Goal: Task Accomplishment & Management: Use online tool/utility

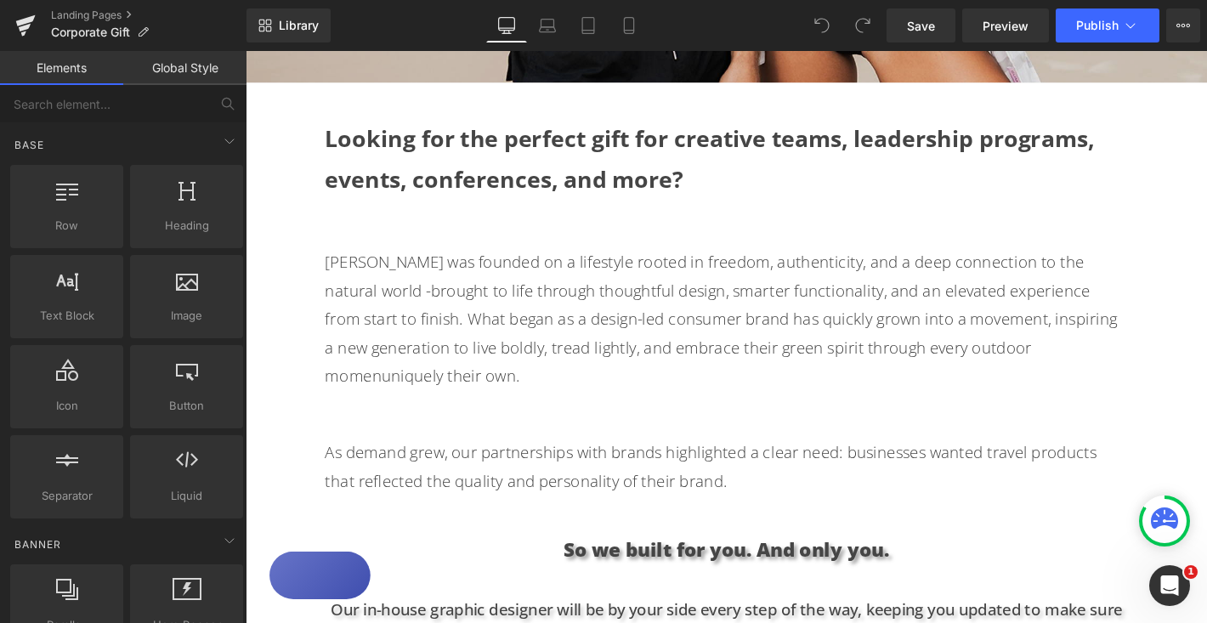
click at [845, 159] on strong "Looking for the perfect gift for creative teams, leadership programs, events, c…" at bounding box center [742, 166] width 823 height 76
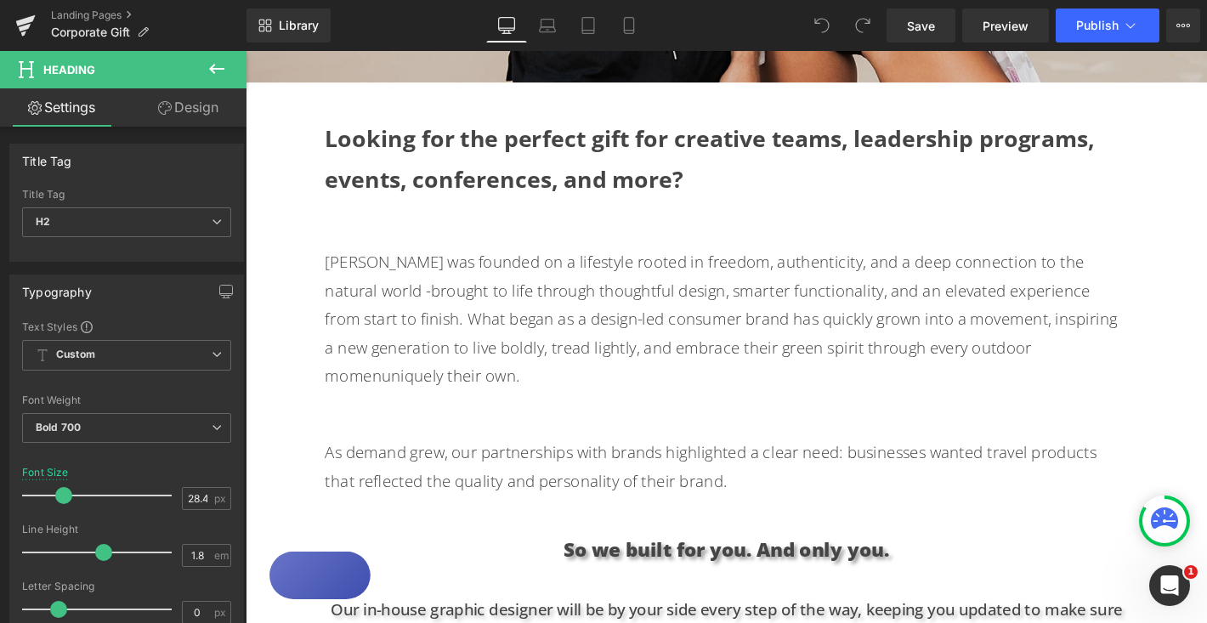
click at [202, 118] on link "Design" at bounding box center [188, 107] width 123 height 38
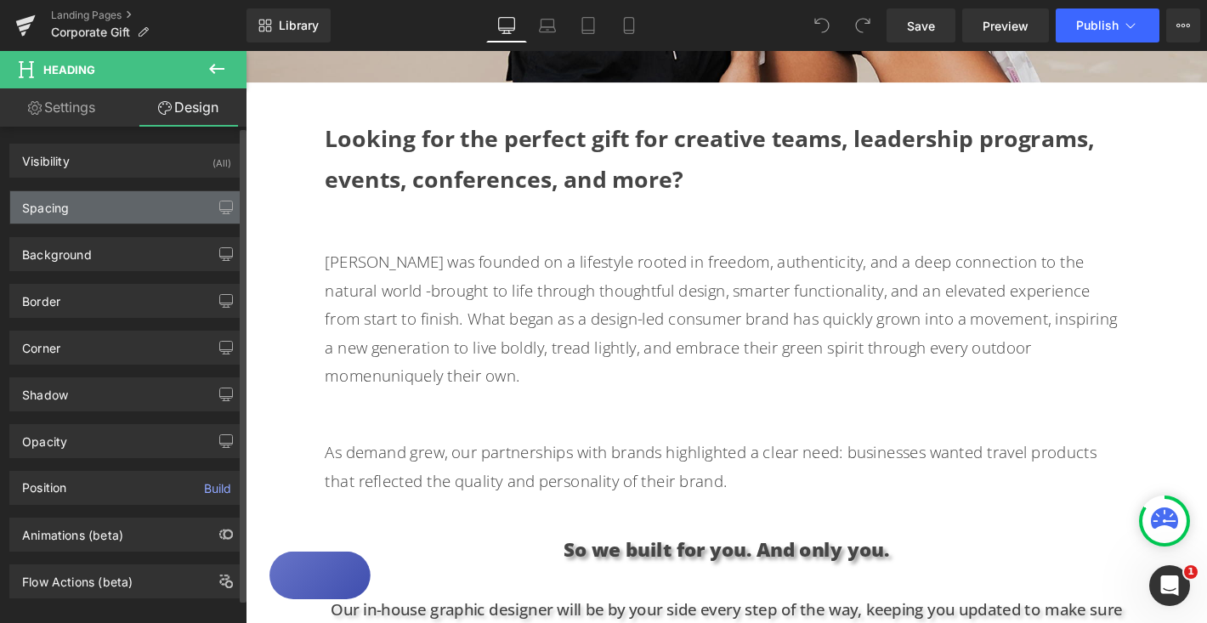
click at [119, 206] on div "Spacing" at bounding box center [126, 207] width 233 height 32
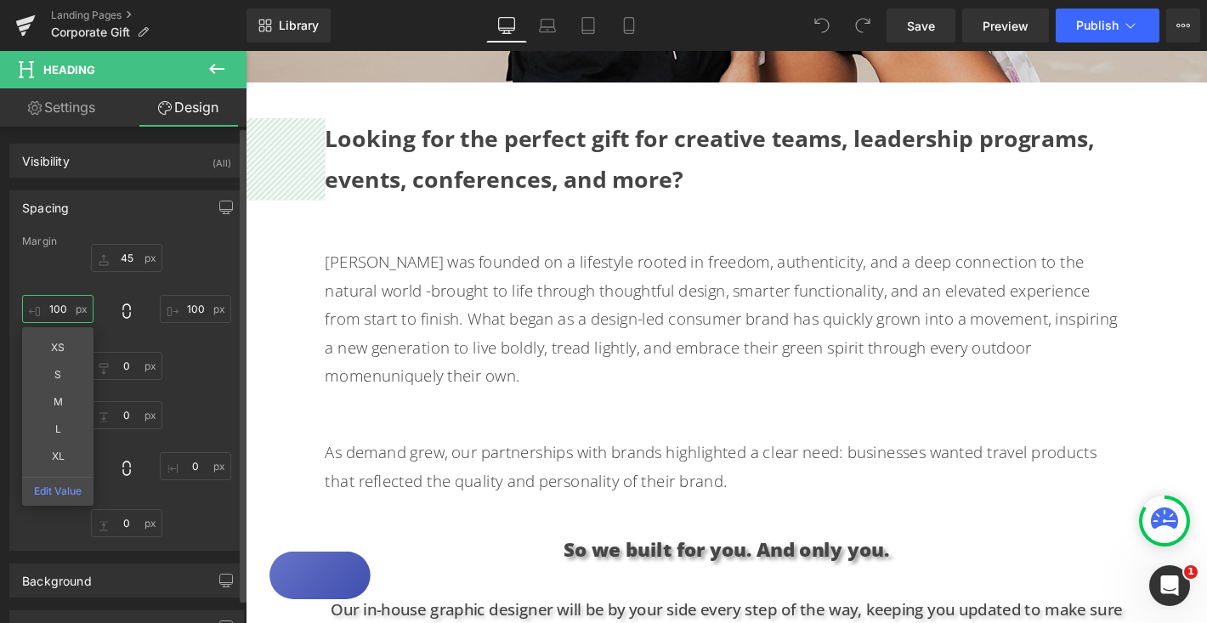
click at [56, 305] on input "100" at bounding box center [57, 309] width 71 height 28
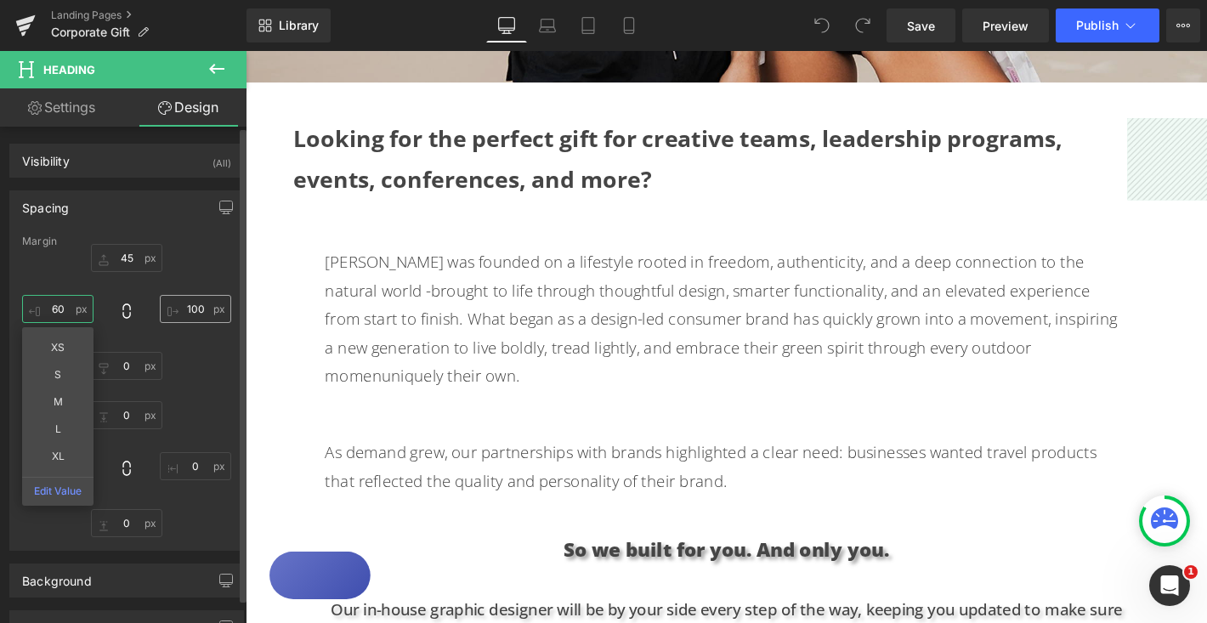
type input "60"
click at [194, 309] on input "100" at bounding box center [195, 309] width 71 height 28
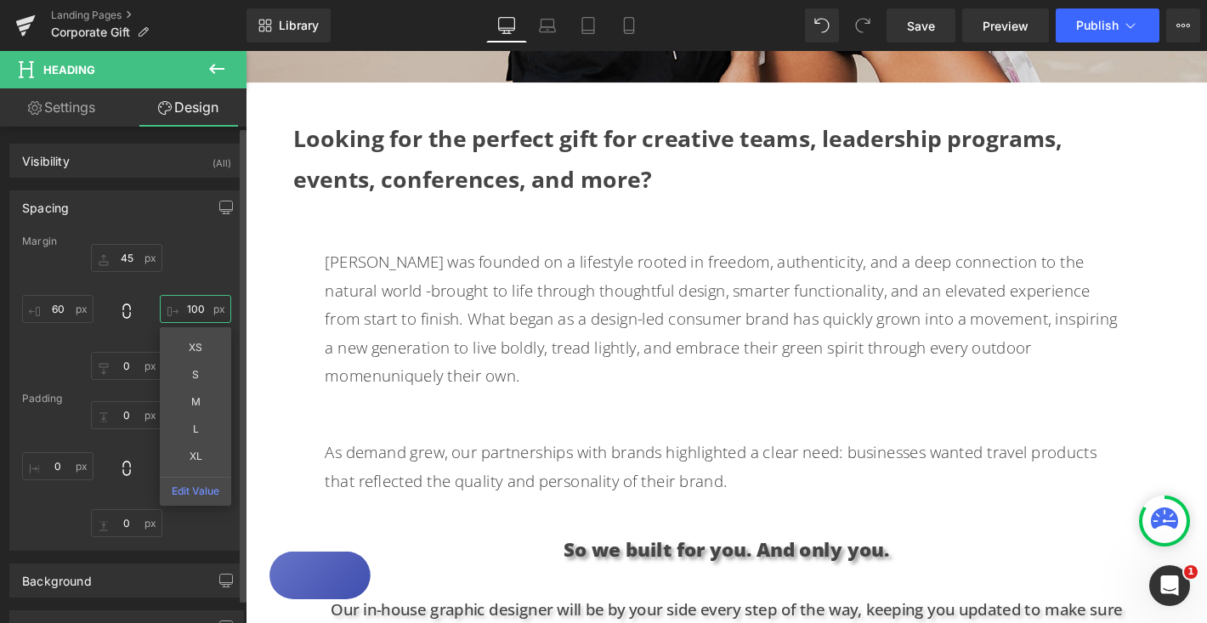
click at [194, 309] on input "100" at bounding box center [195, 309] width 71 height 28
type input "60"
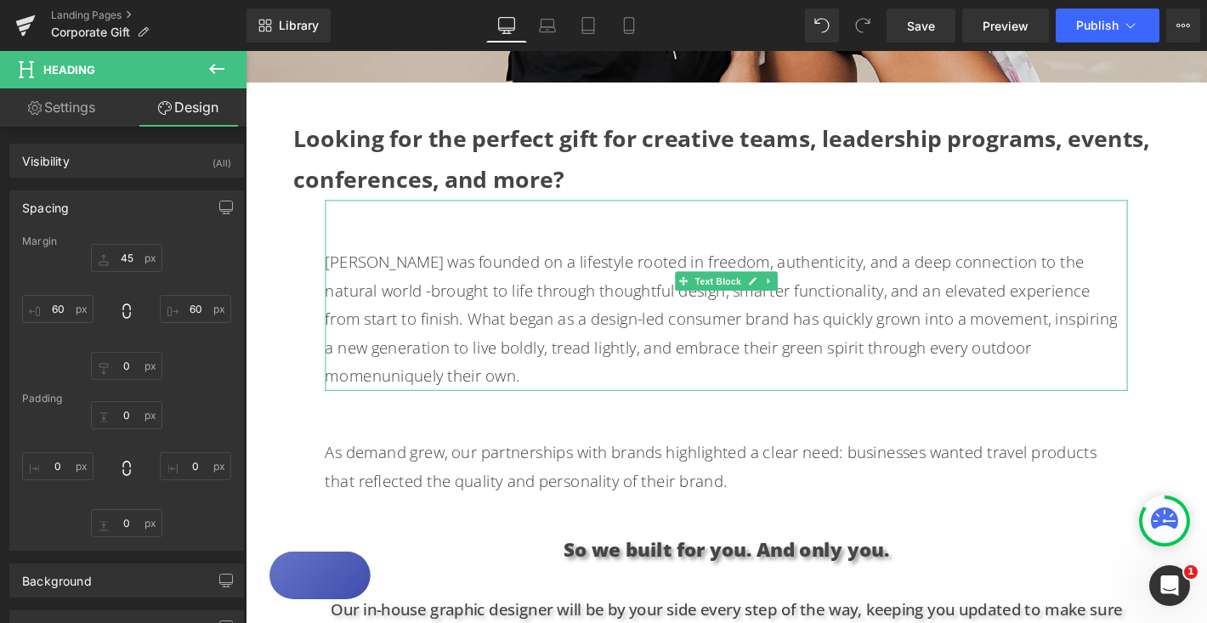
click at [423, 349] on p "[PERSON_NAME] was founded on a lifestyle rooted in freedom, authenticity, and a…" at bounding box center [760, 338] width 858 height 153
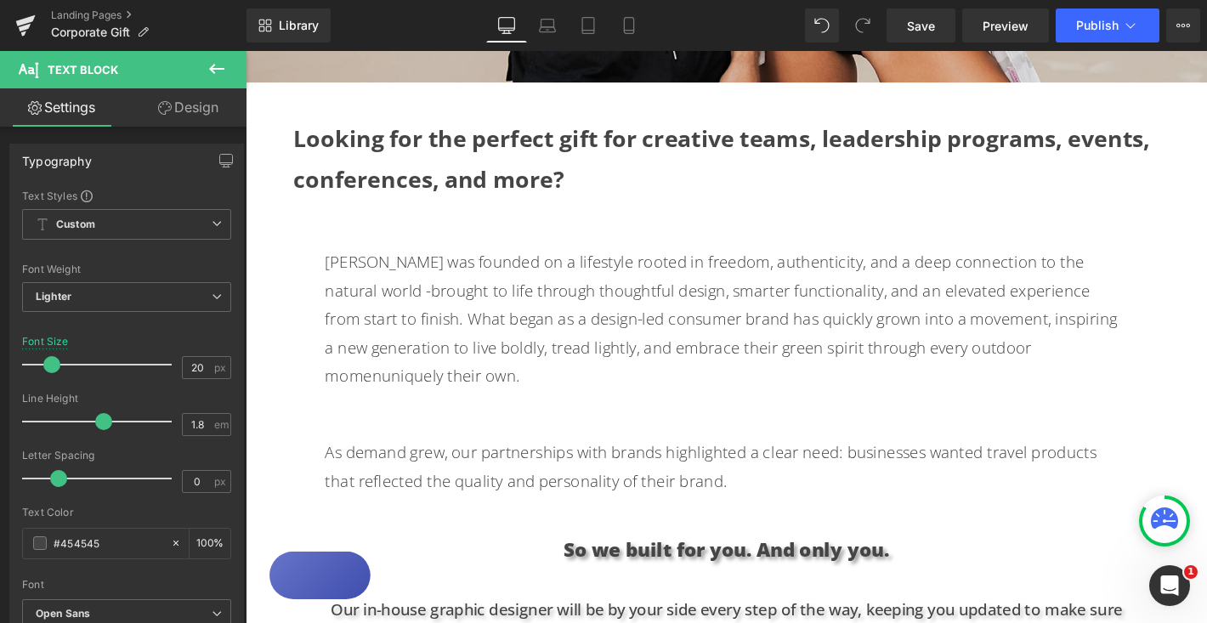
click at [193, 112] on link "Design" at bounding box center [188, 107] width 123 height 38
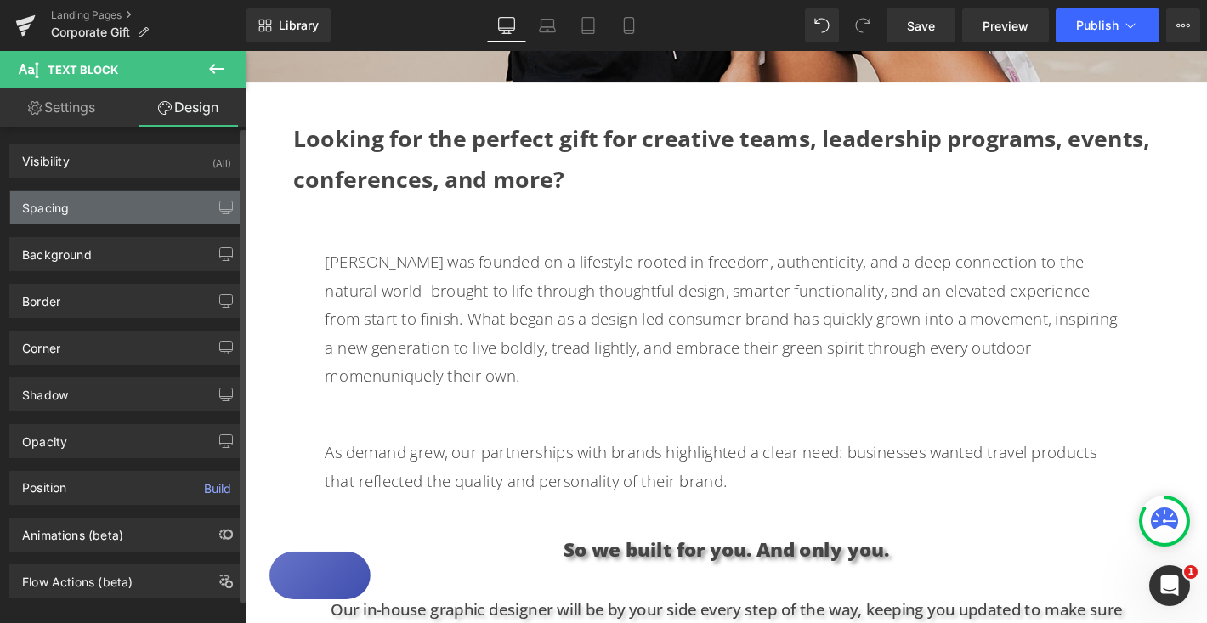
click at [90, 216] on div "Spacing" at bounding box center [126, 207] width 233 height 32
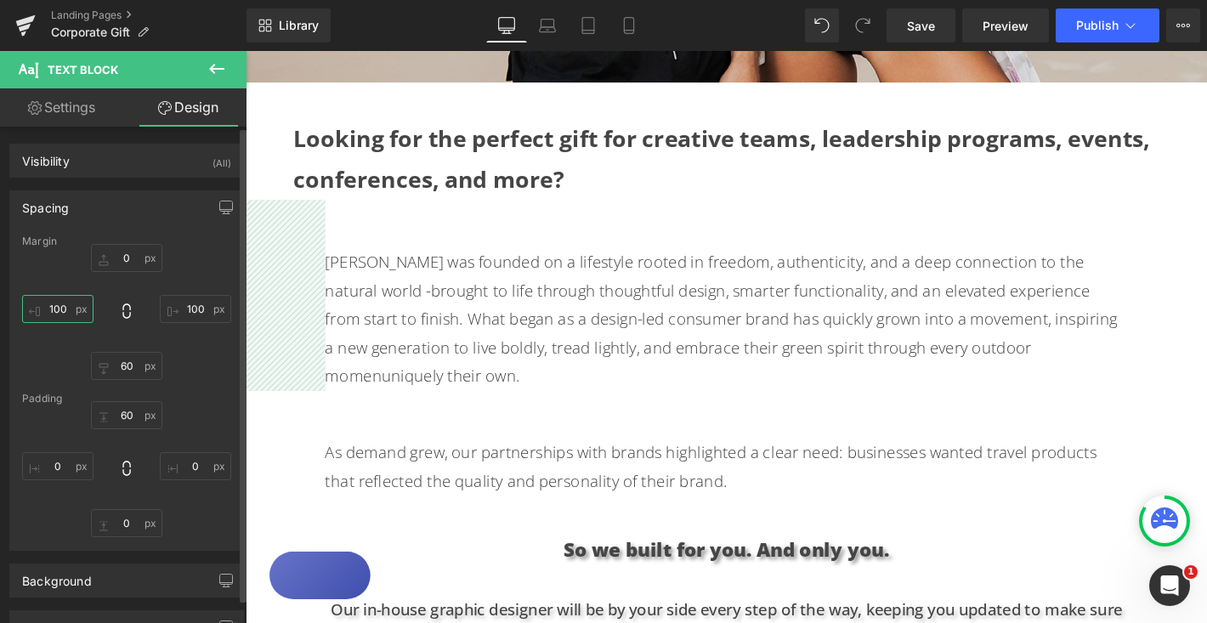
click at [57, 308] on input "100" at bounding box center [57, 309] width 71 height 28
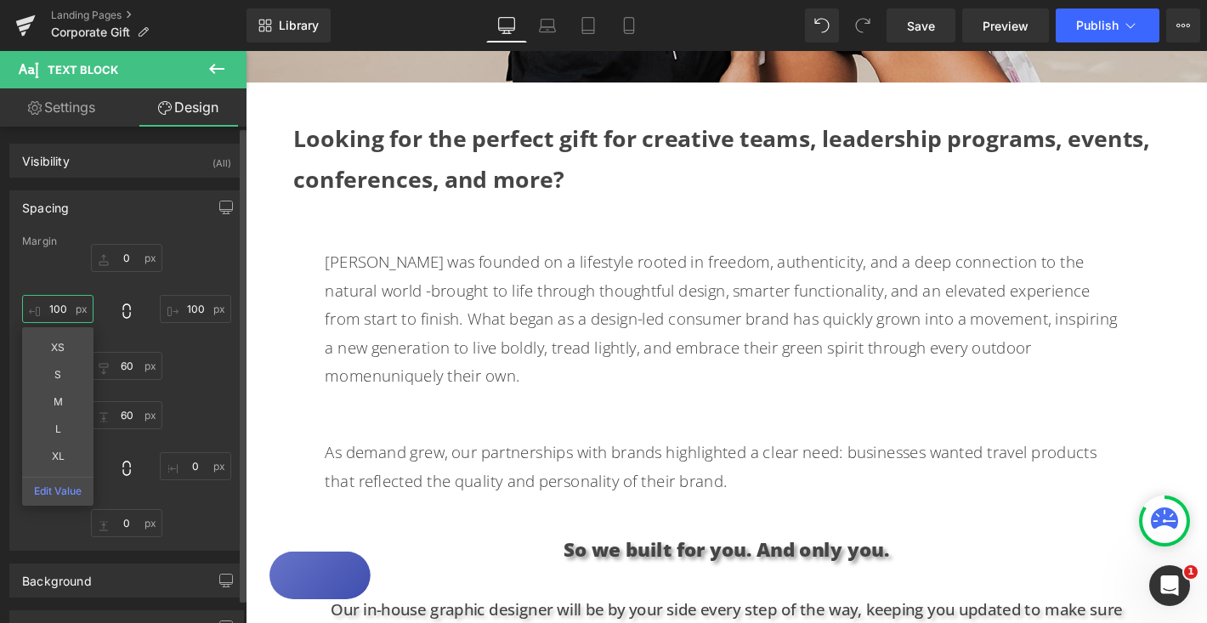
click at [57, 308] on input "100" at bounding box center [57, 309] width 71 height 28
drag, startPoint x: 65, startPoint y: 309, endPoint x: 39, endPoint y: 309, distance: 26.3
click at [39, 309] on input "100" at bounding box center [57, 309] width 71 height 28
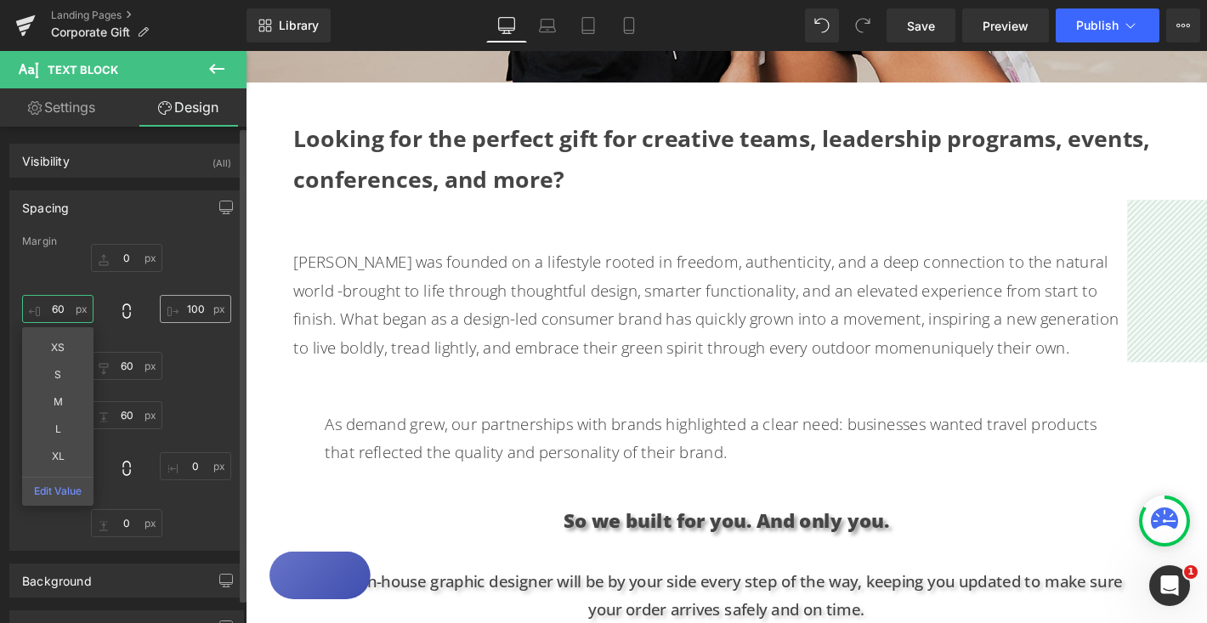
type input "60"
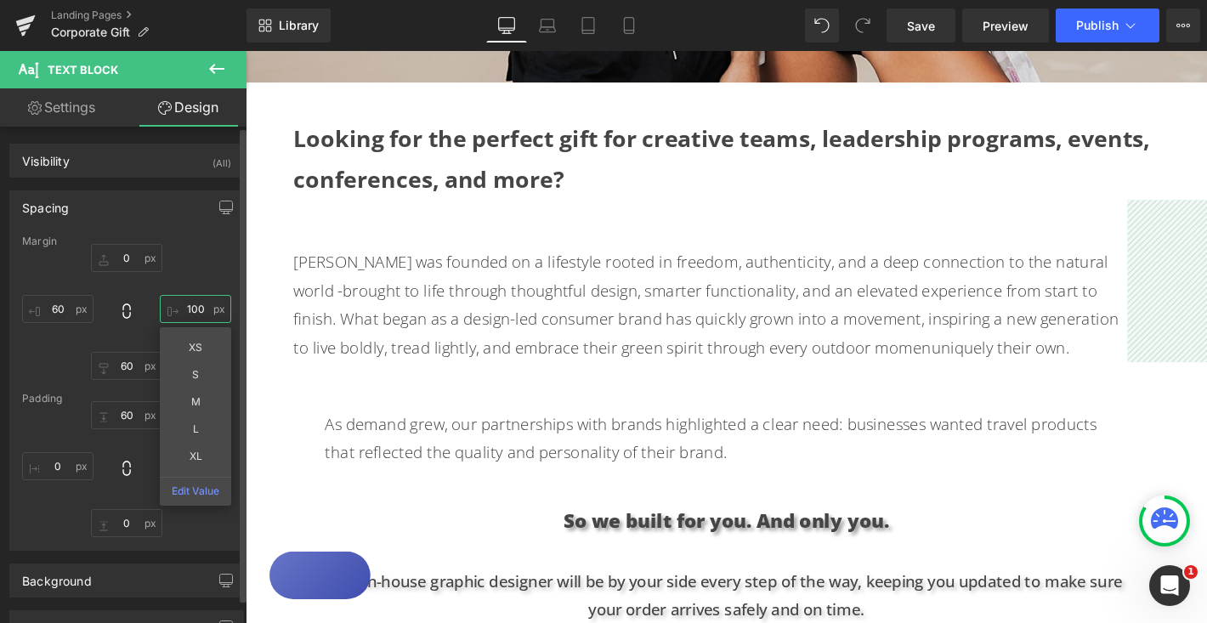
drag, startPoint x: 195, startPoint y: 310, endPoint x: 172, endPoint y: 310, distance: 23.8
click at [172, 310] on input "100" at bounding box center [195, 309] width 71 height 28
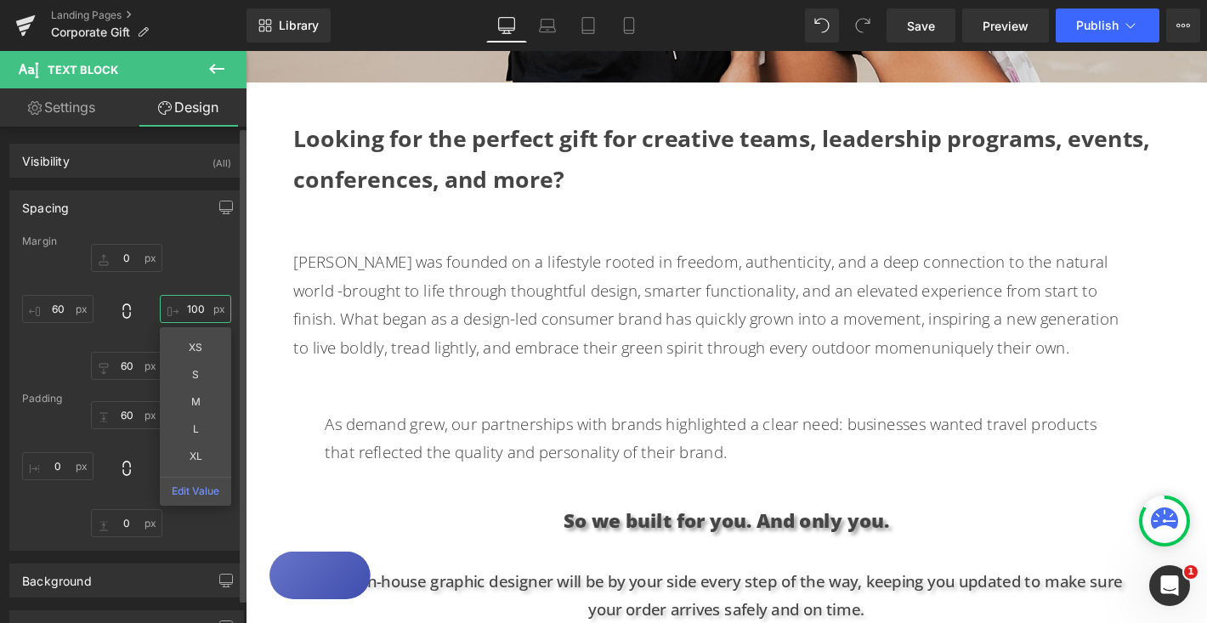
drag, startPoint x: 178, startPoint y: 309, endPoint x: 198, endPoint y: 309, distance: 19.5
click at [198, 309] on input "100" at bounding box center [195, 309] width 71 height 28
type input "60"
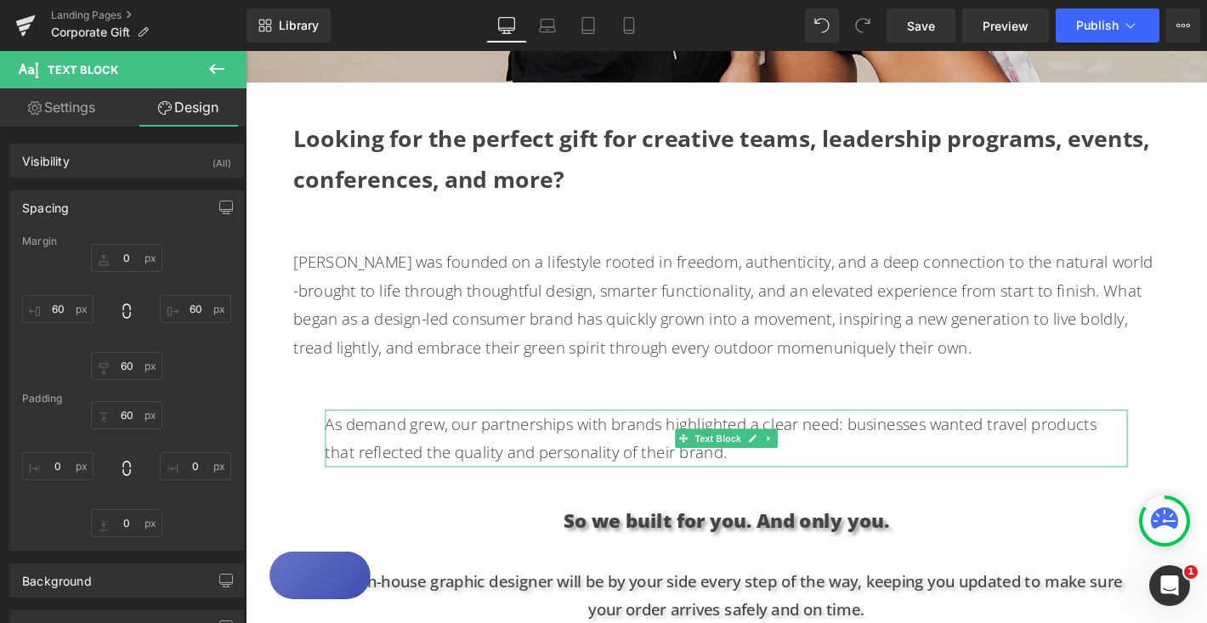
click at [398, 448] on p "As demand grew, our partnerships with brands highlighted a clear need: business…" at bounding box center [760, 465] width 858 height 61
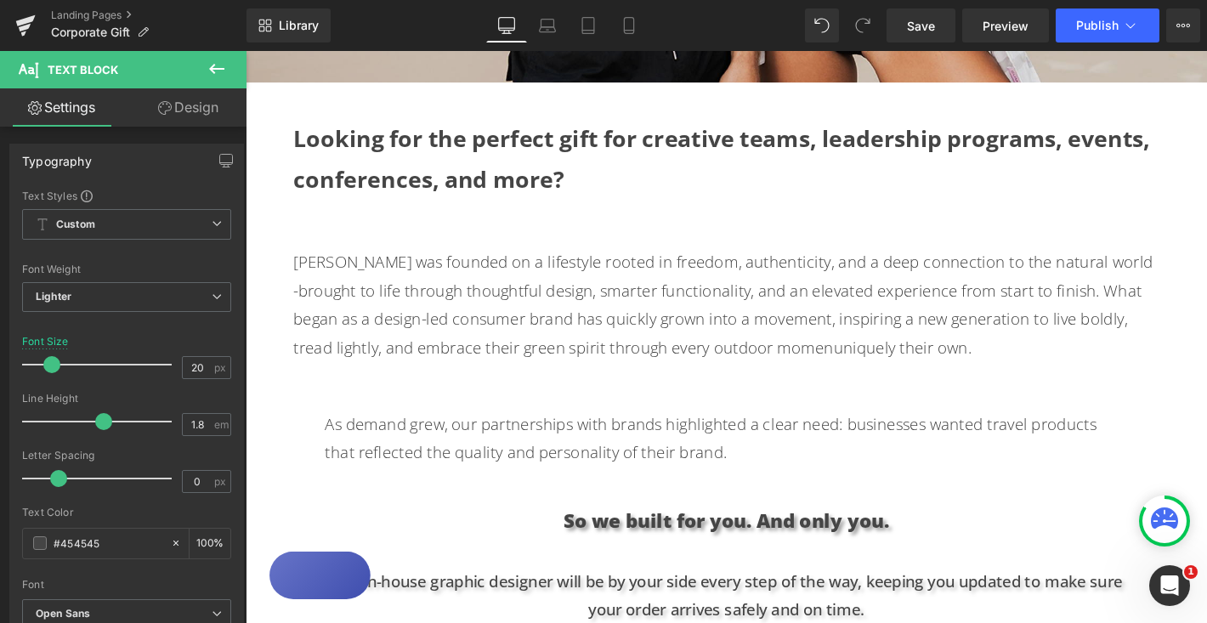
click at [186, 111] on link "Design" at bounding box center [188, 107] width 123 height 38
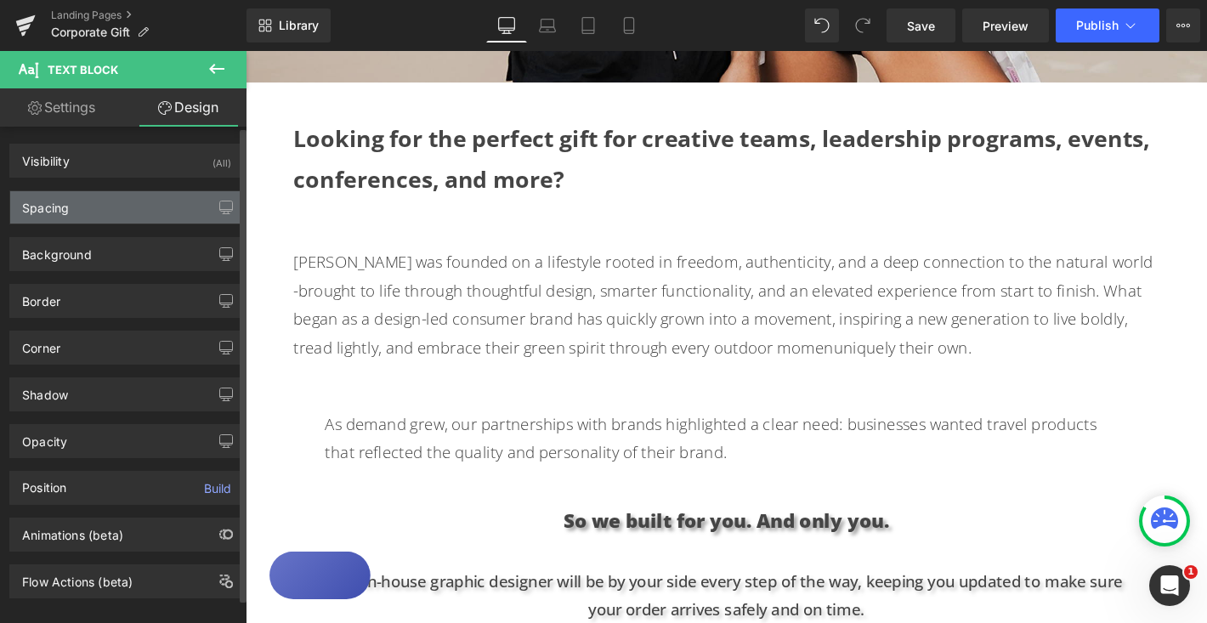
click at [111, 211] on div "Spacing" at bounding box center [126, 207] width 233 height 32
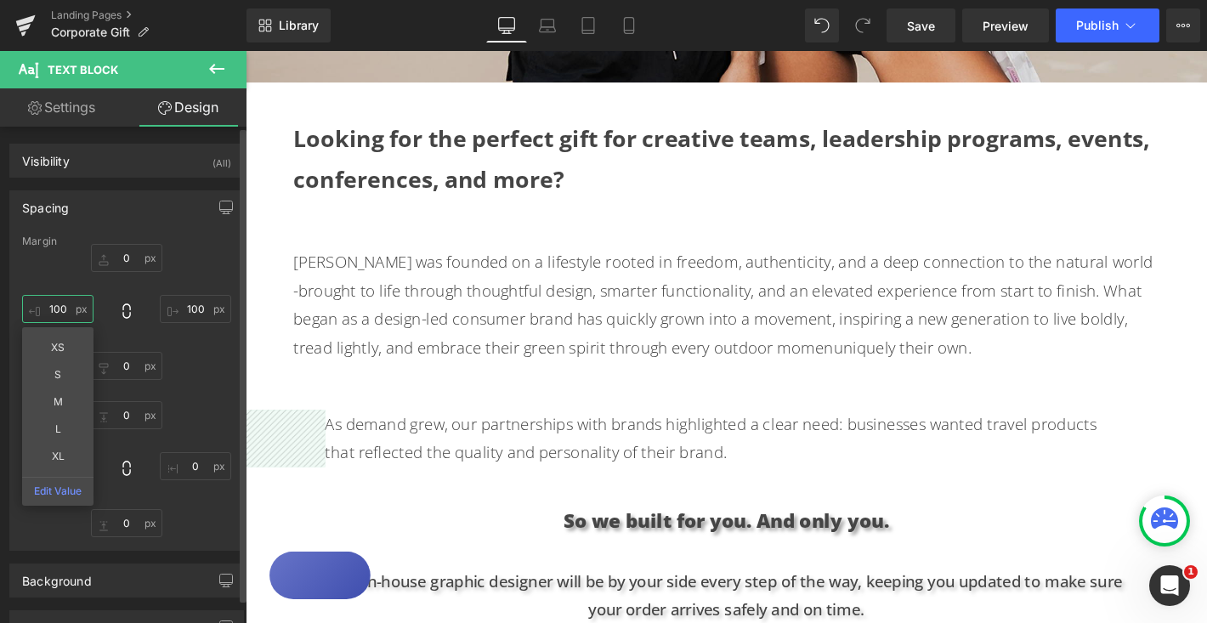
click at [62, 309] on input "100" at bounding box center [57, 309] width 71 height 28
type input "60"
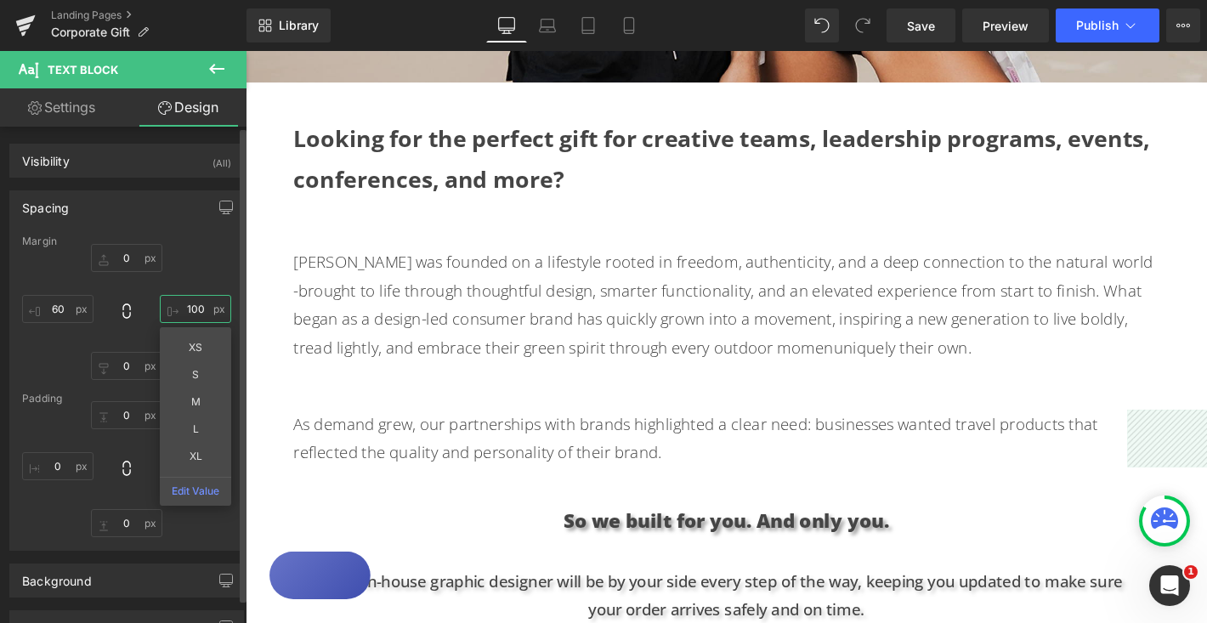
click at [184, 311] on input "100" at bounding box center [195, 309] width 71 height 28
type input "60"
click at [221, 257] on div "0px 0 60 60 XS S M L XL Edit Value 0px 0 60 60" at bounding box center [126, 312] width 209 height 136
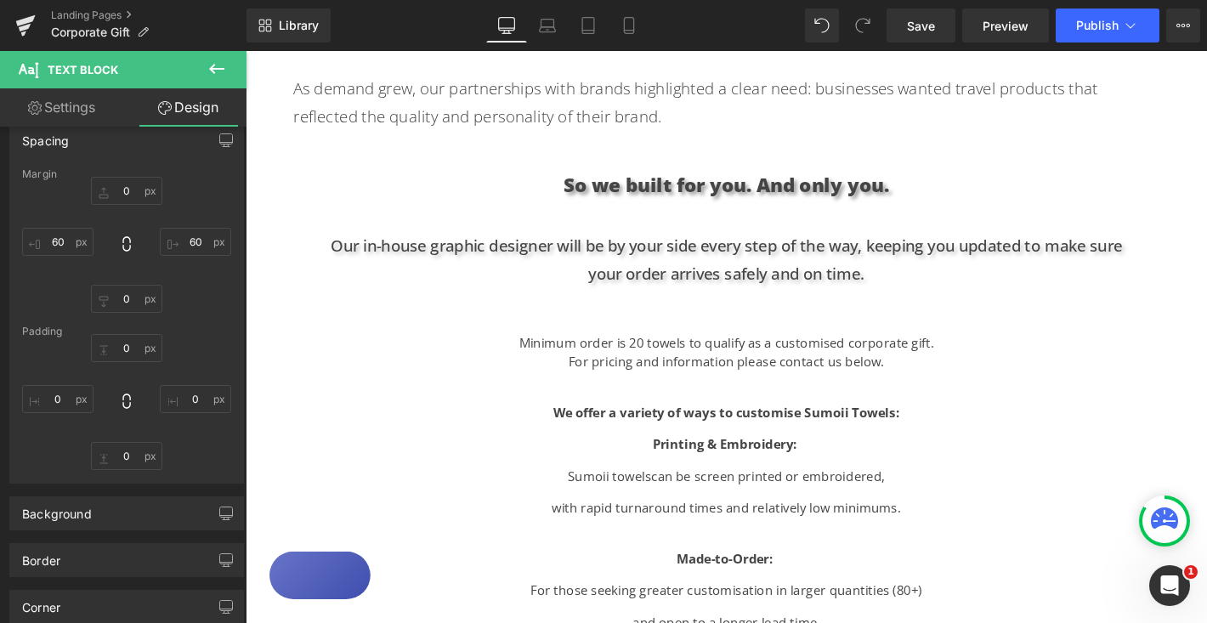
scroll to position [1110, 0]
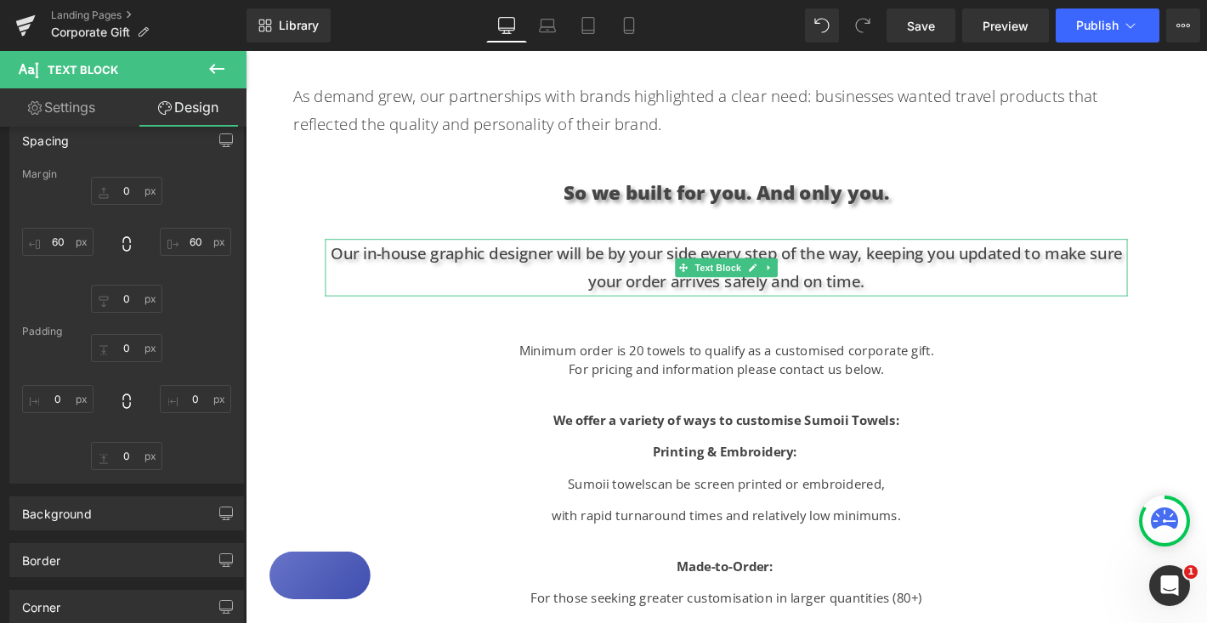
click at [636, 298] on p "Our in-house graphic designer will be by your side every step of the way, keepi…" at bounding box center [760, 282] width 858 height 61
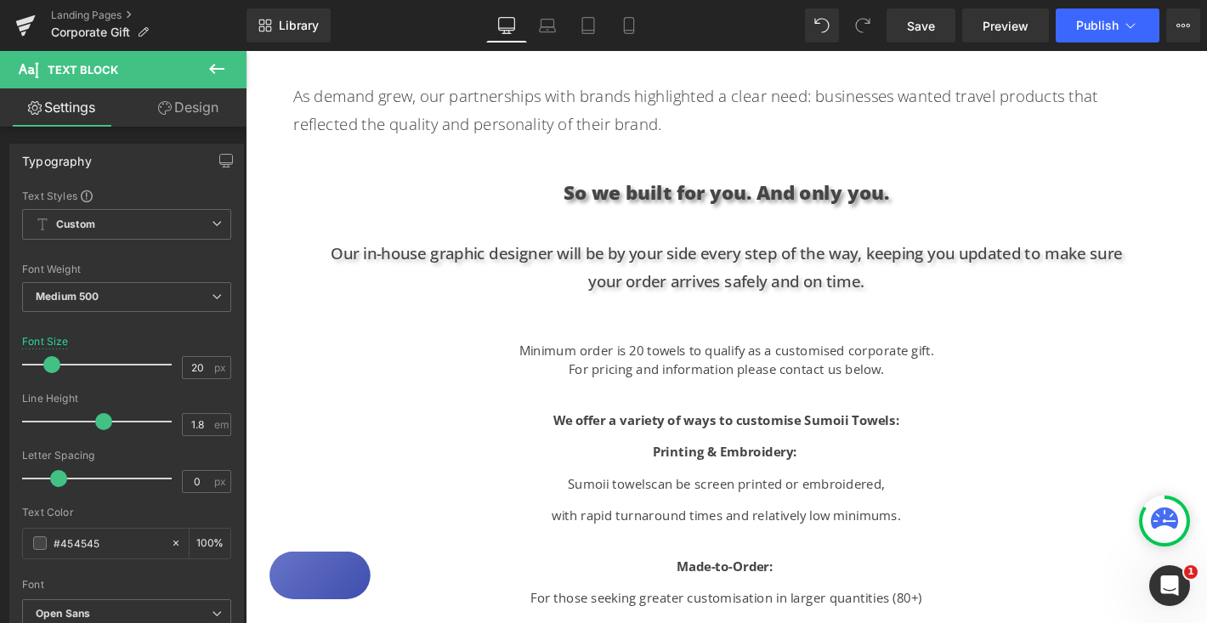
click at [205, 109] on link "Design" at bounding box center [188, 107] width 123 height 38
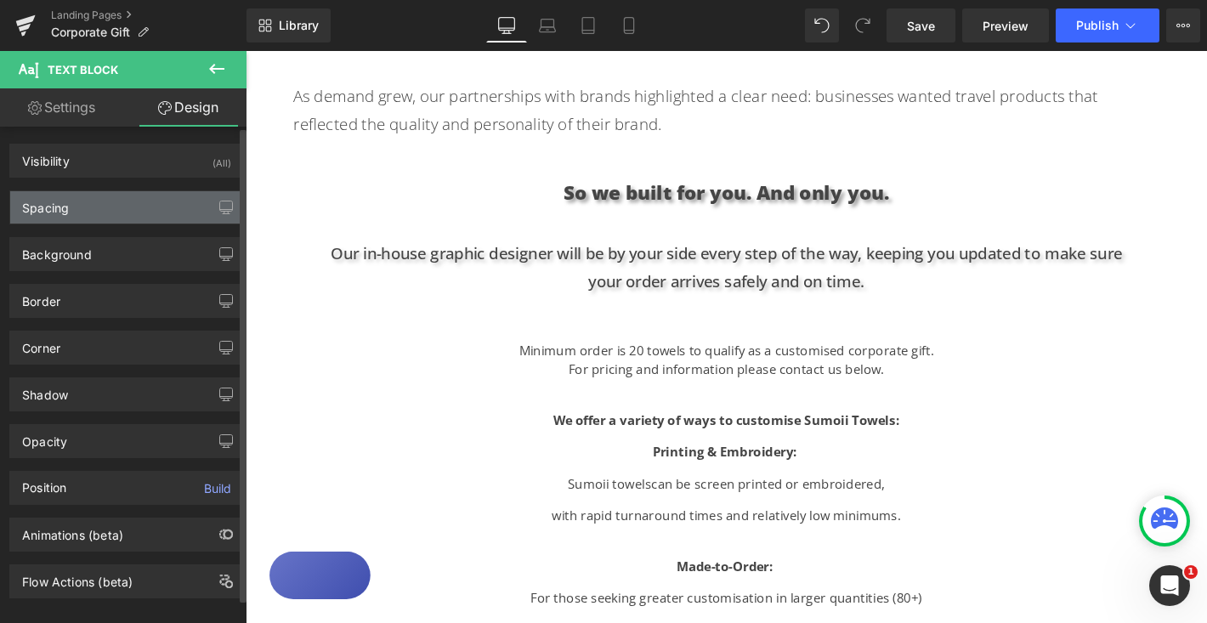
click at [143, 213] on div "Spacing" at bounding box center [126, 207] width 233 height 32
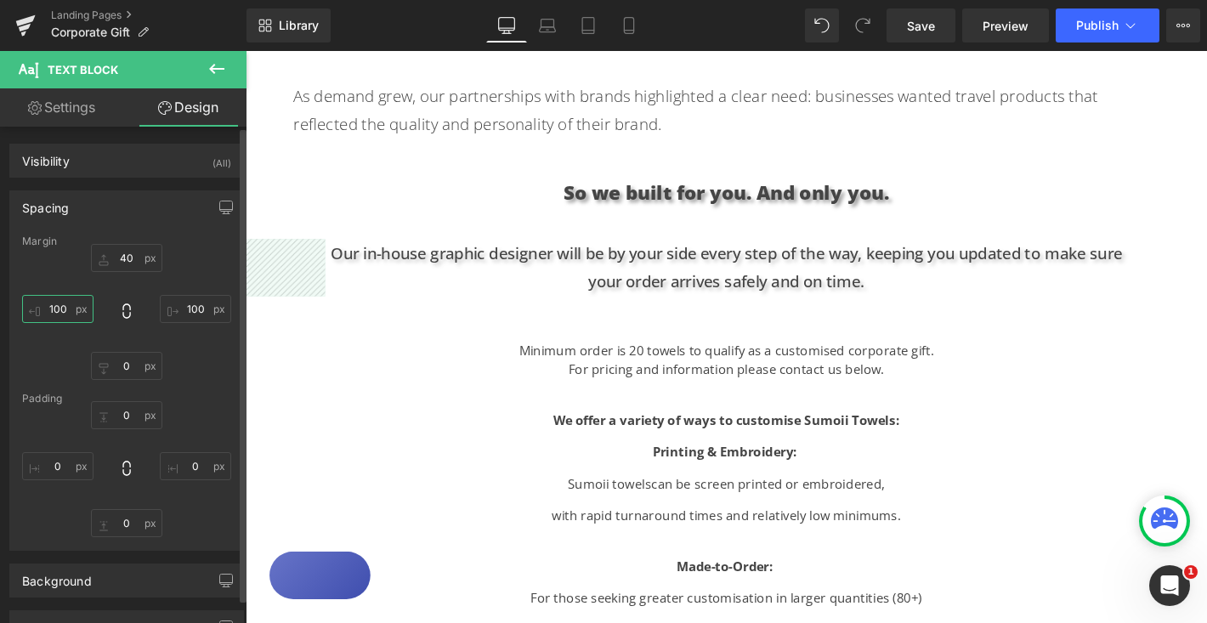
click at [62, 307] on input "100" at bounding box center [57, 309] width 71 height 28
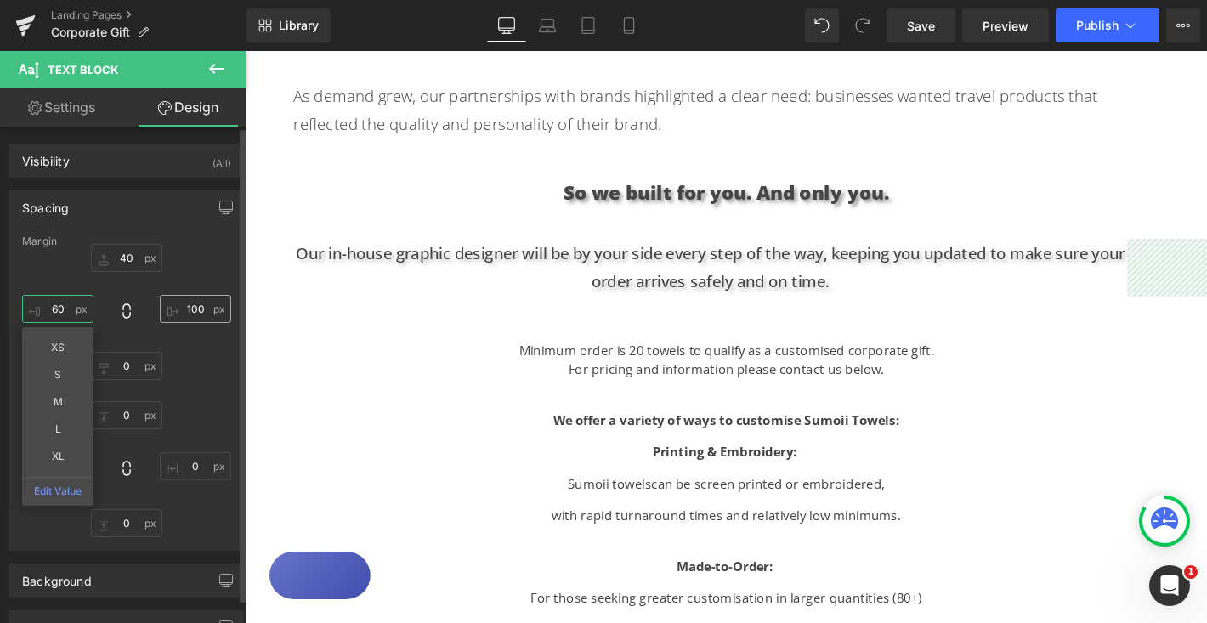
type input "60"
click at [194, 309] on input "100" at bounding box center [195, 309] width 71 height 28
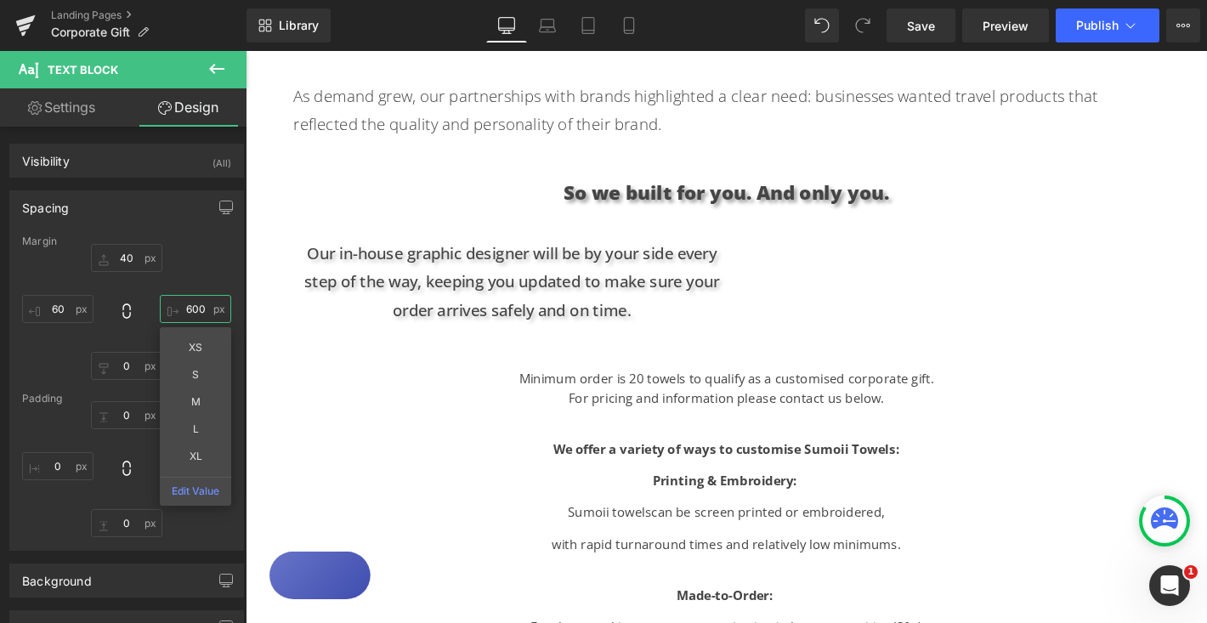
type input "60"
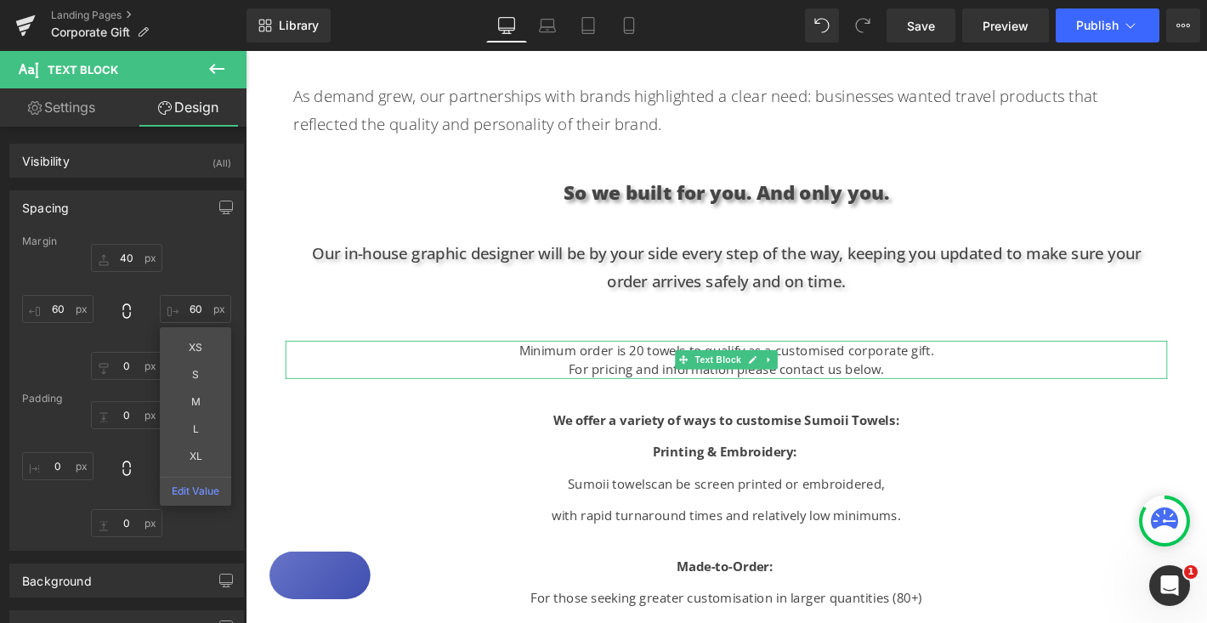
click at [1124, 439] on p "We offer a variety of ways to customise Sumoii Towels:" at bounding box center [760, 446] width 960 height 20
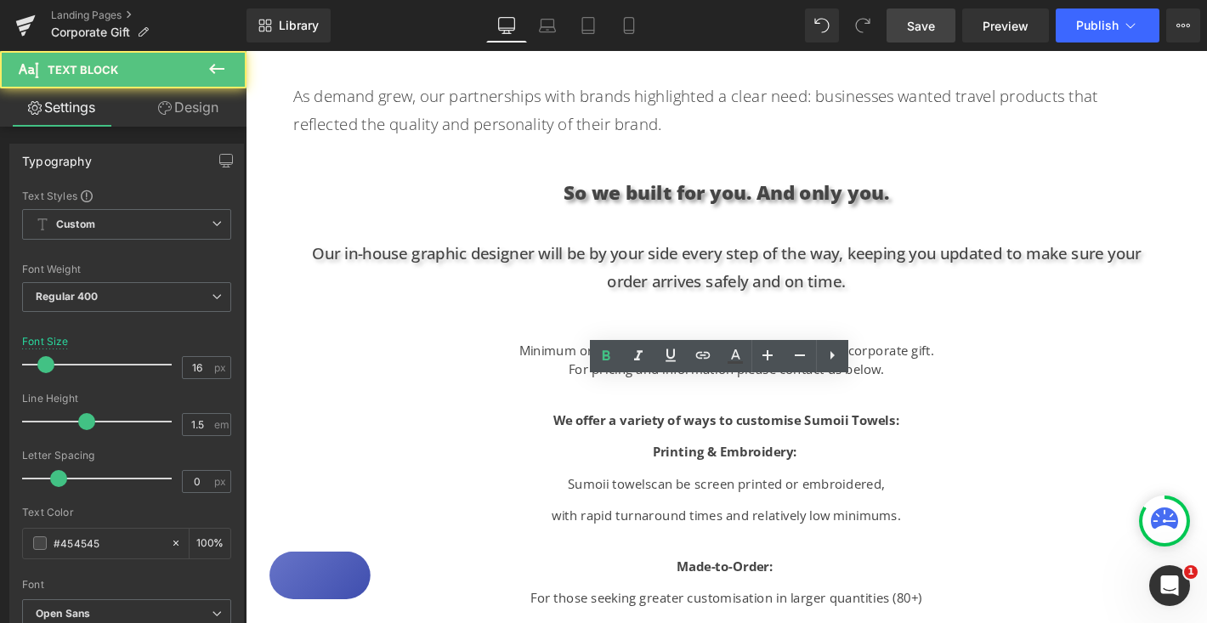
click at [937, 32] on link "Save" at bounding box center [920, 25] width 69 height 34
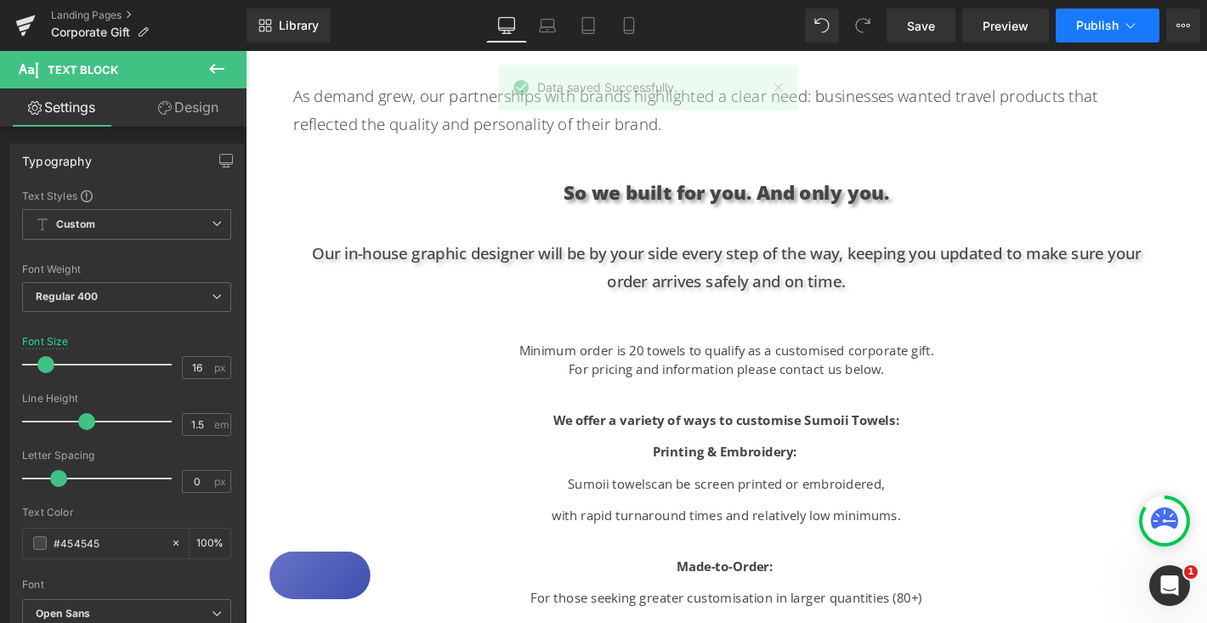
click at [1116, 27] on span "Publish" at bounding box center [1097, 26] width 42 height 14
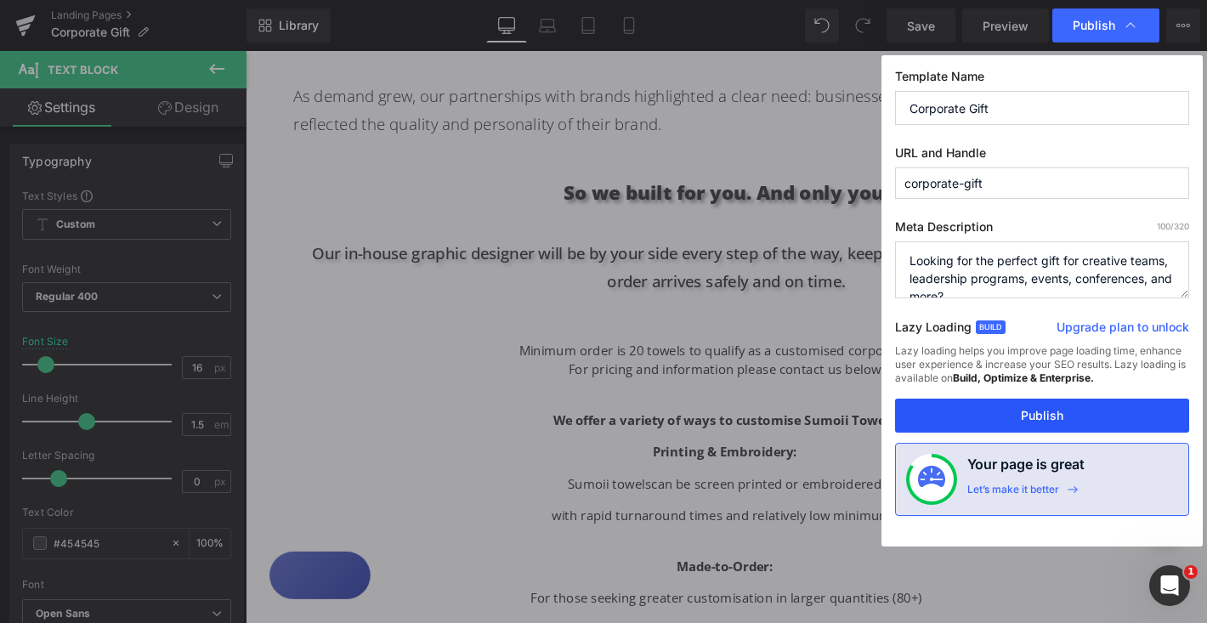
click at [1023, 409] on button "Publish" at bounding box center [1042, 416] width 294 height 34
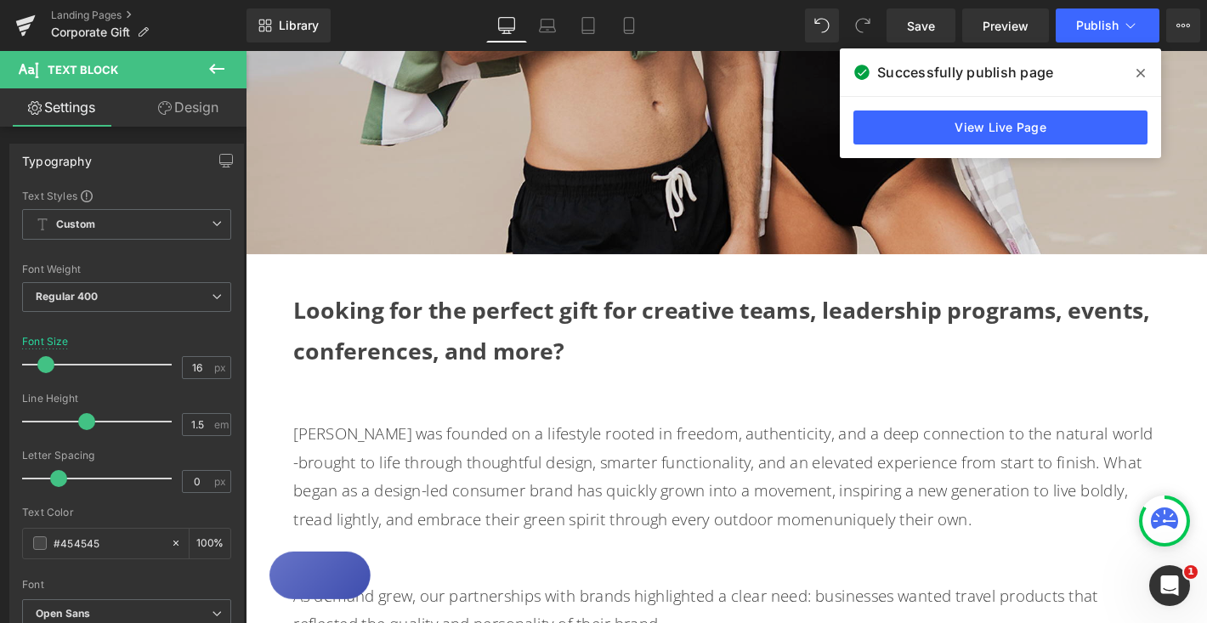
scroll to position [502, 0]
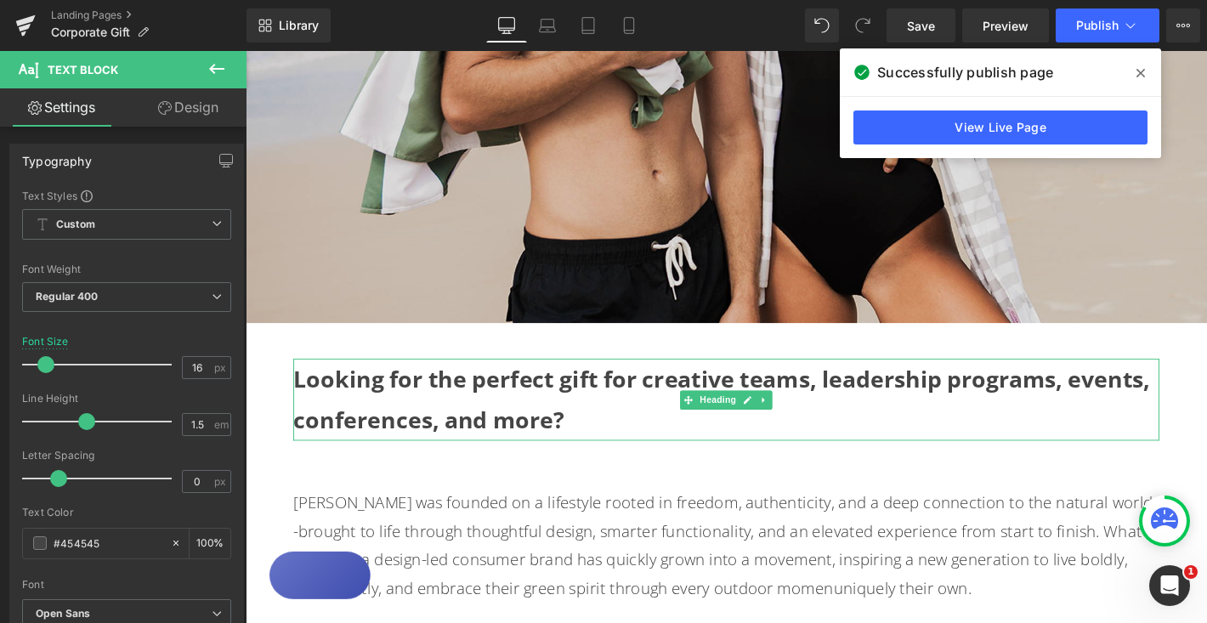
click at [632, 400] on strong "Looking for the perfect gift for creative teams, leadership programs, events, c…" at bounding box center [755, 423] width 916 height 76
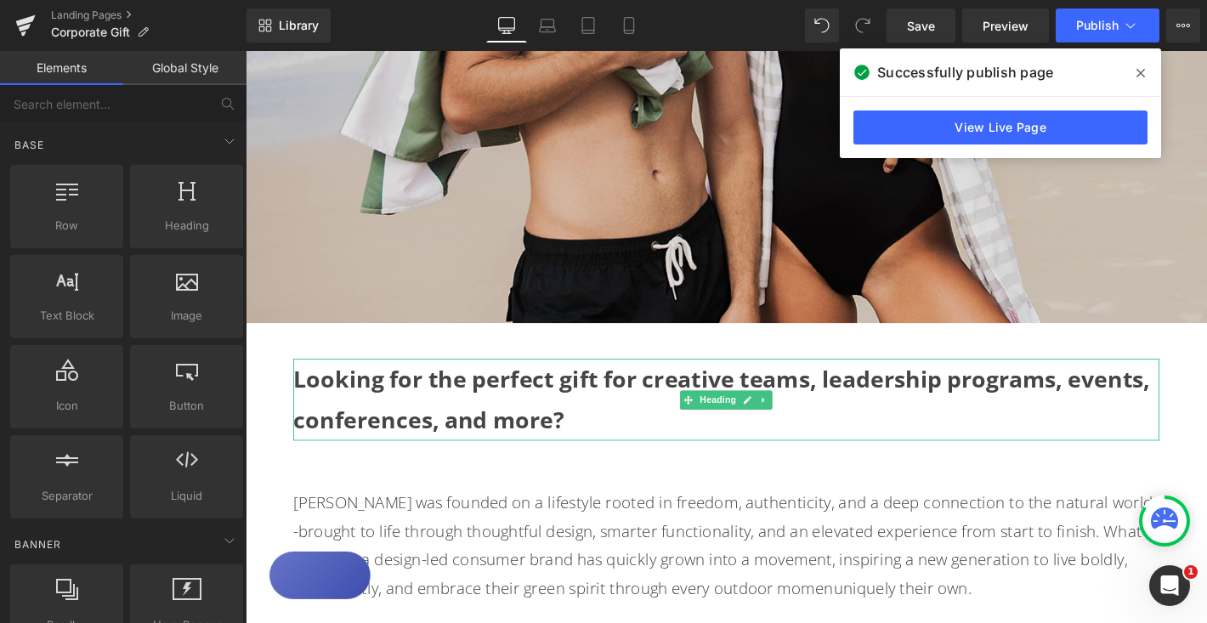
click at [1203, 404] on strong "Looking for the perfect gift for creative teams, leadership programs, events, c…" at bounding box center [755, 423] width 916 height 76
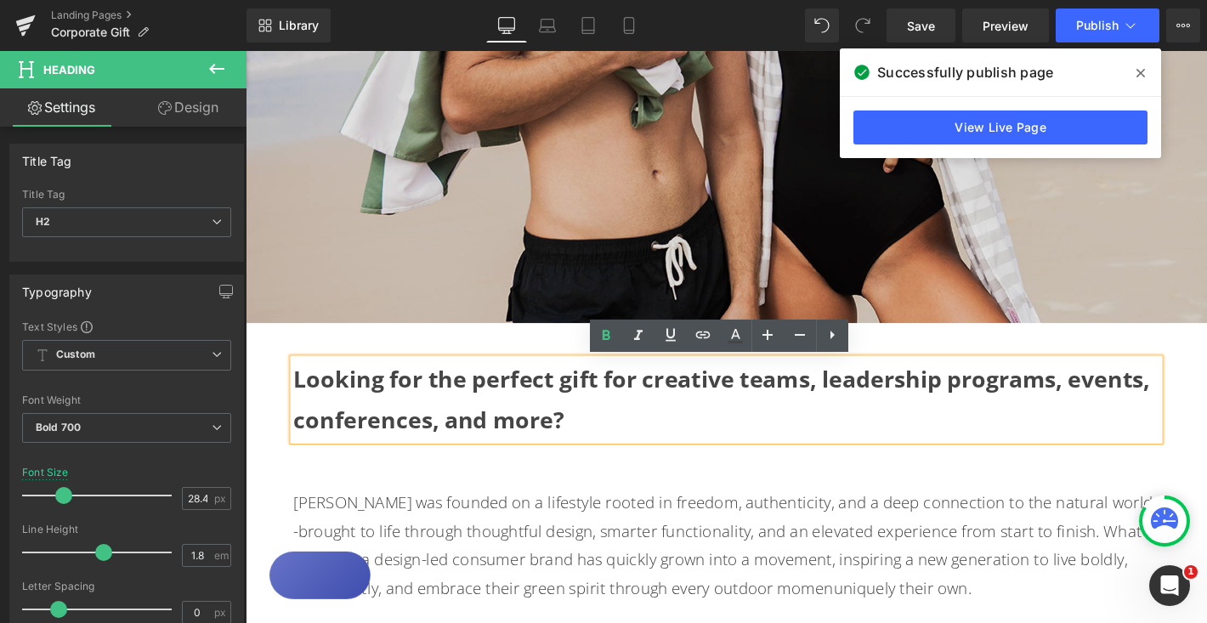
click at [205, 105] on link "Design" at bounding box center [188, 107] width 123 height 38
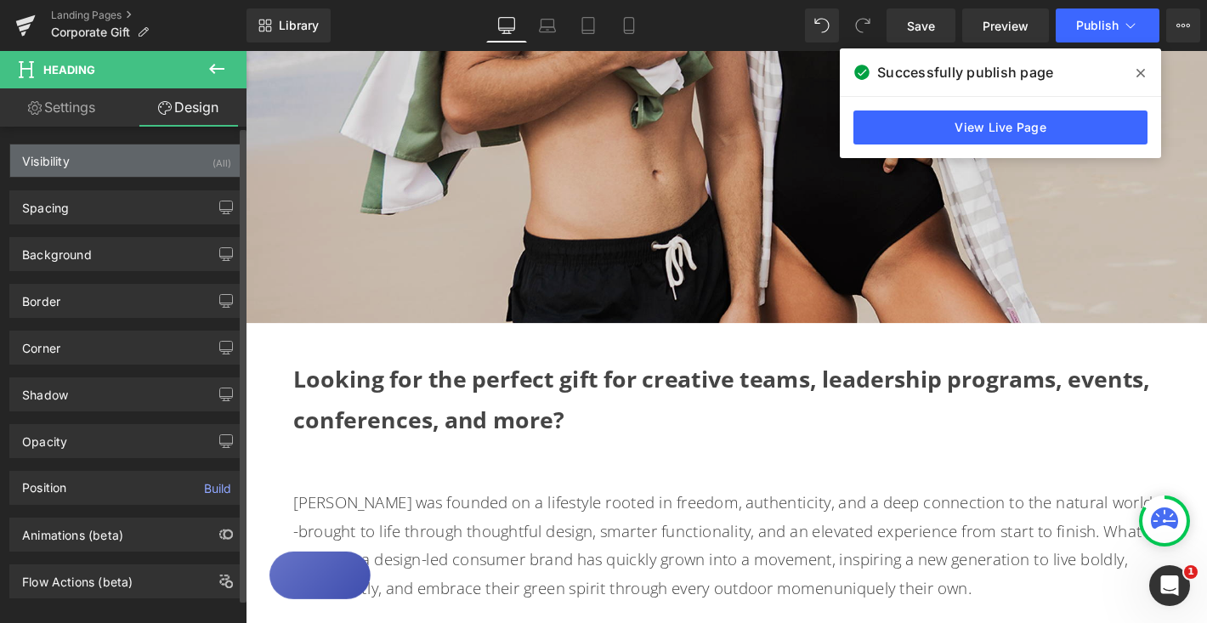
click at [201, 159] on div "Visibility (All)" at bounding box center [126, 160] width 233 height 32
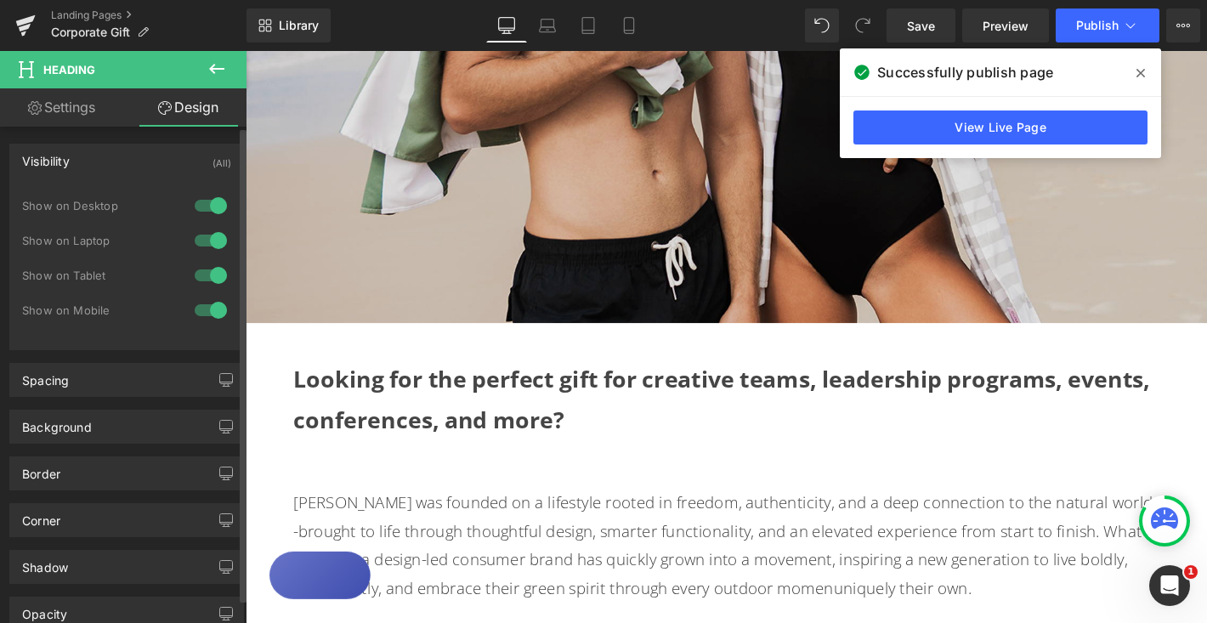
click at [201, 207] on div at bounding box center [210, 205] width 41 height 27
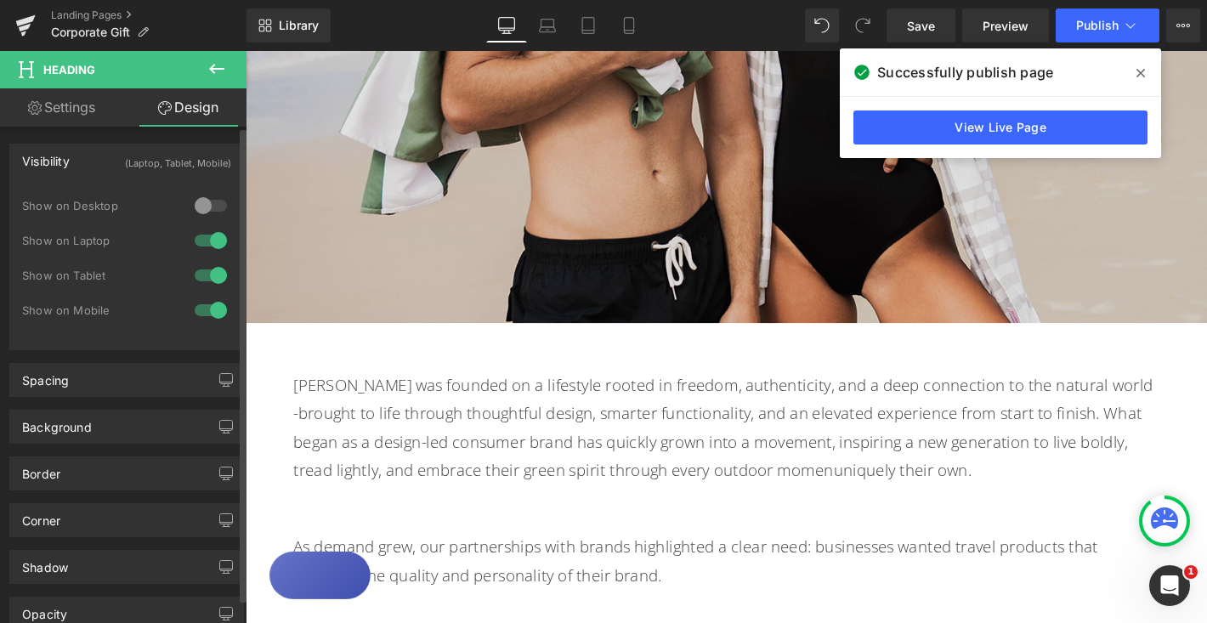
click at [201, 207] on div at bounding box center [210, 205] width 41 height 27
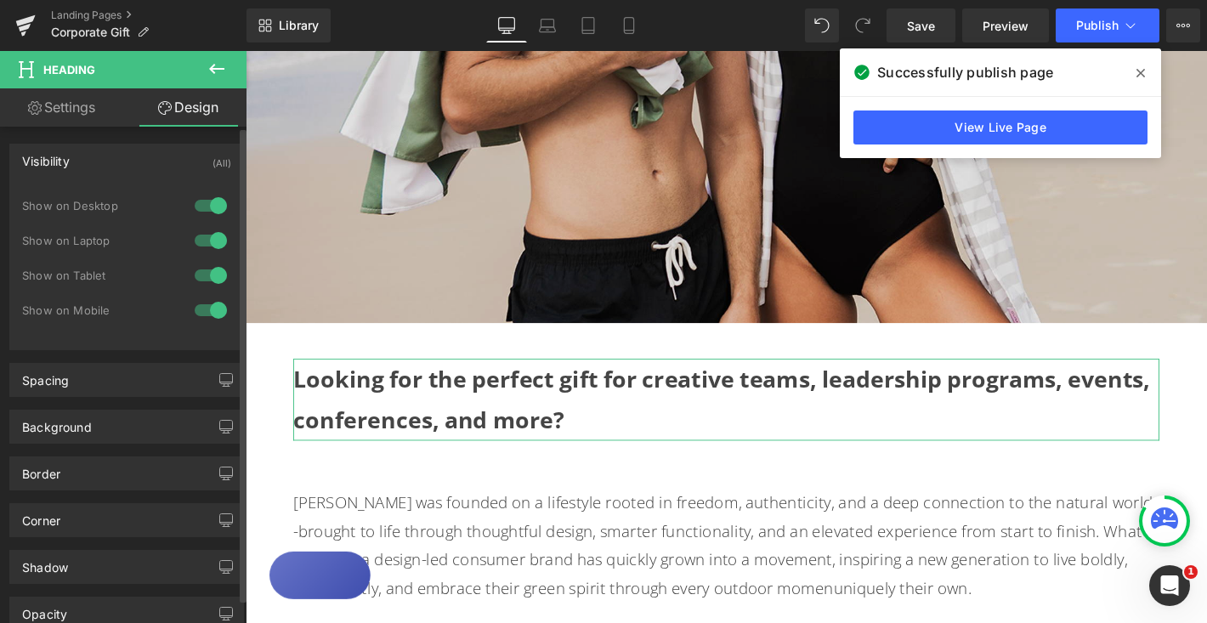
click at [199, 241] on div at bounding box center [210, 240] width 41 height 27
click at [202, 206] on div at bounding box center [210, 205] width 41 height 27
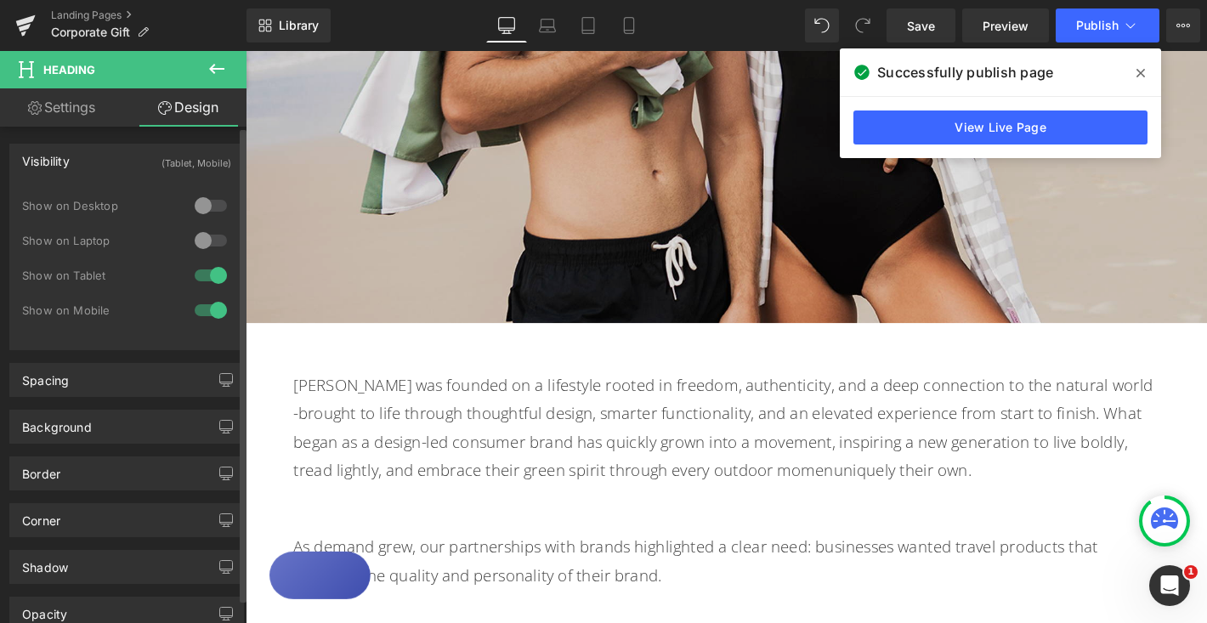
click at [199, 240] on div at bounding box center [210, 240] width 41 height 27
click at [201, 197] on div at bounding box center [210, 205] width 41 height 27
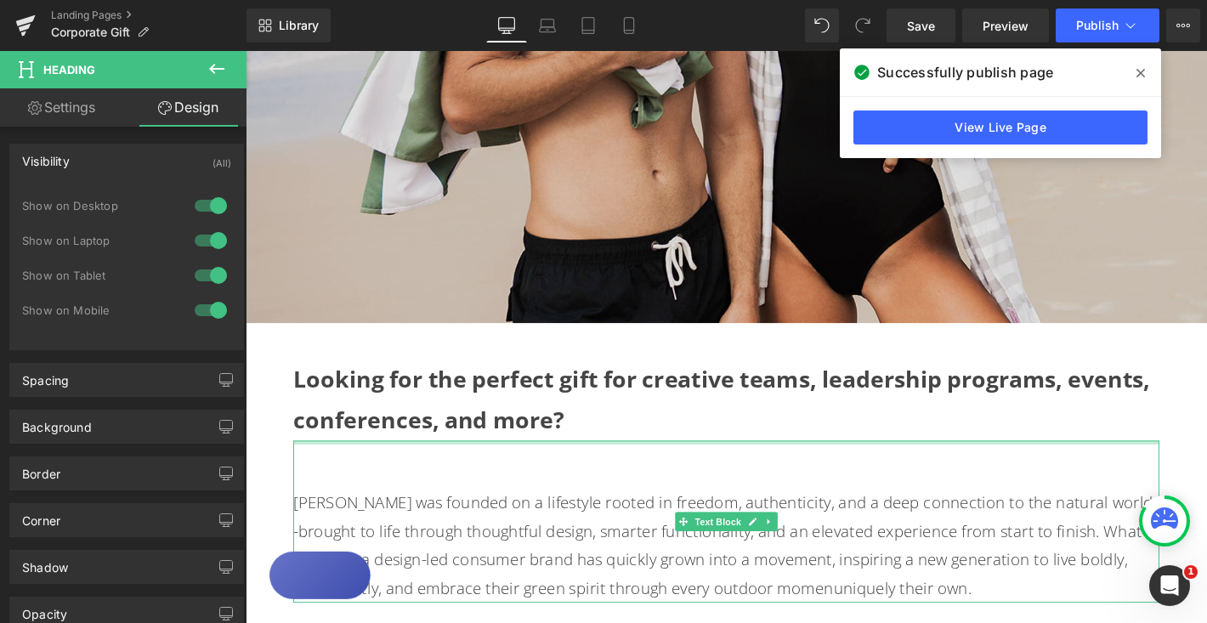
click at [561, 446] on strong "Looking for the perfect gift for creative teams, leadership programs, events, c…" at bounding box center [755, 423] width 916 height 76
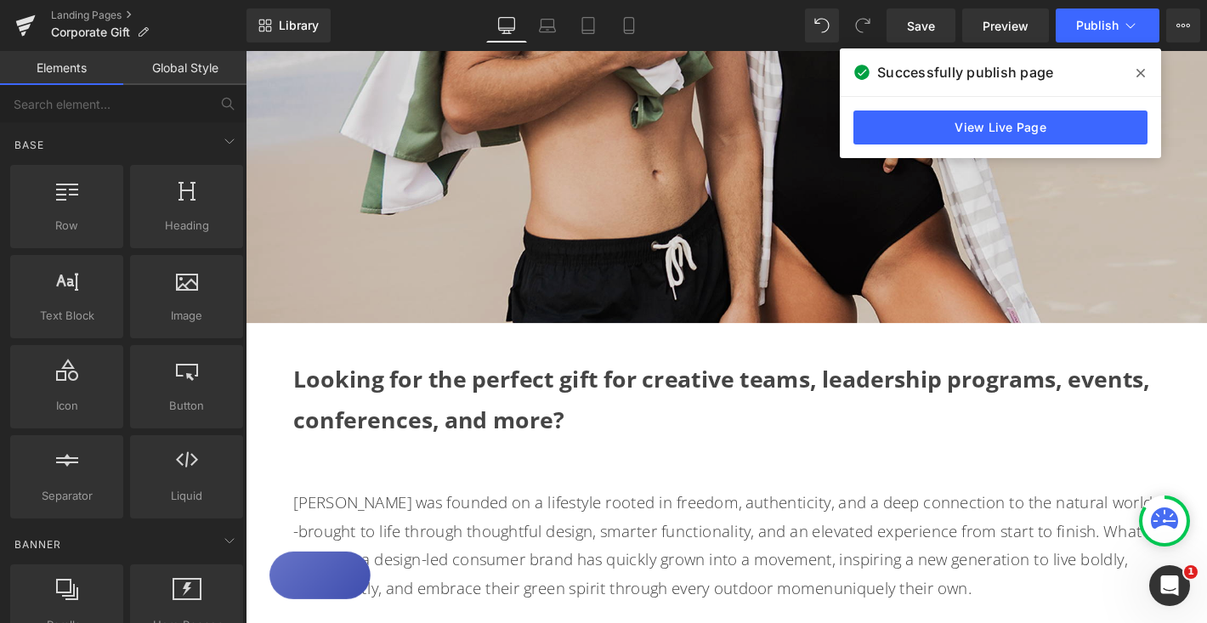
click at [1206, 411] on strong "Looking for the perfect gift for creative teams, leadership programs, events, c…" at bounding box center [755, 423] width 916 height 76
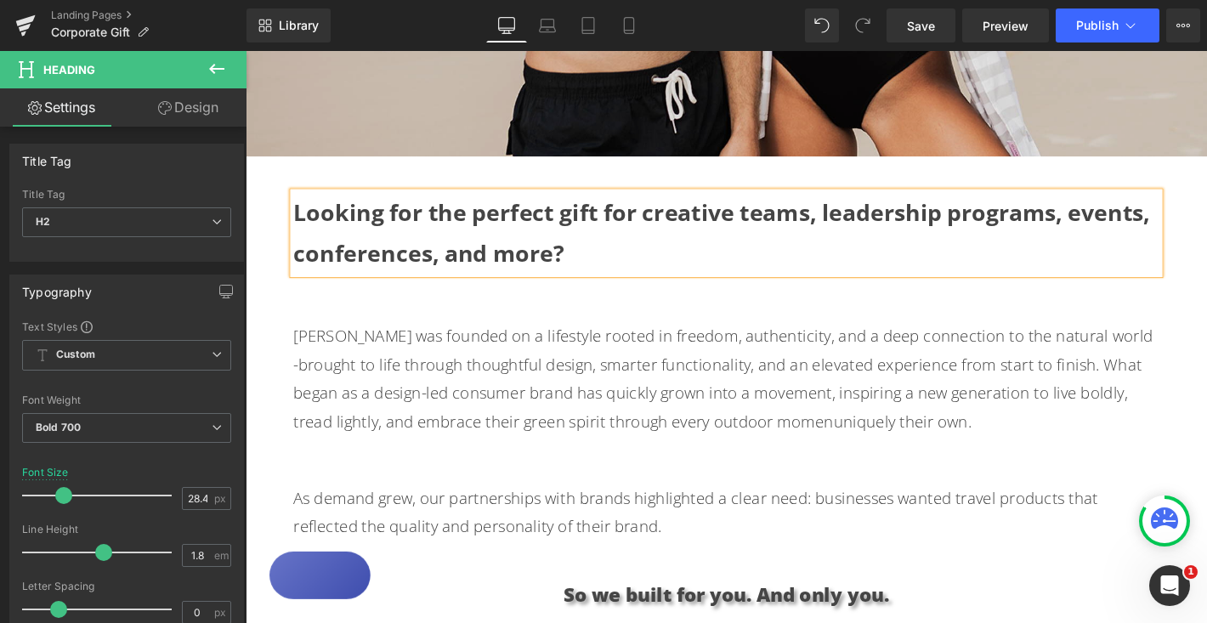
scroll to position [683, 0]
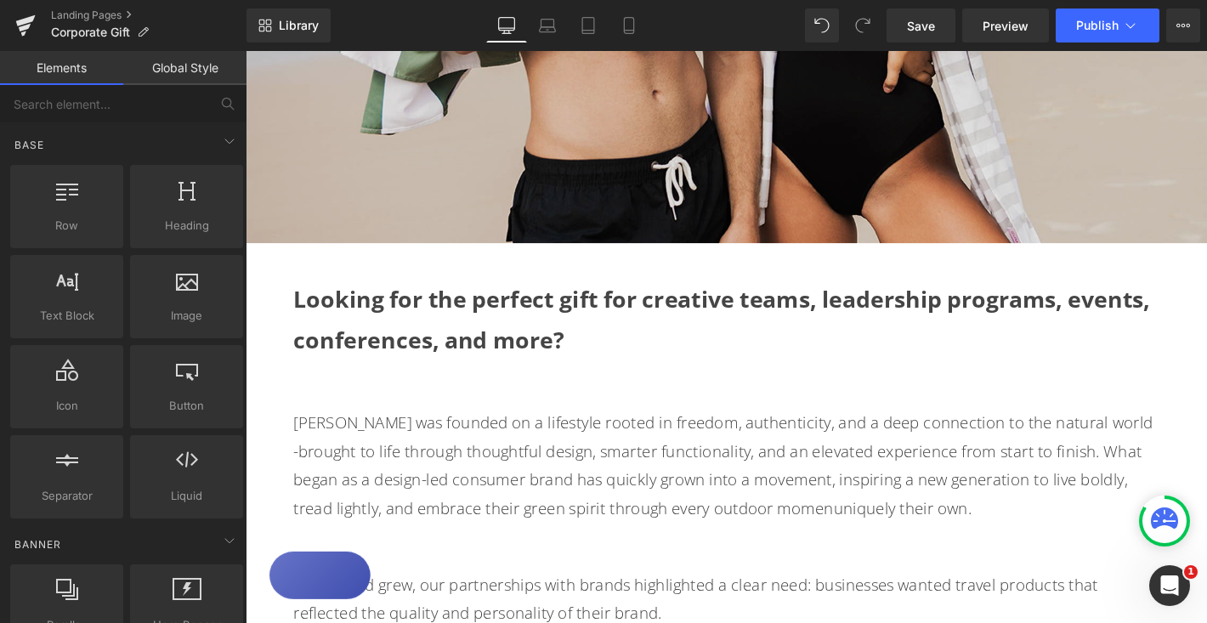
scroll to position [583, 0]
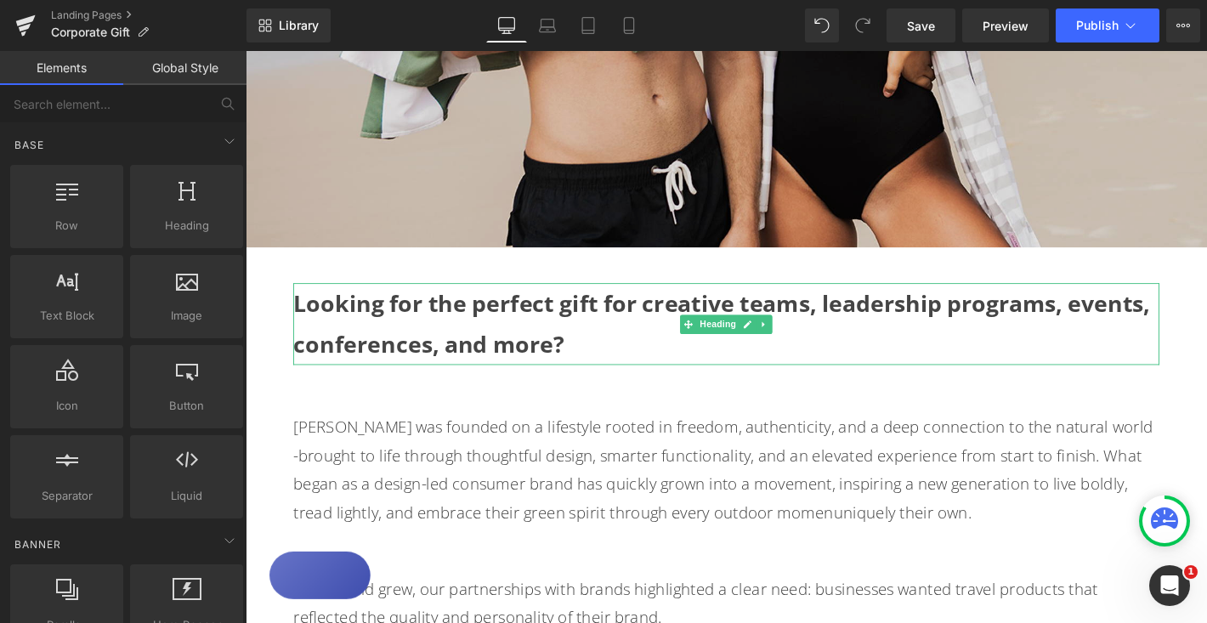
click at [591, 361] on h2 "Looking for the perfect gift for creative teams, leadership programs, events, c…" at bounding box center [760, 343] width 926 height 88
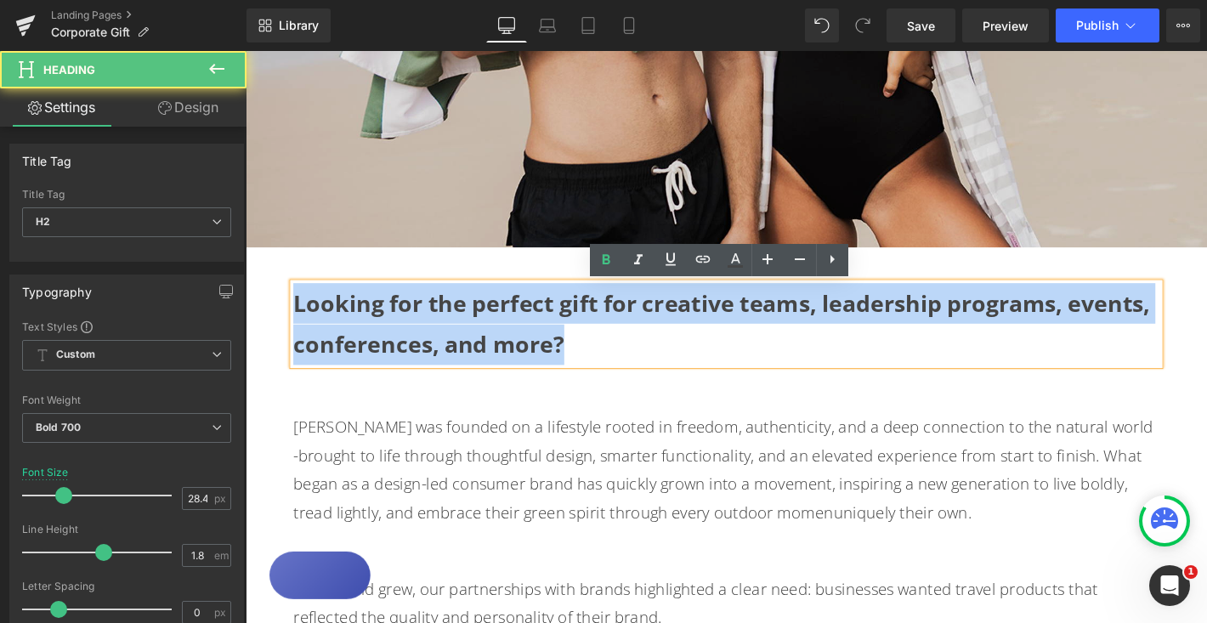
drag, startPoint x: 607, startPoint y: 365, endPoint x: 249, endPoint y: 299, distance: 363.8
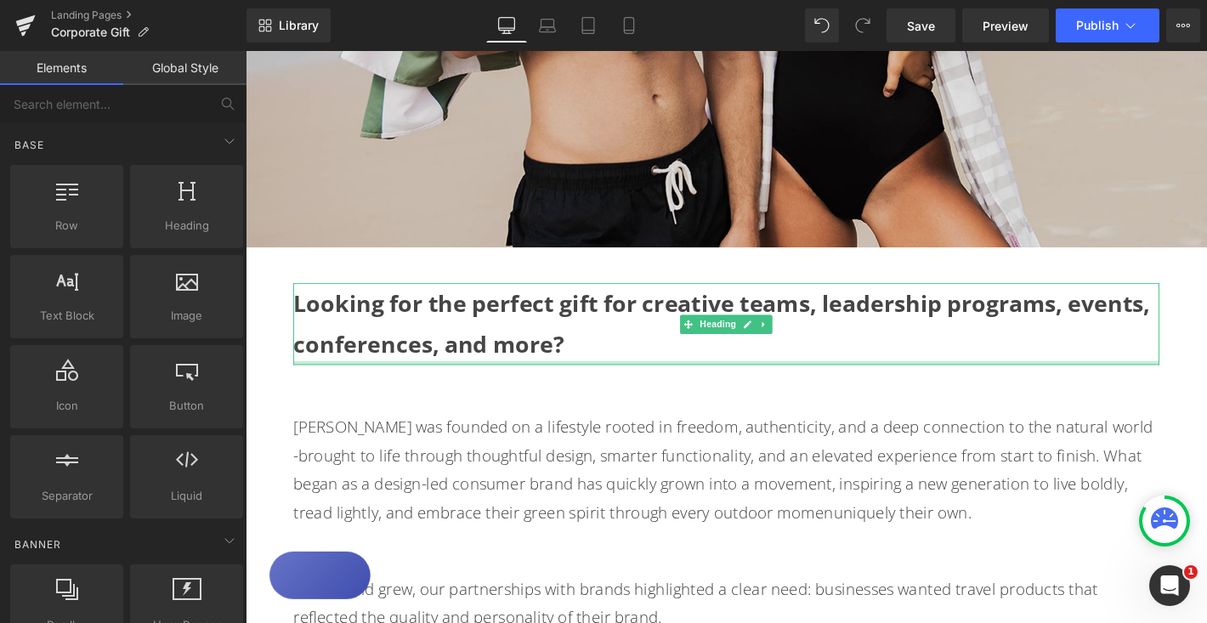
click at [608, 383] on div at bounding box center [760, 384] width 926 height 4
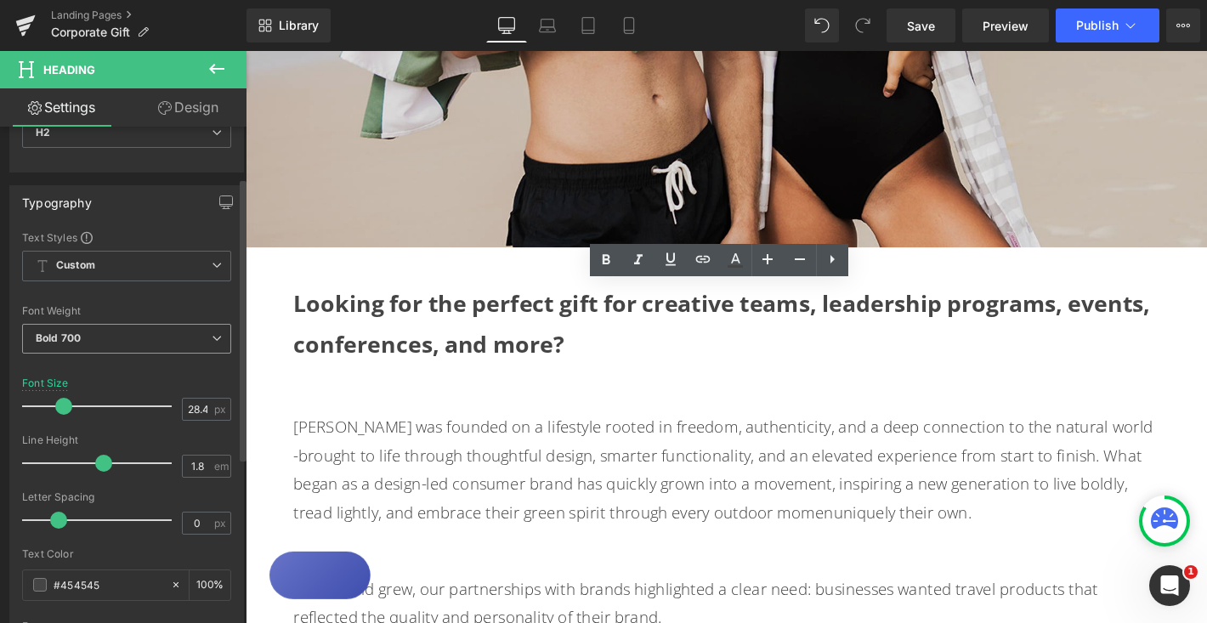
scroll to position [88, 0]
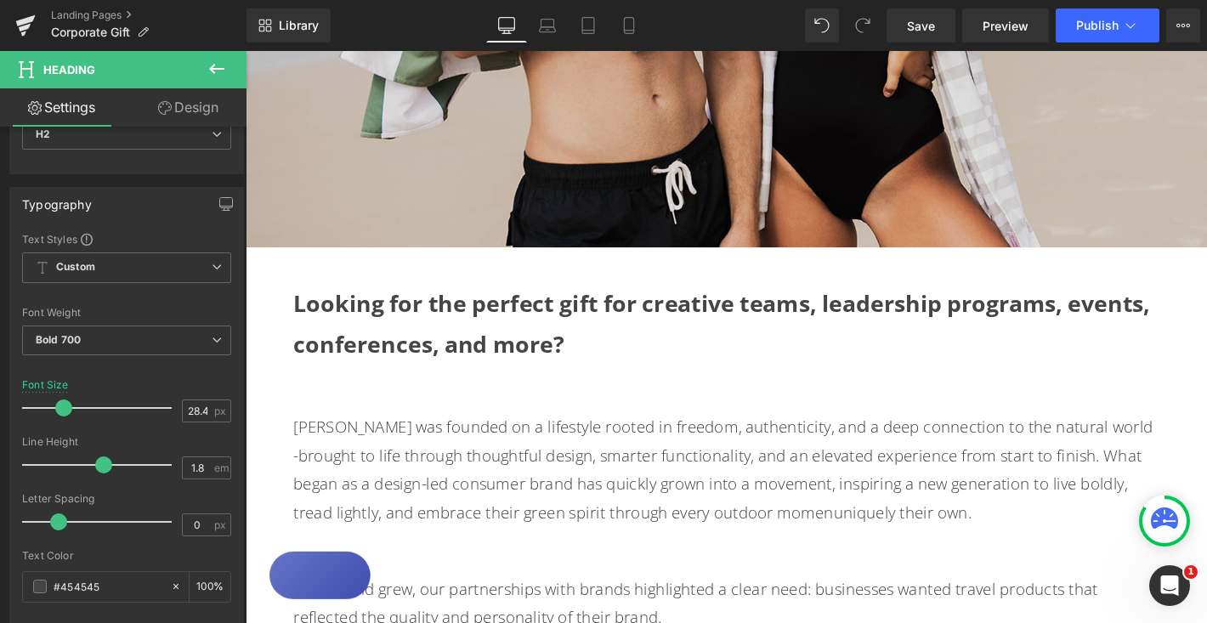
click at [200, 108] on link "Design" at bounding box center [188, 107] width 123 height 38
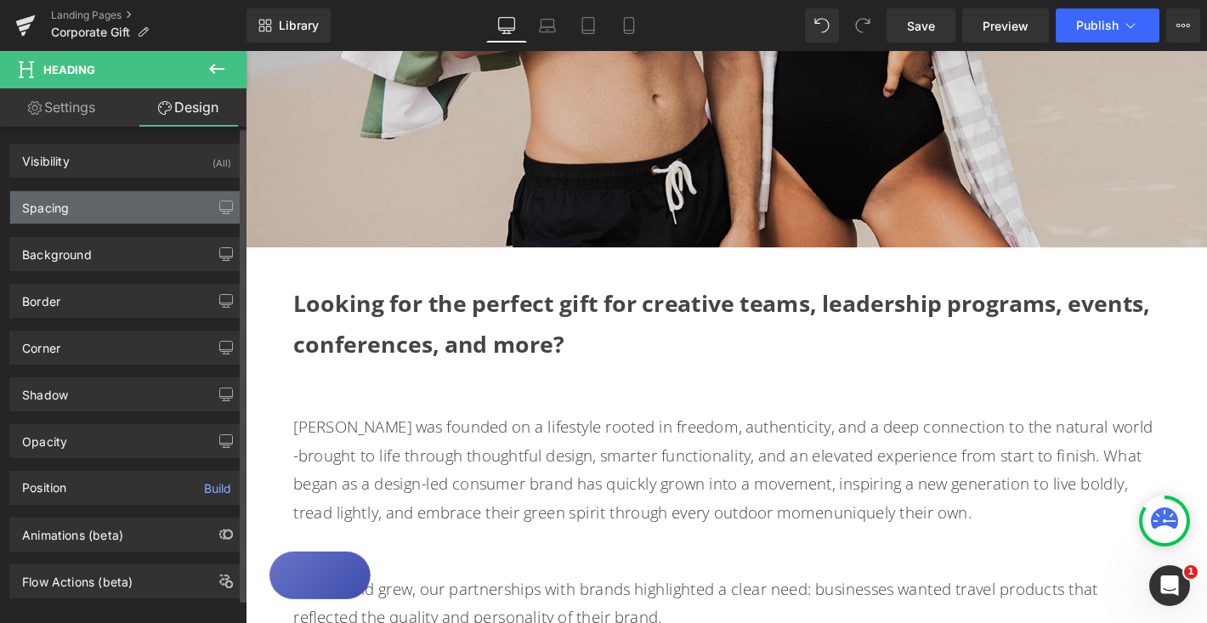
click at [102, 207] on div "Spacing" at bounding box center [126, 207] width 233 height 32
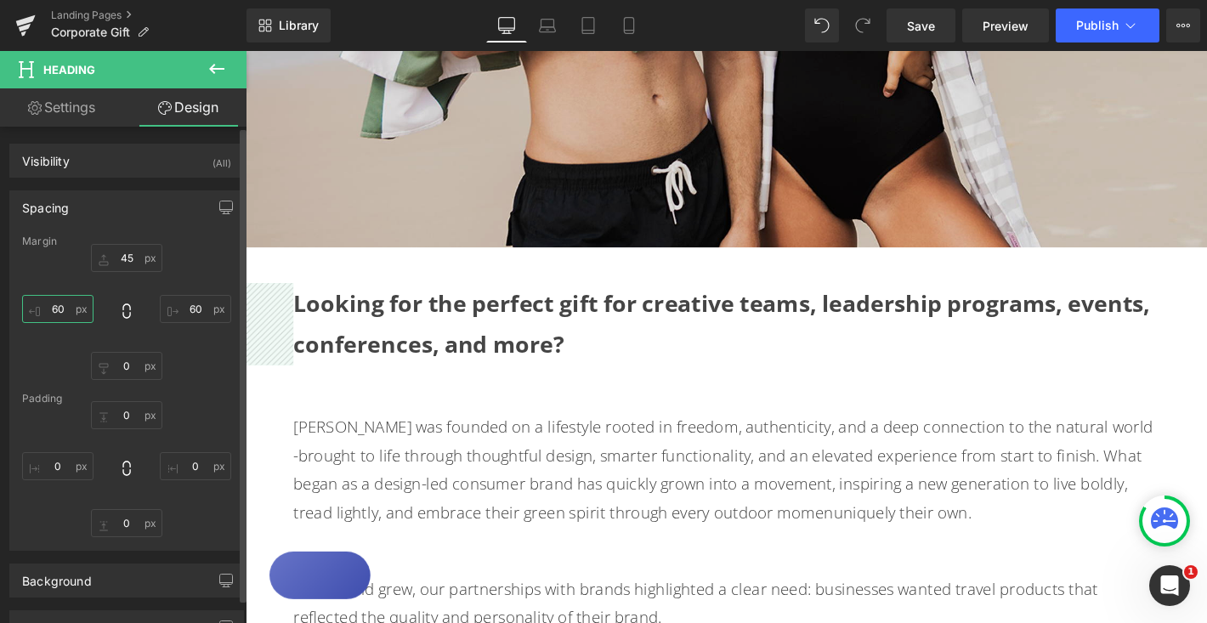
click at [62, 309] on input "60" at bounding box center [57, 309] width 71 height 28
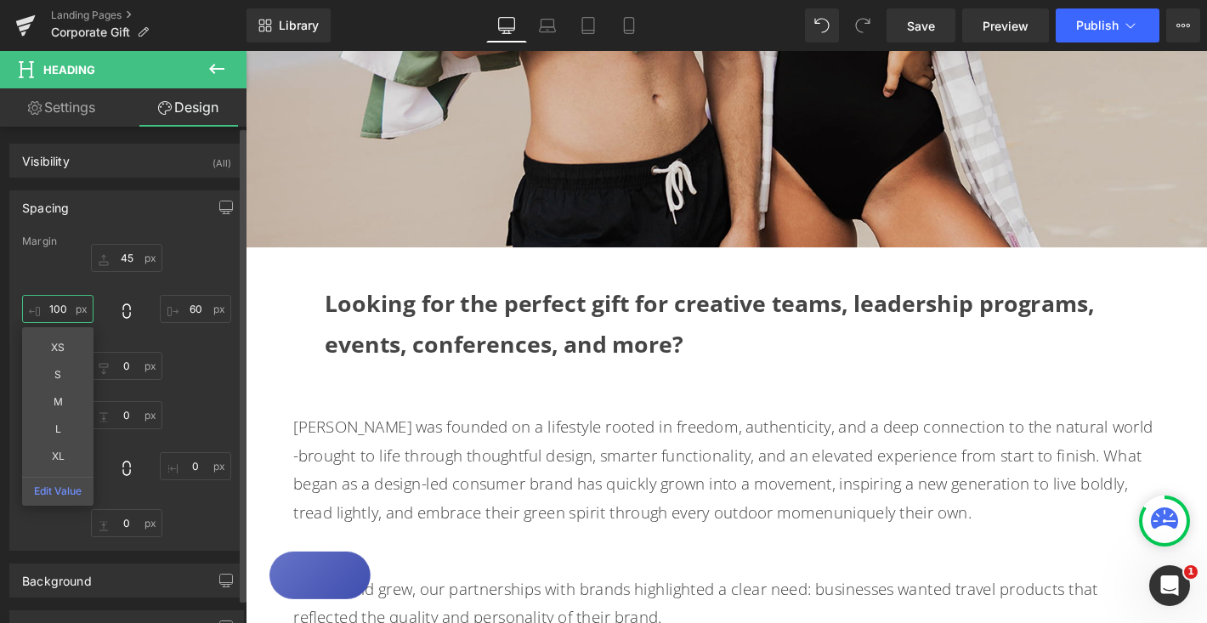
type input "100"
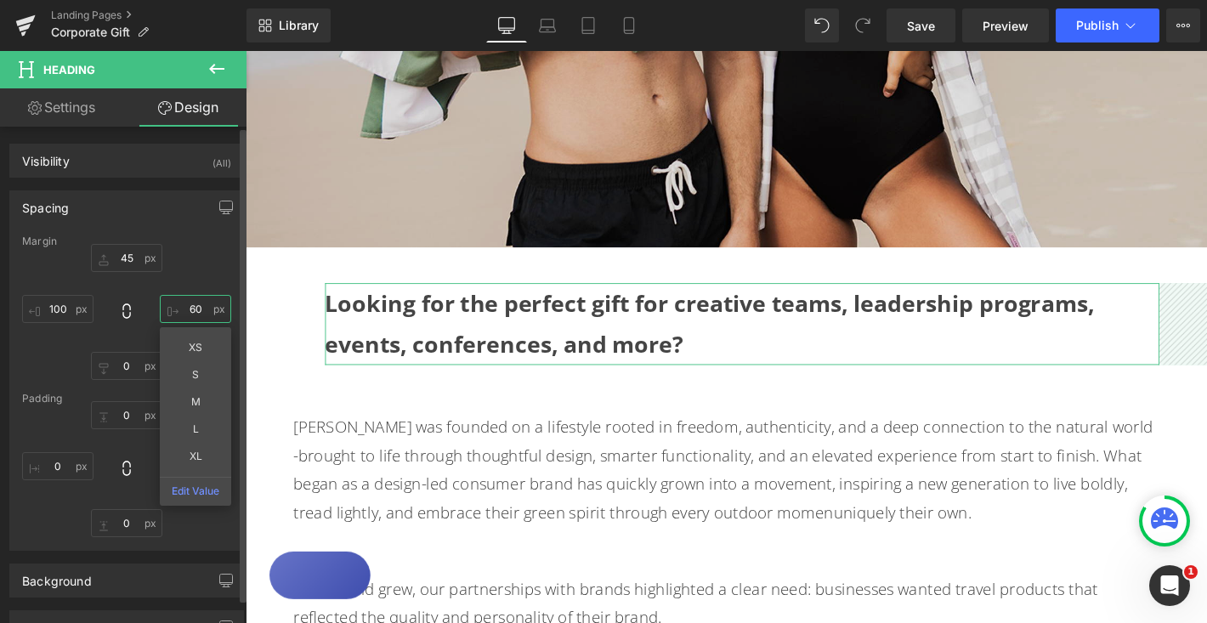
click at [189, 308] on input "60" at bounding box center [195, 309] width 71 height 28
type input "100"
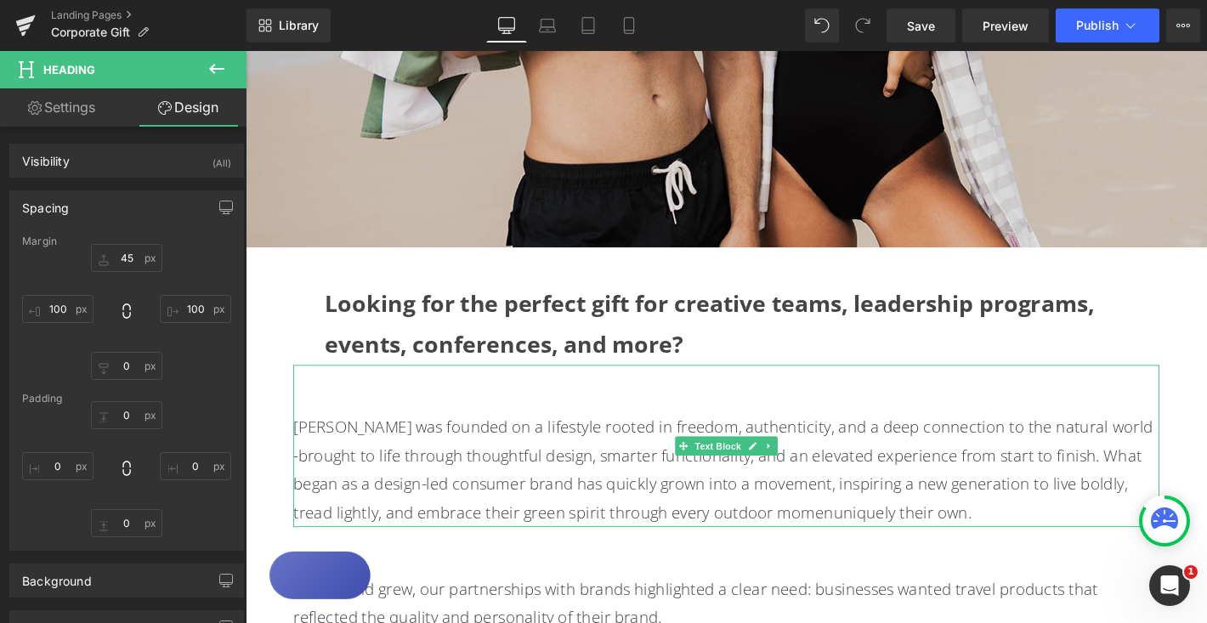
click at [331, 446] on p "[PERSON_NAME] was founded on a lifestyle rooted in freedom, authenticity, and a…" at bounding box center [760, 499] width 926 height 122
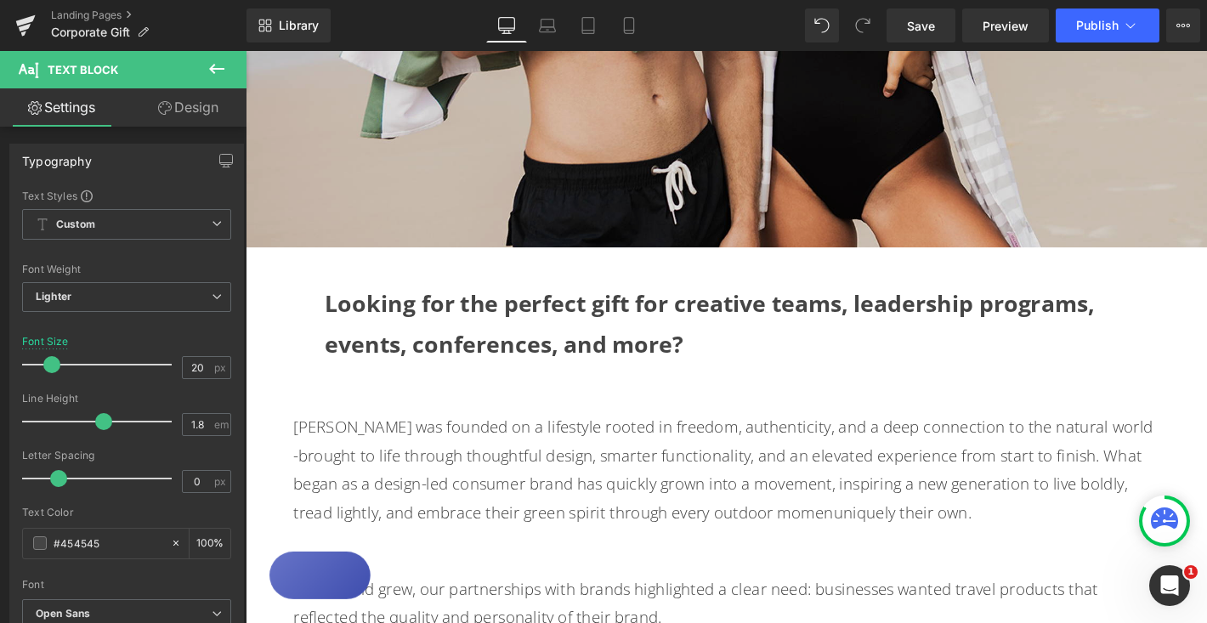
click at [188, 105] on link "Design" at bounding box center [188, 107] width 123 height 38
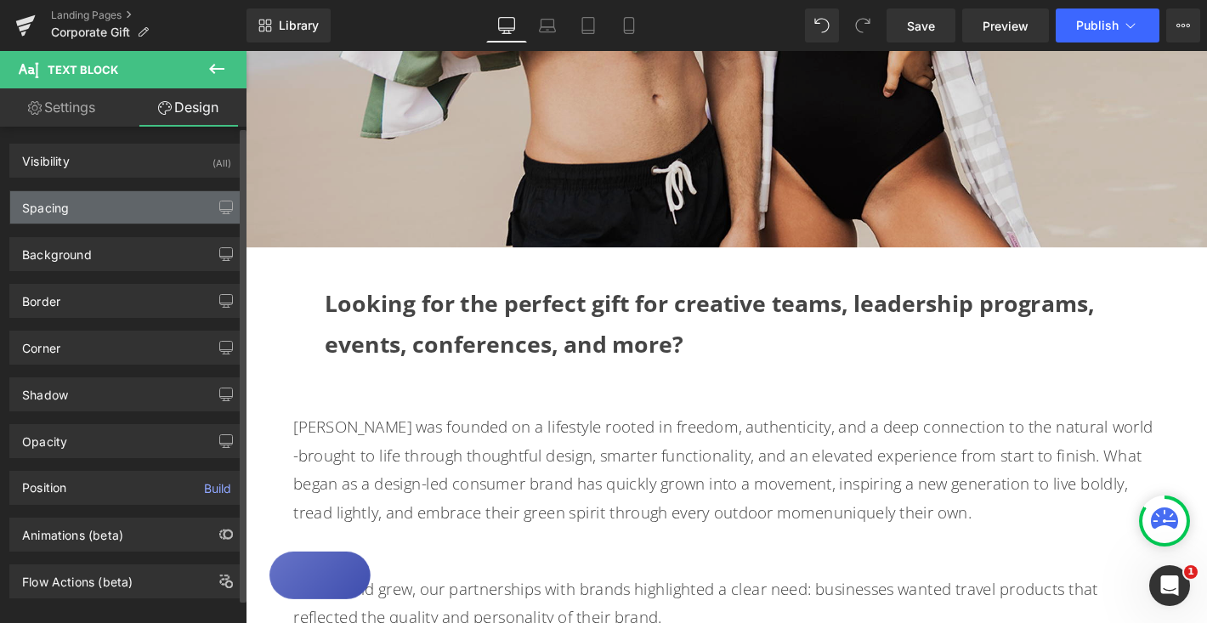
click at [104, 211] on div "Spacing" at bounding box center [126, 207] width 233 height 32
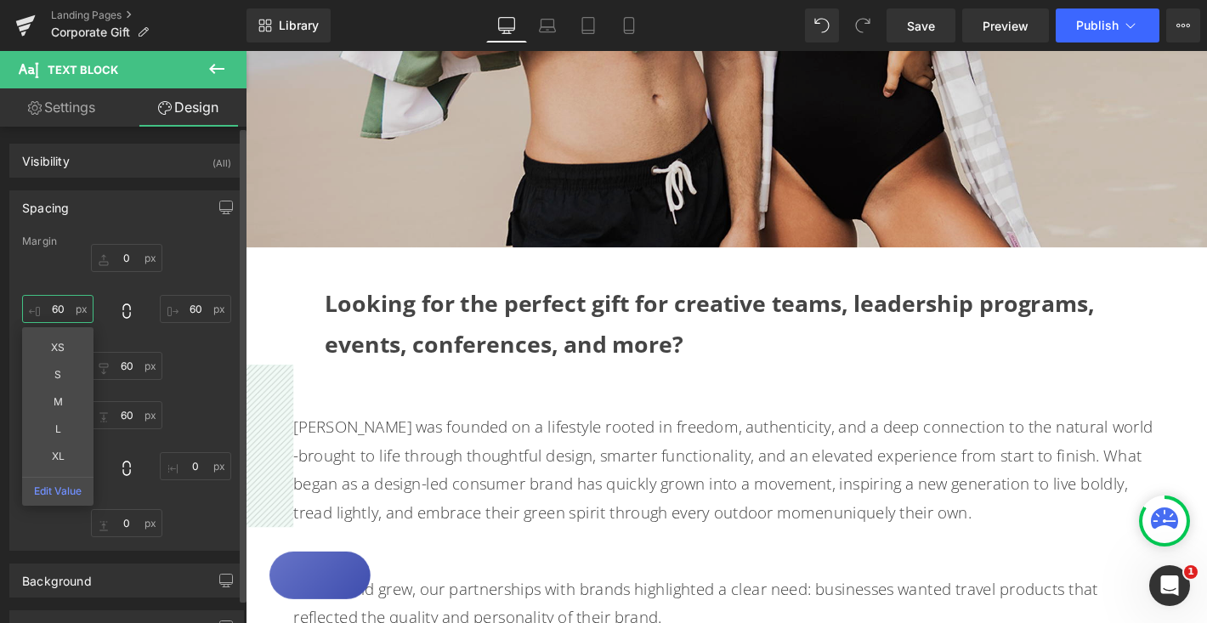
click at [59, 309] on input "60" at bounding box center [57, 309] width 71 height 28
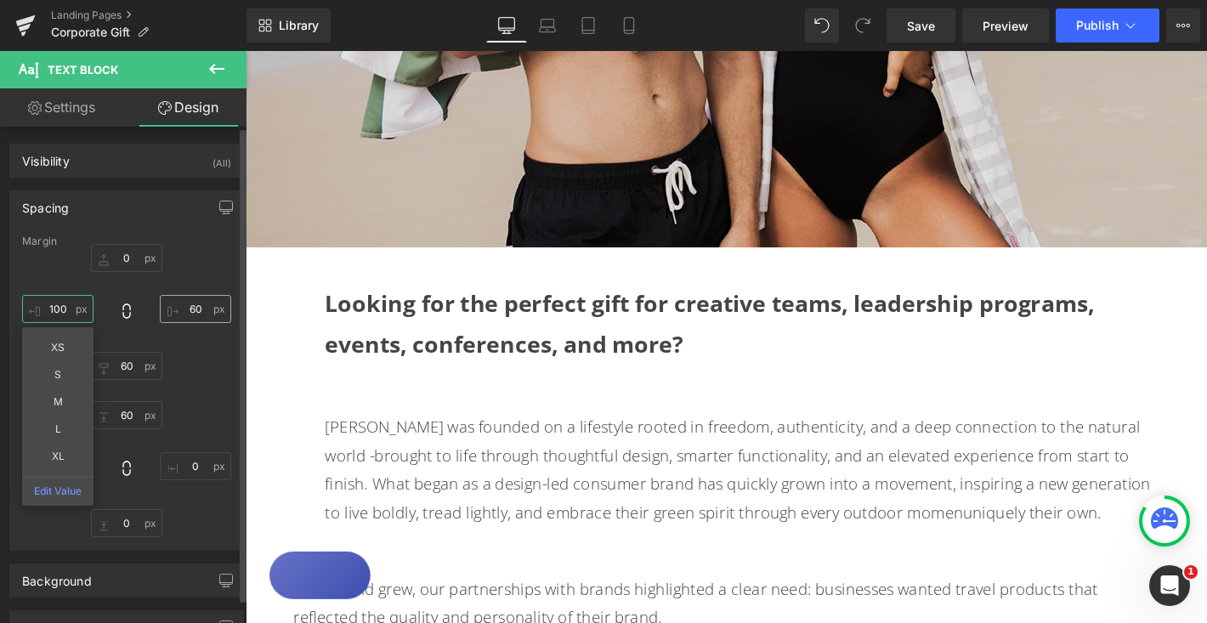
type input "100"
click at [192, 309] on input "60" at bounding box center [195, 309] width 71 height 28
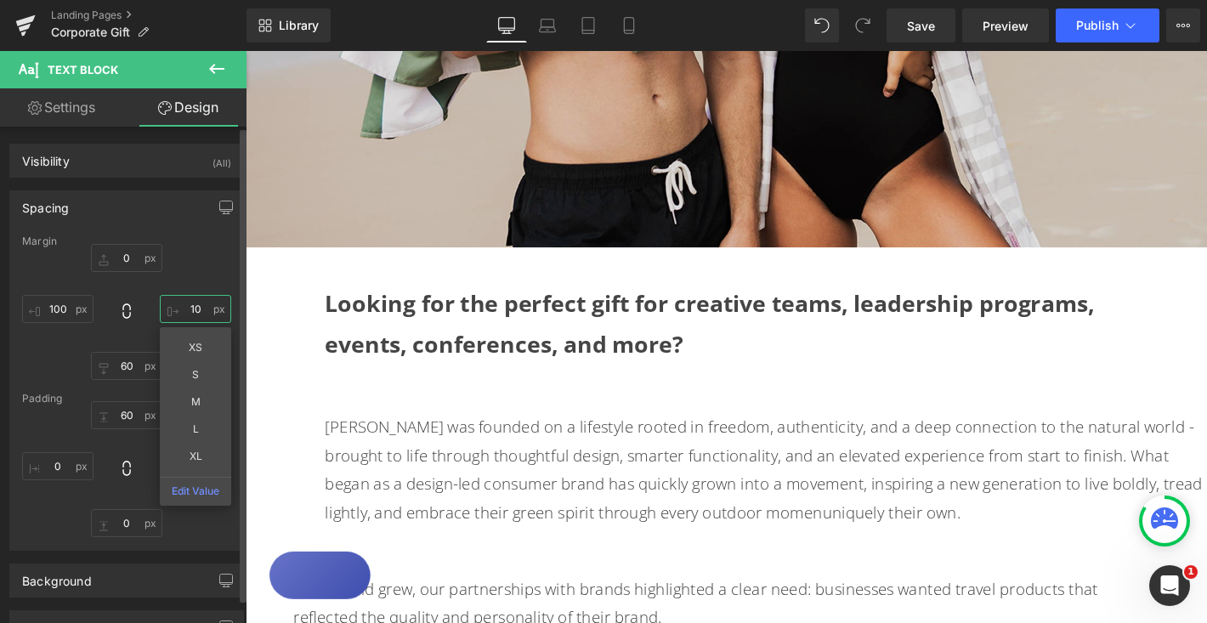
type input "100"
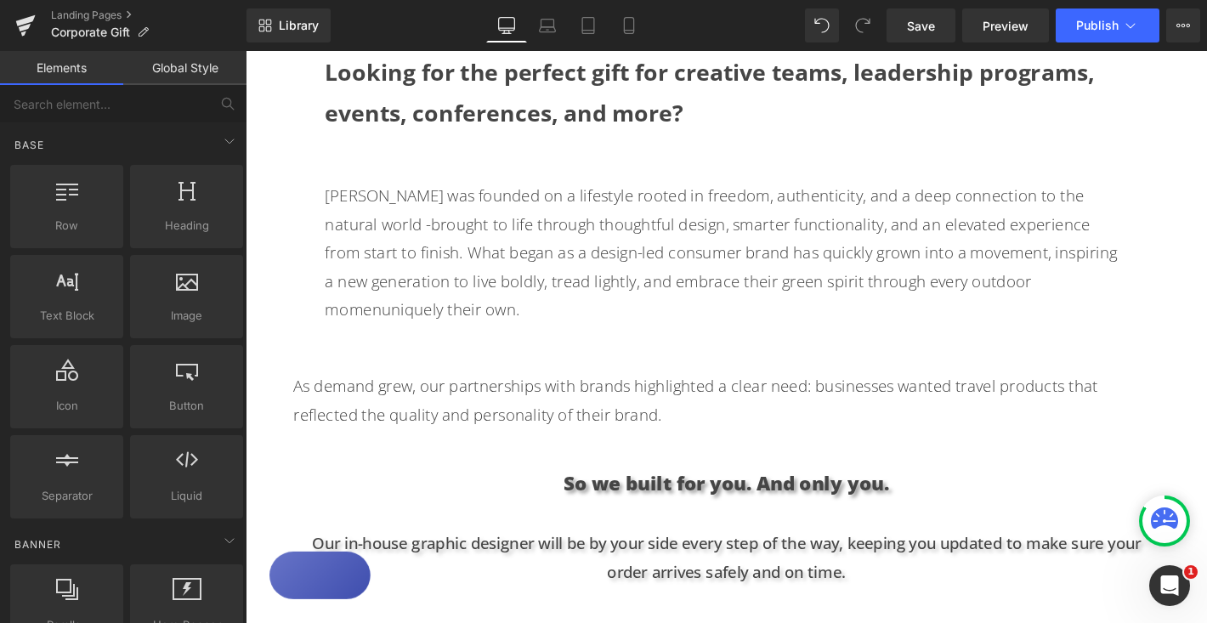
scroll to position [836, 0]
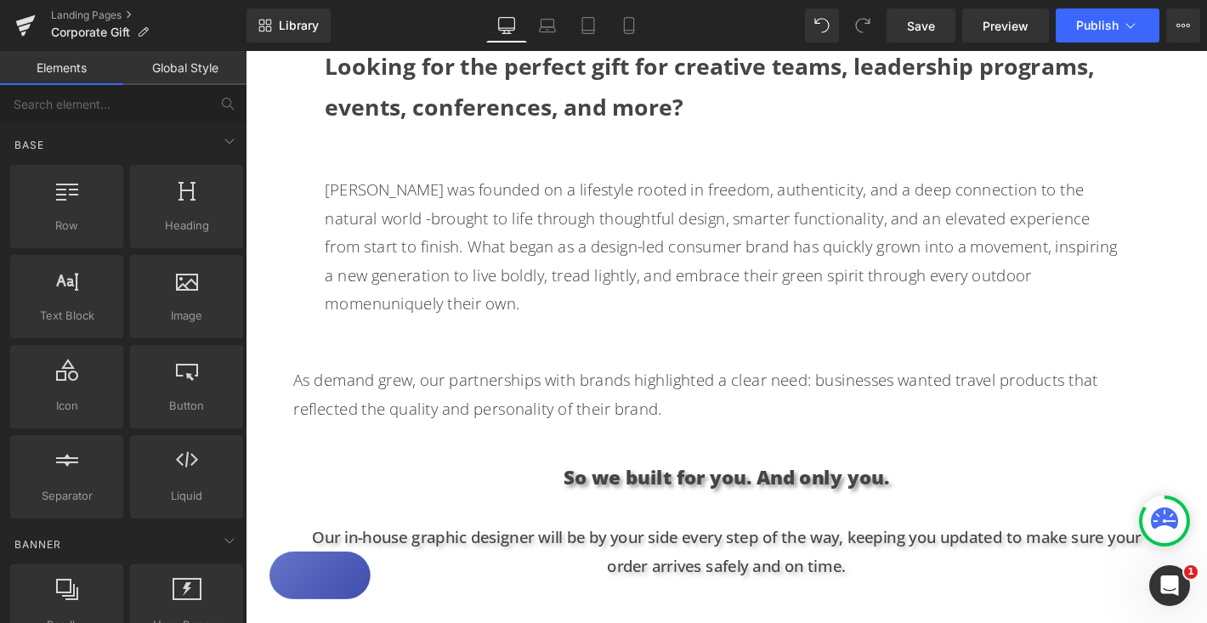
click at [354, 388] on p "As demand grew, our partnerships with brands highlighted a clear need: business…" at bounding box center [760, 418] width 926 height 61
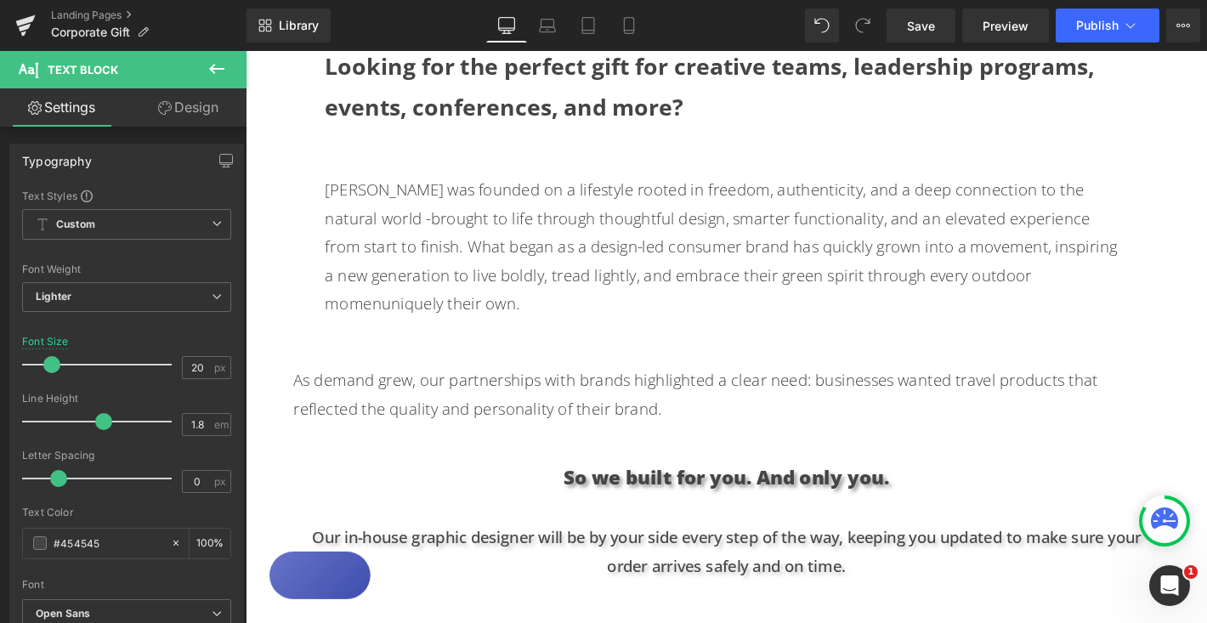
click at [195, 119] on link "Design" at bounding box center [188, 107] width 123 height 38
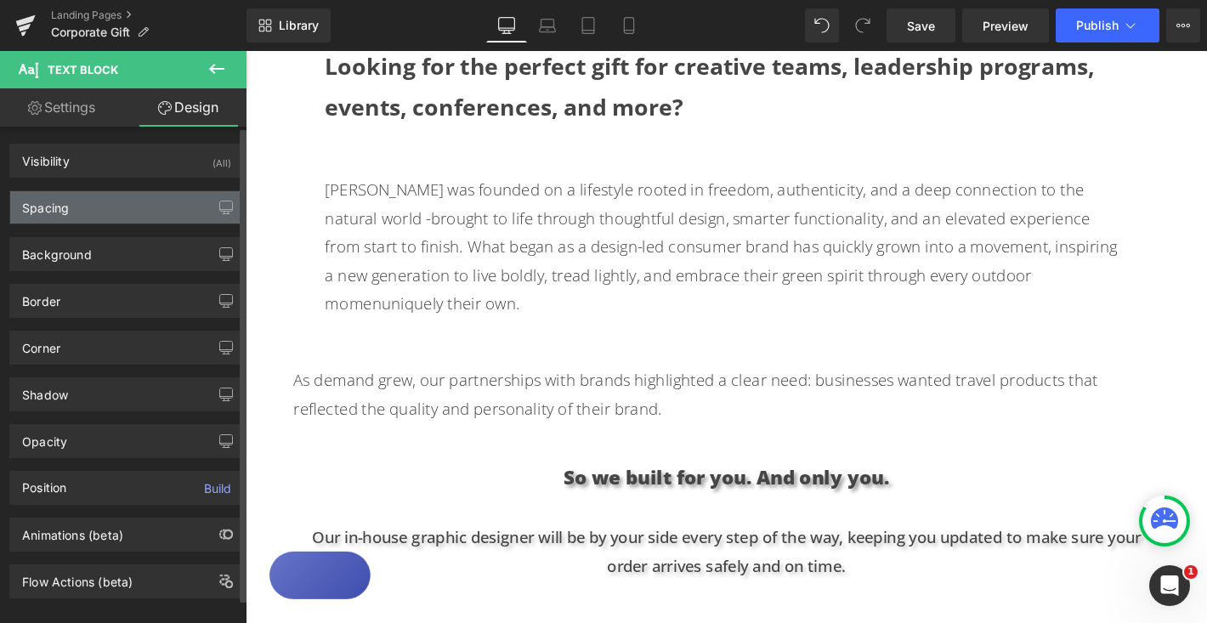
click at [78, 218] on div "Spacing" at bounding box center [126, 207] width 233 height 32
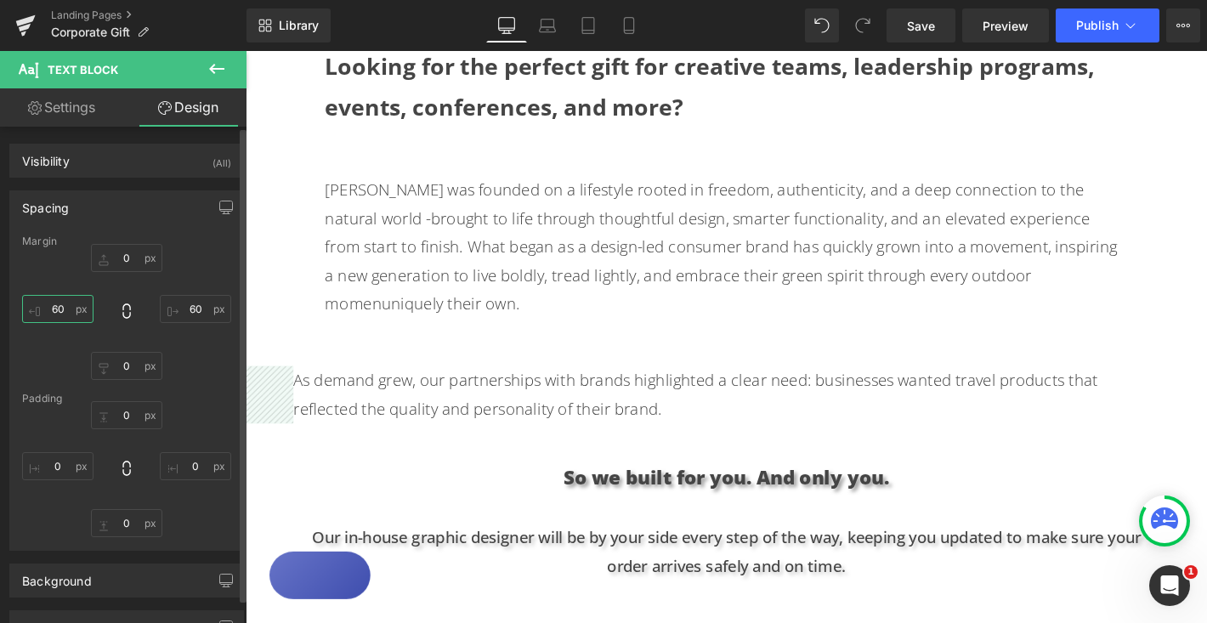
click at [60, 311] on input "60" at bounding box center [57, 309] width 71 height 28
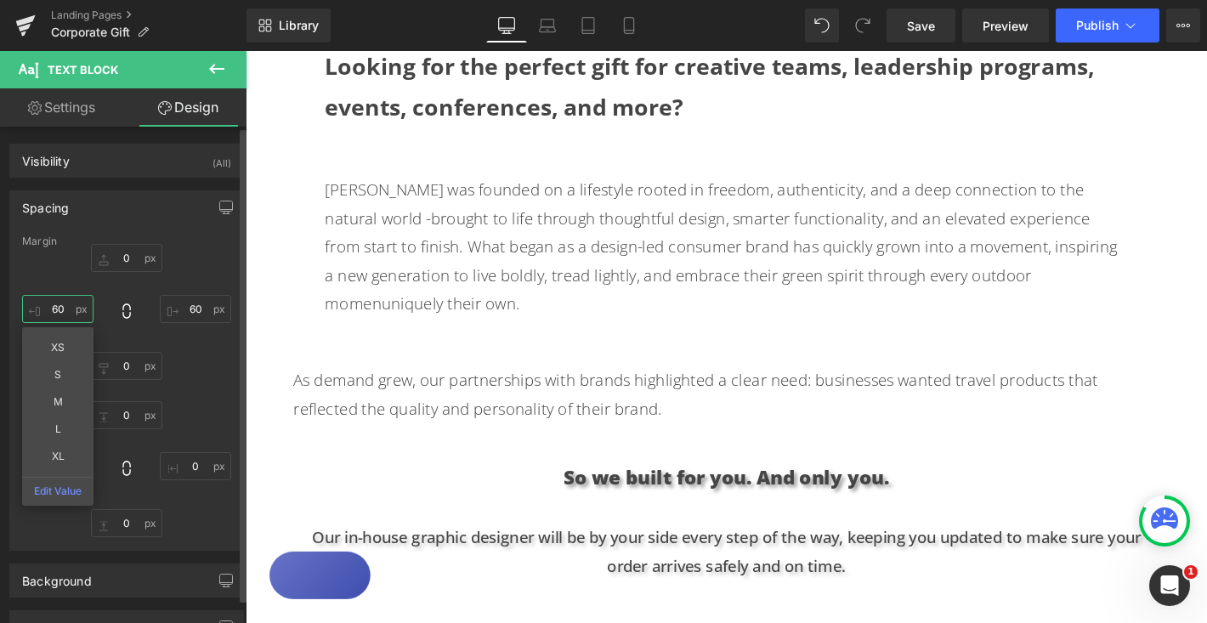
click at [60, 311] on input "60" at bounding box center [57, 309] width 71 height 28
type input "100"
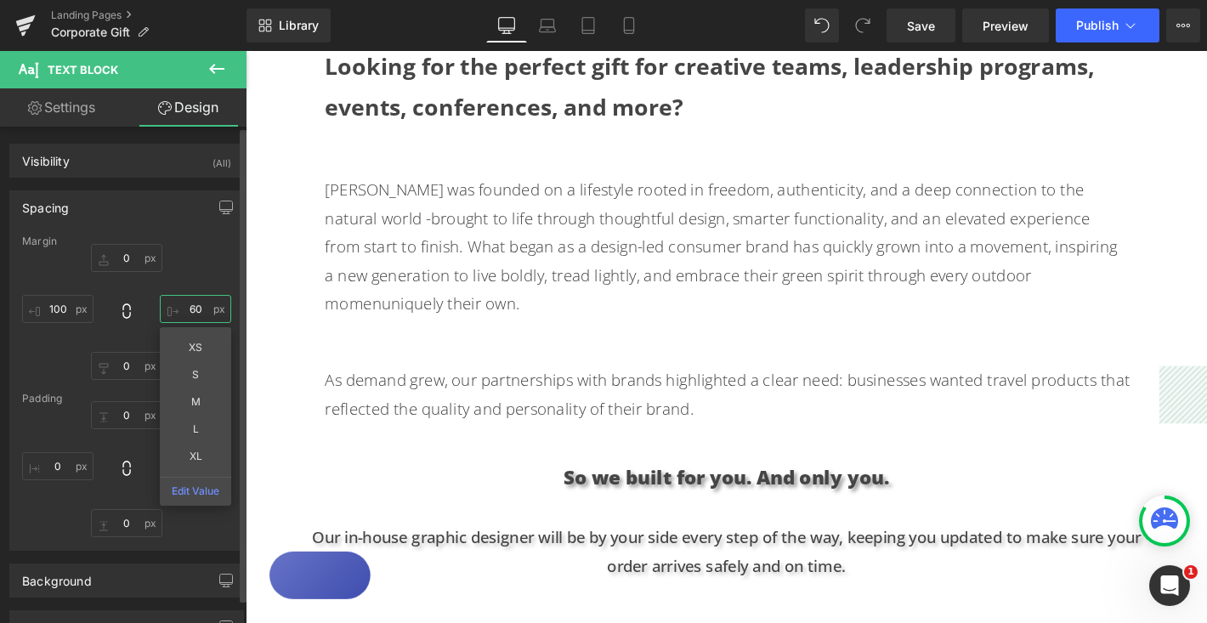
click at [190, 314] on input "60" at bounding box center [195, 309] width 71 height 28
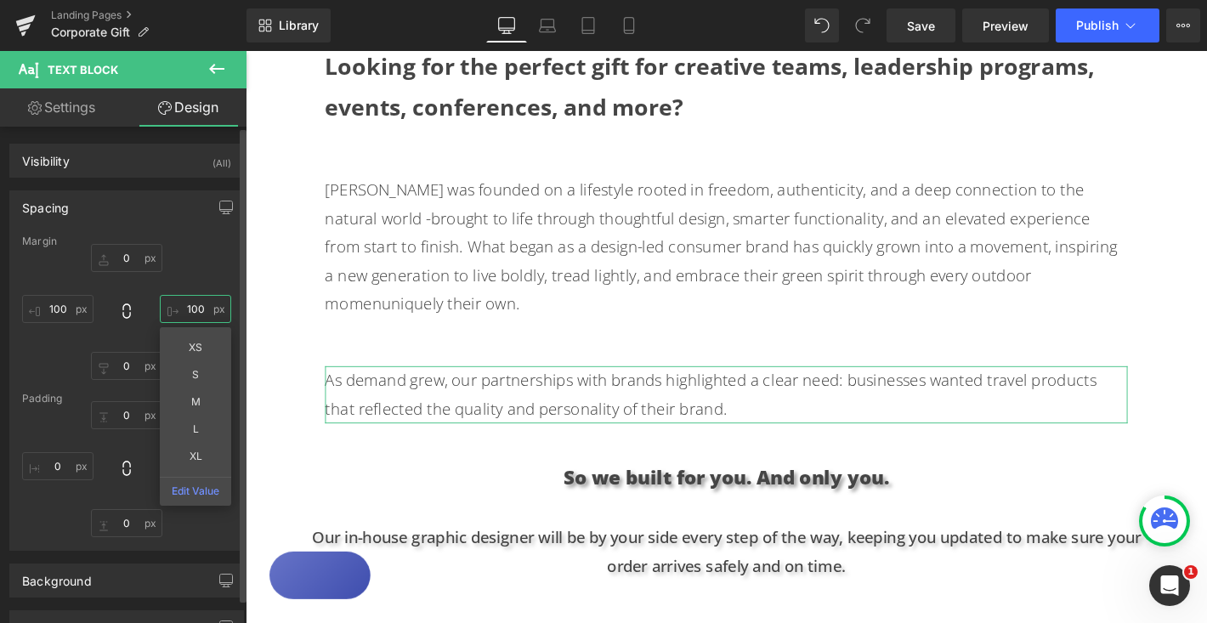
type input "100"
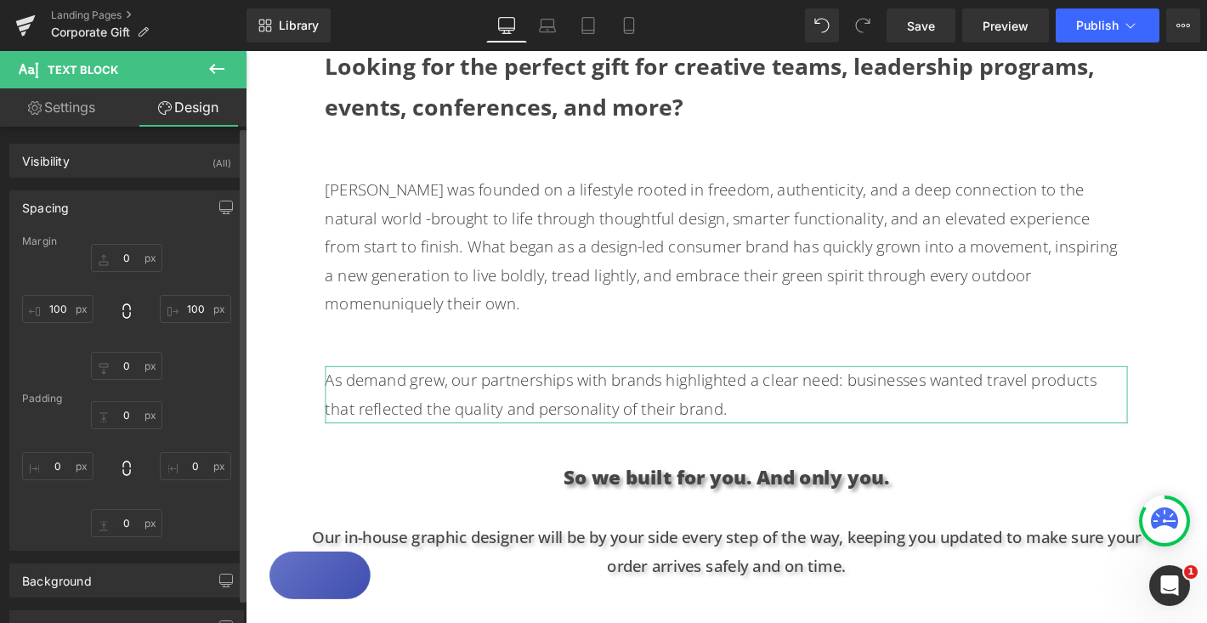
click at [234, 284] on div "Margin 0px 0 100 100 0px 0 100 100 Padding 0px 0 0px 0 0px 0 0px 0" at bounding box center [126, 392] width 233 height 314
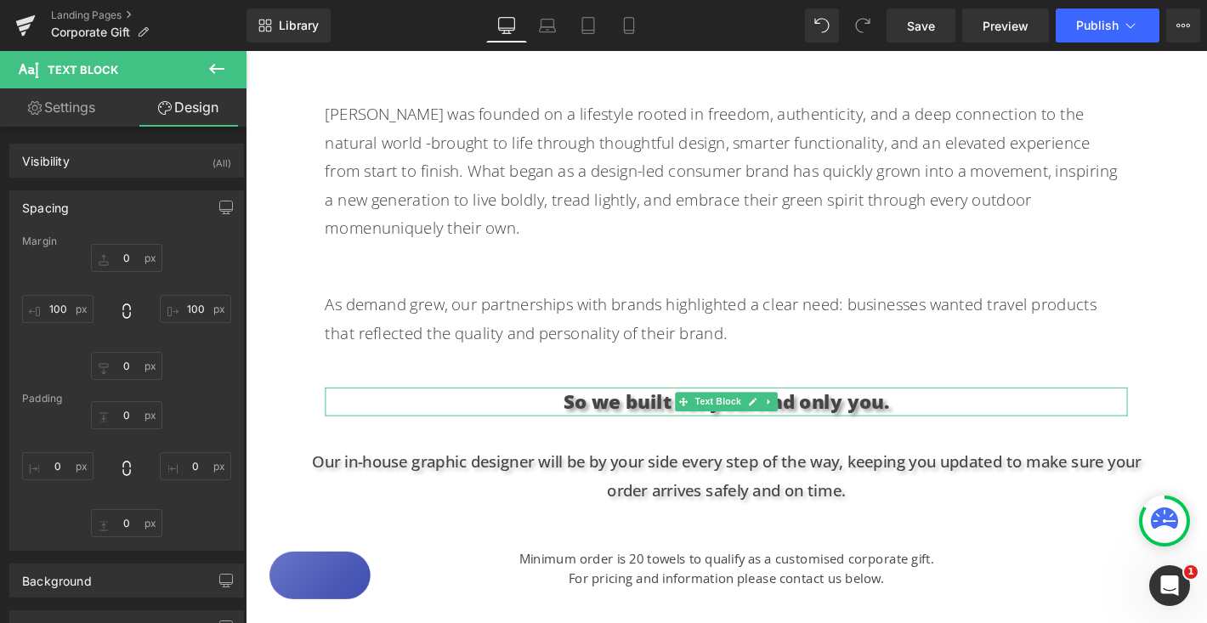
scroll to position [985, 0]
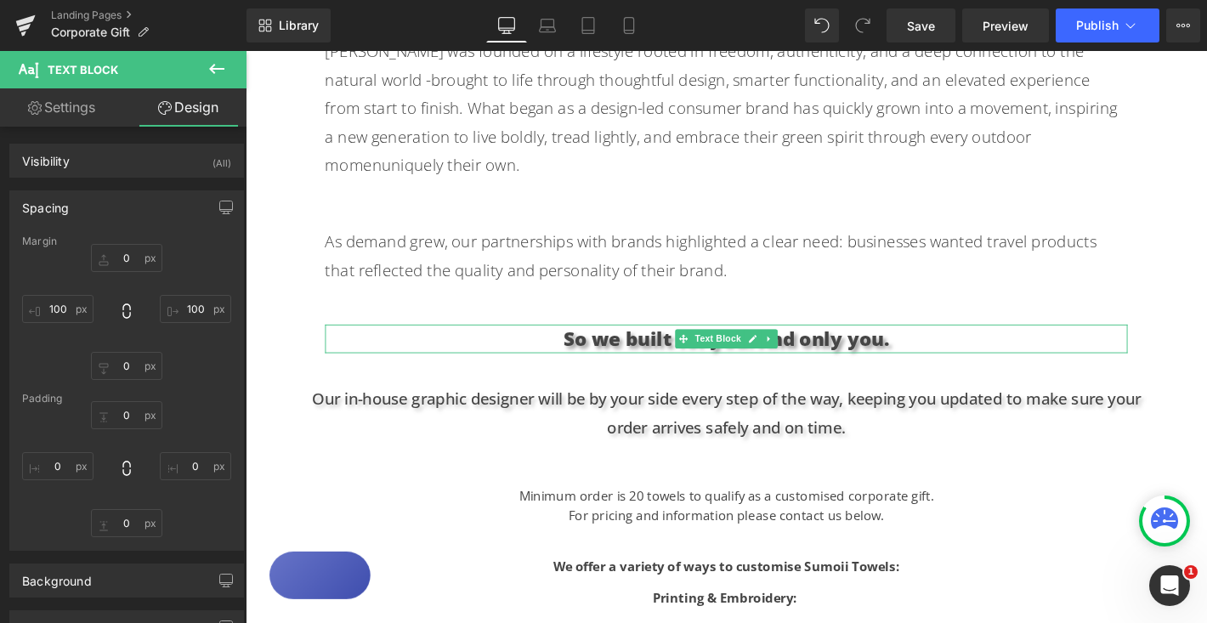
click at [915, 343] on p "So we built for you. And only you." at bounding box center [760, 358] width 858 height 31
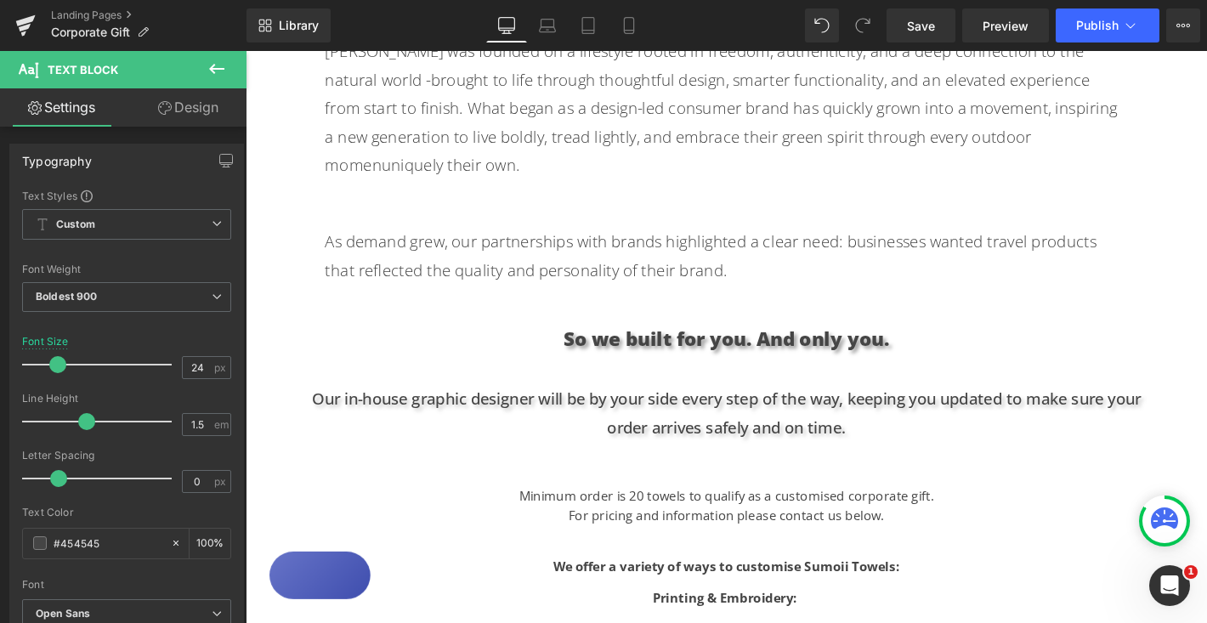
click at [212, 116] on link "Design" at bounding box center [188, 107] width 123 height 38
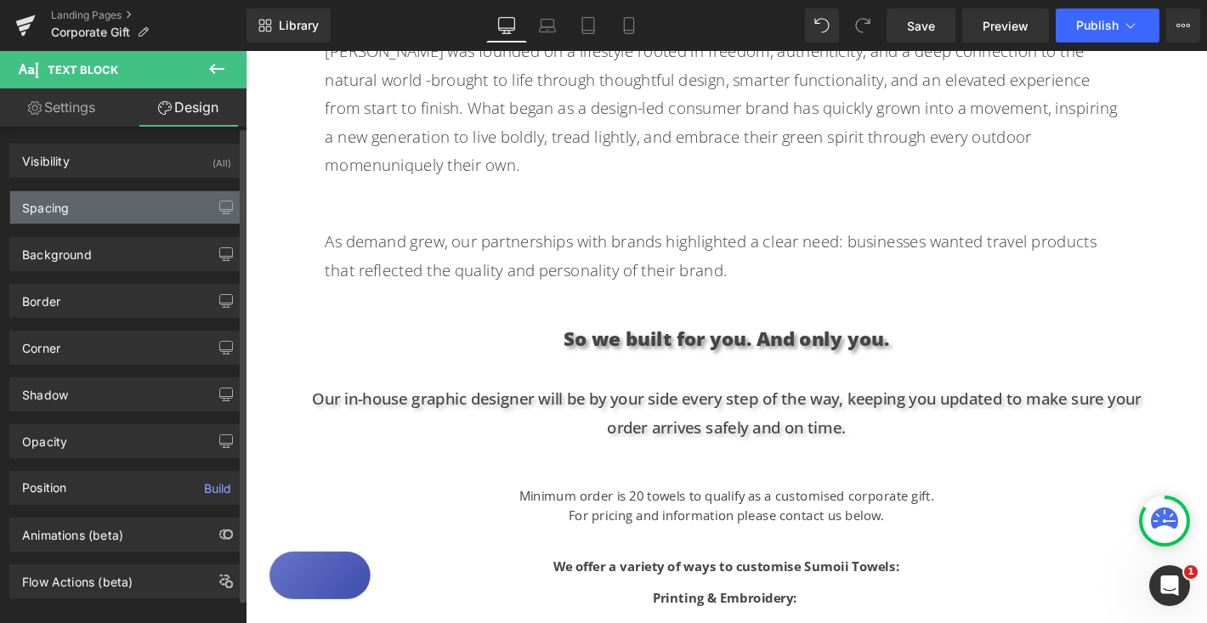
click at [153, 201] on div "Spacing" at bounding box center [126, 207] width 233 height 32
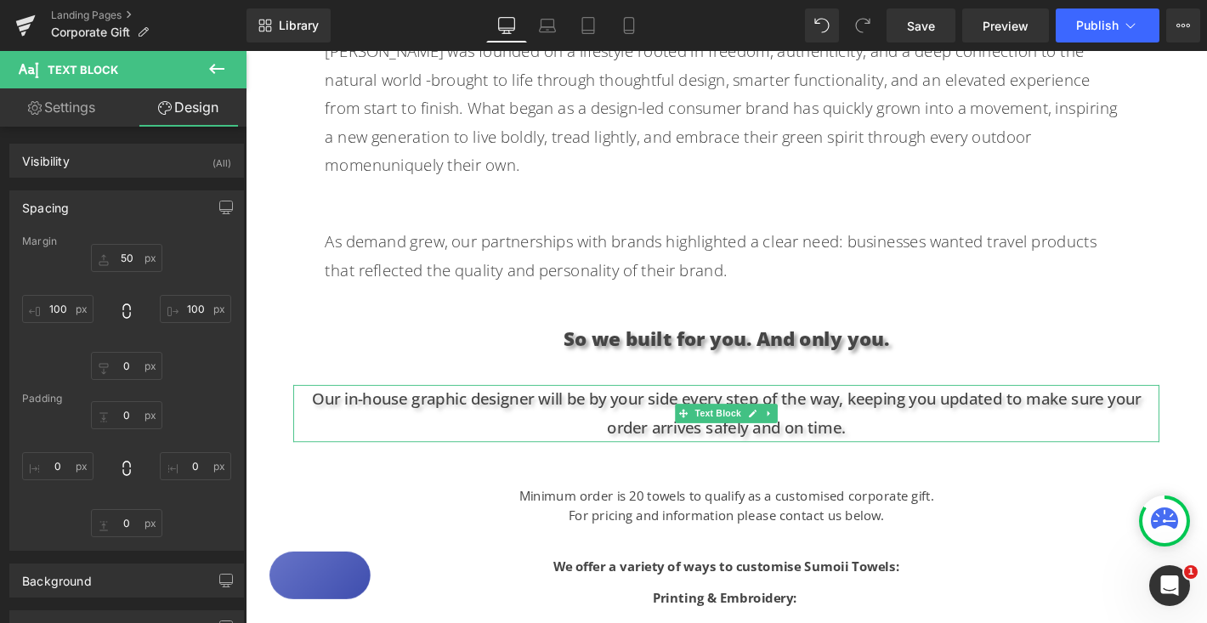
click at [576, 413] on p "Our in-house graphic designer will be by your side every step of the way, keepi…" at bounding box center [760, 438] width 926 height 61
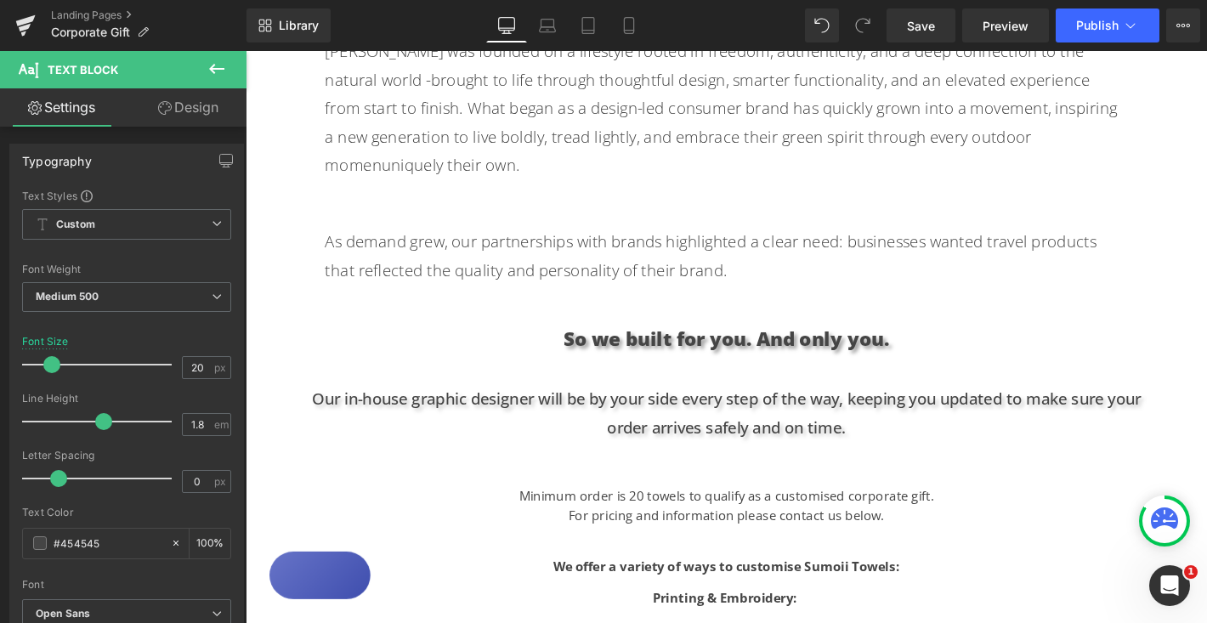
click at [186, 109] on link "Design" at bounding box center [188, 107] width 123 height 38
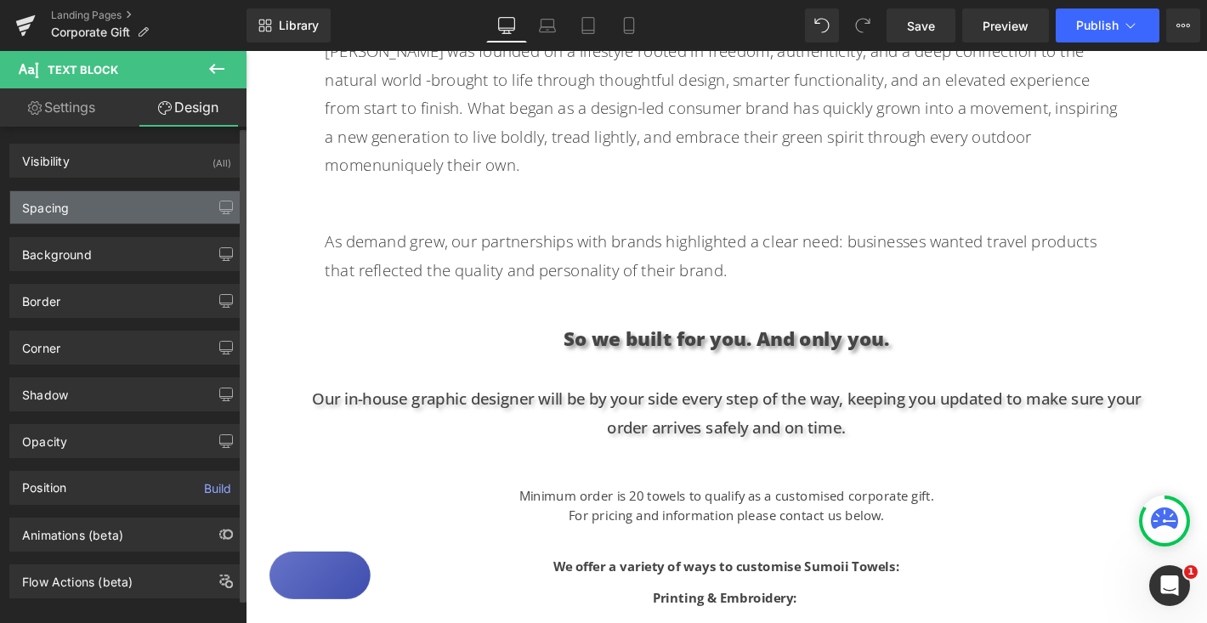
click at [124, 208] on div "Spacing" at bounding box center [126, 207] width 233 height 32
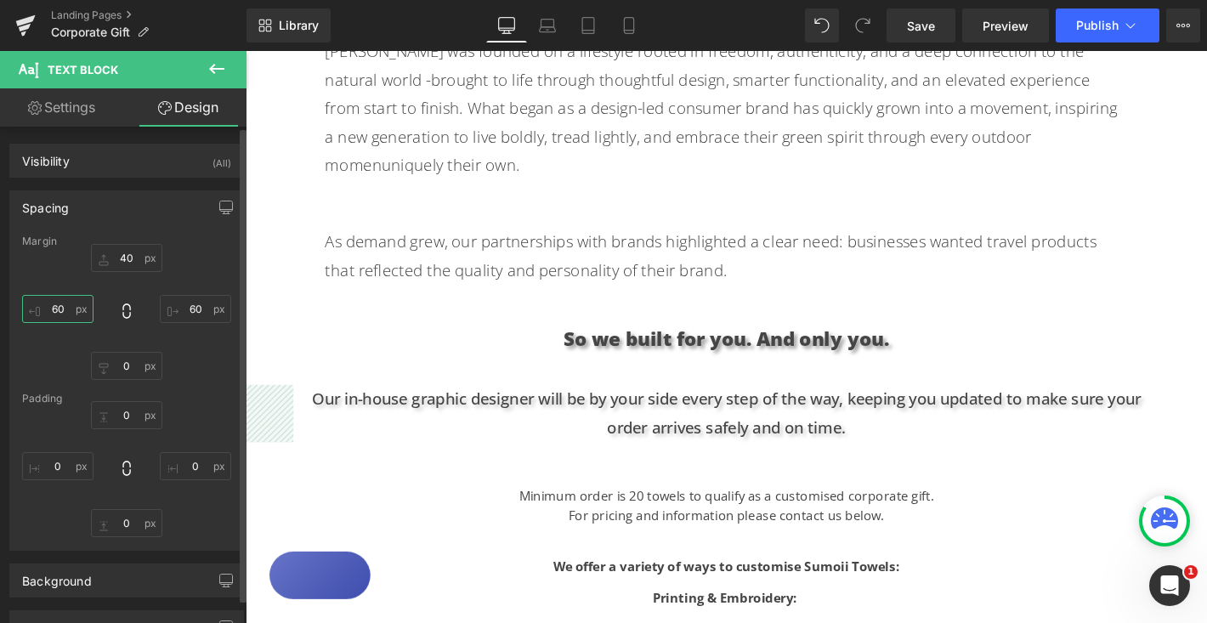
click at [55, 311] on input "60" at bounding box center [57, 309] width 71 height 28
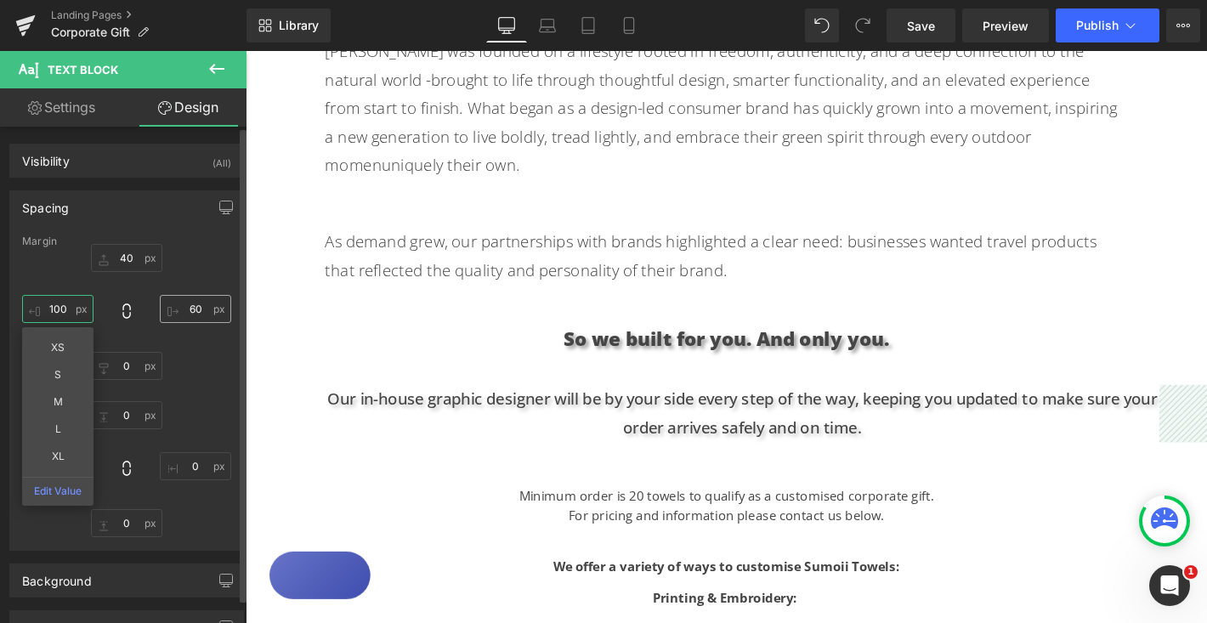
type input "100"
click at [190, 310] on input "60" at bounding box center [195, 309] width 71 height 28
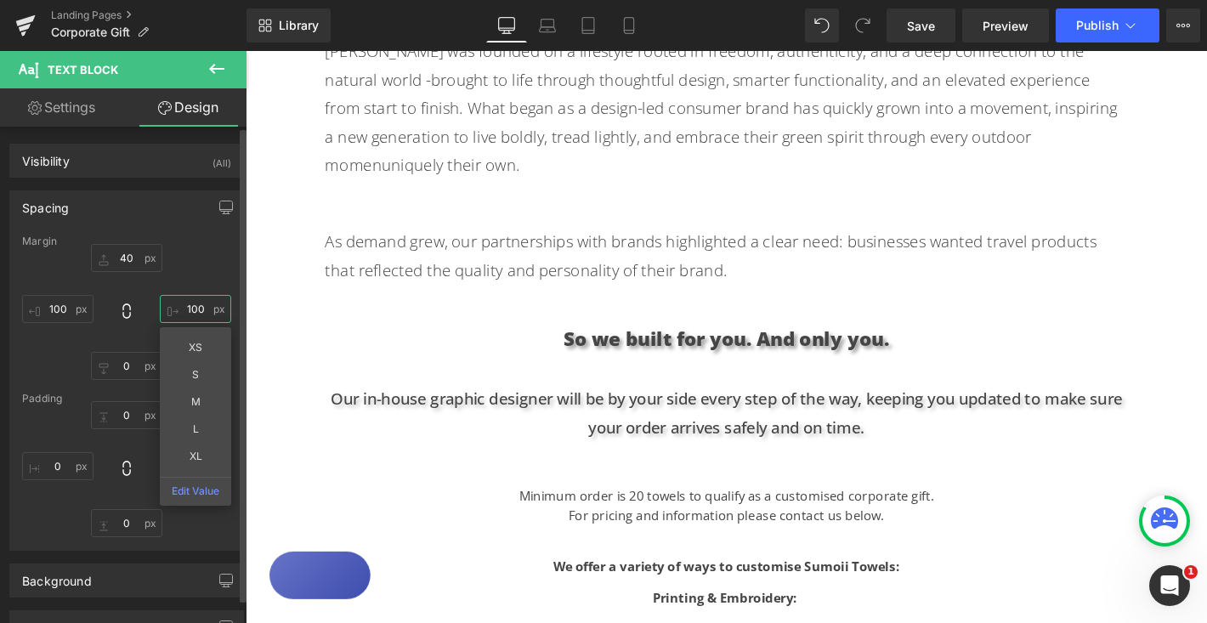
type input "100"
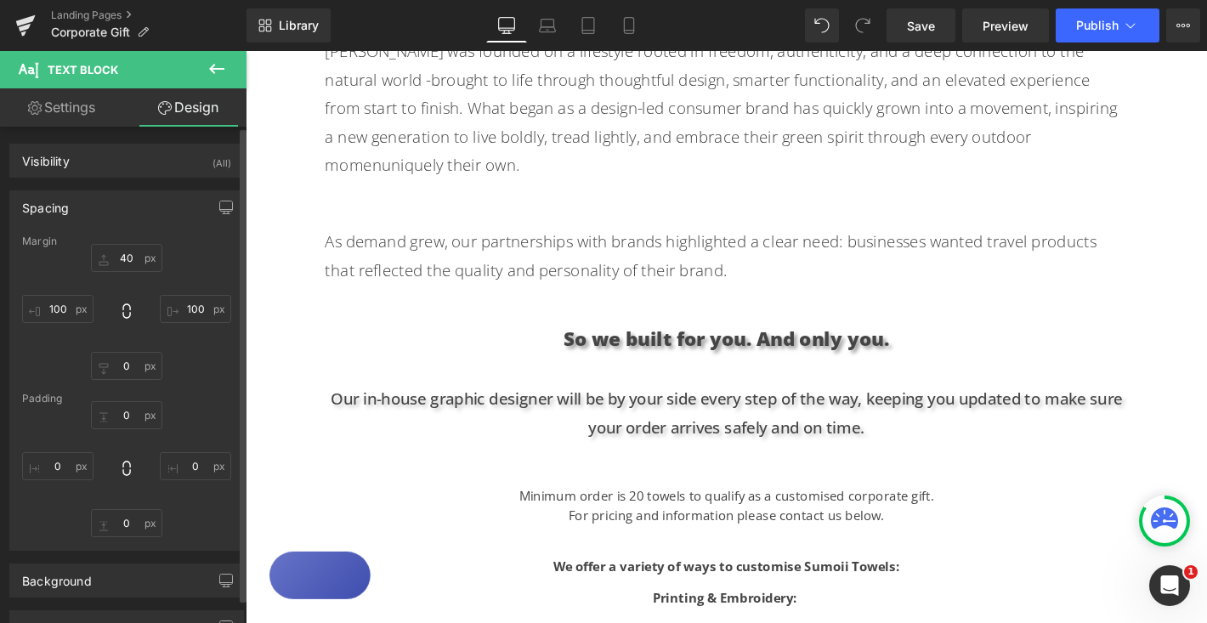
click at [230, 269] on div "Margin 40px 40 100 100 0px 0 100 100 Padding 0px 0 0px 0 0px 0 0px 0" at bounding box center [126, 392] width 233 height 314
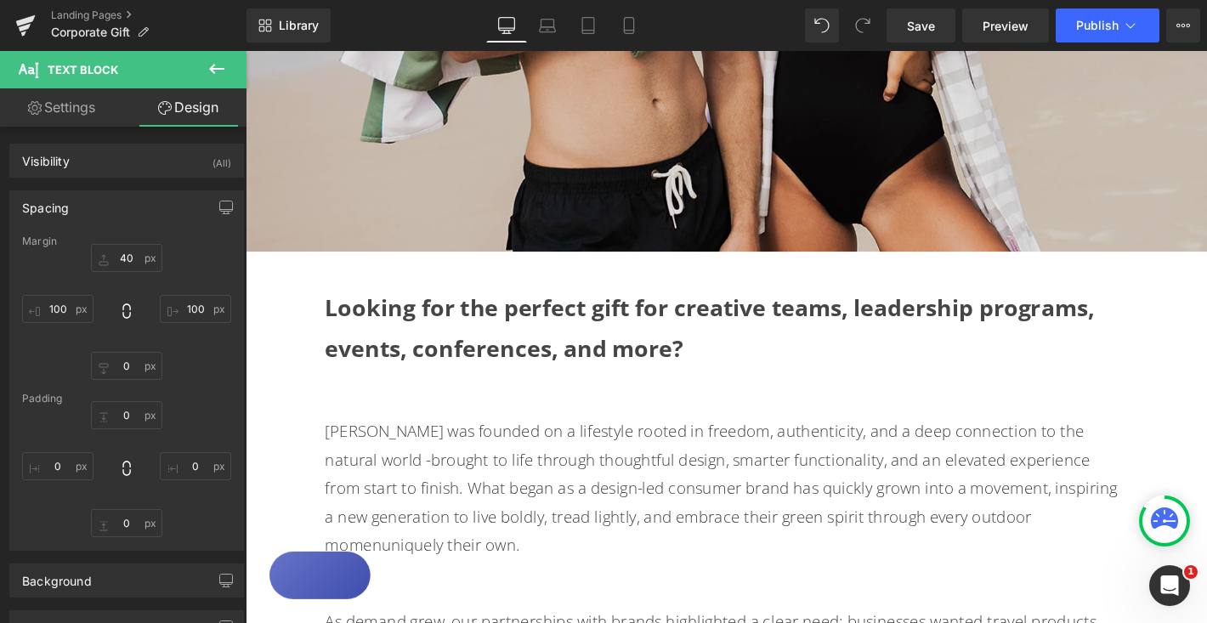
scroll to position [564, 0]
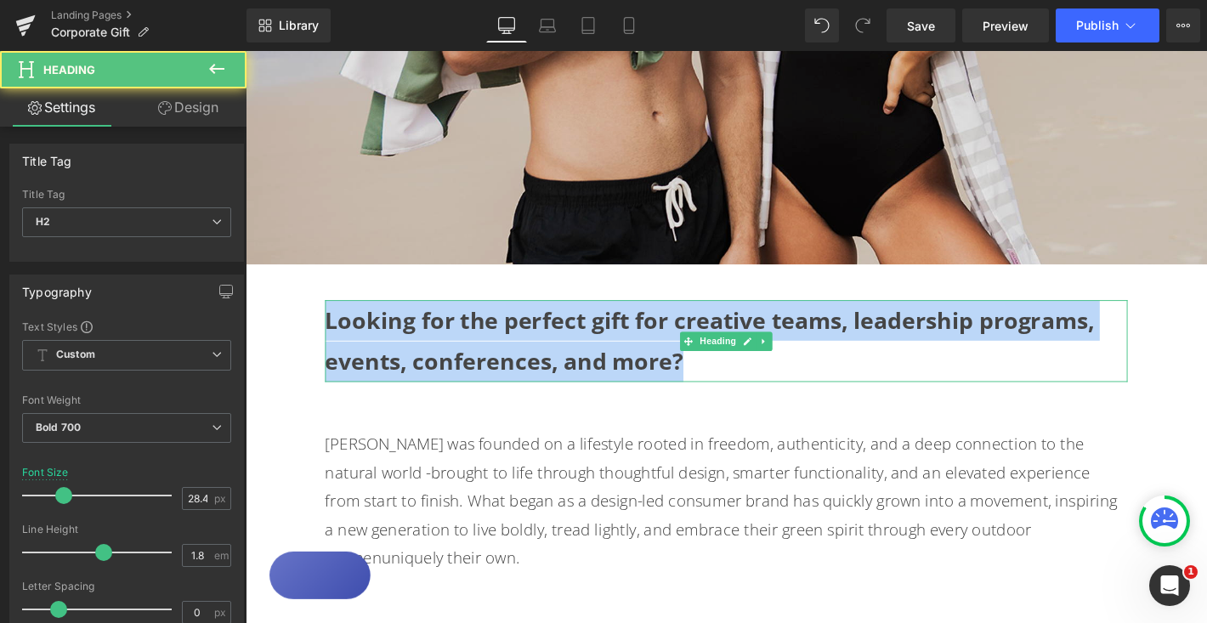
drag, startPoint x: 518, startPoint y: 345, endPoint x: 784, endPoint y: 382, distance: 268.5
click at [784, 382] on h2 "Looking for the perfect gift for creative teams, leadership programs, events, c…" at bounding box center [760, 362] width 858 height 88
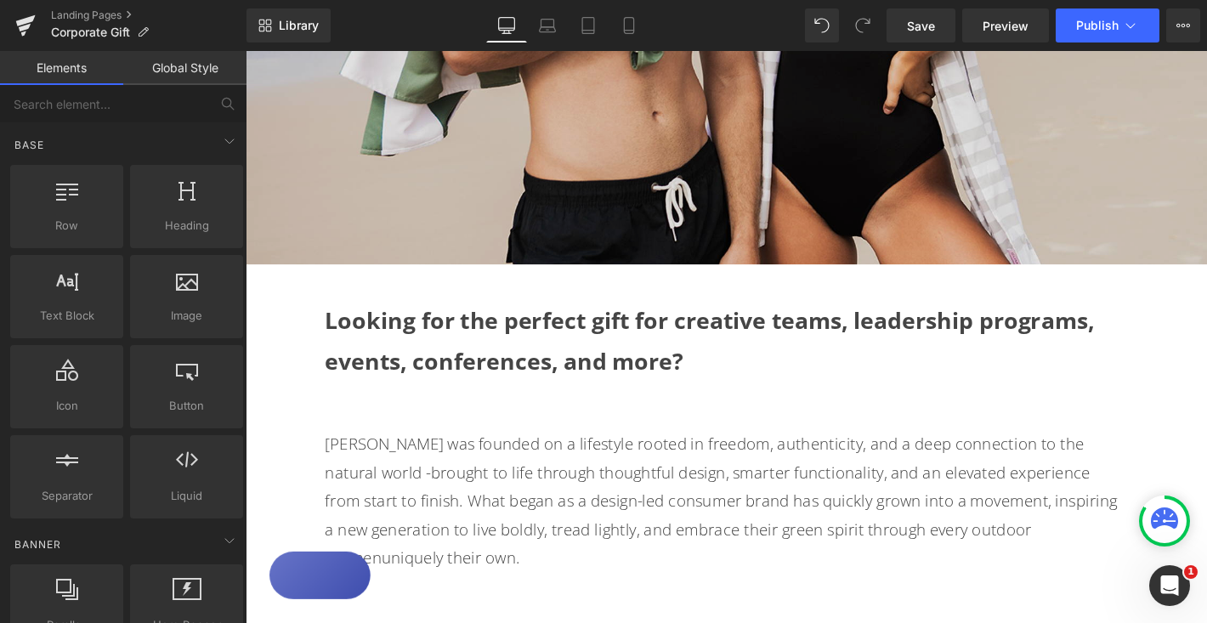
click at [188, 74] on link "Global Style" at bounding box center [184, 68] width 123 height 34
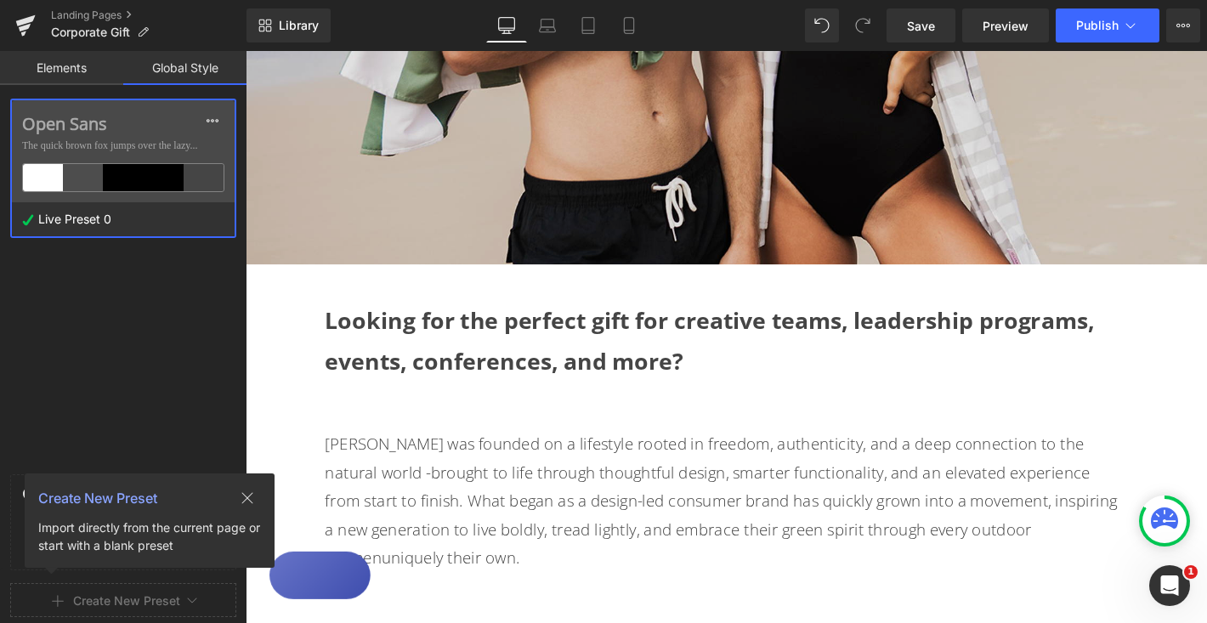
click at [86, 67] on link "Elements" at bounding box center [61, 68] width 123 height 34
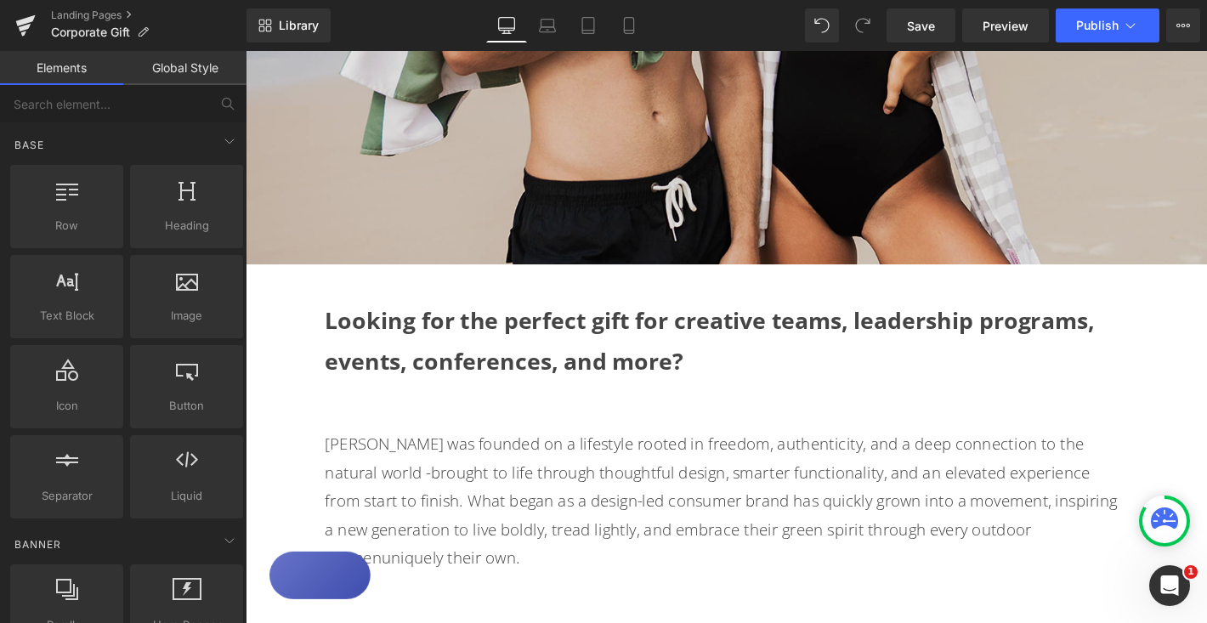
click at [423, 341] on strong "Looking for the perfect gift for creative teams, leadership programs, events, c…" at bounding box center [742, 361] width 823 height 76
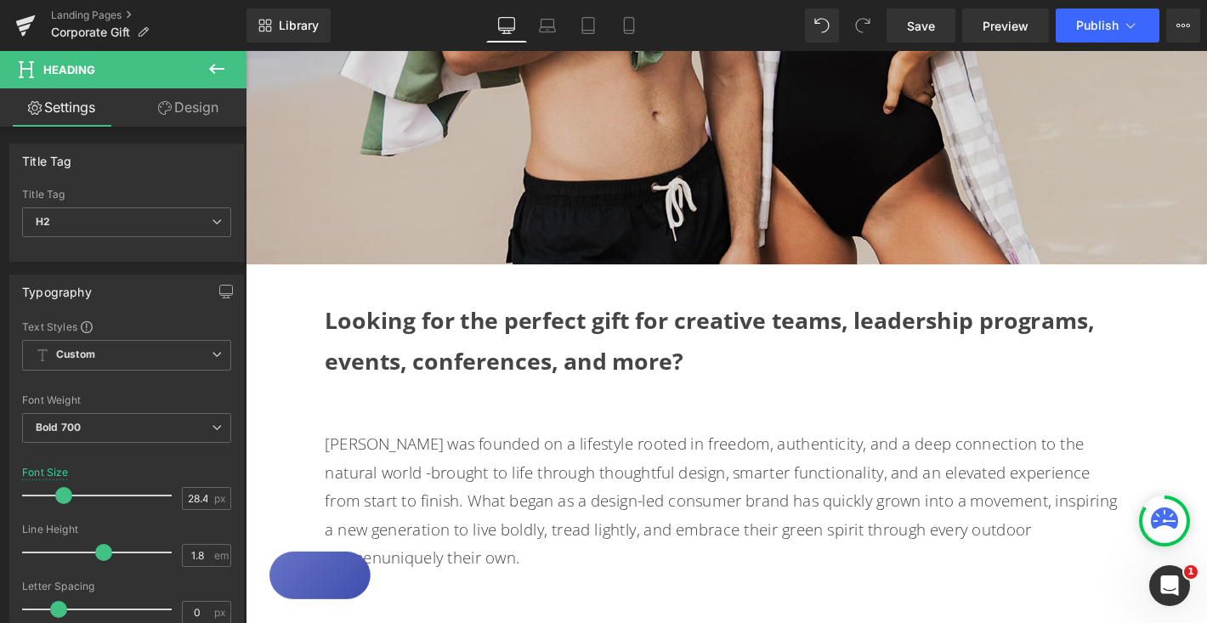
click at [202, 117] on link "Design" at bounding box center [188, 107] width 123 height 38
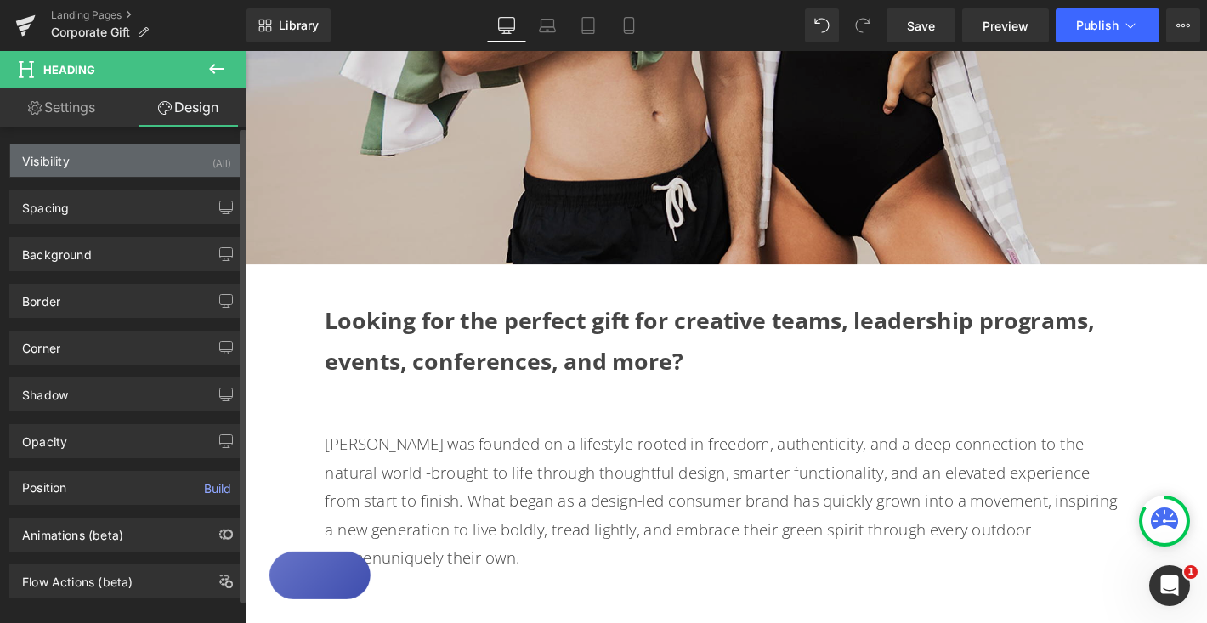
click at [146, 159] on div "Visibility (All)" at bounding box center [126, 160] width 233 height 32
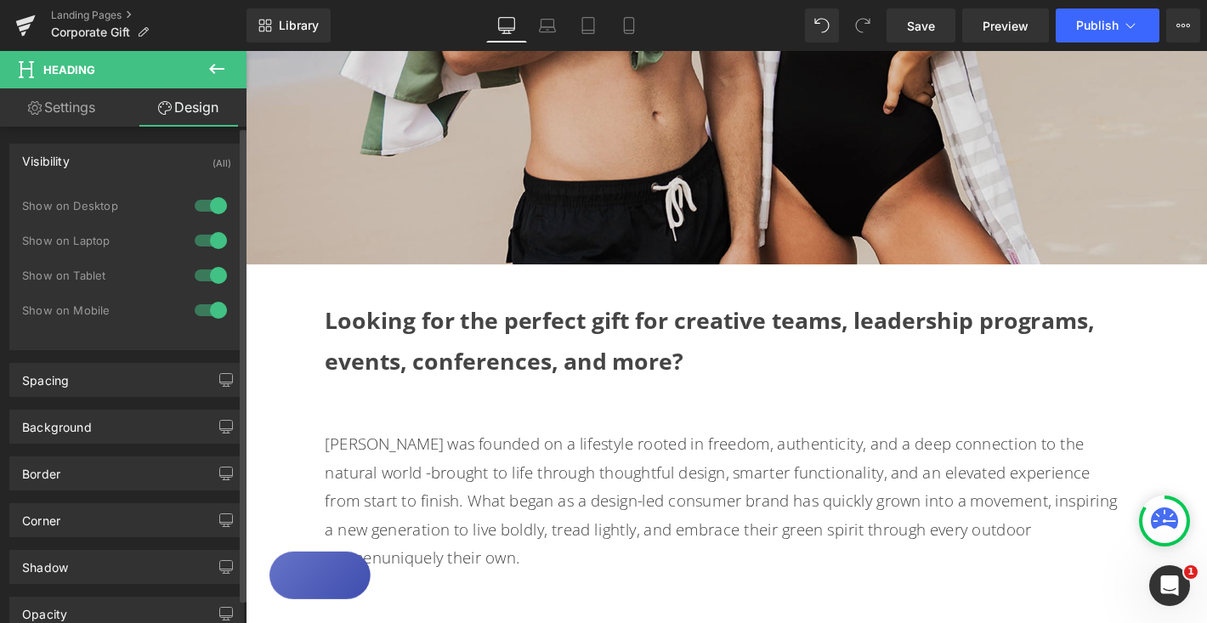
click at [194, 204] on div at bounding box center [210, 205] width 41 height 27
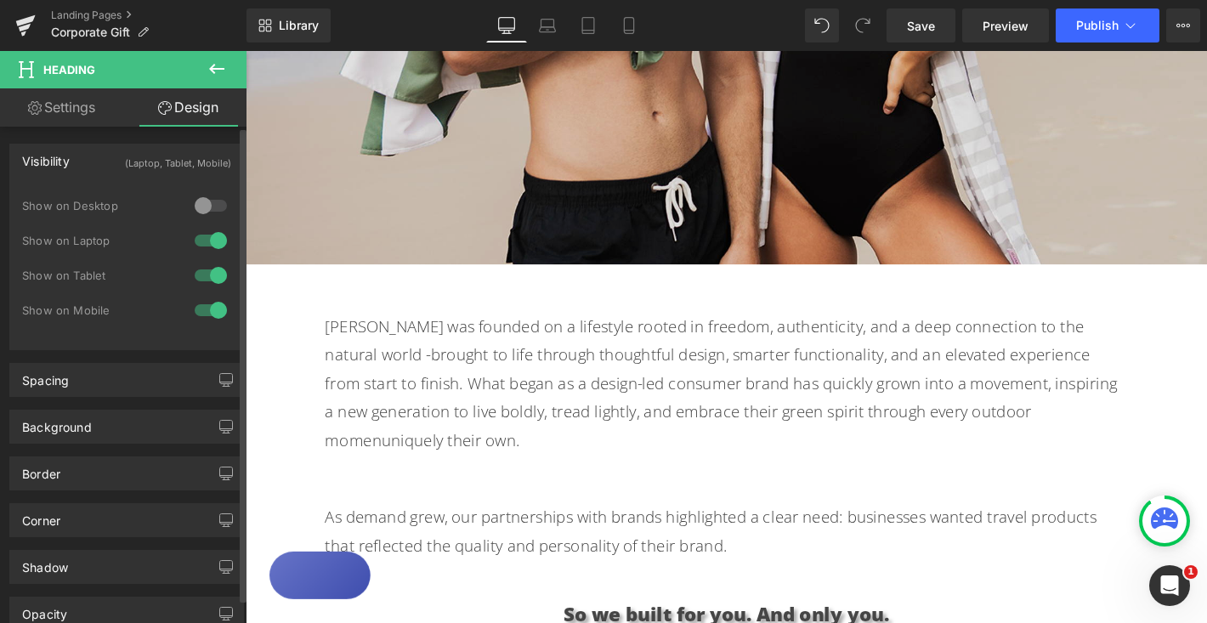
click at [194, 239] on div at bounding box center [210, 240] width 41 height 27
click at [85, 110] on link "Settings" at bounding box center [61, 107] width 123 height 38
type input "100"
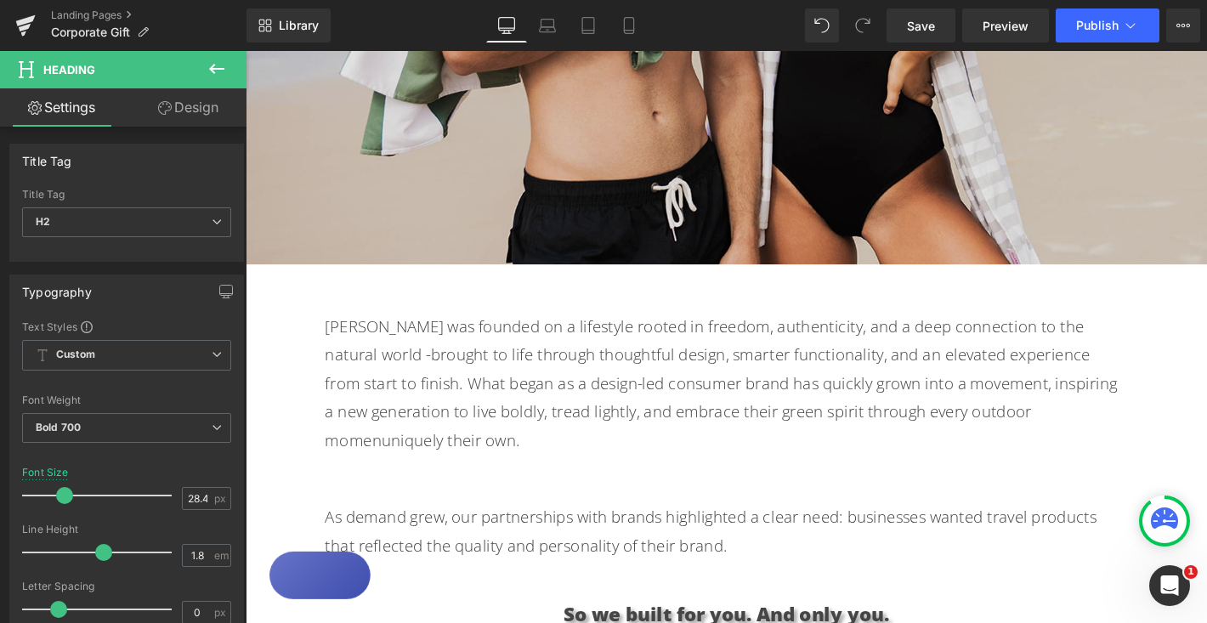
click at [217, 71] on icon at bounding box center [217, 69] width 20 height 20
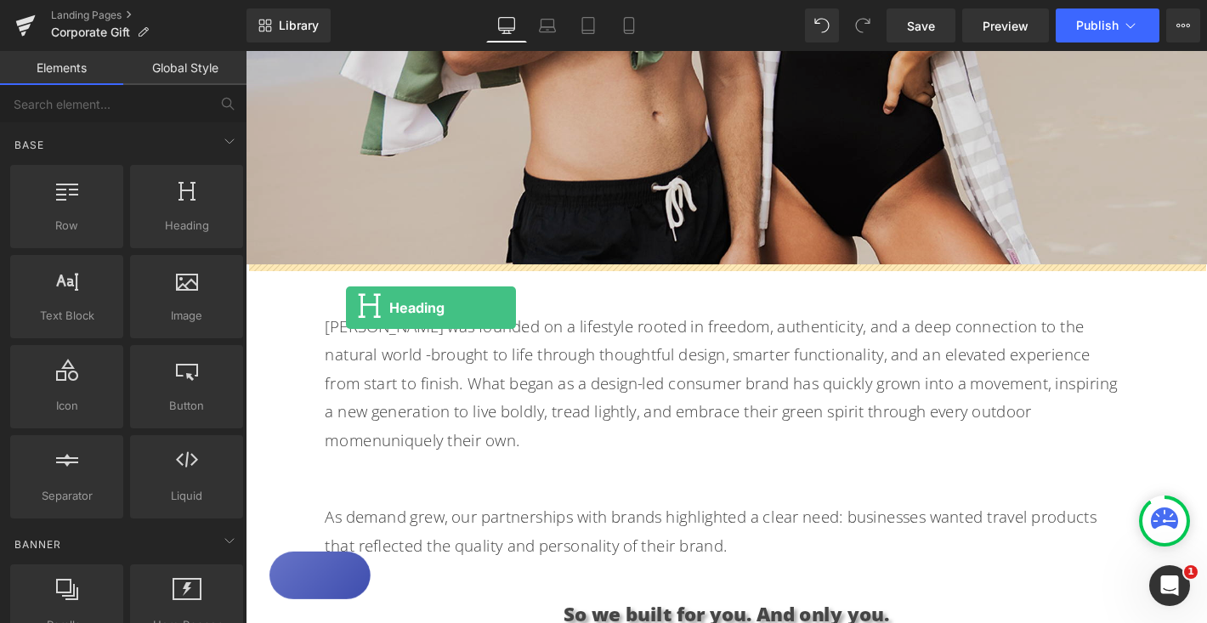
drag, startPoint x: 426, startPoint y: 263, endPoint x: 353, endPoint y: 326, distance: 95.9
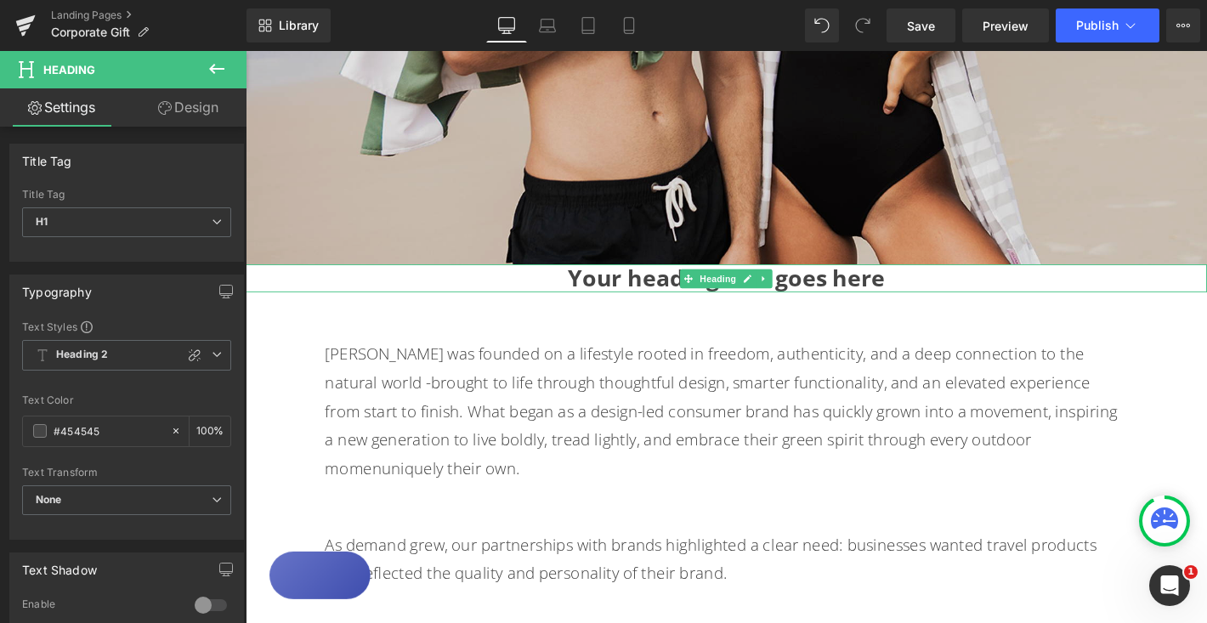
click at [661, 298] on h1 "Your heading text goes here" at bounding box center [760, 294] width 1028 height 29
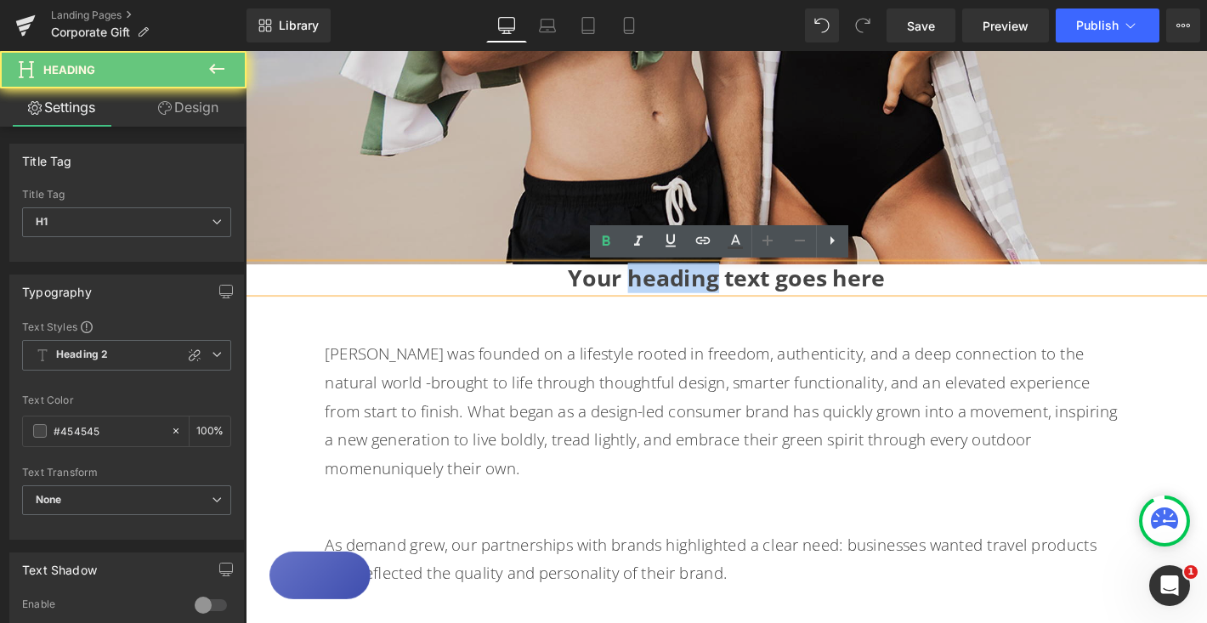
click at [661, 298] on h1 "Your heading text goes here" at bounding box center [760, 294] width 1028 height 29
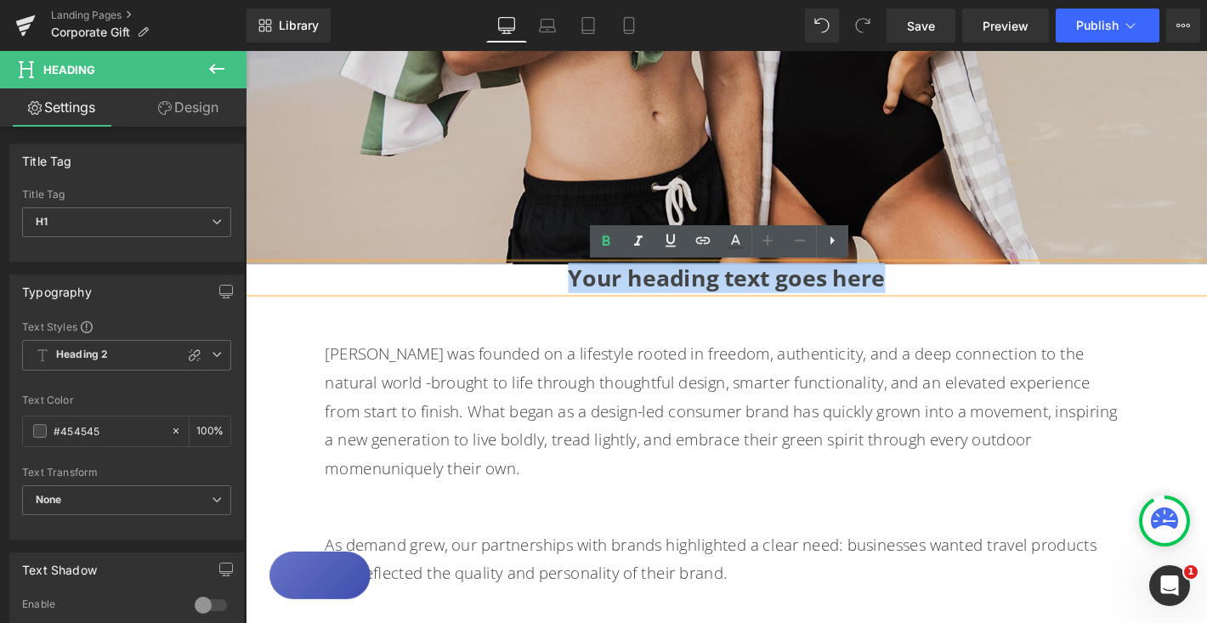
paste div
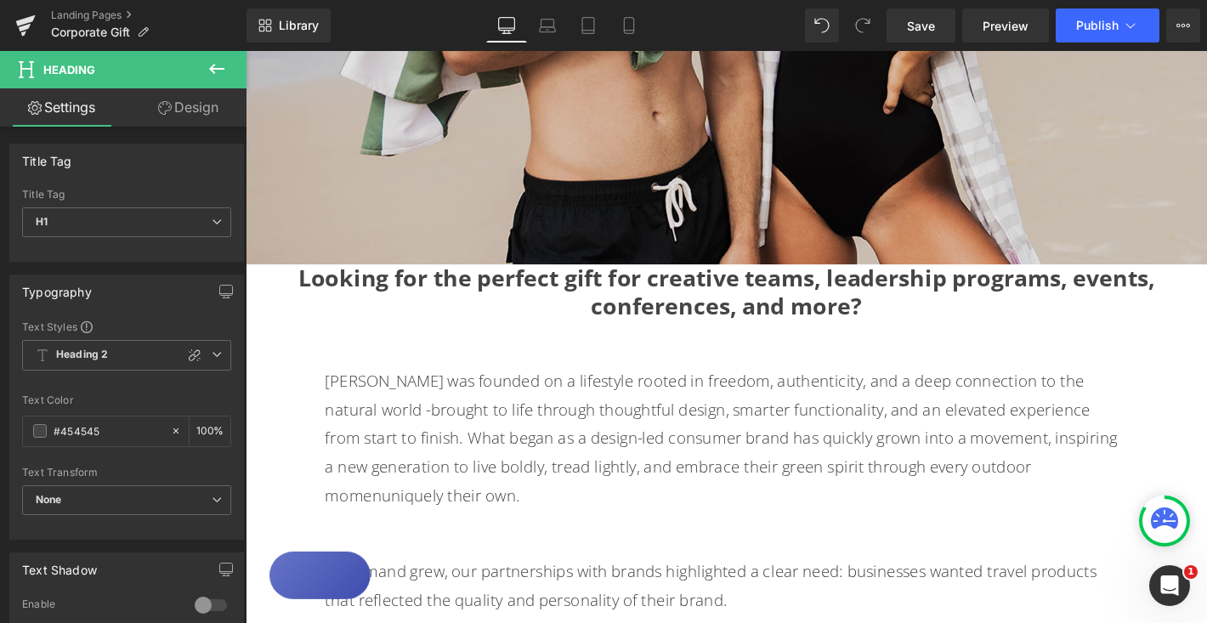
click at [195, 110] on link "Design" at bounding box center [188, 107] width 123 height 38
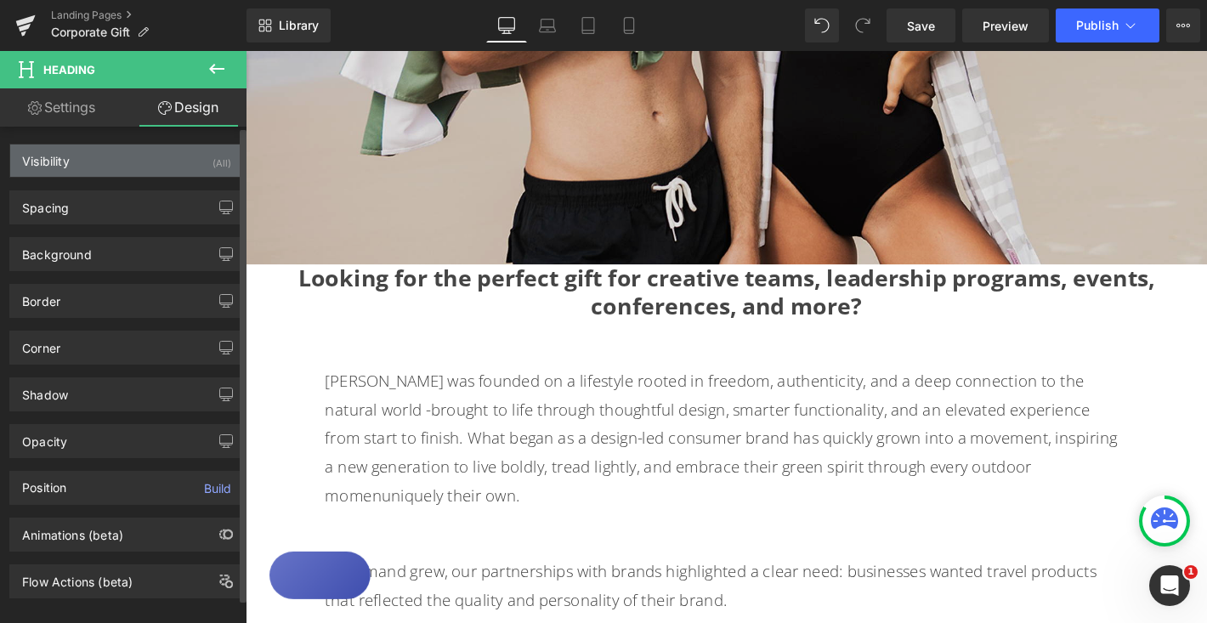
click at [165, 147] on div "Visibility (All)" at bounding box center [126, 160] width 233 height 32
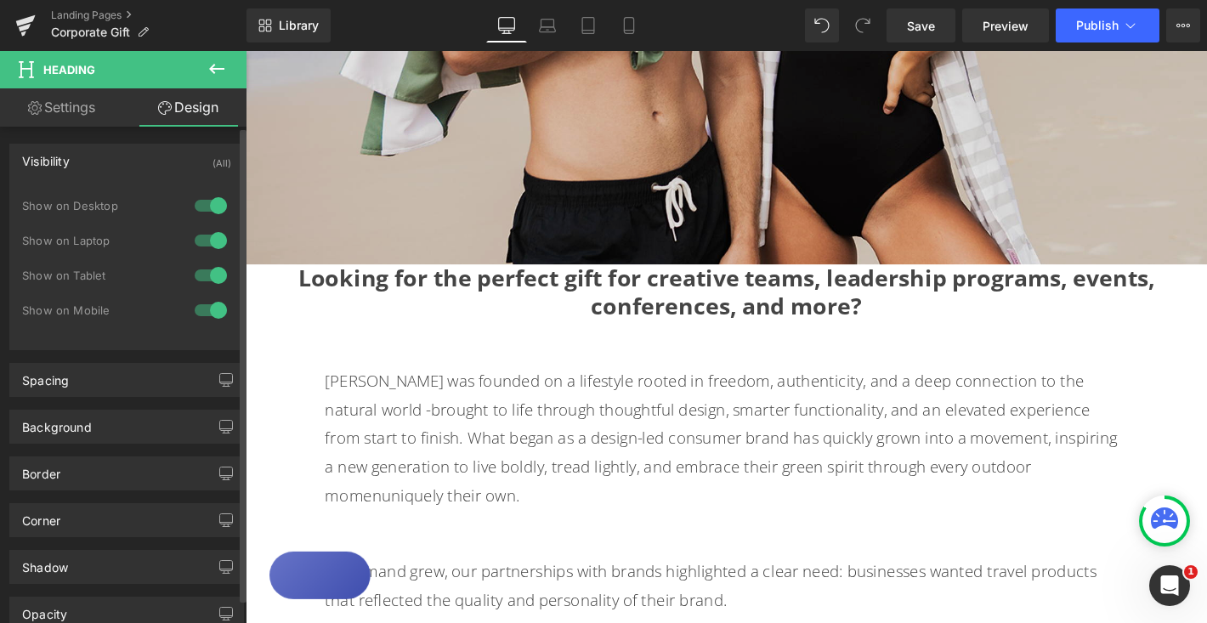
click at [201, 203] on div at bounding box center [210, 205] width 41 height 27
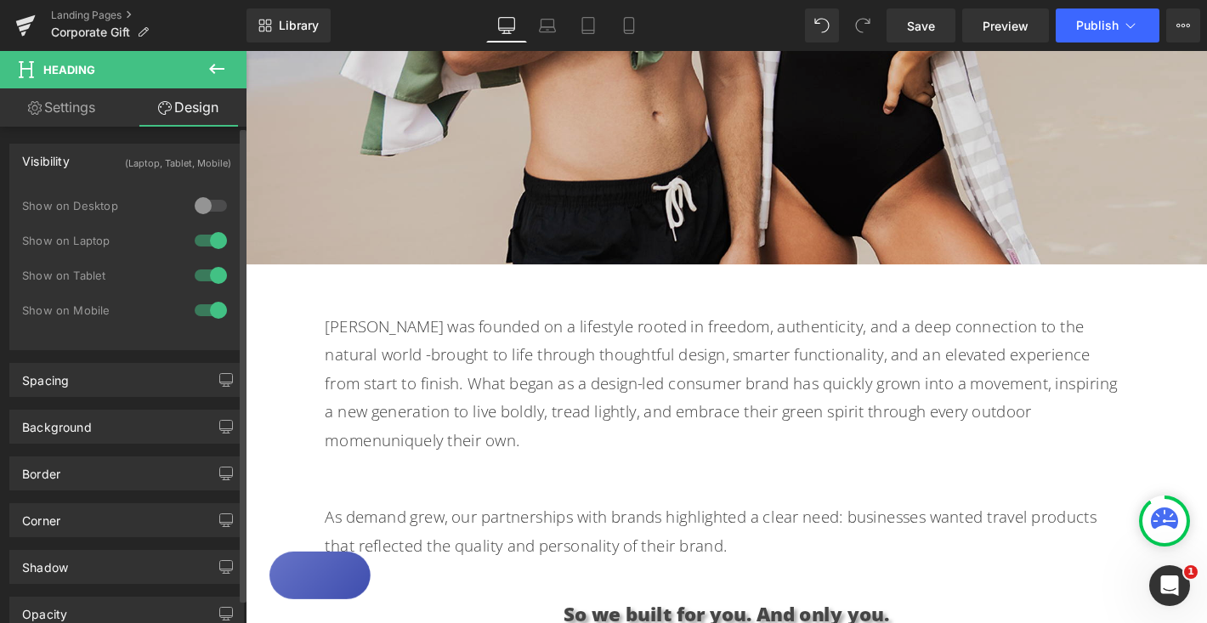
click at [201, 237] on div at bounding box center [210, 240] width 41 height 27
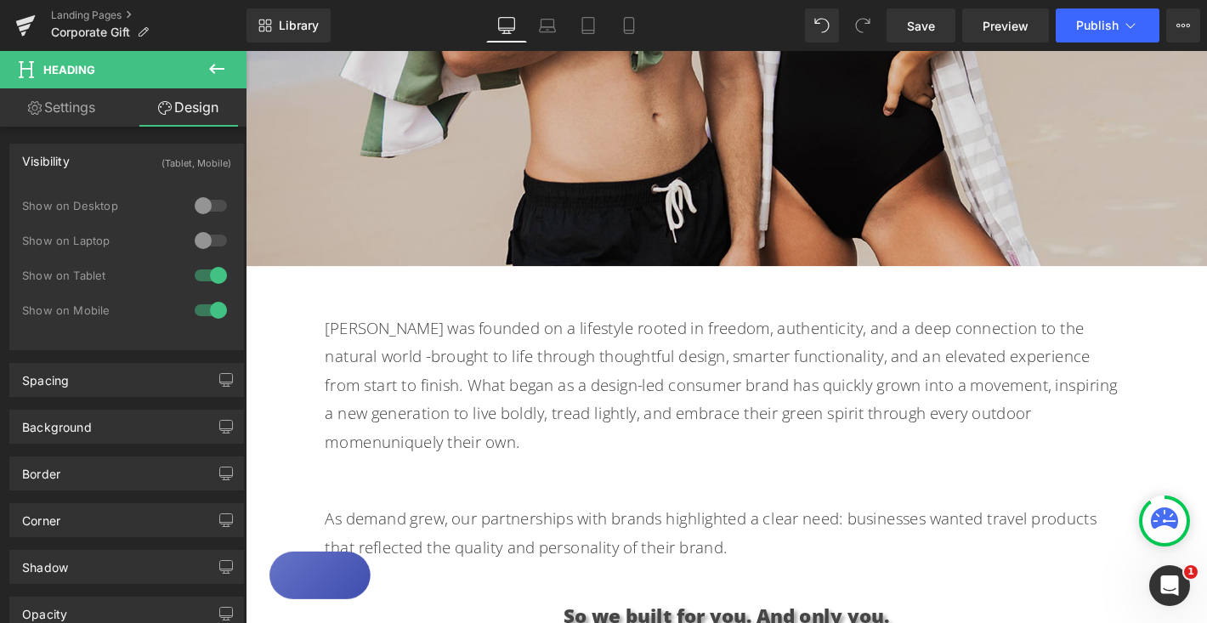
scroll to position [560, 0]
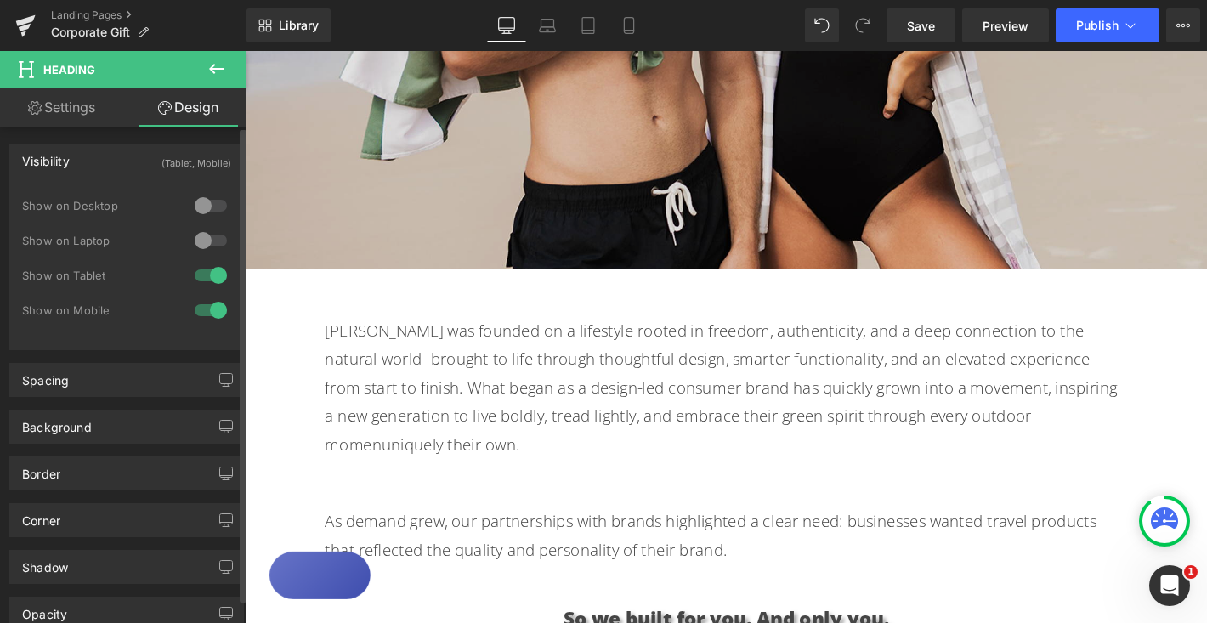
click at [203, 201] on div at bounding box center [210, 205] width 41 height 27
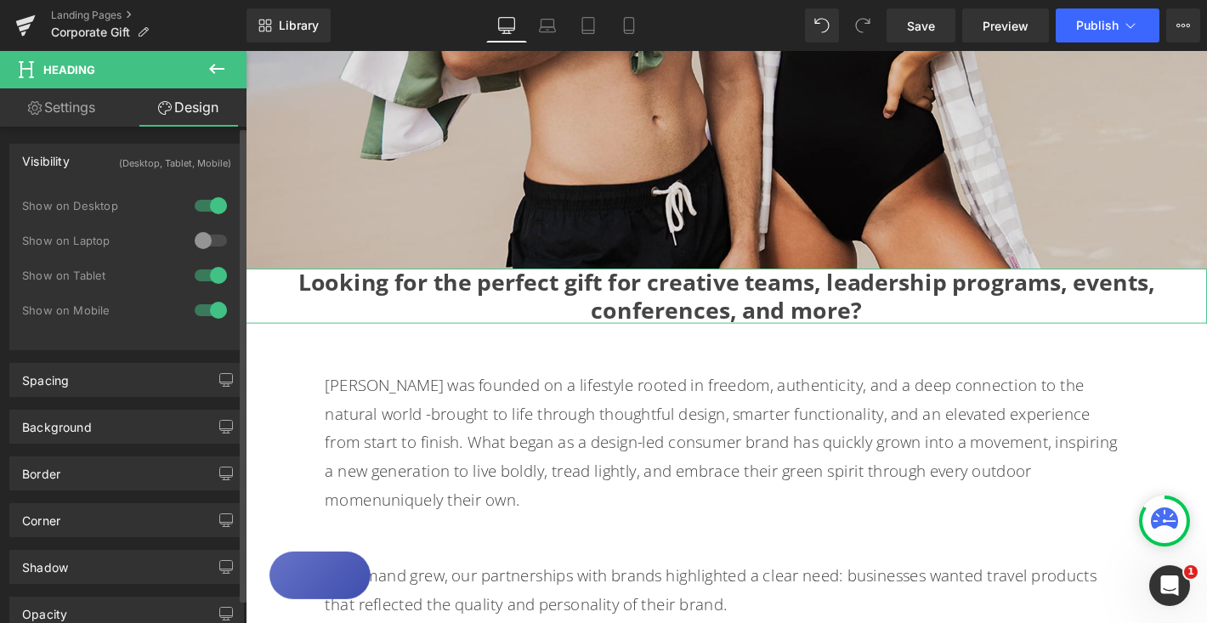
click at [201, 241] on div at bounding box center [210, 240] width 41 height 27
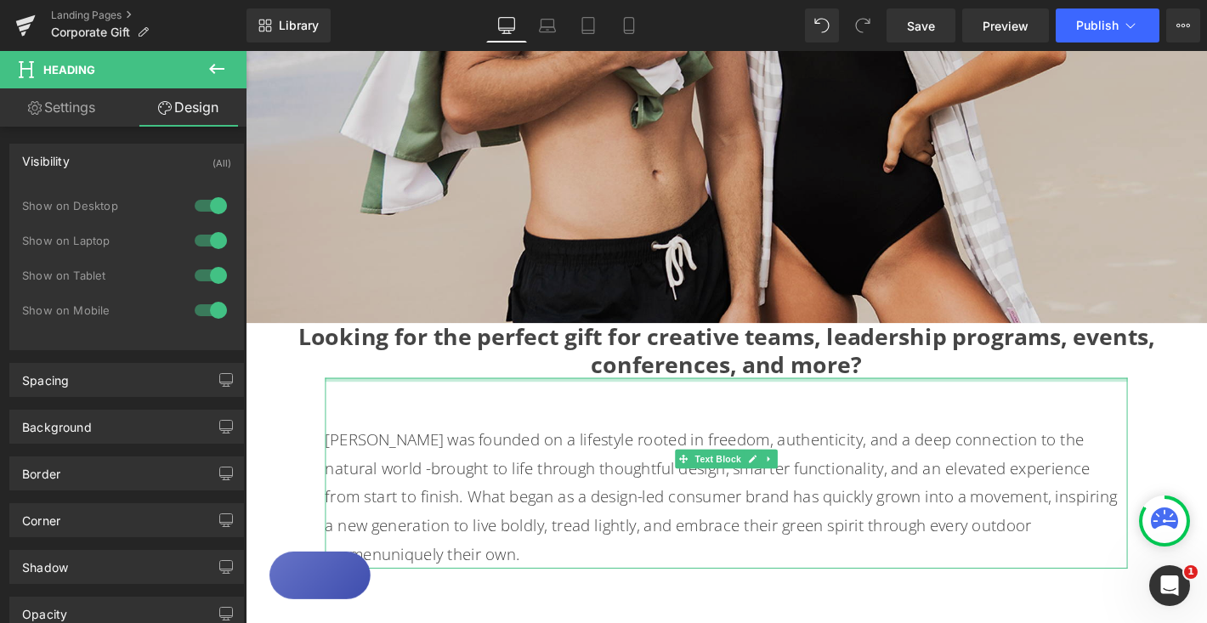
scroll to position [500, 0]
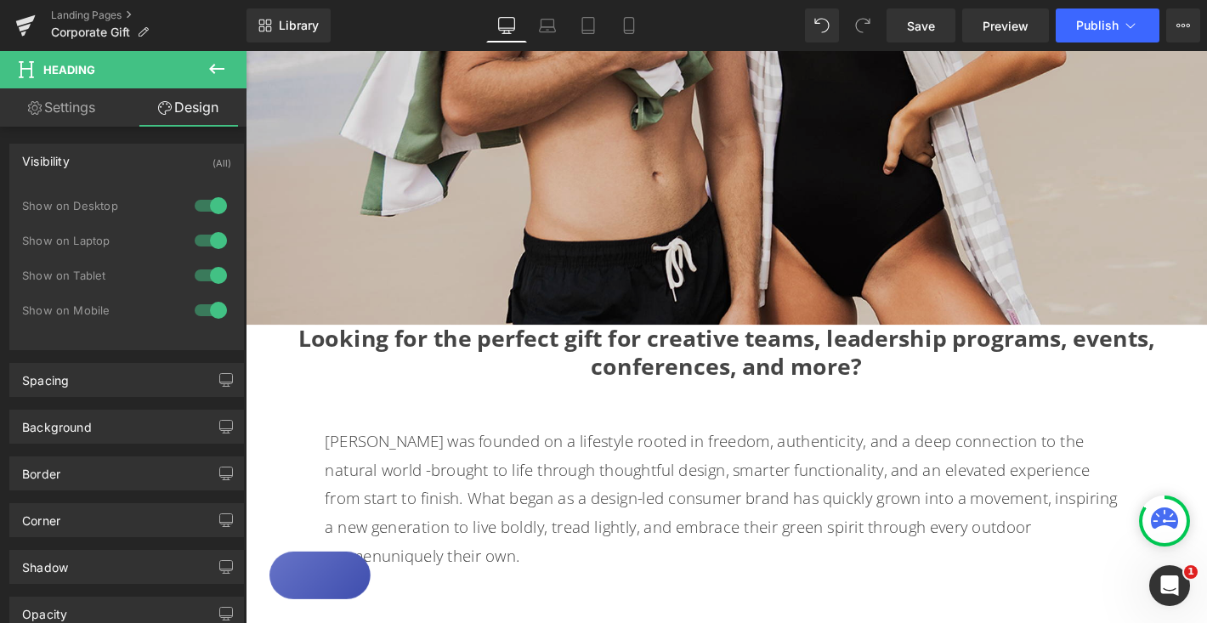
click at [453, 364] on h1 "Looking for the perfect gift for creative teams, leadership programs, events, c…" at bounding box center [760, 373] width 1028 height 58
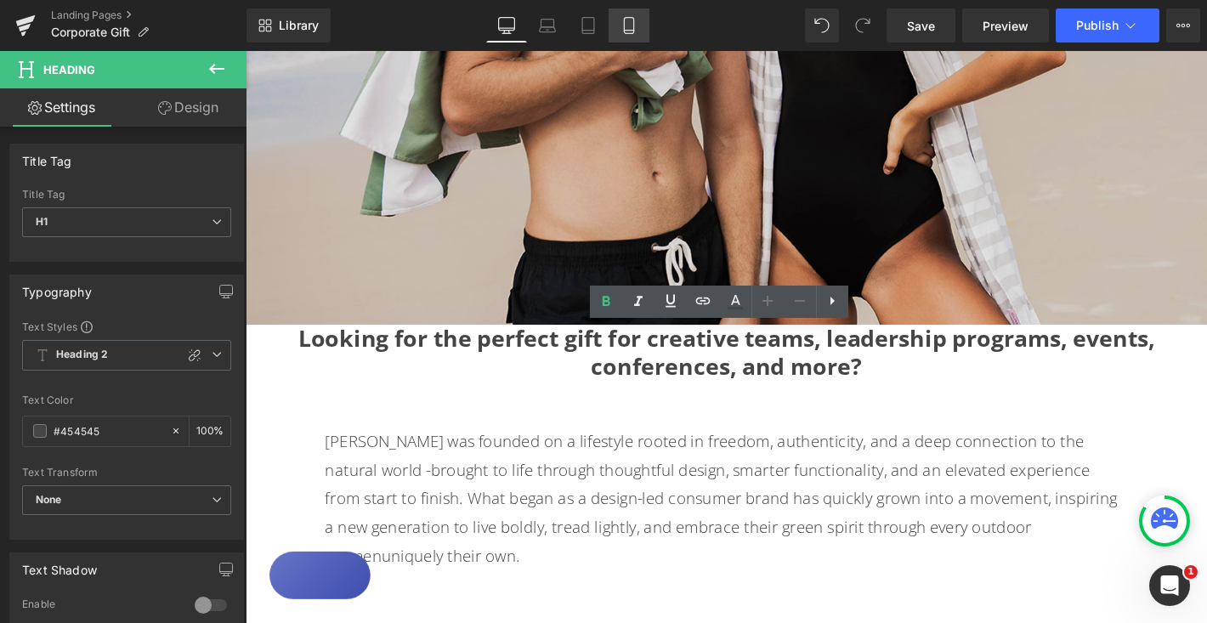
click at [629, 26] on icon at bounding box center [628, 25] width 17 height 17
type input "100"
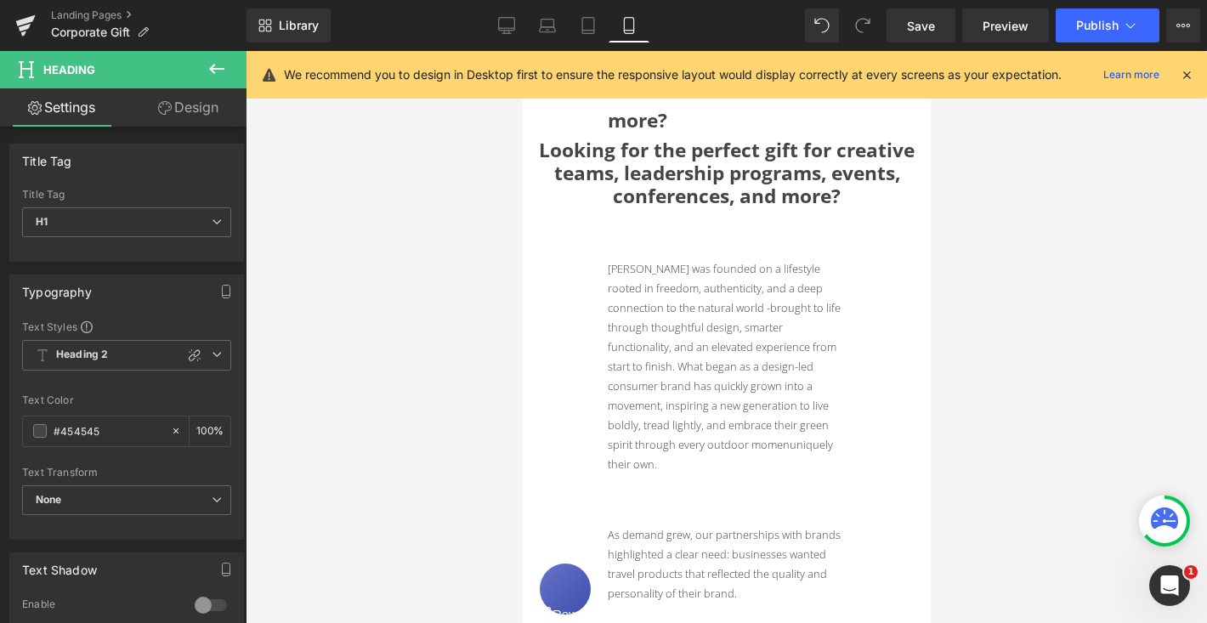
scroll to position [293, 0]
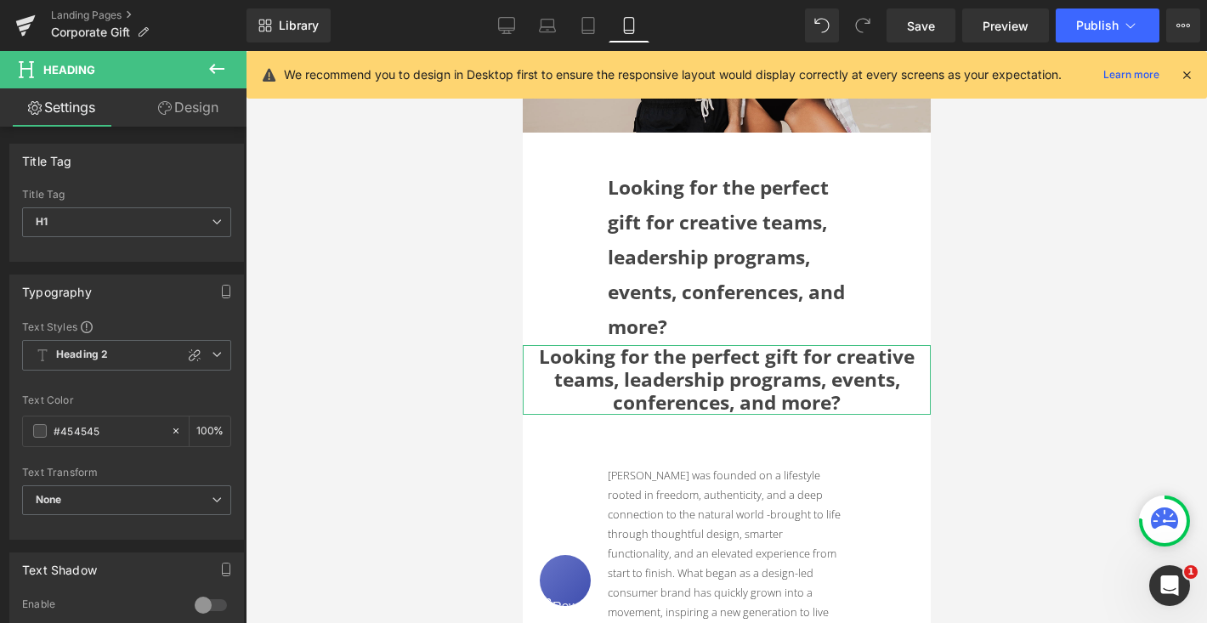
click at [209, 115] on link "Design" at bounding box center [188, 107] width 123 height 38
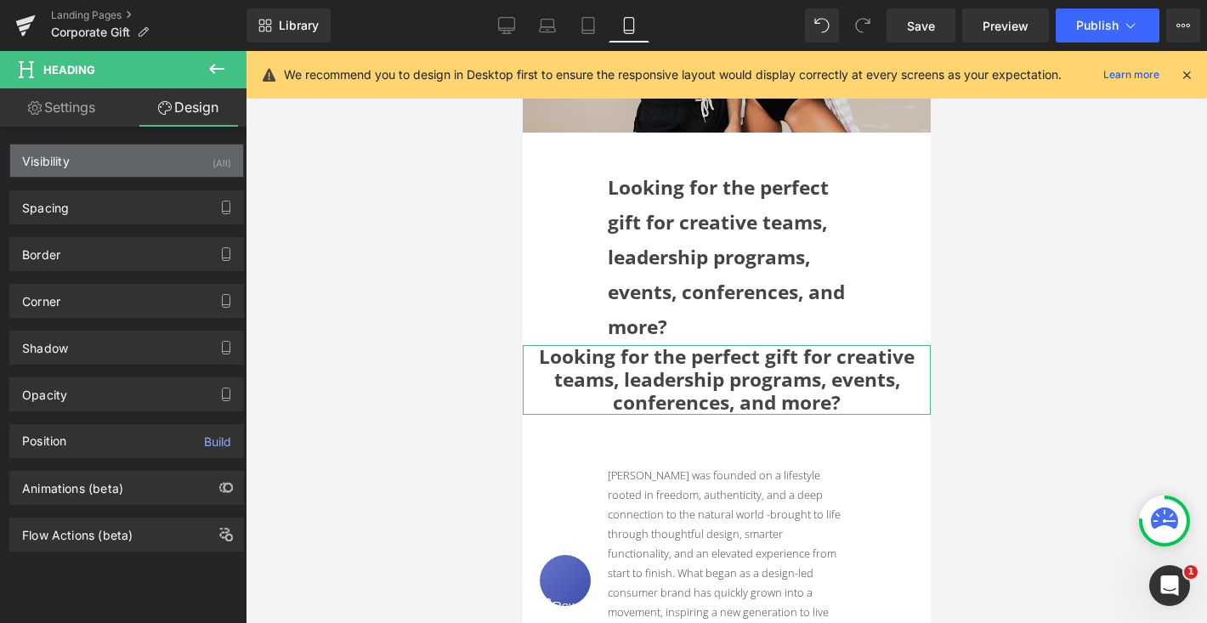
click at [191, 161] on div "Visibility (All)" at bounding box center [126, 160] width 233 height 32
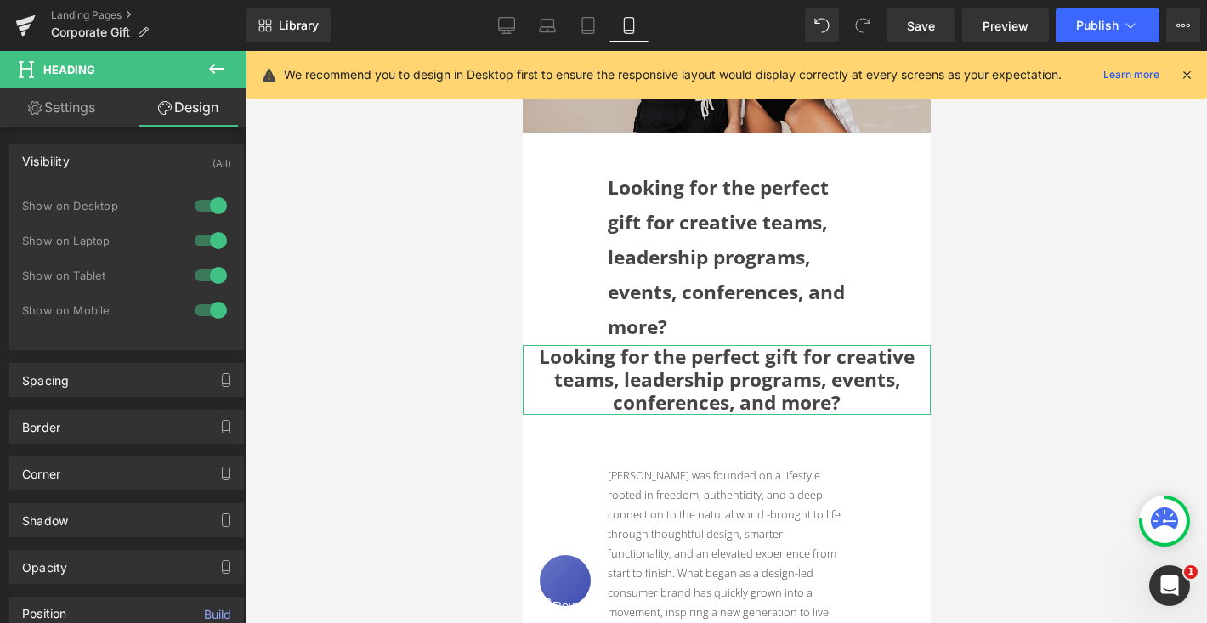
click at [198, 208] on div at bounding box center [210, 205] width 41 height 27
click at [198, 239] on div at bounding box center [210, 240] width 41 height 27
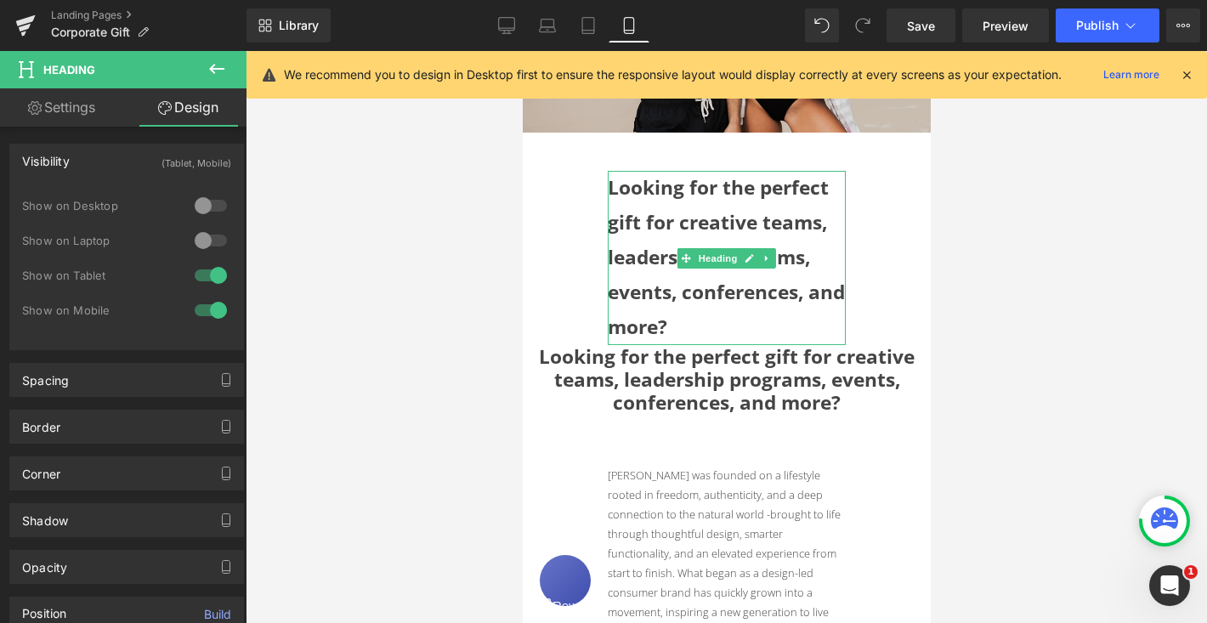
click at [798, 324] on h2 "Looking for the perfect gift for creative teams, leadership programs, events, c…" at bounding box center [726, 257] width 238 height 173
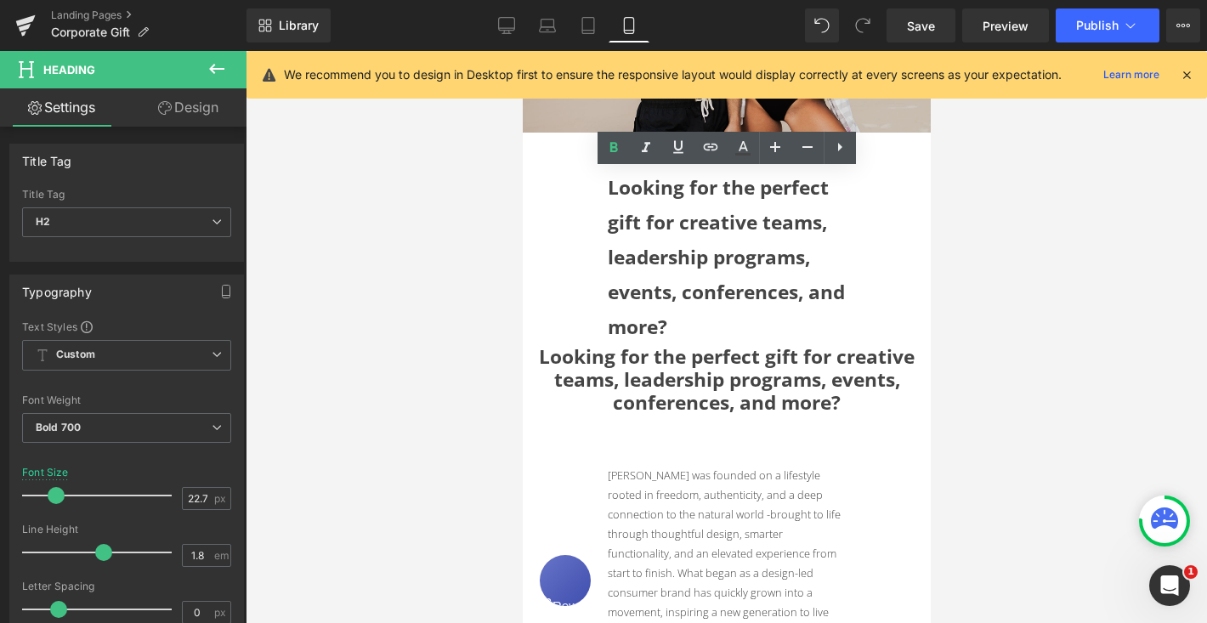
click at [203, 110] on link "Design" at bounding box center [188, 107] width 123 height 38
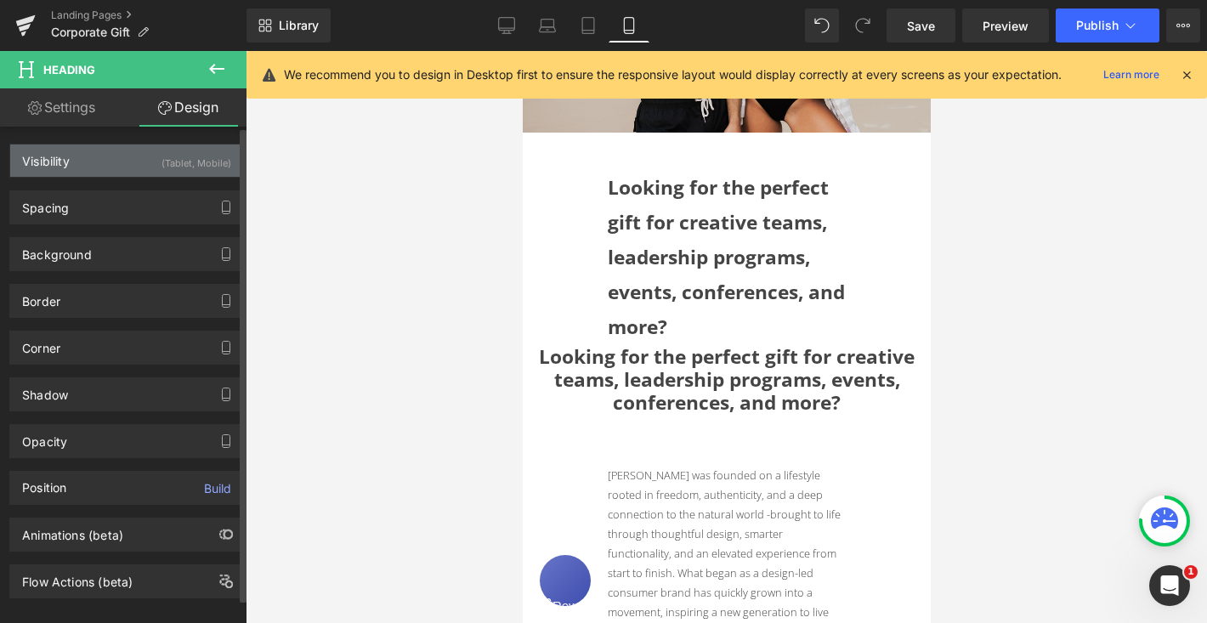
click at [196, 156] on div "(Tablet, Mobile)" at bounding box center [196, 158] width 70 height 28
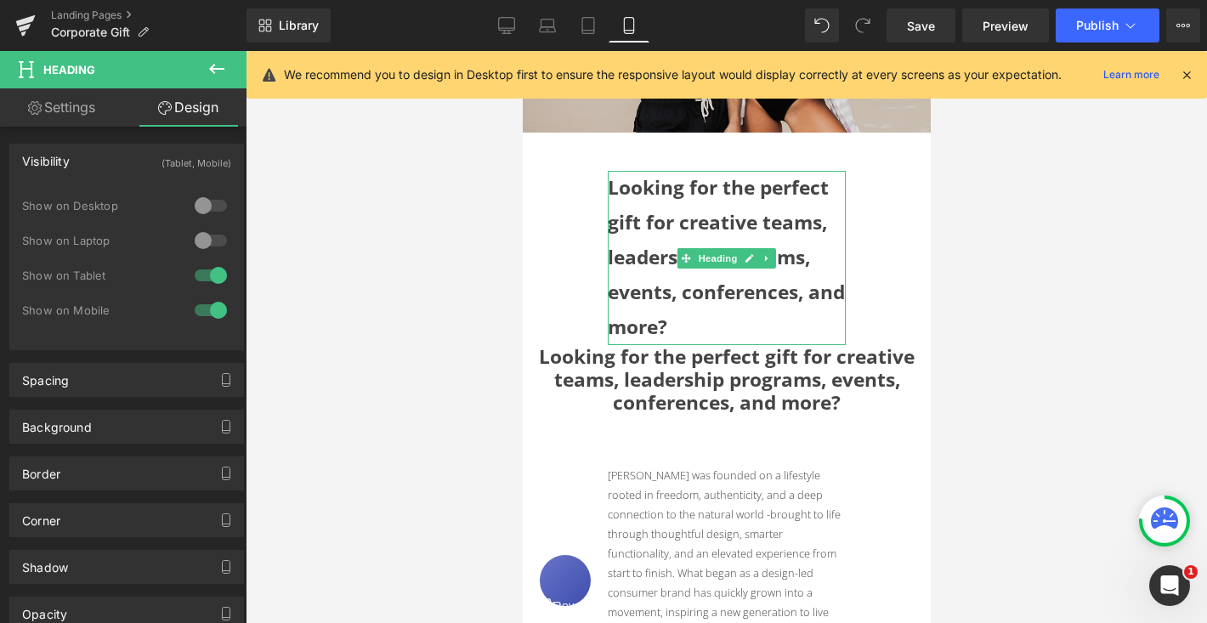
click at [702, 279] on strong "Looking for the perfect gift for creative teams, leadership programs, events, c…" at bounding box center [725, 257] width 237 height 166
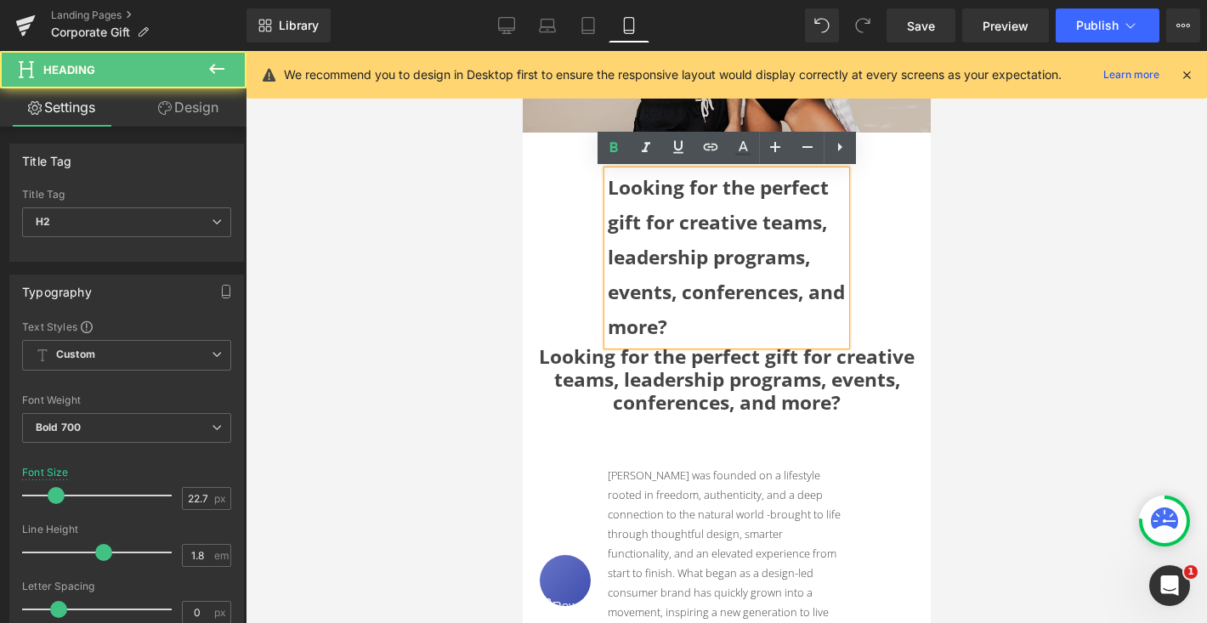
click at [720, 319] on h2 "Looking for the perfect gift for creative teams, leadership programs, events, c…" at bounding box center [726, 257] width 238 height 173
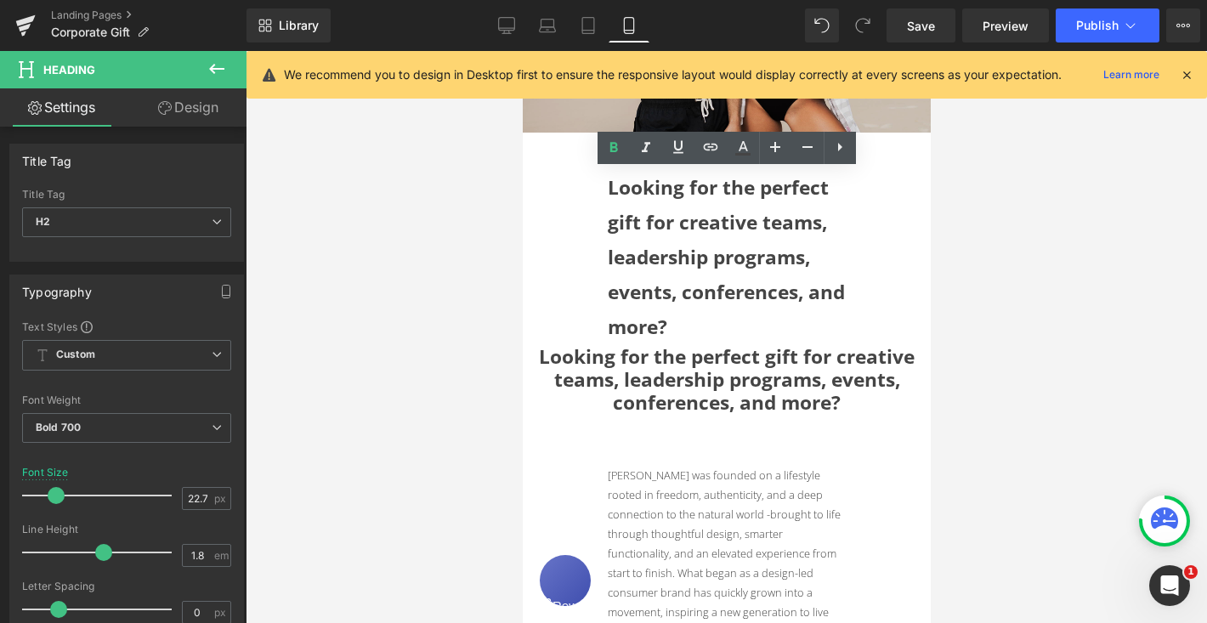
click at [197, 103] on link "Design" at bounding box center [188, 107] width 123 height 38
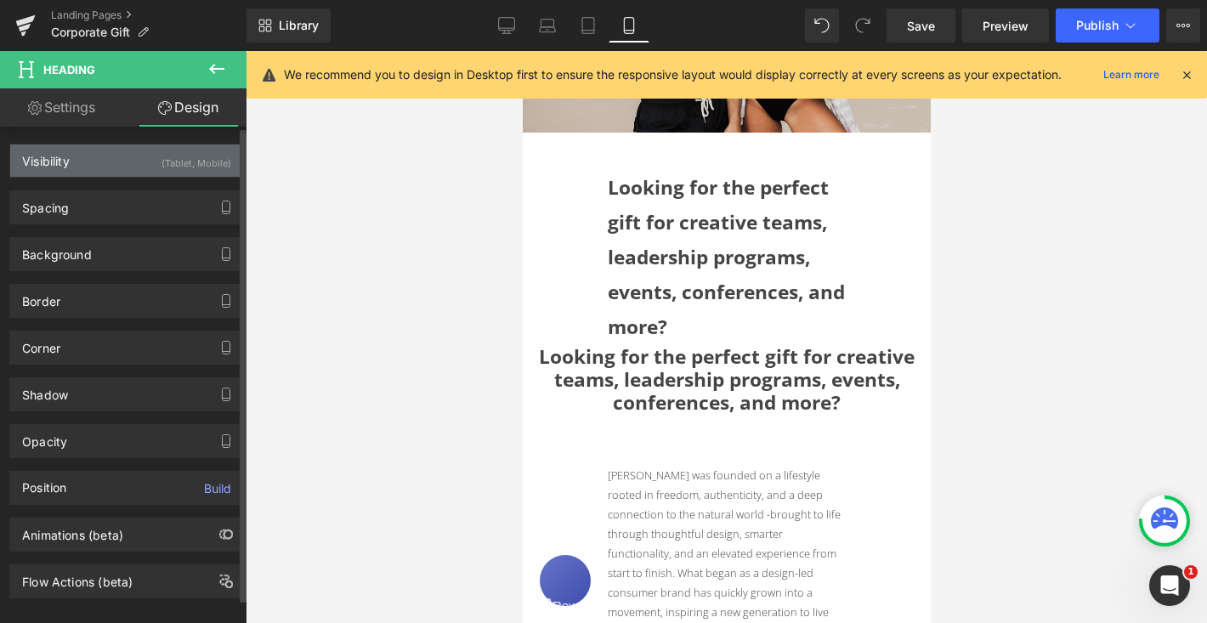
click at [161, 167] on div "(Tablet, Mobile)" at bounding box center [196, 158] width 70 height 28
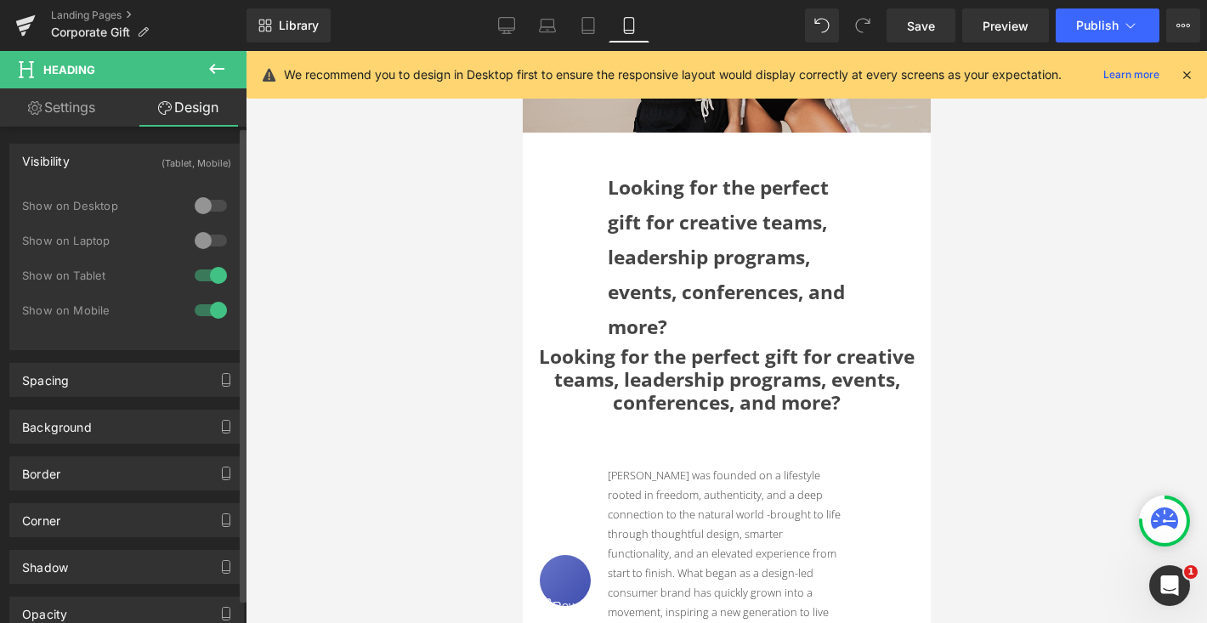
click at [203, 275] on div at bounding box center [210, 275] width 41 height 27
click at [202, 275] on div at bounding box center [210, 275] width 41 height 27
click at [201, 235] on div at bounding box center [210, 240] width 41 height 27
click at [201, 202] on div at bounding box center [210, 205] width 41 height 27
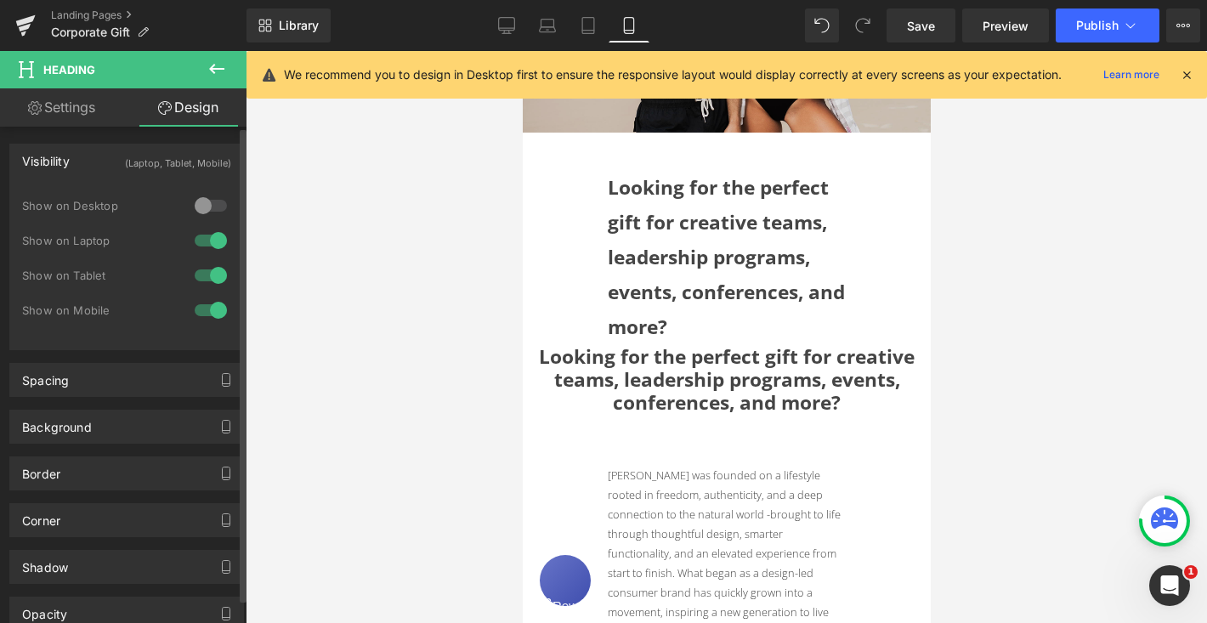
click at [200, 241] on div at bounding box center [210, 240] width 41 height 27
click at [584, 28] on icon at bounding box center [588, 25] width 17 height 17
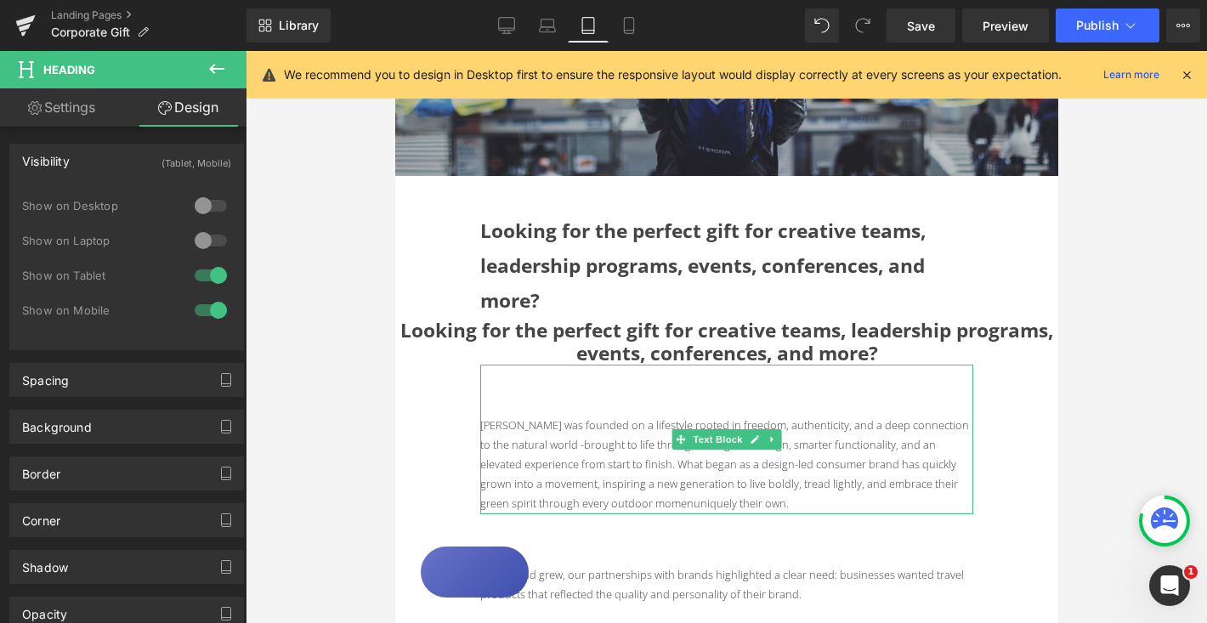
scroll to position [291, 0]
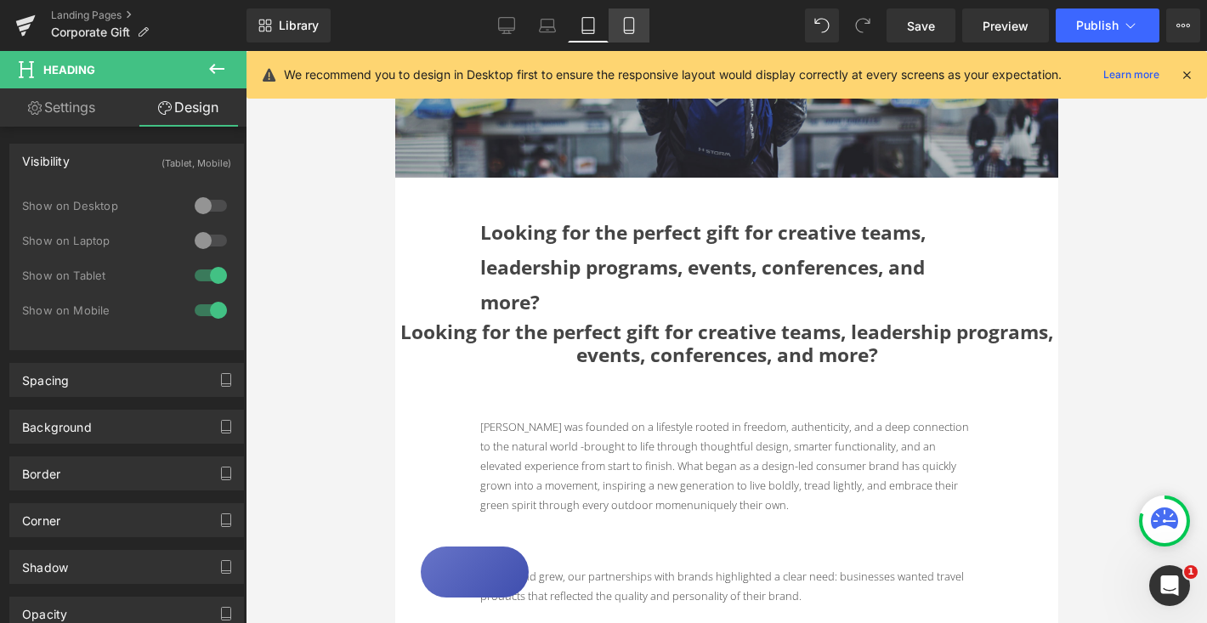
click at [629, 31] on icon at bounding box center [628, 31] width 9 height 0
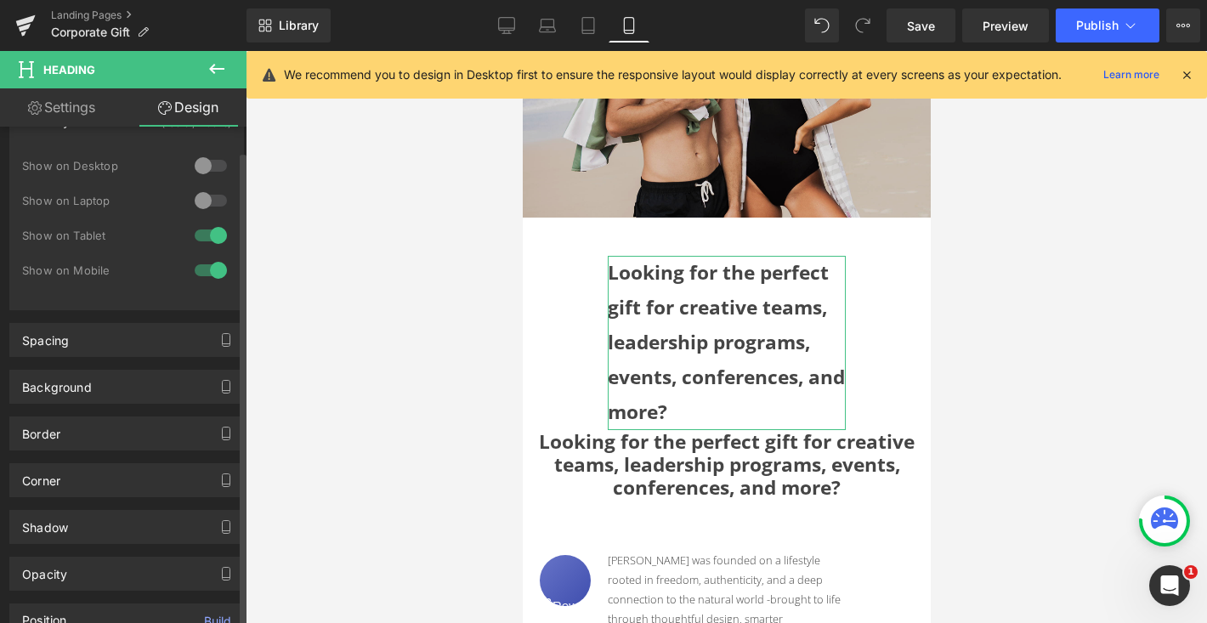
scroll to position [0, 0]
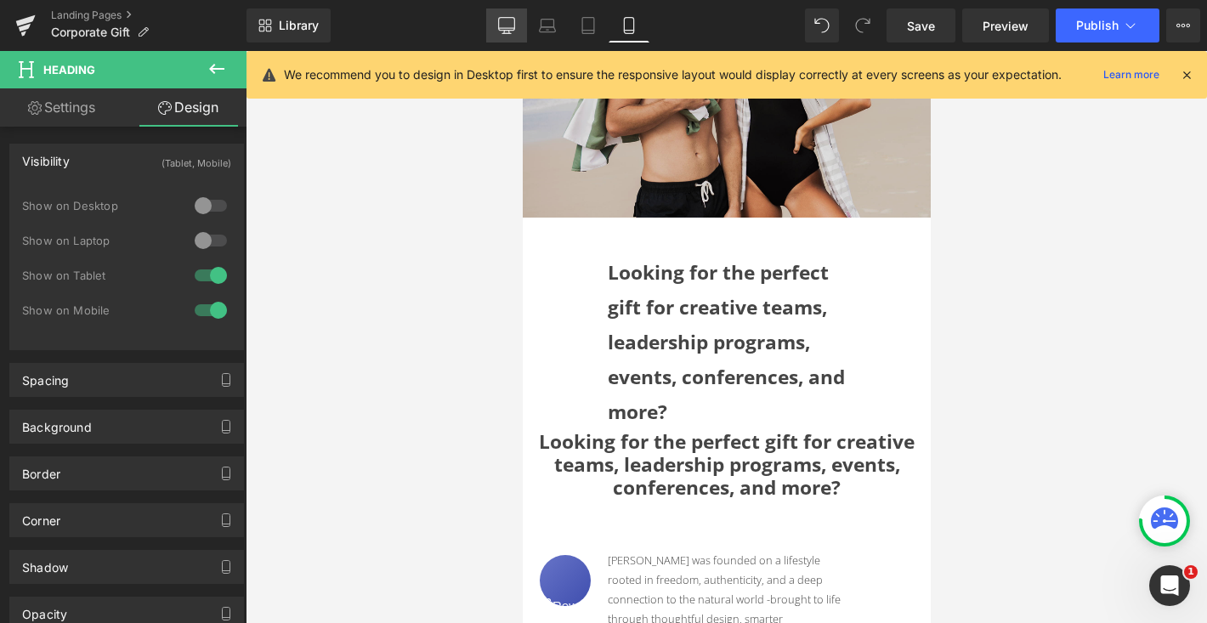
click at [509, 25] on icon at bounding box center [506, 25] width 17 height 17
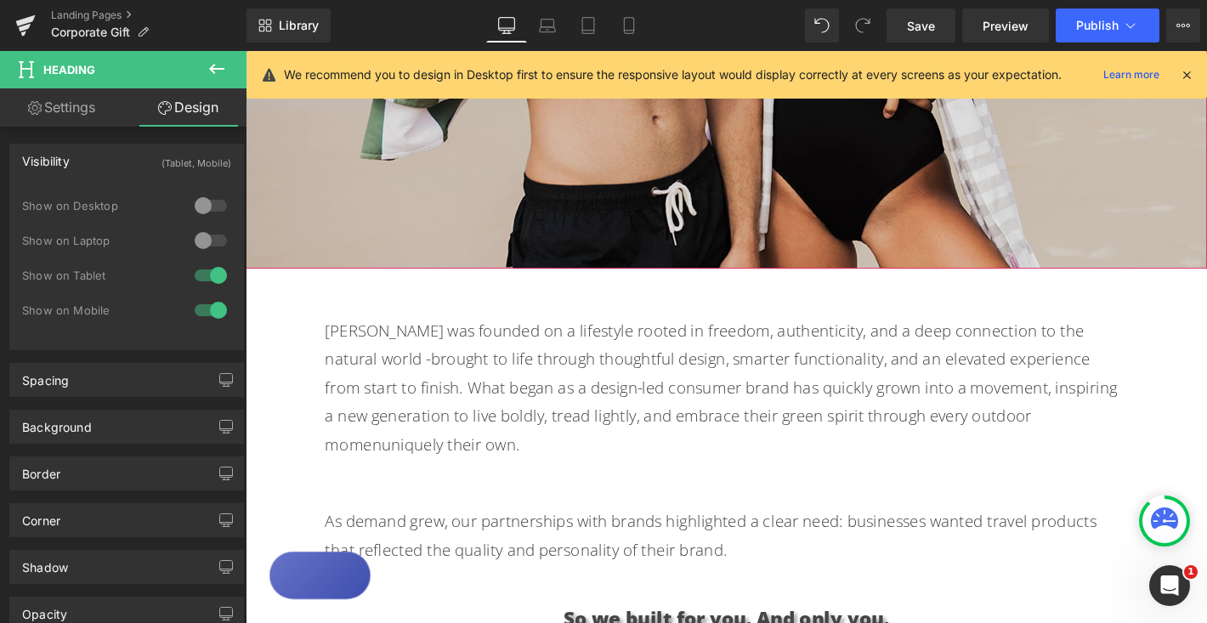
scroll to position [564, 0]
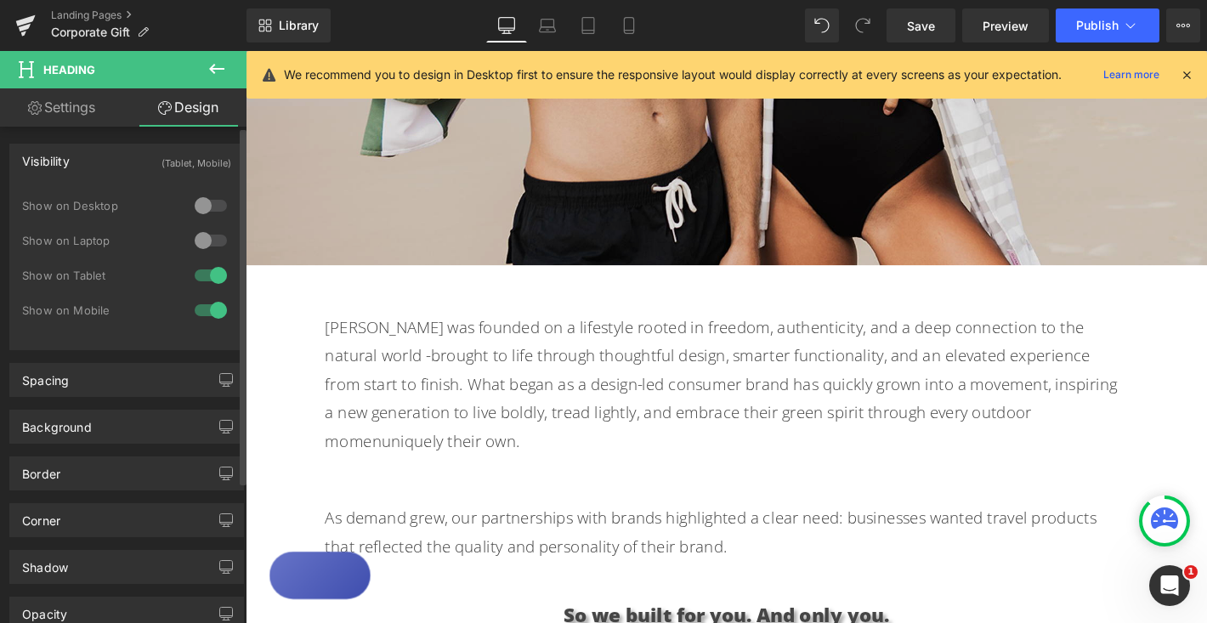
click at [200, 201] on div at bounding box center [210, 205] width 41 height 27
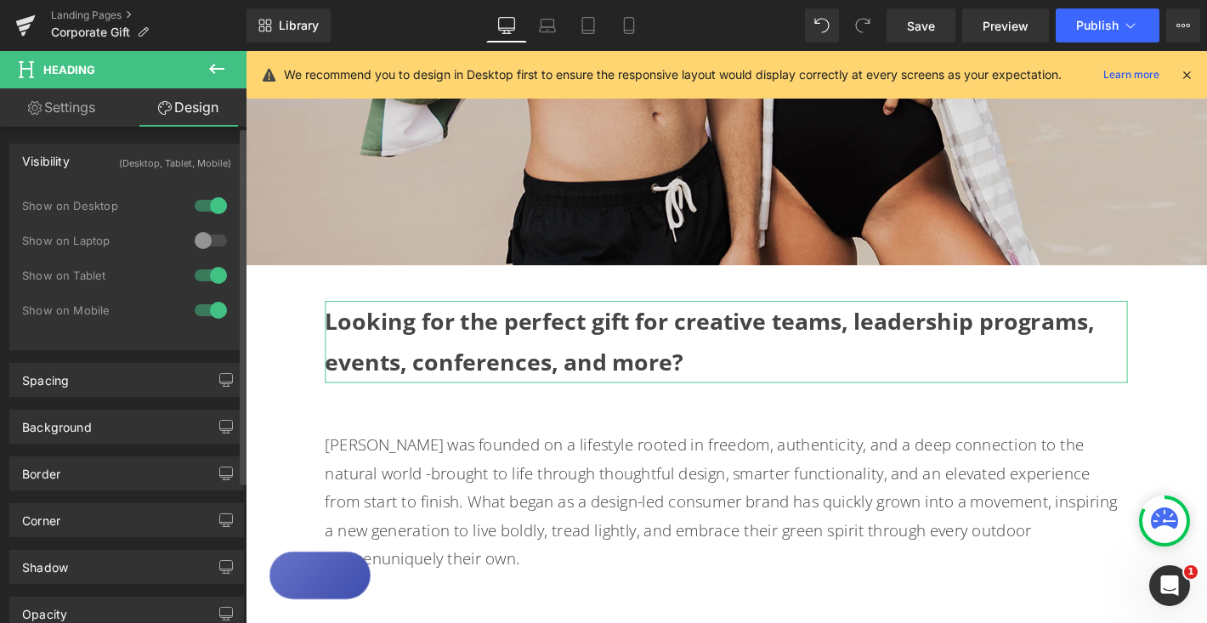
click at [199, 201] on div at bounding box center [210, 205] width 41 height 27
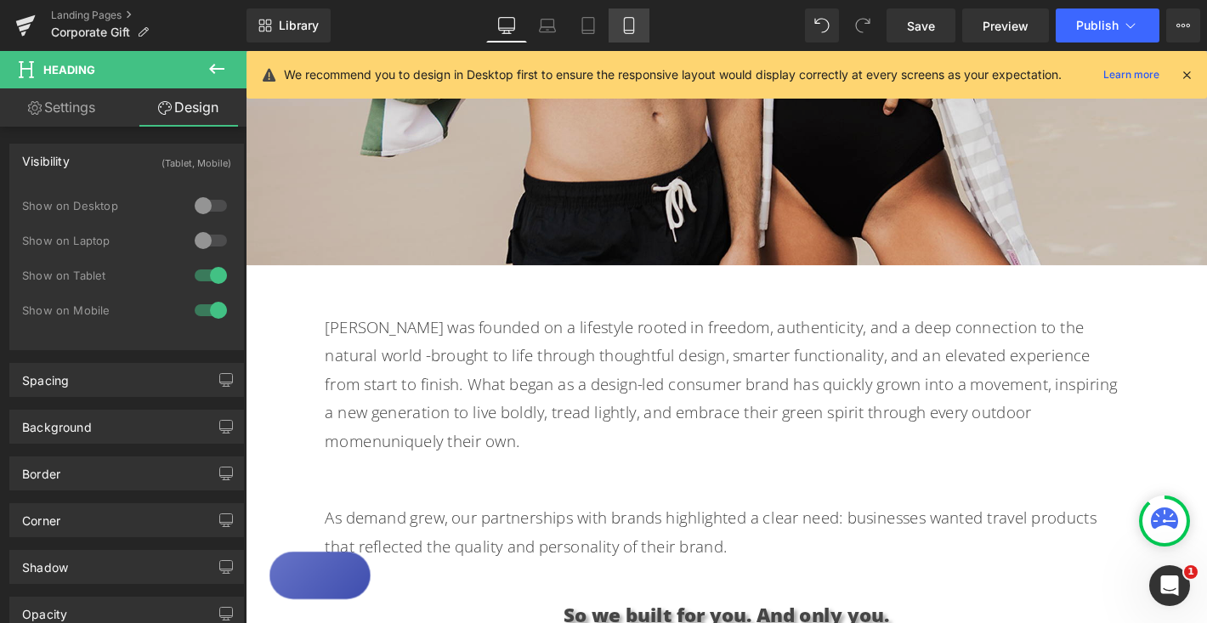
click at [632, 23] on icon at bounding box center [628, 25] width 17 height 17
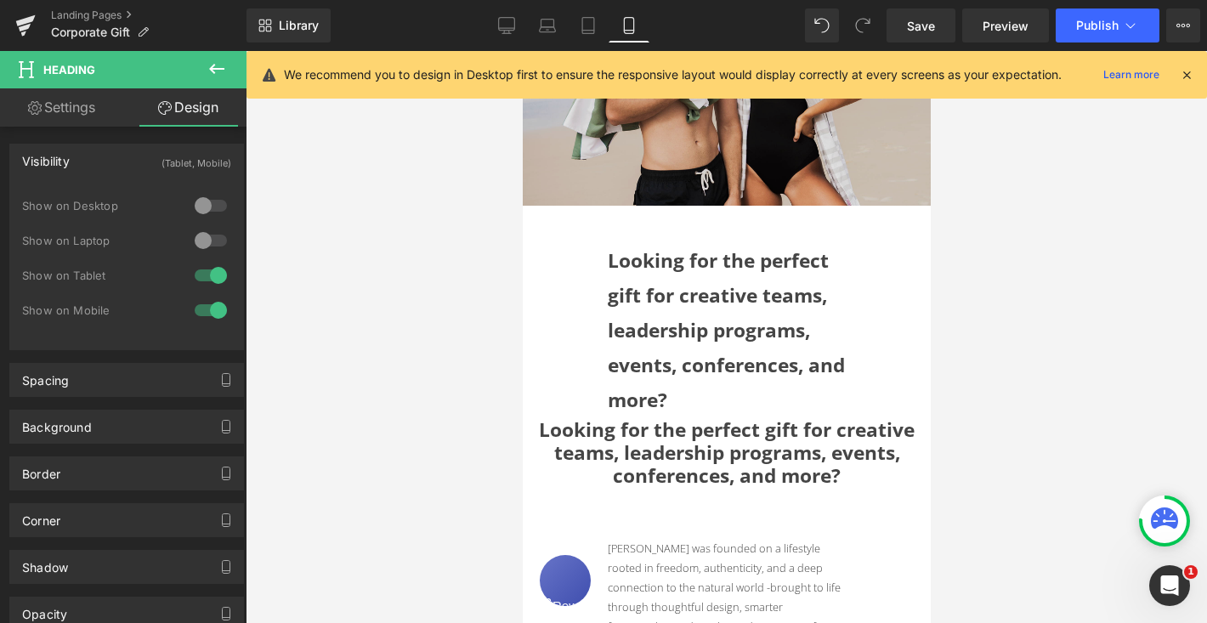
click at [654, 288] on strong "Looking for the perfect gift for creative teams, leadership programs, events, c…" at bounding box center [725, 330] width 237 height 166
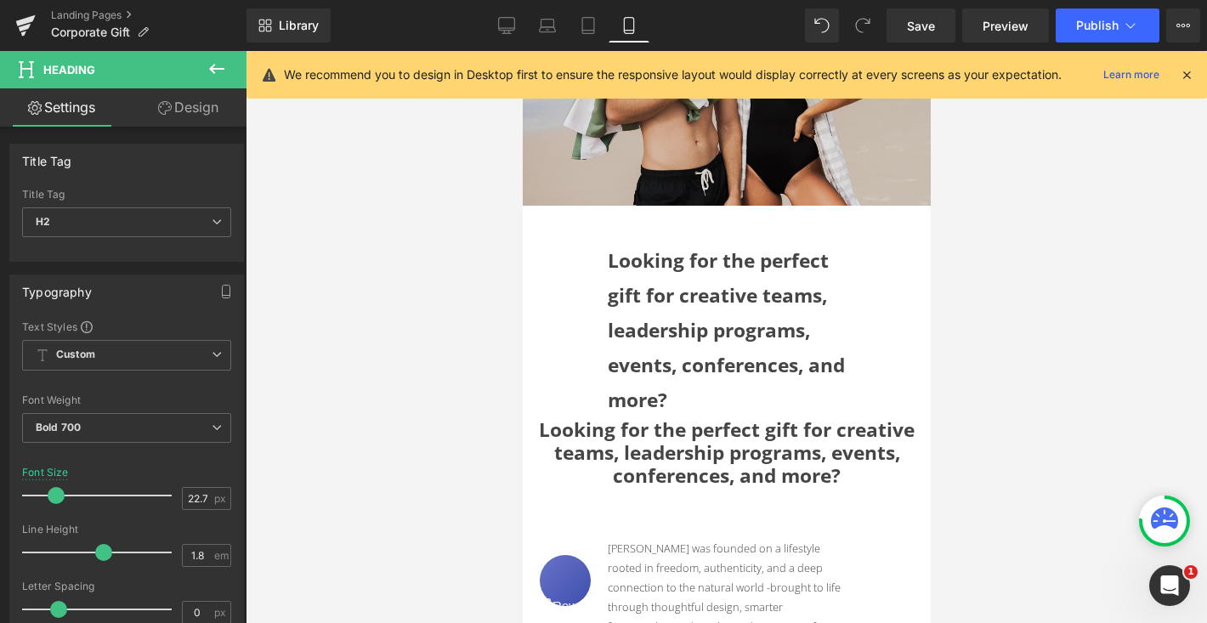
click at [196, 116] on link "Design" at bounding box center [188, 107] width 123 height 38
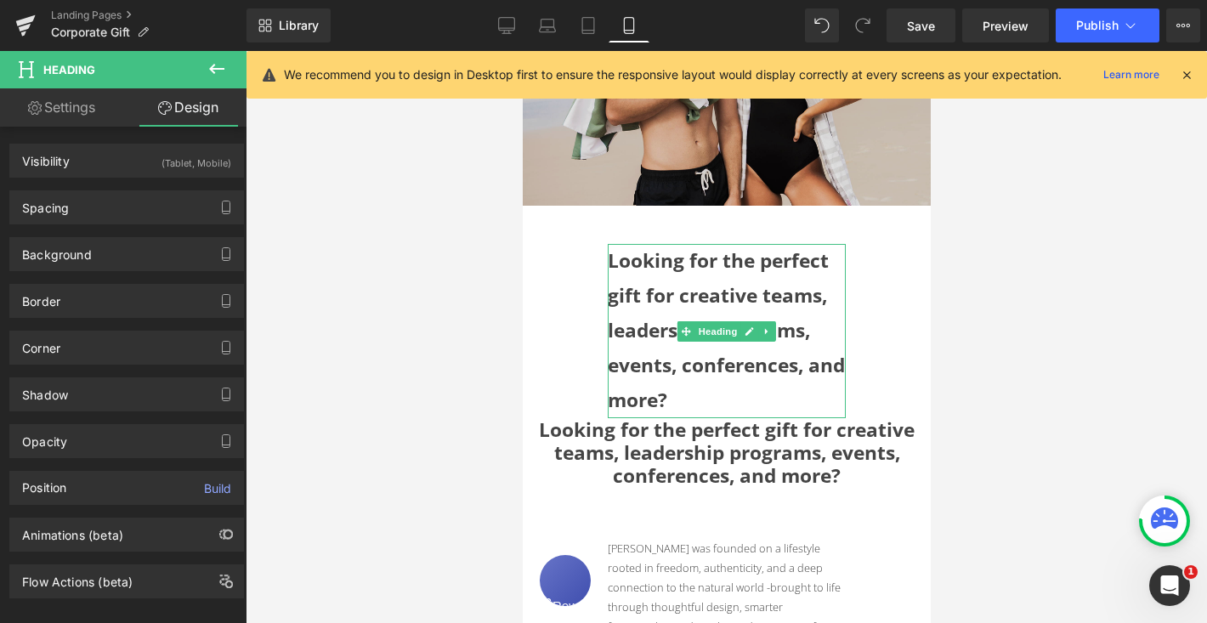
click at [834, 363] on h2 "Looking for the perfect gift for creative teams, leadership programs, events, c…" at bounding box center [726, 330] width 238 height 173
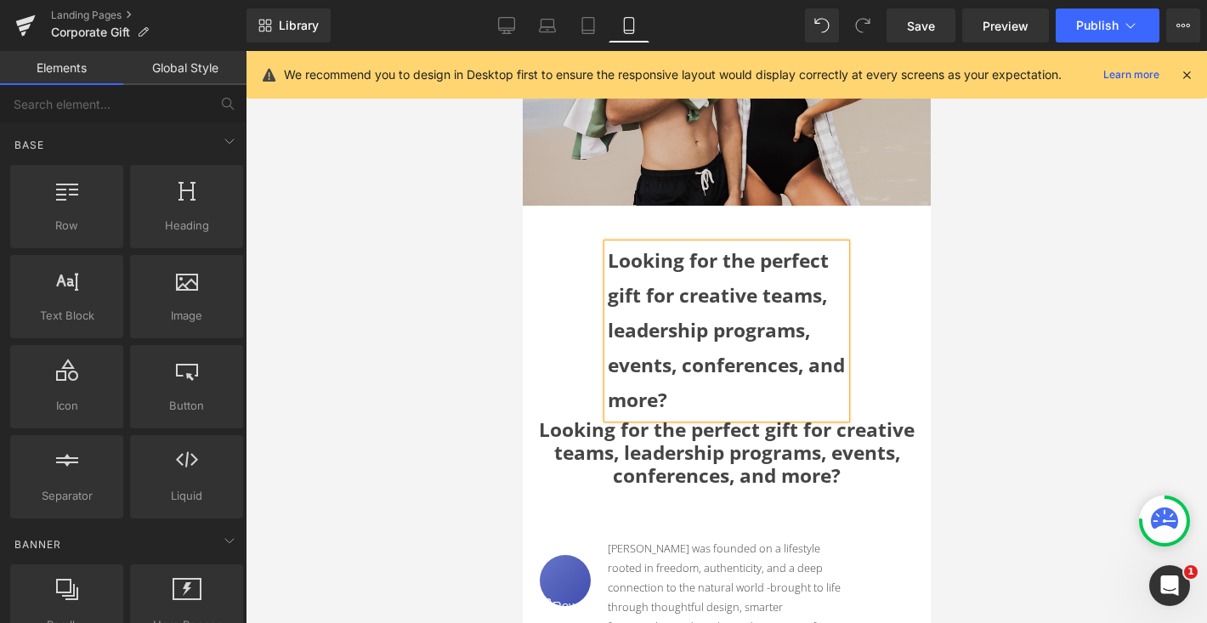
click at [502, 311] on div at bounding box center [726, 337] width 961 height 572
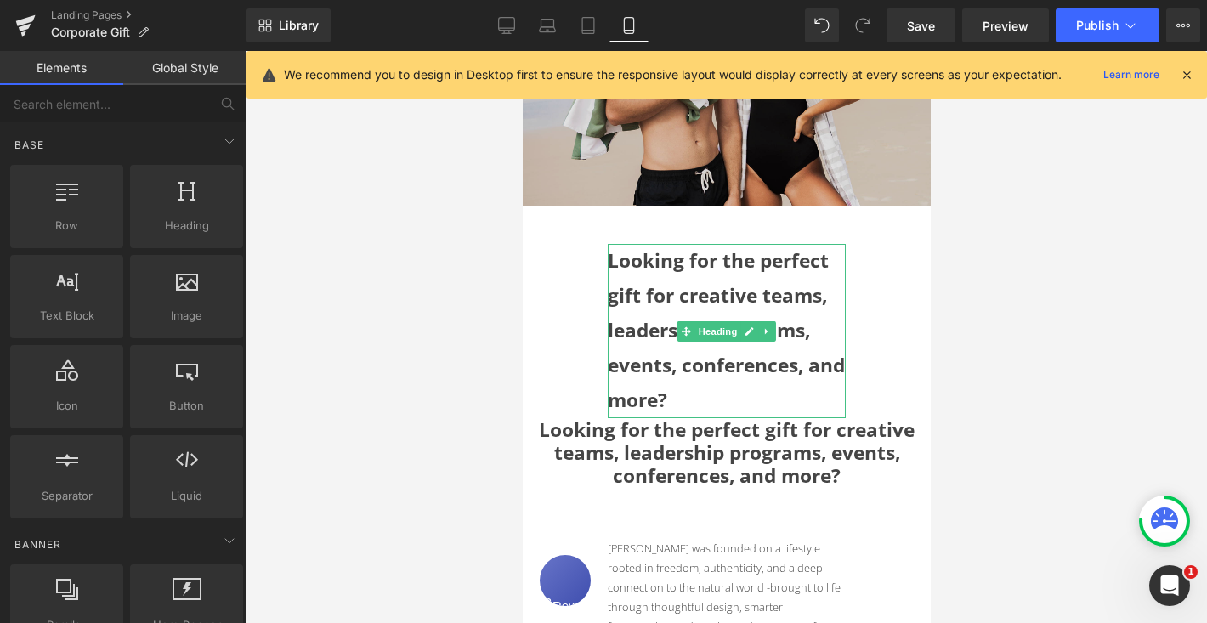
click at [631, 297] on strong "Looking for the perfect gift for creative teams, leadership programs, events, c…" at bounding box center [725, 330] width 237 height 166
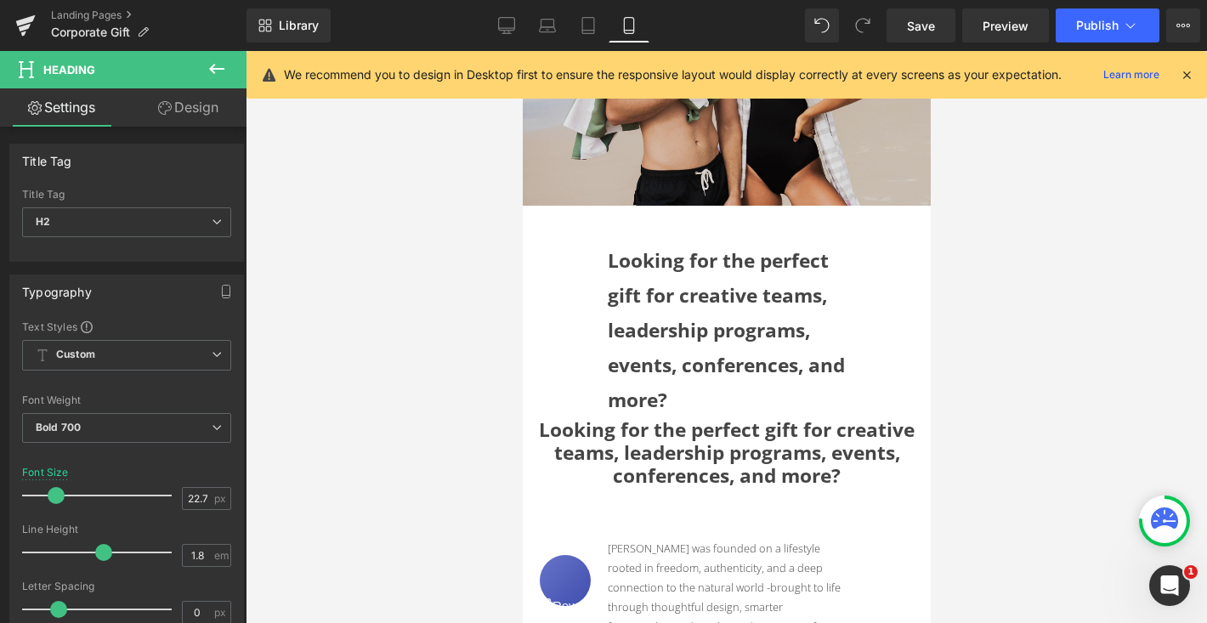
click at [211, 105] on link "Design" at bounding box center [188, 107] width 123 height 38
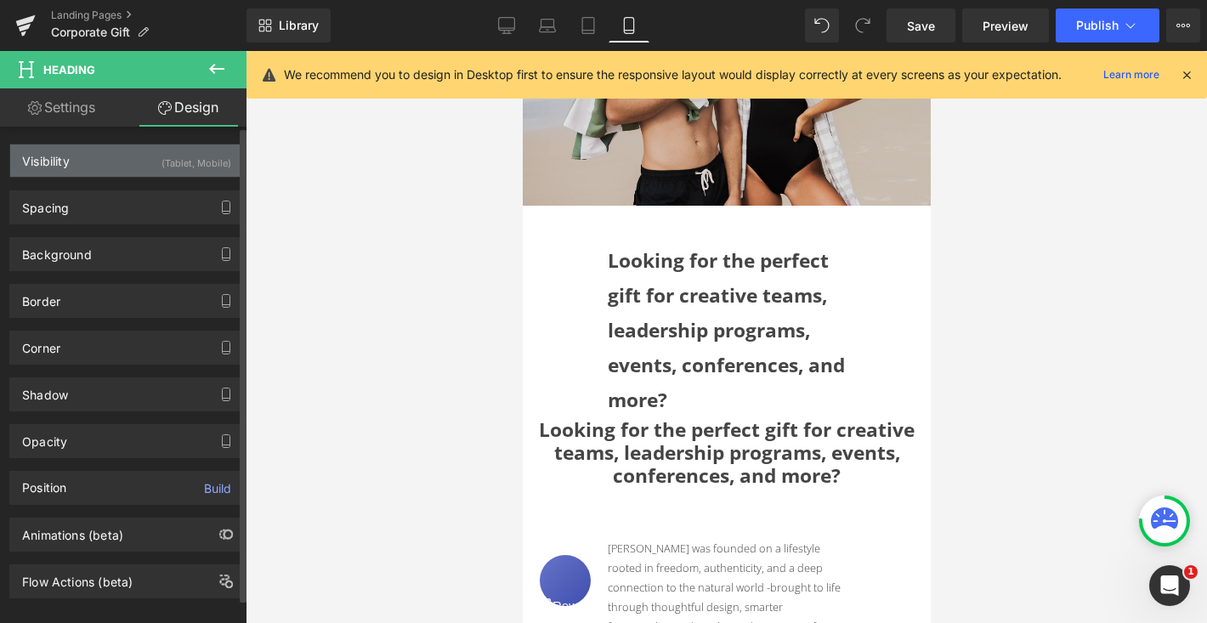
click at [187, 155] on div "(Tablet, Mobile)" at bounding box center [196, 158] width 70 height 28
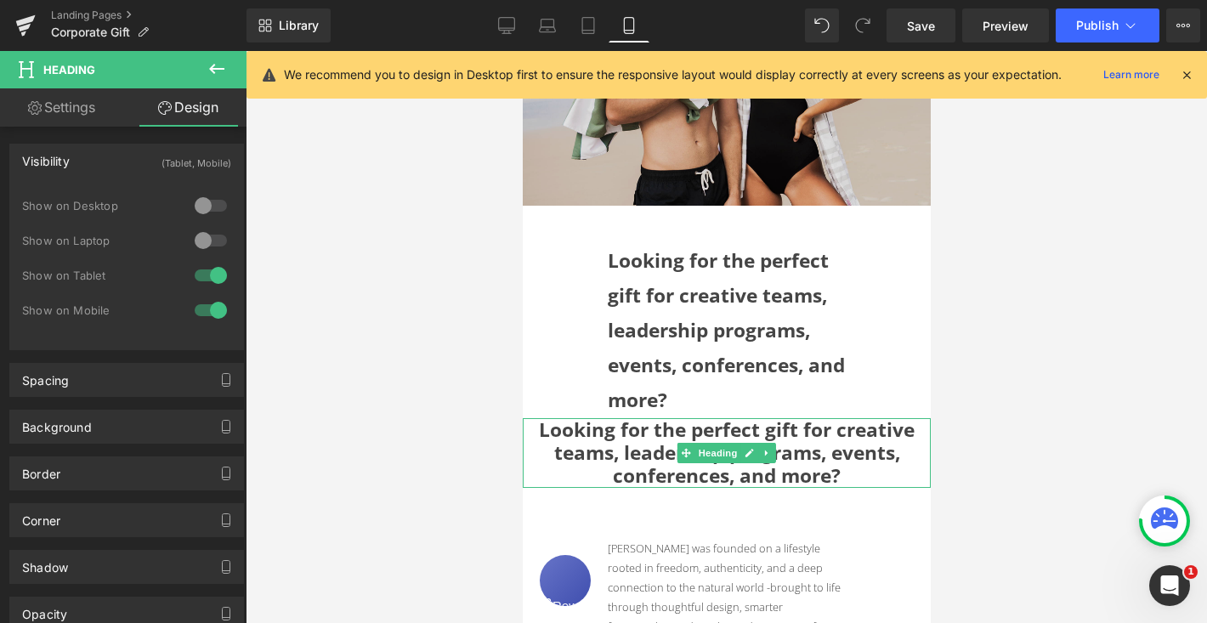
click at [568, 466] on h1 "Looking for the perfect gift for creative teams, leadership programs, events, c…" at bounding box center [726, 453] width 408 height 70
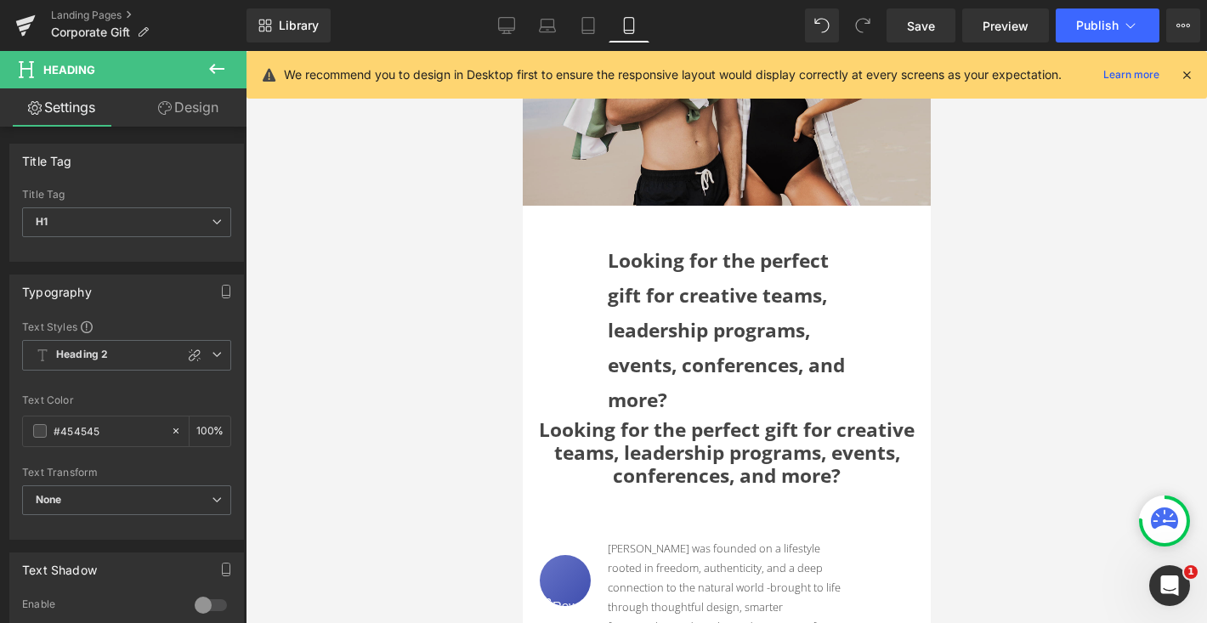
click at [199, 111] on link "Design" at bounding box center [188, 107] width 123 height 38
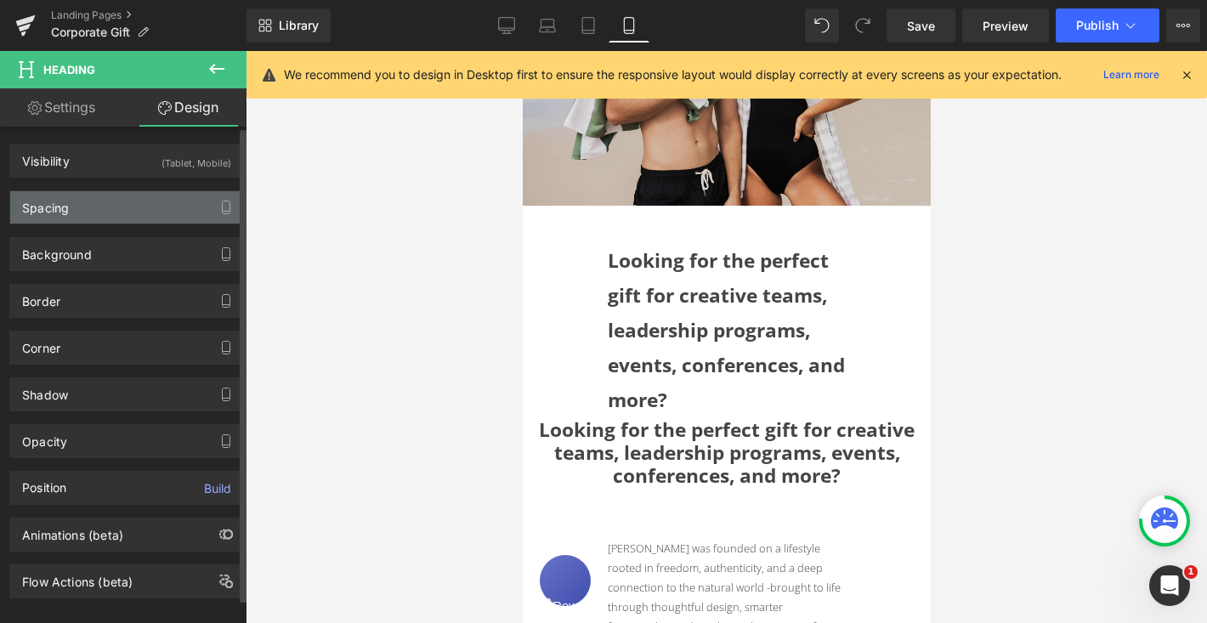
click at [161, 207] on div "Spacing" at bounding box center [126, 207] width 233 height 32
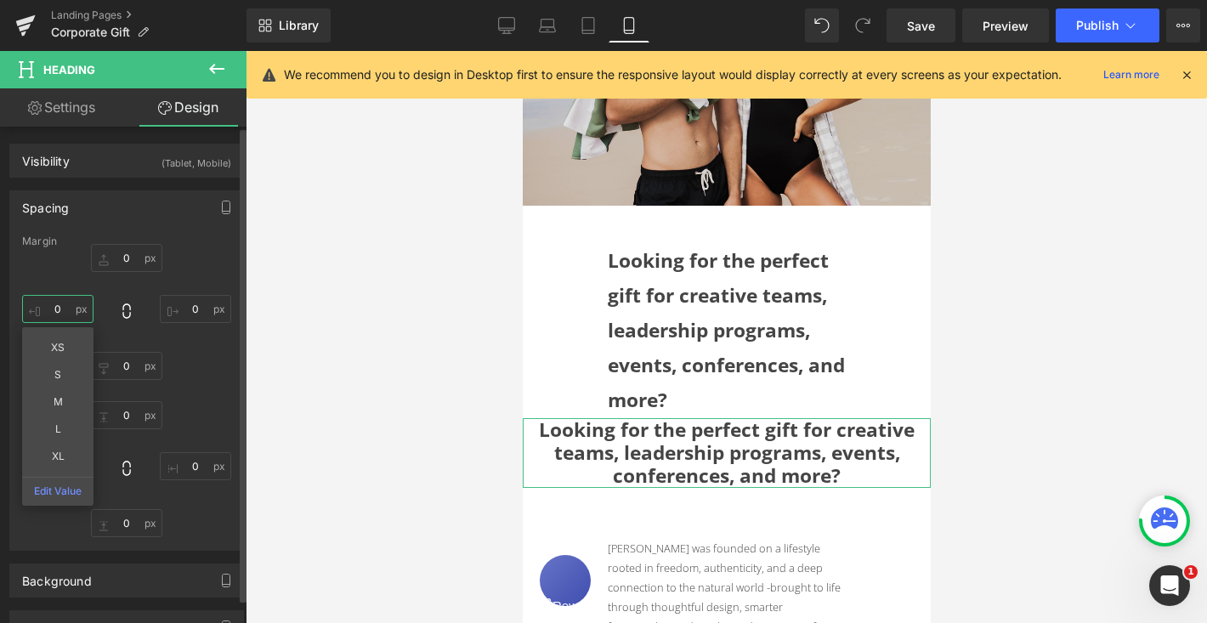
drag, startPoint x: 66, startPoint y: 310, endPoint x: 43, endPoint y: 310, distance: 22.9
click at [43, 310] on input "0" at bounding box center [57, 309] width 71 height 28
drag, startPoint x: 53, startPoint y: 309, endPoint x: 63, endPoint y: 307, distance: 10.3
click at [64, 307] on input "0" at bounding box center [57, 309] width 71 height 28
click at [63, 307] on input "0" at bounding box center [57, 309] width 71 height 28
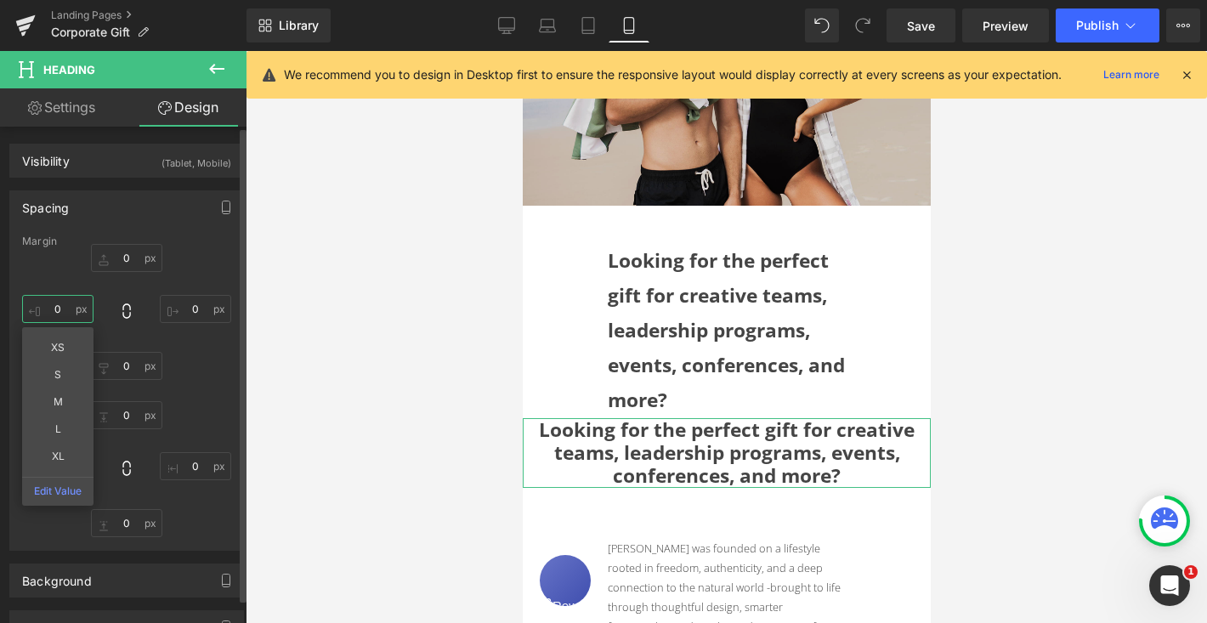
click at [63, 307] on input "0" at bounding box center [57, 309] width 71 height 28
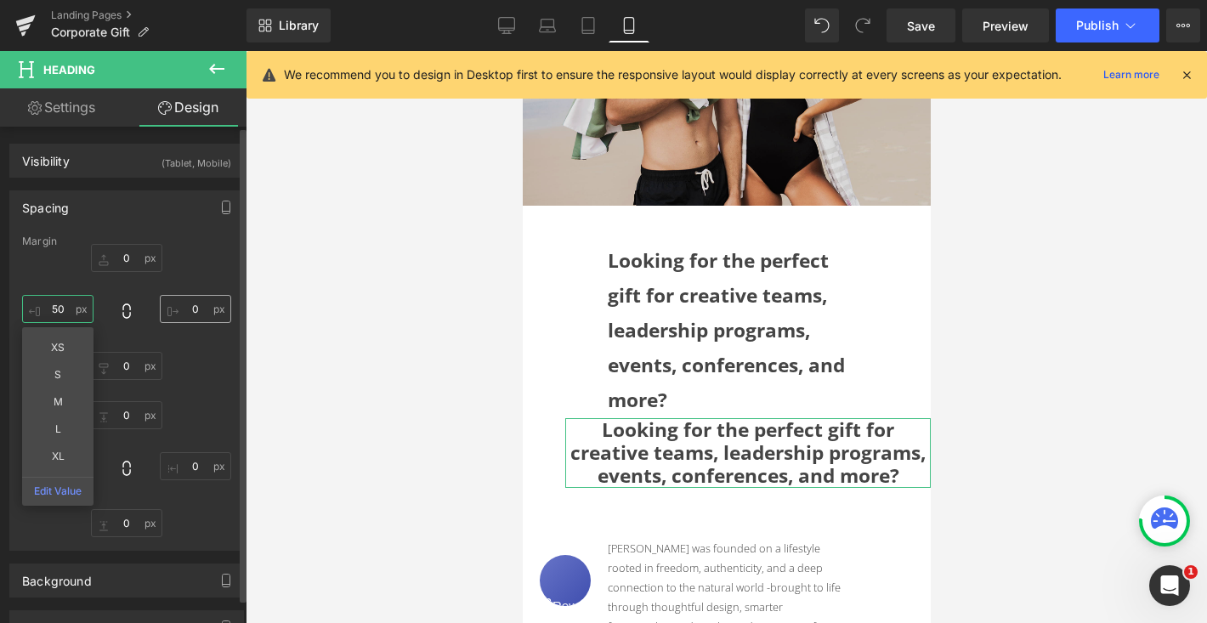
type input "50"
click at [188, 309] on input "0" at bounding box center [195, 309] width 71 height 28
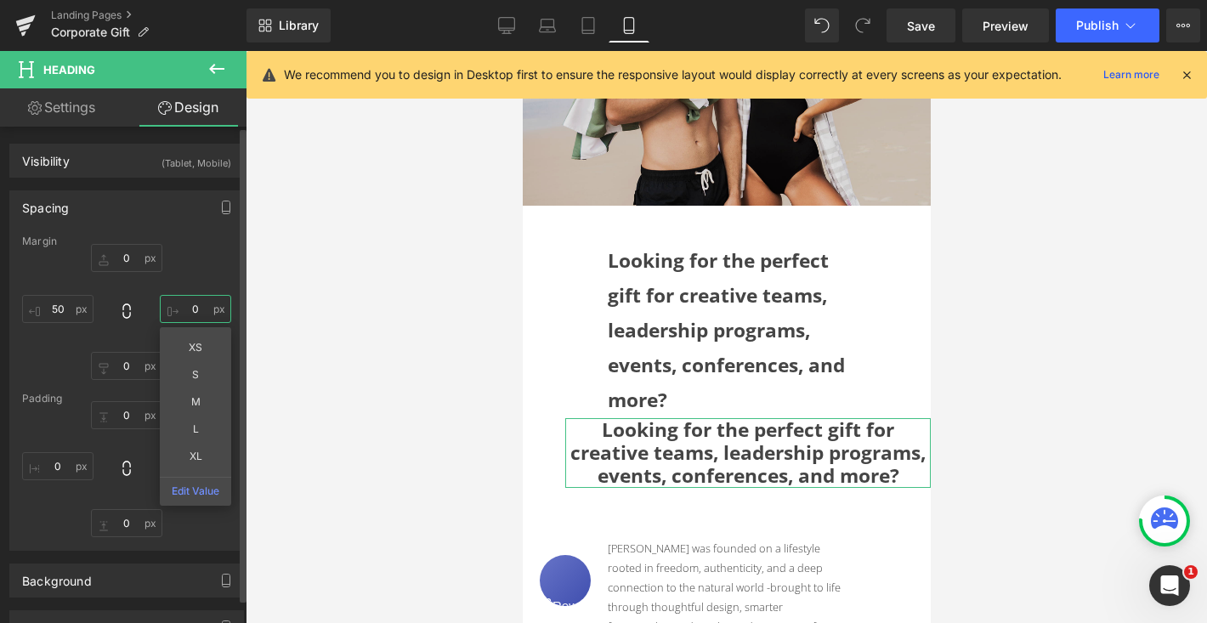
click at [188, 309] on input "0" at bounding box center [195, 309] width 71 height 28
type input "50"
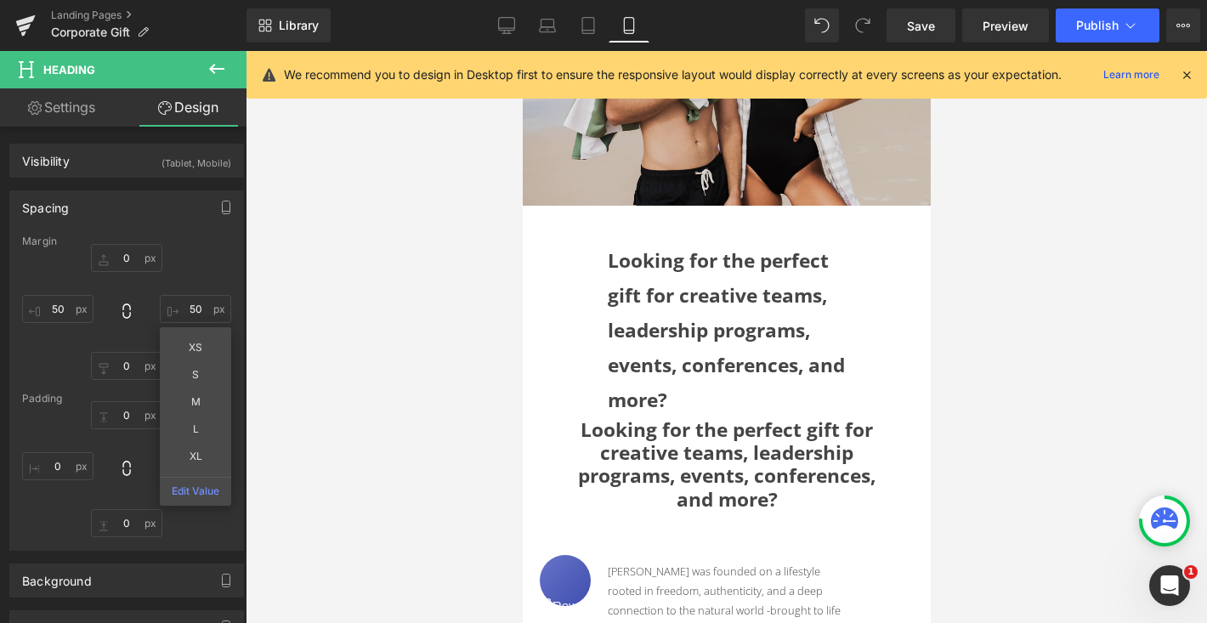
click at [318, 275] on div at bounding box center [726, 337] width 961 height 572
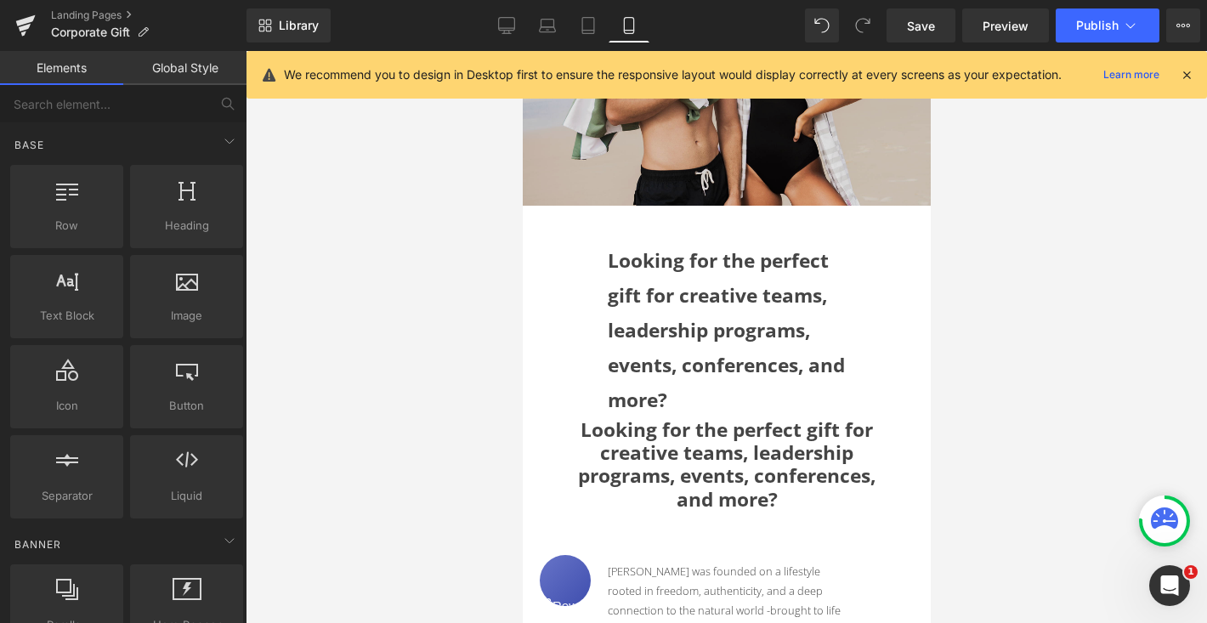
click at [207, 72] on link "Global Style" at bounding box center [184, 68] width 123 height 34
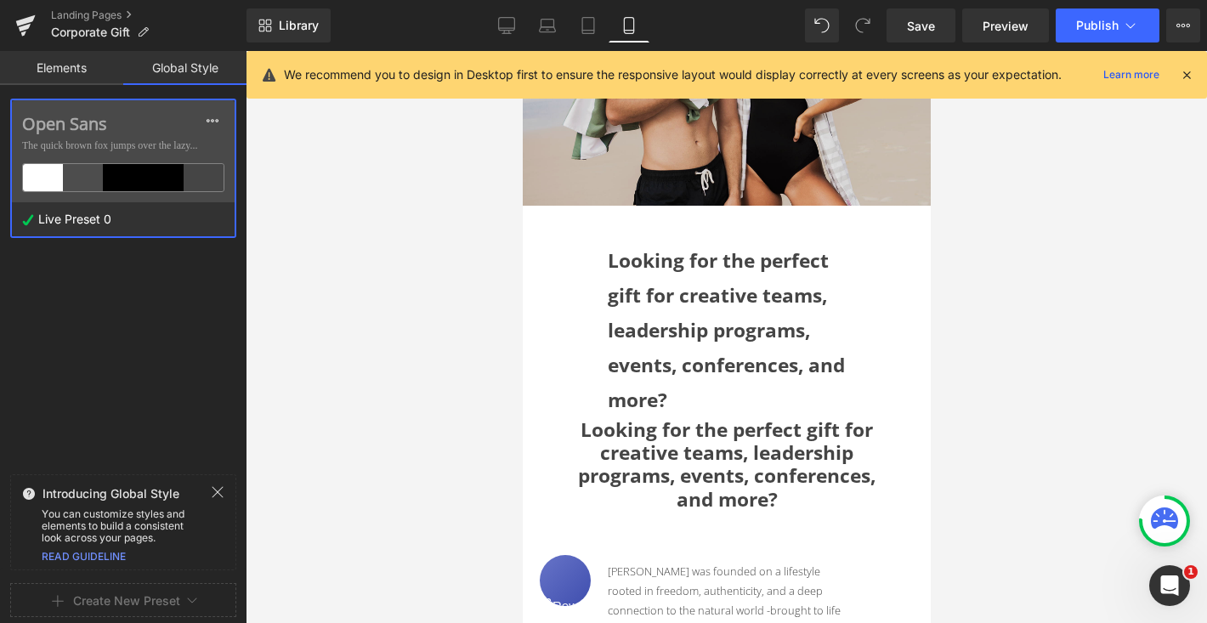
click at [85, 65] on link "Elements" at bounding box center [61, 68] width 123 height 34
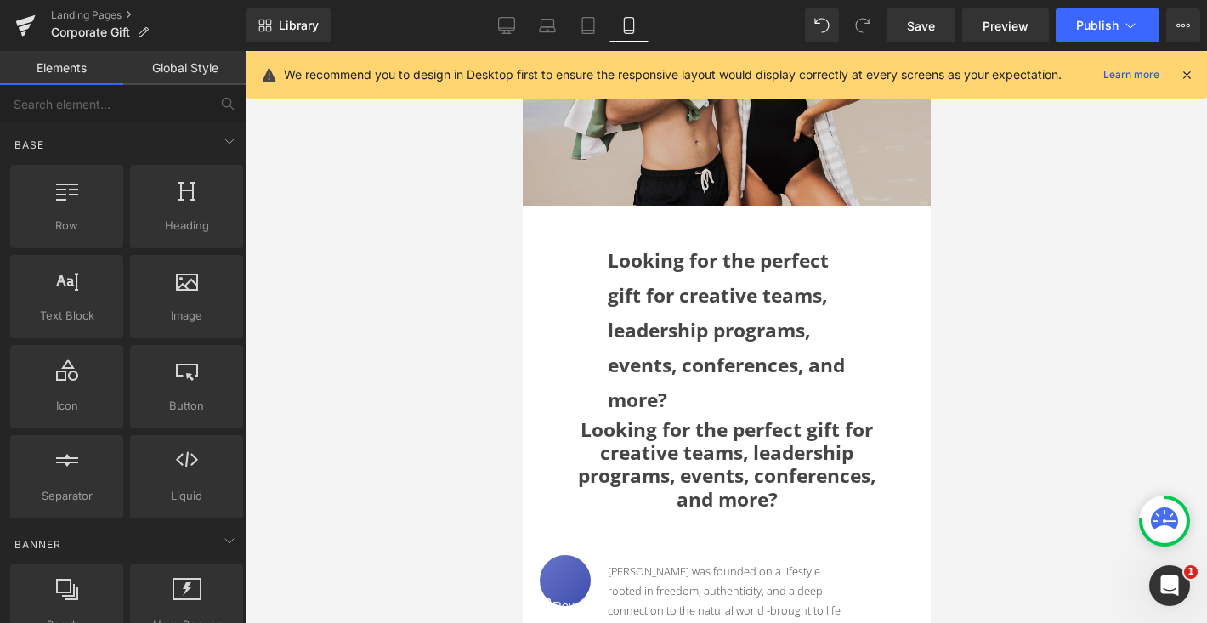
click at [662, 446] on h1 "Looking for the perfect gift for creative teams, leadership programs, events, c…" at bounding box center [725, 464] width 323 height 93
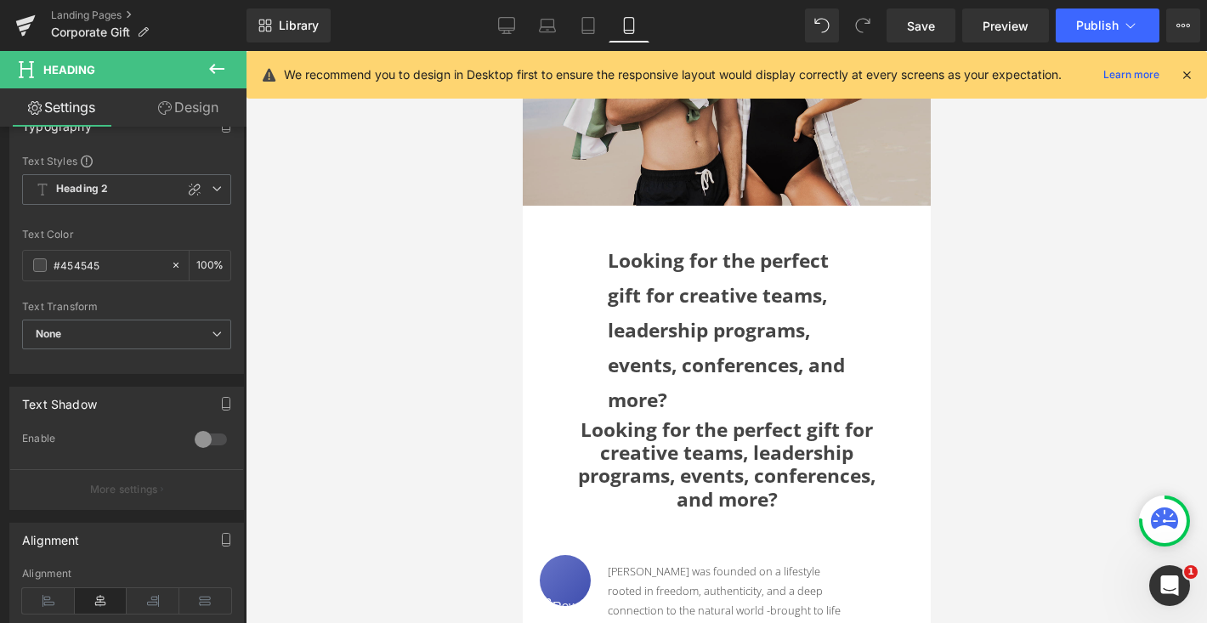
scroll to position [169, 0]
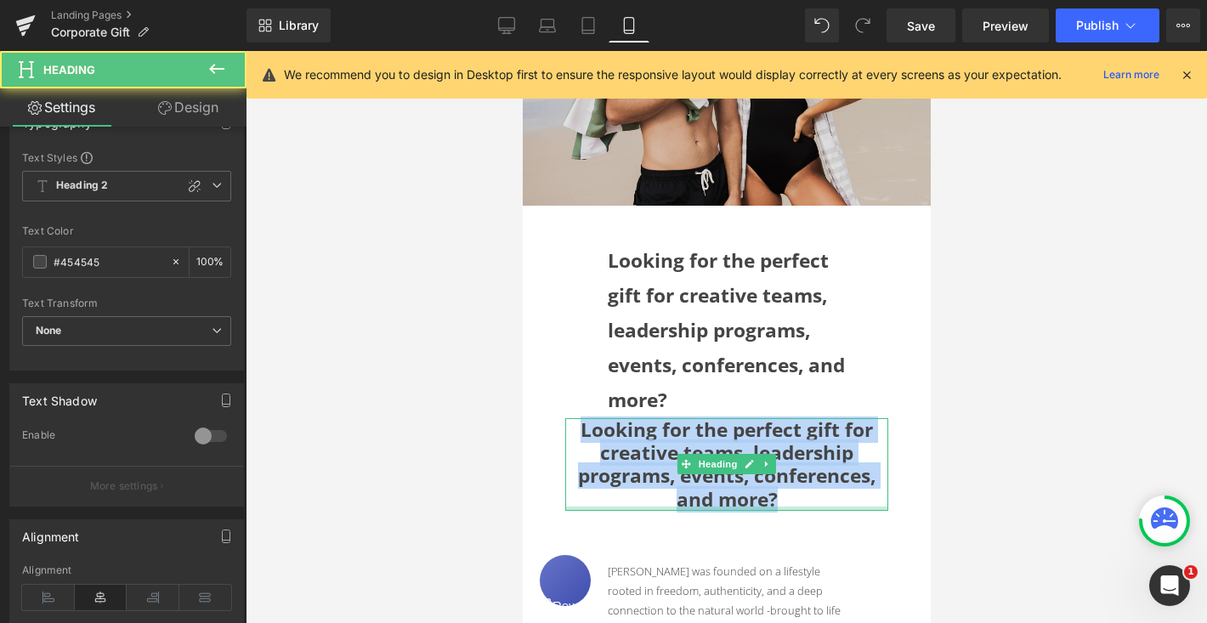
drag, startPoint x: 581, startPoint y: 428, endPoint x: 801, endPoint y: 507, distance: 233.6
click at [801, 507] on div "Looking for the perfect gift for creative teams, leadership programs, events, c…" at bounding box center [725, 464] width 323 height 93
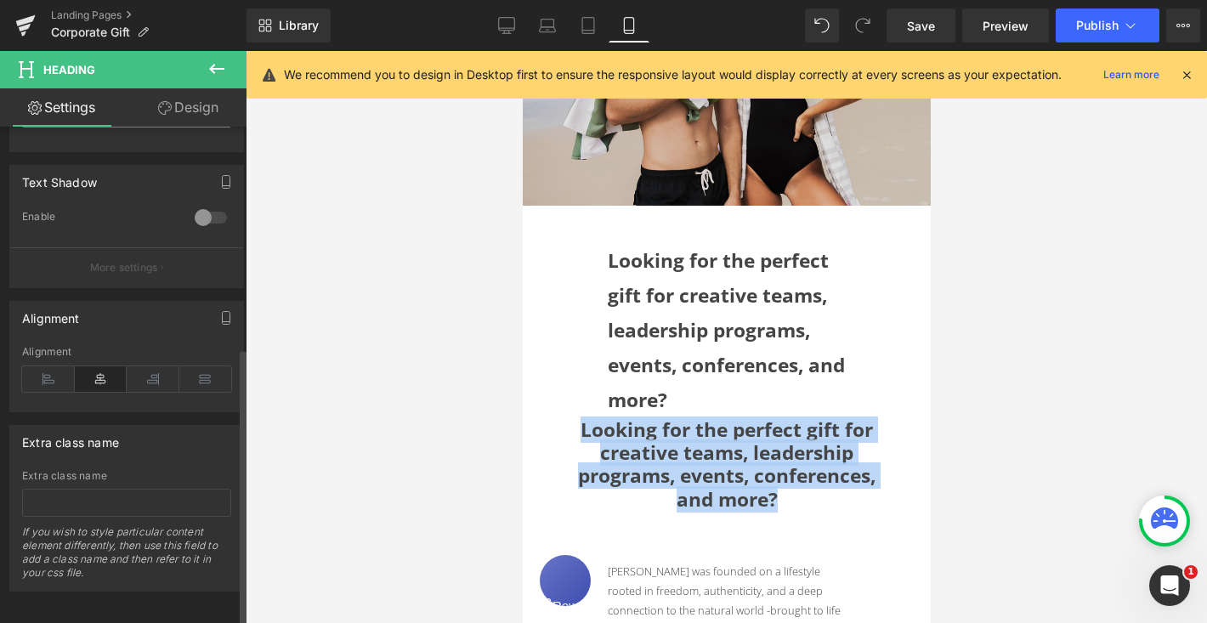
scroll to position [404, 0]
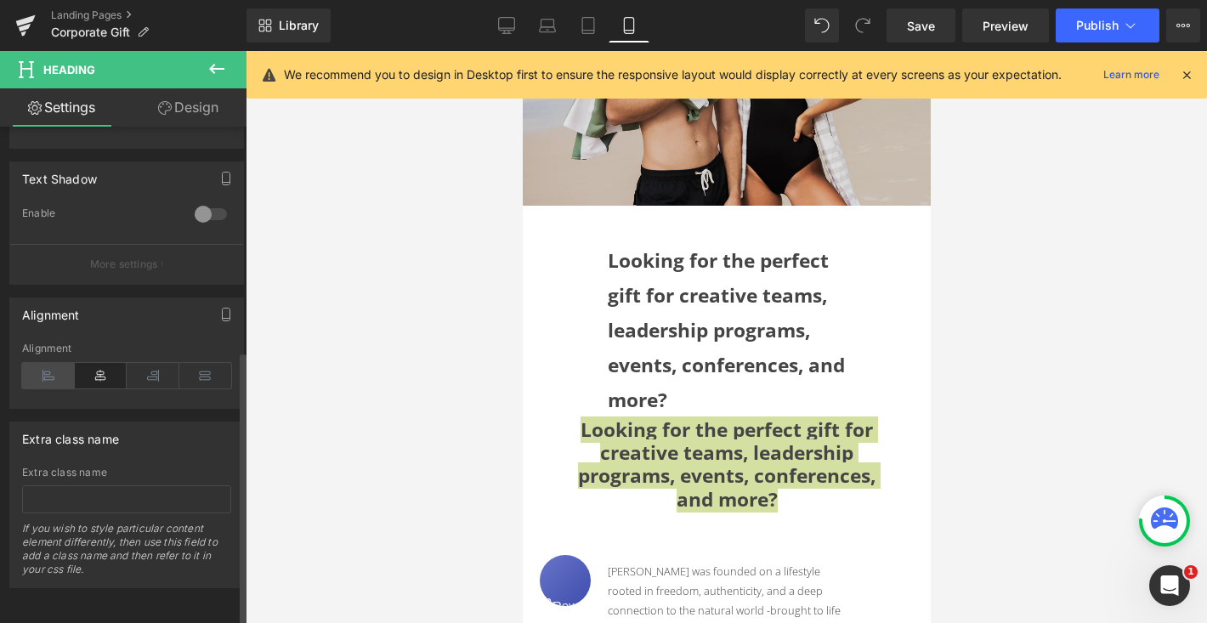
click at [44, 363] on icon at bounding box center [48, 375] width 53 height 25
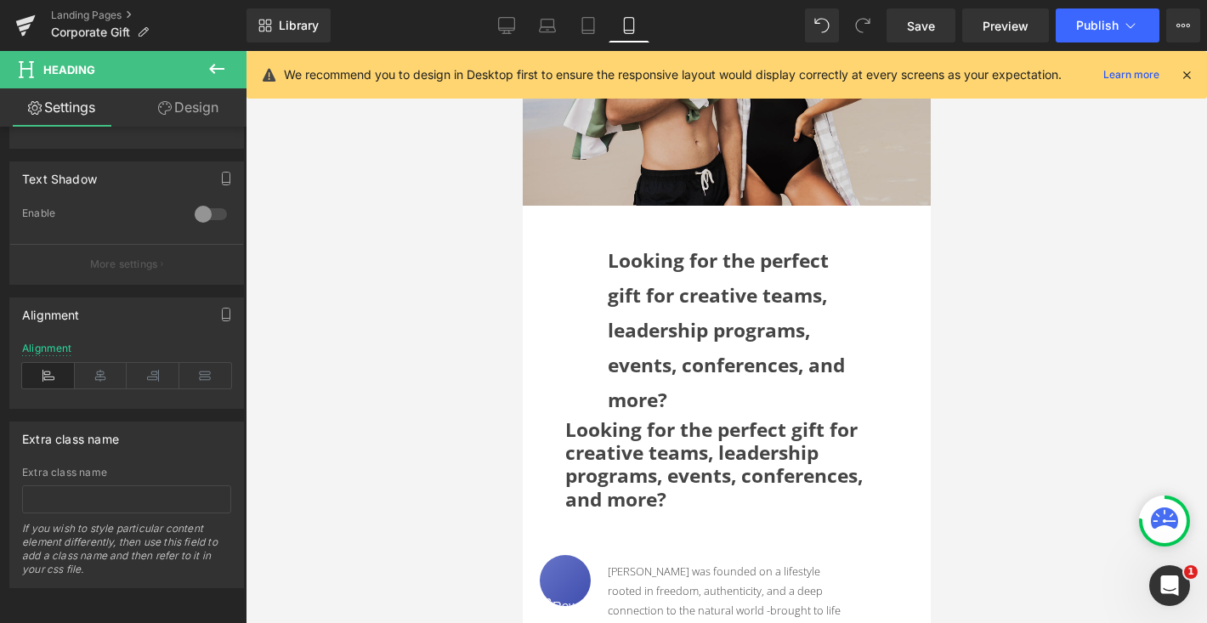
click at [193, 116] on link "Design" at bounding box center [188, 107] width 123 height 38
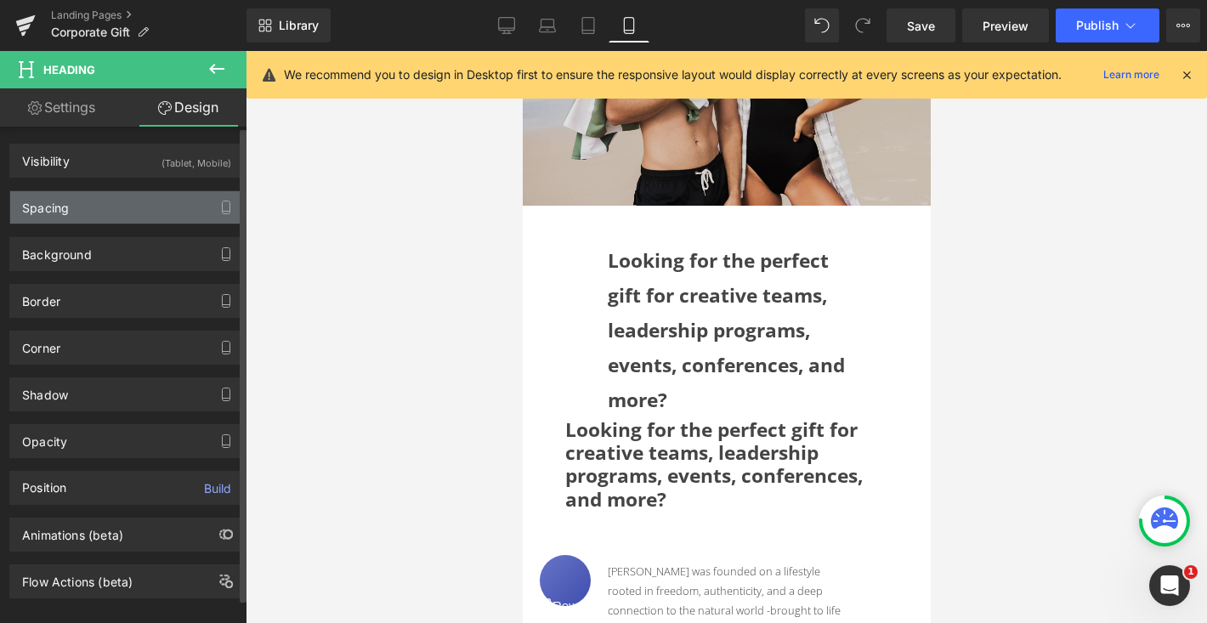
click at [130, 217] on div "Spacing" at bounding box center [126, 207] width 233 height 32
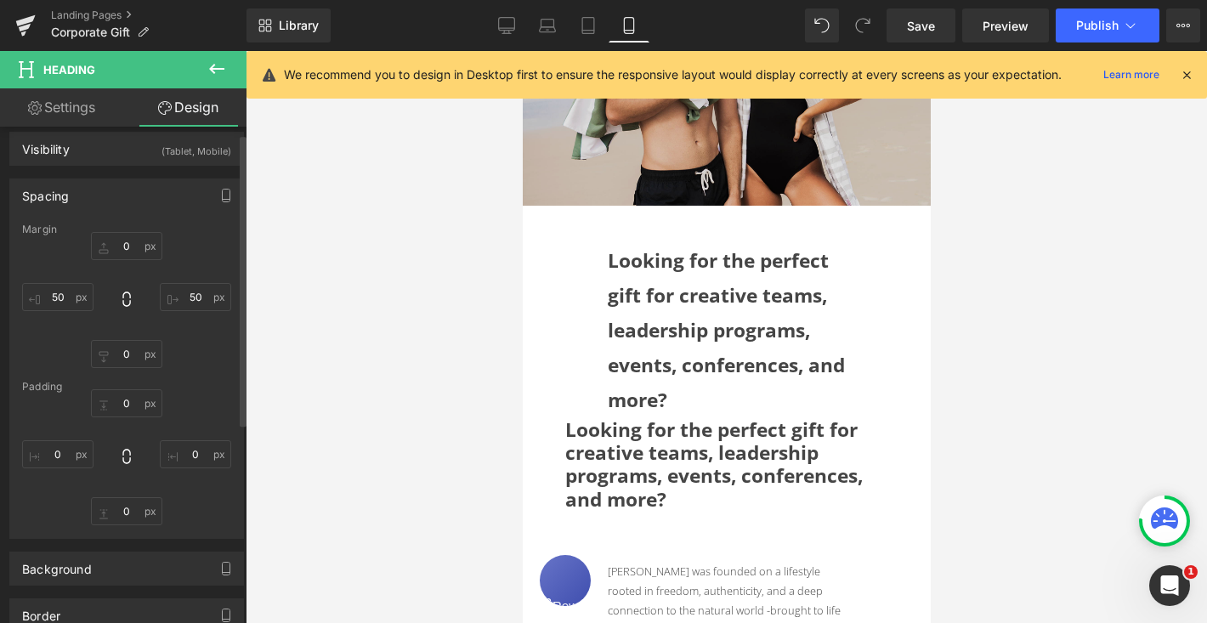
scroll to position [0, 0]
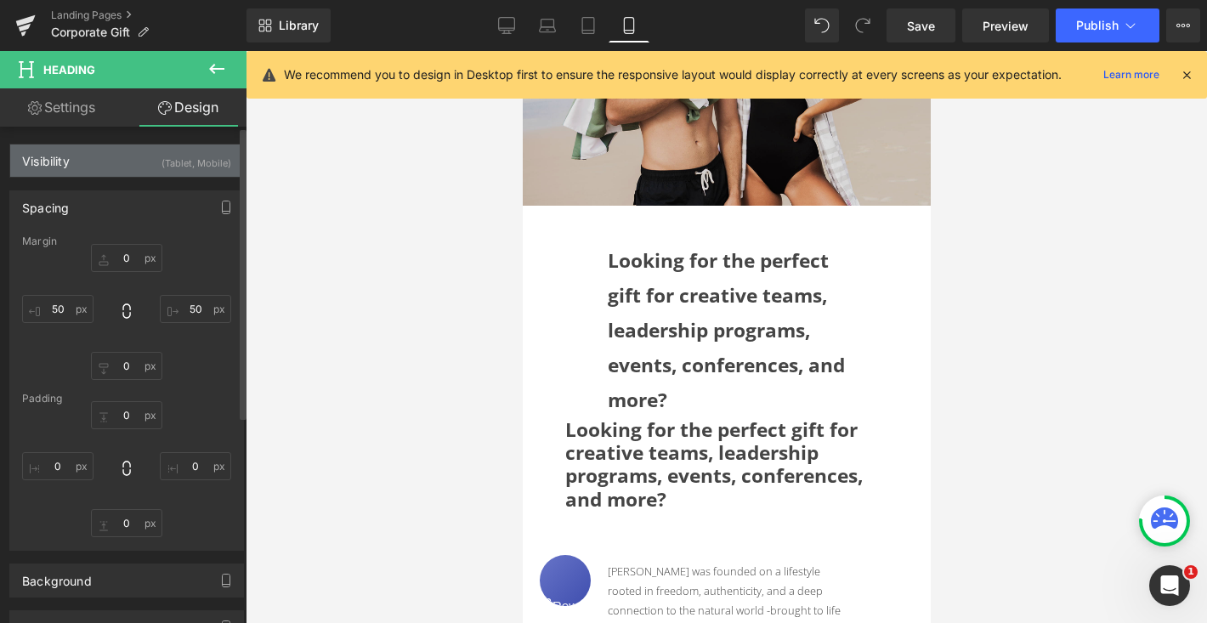
click at [88, 163] on div "Visibility (Tablet, Mobile)" at bounding box center [126, 160] width 233 height 32
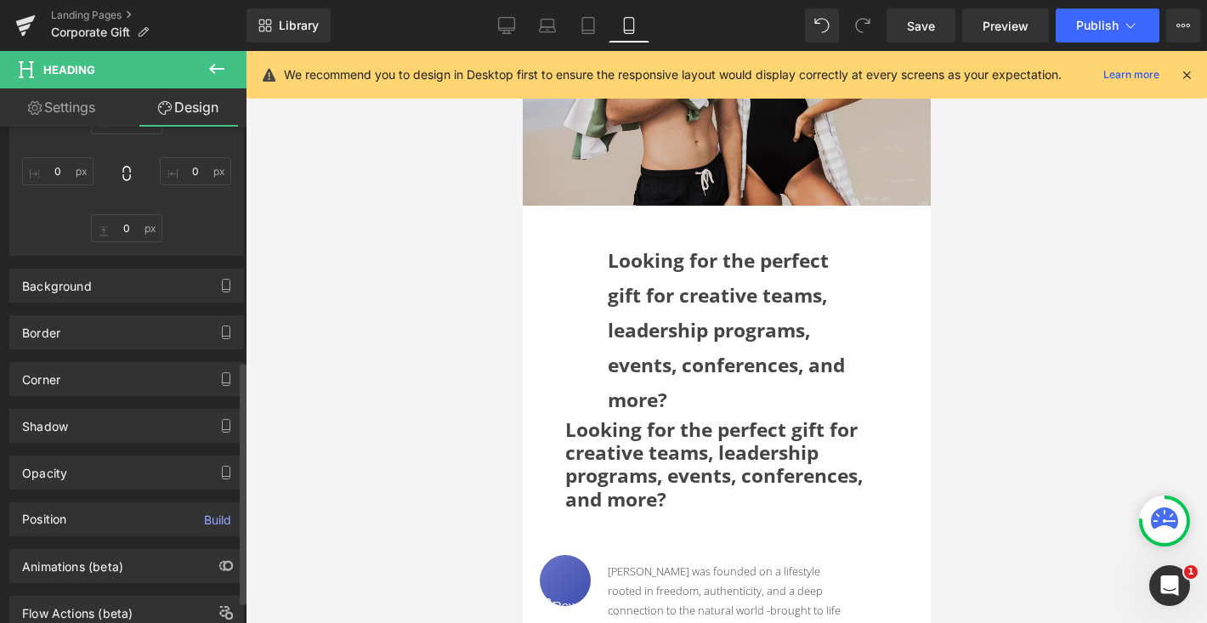
scroll to position [523, 0]
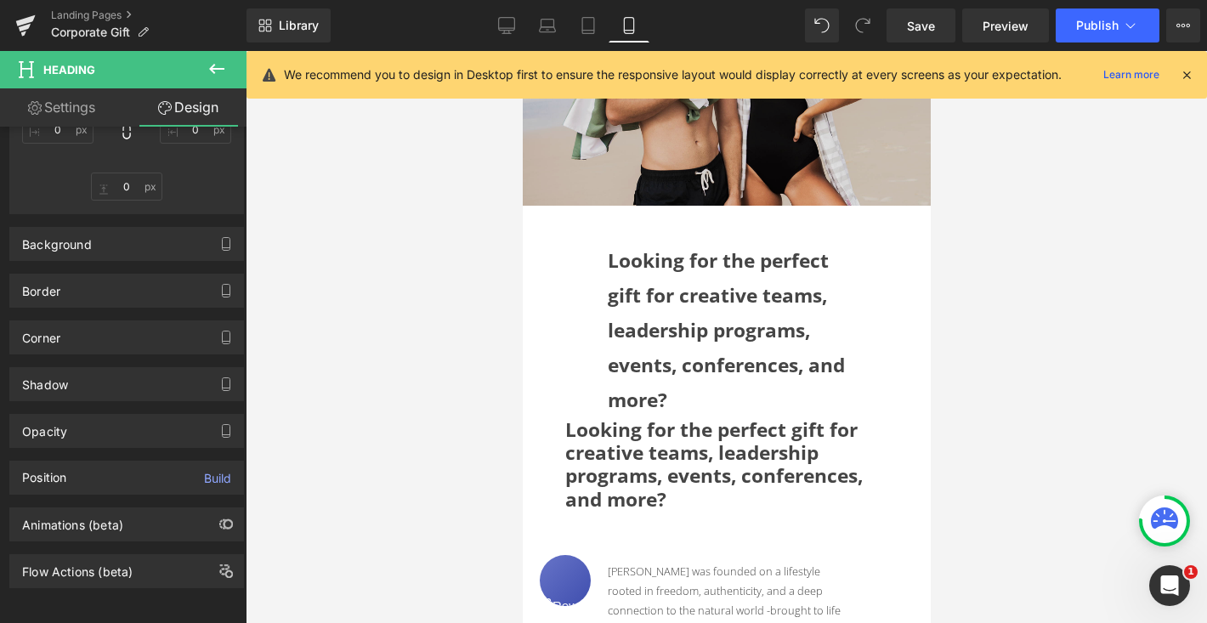
click at [82, 108] on link "Settings" at bounding box center [61, 107] width 123 height 38
type input "100"
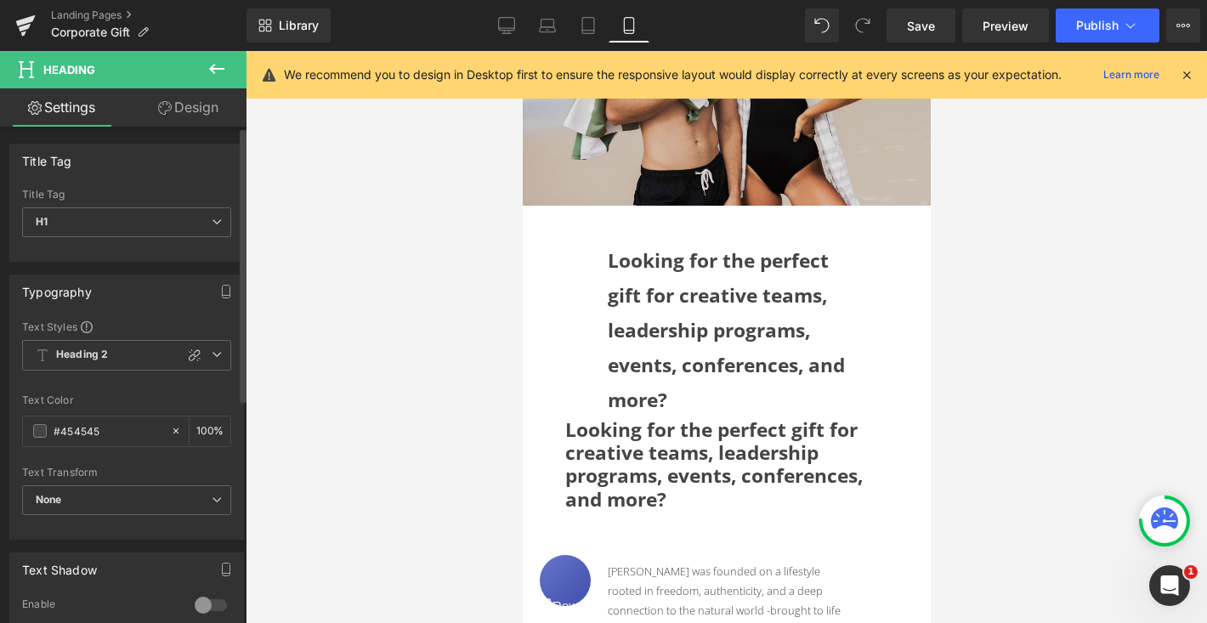
scroll to position [1, 0]
click at [212, 354] on icon at bounding box center [217, 353] width 10 height 10
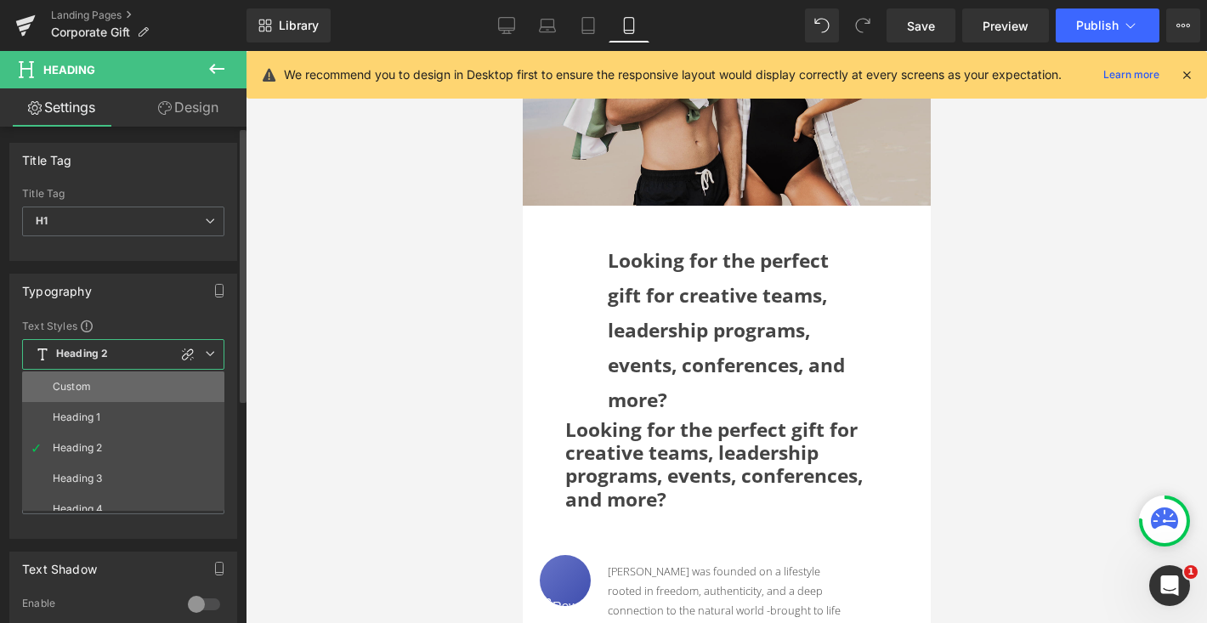
click at [124, 379] on li "Custom" at bounding box center [127, 386] width 210 height 31
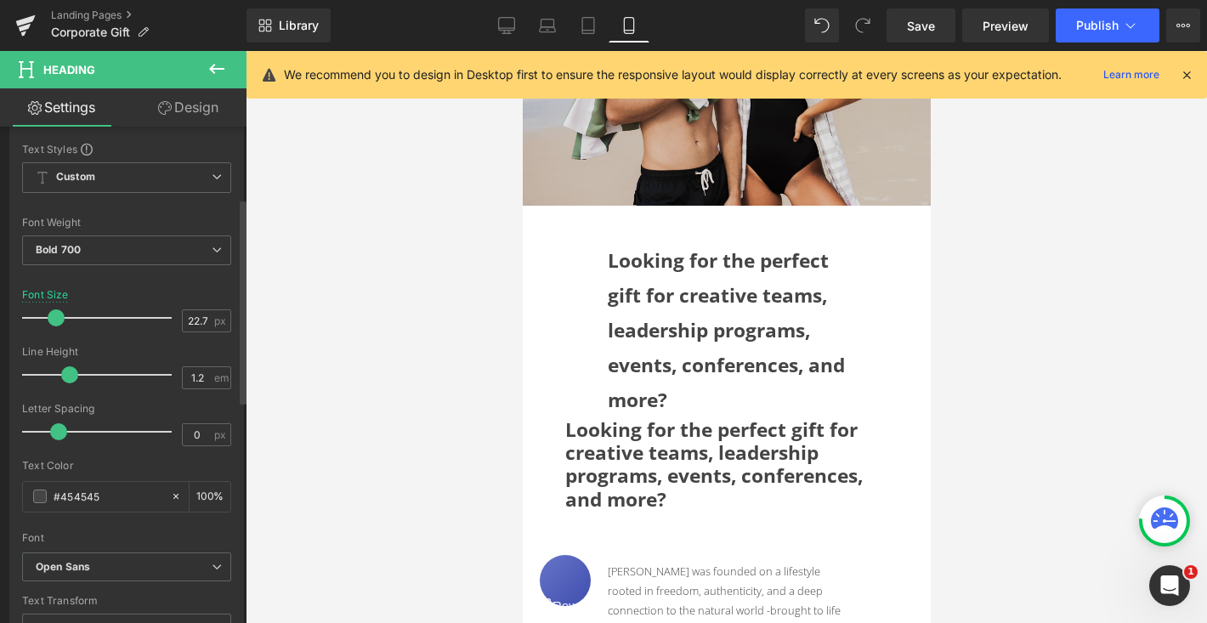
scroll to position [178, 0]
drag, startPoint x: 201, startPoint y: 378, endPoint x: 165, endPoint y: 378, distance: 36.5
click at [165, 378] on div "Line Height 1.2 em" at bounding box center [126, 373] width 209 height 57
type input "2"
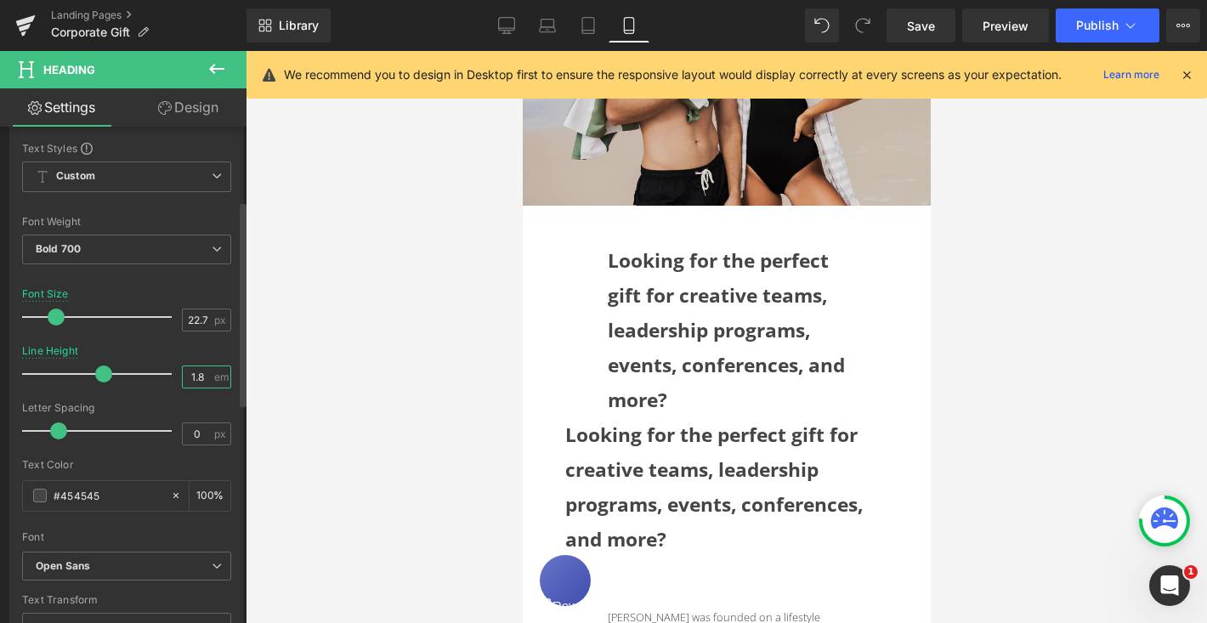
type input "1.8"
drag, startPoint x: 195, startPoint y: 436, endPoint x: 182, endPoint y: 436, distance: 12.7
click at [183, 436] on input "0" at bounding box center [198, 433] width 30 height 21
type input "1"
click at [189, 433] on input "0" at bounding box center [198, 433] width 30 height 21
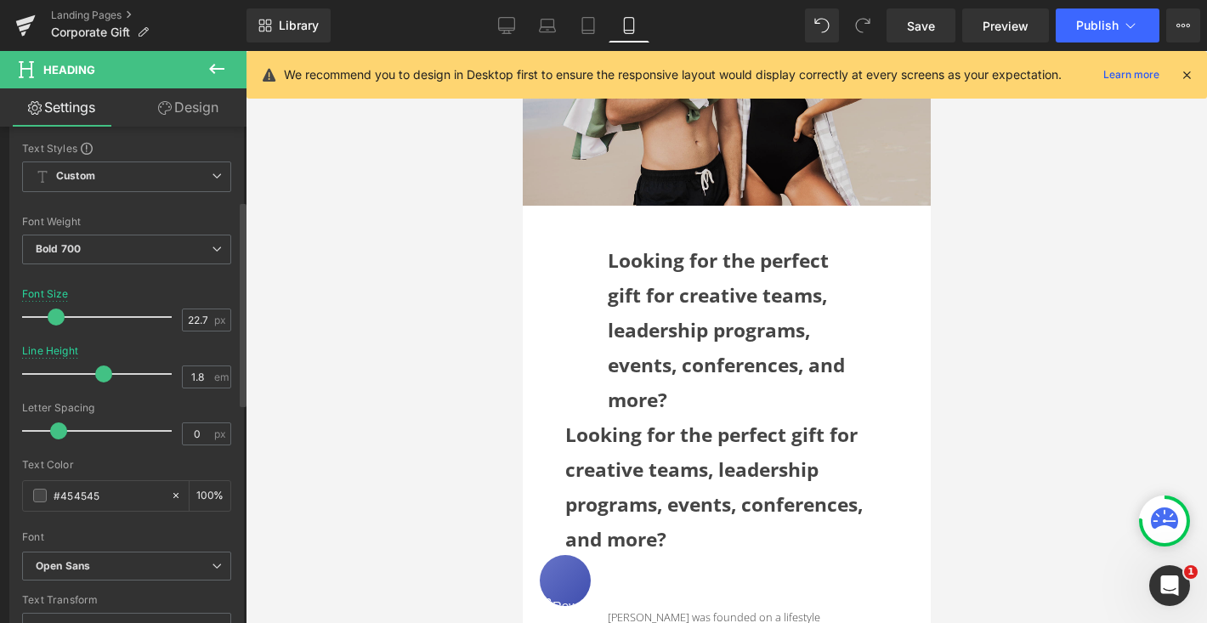
click at [217, 453] on div at bounding box center [126, 453] width 209 height 11
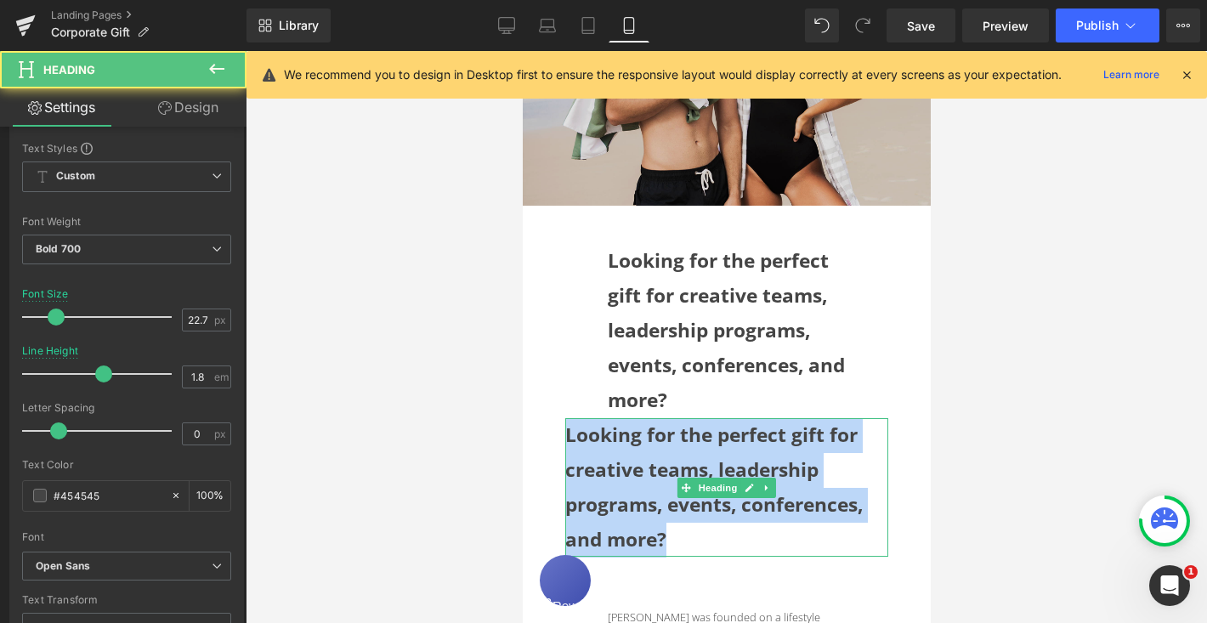
drag, startPoint x: 569, startPoint y: 439, endPoint x: 677, endPoint y: 539, distance: 146.1
click at [677, 539] on h1 "Looking for the perfect gift for creative teams, leadership programs, events, c…" at bounding box center [725, 487] width 323 height 139
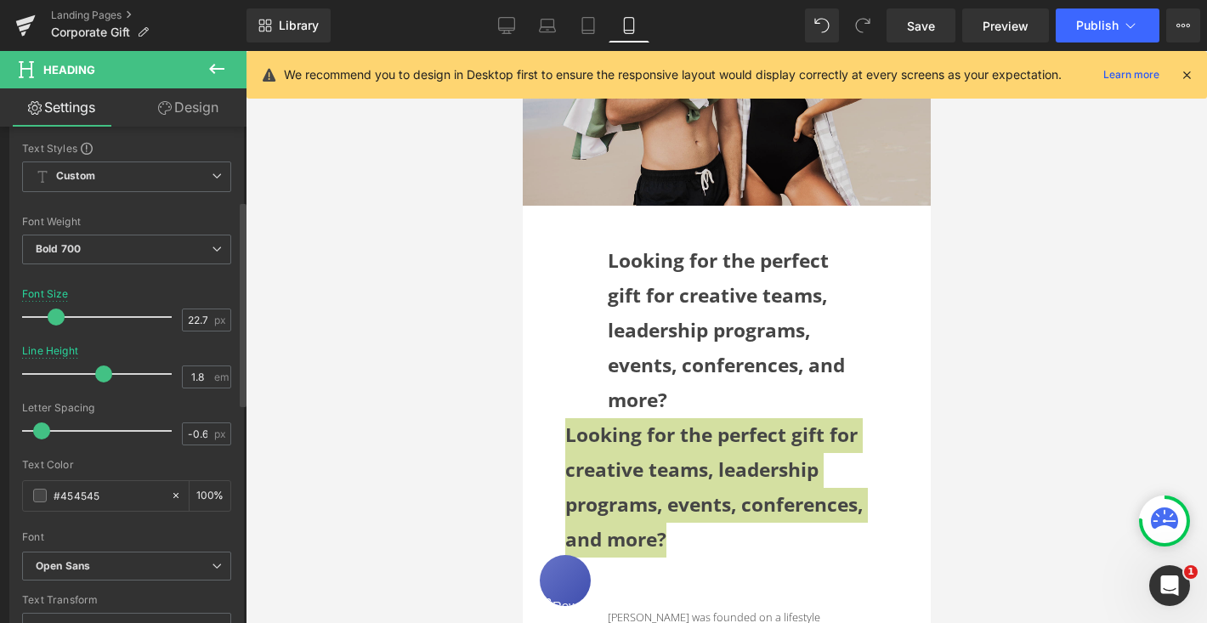
drag, startPoint x: 56, startPoint y: 439, endPoint x: 39, endPoint y: 439, distance: 17.0
click at [39, 439] on span at bounding box center [41, 430] width 17 height 17
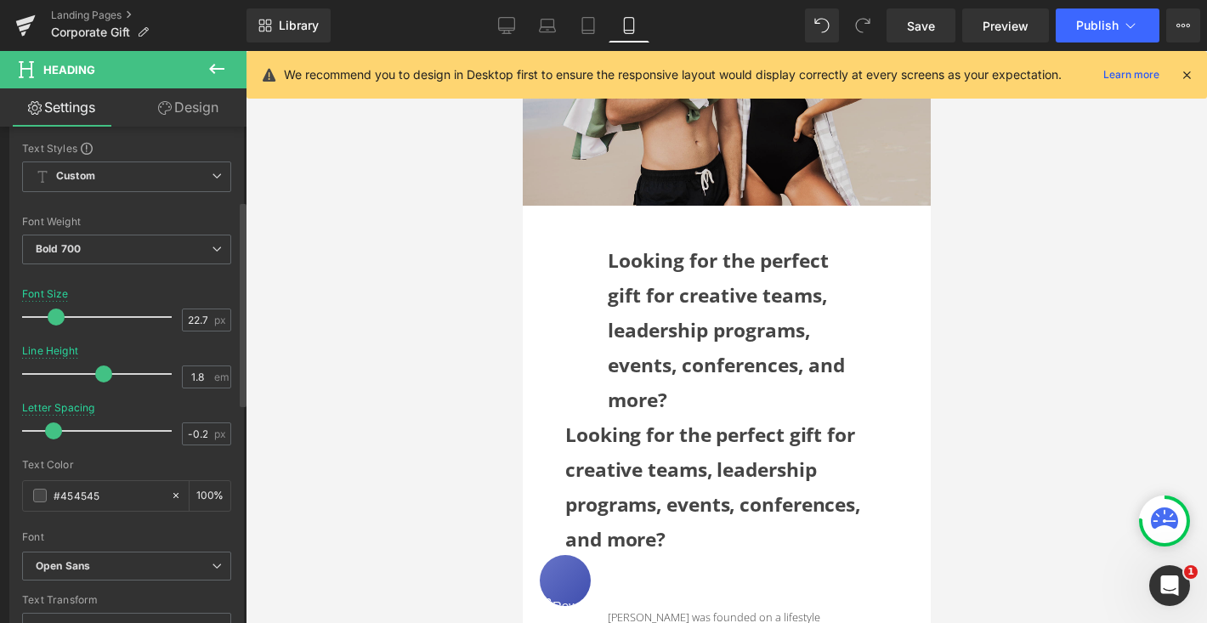
type input "-0.3"
click at [46, 435] on span at bounding box center [50, 430] width 17 height 17
click at [116, 448] on div at bounding box center [126, 453] width 209 height 11
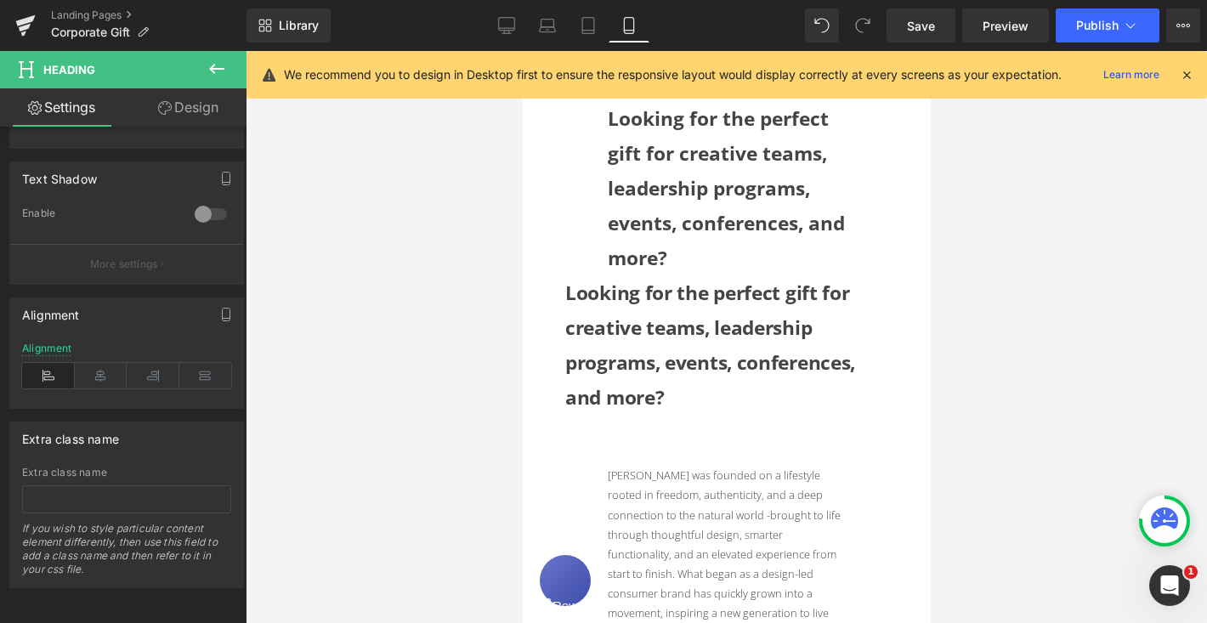
scroll to position [357, 0]
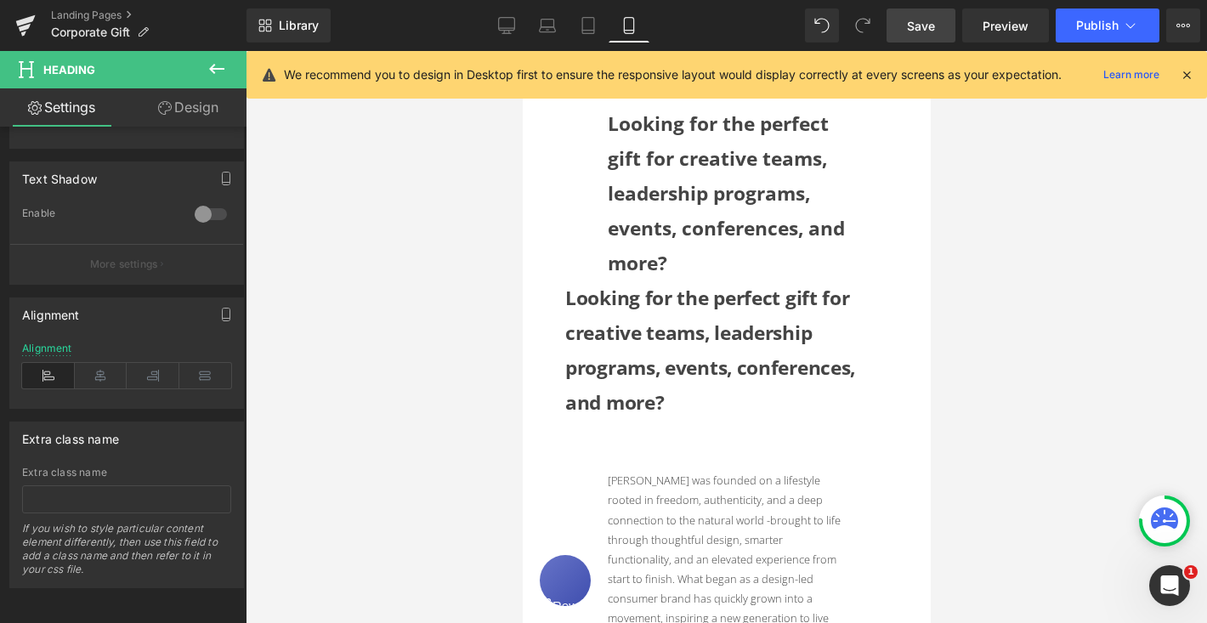
click at [934, 26] on span "Save" at bounding box center [921, 26] width 28 height 18
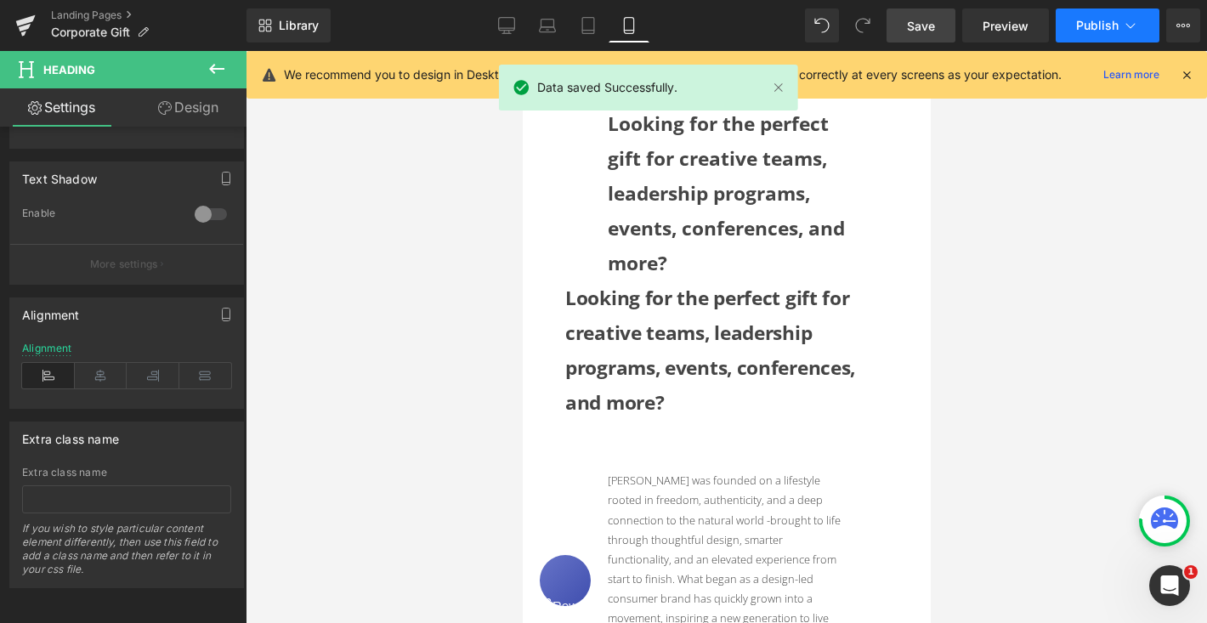
click at [1108, 25] on span "Publish" at bounding box center [1097, 26] width 42 height 14
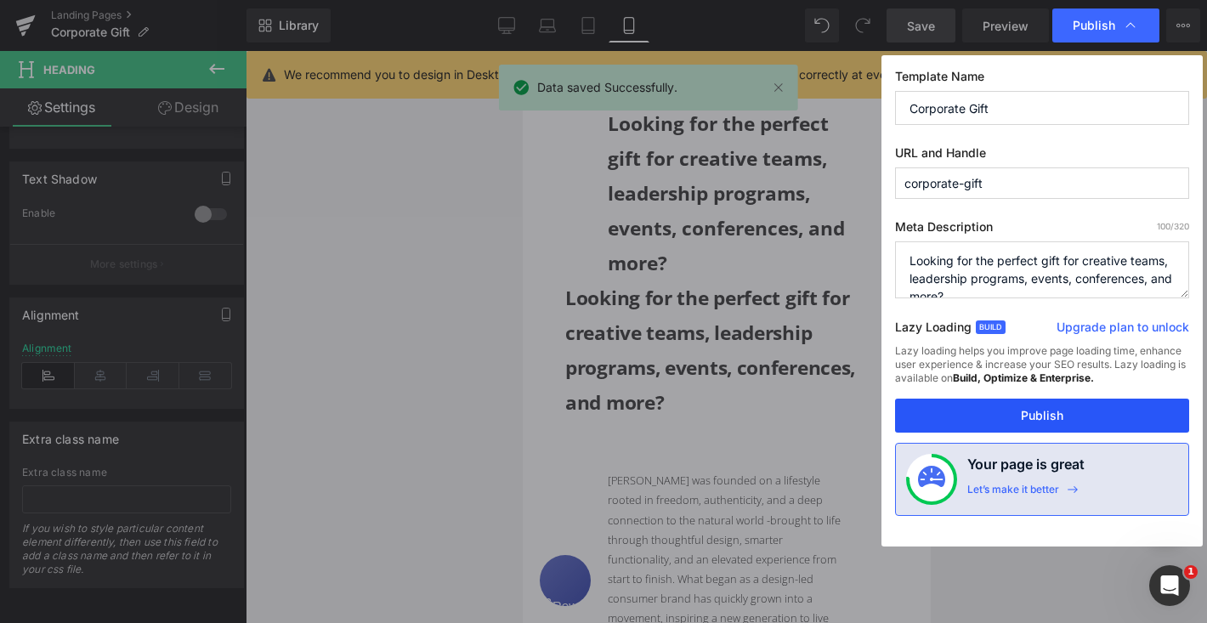
click at [1065, 410] on button "Publish" at bounding box center [1042, 416] width 294 height 34
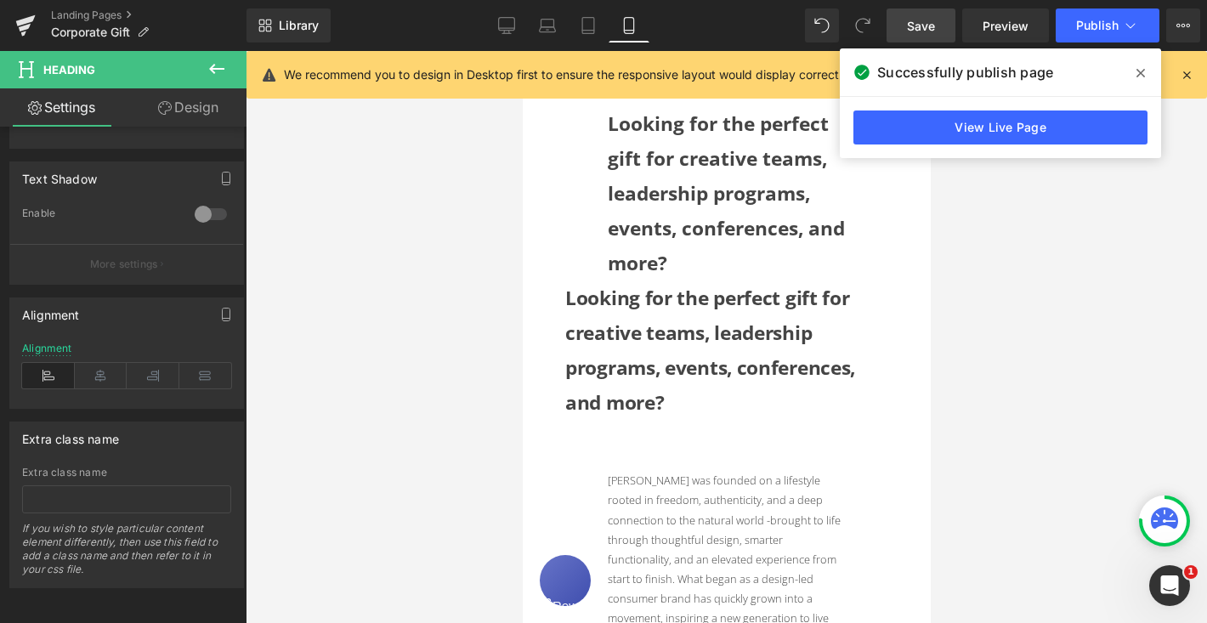
click at [1144, 76] on icon at bounding box center [1140, 73] width 8 height 8
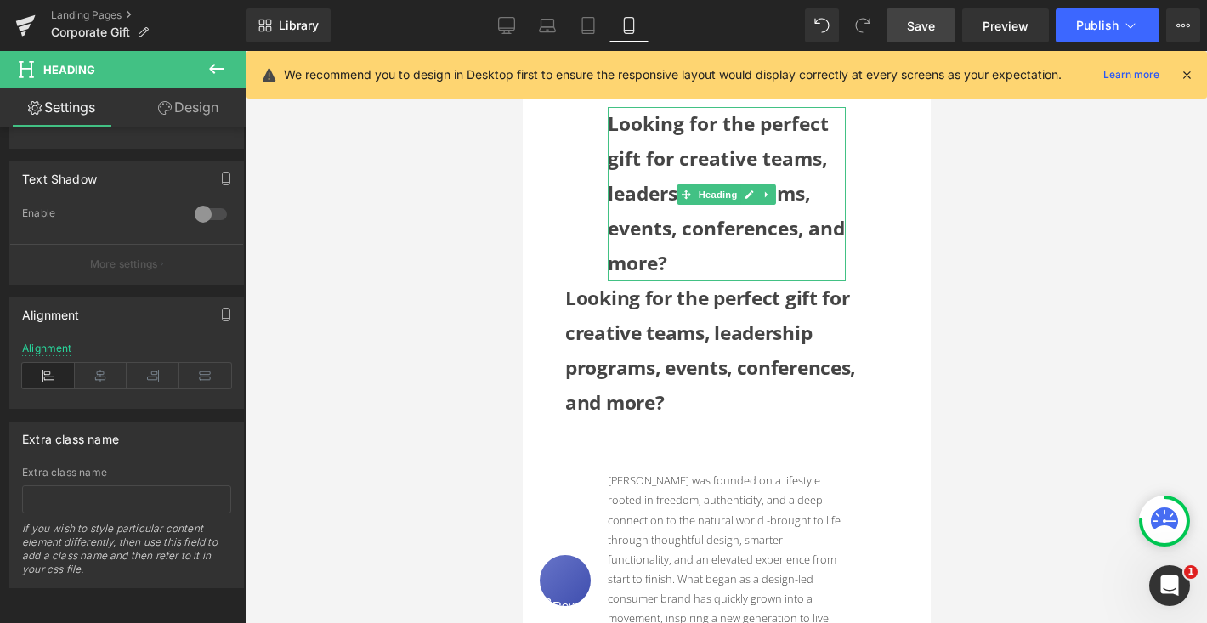
click at [728, 160] on strong "Looking for the perfect gift for creative teams, leadership programs, events, c…" at bounding box center [725, 193] width 237 height 166
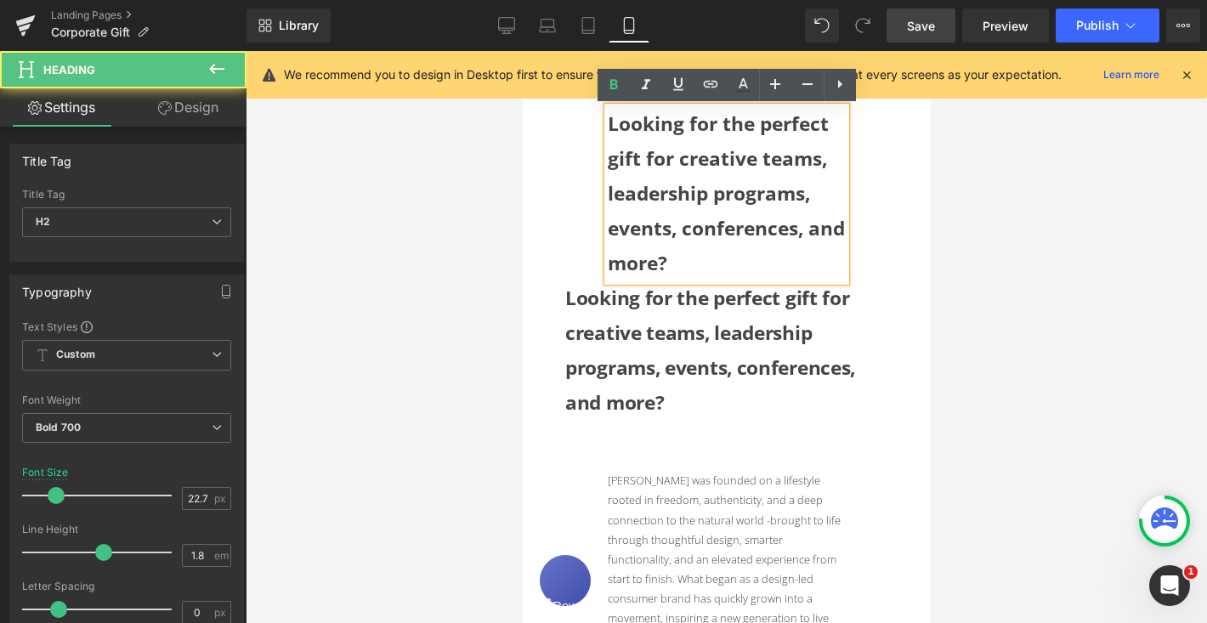
drag, startPoint x: 728, startPoint y: 269, endPoint x: 605, endPoint y: 113, distance: 198.6
click at [607, 113] on div "Looking for the perfect gift for creative teams, leadership programs, events, c…" at bounding box center [726, 193] width 238 height 173
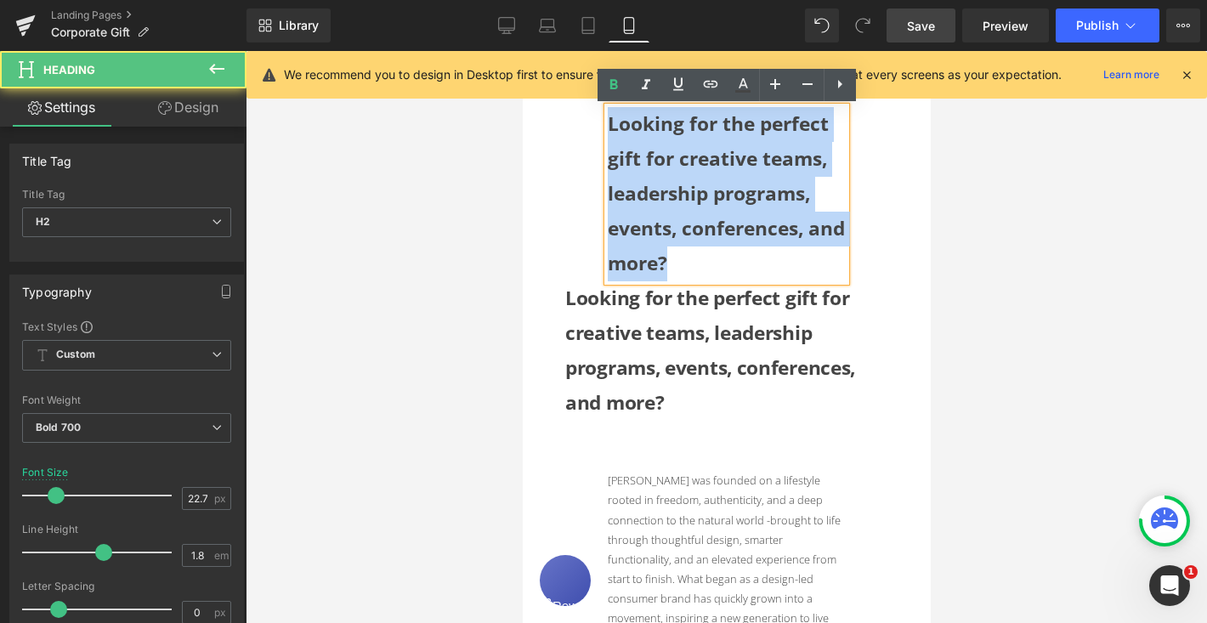
drag, startPoint x: 726, startPoint y: 263, endPoint x: 584, endPoint y: 129, distance: 194.8
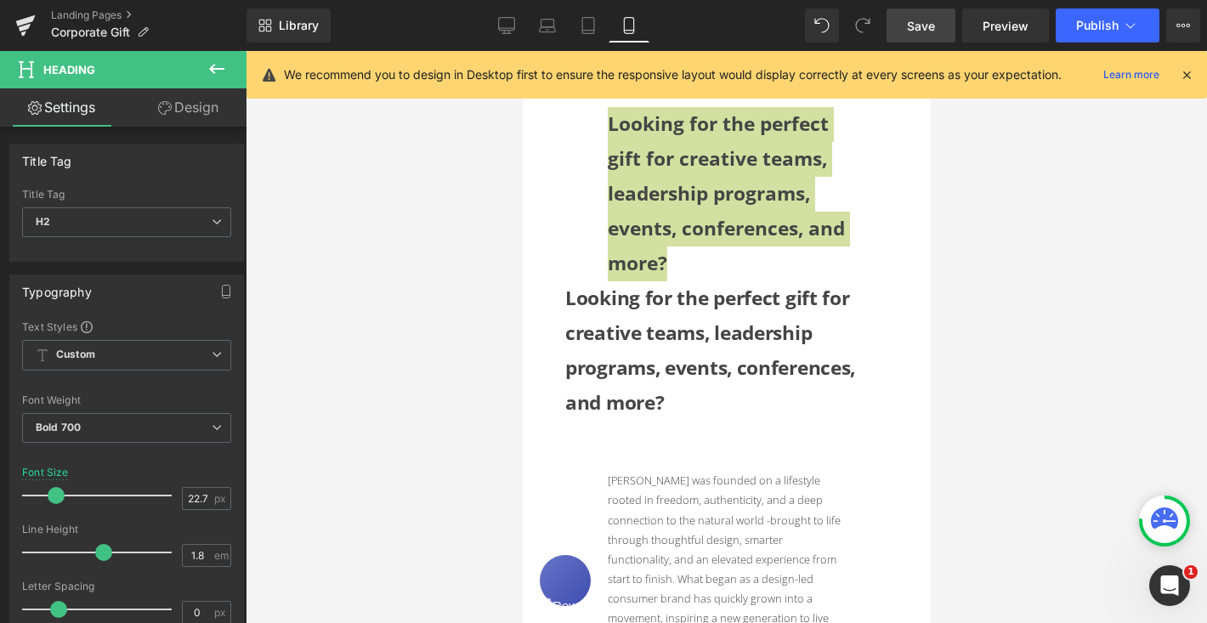
click at [207, 113] on link "Design" at bounding box center [188, 107] width 123 height 38
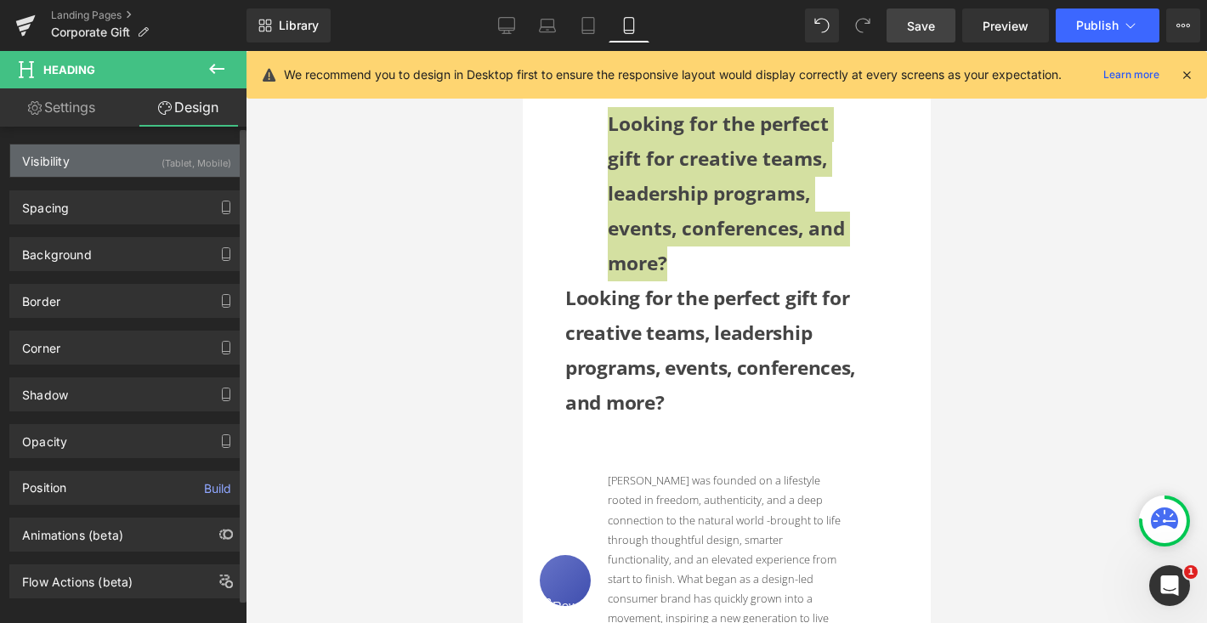
click at [190, 155] on div "(Tablet, Mobile)" at bounding box center [196, 158] width 70 height 28
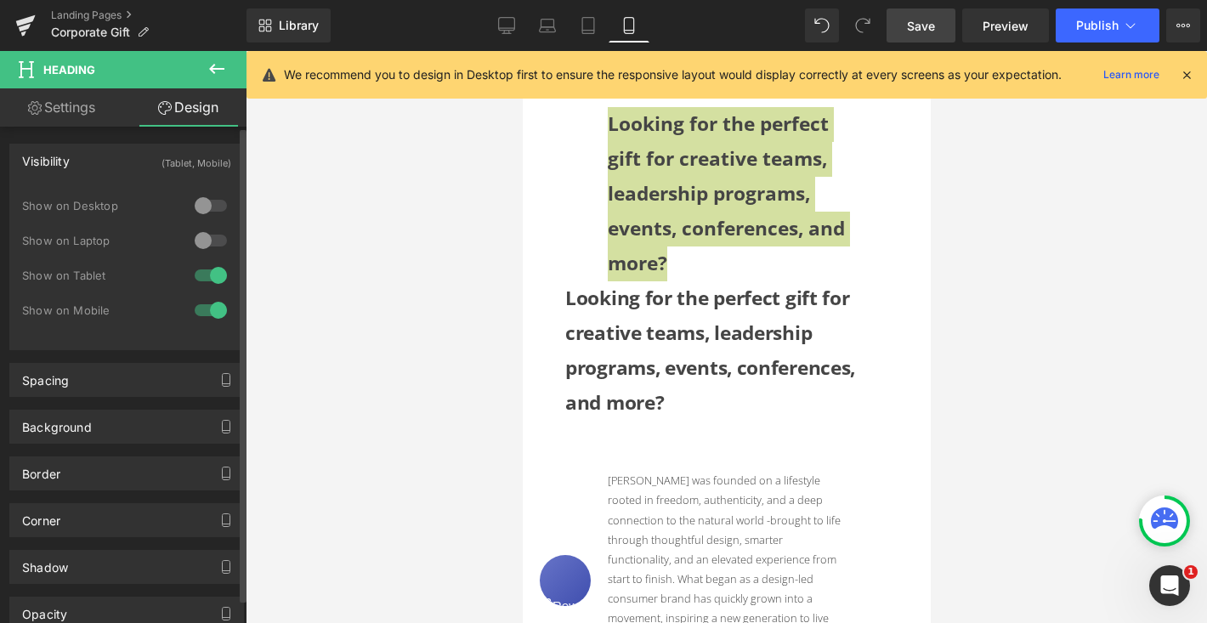
click at [196, 278] on div at bounding box center [210, 275] width 41 height 27
click at [196, 310] on div at bounding box center [210, 310] width 41 height 27
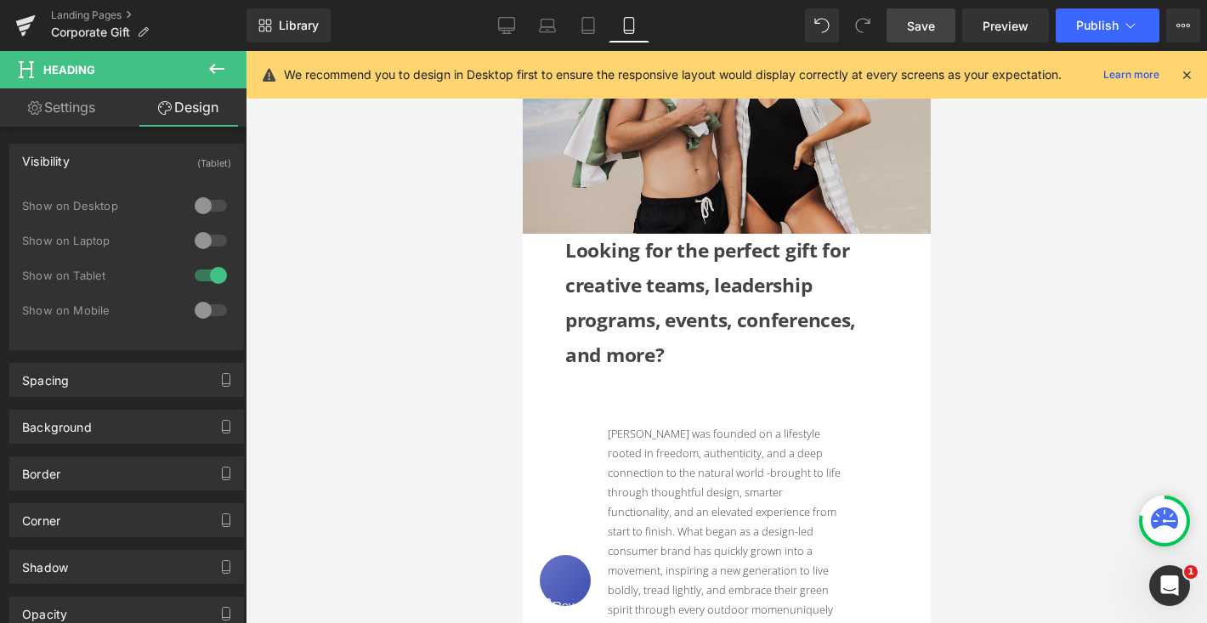
scroll to position [188, 0]
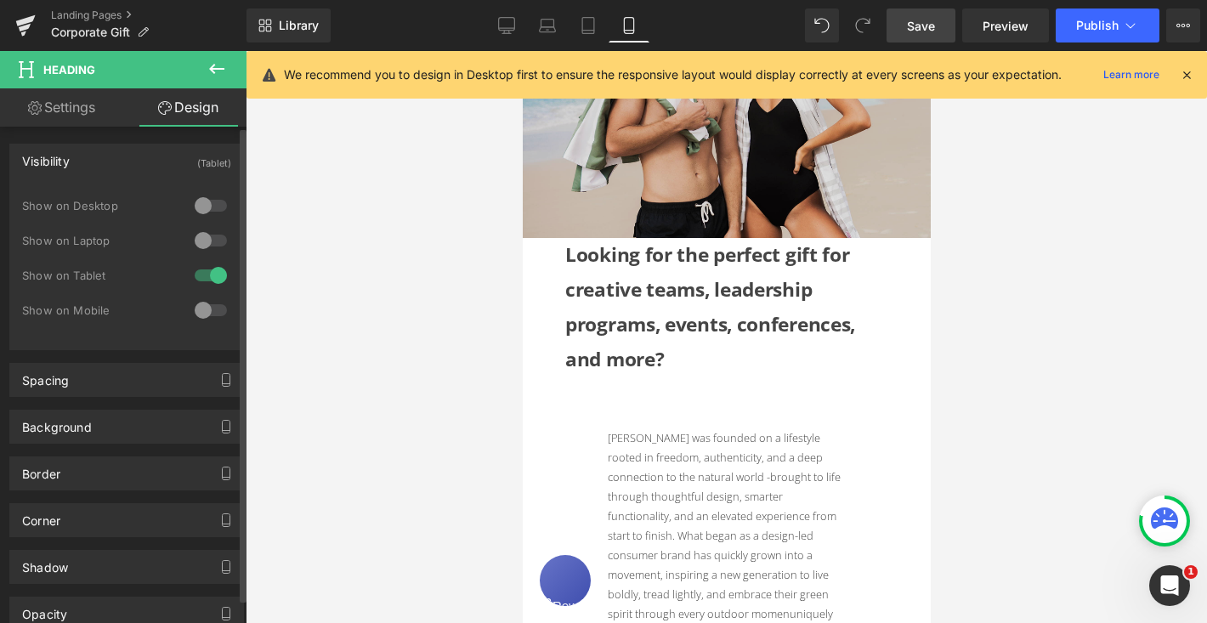
click at [194, 273] on div at bounding box center [210, 275] width 41 height 27
click at [213, 314] on div at bounding box center [210, 310] width 41 height 27
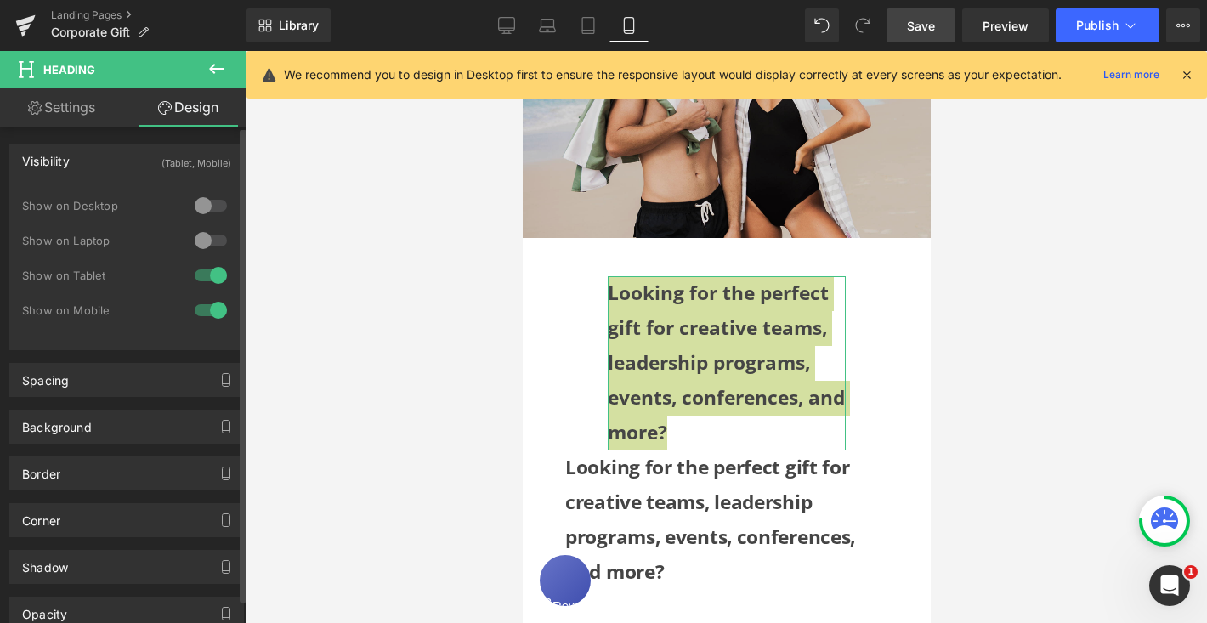
click at [199, 274] on div at bounding box center [210, 275] width 41 height 27
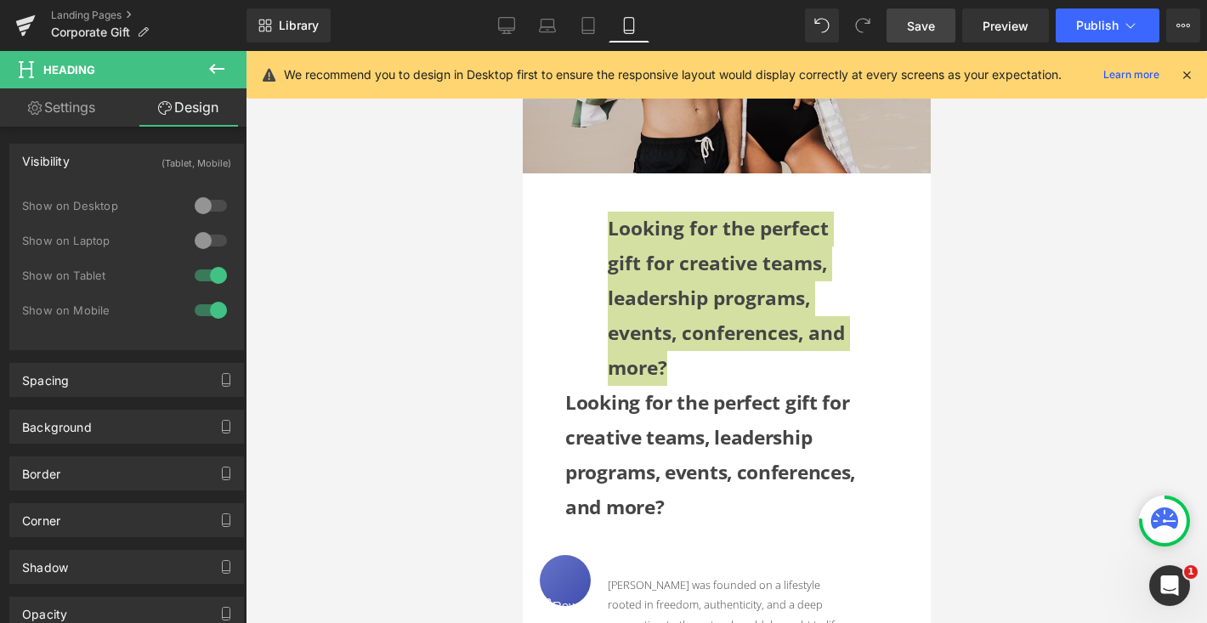
scroll to position [260, 0]
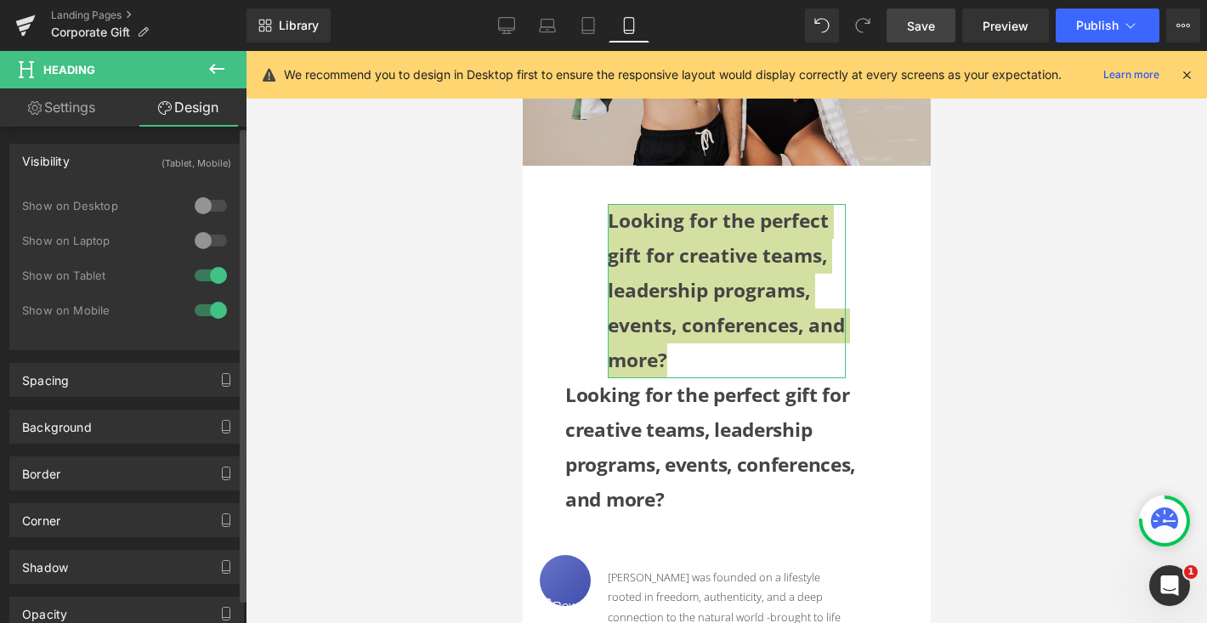
click at [197, 315] on div at bounding box center [210, 310] width 41 height 27
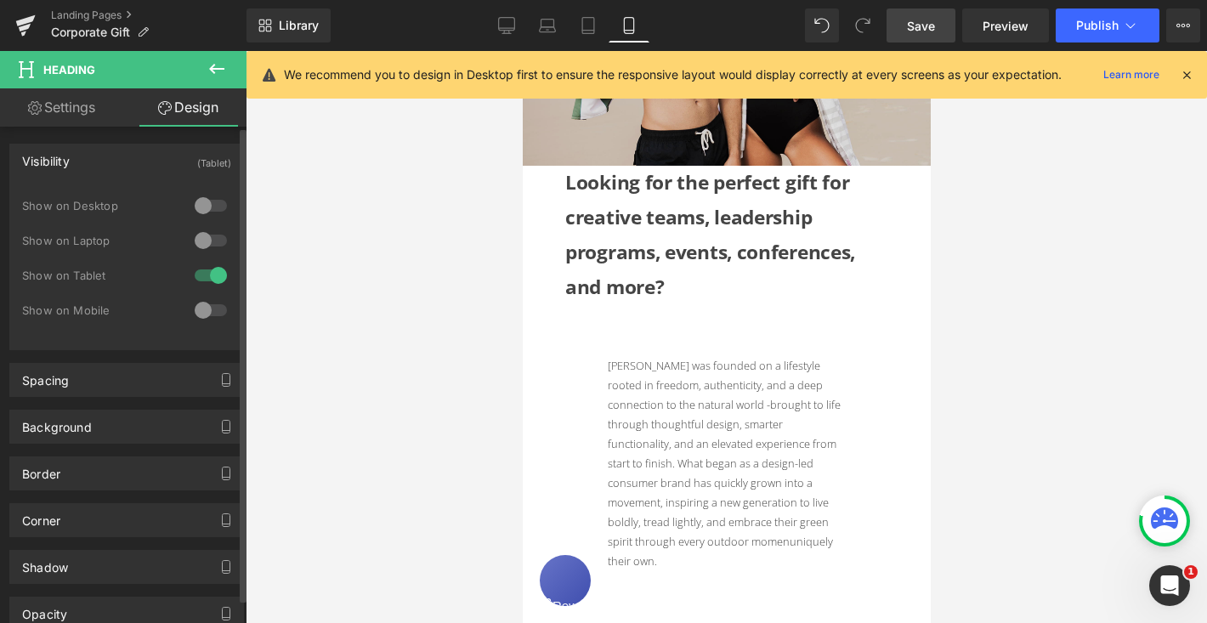
click at [199, 274] on div at bounding box center [210, 275] width 41 height 27
click at [204, 277] on div at bounding box center [210, 275] width 41 height 27
click at [207, 205] on div at bounding box center [210, 205] width 41 height 27
click at [207, 243] on div at bounding box center [210, 240] width 41 height 27
click at [197, 276] on div at bounding box center [210, 275] width 41 height 27
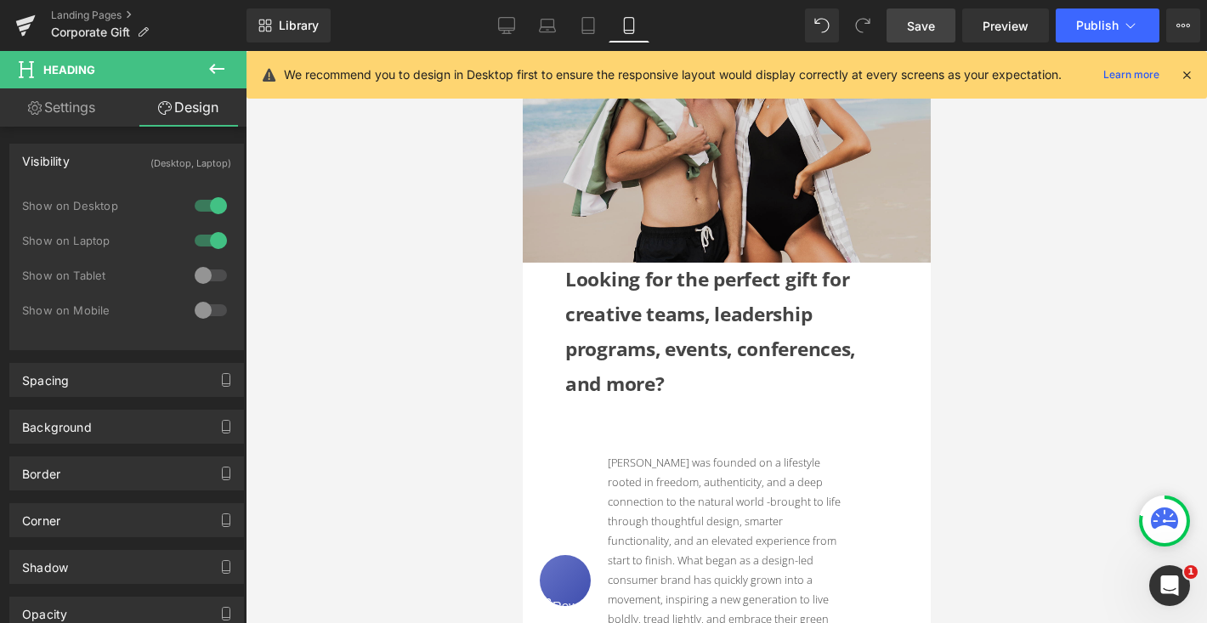
scroll to position [149, 0]
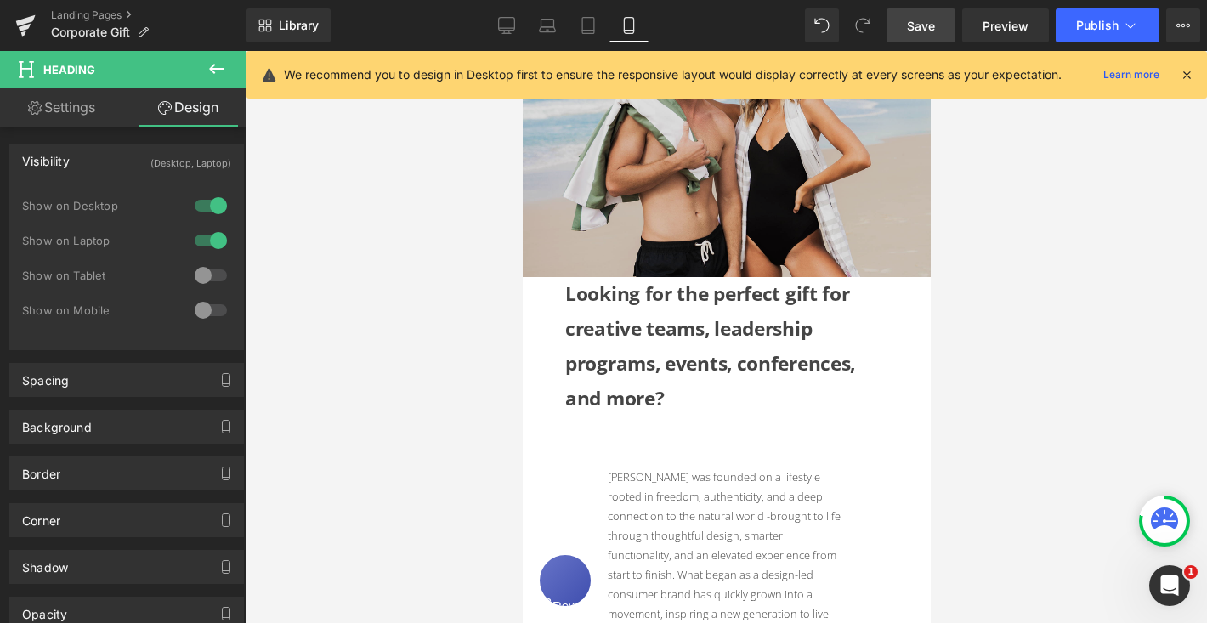
click at [818, 361] on h1 "Looking for the perfect gift for creative teams, leadership programs, events, c…" at bounding box center [725, 346] width 323 height 139
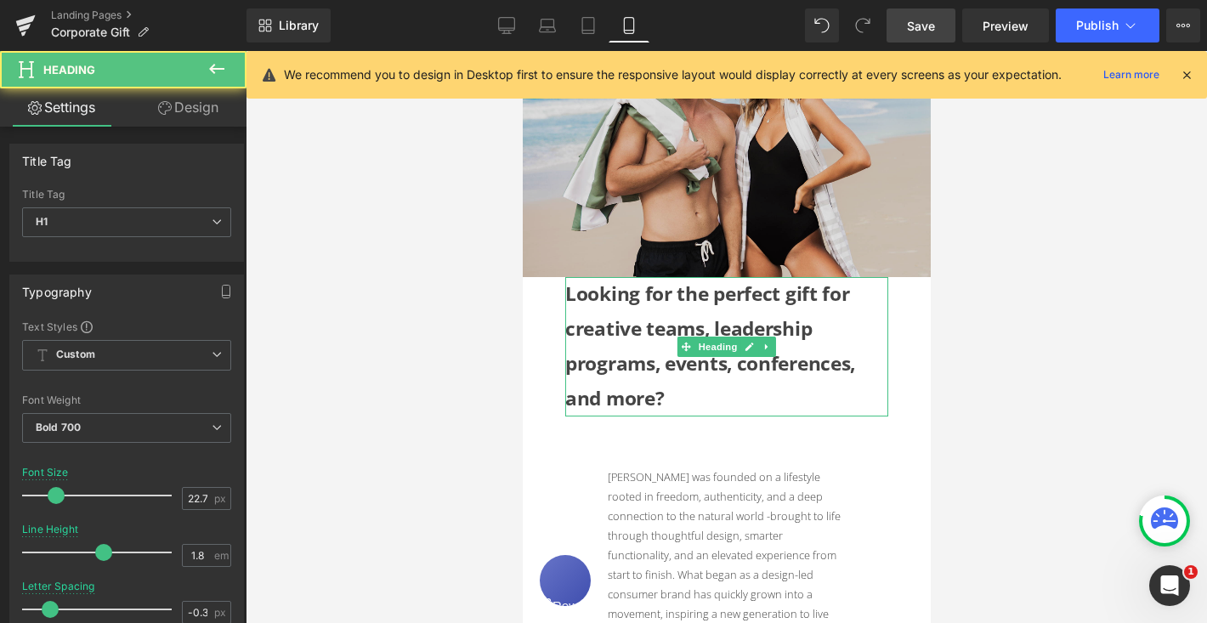
click at [571, 292] on h1 "Looking for the perfect gift for creative teams, leadership programs, events, c…" at bounding box center [725, 346] width 323 height 139
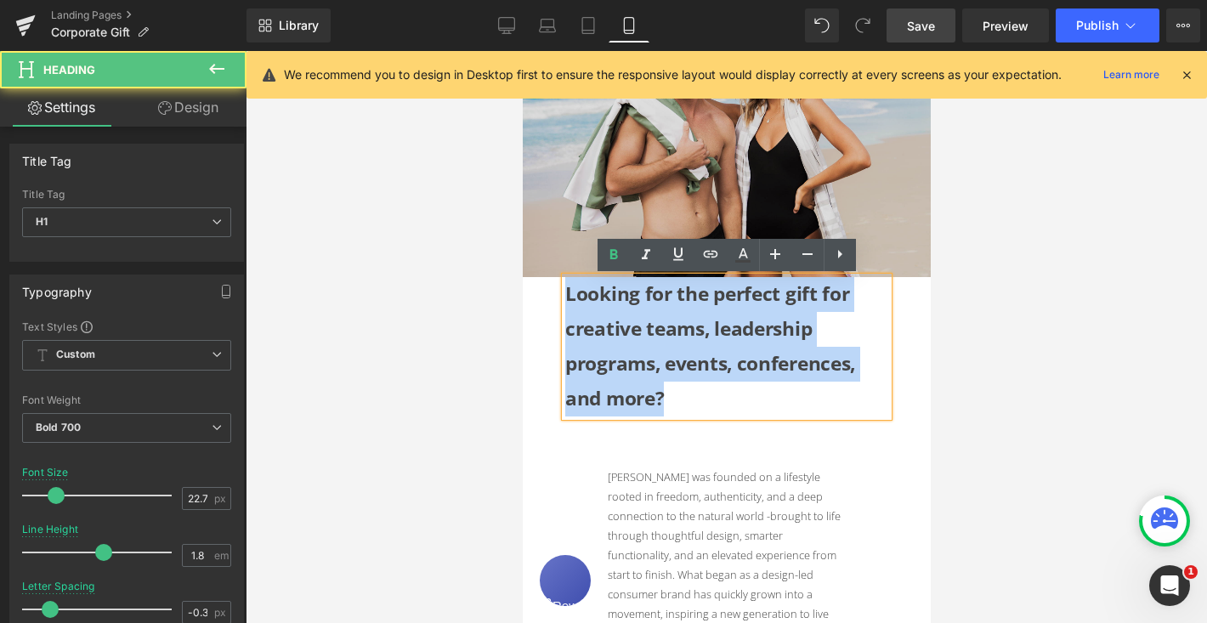
drag, startPoint x: 567, startPoint y: 292, endPoint x: 679, endPoint y: 388, distance: 147.7
click at [679, 388] on h1 "Looking for the perfect gift for creative teams, leadership programs, events, c…" at bounding box center [725, 346] width 323 height 139
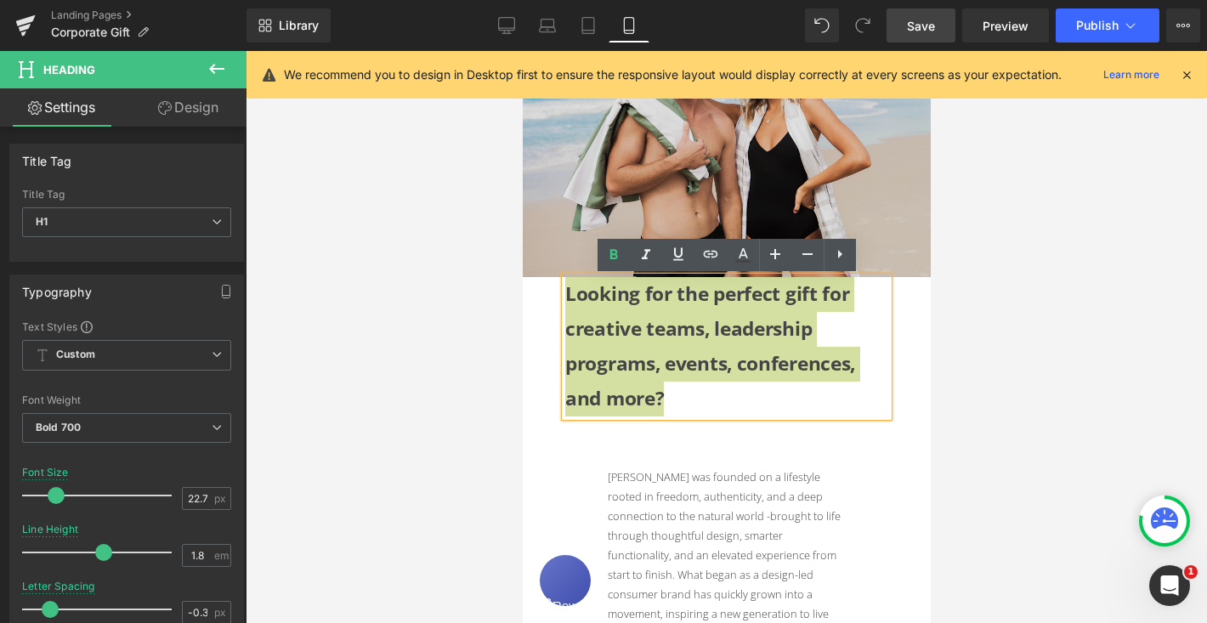
click at [200, 110] on link "Design" at bounding box center [188, 107] width 123 height 38
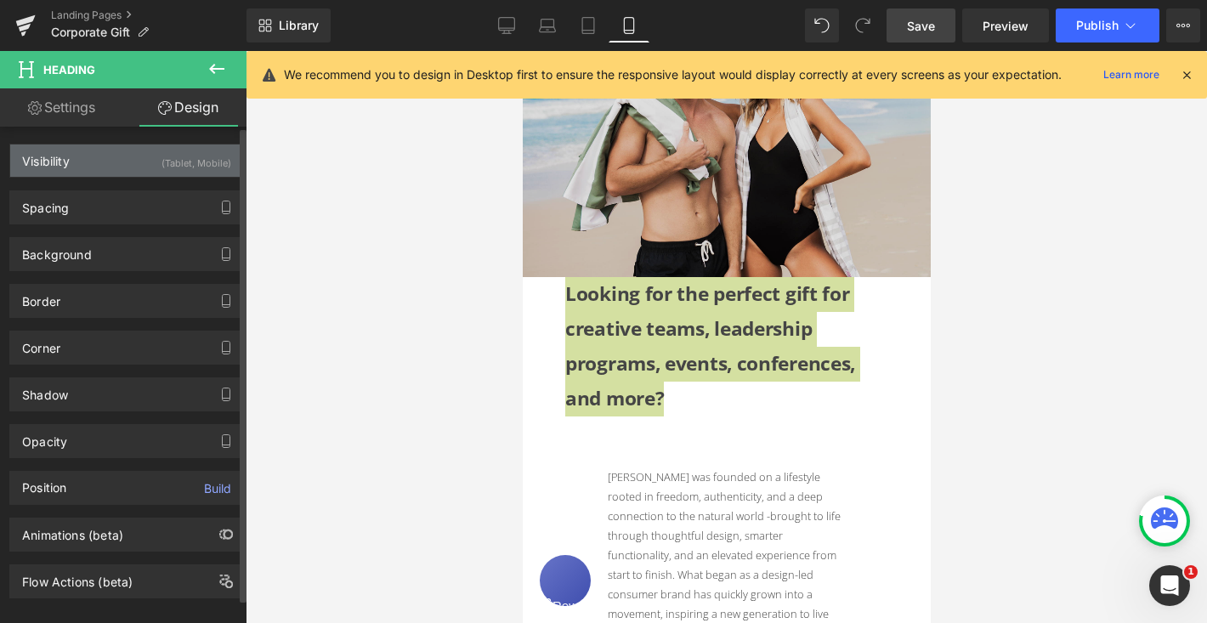
click at [154, 155] on div "Visibility (Tablet, Mobile)" at bounding box center [126, 160] width 233 height 32
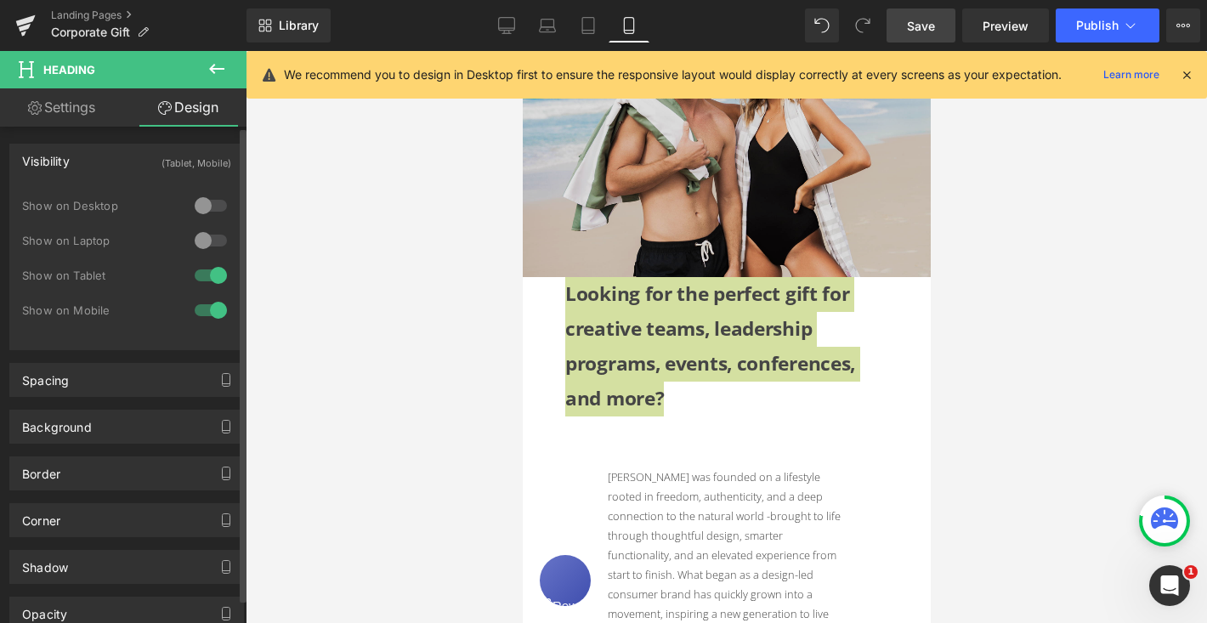
click at [203, 209] on div at bounding box center [210, 205] width 41 height 27
click at [201, 230] on div at bounding box center [210, 240] width 41 height 27
click at [197, 199] on div at bounding box center [210, 205] width 41 height 27
click at [196, 236] on div at bounding box center [210, 240] width 41 height 27
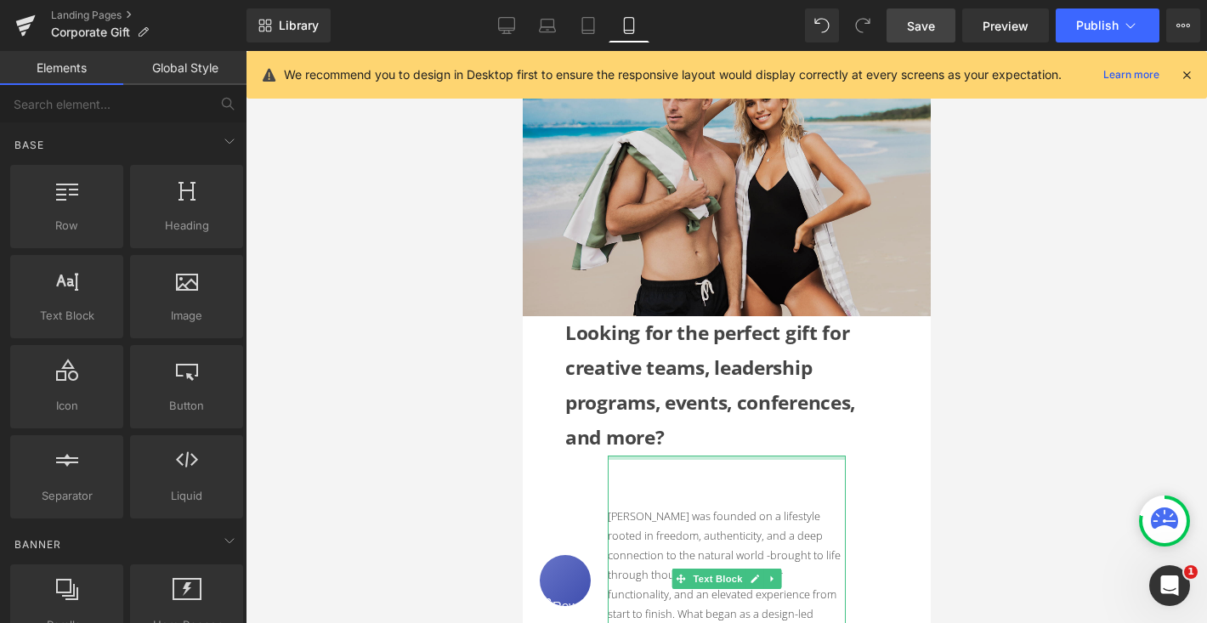
scroll to position [91, 0]
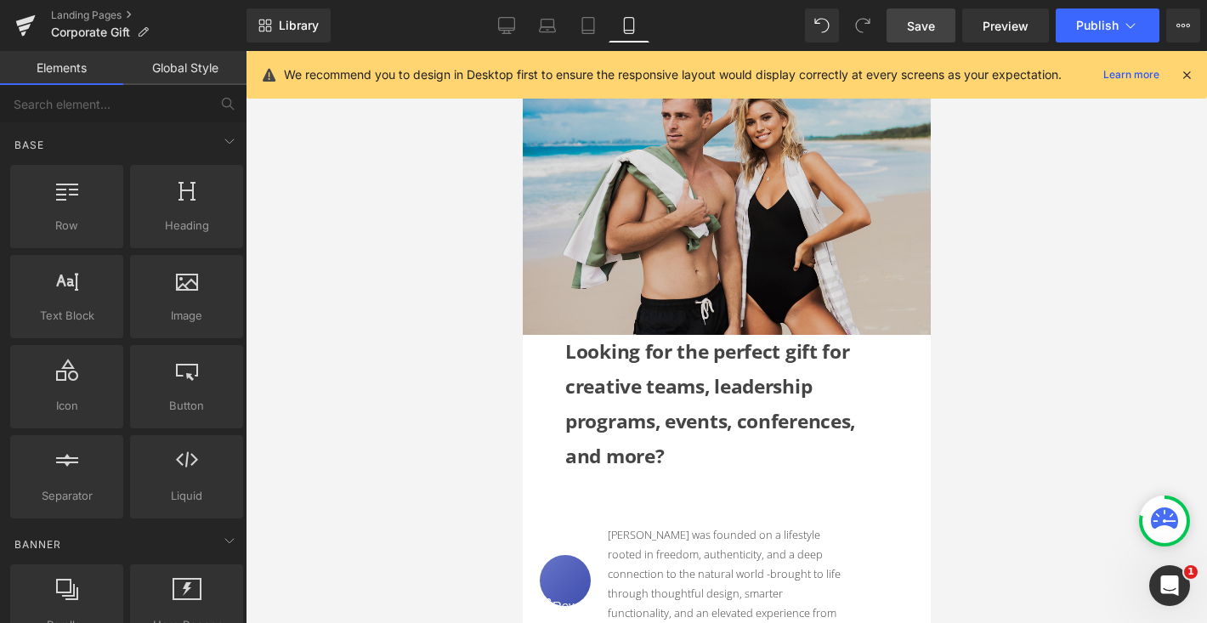
click at [682, 377] on h1 "Looking for the perfect gift for creative teams, leadership programs, events, c…" at bounding box center [725, 404] width 323 height 139
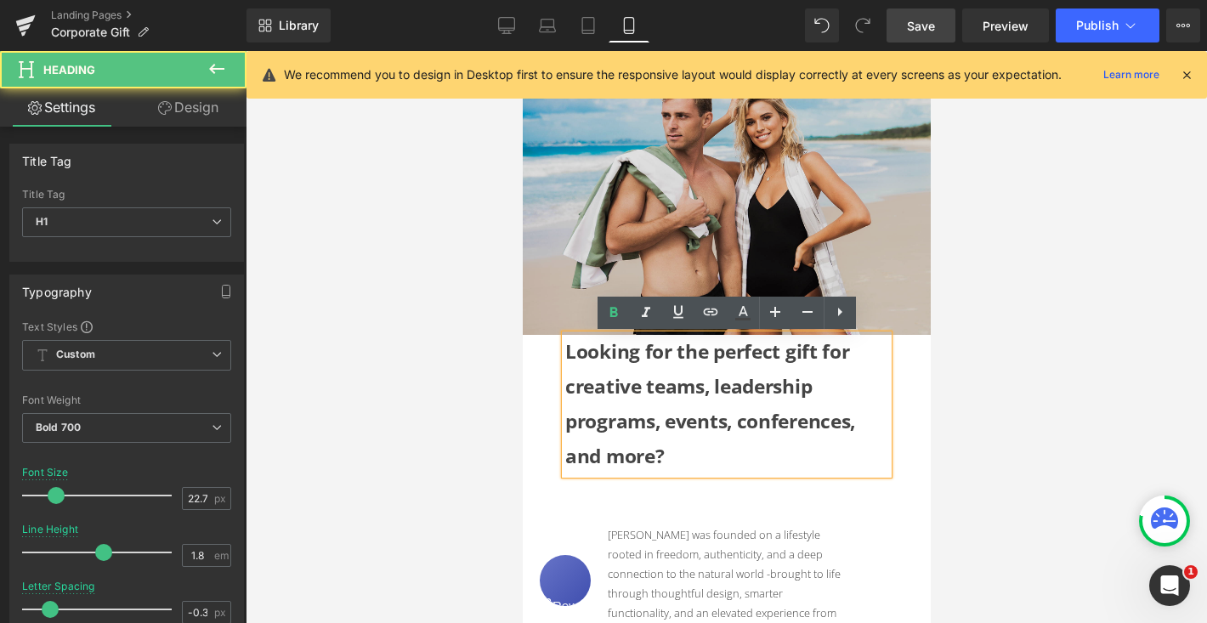
drag, startPoint x: 678, startPoint y: 467, endPoint x: 562, endPoint y: 348, distance: 165.9
click at [564, 348] on div "Looking for the perfect gift for creative teams, leadership programs, events, c…" at bounding box center [725, 404] width 323 height 139
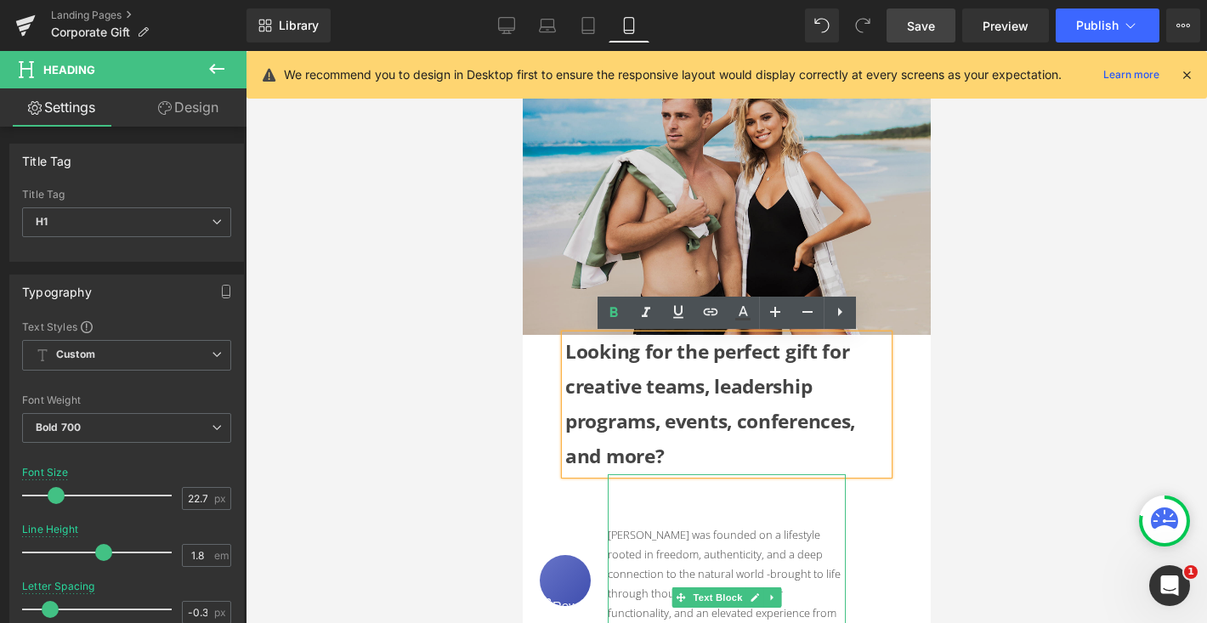
click at [823, 479] on div "[PERSON_NAME] was founded on a lifestyle rooted in freedom, authenticity, and a…" at bounding box center [726, 607] width 238 height 267
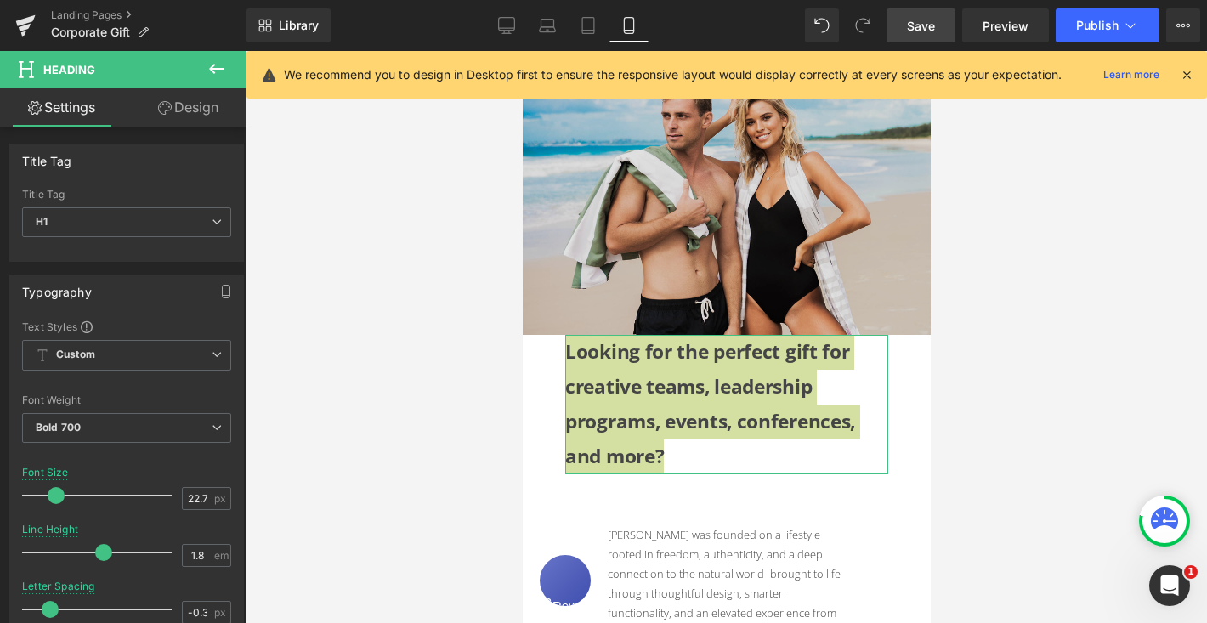
click at [206, 113] on link "Design" at bounding box center [188, 107] width 123 height 38
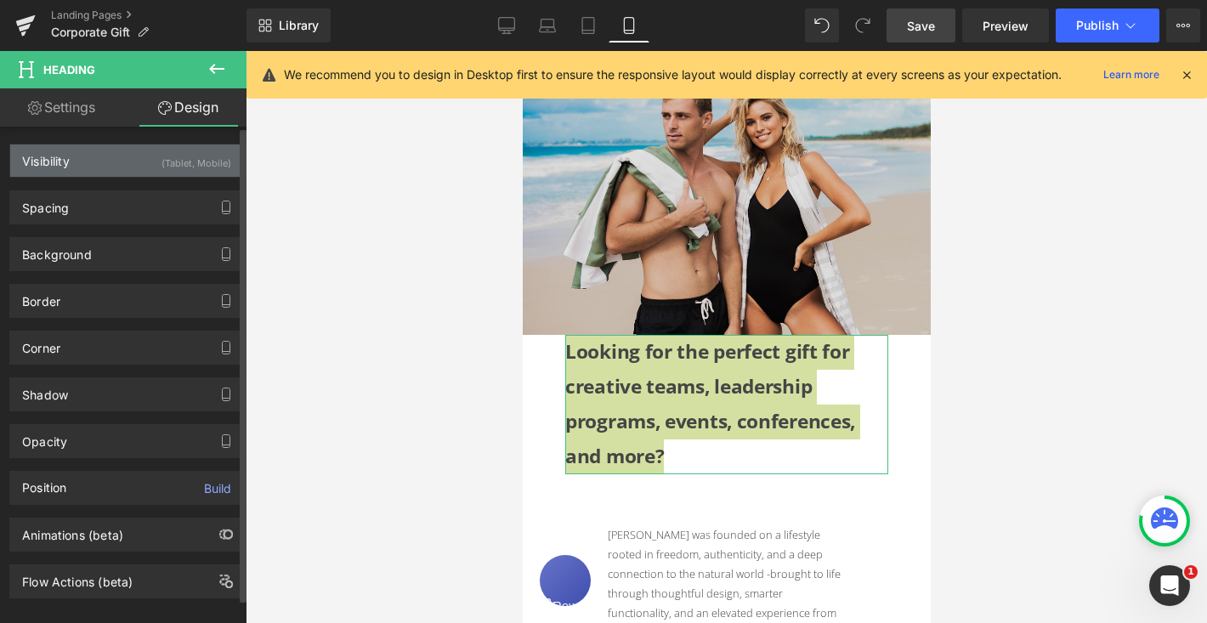
click at [173, 158] on div "(Tablet, Mobile)" at bounding box center [196, 158] width 70 height 28
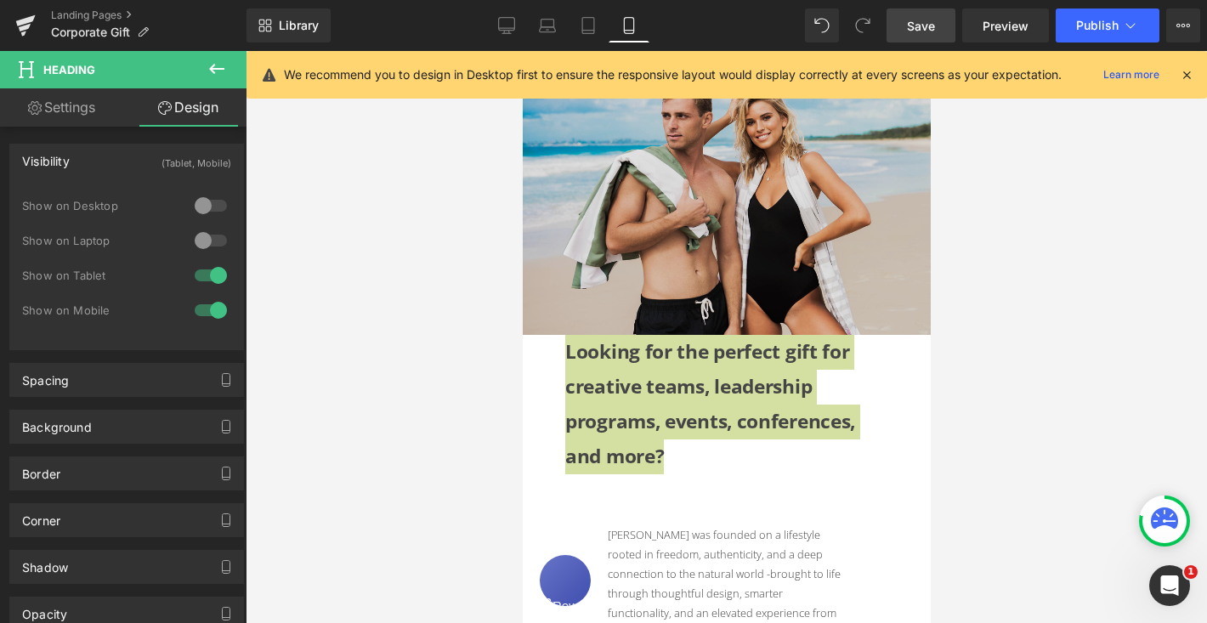
click at [333, 226] on div at bounding box center [726, 337] width 961 height 572
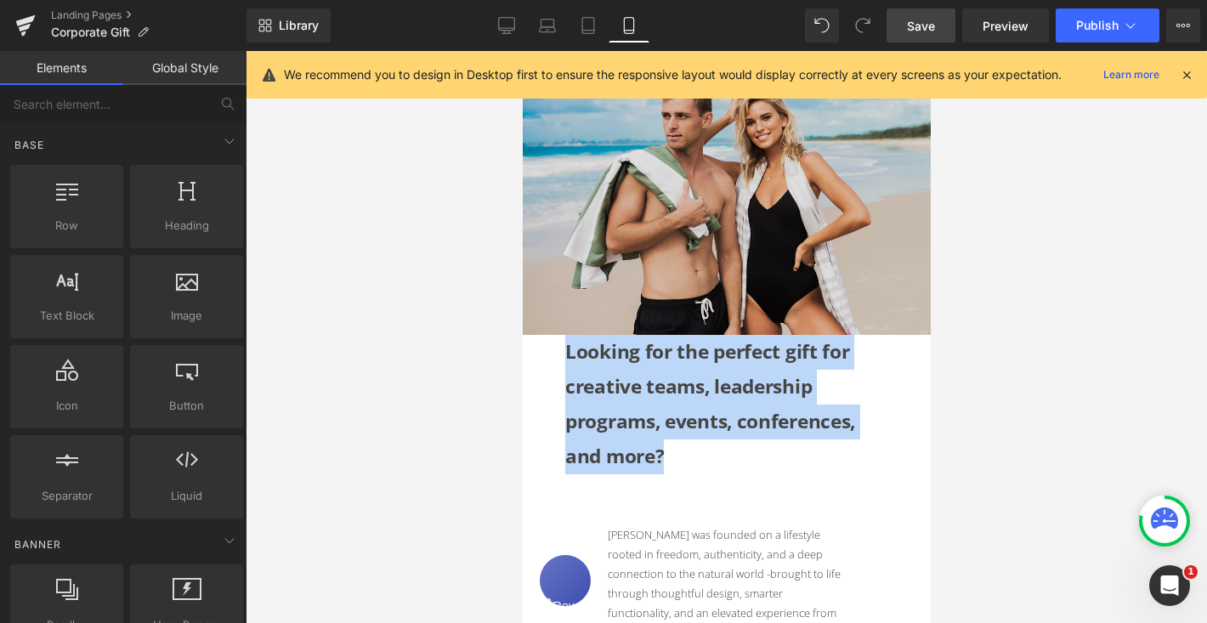
click at [592, 399] on h1 "Looking for the perfect gift for creative teams, leadership programs, events, c…" at bounding box center [725, 404] width 323 height 139
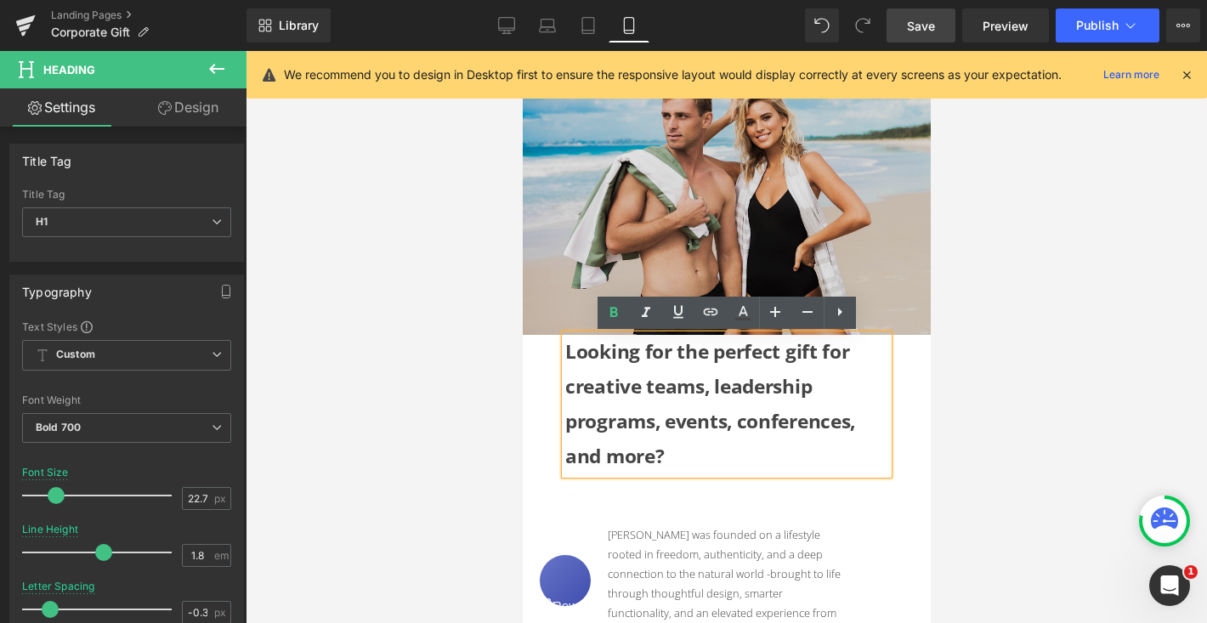
drag, startPoint x: 671, startPoint y: 460, endPoint x: 561, endPoint y: 348, distance: 156.9
click at [564, 348] on div "Looking for the perfect gift for creative teams, leadership programs, events, c…" at bounding box center [725, 404] width 323 height 139
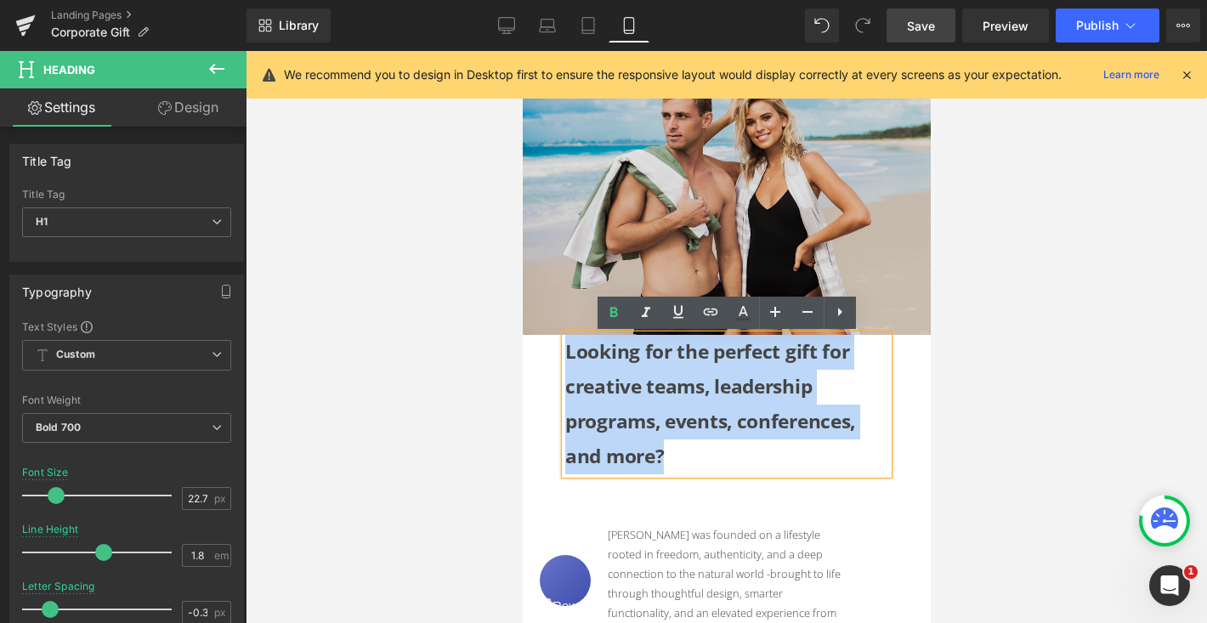
drag, startPoint x: 680, startPoint y: 453, endPoint x: 568, endPoint y: 360, distance: 146.0
click at [567, 360] on h1 "Looking for the perfect gift for creative teams, leadership programs, events, c…" at bounding box center [725, 404] width 323 height 139
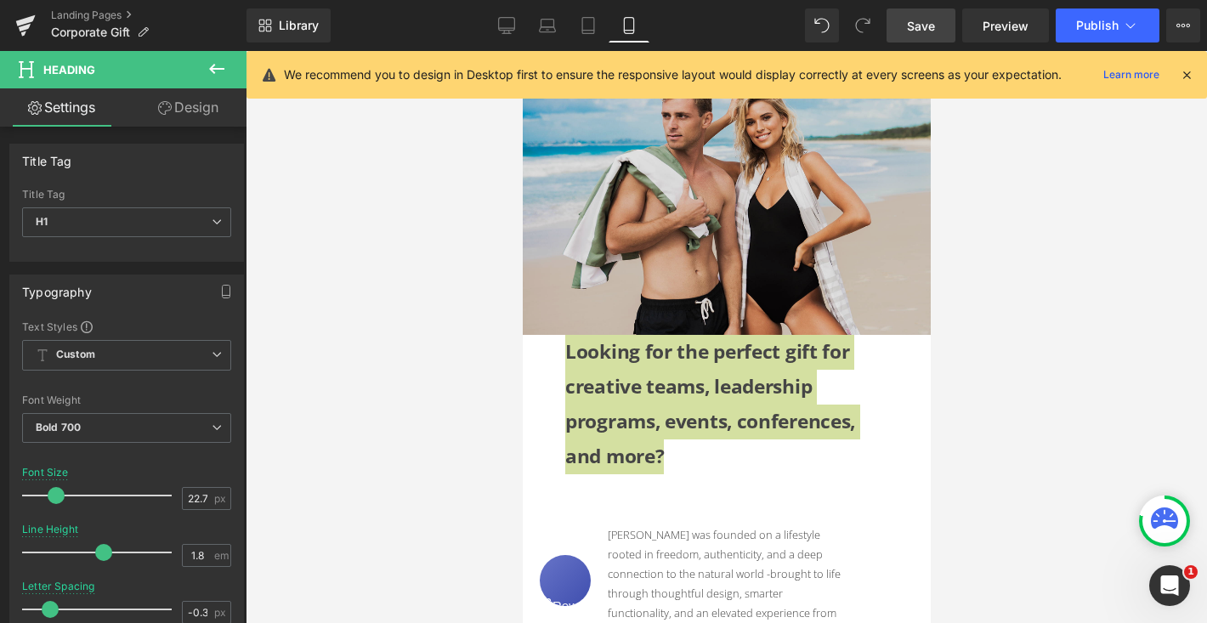
click at [197, 112] on link "Design" at bounding box center [188, 107] width 123 height 38
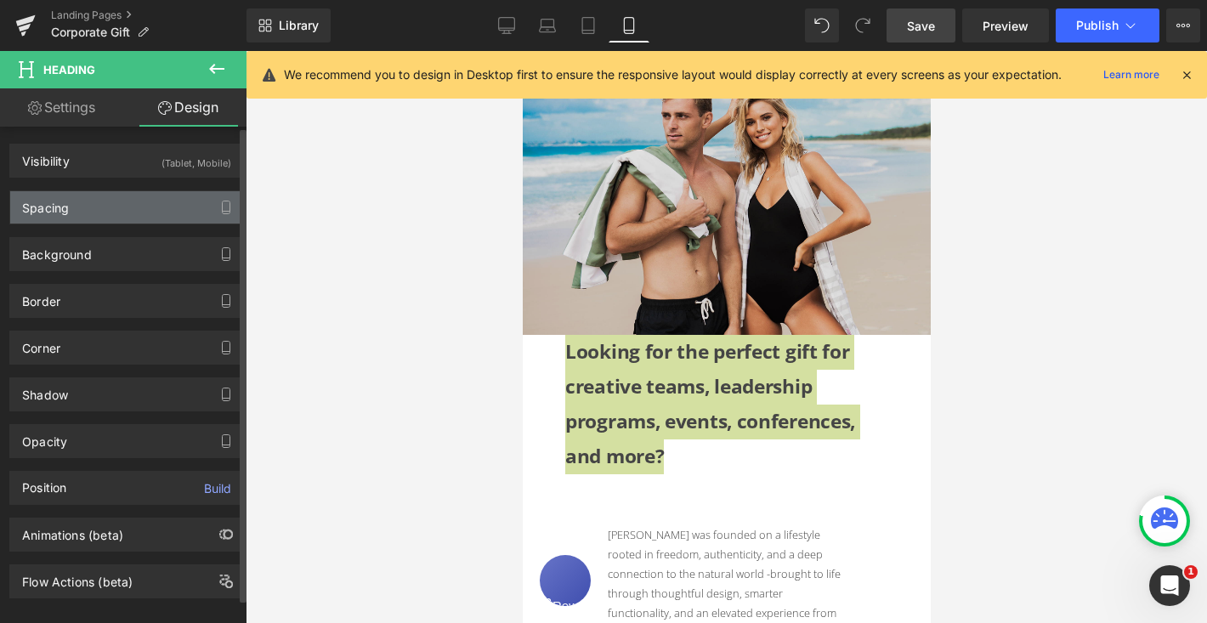
click at [128, 198] on div "Spacing" at bounding box center [126, 207] width 233 height 32
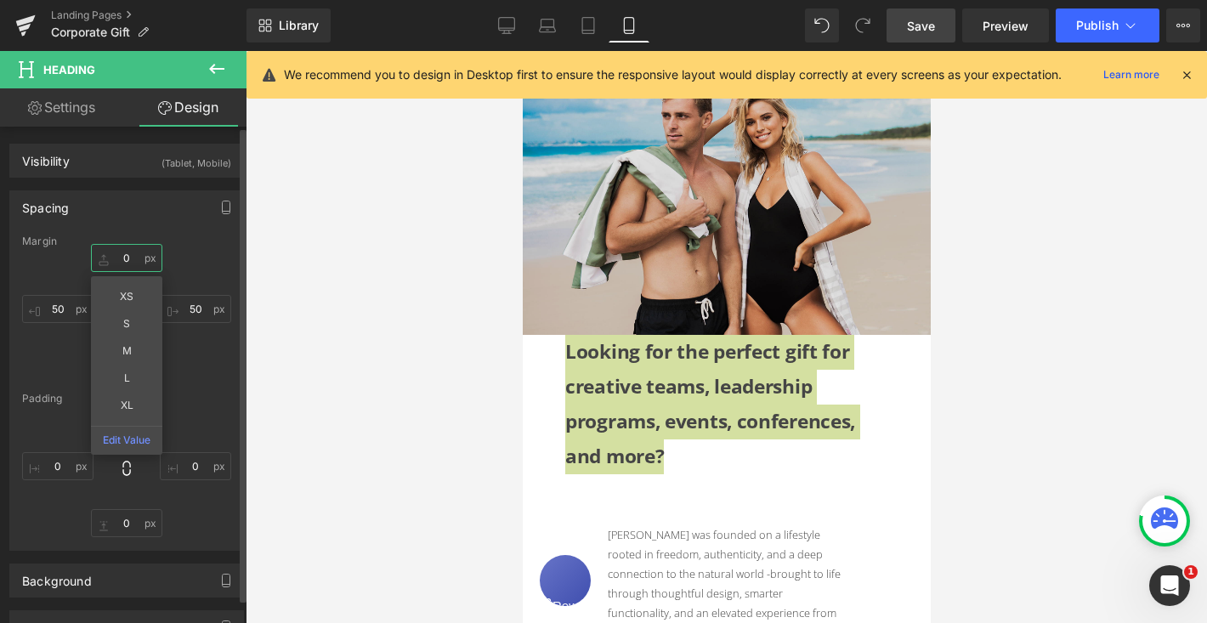
click at [121, 256] on input "0" at bounding box center [126, 258] width 71 height 28
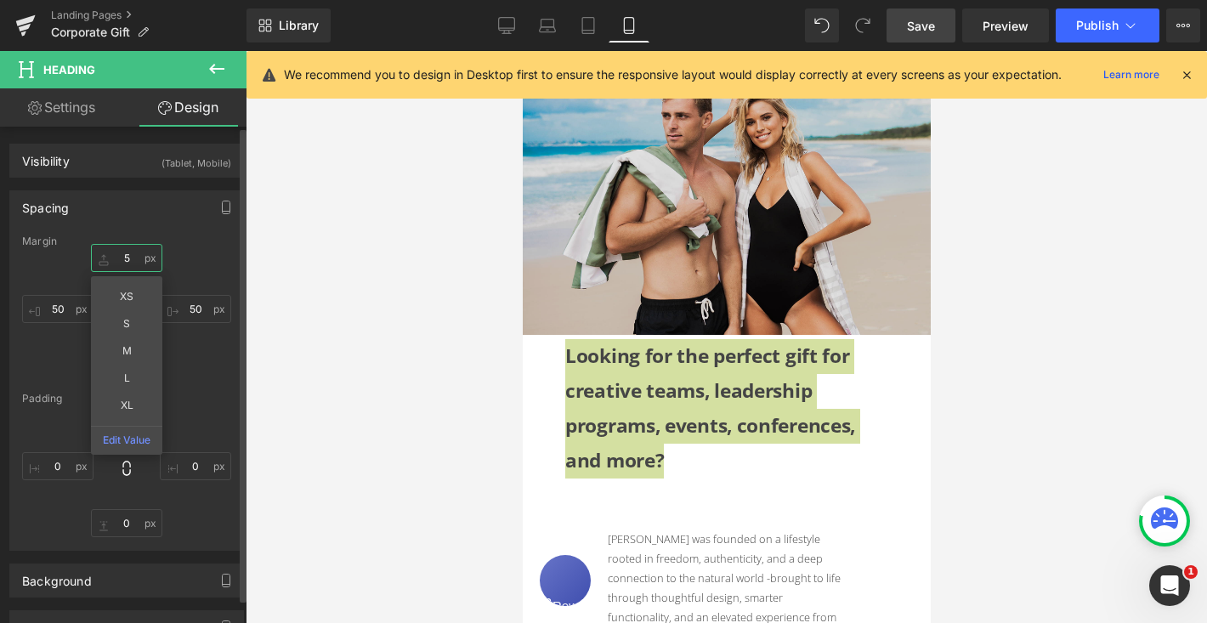
type input "50"
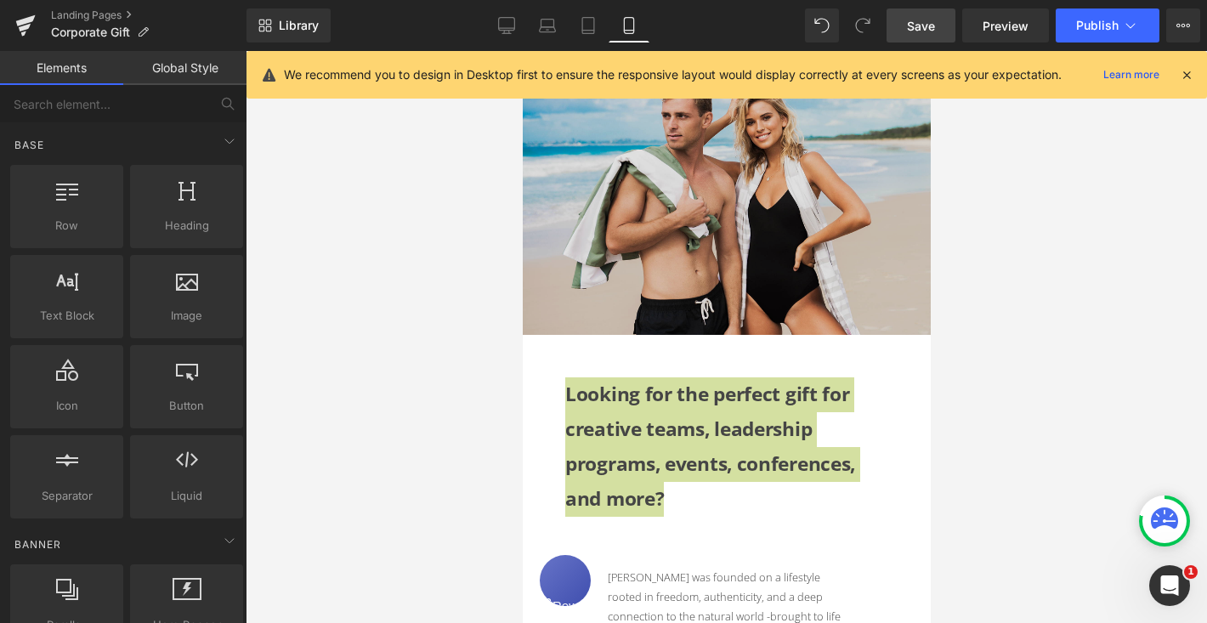
click at [931, 477] on div at bounding box center [726, 337] width 961 height 572
click at [1097, 33] on button "Publish" at bounding box center [1108, 25] width 104 height 34
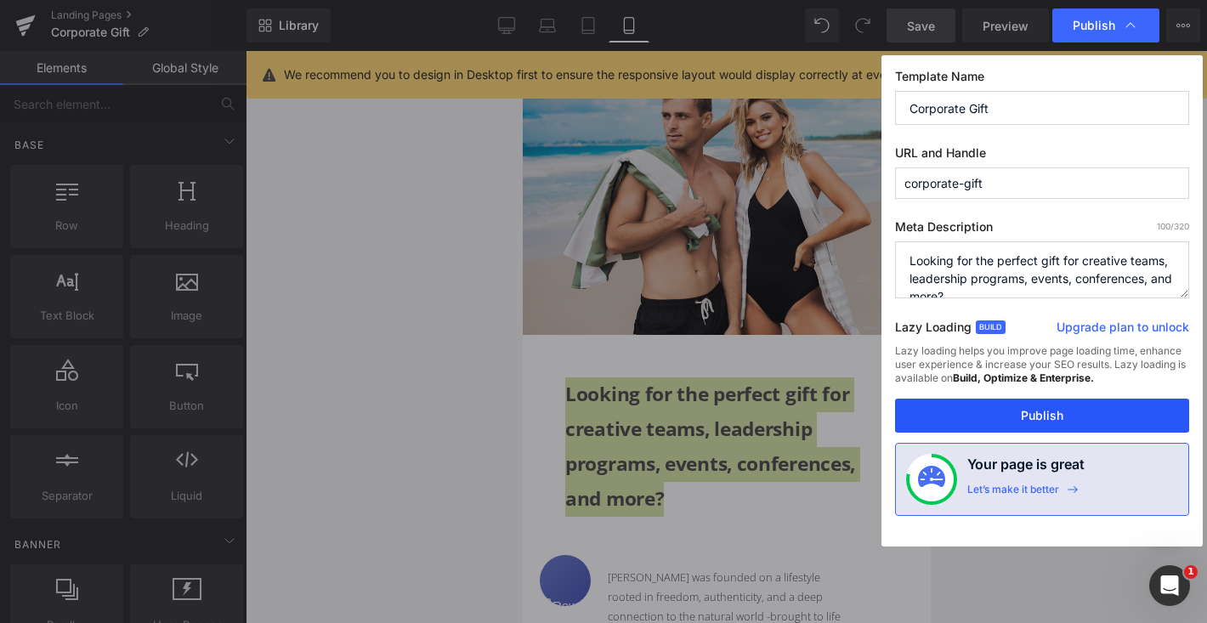
click at [1043, 418] on button "Publish" at bounding box center [1042, 416] width 294 height 34
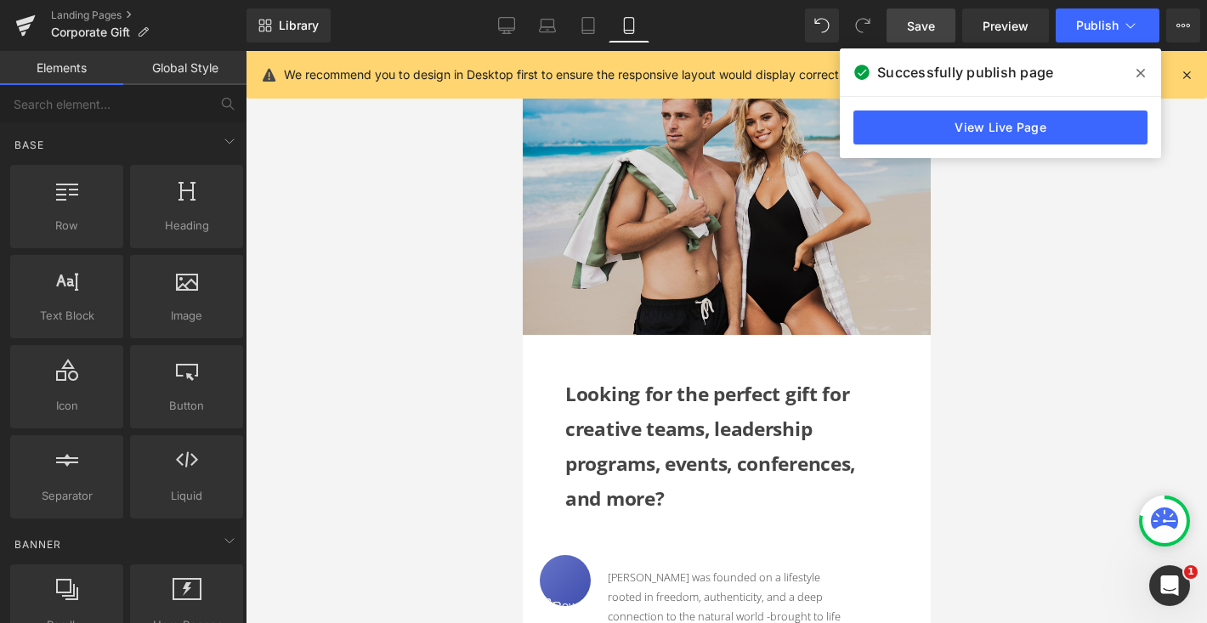
click at [1139, 70] on icon at bounding box center [1140, 73] width 8 height 14
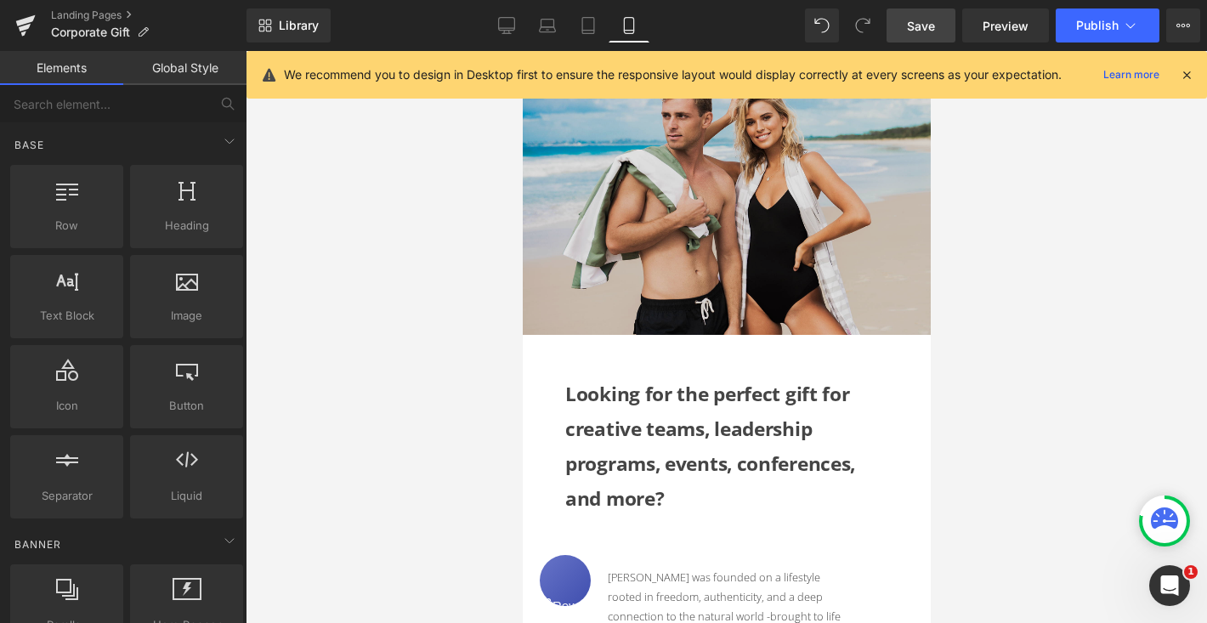
click at [1107, 297] on div at bounding box center [726, 337] width 961 height 572
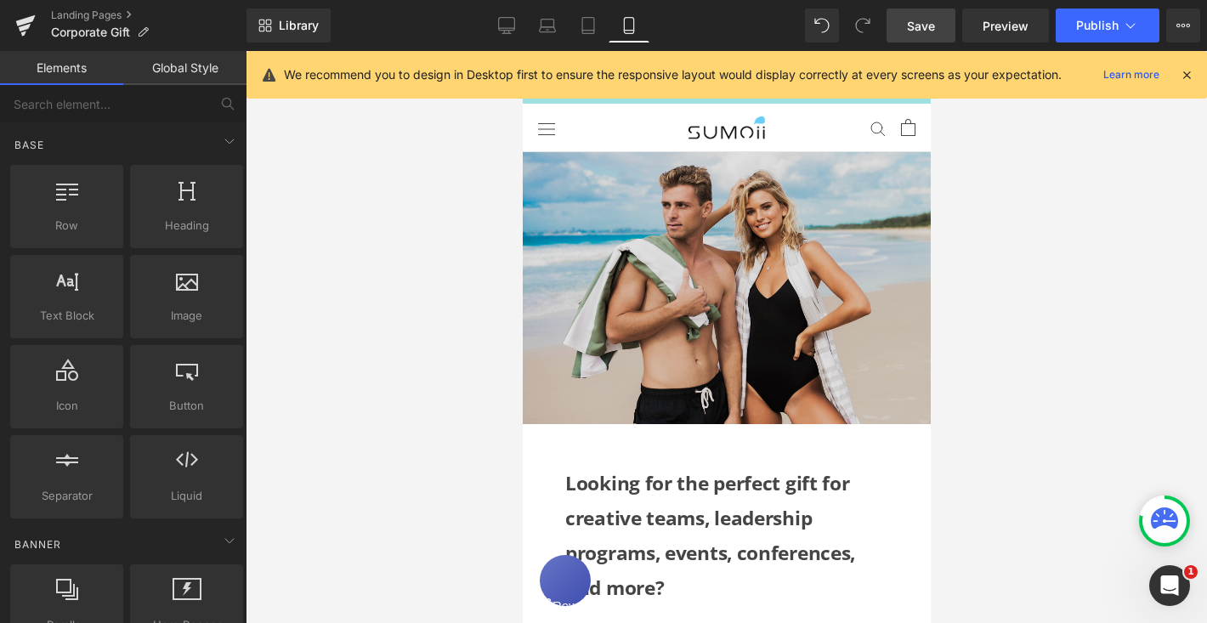
scroll to position [0, 0]
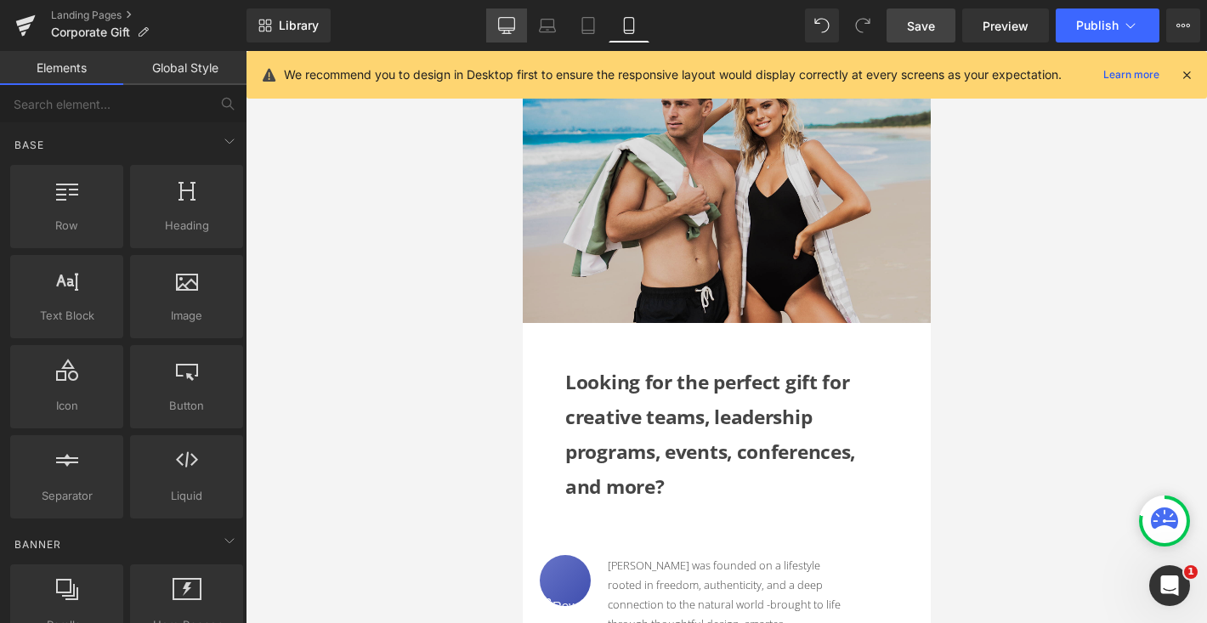
click at [509, 28] on icon at bounding box center [507, 28] width 16 height 0
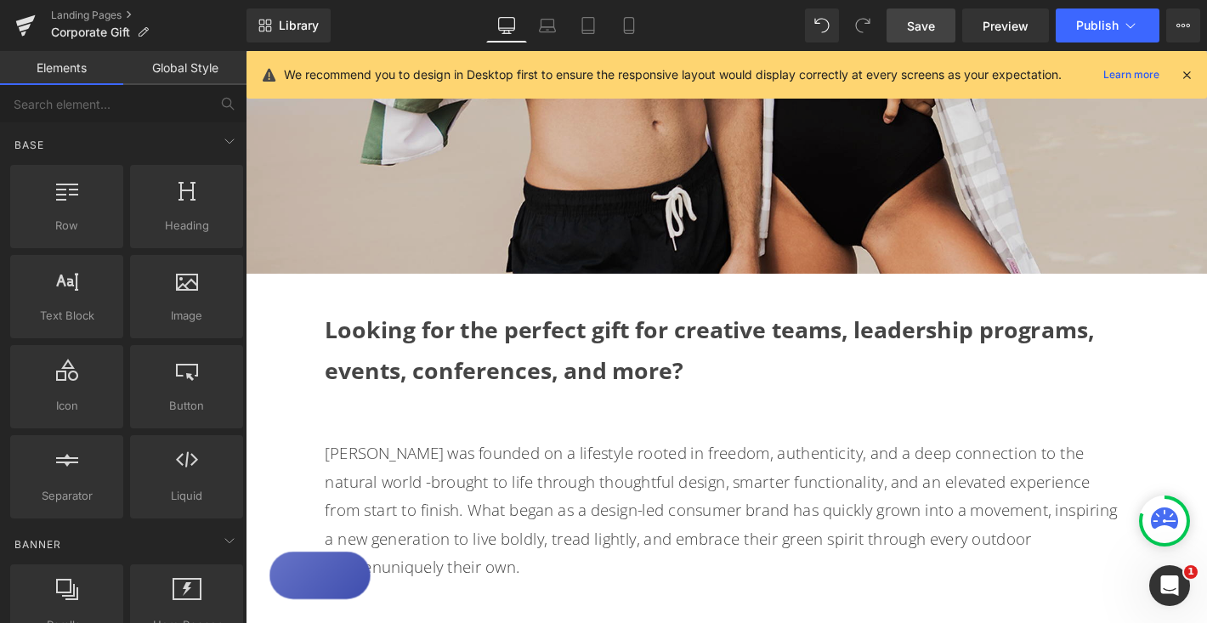
scroll to position [564, 0]
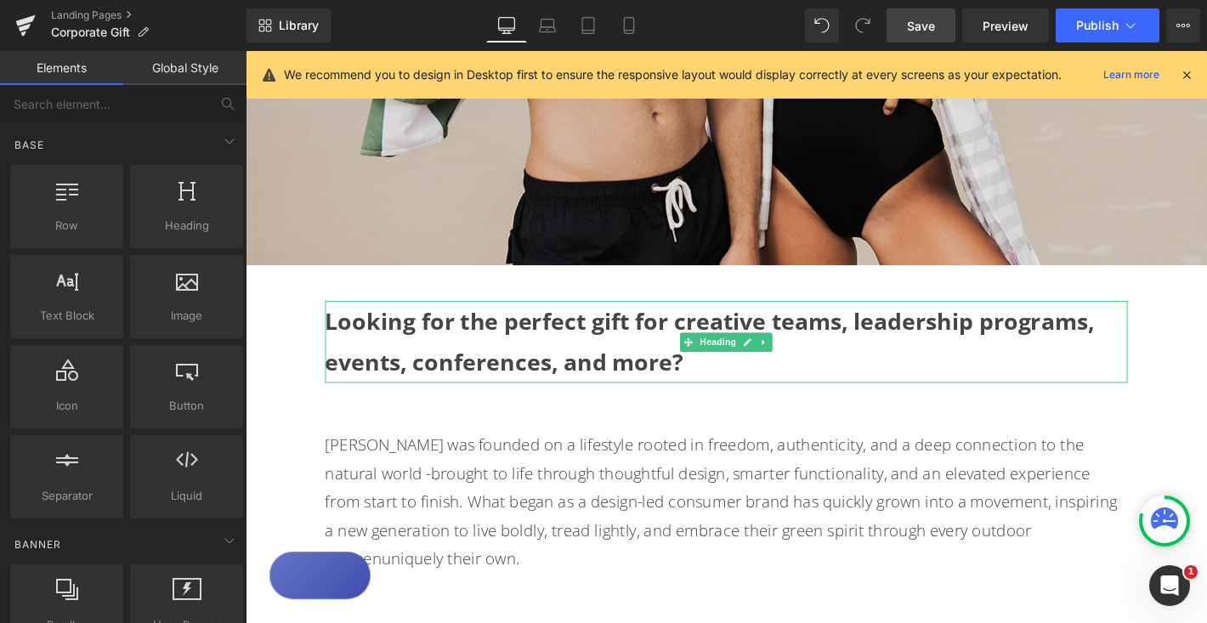
click at [429, 359] on h2 "Looking for the perfect gift for creative teams, leadership programs, events, c…" at bounding box center [760, 363] width 858 height 88
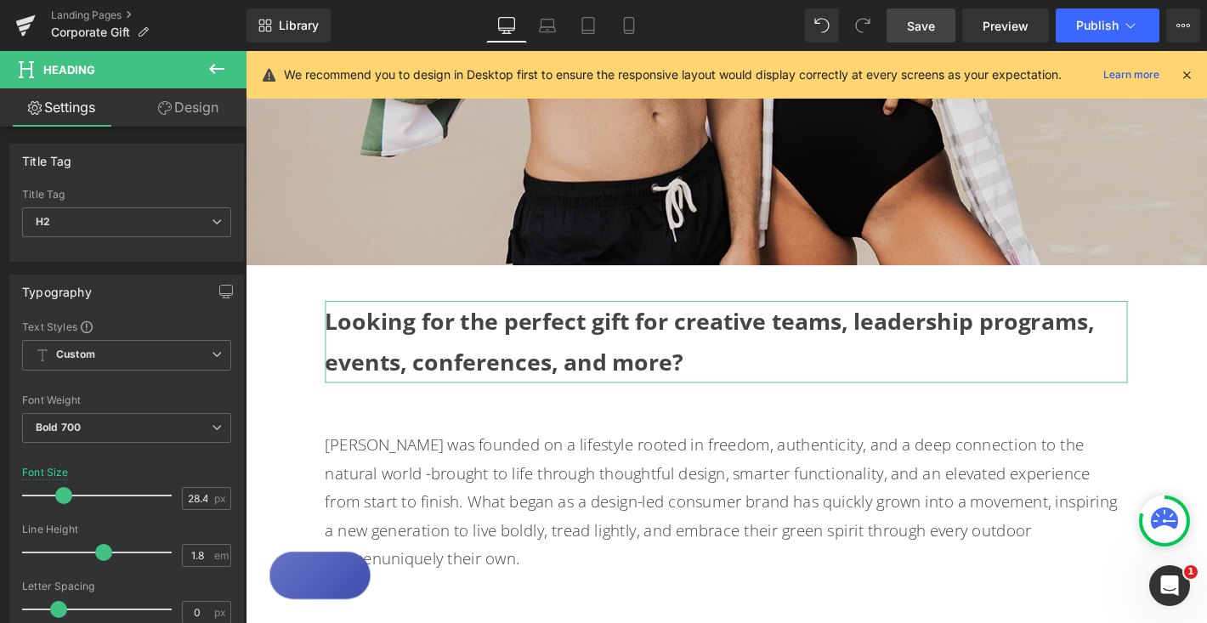
click at [187, 108] on link "Design" at bounding box center [188, 107] width 123 height 38
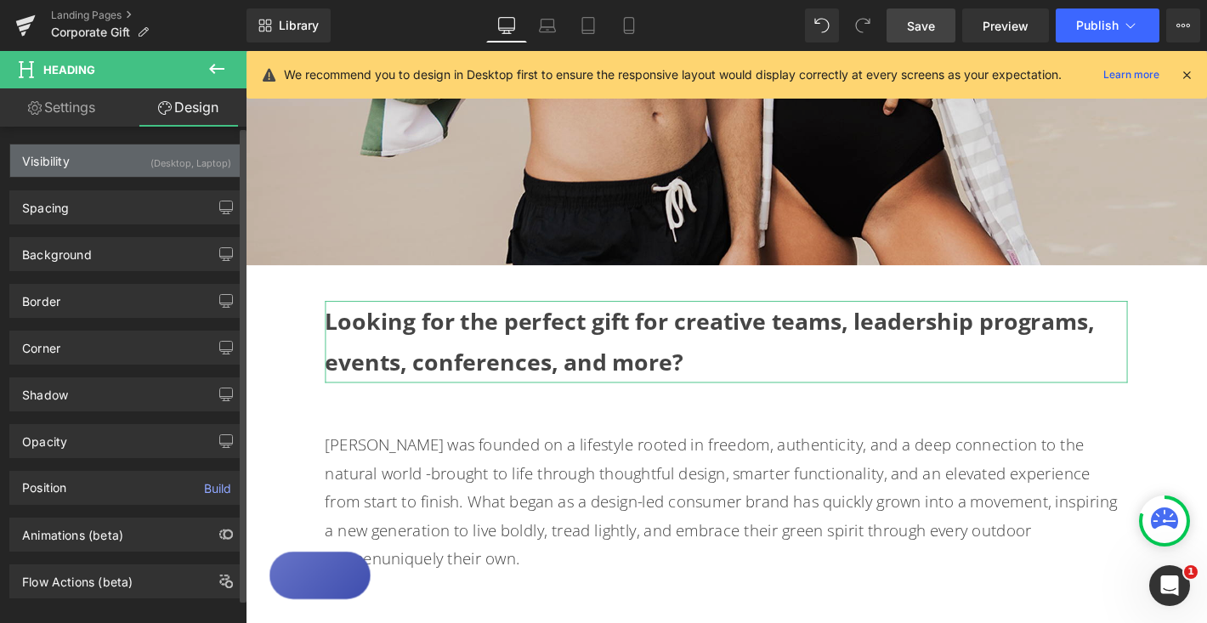
click at [136, 156] on div "Visibility (Desktop, Laptop)" at bounding box center [126, 160] width 233 height 32
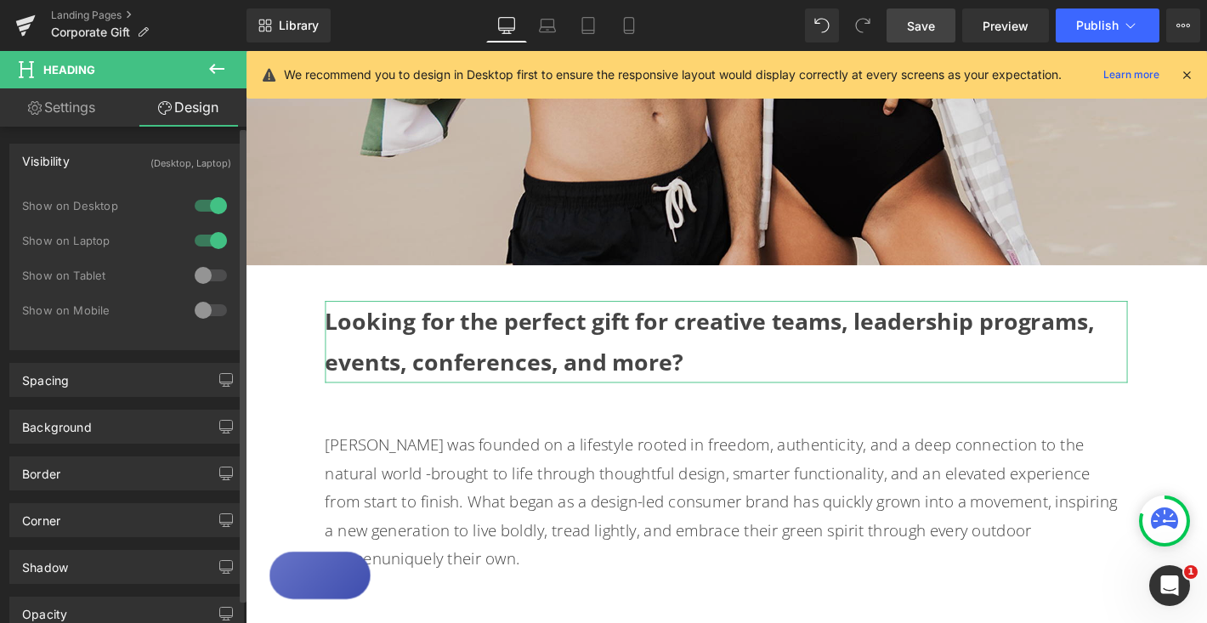
click at [195, 271] on div at bounding box center [210, 275] width 41 height 27
click at [199, 306] on div at bounding box center [210, 310] width 41 height 27
click at [197, 275] on div at bounding box center [210, 275] width 41 height 27
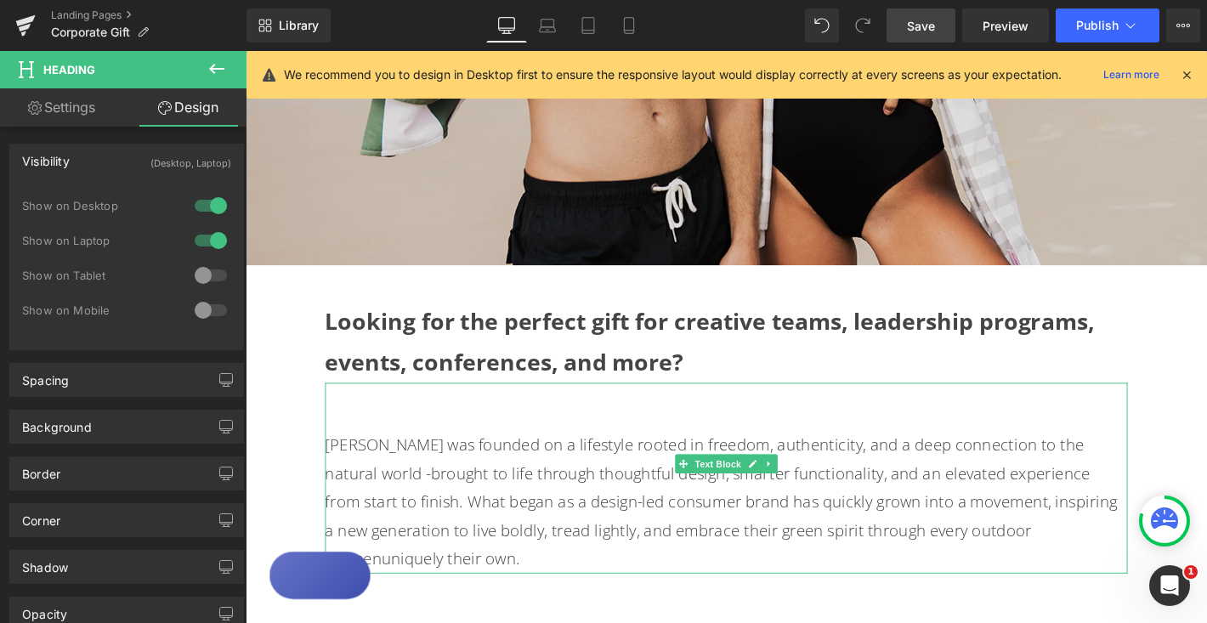
click at [783, 455] on div "[PERSON_NAME] was founded on a lifestyle rooted in freedom, authenticity, and a…" at bounding box center [760, 508] width 858 height 204
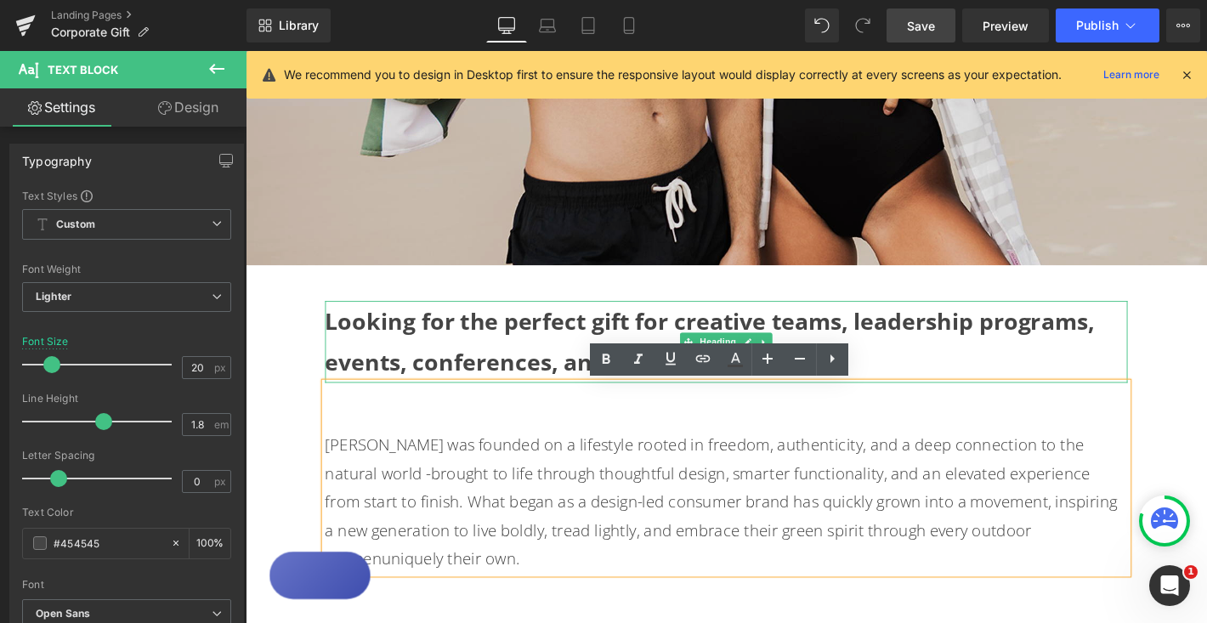
click at [683, 342] on strong "Looking for the perfect gift for creative teams, leadership programs, events, c…" at bounding box center [742, 362] width 823 height 76
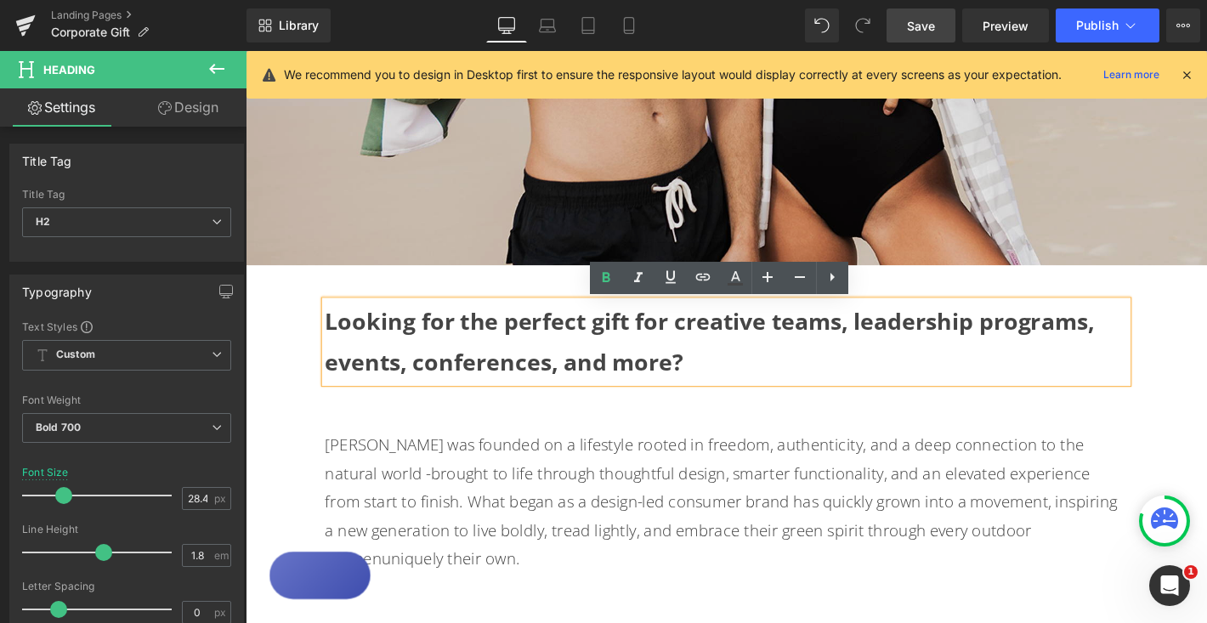
click at [781, 381] on h2 "Looking for the perfect gift for creative teams, leadership programs, events, c…" at bounding box center [760, 363] width 858 height 88
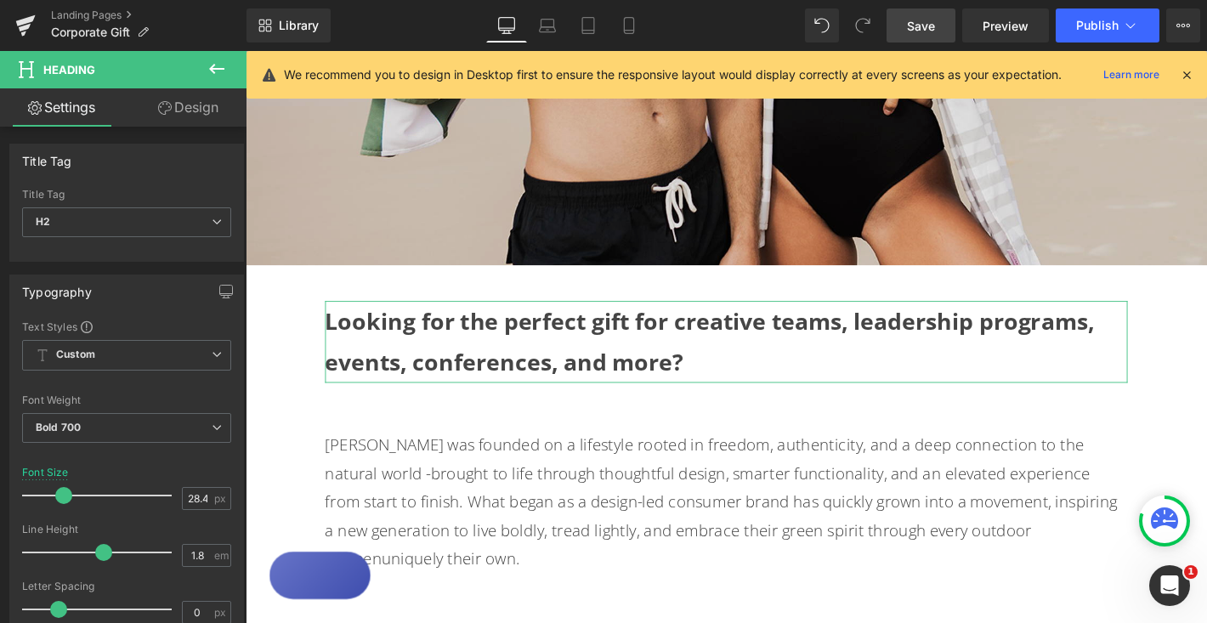
click at [199, 116] on link "Design" at bounding box center [188, 107] width 123 height 38
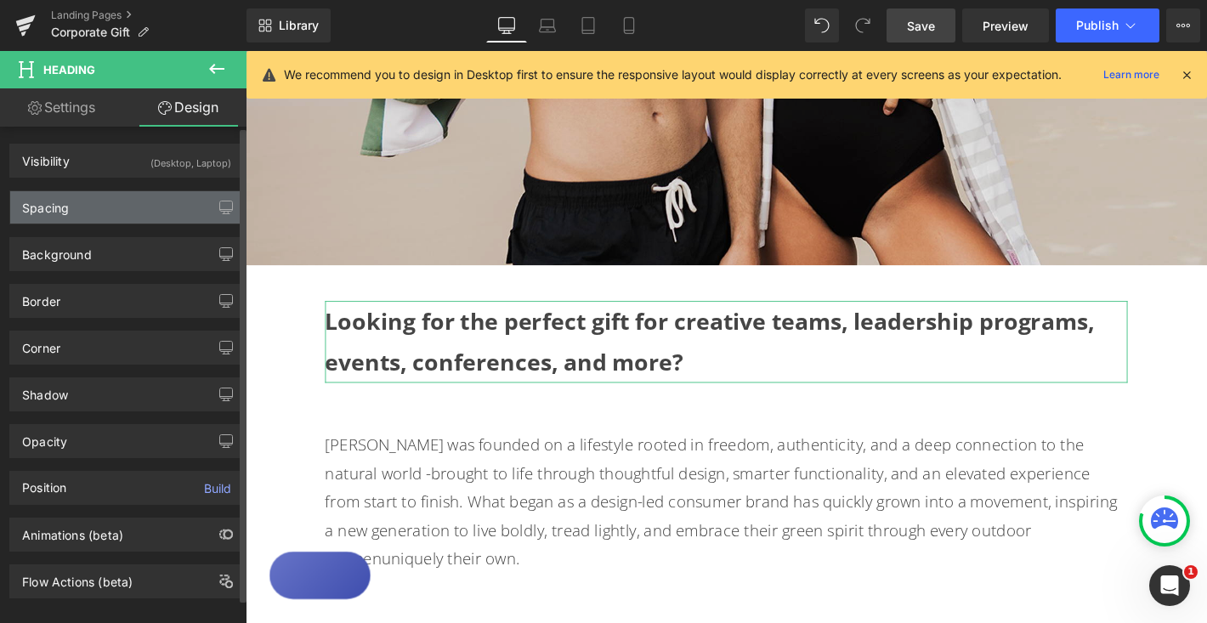
click at [129, 205] on div "Spacing" at bounding box center [126, 207] width 233 height 32
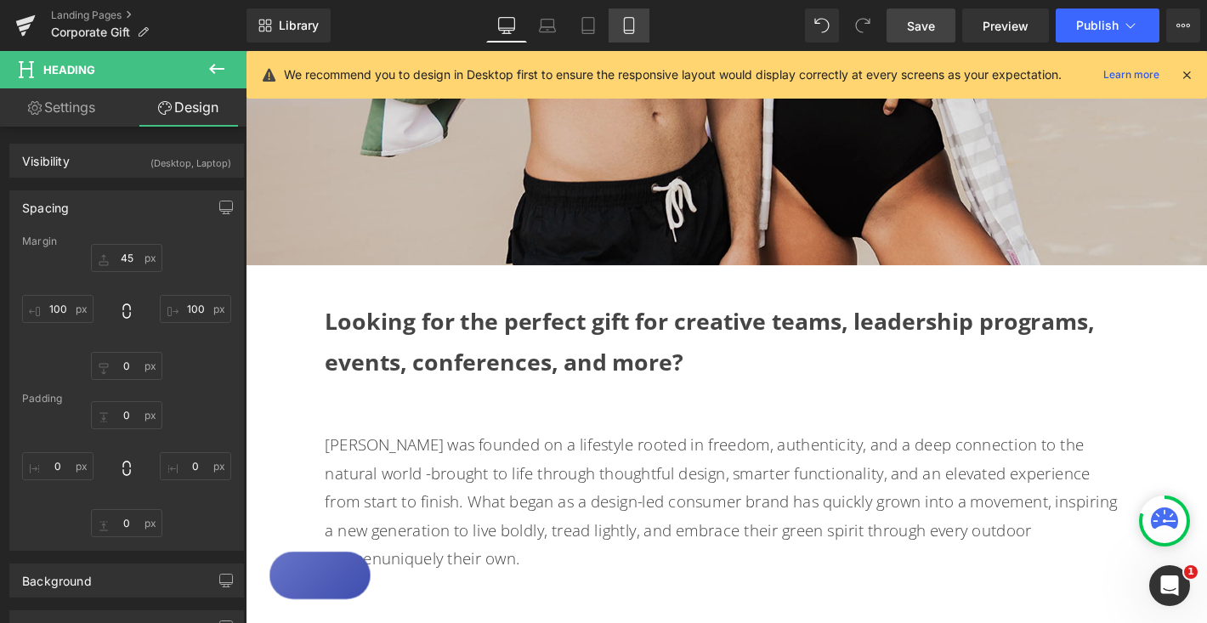
click at [626, 27] on icon at bounding box center [628, 25] width 17 height 17
type input "45"
type input "100"
type input "0"
type input "100"
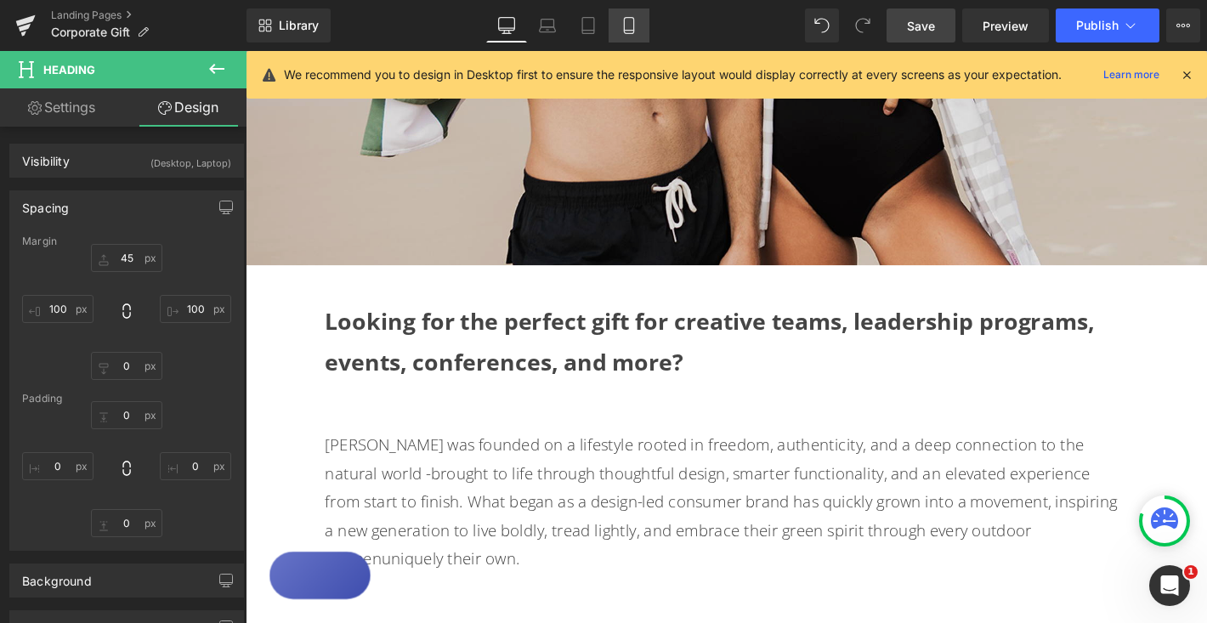
type input "0"
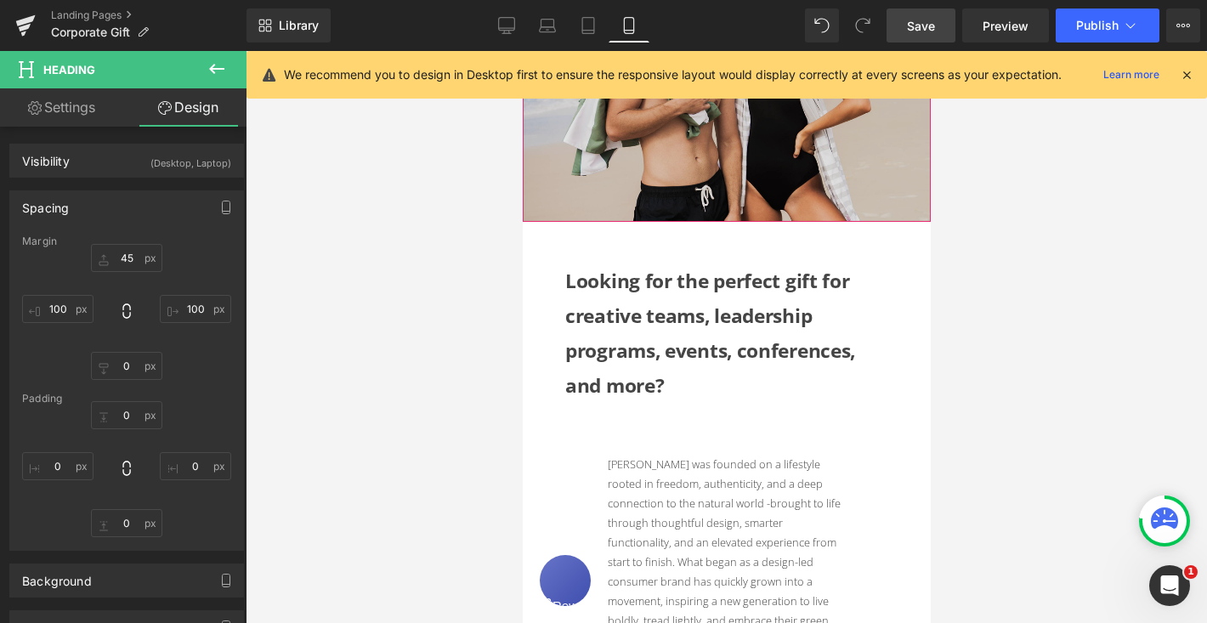
scroll to position [214, 0]
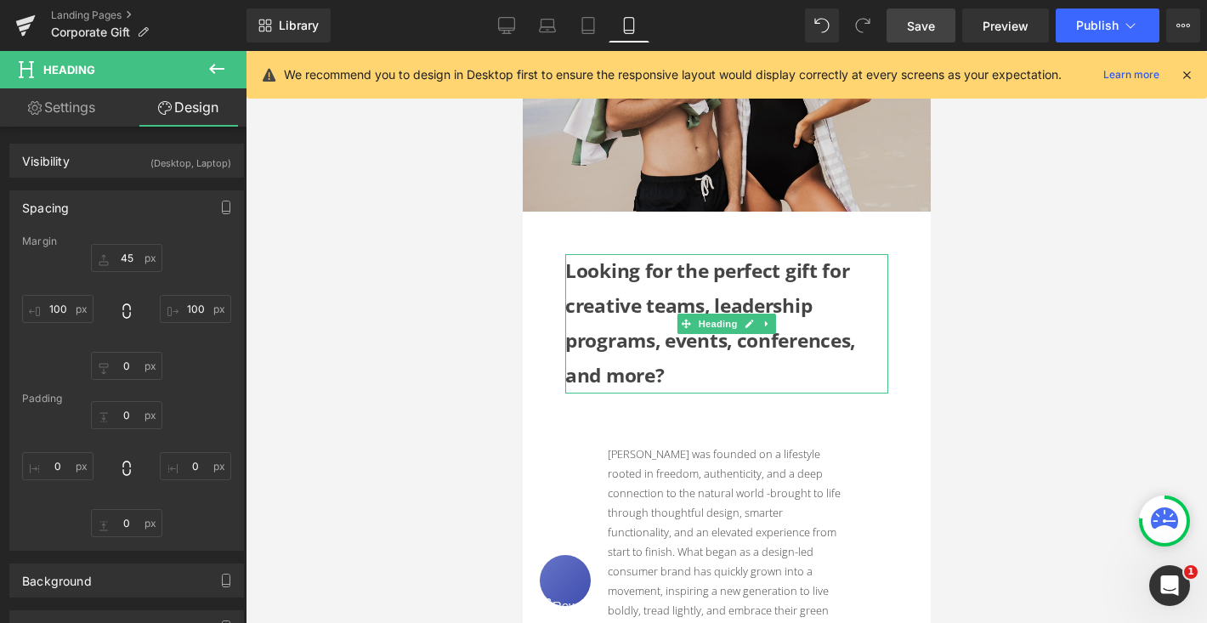
click at [595, 302] on h1 "Looking for the perfect gift for creative teams, leadership programs, events, c…" at bounding box center [725, 323] width 323 height 139
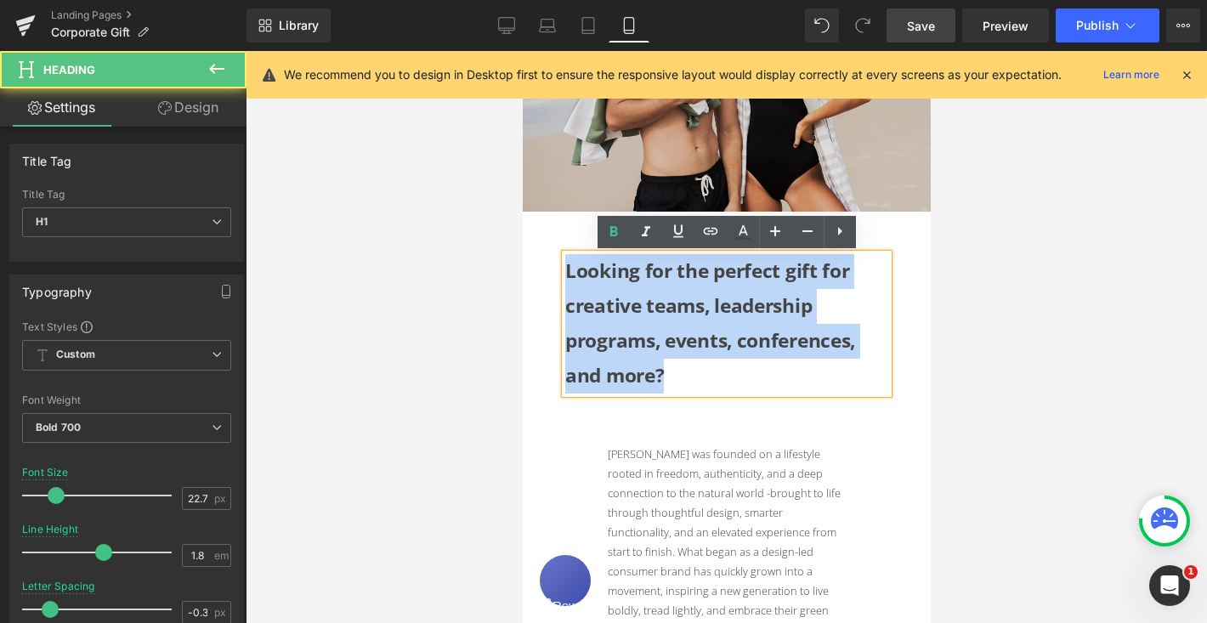
drag, startPoint x: 568, startPoint y: 278, endPoint x: 679, endPoint y: 368, distance: 143.2
click at [679, 367] on h1 "Looking for the perfect gift for creative teams, leadership programs, events, c…" at bounding box center [725, 323] width 323 height 139
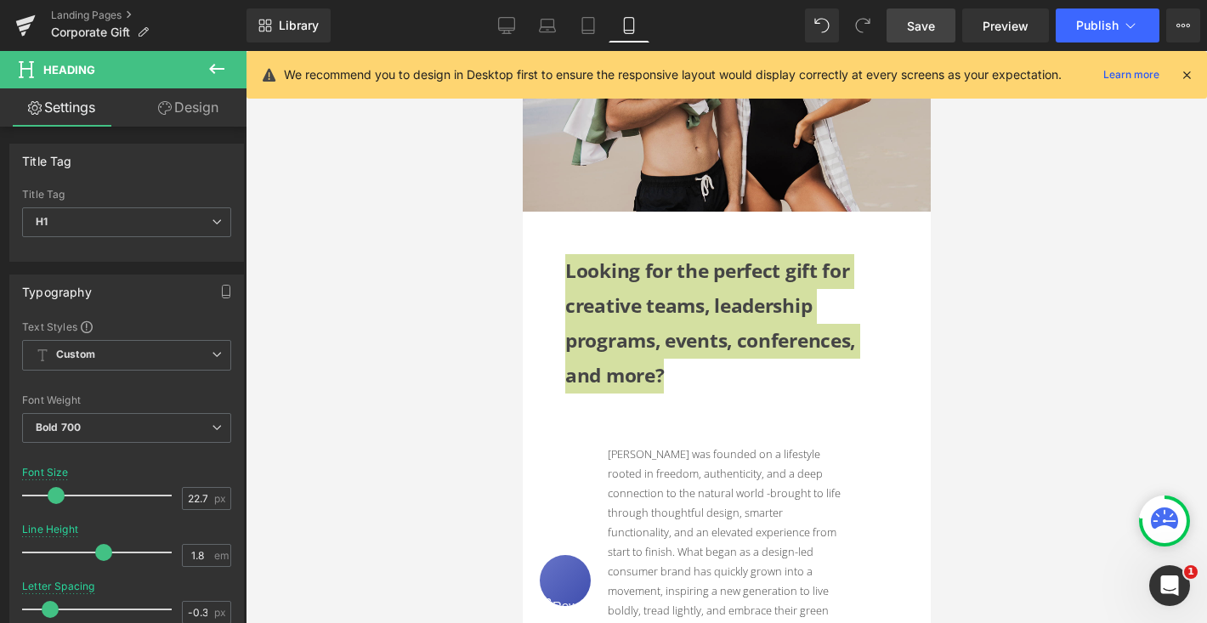
click at [203, 116] on link "Design" at bounding box center [188, 107] width 123 height 38
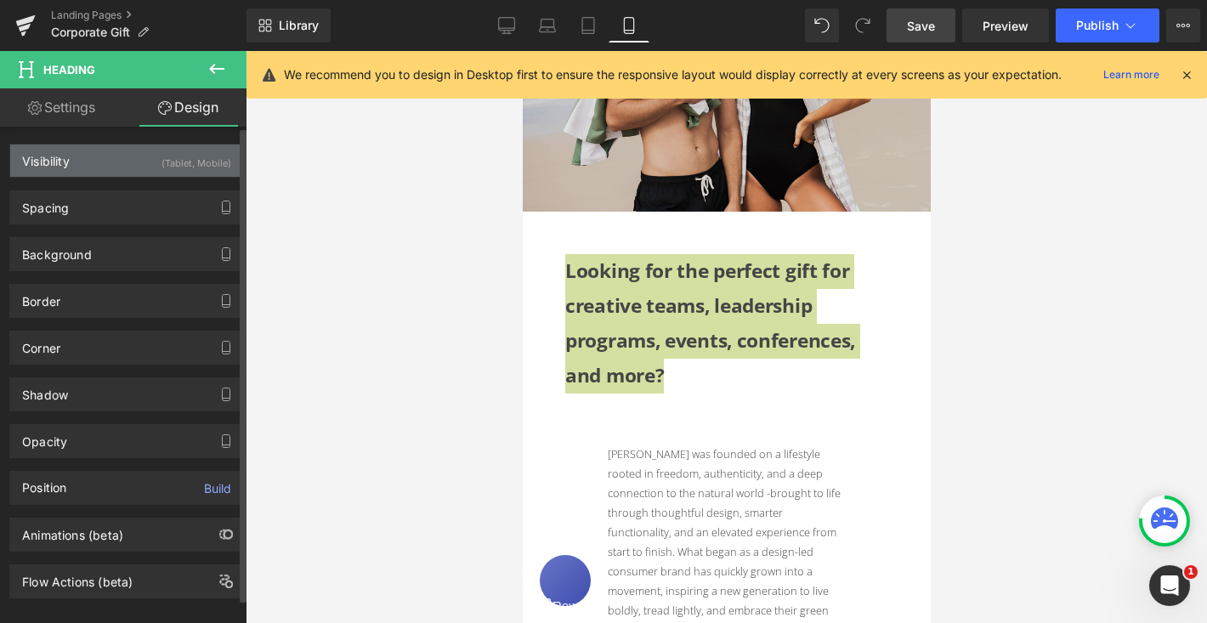
click at [174, 150] on div "(Tablet, Mobile)" at bounding box center [196, 158] width 70 height 28
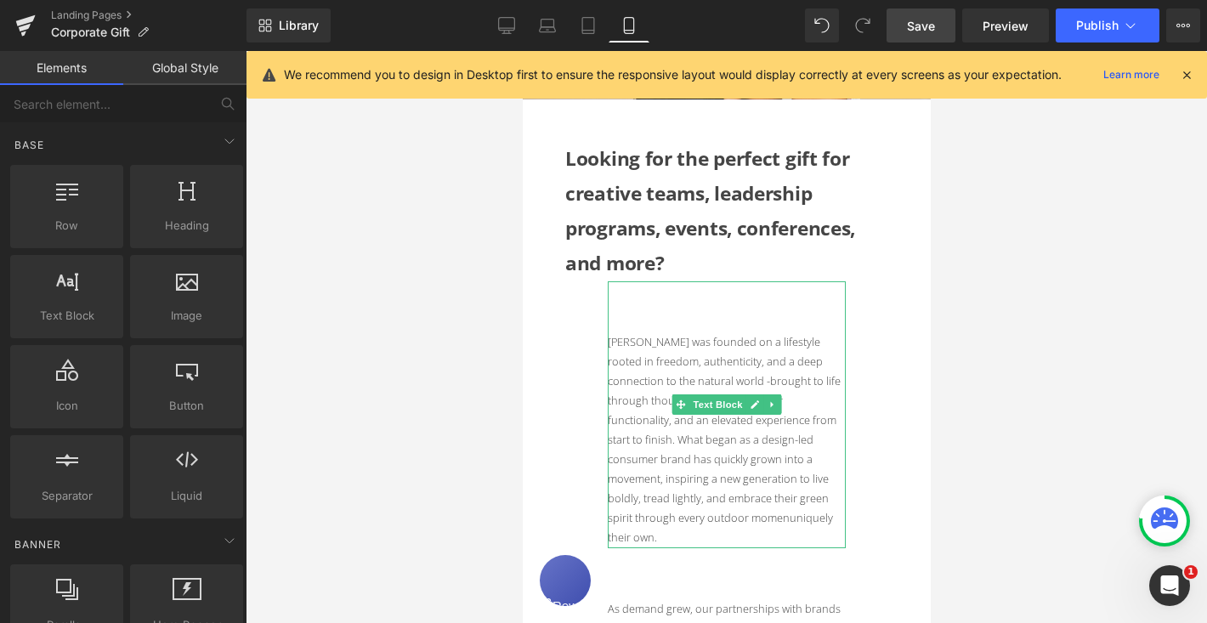
scroll to position [374, 0]
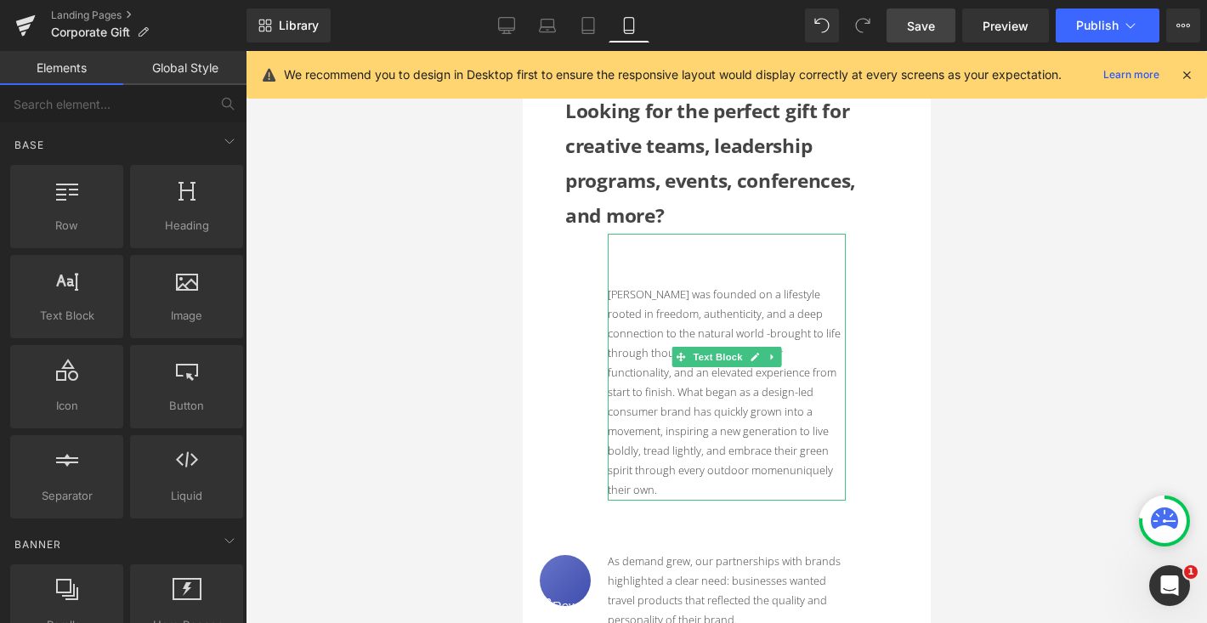
click at [659, 326] on p "[PERSON_NAME] was founded on a lifestyle rooted in freedom, authenticity, and a…" at bounding box center [726, 393] width 238 height 216
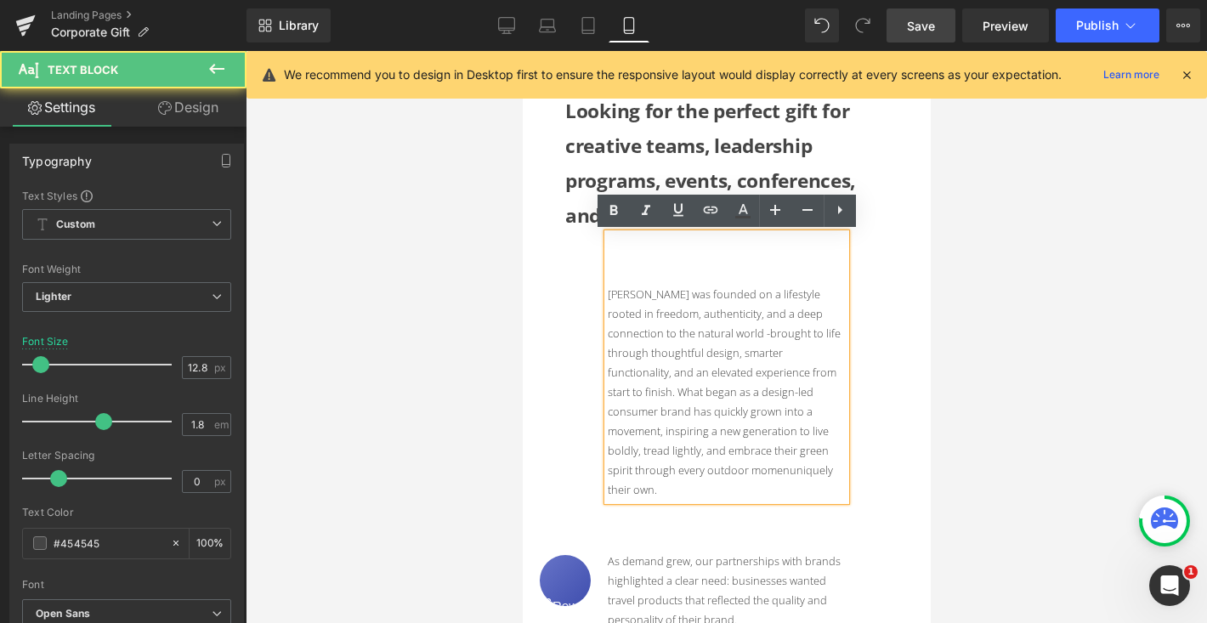
drag, startPoint x: 790, startPoint y: 467, endPoint x: 603, endPoint y: 297, distance: 252.7
click at [607, 297] on div "[PERSON_NAME] was founded on a lifestyle rooted in freedom, authenticity, and a…" at bounding box center [726, 367] width 238 height 267
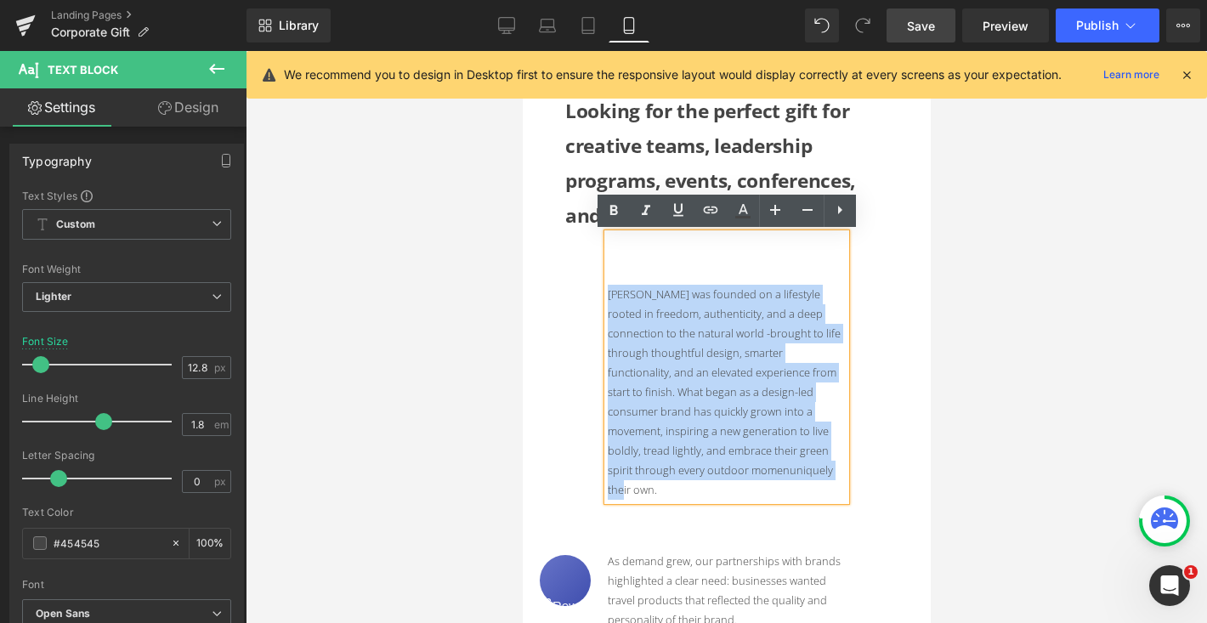
click at [608, 293] on div "[PERSON_NAME] was founded on a lifestyle rooted in freedom, authenticity, and a…" at bounding box center [726, 367] width 238 height 267
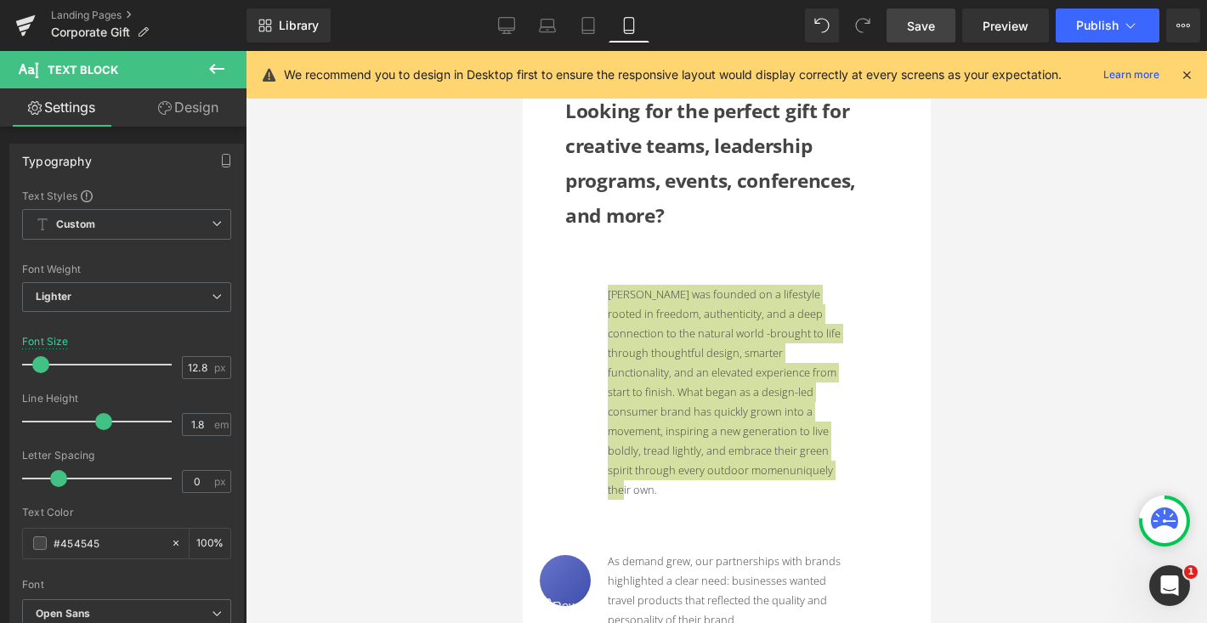
click at [970, 281] on div at bounding box center [726, 337] width 961 height 572
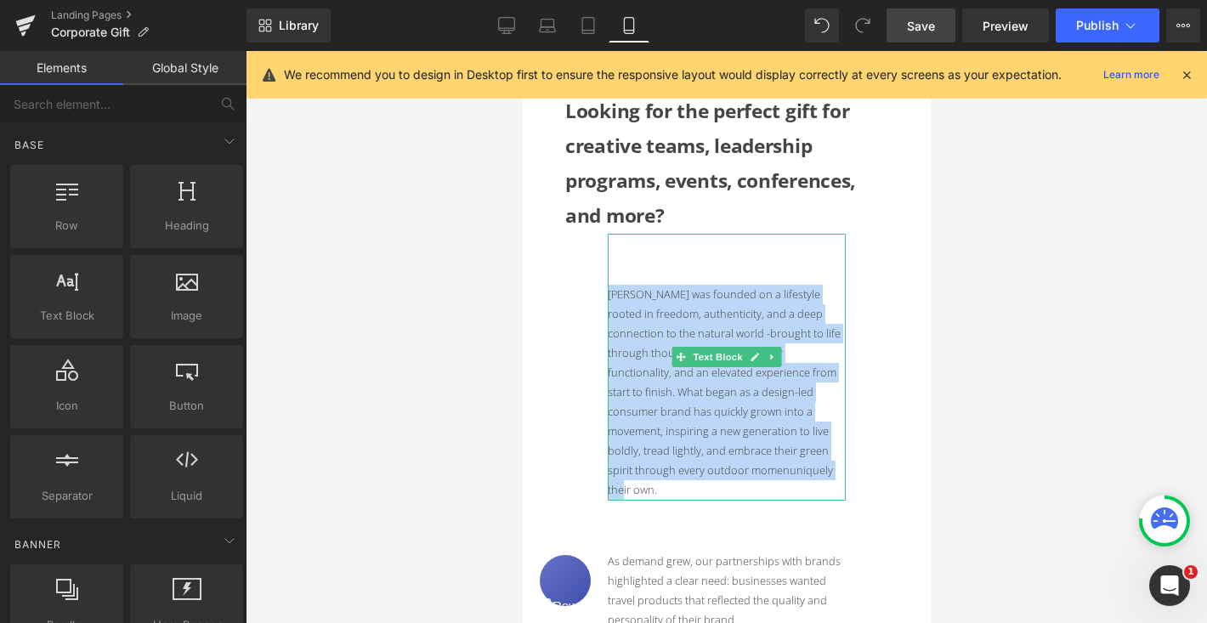
click at [665, 392] on p "[PERSON_NAME] was founded on a lifestyle rooted in freedom, authenticity, and a…" at bounding box center [726, 393] width 238 height 216
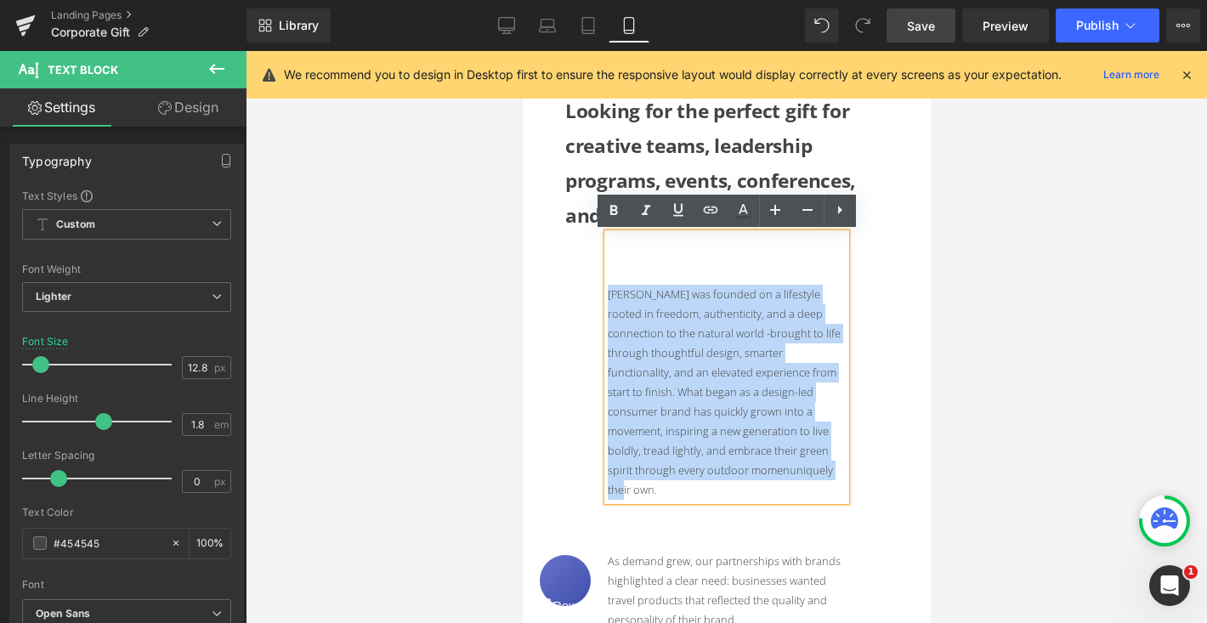
drag, startPoint x: 789, startPoint y: 468, endPoint x: 608, endPoint y: 297, distance: 249.5
click at [608, 297] on p "[PERSON_NAME] was founded on a lifestyle rooted in freedom, authenticity, and a…" at bounding box center [726, 393] width 238 height 216
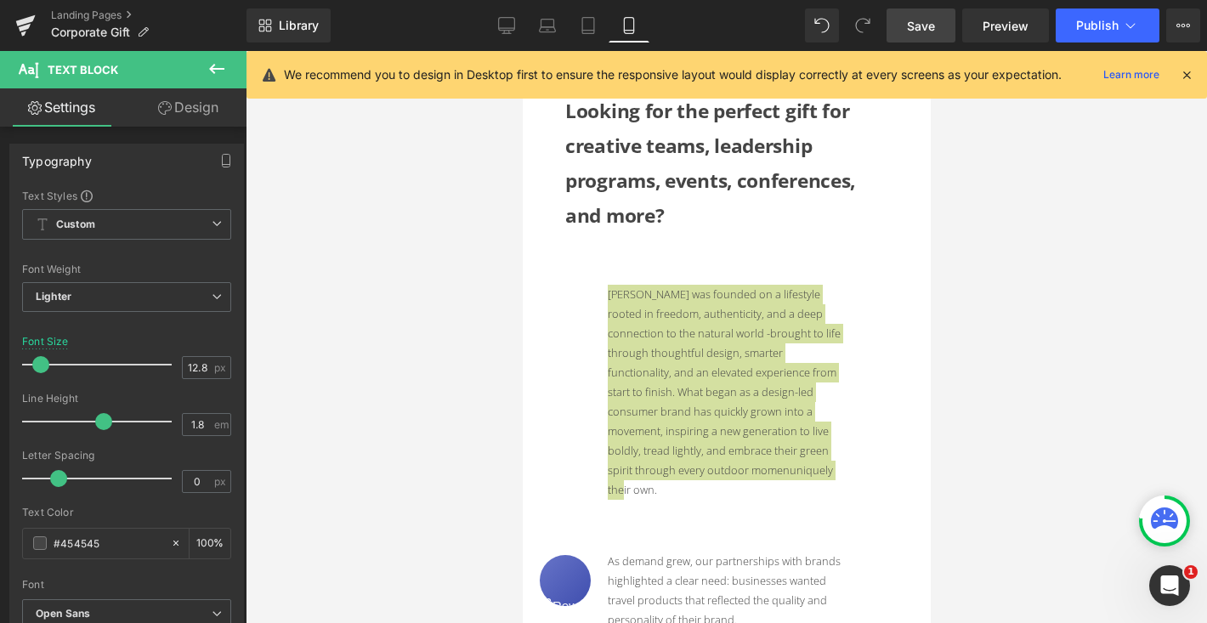
click at [209, 111] on link "Design" at bounding box center [188, 107] width 123 height 38
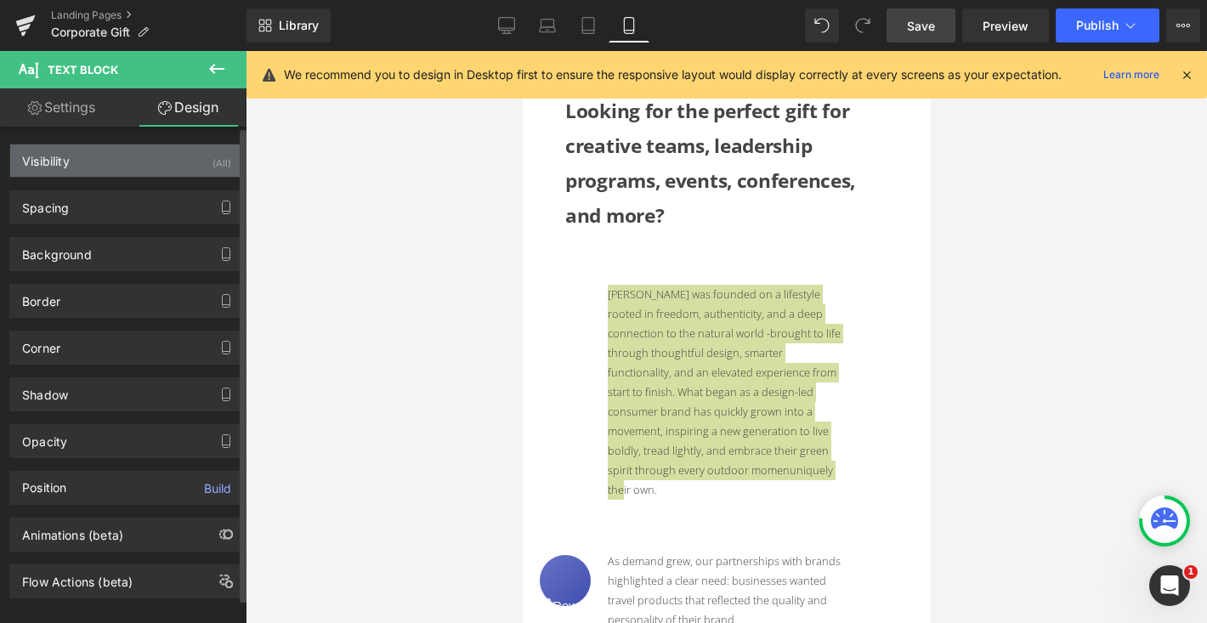
click at [145, 158] on div "Visibility (All)" at bounding box center [126, 160] width 233 height 32
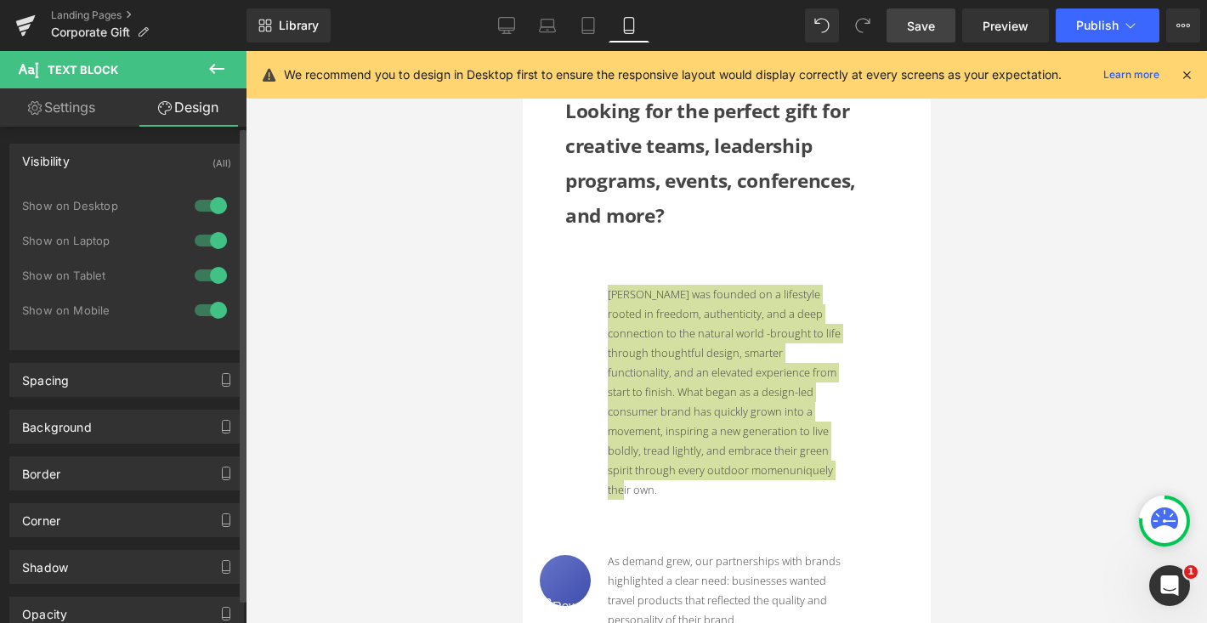
click at [198, 207] on div at bounding box center [210, 205] width 41 height 27
click at [198, 236] on div at bounding box center [210, 240] width 41 height 27
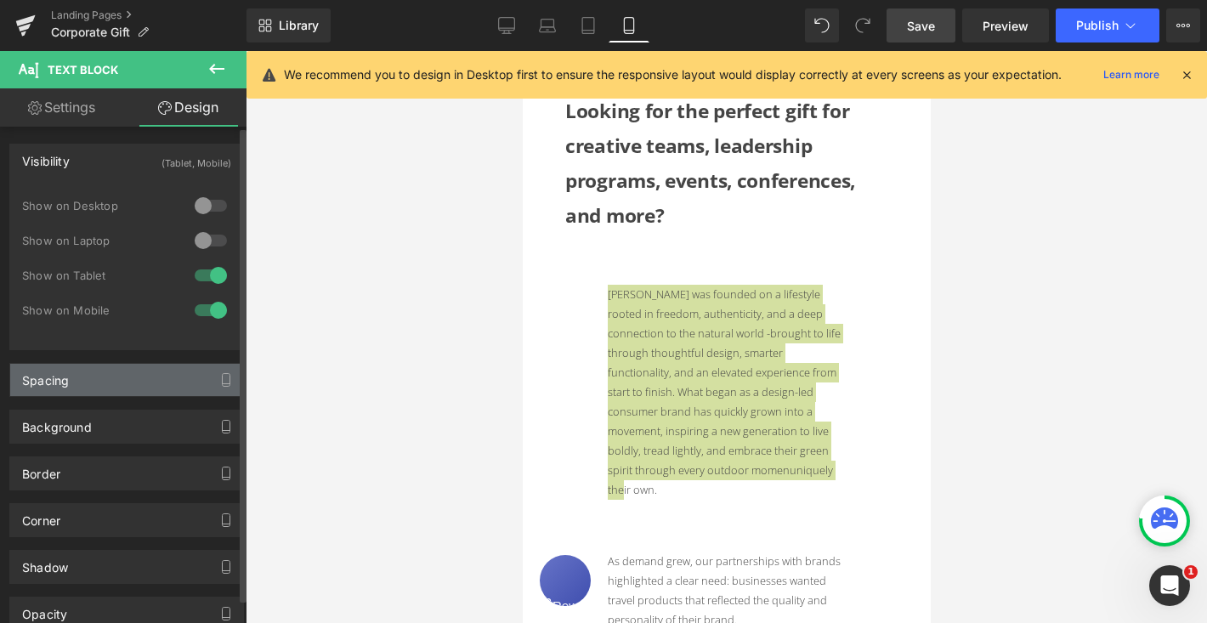
click at [132, 391] on div "Spacing" at bounding box center [126, 380] width 233 height 32
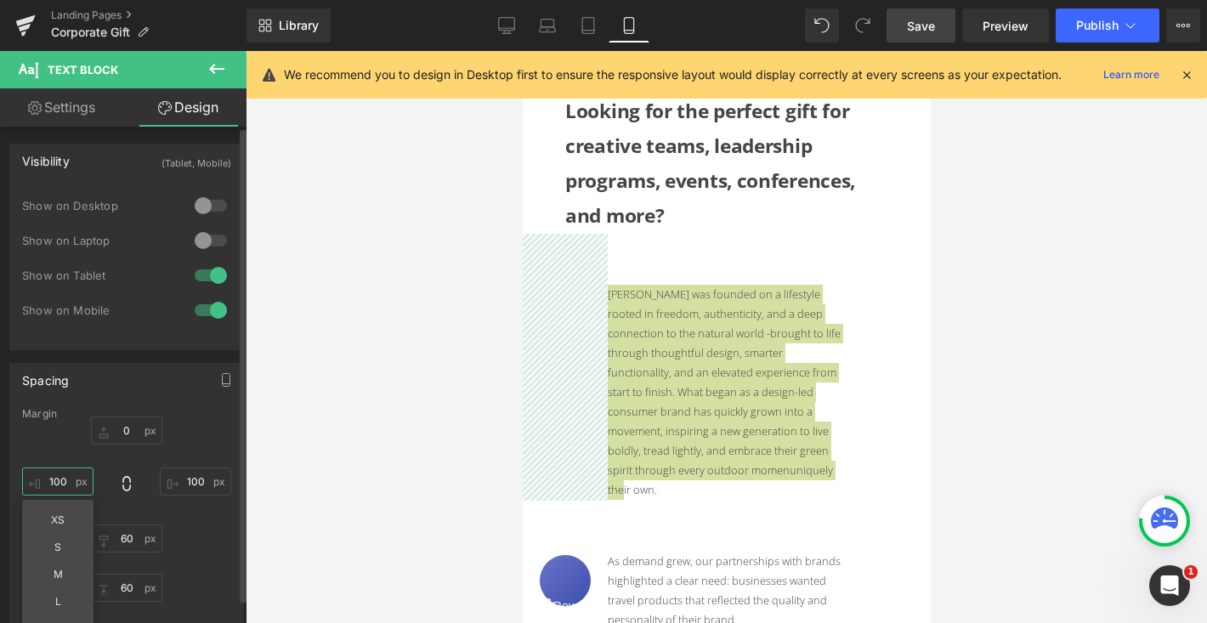
drag, startPoint x: 66, startPoint y: 478, endPoint x: 48, endPoint y: 478, distance: 18.7
click at [48, 478] on input "100" at bounding box center [57, 481] width 71 height 28
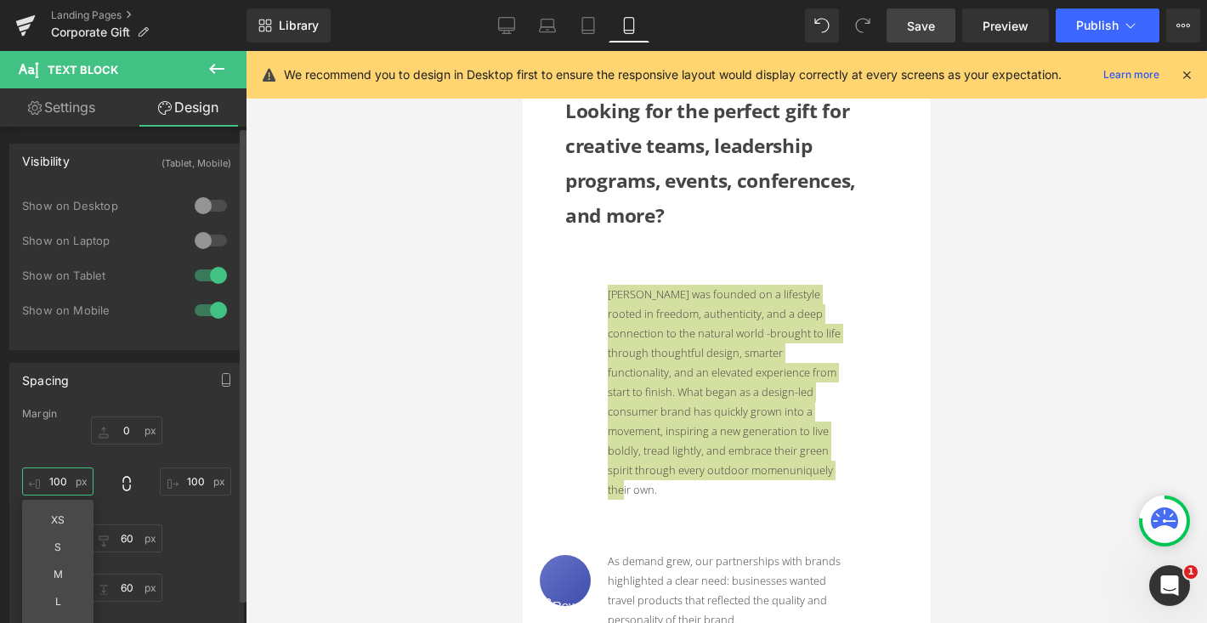
click at [57, 479] on input "100" at bounding box center [57, 481] width 71 height 28
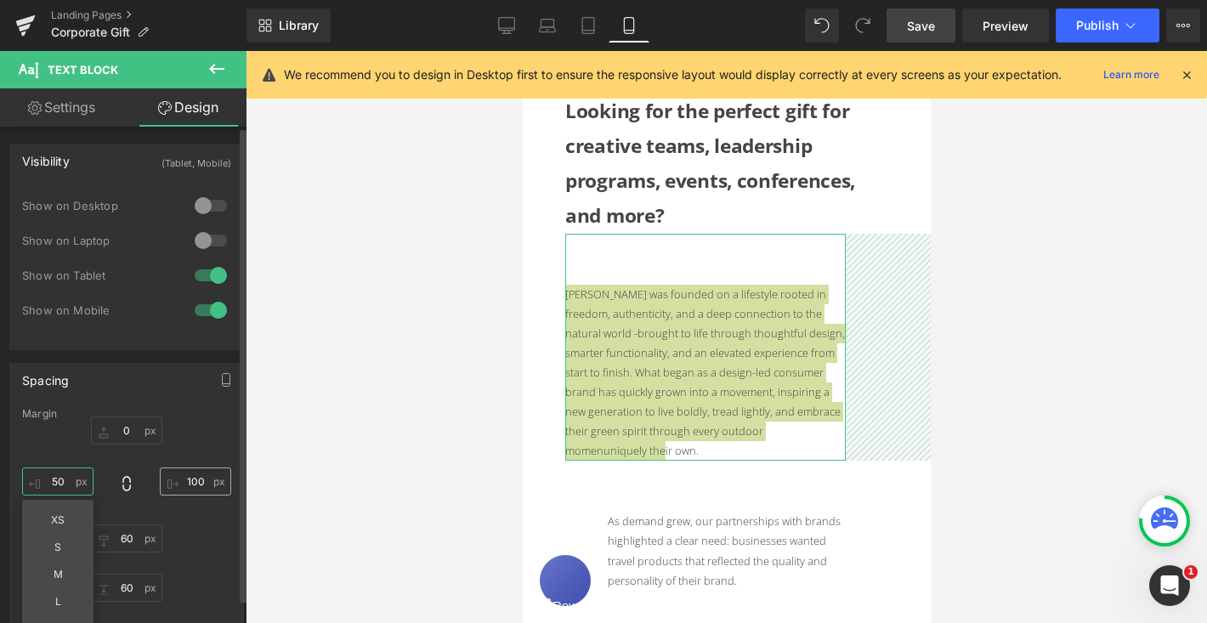
type input "50"
click at [185, 482] on input "100" at bounding box center [195, 481] width 71 height 28
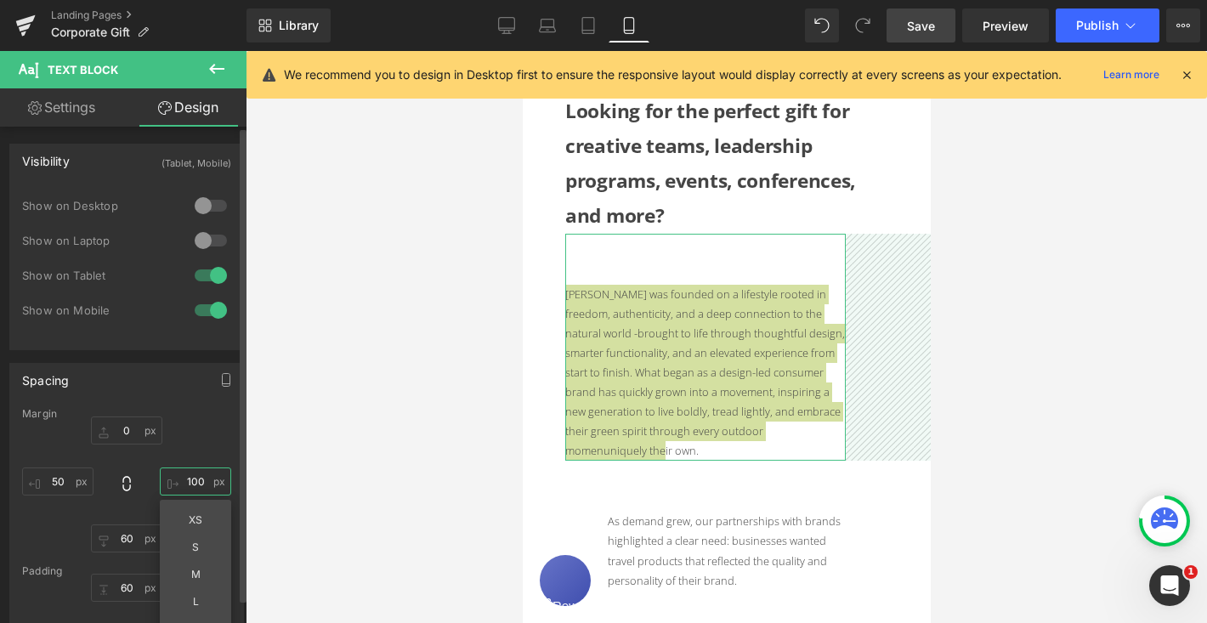
click at [185, 482] on input "100" at bounding box center [195, 481] width 71 height 28
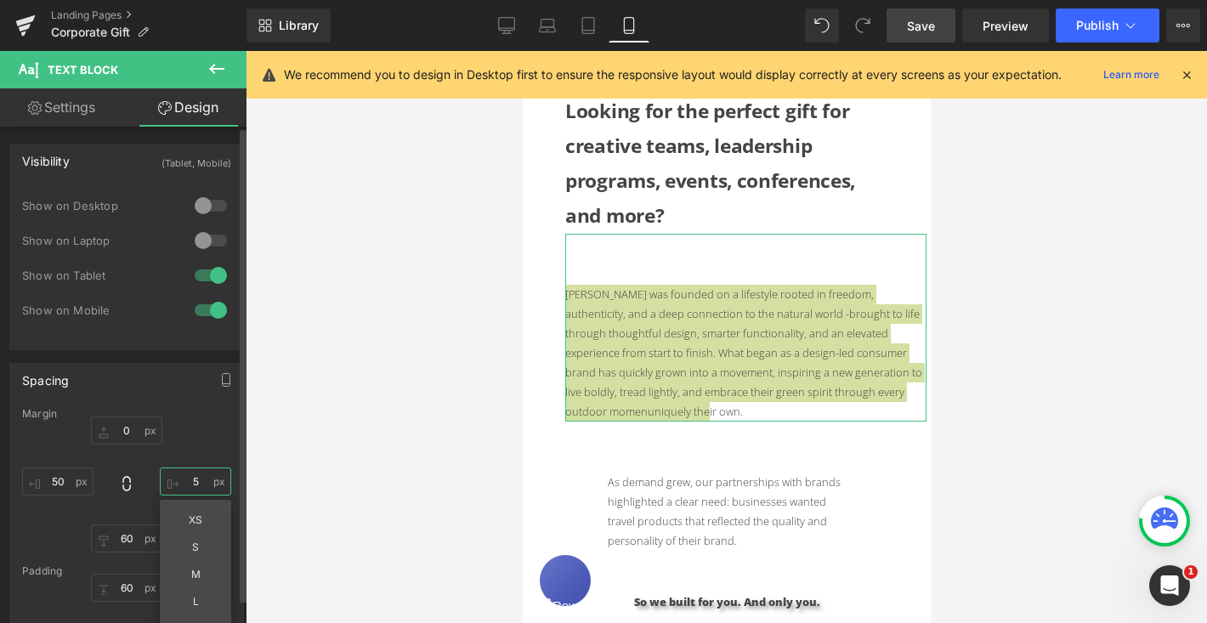
type input "50"
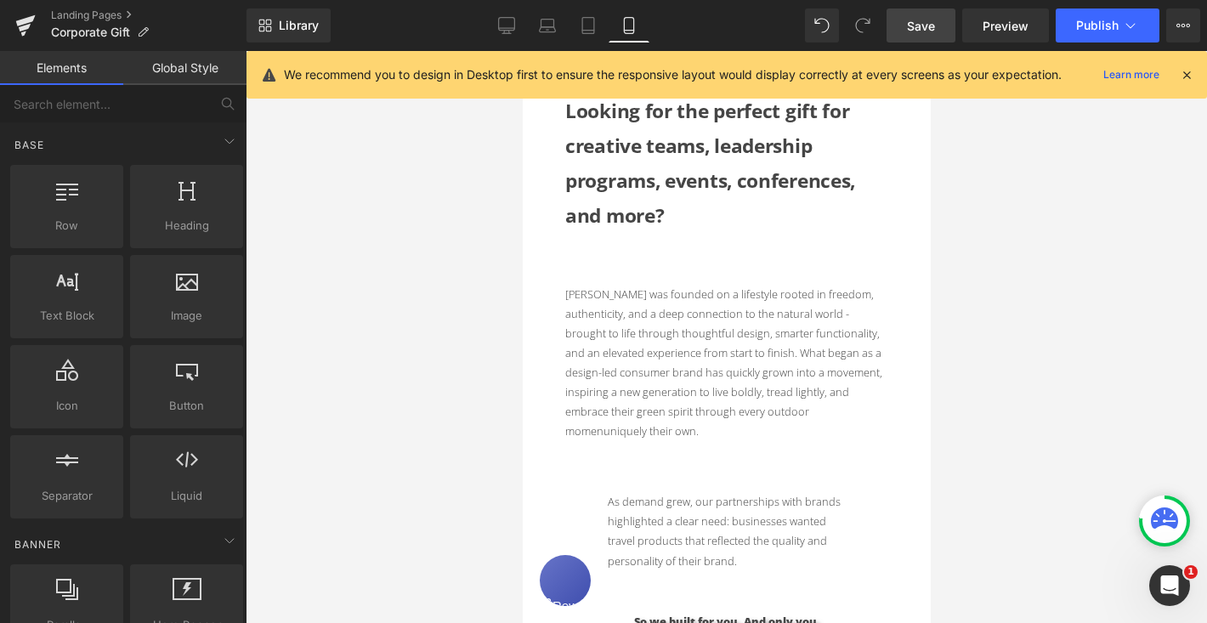
click at [926, 30] on span "Save" at bounding box center [921, 26] width 28 height 18
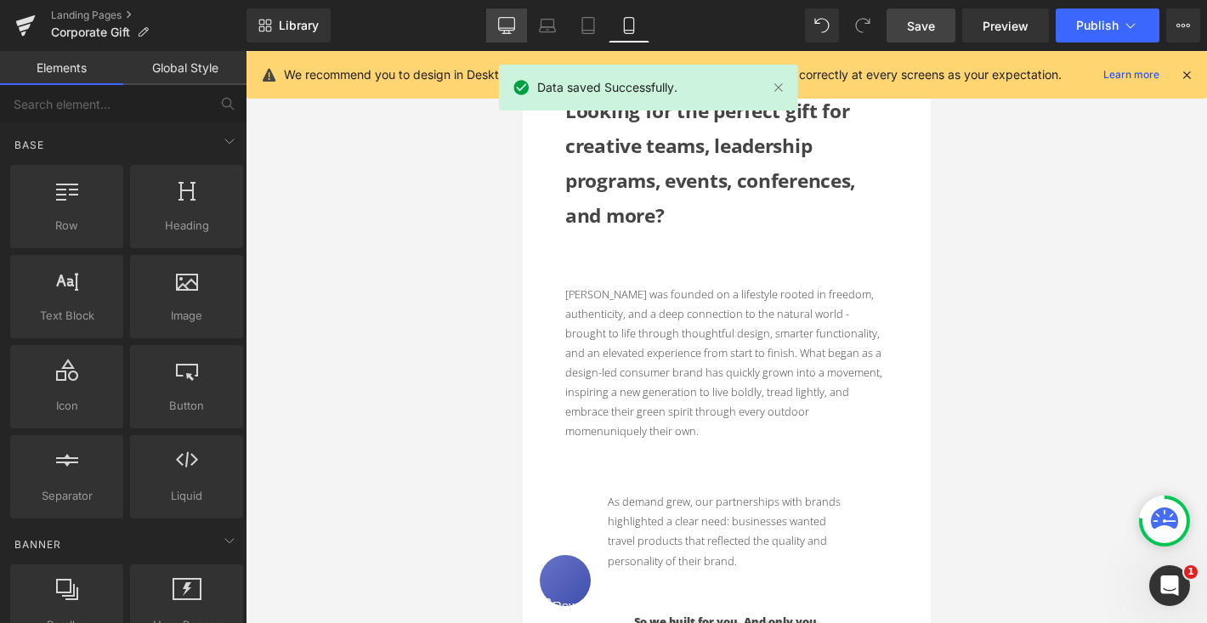
click at [501, 31] on icon at bounding box center [506, 25] width 17 height 17
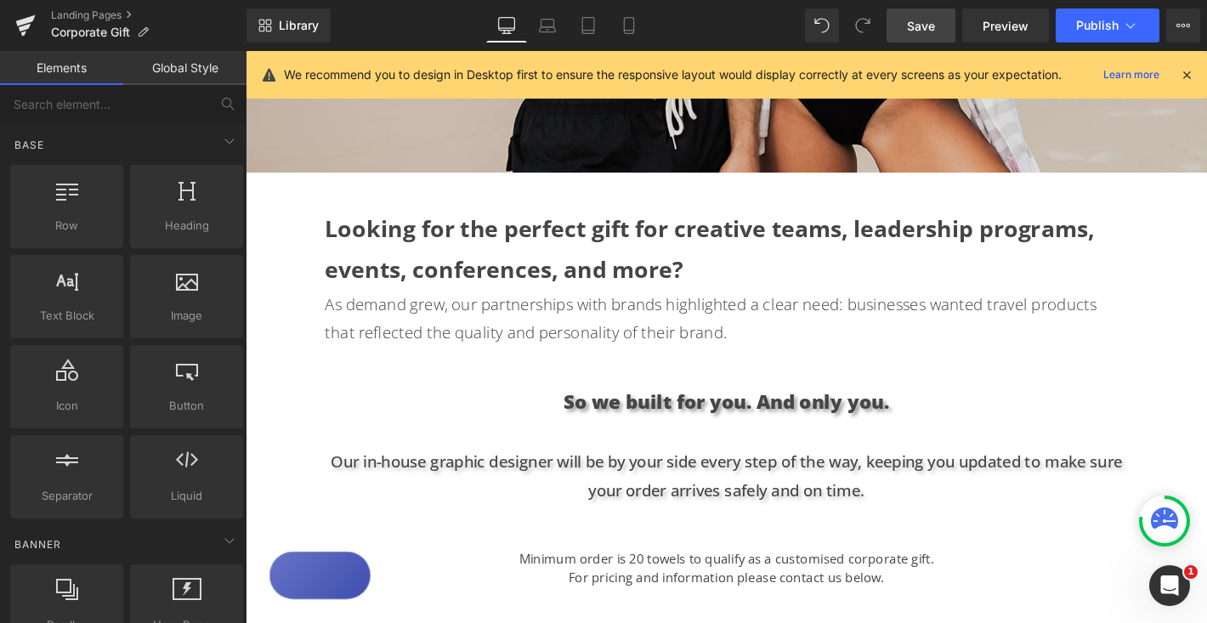
scroll to position [674, 0]
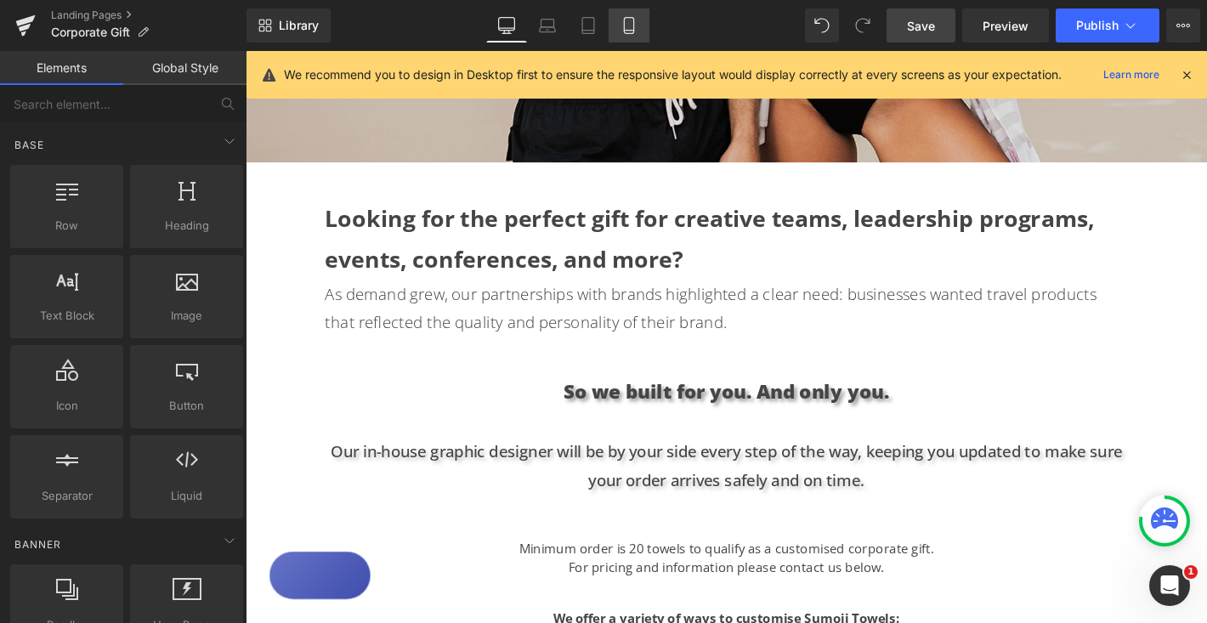
click at [631, 26] on icon at bounding box center [628, 25] width 17 height 17
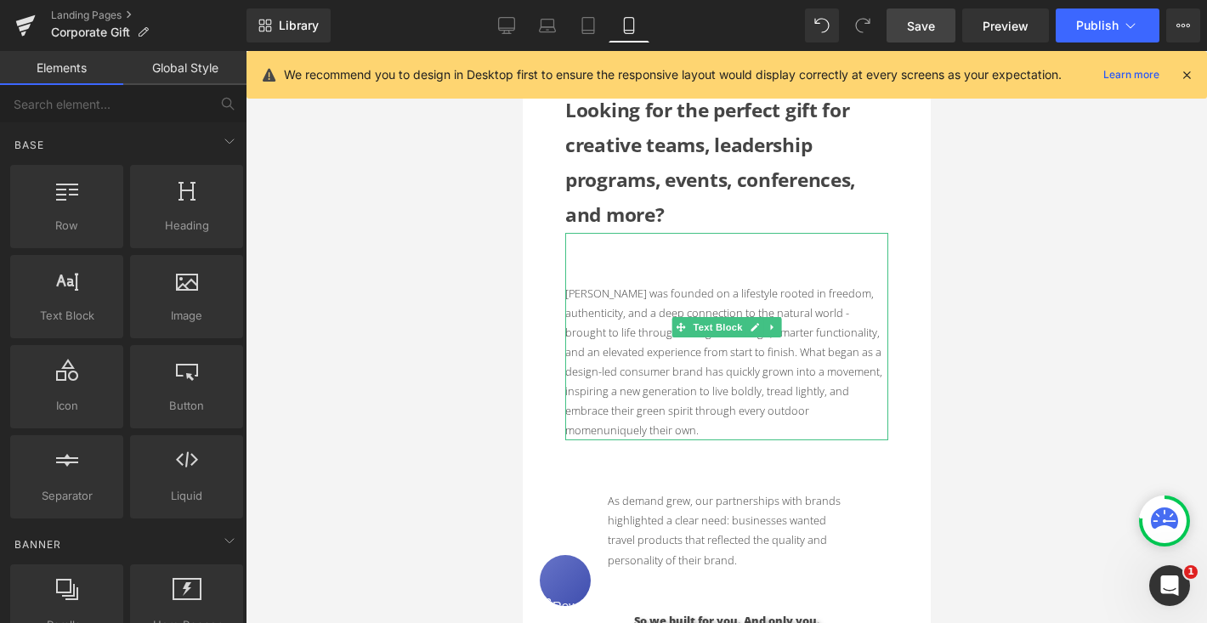
click at [605, 317] on p "[PERSON_NAME] was founded on a lifestyle rooted in freedom, authenticity, and a…" at bounding box center [725, 362] width 323 height 156
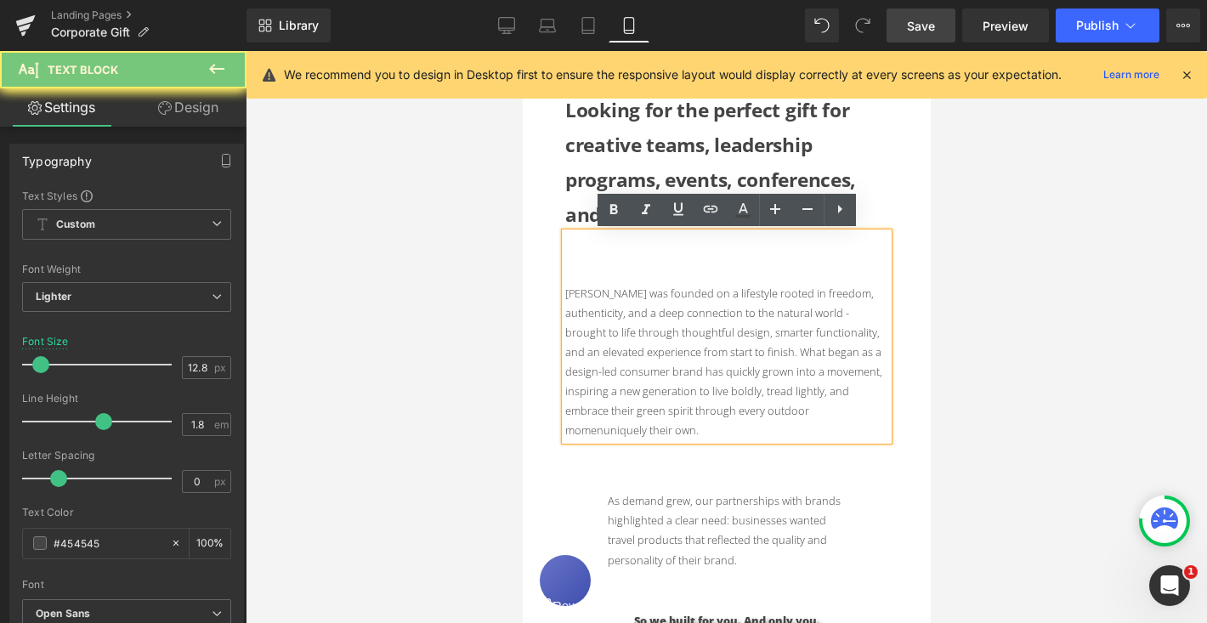
click at [605, 317] on p "[PERSON_NAME] was founded on a lifestyle rooted in freedom, authenticity, and a…" at bounding box center [725, 362] width 323 height 156
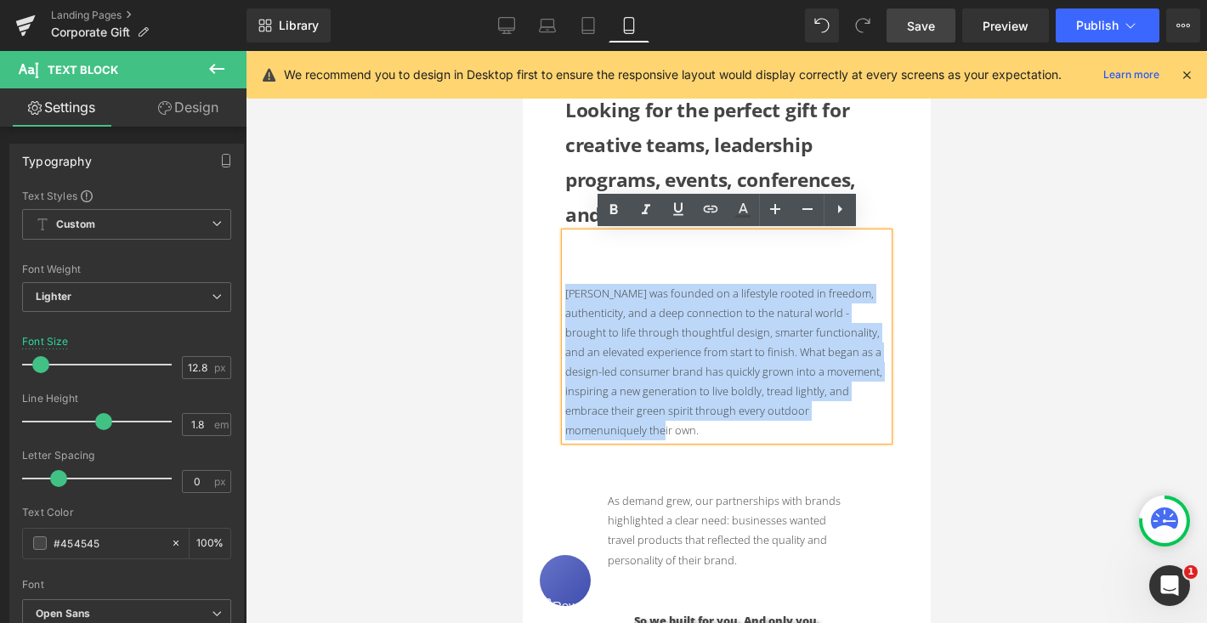
copy p "[PERSON_NAME] was founded on a lifestyle rooted in freedom, authenticity, and a…"
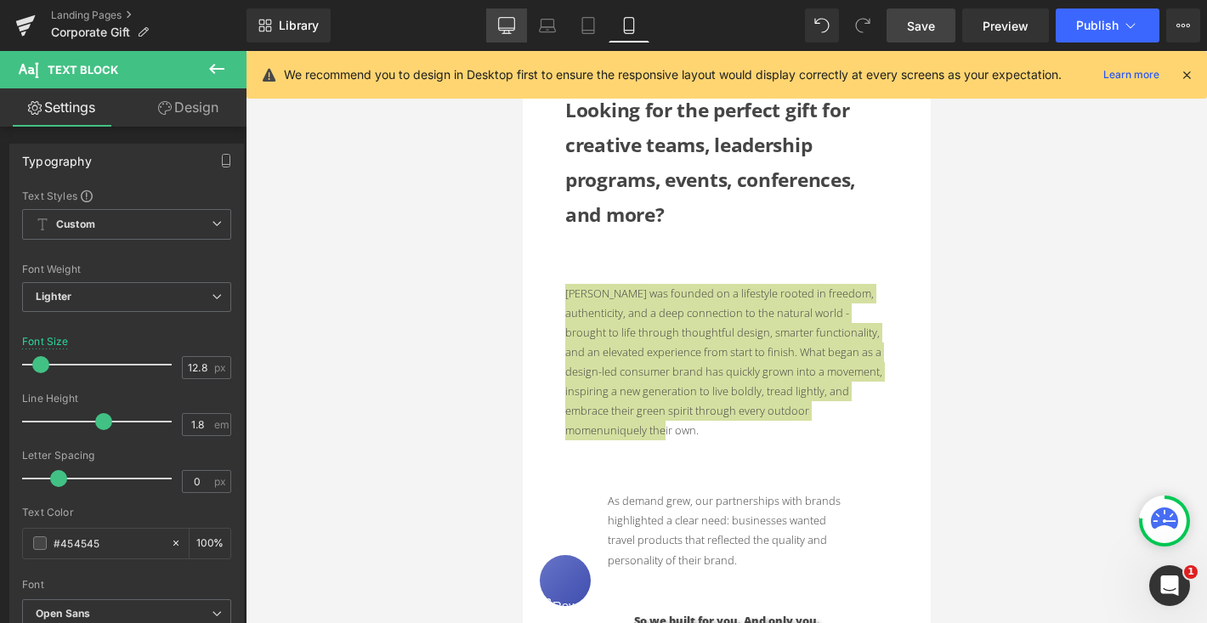
click at [503, 21] on icon at bounding box center [506, 25] width 17 height 17
type input "20"
type input "100"
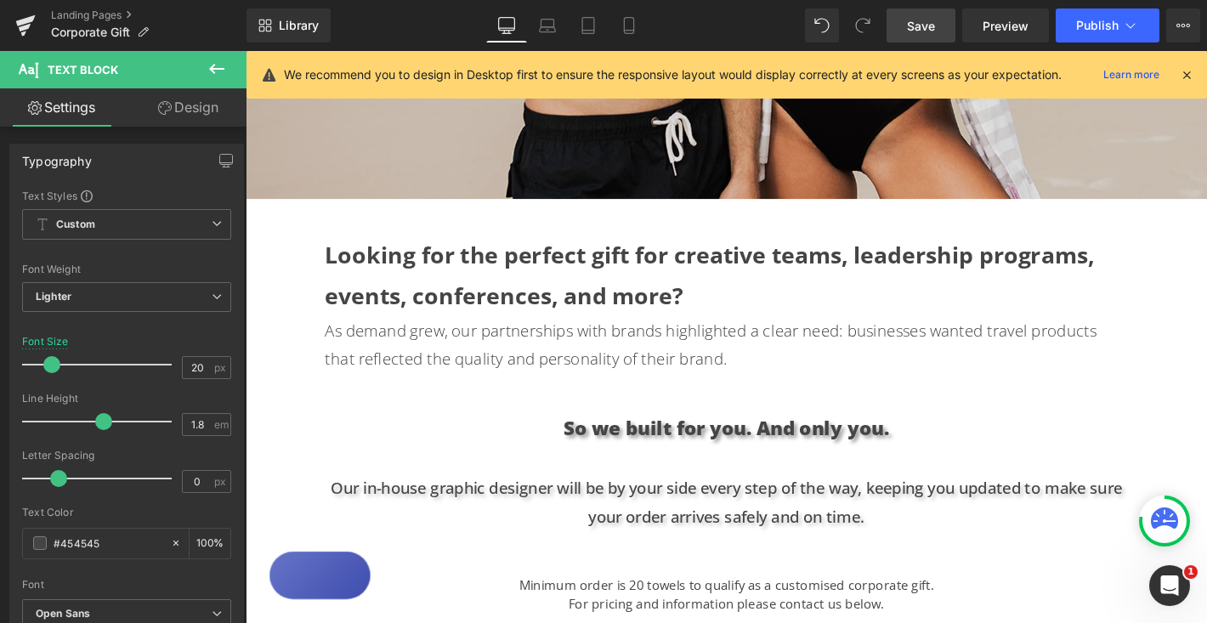
scroll to position [644, 0]
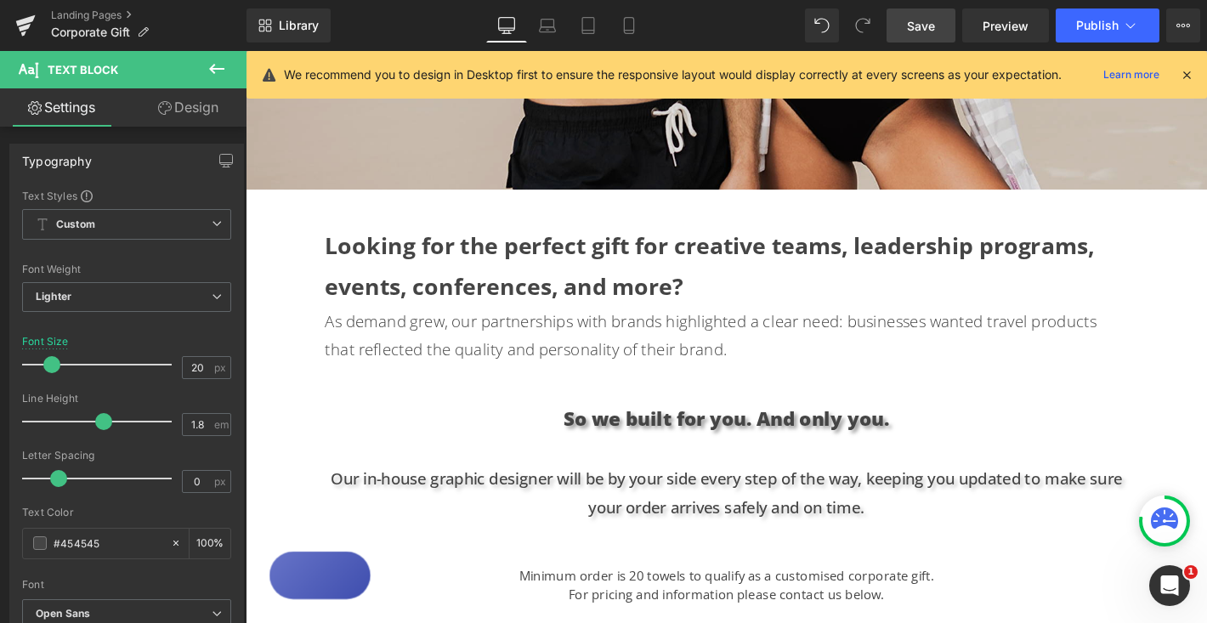
click at [218, 71] on icon at bounding box center [217, 69] width 20 height 20
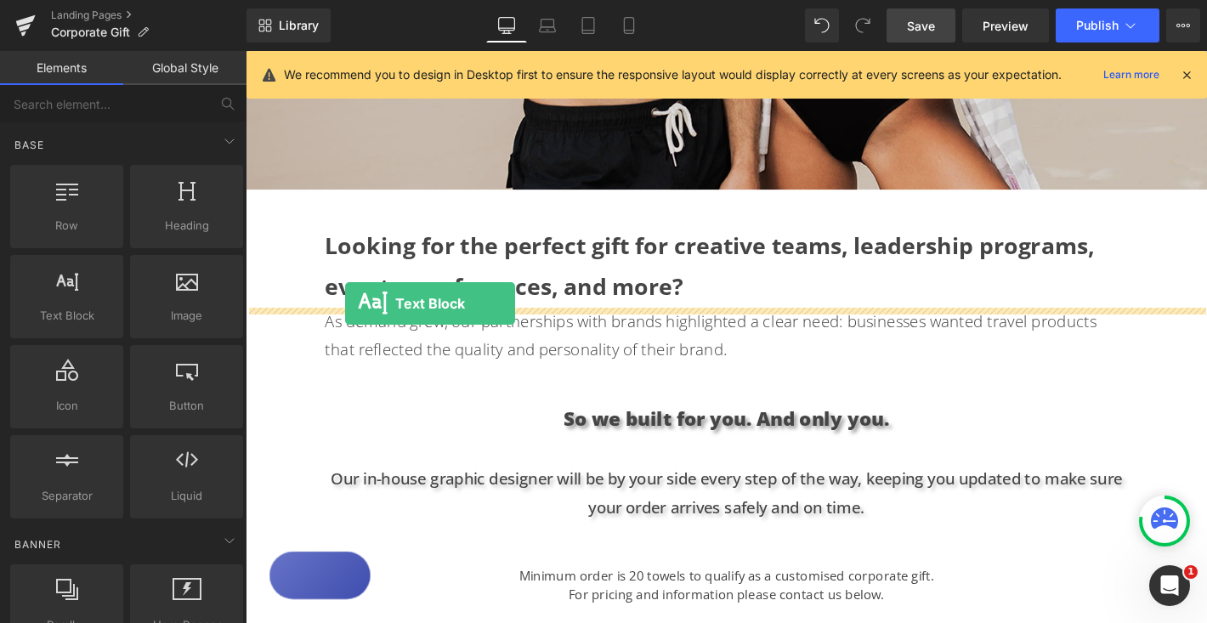
drag, startPoint x: 321, startPoint y: 340, endPoint x: 352, endPoint y: 321, distance: 35.9
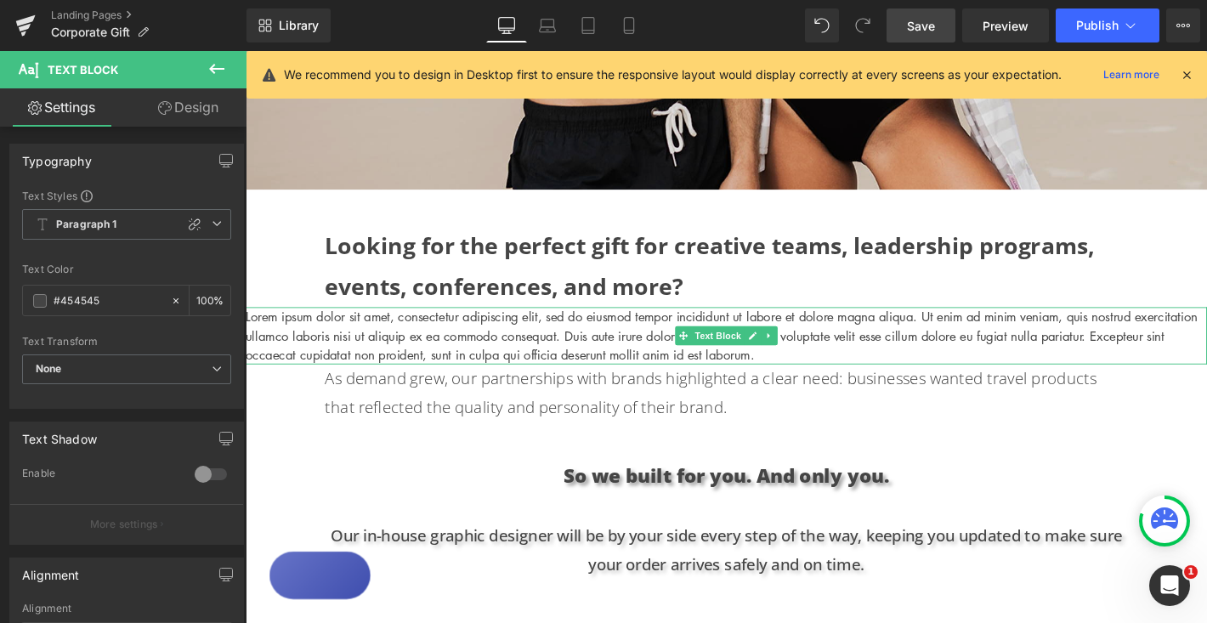
click at [556, 367] on p "Lorem ipsum dolor sit amet, consectetur adipiscing elit, sed do eiusmod tempor …" at bounding box center [760, 356] width 1028 height 61
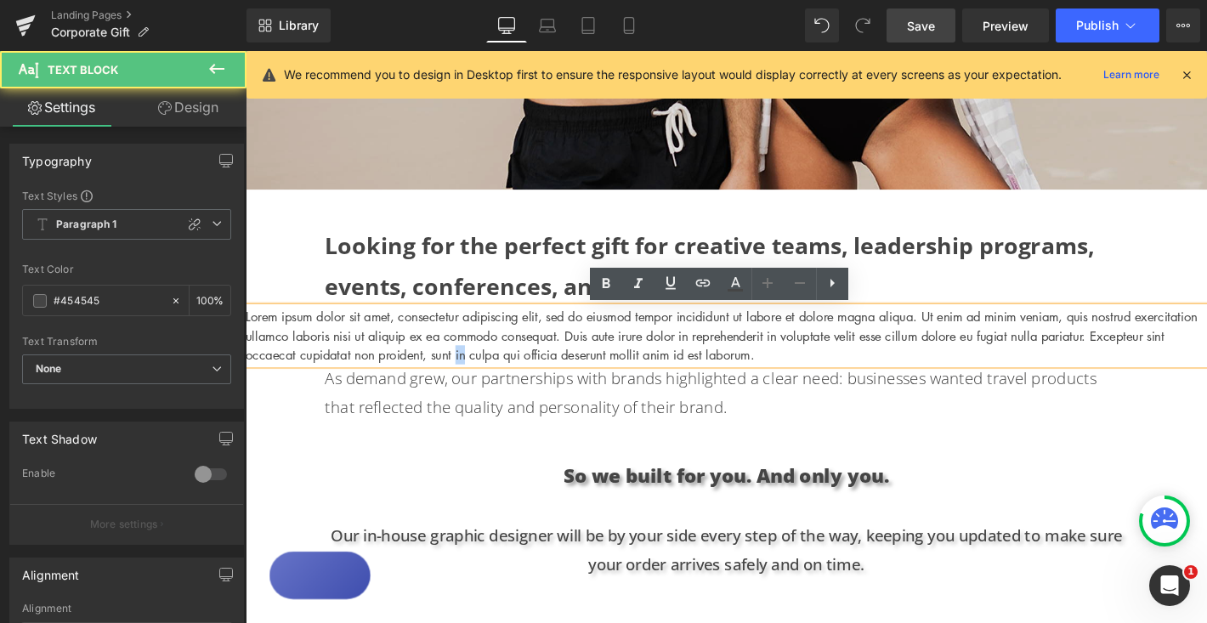
click at [556, 367] on p "Lorem ipsum dolor sit amet, consectetur adipiscing elit, sed do eiusmod tempor …" at bounding box center [760, 356] width 1028 height 61
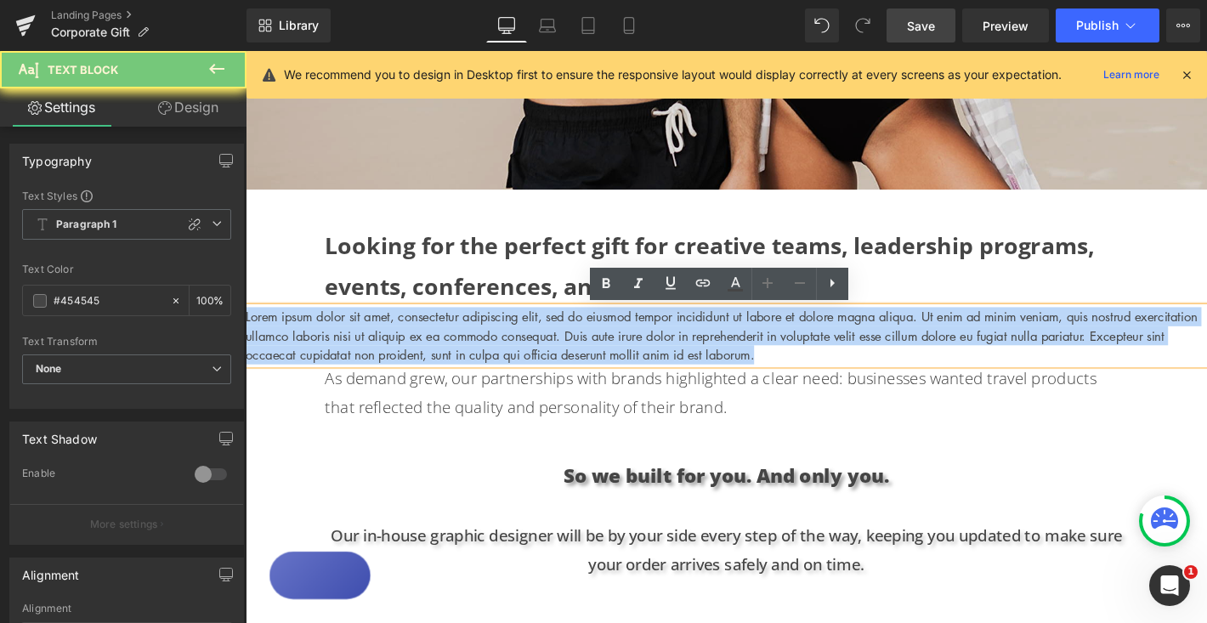
click at [556, 367] on p "Lorem ipsum dolor sit amet, consectetur adipiscing elit, sed do eiusmod tempor …" at bounding box center [760, 356] width 1028 height 61
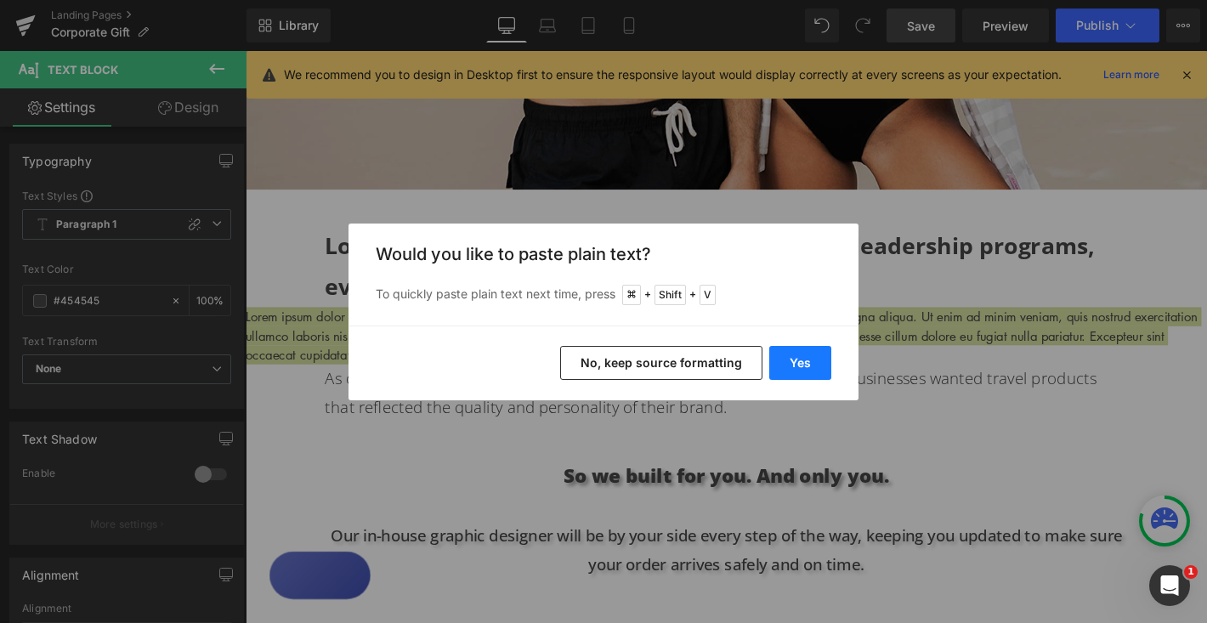
click at [807, 362] on button "Yes" at bounding box center [800, 363] width 62 height 34
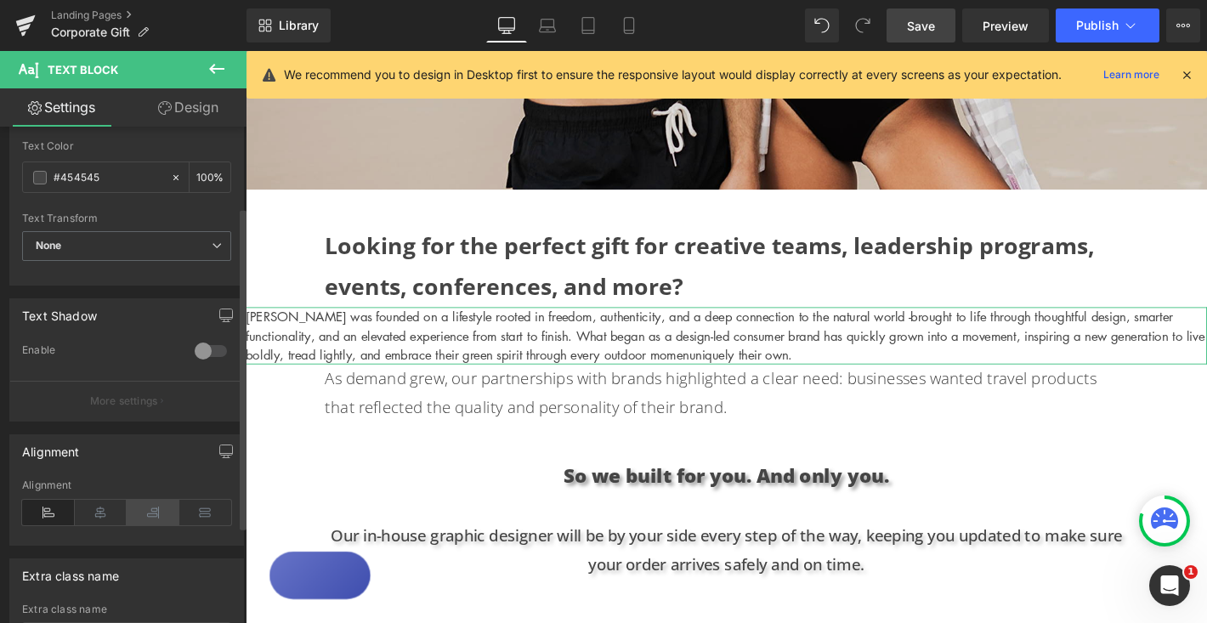
scroll to position [25, 0]
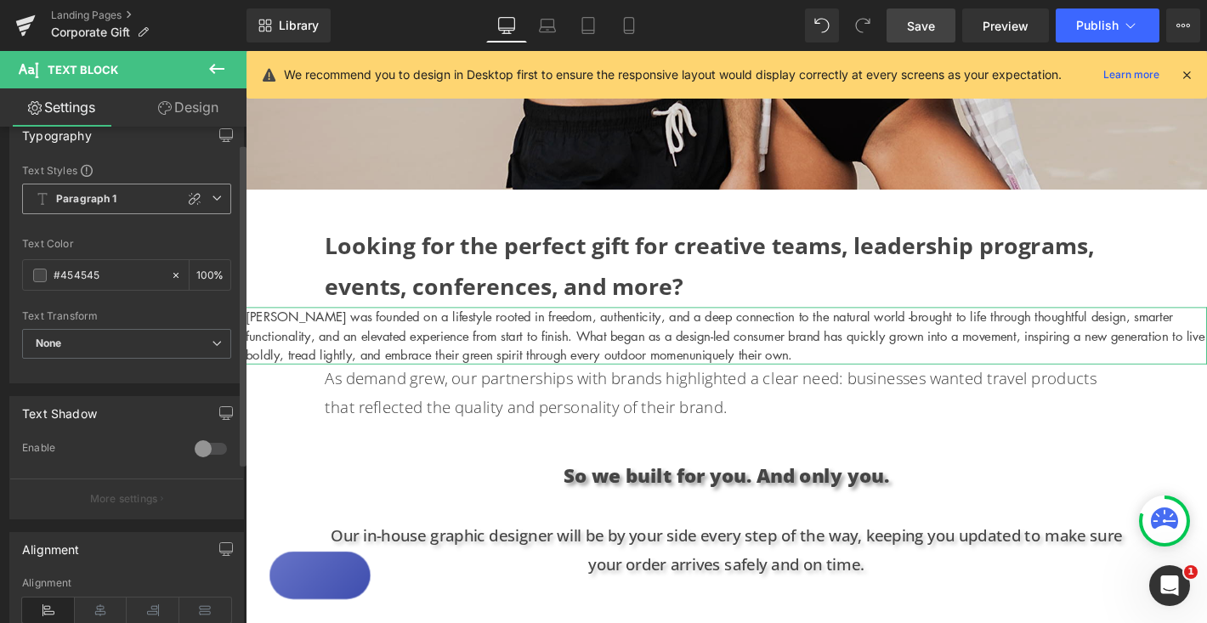
click at [212, 193] on icon at bounding box center [217, 198] width 10 height 10
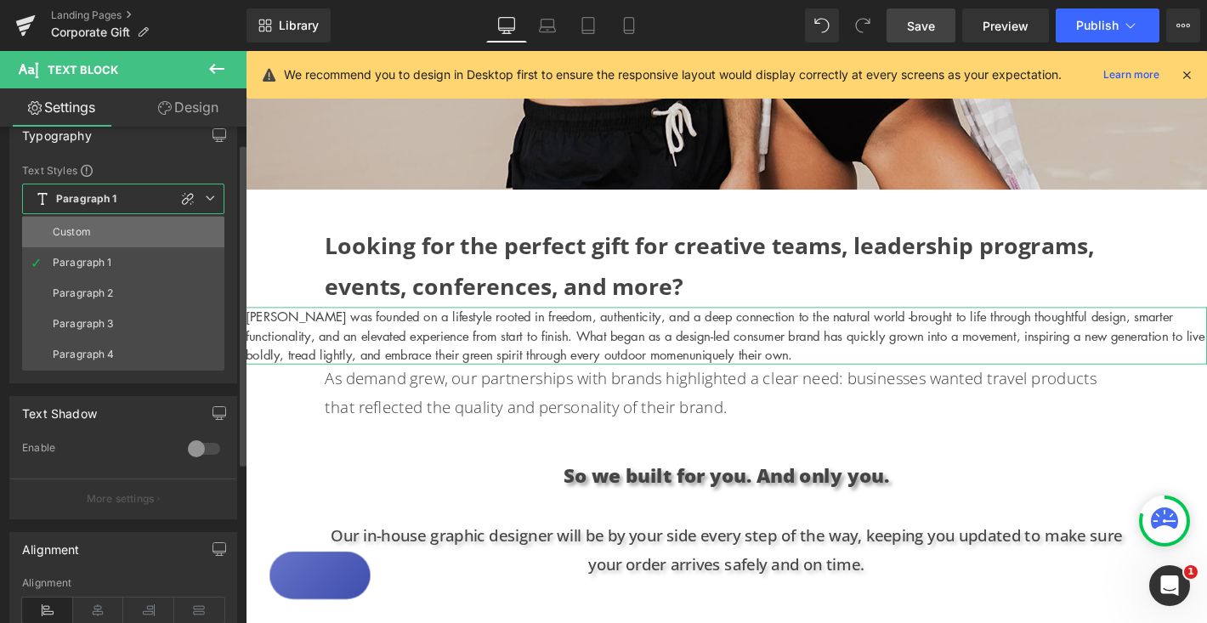
click at [164, 229] on li "Custom" at bounding box center [123, 232] width 202 height 31
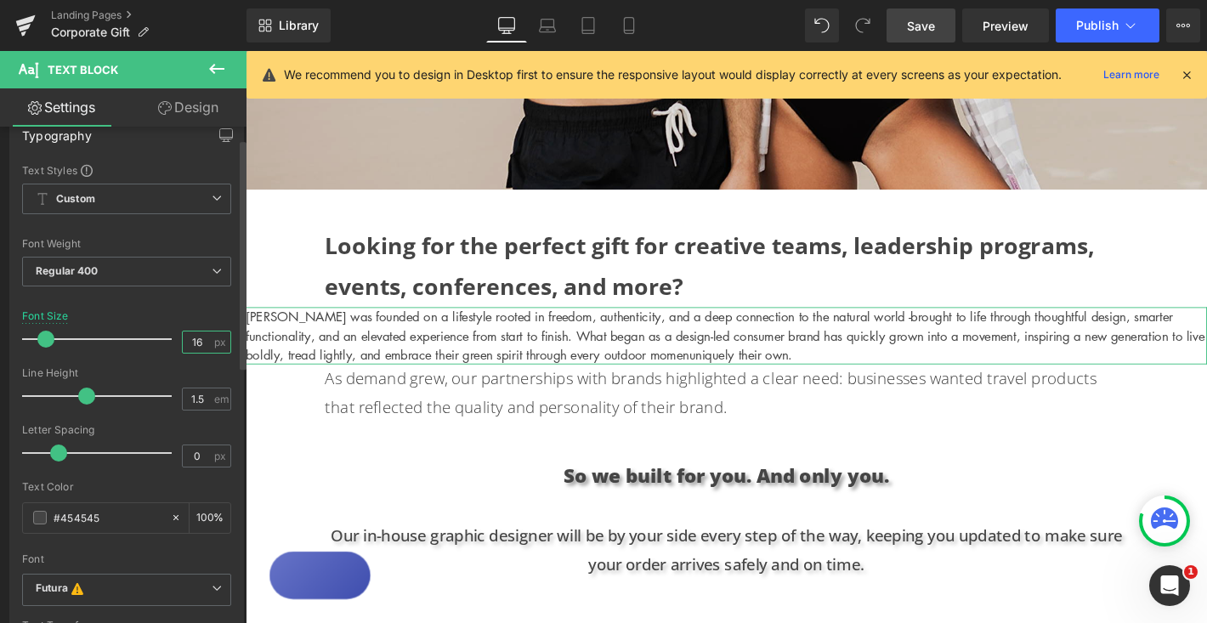
drag, startPoint x: 198, startPoint y: 341, endPoint x: 184, endPoint y: 341, distance: 13.6
click at [184, 341] on input "16" at bounding box center [198, 341] width 30 height 21
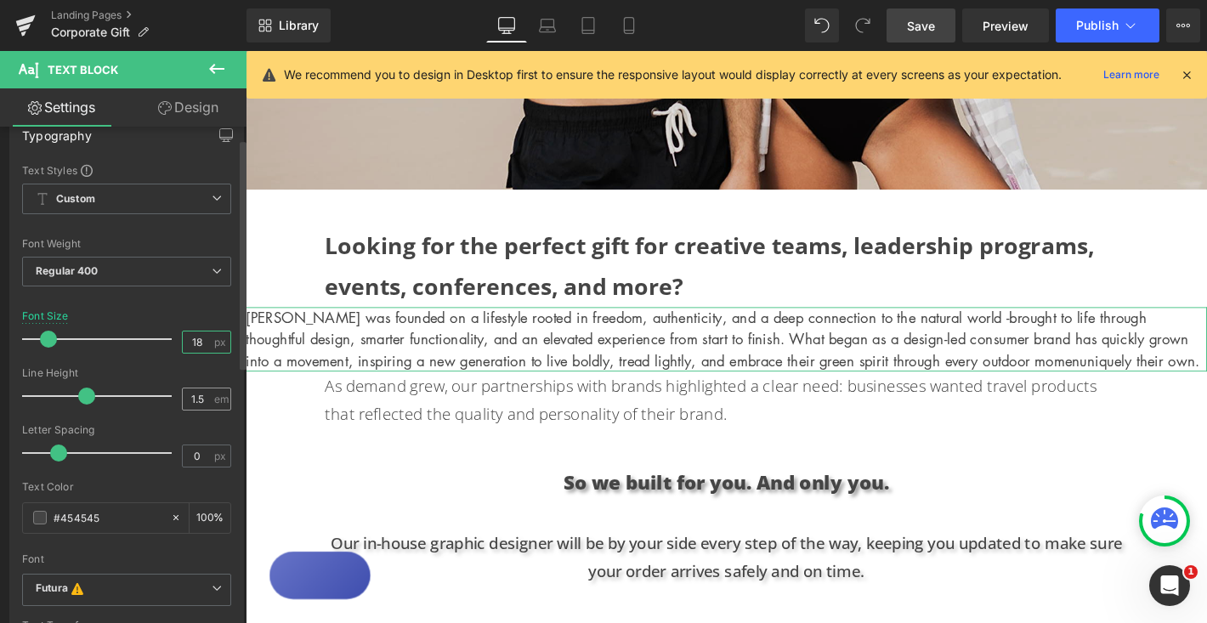
type input "18"
drag, startPoint x: 197, startPoint y: 399, endPoint x: 153, endPoint y: 399, distance: 44.2
click at [153, 399] on div "Line Height 1.5 em" at bounding box center [126, 395] width 209 height 57
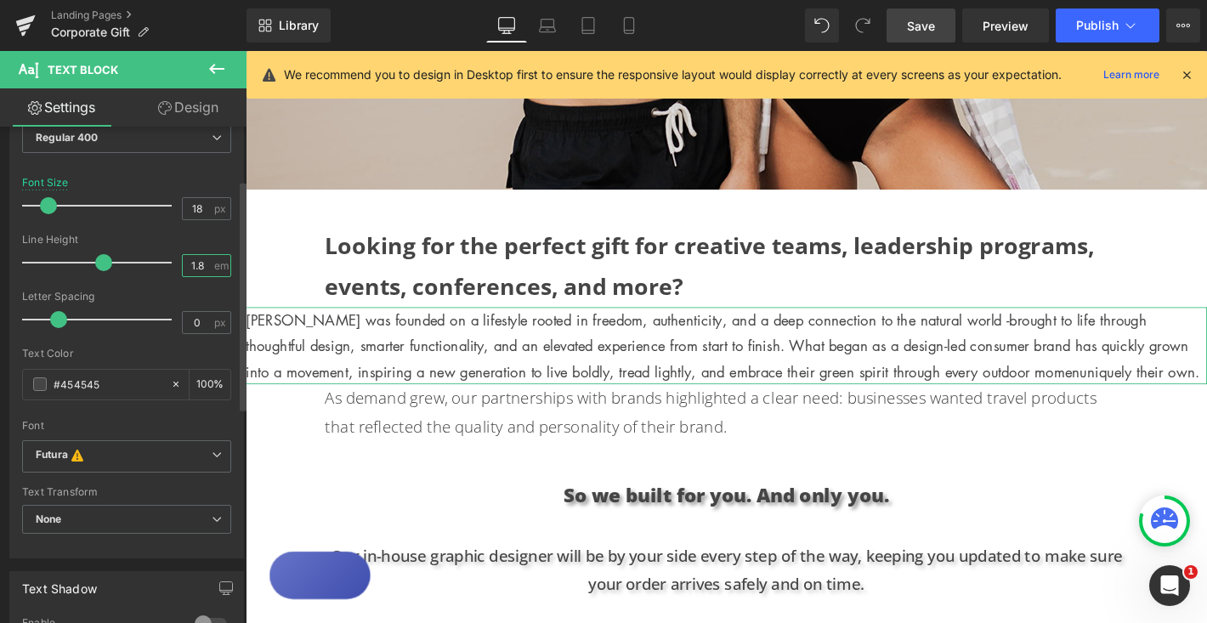
scroll to position [246, 0]
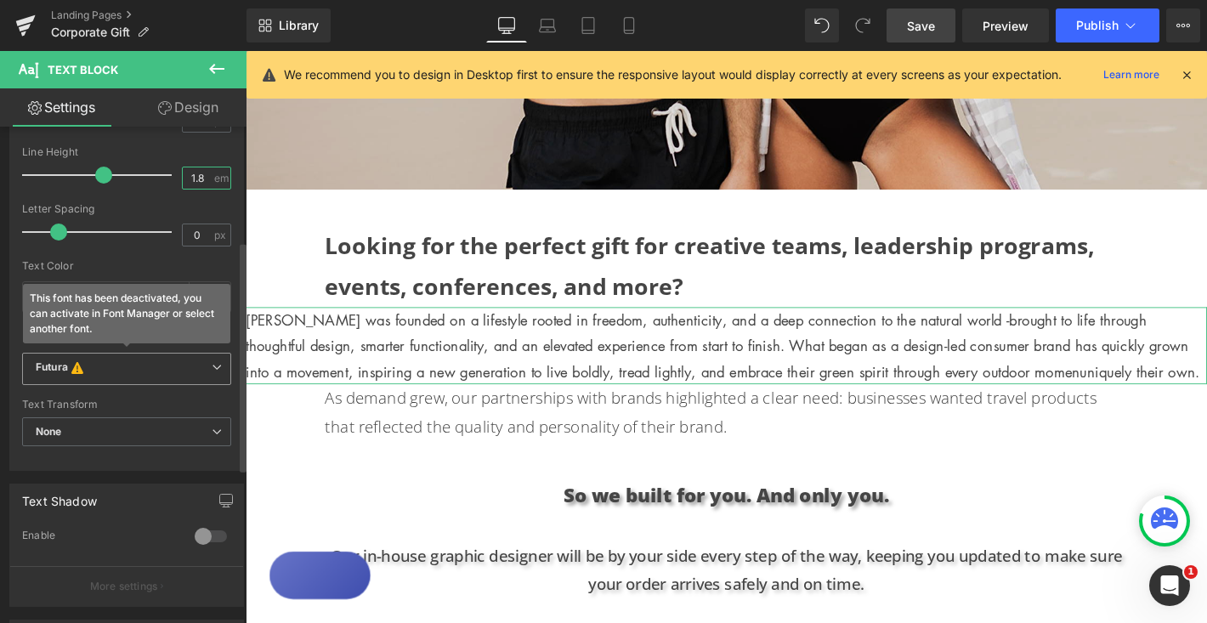
type input "1.8"
click at [201, 370] on b "Futura This font has been deactivated, you can activate in Font Manager or sele…" at bounding box center [124, 368] width 176 height 17
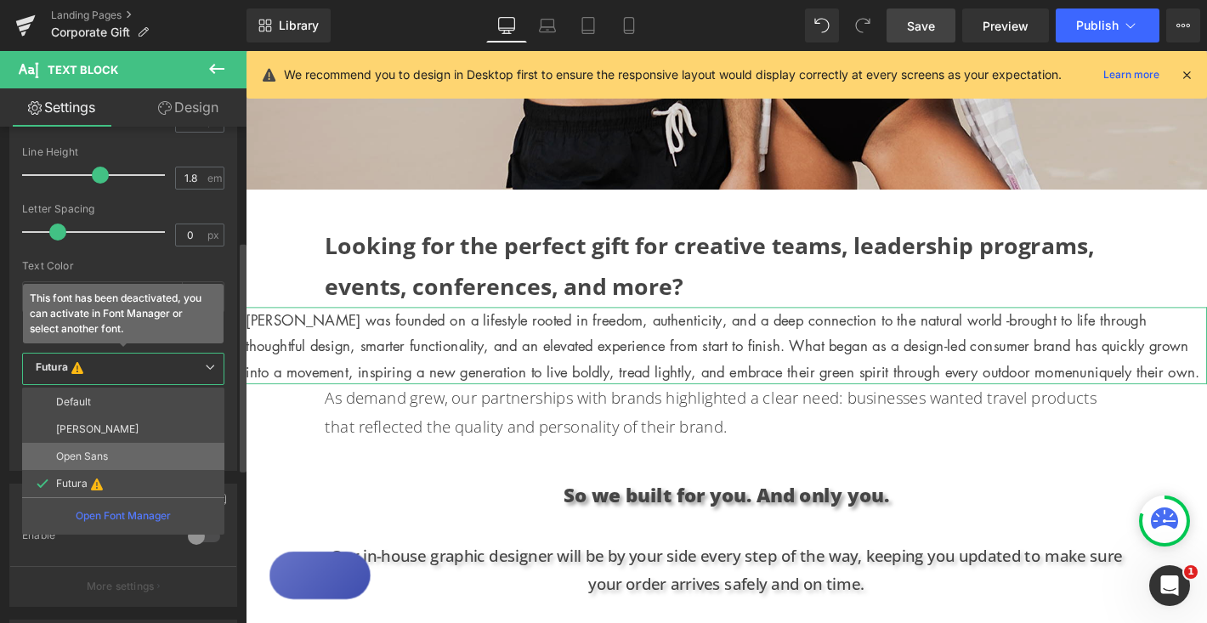
click at [110, 449] on li "Open Sans" at bounding box center [123, 456] width 202 height 27
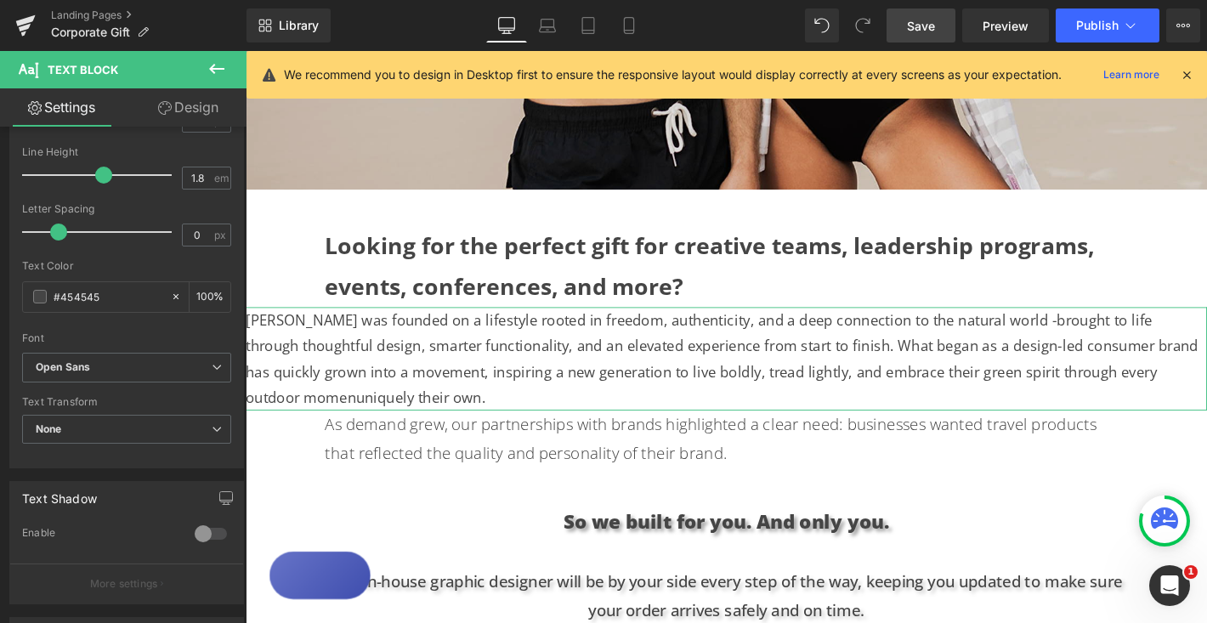
click at [191, 111] on link "Design" at bounding box center [188, 107] width 123 height 38
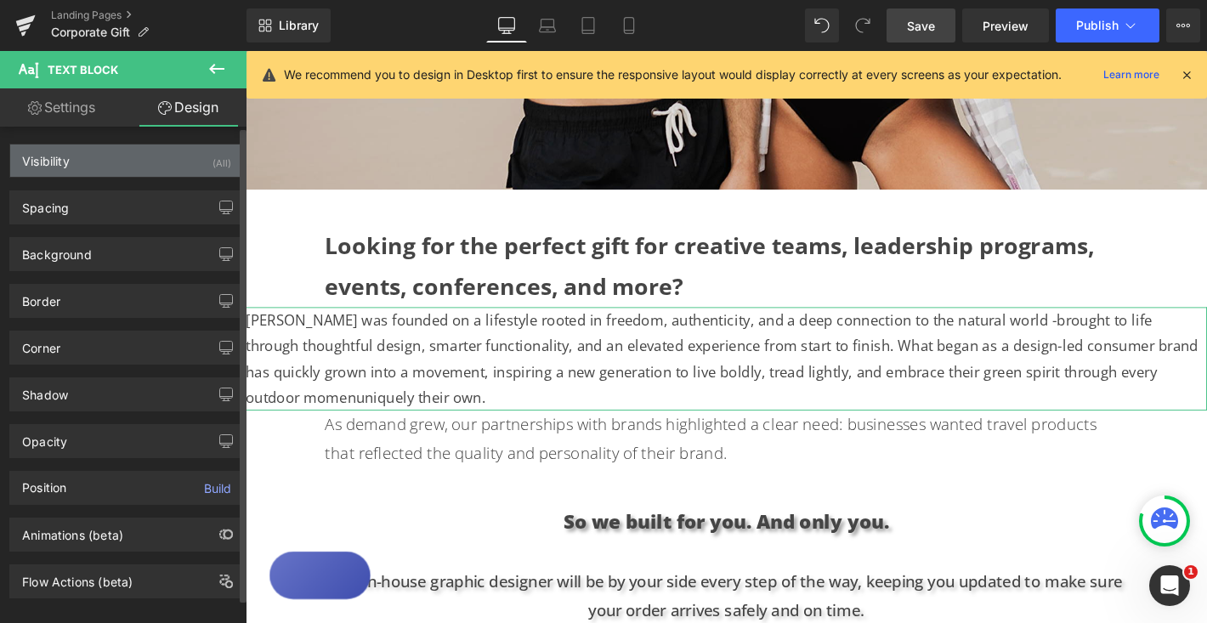
click at [184, 163] on div "Visibility (All)" at bounding box center [126, 160] width 233 height 32
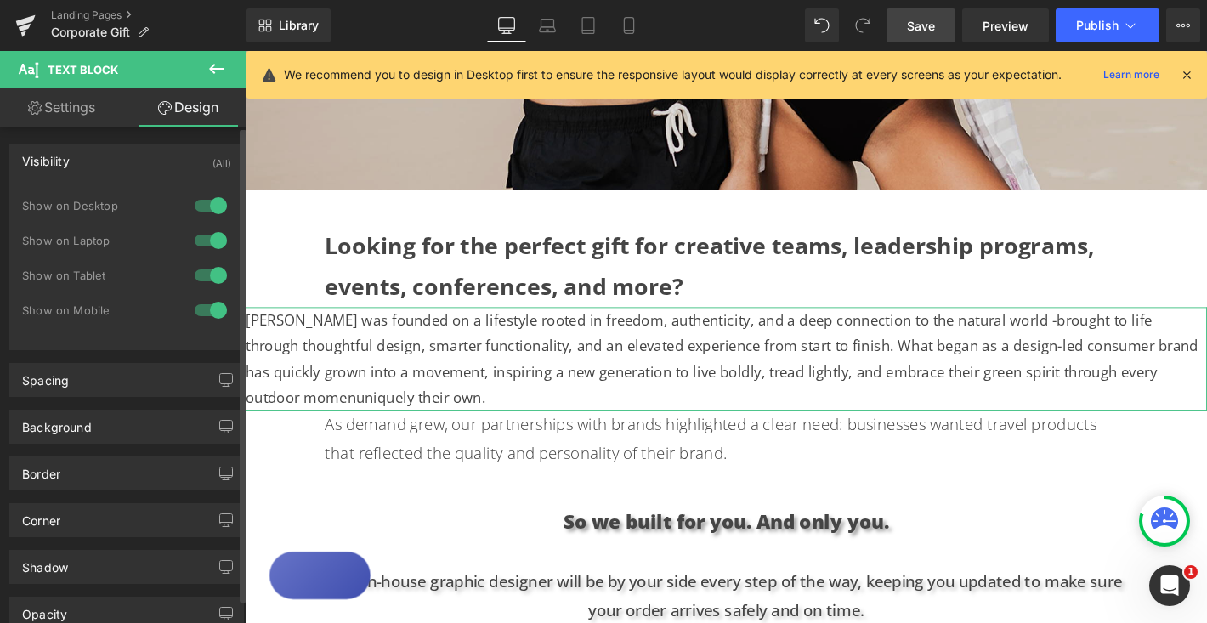
click at [200, 272] on div at bounding box center [210, 275] width 41 height 27
click at [201, 310] on div at bounding box center [210, 310] width 41 height 27
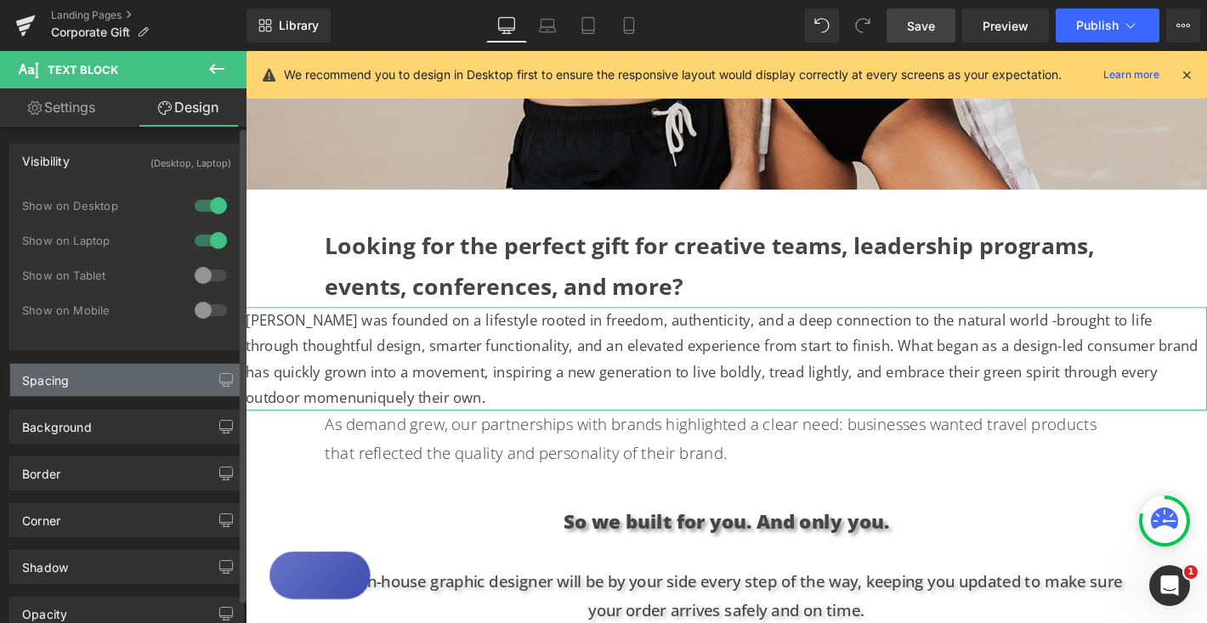
click at [147, 388] on div "Spacing" at bounding box center [126, 380] width 233 height 32
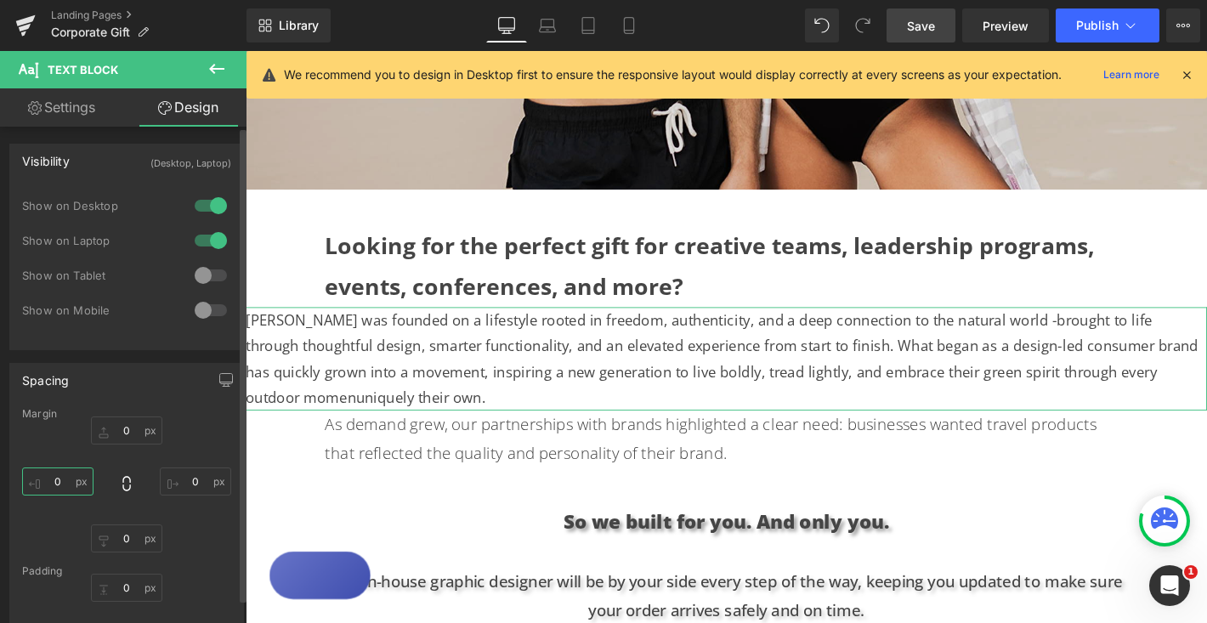
click at [61, 479] on input "0" at bounding box center [57, 481] width 71 height 28
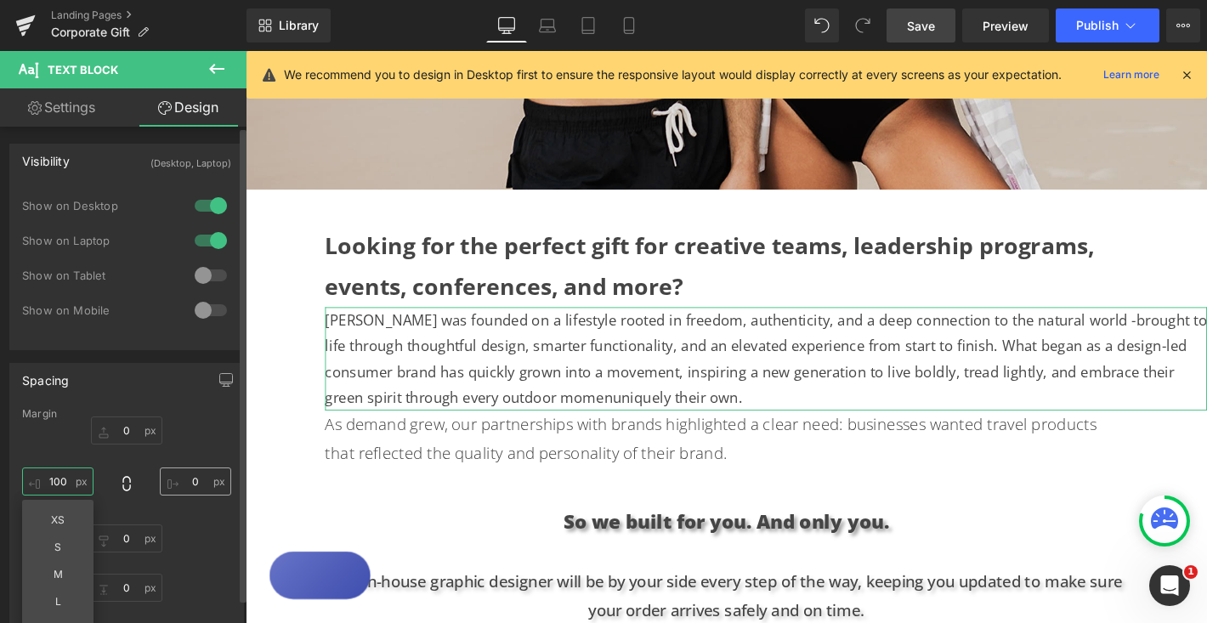
type input "100"
click at [191, 481] on input "0" at bounding box center [195, 481] width 71 height 28
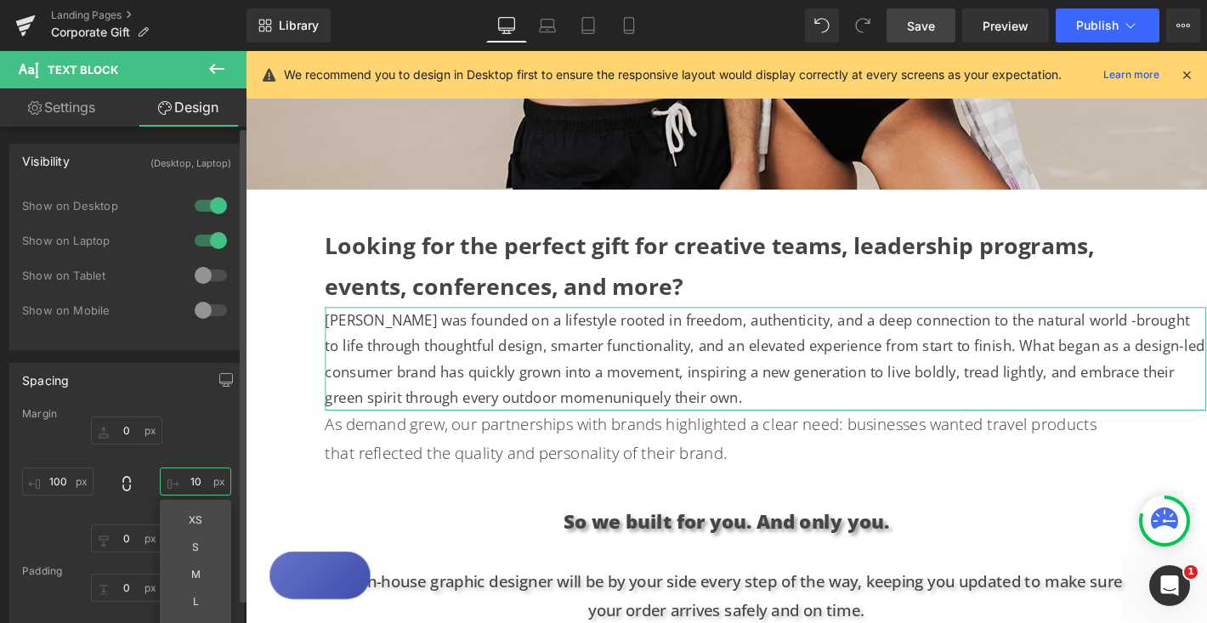
type input "100"
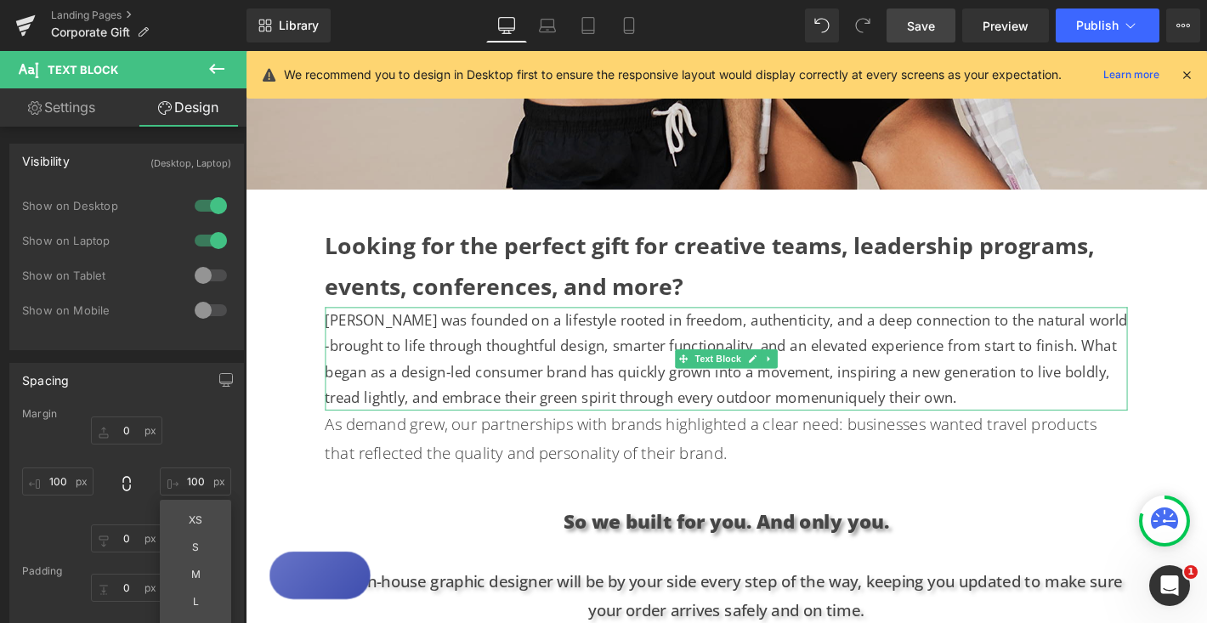
click at [898, 413] on p "[PERSON_NAME] was founded on a lifestyle rooted in freedom, authenticity, and a…" at bounding box center [760, 381] width 858 height 110
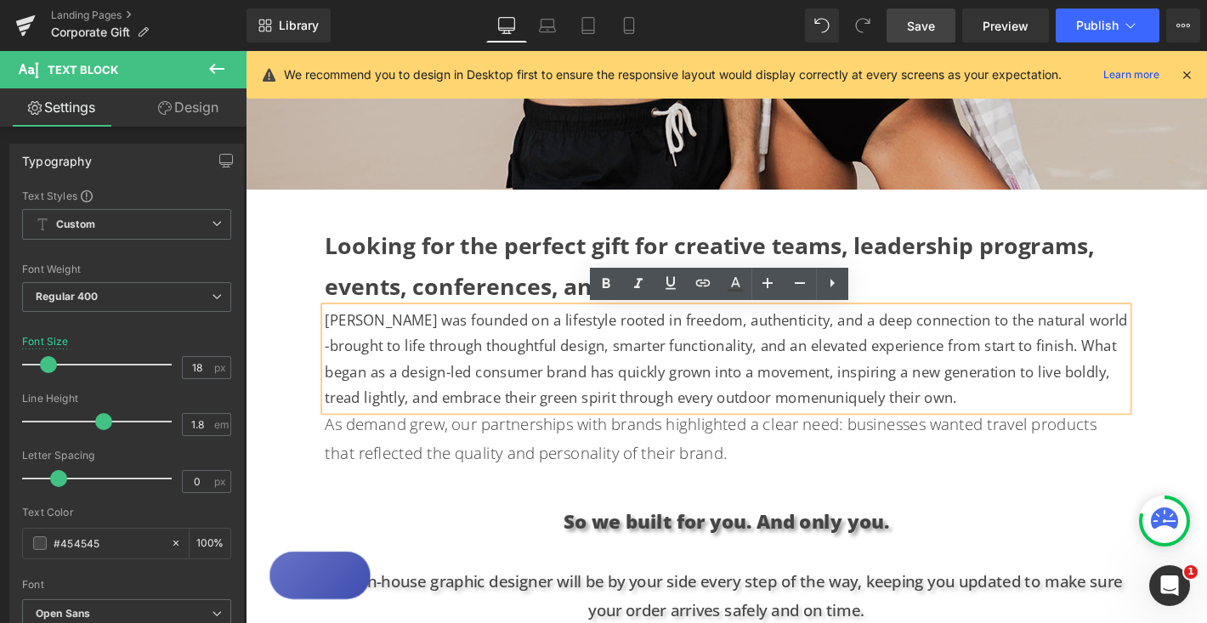
click at [920, 419] on p "[PERSON_NAME] was founded on a lifestyle rooted in freedom, authenticity, and a…" at bounding box center [760, 381] width 858 height 110
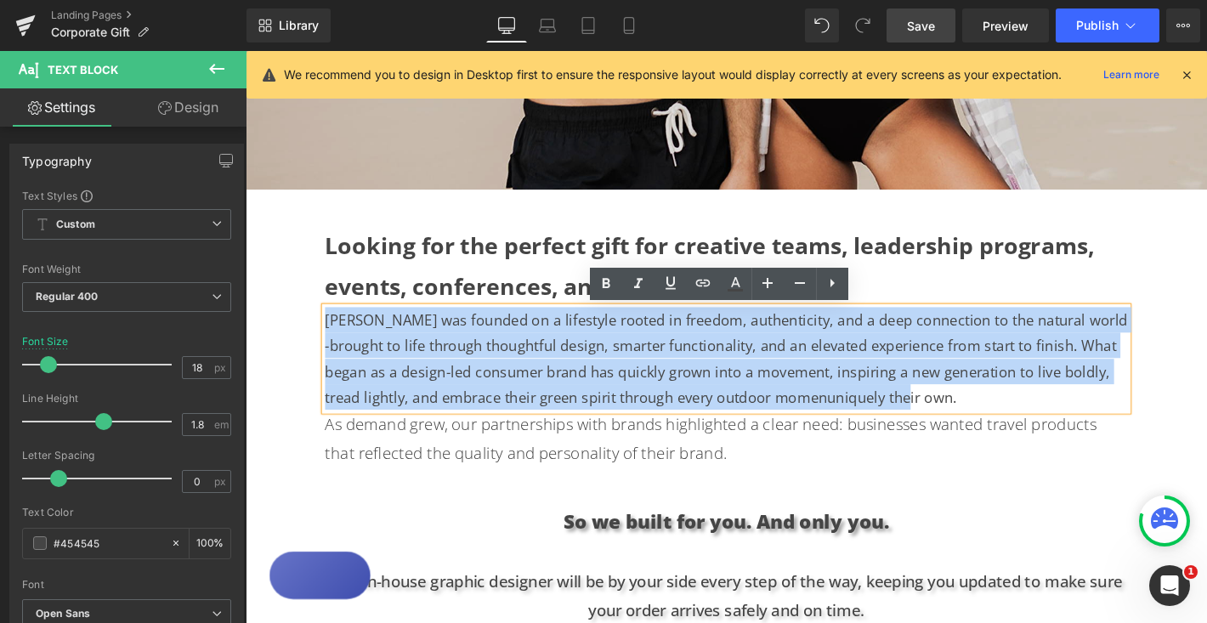
drag, startPoint x: 920, startPoint y: 419, endPoint x: 309, endPoint y: 343, distance: 616.6
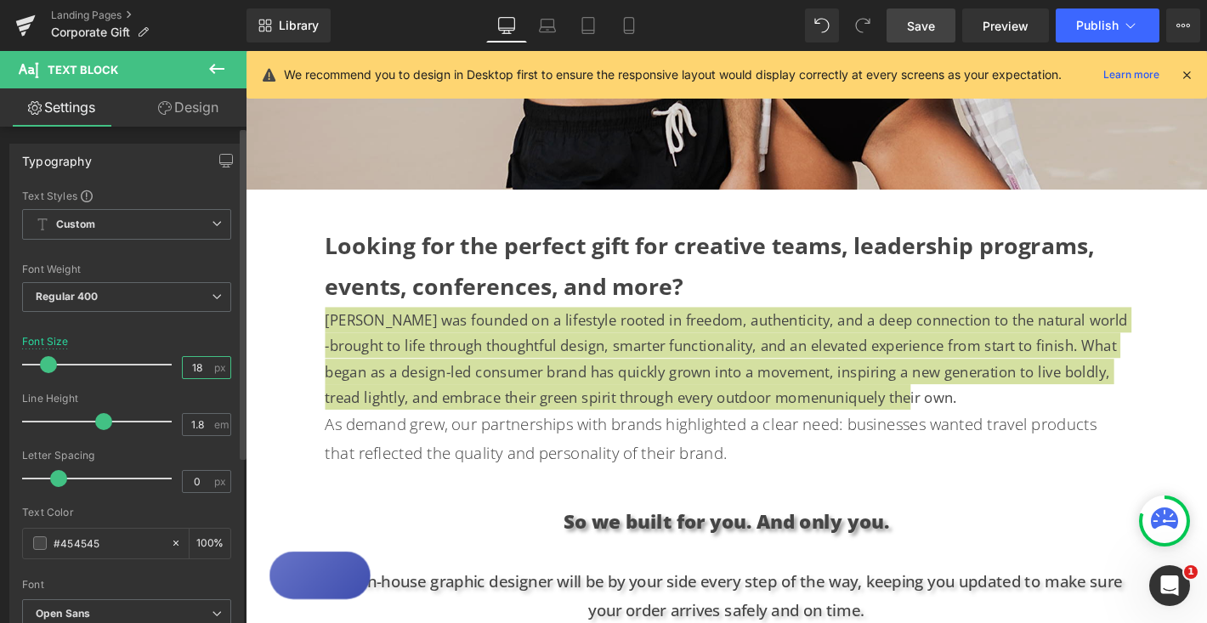
drag, startPoint x: 196, startPoint y: 367, endPoint x: 179, endPoint y: 368, distance: 17.0
click at [183, 368] on input "18" at bounding box center [198, 367] width 30 height 21
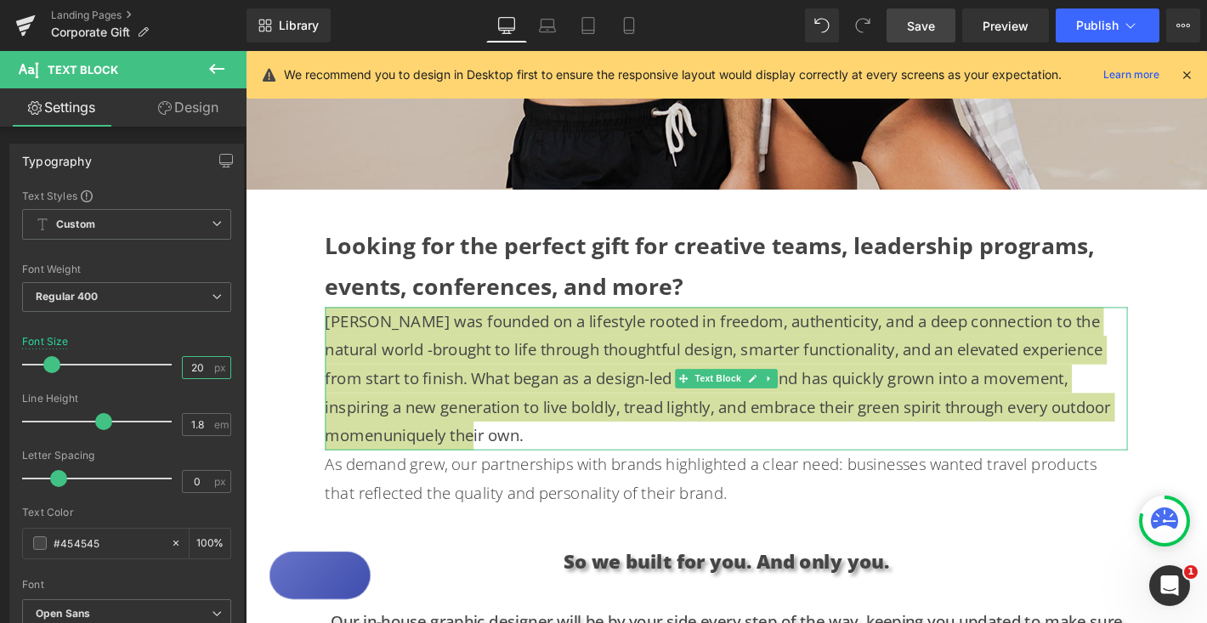
type input "20"
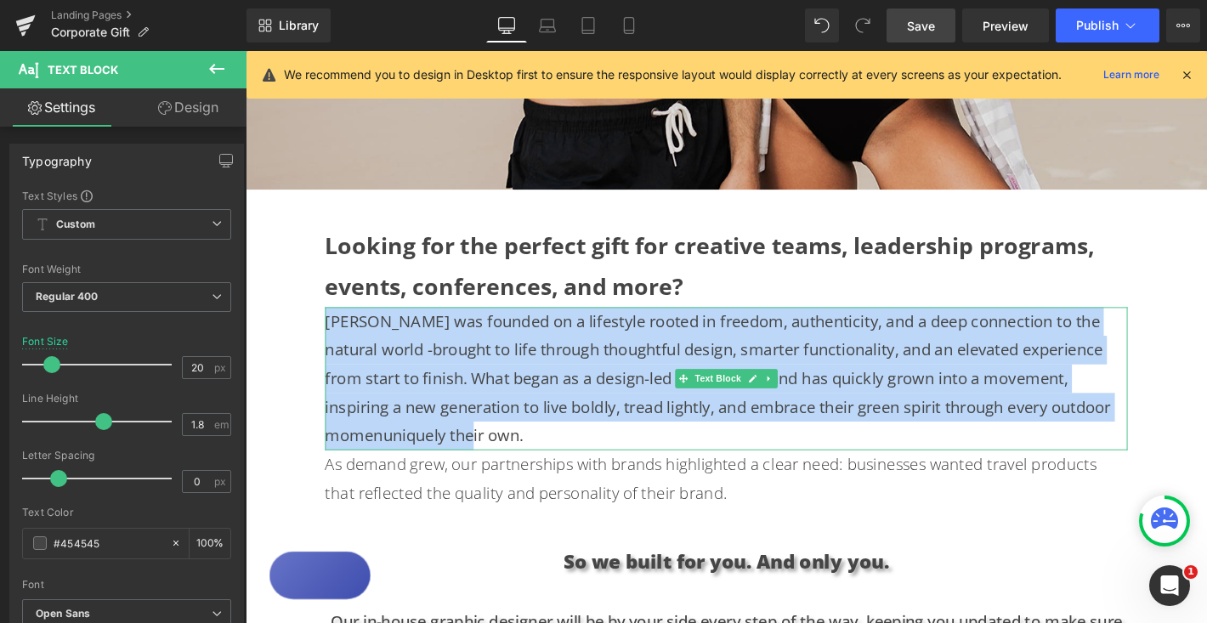
click at [631, 473] on p "[PERSON_NAME] was founded on a lifestyle rooted in freedom, authenticity, and a…" at bounding box center [760, 402] width 858 height 153
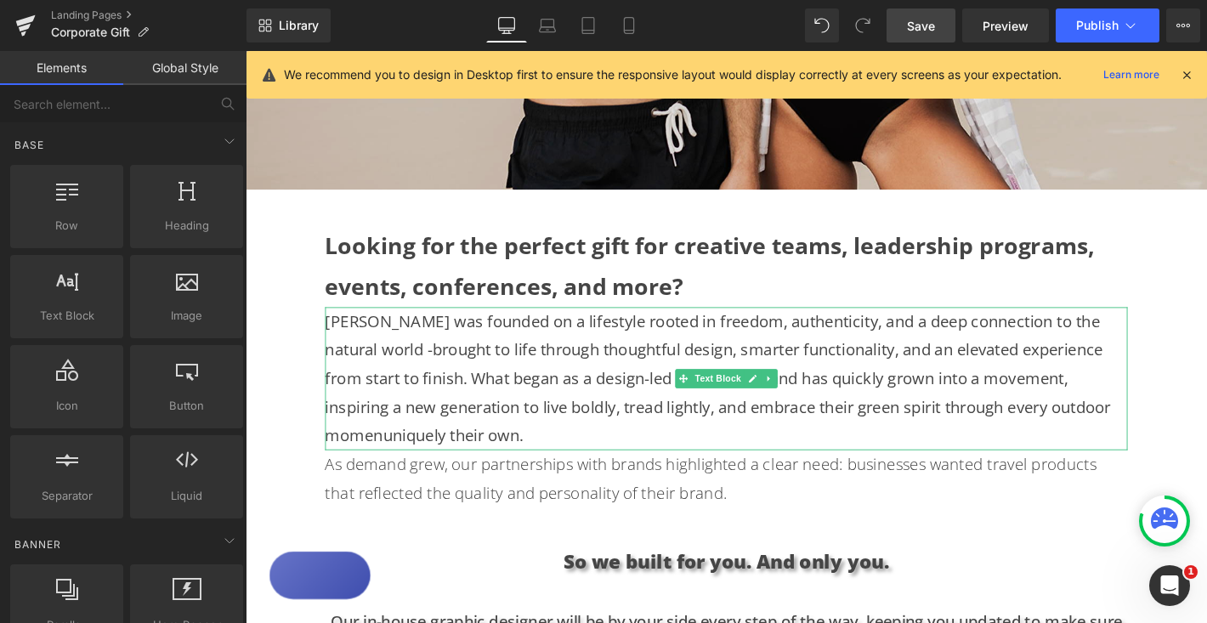
click at [586, 460] on p "[PERSON_NAME] was founded on a lifestyle rooted in freedom, authenticity, and a…" at bounding box center [760, 402] width 858 height 153
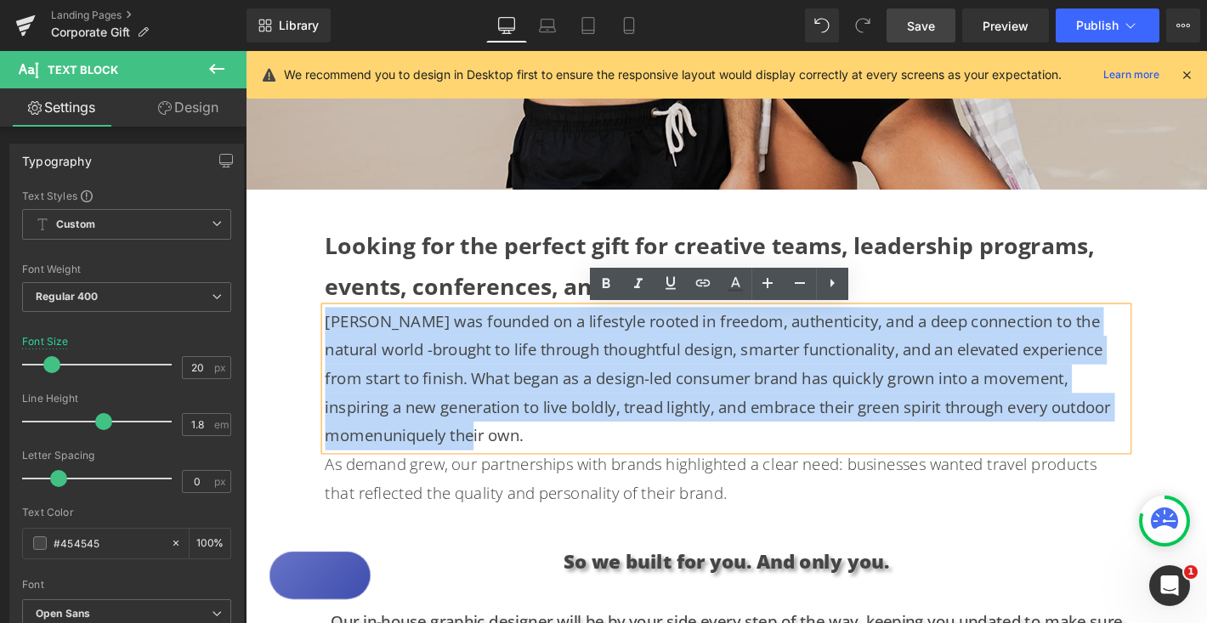
drag, startPoint x: 586, startPoint y: 460, endPoint x: 323, endPoint y: 335, distance: 290.8
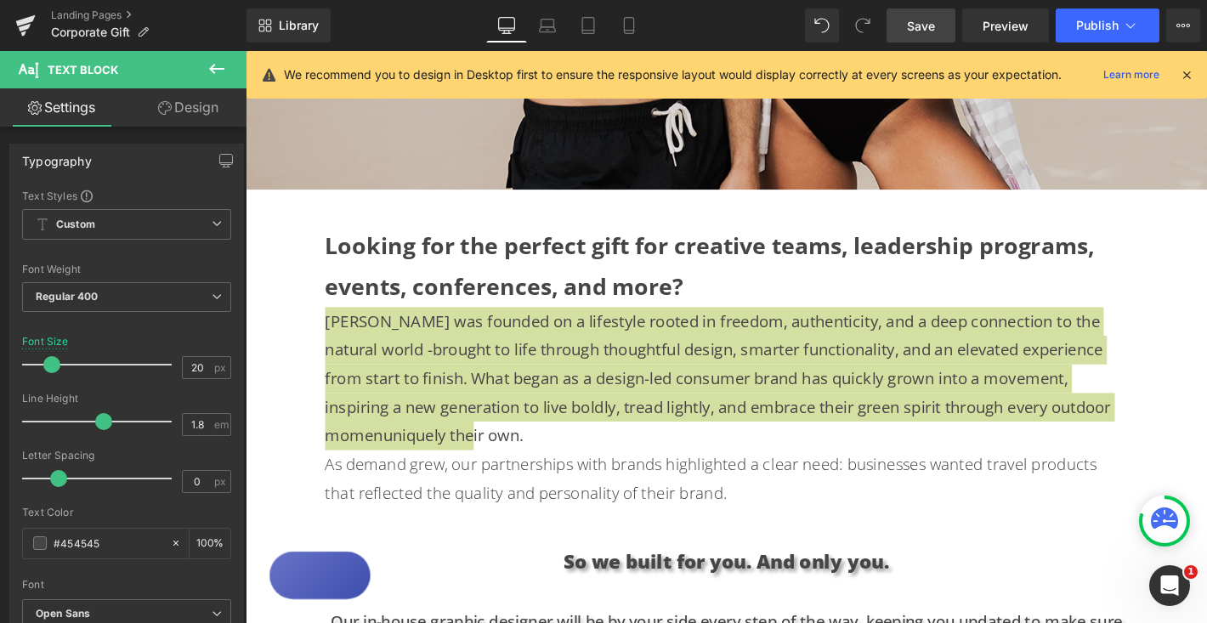
click at [201, 104] on link "Design" at bounding box center [188, 107] width 123 height 38
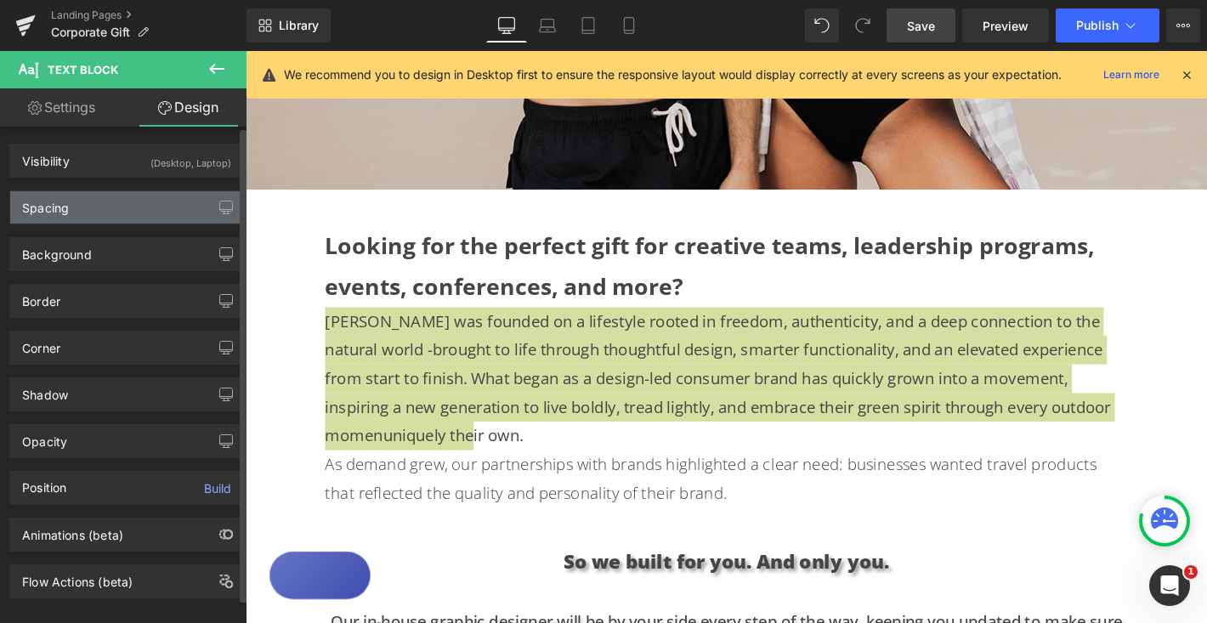
click at [130, 212] on div "Spacing" at bounding box center [126, 207] width 233 height 32
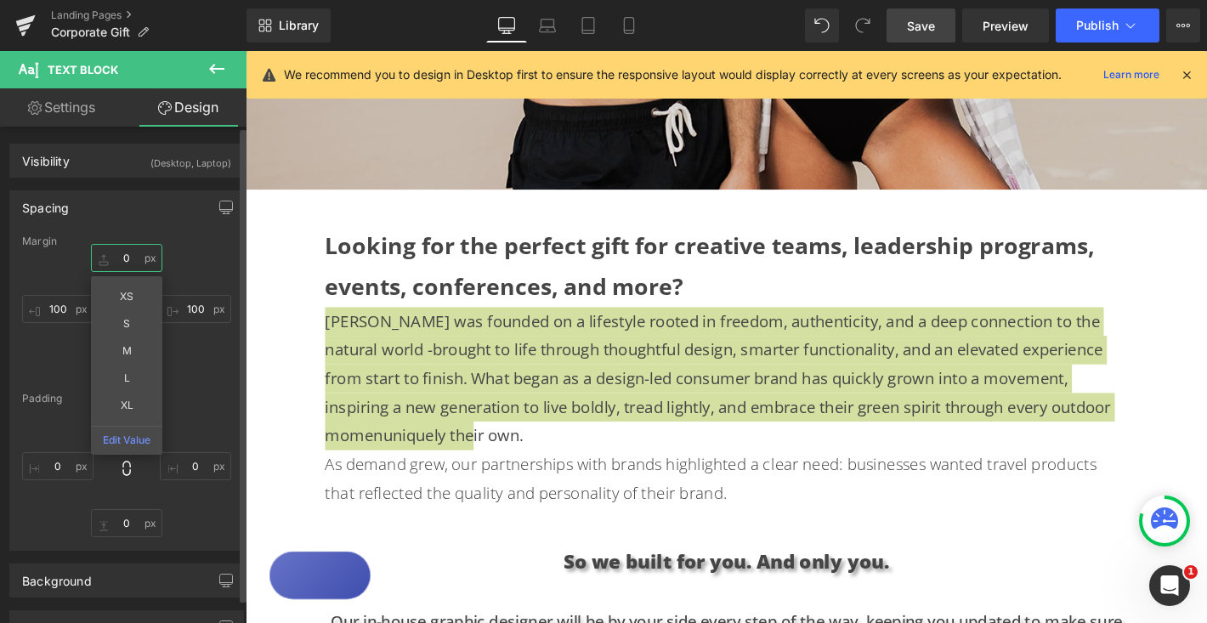
click at [127, 258] on input "0" at bounding box center [126, 258] width 71 height 28
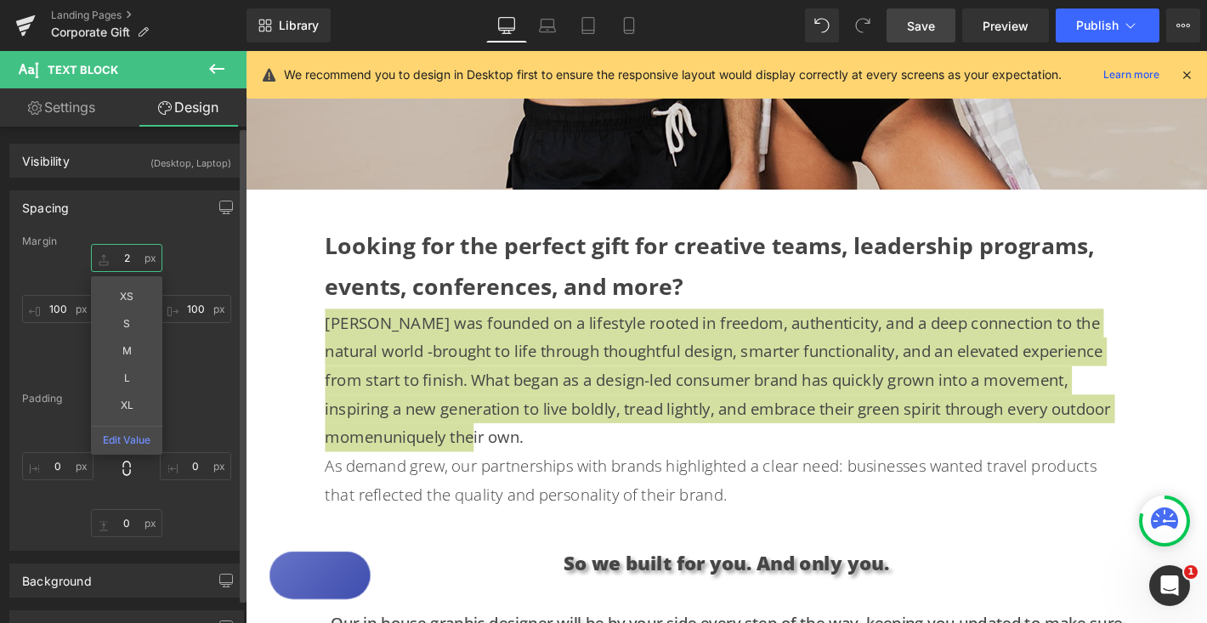
type input "20"
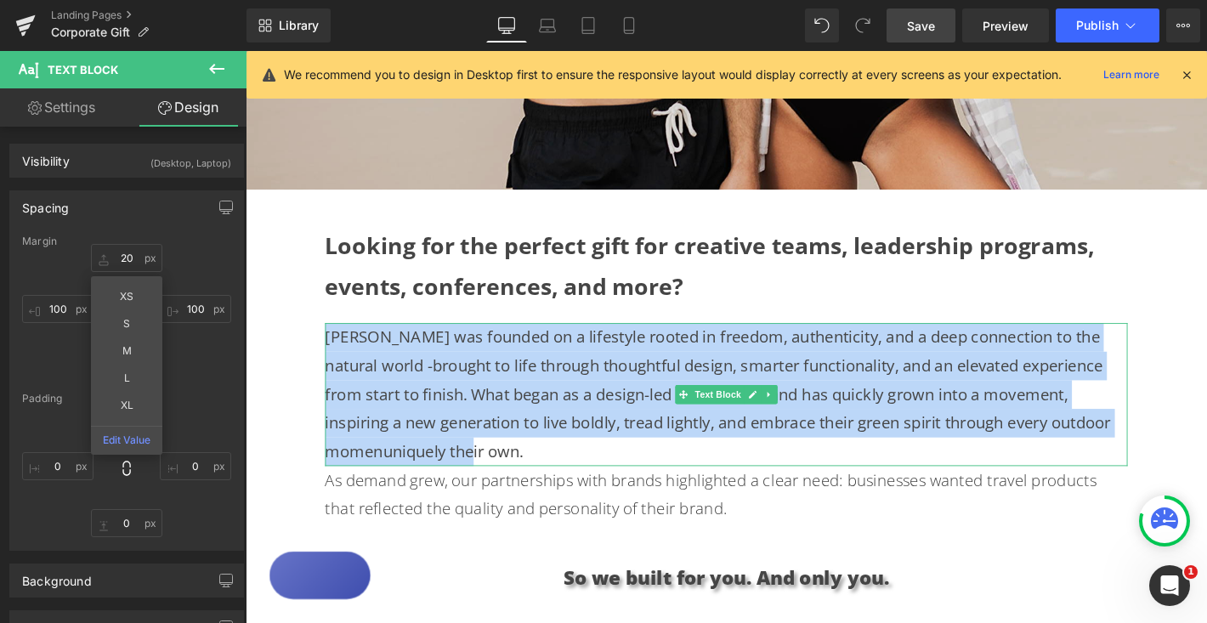
click at [765, 484] on p "[PERSON_NAME] was founded on a lifestyle rooted in freedom, authenticity, and a…" at bounding box center [760, 419] width 858 height 153
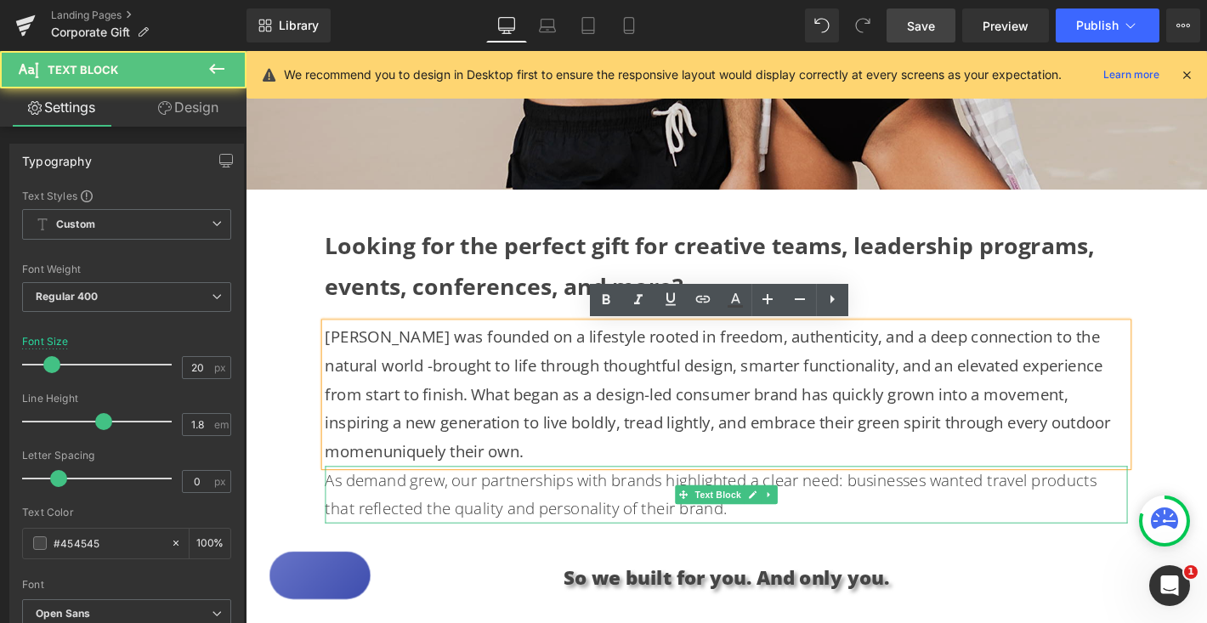
click at [794, 540] on p "As demand grew, our partnerships with brands highlighted a clear need: business…" at bounding box center [760, 526] width 858 height 61
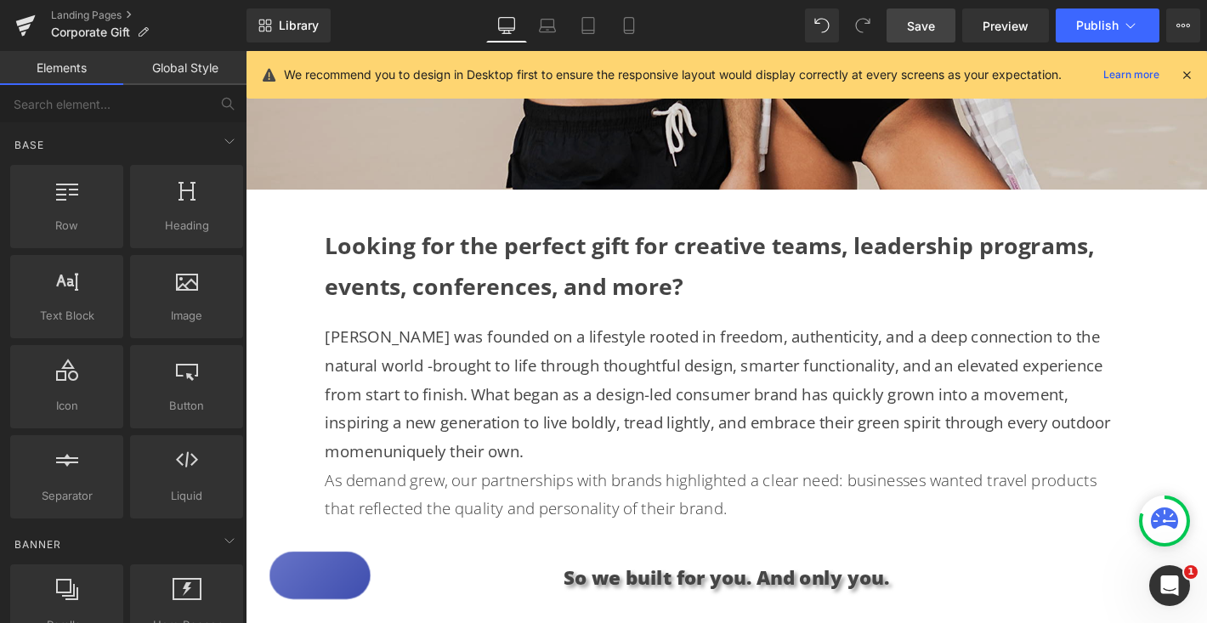
click at [927, 24] on span "Save" at bounding box center [921, 26] width 28 height 18
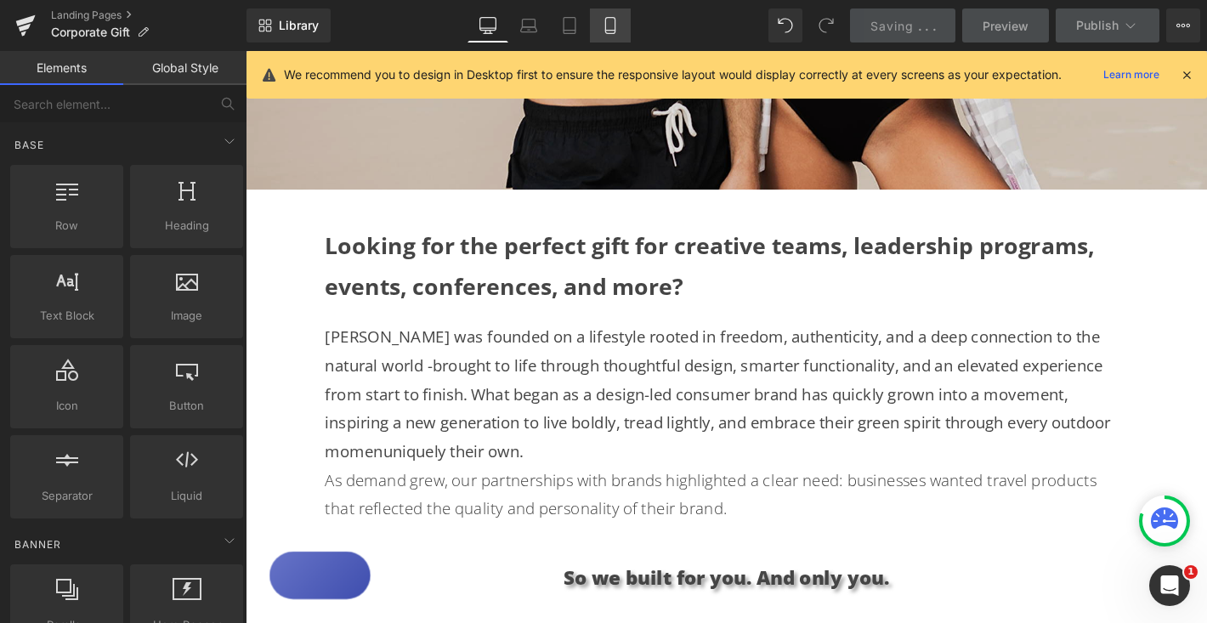
click at [619, 25] on link "Mobile" at bounding box center [610, 25] width 41 height 34
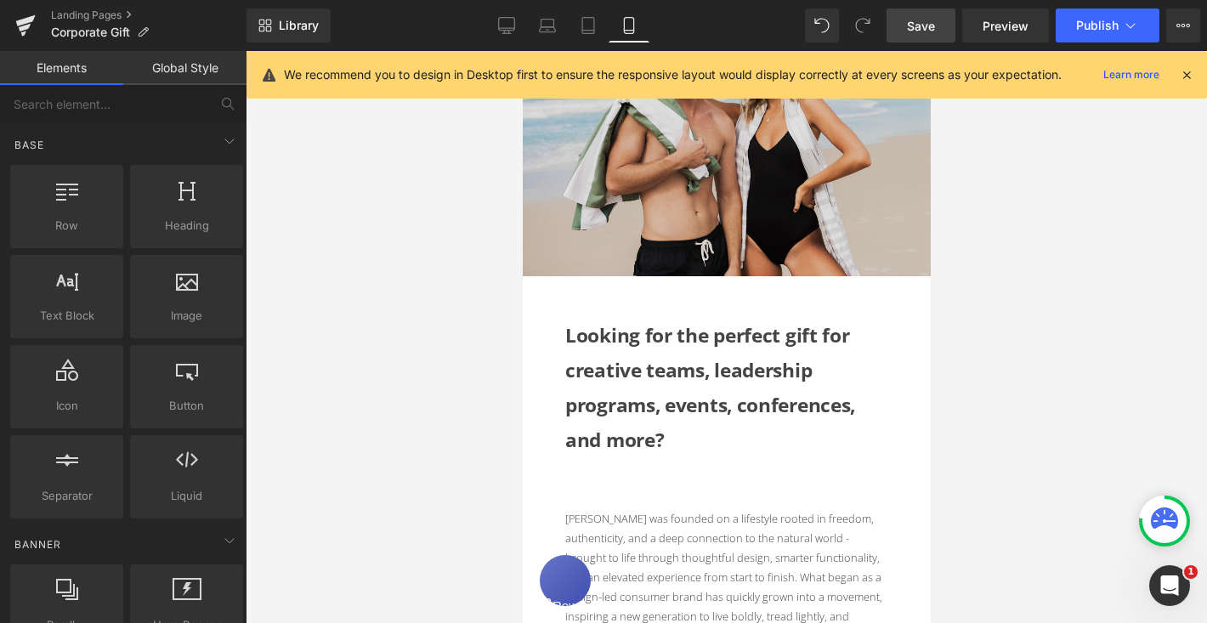
scroll to position [365, 0]
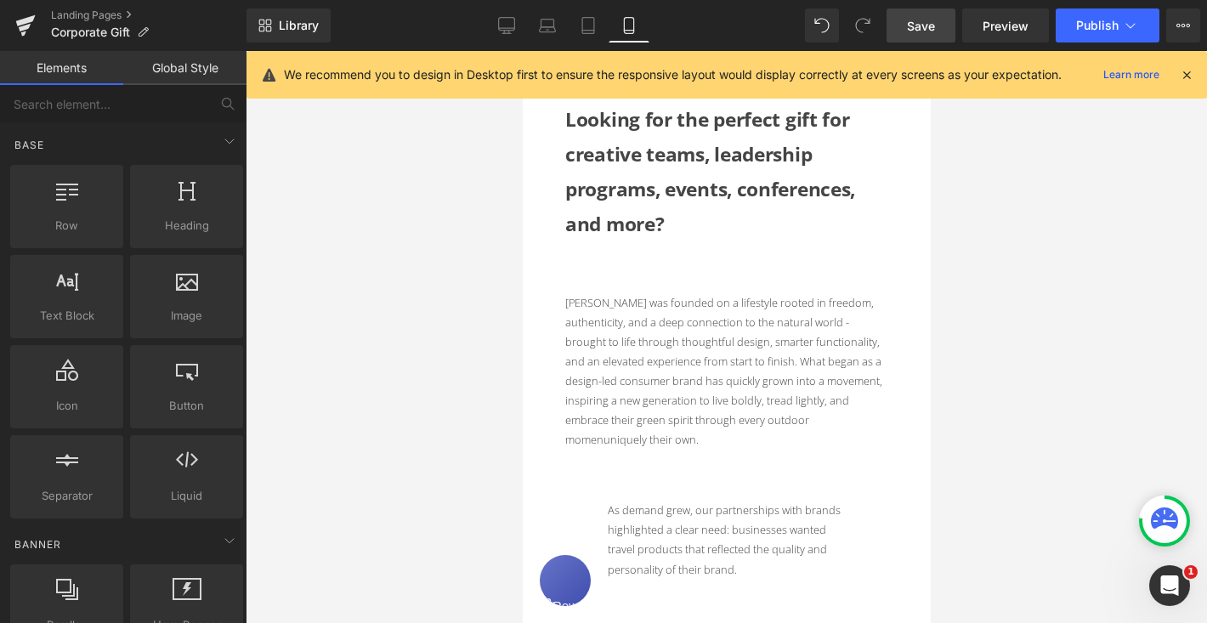
click at [671, 325] on p "[PERSON_NAME] was founded on a lifestyle rooted in freedom, authenticity, and a…" at bounding box center [725, 371] width 323 height 156
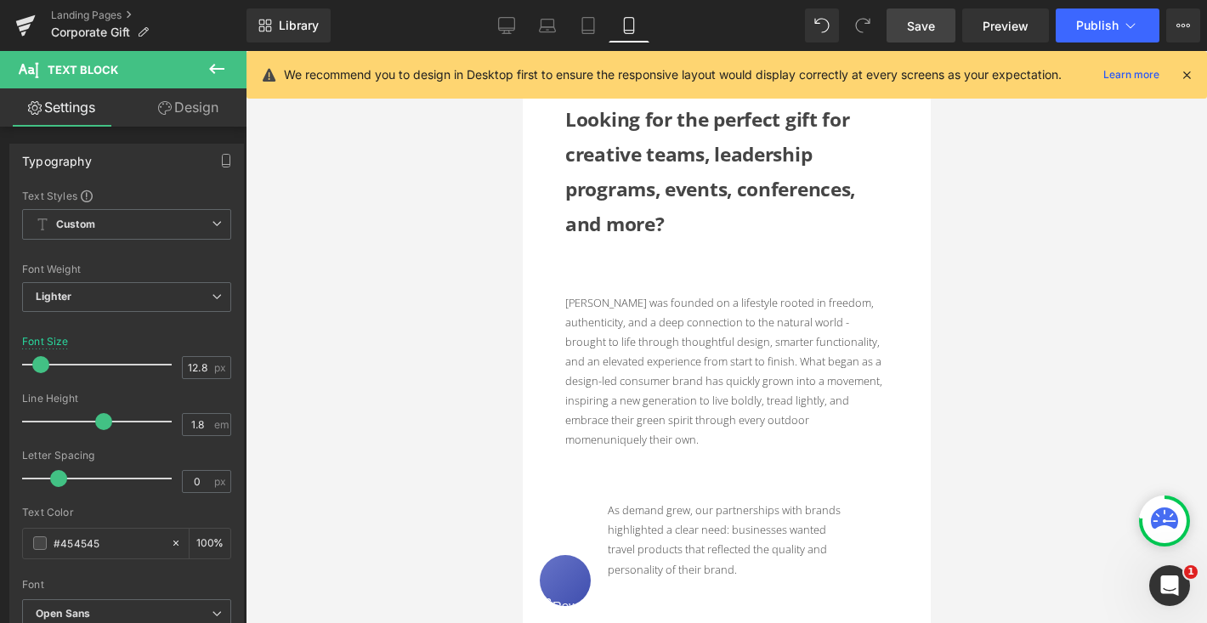
click at [177, 105] on link "Design" at bounding box center [188, 107] width 123 height 38
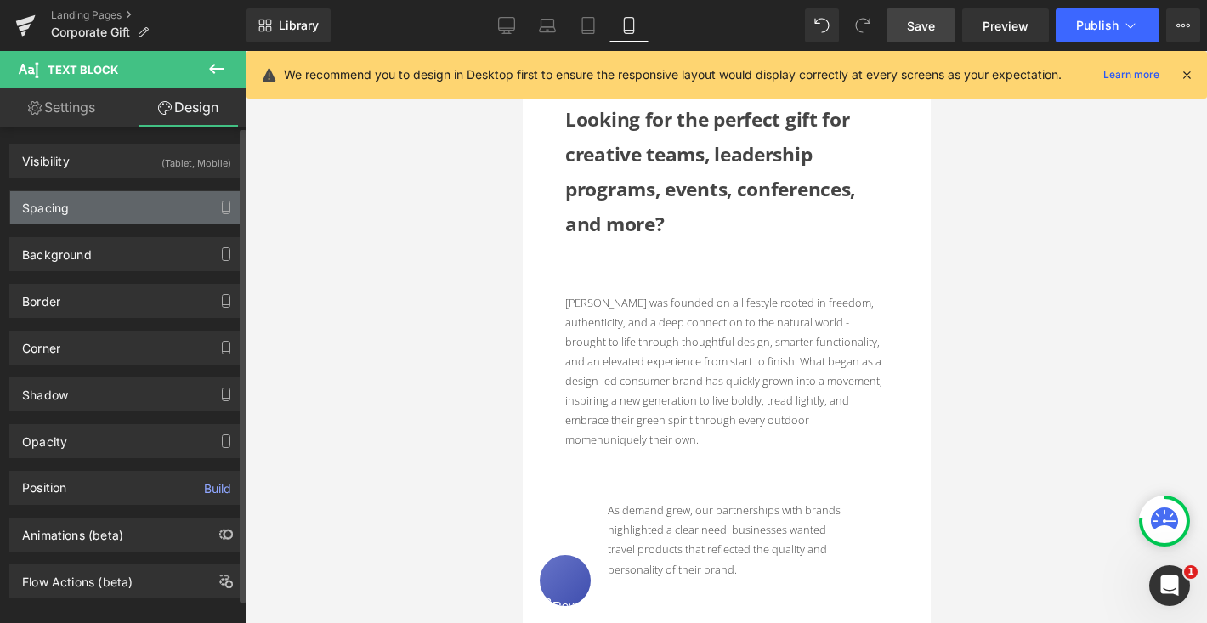
type input "0"
type input "50"
type input "60"
type input "50"
type input "60"
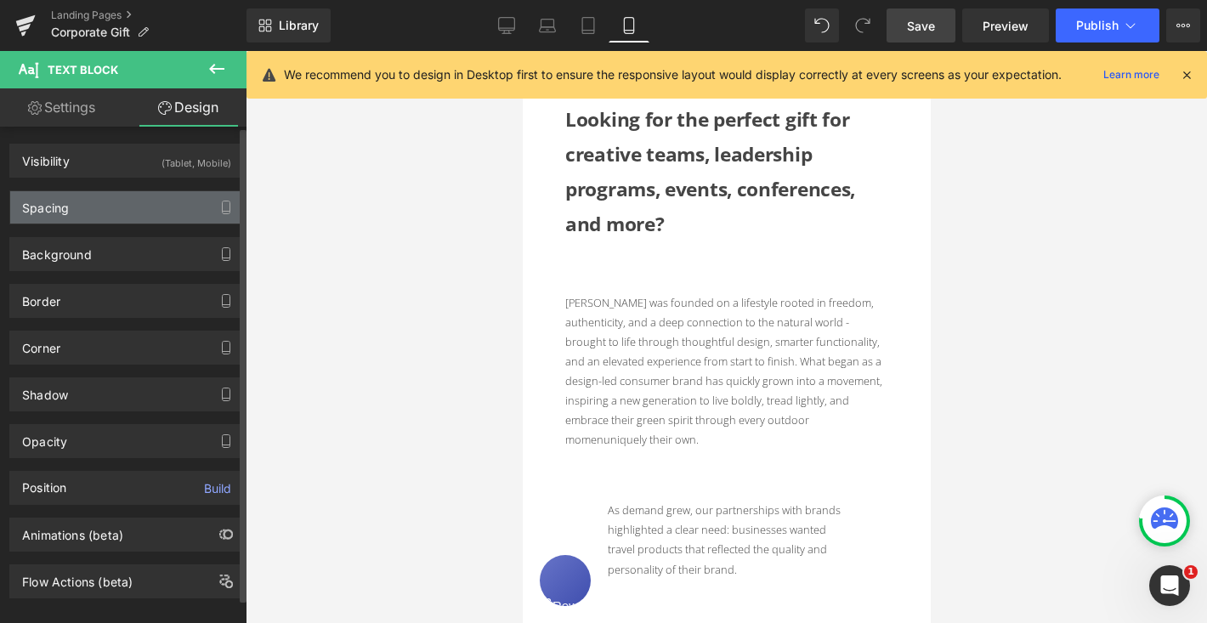
type input "0"
click at [94, 211] on div "Spacing" at bounding box center [126, 207] width 233 height 32
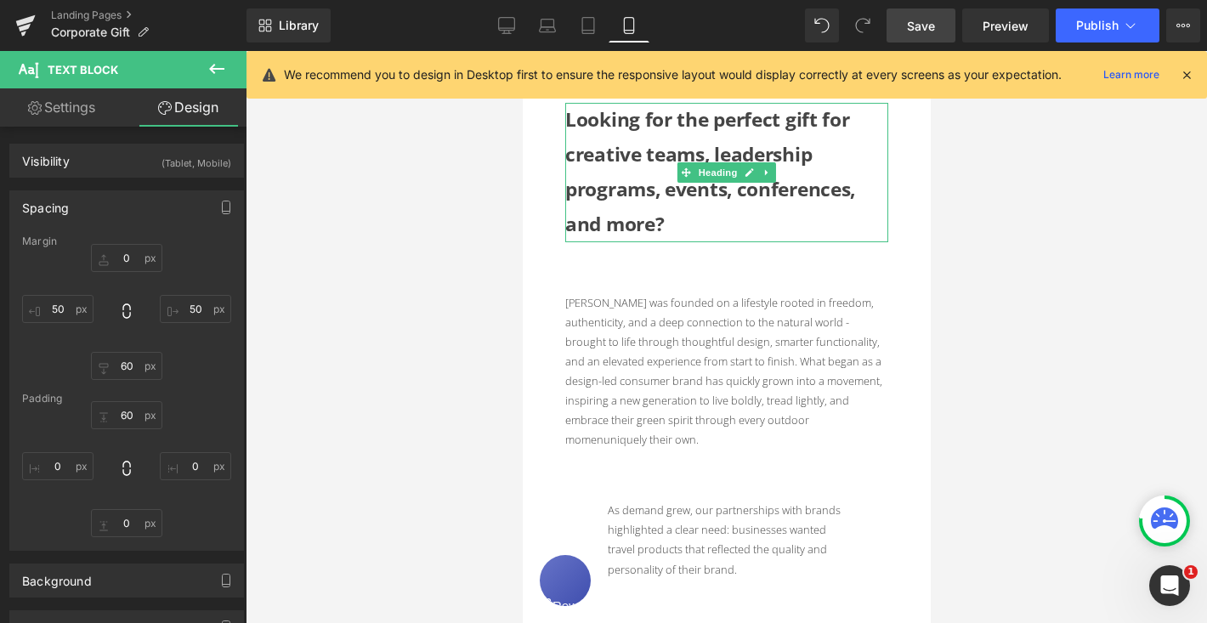
click at [703, 224] on h1 "Looking for the perfect gift for creative teams, leadership programs, events, c…" at bounding box center [725, 172] width 323 height 139
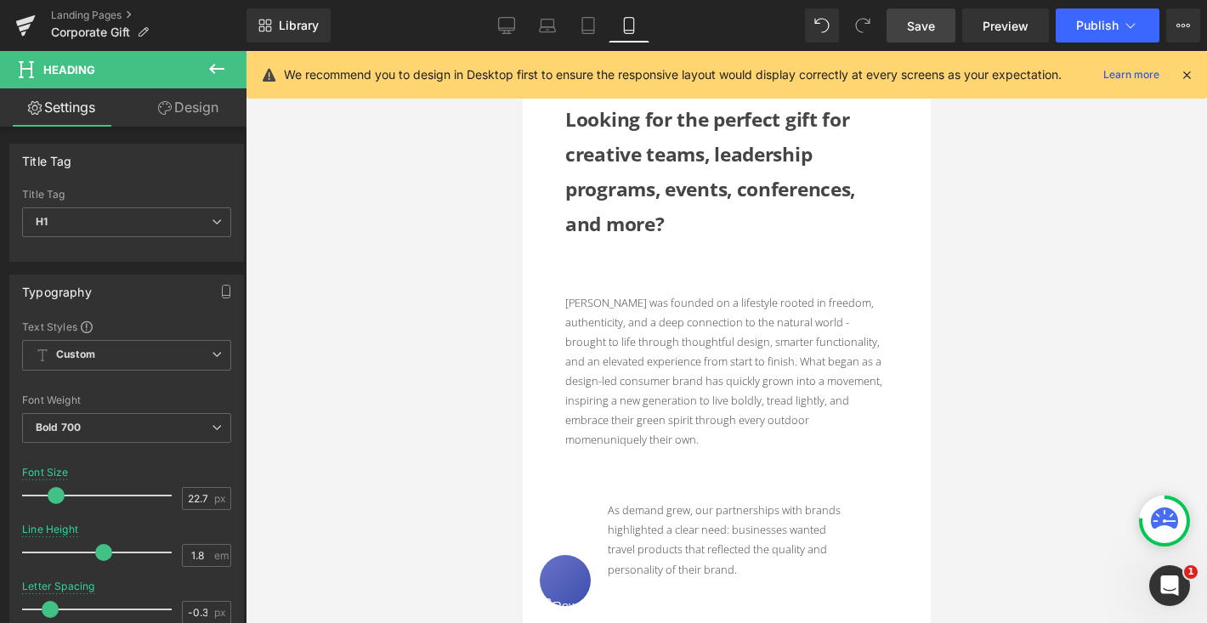
click at [200, 109] on link "Design" at bounding box center [188, 107] width 123 height 38
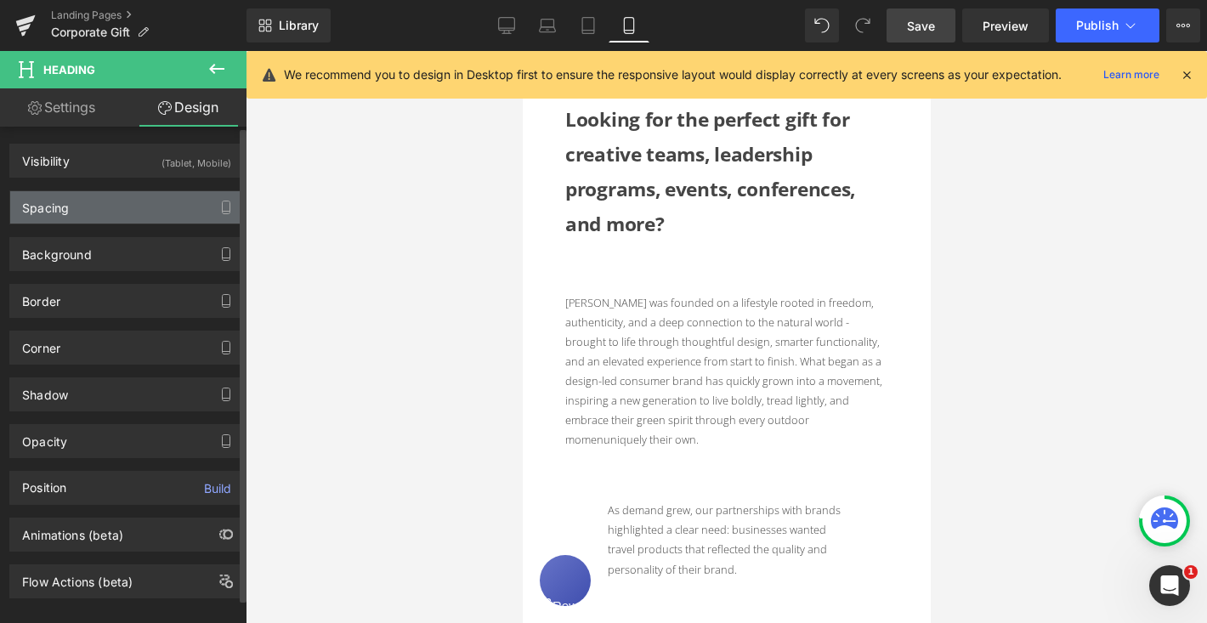
click at [112, 208] on div "Spacing" at bounding box center [126, 207] width 233 height 32
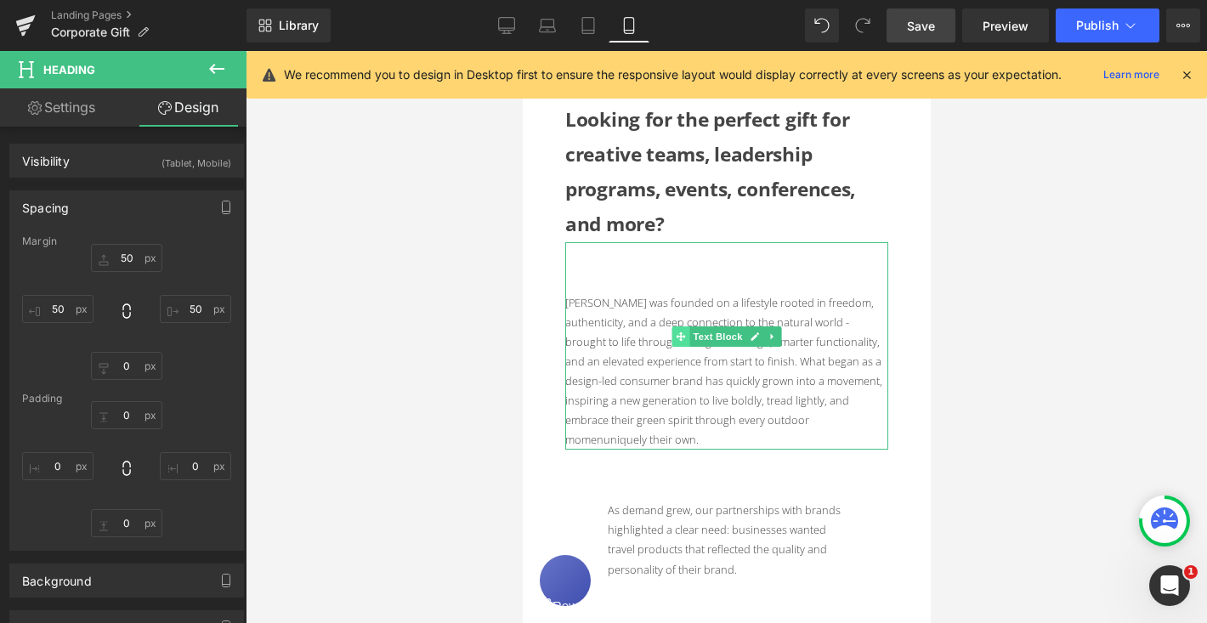
click at [683, 334] on icon at bounding box center [679, 336] width 9 height 10
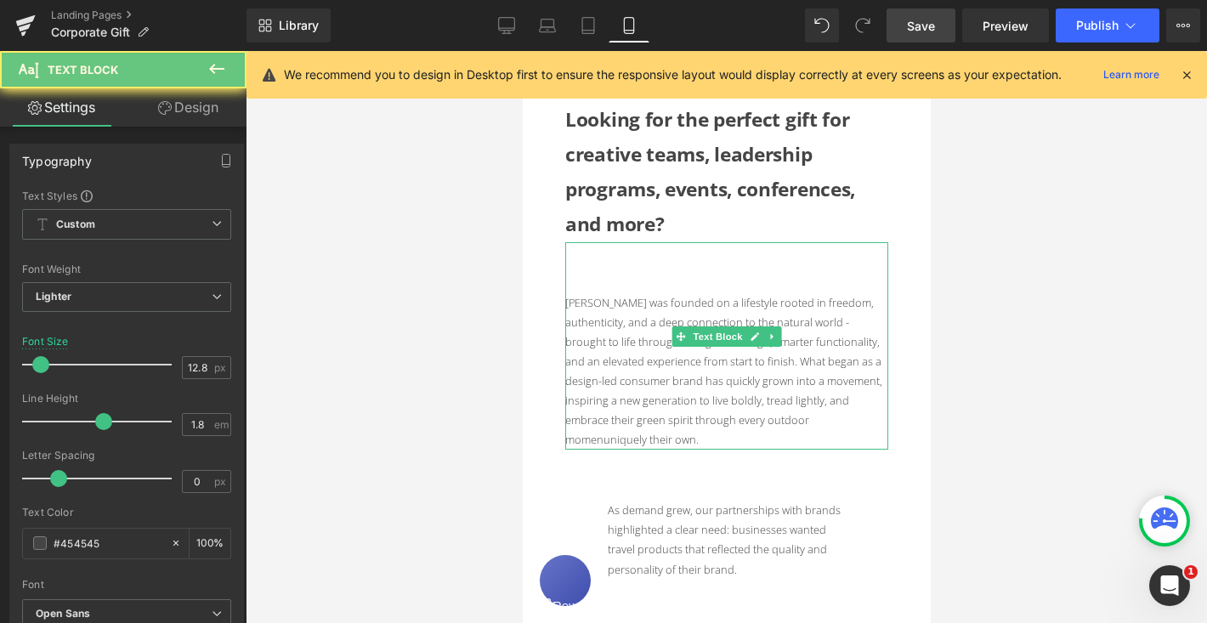
click at [598, 281] on div "[PERSON_NAME] was founded on a lifestyle rooted in freedom, authenticity, and a…" at bounding box center [725, 345] width 323 height 207
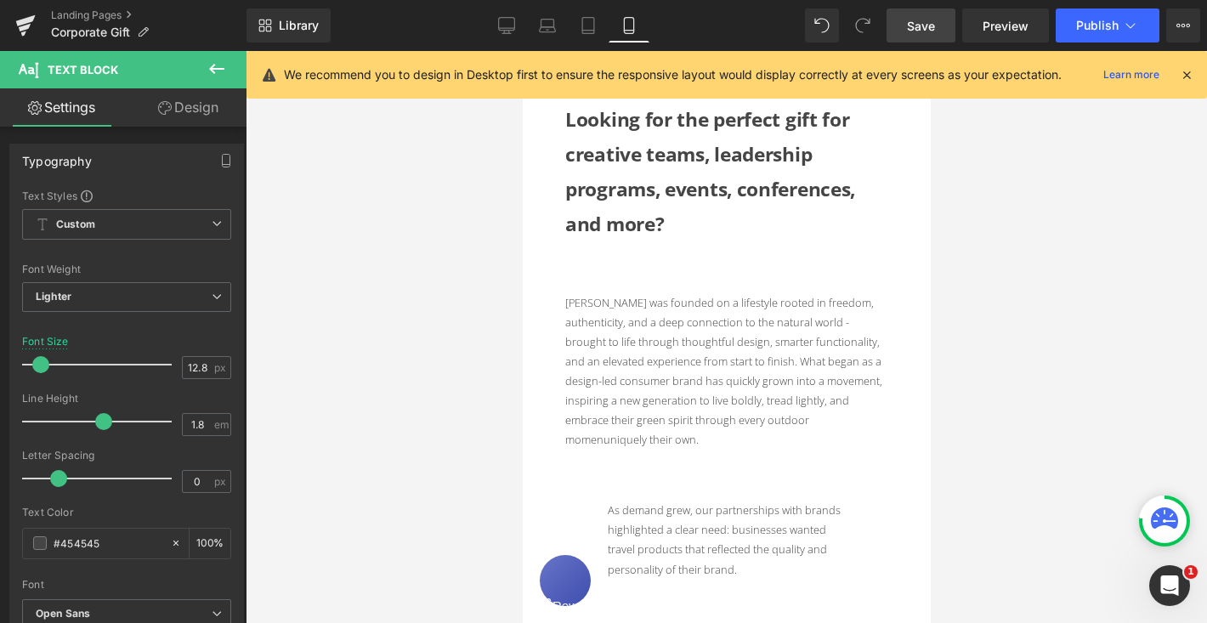
click at [202, 114] on link "Design" at bounding box center [188, 107] width 123 height 38
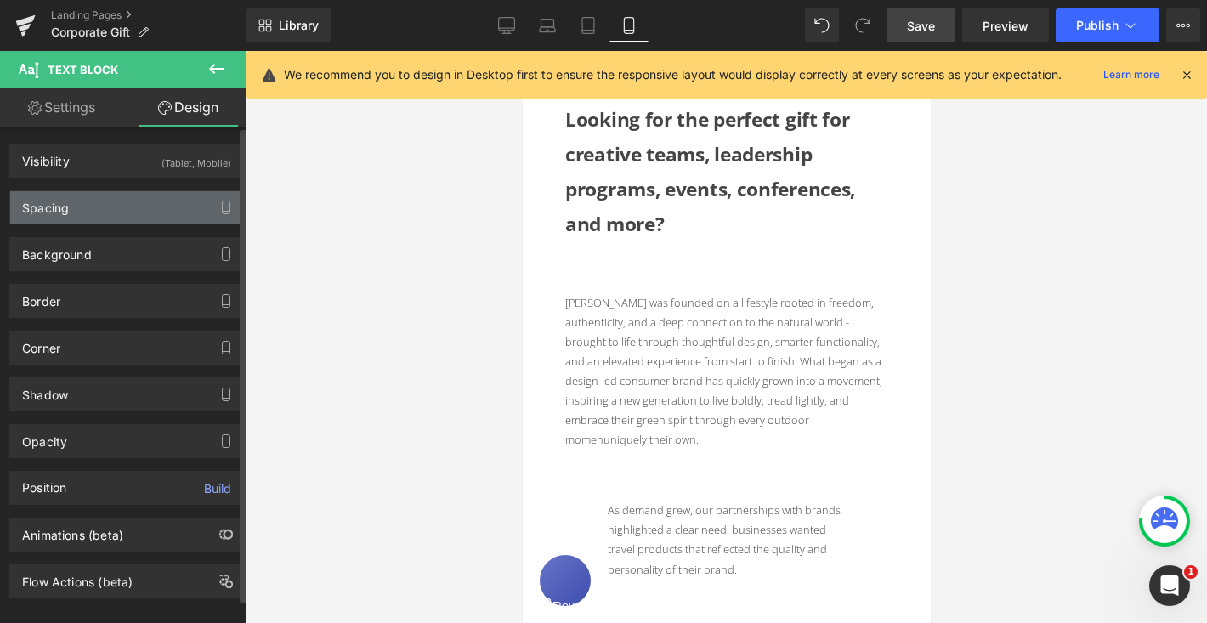
type input "0"
type input "50"
type input "60"
type input "50"
type input "60"
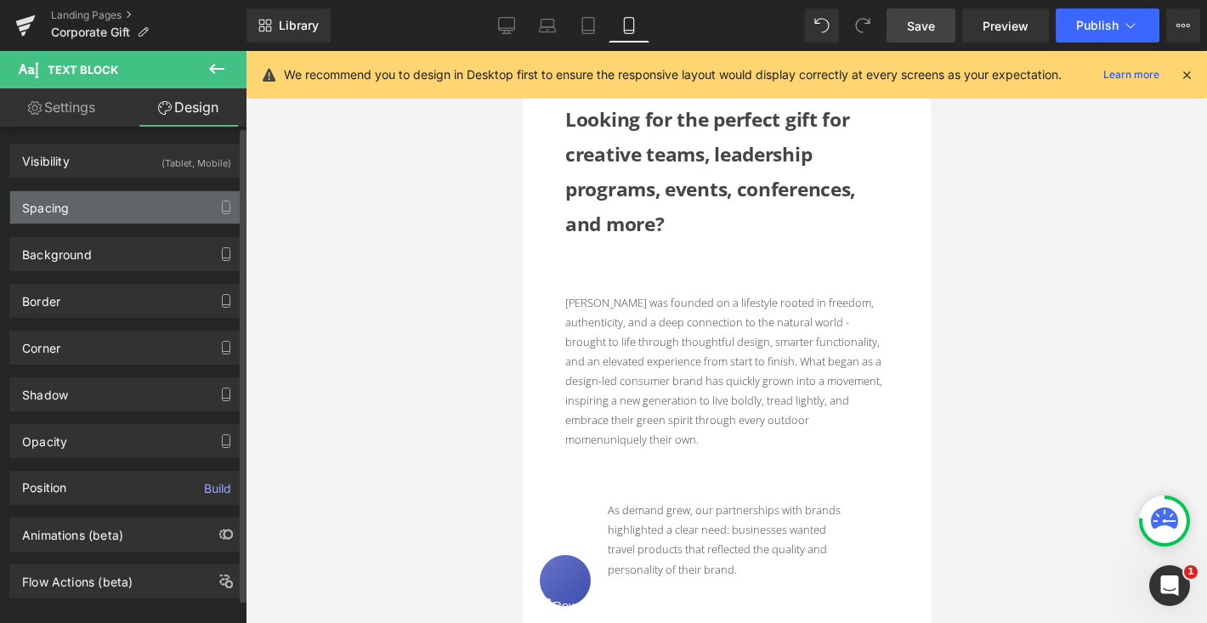
type input "0"
click at [156, 207] on div "Spacing" at bounding box center [126, 207] width 233 height 32
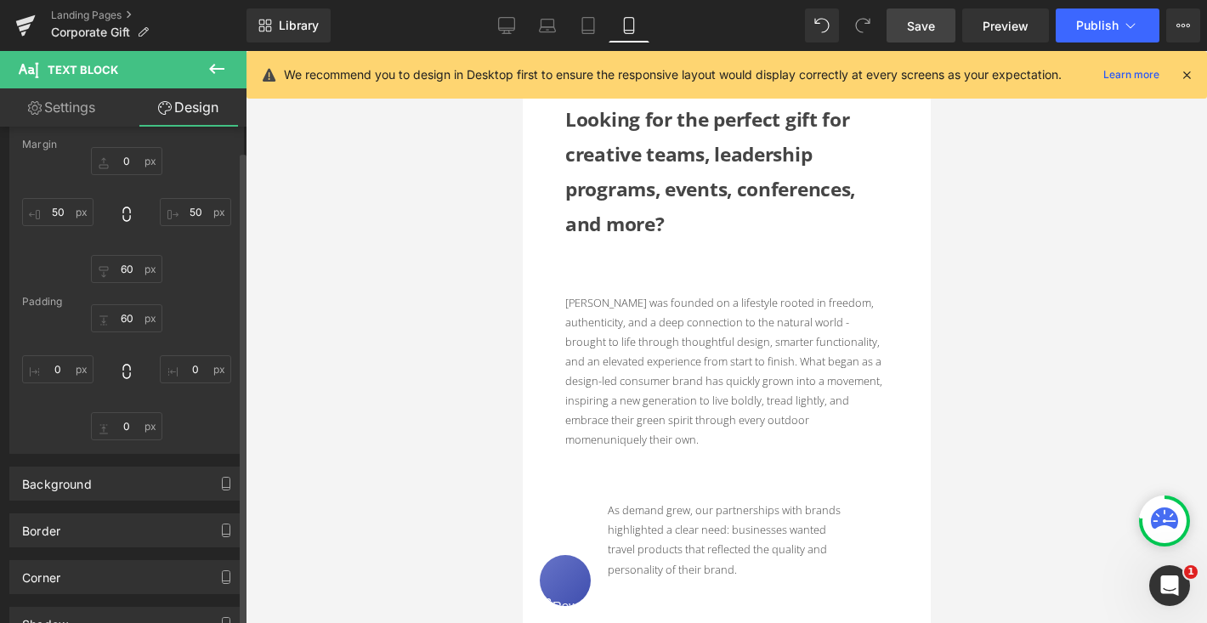
scroll to position [53, 0]
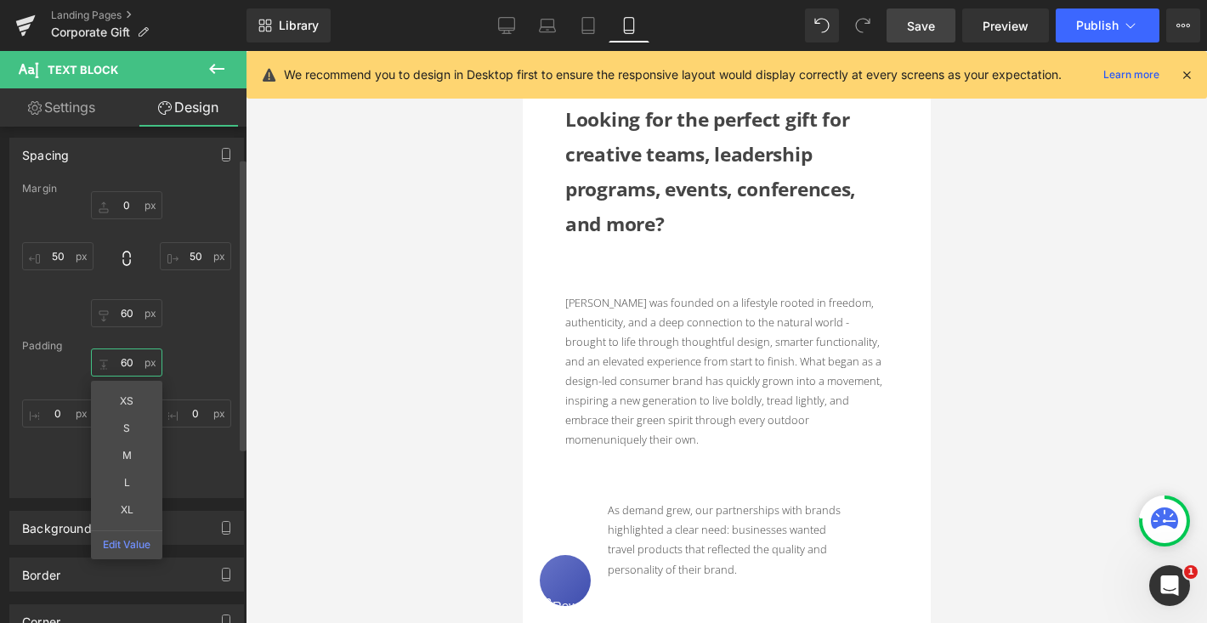
click at [129, 364] on input "60" at bounding box center [126, 362] width 71 height 28
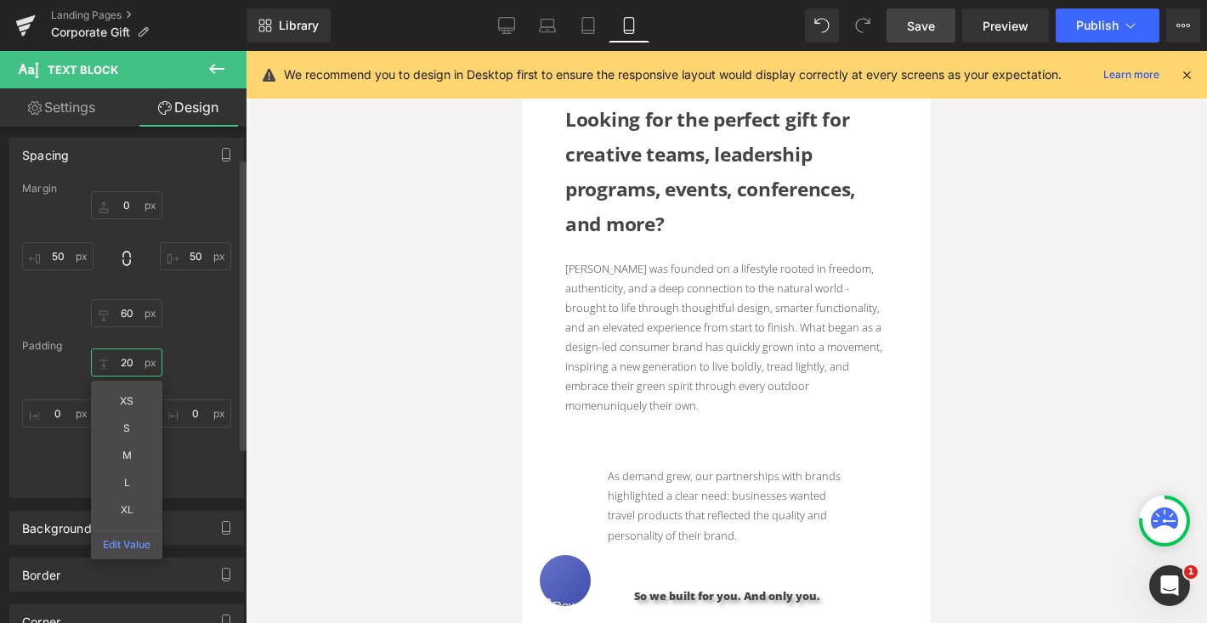
type input "20"
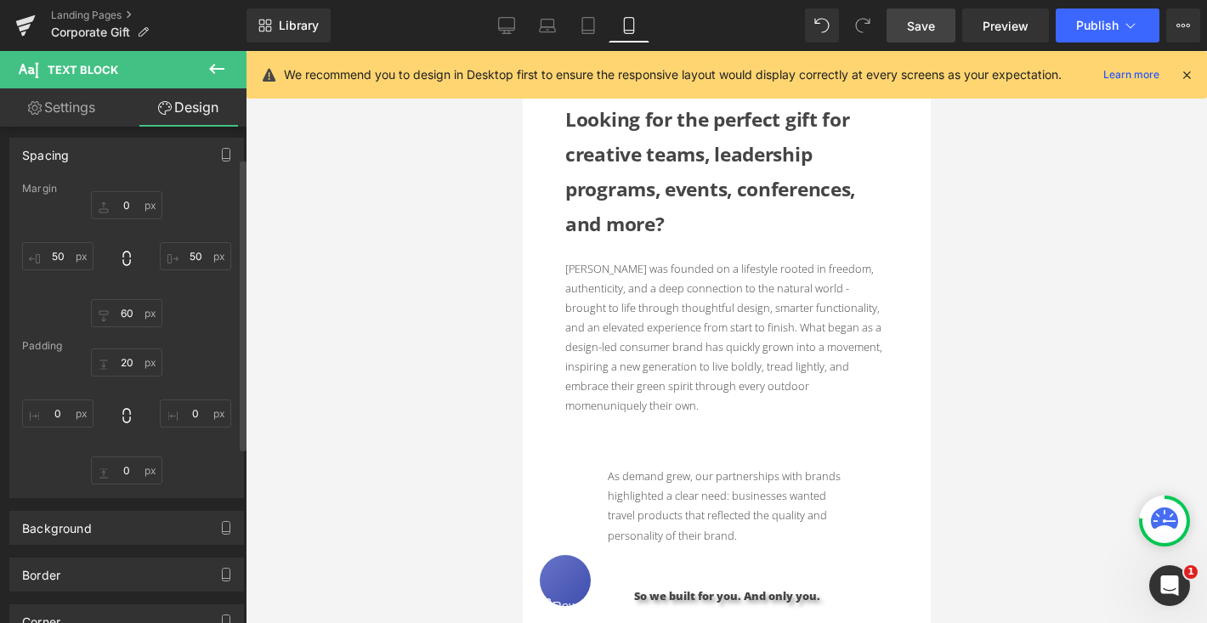
click at [208, 320] on div "0px 0 50px 50 60px 60 50px 50" at bounding box center [126, 259] width 209 height 136
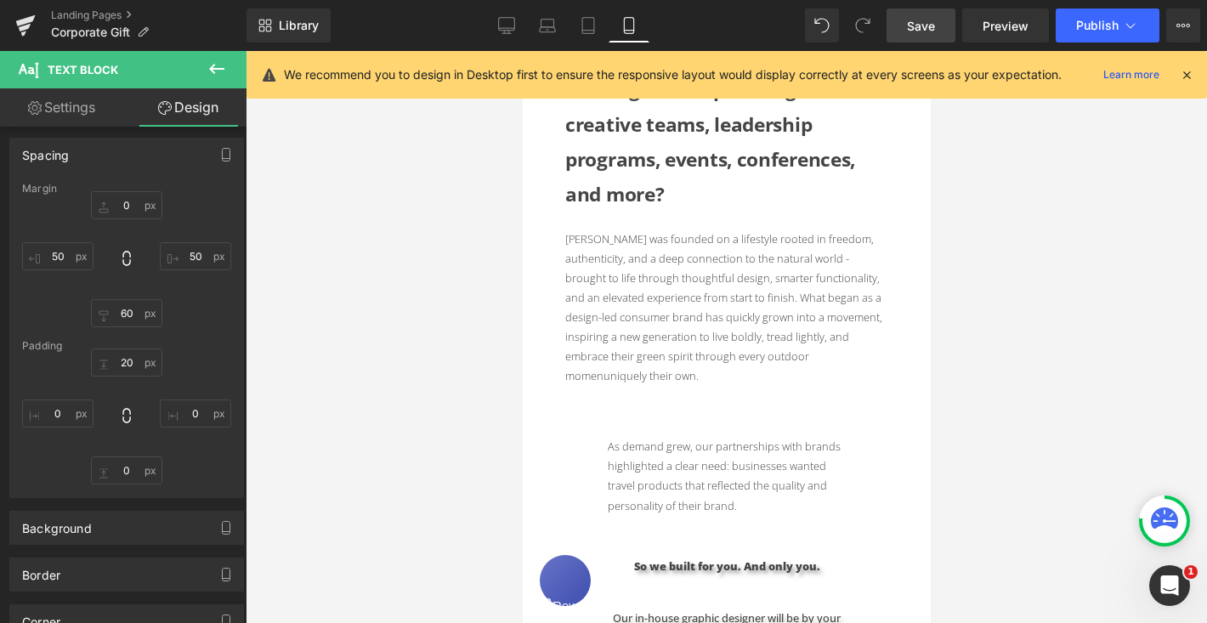
scroll to position [399, 0]
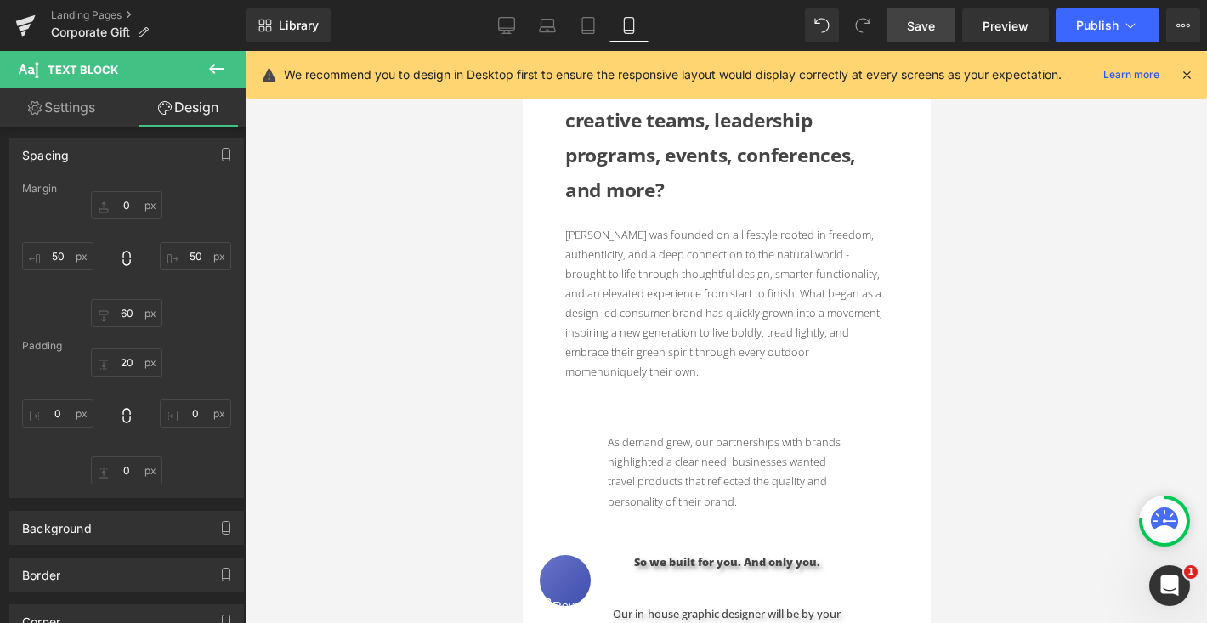
click at [921, 34] on span "Save" at bounding box center [921, 26] width 28 height 18
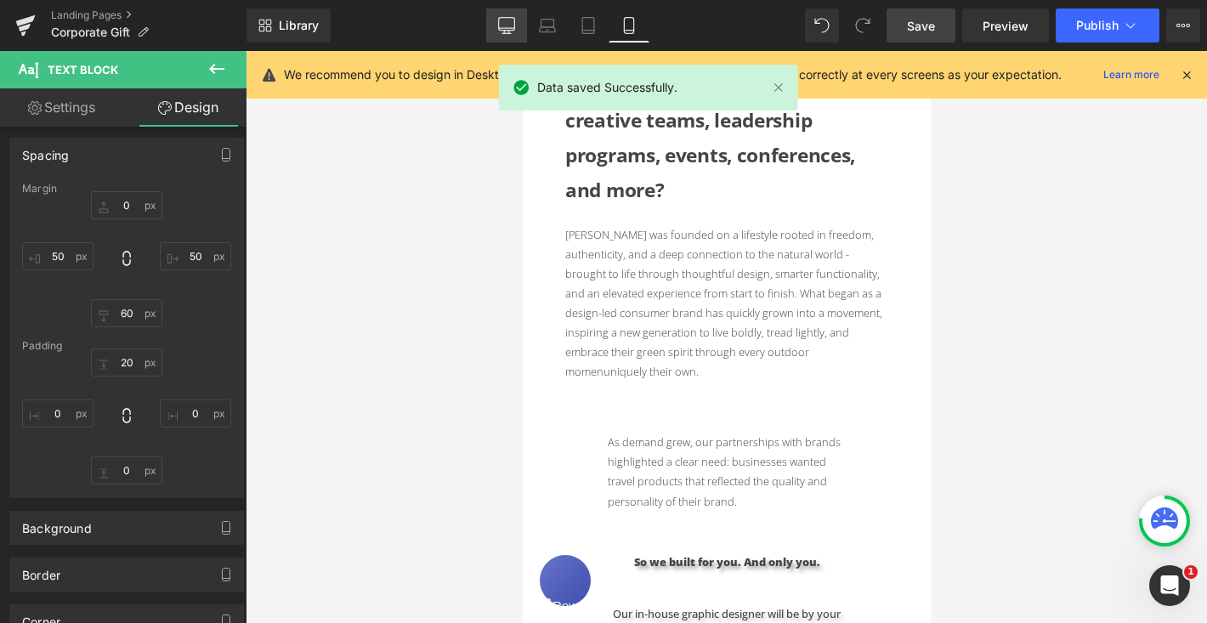
click at [507, 25] on icon at bounding box center [506, 25] width 17 height 17
type input "0"
type input "100"
type input "60"
type input "100"
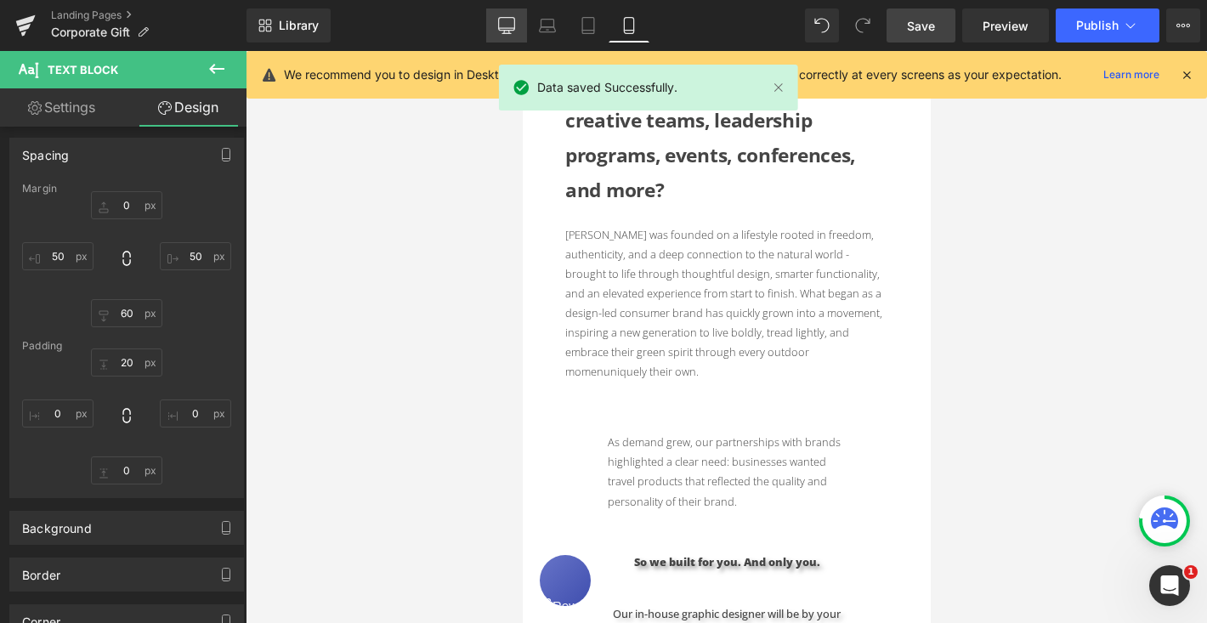
type input "60"
type input "0"
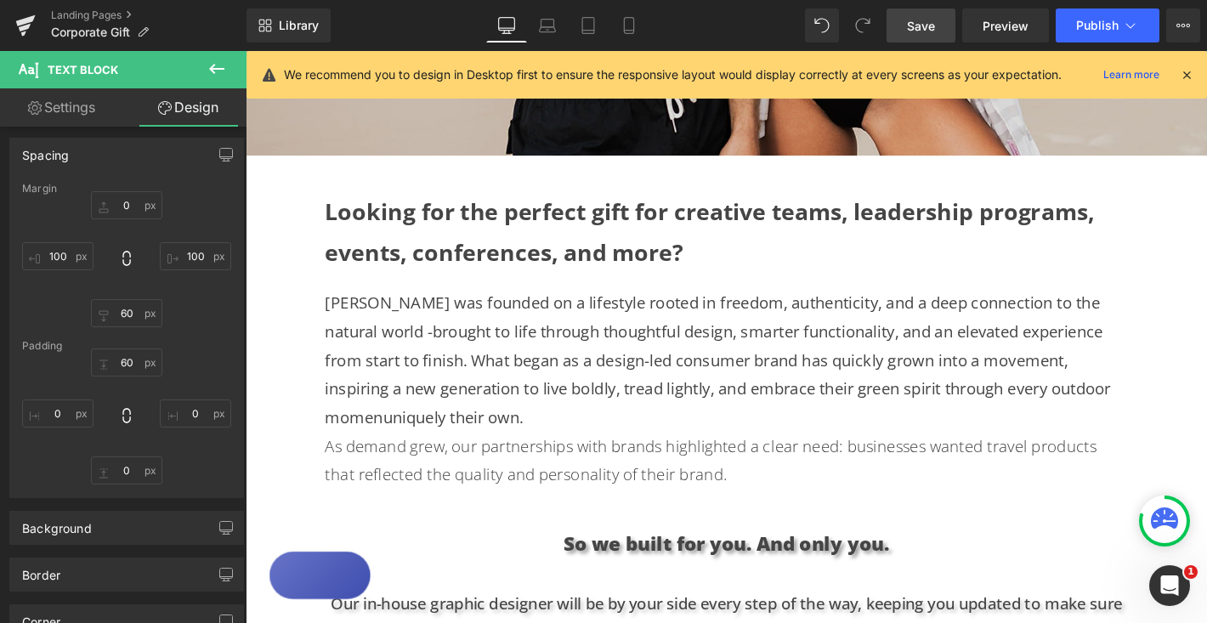
scroll to position [683, 0]
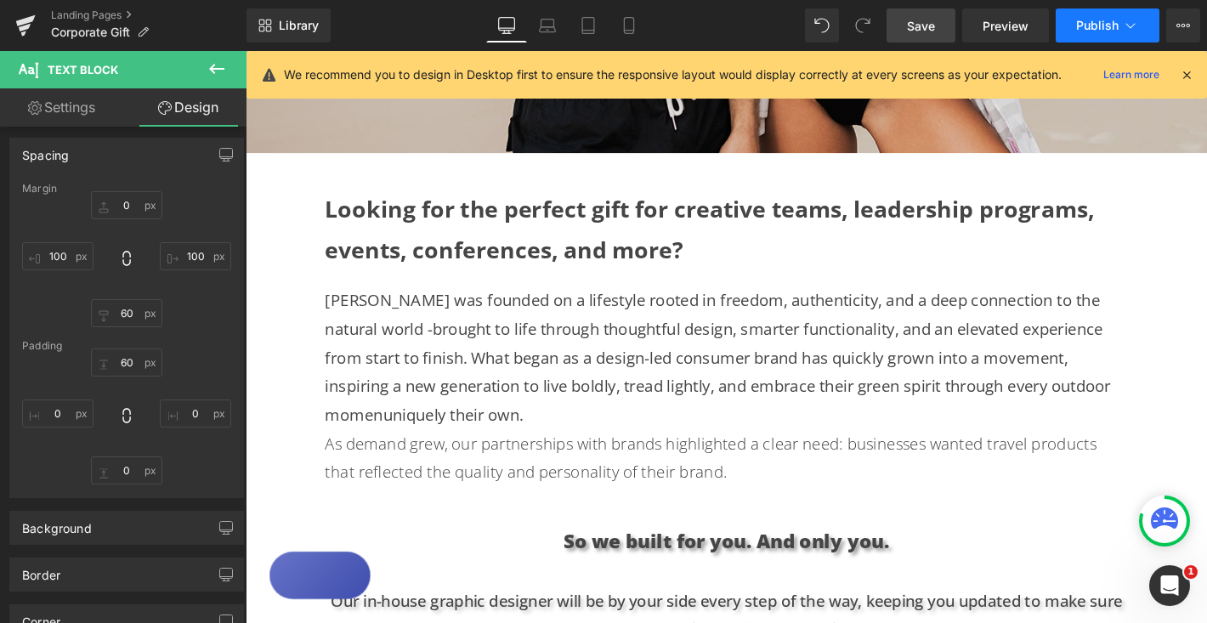
click at [1093, 31] on span "Publish" at bounding box center [1097, 26] width 42 height 14
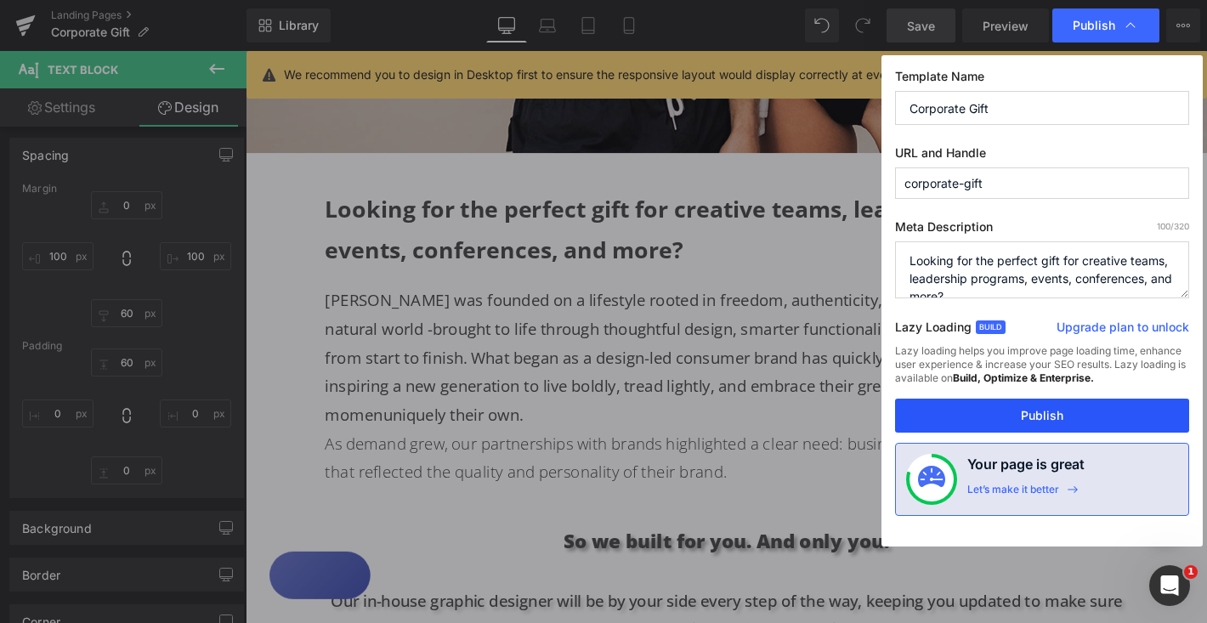
click at [1021, 404] on button "Publish" at bounding box center [1042, 416] width 294 height 34
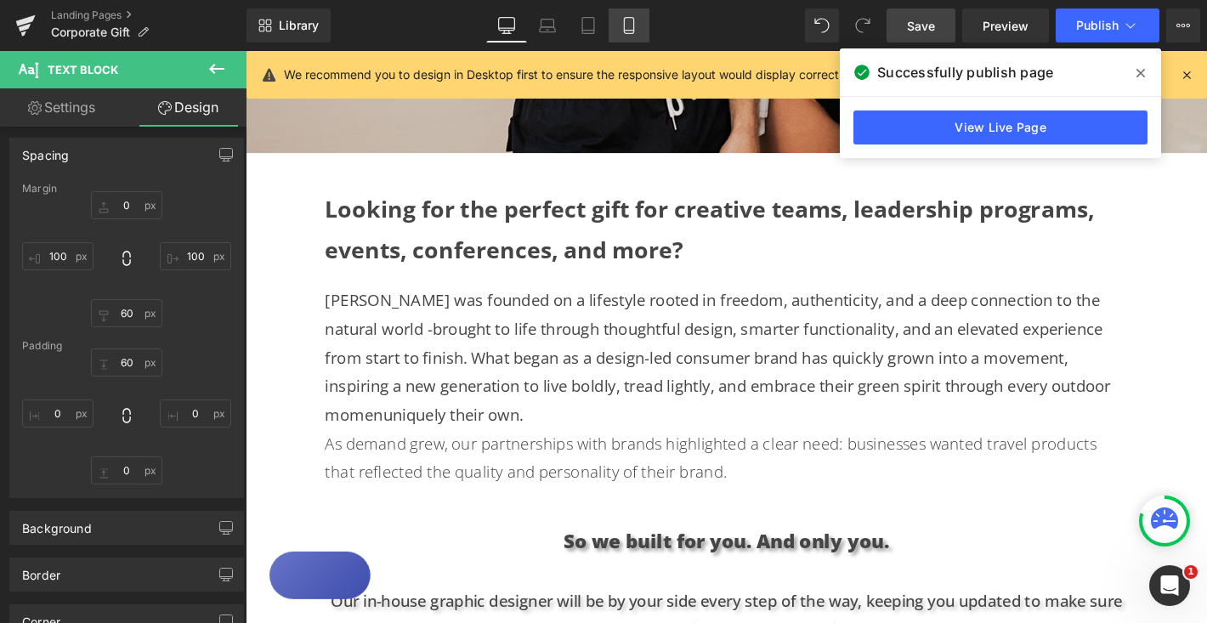
click at [636, 23] on icon at bounding box center [628, 25] width 17 height 17
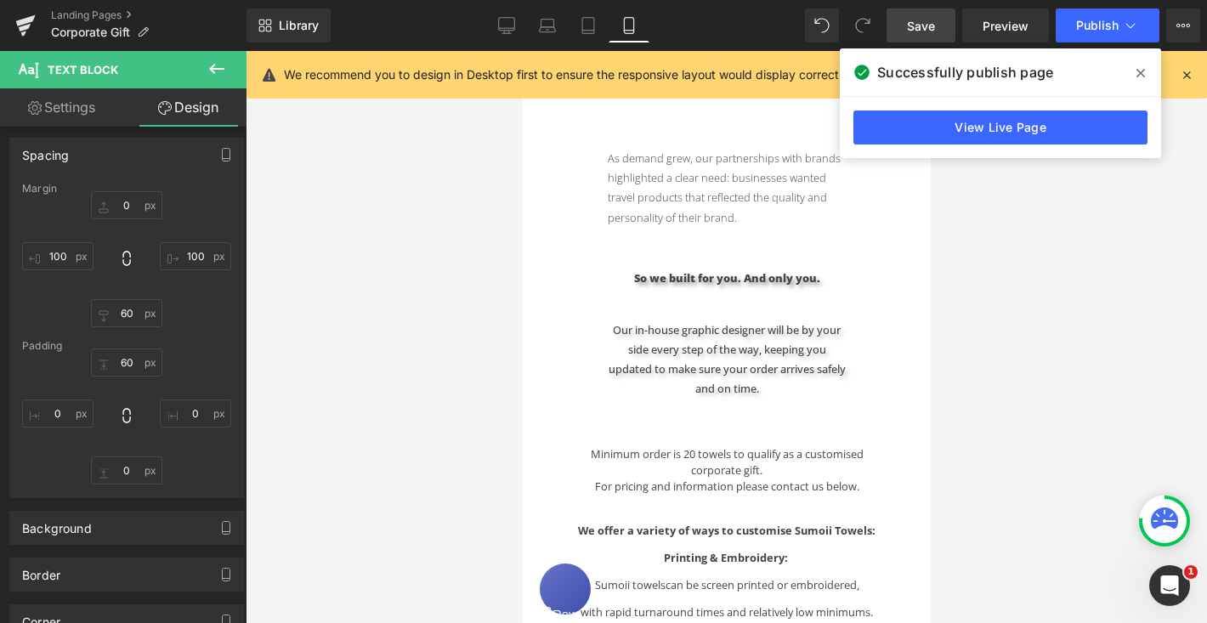
type input "0"
type input "50"
type input "60"
type input "50"
type input "20"
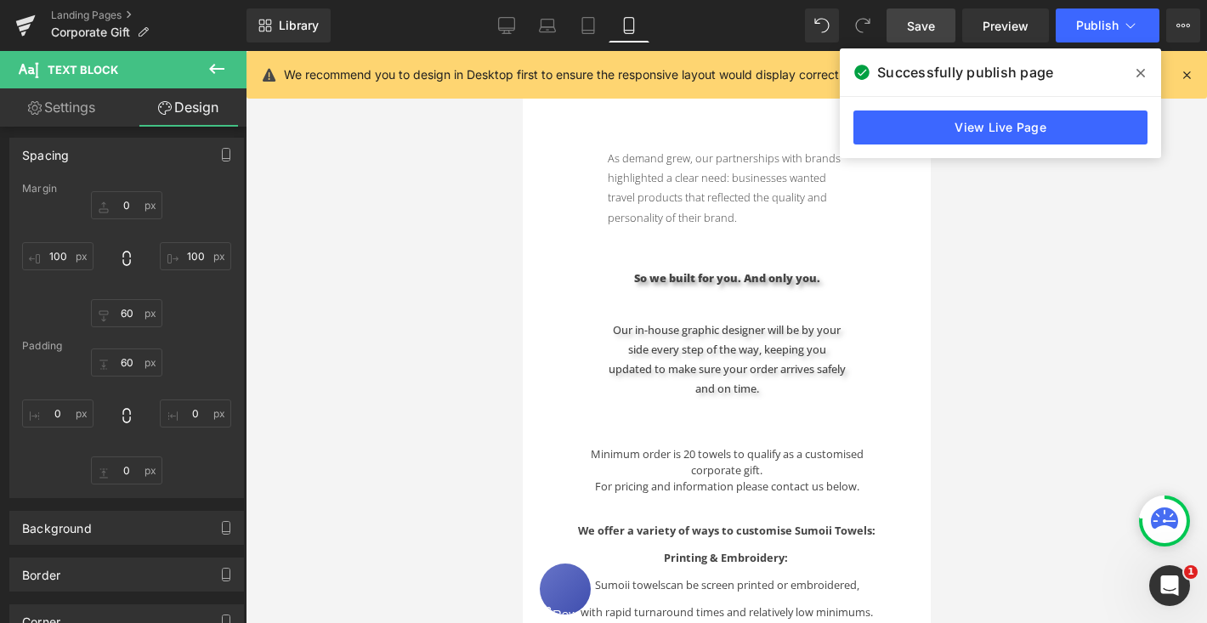
type input "0"
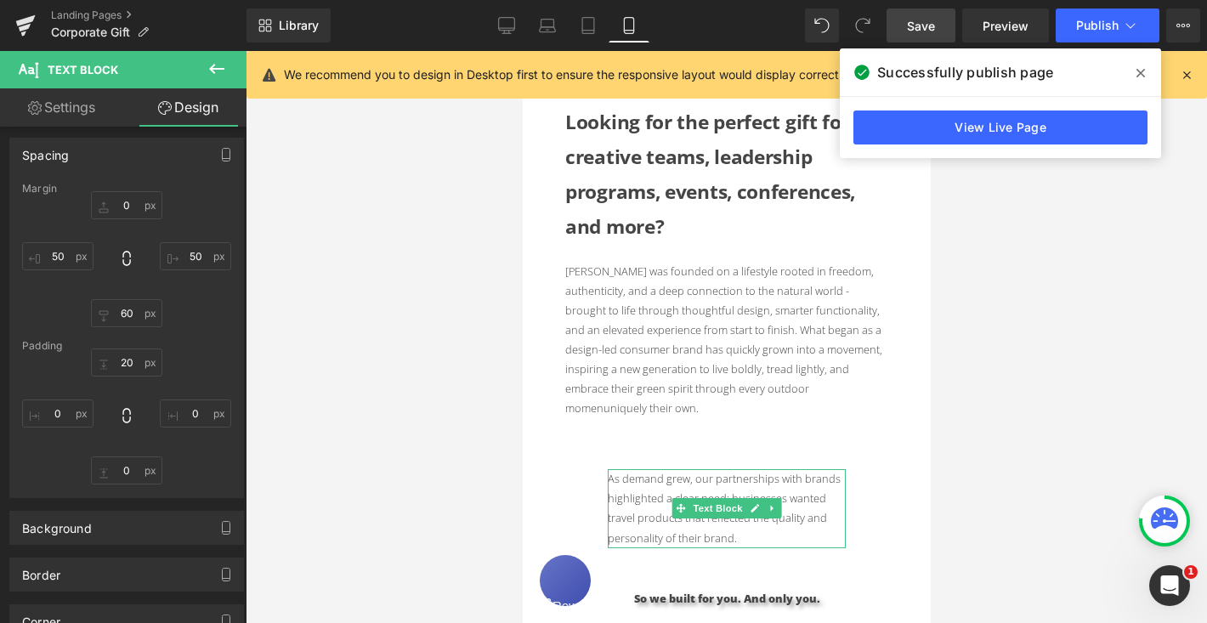
click at [638, 473] on p "As demand grew, our partnerships with brands highlighted a clear need: business…" at bounding box center [726, 508] width 238 height 78
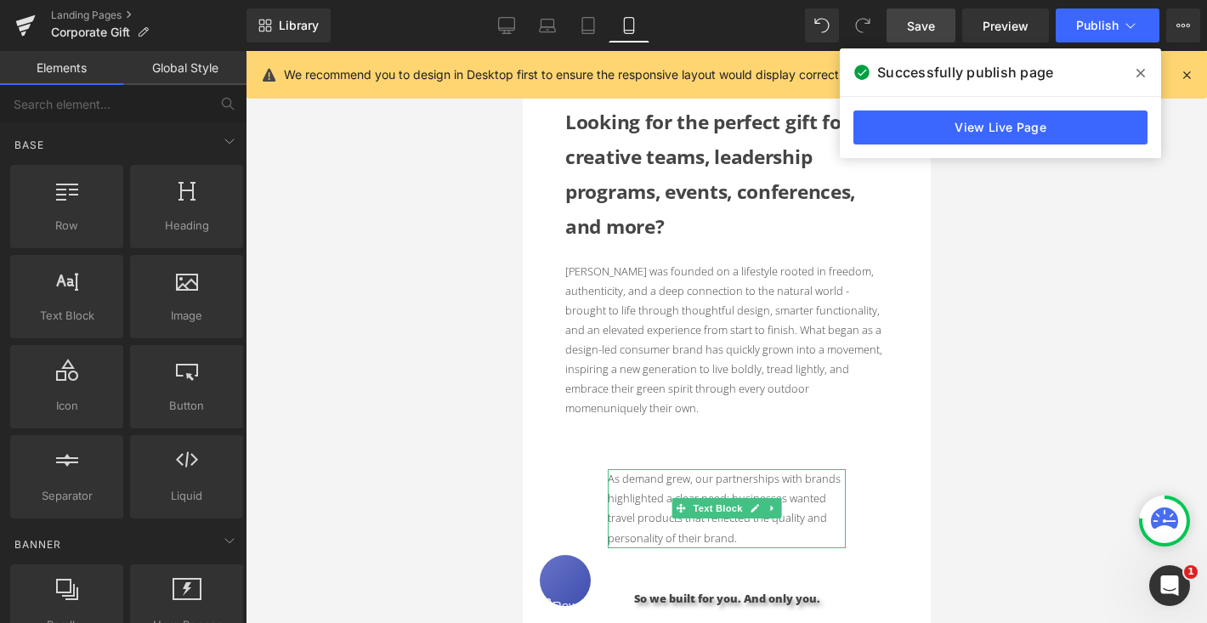
click at [747, 518] on p "As demand grew, our partnerships with brands highlighted a clear need: business…" at bounding box center [726, 508] width 238 height 78
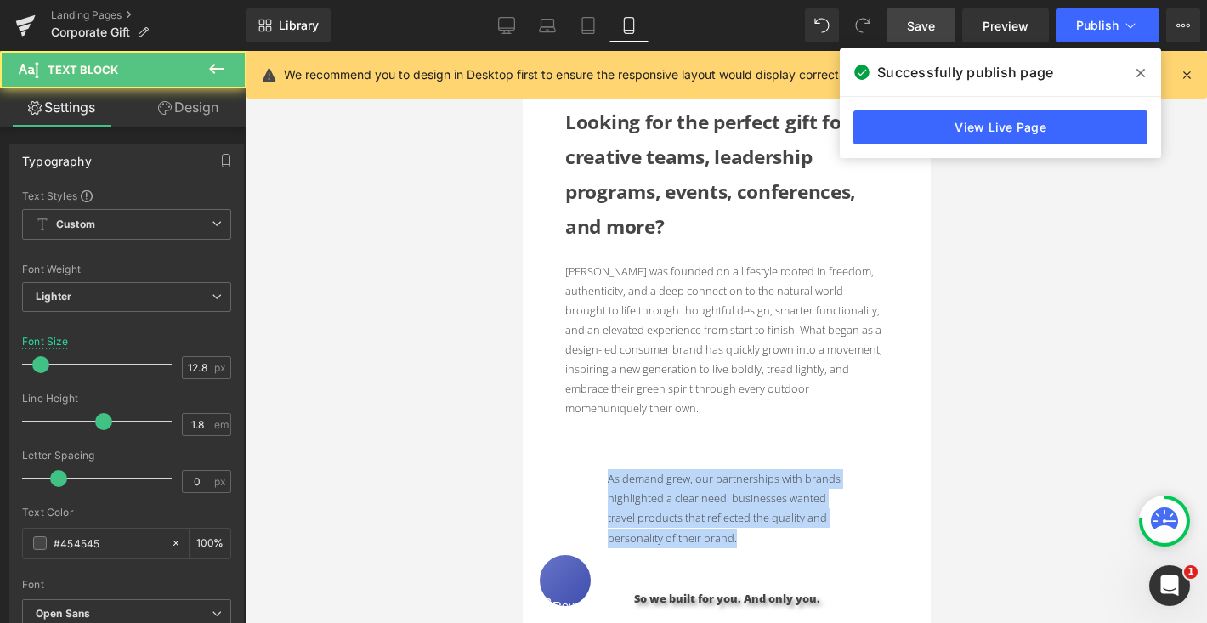
drag, startPoint x: 767, startPoint y: 515, endPoint x: 602, endPoint y: 462, distance: 173.1
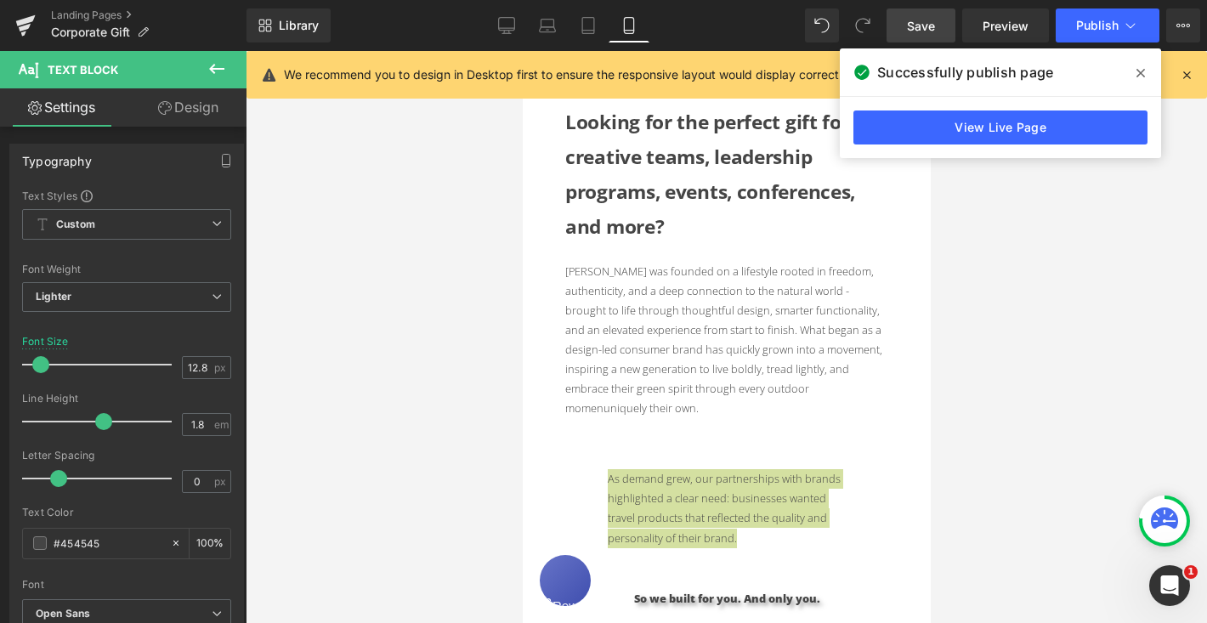
click at [222, 110] on link "Design" at bounding box center [188, 107] width 123 height 38
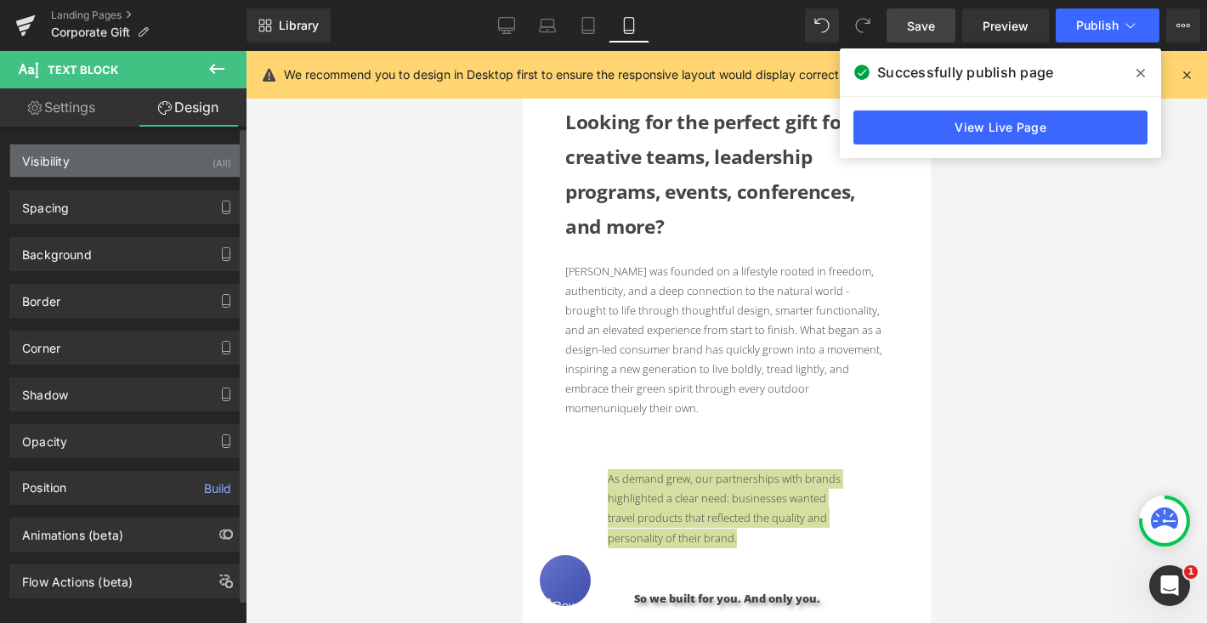
click at [200, 150] on div "Visibility (All)" at bounding box center [126, 160] width 233 height 32
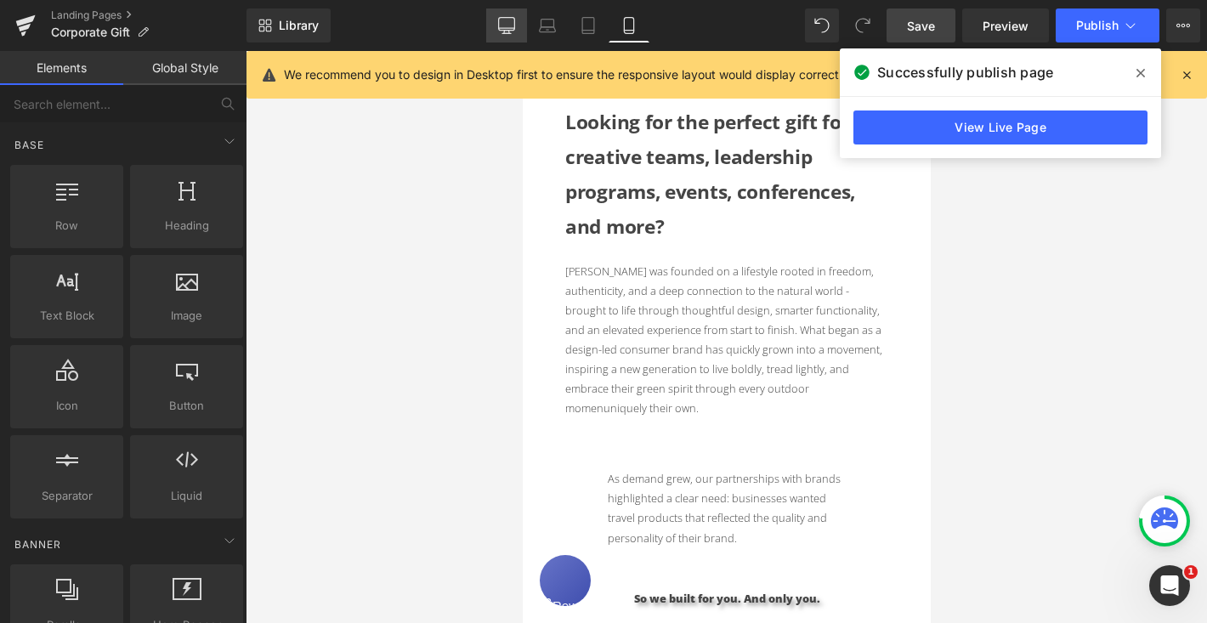
click at [506, 24] on icon at bounding box center [506, 25] width 17 height 17
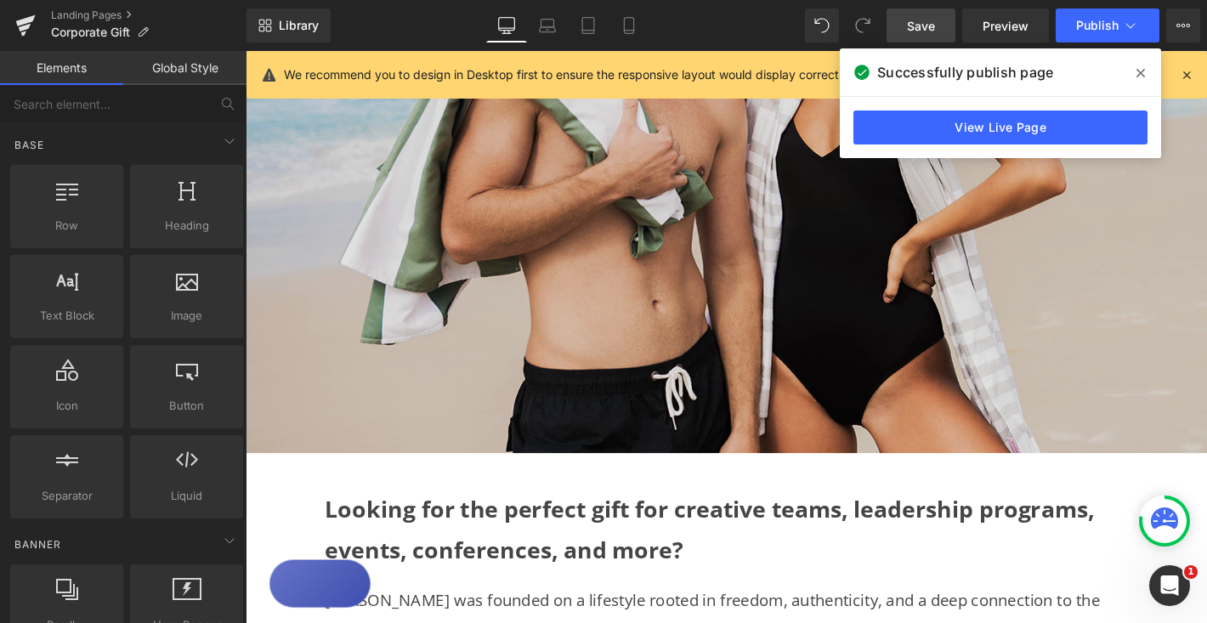
scroll to position [794, 0]
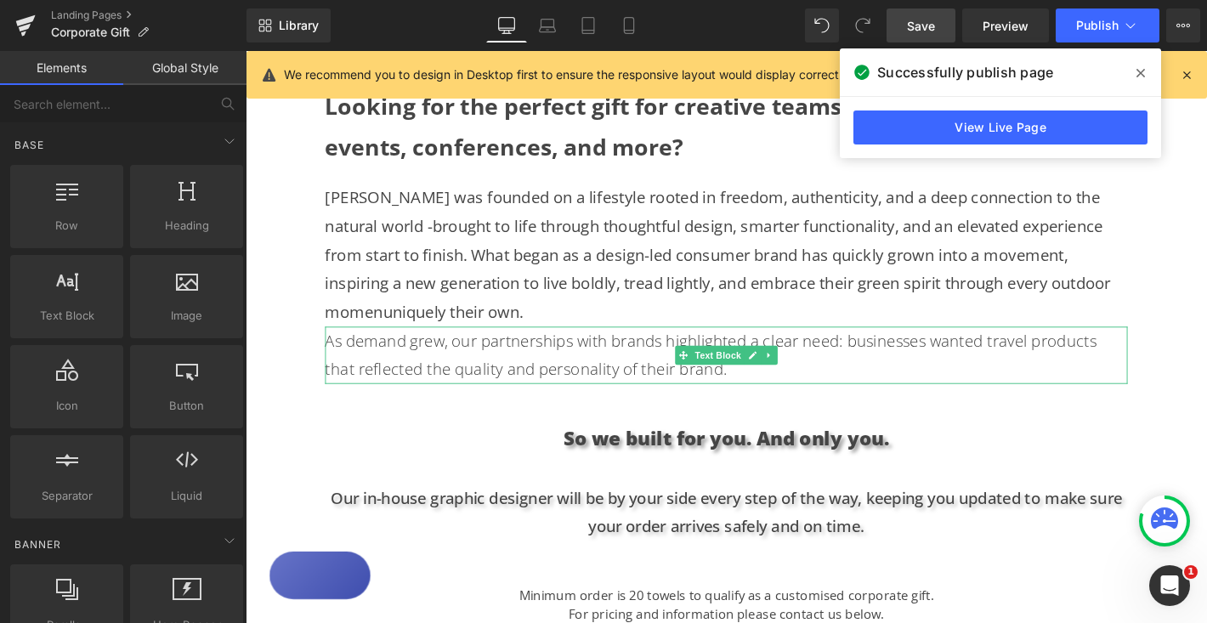
click at [464, 383] on p "As demand grew, our partnerships with brands highlighted a clear need: business…" at bounding box center [760, 376] width 858 height 61
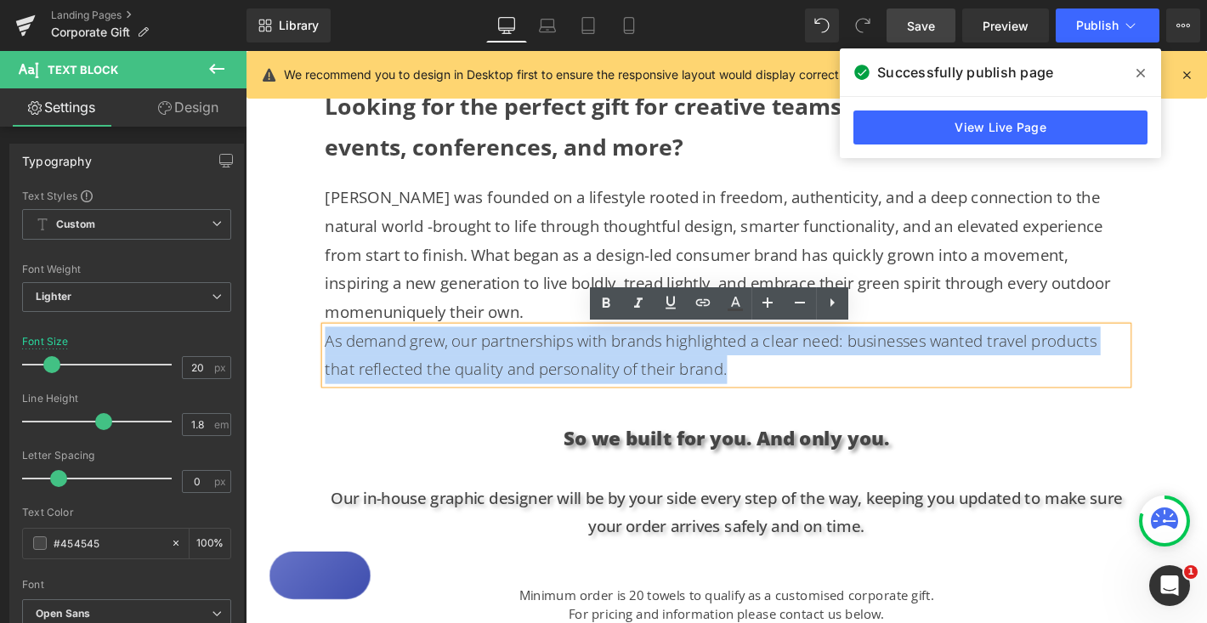
drag, startPoint x: 722, startPoint y: 399, endPoint x: 331, endPoint y: 362, distance: 392.8
click at [331, 362] on p "As demand grew, our partnerships with brands highlighted a clear need: business…" at bounding box center [760, 376] width 858 height 61
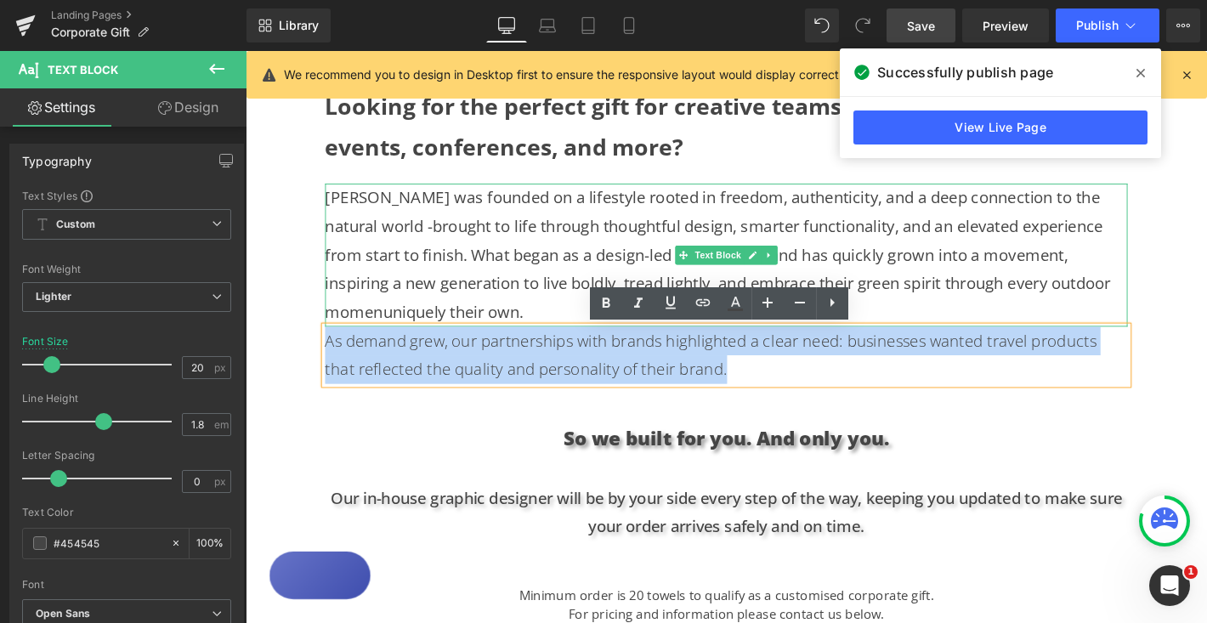
click at [410, 263] on p "[PERSON_NAME] was founded on a lifestyle rooted in freedom, authenticity, and a…" at bounding box center [760, 269] width 858 height 153
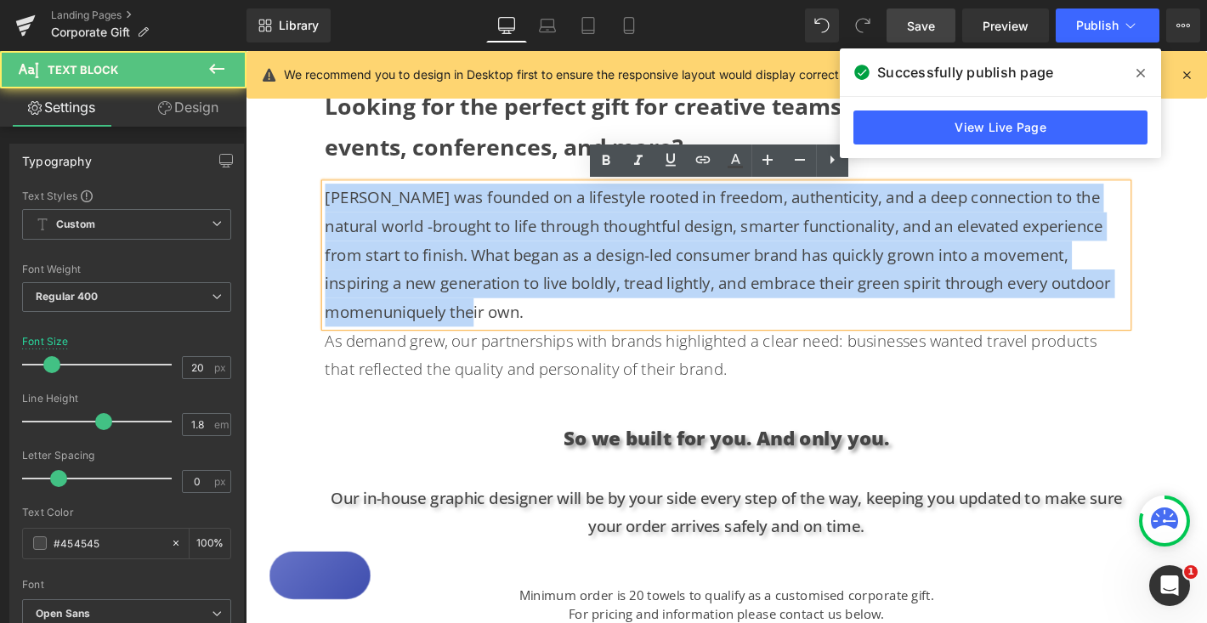
drag, startPoint x: 555, startPoint y: 330, endPoint x: 331, endPoint y: 208, distance: 254.4
click at [331, 208] on p "[PERSON_NAME] was founded on a lifestyle rooted in freedom, authenticity, and a…" at bounding box center [760, 269] width 858 height 153
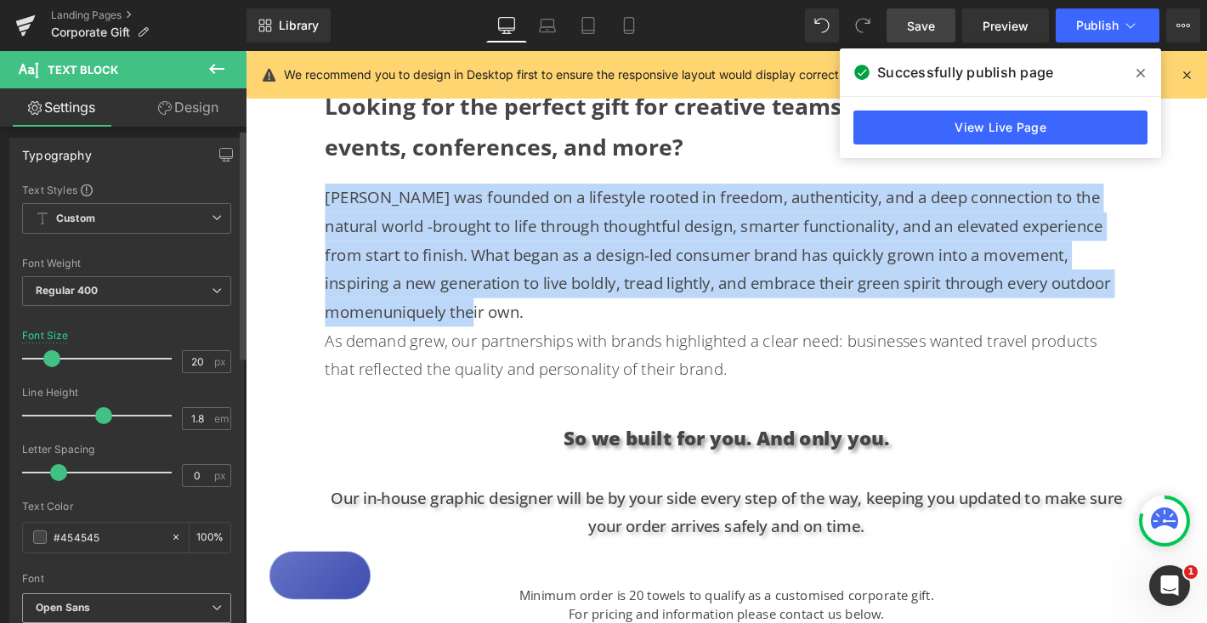
scroll to position [5, 0]
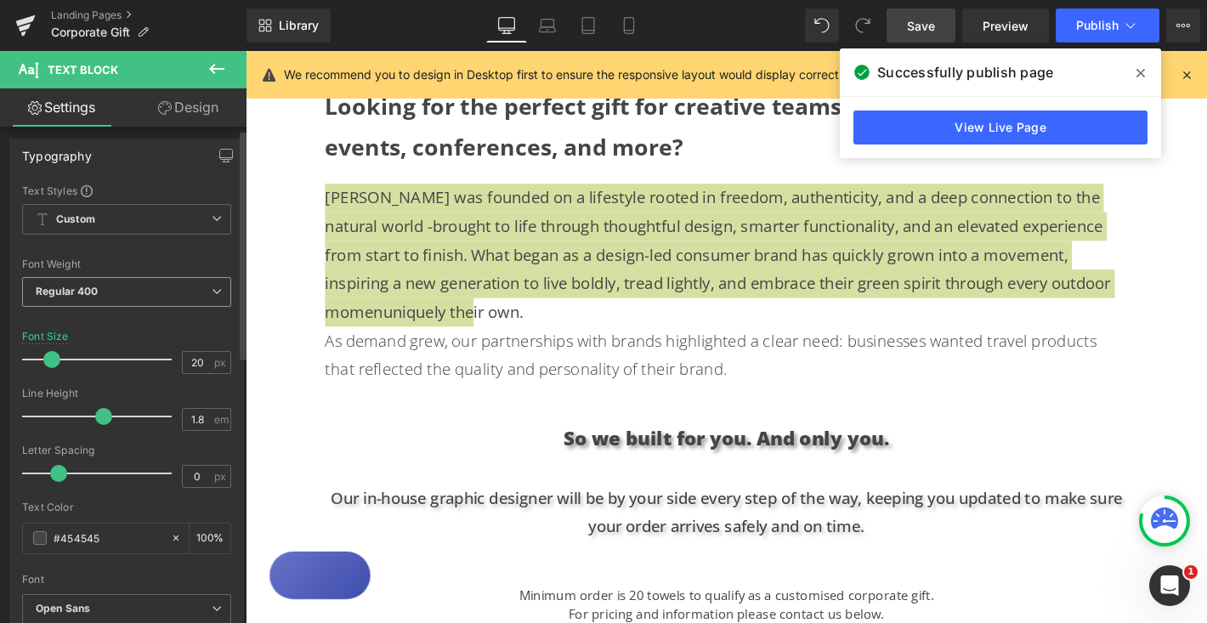
click at [212, 295] on icon at bounding box center [217, 291] width 10 height 10
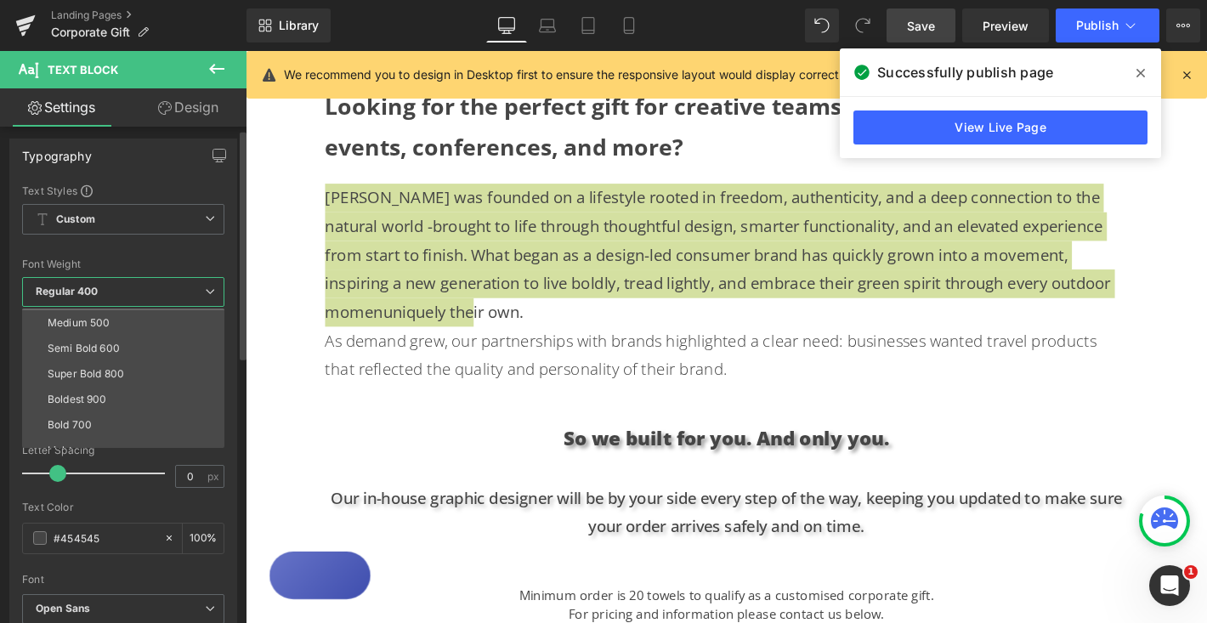
scroll to position [109, 0]
click at [109, 434] on li "Lighter" at bounding box center [127, 441] width 210 height 25
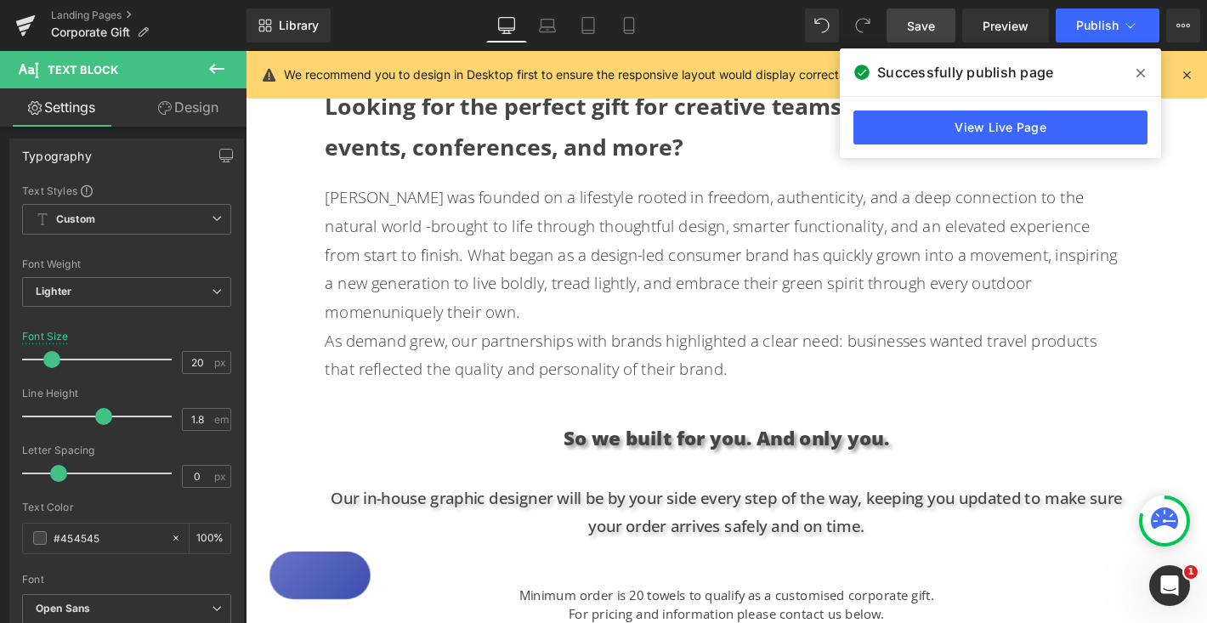
click at [1141, 395] on div "Text Block Hero Banner Looking for the perfect gift for creative teams, leaders…" at bounding box center [760, 520] width 1028 height 2314
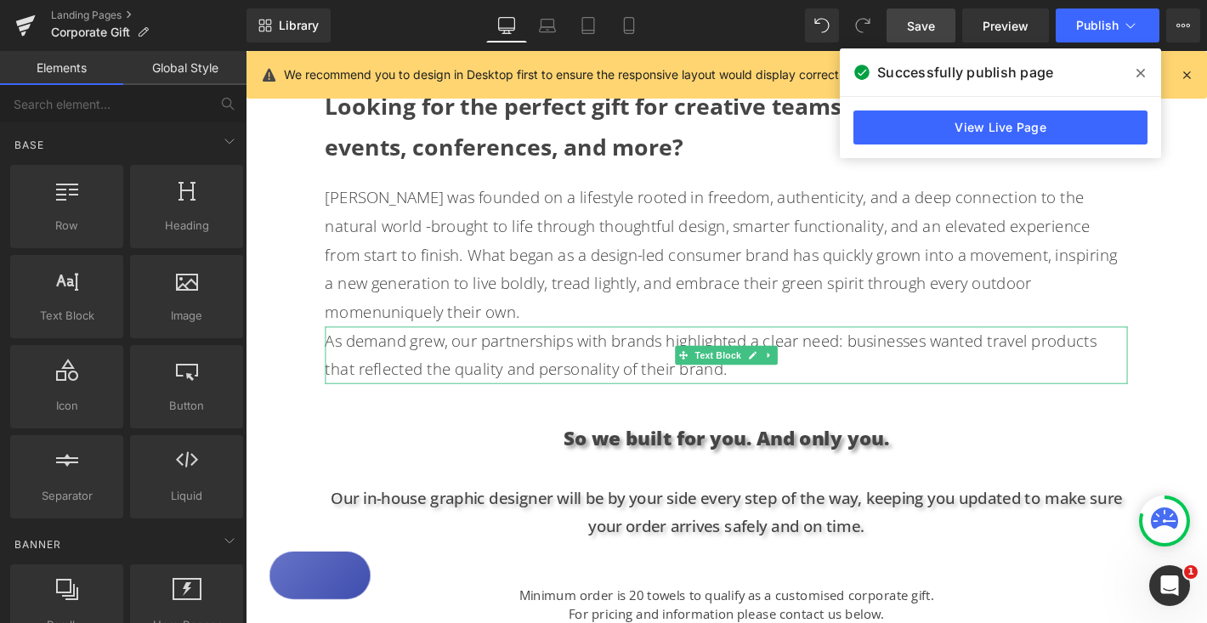
click at [334, 346] on div at bounding box center [333, 376] width 4 height 61
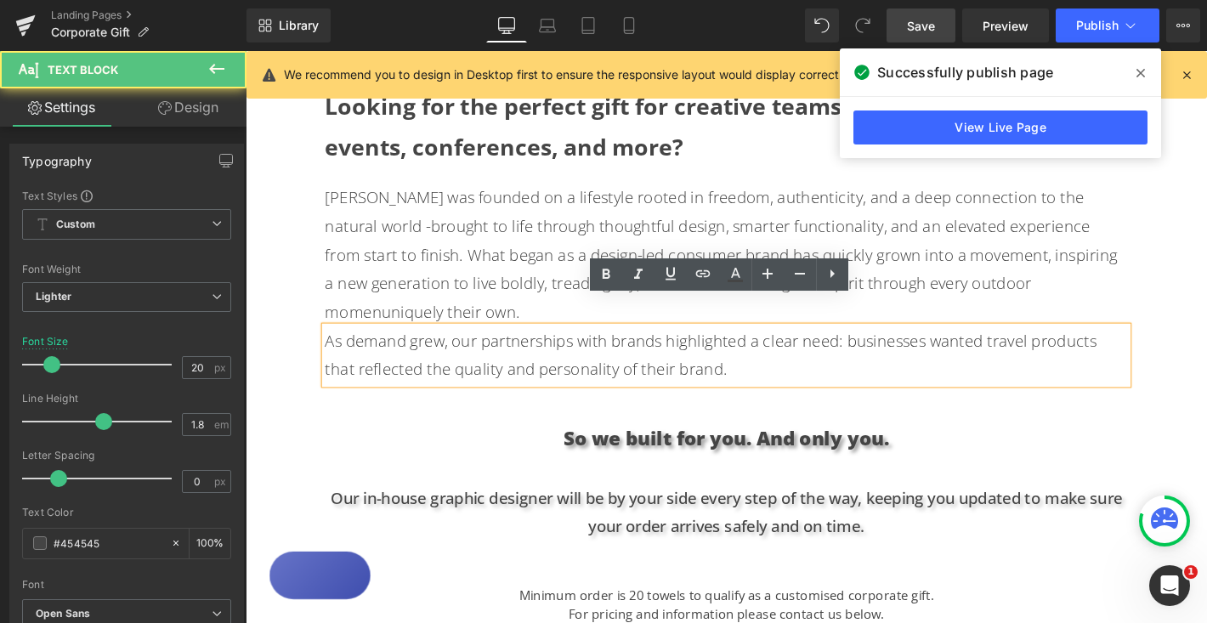
click at [333, 346] on p "As demand grew, our partnerships with brands highlighted a clear need: business…" at bounding box center [760, 376] width 858 height 61
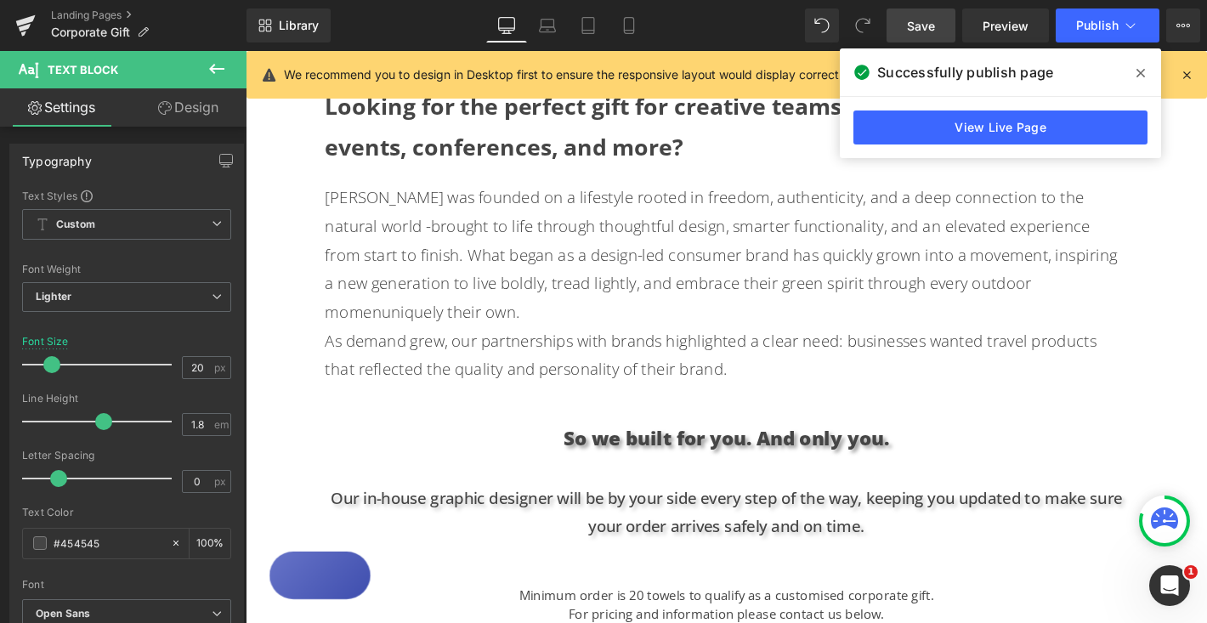
click at [192, 113] on link "Design" at bounding box center [188, 107] width 123 height 38
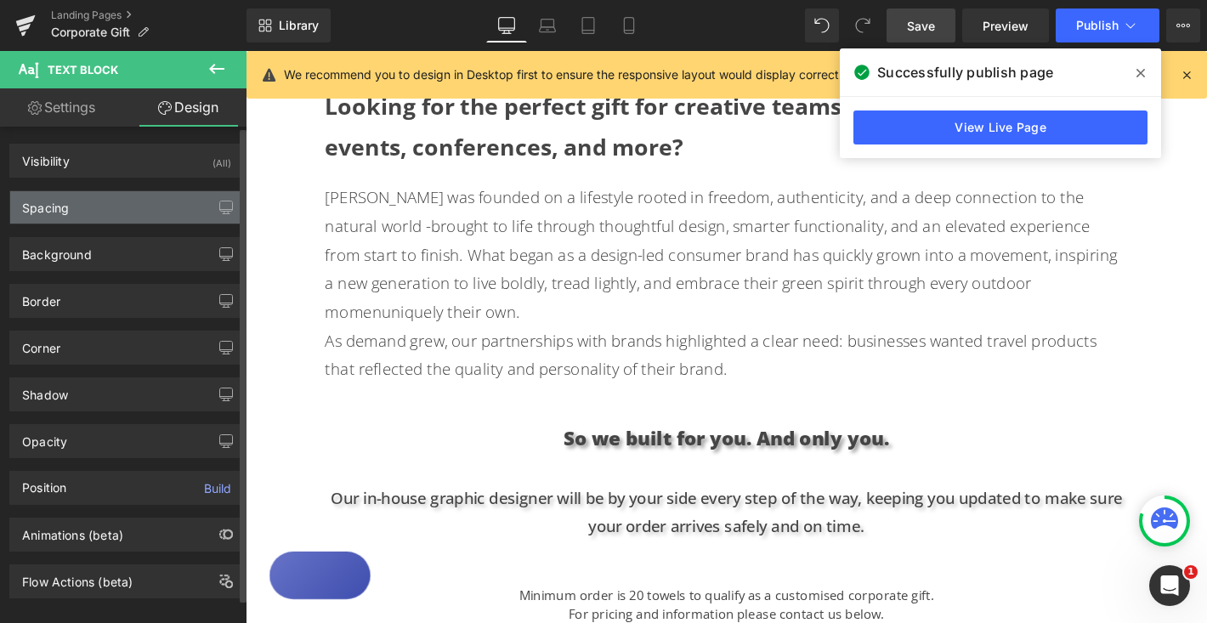
type input "0"
type input "100"
type input "0"
type input "100"
type input "0"
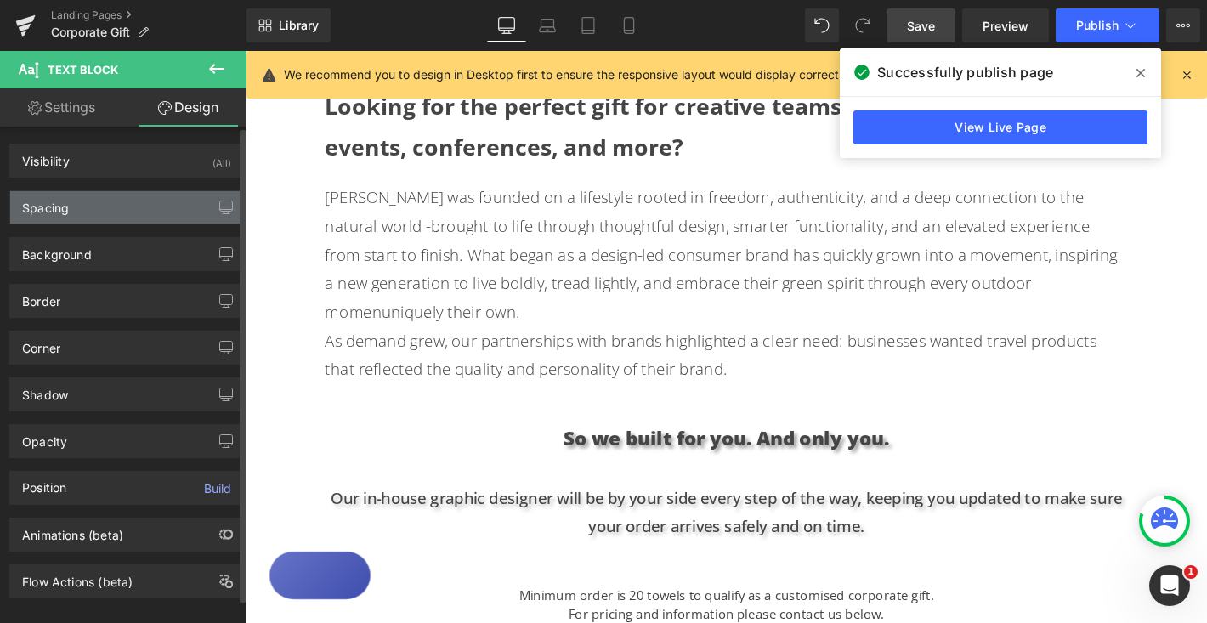
type input "0"
click at [151, 209] on div "Spacing" at bounding box center [126, 207] width 233 height 32
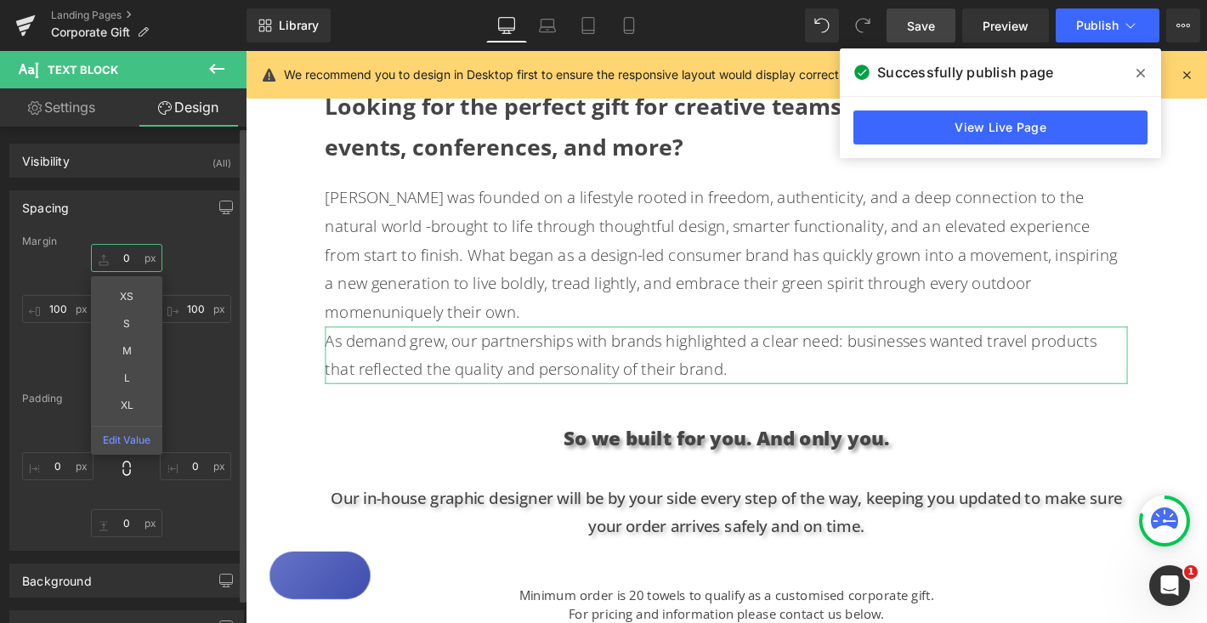
click at [129, 259] on input "0" at bounding box center [126, 258] width 71 height 28
type input "20"
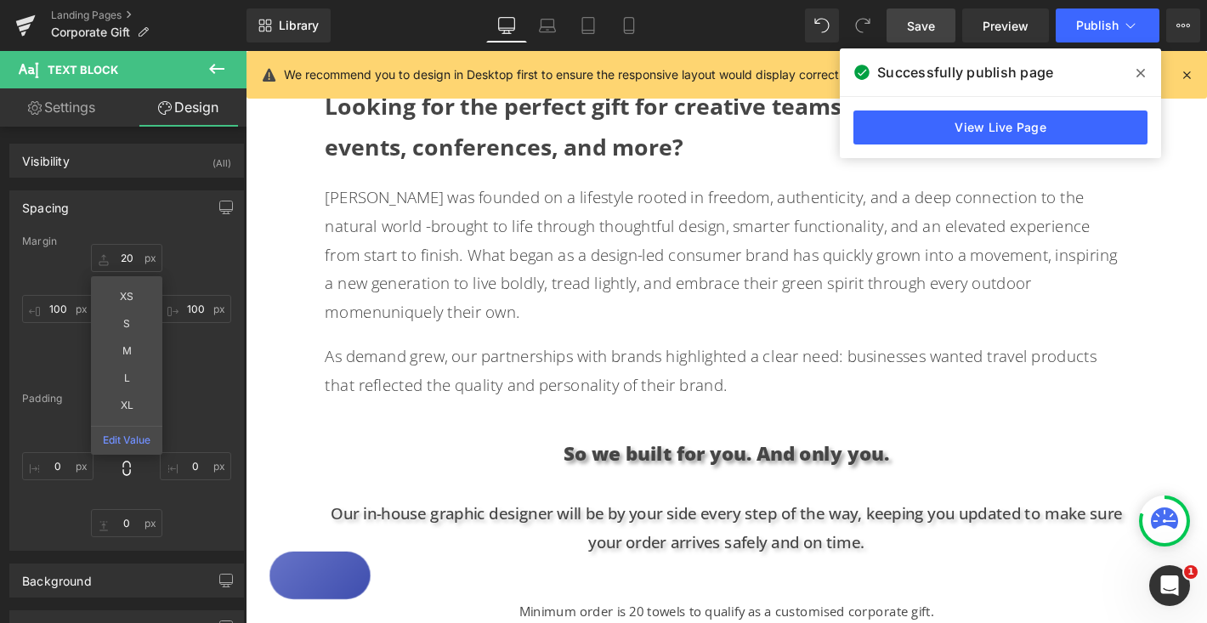
click at [1176, 416] on div "Text Block Hero Banner Looking for the perfect gift for creative teams, leaders…" at bounding box center [760, 528] width 1028 height 2331
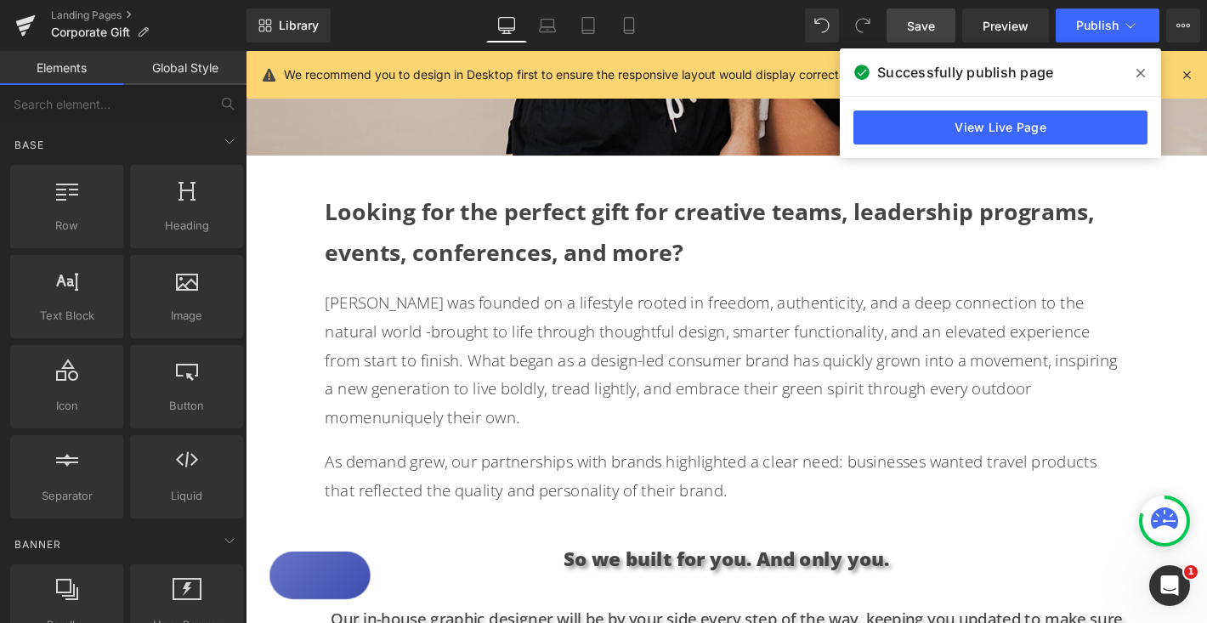
scroll to position [677, 0]
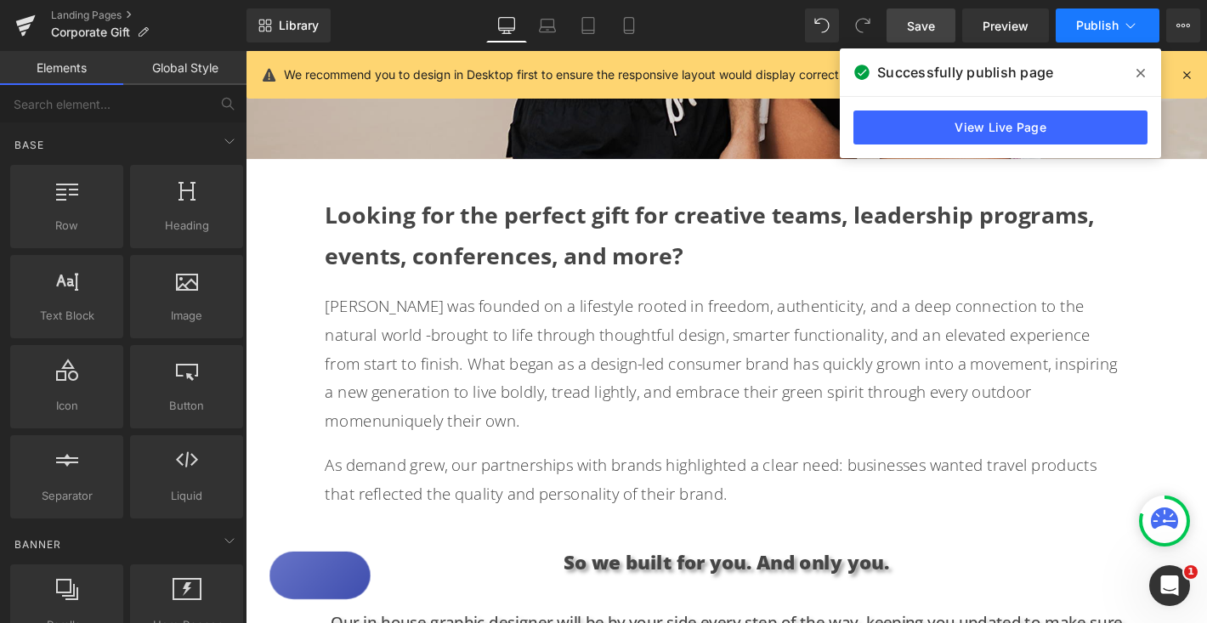
click at [1095, 31] on span "Publish" at bounding box center [1097, 26] width 42 height 14
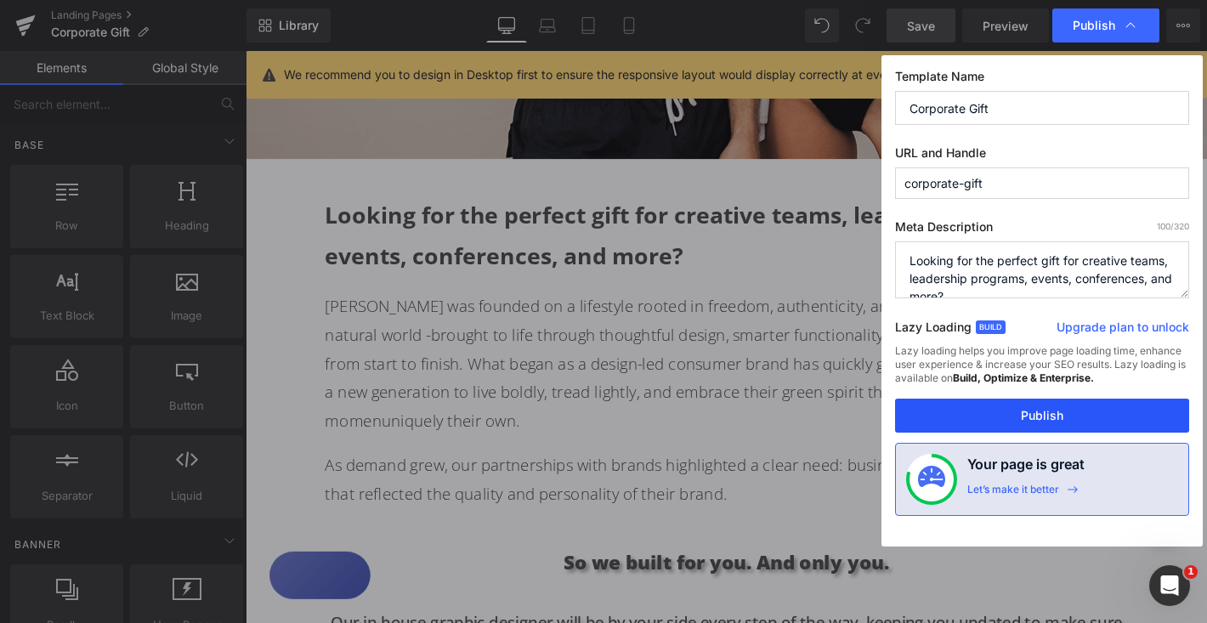
click at [1039, 409] on button "Publish" at bounding box center [1042, 416] width 294 height 34
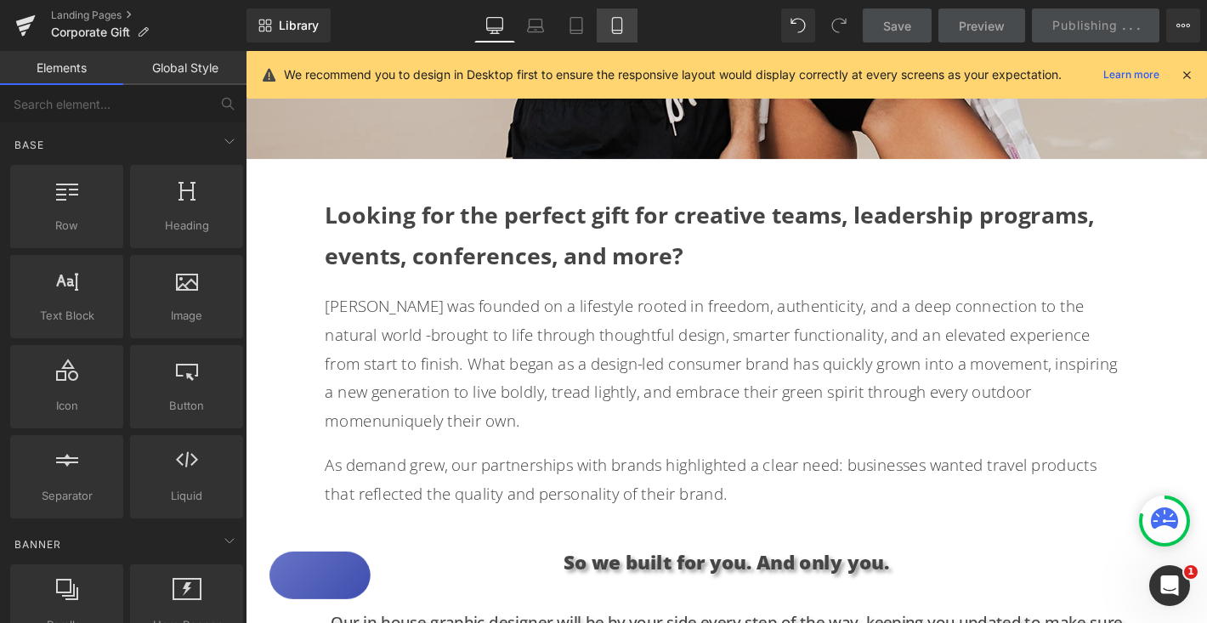
click at [620, 35] on link "Mobile" at bounding box center [617, 25] width 41 height 34
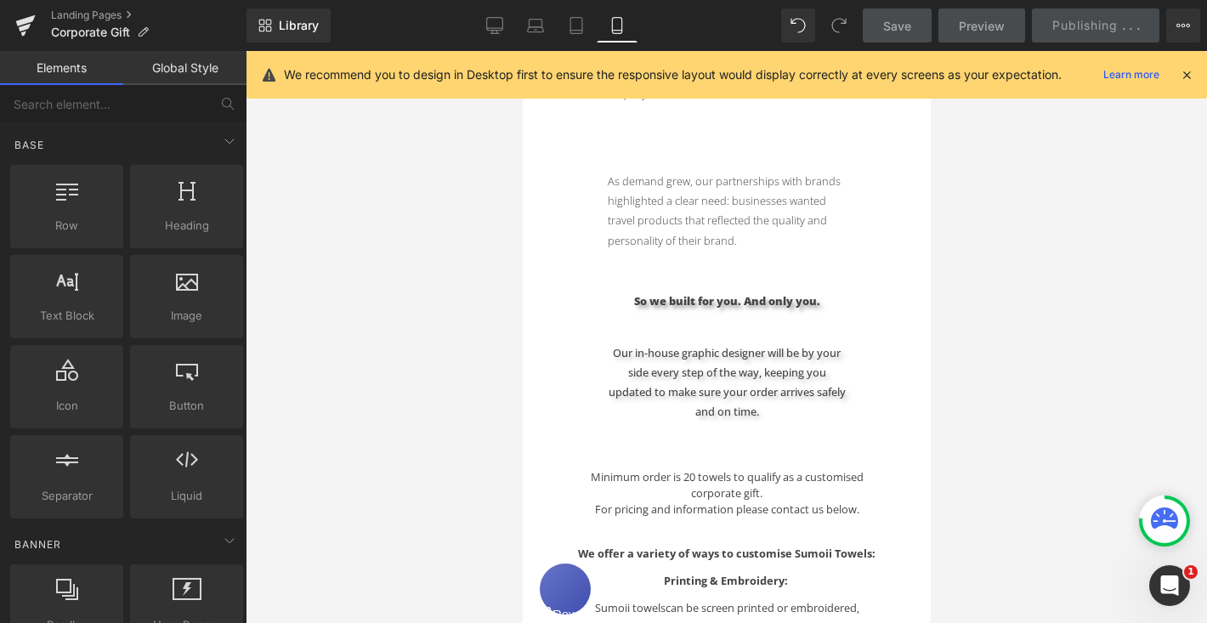
scroll to position [375, 0]
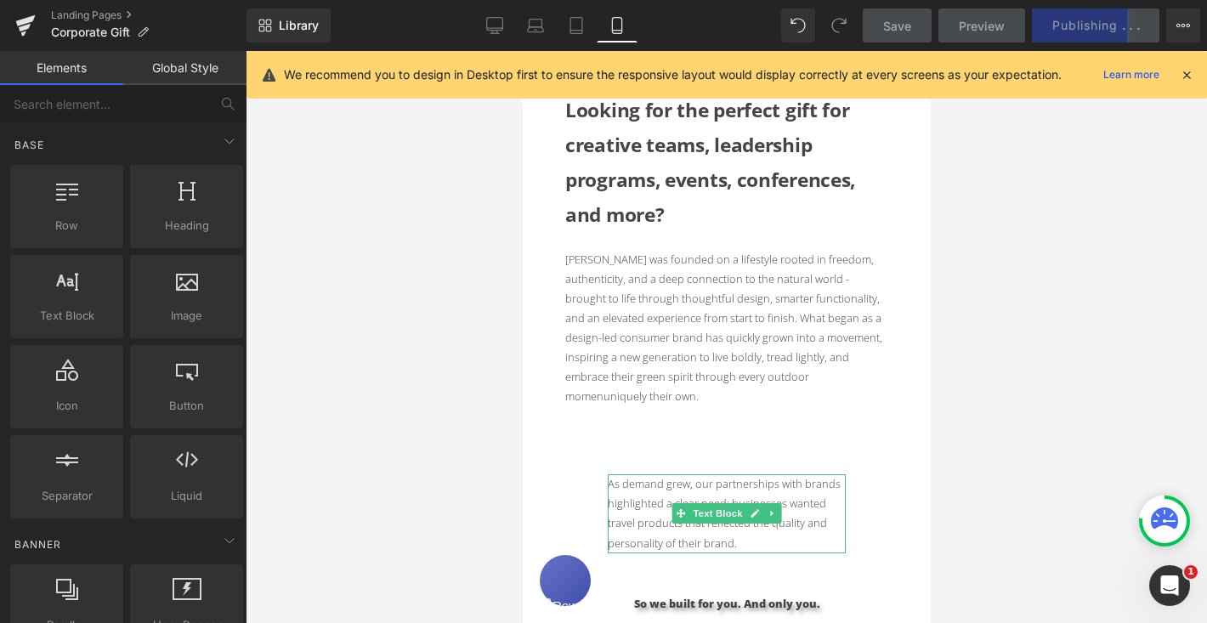
click at [637, 486] on p "As demand grew, our partnerships with brands highlighted a clear need: business…" at bounding box center [726, 513] width 238 height 78
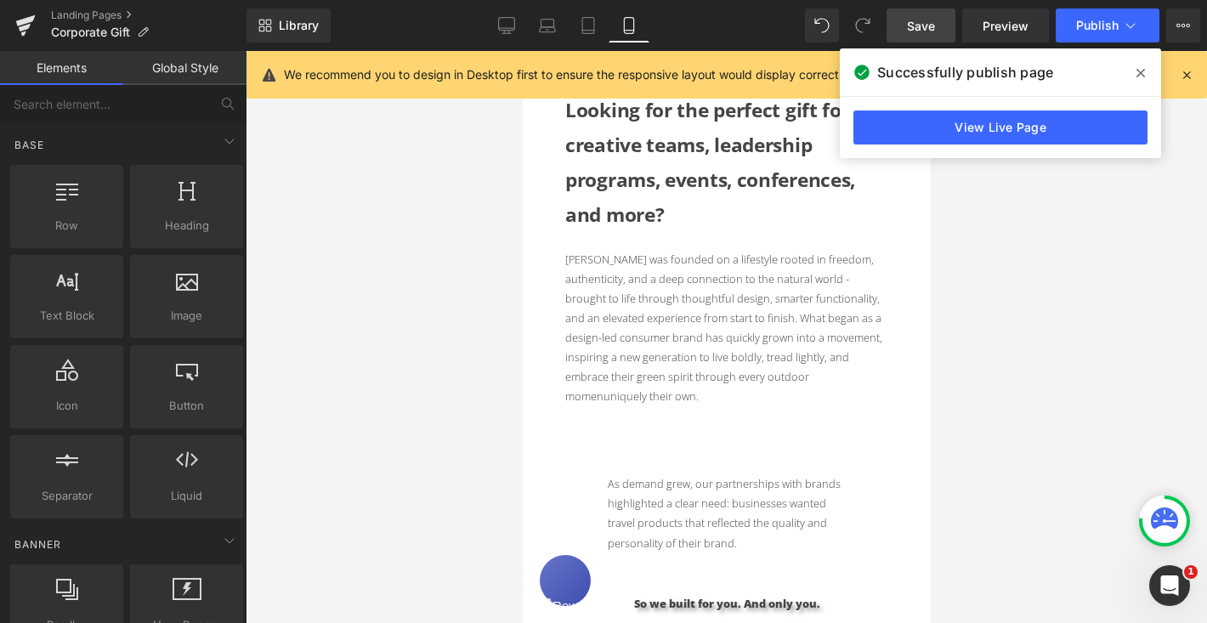
click at [636, 474] on p "As demand grew, our partnerships with brands highlighted a clear need: business…" at bounding box center [726, 513] width 238 height 78
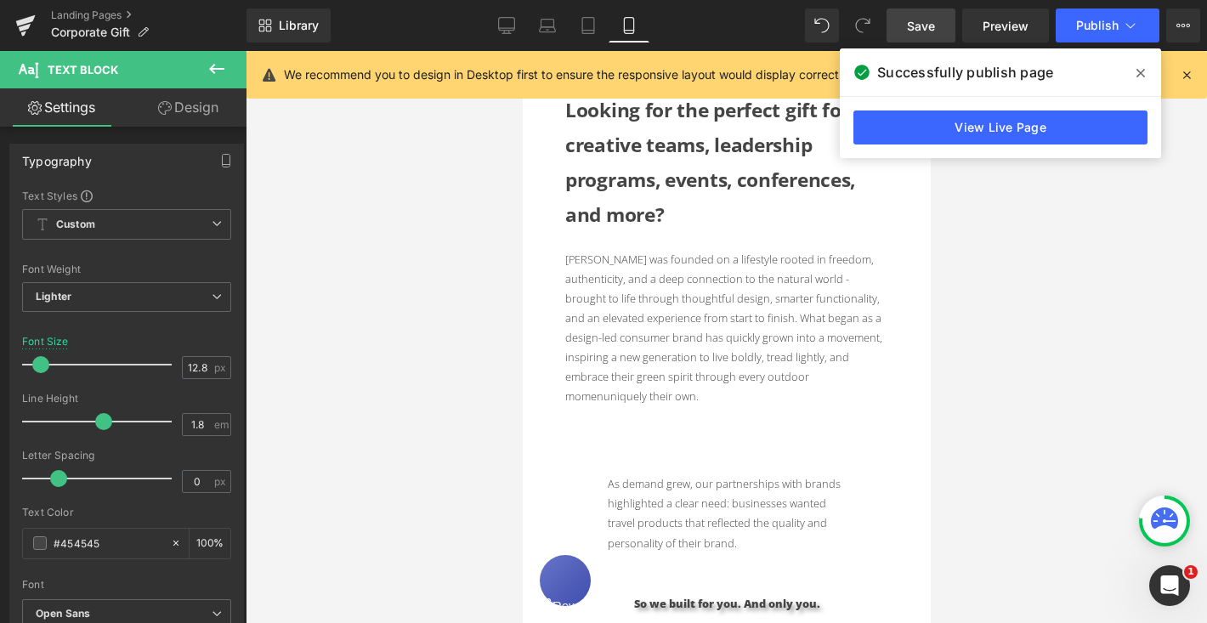
click at [212, 111] on link "Design" at bounding box center [188, 107] width 123 height 38
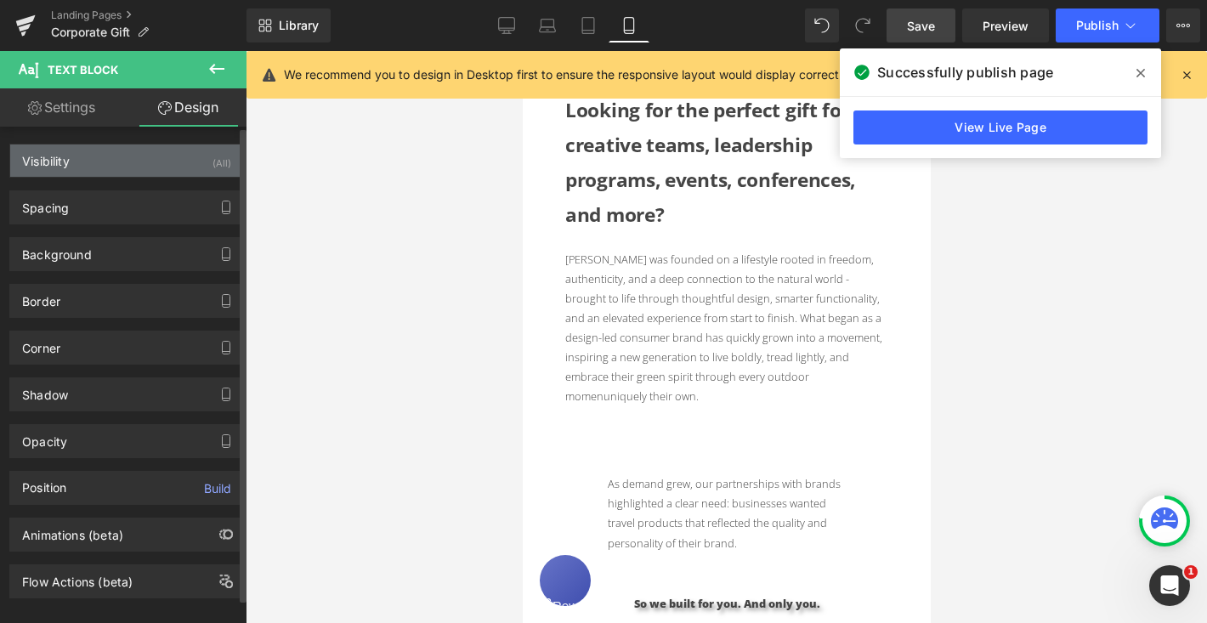
click at [177, 156] on div "Visibility (All)" at bounding box center [126, 160] width 233 height 32
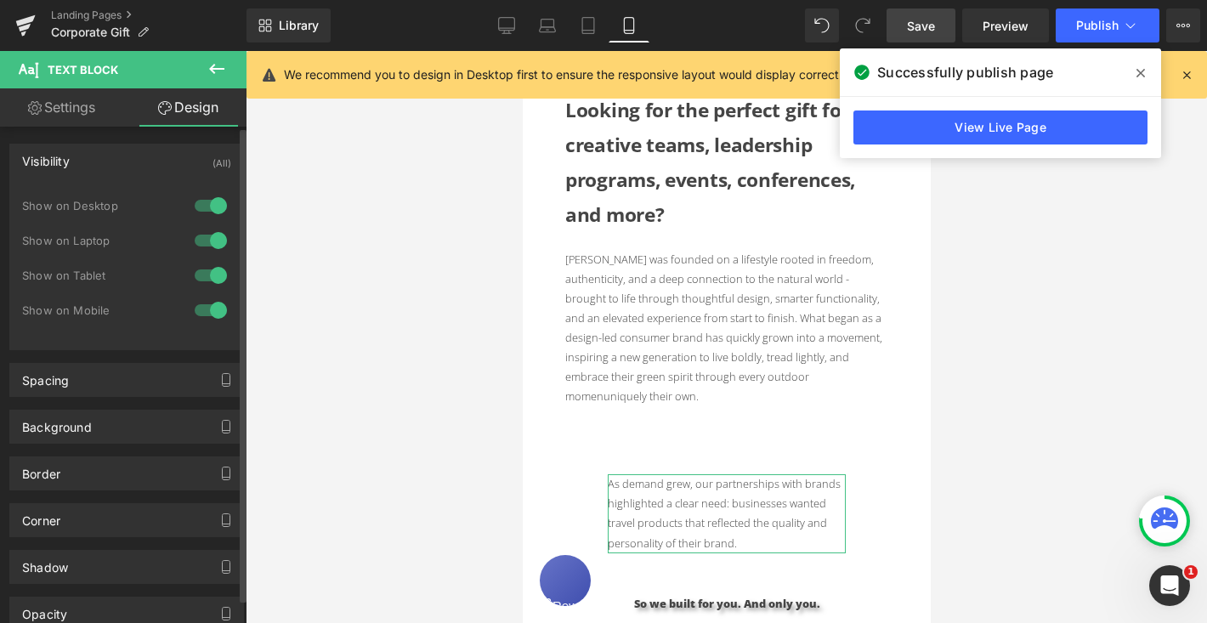
click at [201, 276] on div at bounding box center [210, 275] width 41 height 27
click at [199, 309] on div at bounding box center [210, 310] width 41 height 27
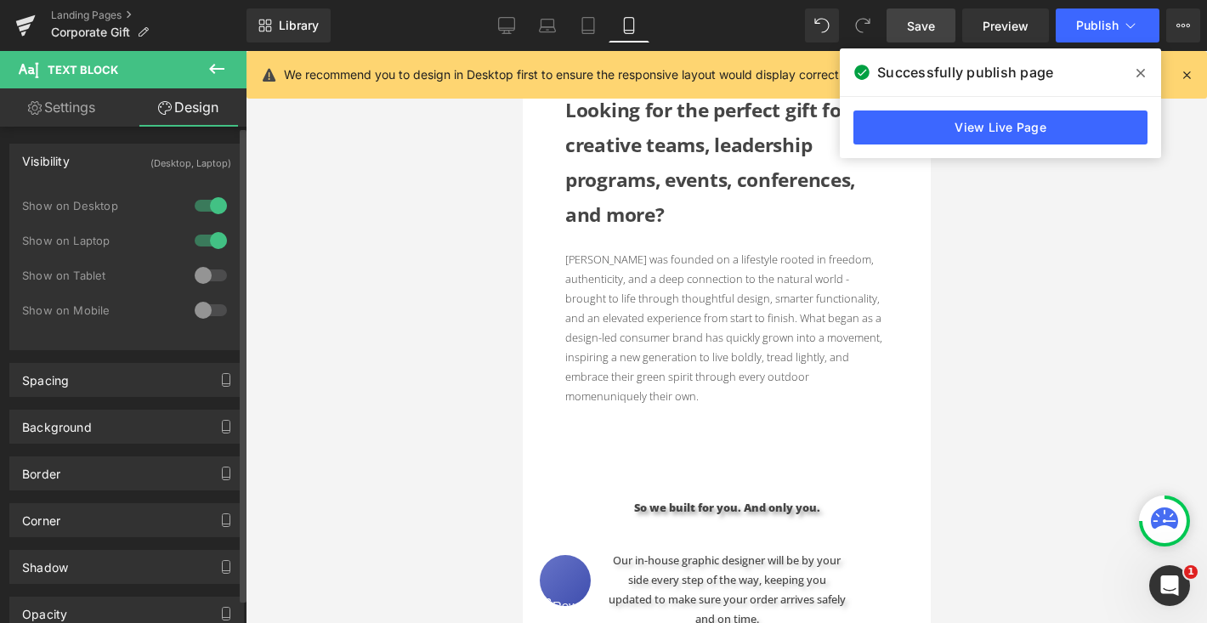
click at [199, 310] on div at bounding box center [210, 310] width 41 height 27
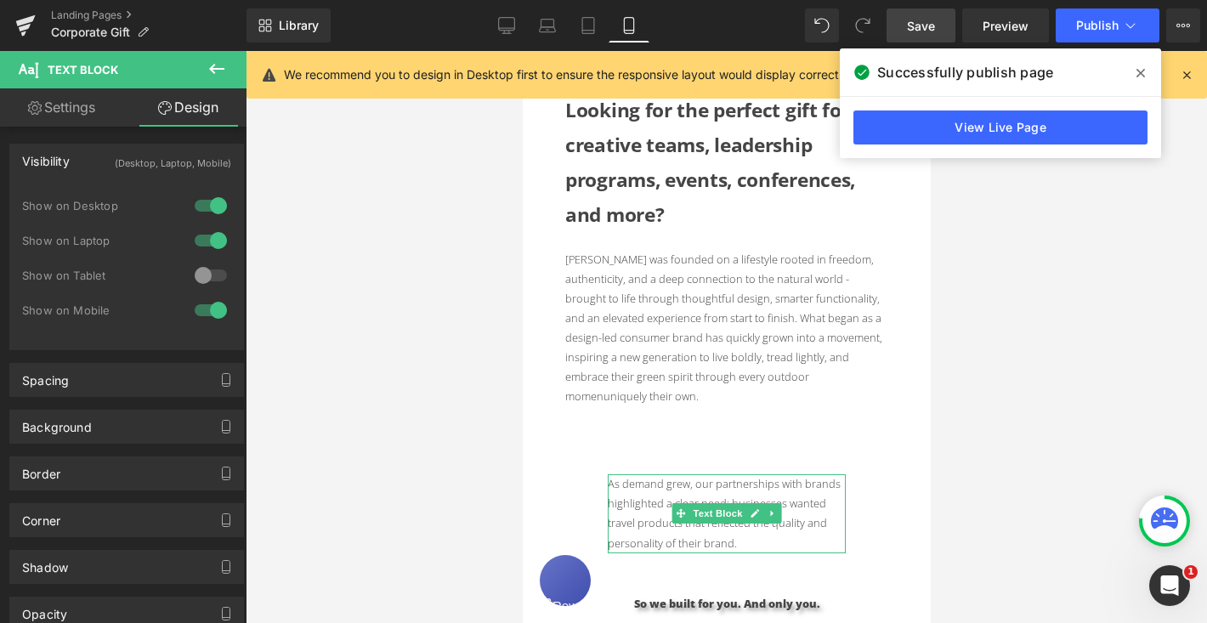
click at [647, 501] on p "As demand grew, our partnerships with brands highlighted a clear need: business…" at bounding box center [726, 513] width 238 height 78
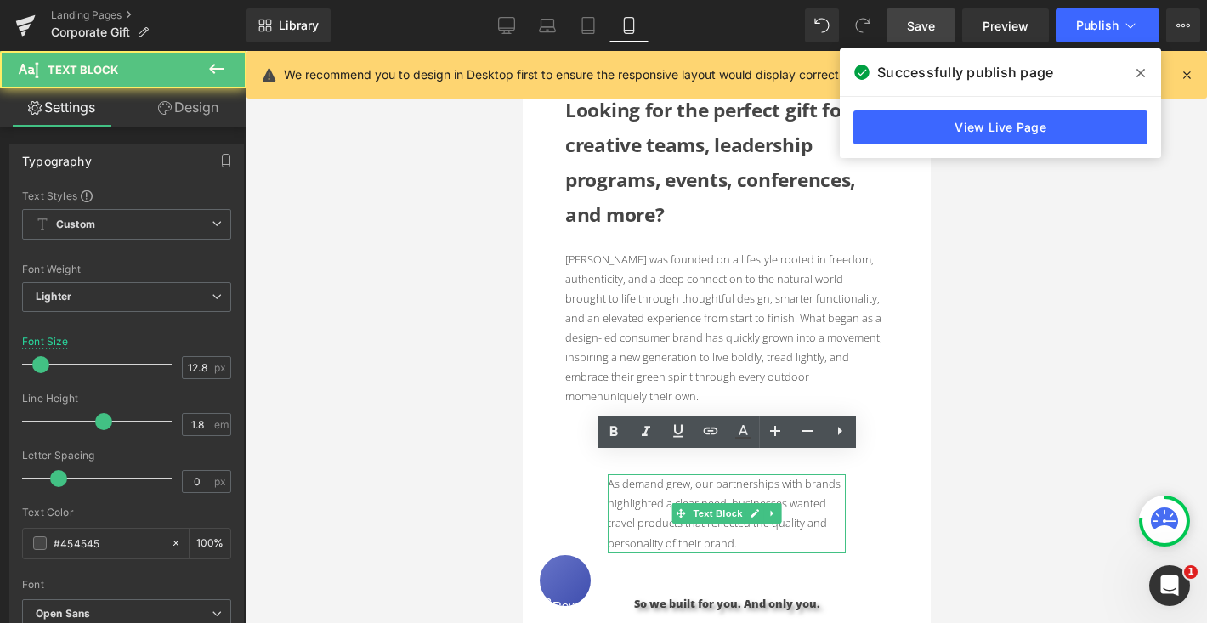
click at [647, 501] on p "As demand grew, our partnerships with brands highlighted a clear need: business…" at bounding box center [726, 513] width 238 height 78
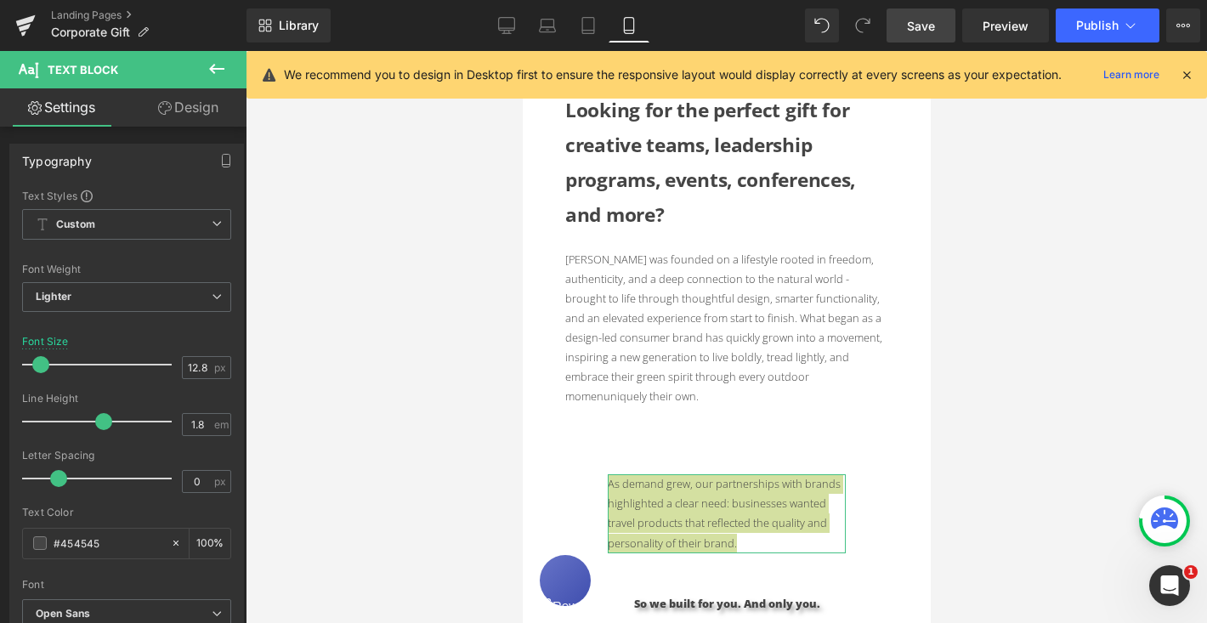
click at [209, 111] on link "Design" at bounding box center [188, 107] width 123 height 38
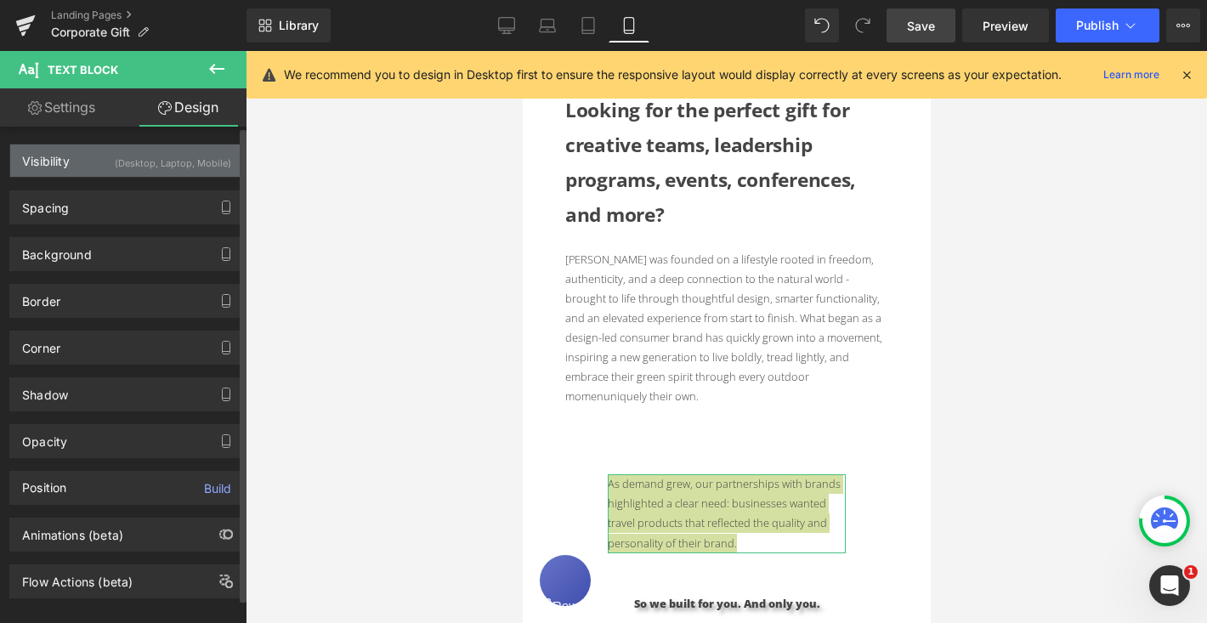
click at [189, 153] on div "(Desktop, Laptop, Mobile)" at bounding box center [173, 158] width 116 height 28
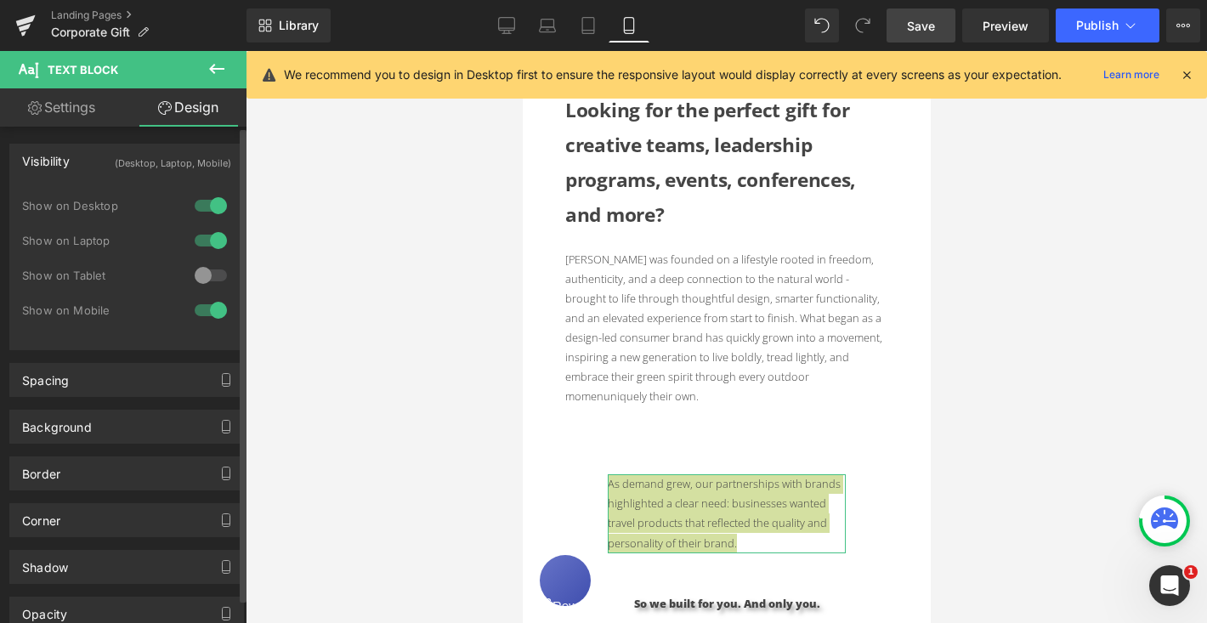
click at [195, 309] on div at bounding box center [210, 310] width 41 height 27
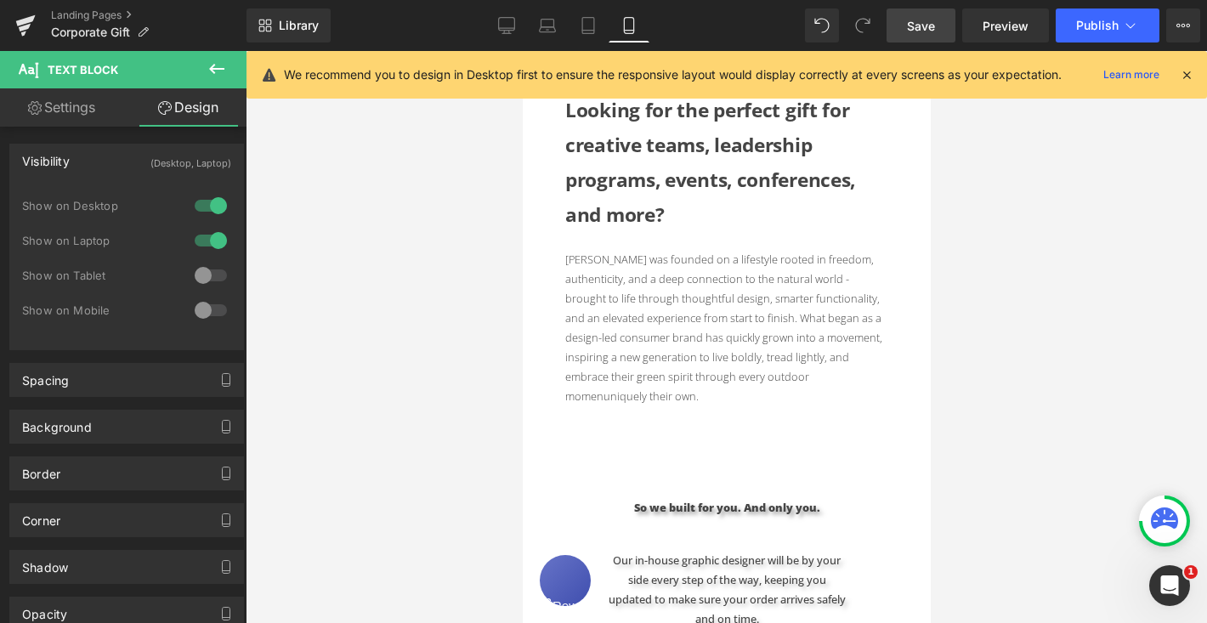
click at [110, 72] on span "Text Block" at bounding box center [83, 70] width 71 height 14
click at [214, 67] on icon at bounding box center [217, 69] width 20 height 20
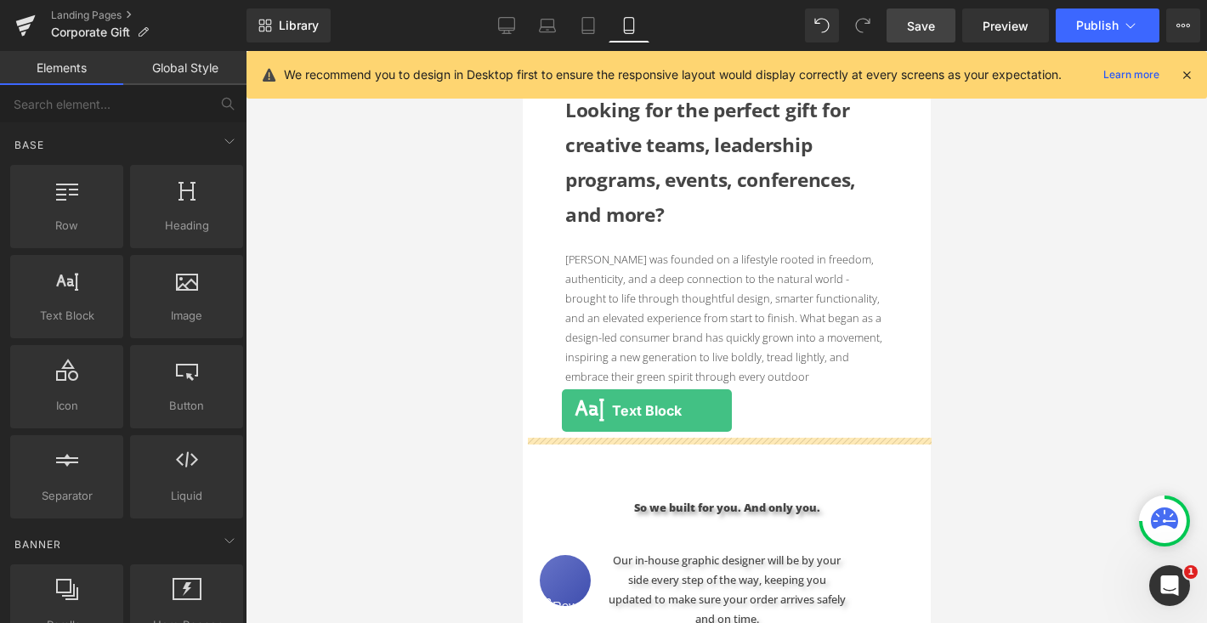
drag, startPoint x: 605, startPoint y: 365, endPoint x: 561, endPoint y: 410, distance: 62.5
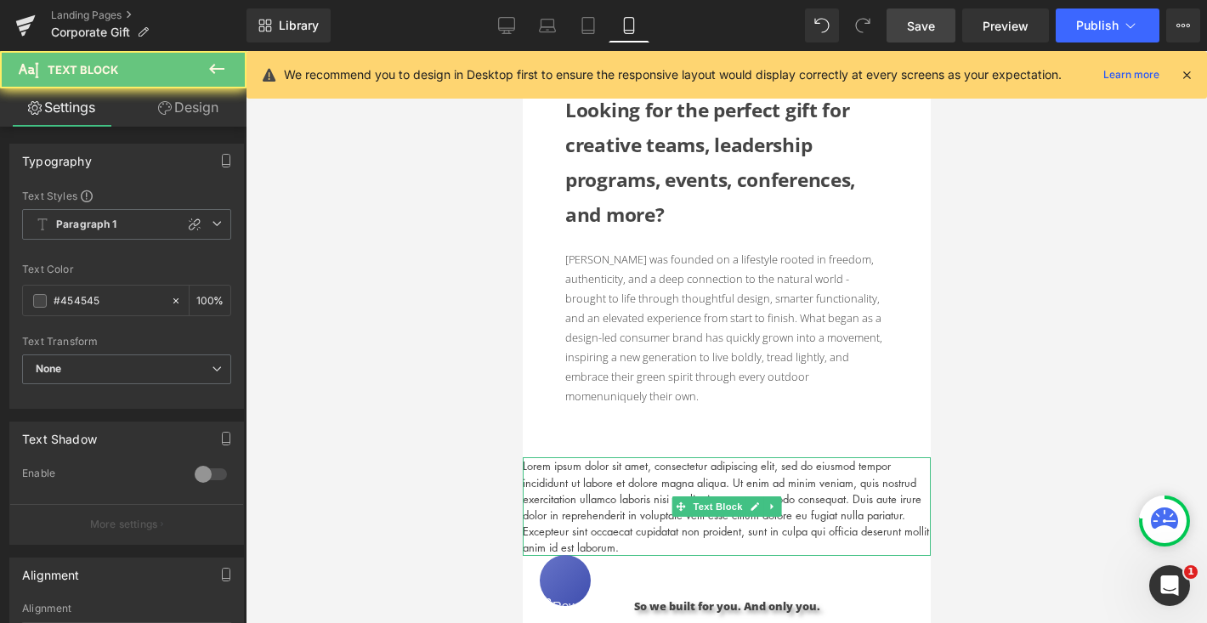
click at [606, 465] on p "Lorem ipsum dolor sit amet, consectetur adipiscing elit, sed do eiusmod tempor …" at bounding box center [726, 506] width 408 height 98
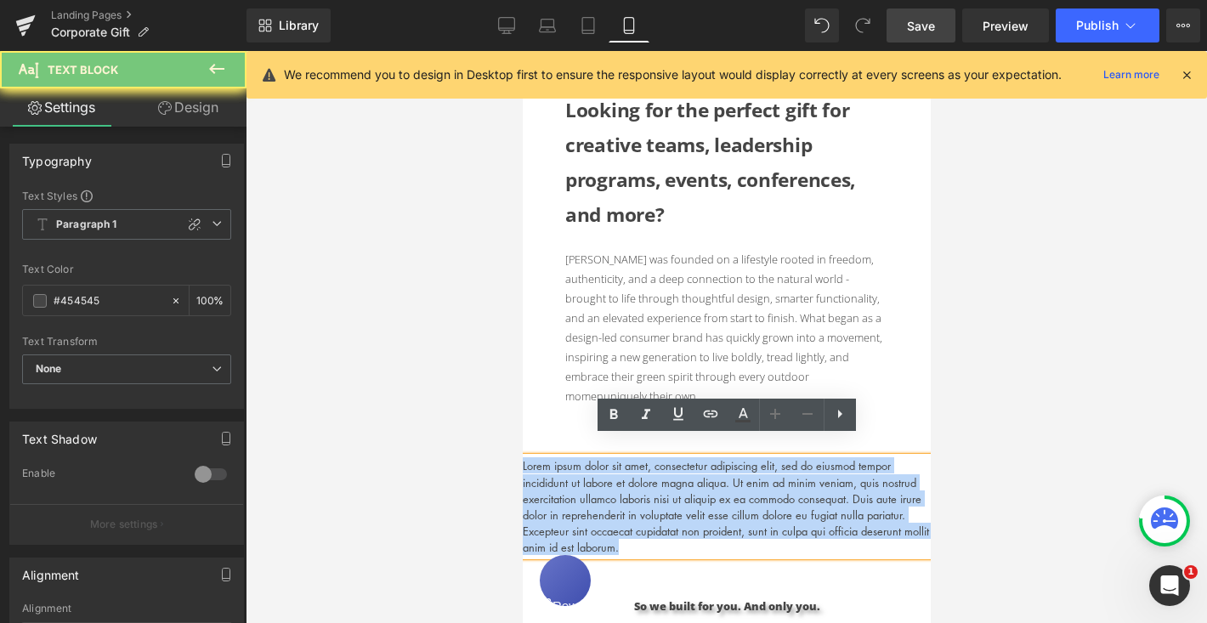
click at [606, 465] on p "Lorem ipsum dolor sit amet, consectetur adipiscing elit, sed do eiusmod tempor …" at bounding box center [726, 506] width 408 height 98
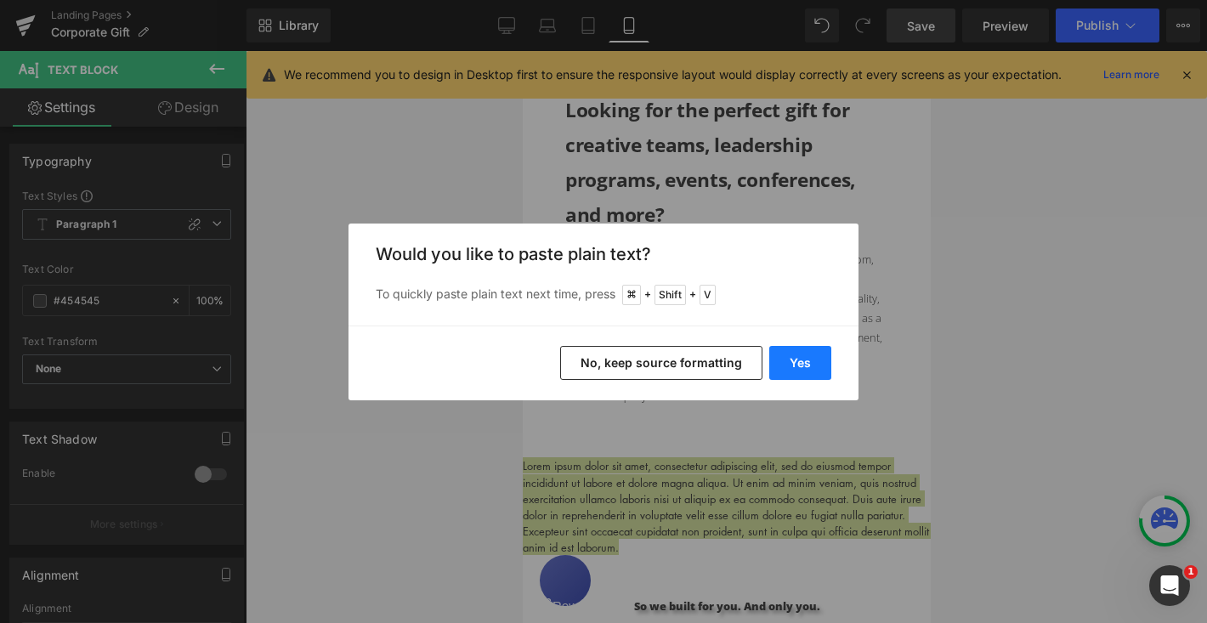
click at [822, 362] on button "Yes" at bounding box center [800, 363] width 62 height 34
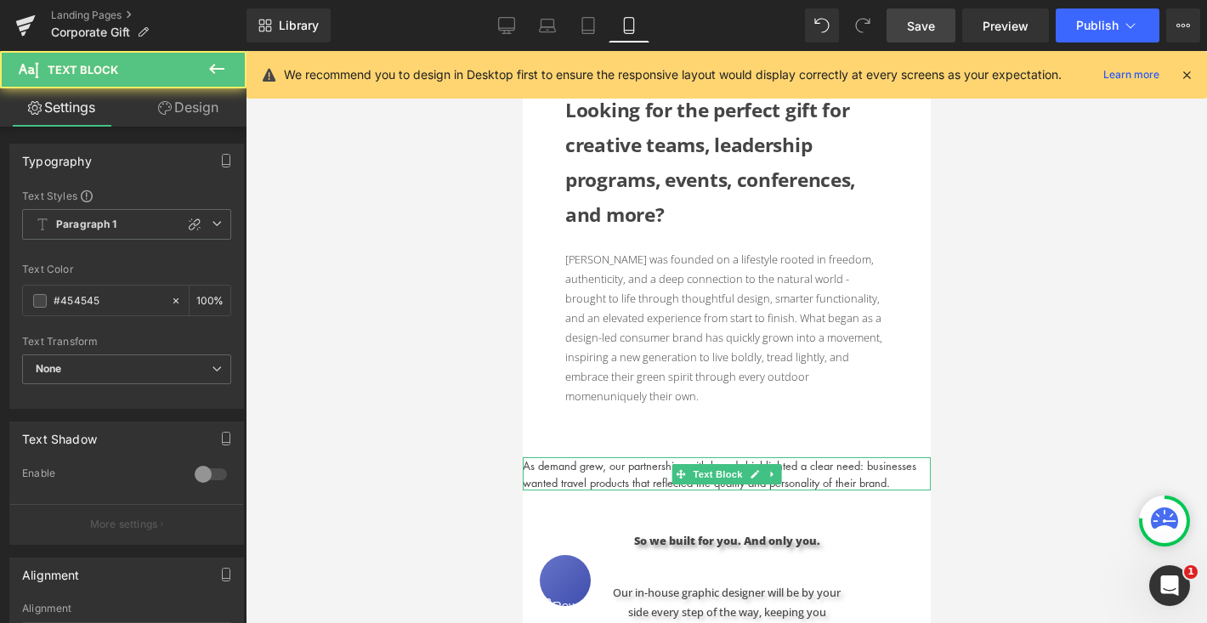
click at [654, 457] on p "As demand grew, our partnerships with brands highlighted a clear need: business…" at bounding box center [726, 473] width 408 height 32
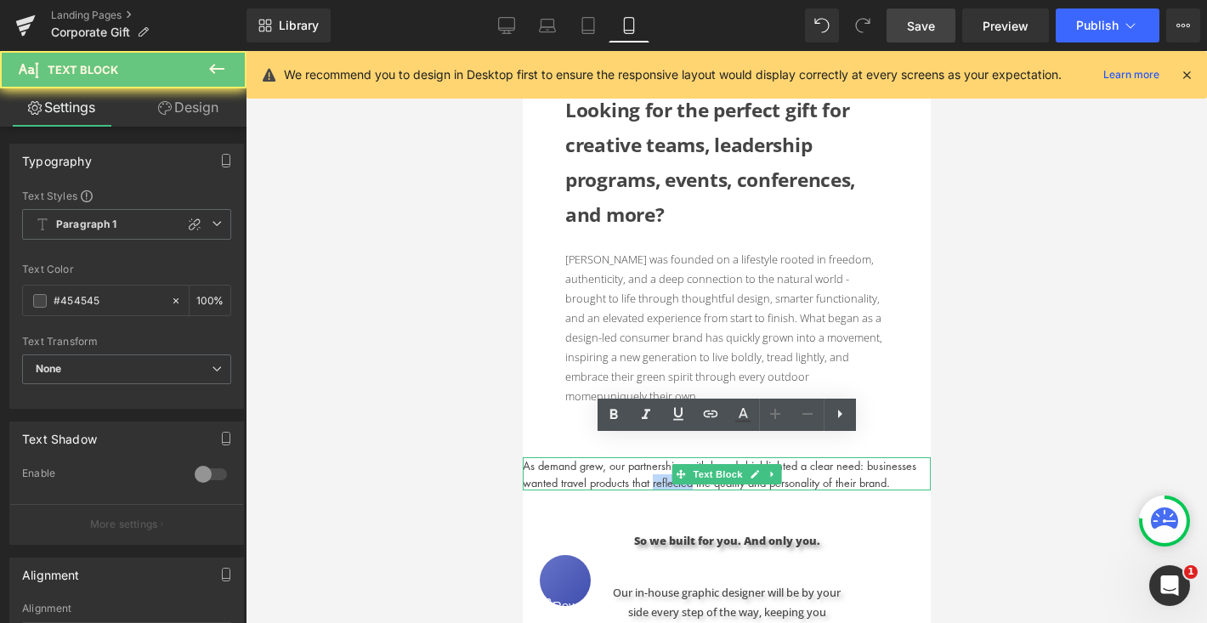
click at [654, 457] on p "As demand grew, our partnerships with brands highlighted a clear need: business…" at bounding box center [726, 473] width 408 height 32
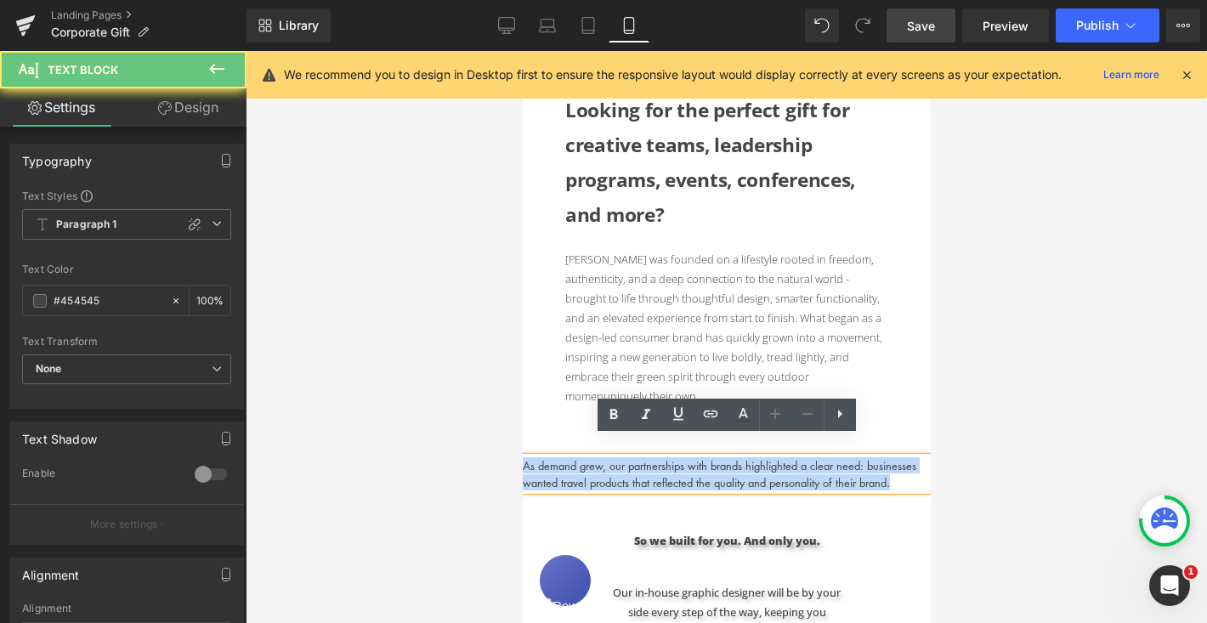
click at [654, 457] on p "As demand grew, our partnerships with brands highlighted a clear need: business…" at bounding box center [726, 473] width 408 height 32
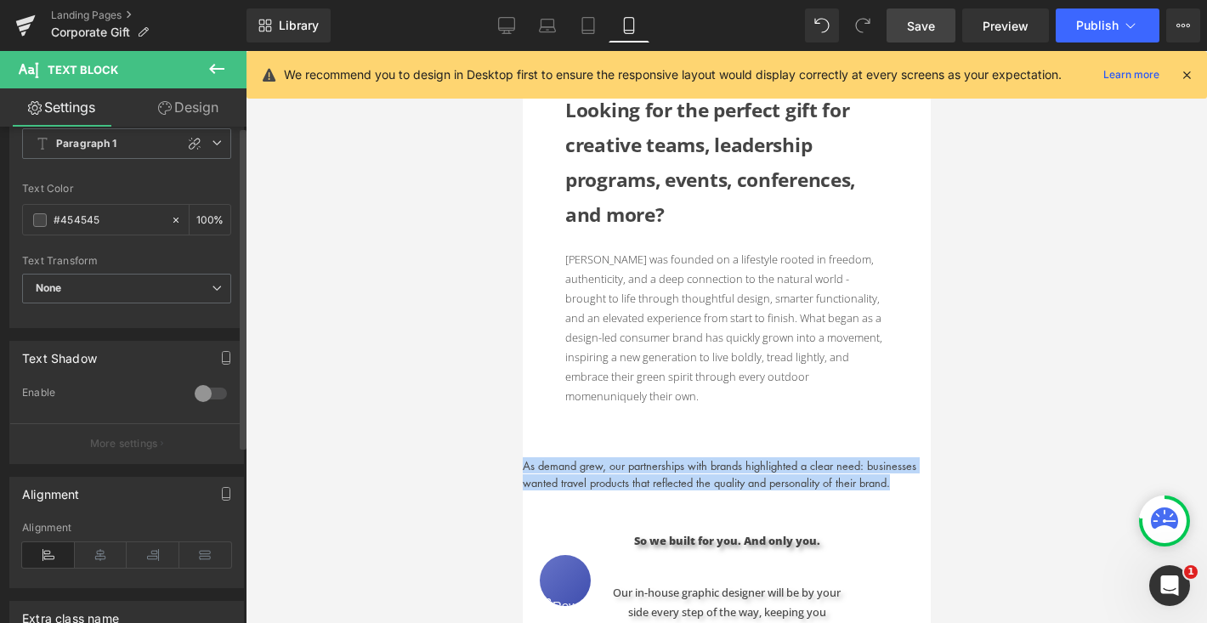
scroll to position [0, 0]
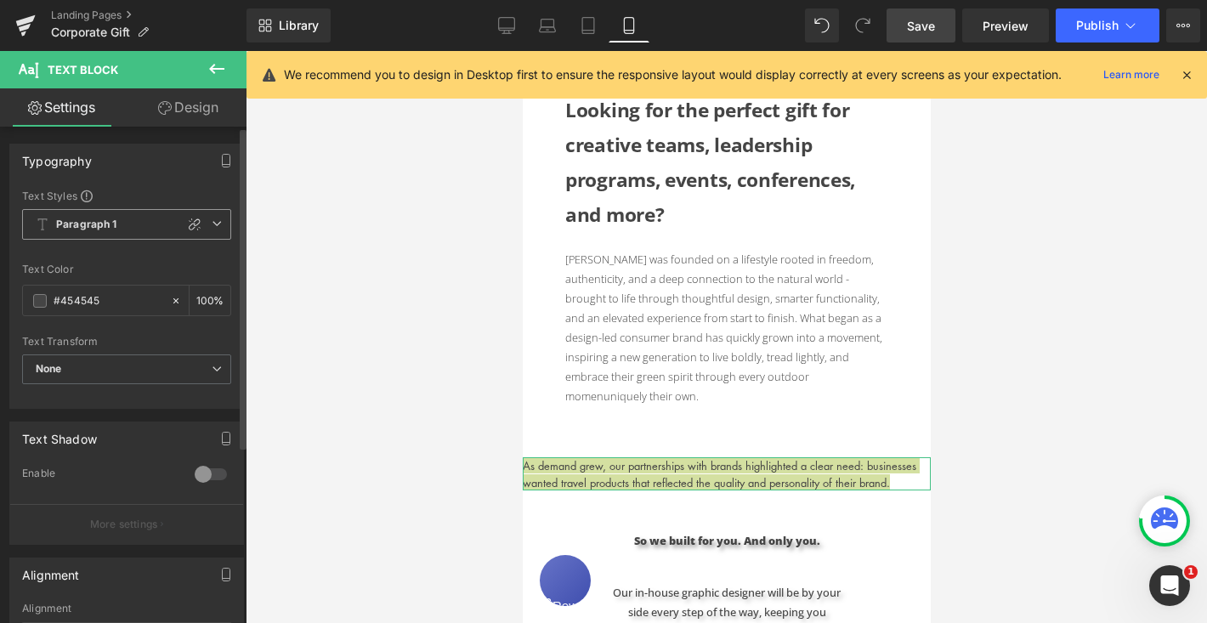
click at [212, 221] on icon at bounding box center [217, 223] width 10 height 10
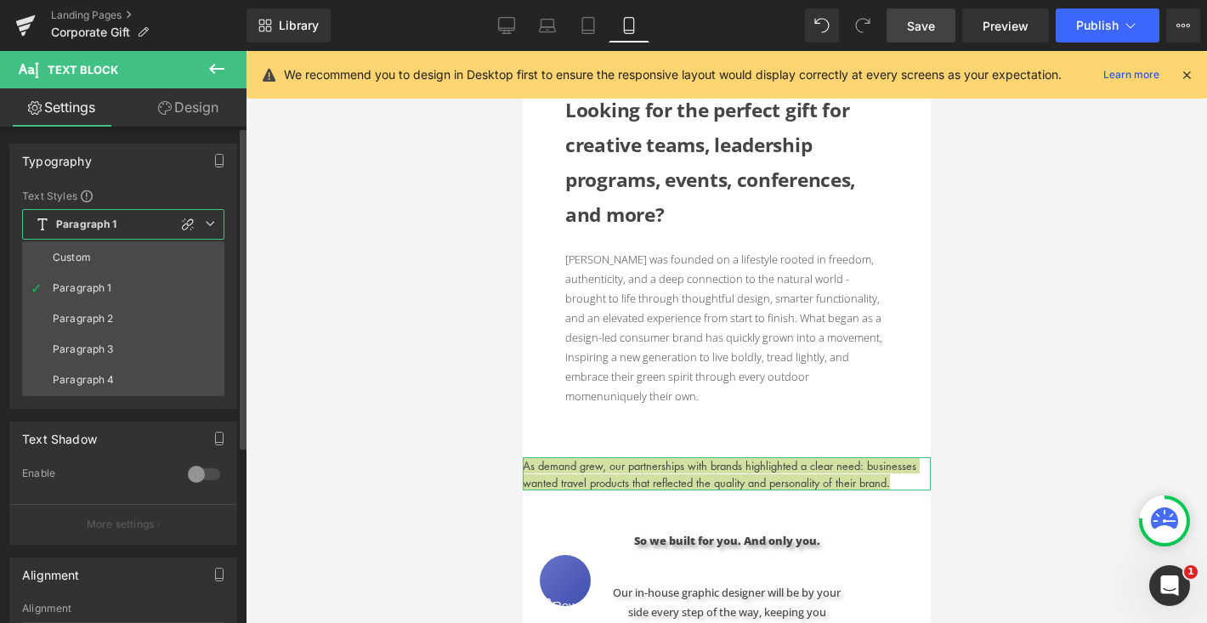
click at [144, 253] on li "Custom" at bounding box center [123, 257] width 202 height 31
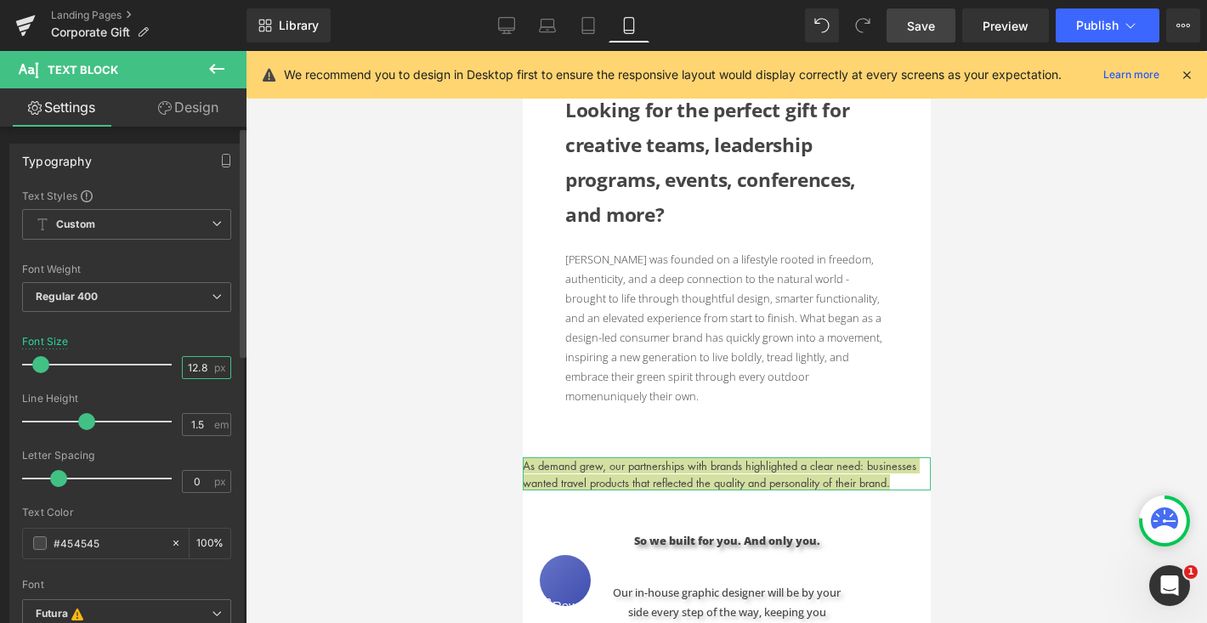
drag, startPoint x: 200, startPoint y: 370, endPoint x: 167, endPoint y: 370, distance: 32.3
click at [167, 370] on div "Font Size 12.8 px" at bounding box center [126, 364] width 209 height 57
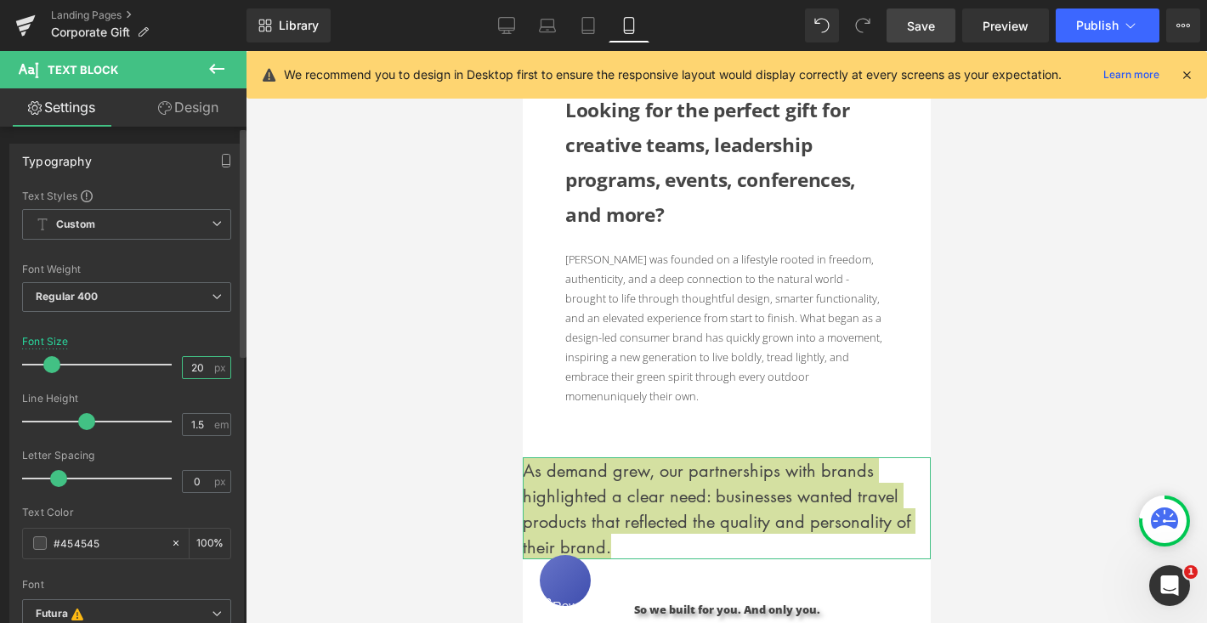
type input "2"
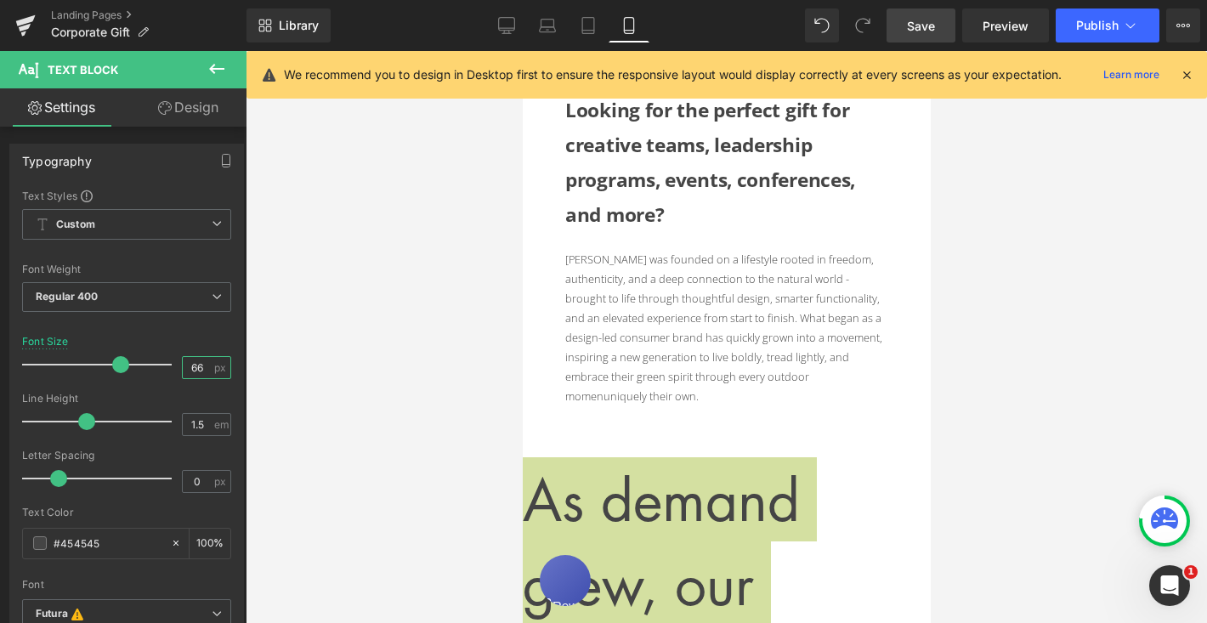
type input "6"
type input "16"
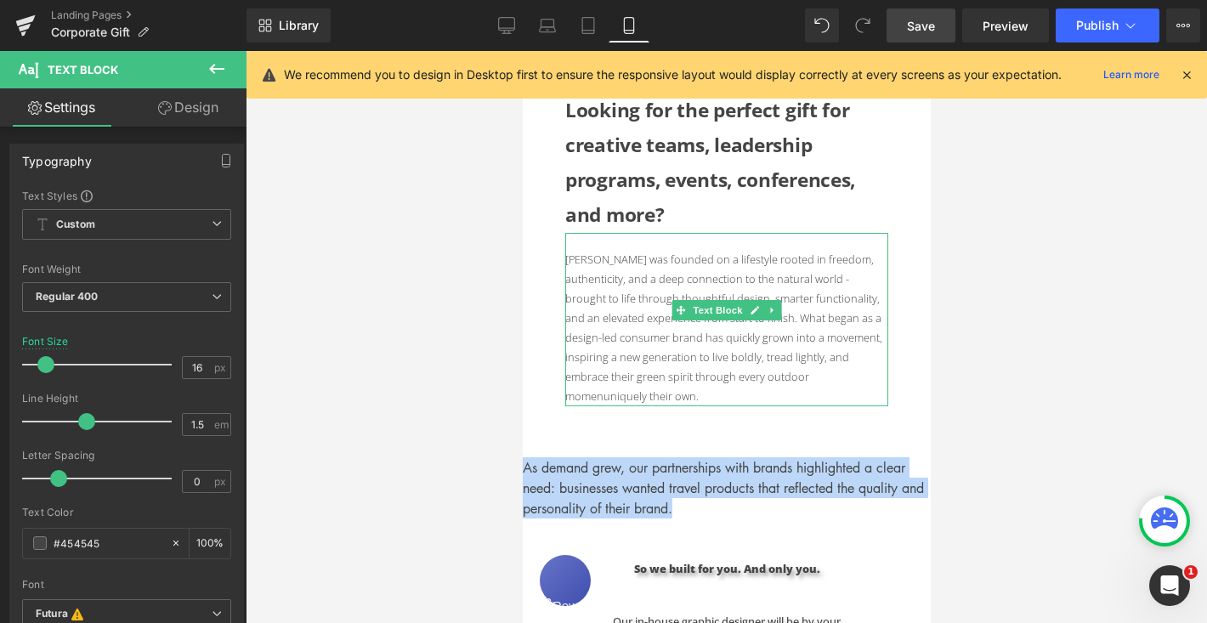
click at [642, 375] on p "[PERSON_NAME] was founded on a lifestyle rooted in freedom, authenticity, and a…" at bounding box center [725, 328] width 323 height 156
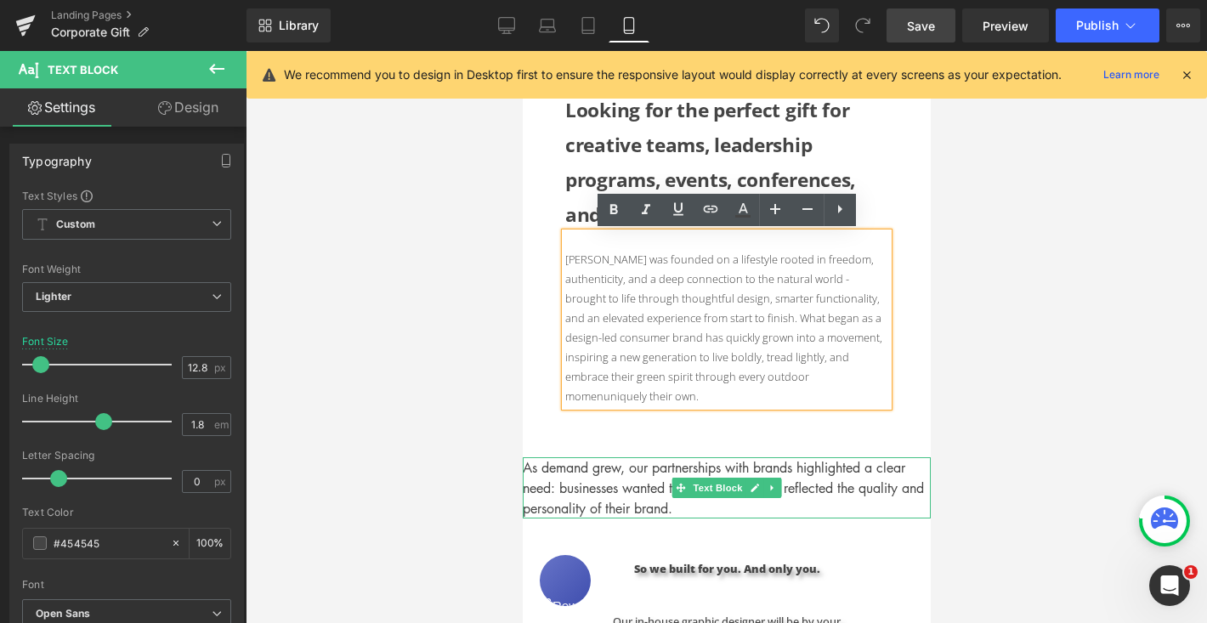
click at [610, 457] on p "As demand grew, our partnerships with brands highlighted a clear need: business…" at bounding box center [726, 487] width 408 height 61
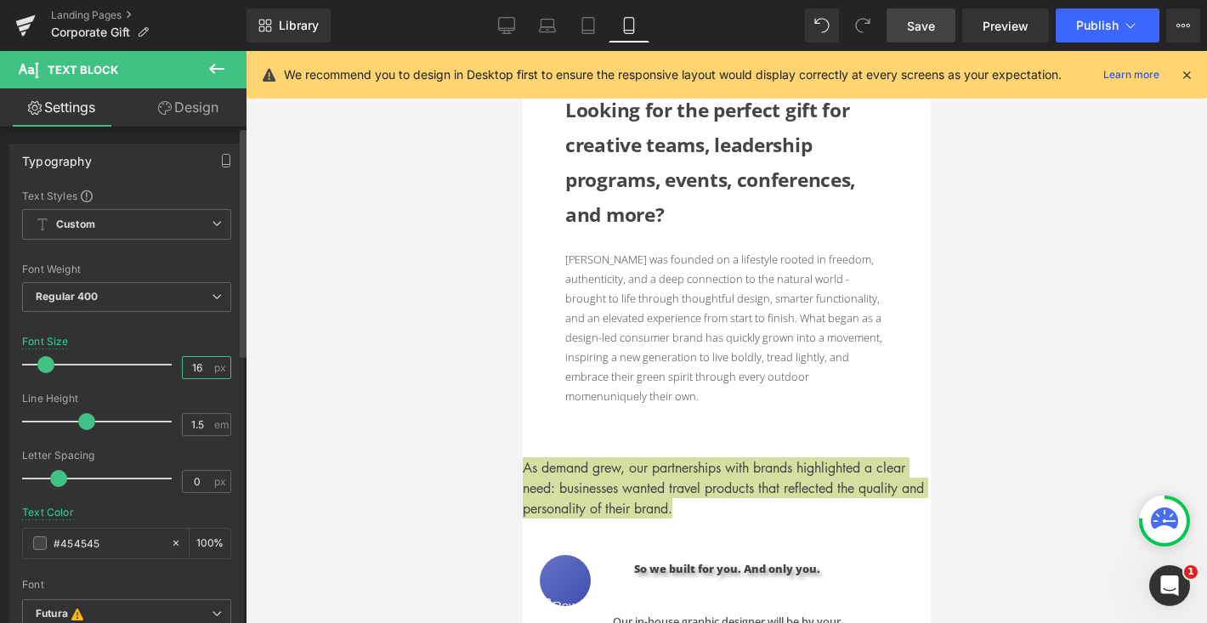
drag, startPoint x: 200, startPoint y: 365, endPoint x: 185, endPoint y: 365, distance: 14.5
click at [185, 365] on input "16" at bounding box center [198, 367] width 30 height 21
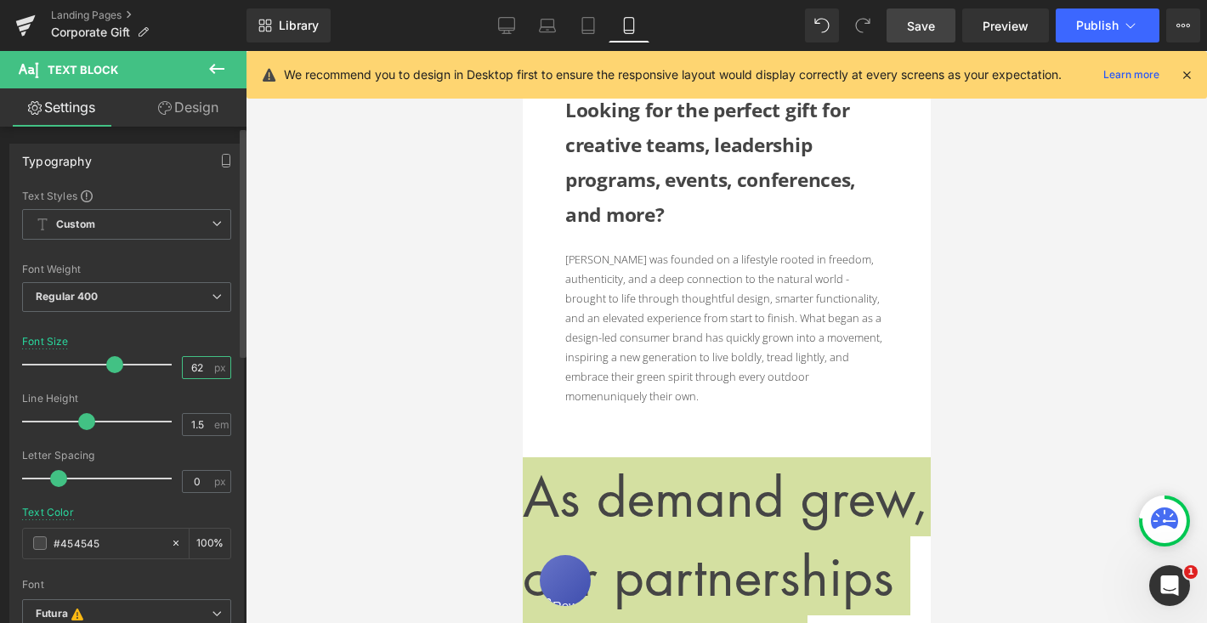
drag, startPoint x: 203, startPoint y: 366, endPoint x: 157, endPoint y: 366, distance: 45.9
click at [157, 366] on div "Font Size 62 px" at bounding box center [126, 364] width 209 height 57
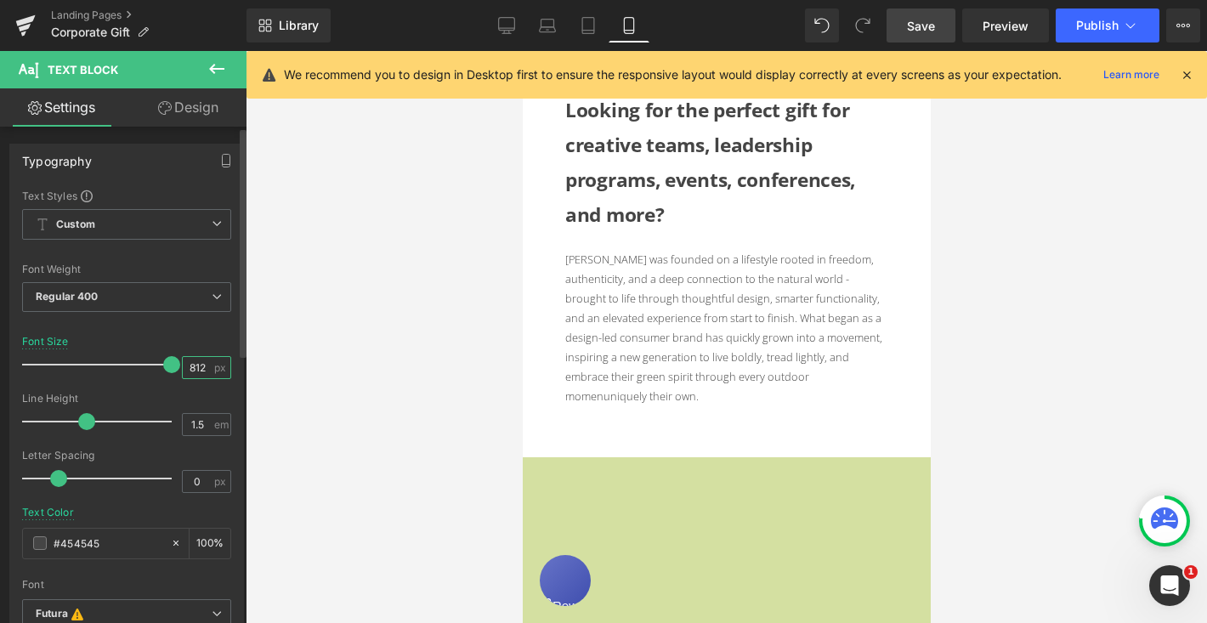
drag, startPoint x: 201, startPoint y: 366, endPoint x: 178, endPoint y: 366, distance: 22.1
click at [183, 366] on input "812" at bounding box center [198, 367] width 30 height 21
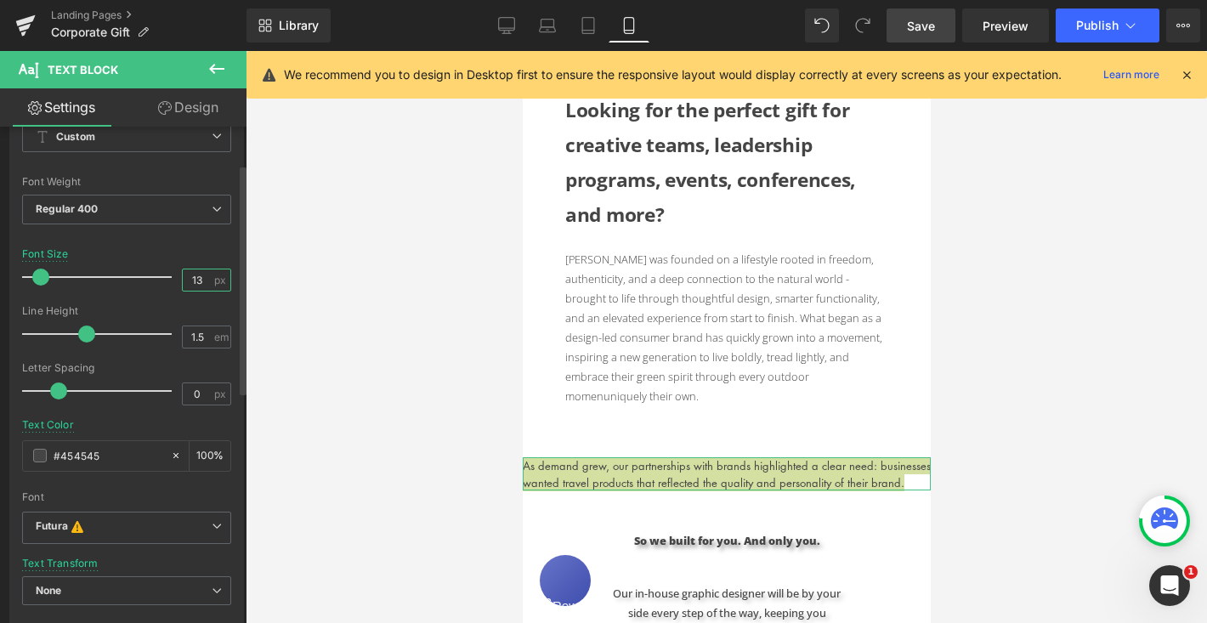
scroll to position [99, 0]
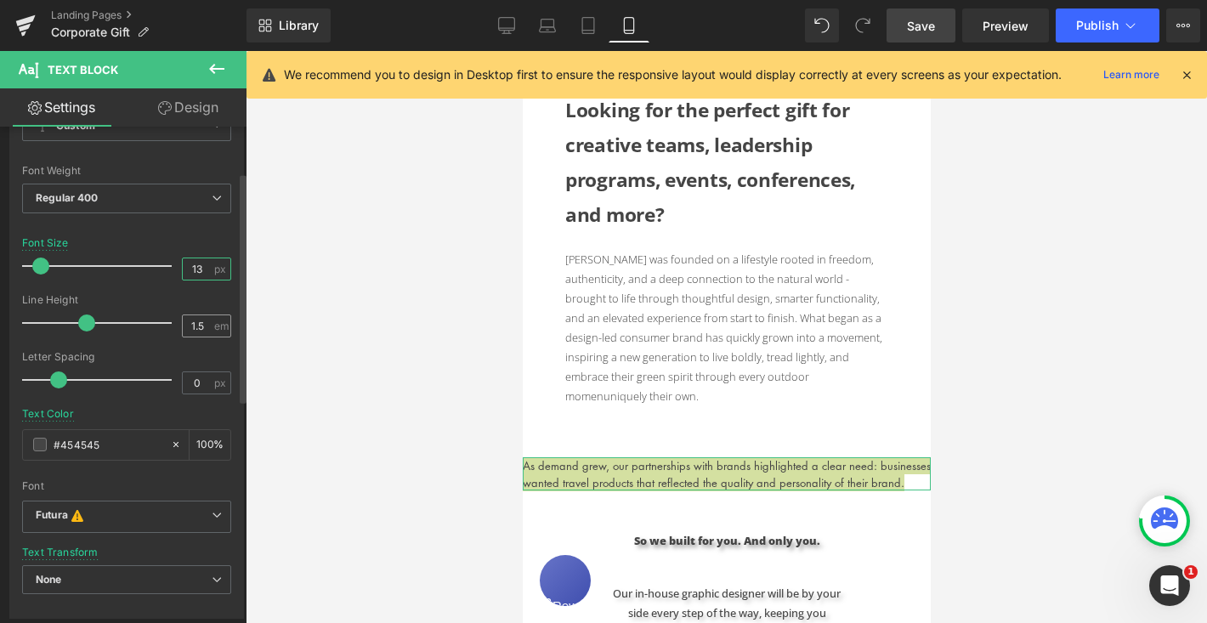
type input "13"
click at [193, 324] on input "1.5" at bounding box center [198, 325] width 30 height 21
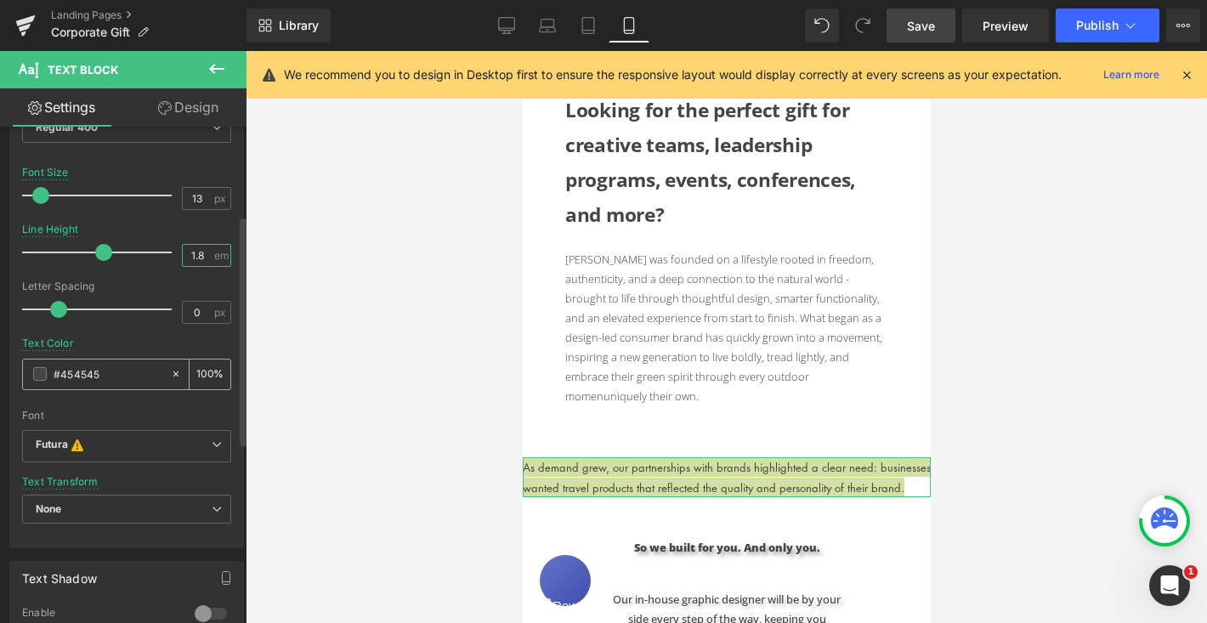
scroll to position [207, 0]
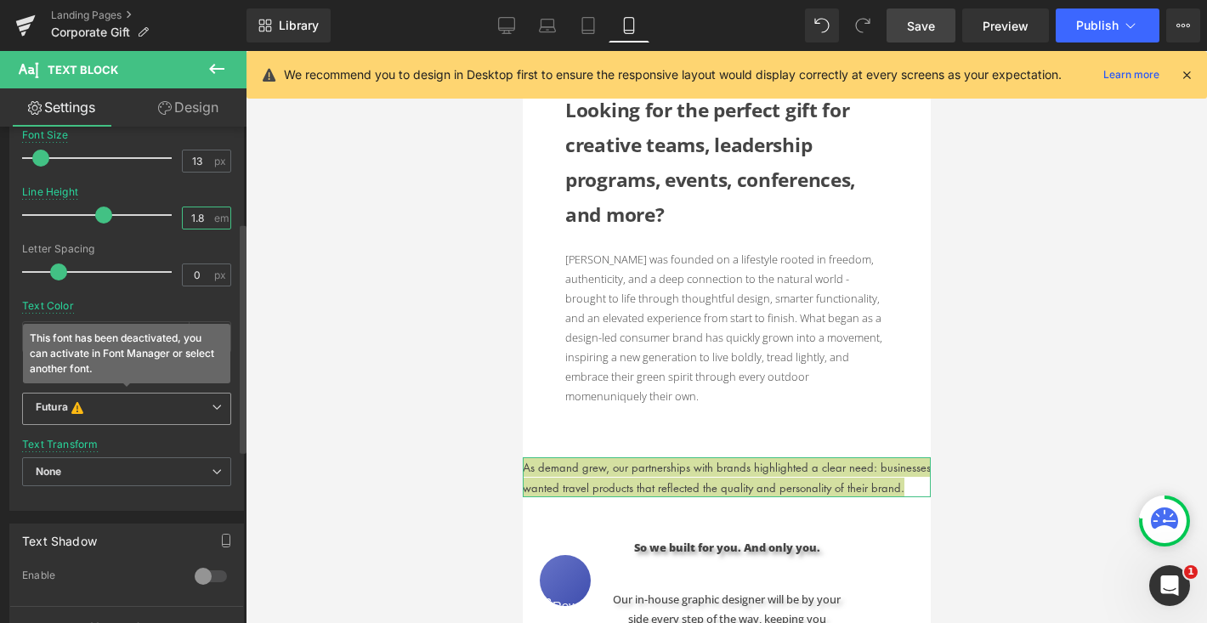
type input "1.8"
click at [197, 393] on span "Futura This font has been deactivated, you can activate in Font Manager or sele…" at bounding box center [126, 409] width 209 height 32
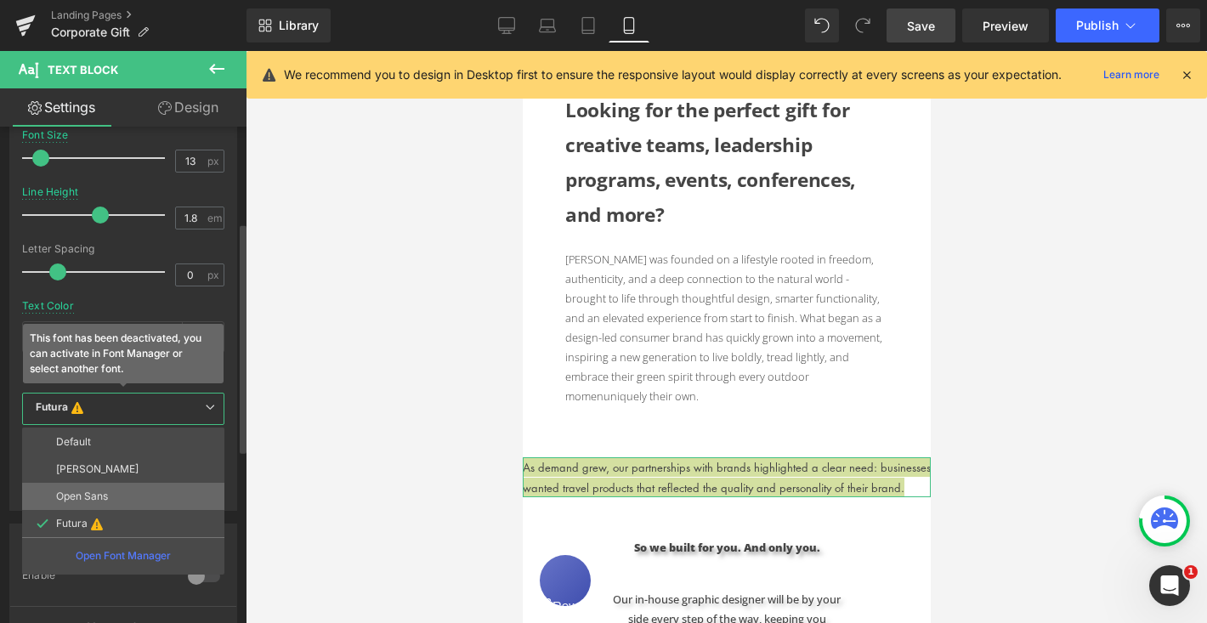
click at [94, 497] on p "Open Sans" at bounding box center [82, 496] width 52 height 12
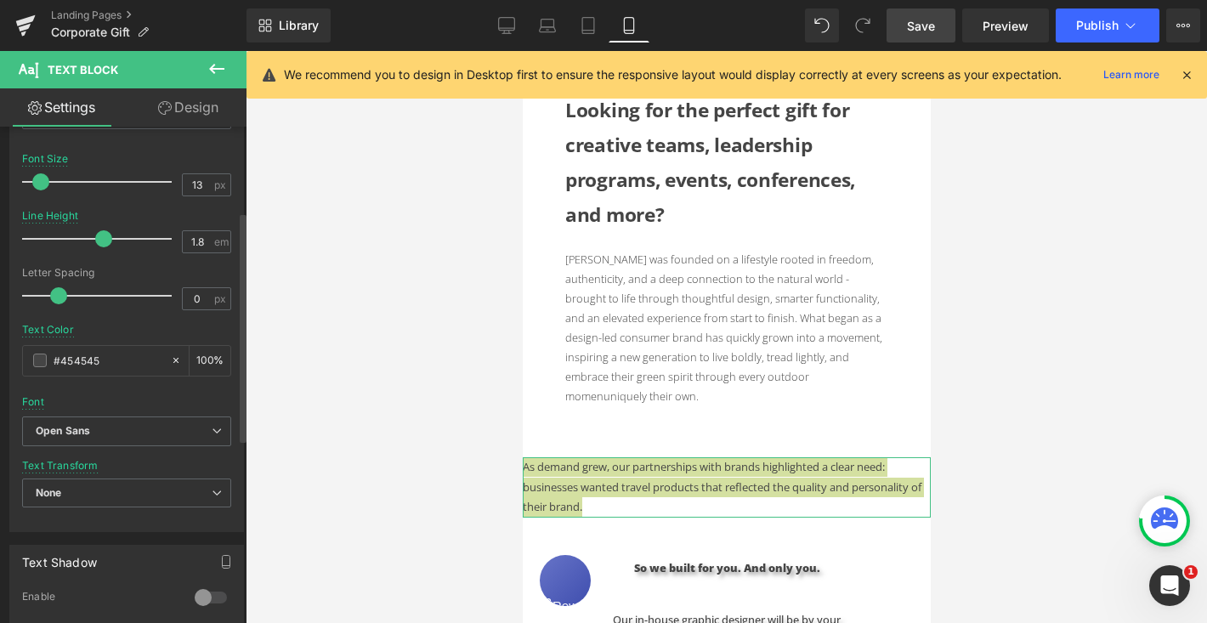
scroll to position [0, 0]
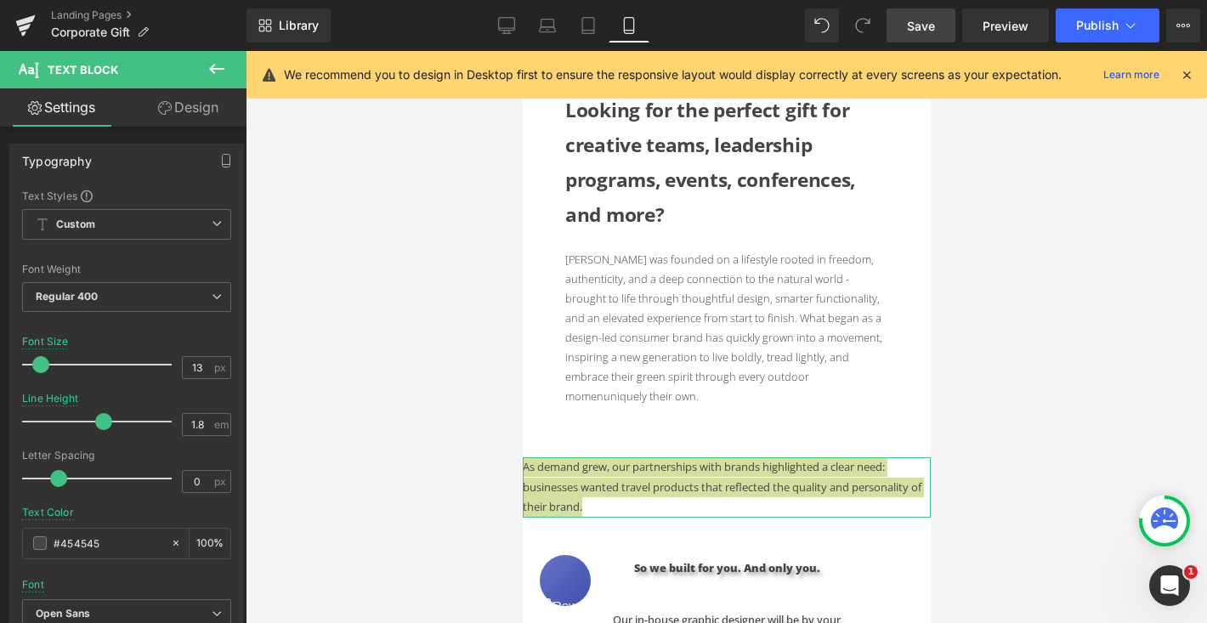
click at [196, 109] on link "Design" at bounding box center [188, 107] width 123 height 38
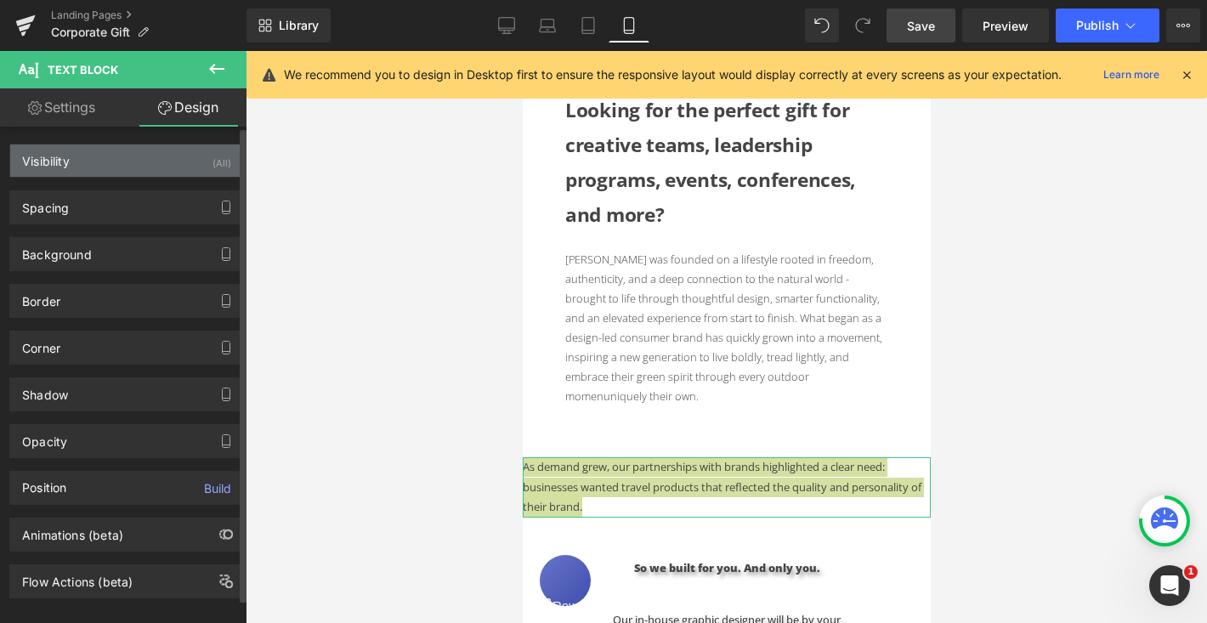
click at [156, 161] on div "Visibility (All)" at bounding box center [126, 160] width 233 height 32
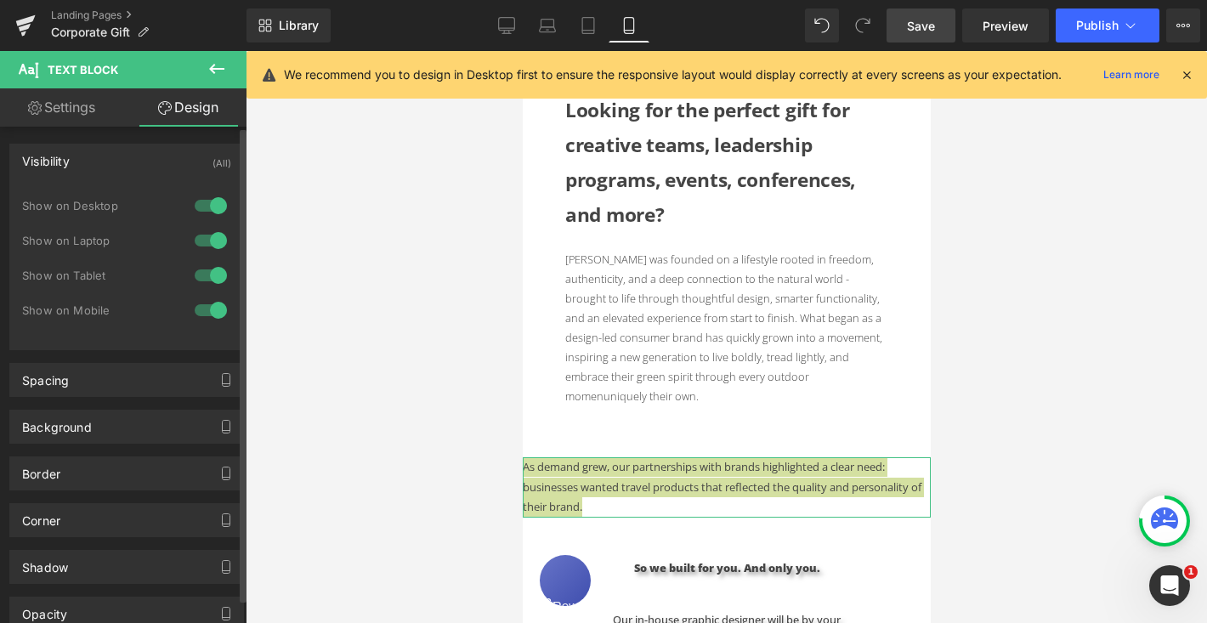
click at [200, 211] on div at bounding box center [210, 205] width 41 height 27
click at [198, 241] on div at bounding box center [210, 240] width 41 height 27
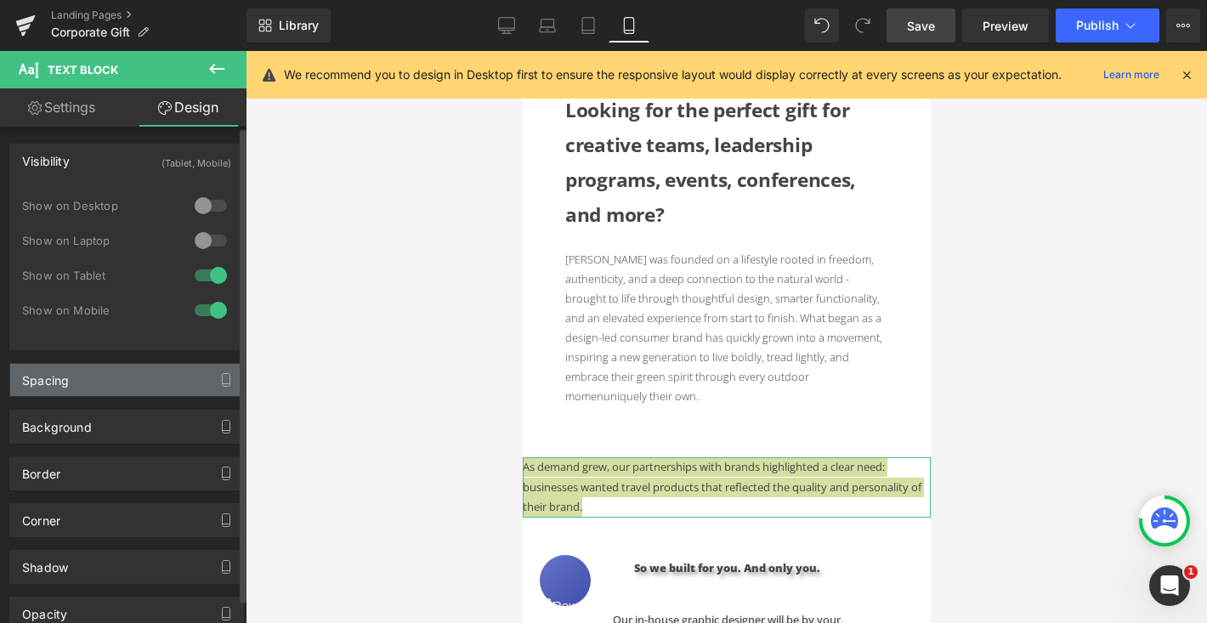
click at [147, 378] on div "Spacing" at bounding box center [126, 380] width 233 height 32
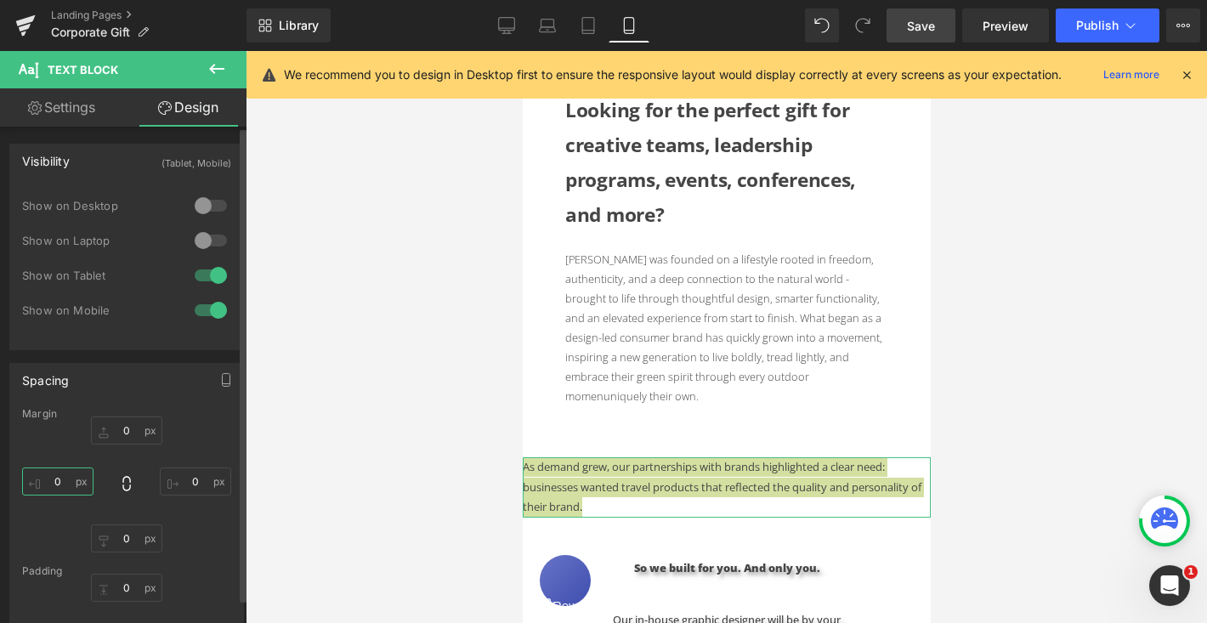
click at [63, 479] on input "0" at bounding box center [57, 481] width 71 height 28
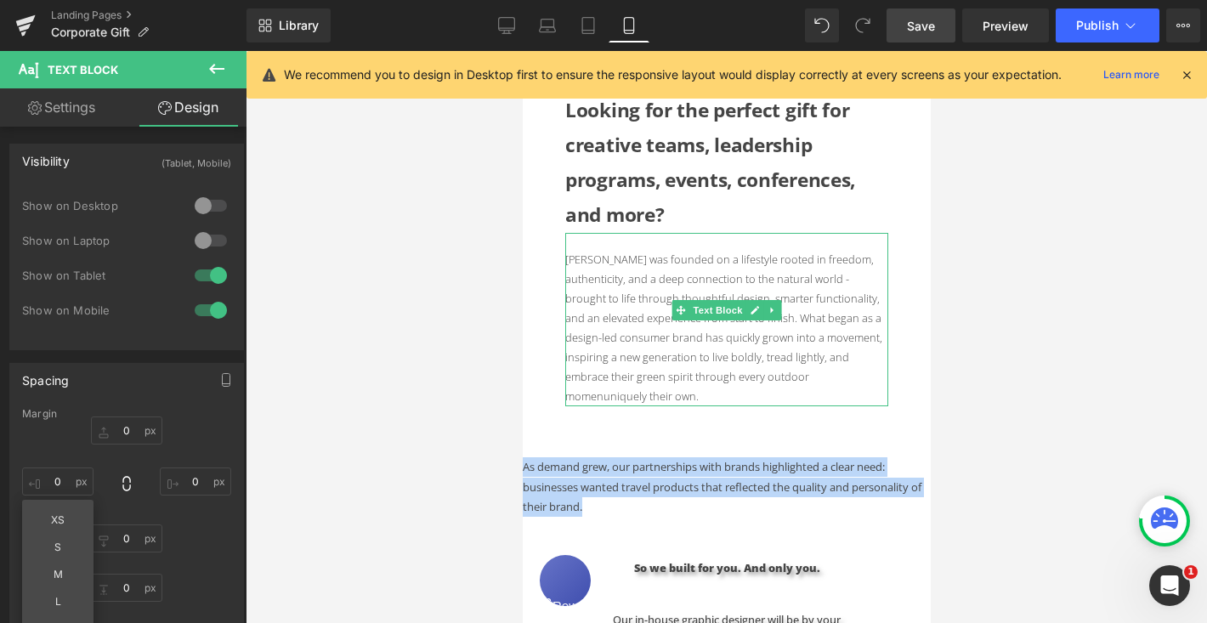
click at [694, 354] on p "[PERSON_NAME] was founded on a lifestyle rooted in freedom, authenticity, and a…" at bounding box center [725, 328] width 323 height 156
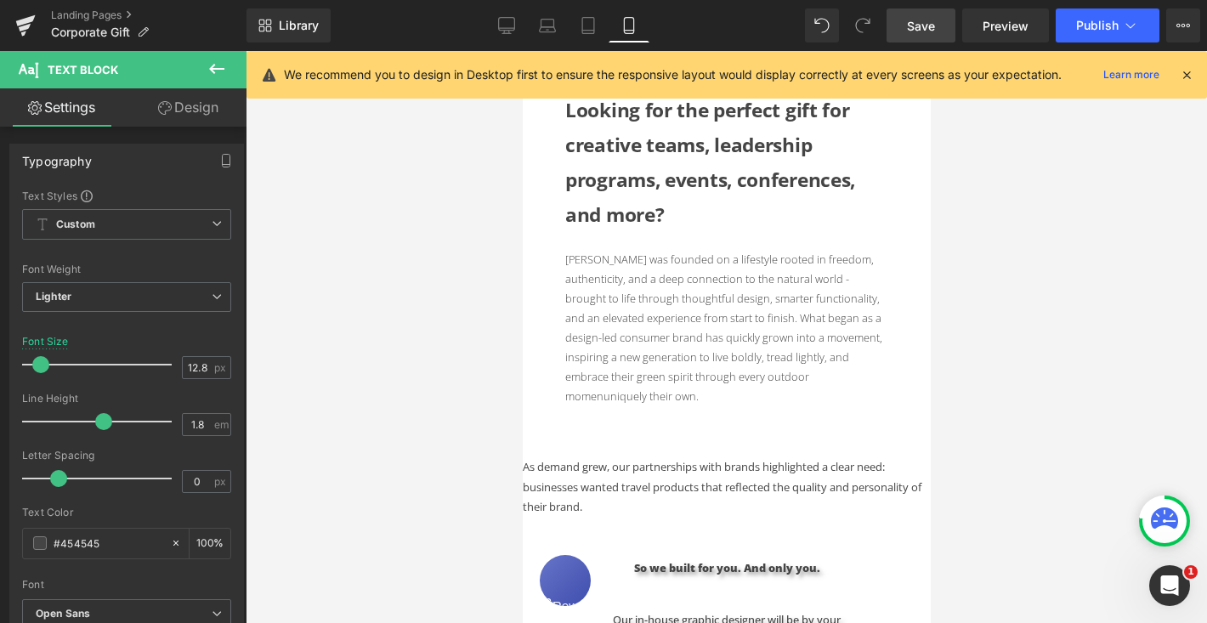
click at [194, 109] on link "Design" at bounding box center [188, 107] width 123 height 38
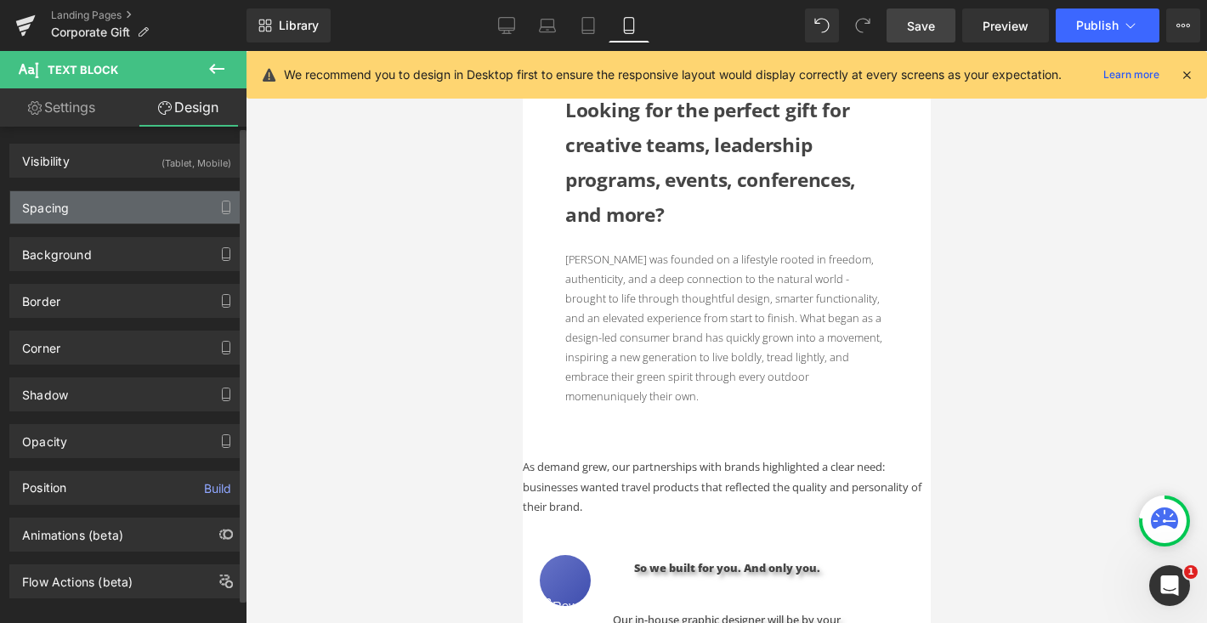
click at [133, 212] on div "Spacing" at bounding box center [126, 207] width 233 height 32
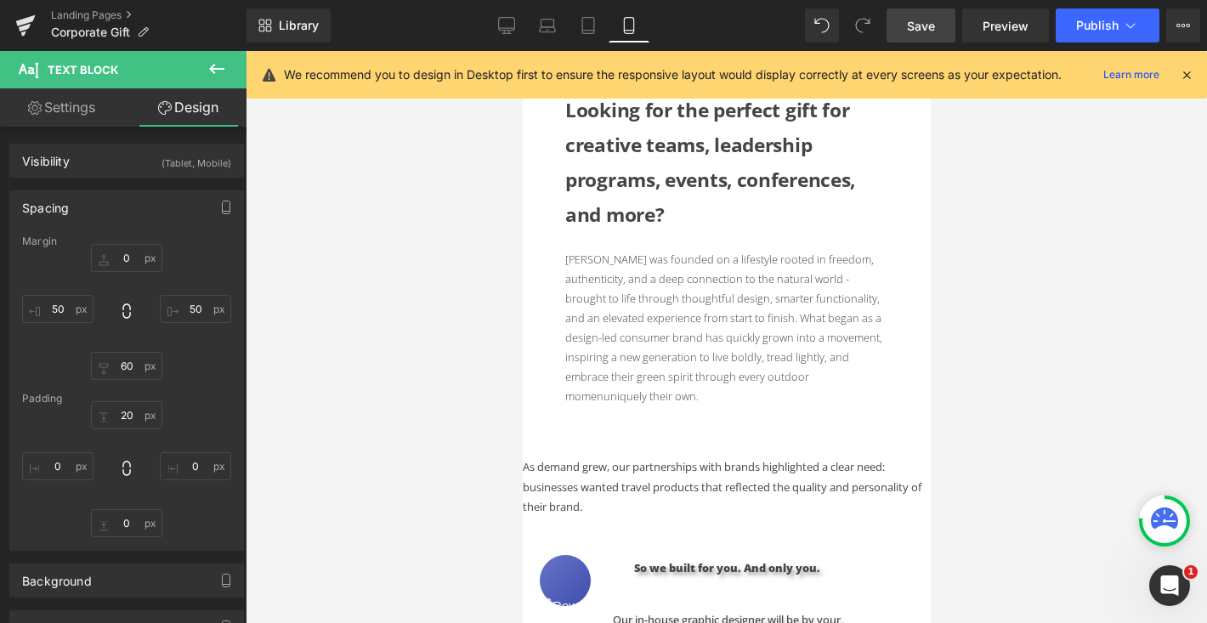
click at [710, 479] on p "As demand grew, our partnerships with brands highlighted a clear need: business…" at bounding box center [726, 486] width 408 height 59
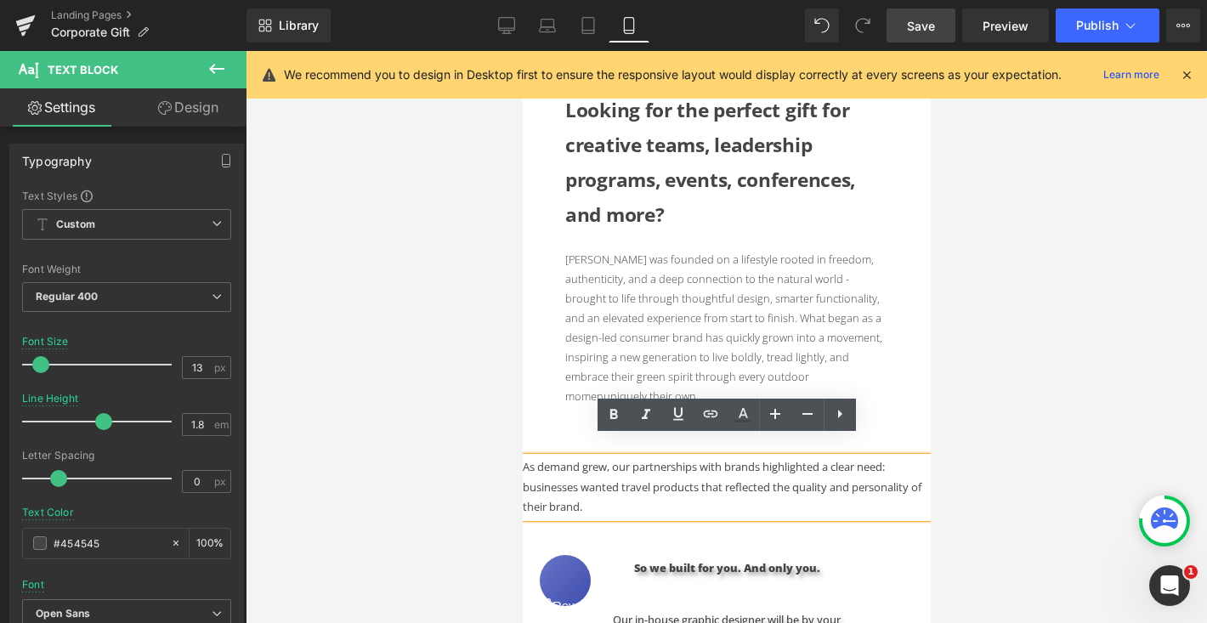
drag, startPoint x: 599, startPoint y: 493, endPoint x: 527, endPoint y: 450, distance: 83.8
click at [527, 457] on p "As demand grew, our partnerships with brands highlighted a clear need: business…" at bounding box center [726, 486] width 408 height 59
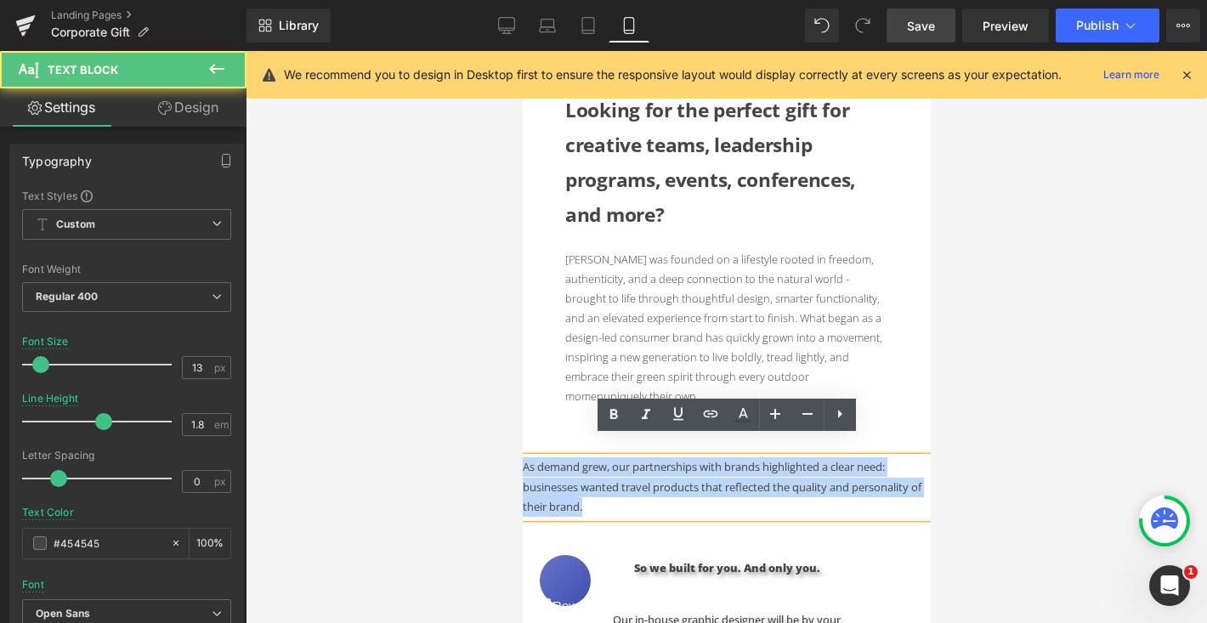
drag, startPoint x: 590, startPoint y: 489, endPoint x: 509, endPoint y: 455, distance: 87.6
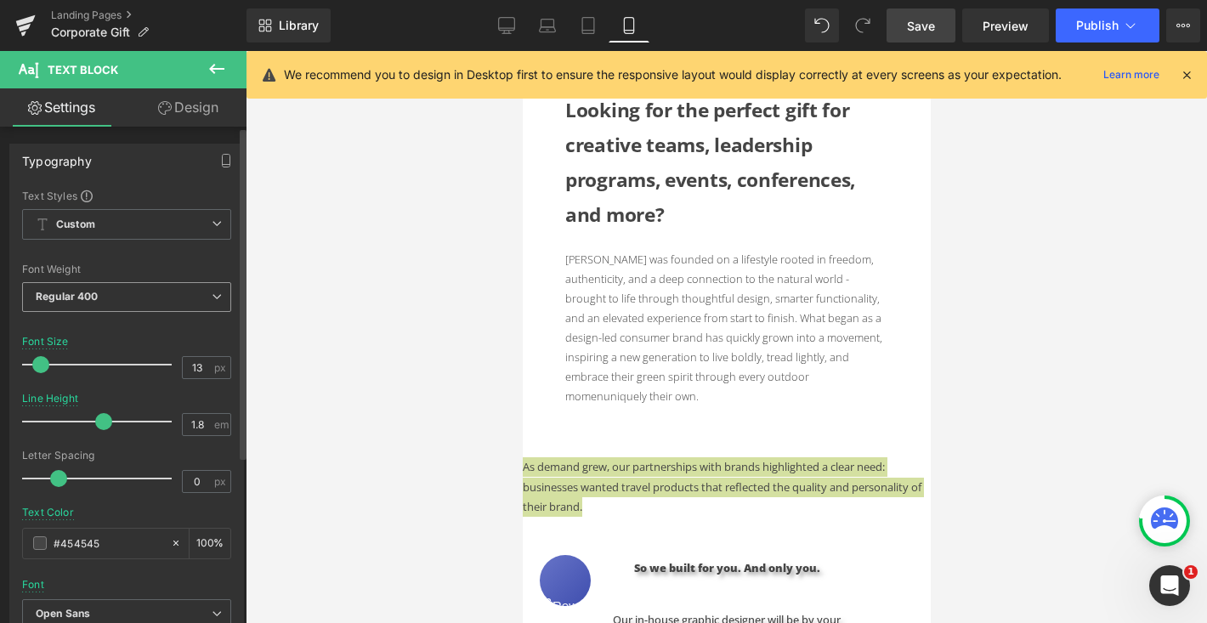
click at [195, 297] on span "Regular 400" at bounding box center [126, 297] width 209 height 30
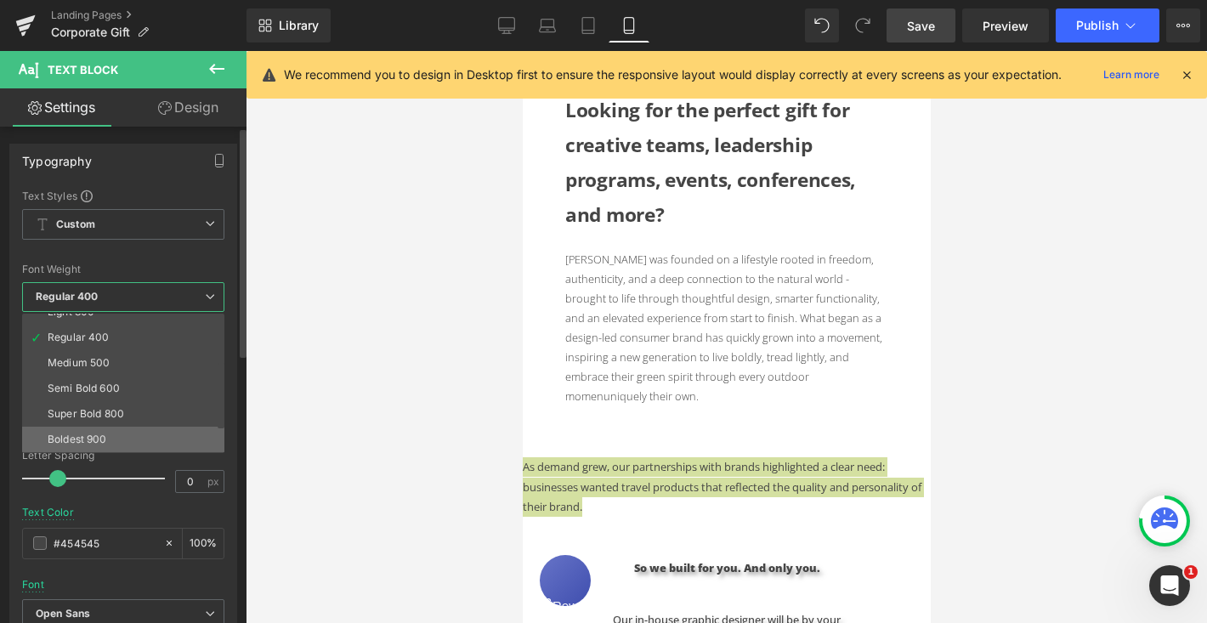
scroll to position [115, 0]
click at [93, 439] on li "Lighter" at bounding box center [127, 440] width 210 height 25
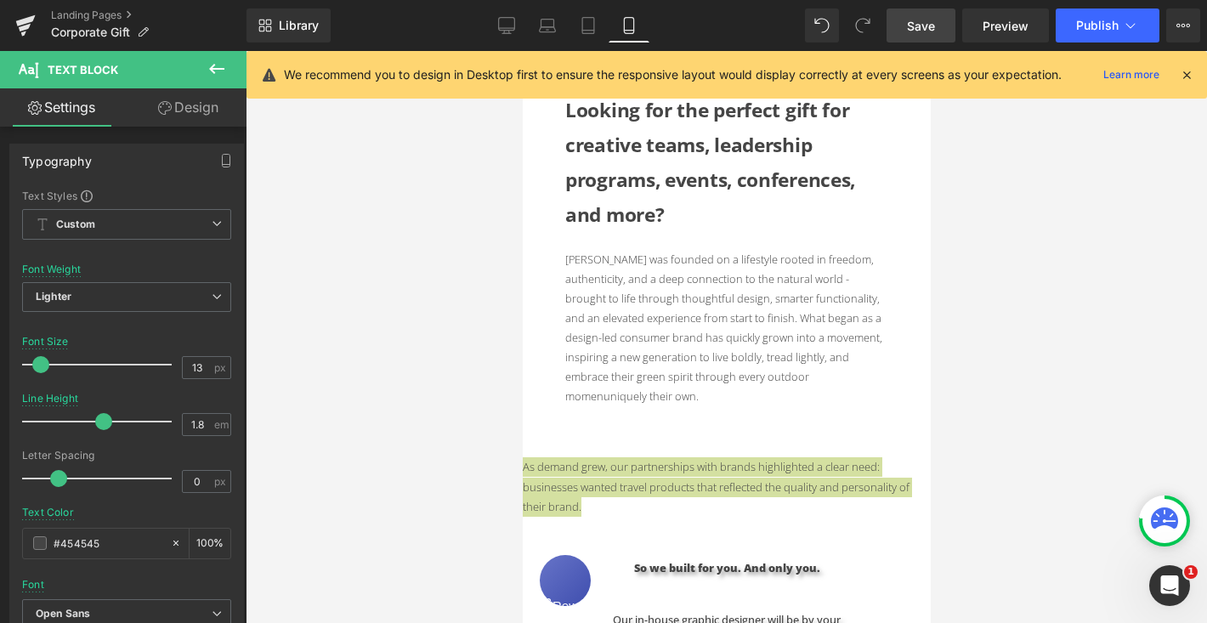
click at [191, 113] on link "Design" at bounding box center [188, 107] width 123 height 38
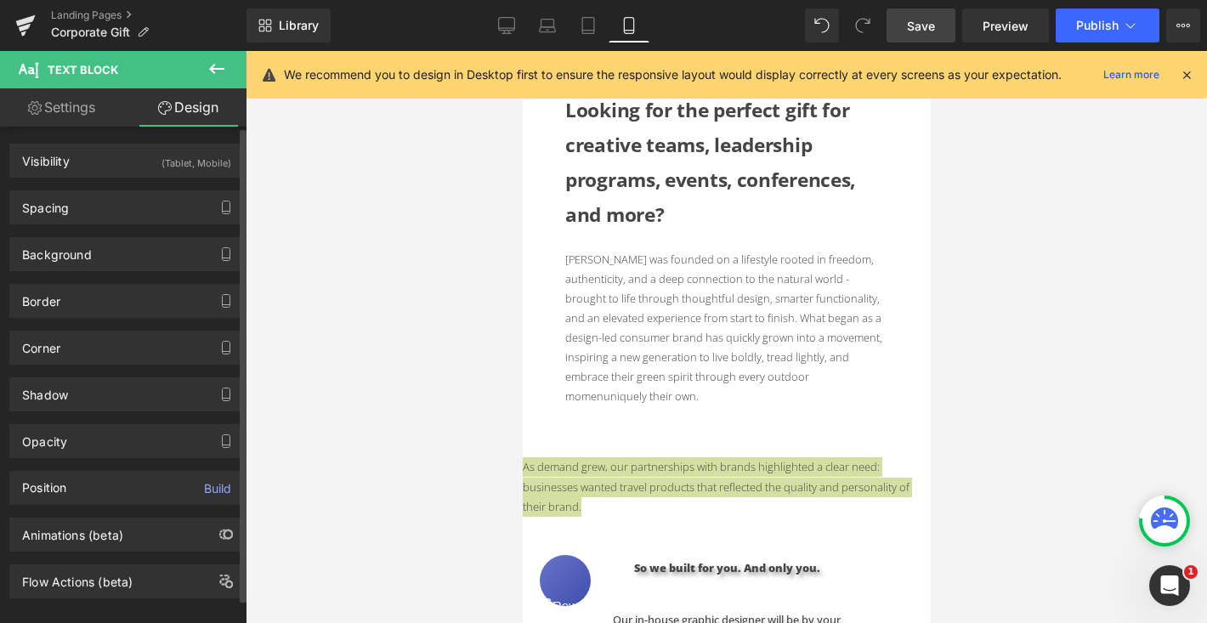
click at [114, 217] on div "Spacing" at bounding box center [126, 207] width 233 height 32
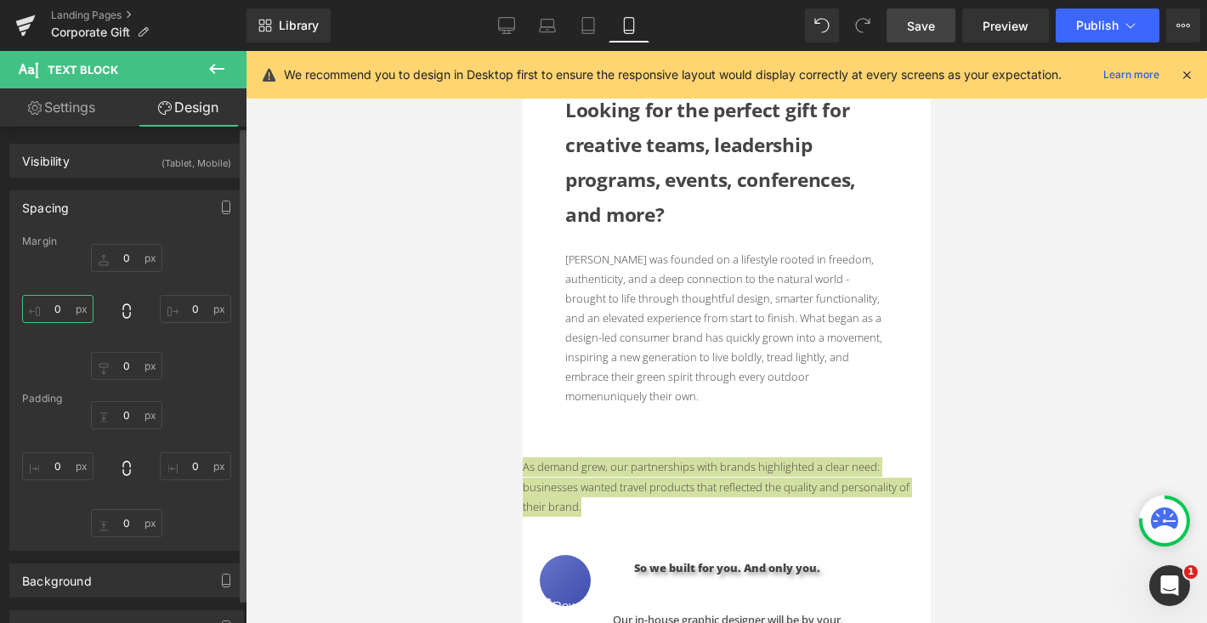
click at [61, 309] on input "0" at bounding box center [57, 309] width 71 height 28
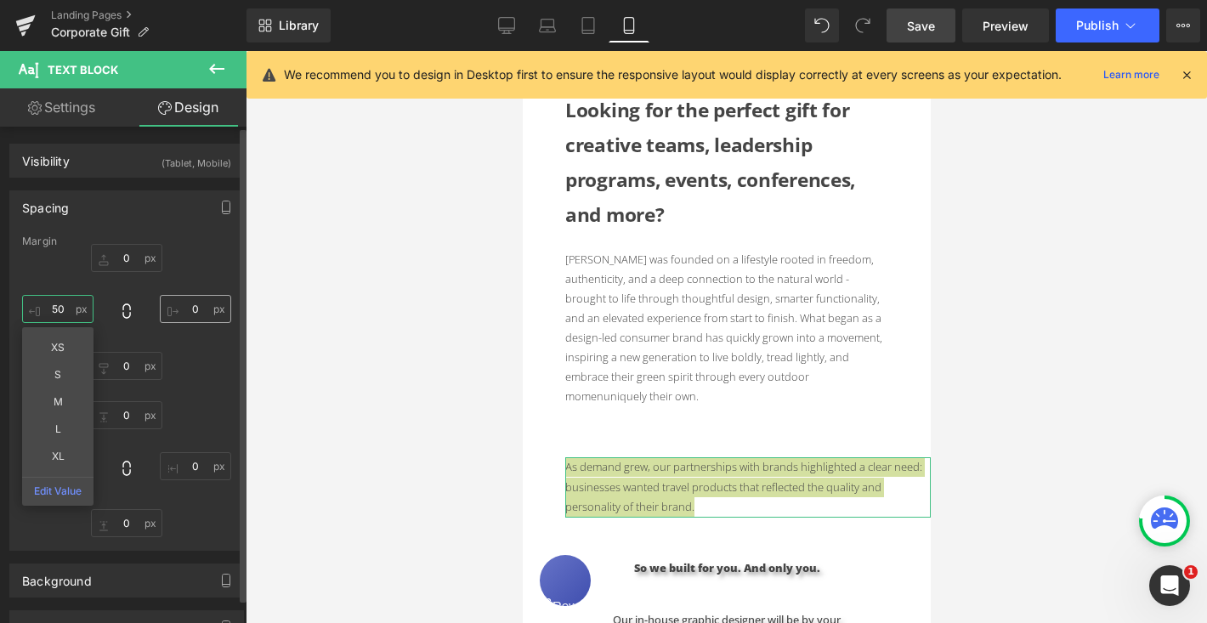
type input "50"
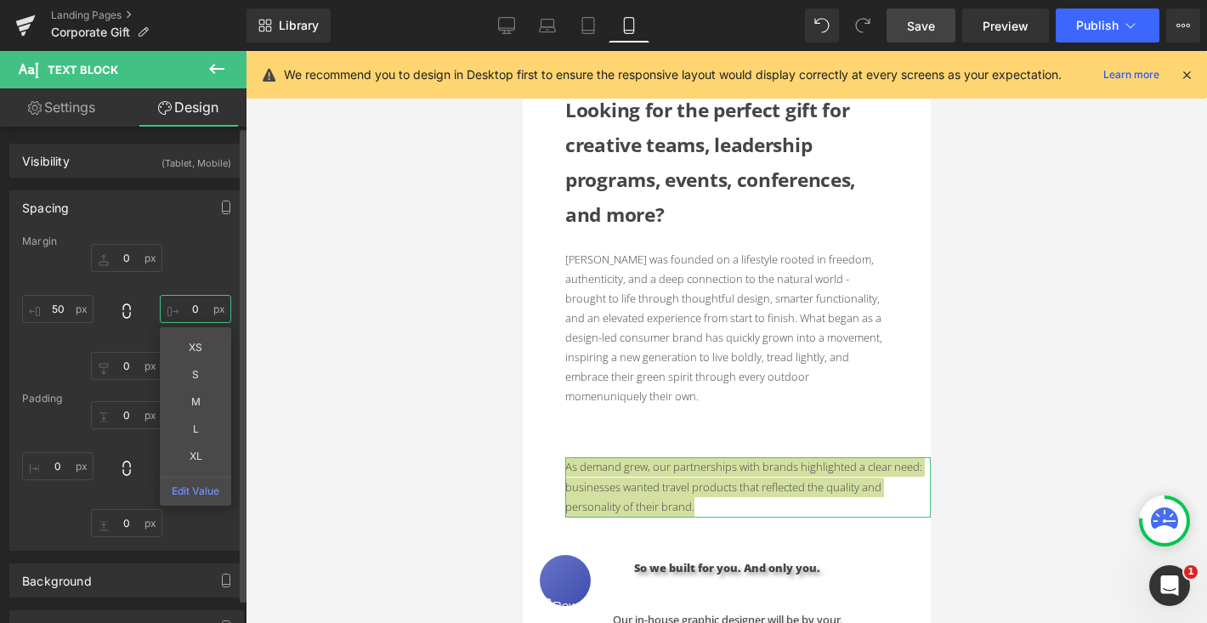
click at [191, 312] on input "0" at bounding box center [195, 309] width 71 height 28
type input "50"
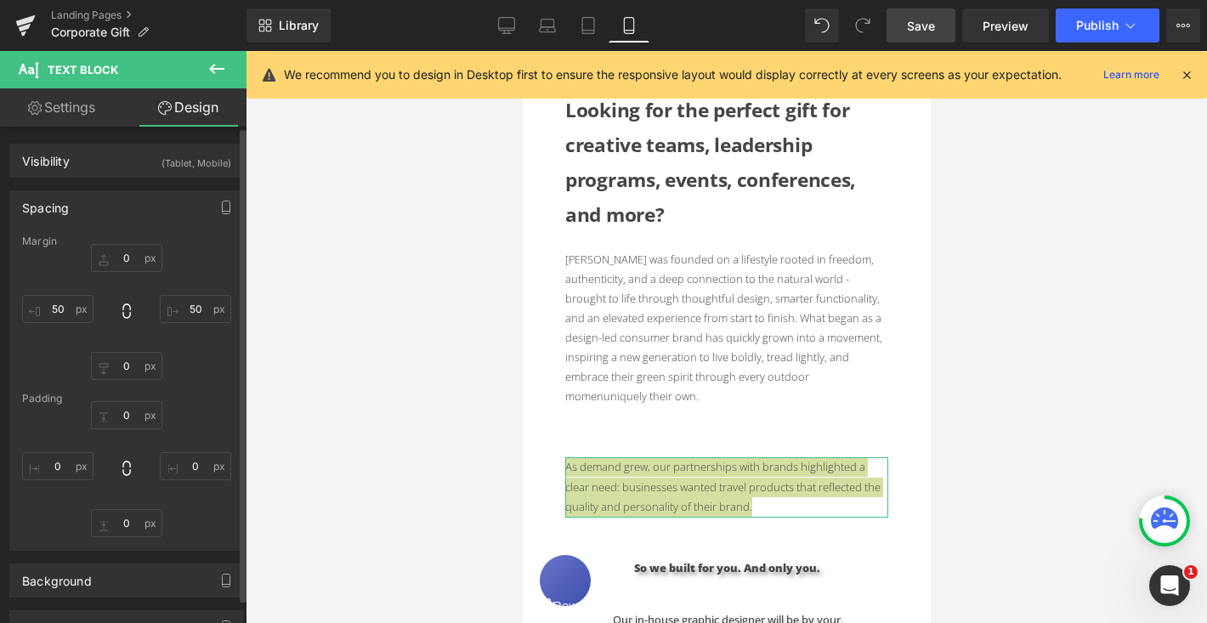
click at [211, 266] on div "0px 0 50 50 0px 0 50 50" at bounding box center [126, 312] width 209 height 136
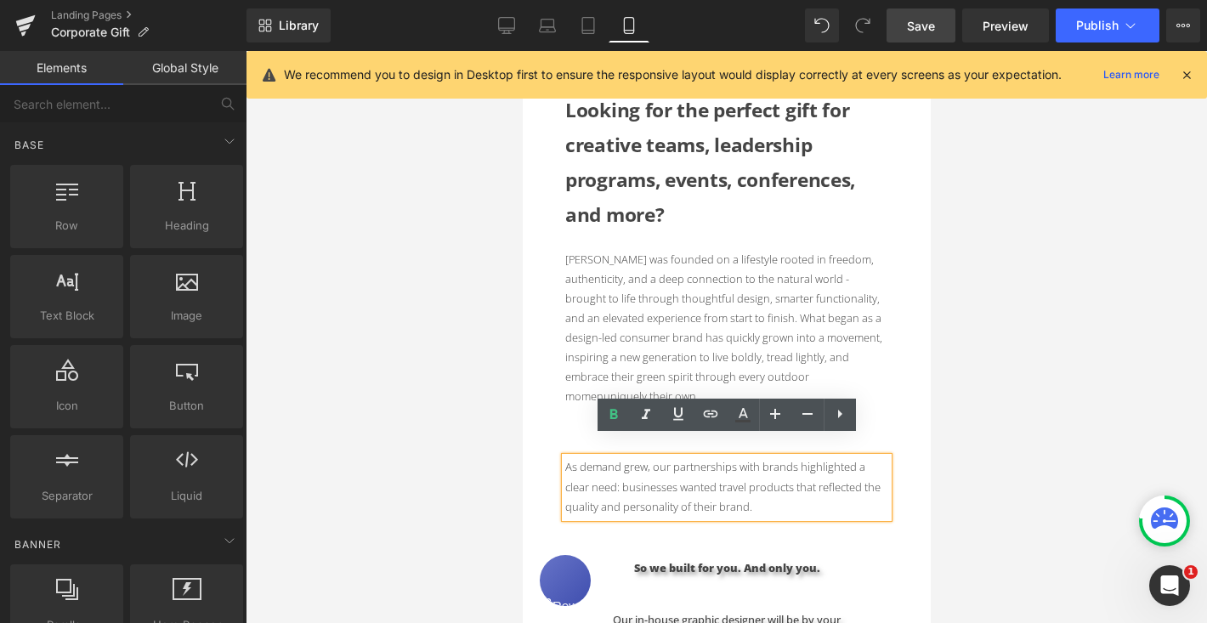
click at [659, 360] on p "[PERSON_NAME] was founded on a lifestyle rooted in freedom, authenticity, and a…" at bounding box center [725, 328] width 323 height 156
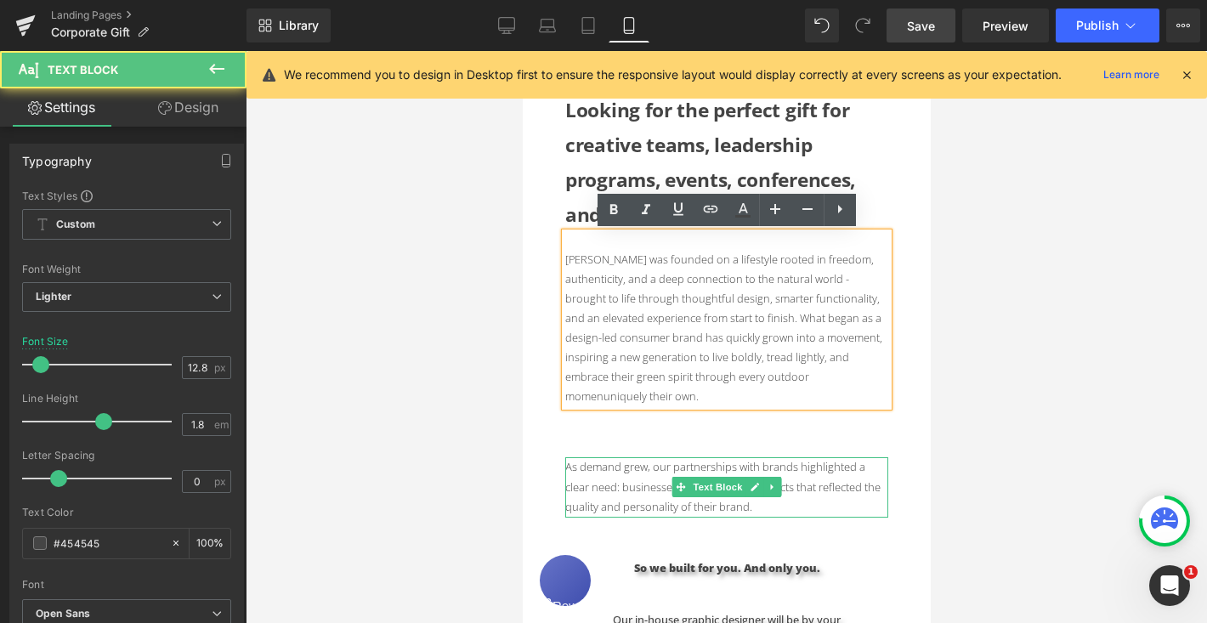
click at [613, 457] on p "As demand grew, our partnerships with brands highlighted a clear need: business…" at bounding box center [725, 486] width 323 height 59
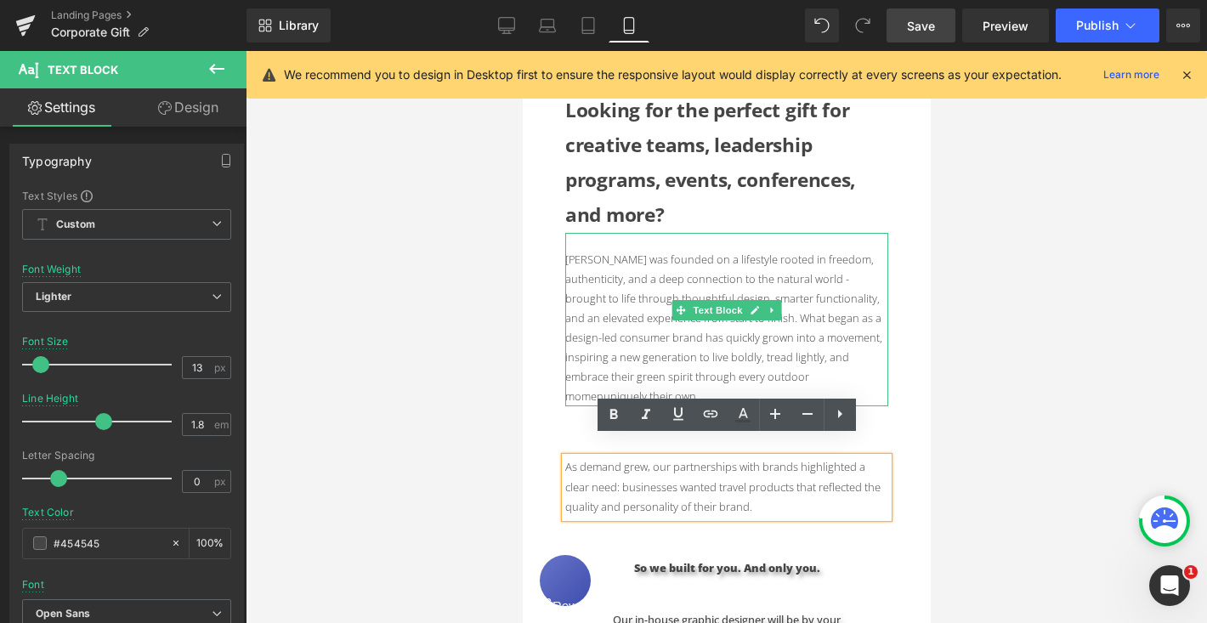
click at [620, 357] on p "[PERSON_NAME] was founded on a lifestyle rooted in freedom, authenticity, and a…" at bounding box center [725, 328] width 323 height 156
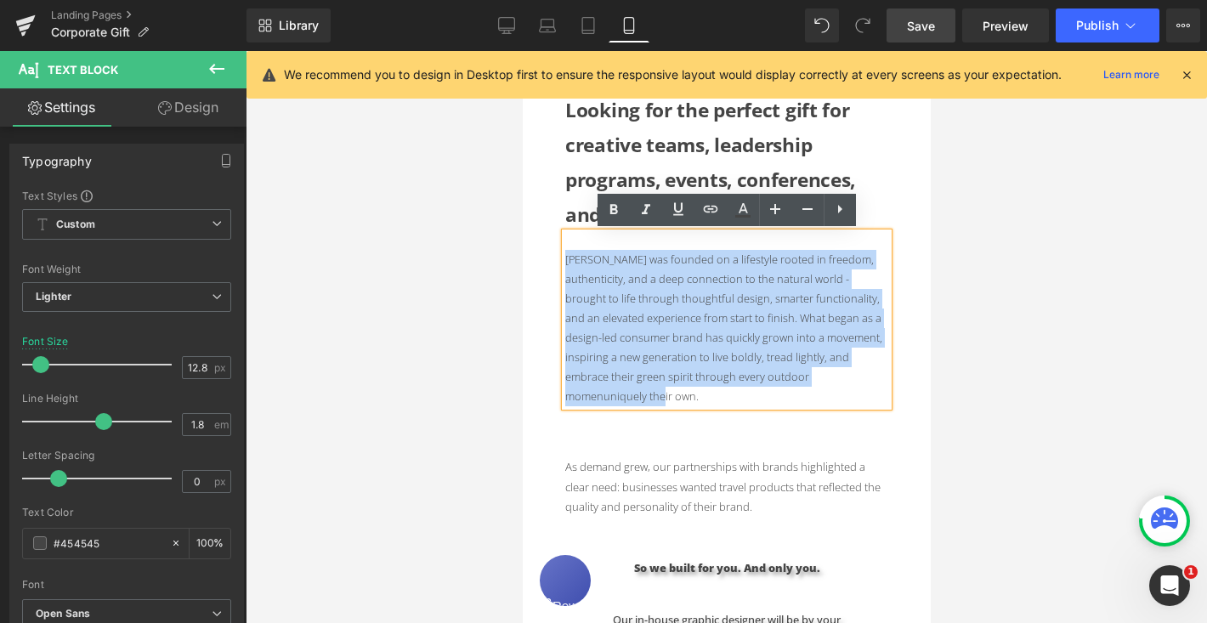
drag, startPoint x: 874, startPoint y: 374, endPoint x: 558, endPoint y: 262, distance: 334.7
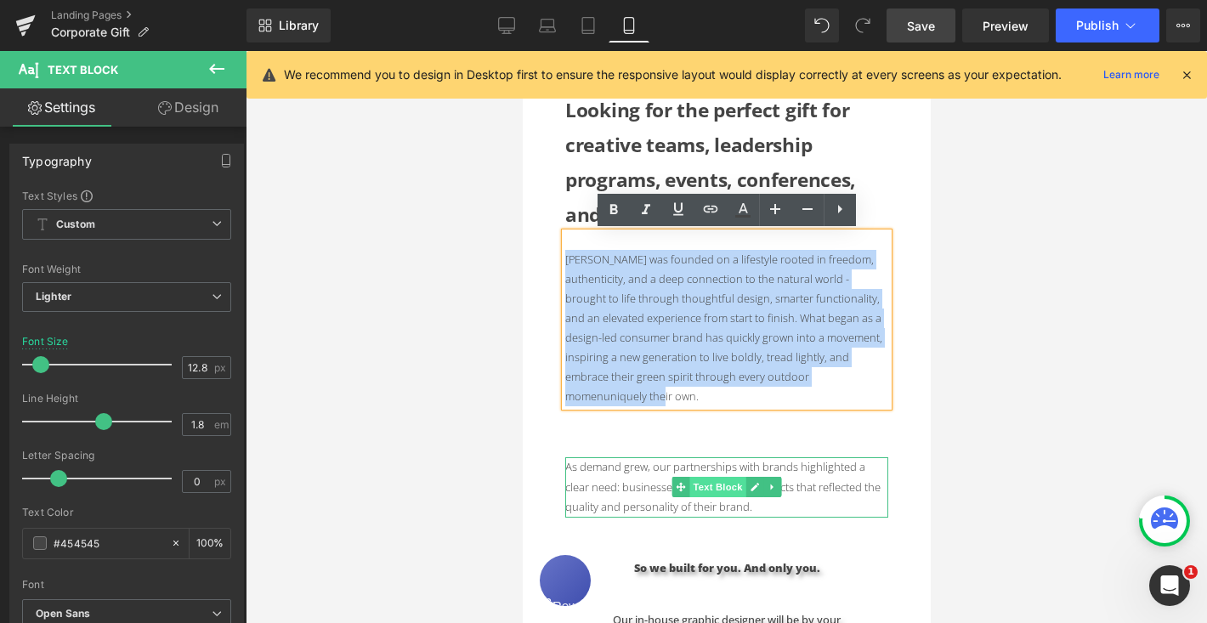
click at [736, 477] on span "Text Block" at bounding box center [716, 487] width 56 height 20
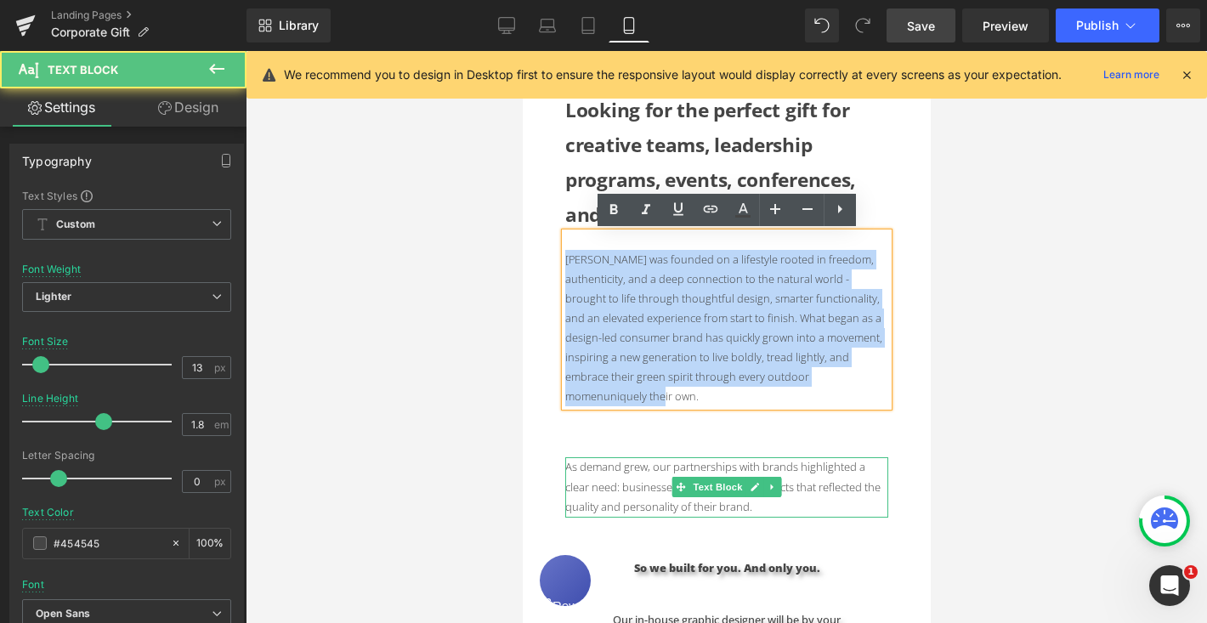
click at [835, 513] on div at bounding box center [725, 515] width 323 height 4
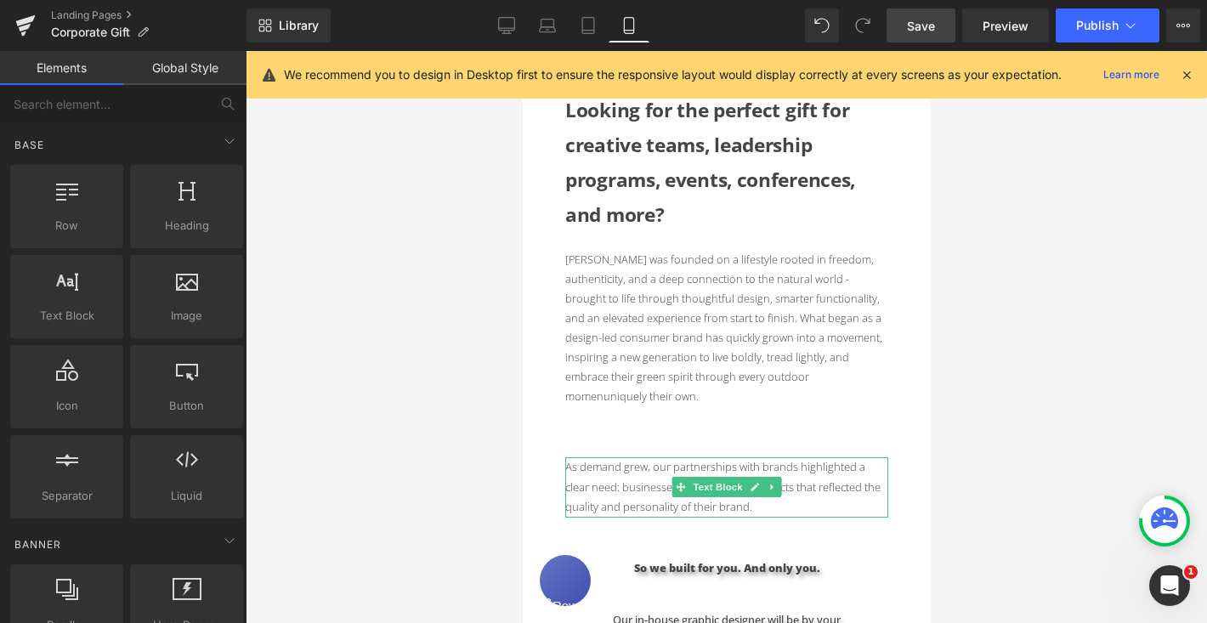
click at [785, 490] on p "As demand grew, our partnerships with brands highlighted a clear need: business…" at bounding box center [725, 486] width 323 height 59
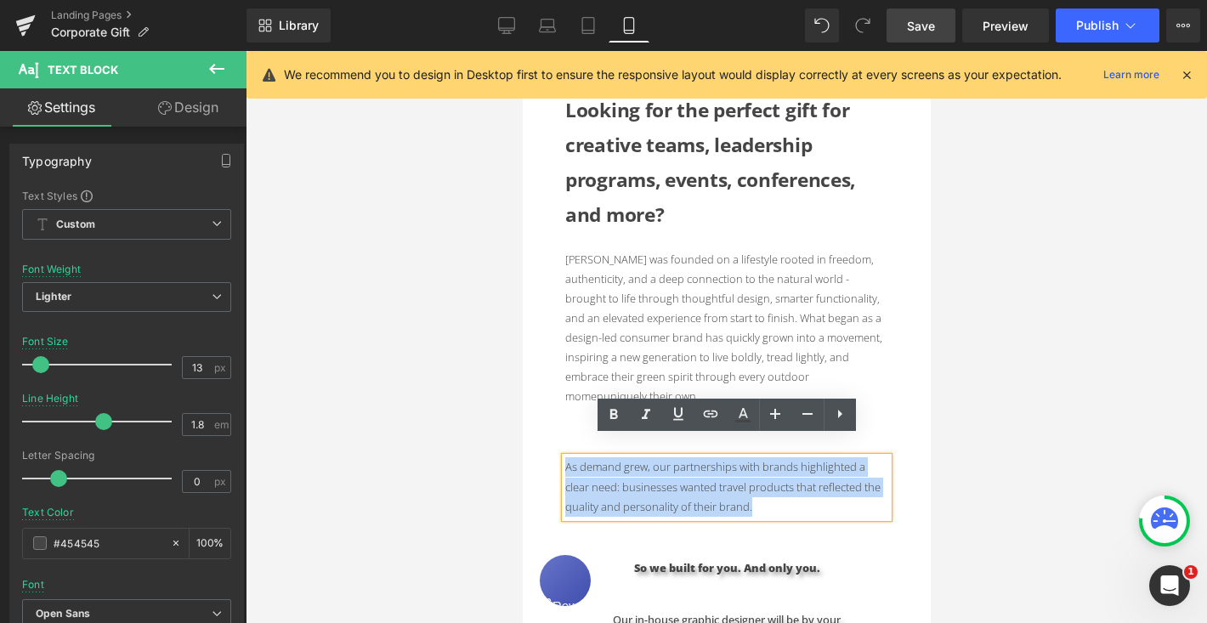
drag, startPoint x: 785, startPoint y: 490, endPoint x: 564, endPoint y: 448, distance: 224.9
click at [564, 457] on p "As demand grew, our partnerships with brands highlighted a clear need: business…" at bounding box center [725, 486] width 323 height 59
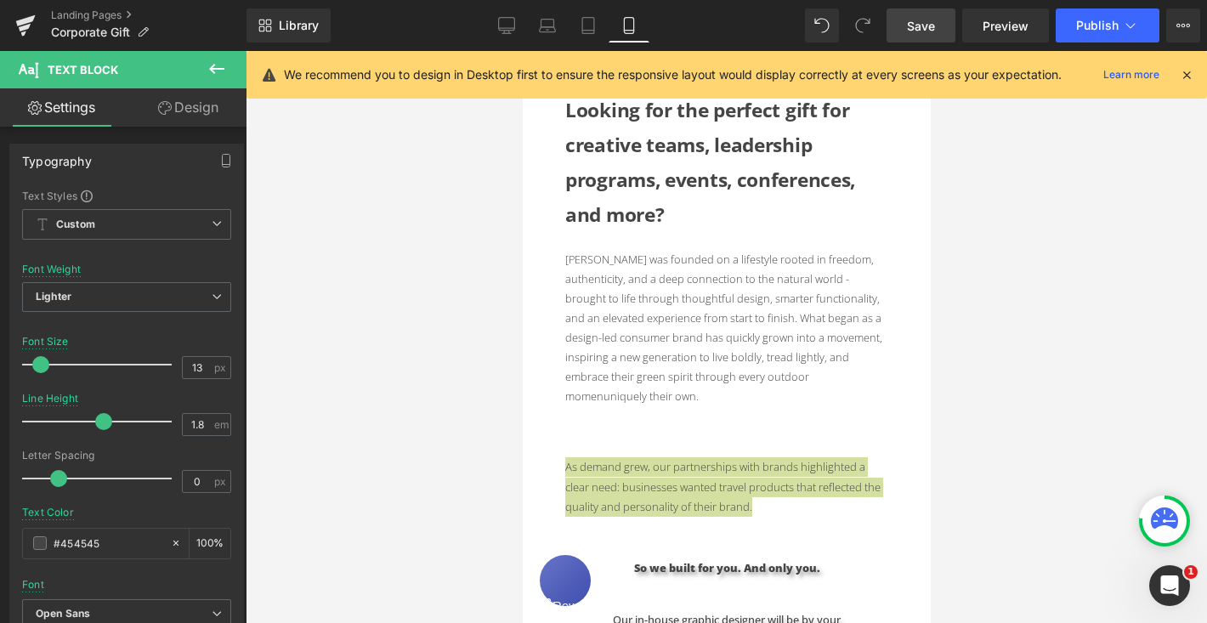
click at [204, 113] on link "Design" at bounding box center [188, 107] width 123 height 38
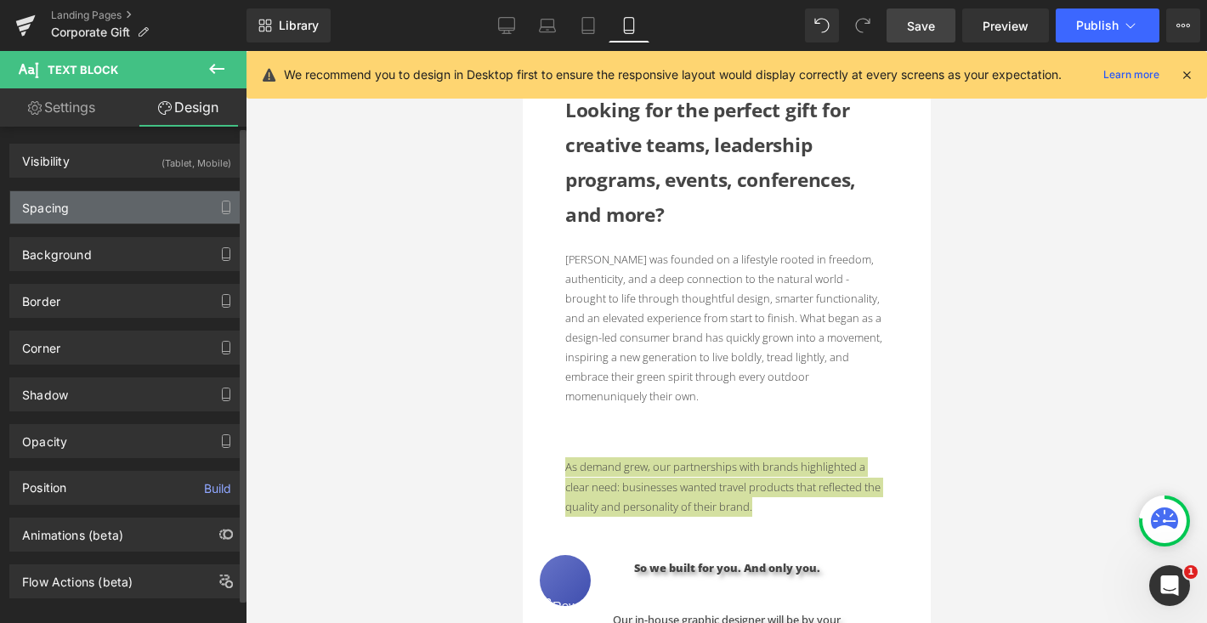
click at [146, 201] on div "Spacing" at bounding box center [126, 207] width 233 height 32
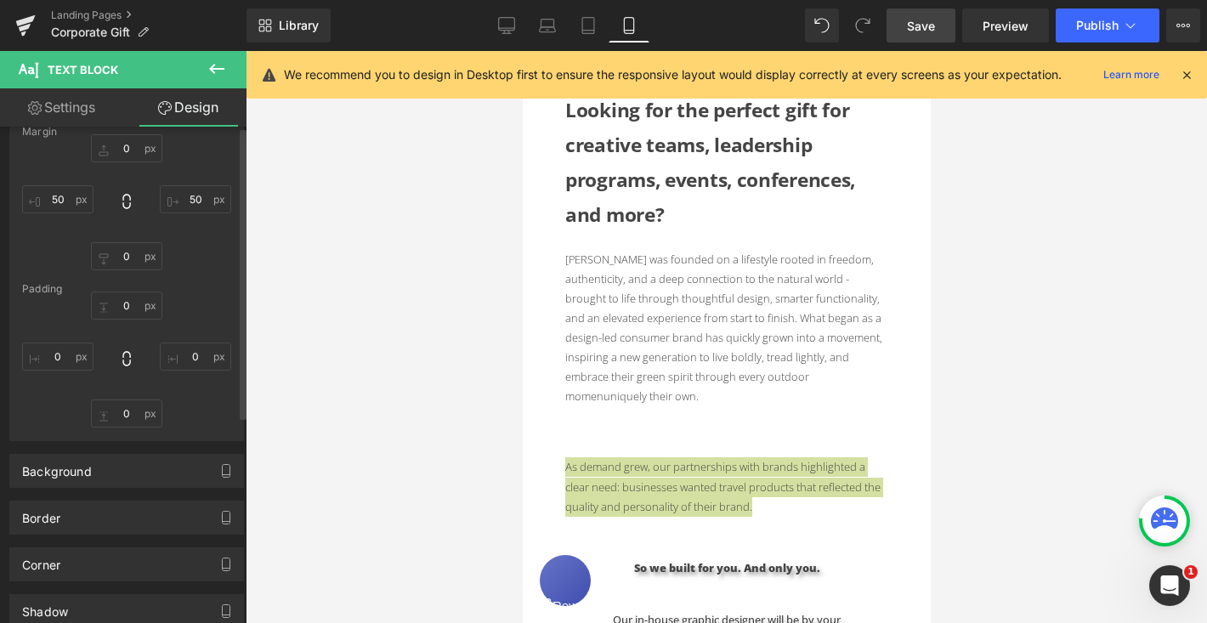
scroll to position [0, 0]
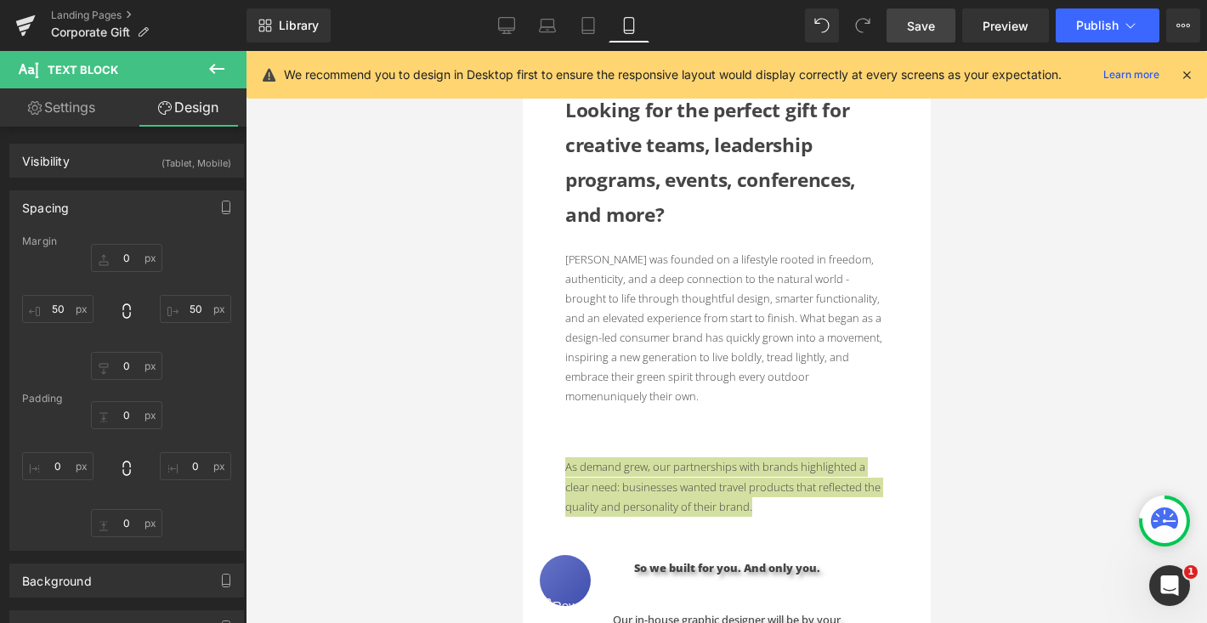
click at [83, 104] on link "Settings" at bounding box center [61, 107] width 123 height 38
type input "100"
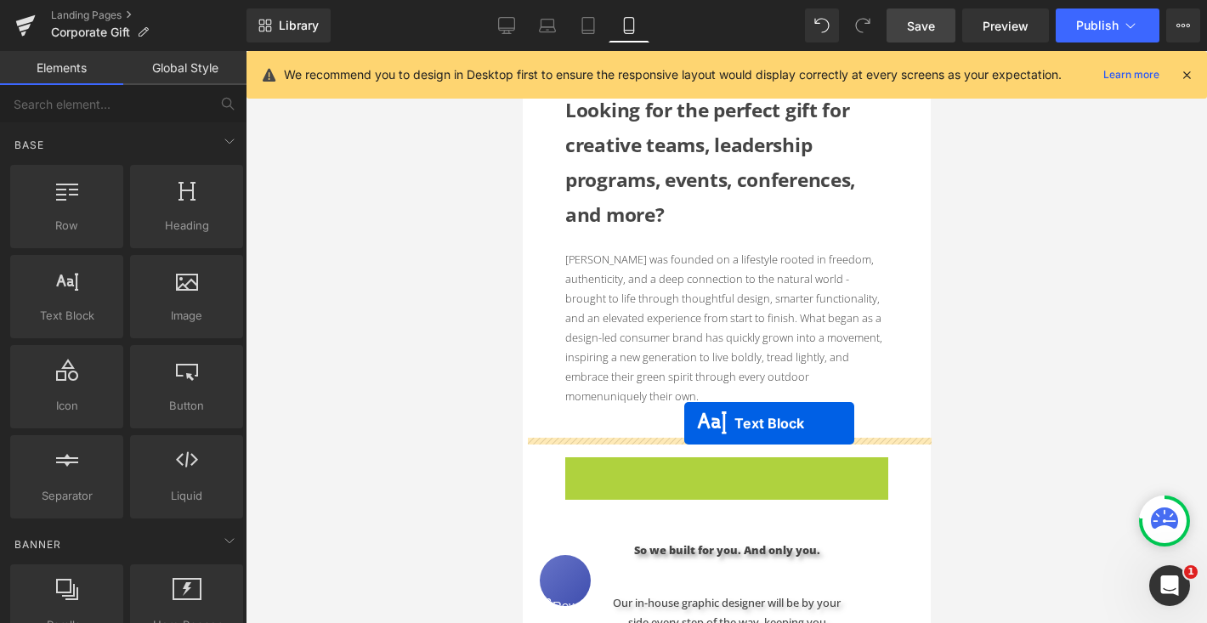
drag, startPoint x: 683, startPoint y: 467, endPoint x: 683, endPoint y: 422, distance: 44.2
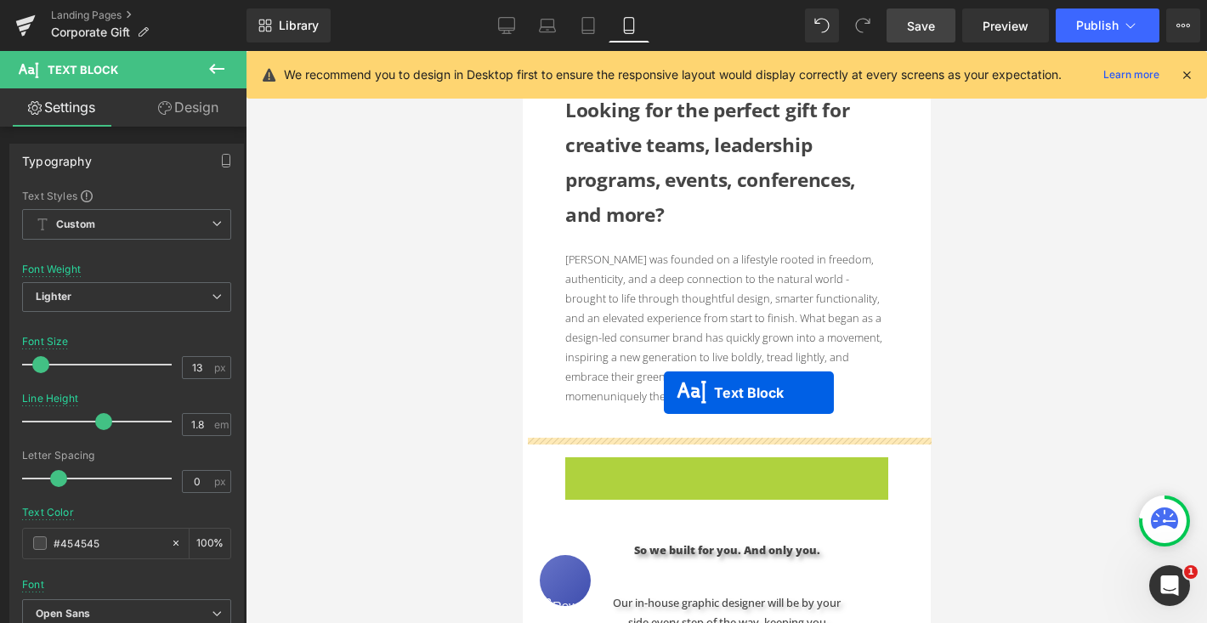
drag, startPoint x: 682, startPoint y: 467, endPoint x: 663, endPoint y: 393, distance: 77.3
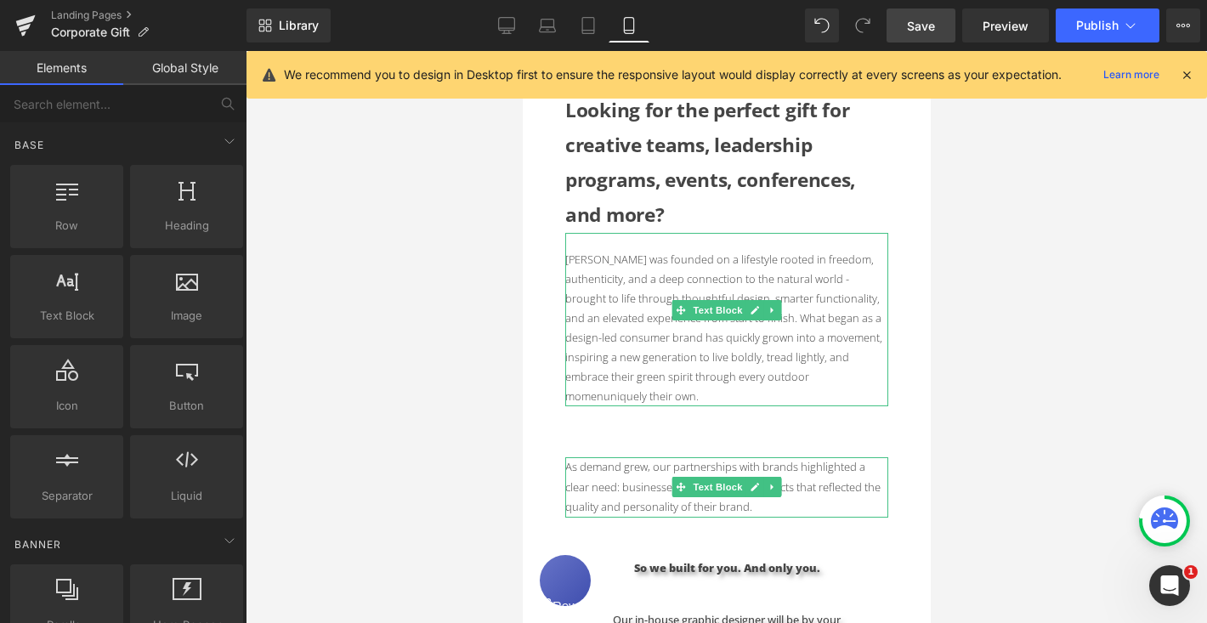
click at [781, 377] on p "[PERSON_NAME] was founded on a lifestyle rooted in freedom, authenticity, and a…" at bounding box center [725, 328] width 323 height 156
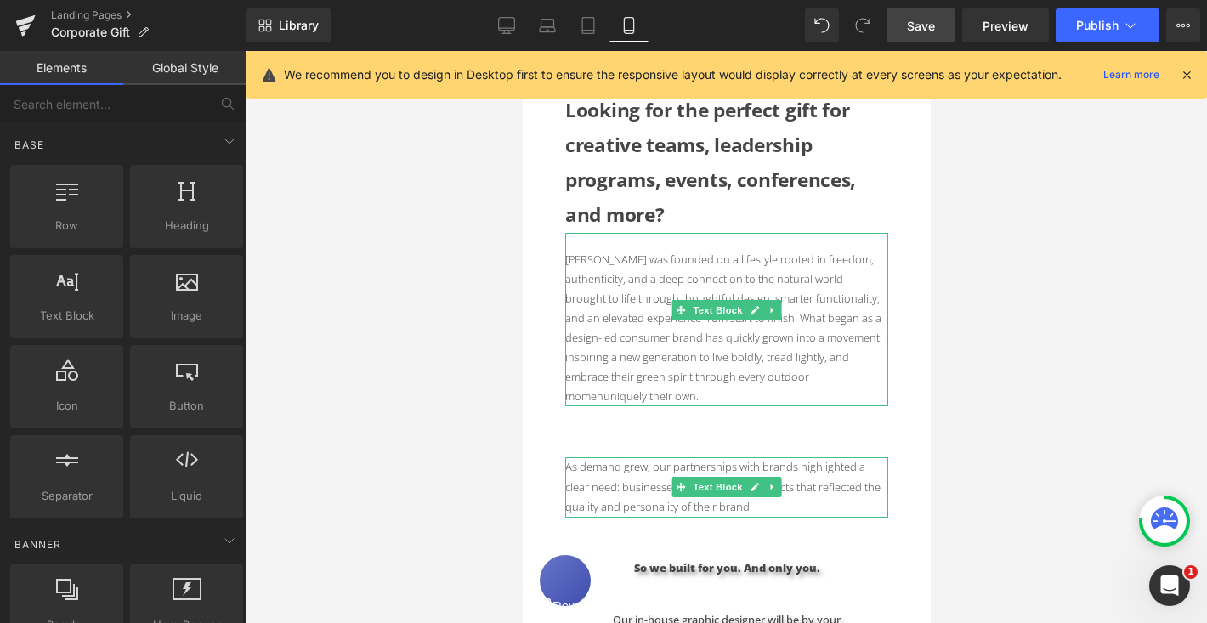
click at [775, 379] on p "[PERSON_NAME] was founded on a lifestyle rooted in freedom, authenticity, and a…" at bounding box center [725, 328] width 323 height 156
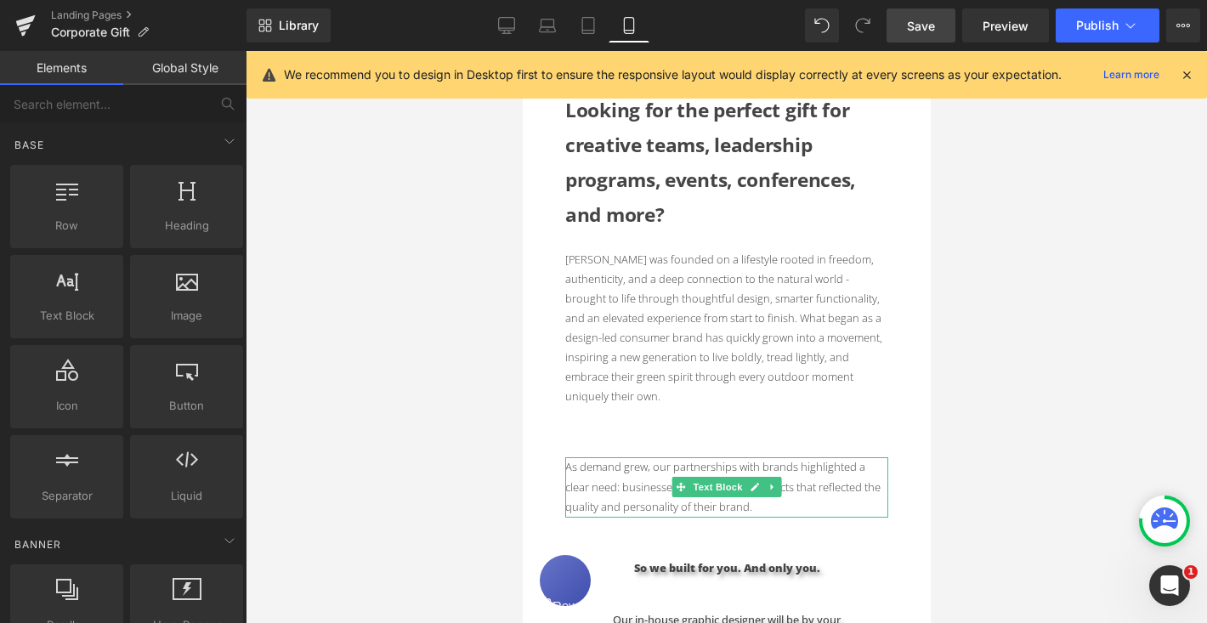
click at [928, 31] on span "Save" at bounding box center [921, 26] width 28 height 18
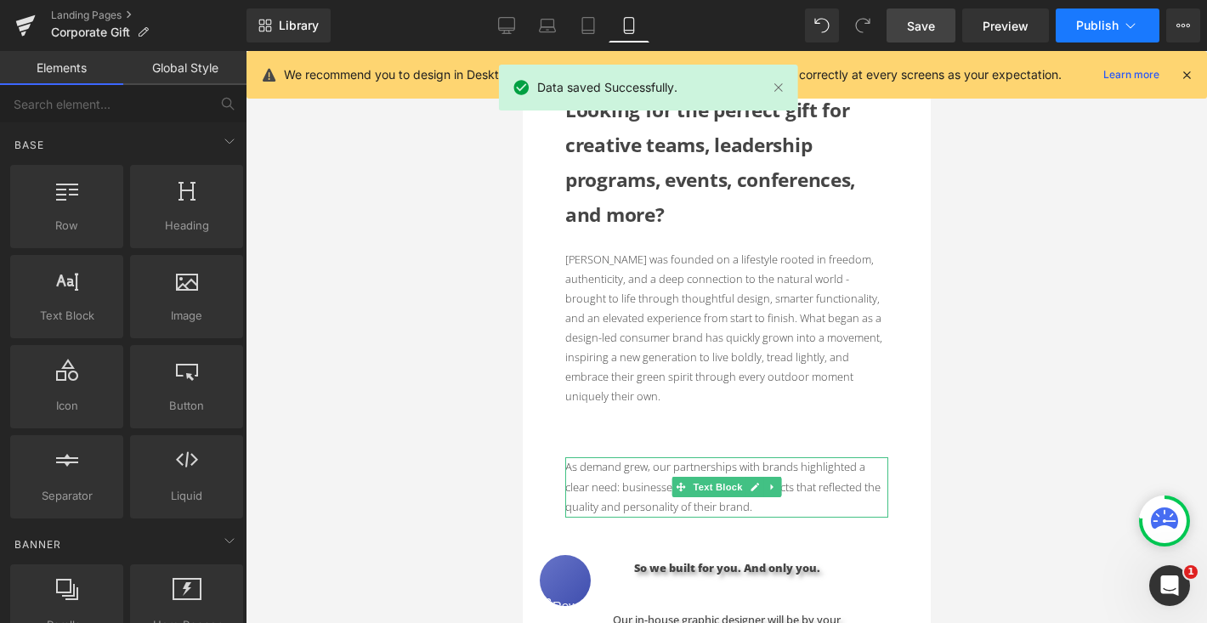
click at [1110, 26] on span "Publish" at bounding box center [1097, 26] width 42 height 14
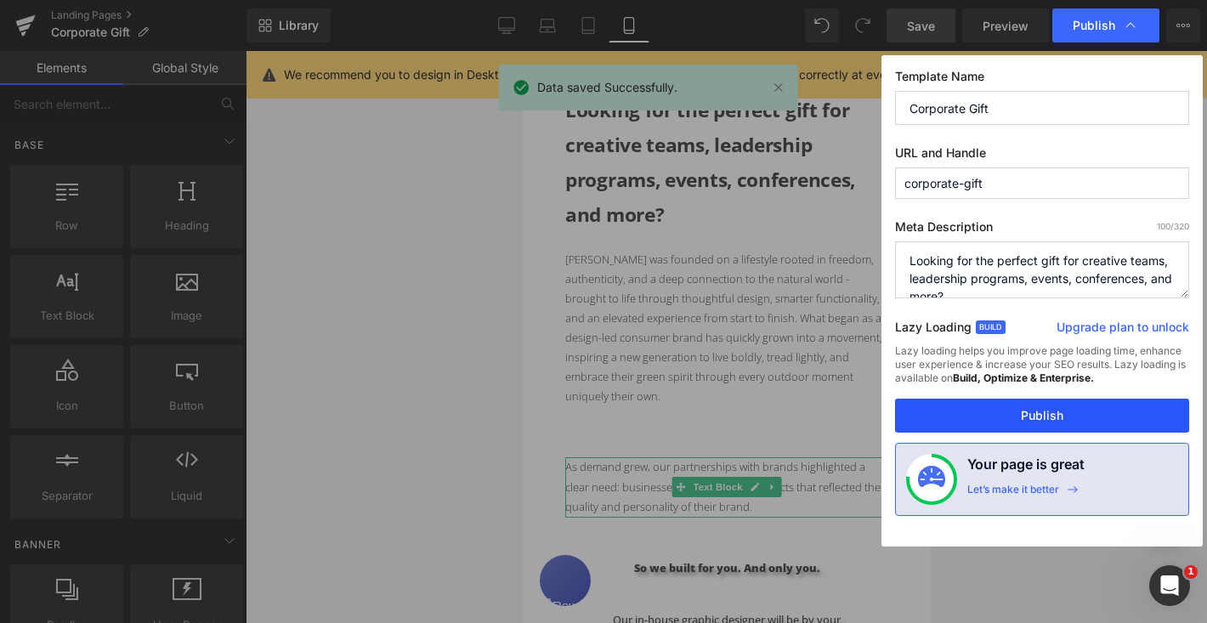
click at [1049, 406] on button "Publish" at bounding box center [1042, 416] width 294 height 34
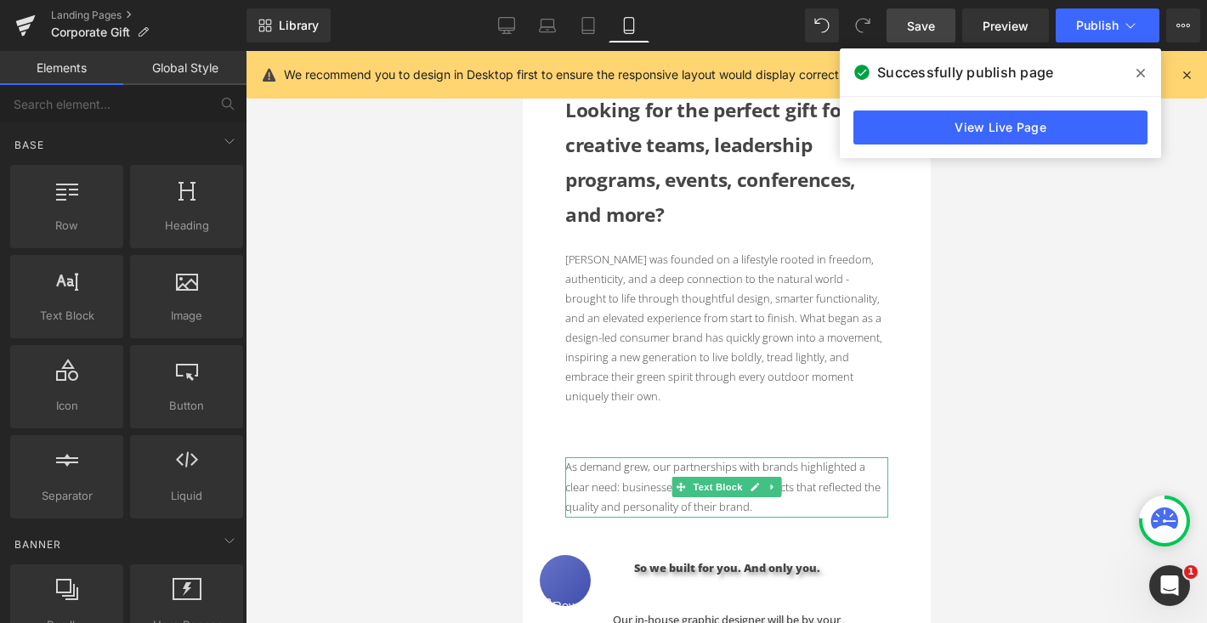
click at [1061, 380] on div at bounding box center [726, 337] width 961 height 572
click at [1141, 76] on icon at bounding box center [1140, 73] width 8 height 14
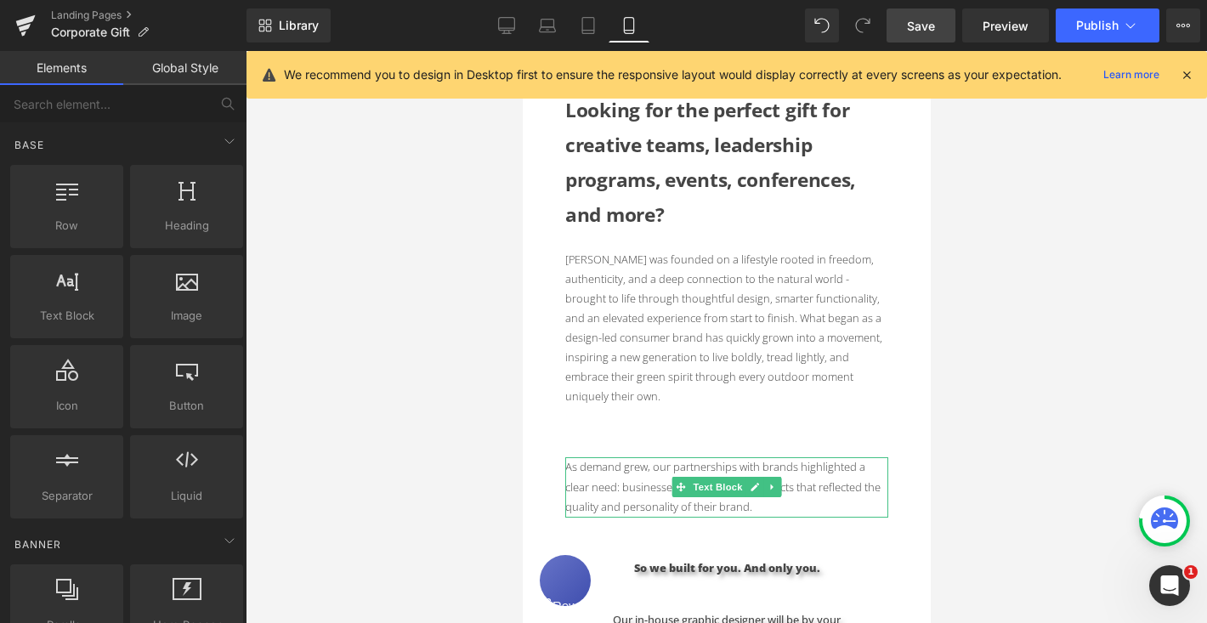
click at [648, 459] on p "As demand grew, our partnerships with brands highlighted a clear need: business…" at bounding box center [725, 486] width 323 height 59
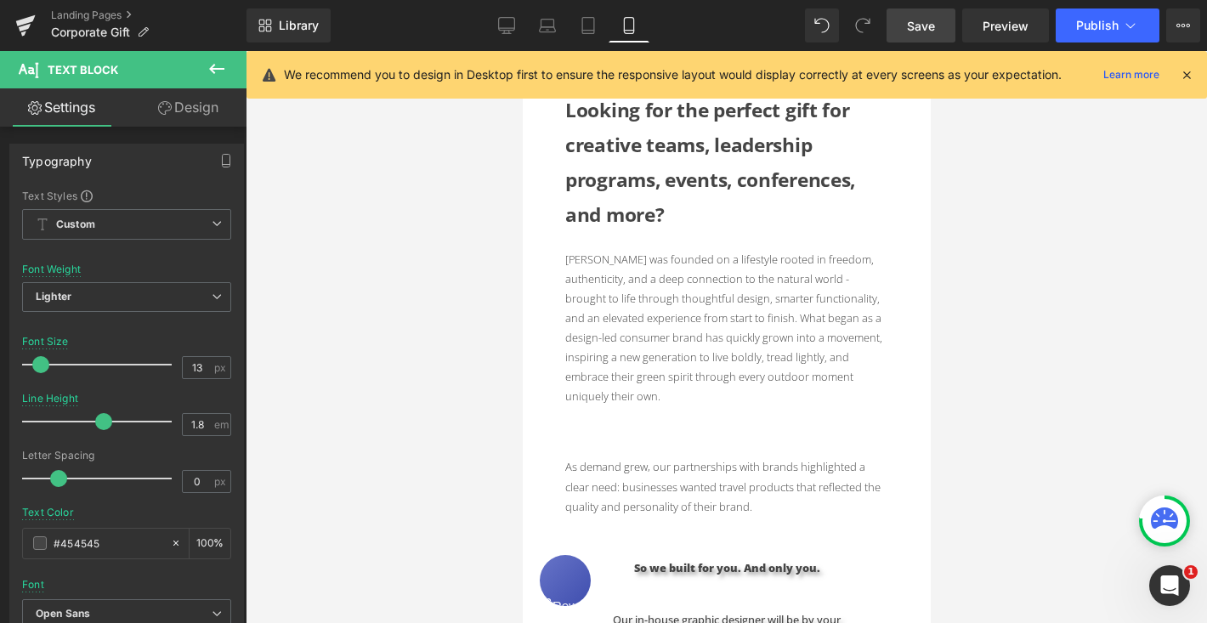
click at [182, 108] on link "Design" at bounding box center [188, 107] width 123 height 38
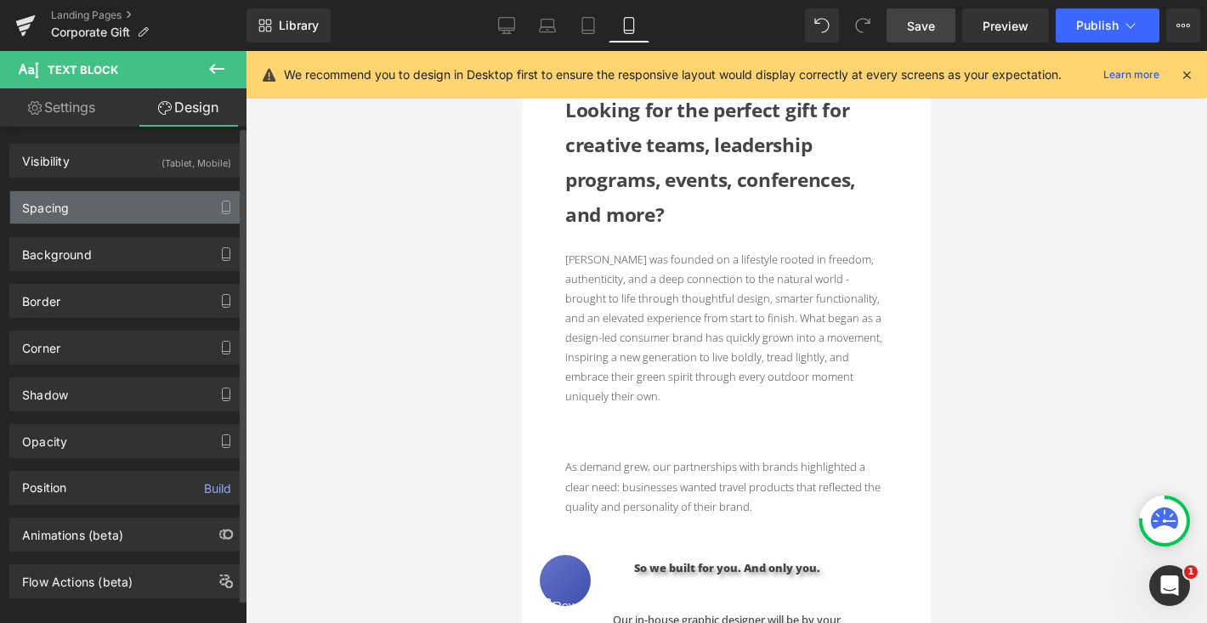
click at [119, 194] on div "Spacing" at bounding box center [126, 207] width 233 height 32
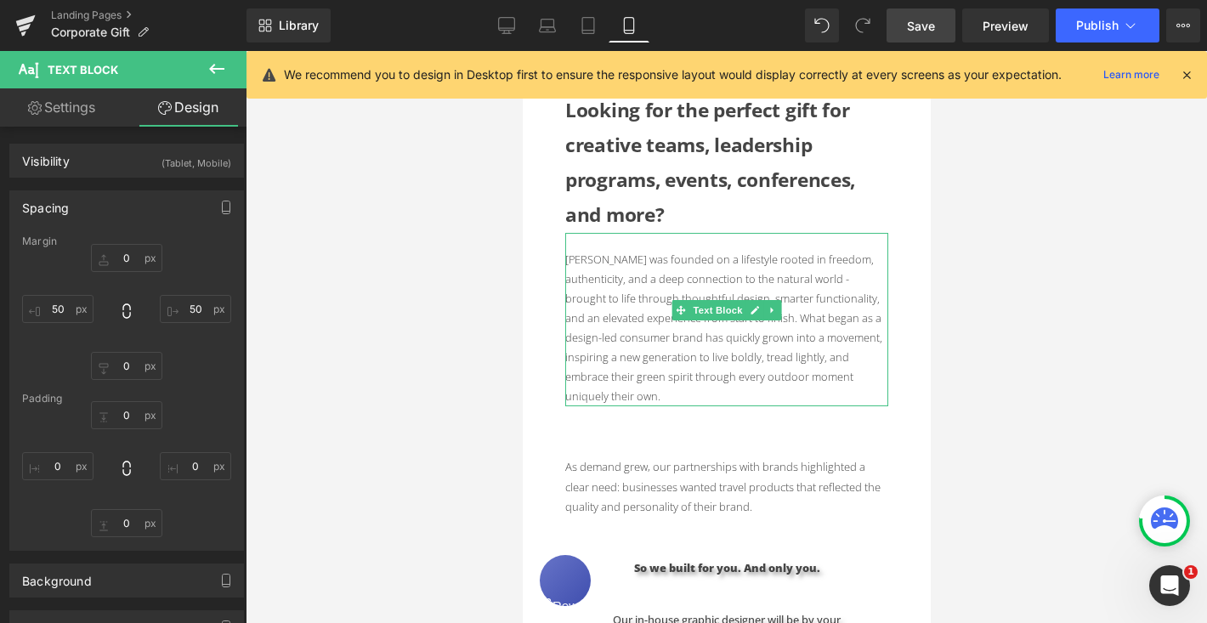
click at [668, 300] on p "[PERSON_NAME] was founded on a lifestyle rooted in freedom, authenticity, and a…" at bounding box center [725, 328] width 323 height 156
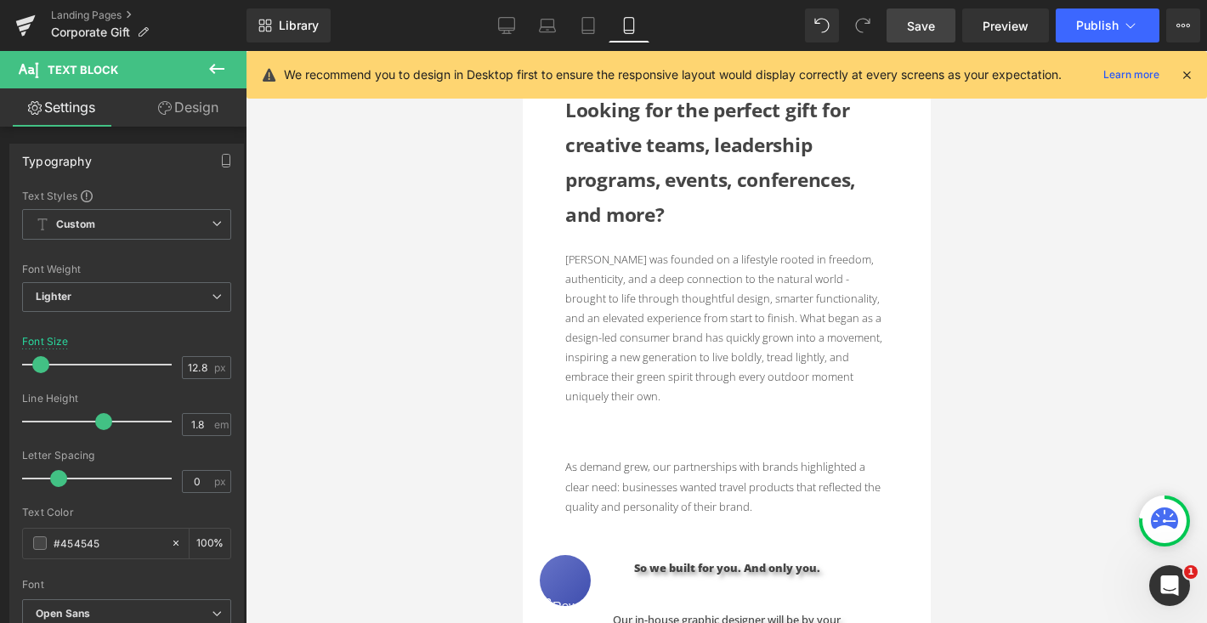
click at [197, 99] on link "Design" at bounding box center [188, 107] width 123 height 38
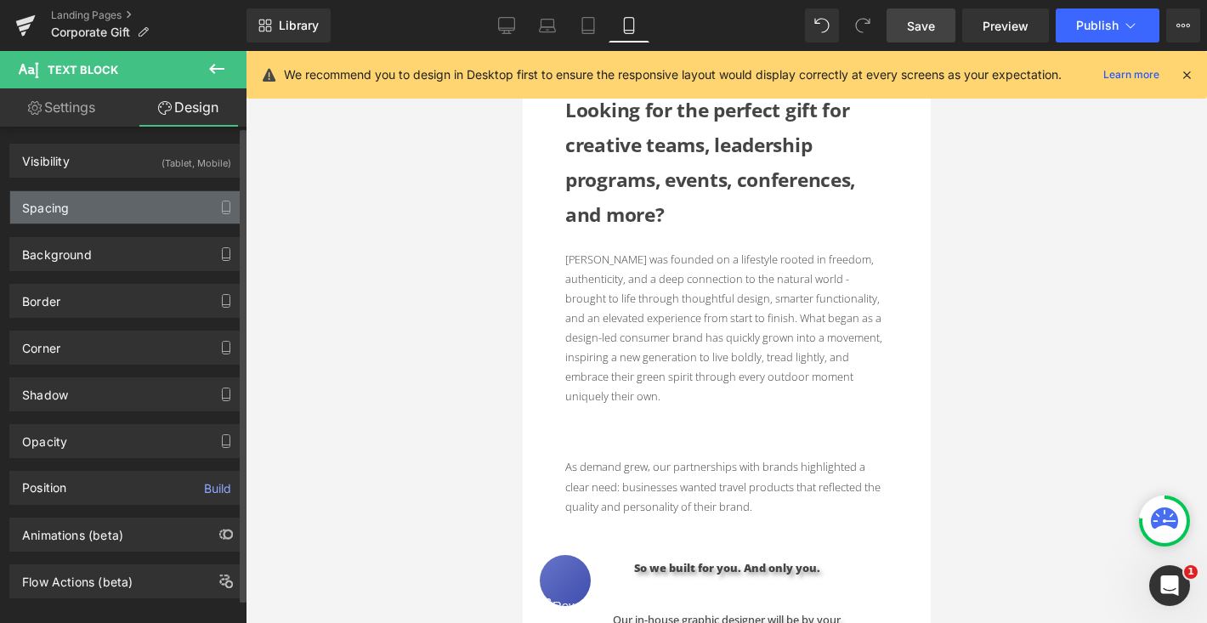
click at [95, 206] on div "Spacing" at bounding box center [126, 207] width 233 height 32
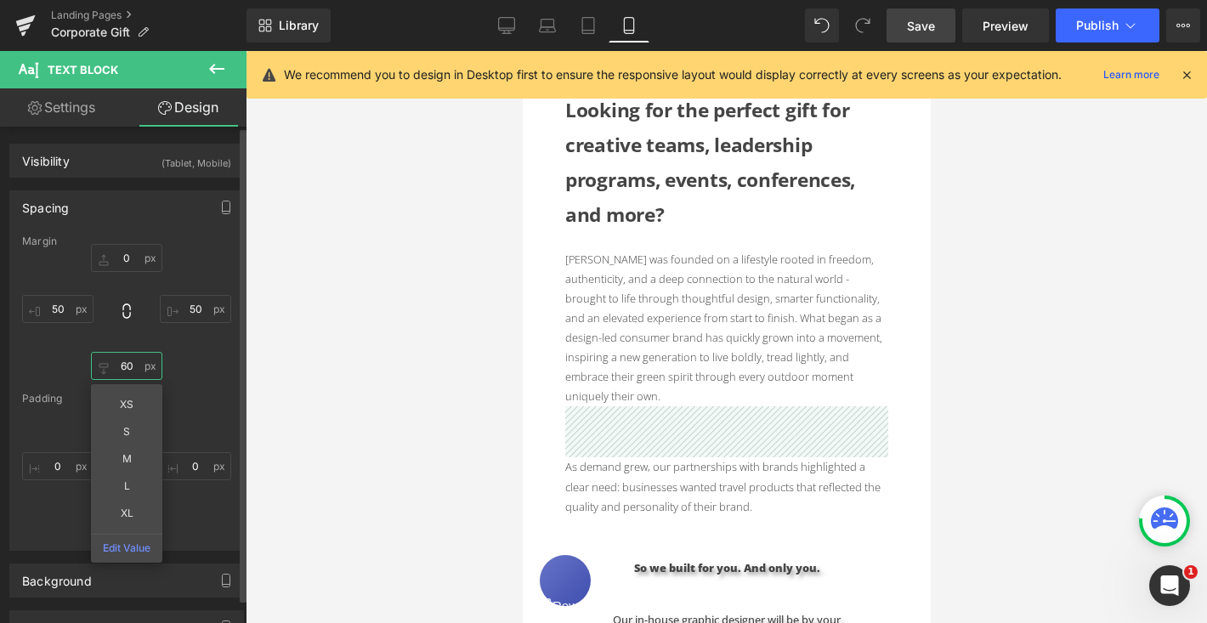
click at [132, 364] on input "60" at bounding box center [126, 366] width 71 height 28
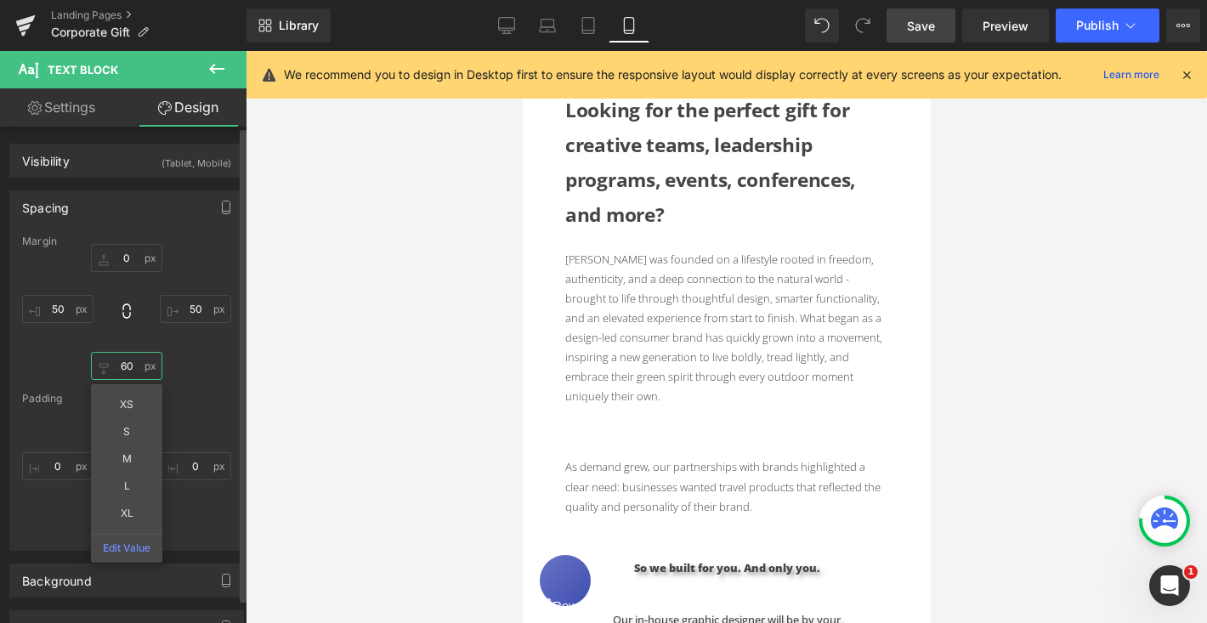
type input "0"
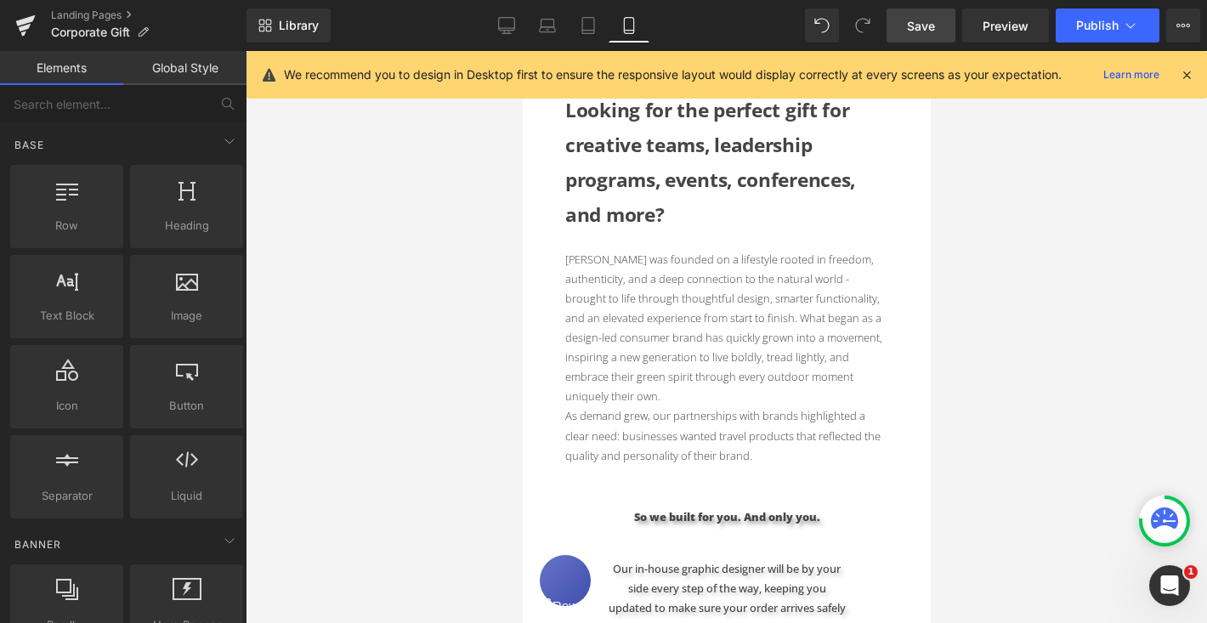
click at [279, 382] on div at bounding box center [726, 337] width 961 height 572
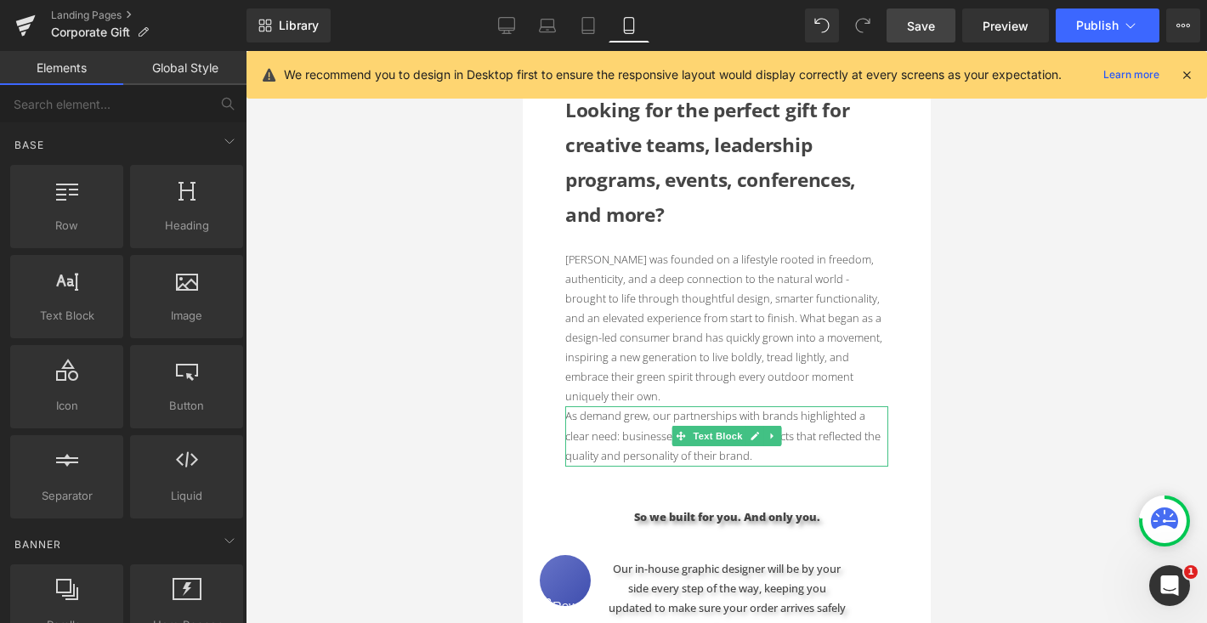
click at [637, 433] on p "As demand grew, our partnerships with brands highlighted a clear need: business…" at bounding box center [725, 435] width 323 height 59
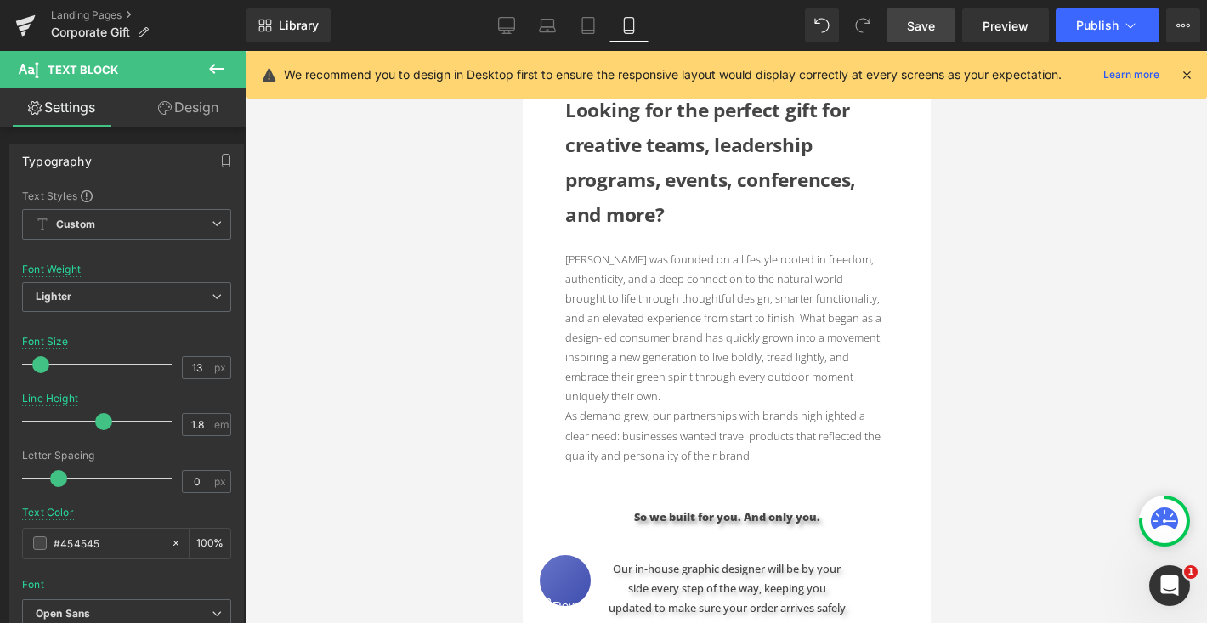
click at [204, 115] on link "Design" at bounding box center [188, 107] width 123 height 38
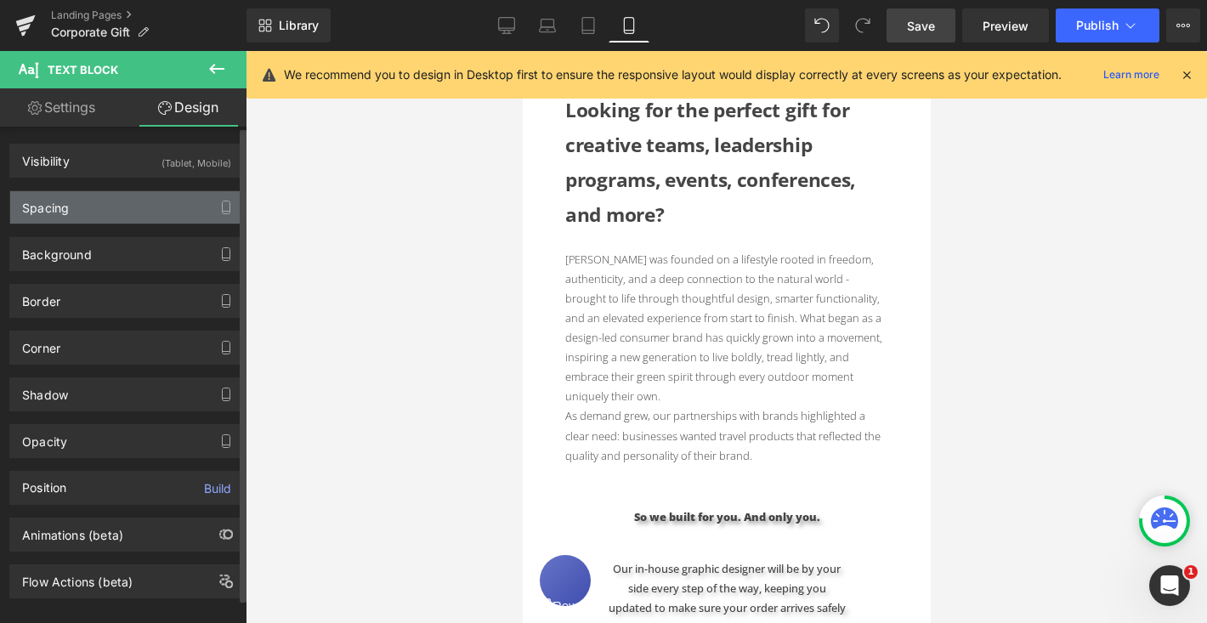
click at [101, 204] on div "Spacing" at bounding box center [126, 207] width 233 height 32
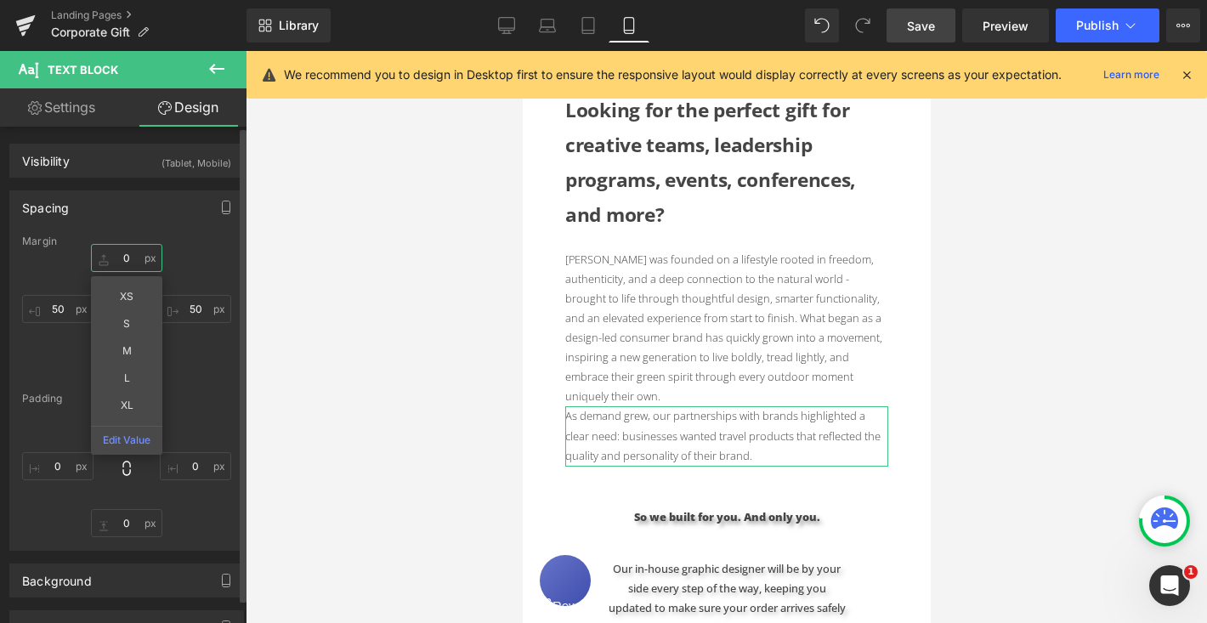
click at [125, 258] on input "0" at bounding box center [126, 258] width 71 height 28
type input "20"
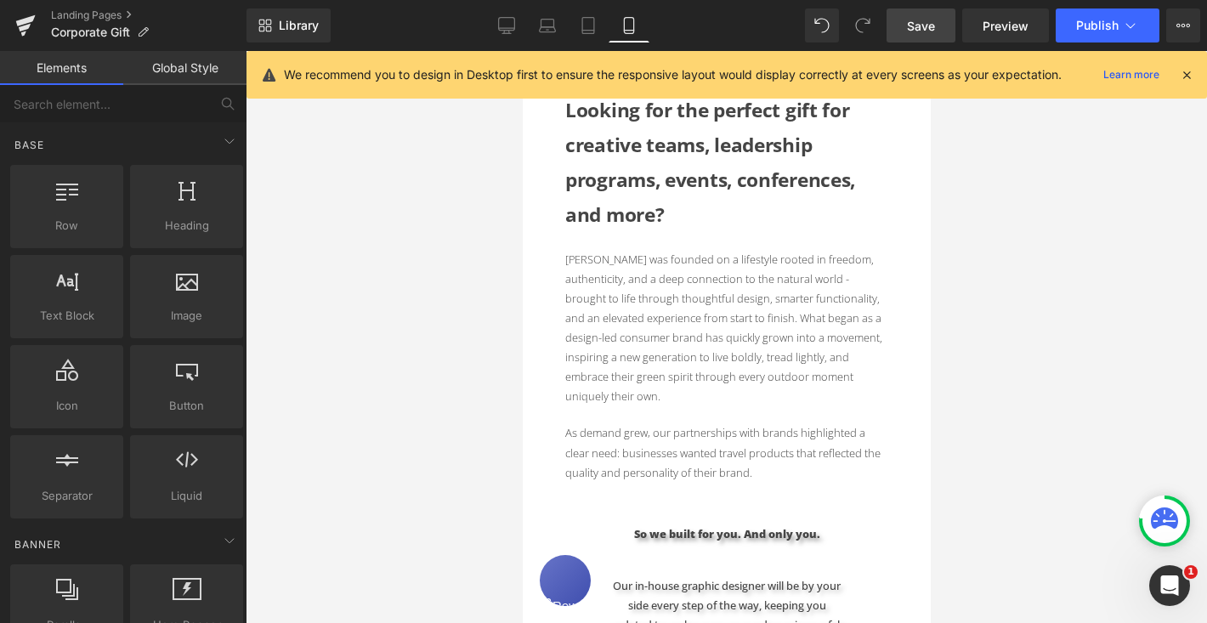
click at [942, 37] on link "Save" at bounding box center [920, 25] width 69 height 34
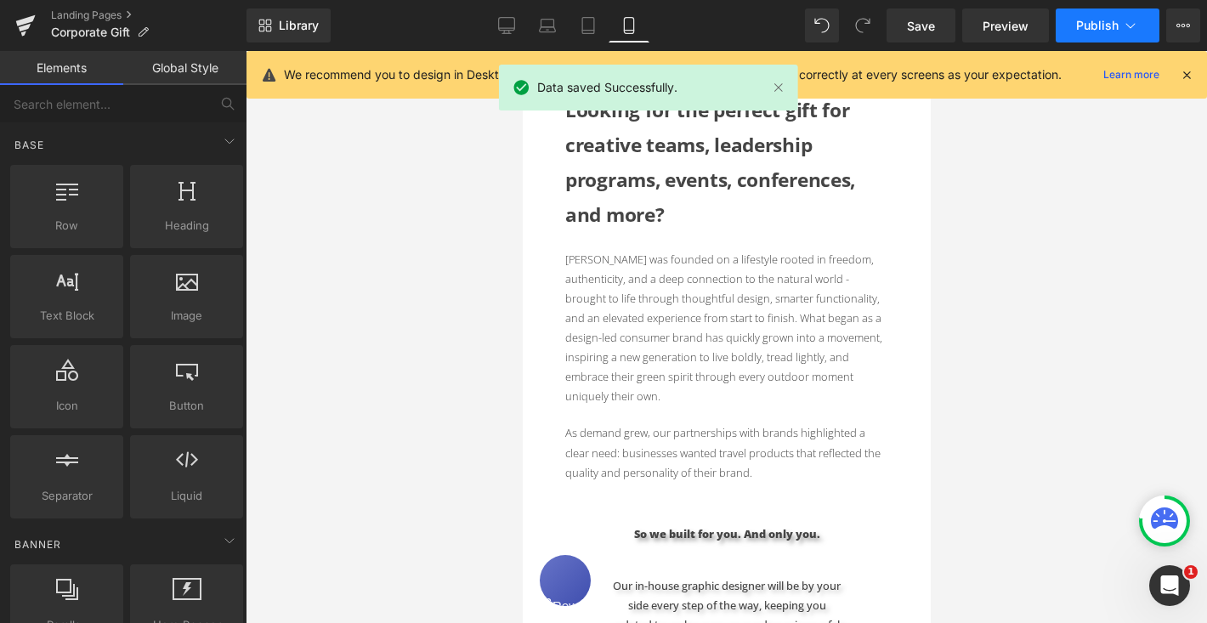
click at [1114, 28] on span "Publish" at bounding box center [1097, 26] width 42 height 14
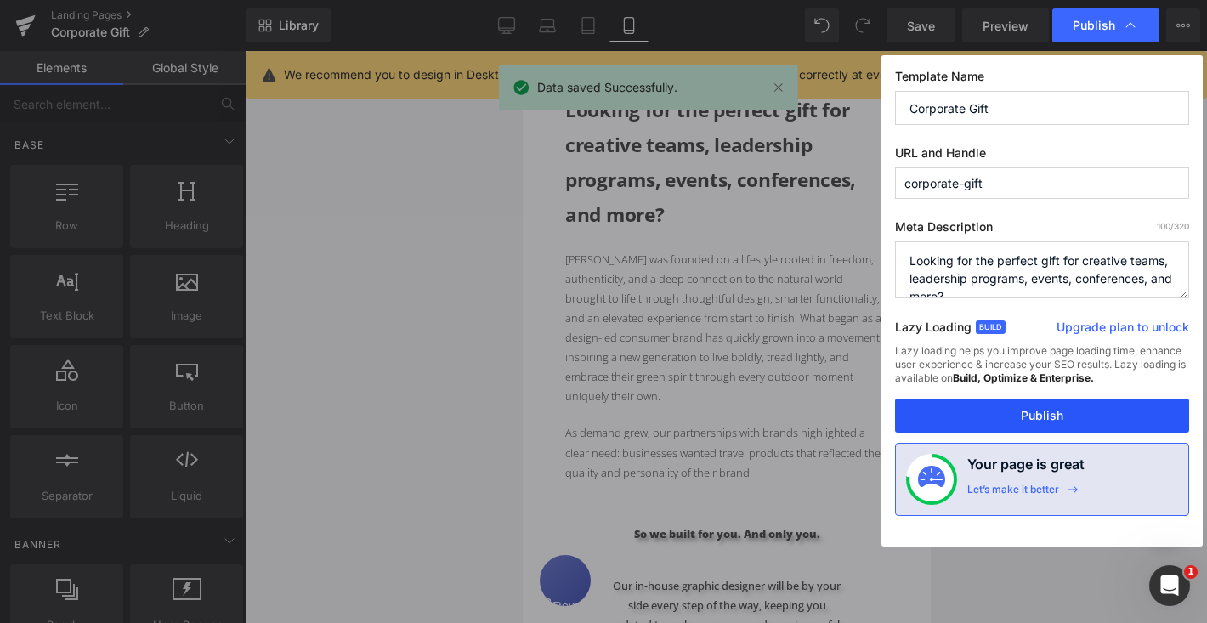
click at [1091, 411] on button "Publish" at bounding box center [1042, 416] width 294 height 34
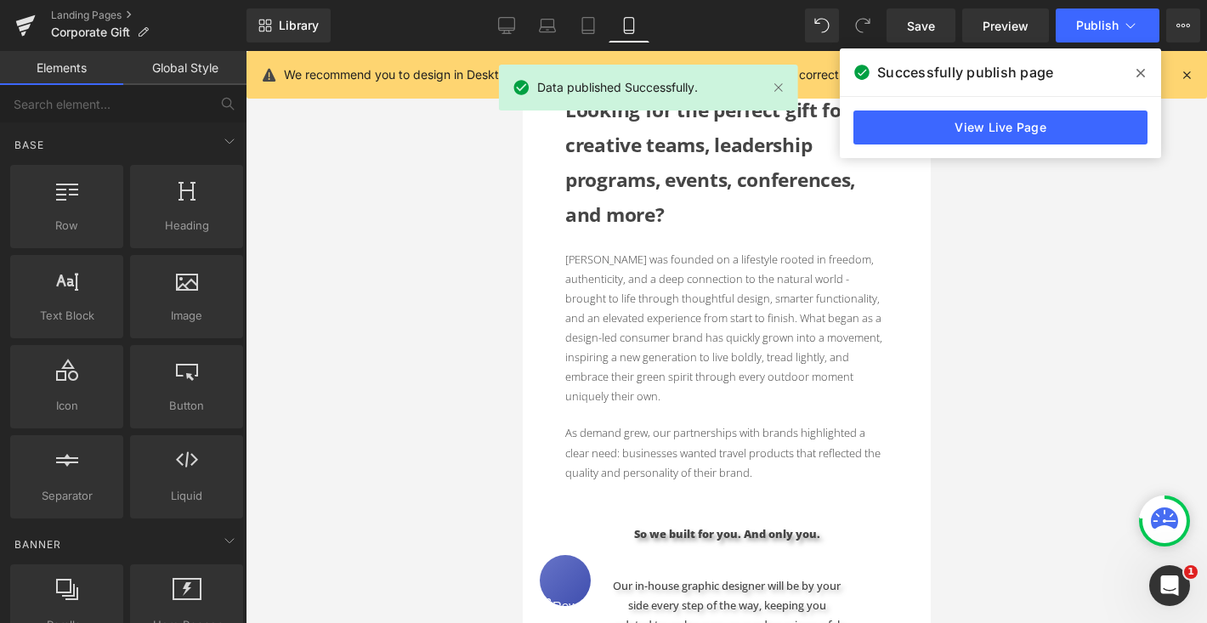
click at [1142, 68] on icon at bounding box center [1140, 73] width 8 height 14
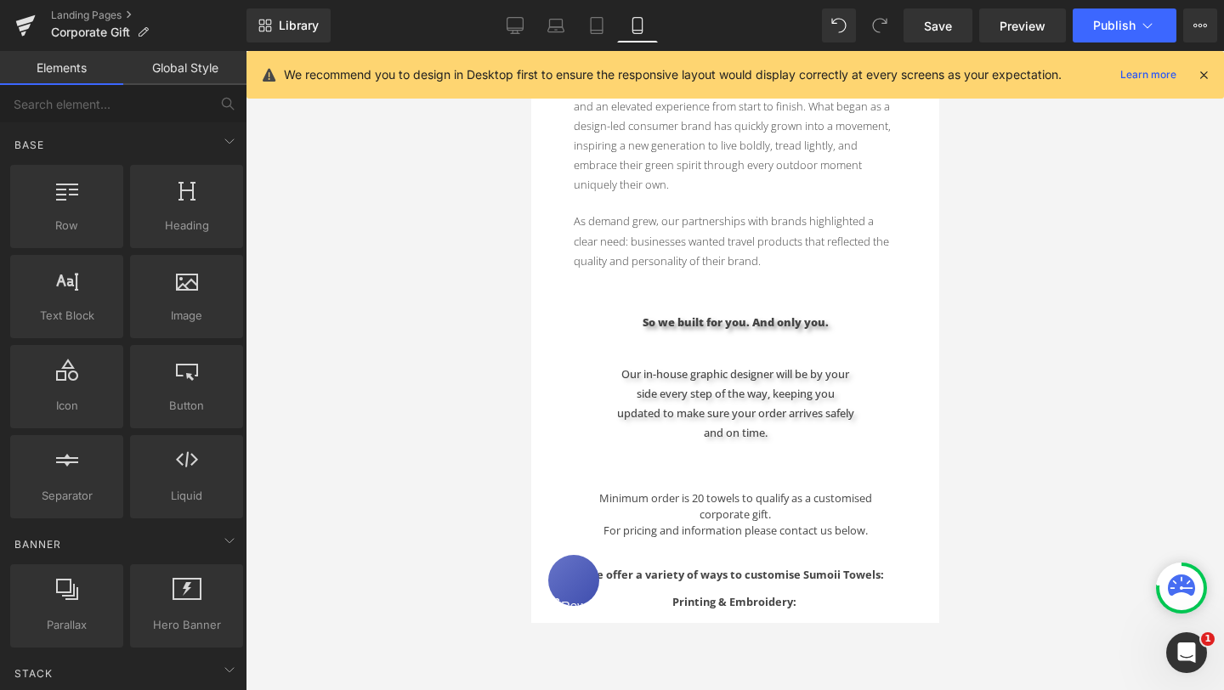
scroll to position [659, 0]
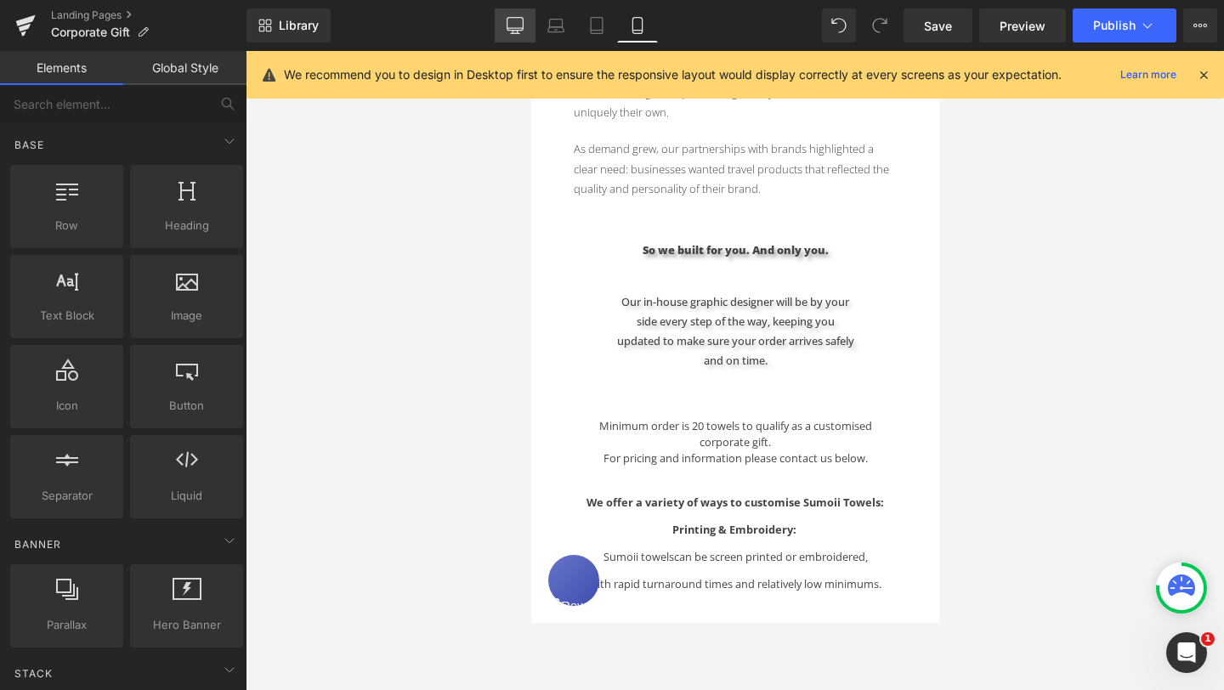
click at [515, 34] on link "Desktop" at bounding box center [515, 25] width 41 height 34
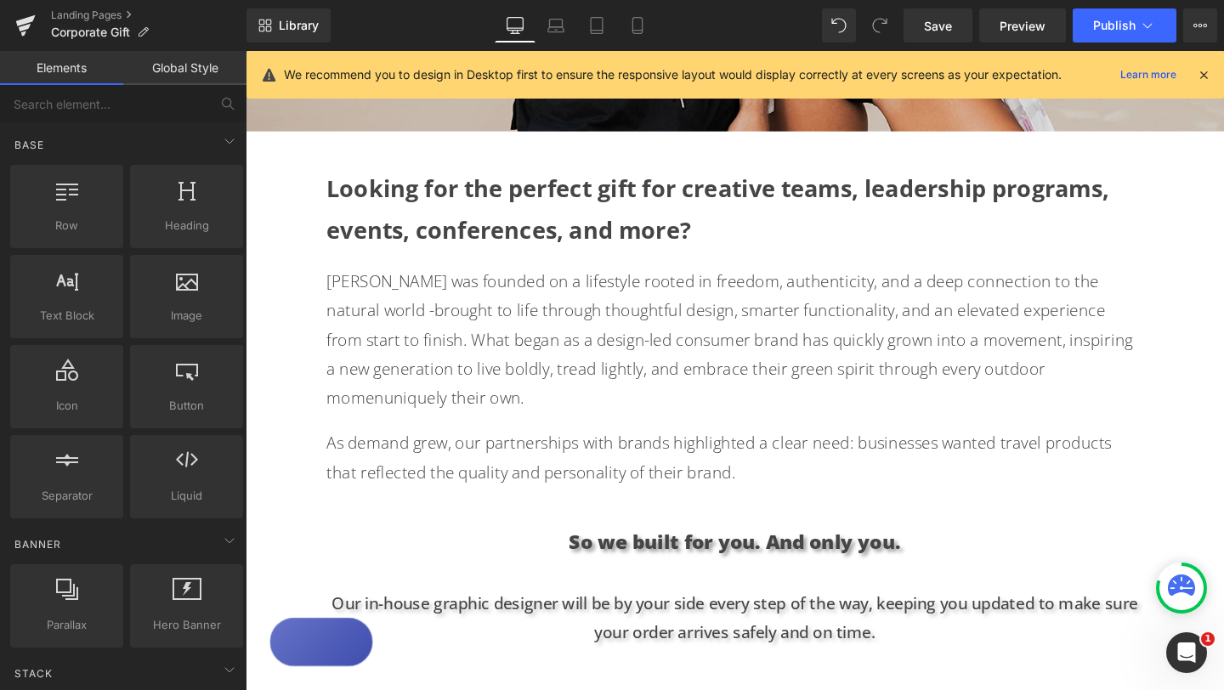
scroll to position [725, 0]
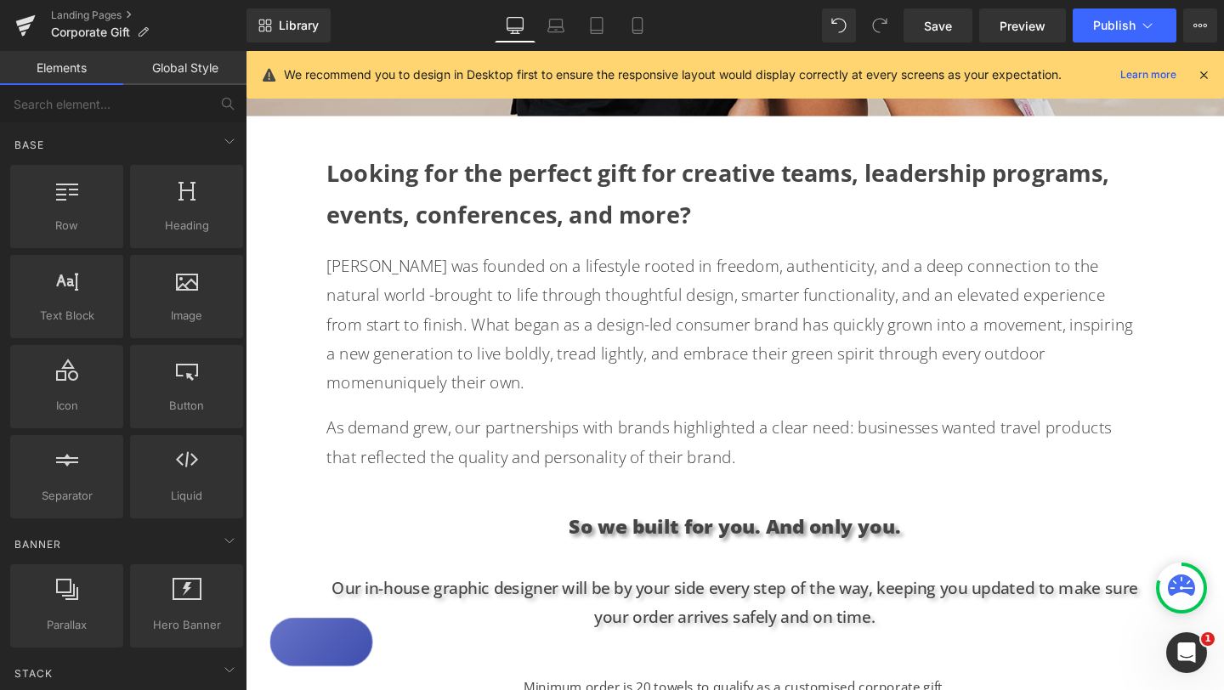
click at [600, 535] on p "So we built for you. And only you." at bounding box center [760, 550] width 858 height 31
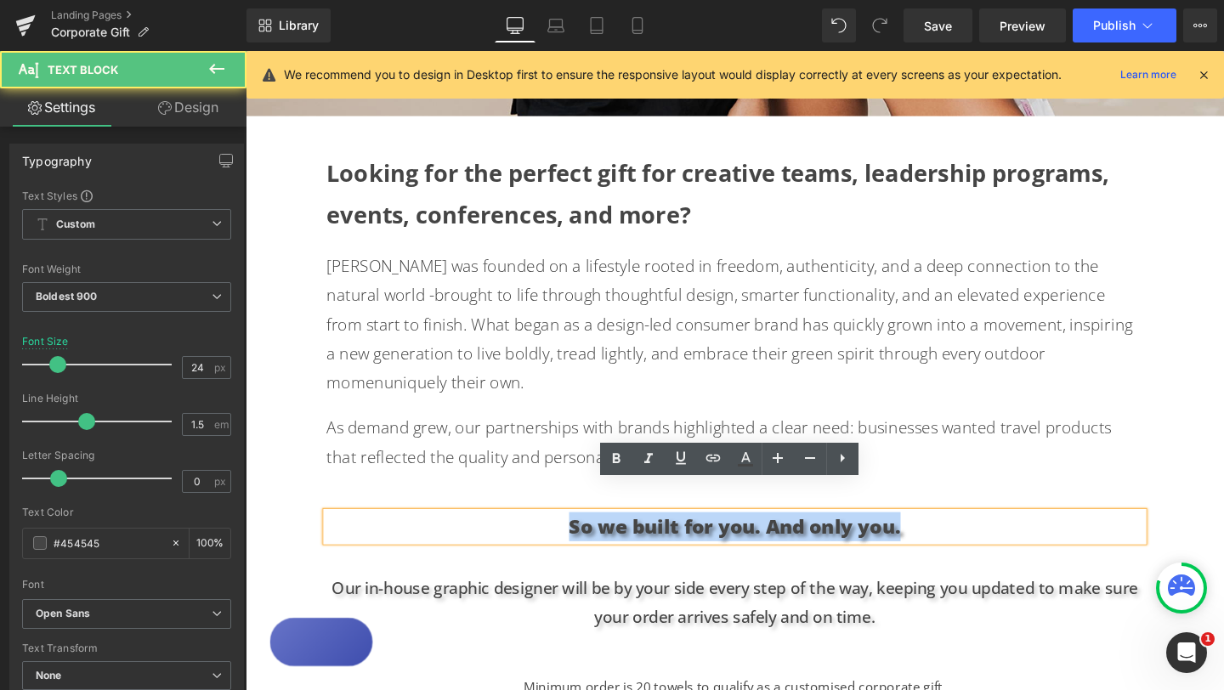
drag, startPoint x: 589, startPoint y: 524, endPoint x: 940, endPoint y: 510, distance: 351.3
click at [940, 535] on p "So we built for you. And only you." at bounding box center [760, 550] width 858 height 31
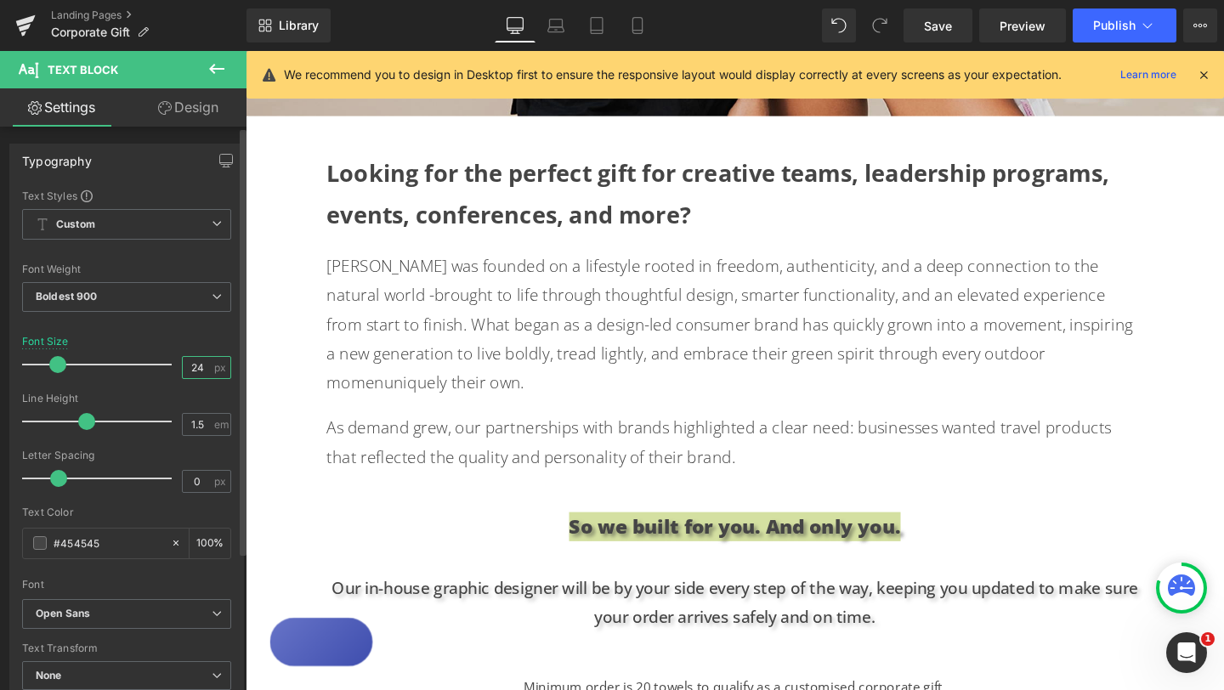
drag, startPoint x: 196, startPoint y: 367, endPoint x: 185, endPoint y: 367, distance: 11.0
click at [185, 367] on input "24" at bounding box center [198, 367] width 30 height 21
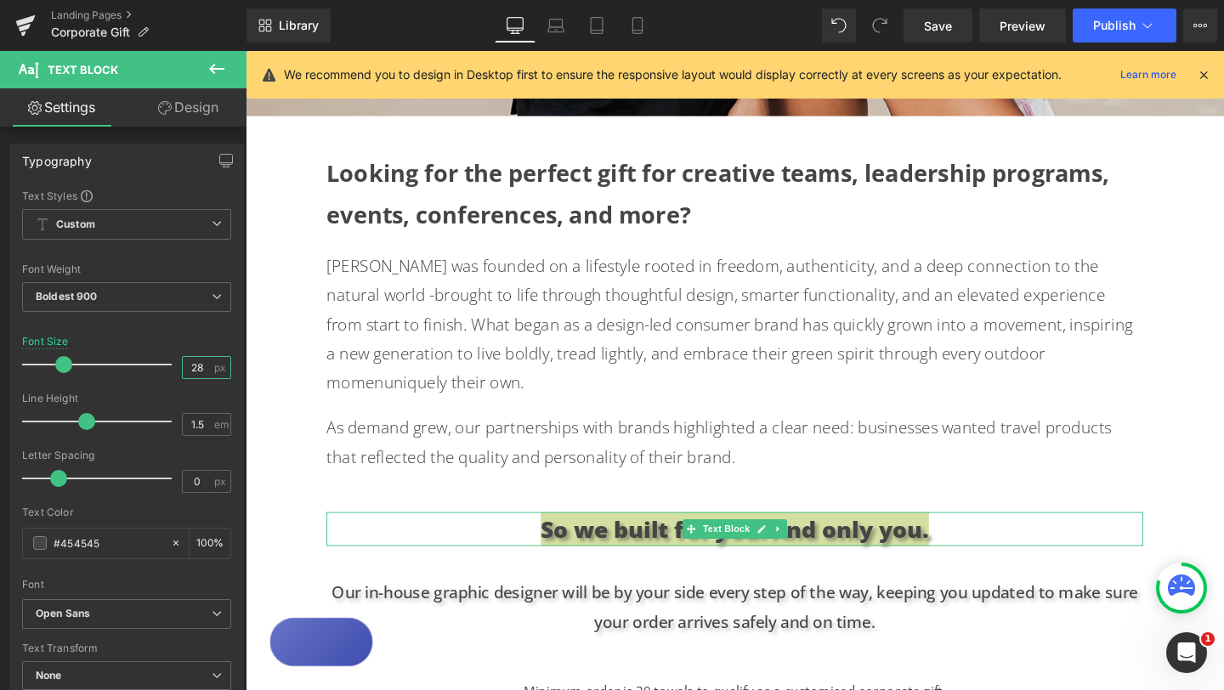
type input "28"
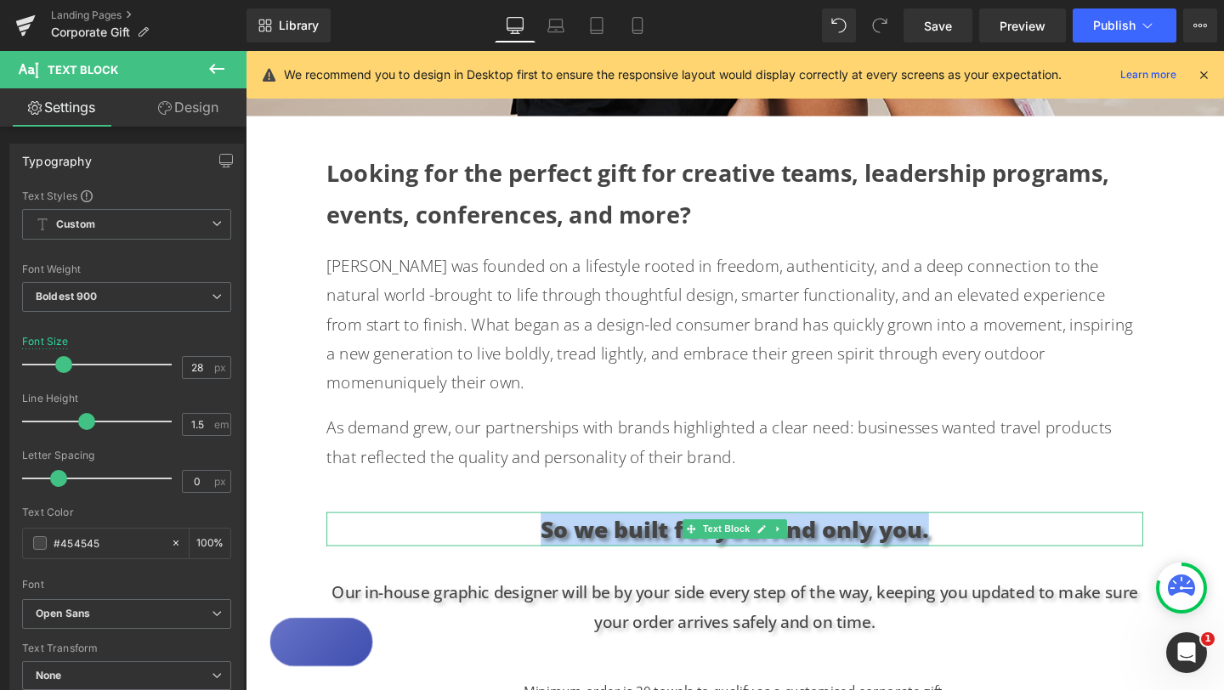
click at [488, 535] on p "So we built for you. And only you." at bounding box center [760, 553] width 858 height 36
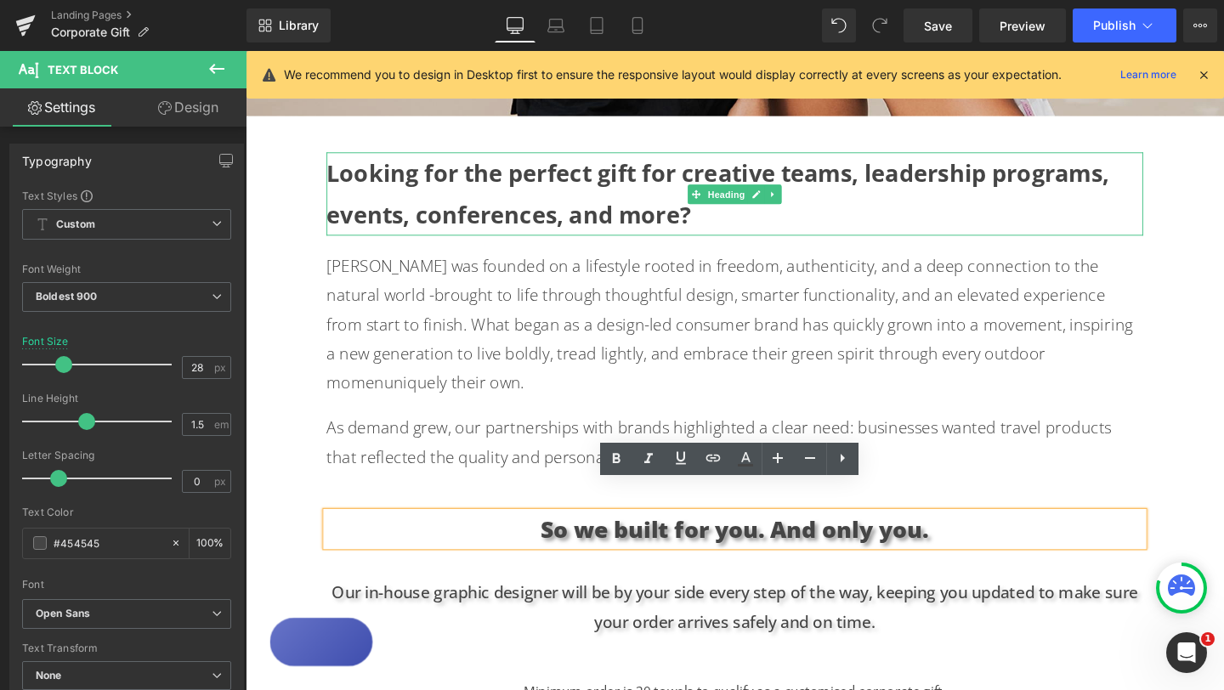
click at [818, 183] on strong "Looking for the perfect gift for creative teams, leadership programs, events, c…" at bounding box center [742, 200] width 823 height 76
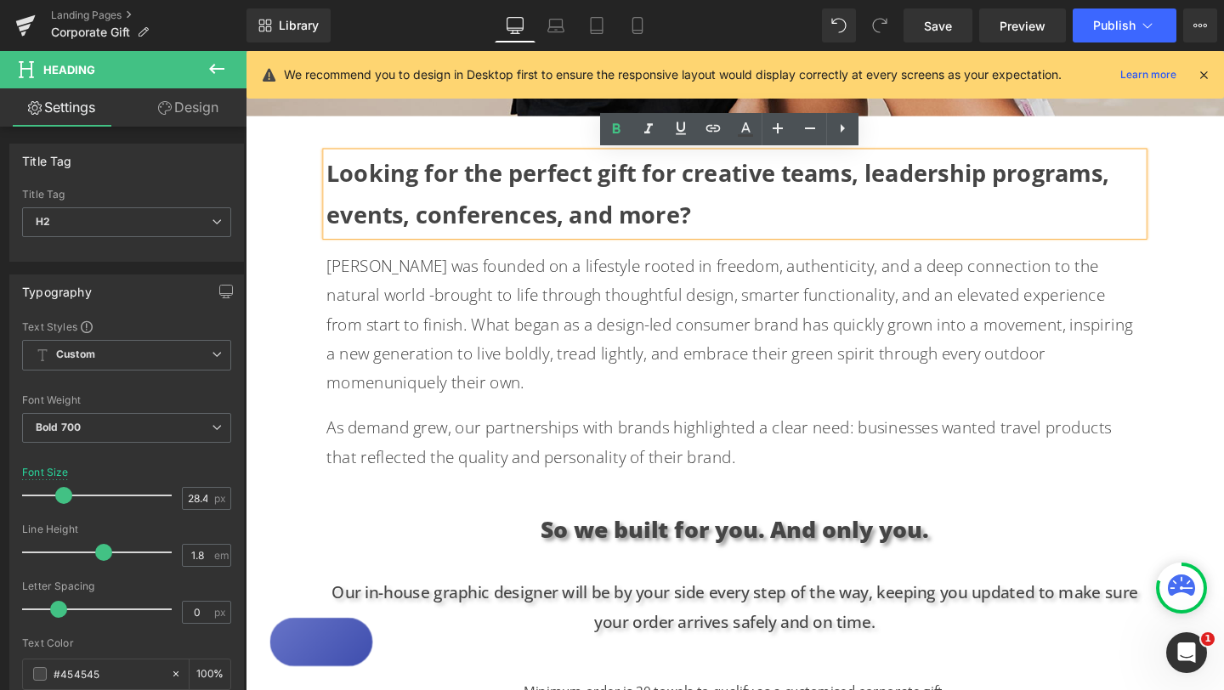
click at [640, 535] on p "So we built for you. And only you." at bounding box center [760, 553] width 858 height 36
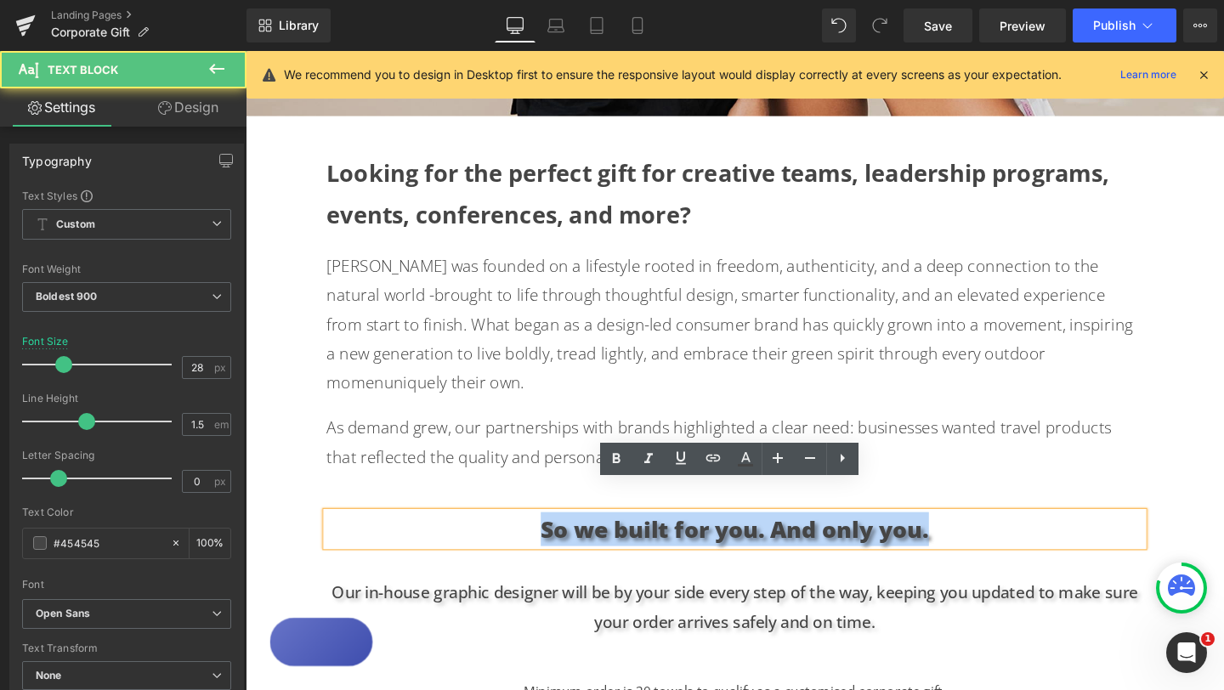
drag, startPoint x: 561, startPoint y: 530, endPoint x: 966, endPoint y: 528, distance: 404.6
click at [966, 535] on p "So we built for you. And only you." at bounding box center [760, 553] width 858 height 36
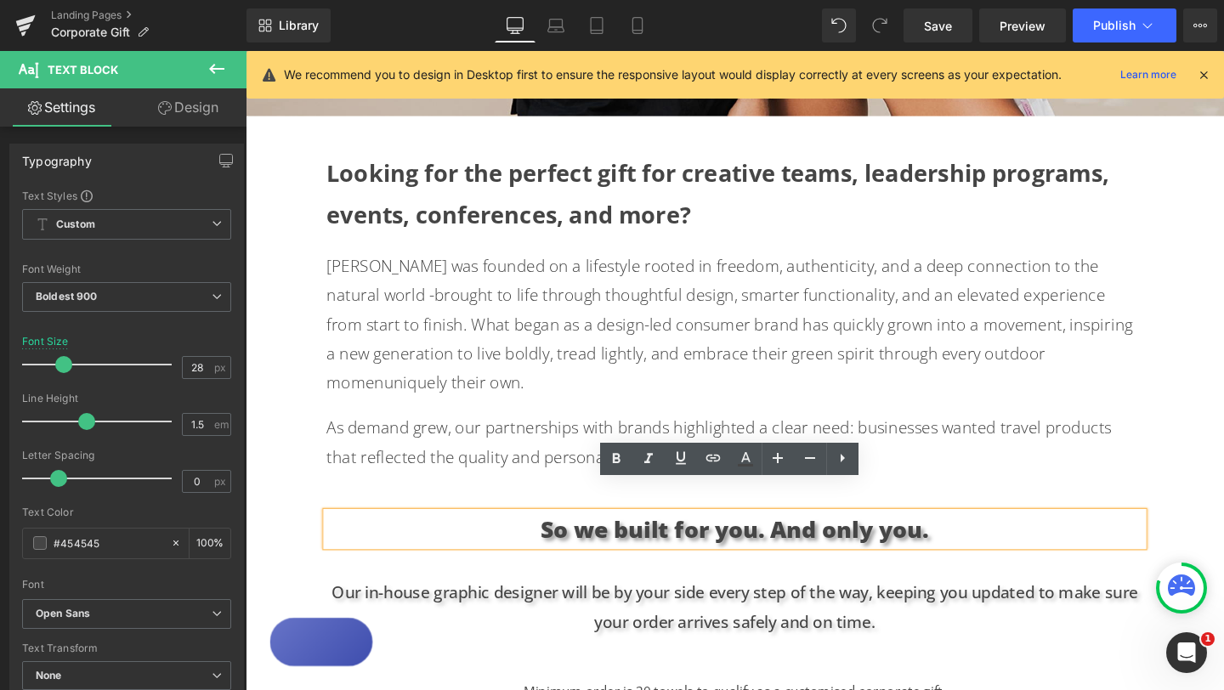
click at [1206, 538] on div "Text Block Hero Banner Looking for the perfect gift for creative teams, leaders…" at bounding box center [760, 600] width 1028 height 2336
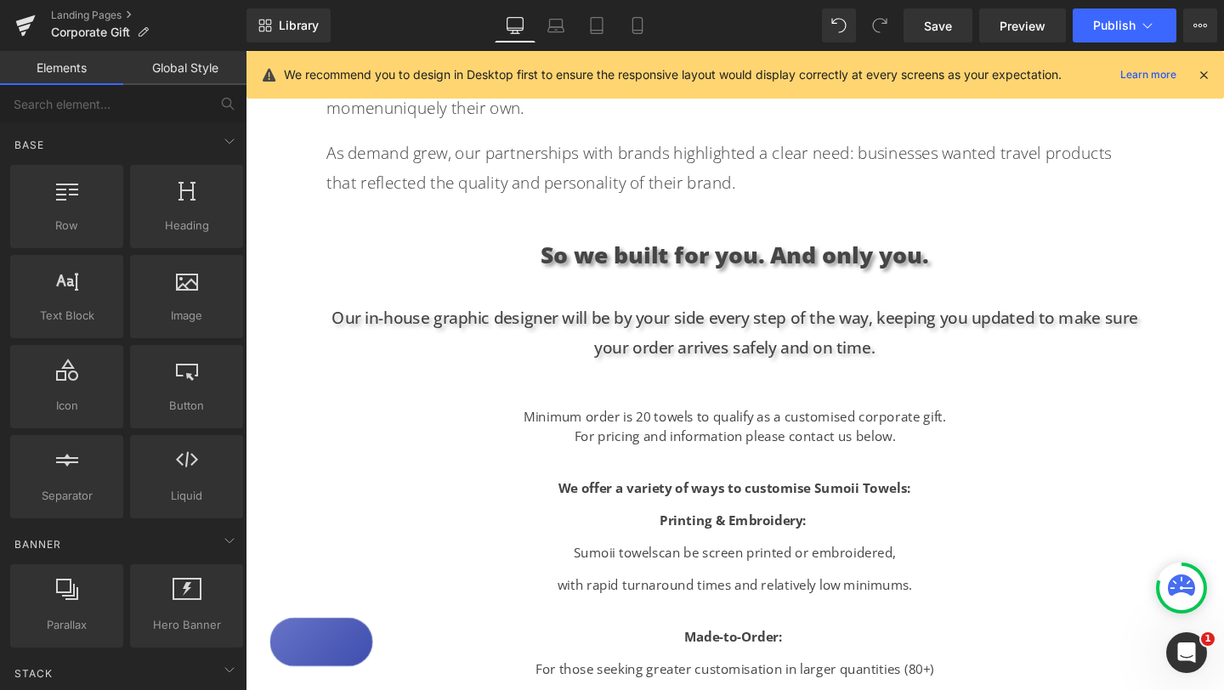
scroll to position [1018, 0]
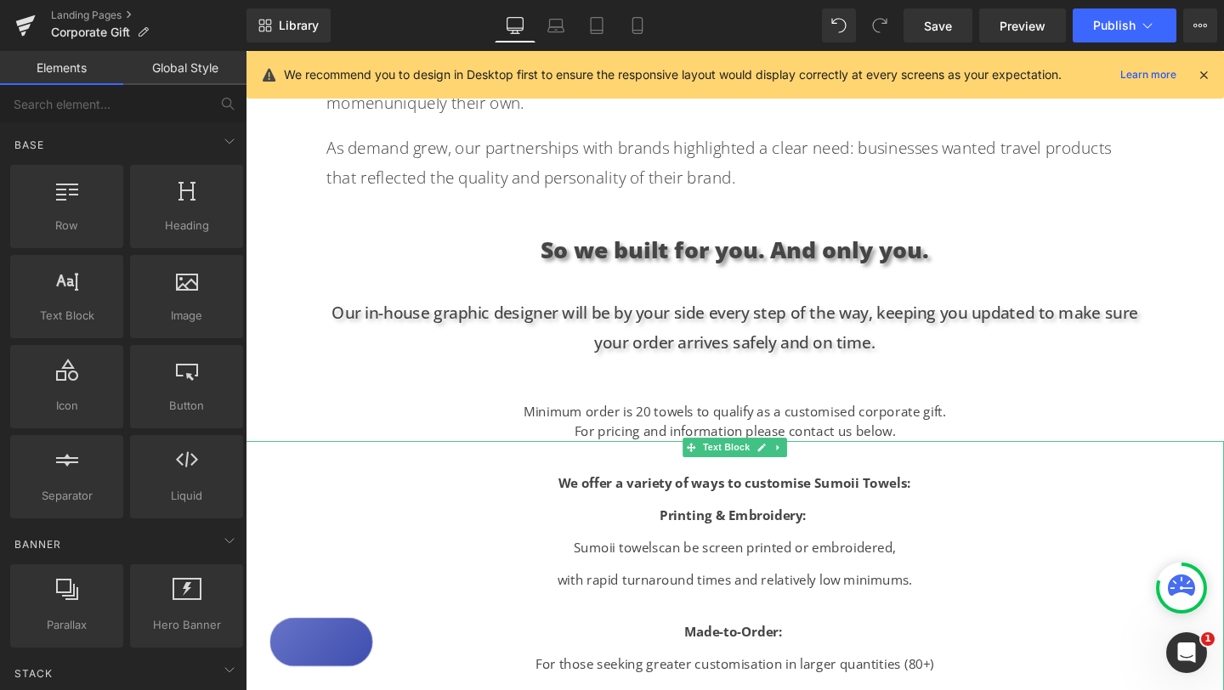
click at [1115, 530] on p "Printing & Embroidery:" at bounding box center [760, 540] width 1028 height 20
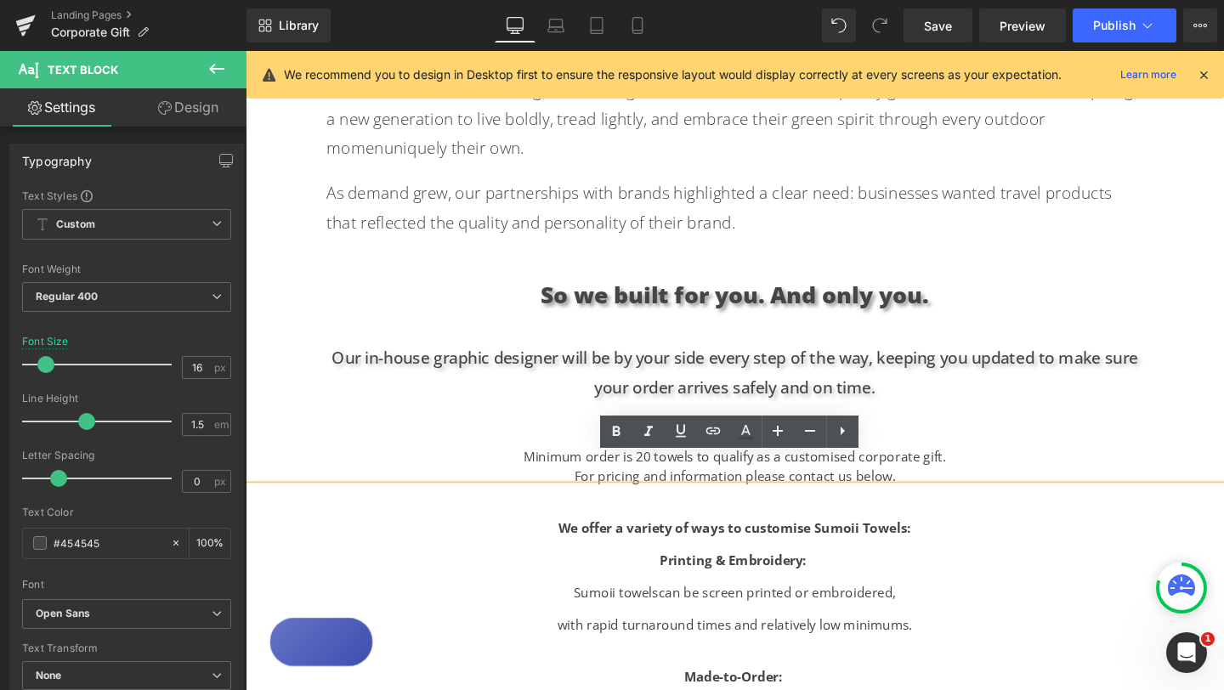
scroll to position [969, 0]
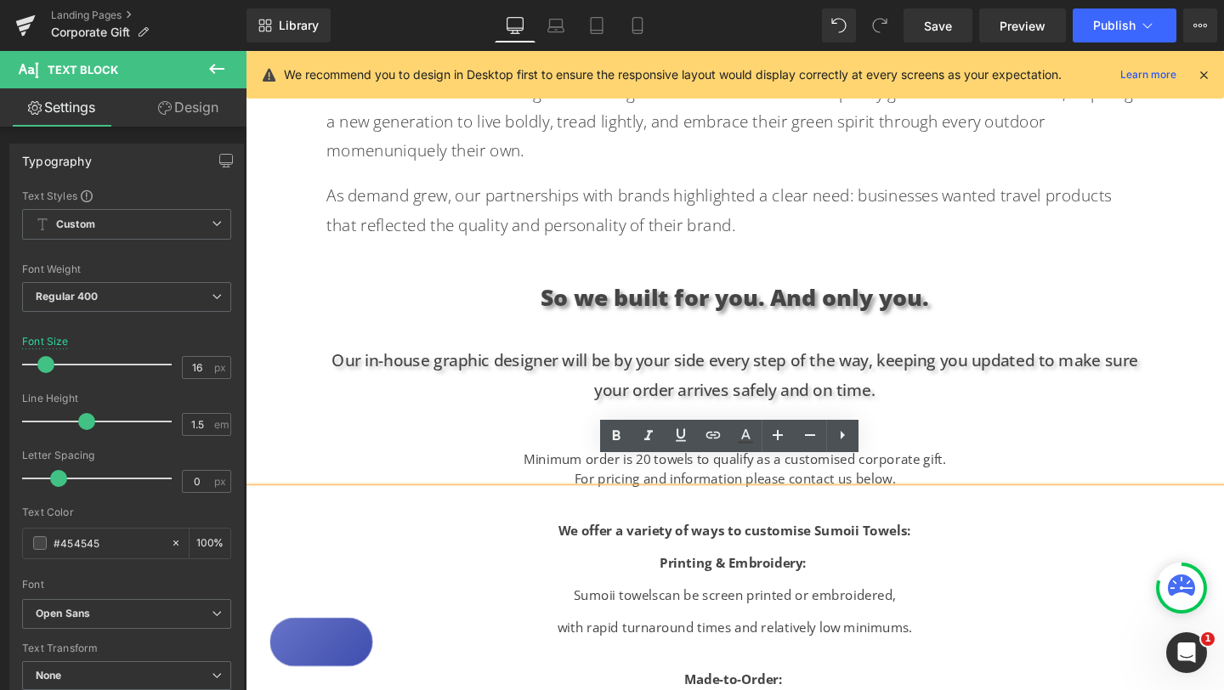
click at [1206, 305] on div "Text Block Hero Banner Looking for the perfect gift for creative teams, leaders…" at bounding box center [760, 356] width 1028 height 2336
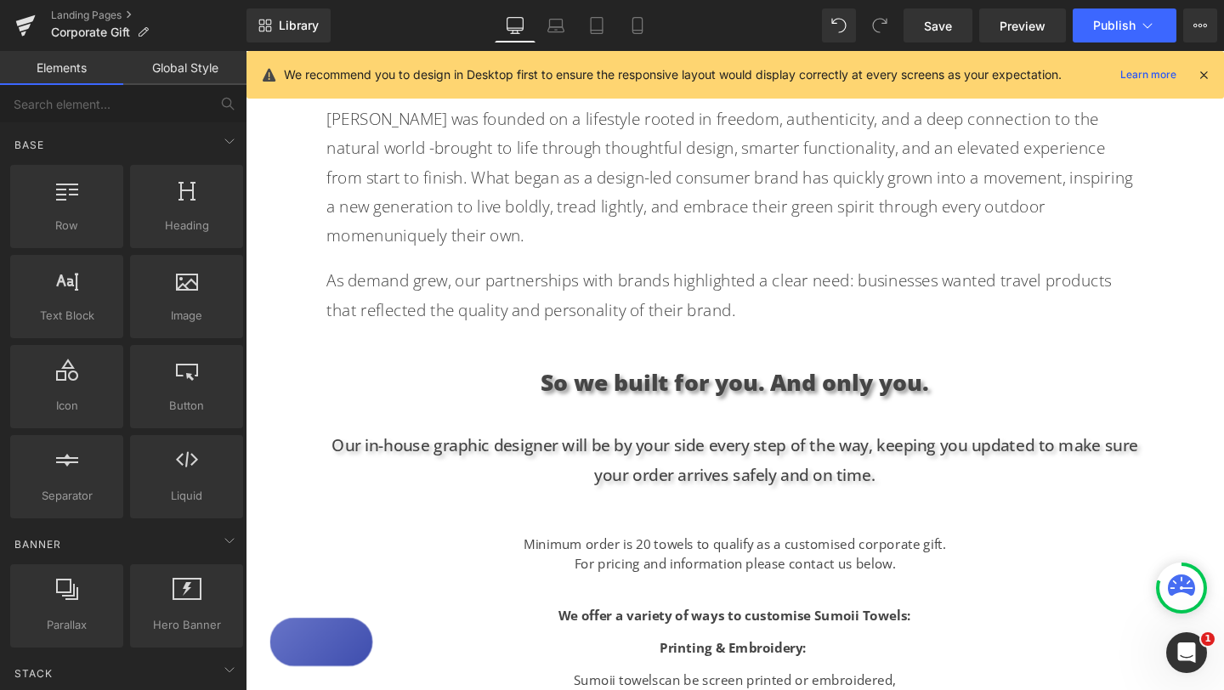
scroll to position [739, 0]
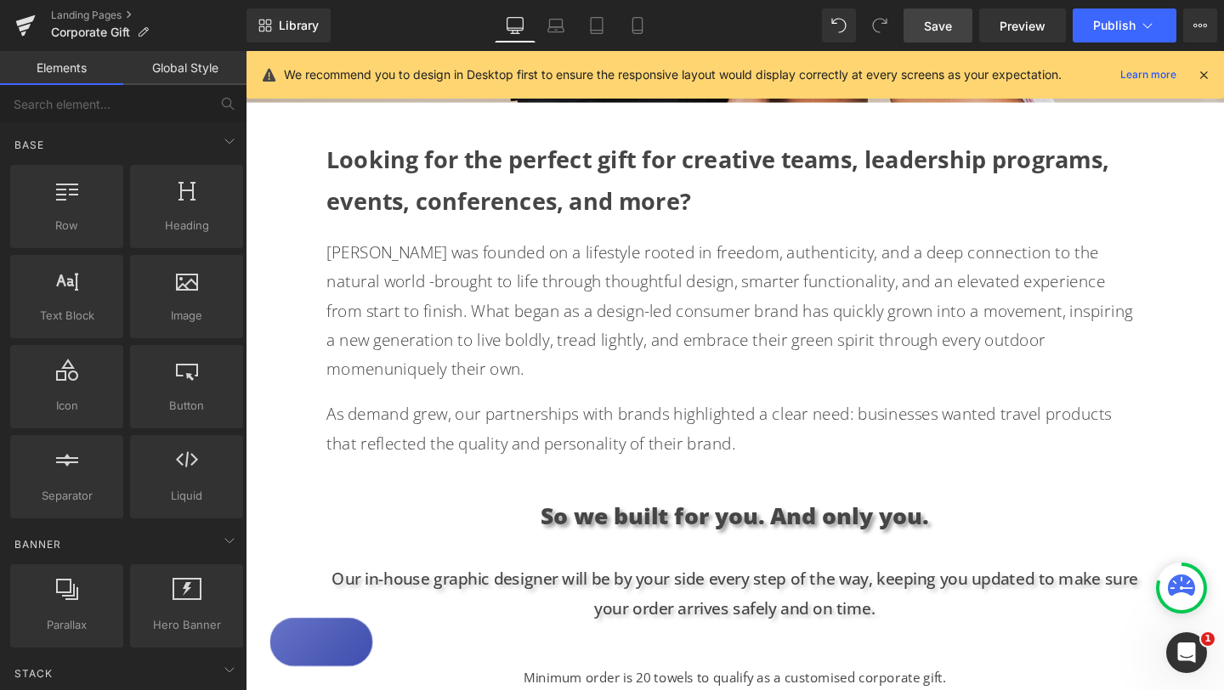
click at [943, 28] on span "Save" at bounding box center [938, 26] width 28 height 18
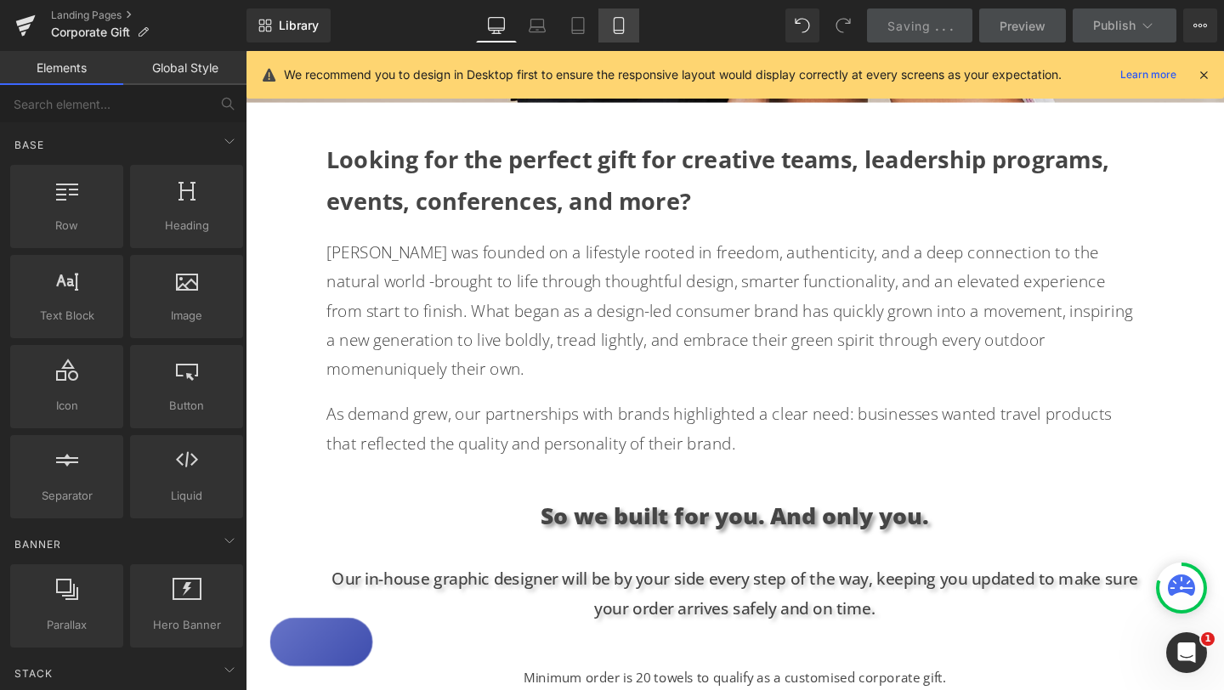
click at [618, 21] on icon at bounding box center [618, 25] width 17 height 17
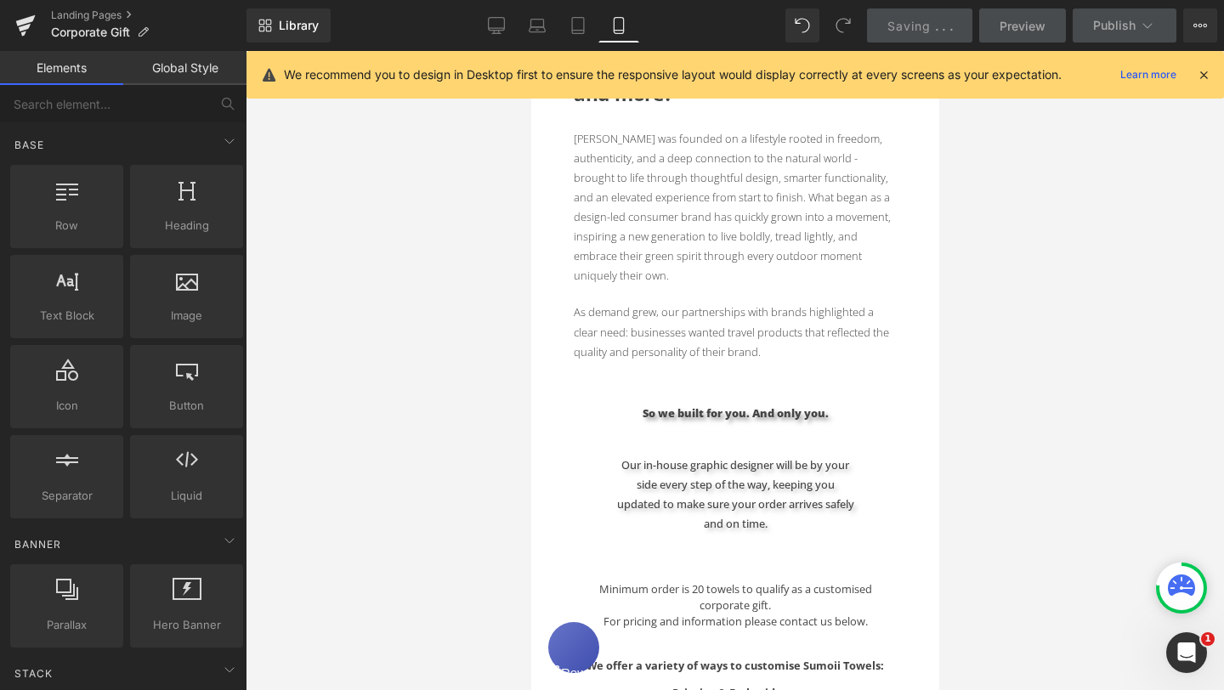
scroll to position [529, 0]
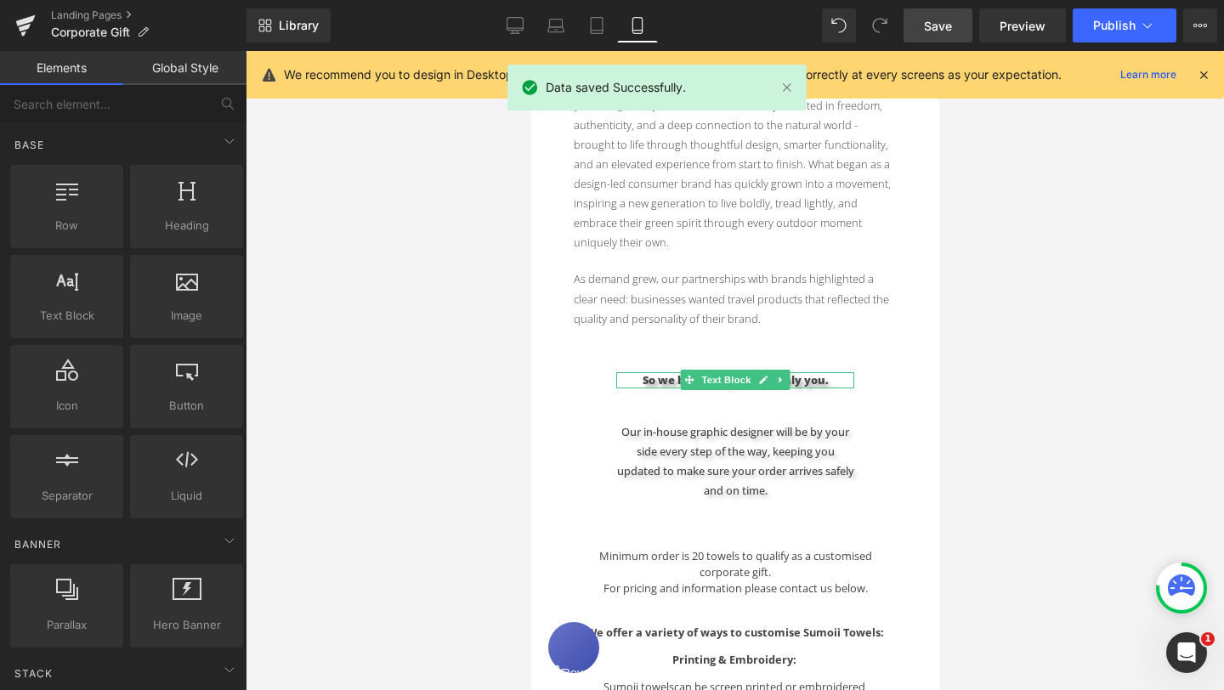
click at [638, 372] on p "So we built for you. And only you." at bounding box center [734, 380] width 238 height 16
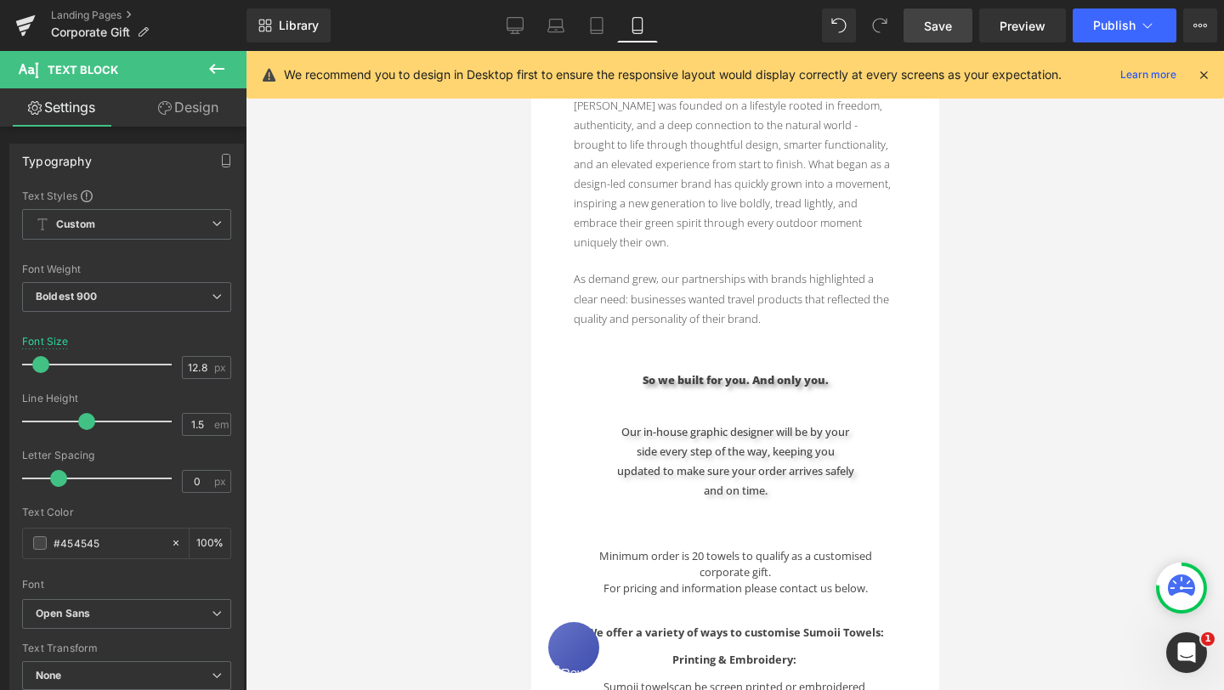
click at [190, 116] on link "Design" at bounding box center [188, 107] width 123 height 38
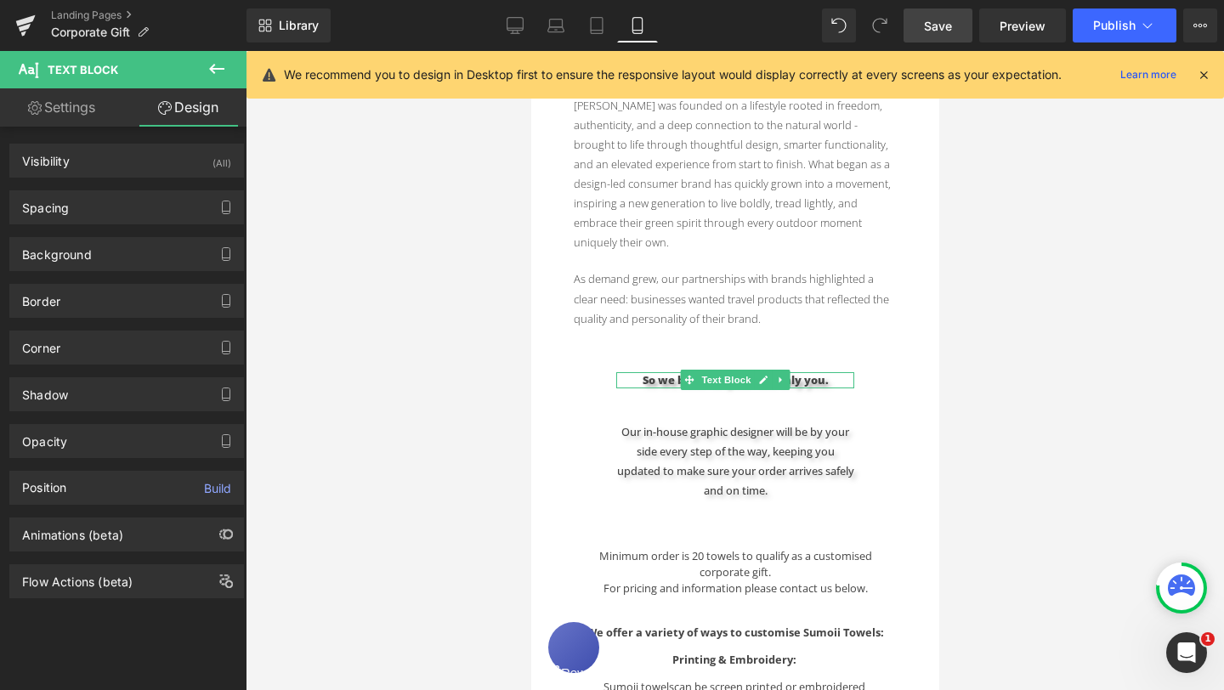
click at [807, 372] on p "So we built for you. And only you." at bounding box center [734, 380] width 238 height 16
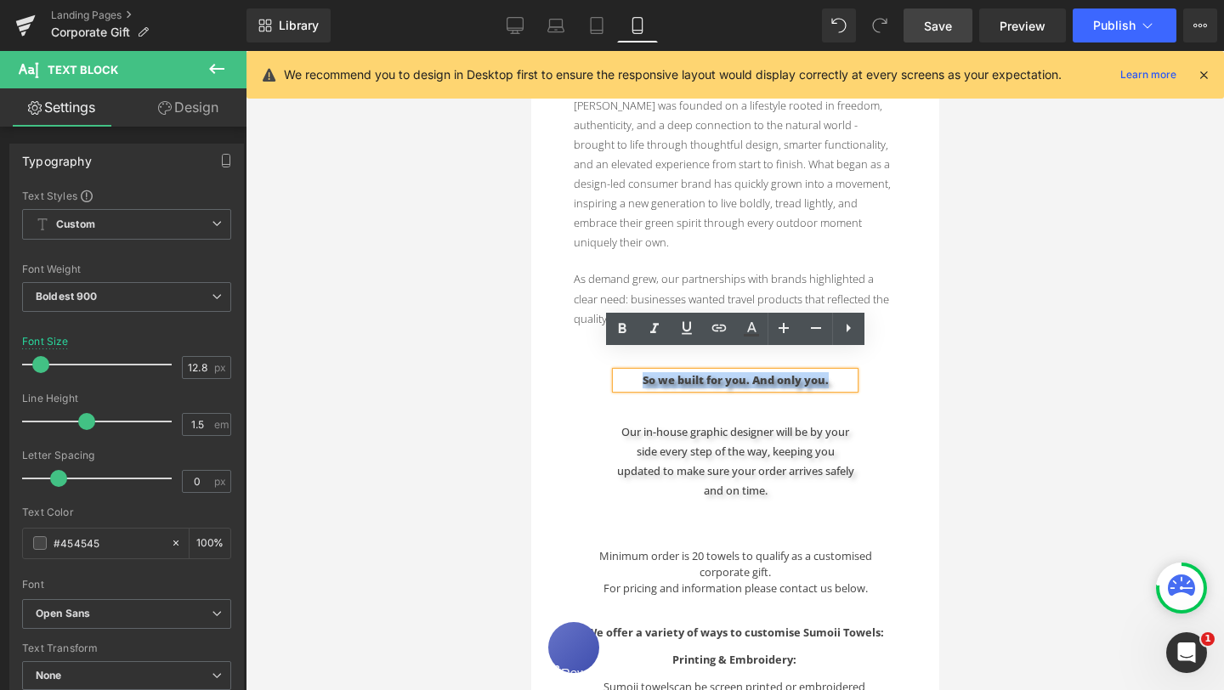
copy p "So we built for you. And only you."
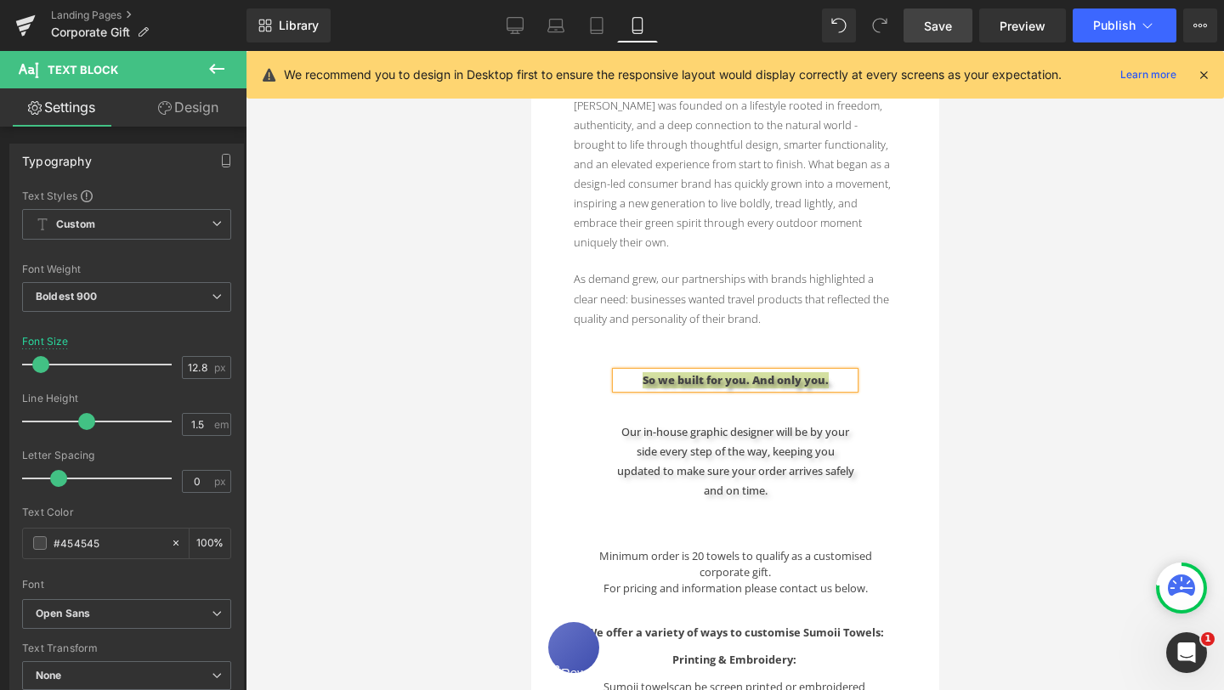
click at [207, 109] on link "Design" at bounding box center [188, 107] width 123 height 38
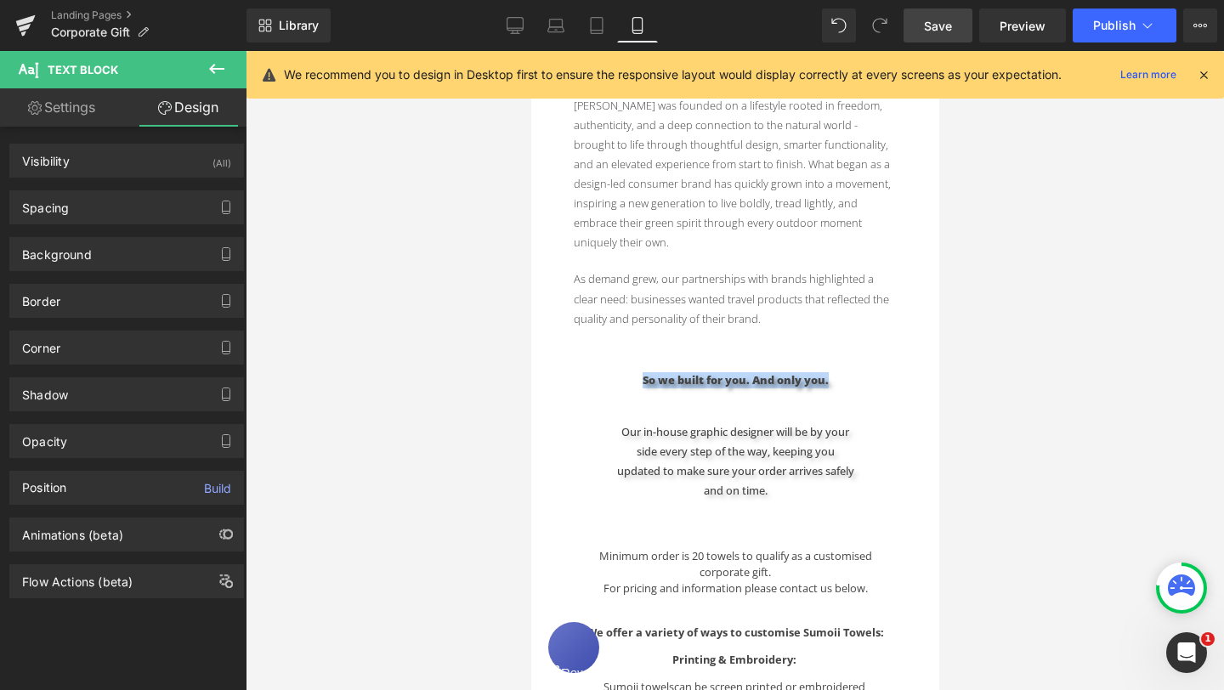
click at [878, 372] on div "Text Block Hero Banner Looking for the perfect gift for creative teams, leaders…" at bounding box center [734, 562] width 408 height 1875
click at [835, 372] on div "So we built for you. And only you. Text Block" at bounding box center [734, 380] width 238 height 16
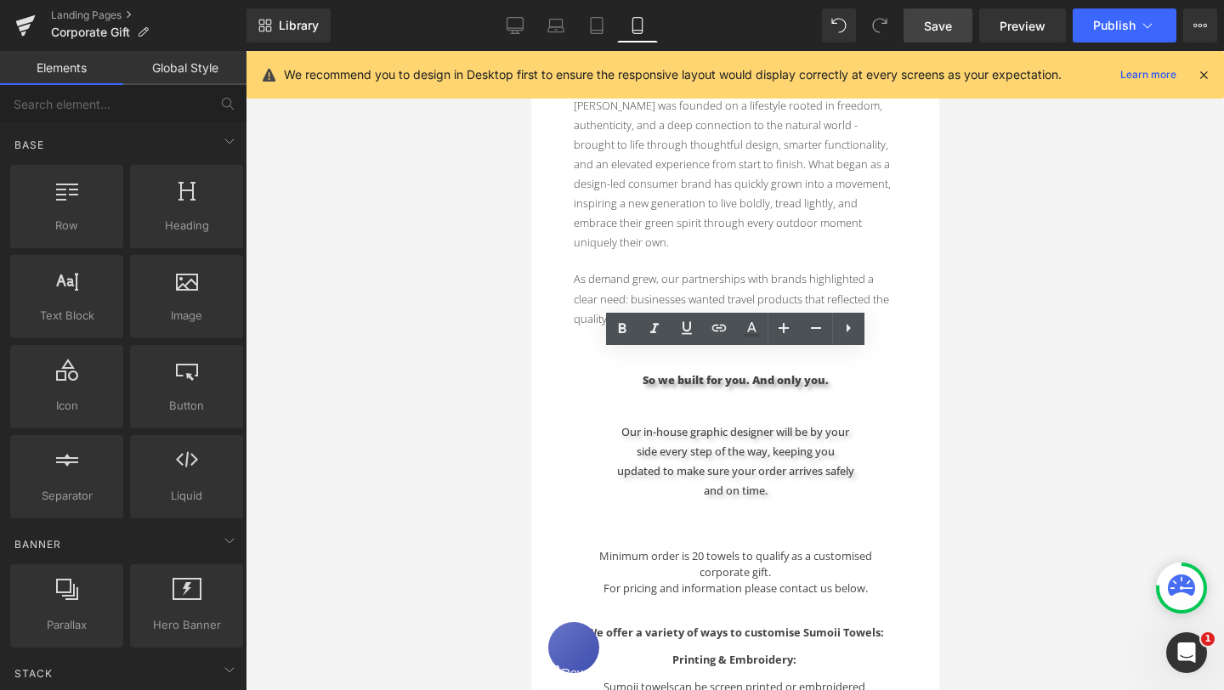
click at [821, 372] on div "Text Block Hero Banner Looking for the perfect gift for creative teams, leaders…" at bounding box center [734, 562] width 408 height 1875
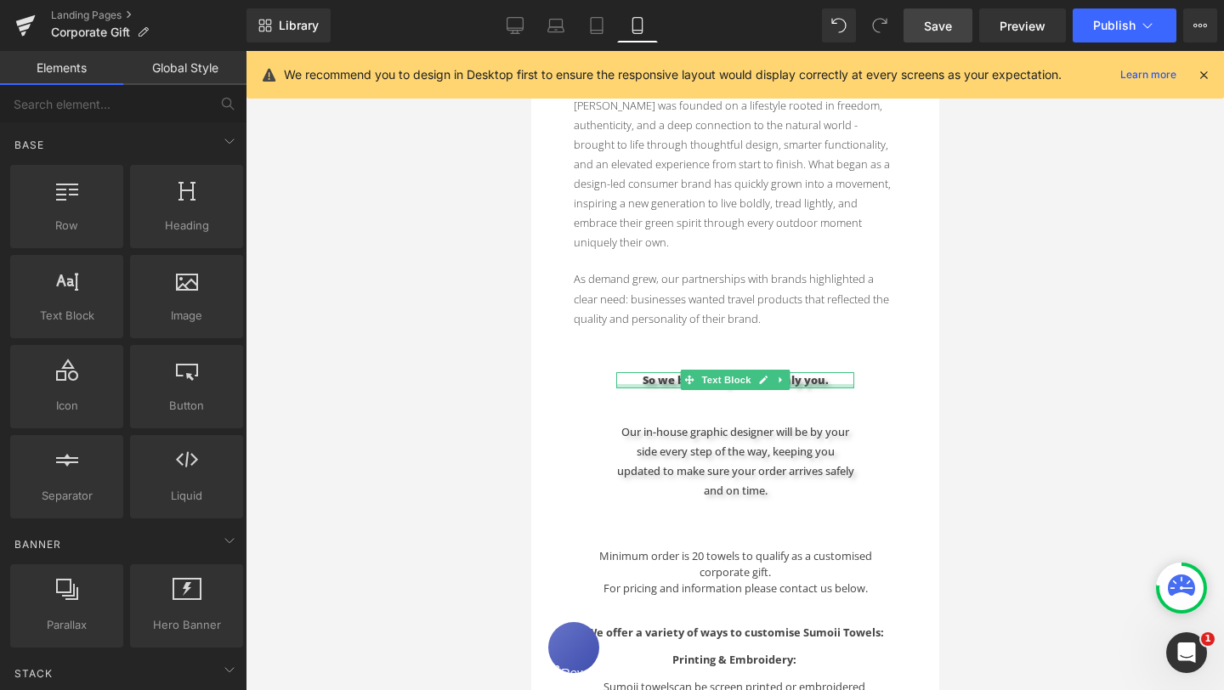
click at [818, 384] on div at bounding box center [734, 386] width 238 height 4
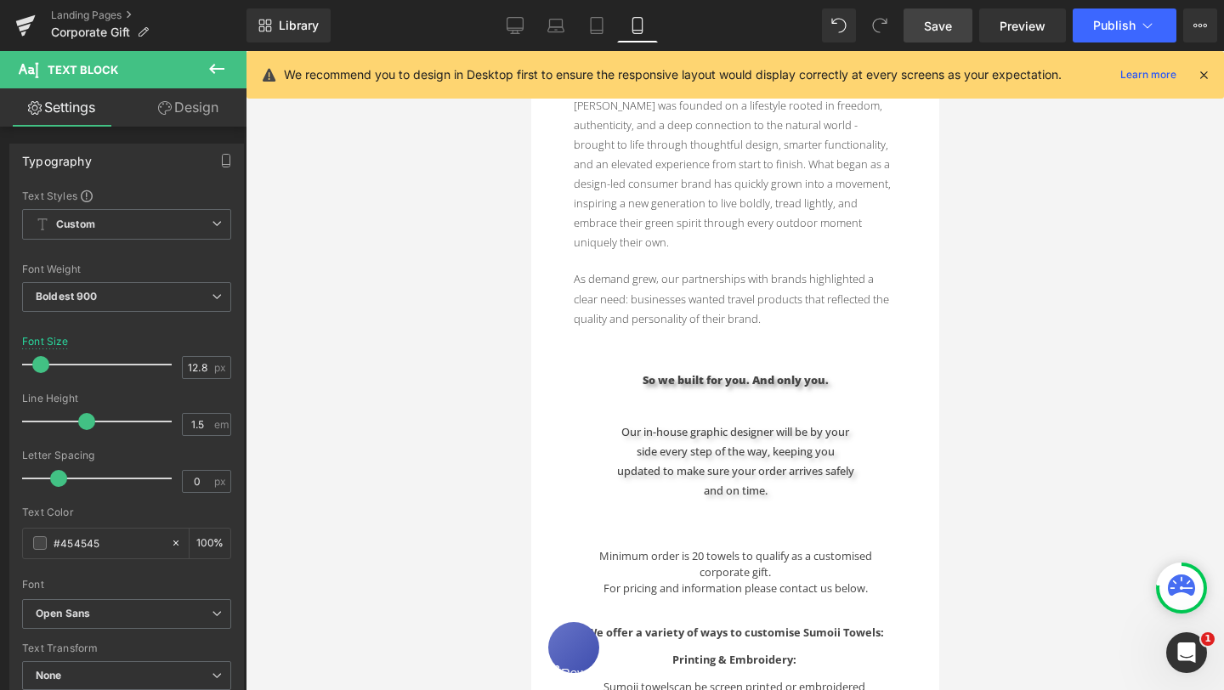
click at [202, 115] on link "Design" at bounding box center [188, 107] width 123 height 38
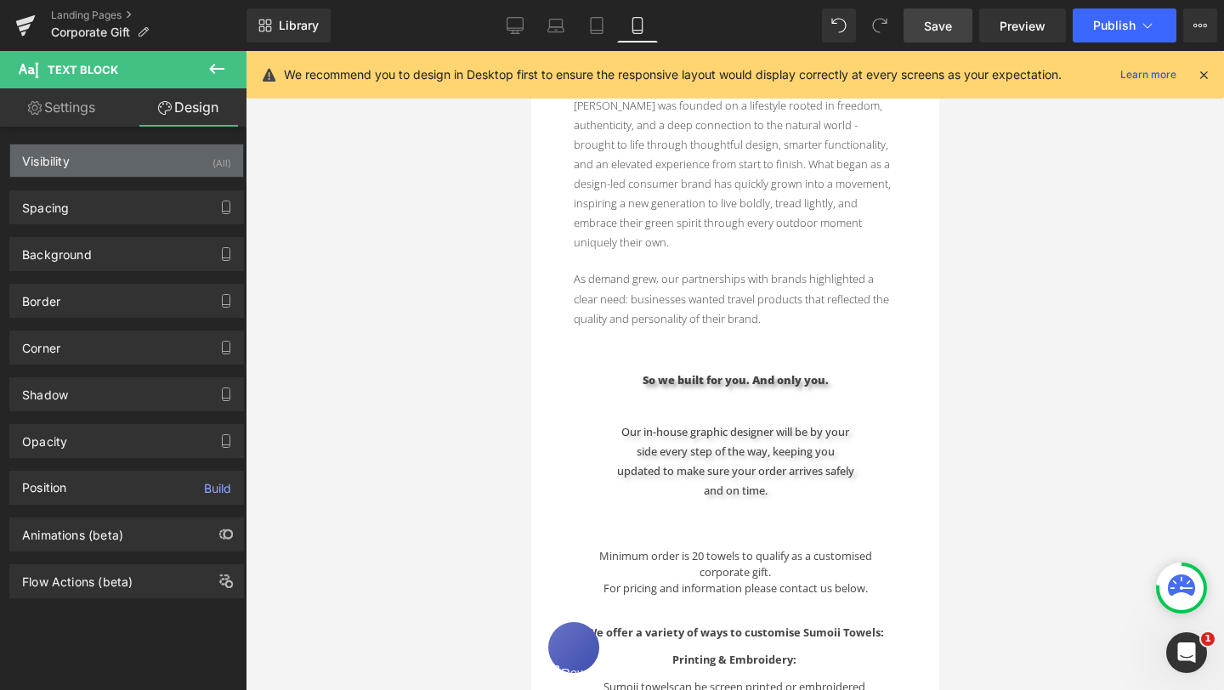
click at [184, 149] on div "Visibility (All)" at bounding box center [126, 160] width 233 height 32
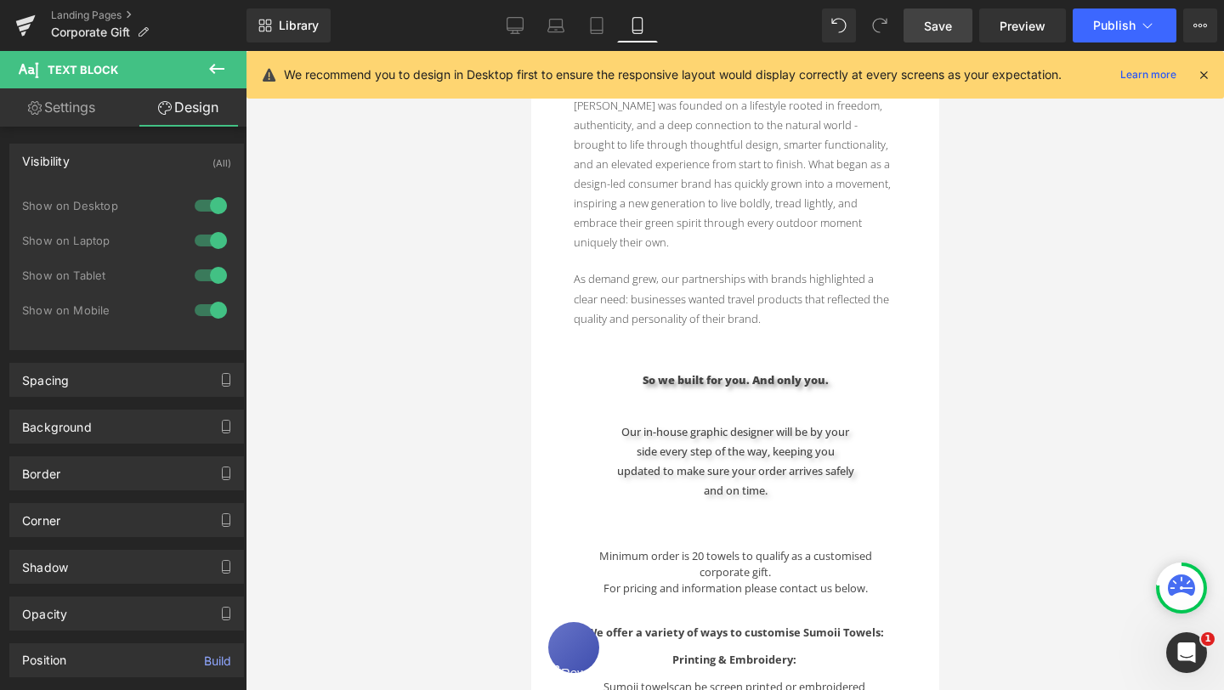
click at [196, 273] on div at bounding box center [210, 275] width 41 height 27
click at [200, 305] on div at bounding box center [210, 310] width 41 height 27
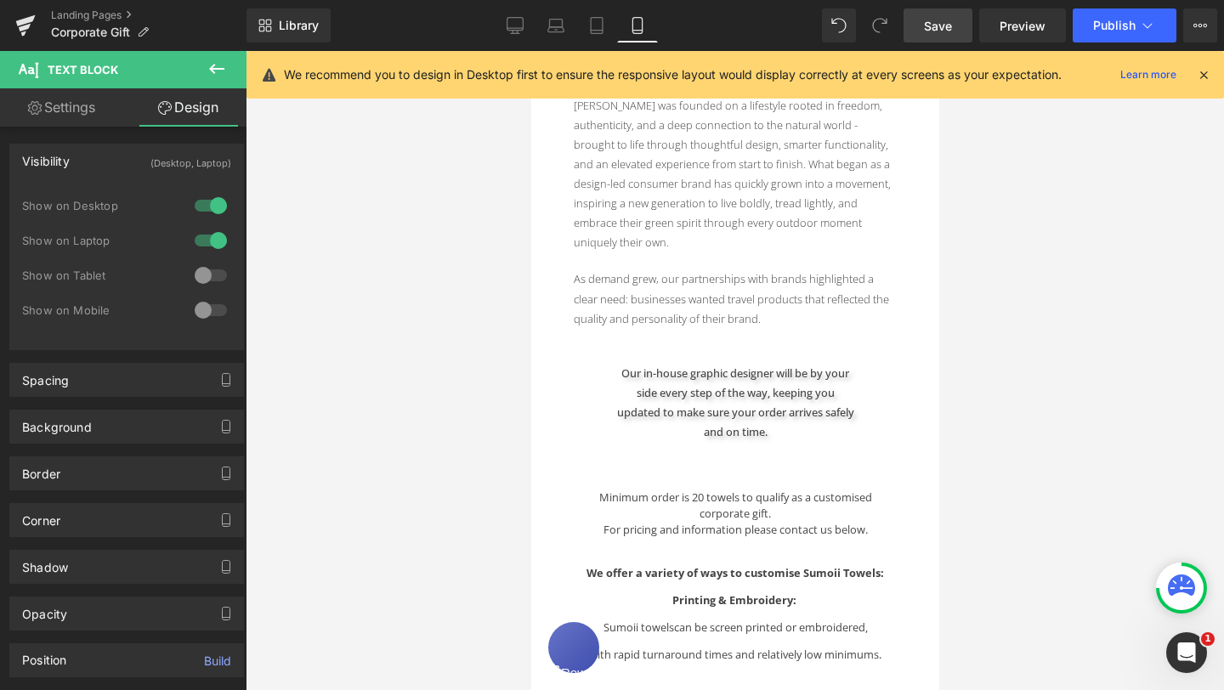
click at [752, 330] on div "Text Block Hero Banner Looking for the perfect gift for creative teams, leaders…" at bounding box center [734, 533] width 408 height 1816
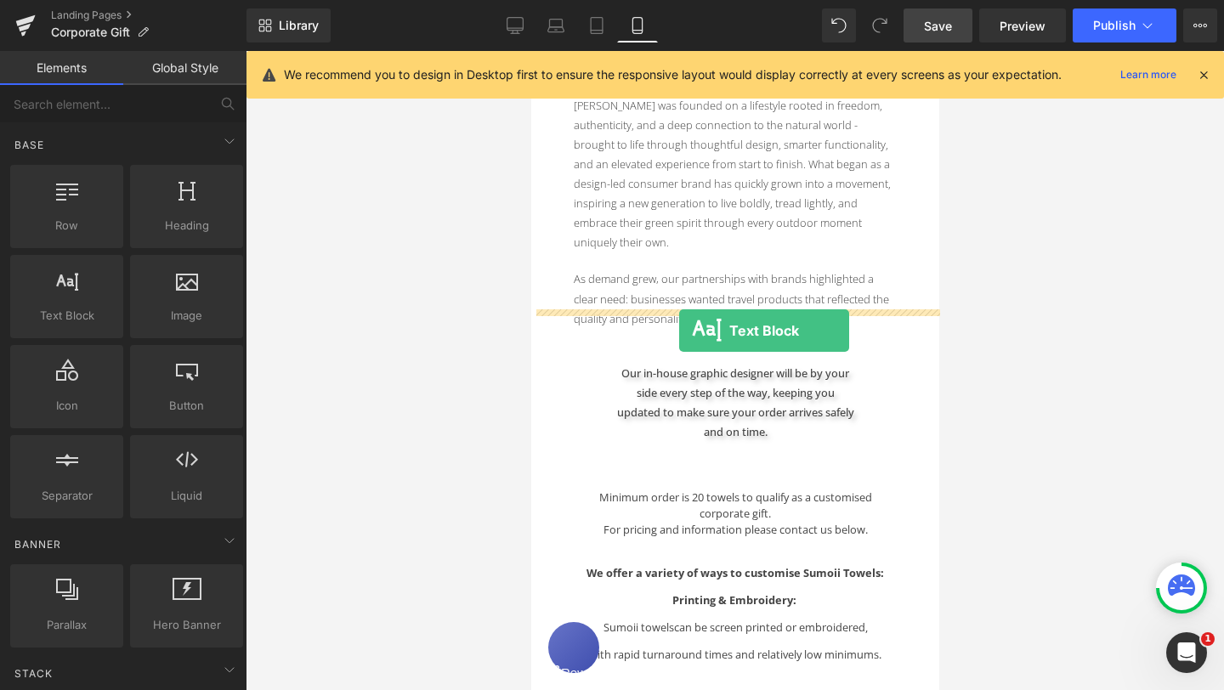
drag, startPoint x: 603, startPoint y: 350, endPoint x: 678, endPoint y: 330, distance: 77.5
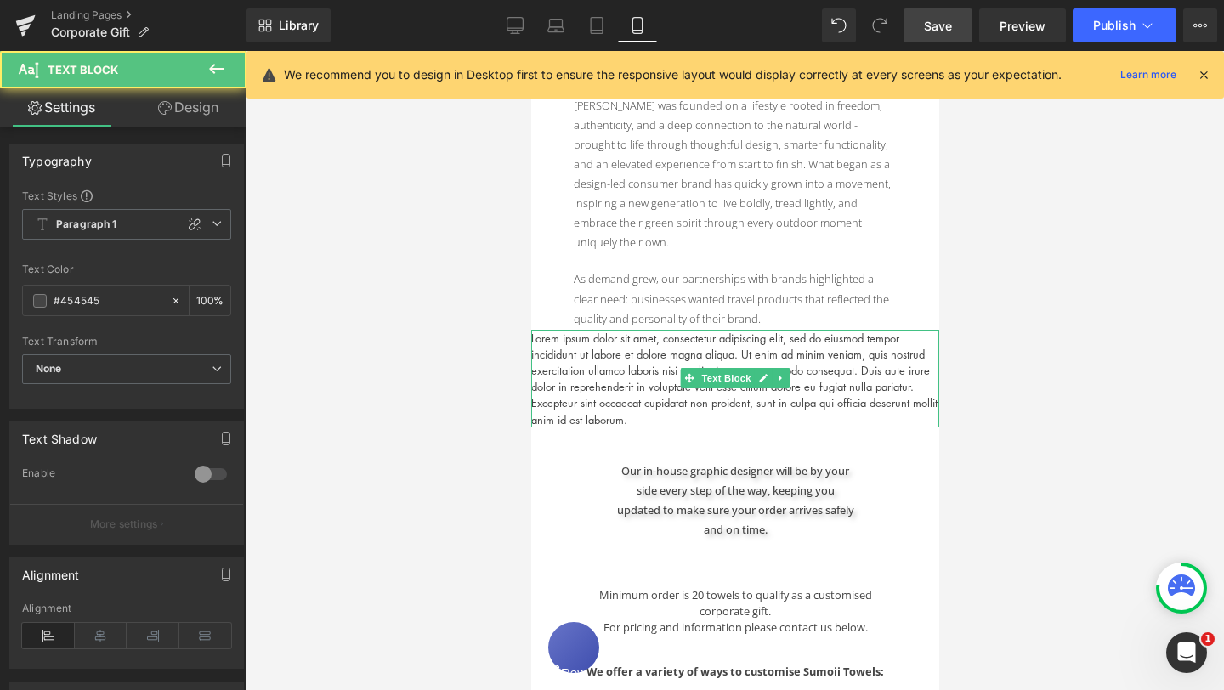
click at [666, 340] on p "Lorem ipsum dolor sit amet, consectetur adipiscing elit, sed do eiusmod tempor …" at bounding box center [734, 379] width 408 height 98
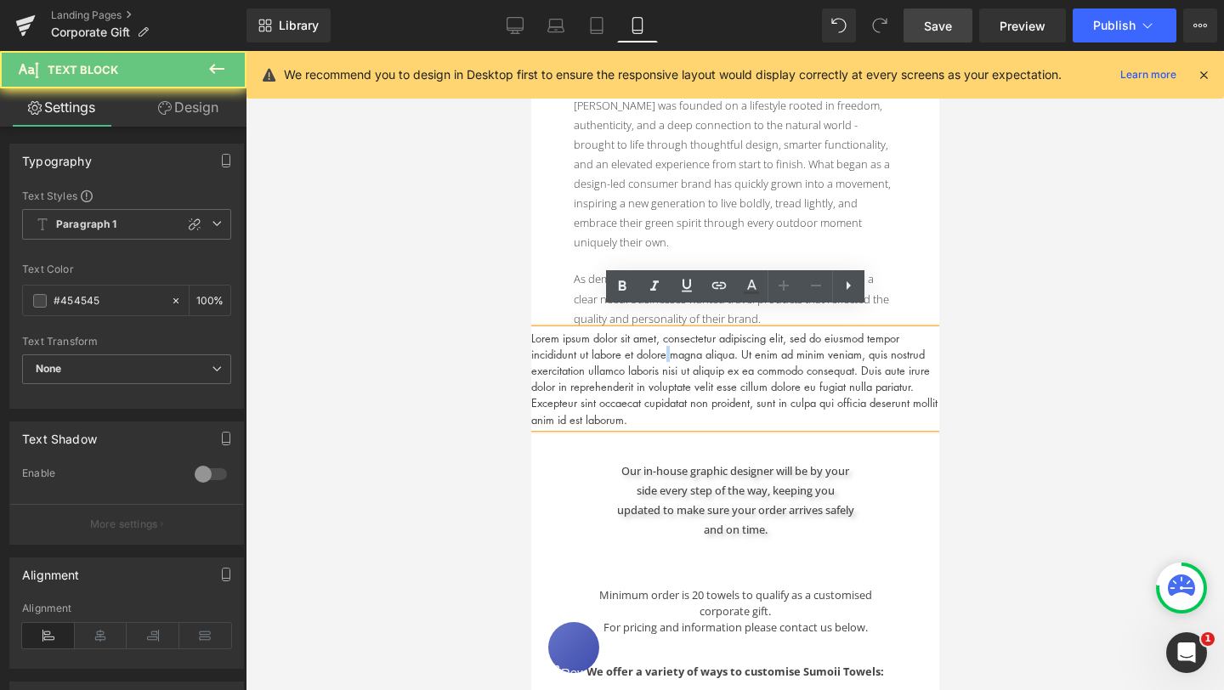
click at [666, 340] on p "Lorem ipsum dolor sit amet, consectetur adipiscing elit, sed do eiusmod tempor …" at bounding box center [734, 379] width 408 height 98
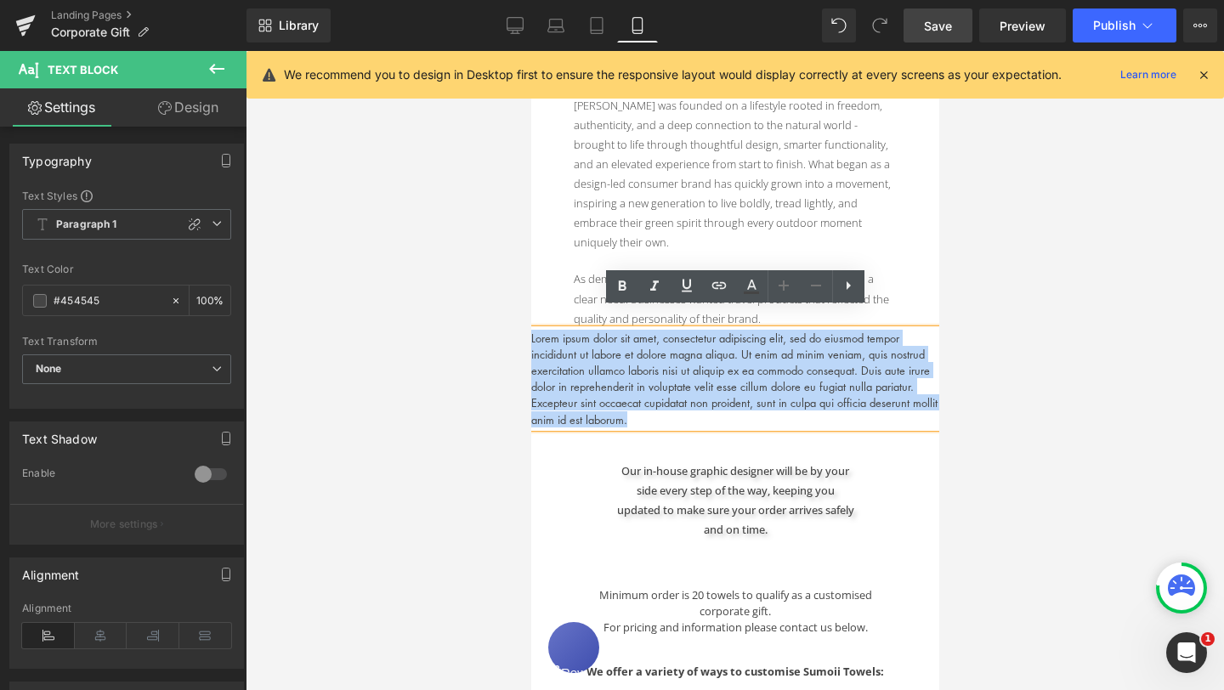
click at [666, 340] on p "Lorem ipsum dolor sit amet, consectetur adipiscing elit, sed do eiusmod tempor …" at bounding box center [734, 379] width 408 height 98
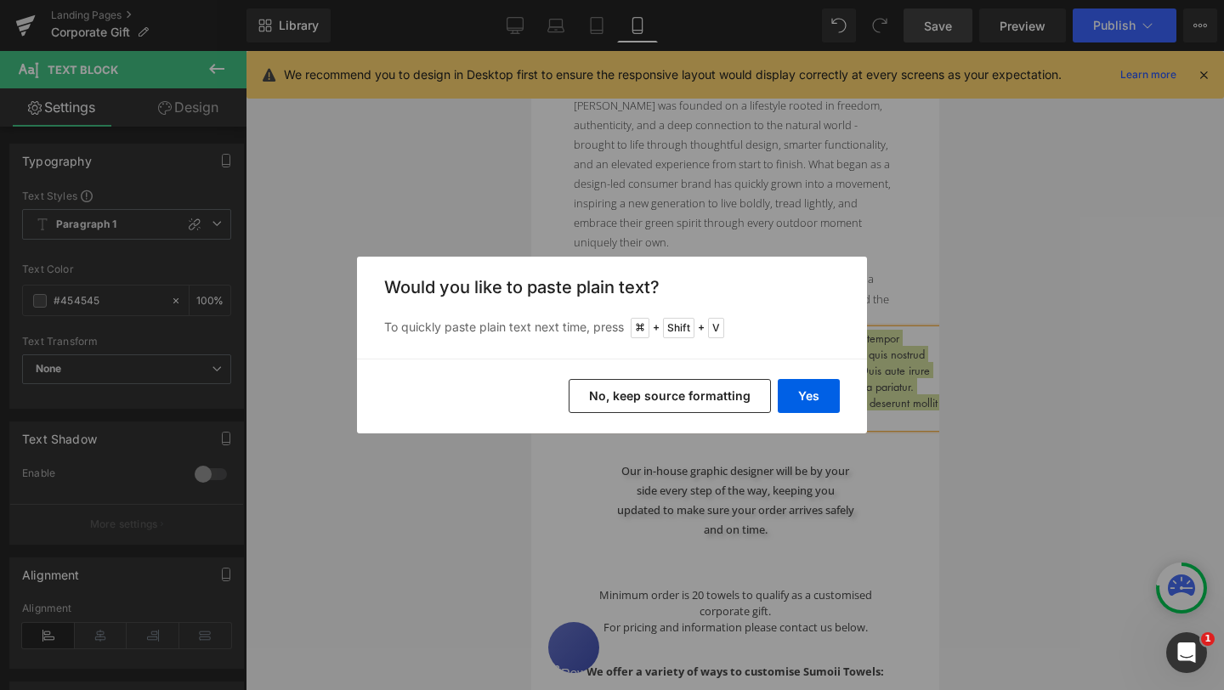
click at [730, 392] on button "No, keep source formatting" at bounding box center [670, 396] width 202 height 34
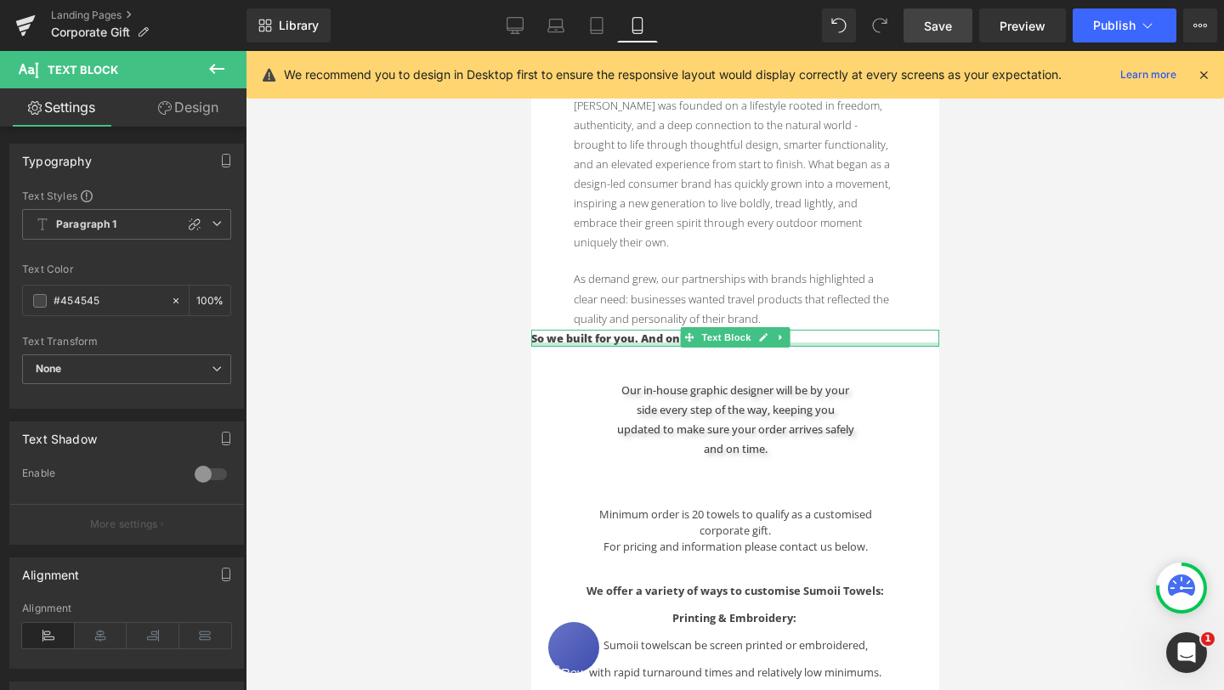
click at [646, 343] on div at bounding box center [734, 345] width 408 height 4
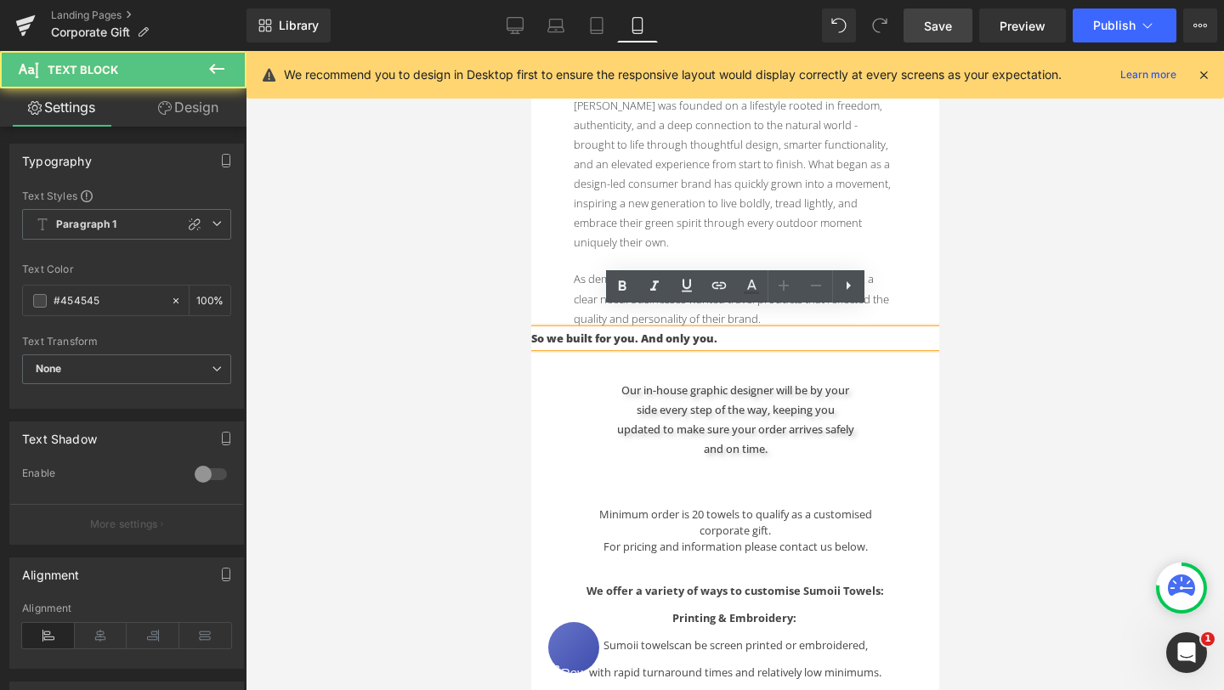
click at [632, 331] on span "So we built for you. And only you." at bounding box center [623, 338] width 186 height 15
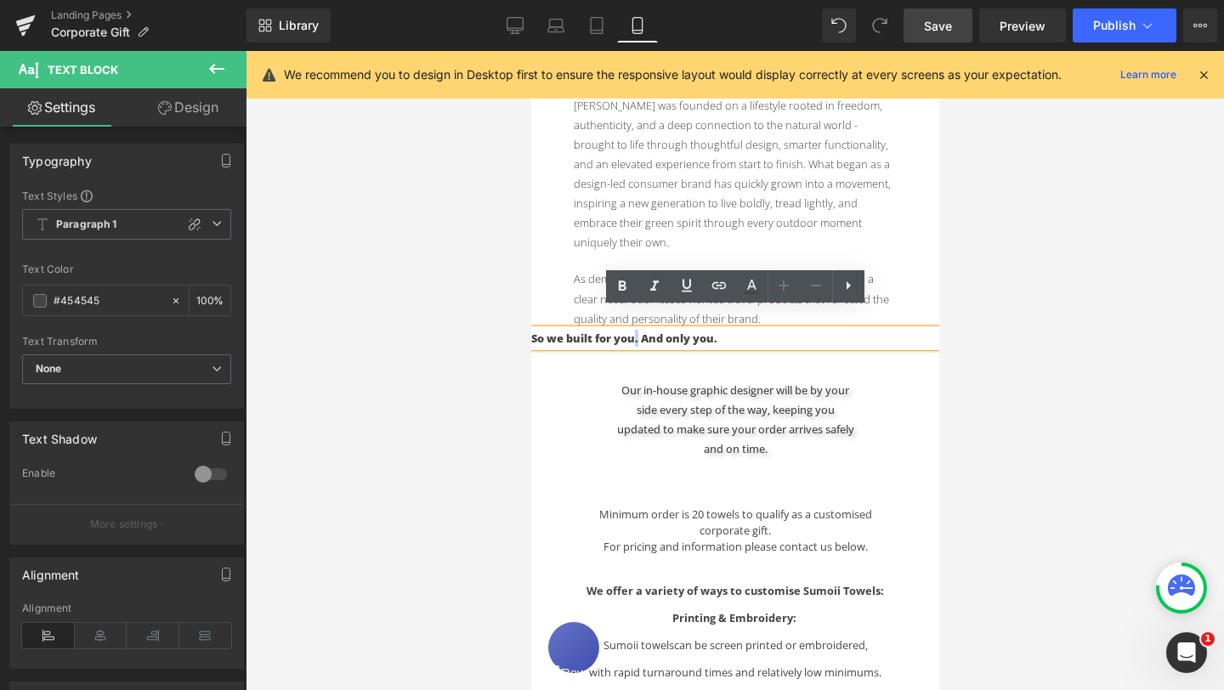
click at [632, 331] on span "So we built for you. And only you." at bounding box center [623, 338] width 186 height 15
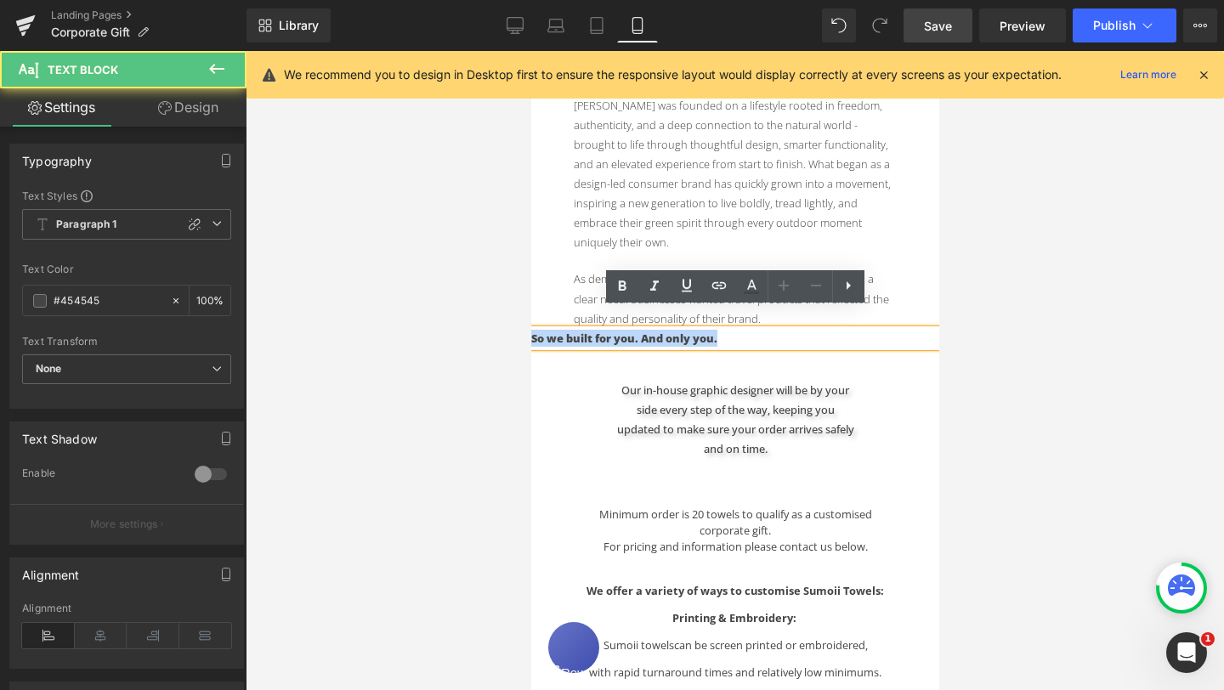
drag, startPoint x: 730, startPoint y: 321, endPoint x: 1017, endPoint y: 371, distance: 291.5
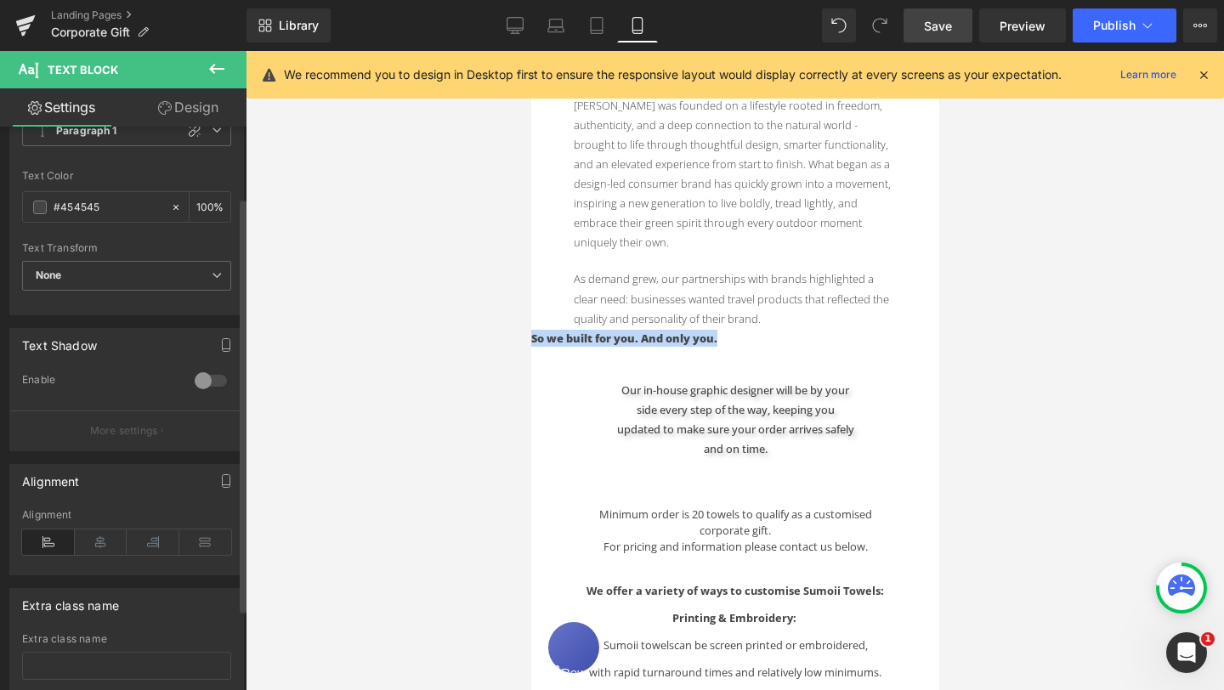
scroll to position [96, 0]
click at [98, 530] on icon at bounding box center [101, 539] width 53 height 25
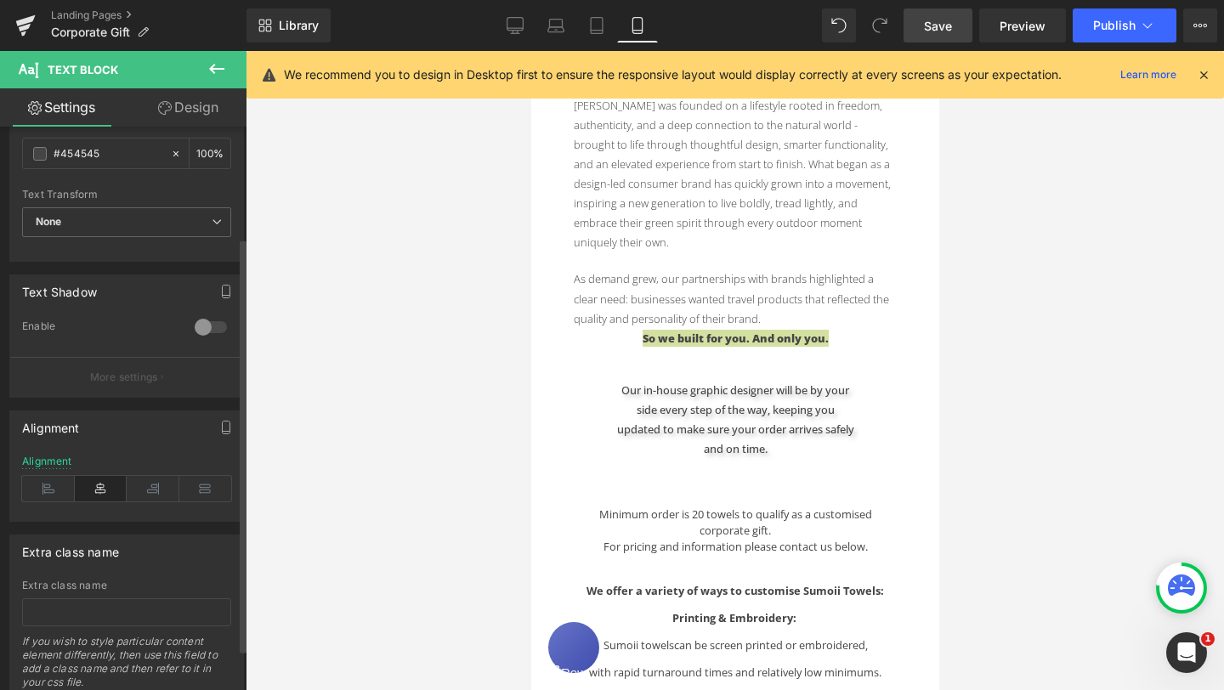
scroll to position [155, 0]
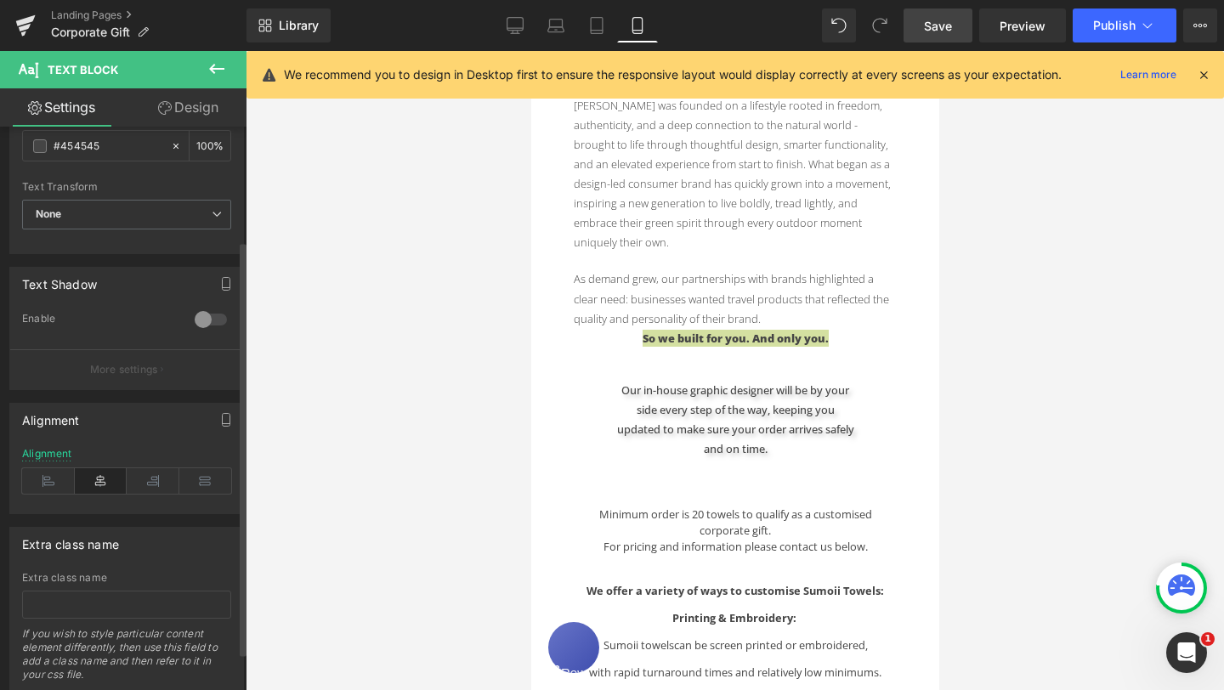
click at [199, 317] on div at bounding box center [210, 319] width 41 height 27
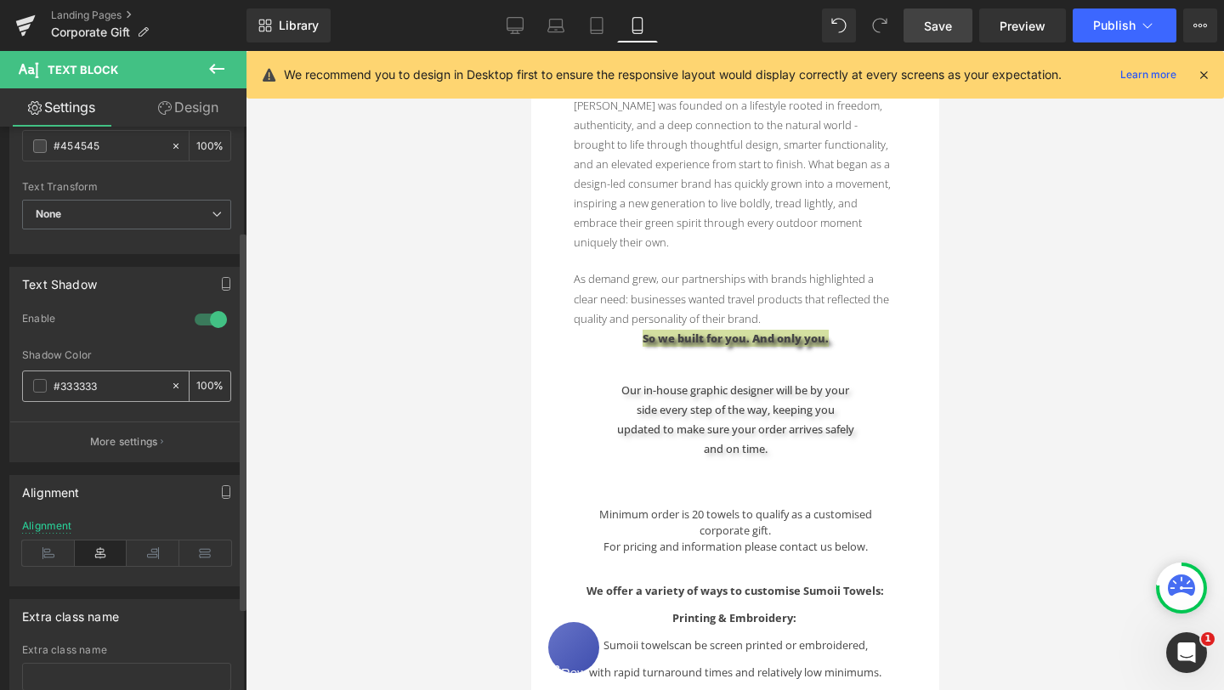
click at [196, 385] on input "100" at bounding box center [204, 386] width 17 height 19
drag, startPoint x: 204, startPoint y: 383, endPoint x: 180, endPoint y: 383, distance: 23.8
click at [180, 383] on div "30 %" at bounding box center [200, 386] width 60 height 30
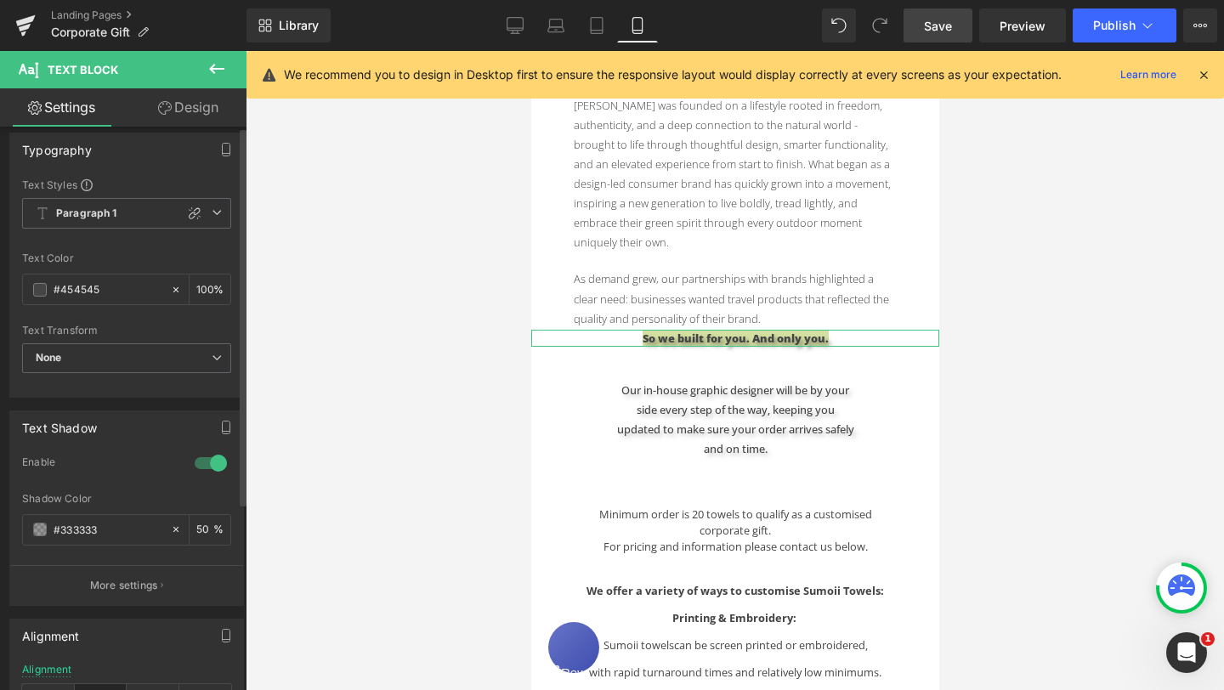
scroll to position [0, 0]
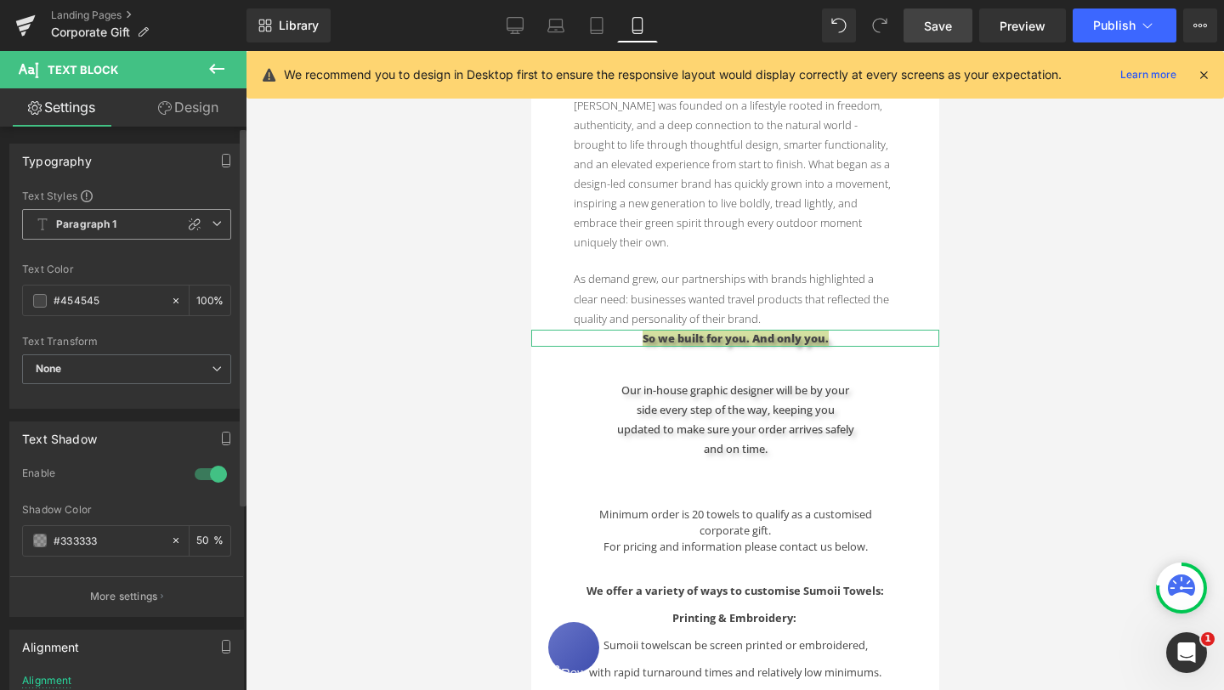
type input "50"
click at [212, 222] on icon at bounding box center [217, 223] width 10 height 10
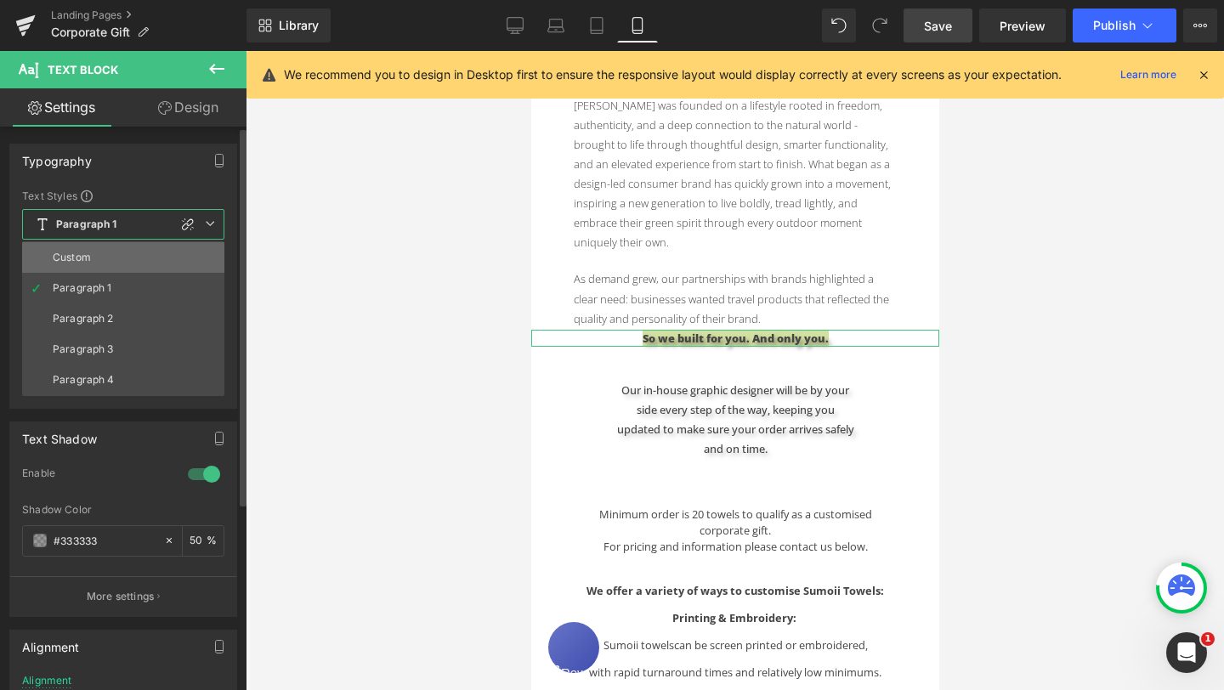
click at [144, 253] on li "Custom" at bounding box center [123, 257] width 202 height 31
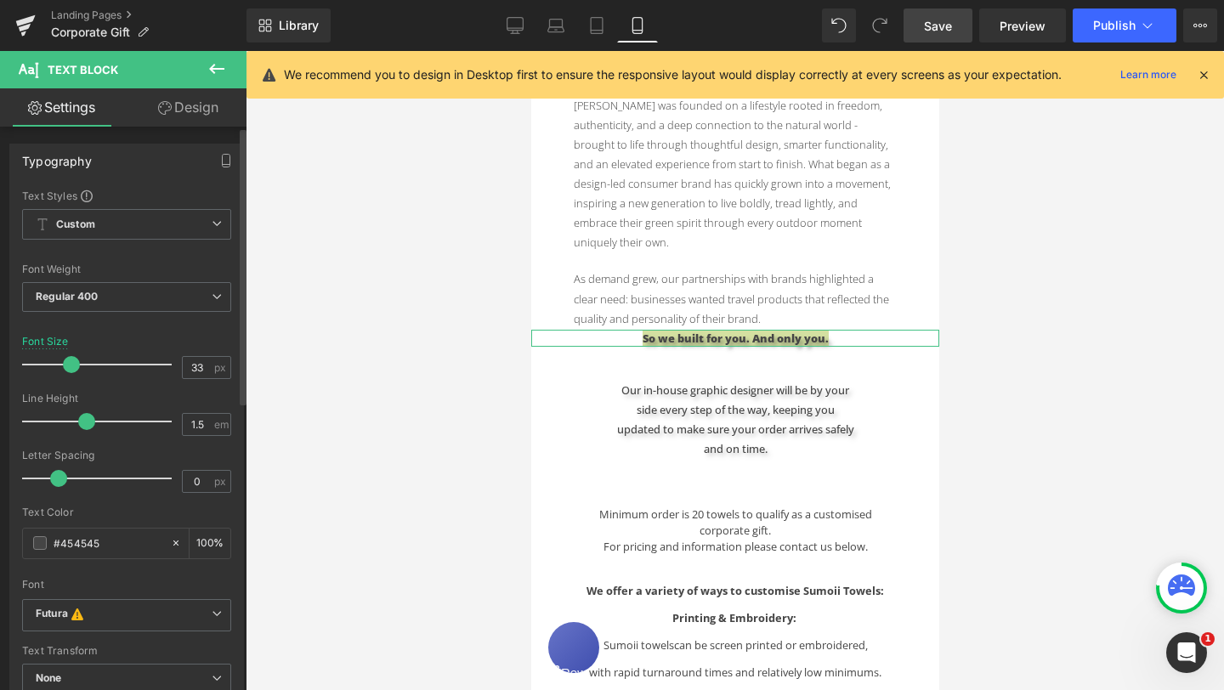
click at [70, 366] on div at bounding box center [101, 365] width 141 height 34
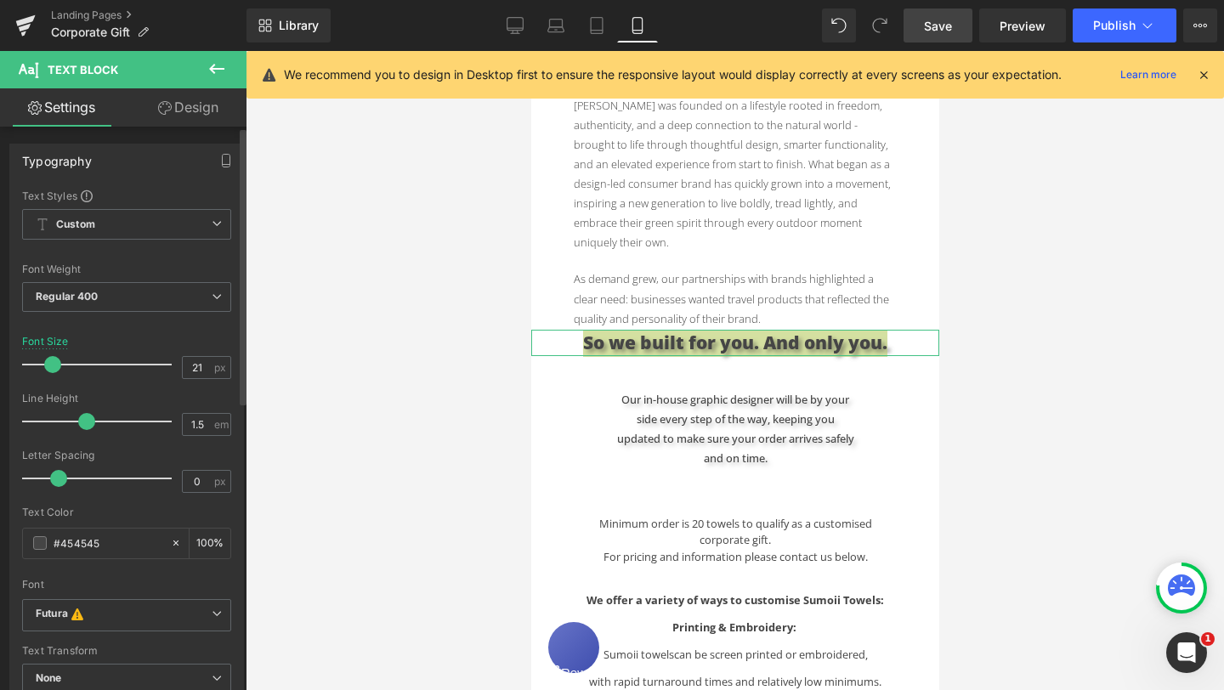
type input "22"
drag, startPoint x: 70, startPoint y: 366, endPoint x: 54, endPoint y: 364, distance: 15.5
click at [54, 364] on span at bounding box center [54, 364] width 17 height 17
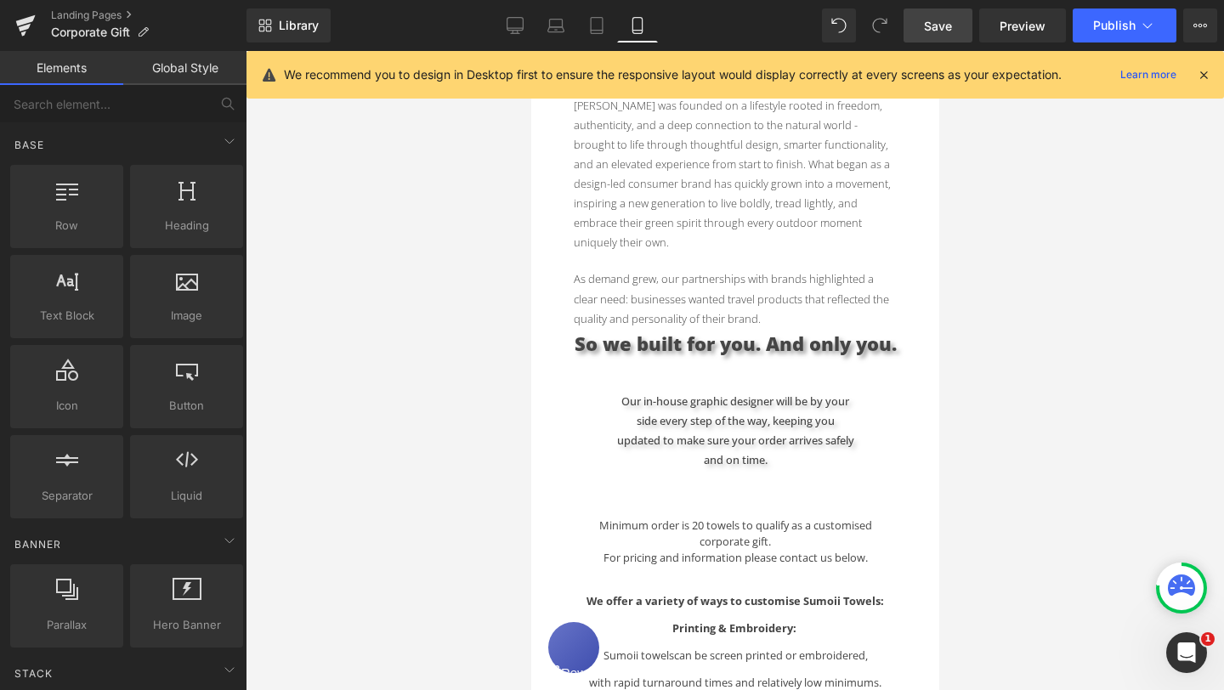
click at [930, 400] on div "Text Block Hero Banner Looking for the perfect gift for creative teams, leaders…" at bounding box center [734, 547] width 408 height 1844
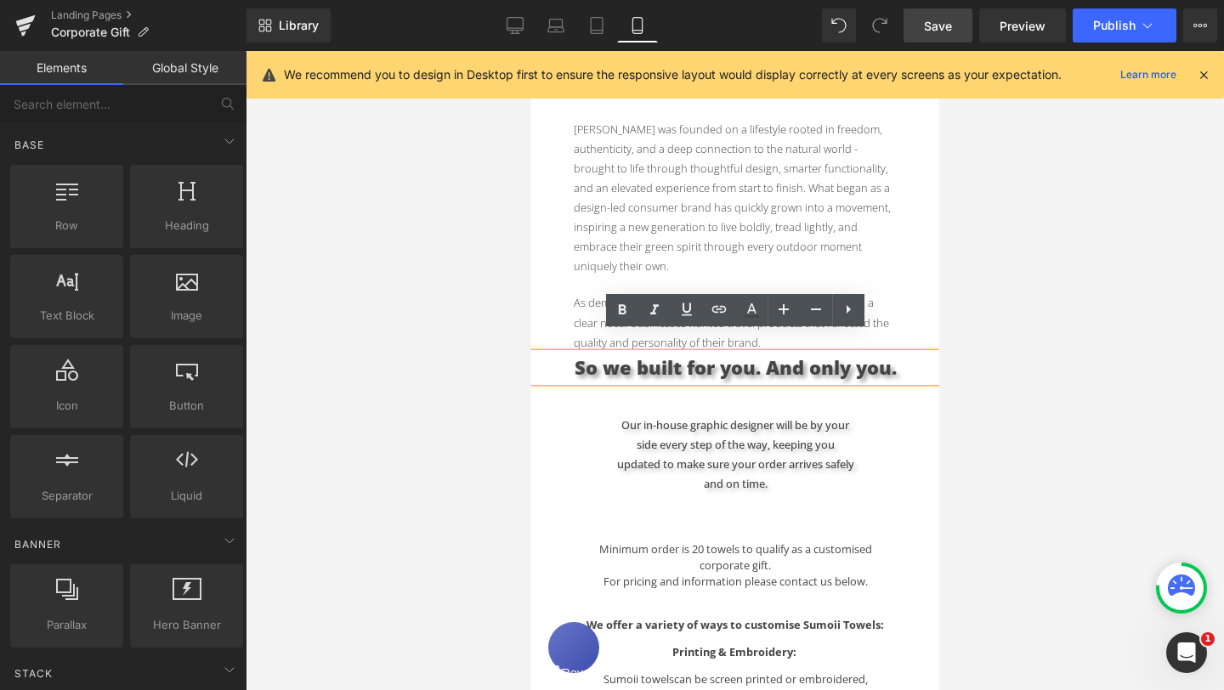
scroll to position [520, 0]
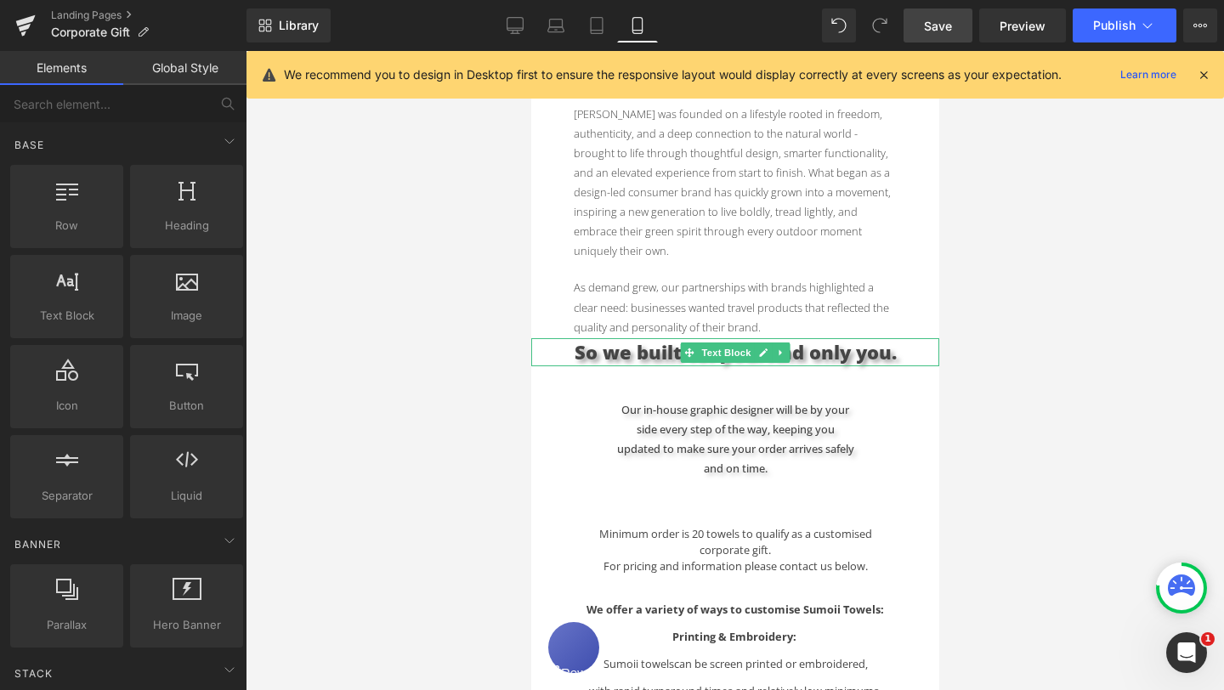
click at [603, 339] on span "So we built for you. And only you." at bounding box center [735, 351] width 322 height 25
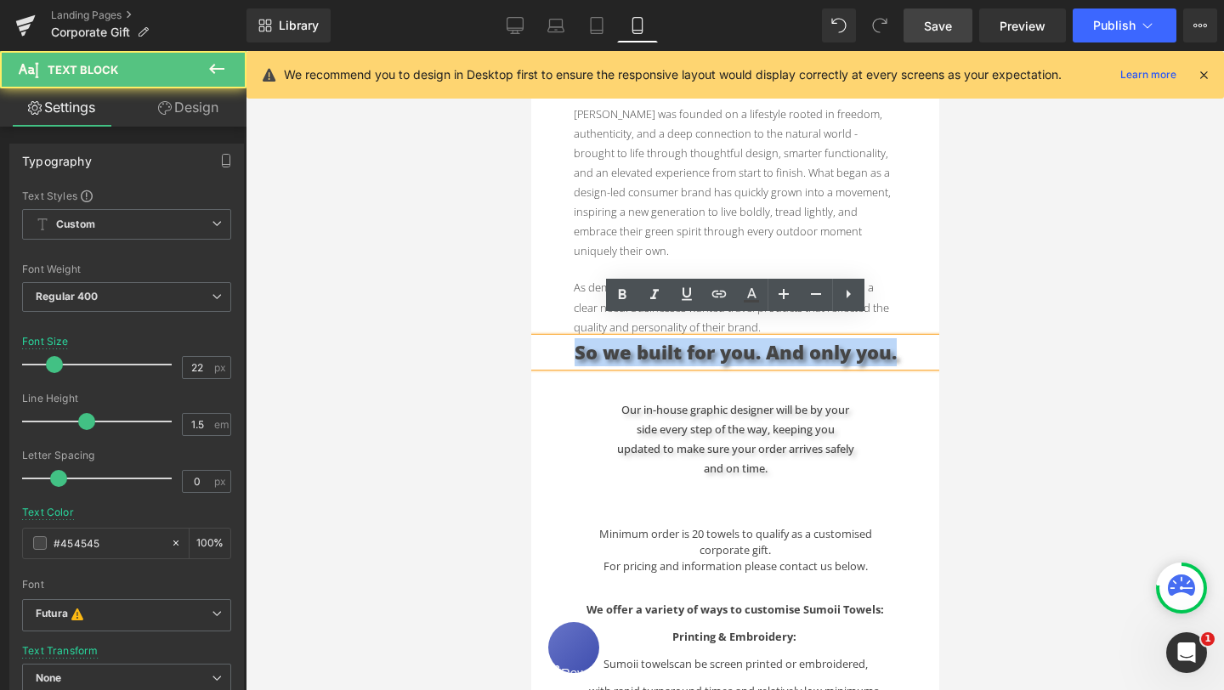
drag, startPoint x: 575, startPoint y: 338, endPoint x: 921, endPoint y: 338, distance: 345.9
click at [921, 338] on p "So we built for you. And only you." at bounding box center [734, 352] width 408 height 28
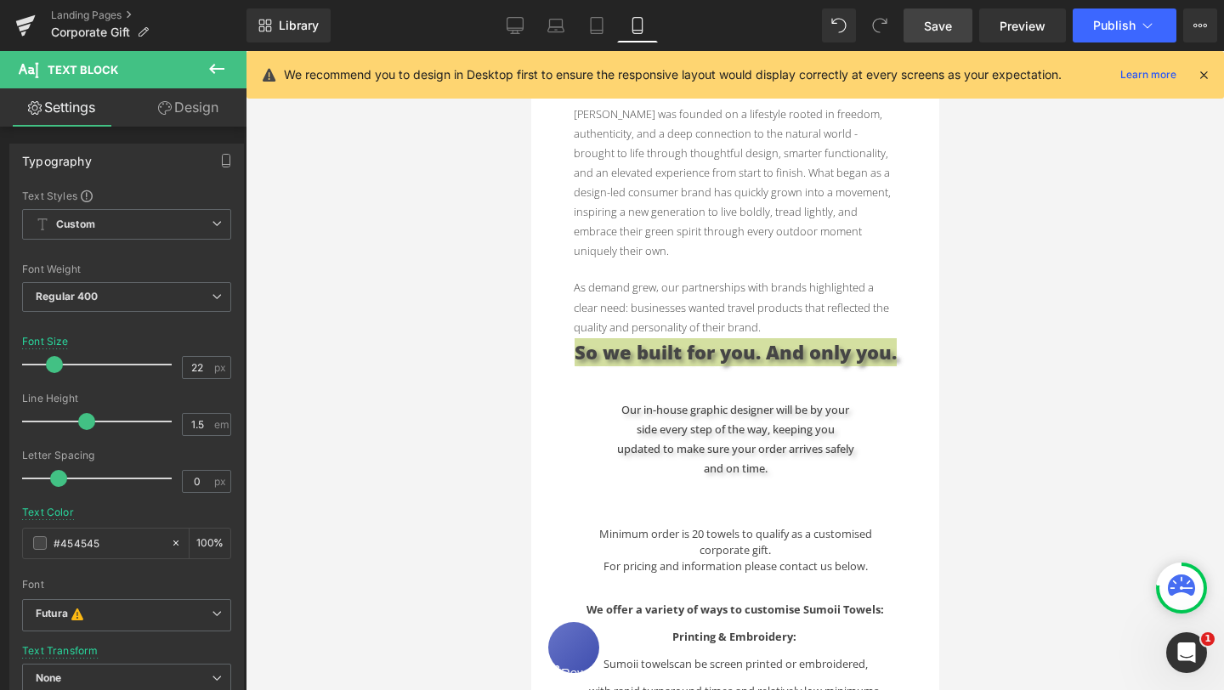
click at [192, 106] on link "Design" at bounding box center [188, 107] width 123 height 38
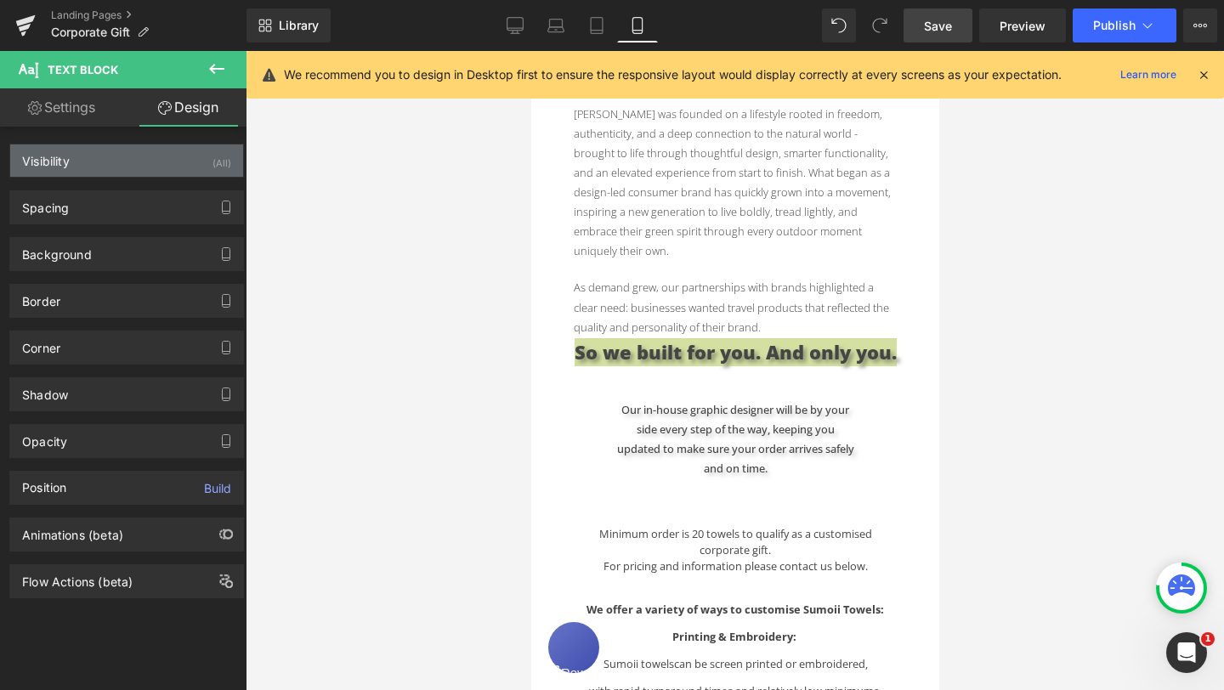
click at [150, 158] on div "Visibility (All)" at bounding box center [126, 160] width 233 height 32
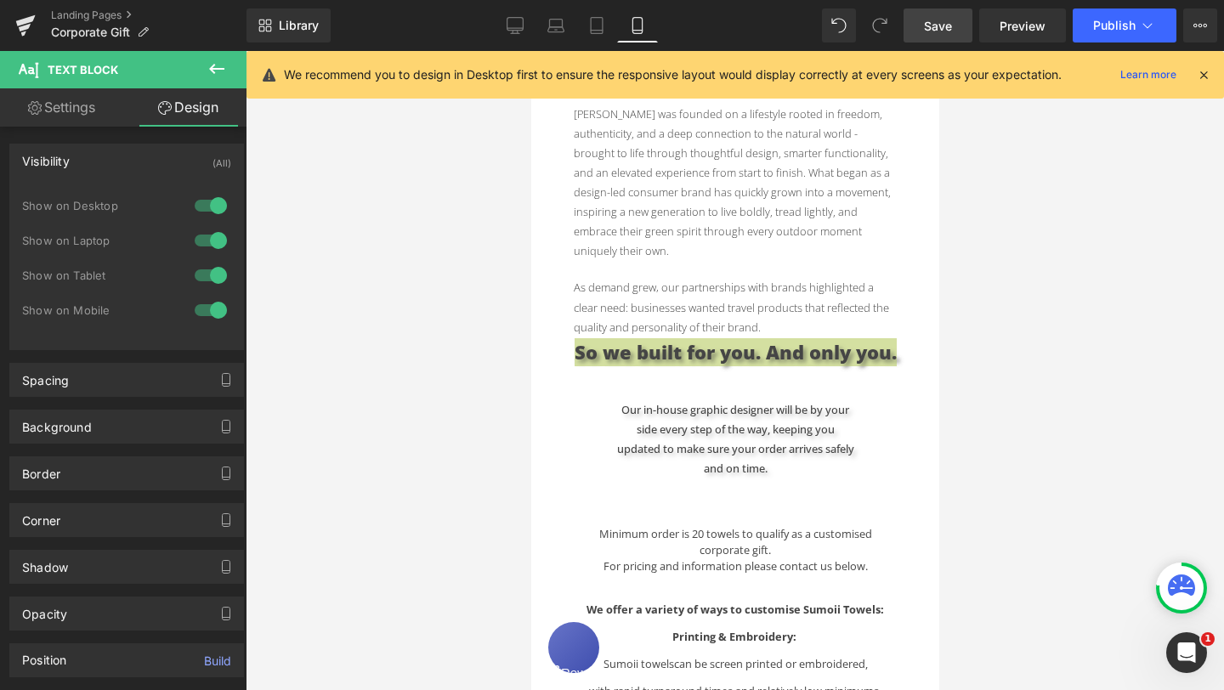
type input "0"
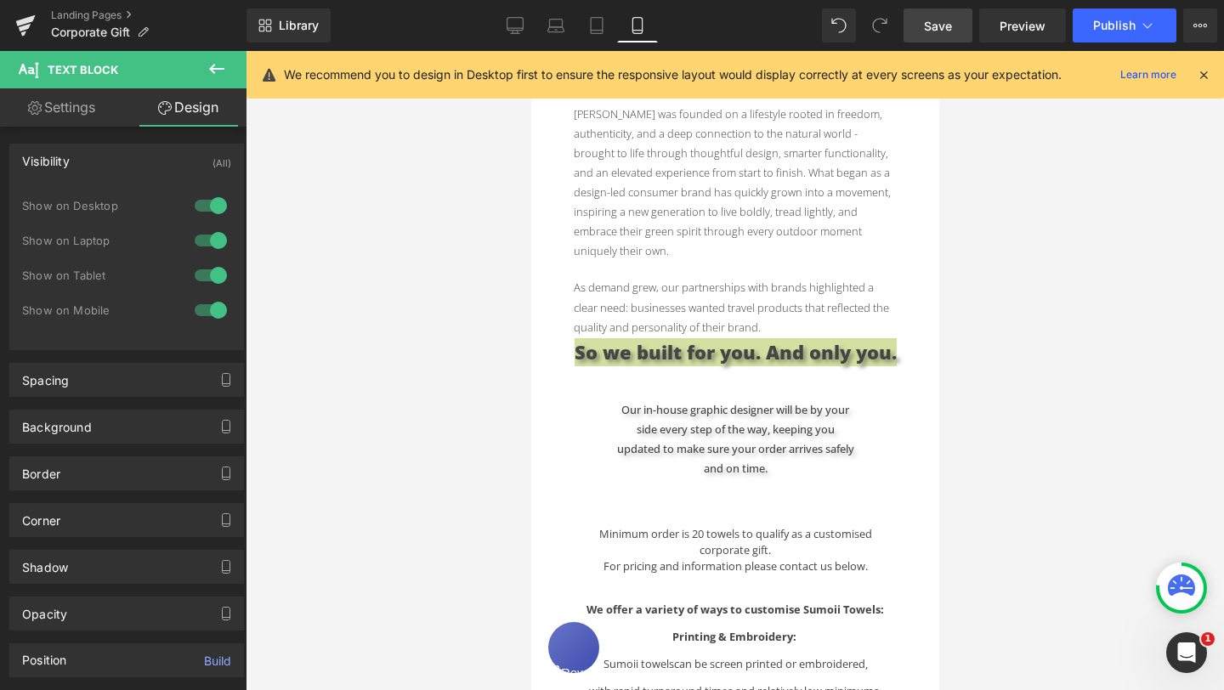
type input "0"
click at [199, 236] on div at bounding box center [210, 240] width 41 height 27
click at [199, 206] on div at bounding box center [210, 205] width 41 height 27
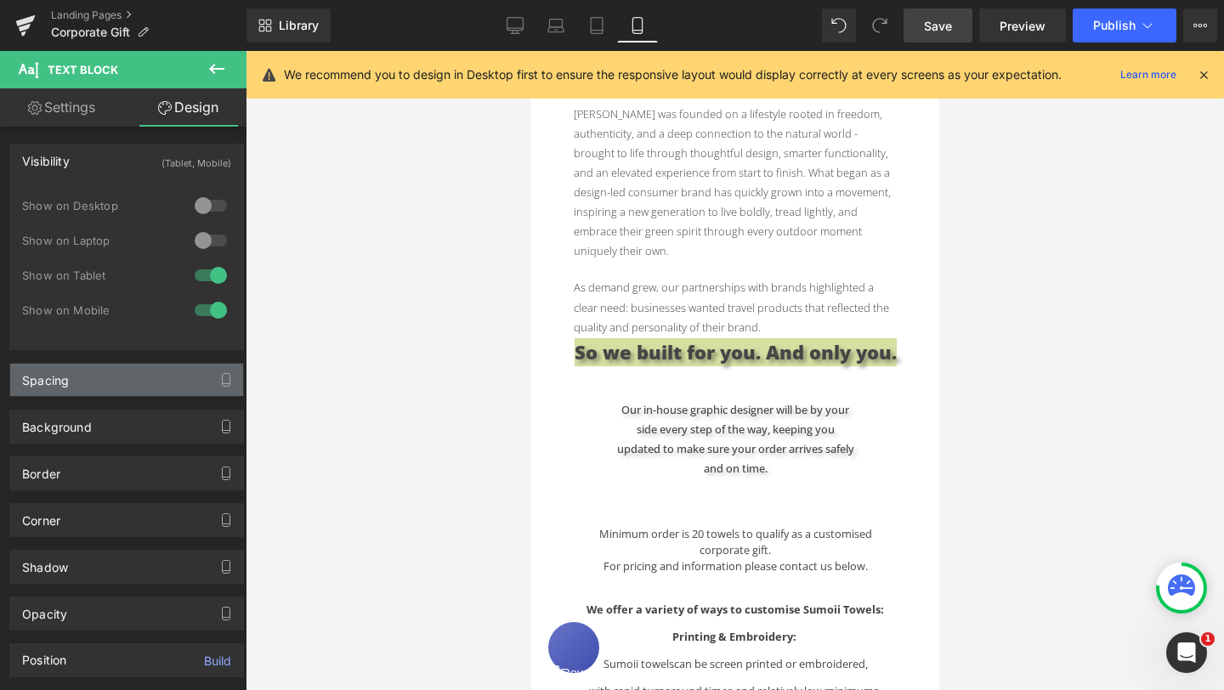
click at [163, 377] on div "Spacing" at bounding box center [126, 380] width 233 height 32
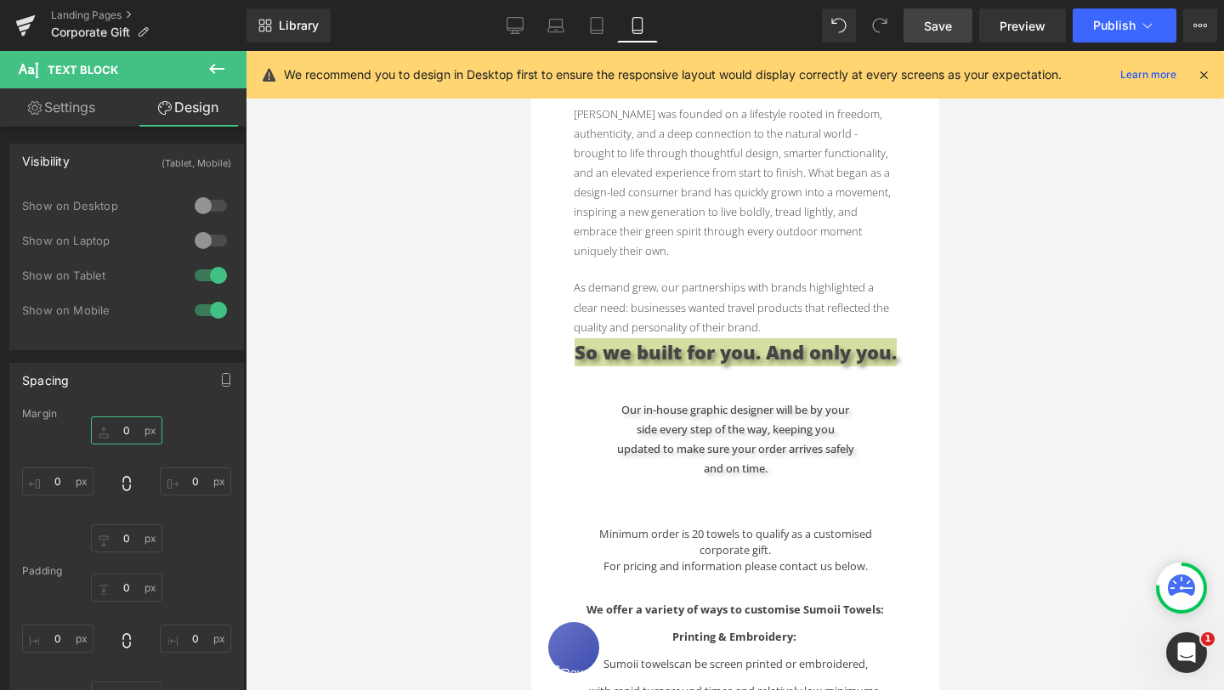
click at [116, 426] on input "0" at bounding box center [126, 430] width 71 height 28
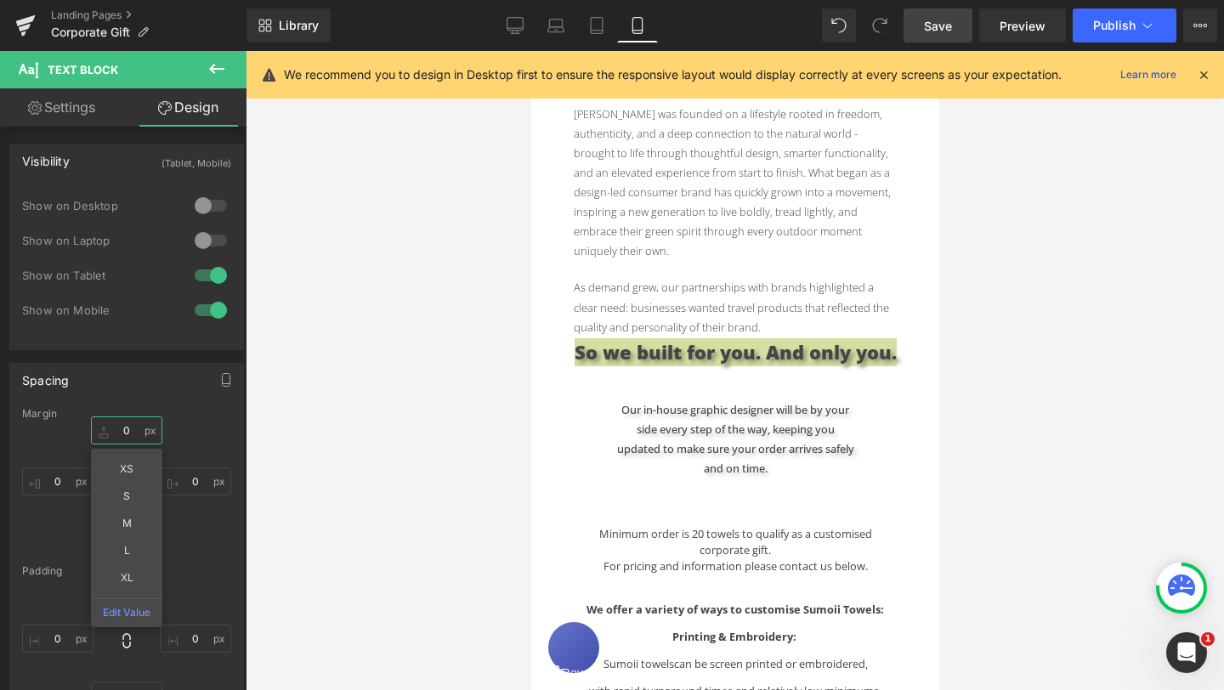
drag, startPoint x: 117, startPoint y: 426, endPoint x: 126, endPoint y: 427, distance: 8.5
click at [126, 427] on input "0" at bounding box center [126, 430] width 71 height 28
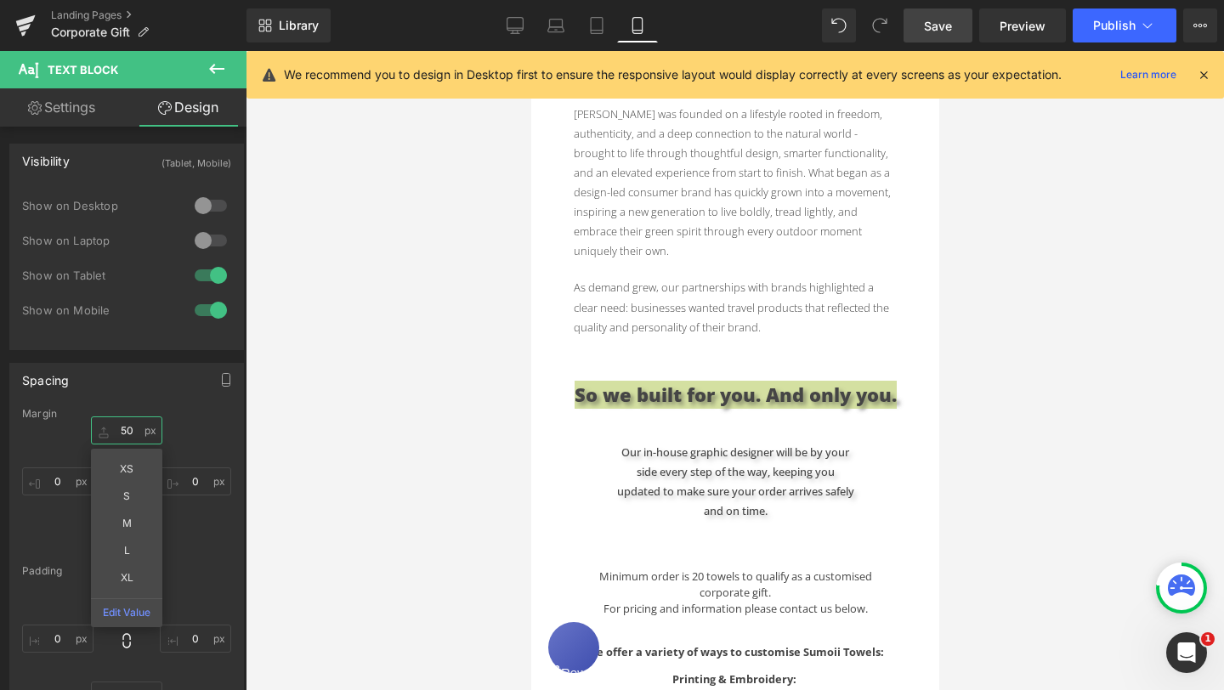
type input "50"
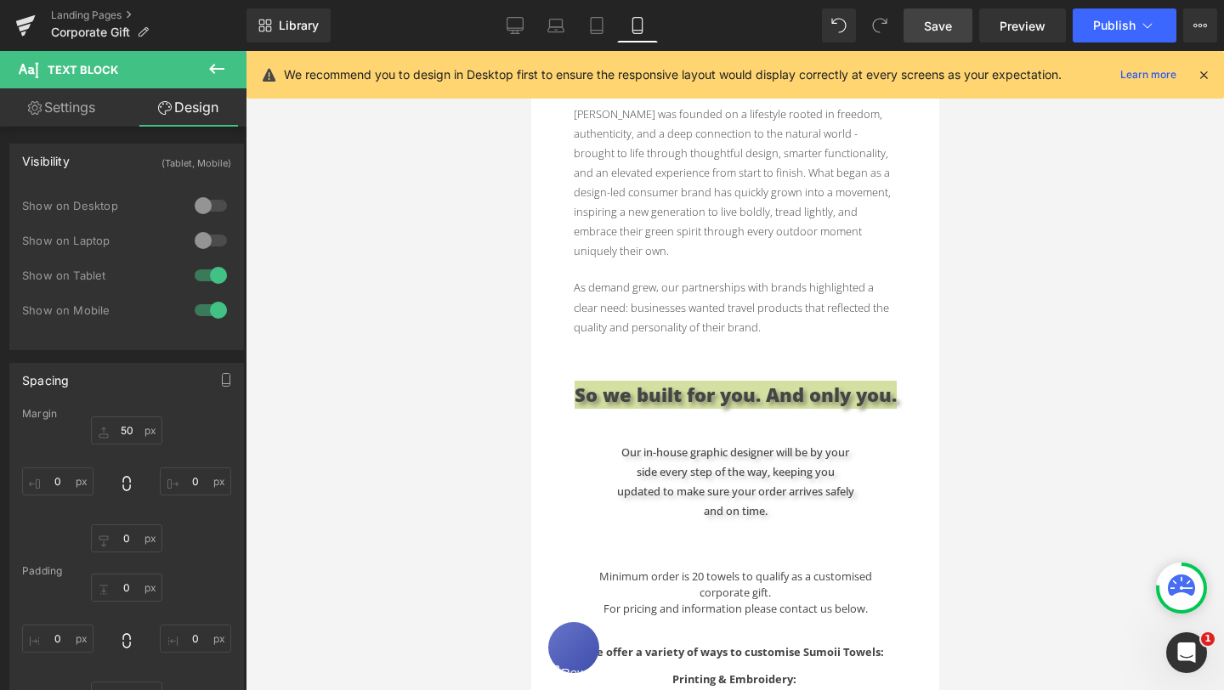
click at [203, 530] on div "50 50 0px 0 0px 0 0px 0" at bounding box center [126, 484] width 209 height 136
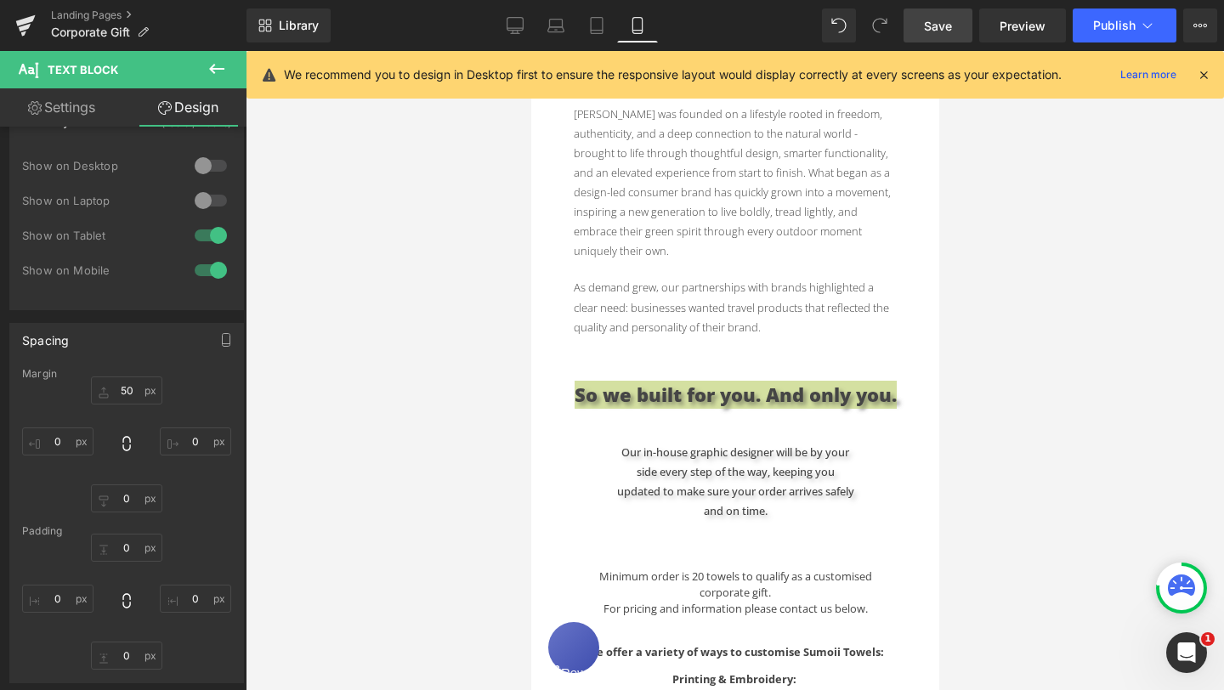
scroll to position [43, 0]
click at [57, 433] on input "0" at bounding box center [57, 438] width 71 height 28
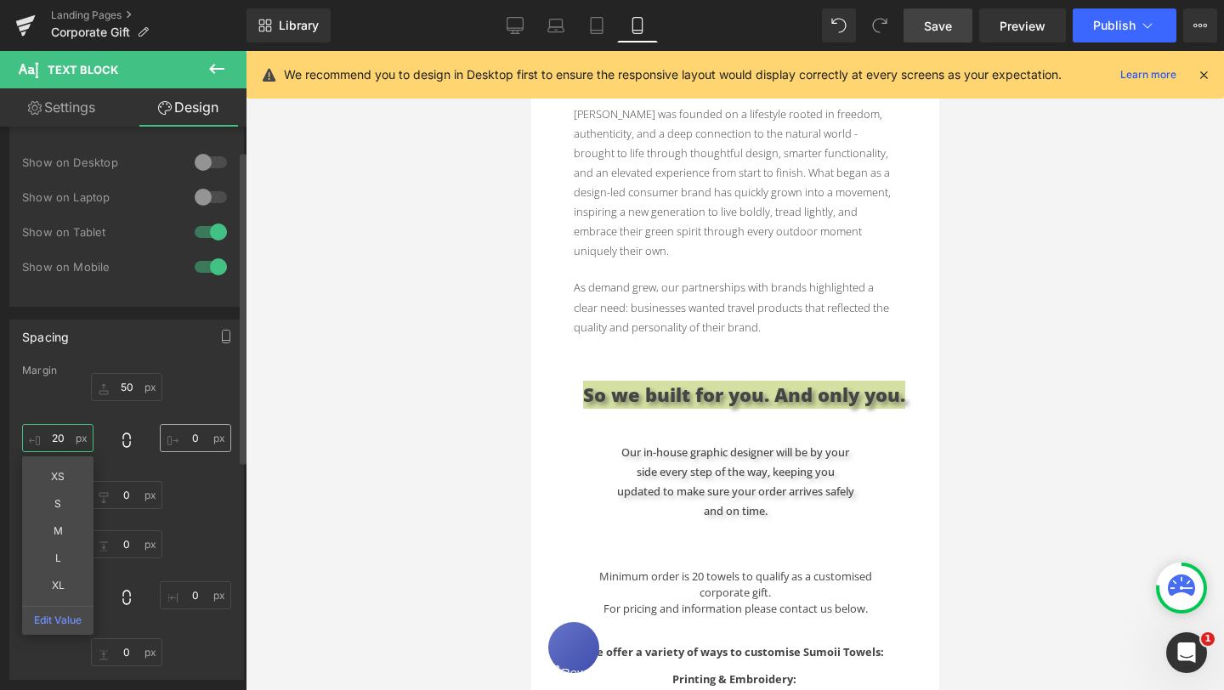
type input "20"
click at [193, 436] on input "0" at bounding box center [195, 438] width 71 height 28
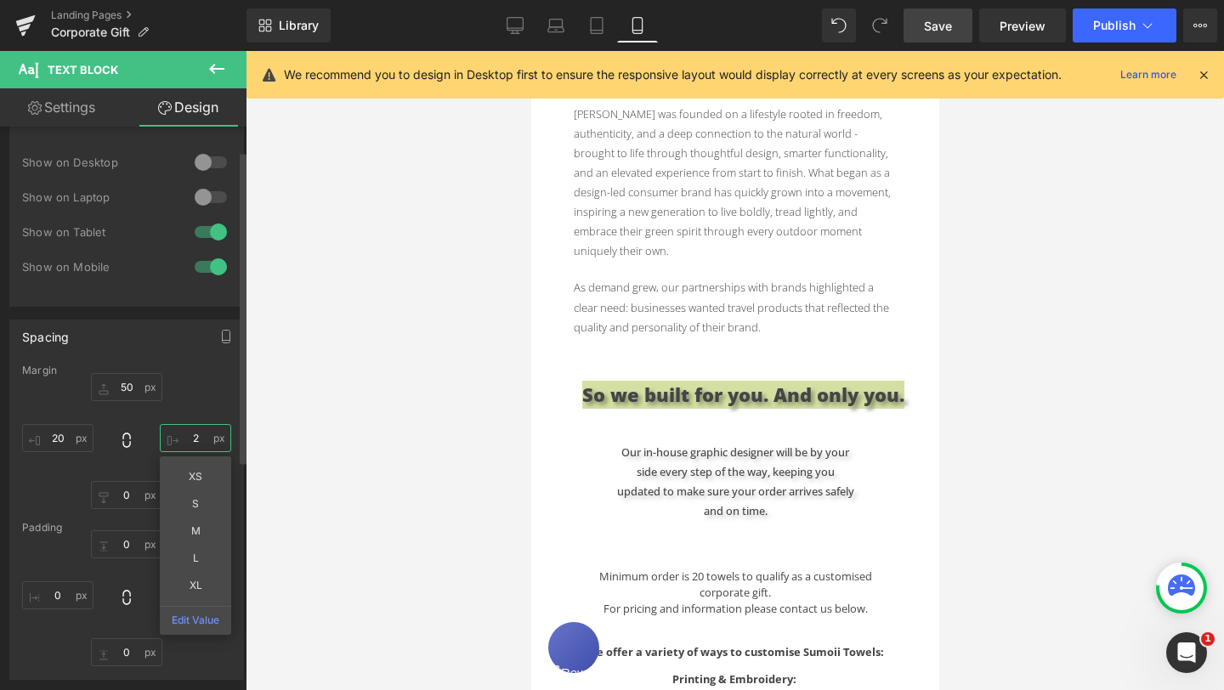
type input "20"
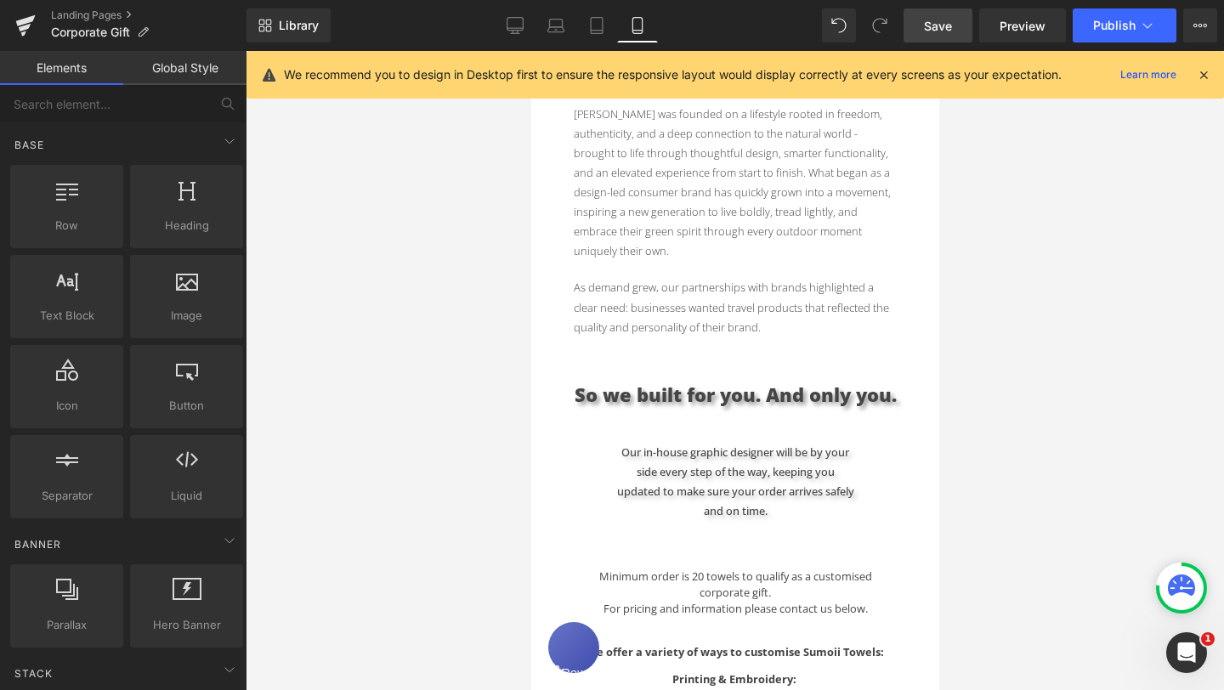
click at [907, 468] on div "Text Block Hero Banner Looking for the perfect gift for creative teams, leaders…" at bounding box center [734, 577] width 408 height 1887
click at [801, 452] on p "Our in-house graphic designer will be by your side every step of the way, keepi…" at bounding box center [734, 482] width 238 height 78
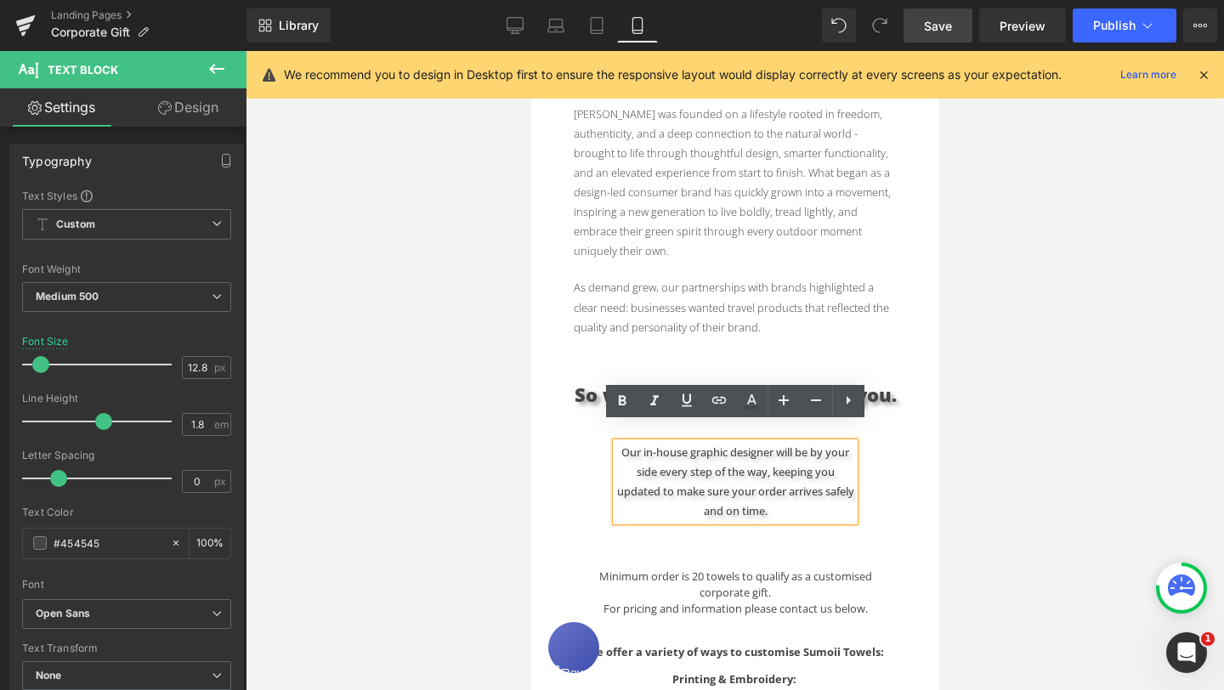
click at [889, 467] on div "Text Block Hero Banner Looking for the perfect gift for creative teams, leaders…" at bounding box center [734, 577] width 408 height 1887
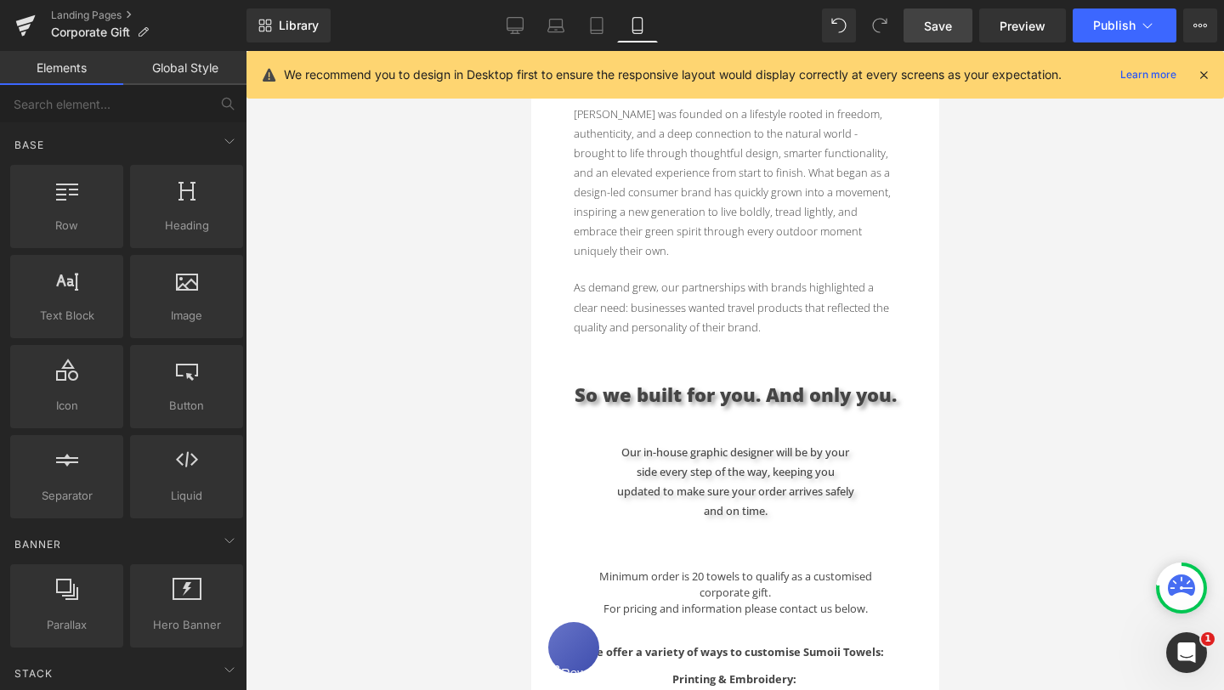
click at [951, 30] on span "Save" at bounding box center [938, 26] width 28 height 18
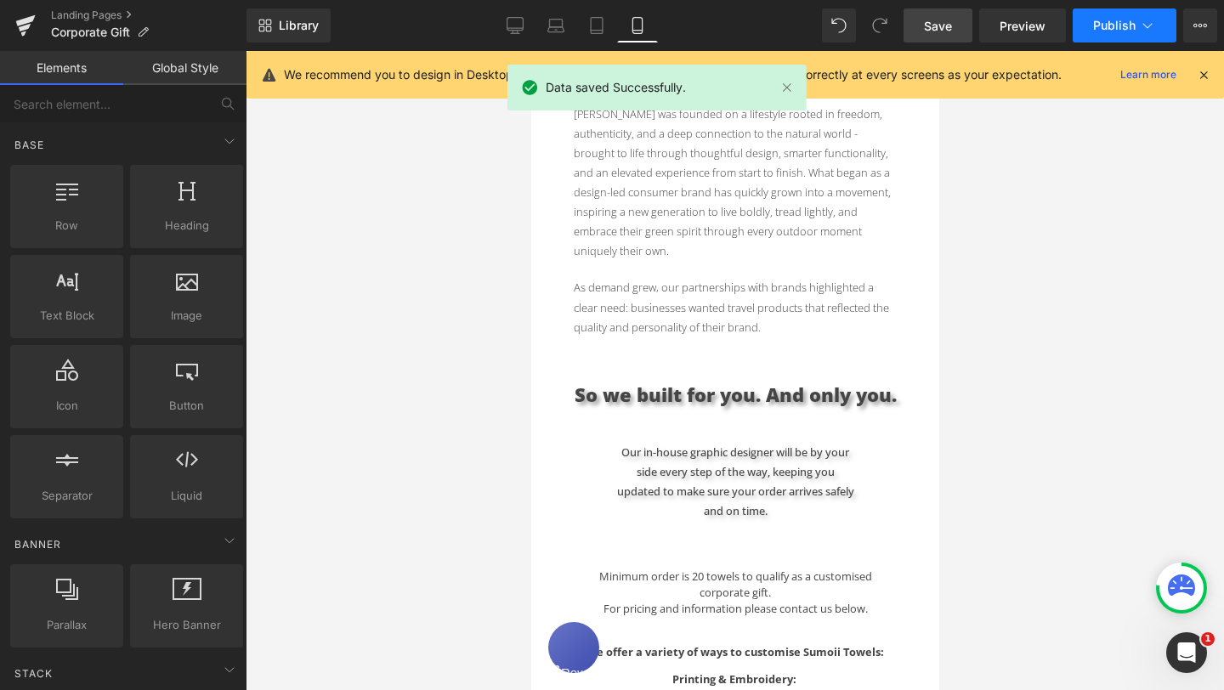
click at [1130, 28] on span "Publish" at bounding box center [1114, 26] width 42 height 14
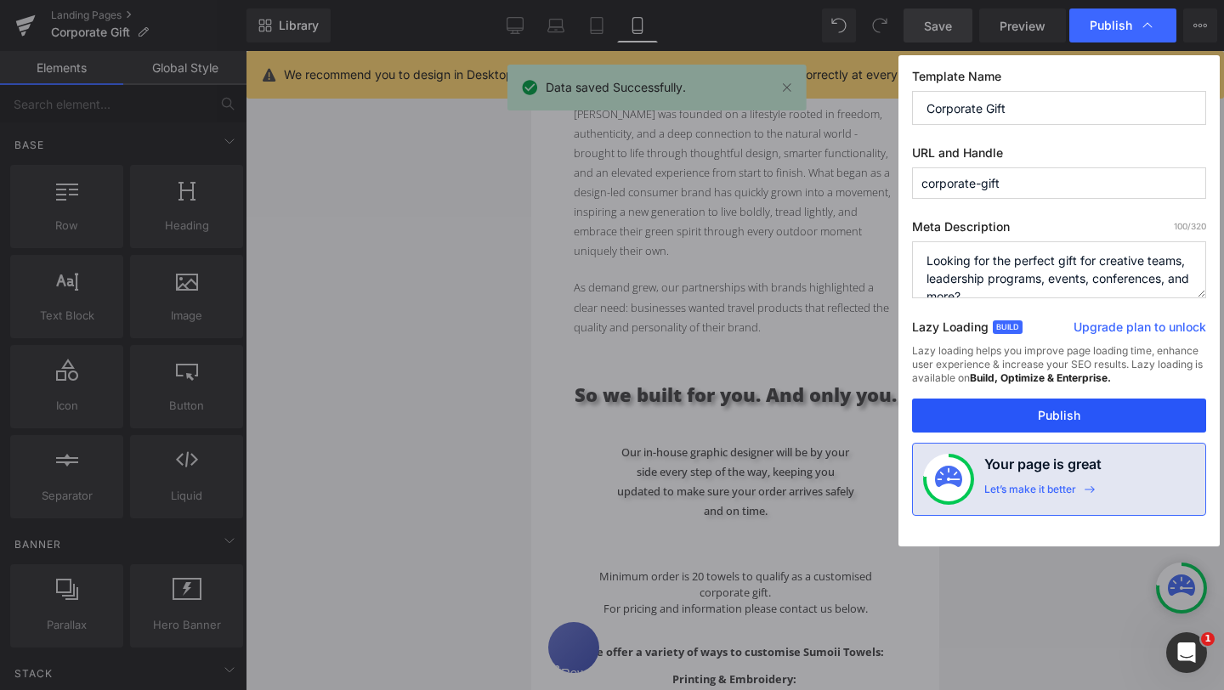
click at [1053, 417] on button "Publish" at bounding box center [1059, 416] width 294 height 34
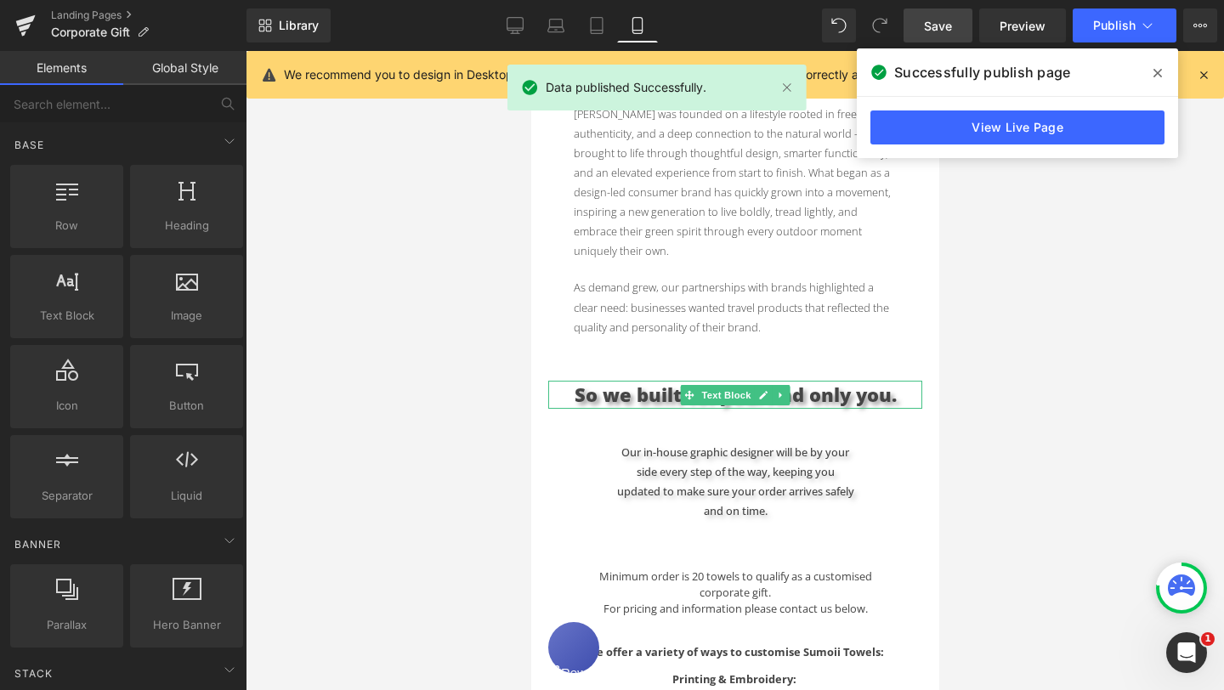
click at [641, 382] on span "So we built for you. And only you." at bounding box center [735, 394] width 322 height 25
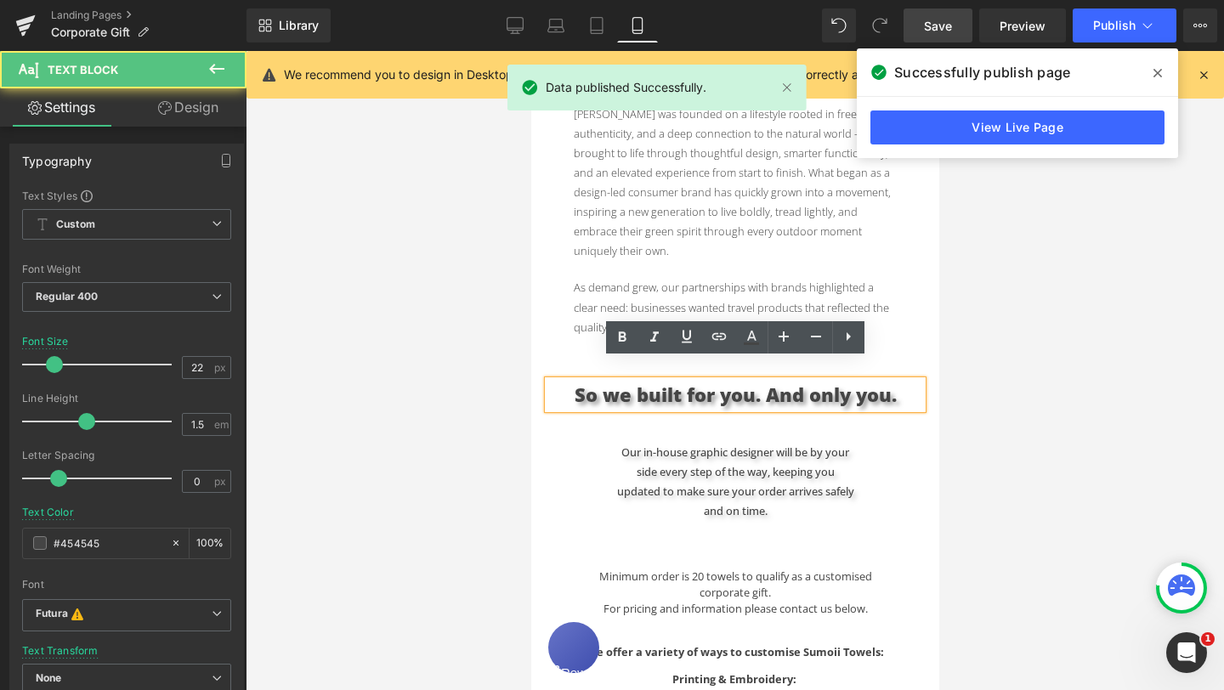
click at [641, 382] on span "So we built for you. And only you." at bounding box center [735, 394] width 322 height 25
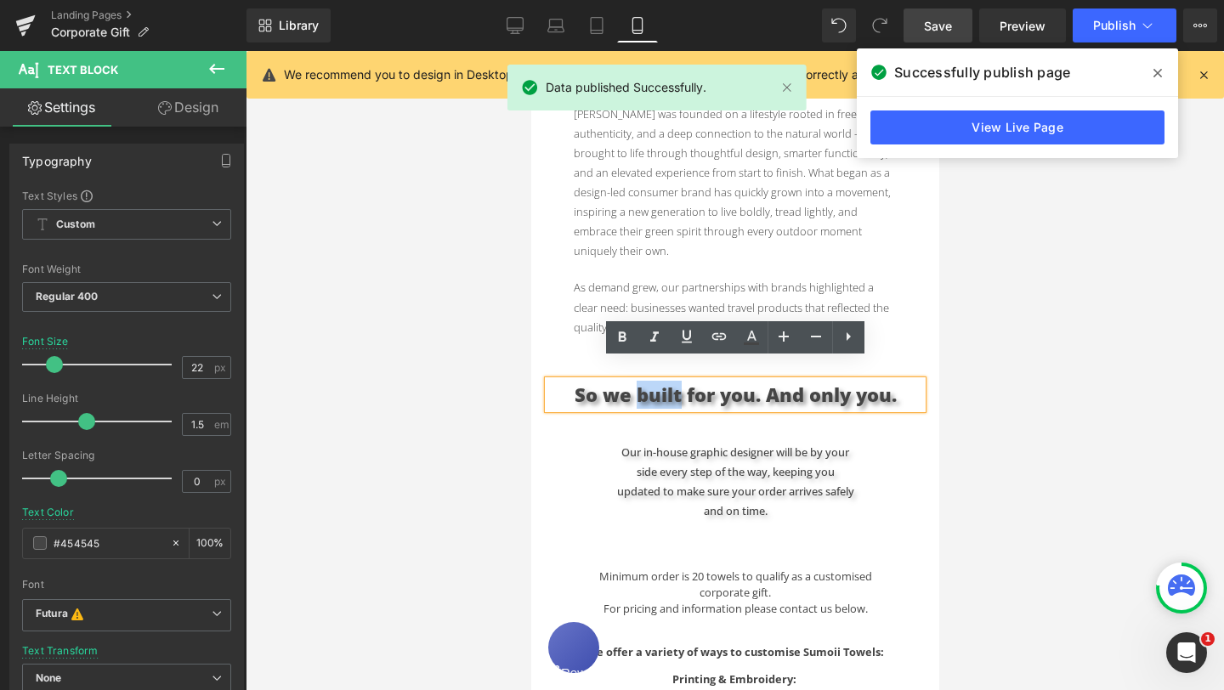
click at [641, 382] on span "So we built for you. And only you." at bounding box center [735, 394] width 322 height 25
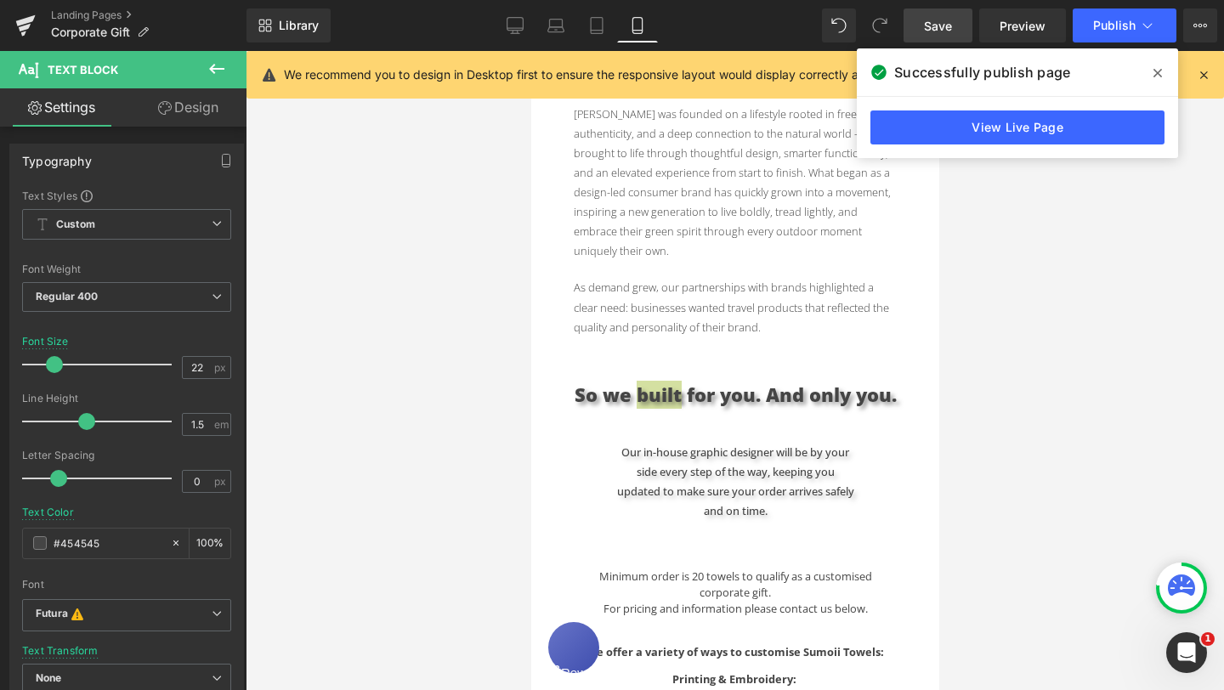
click at [207, 108] on link "Design" at bounding box center [188, 107] width 123 height 38
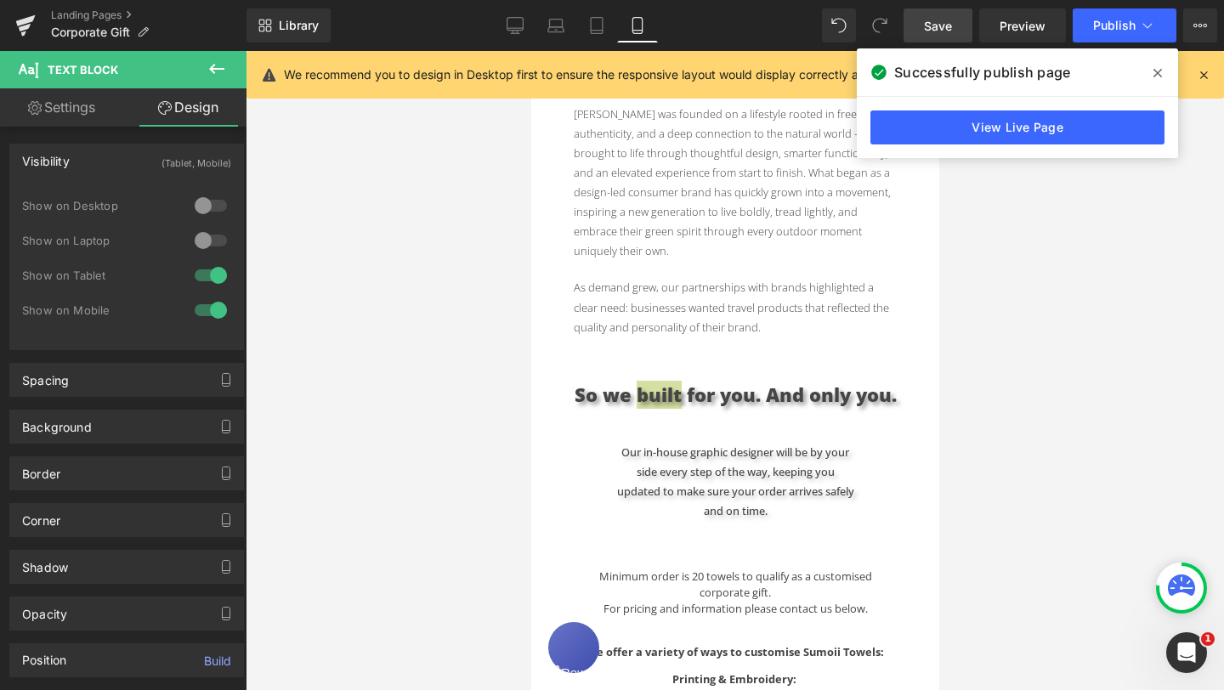
click at [1002, 307] on div at bounding box center [735, 370] width 978 height 639
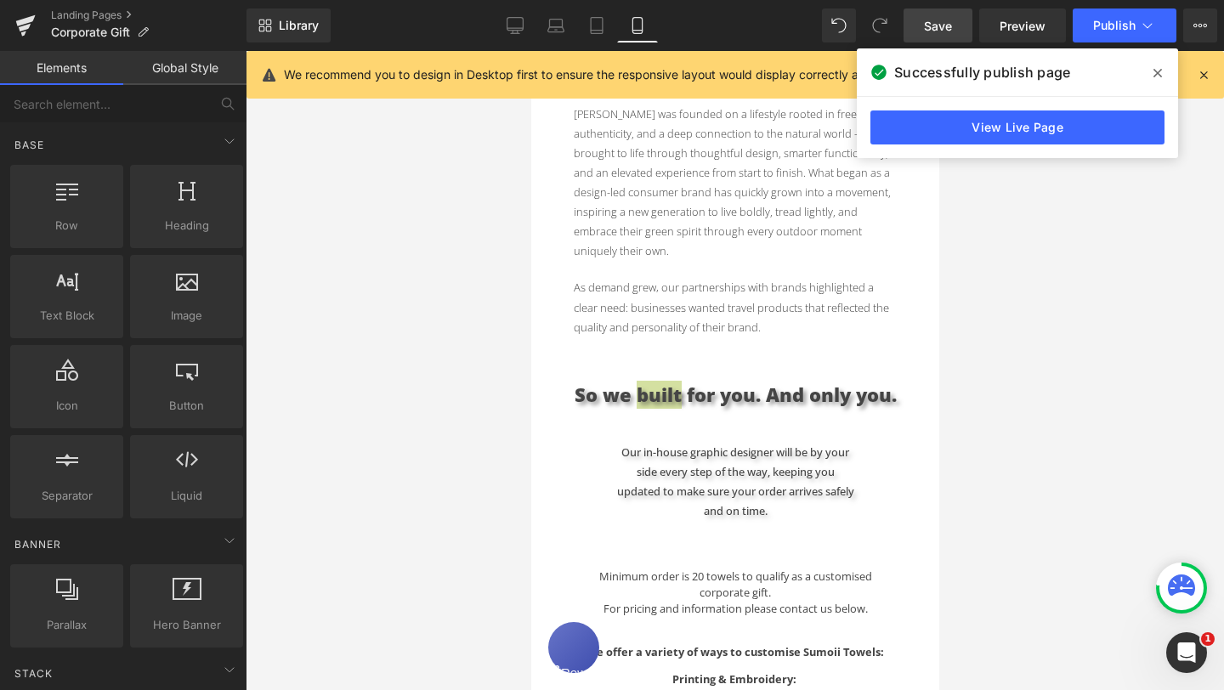
click at [998, 319] on div at bounding box center [735, 370] width 978 height 639
click at [518, 26] on icon at bounding box center [515, 25] width 17 height 17
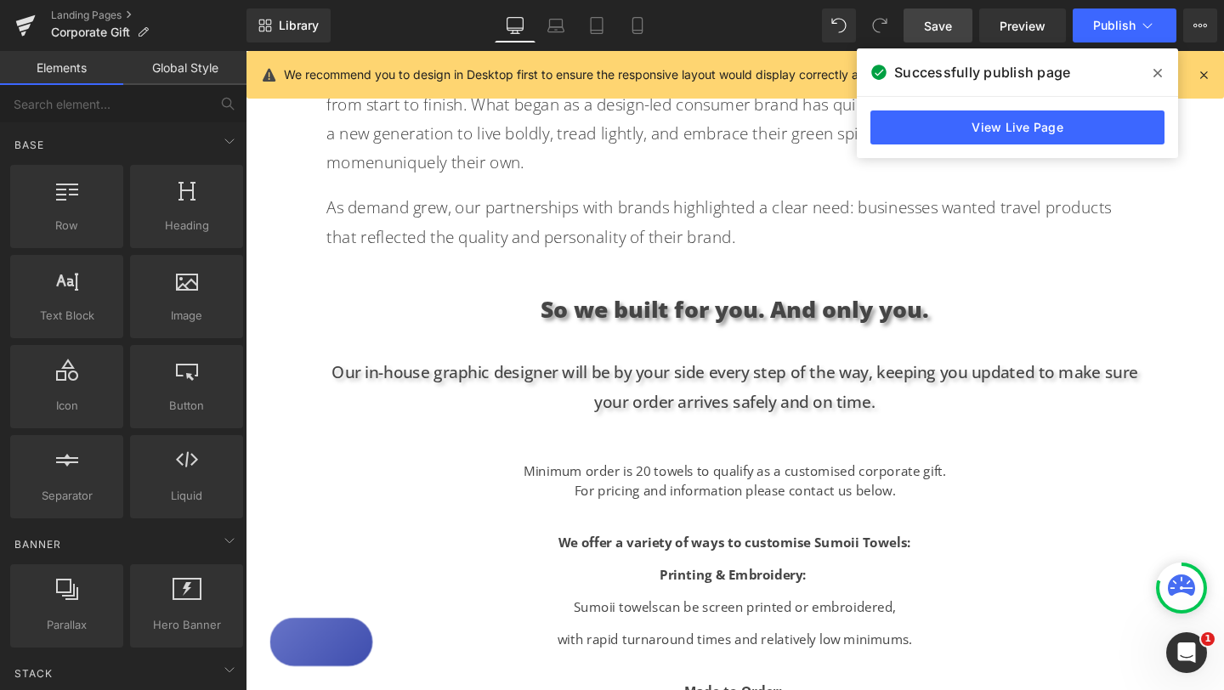
scroll to position [819, 0]
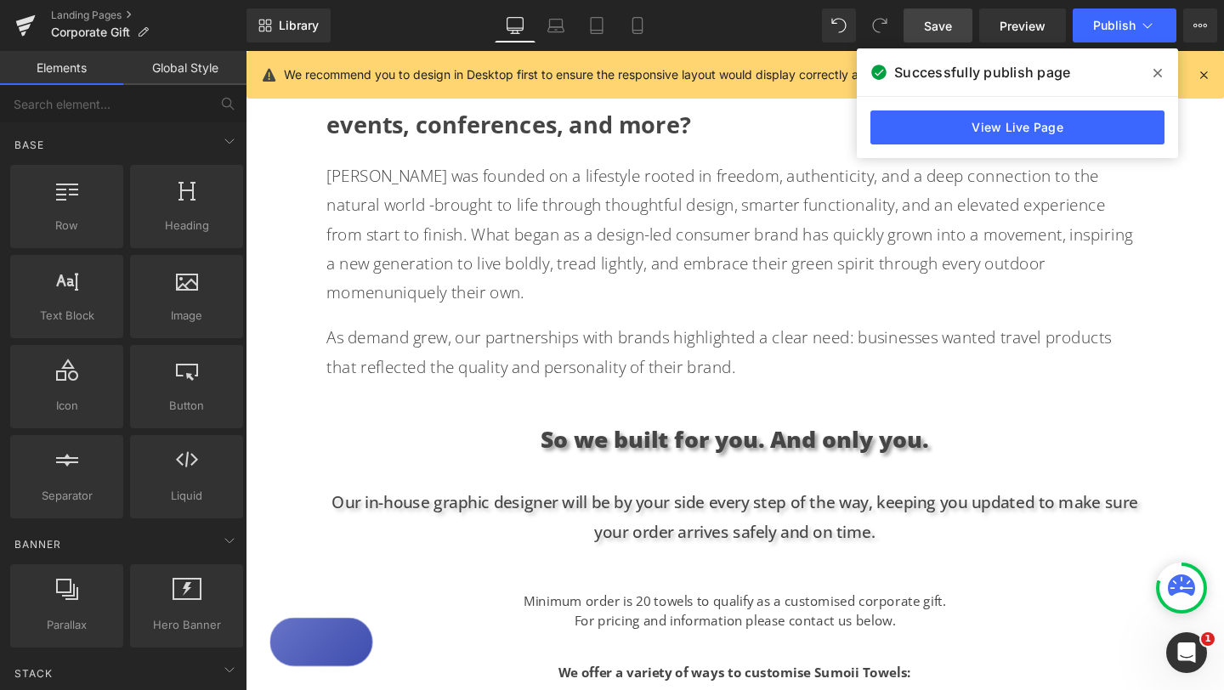
click at [859, 441] on p "So we built for you. And only you." at bounding box center [760, 459] width 858 height 36
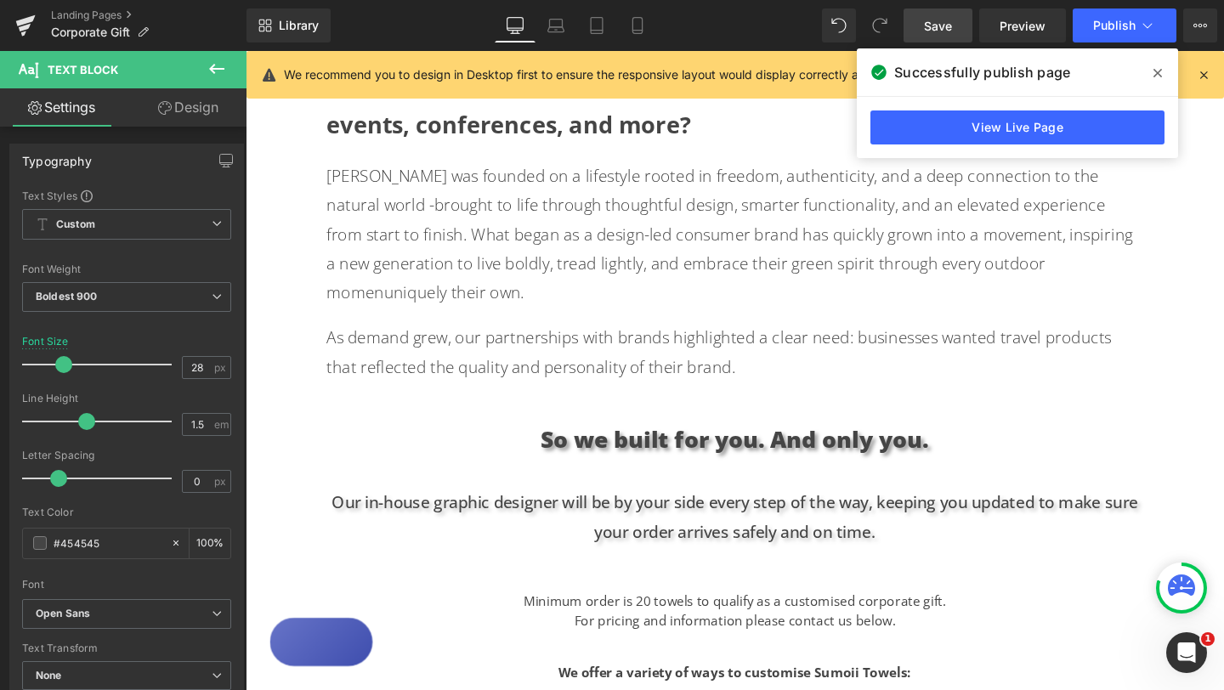
click at [209, 113] on link "Design" at bounding box center [188, 107] width 123 height 38
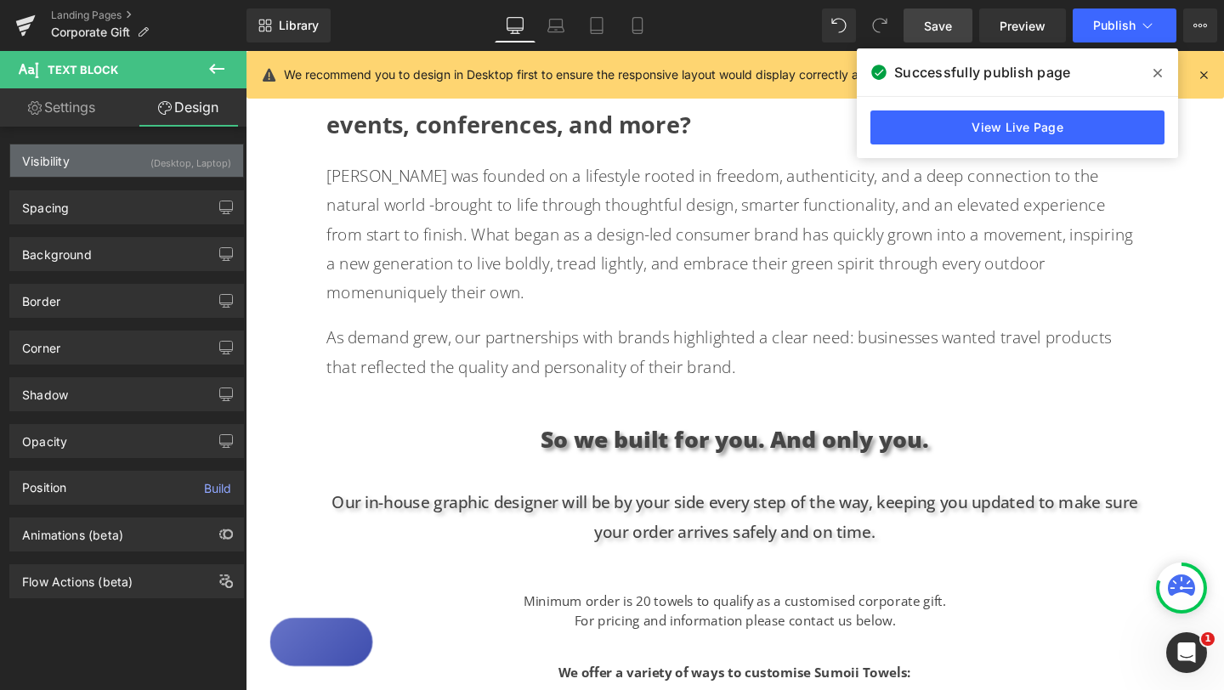
click at [188, 150] on div "(Desktop, Laptop)" at bounding box center [190, 158] width 81 height 28
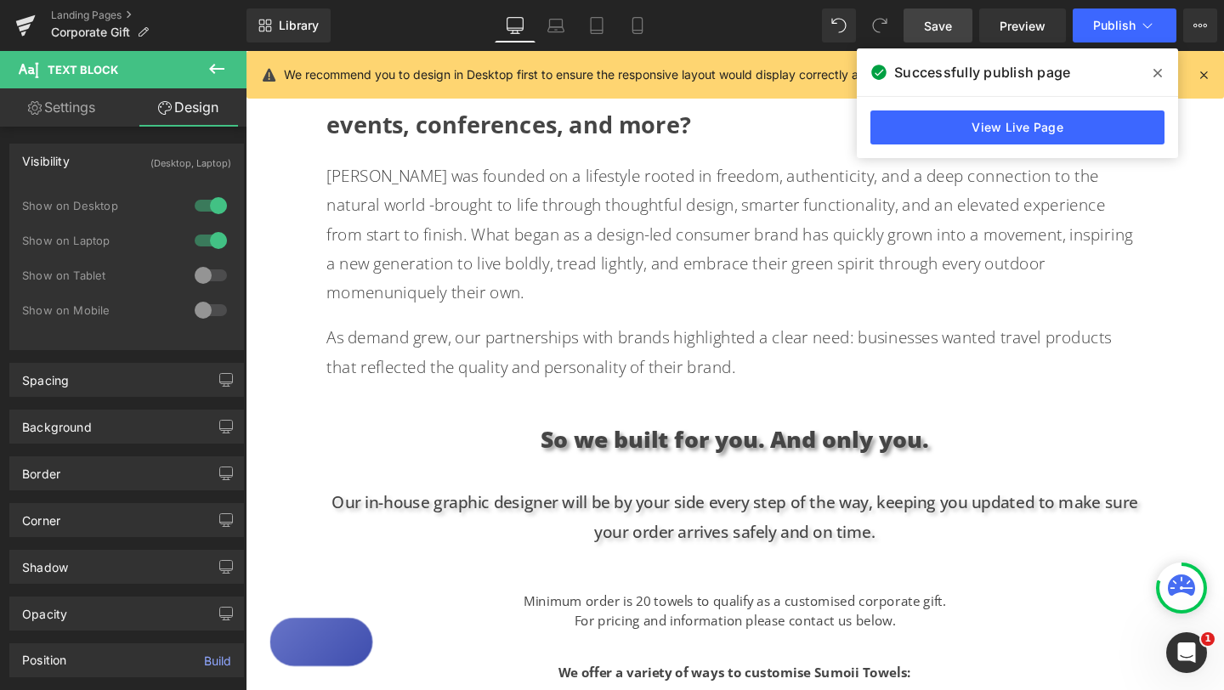
click at [1206, 389] on div "Text Block Hero Banner Looking for the perfect gift for creative teams, leaders…" at bounding box center [760, 506] width 1028 height 2336
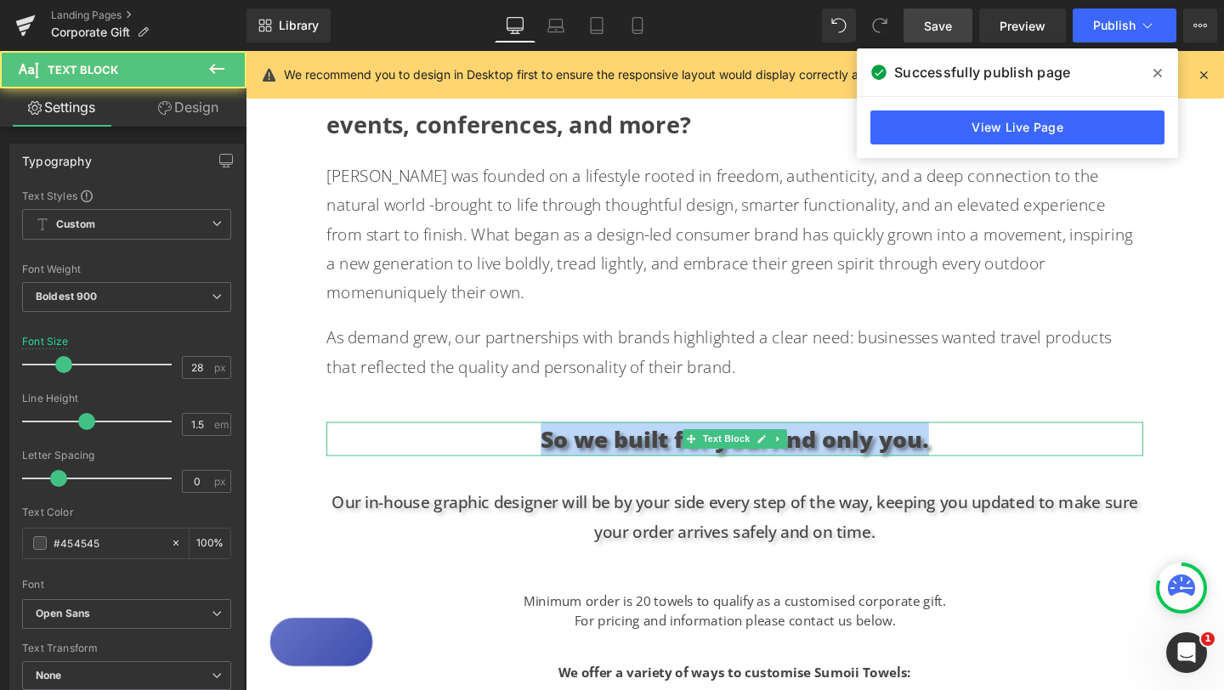
click at [1020, 441] on p "So we built for you. And only you." at bounding box center [760, 459] width 858 height 36
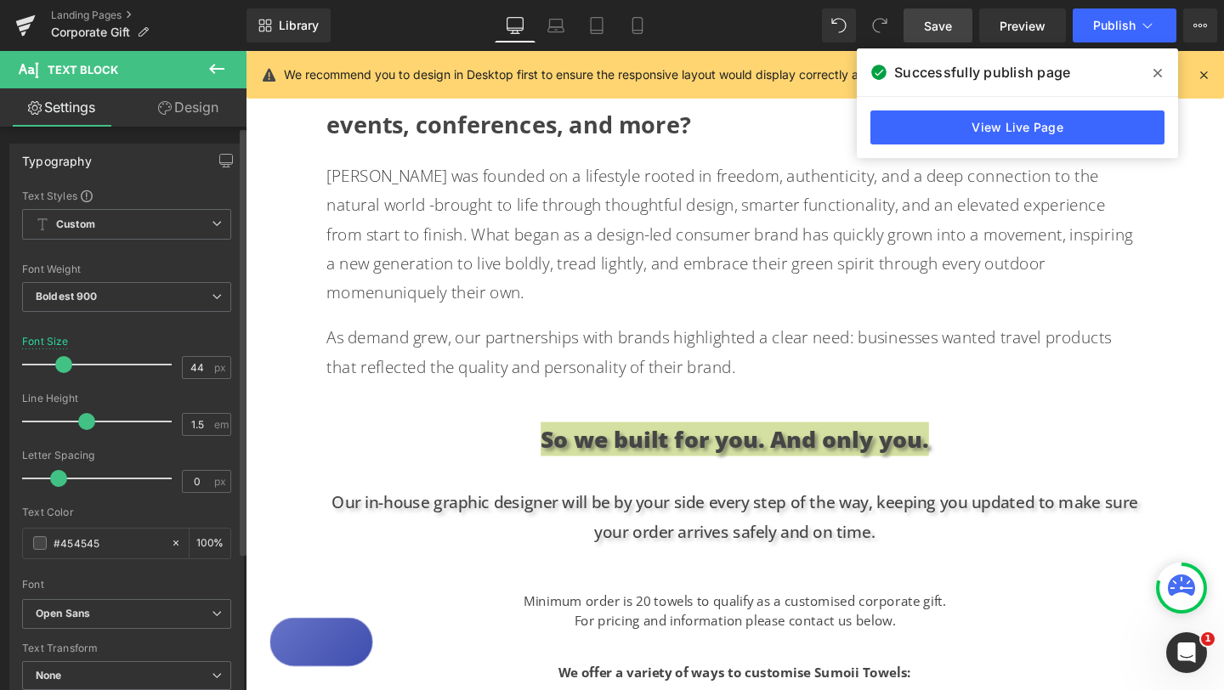
click at [85, 364] on div at bounding box center [101, 365] width 141 height 34
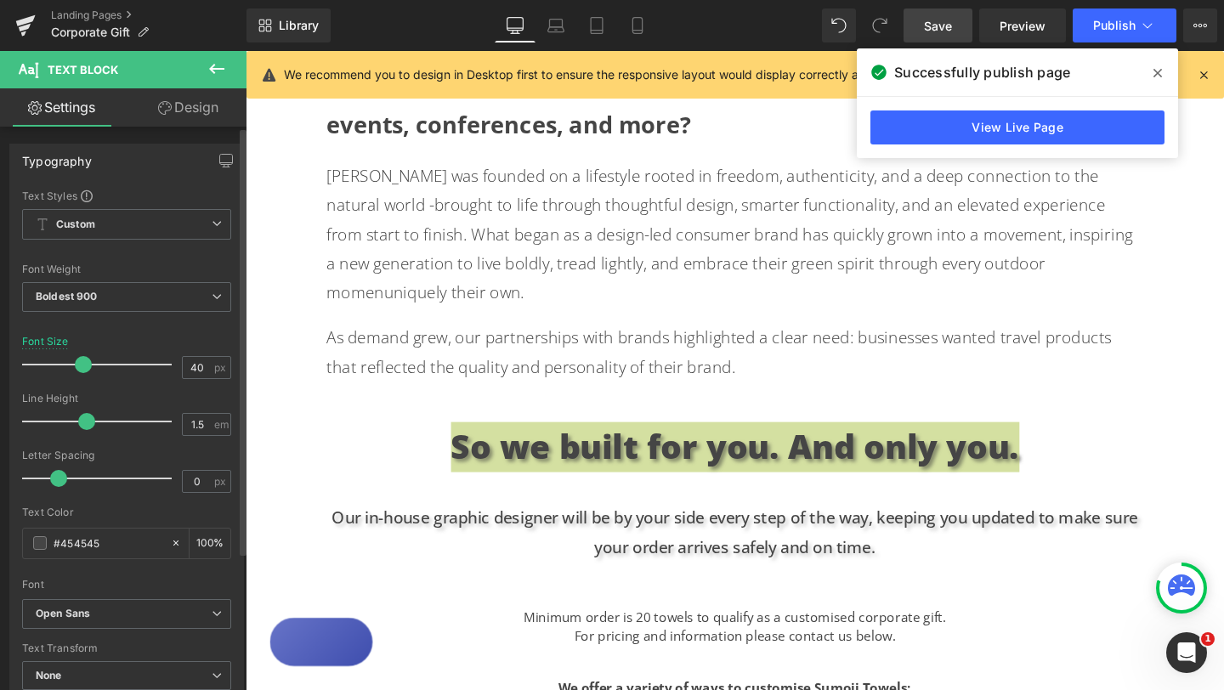
type input "39"
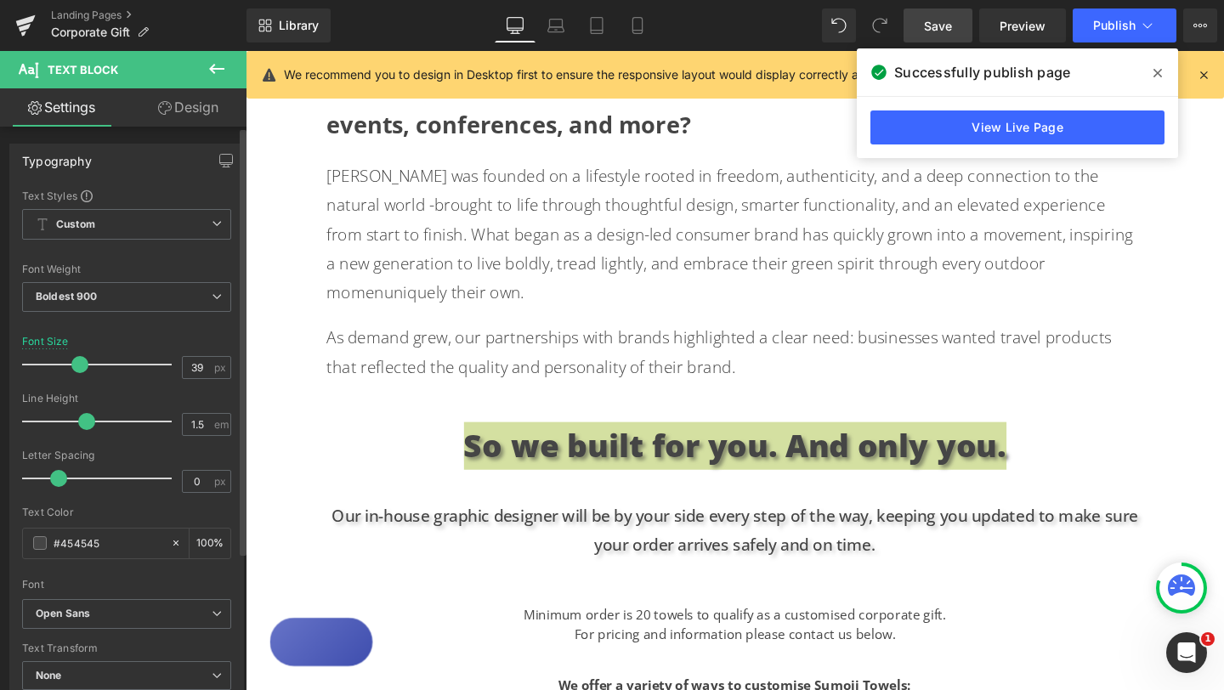
click at [78, 363] on span at bounding box center [79, 364] width 17 height 17
drag, startPoint x: 1146, startPoint y: 89, endPoint x: 1041, endPoint y: 89, distance: 104.5
click at [1046, 89] on div "Successfully publish page" at bounding box center [1017, 72] width 321 height 48
click at [948, 33] on span "Save" at bounding box center [938, 26] width 28 height 18
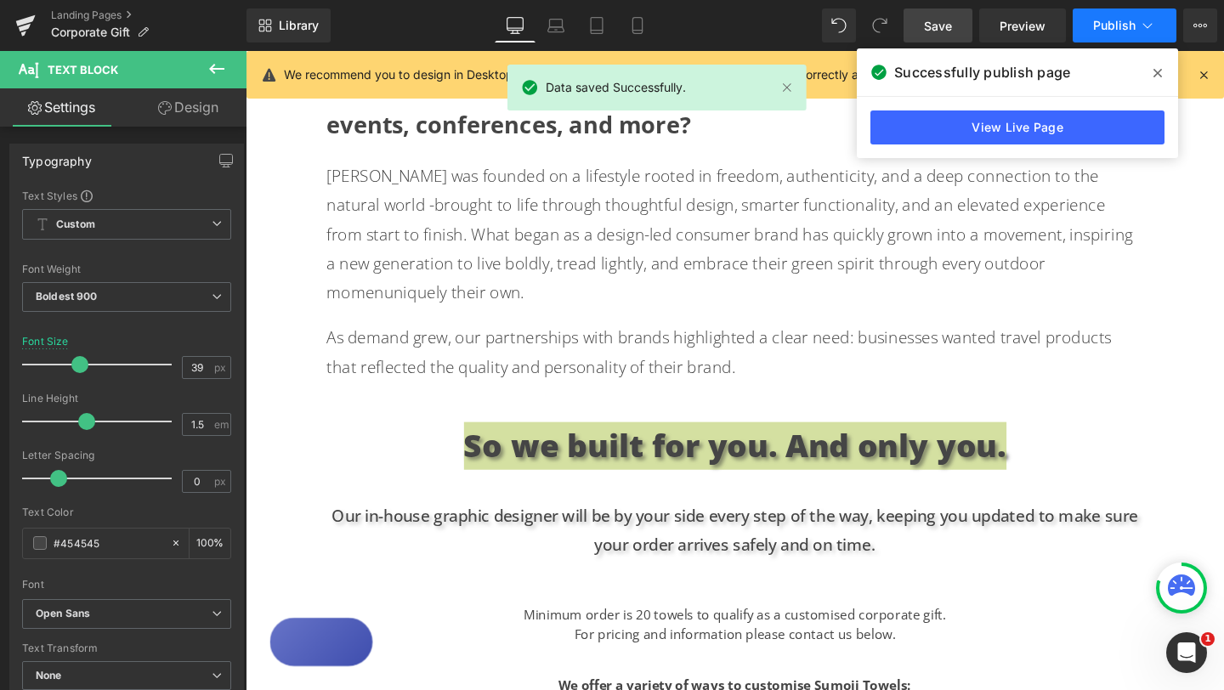
click at [1133, 26] on span "Publish" at bounding box center [1114, 26] width 42 height 14
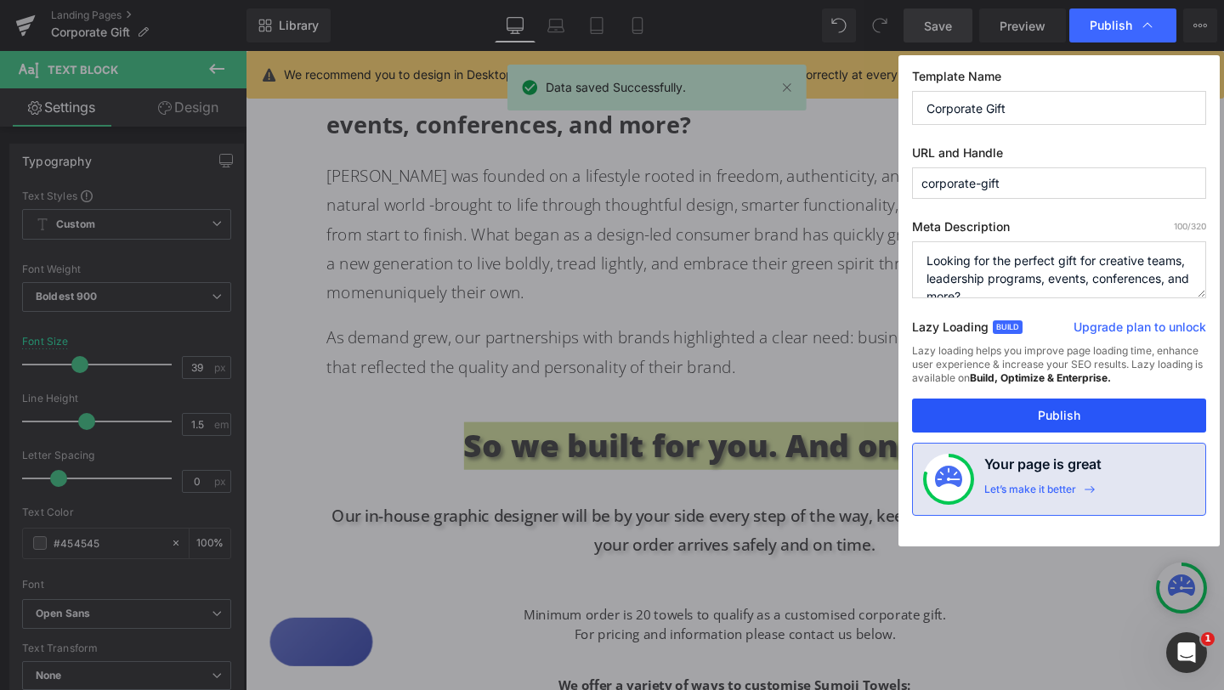
click at [1037, 410] on button "Publish" at bounding box center [1059, 416] width 294 height 34
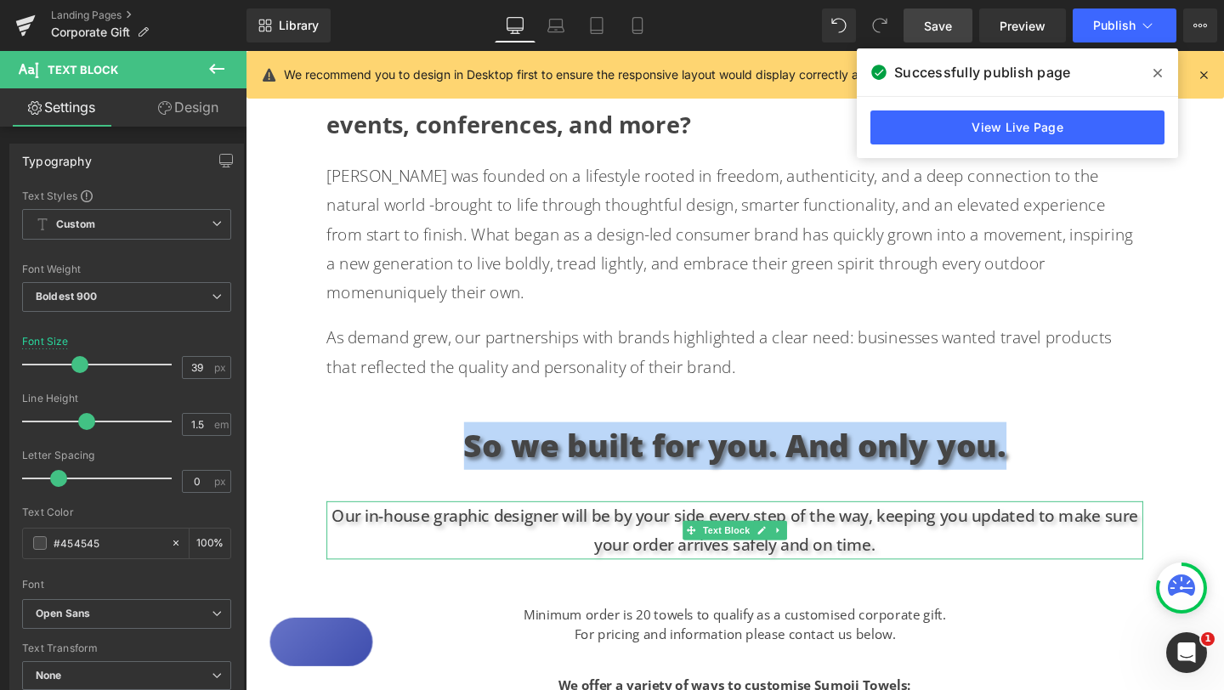
click at [367, 524] on p "Our in-house graphic designer will be by your side every step of the way, keepi…" at bounding box center [760, 554] width 858 height 61
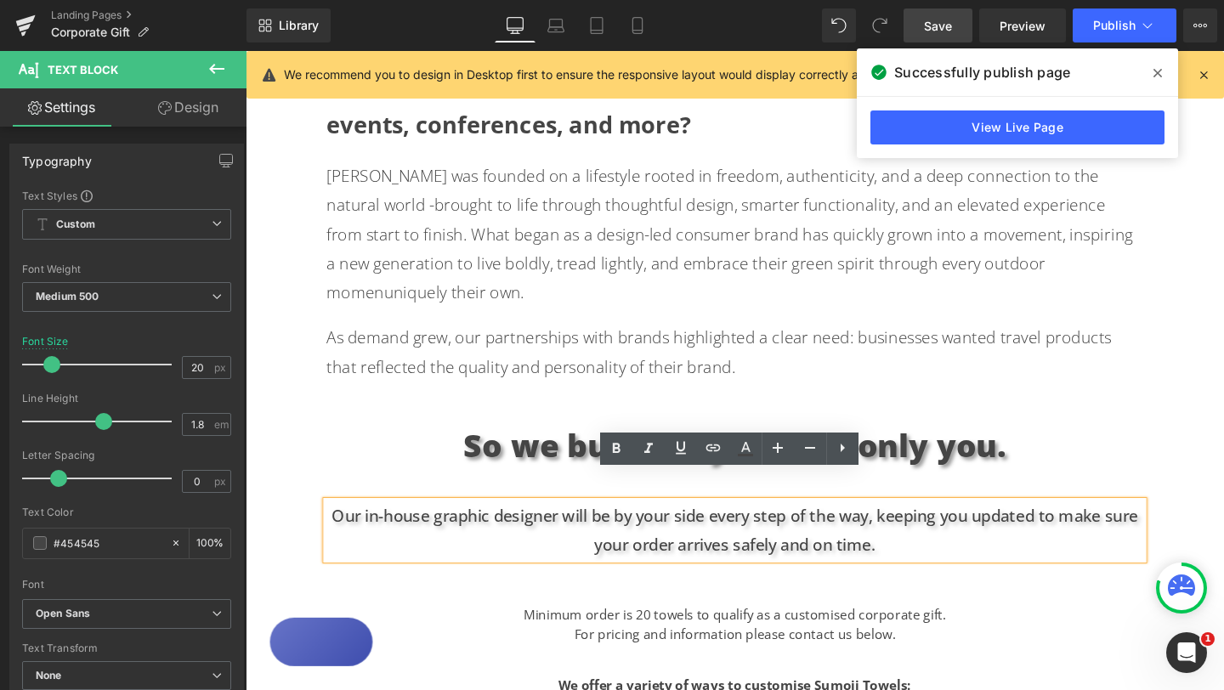
click at [348, 524] on p "Our in-house graphic designer will be by your side every step of the way, keepi…" at bounding box center [760, 554] width 858 height 61
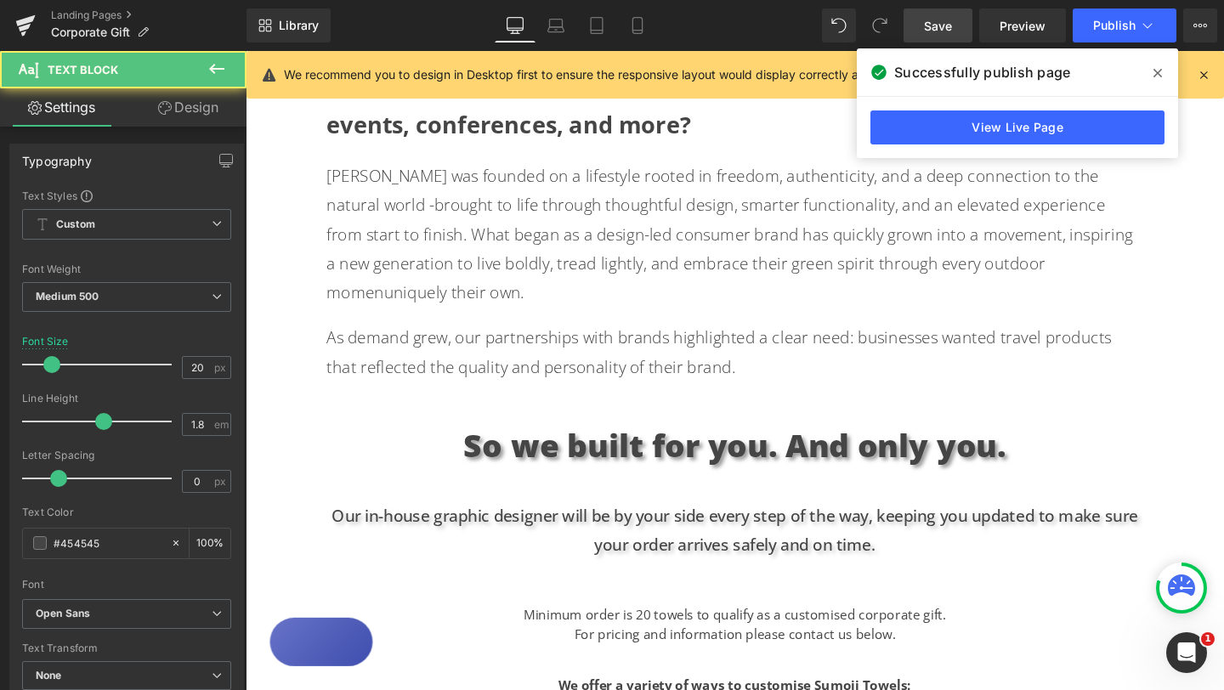
click at [201, 106] on link "Design" at bounding box center [188, 107] width 123 height 38
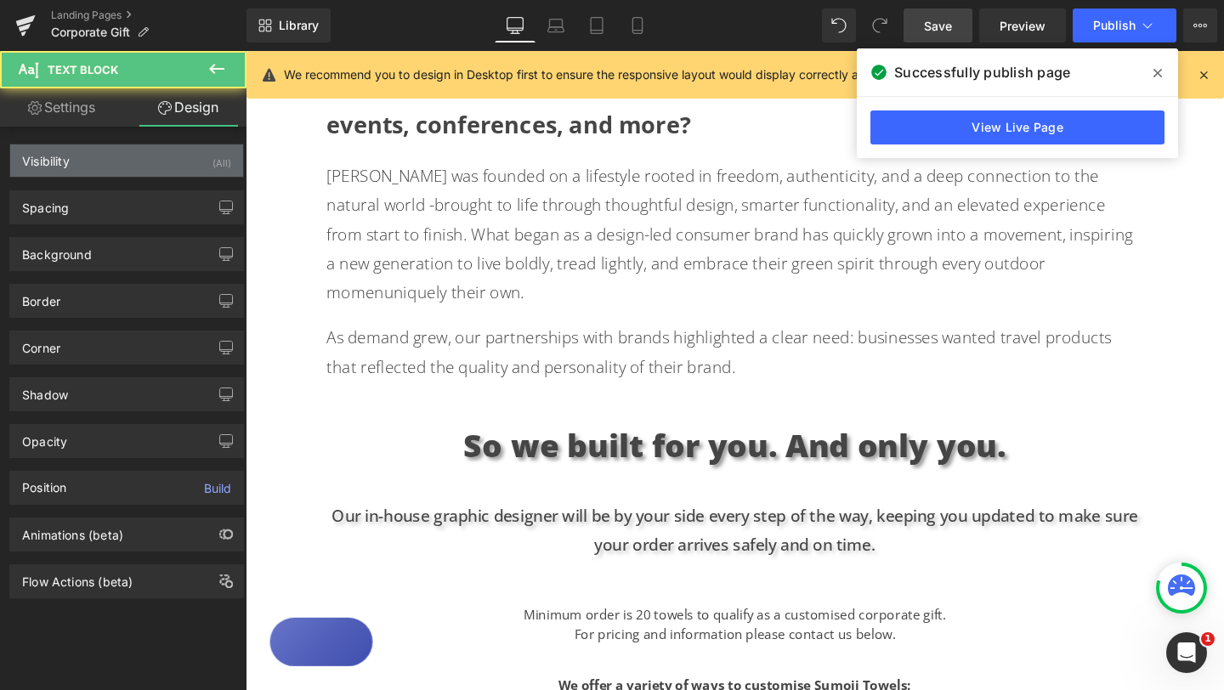
click at [137, 164] on div "Visibility (All)" at bounding box center [126, 160] width 233 height 32
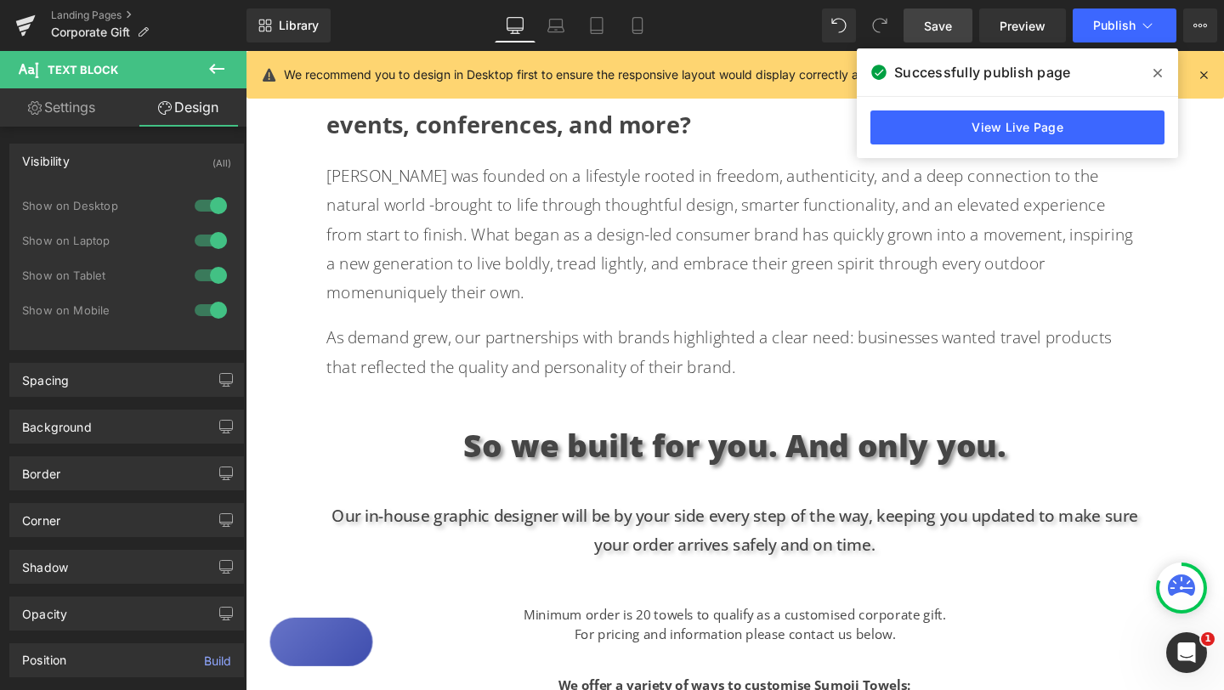
click at [202, 280] on div at bounding box center [210, 275] width 41 height 27
click at [201, 309] on div at bounding box center [210, 310] width 41 height 27
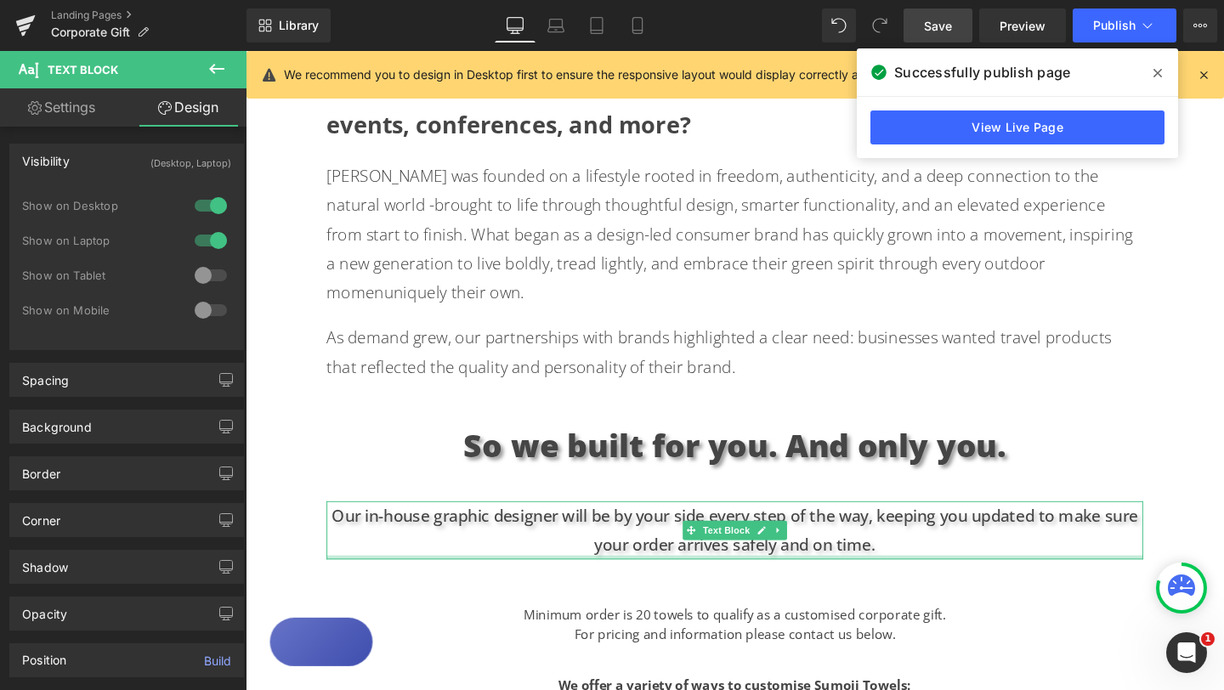
click at [957, 581] on div at bounding box center [760, 583] width 858 height 4
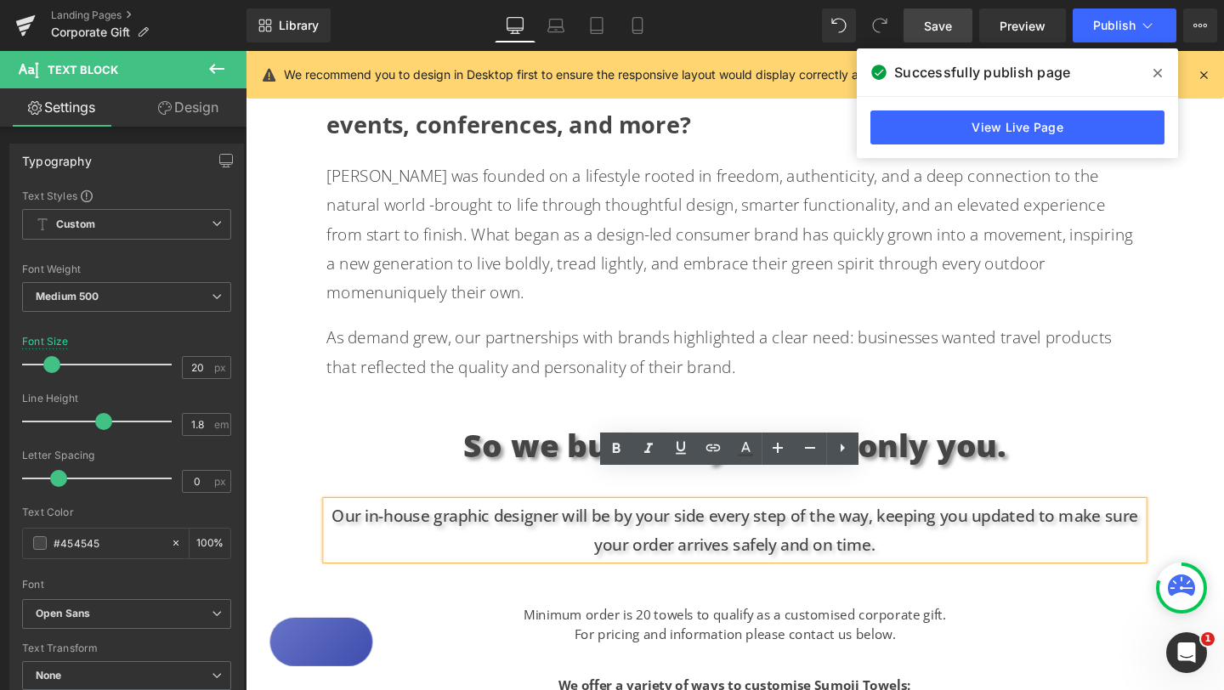
drag, startPoint x: 569, startPoint y: 516, endPoint x: 354, endPoint y: 490, distance: 215.7
click at [354, 524] on div "Our in-house graphic designer will be by your side every step of the way, keepi…" at bounding box center [760, 554] width 858 height 61
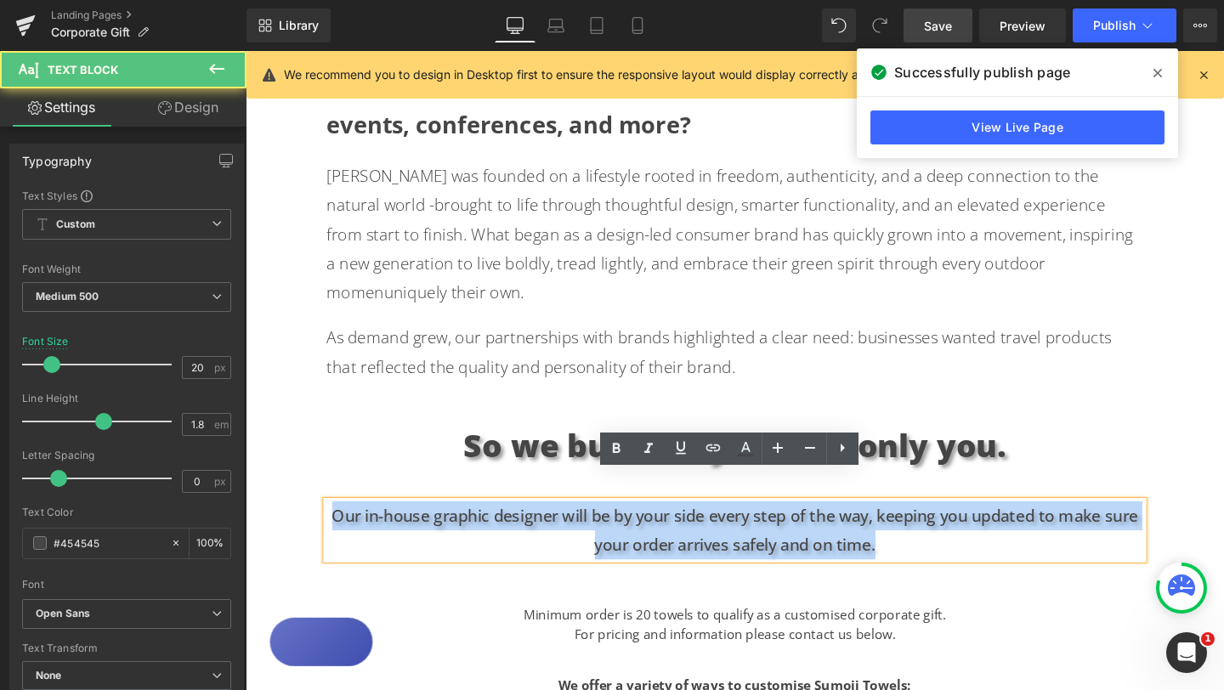
drag, startPoint x: 350, startPoint y: 506, endPoint x: 967, endPoint y: 541, distance: 618.1
click at [967, 541] on p "Our in-house graphic designer will be by your side every step of the way, keepi…" at bounding box center [760, 554] width 858 height 61
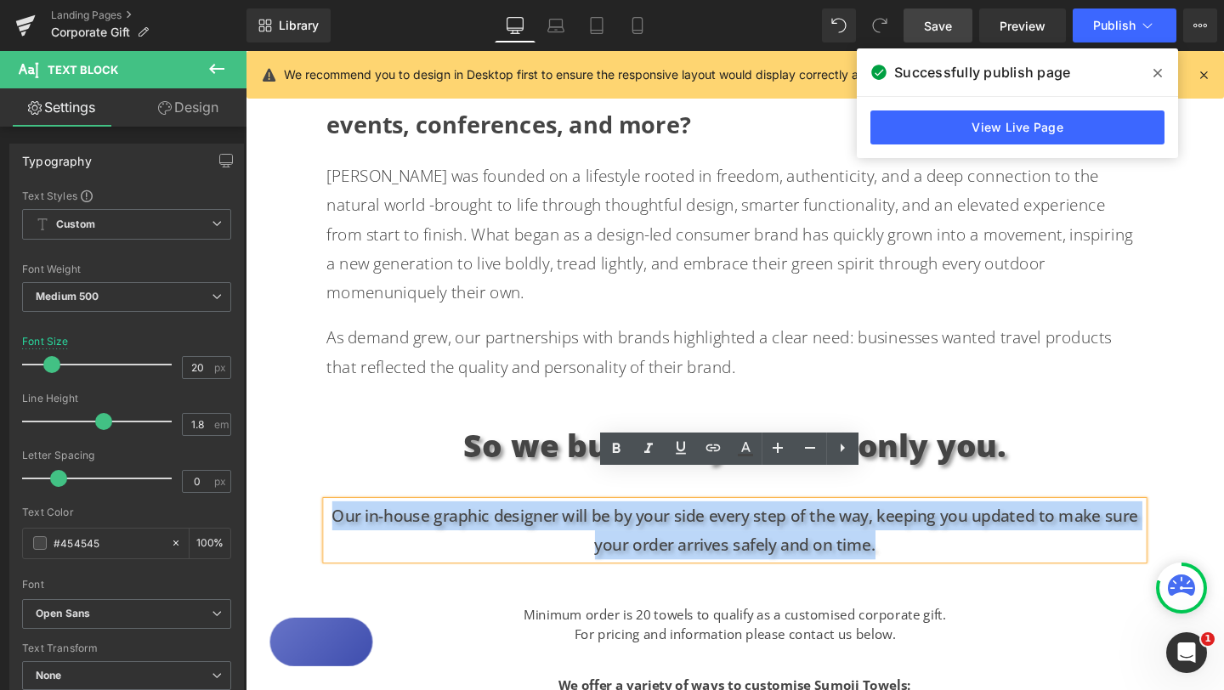
copy p "Our in-house graphic designer will be by your side every step of the way, keepi…"
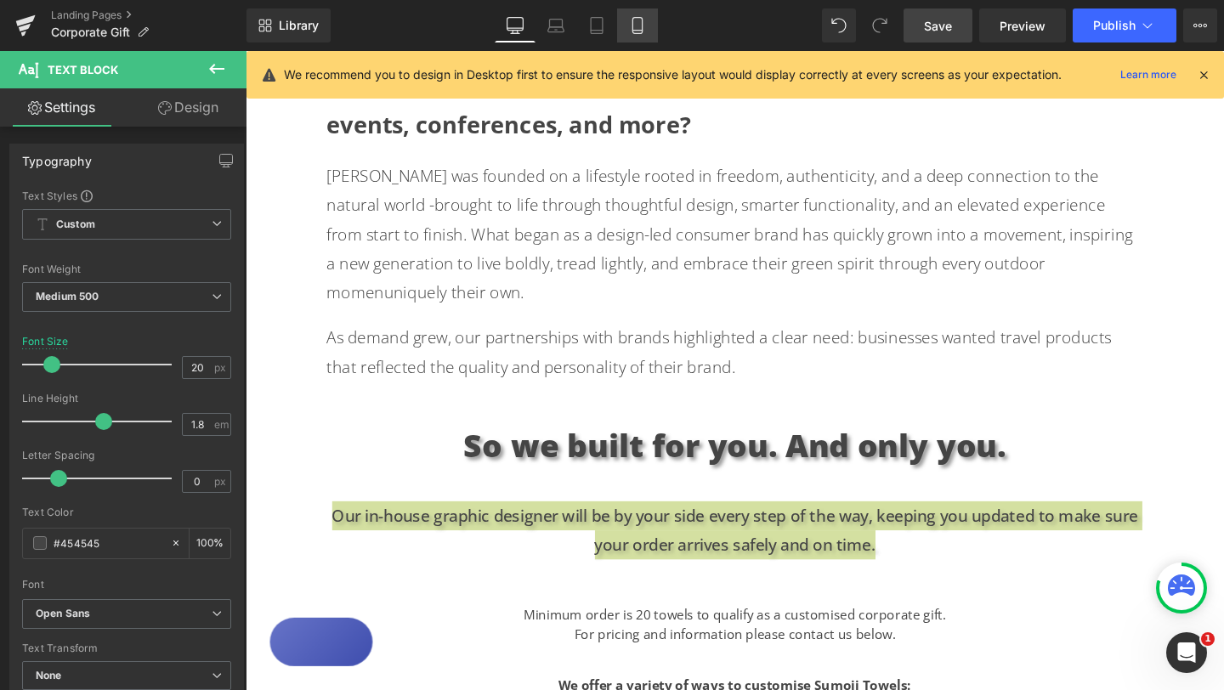
click at [640, 31] on icon at bounding box center [636, 31] width 9 height 0
type input "12.8"
type input "100"
type input "30"
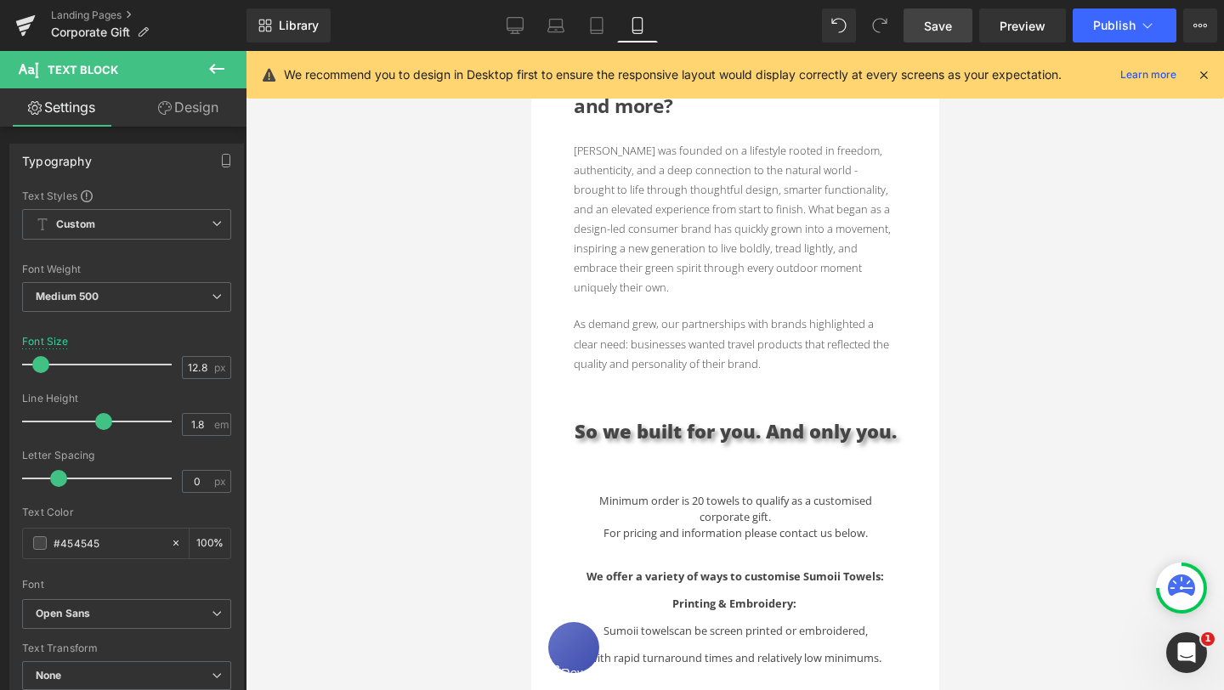
scroll to position [486, 0]
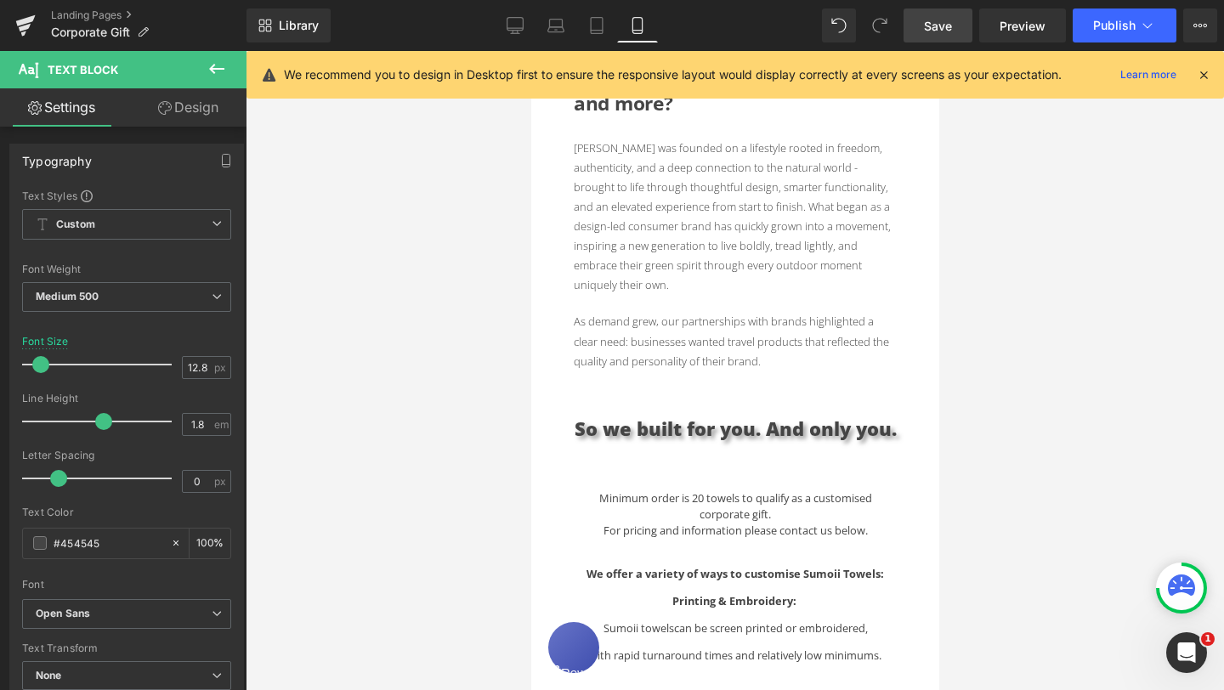
click at [215, 68] on icon at bounding box center [216, 69] width 15 height 10
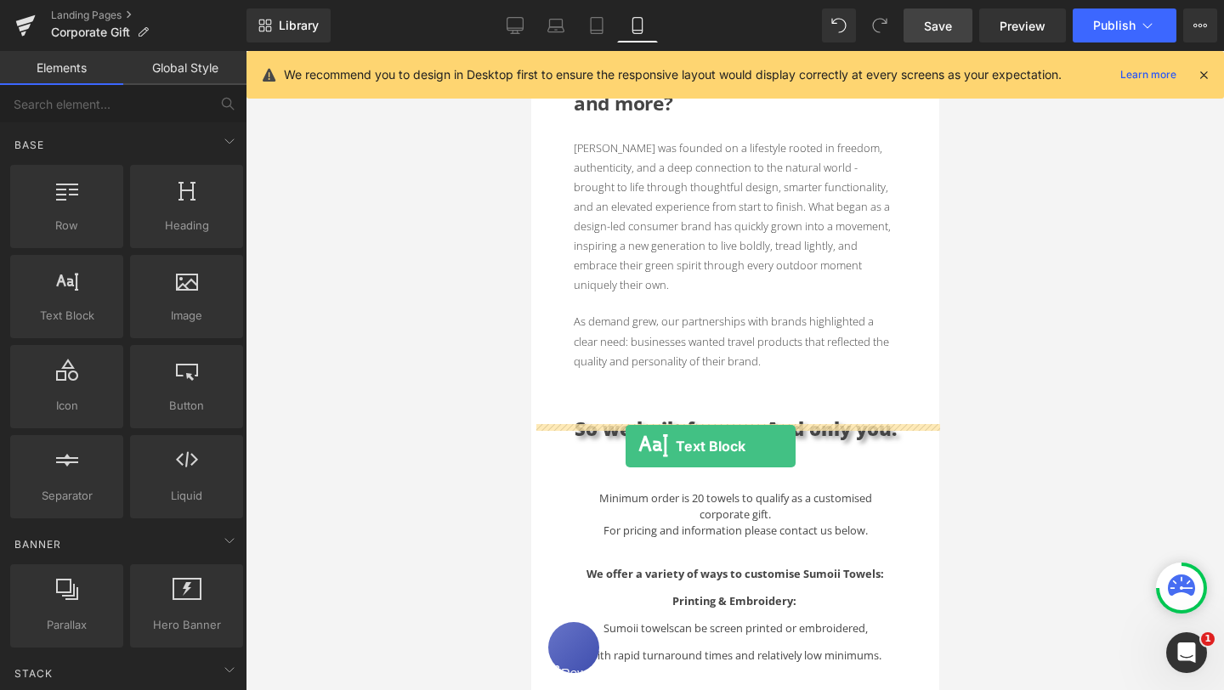
drag, startPoint x: 606, startPoint y: 364, endPoint x: 624, endPoint y: 444, distance: 81.9
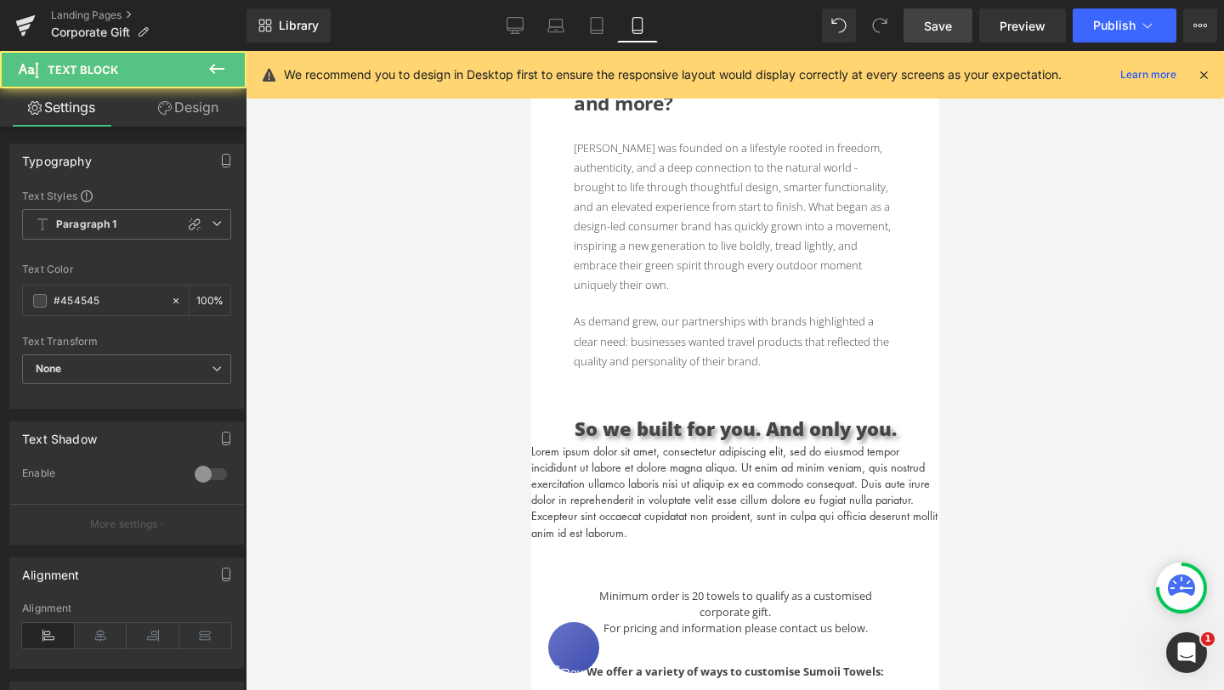
click at [638, 453] on p "Lorem ipsum dolor sit amet, consectetur adipiscing elit, sed do eiusmod tempor …" at bounding box center [734, 492] width 408 height 98
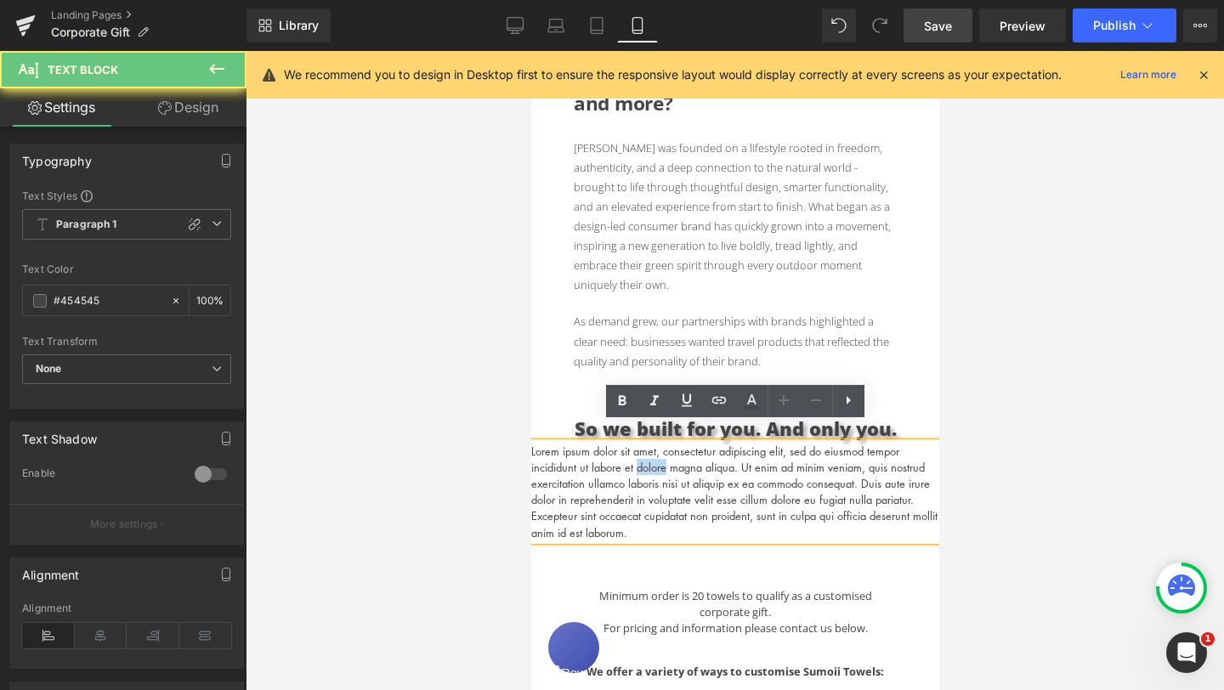
click at [638, 453] on p "Lorem ipsum dolor sit amet, consectetur adipiscing elit, sed do eiusmod tempor …" at bounding box center [734, 492] width 408 height 98
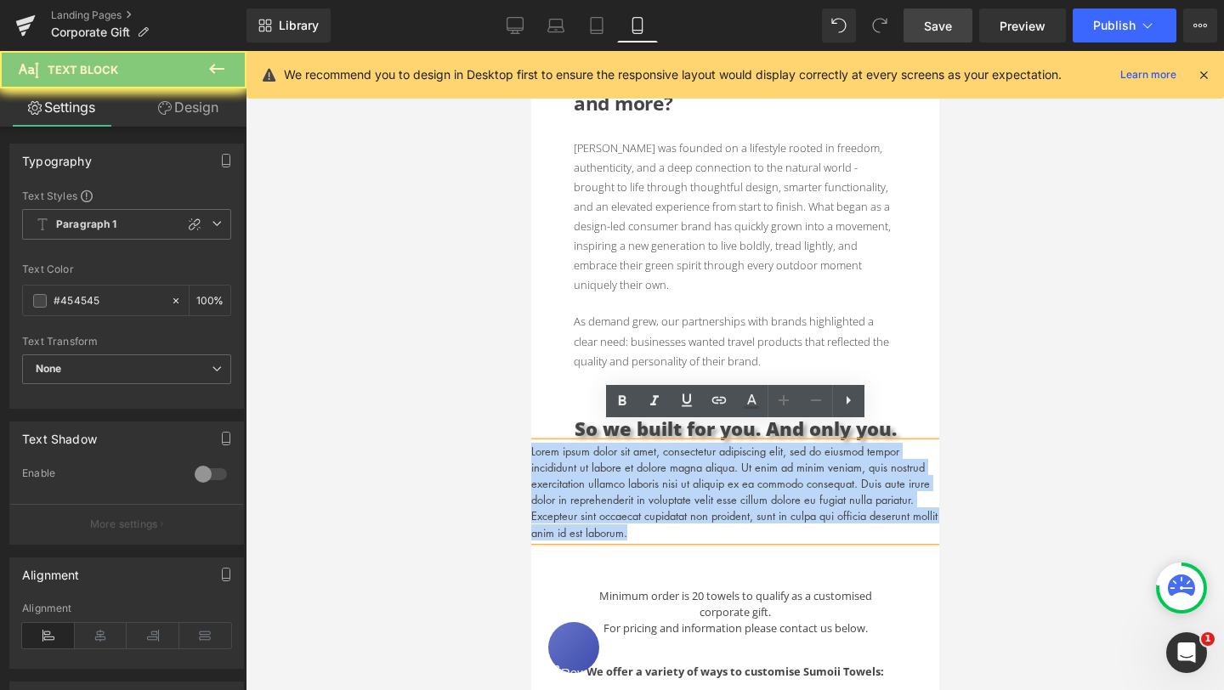
click at [638, 453] on p "Lorem ipsum dolor sit amet, consectetur adipiscing elit, sed do eiusmod tempor …" at bounding box center [734, 492] width 408 height 98
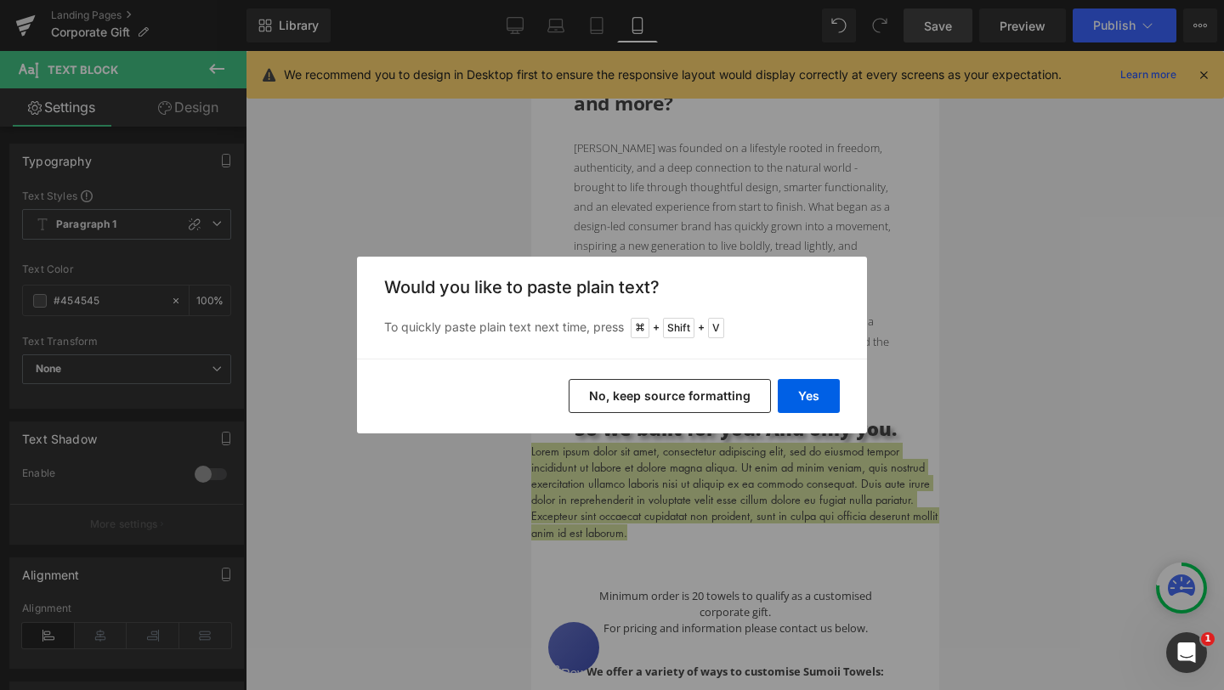
click at [730, 398] on button "No, keep source formatting" at bounding box center [670, 396] width 202 height 34
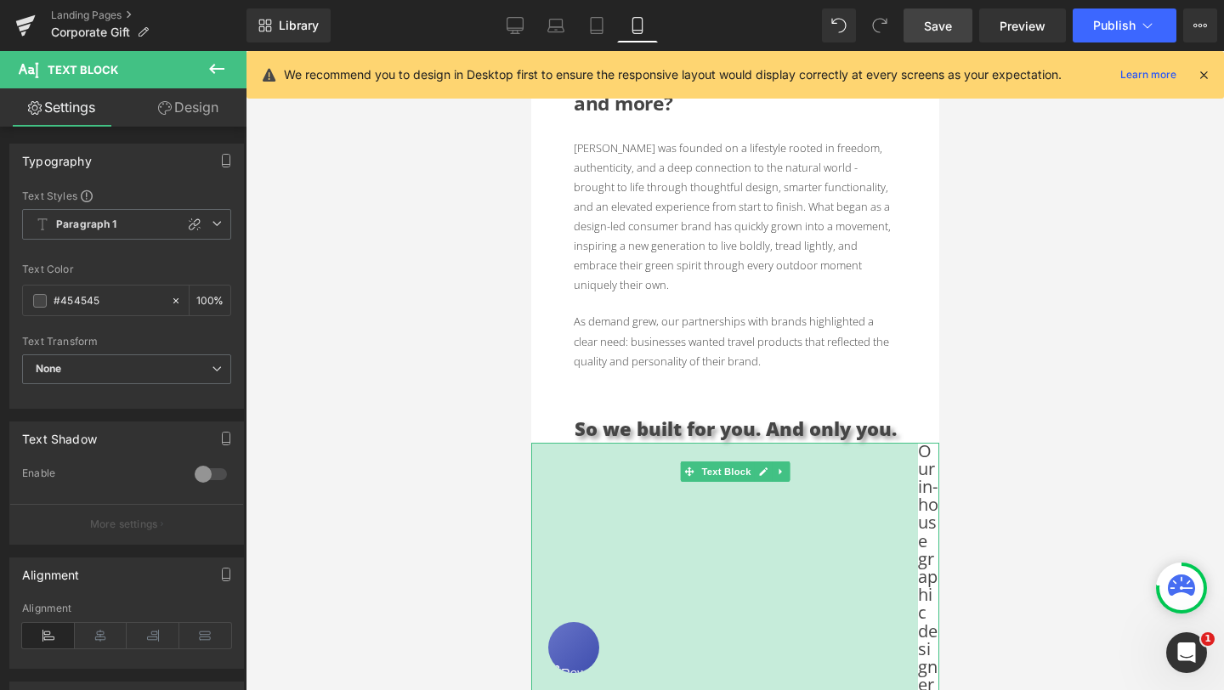
drag, startPoint x: 534, startPoint y: 437, endPoint x: 920, endPoint y: 450, distance: 386.1
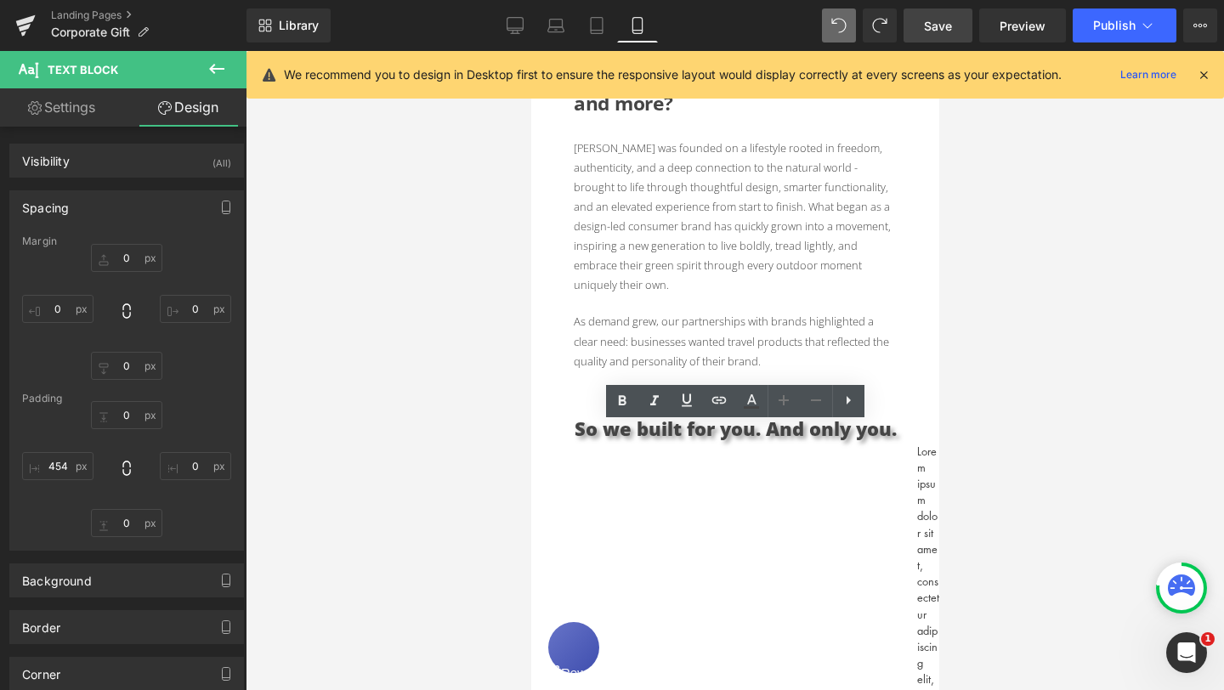
type input "0"
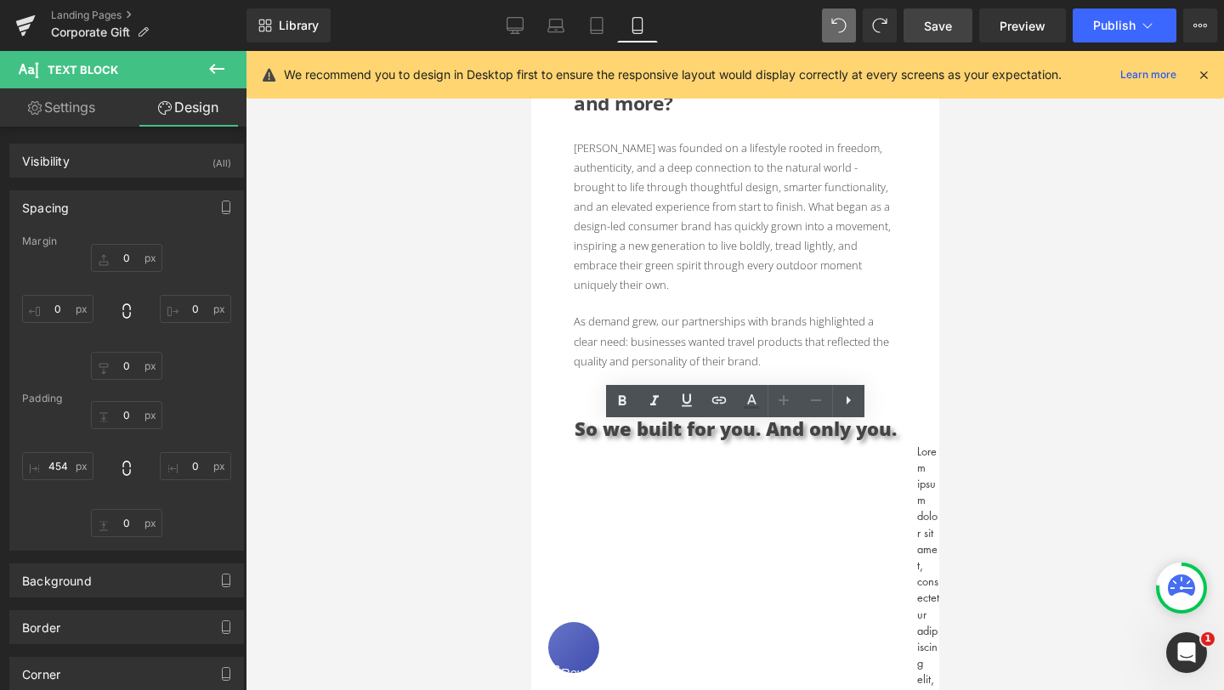
type input "0"
type input "454"
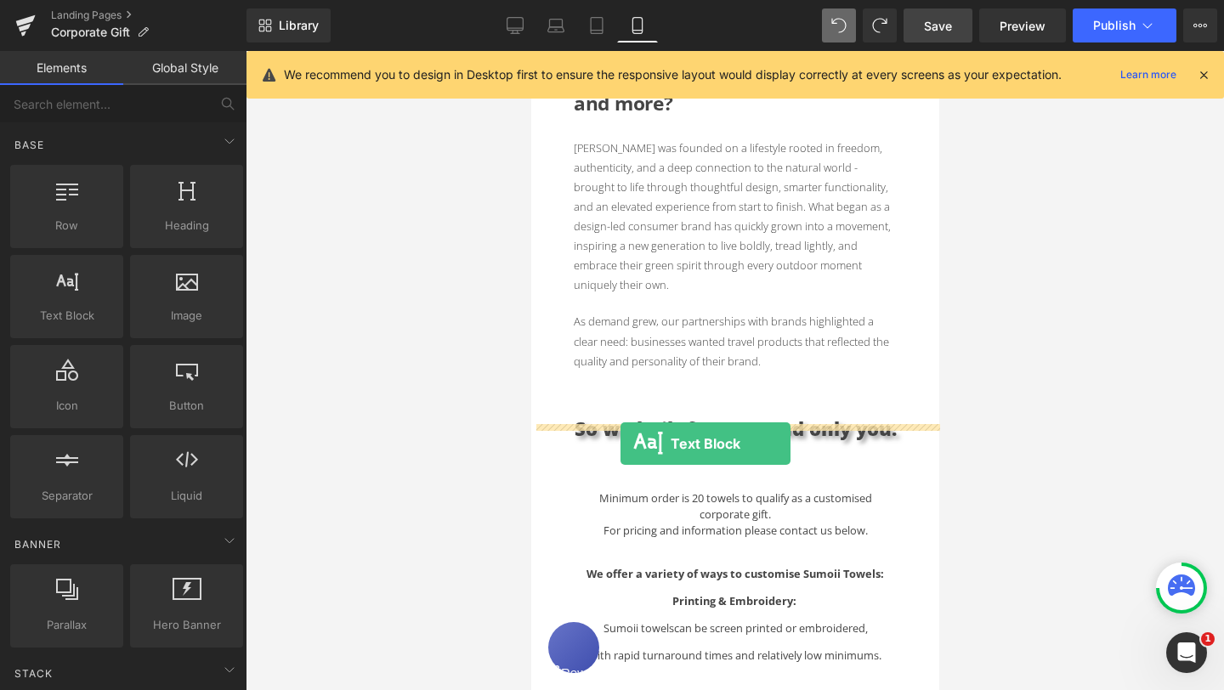
drag, startPoint x: 597, startPoint y: 330, endPoint x: 620, endPoint y: 444, distance: 116.0
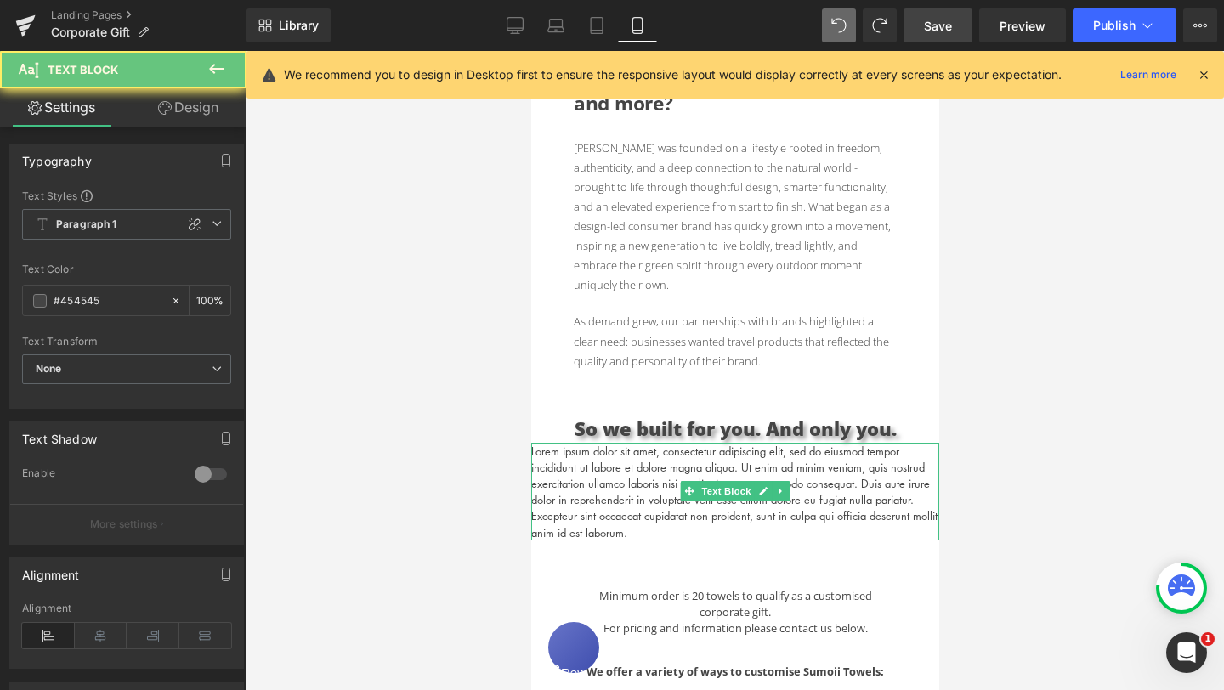
click at [626, 455] on p "Lorem ipsum dolor sit amet, consectetur adipiscing elit, sed do eiusmod tempor …" at bounding box center [734, 492] width 408 height 98
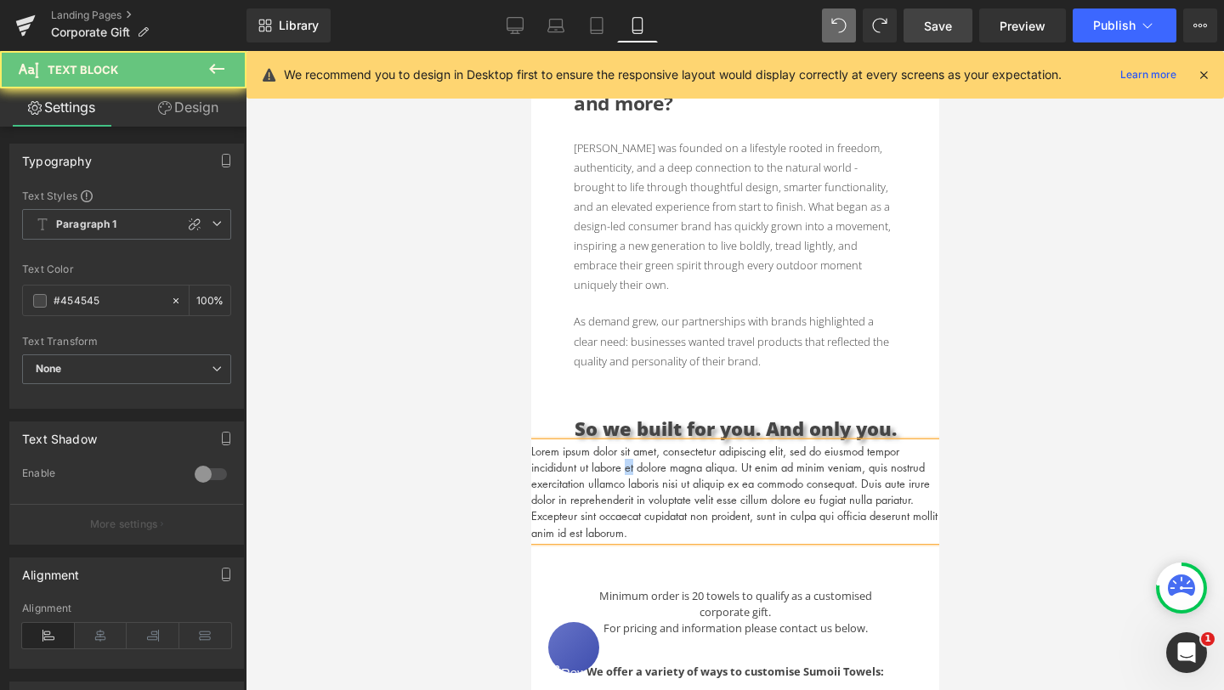
click at [626, 455] on p "Lorem ipsum dolor sit amet, consectetur adipiscing elit, sed do eiusmod tempor …" at bounding box center [734, 492] width 408 height 98
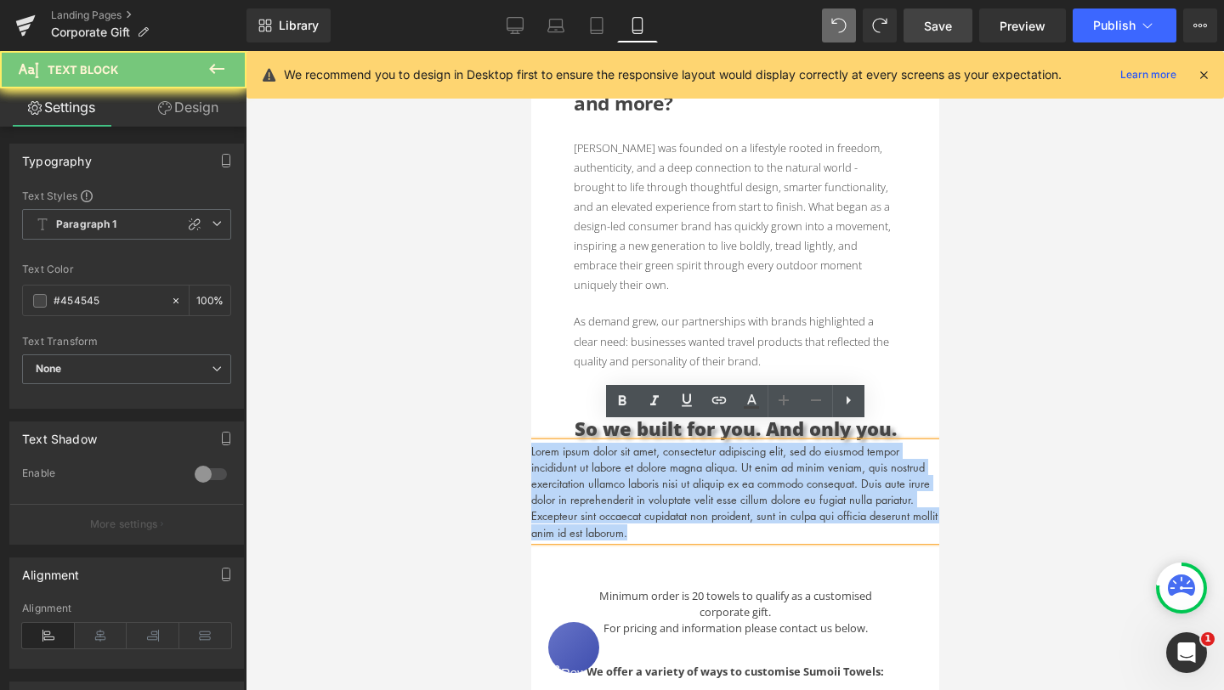
click at [626, 455] on p "Lorem ipsum dolor sit amet, consectetur adipiscing elit, sed do eiusmod tempor …" at bounding box center [734, 492] width 408 height 98
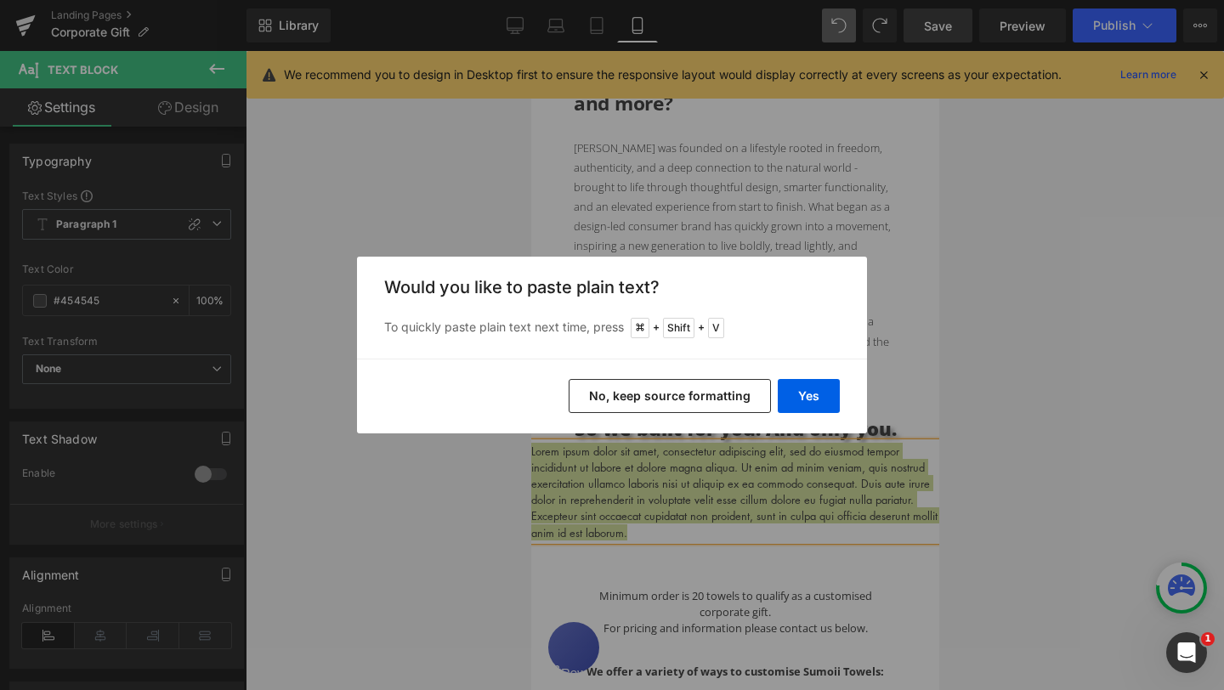
click at [671, 399] on button "No, keep source formatting" at bounding box center [670, 396] width 202 height 34
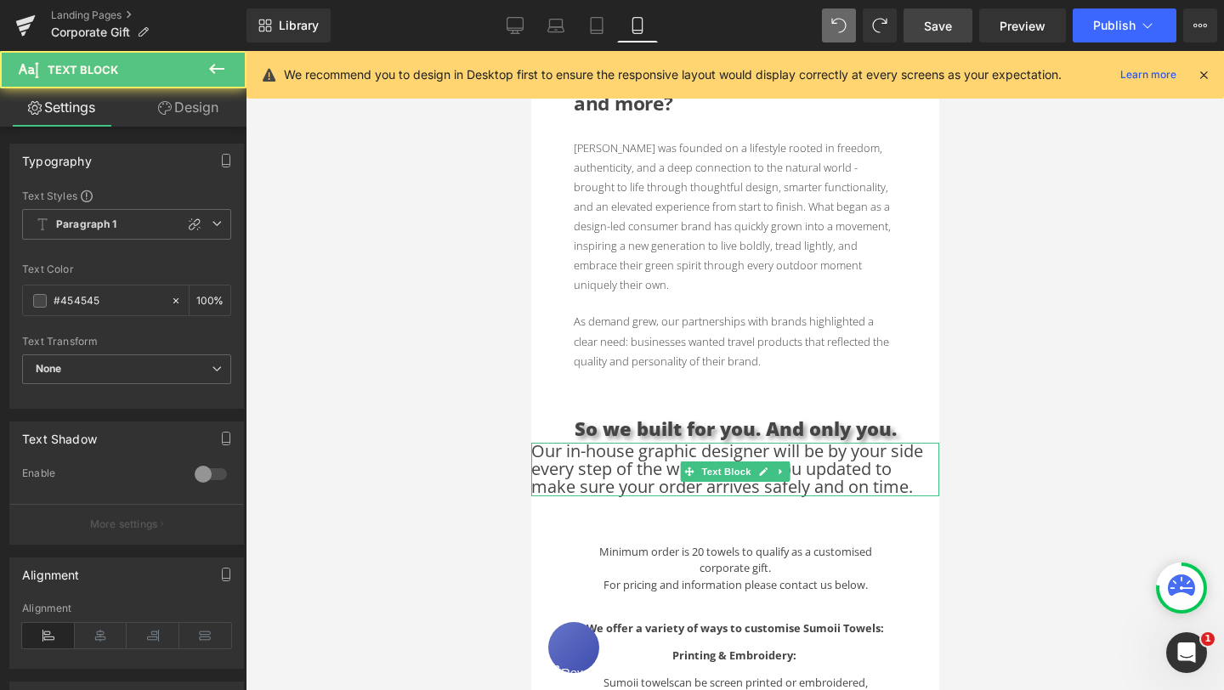
click at [538, 439] on span "Our in-house graphic designer will be by your side every step of the way, keepi…" at bounding box center [726, 468] width 392 height 59
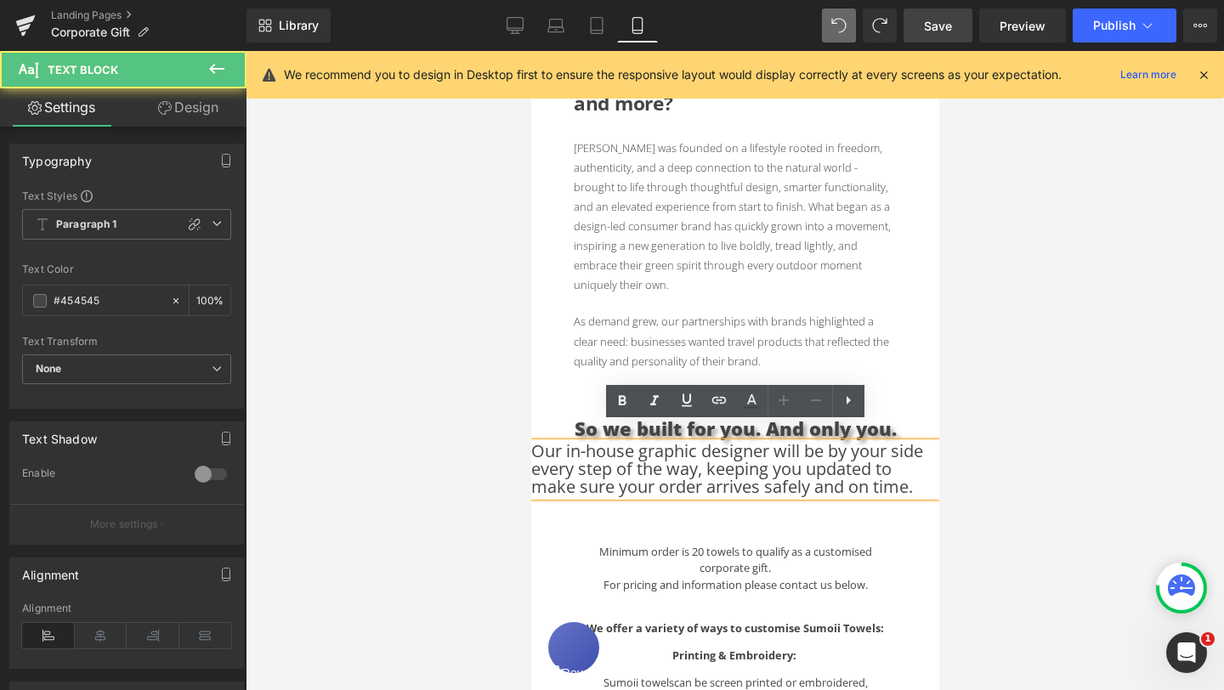
click at [532, 439] on span "Our in-house graphic designer will be by your side every step of the way, keepi…" at bounding box center [726, 468] width 392 height 59
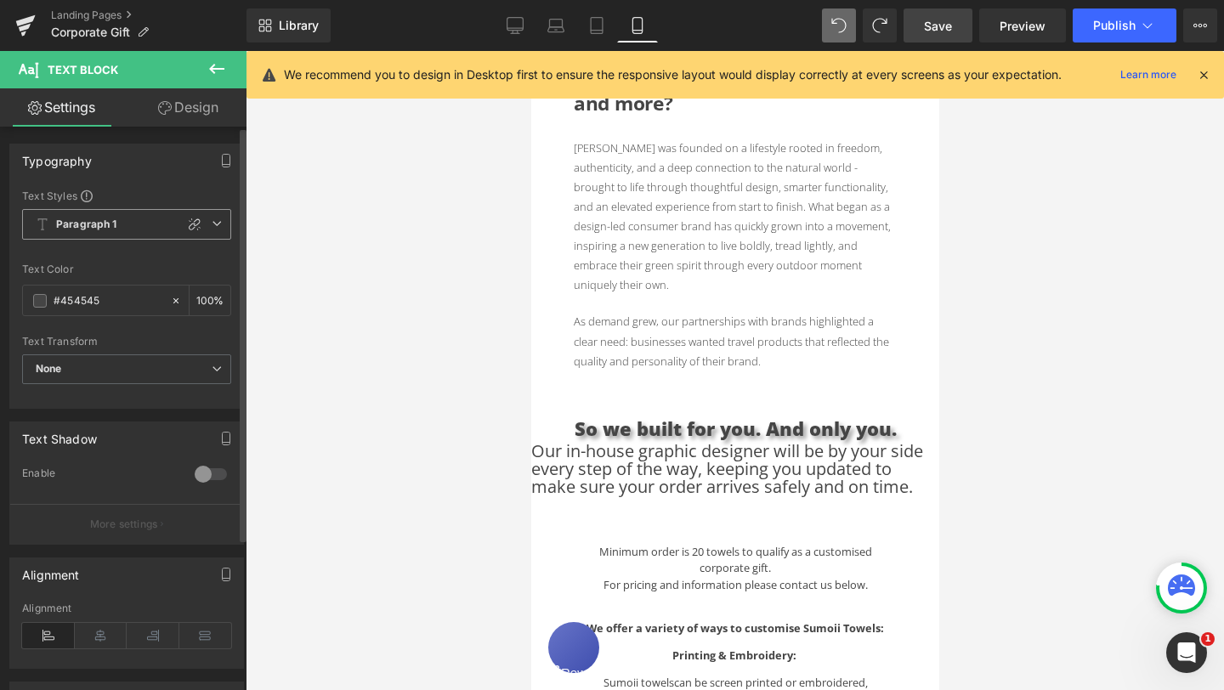
click at [215, 227] on icon at bounding box center [217, 223] width 10 height 10
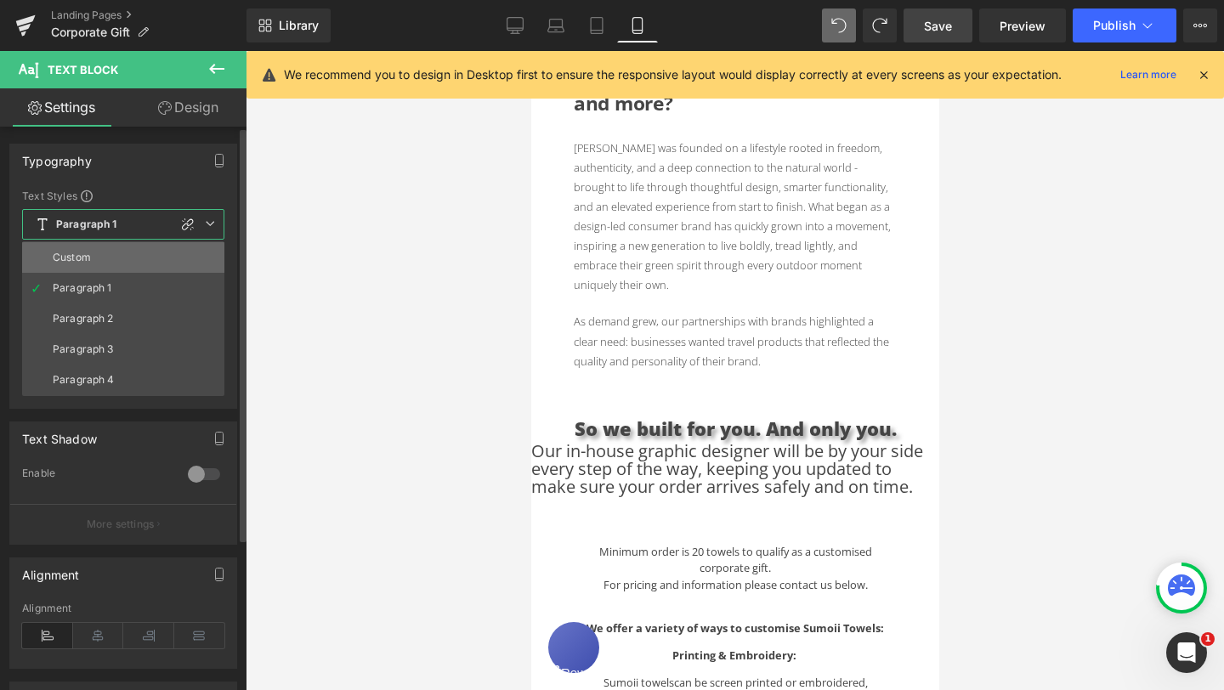
click at [188, 249] on li "Custom" at bounding box center [123, 257] width 202 height 31
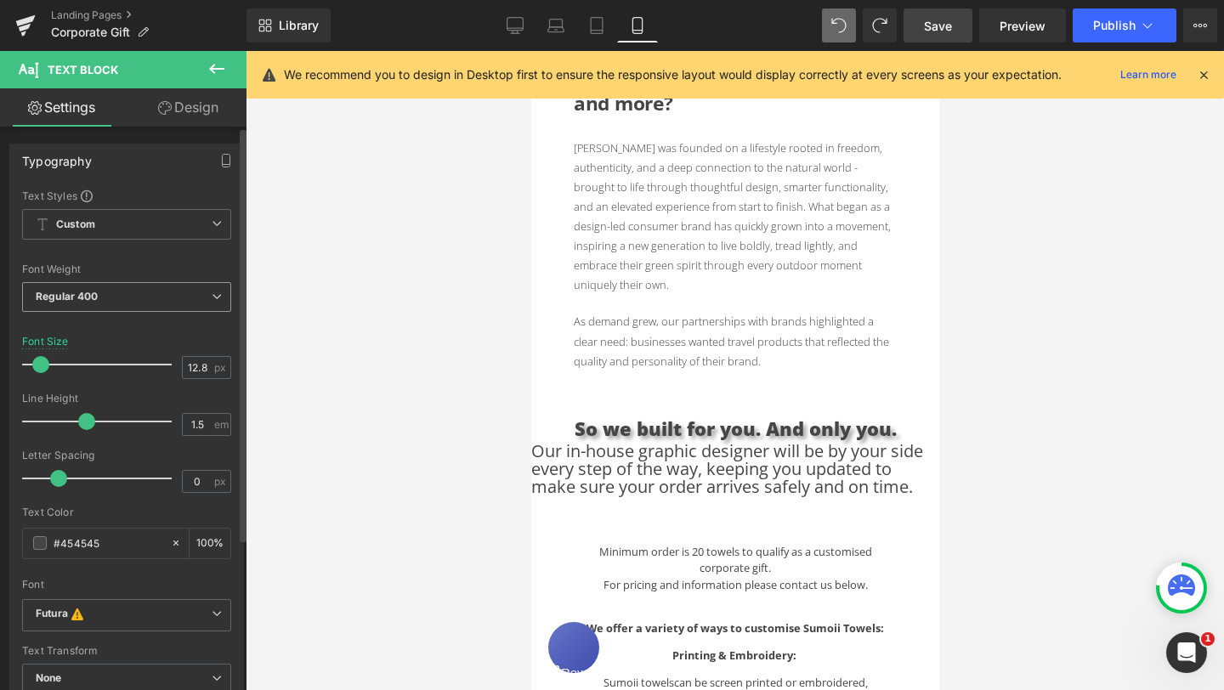
click at [203, 298] on span "Regular 400" at bounding box center [126, 297] width 209 height 30
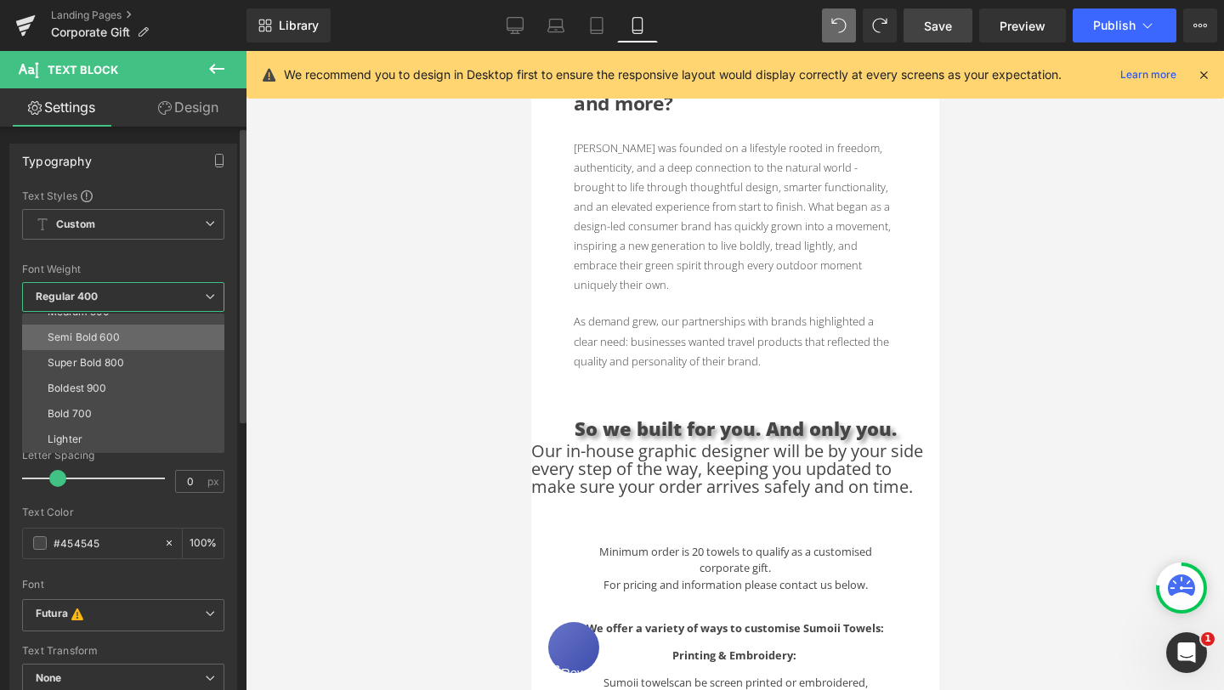
scroll to position [93, 0]
click at [124, 356] on li "Semi Bold 600" at bounding box center [127, 360] width 210 height 25
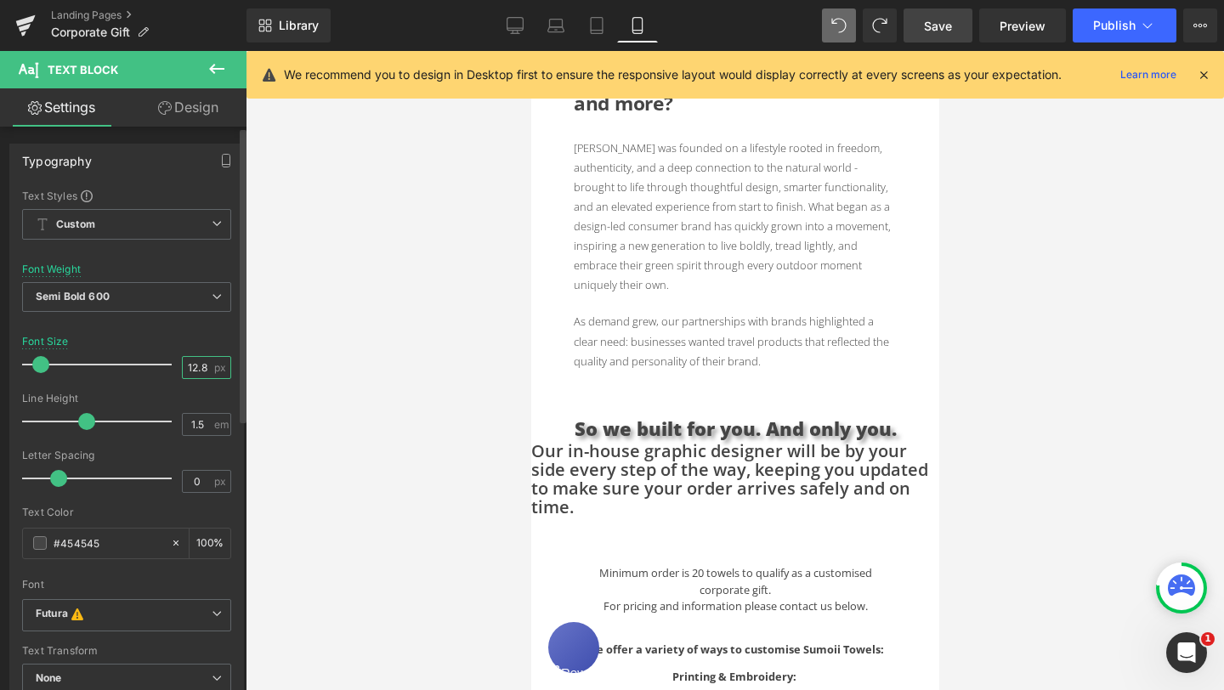
scroll to position [0, 0]
drag, startPoint x: 201, startPoint y: 365, endPoint x: 178, endPoint y: 366, distance: 23.0
click at [183, 366] on input "12.8" at bounding box center [198, 367] width 30 height 21
drag, startPoint x: 199, startPoint y: 368, endPoint x: 178, endPoint y: 368, distance: 20.4
click at [183, 368] on input "12" at bounding box center [198, 367] width 30 height 21
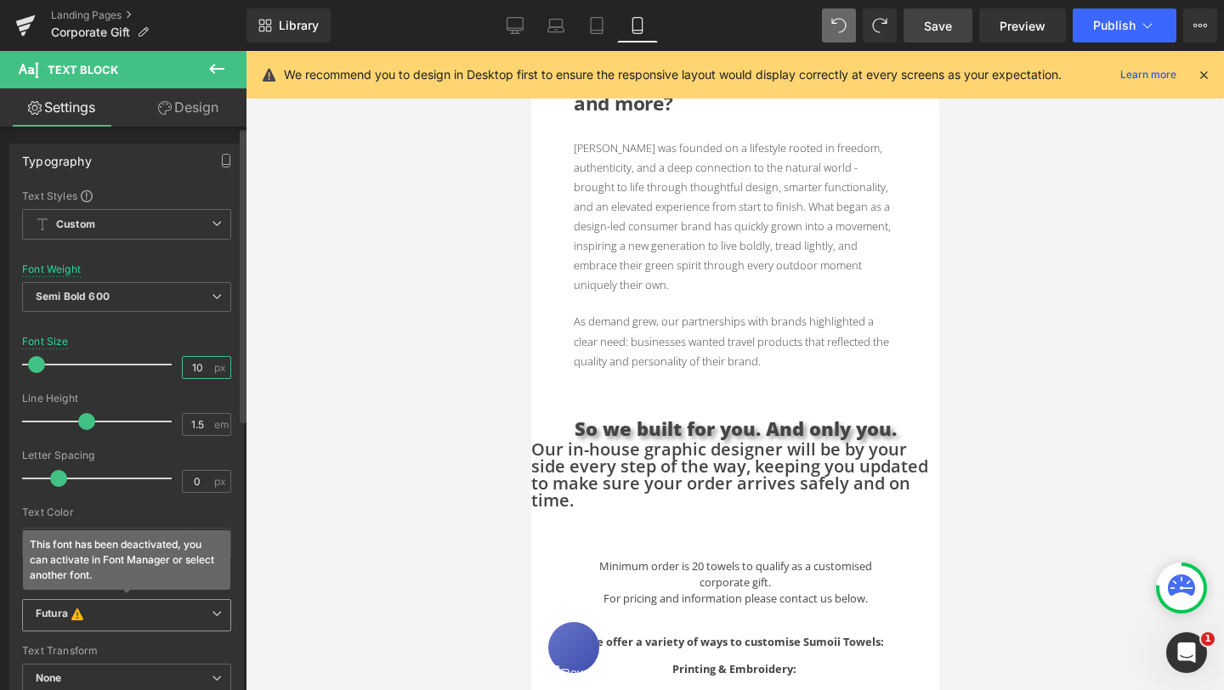
type input "10"
click at [154, 622] on span "Futura This font has been deactivated, you can activate in Font Manager or sele…" at bounding box center [126, 615] width 209 height 32
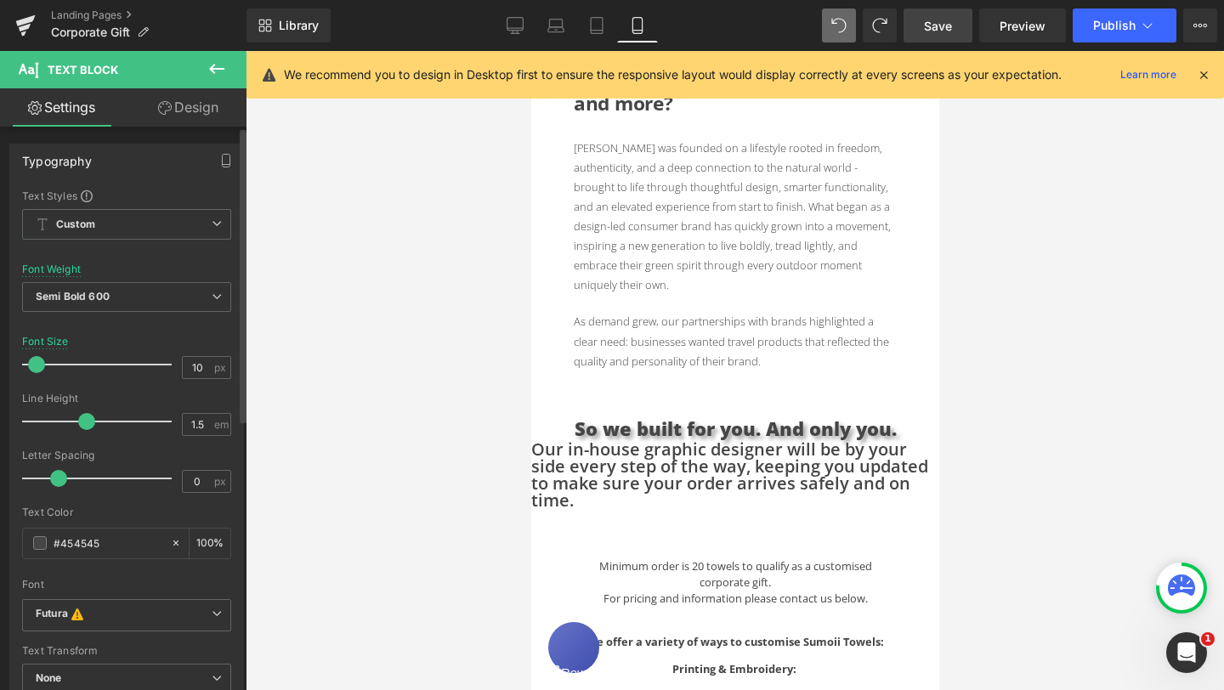
click at [235, 588] on div "Text Styles Custom Paragraph 1 Paragraph 2 Paragraph 3 Paragraph 4 Custom Custo…" at bounding box center [126, 453] width 233 height 528
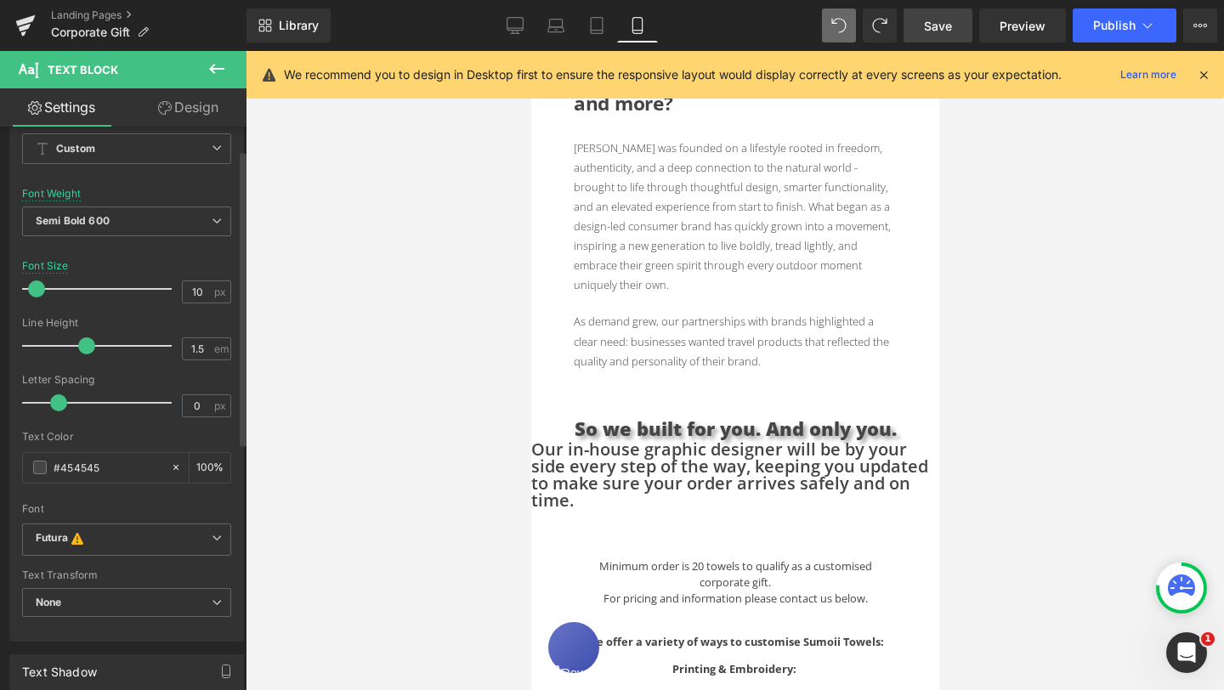
scroll to position [84, 0]
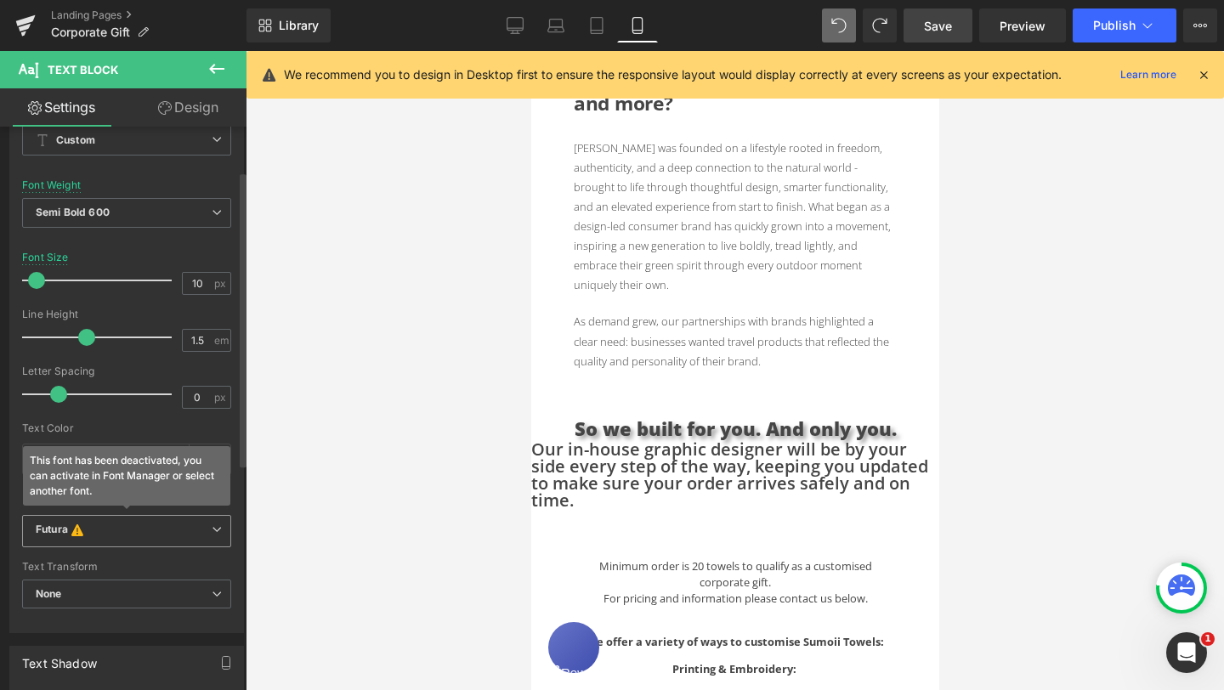
click at [207, 537] on span "Futura This font has been deactivated, you can activate in Font Manager or sele…" at bounding box center [126, 531] width 209 height 32
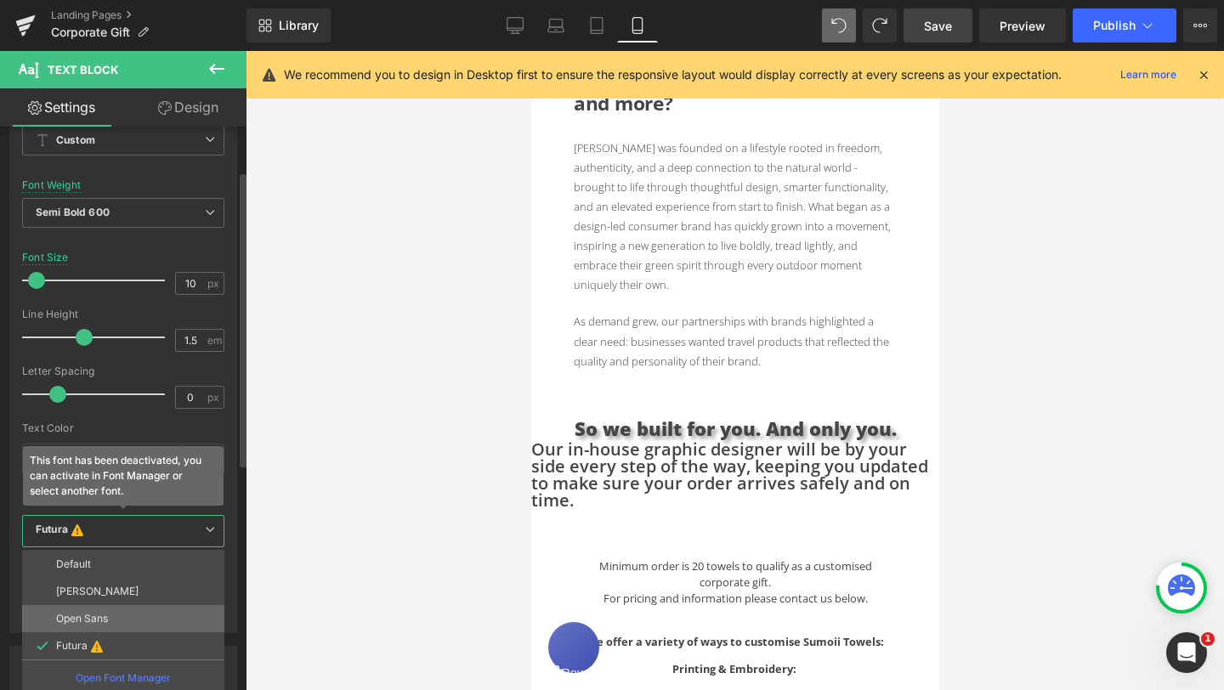
click at [113, 614] on li "Open Sans" at bounding box center [123, 618] width 202 height 27
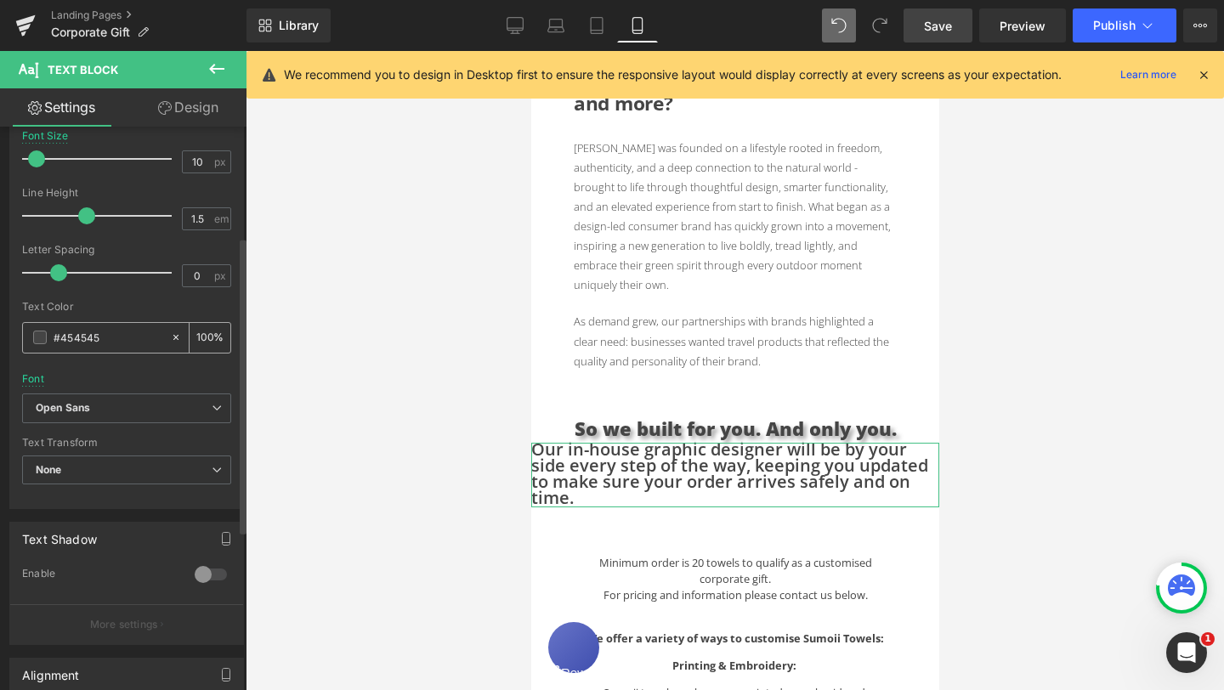
scroll to position [209, 0]
click at [195, 568] on div at bounding box center [210, 571] width 41 height 27
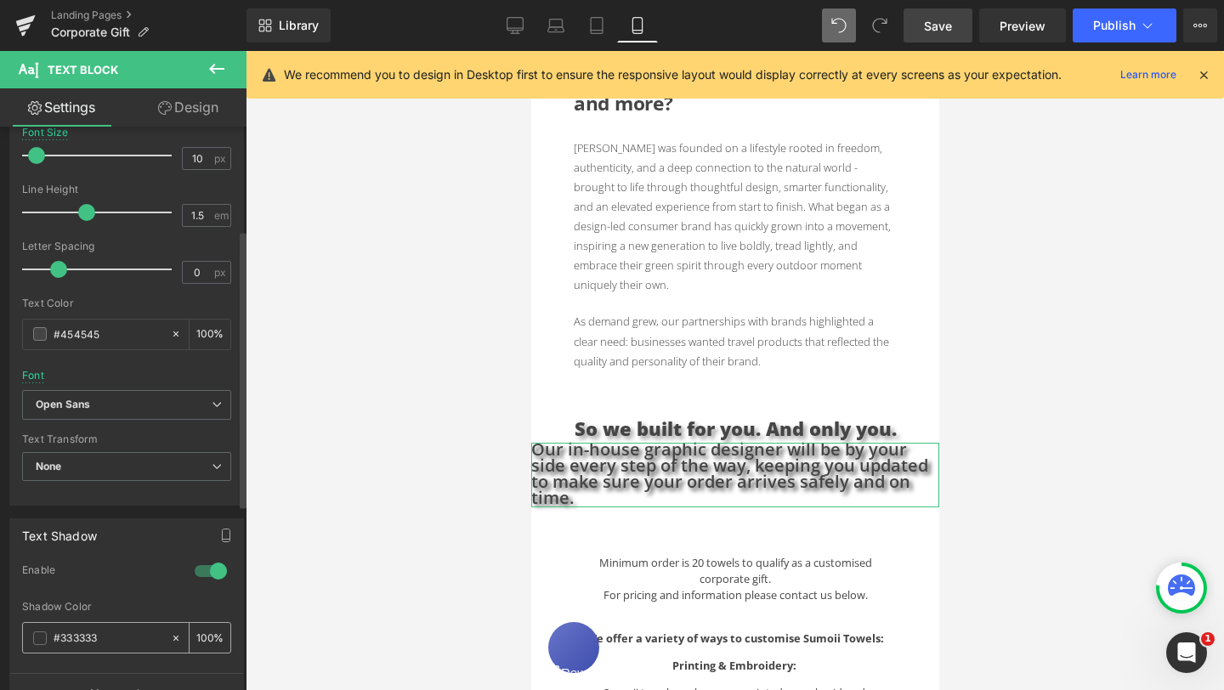
click at [201, 622] on input "100" at bounding box center [204, 637] width 17 height 19
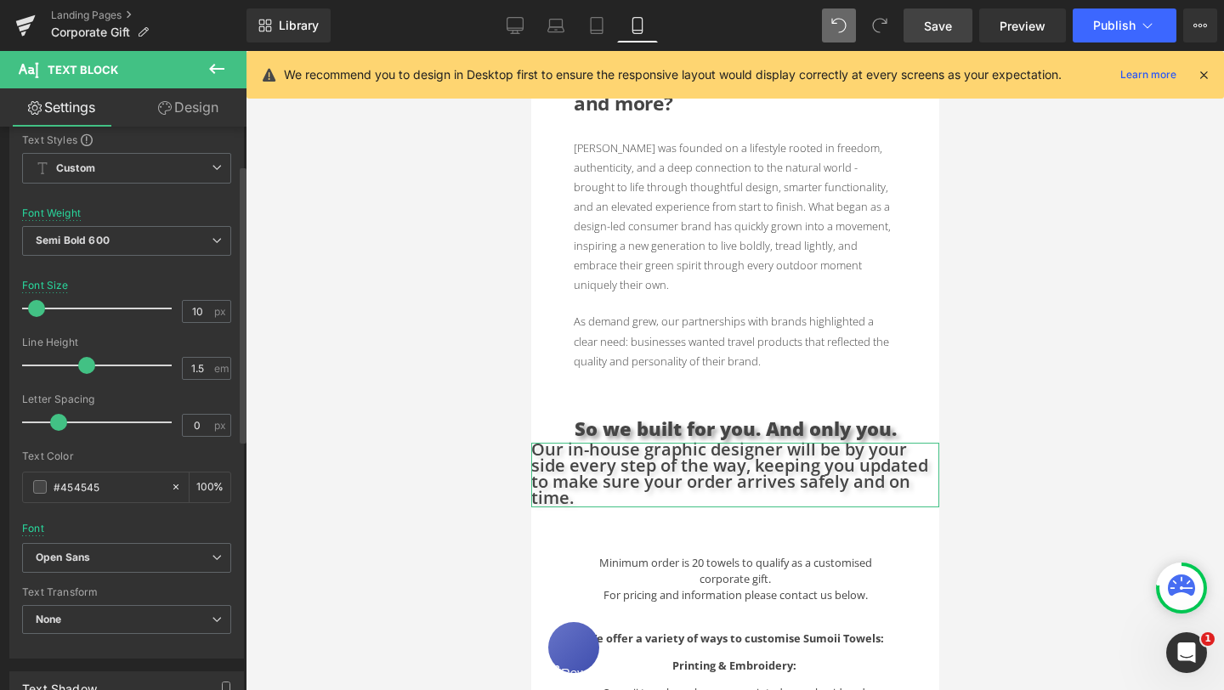
scroll to position [50, 0]
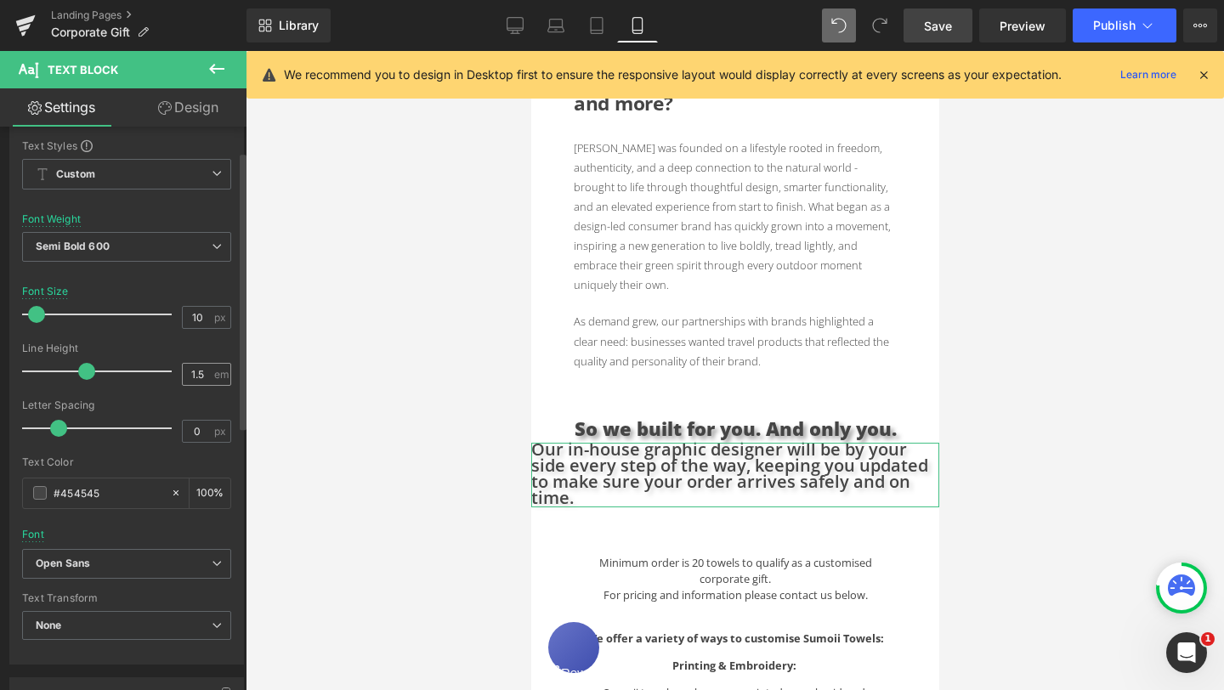
type input "20"
drag, startPoint x: 201, startPoint y: 375, endPoint x: 181, endPoint y: 375, distance: 19.5
click at [183, 375] on input "1.5" at bounding box center [198, 374] width 30 height 21
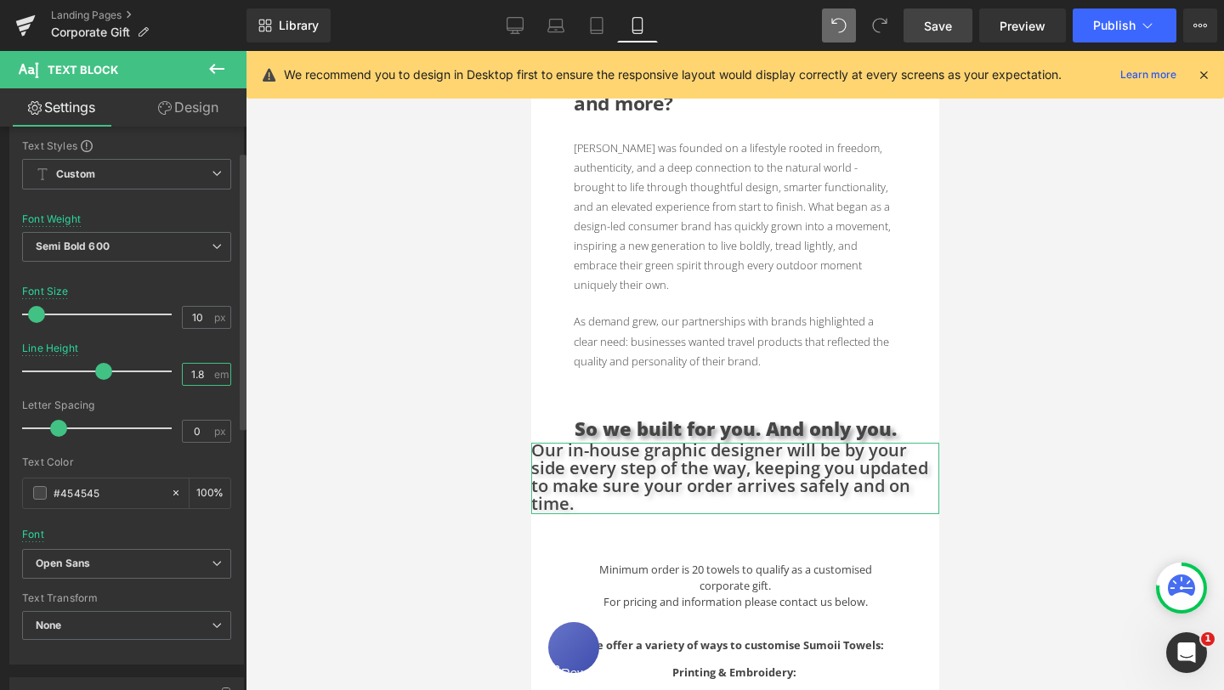
scroll to position [66, 0]
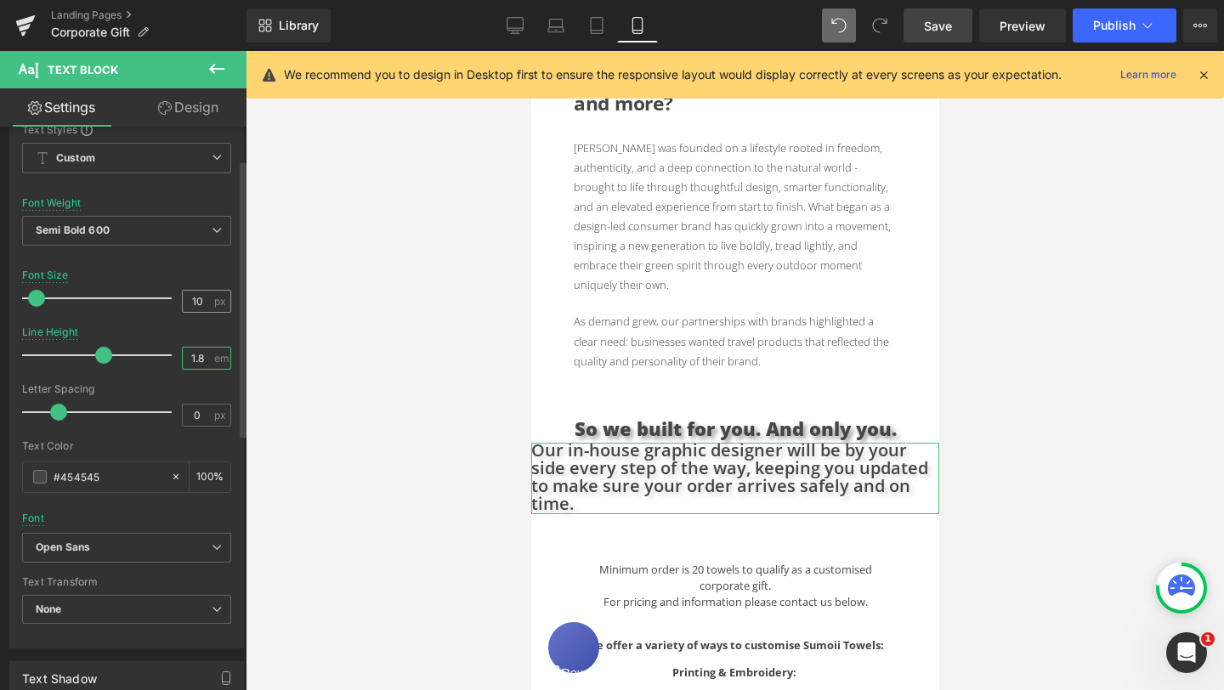
type input "1.8"
drag, startPoint x: 198, startPoint y: 302, endPoint x: 181, endPoint y: 302, distance: 17.0
click at [183, 302] on input "10" at bounding box center [198, 301] width 30 height 21
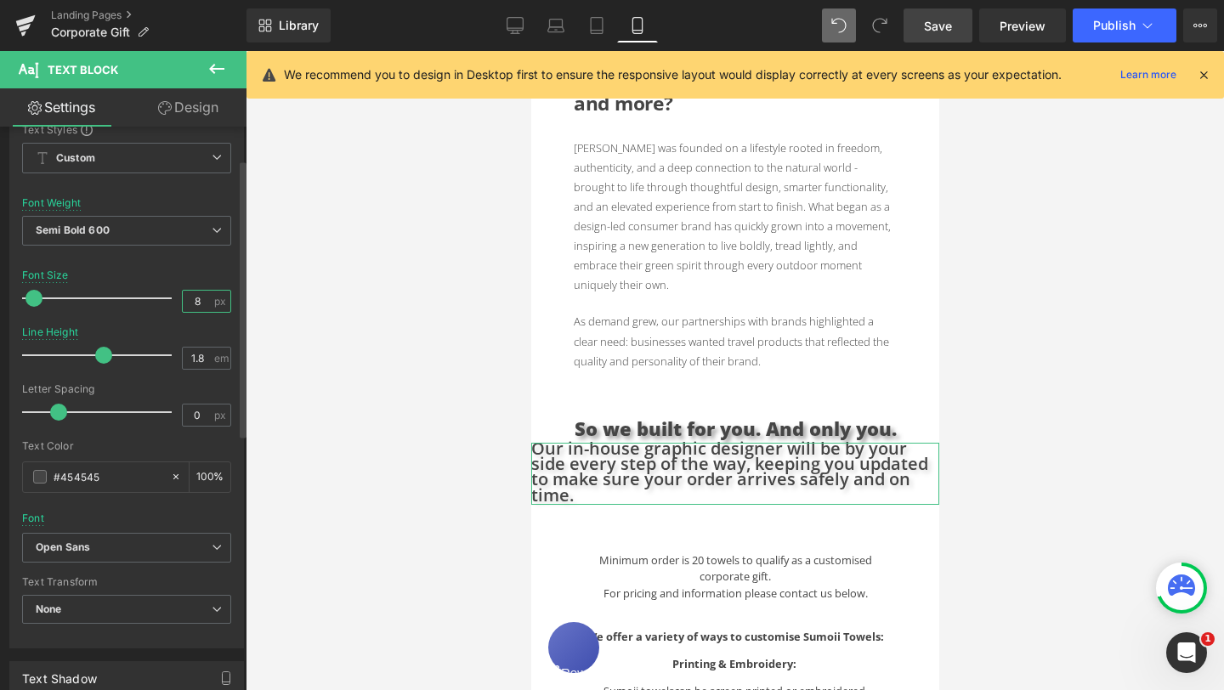
drag, startPoint x: 197, startPoint y: 300, endPoint x: 178, endPoint y: 300, distance: 18.7
click at [183, 300] on input "8" at bounding box center [198, 301] width 30 height 21
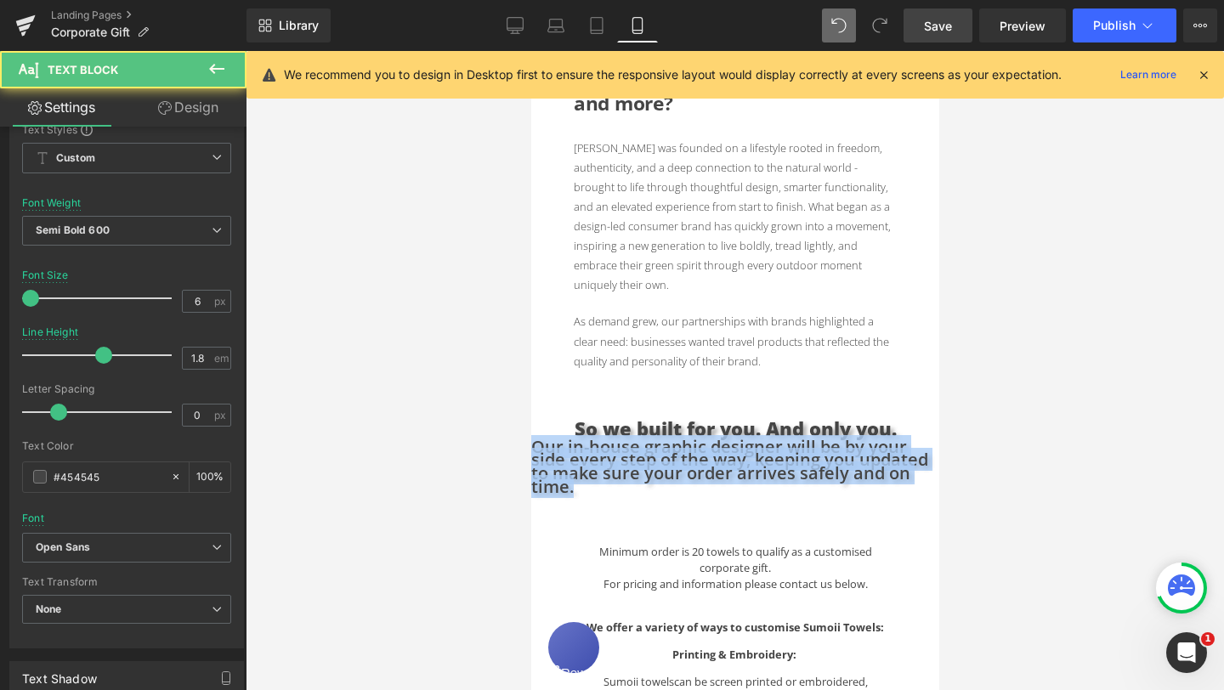
drag, startPoint x: 582, startPoint y: 473, endPoint x: 530, endPoint y: 431, distance: 67.7
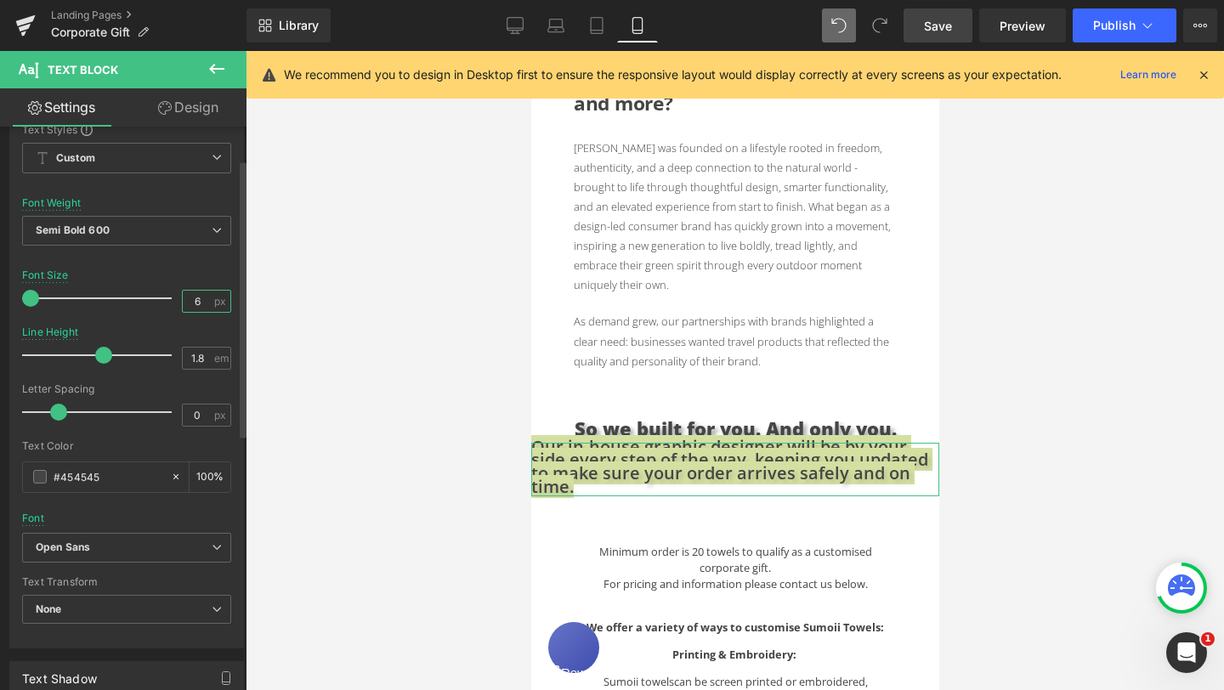
drag, startPoint x: 195, startPoint y: 299, endPoint x: 183, endPoint y: 299, distance: 12.7
click at [183, 299] on input "6" at bounding box center [198, 301] width 30 height 21
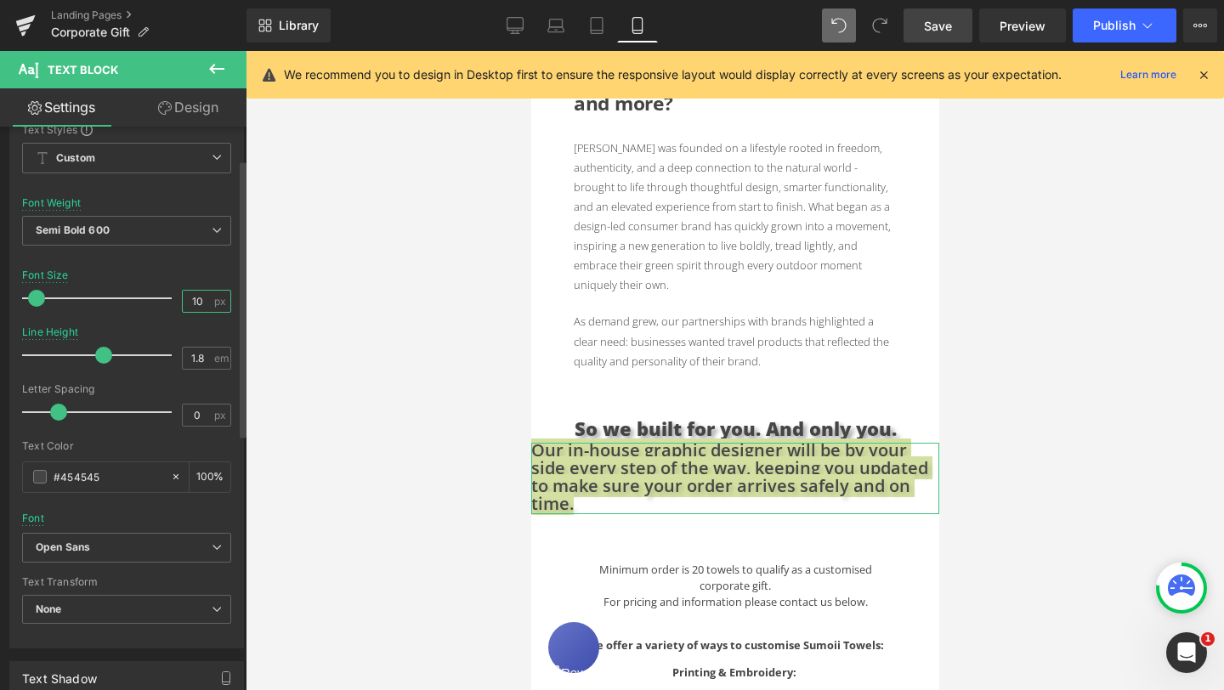
type input "10"
click at [204, 110] on link "Design" at bounding box center [188, 107] width 123 height 38
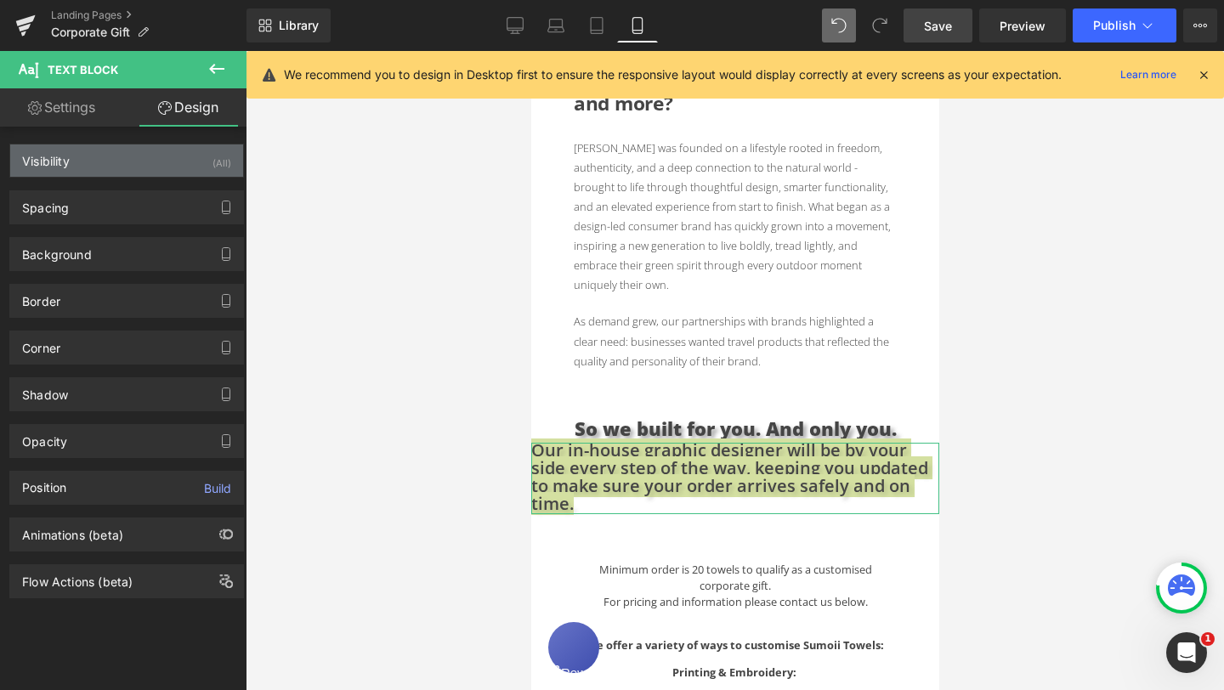
click at [143, 171] on div "Visibility (All)" at bounding box center [126, 160] width 233 height 32
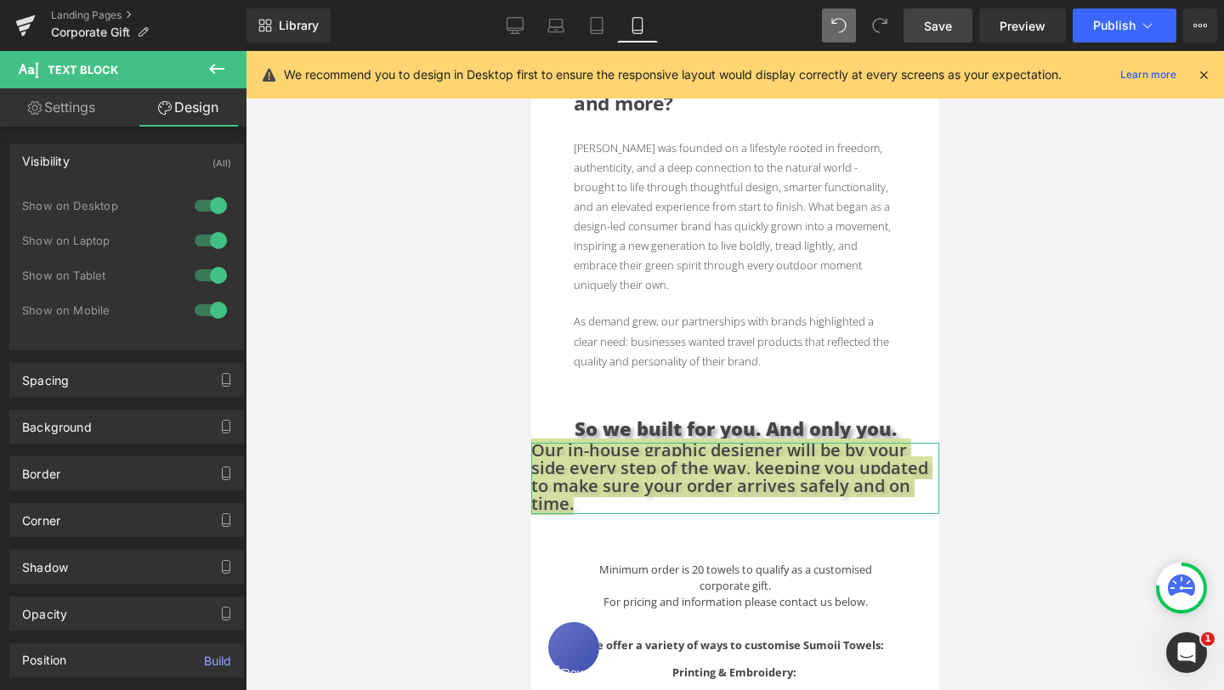
click at [197, 210] on div at bounding box center [210, 205] width 41 height 27
click at [200, 244] on div at bounding box center [210, 240] width 41 height 27
click at [120, 374] on div "Spacing" at bounding box center [126, 380] width 233 height 32
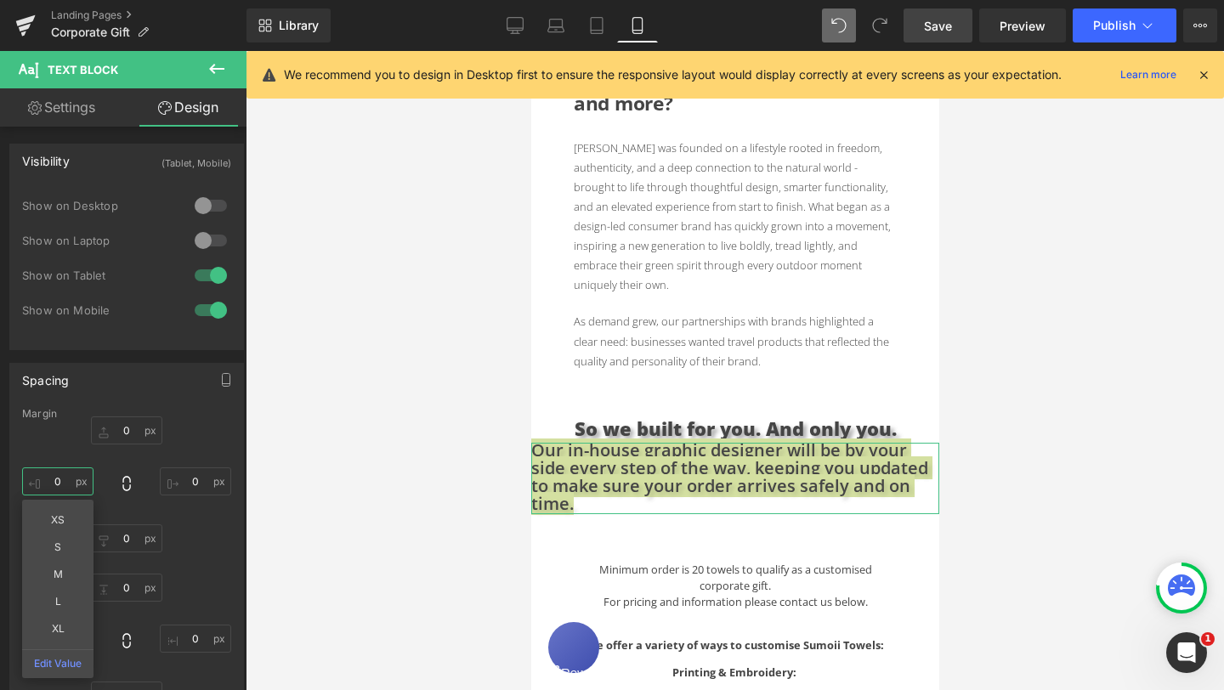
click at [59, 484] on input "0" at bounding box center [57, 481] width 71 height 28
type input "1"
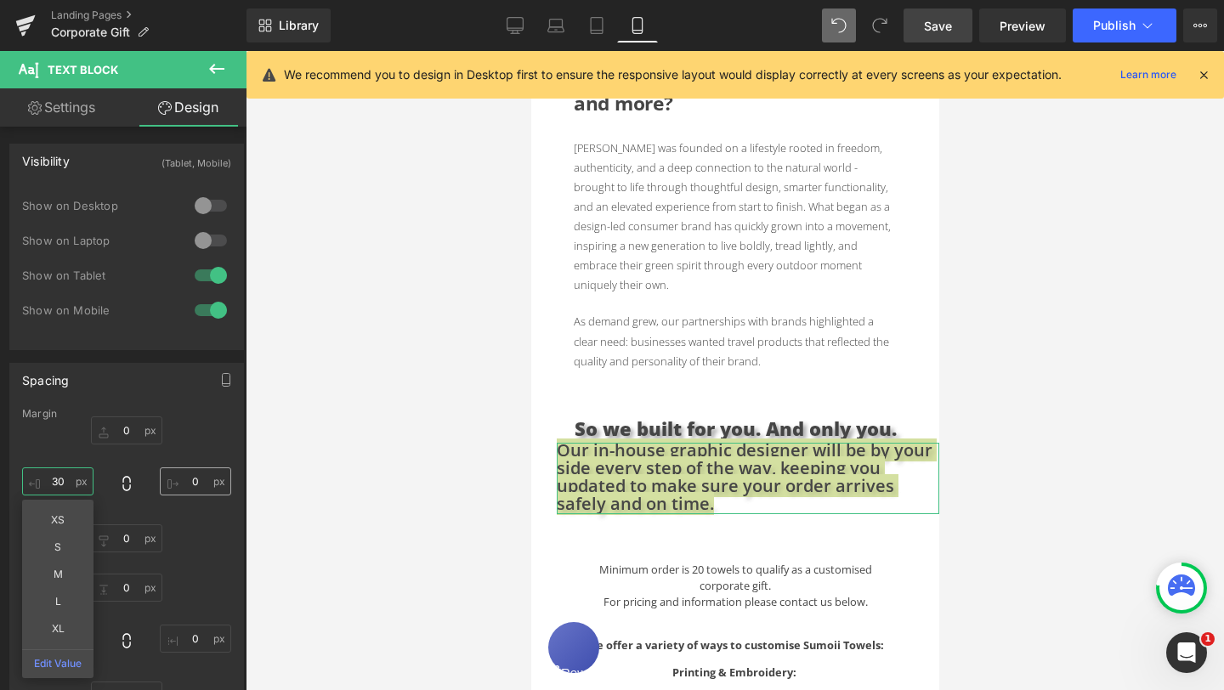
type input "30"
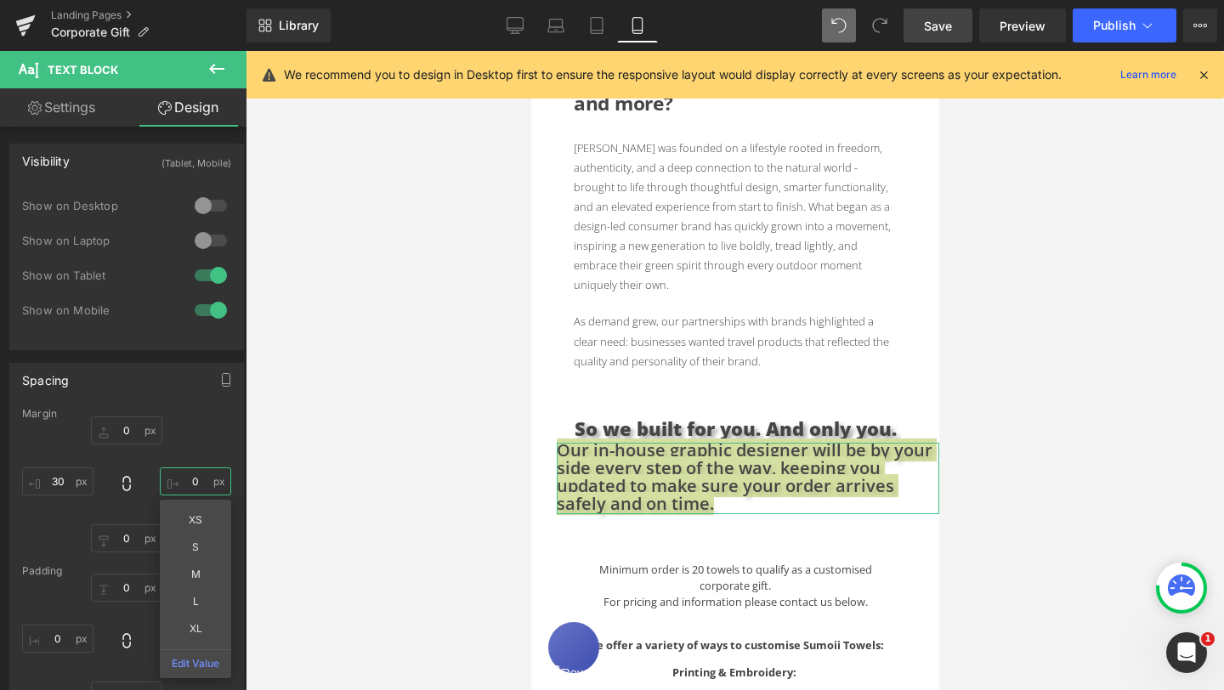
click at [194, 484] on input "0" at bounding box center [195, 481] width 71 height 28
type input "30"
click at [200, 428] on div "0px 0 30 30 XS S M L XL Edit Value 0px 0 30 30" at bounding box center [126, 484] width 209 height 136
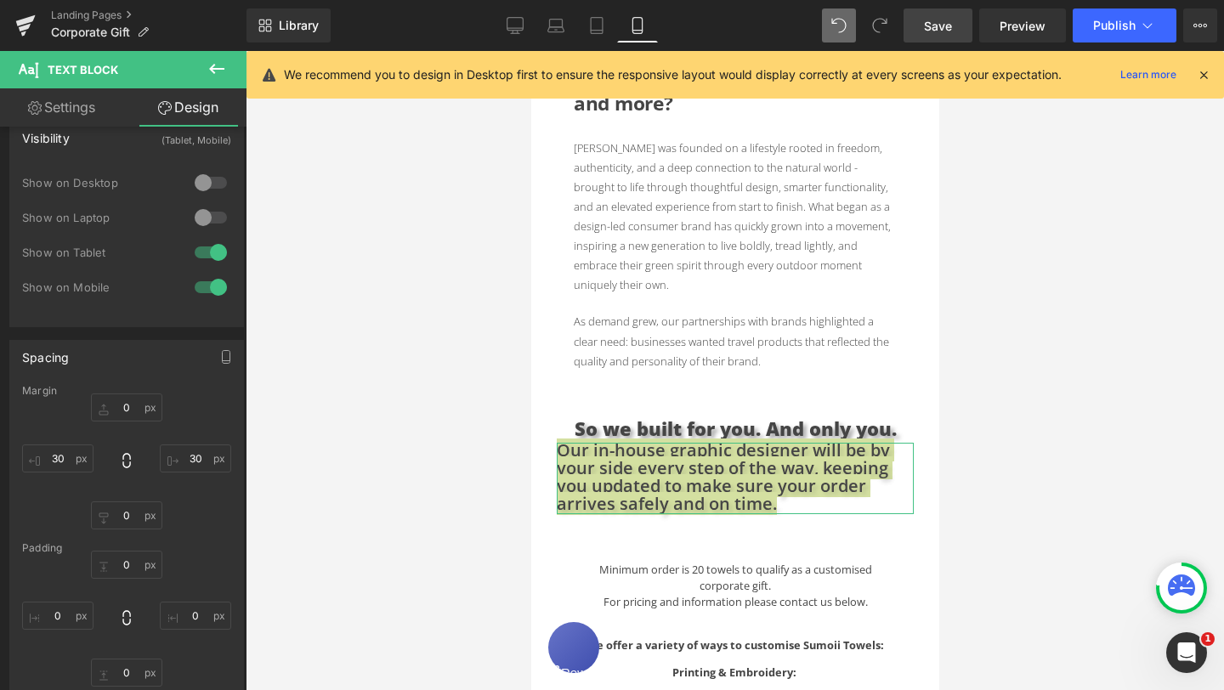
scroll to position [30, 0]
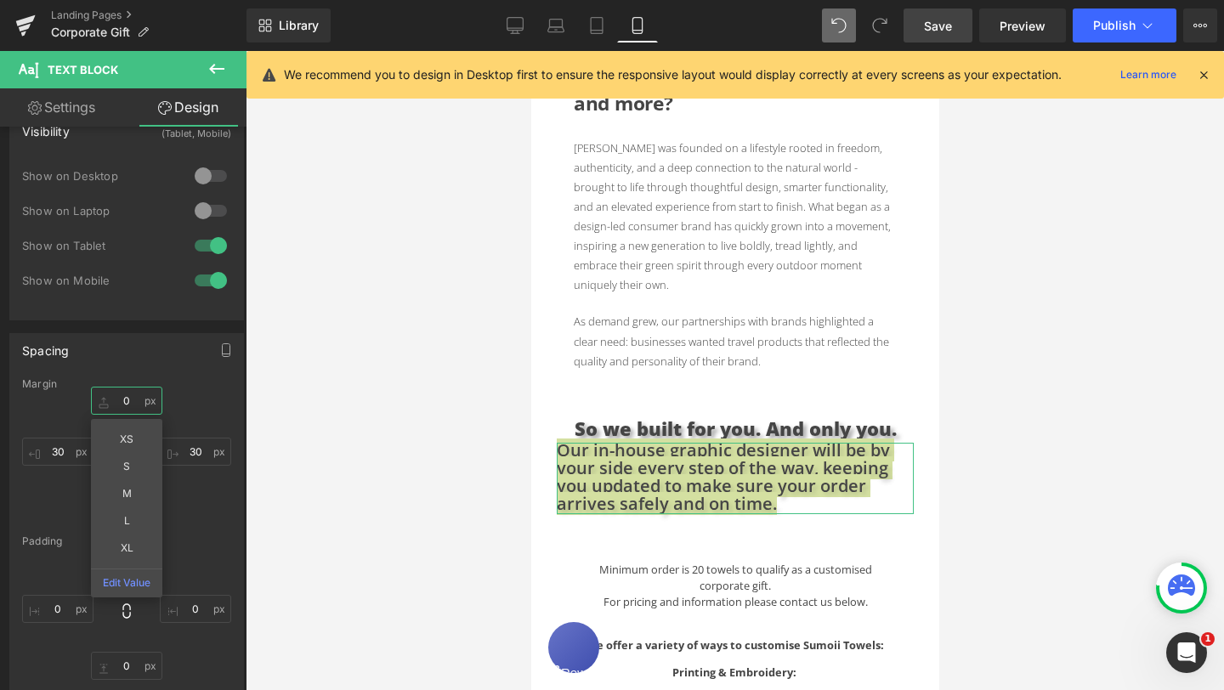
click at [128, 400] on input "0" at bounding box center [126, 401] width 71 height 28
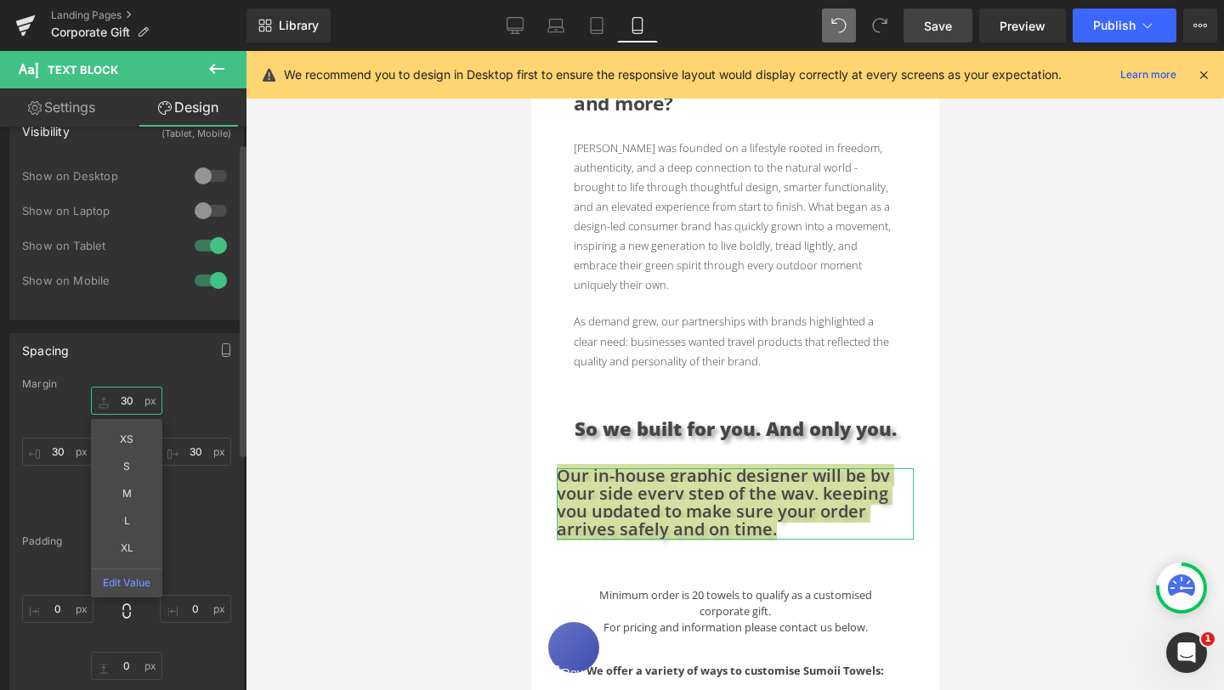
type input "3"
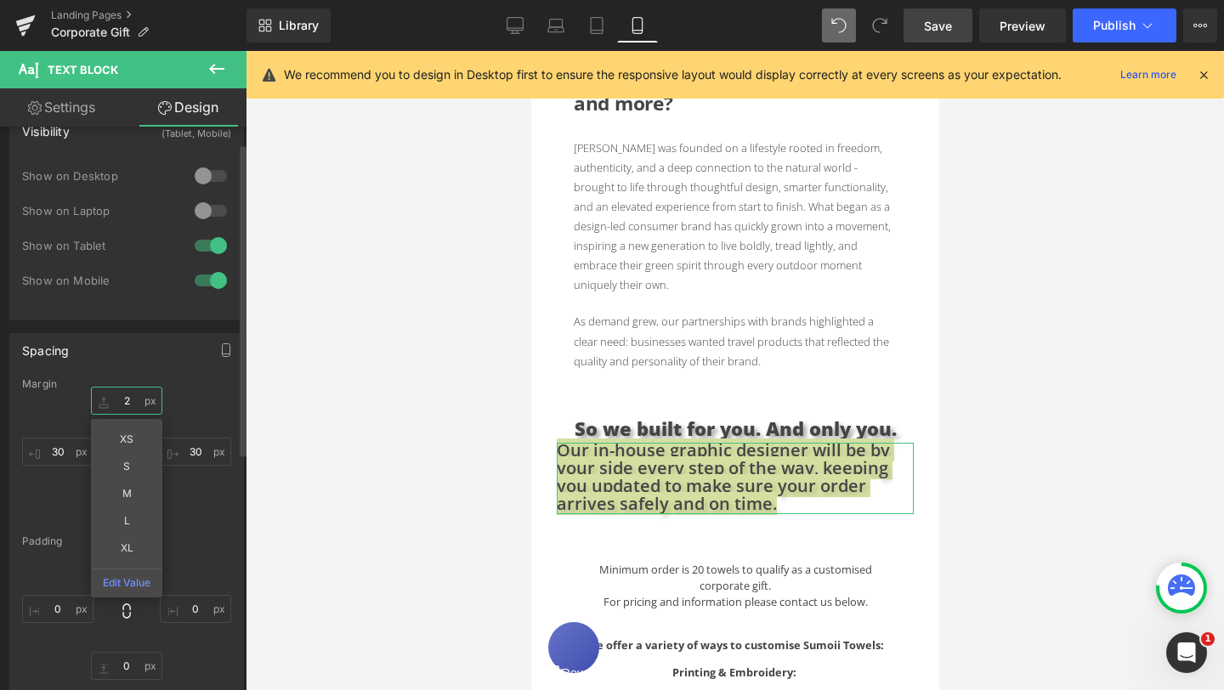
type input "20"
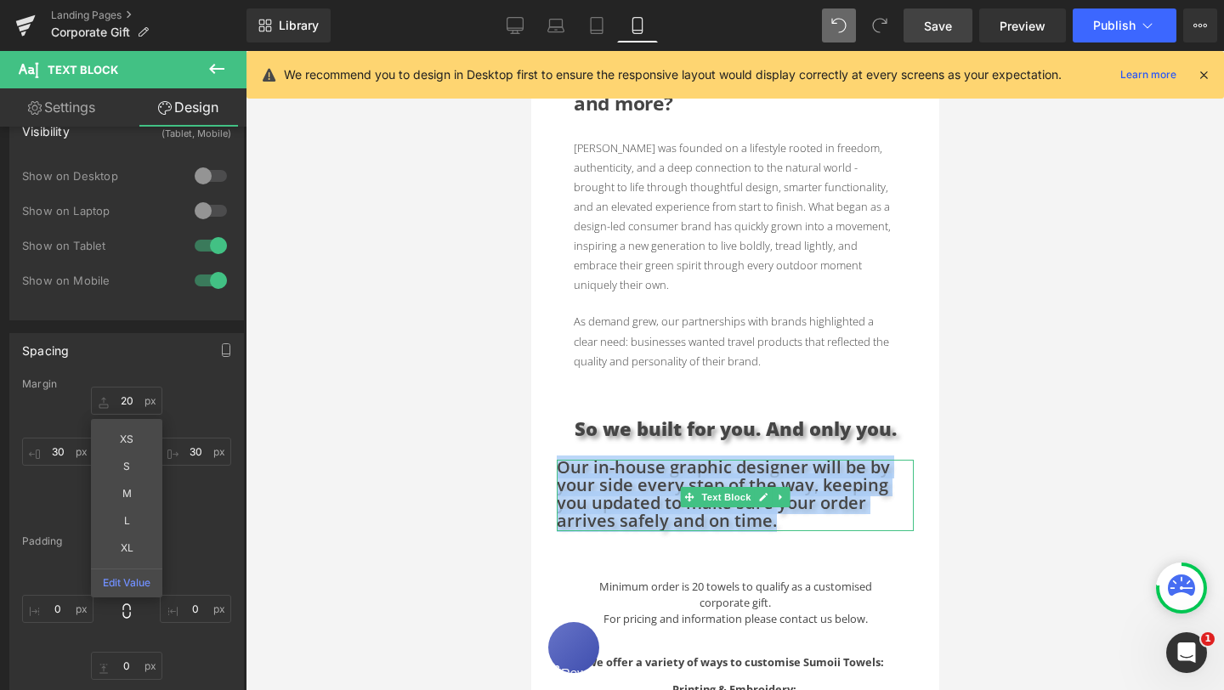
click at [801, 509] on p "Our in-house graphic designer will be by your side every step of the way, keepi…" at bounding box center [734, 495] width 357 height 71
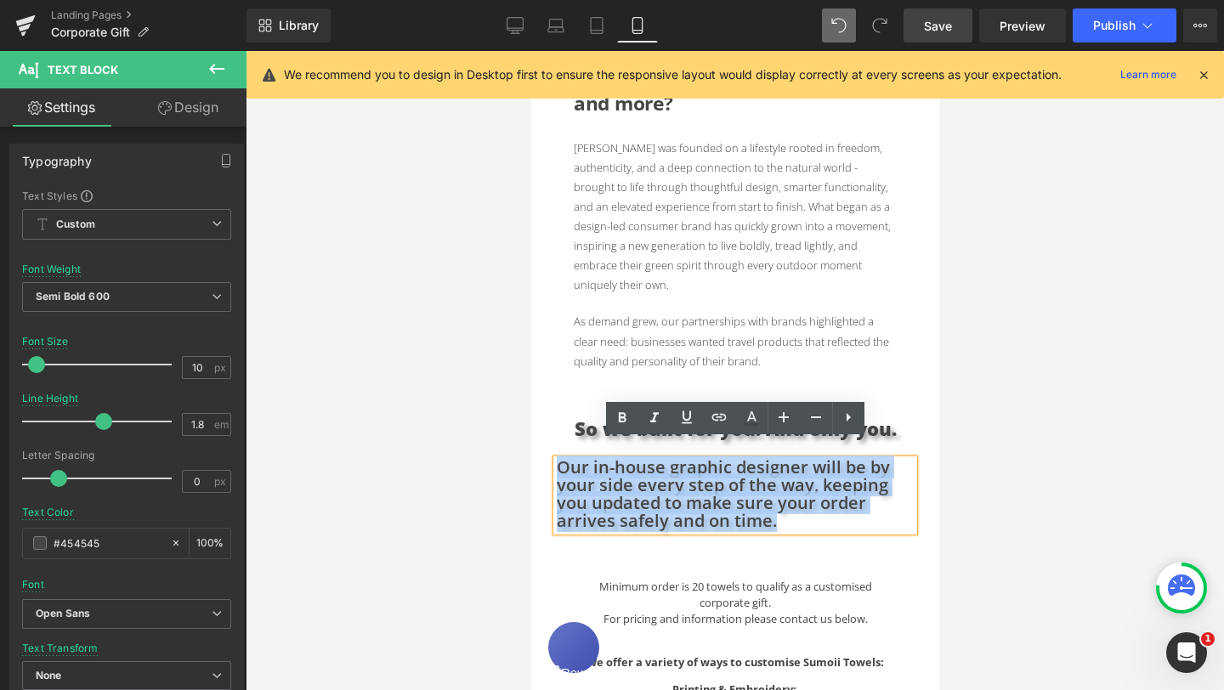
drag, startPoint x: 812, startPoint y: 505, endPoint x: 558, endPoint y: 449, distance: 260.2
click at [558, 460] on p "Our in-house graphic designer will be by your side every step of the way, keepi…" at bounding box center [734, 495] width 357 height 71
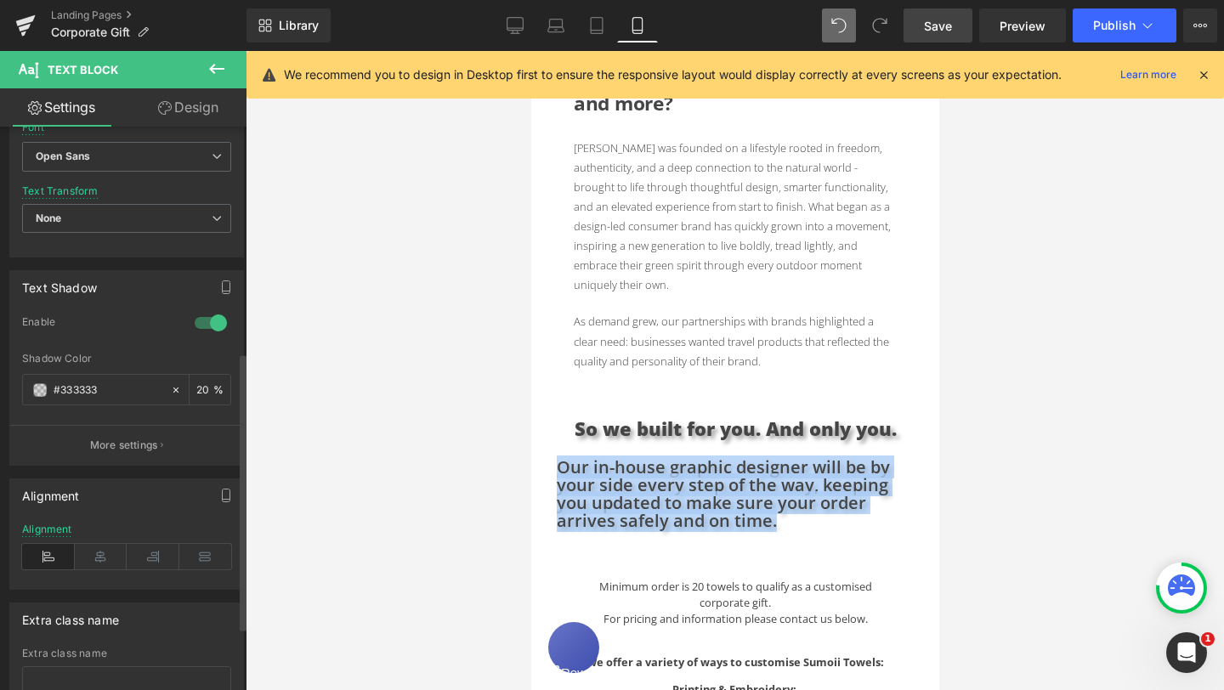
scroll to position [470, 0]
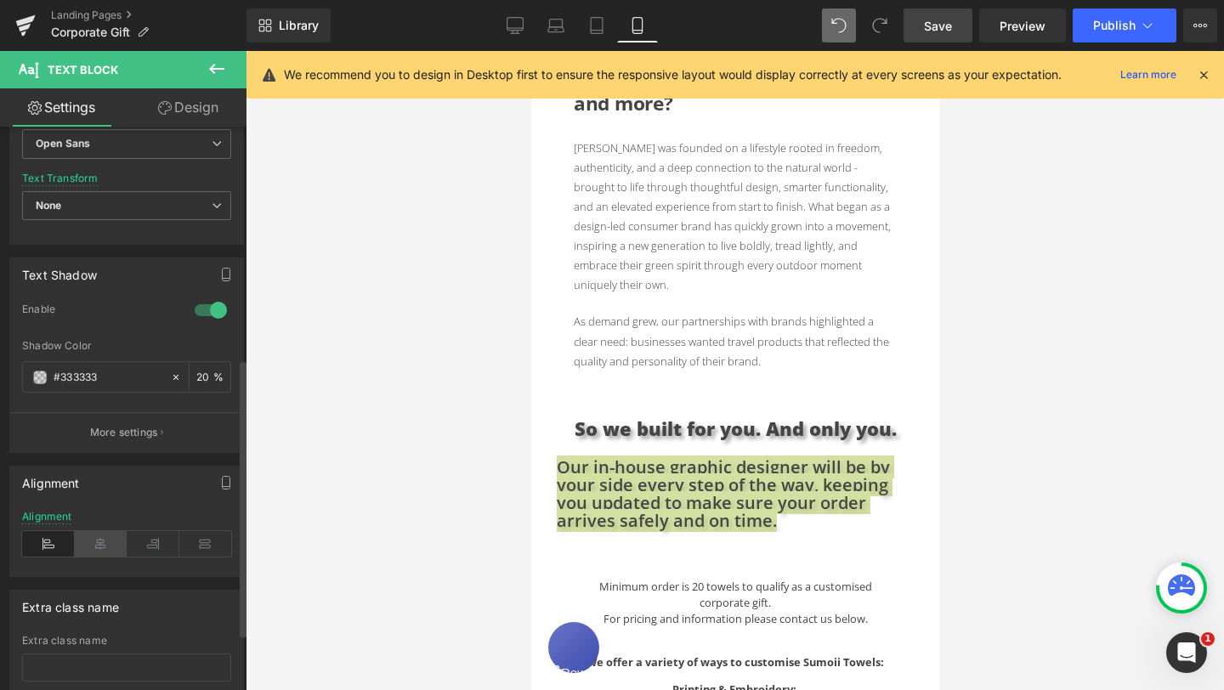
click at [100, 541] on icon at bounding box center [101, 543] width 53 height 25
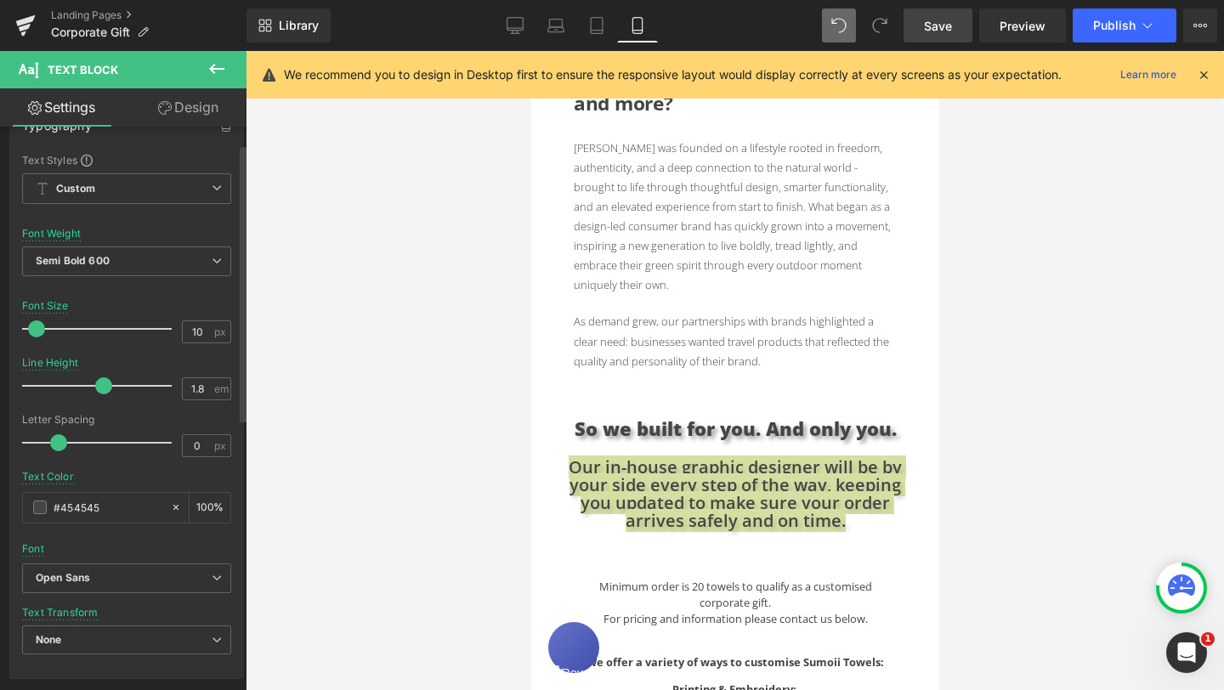
scroll to position [22, 0]
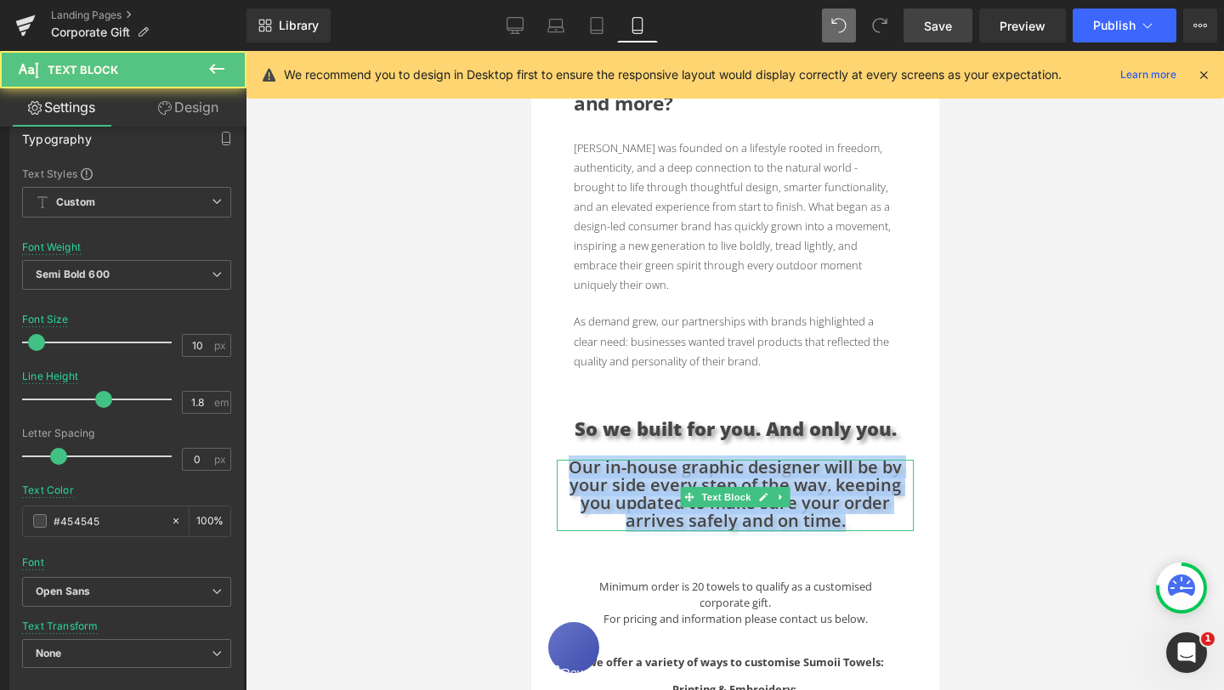
click at [620, 474] on span "Our in-house graphic designer will be by your side every step of the way, keepi…" at bounding box center [734, 494] width 333 height 76
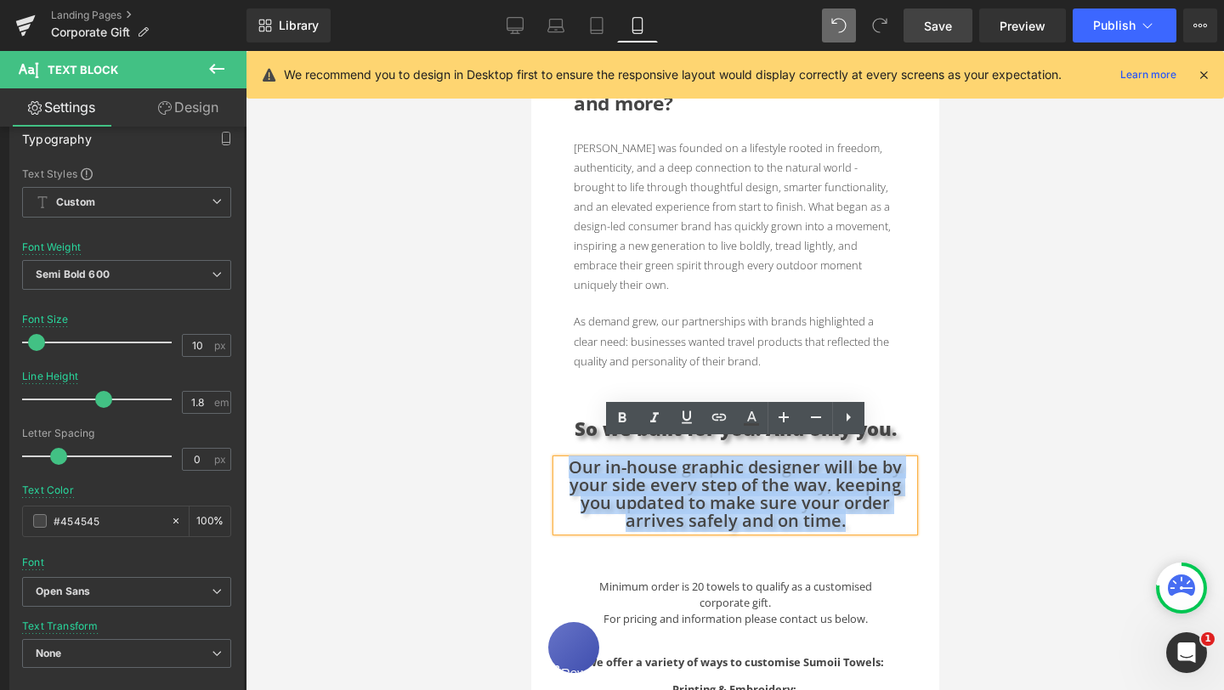
drag, startPoint x: 856, startPoint y: 504, endPoint x: 573, endPoint y: 453, distance: 287.6
click at [573, 460] on p "Our in-house graphic designer will be by your side every step of the way, keepi…" at bounding box center [734, 495] width 357 height 71
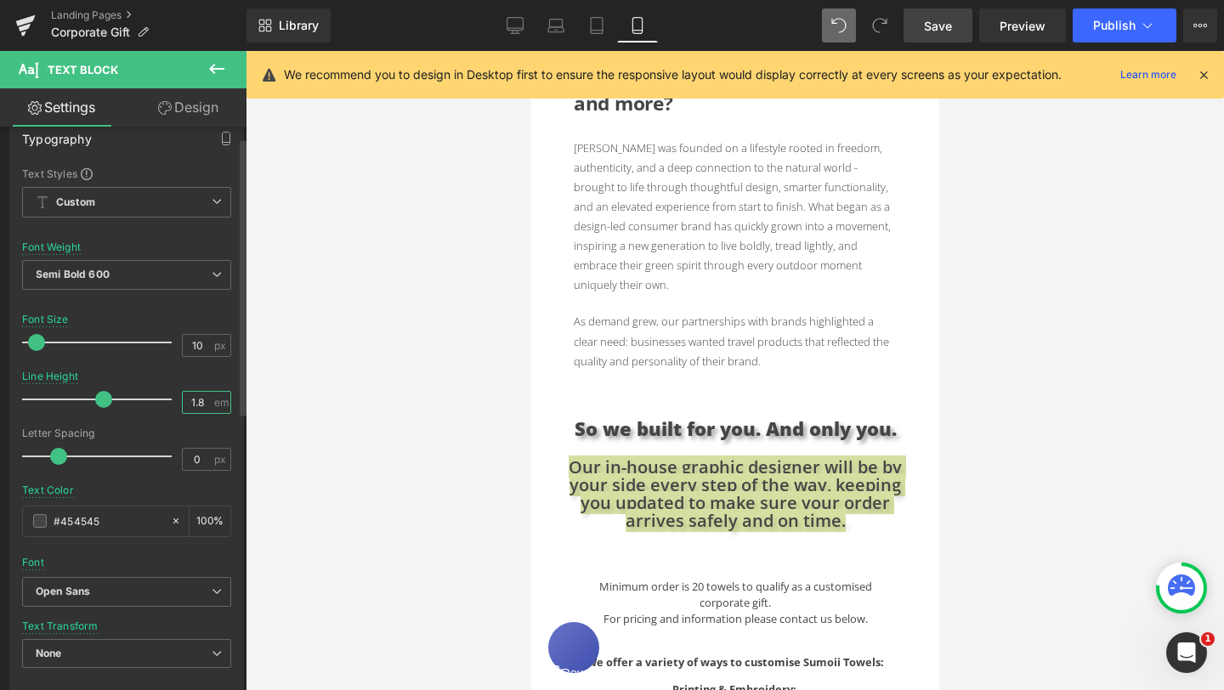
drag, startPoint x: 199, startPoint y: 401, endPoint x: 174, endPoint y: 401, distance: 24.6
click at [182, 401] on div "1.8 em" at bounding box center [206, 402] width 49 height 23
type input "2"
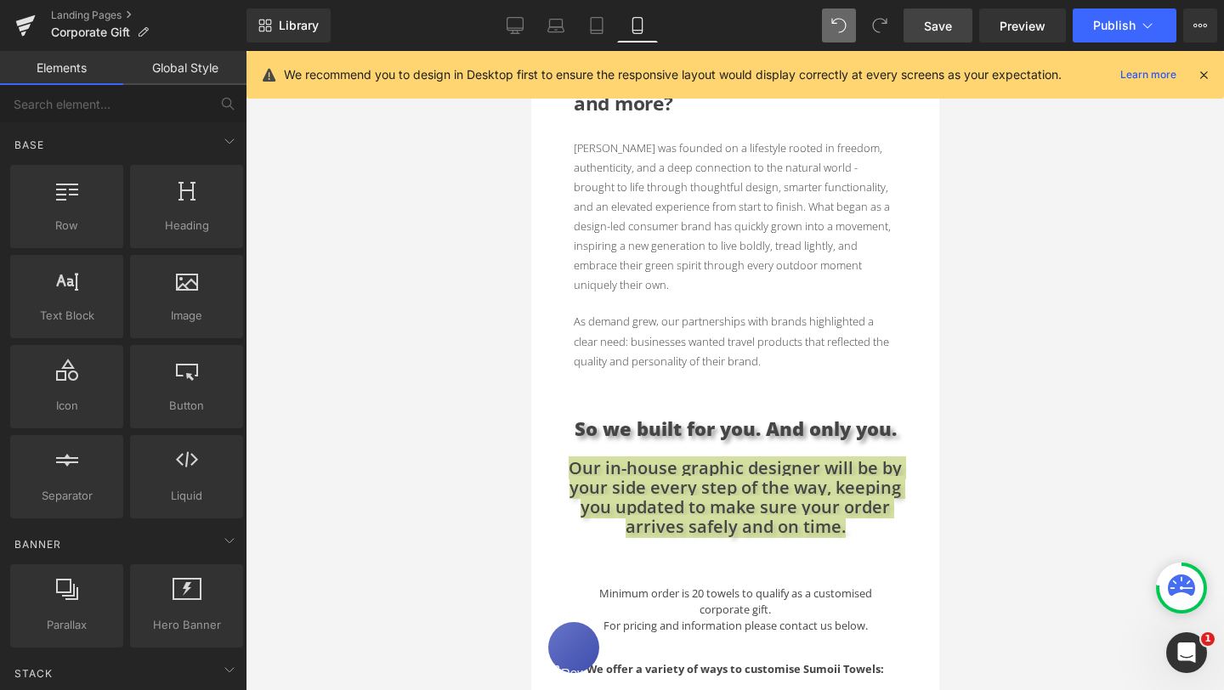
click at [390, 444] on div at bounding box center [735, 370] width 978 height 639
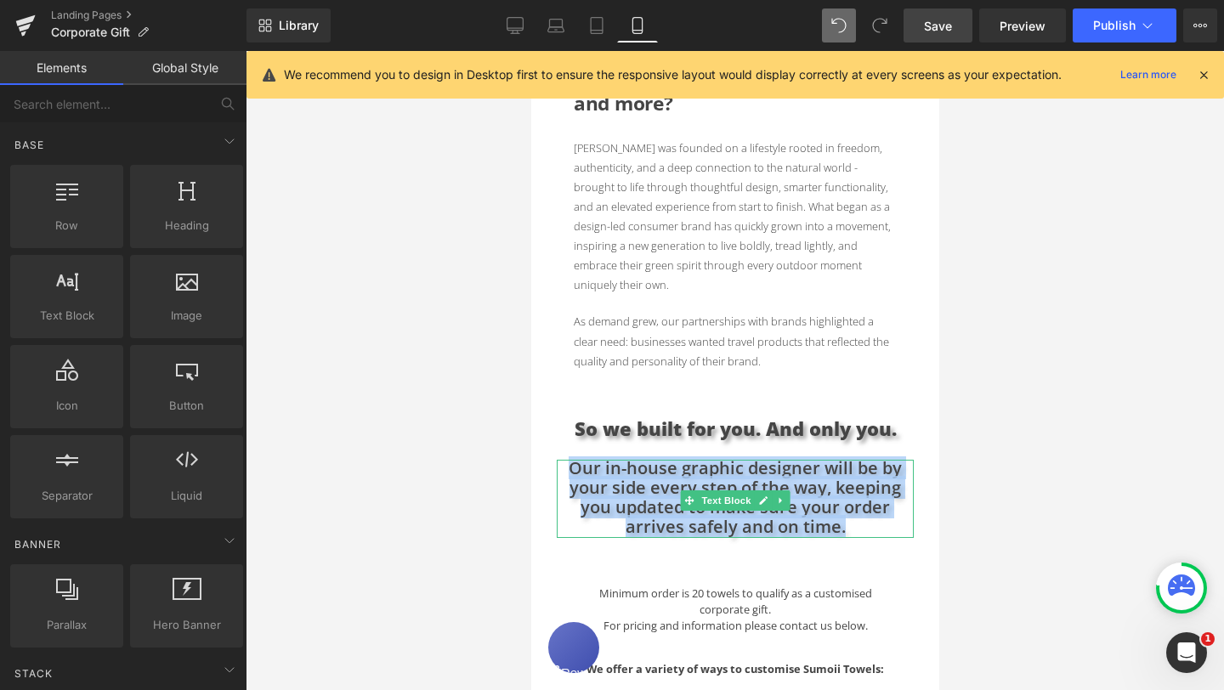
click at [648, 468] on span "Our in-house graphic designer will be by your side every step of the way, keepi…" at bounding box center [734, 497] width 333 height 82
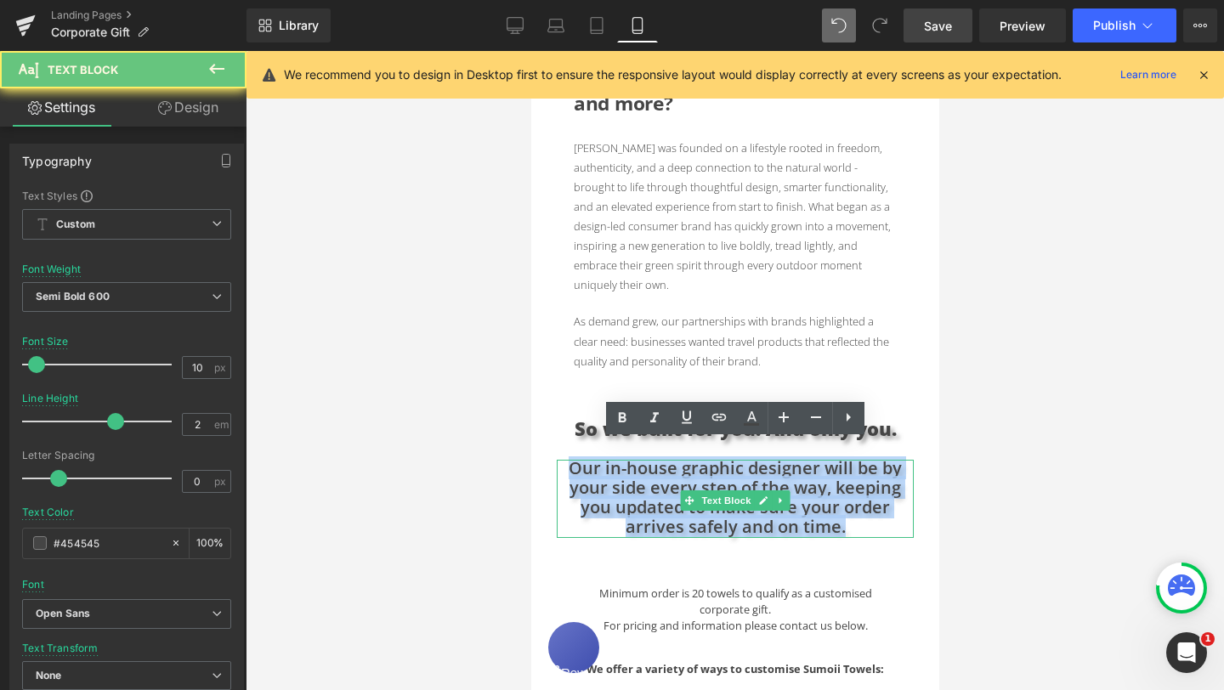
click at [648, 468] on span "Our in-house graphic designer will be by your side every step of the way, keepi…" at bounding box center [734, 497] width 333 height 82
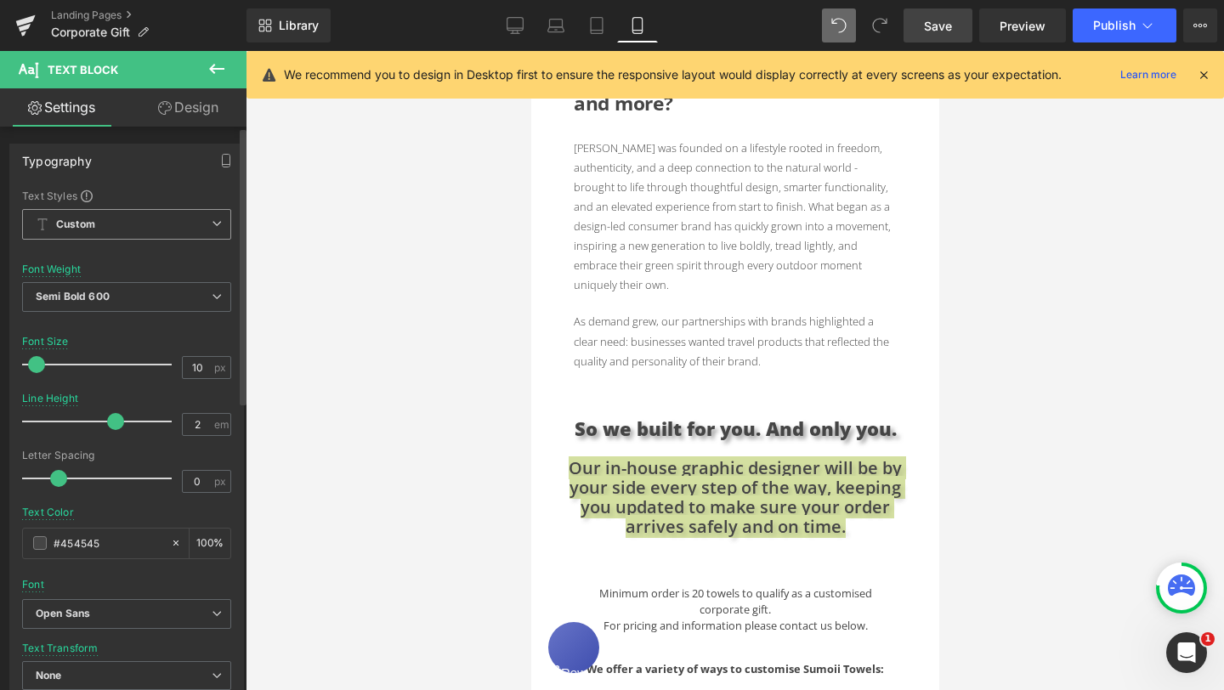
click at [209, 231] on span "Custom" at bounding box center [126, 224] width 209 height 31
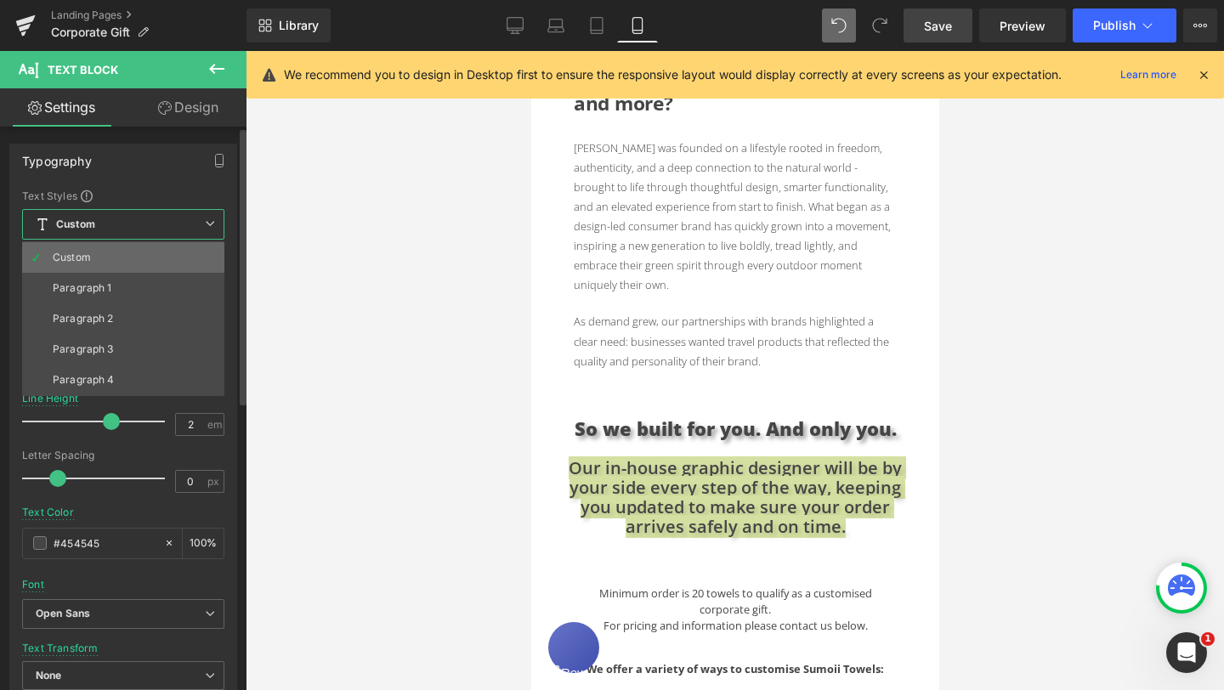
click at [177, 255] on li "Custom" at bounding box center [123, 257] width 202 height 31
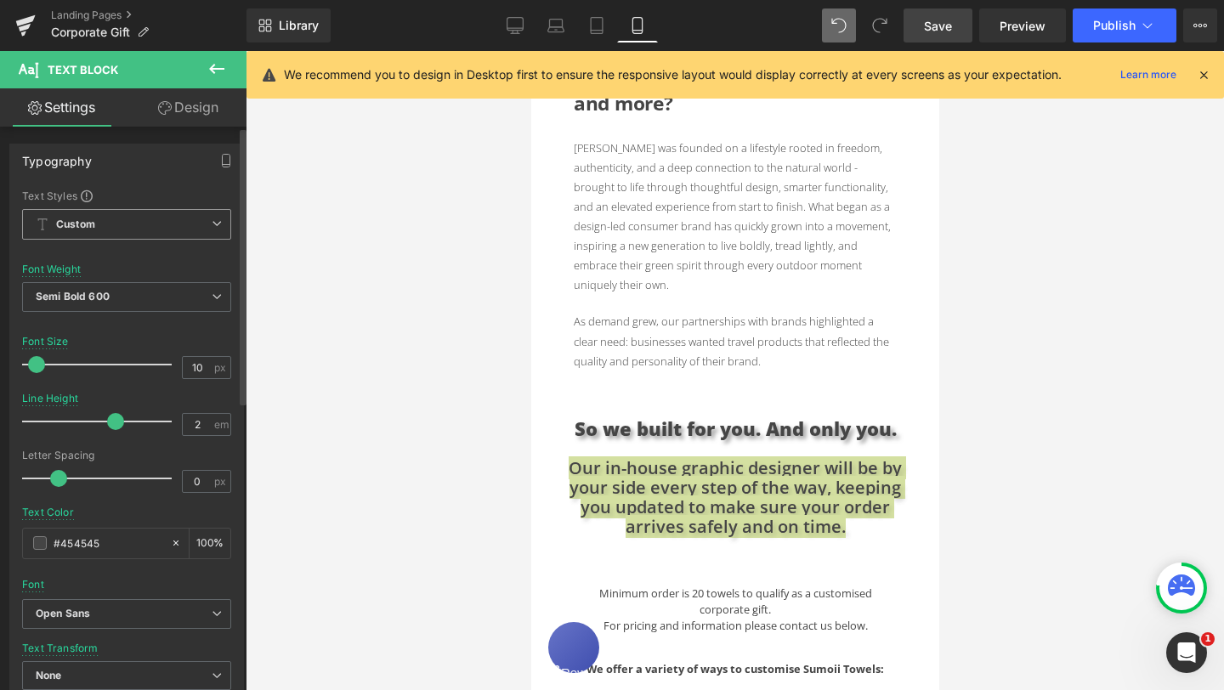
click at [213, 224] on icon at bounding box center [217, 223] width 10 height 10
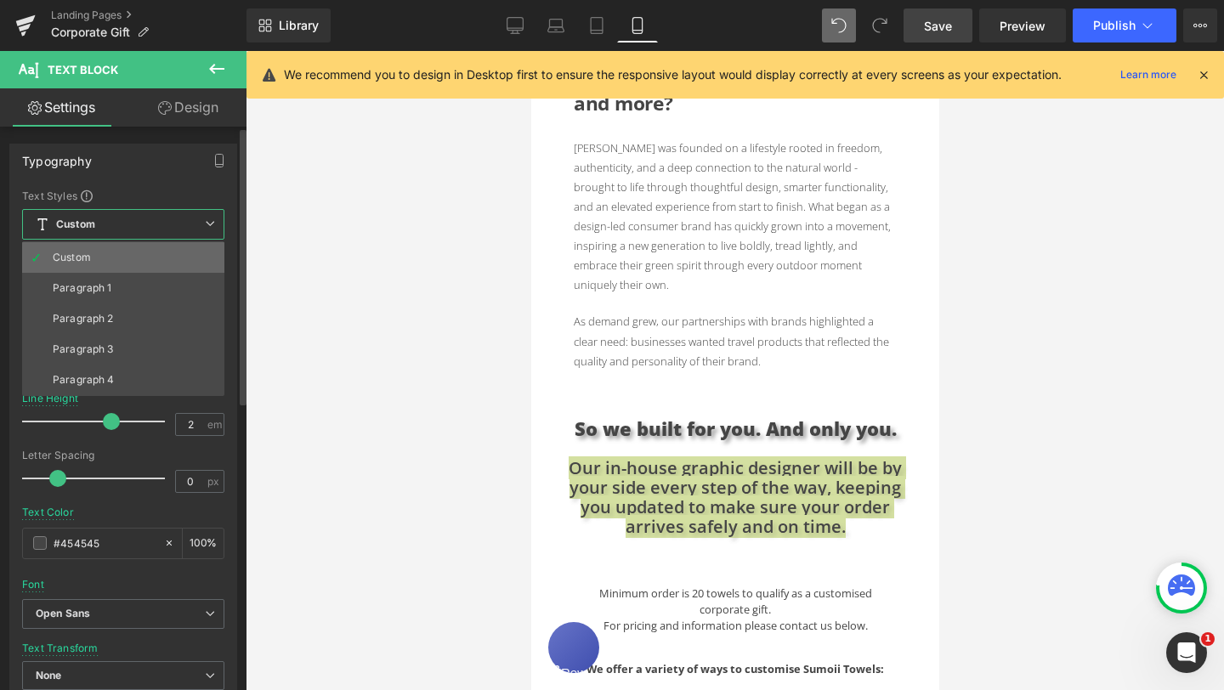
click at [155, 253] on li "Custom" at bounding box center [123, 257] width 202 height 31
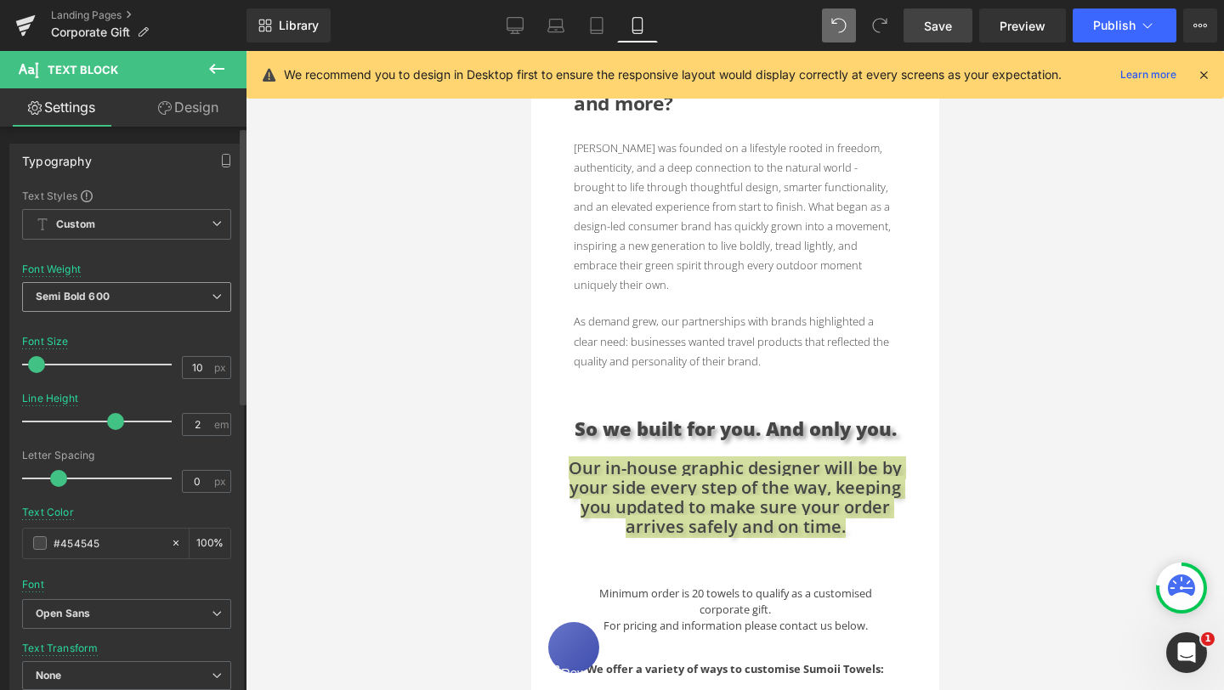
click at [162, 289] on span "Semi Bold 600" at bounding box center [126, 297] width 209 height 30
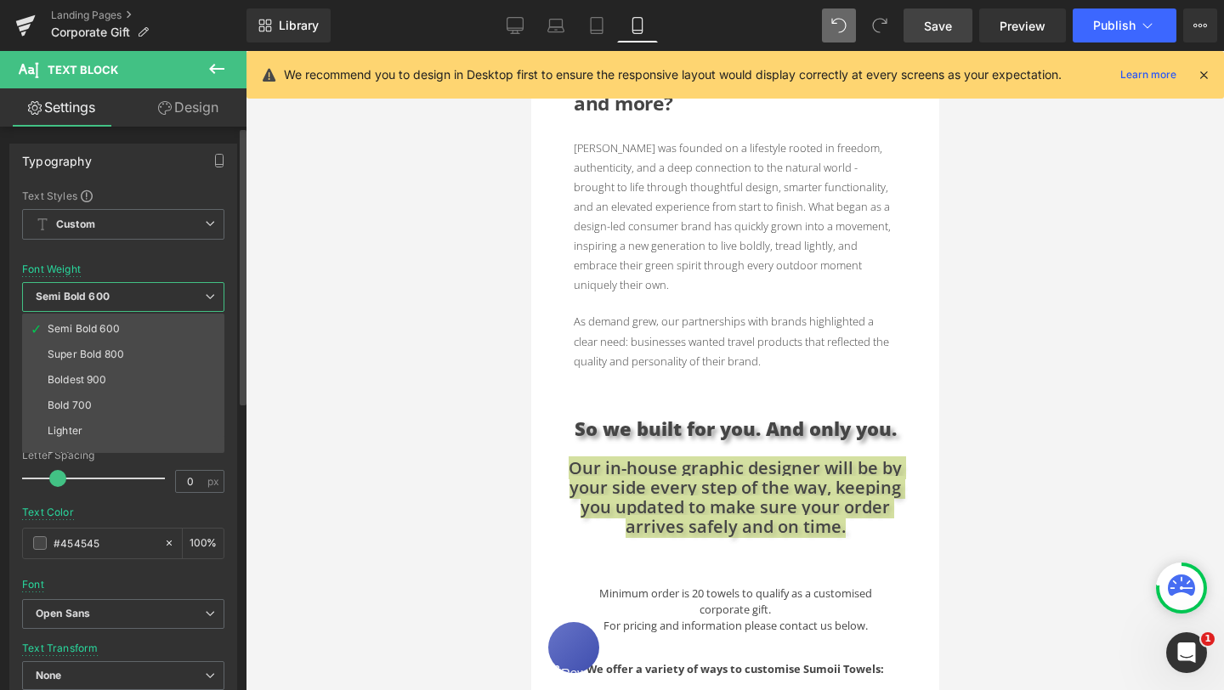
scroll to position [141, 0]
click at [81, 437] on li "Bolder" at bounding box center [127, 440] width 210 height 25
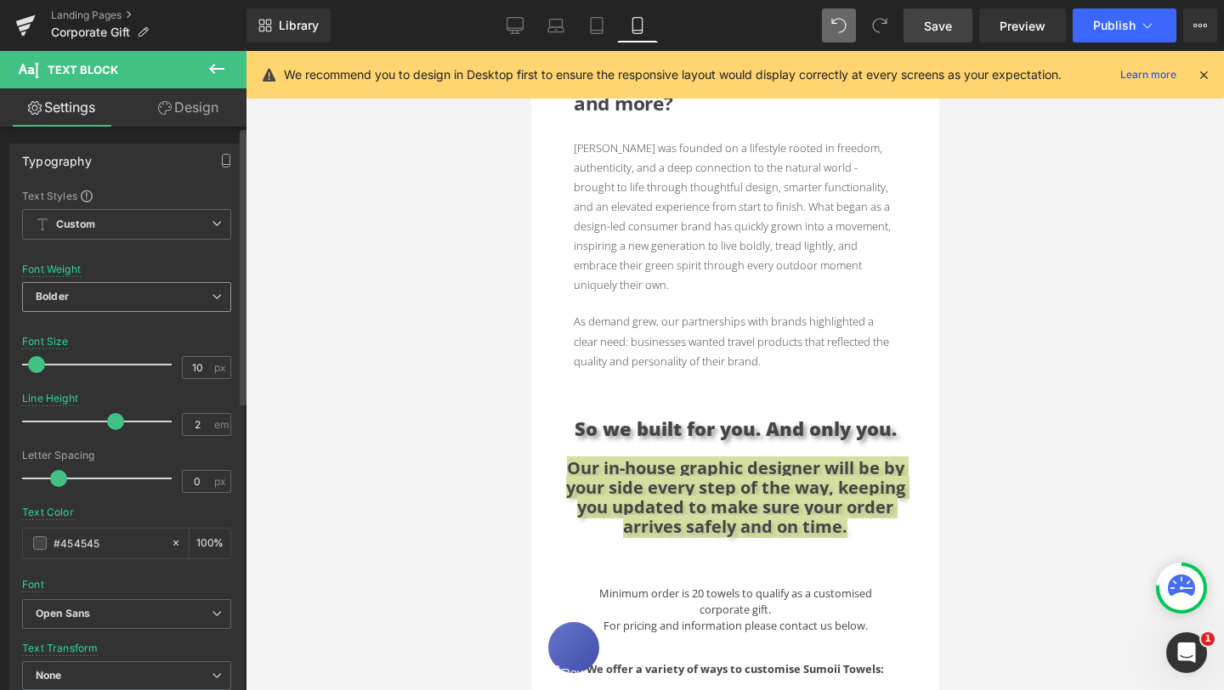
click at [185, 290] on span "Bolder" at bounding box center [126, 297] width 209 height 30
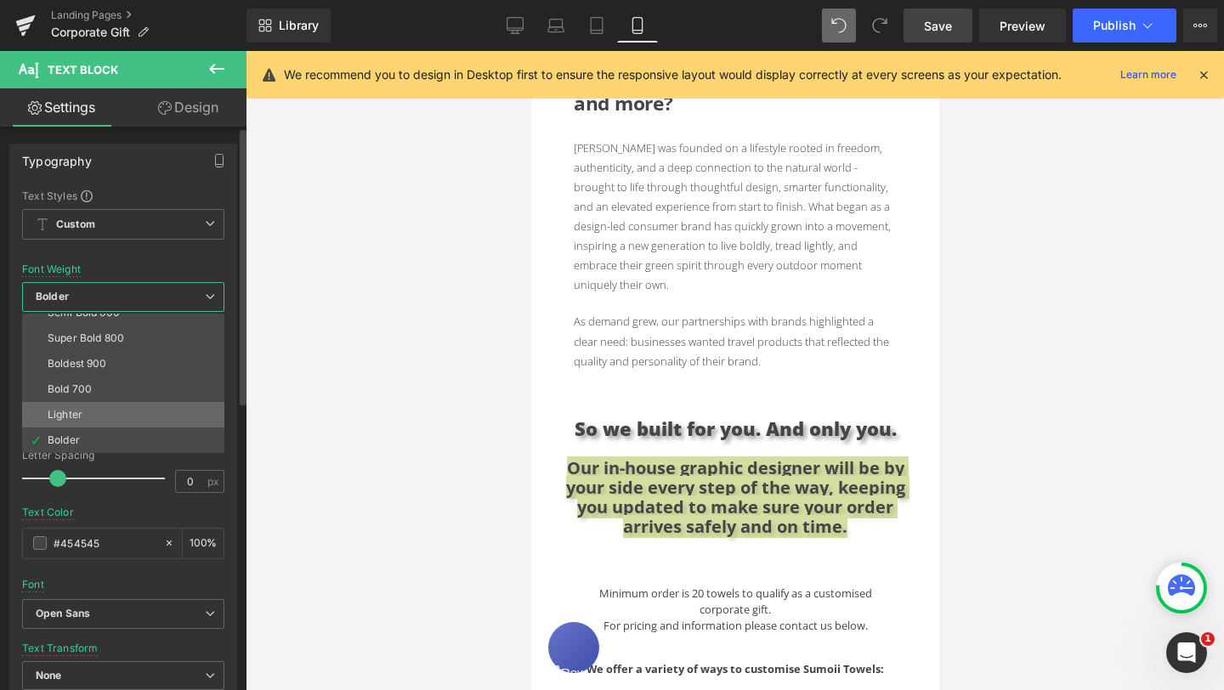
click at [85, 411] on li "Lighter" at bounding box center [127, 414] width 210 height 25
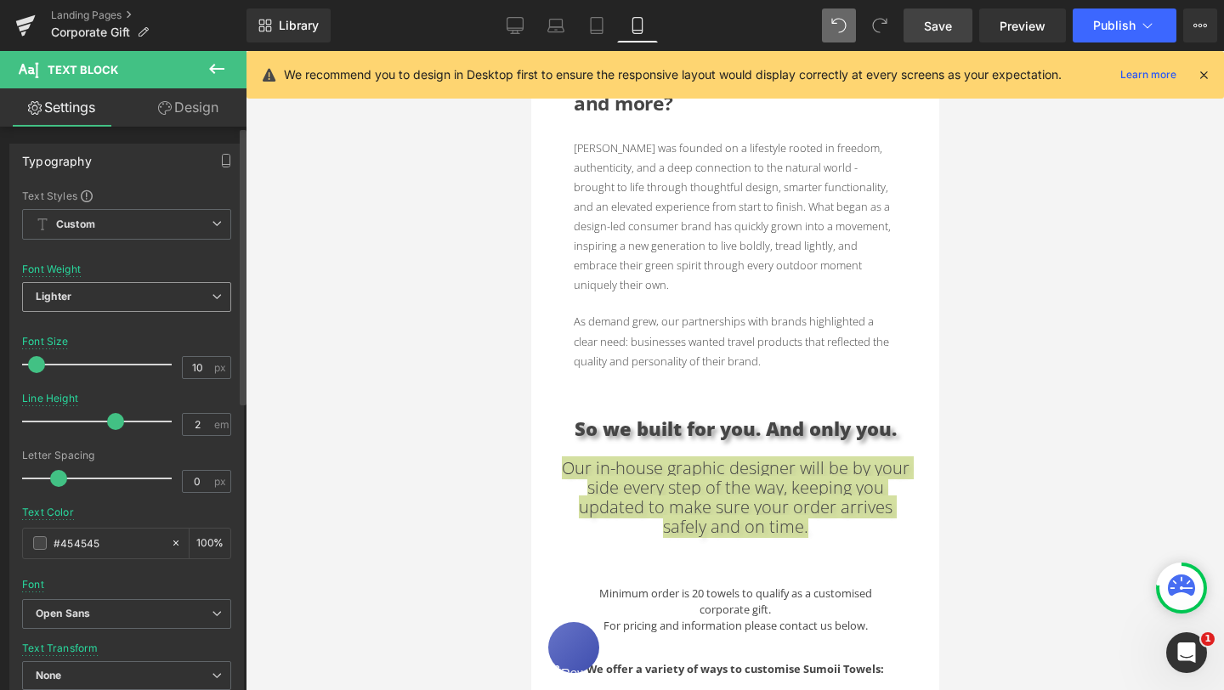
click at [167, 305] on span "Lighter" at bounding box center [126, 297] width 209 height 30
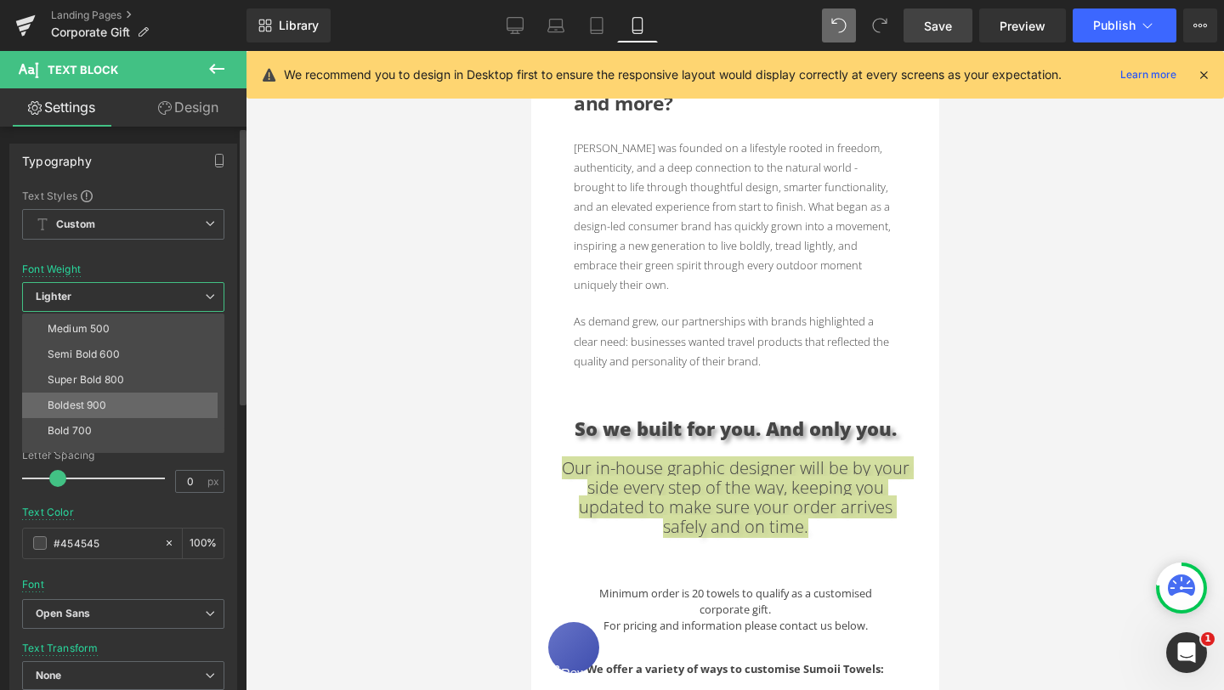
scroll to position [99, 0]
click at [134, 360] on li "Semi Bold 600" at bounding box center [127, 355] width 210 height 25
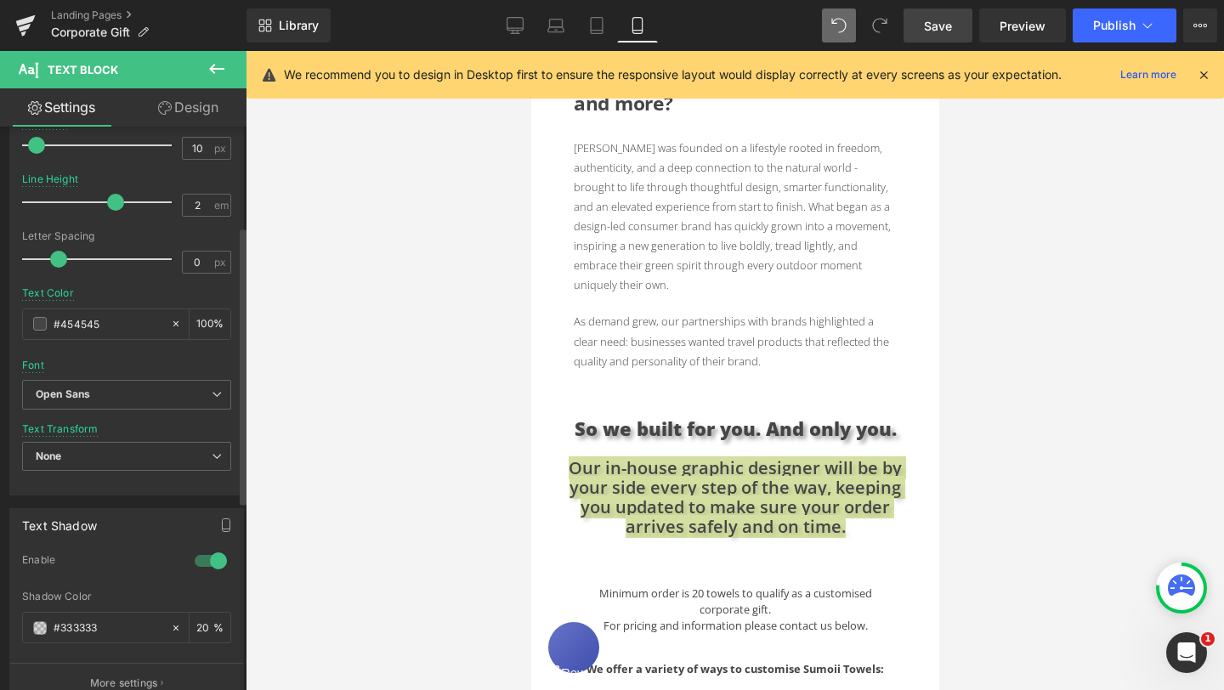
scroll to position [130, 0]
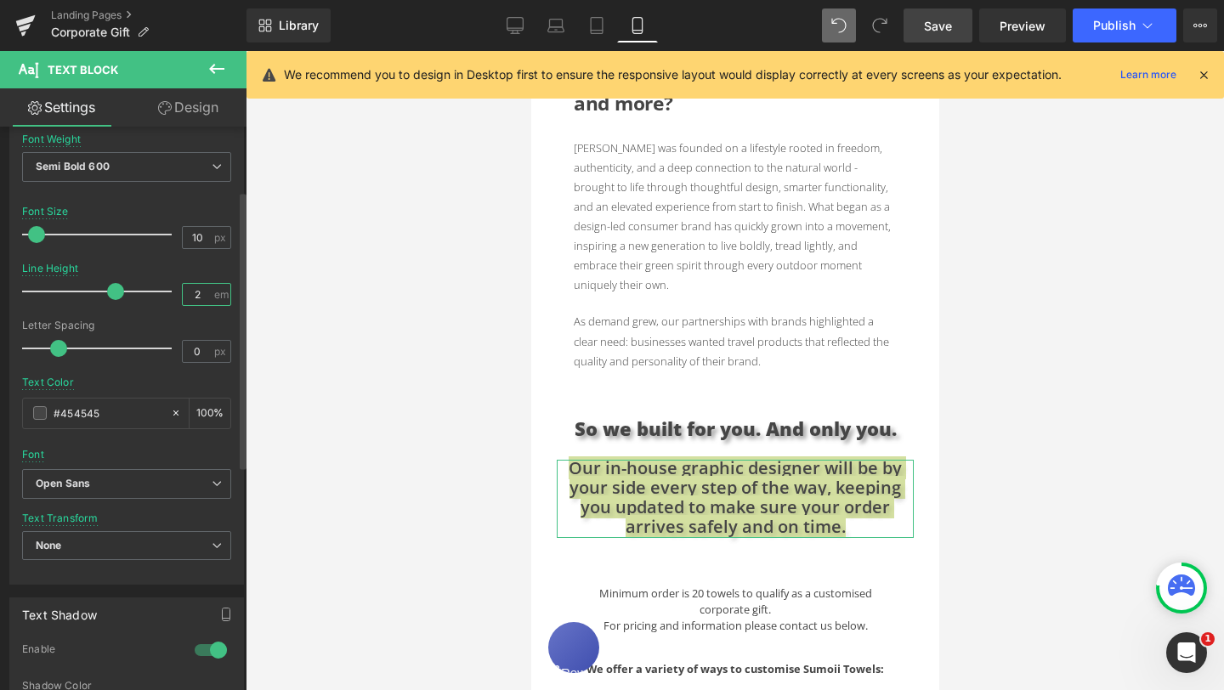
click at [187, 296] on input "2" at bounding box center [198, 294] width 30 height 21
type input "2.5"
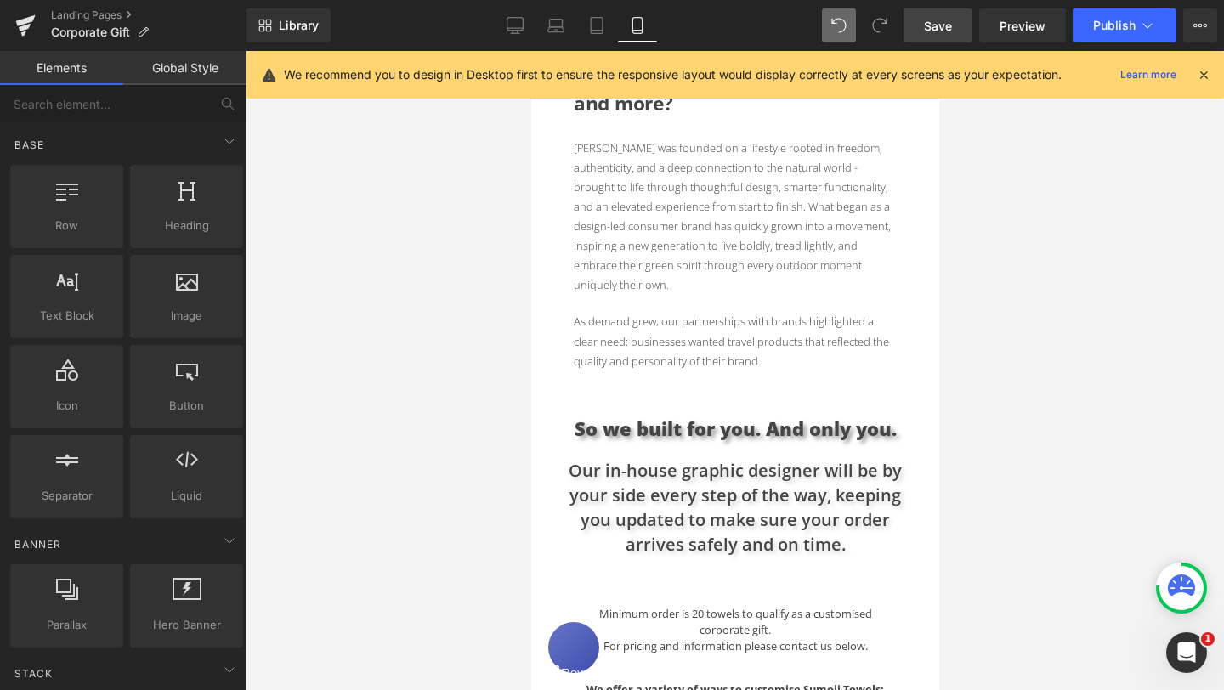
click at [901, 569] on div "Text Block Hero Banner Looking for the perfect gift for creative teams, leaders…" at bounding box center [734, 613] width 408 height 1890
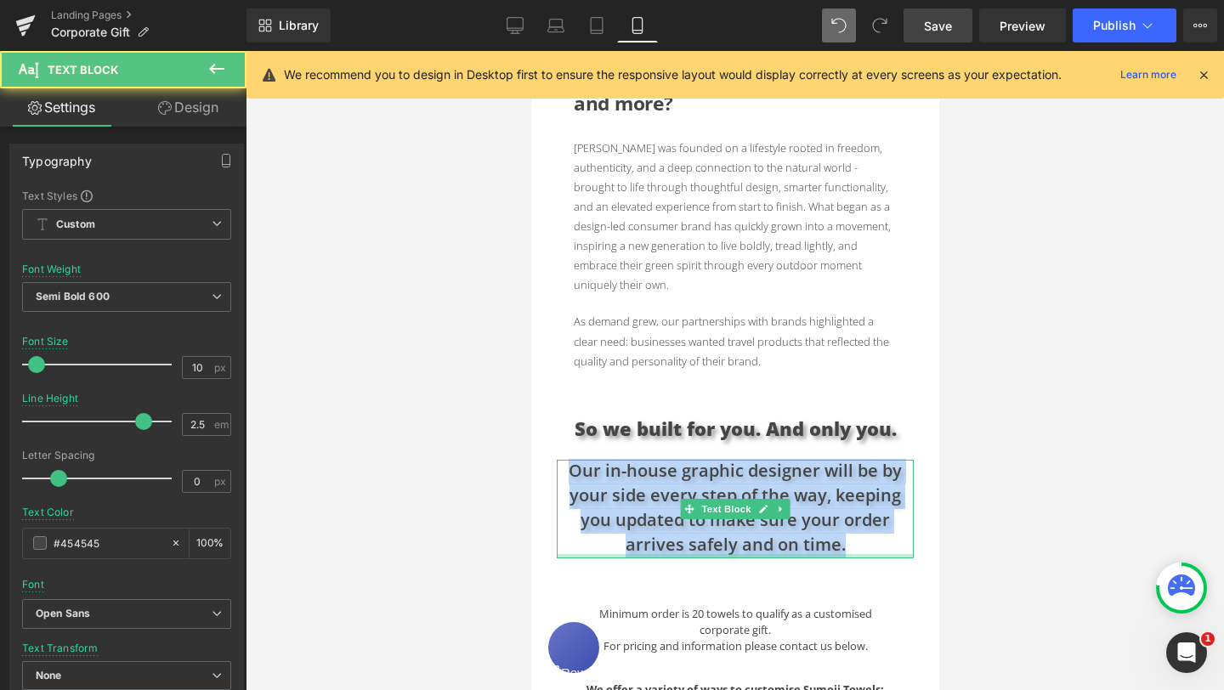
drag, startPoint x: 573, startPoint y: 455, endPoint x: 846, endPoint y: 537, distance: 285.0
click at [846, 537] on div "Our in-house graphic designer will be by your side every step of the way, keepi…" at bounding box center [734, 509] width 357 height 99
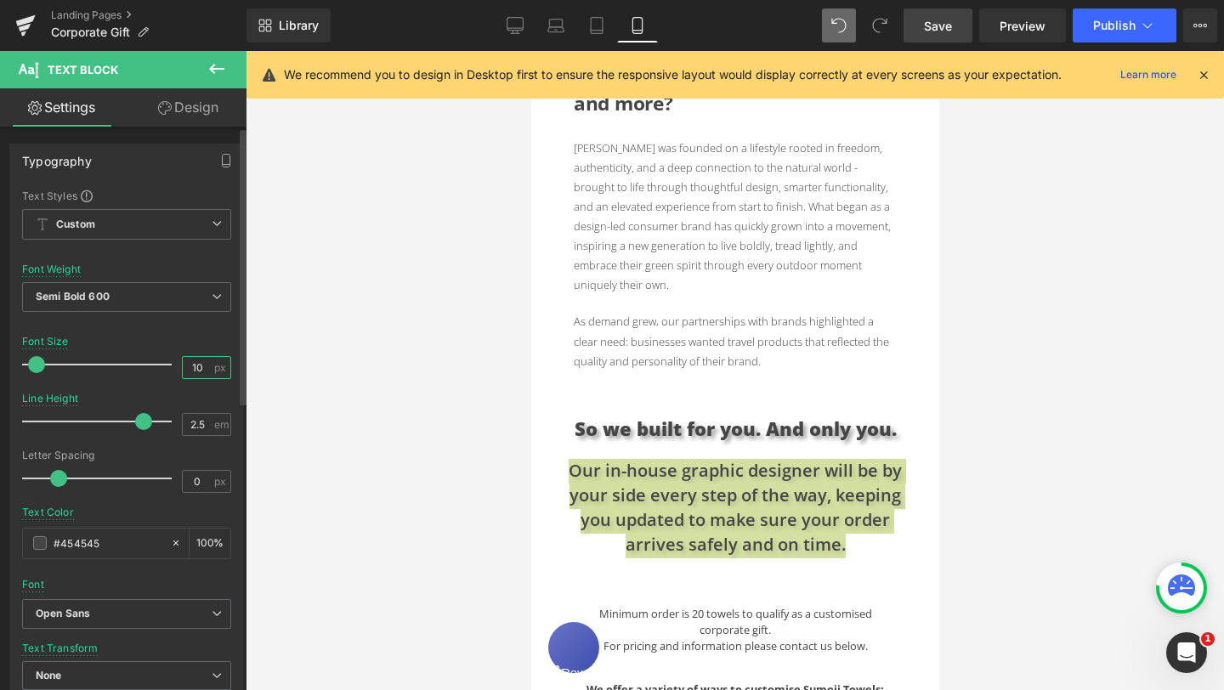
drag, startPoint x: 198, startPoint y: 370, endPoint x: 181, endPoint y: 370, distance: 17.0
click at [183, 370] on input "10" at bounding box center [198, 367] width 30 height 21
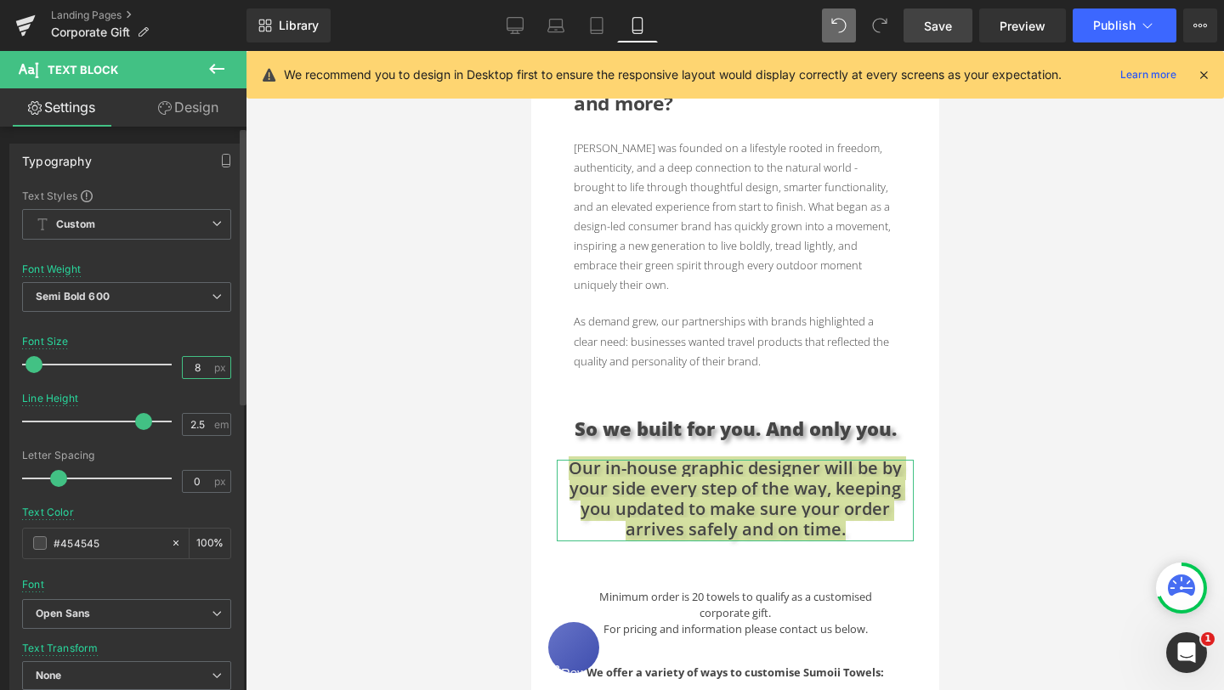
scroll to position [0, 0]
drag, startPoint x: 195, startPoint y: 364, endPoint x: 181, endPoint y: 364, distance: 14.4
click at [183, 364] on input "8" at bounding box center [198, 367] width 30 height 21
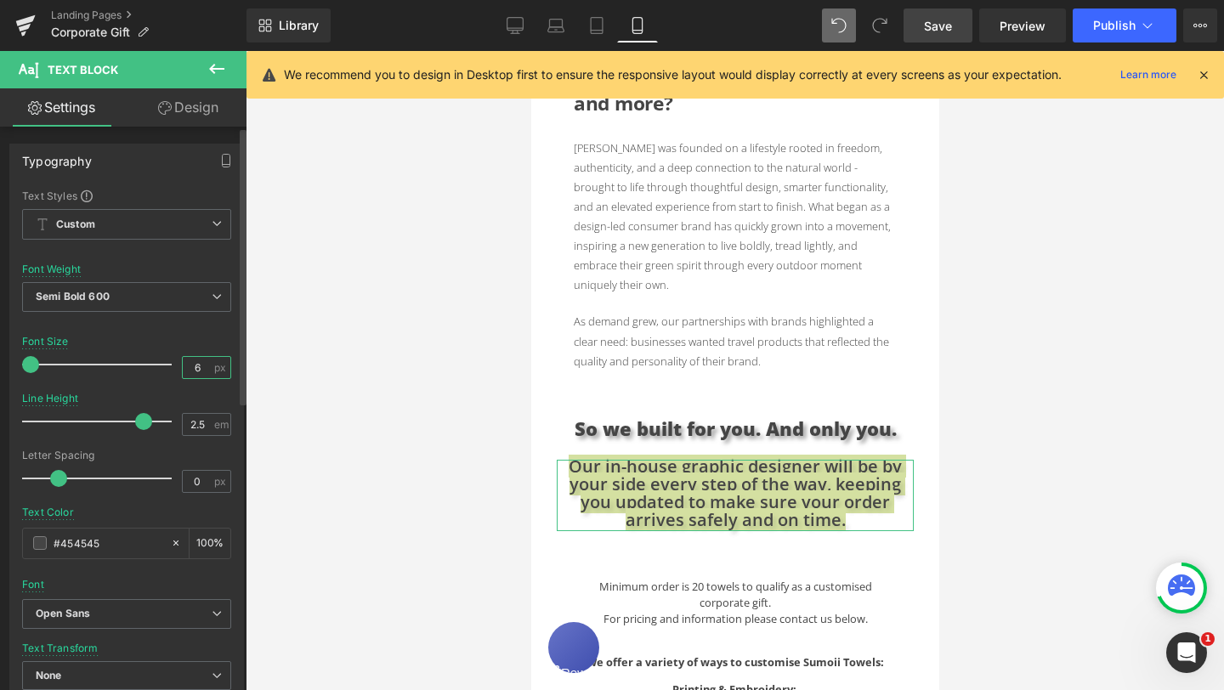
drag, startPoint x: 196, startPoint y: 364, endPoint x: 183, endPoint y: 364, distance: 13.6
click at [183, 364] on input "6" at bounding box center [198, 367] width 30 height 21
type input "10"
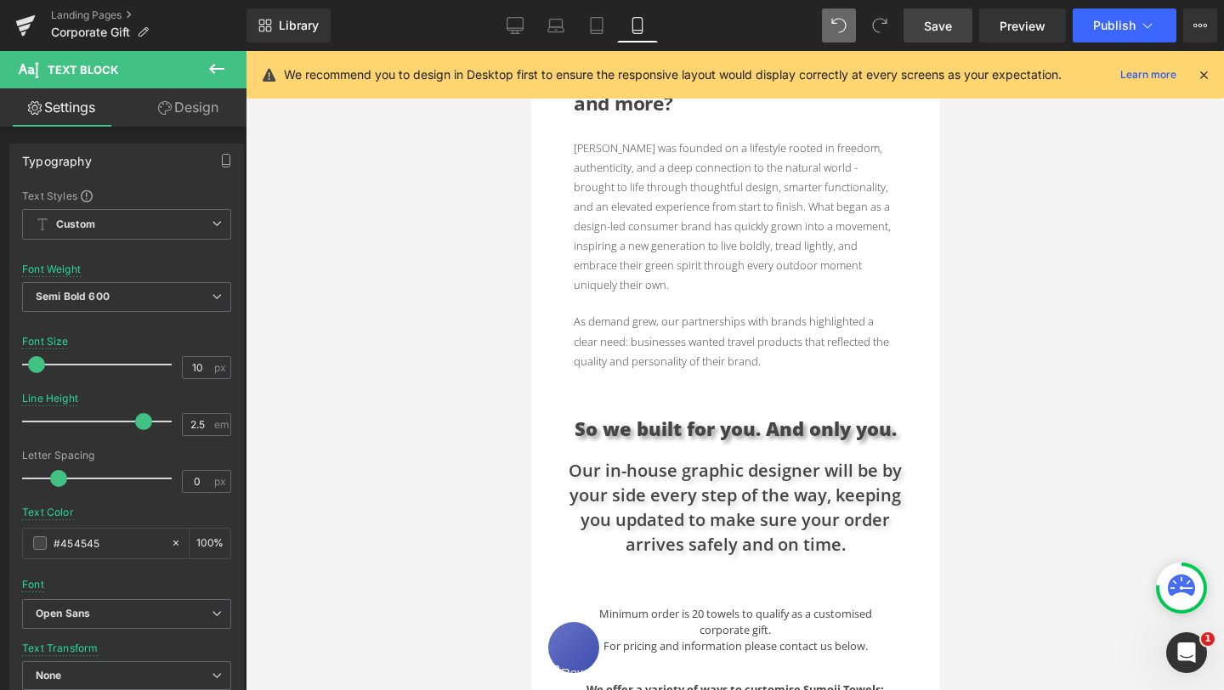
click at [912, 556] on div "Text Block Hero Banner Looking for the perfect gift for creative teams, leaders…" at bounding box center [734, 613] width 408 height 1890
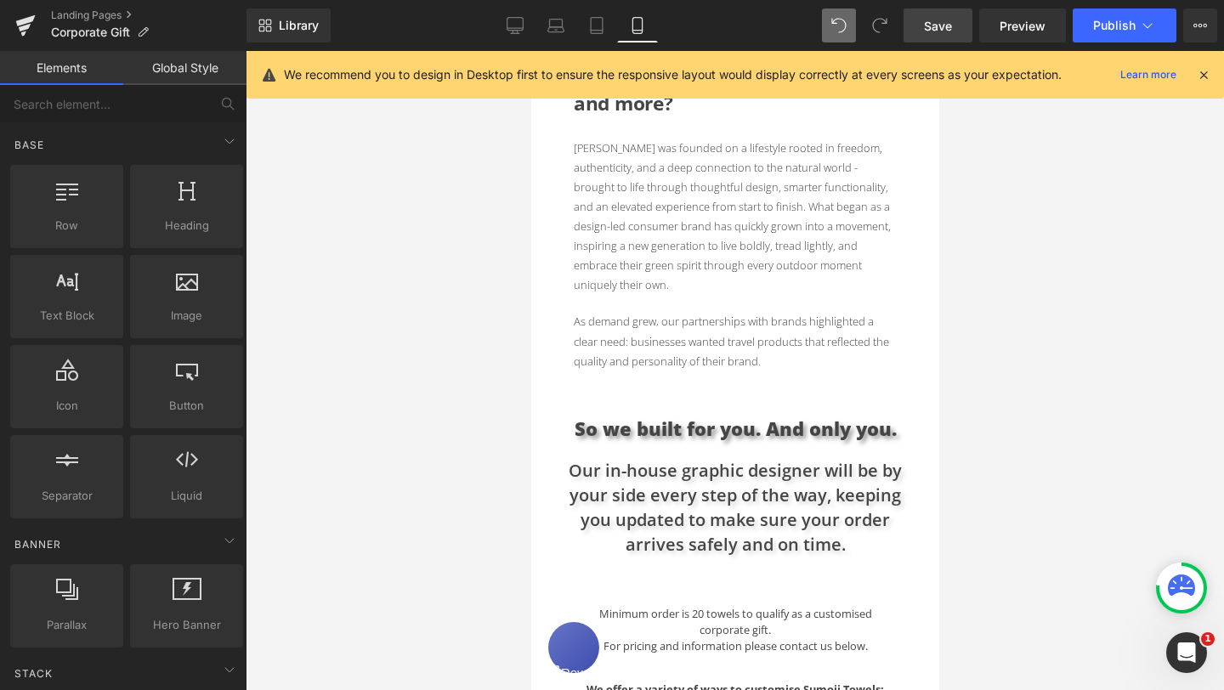
click at [923, 19] on link "Save" at bounding box center [937, 25] width 69 height 34
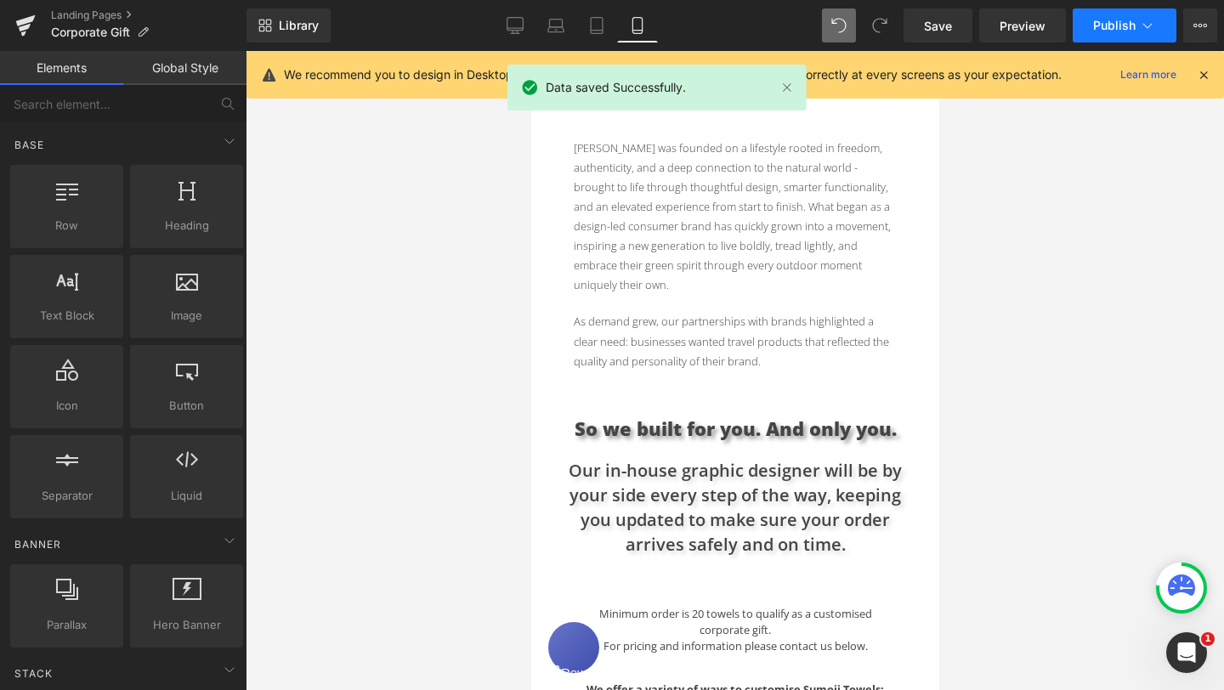
click at [1118, 25] on span "Publish" at bounding box center [1114, 26] width 42 height 14
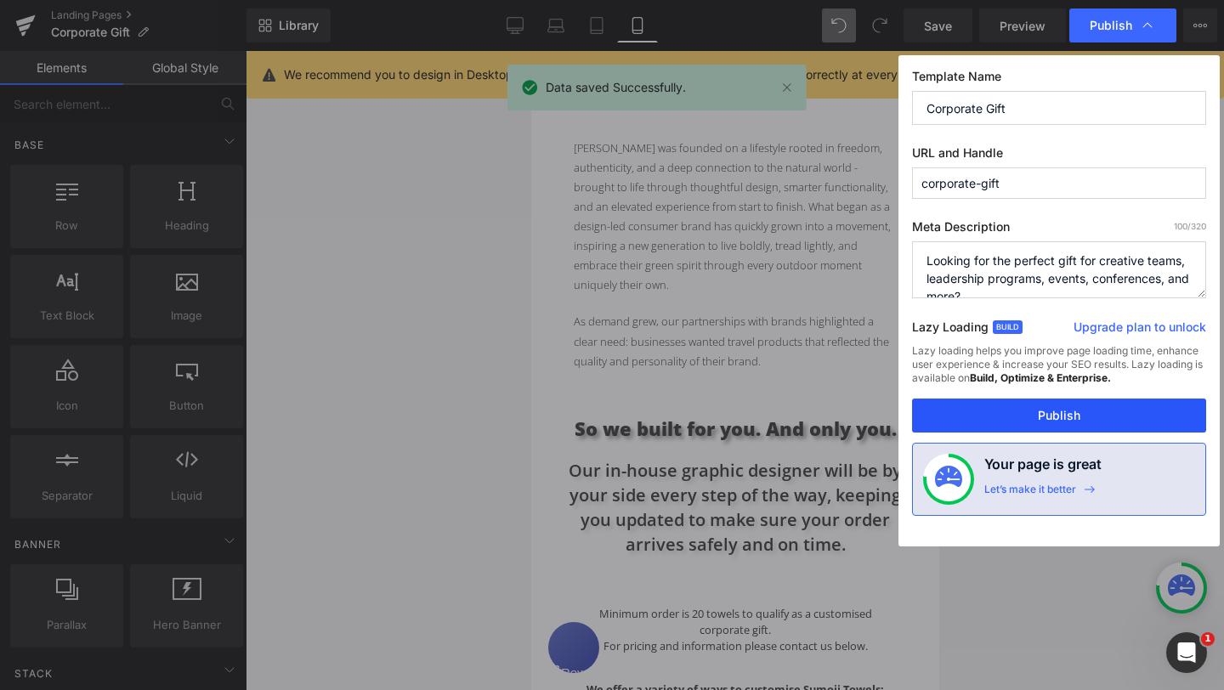
click at [1056, 420] on button "Publish" at bounding box center [1059, 416] width 294 height 34
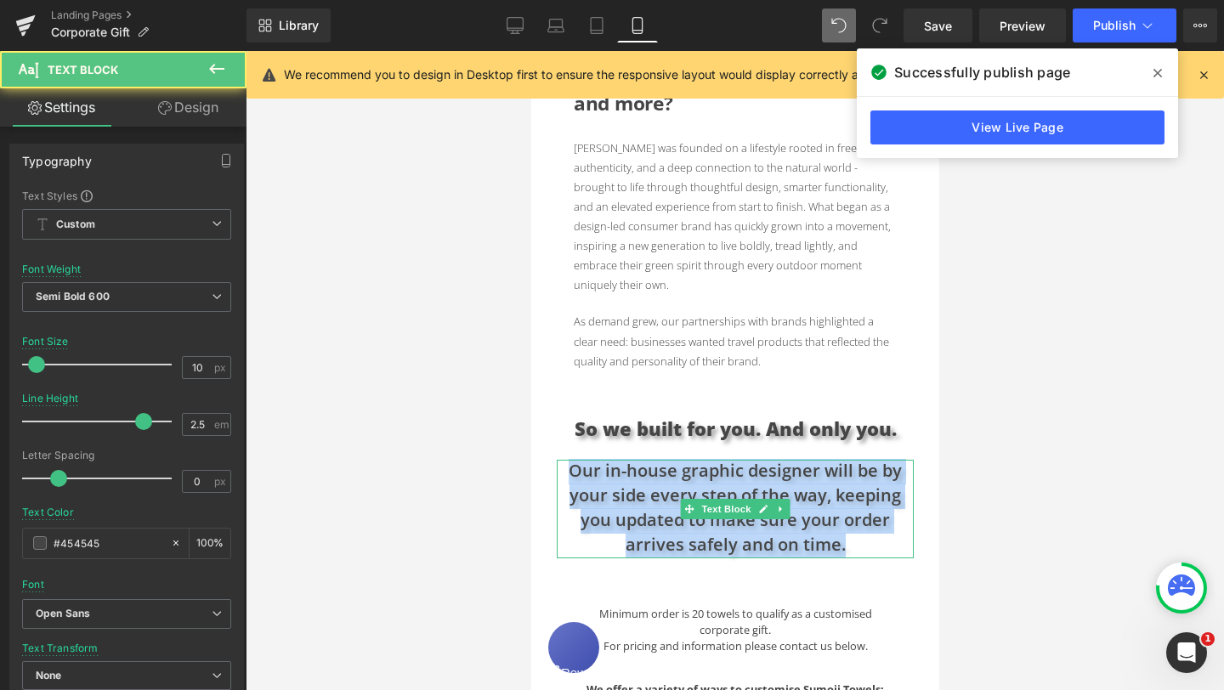
drag, startPoint x: 571, startPoint y: 454, endPoint x: 848, endPoint y: 524, distance: 285.7
click at [848, 524] on p "Our in-house graphic designer will be by your side every step of the way, keepi…" at bounding box center [734, 509] width 357 height 99
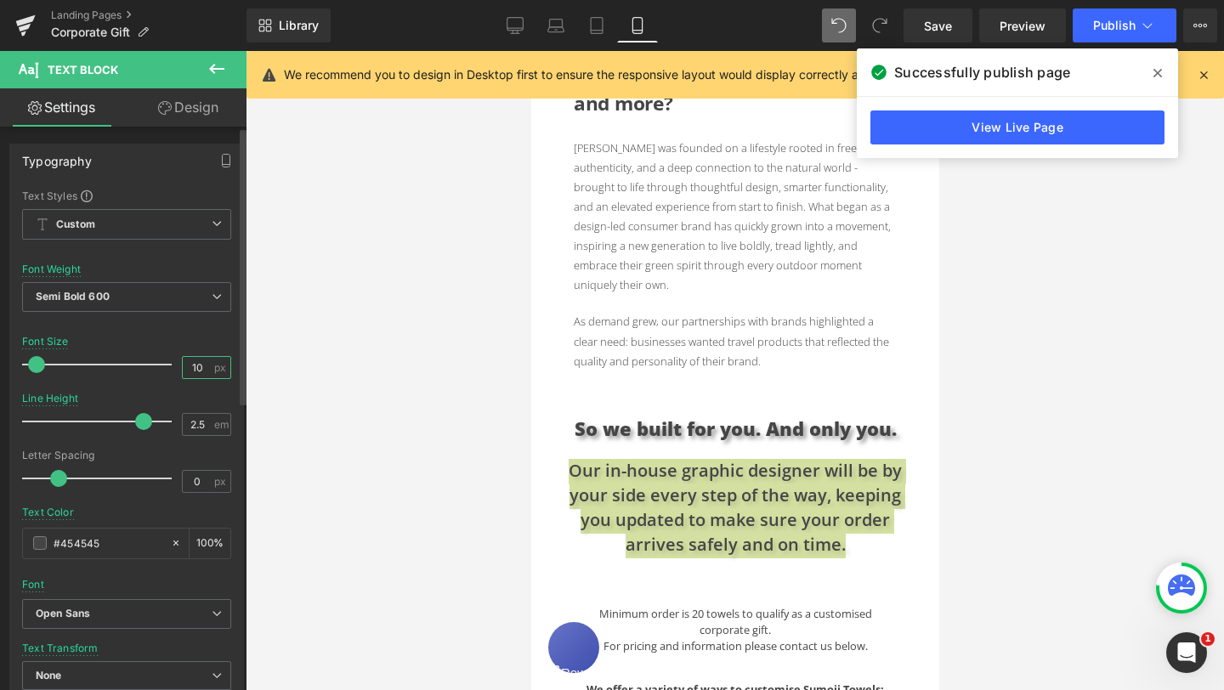
drag, startPoint x: 194, startPoint y: 372, endPoint x: 178, endPoint y: 372, distance: 16.1
click at [183, 372] on input "10" at bounding box center [198, 367] width 30 height 21
type input "8"
click at [195, 300] on span "Semi Bold 600" at bounding box center [126, 297] width 209 height 30
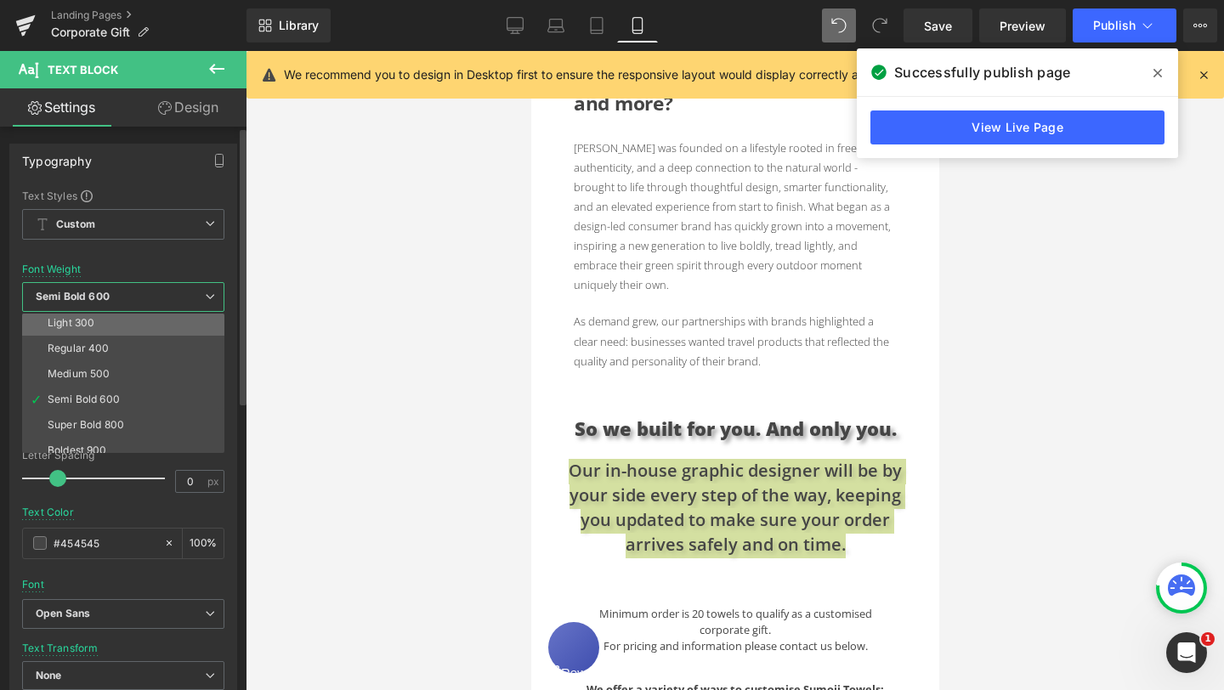
scroll to position [55, 0]
click at [143, 364] on li "Medium 500" at bounding box center [127, 372] width 210 height 25
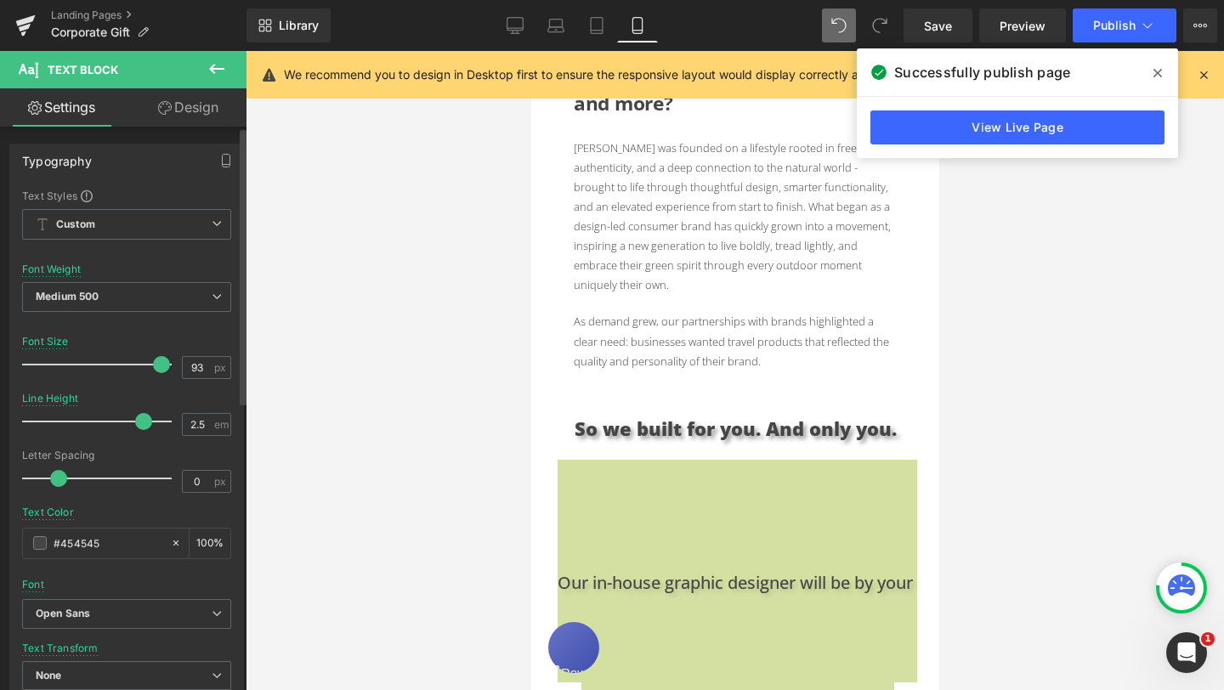
click at [156, 367] on div at bounding box center [101, 365] width 141 height 34
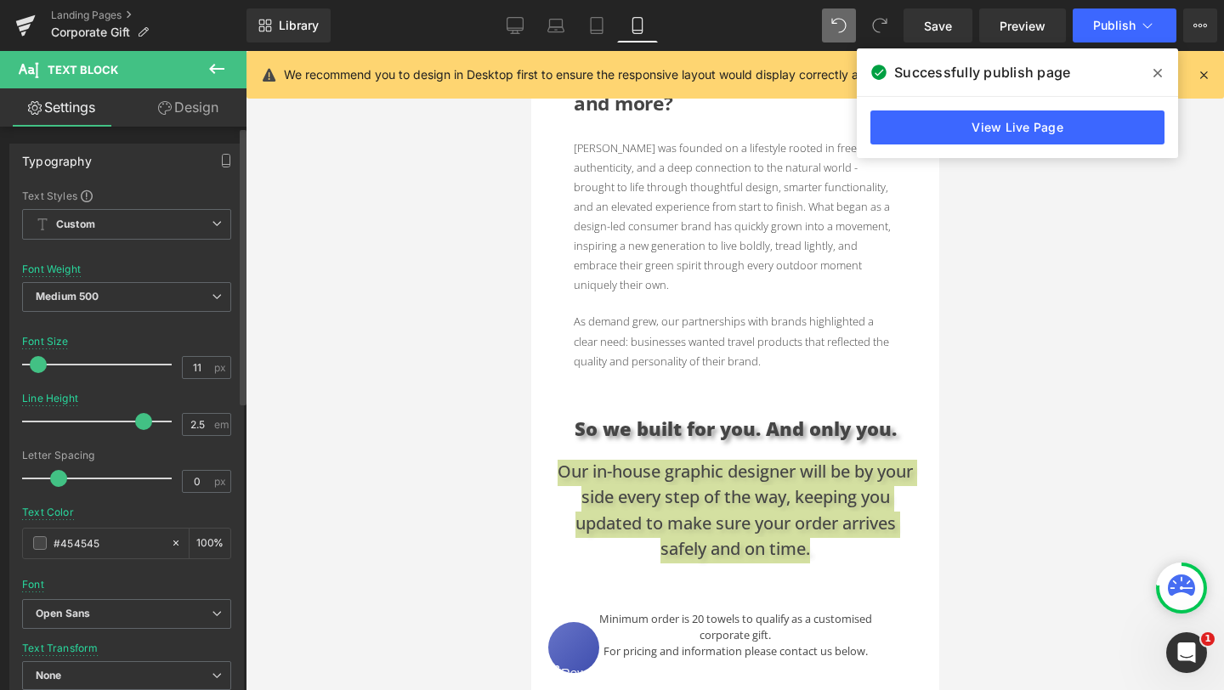
click at [37, 364] on div at bounding box center [101, 365] width 141 height 34
type input "10"
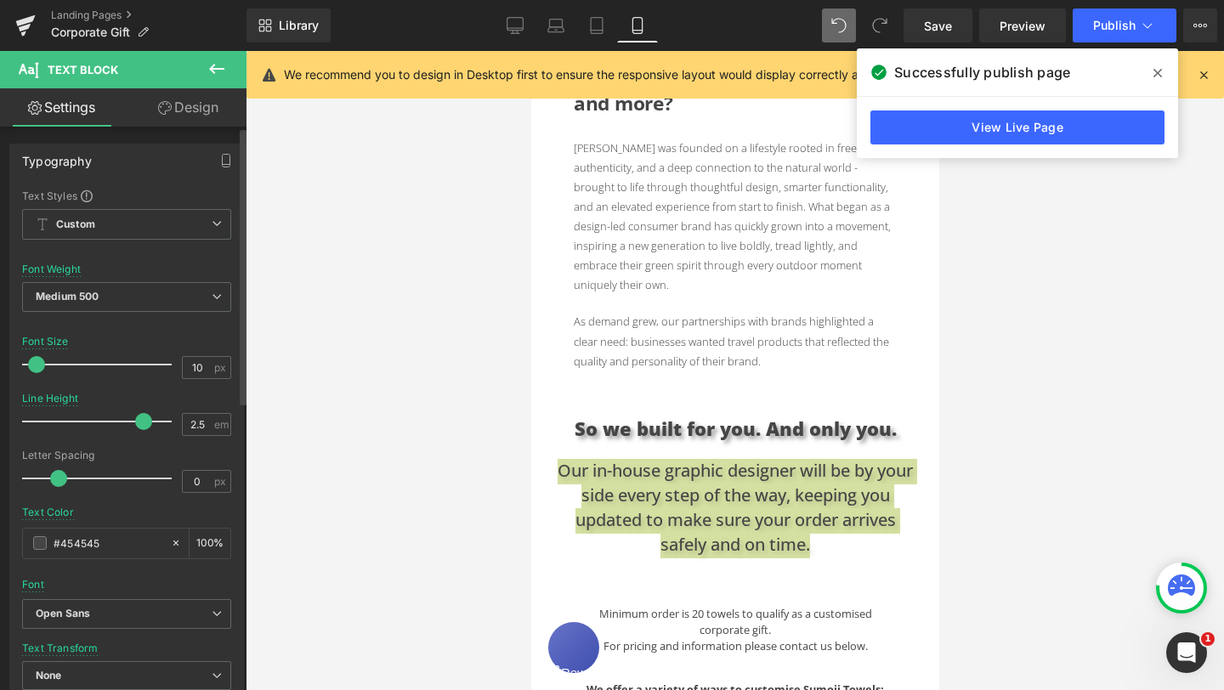
click at [36, 363] on span at bounding box center [36, 364] width 17 height 17
click at [139, 326] on div at bounding box center [126, 325] width 209 height 11
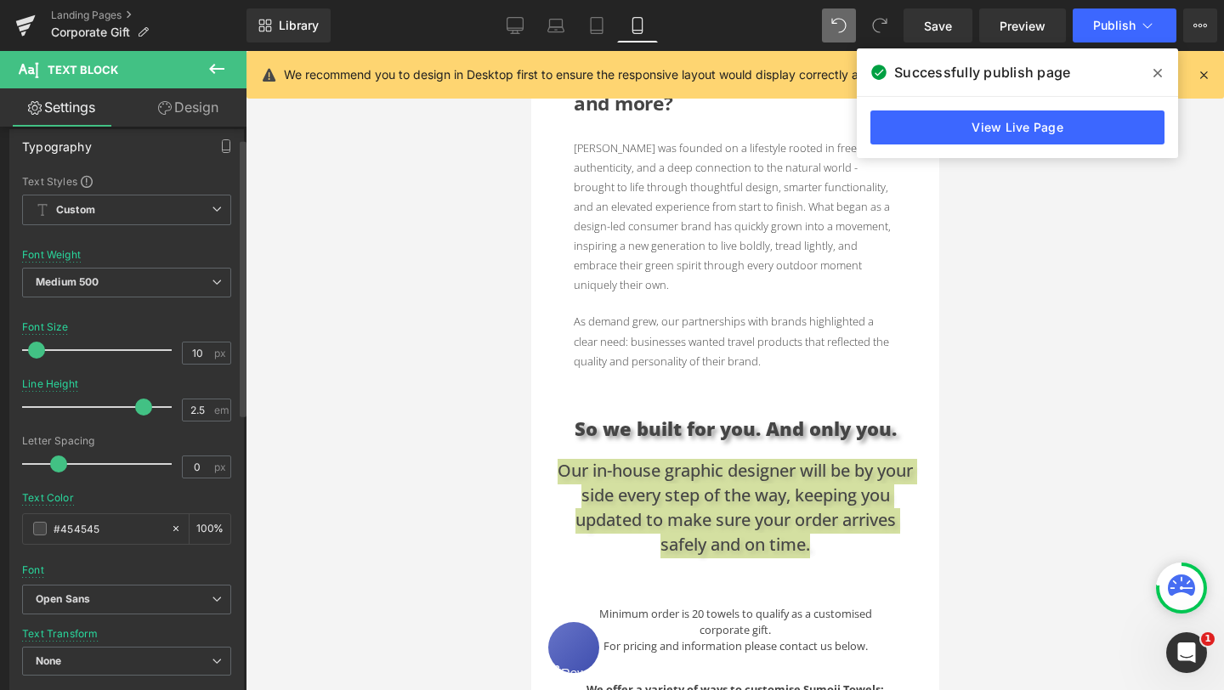
scroll to position [8, 0]
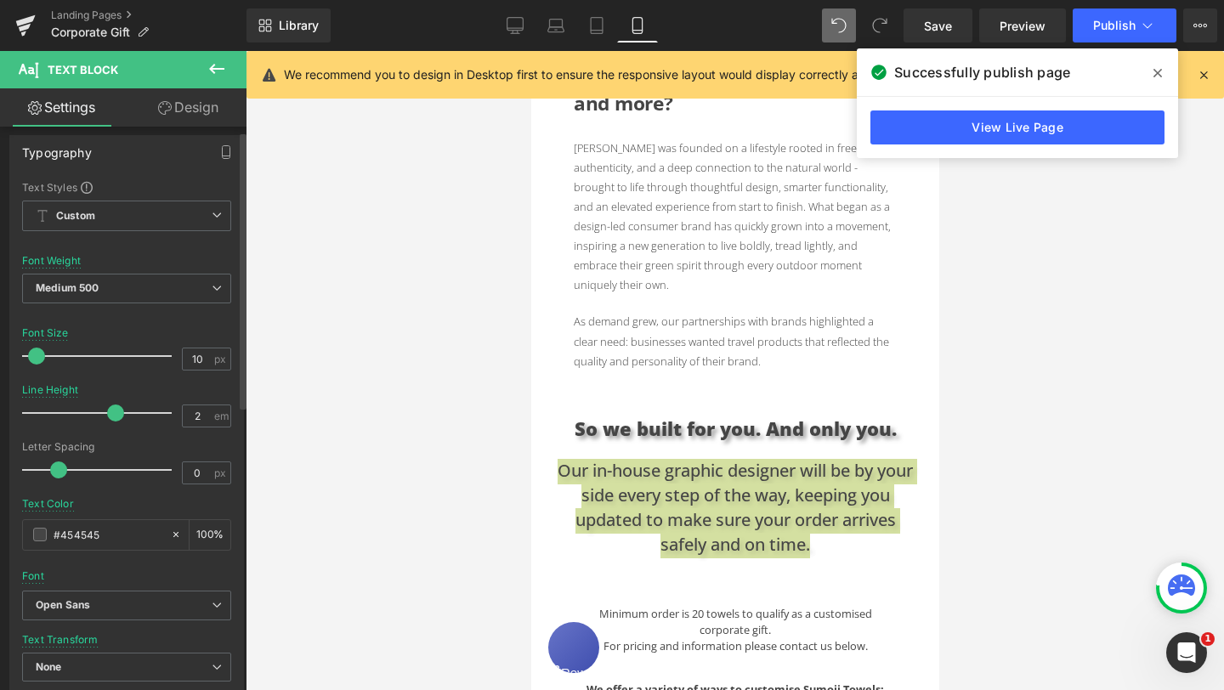
click at [112, 416] on div at bounding box center [101, 413] width 141 height 34
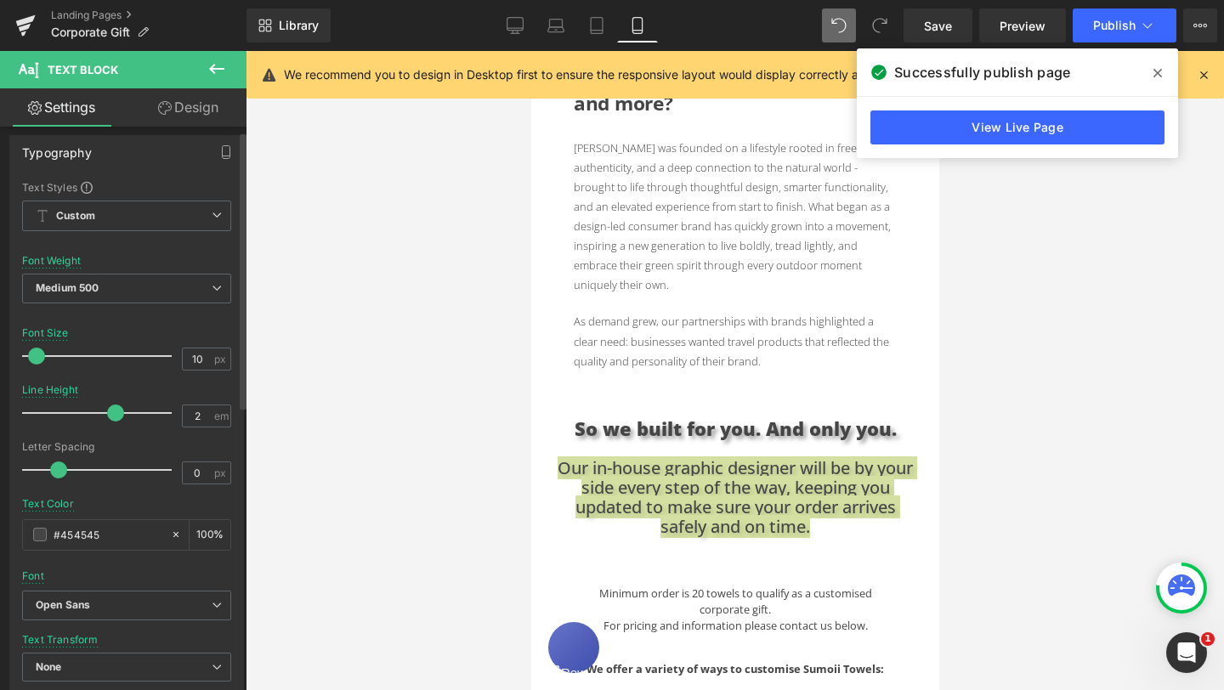
type input "2.3"
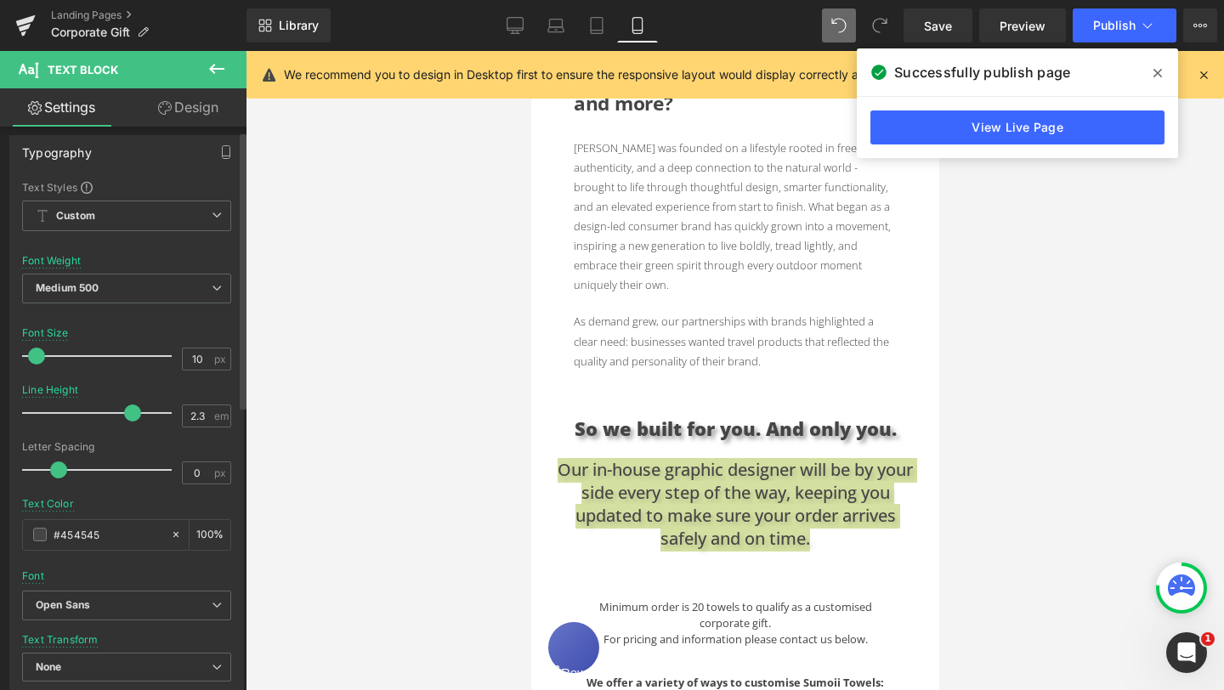
click at [128, 415] on div at bounding box center [101, 413] width 141 height 34
click at [89, 468] on div at bounding box center [101, 470] width 141 height 34
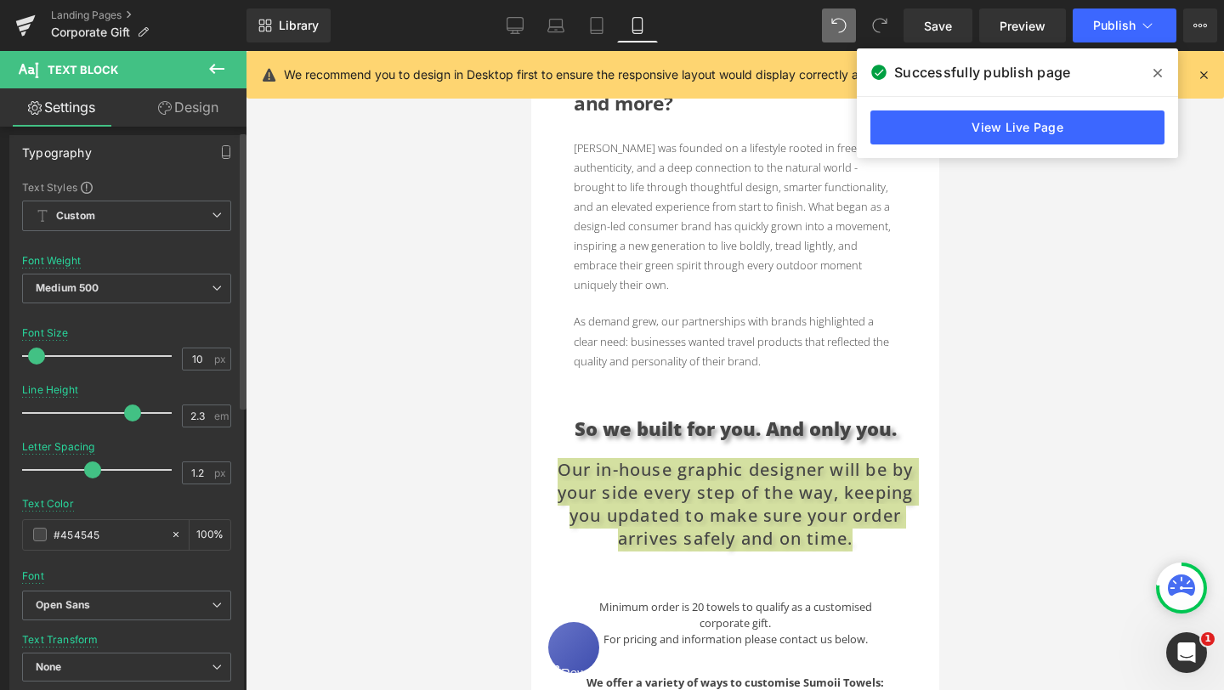
type input "0"
click at [59, 471] on div at bounding box center [101, 470] width 141 height 34
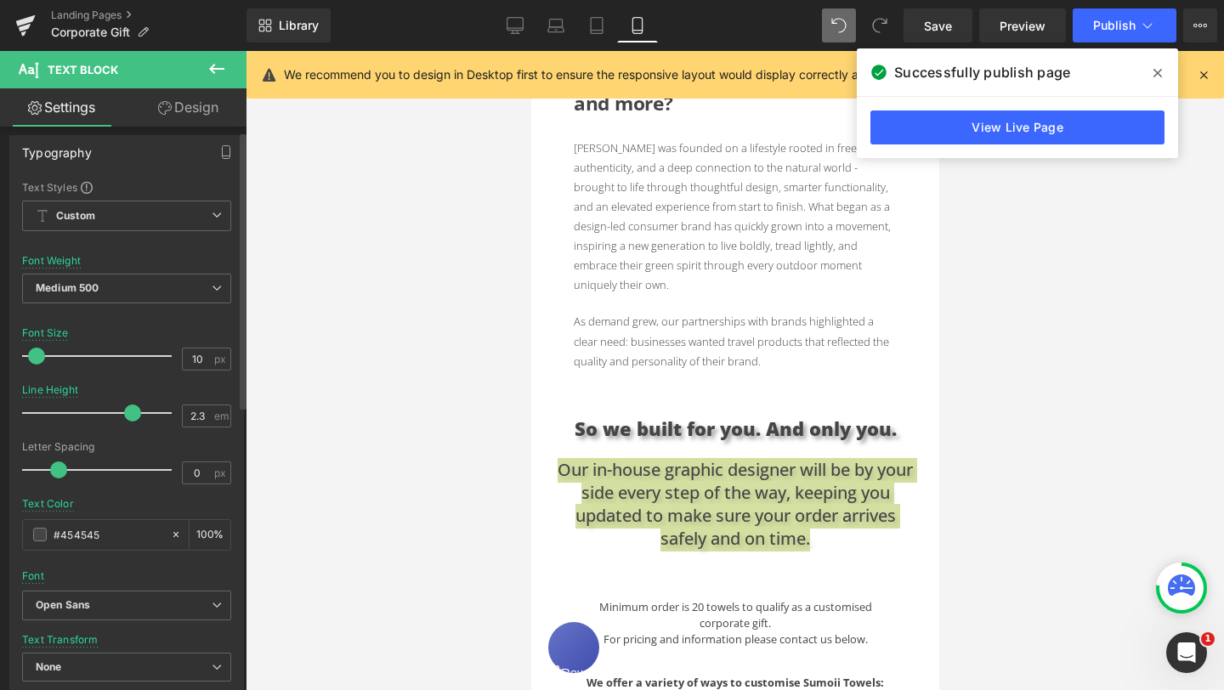
scroll to position [0, 0]
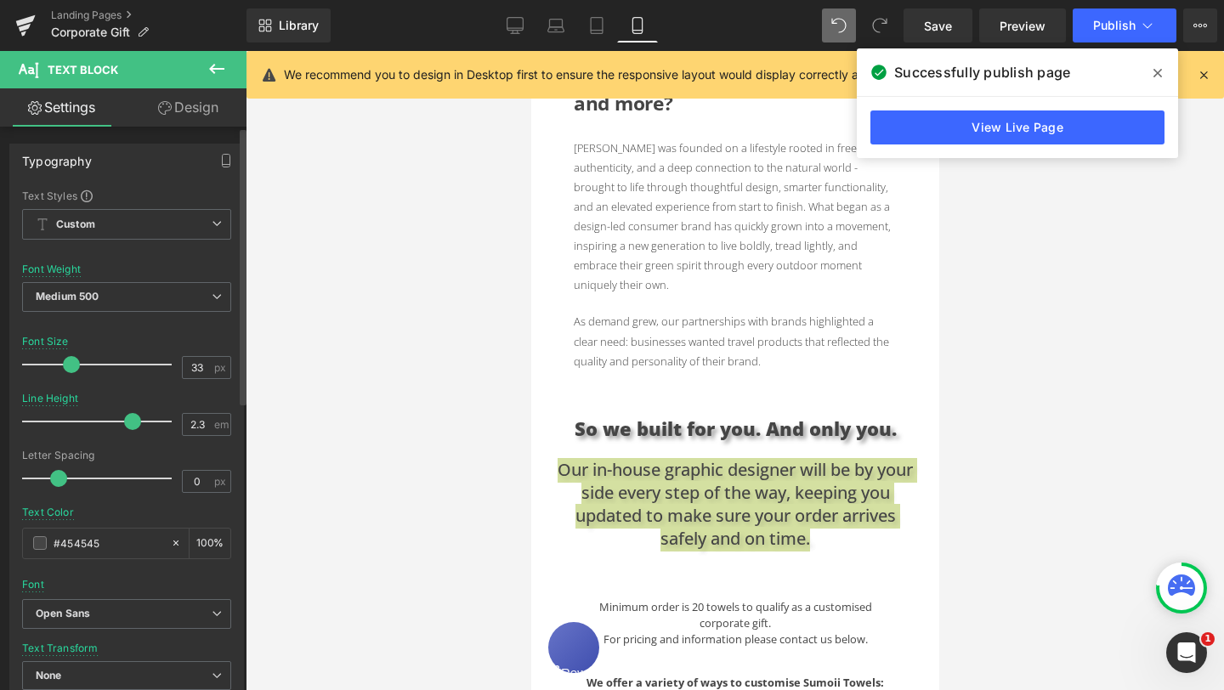
click at [69, 367] on div at bounding box center [101, 365] width 141 height 34
click at [37, 365] on div at bounding box center [101, 365] width 141 height 34
click at [209, 331] on div "Font Default Karla Open Sans Open Sans Default Karla Open Sans Open Font Manager" at bounding box center [126, 394] width 209 height 411
click at [36, 364] on span at bounding box center [36, 364] width 17 height 17
click at [142, 328] on div at bounding box center [126, 325] width 209 height 11
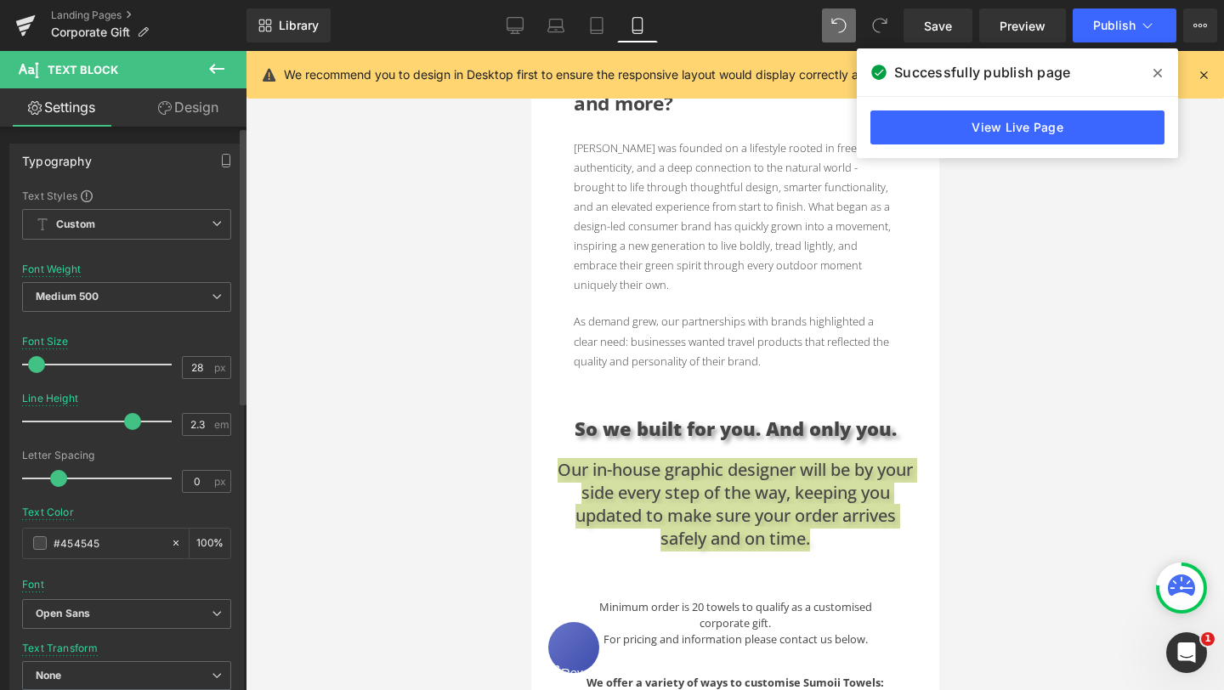
click at [62, 348] on div at bounding box center [101, 365] width 141 height 34
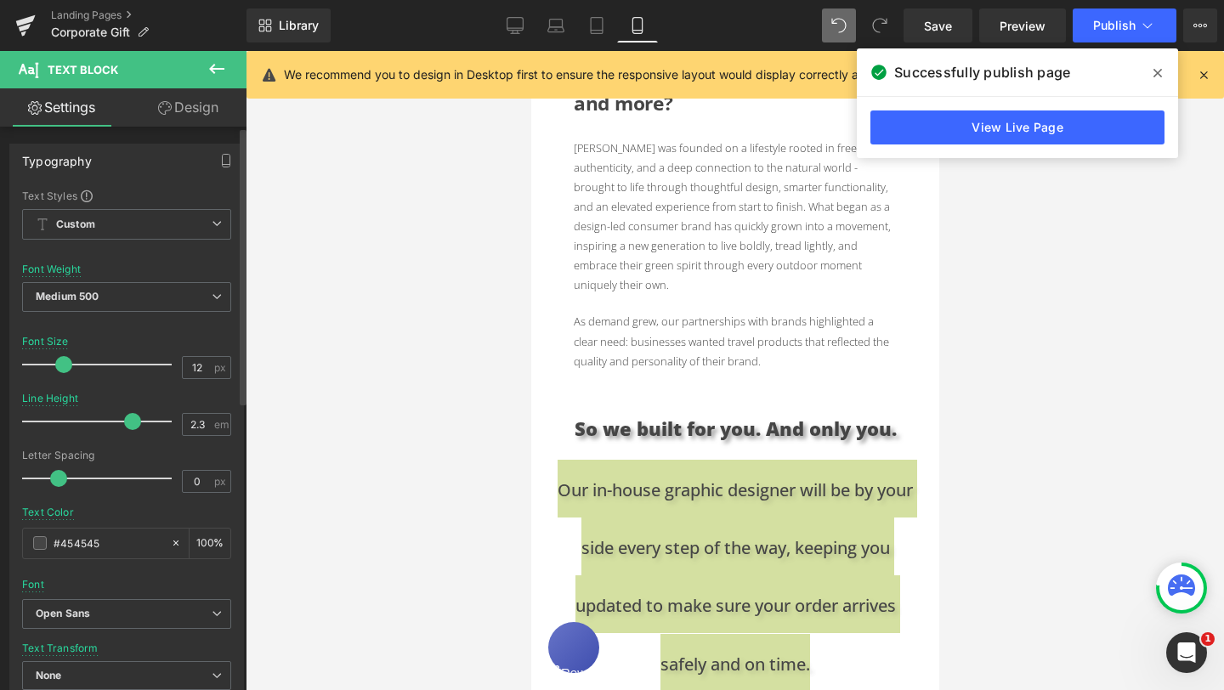
click at [39, 364] on div at bounding box center [101, 365] width 141 height 34
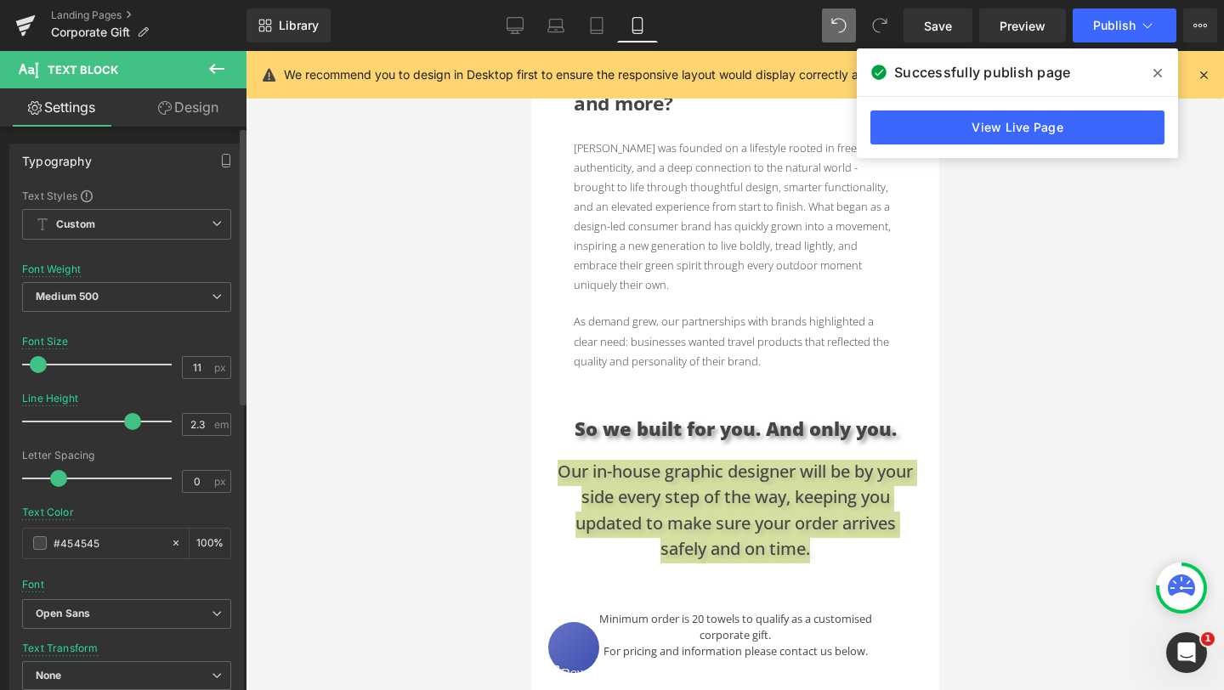
type input "10"
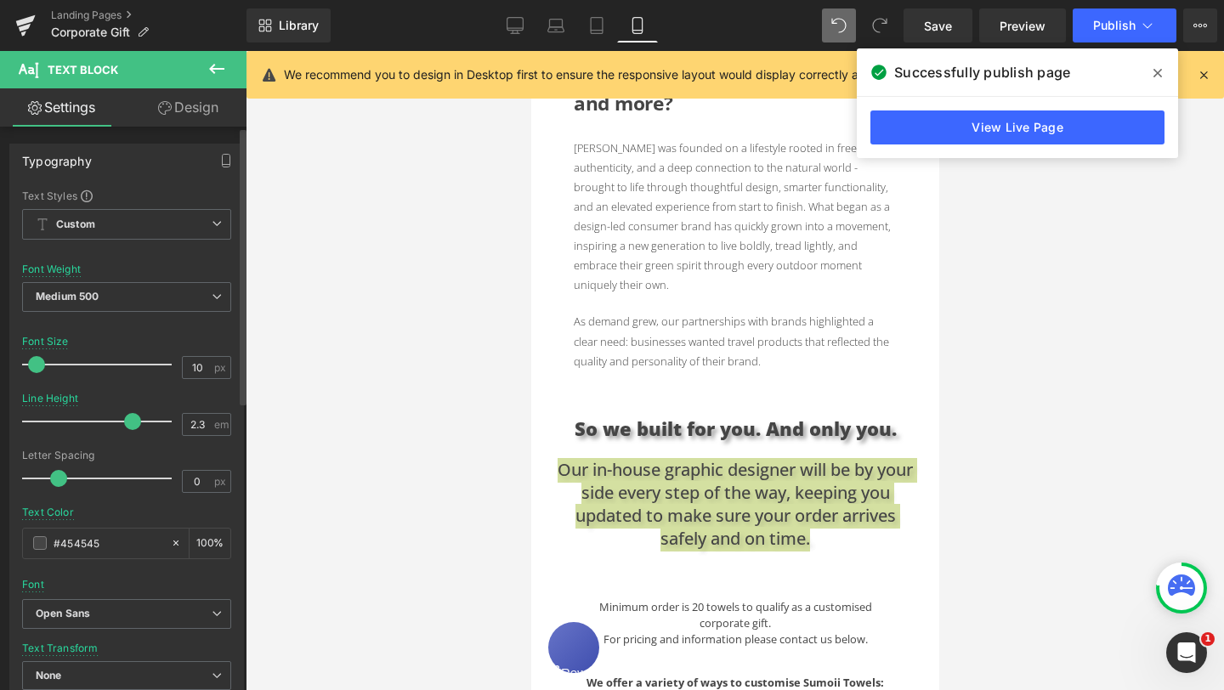
click at [37, 364] on span at bounding box center [36, 364] width 17 height 17
click at [138, 334] on div "Font Default Karla Open Sans Open Sans Default Karla Open Sans Open Font Manager" at bounding box center [126, 394] width 209 height 411
click at [196, 113] on link "Design" at bounding box center [188, 107] width 123 height 38
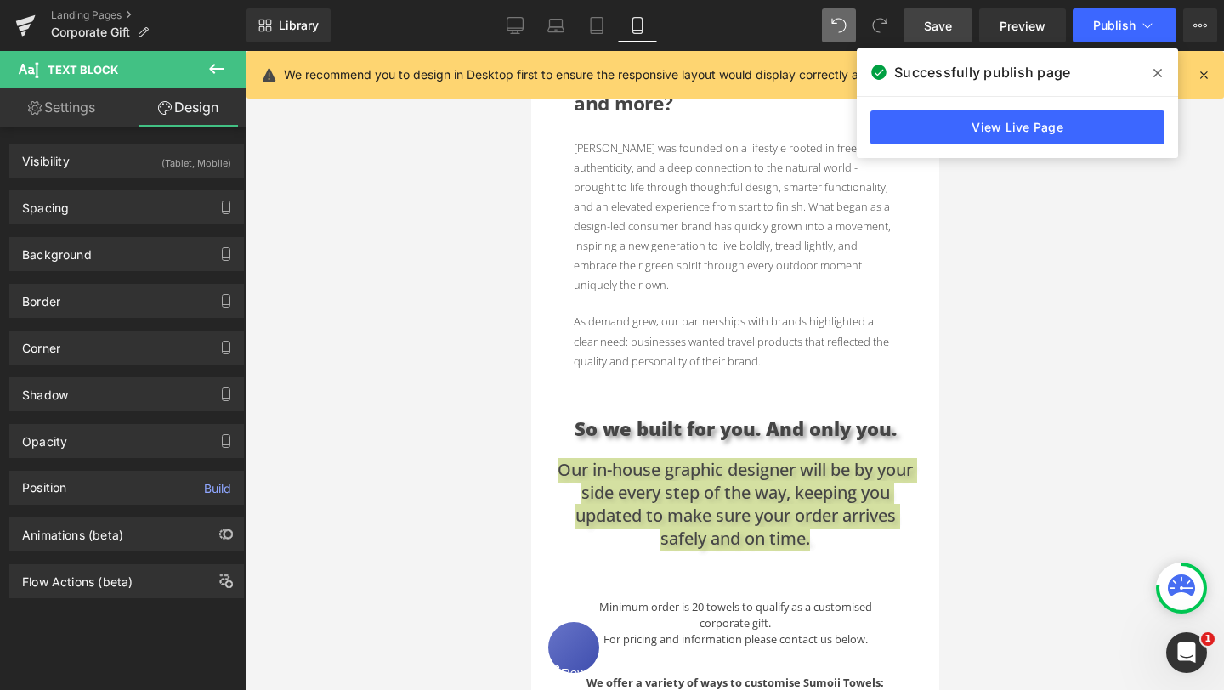
click at [936, 21] on span "Save" at bounding box center [938, 26] width 28 height 18
click at [1139, 25] on icon at bounding box center [1147, 25] width 17 height 17
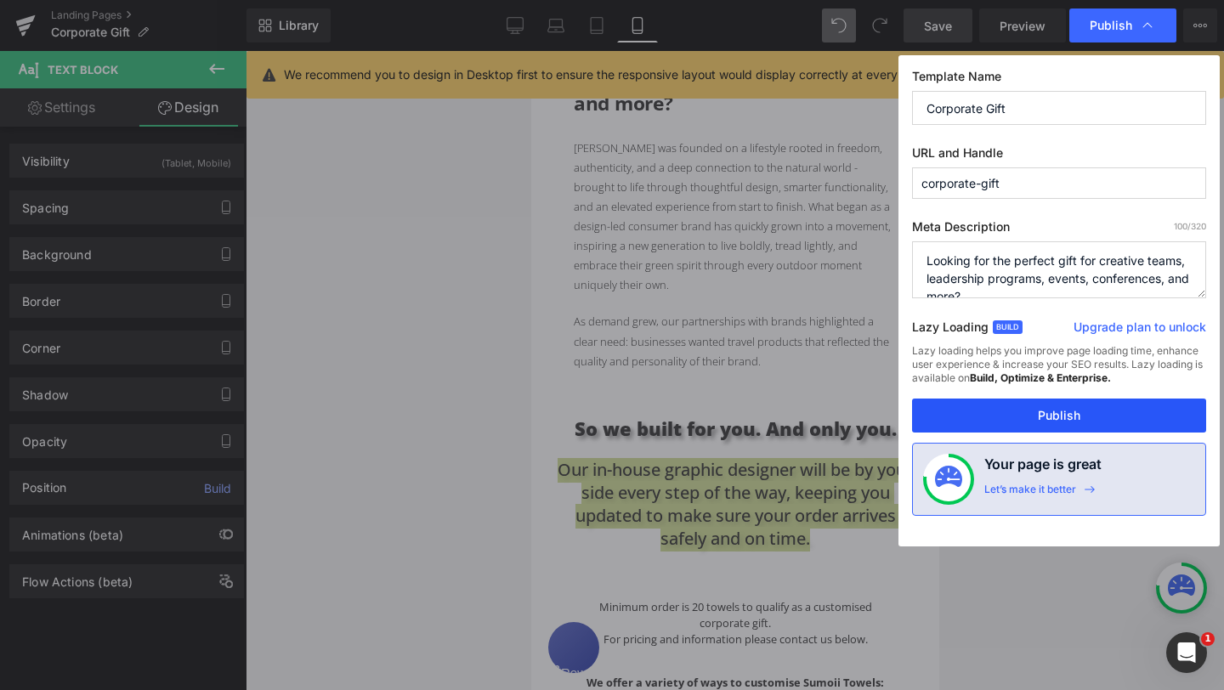
click at [1061, 415] on button "Publish" at bounding box center [1059, 416] width 294 height 34
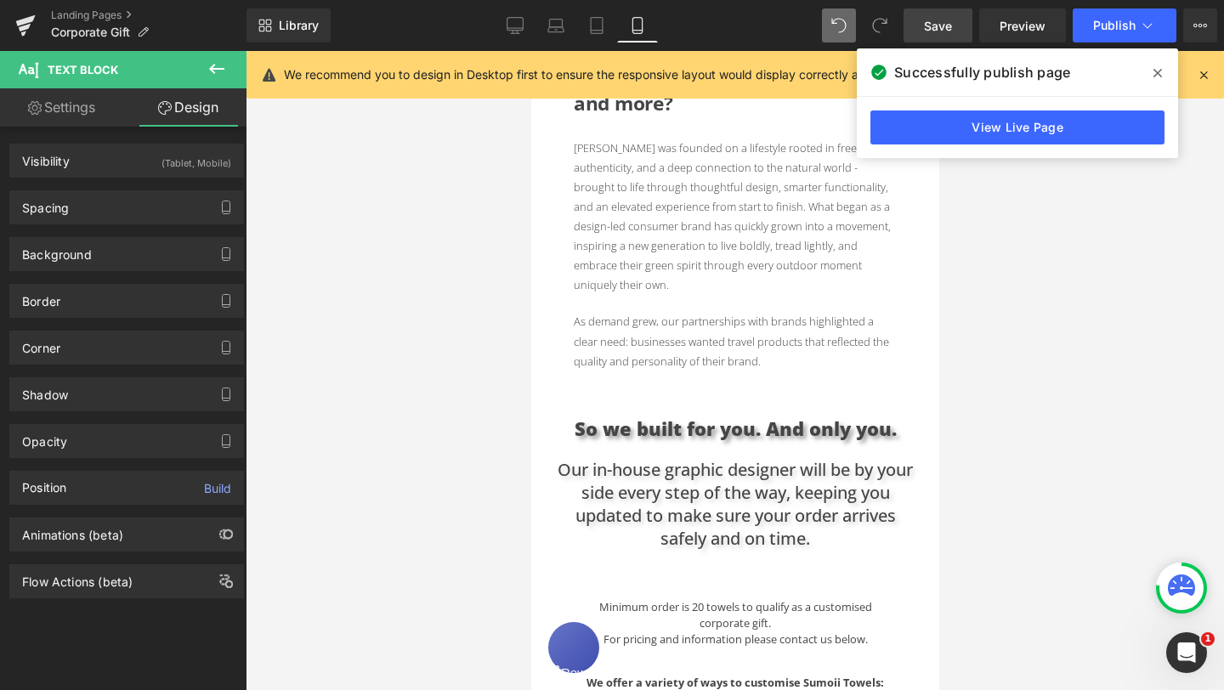
click at [873, 542] on div "Text Block Hero Banner Looking for the perfect gift for creative teams, leaders…" at bounding box center [734, 609] width 408 height 1883
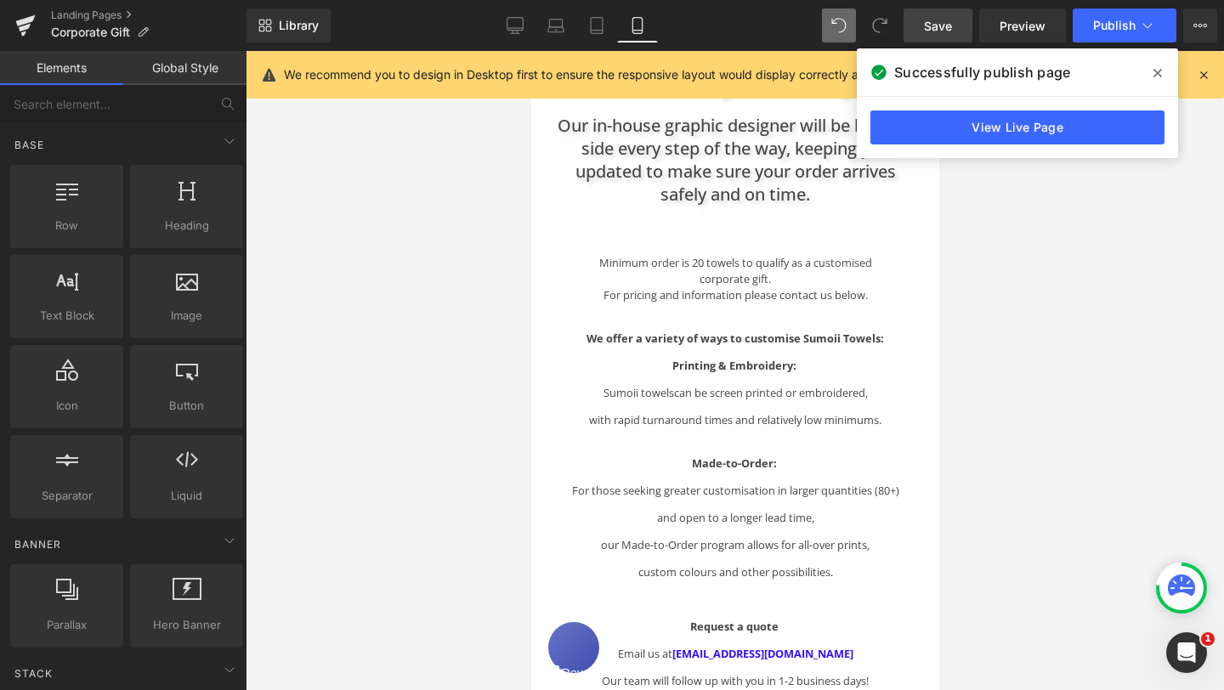
scroll to position [848, 0]
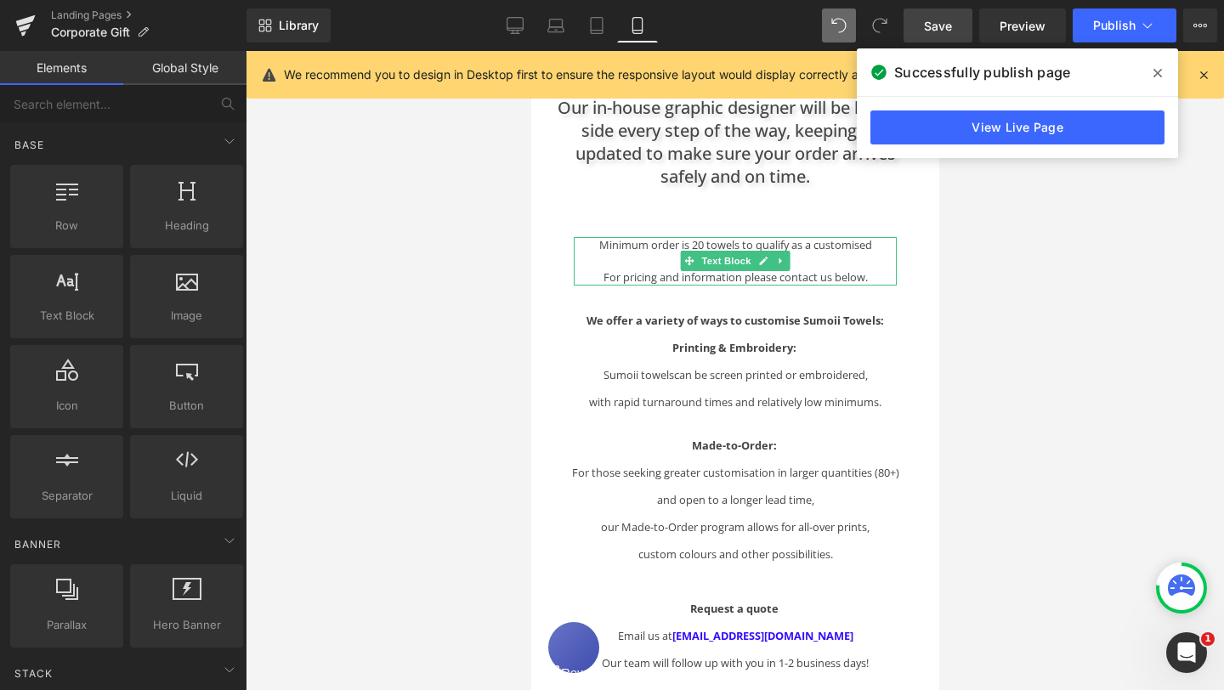
click at [870, 269] on p "For pricing and information please contact us below." at bounding box center [734, 277] width 323 height 16
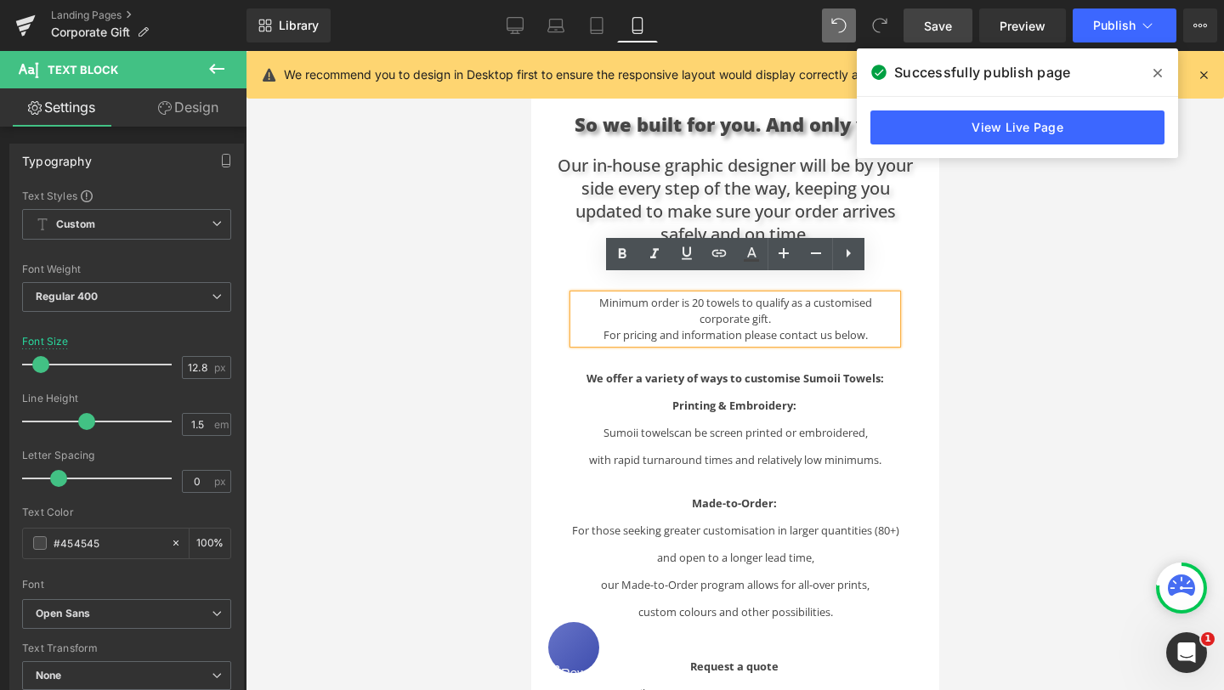
scroll to position [784, 0]
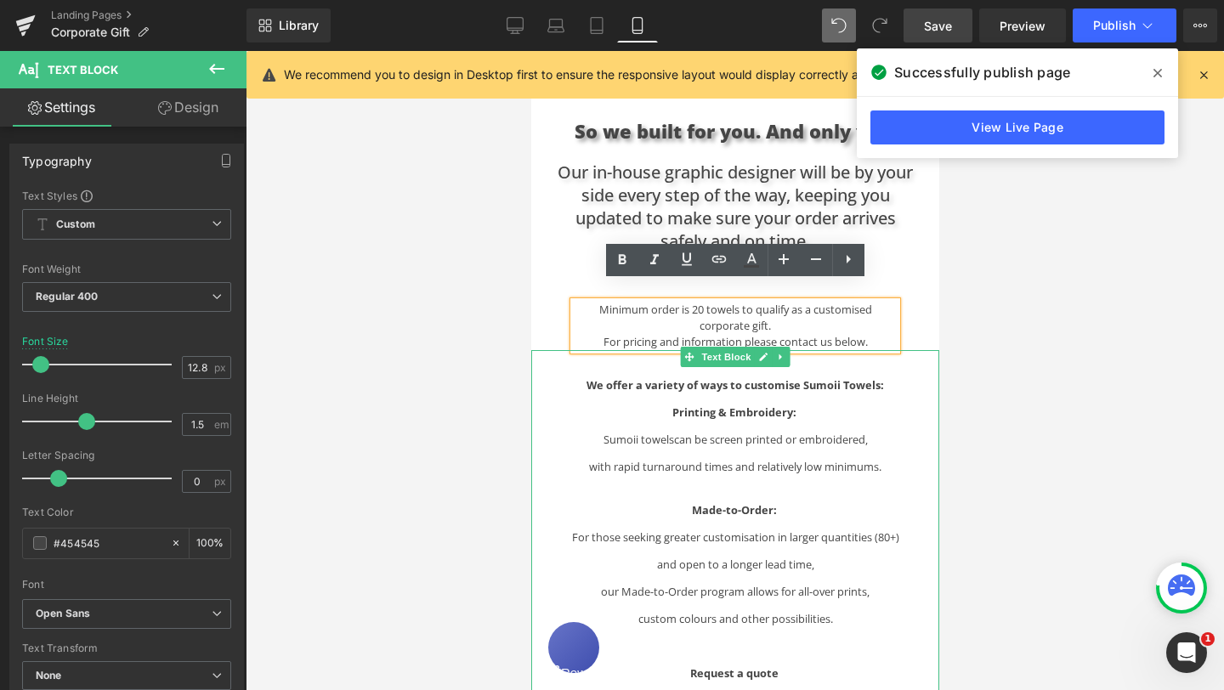
click at [925, 350] on p at bounding box center [734, 358] width 408 height 16
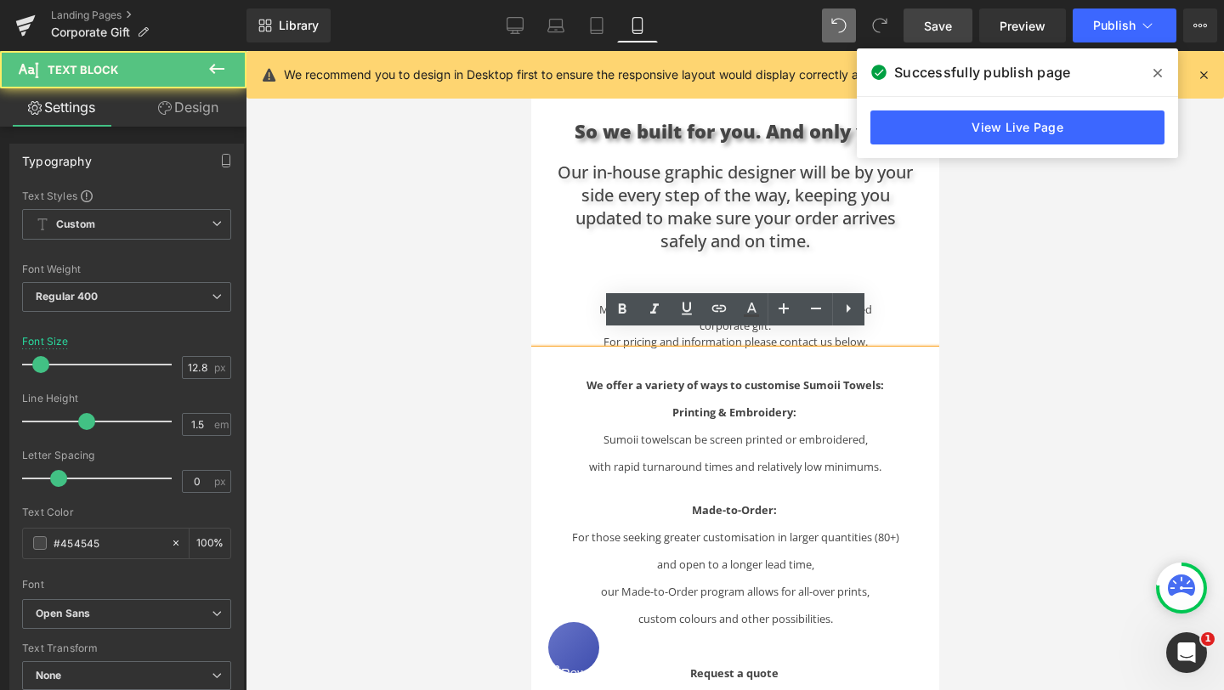
click at [1008, 370] on div at bounding box center [735, 370] width 978 height 639
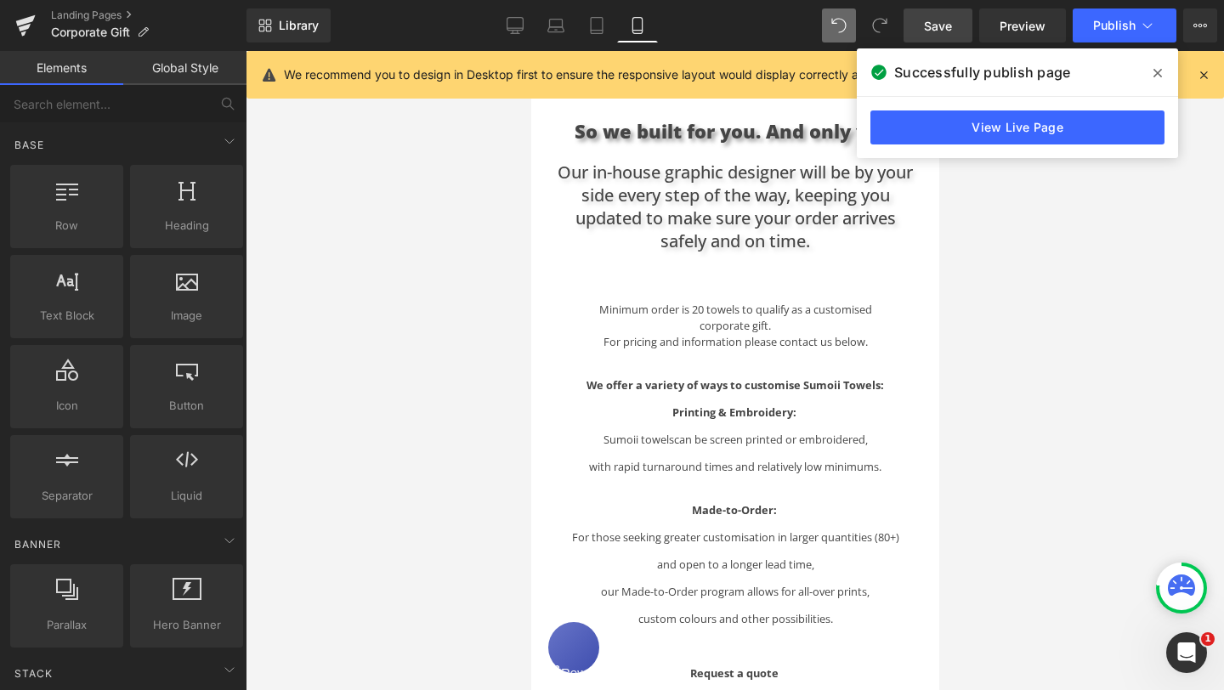
click at [851, 334] on p "For pricing and information please contact us below." at bounding box center [734, 342] width 323 height 16
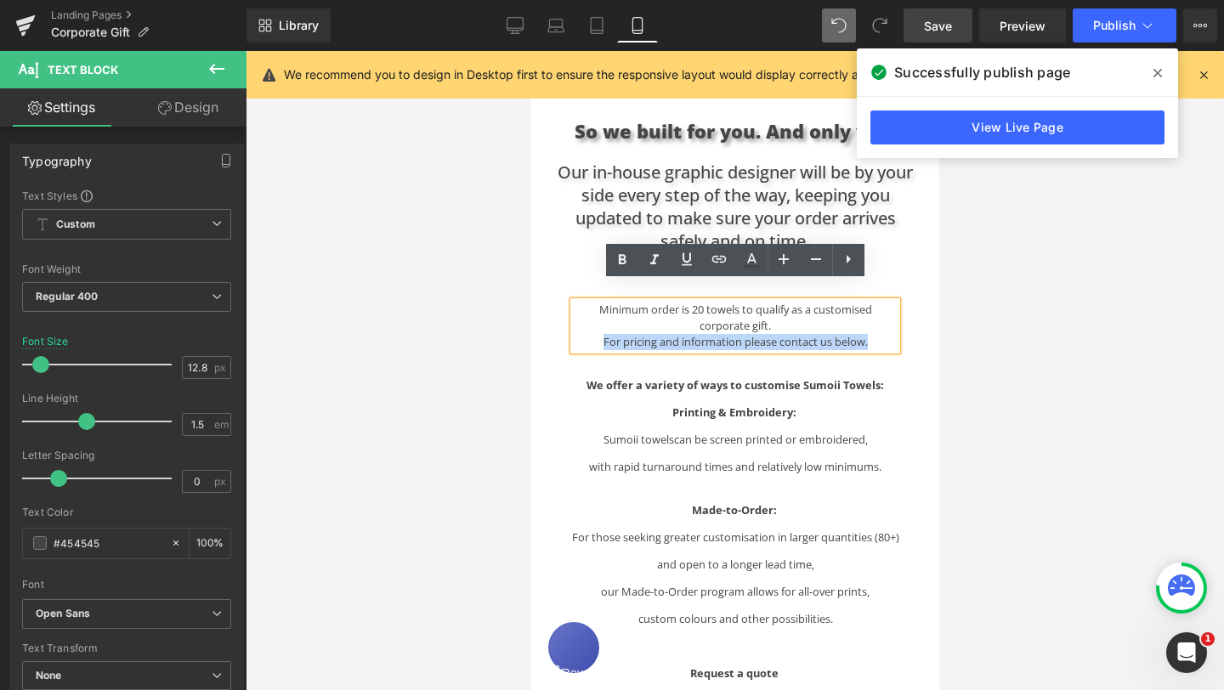
drag, startPoint x: 879, startPoint y: 326, endPoint x: 586, endPoint y: 322, distance: 293.2
click at [586, 334] on p "For pricing and information please contact us below." at bounding box center [734, 342] width 323 height 16
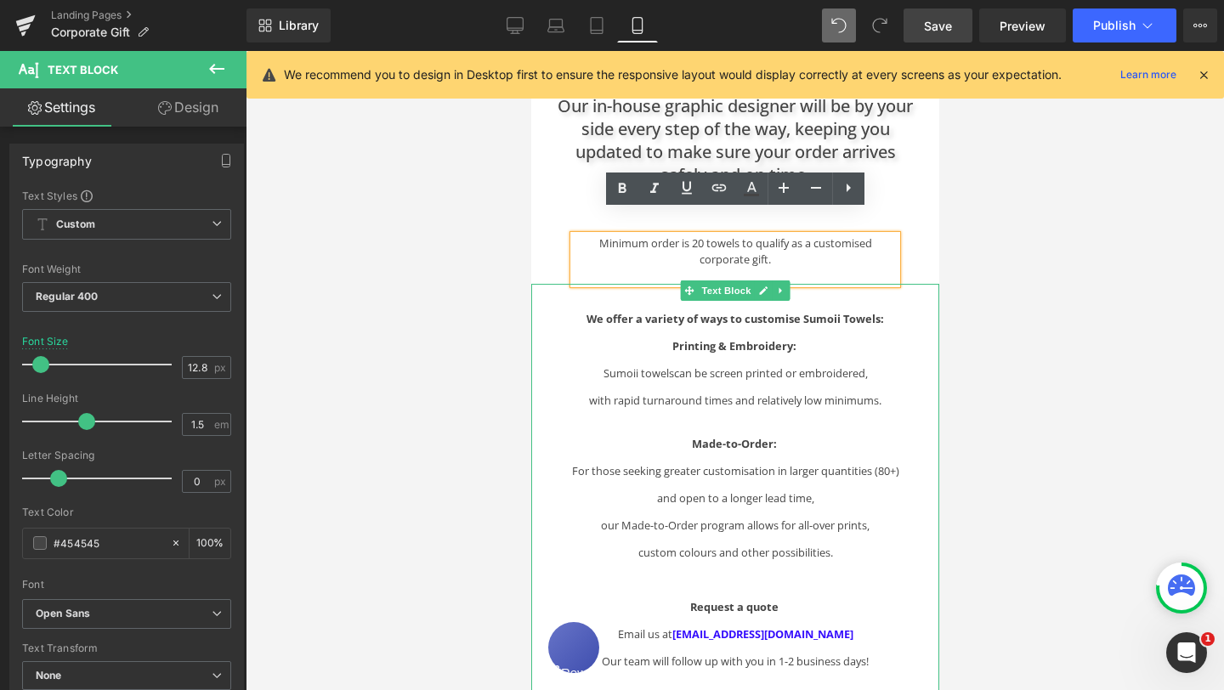
scroll to position [847, 0]
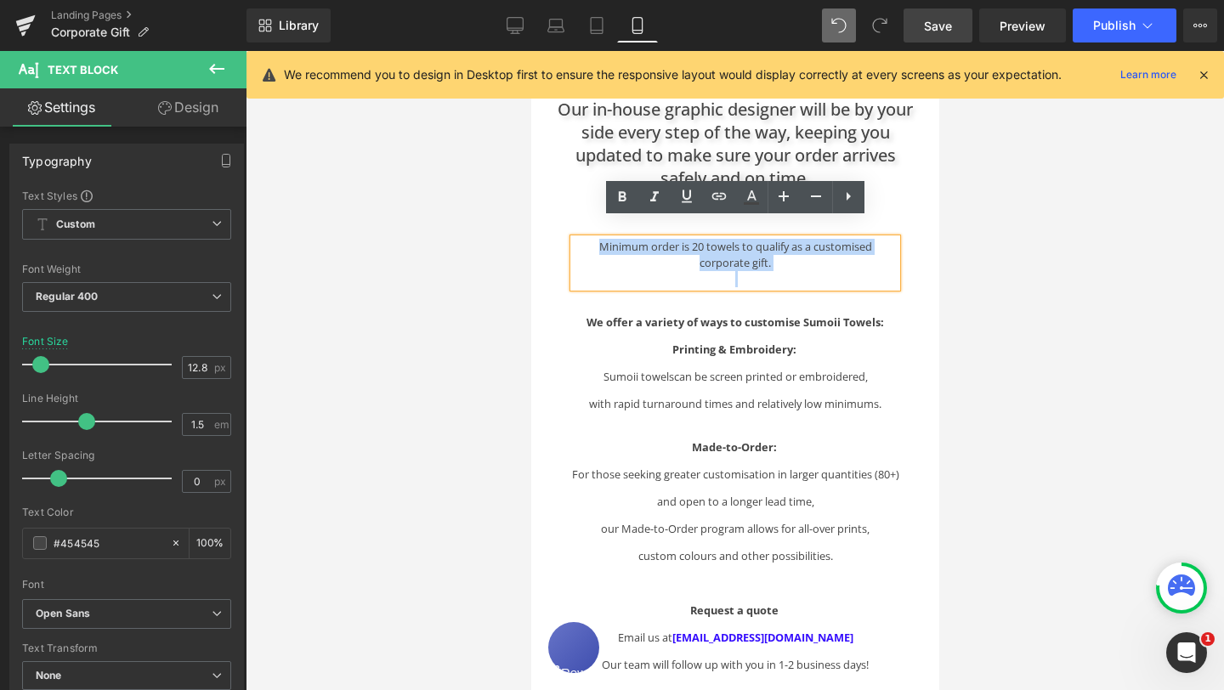
drag, startPoint x: 784, startPoint y: 254, endPoint x: 597, endPoint y: 230, distance: 188.5
click at [597, 239] on div "Minimum order is 20 towels to qualify as a customised corporate gift." at bounding box center [734, 263] width 323 height 49
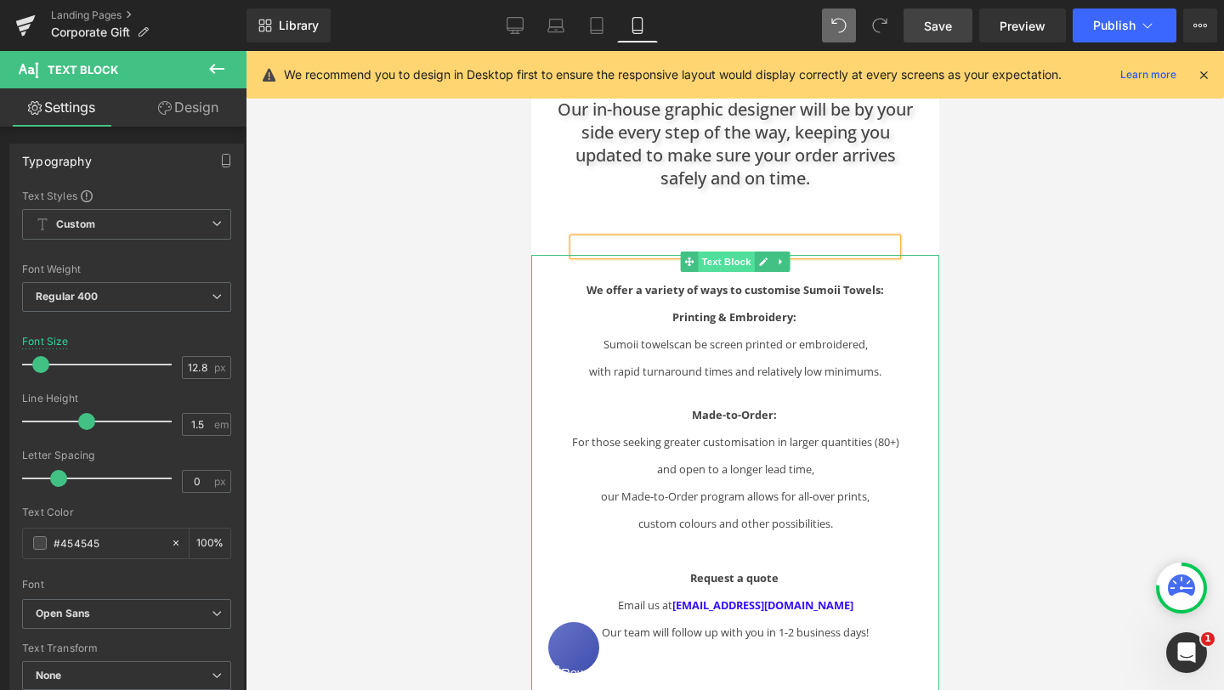
click at [732, 252] on span "Text Block" at bounding box center [725, 262] width 56 height 20
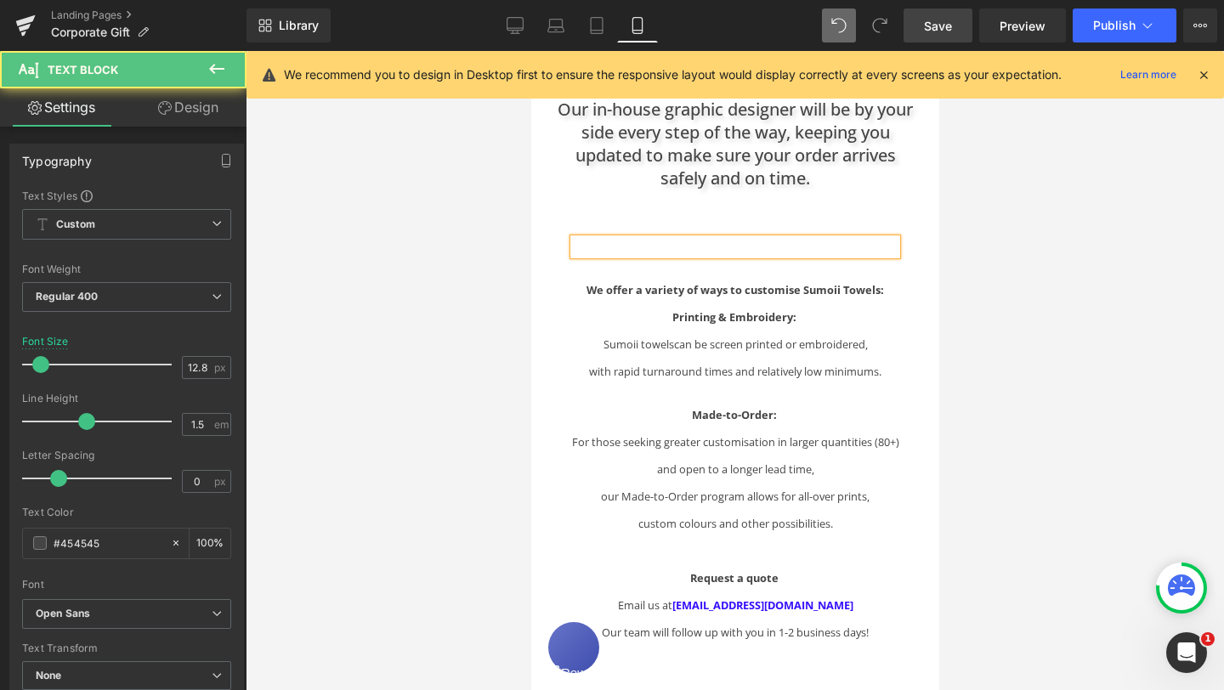
click at [890, 239] on p at bounding box center [734, 247] width 323 height 16
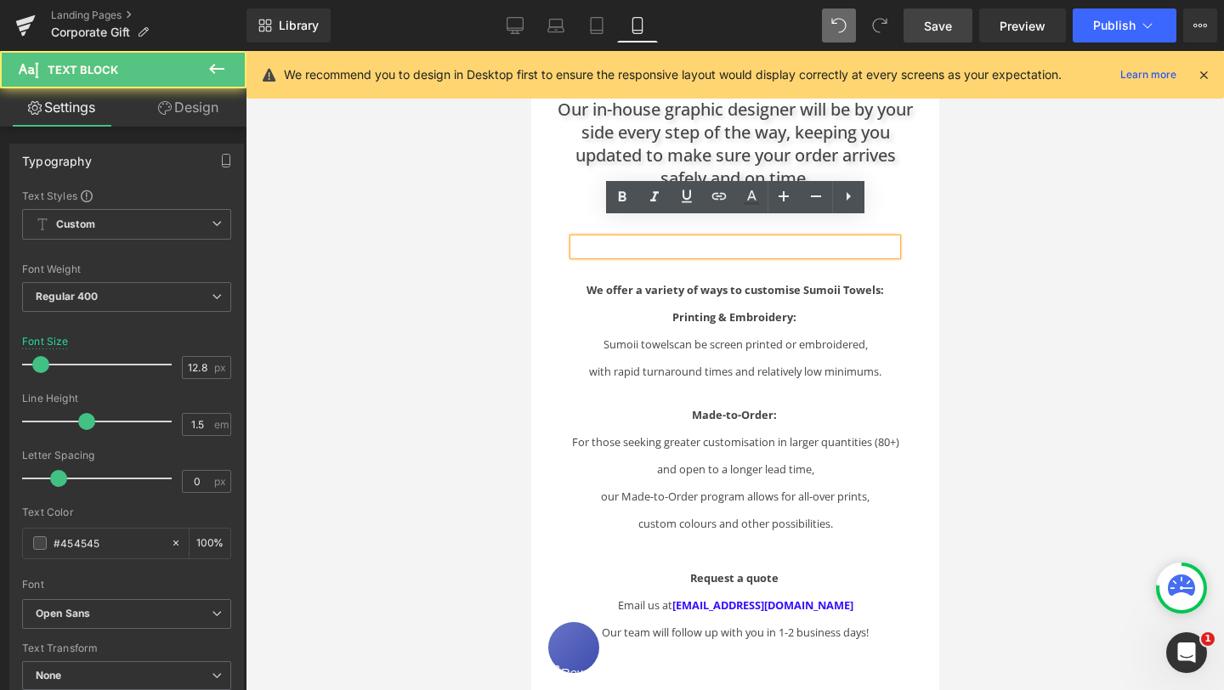
click at [896, 239] on div at bounding box center [734, 247] width 323 height 16
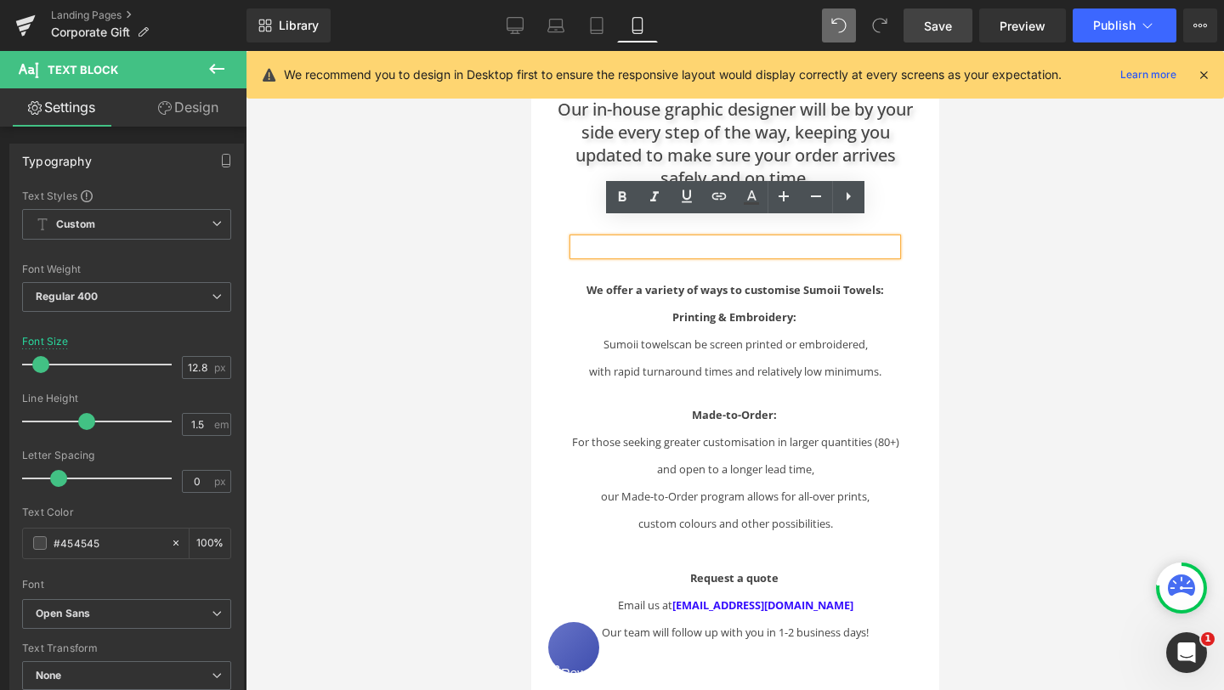
click at [530, 51] on div at bounding box center [530, 51] width 0 height 0
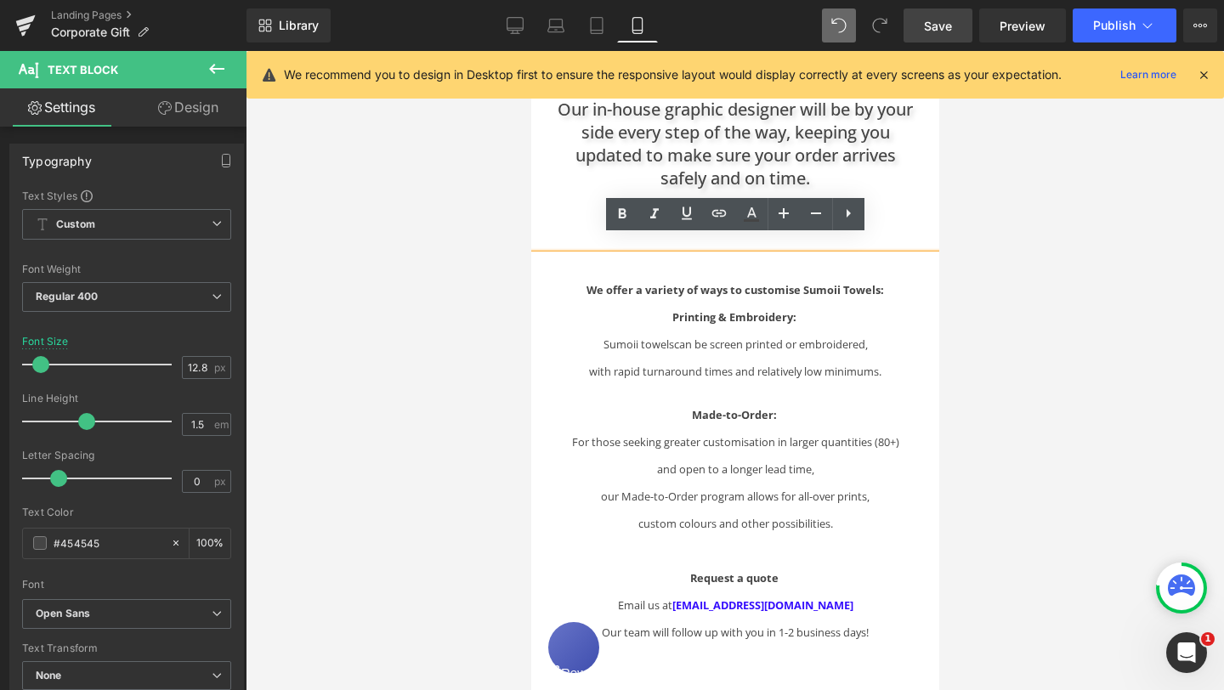
click at [895, 191] on div "Text Block Hero Banner Looking for the perfect gift for creative teams, leaders…" at bounding box center [734, 232] width 408 height 1850
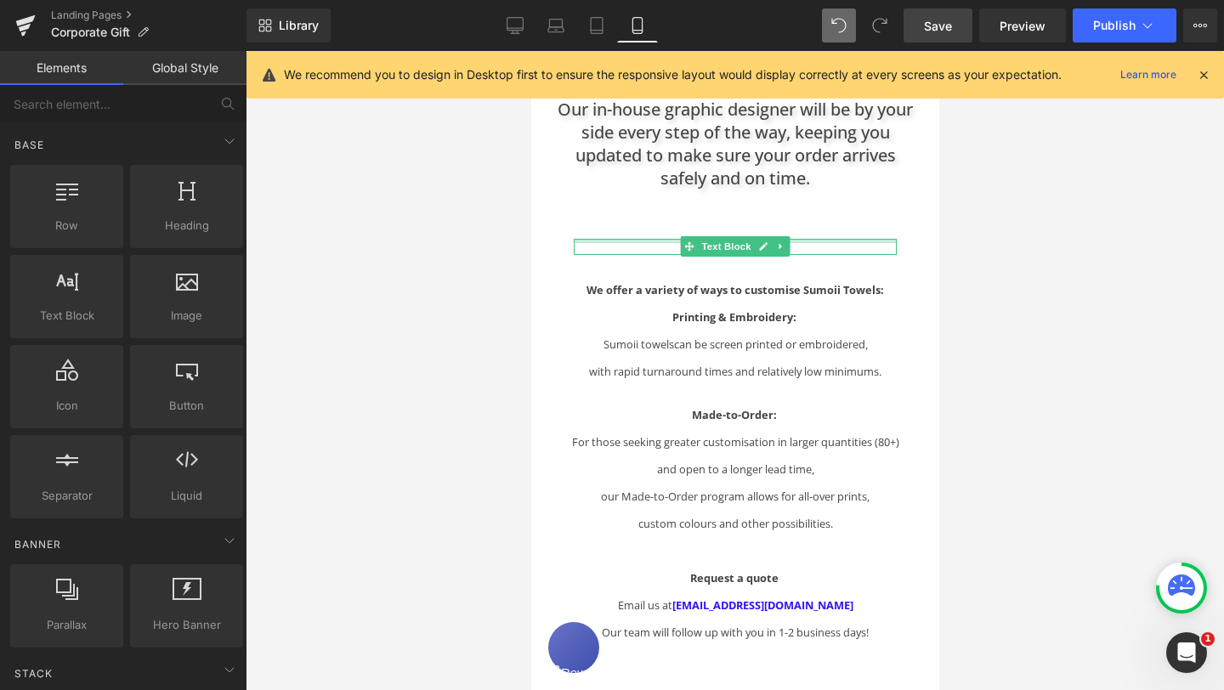
click at [847, 239] on div at bounding box center [734, 241] width 323 height 4
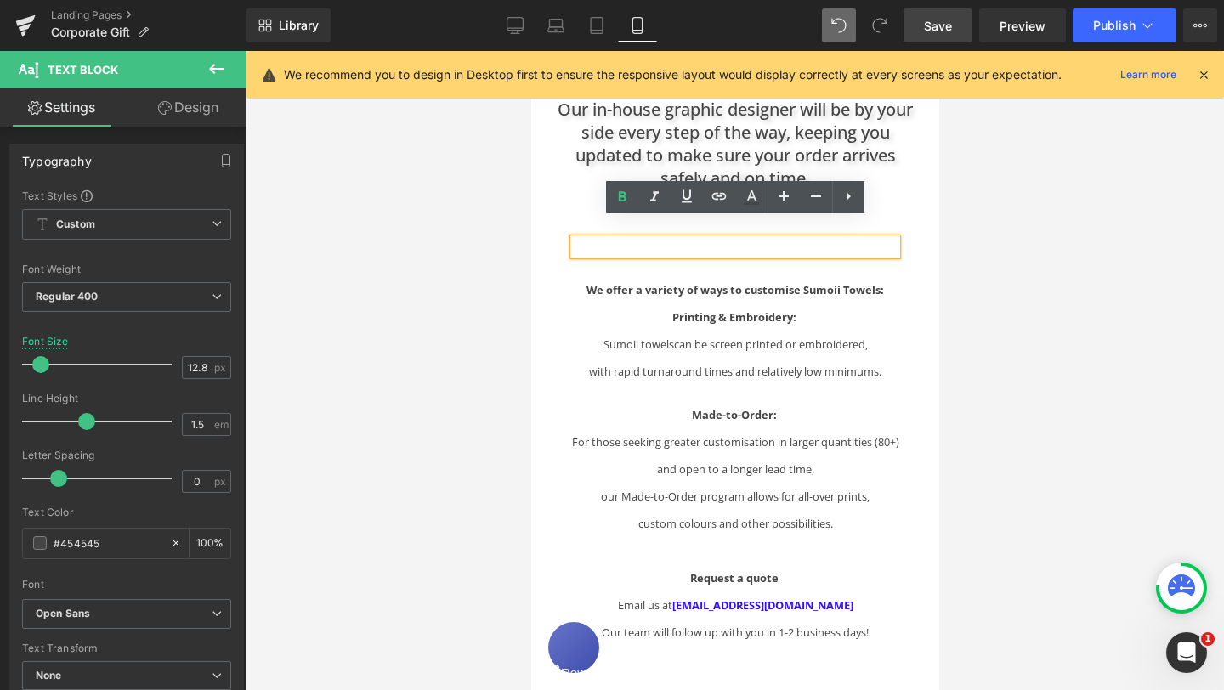
click at [847, 196] on icon at bounding box center [849, 196] width 4 height 8
click at [876, 199] on icon at bounding box center [880, 196] width 20 height 20
click at [896, 239] on div at bounding box center [734, 247] width 323 height 16
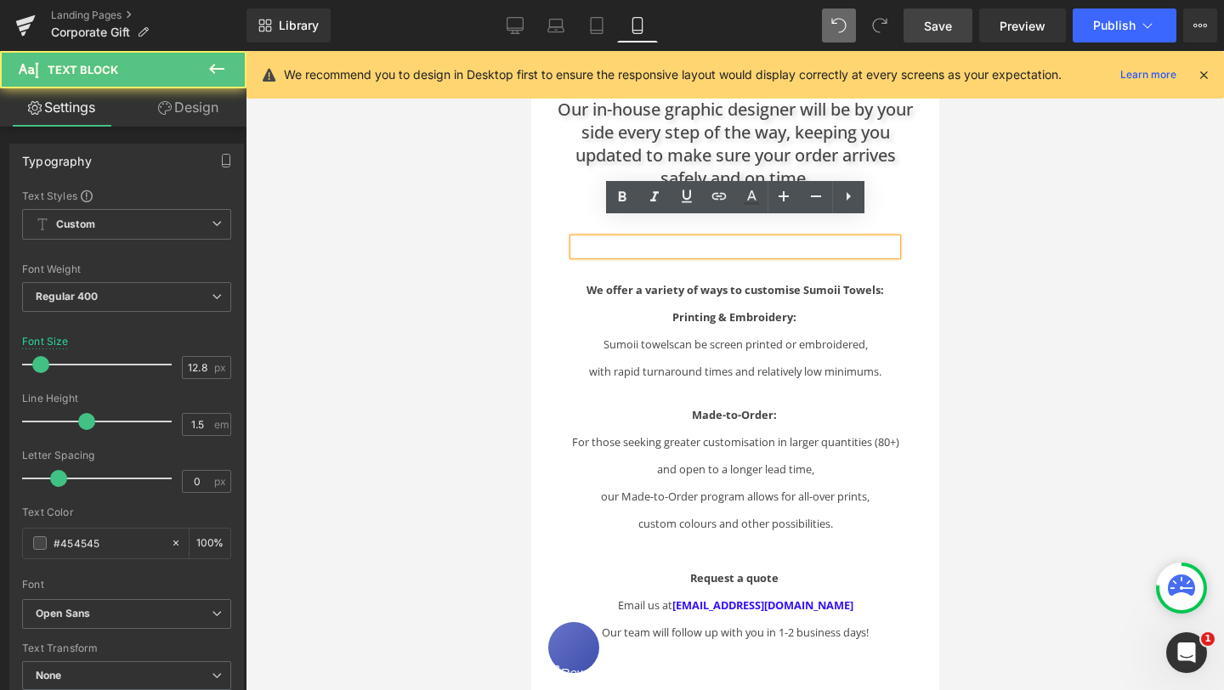
click at [918, 223] on div "Text Block Hero Banner Looking for the perfect gift for creative teams, leaders…" at bounding box center [734, 232] width 408 height 1850
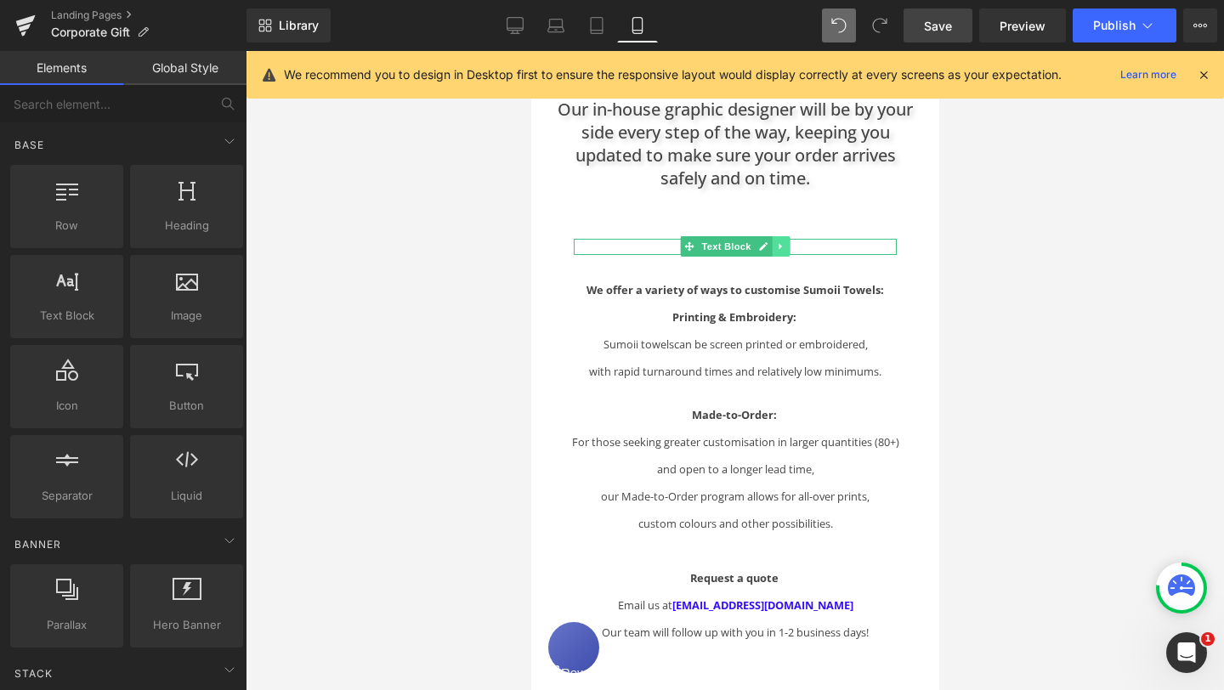
click at [782, 241] on icon at bounding box center [779, 246] width 9 height 10
click at [791, 242] on icon at bounding box center [788, 246] width 9 height 9
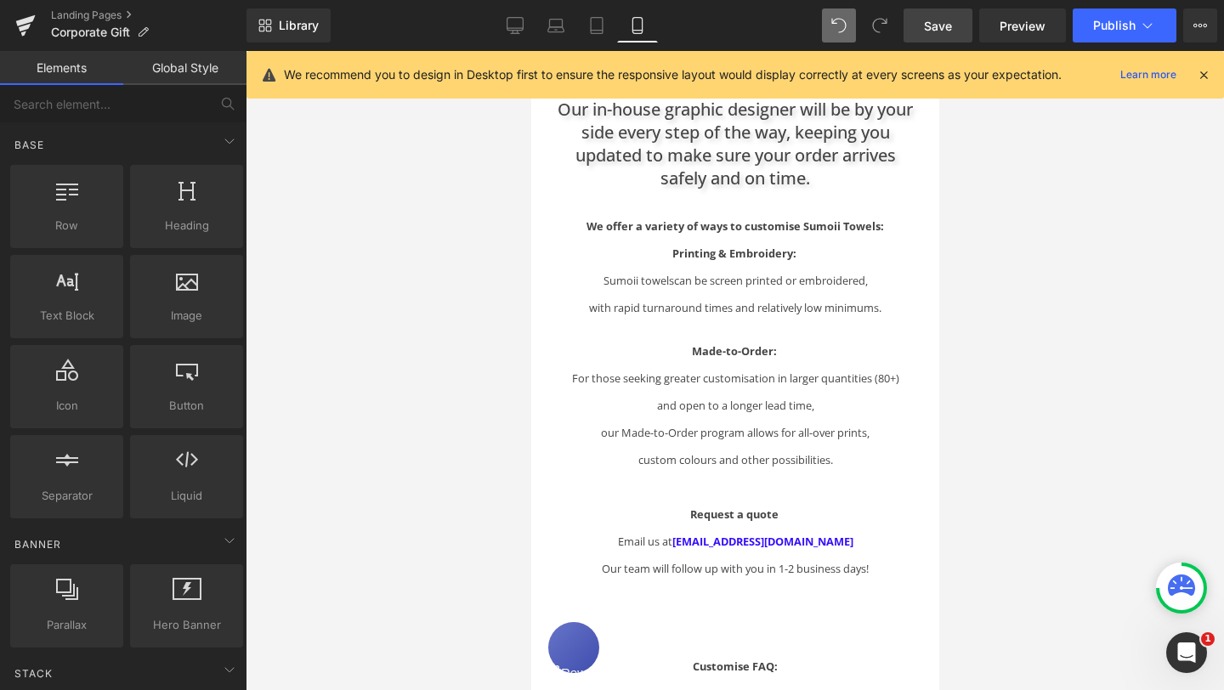
click at [945, 25] on span "Save" at bounding box center [938, 26] width 28 height 18
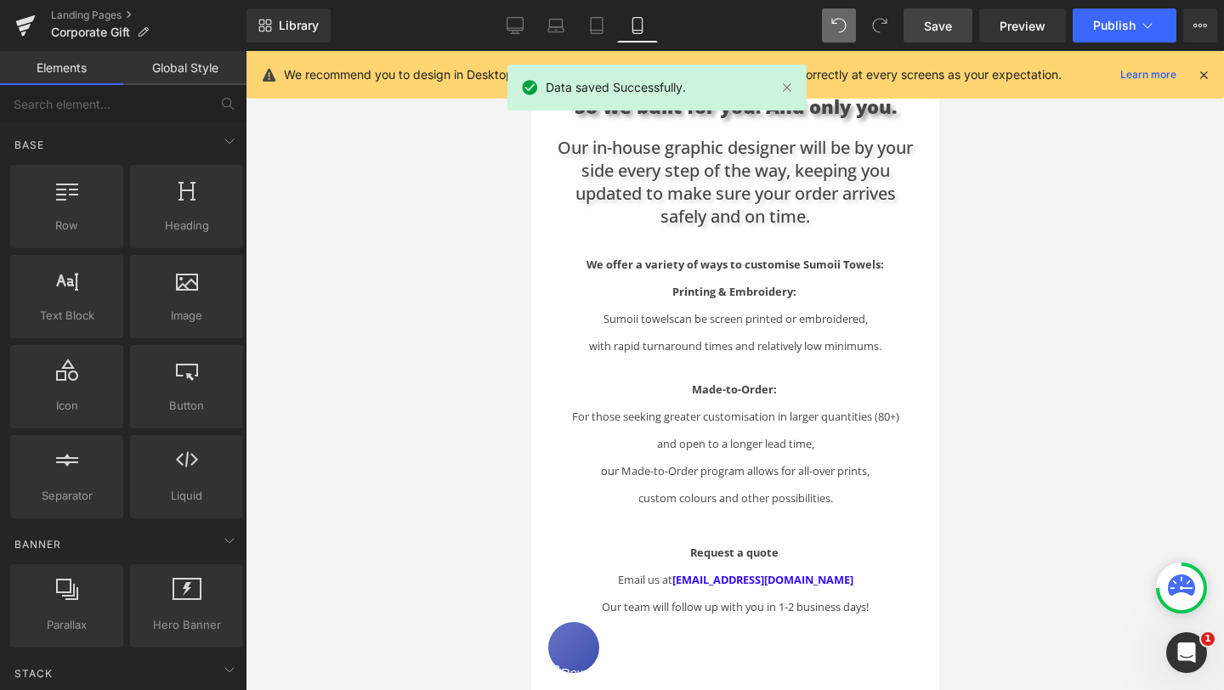
scroll to position [817, 0]
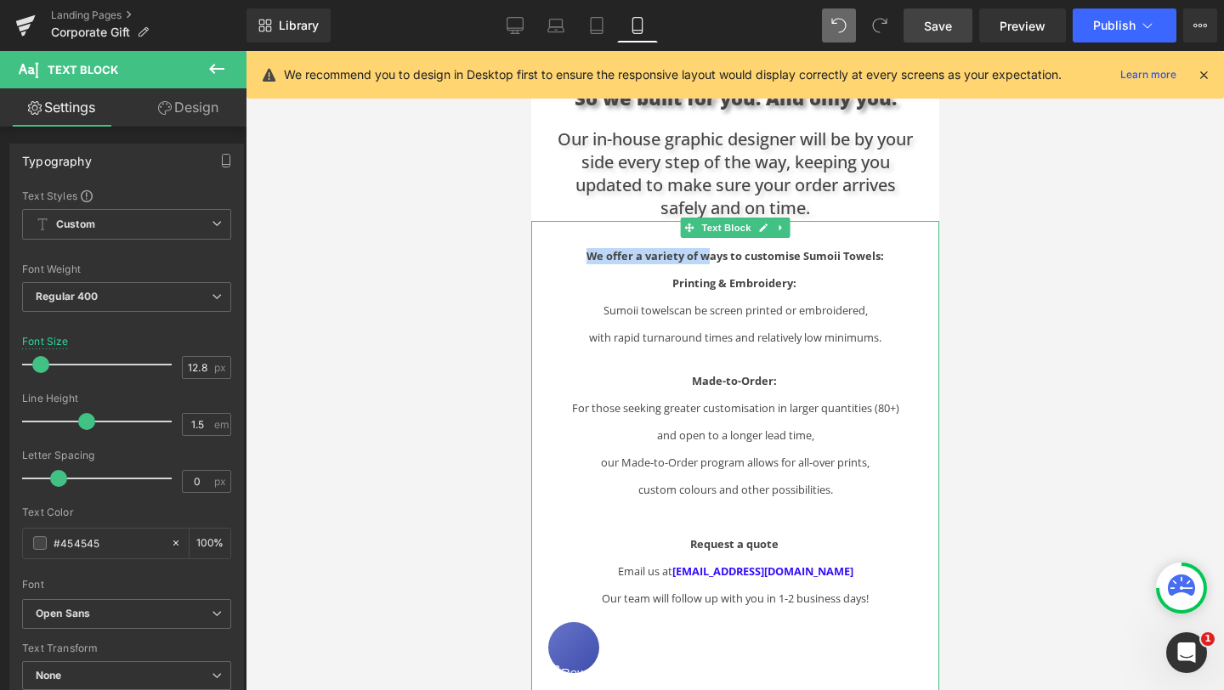
drag, startPoint x: 709, startPoint y: 235, endPoint x: 588, endPoint y: 238, distance: 120.7
click at [588, 248] on strong "We offer a variety of ways to customise Sumoii Towels:" at bounding box center [734, 255] width 297 height 15
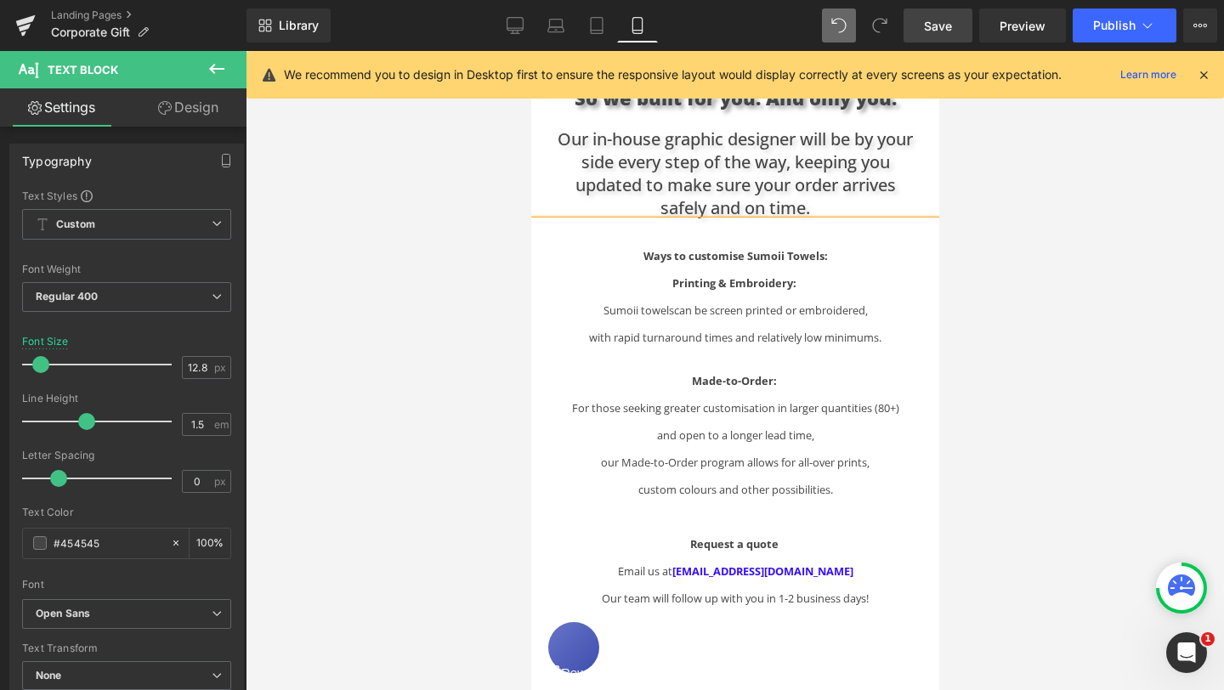
click at [643, 248] on strong "Ways to customise Sumoii Towels:" at bounding box center [735, 255] width 184 height 15
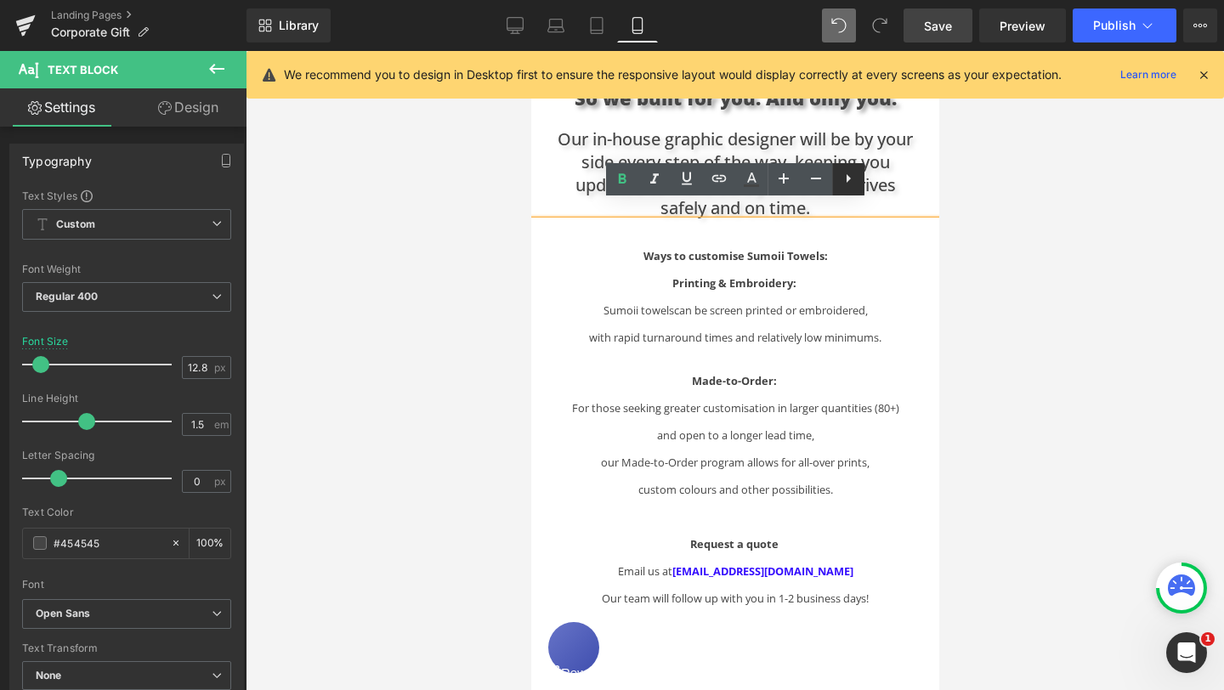
click at [847, 177] on icon at bounding box center [849, 178] width 4 height 8
click at [847, 178] on icon at bounding box center [848, 178] width 20 height 20
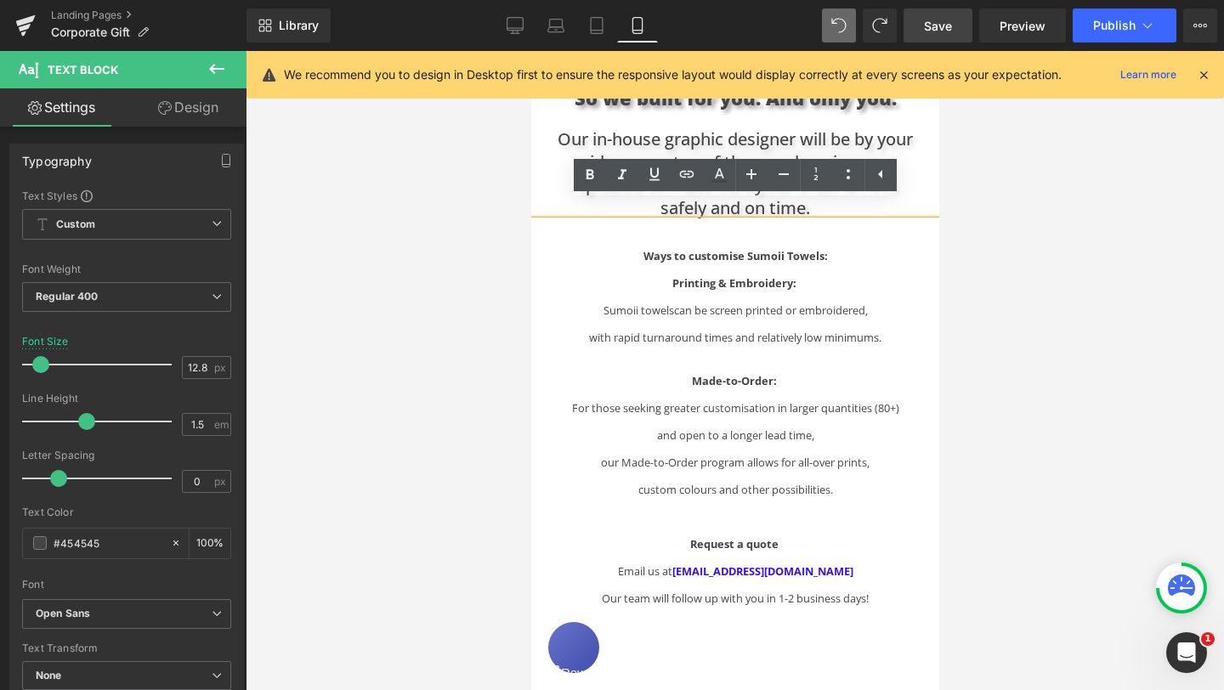
click at [914, 250] on div "Ways to customise Sumoii Towels: Printing & Embroidery: Sumoii towels can be sc…" at bounding box center [734, 541] width 408 height 587
click at [643, 248] on strong "Ways to customise Sumoii Towels:" at bounding box center [735, 255] width 184 height 15
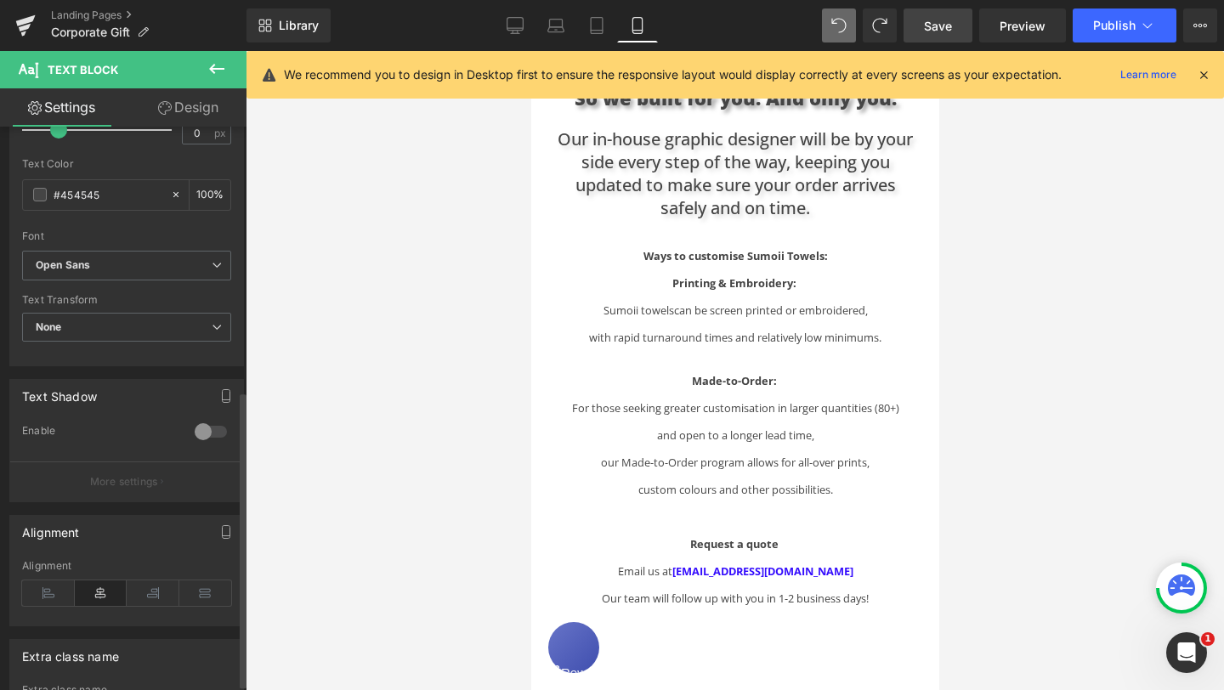
scroll to position [0, 0]
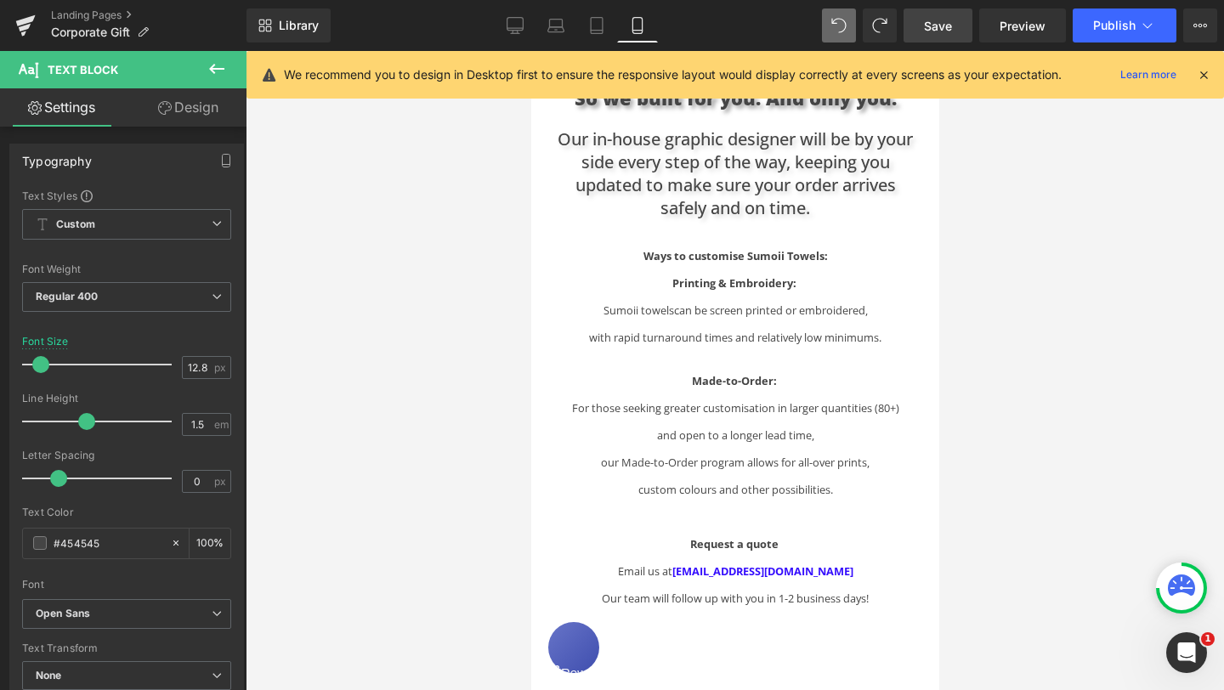
click at [196, 112] on link "Design" at bounding box center [188, 107] width 123 height 38
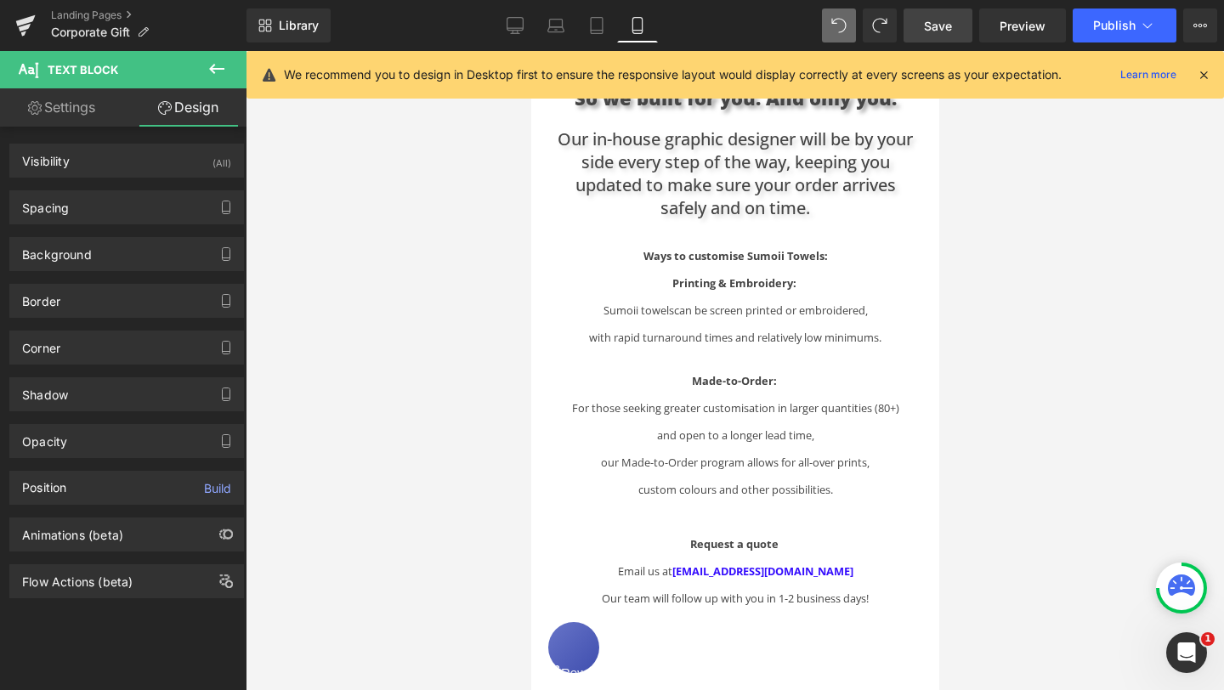
click at [80, 110] on link "Settings" at bounding box center [61, 107] width 123 height 38
type input "100"
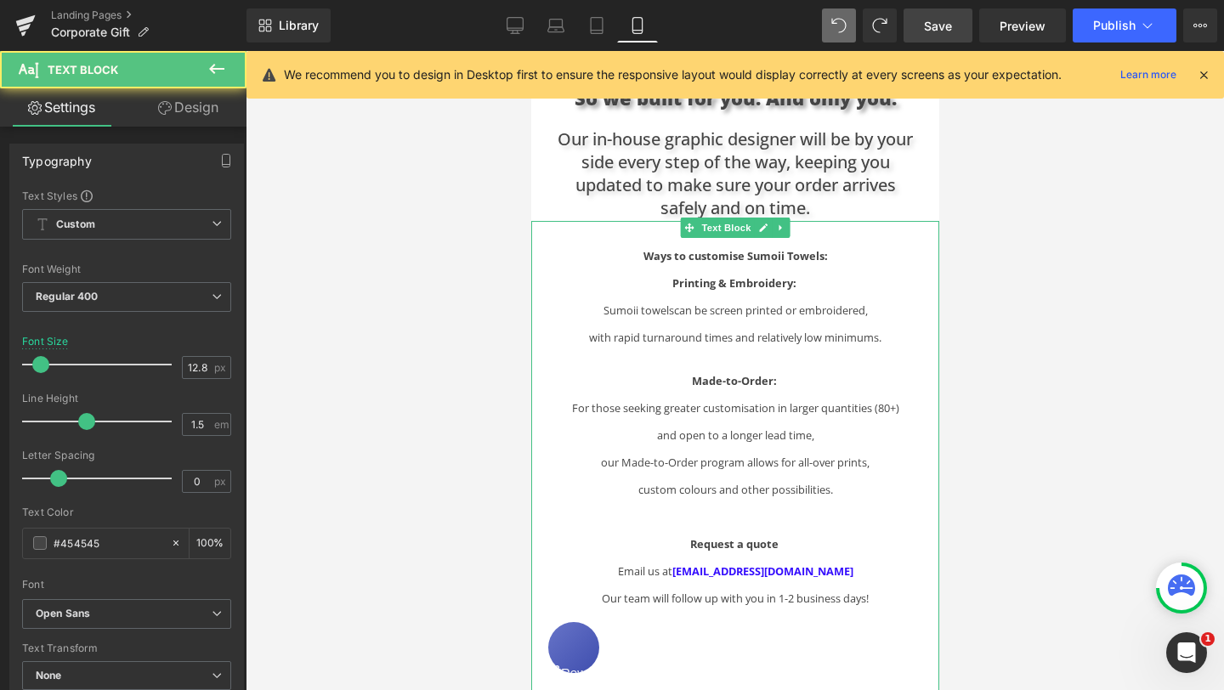
click at [630, 248] on p "Ways to customise Sumoii Towels:" at bounding box center [734, 256] width 340 height 16
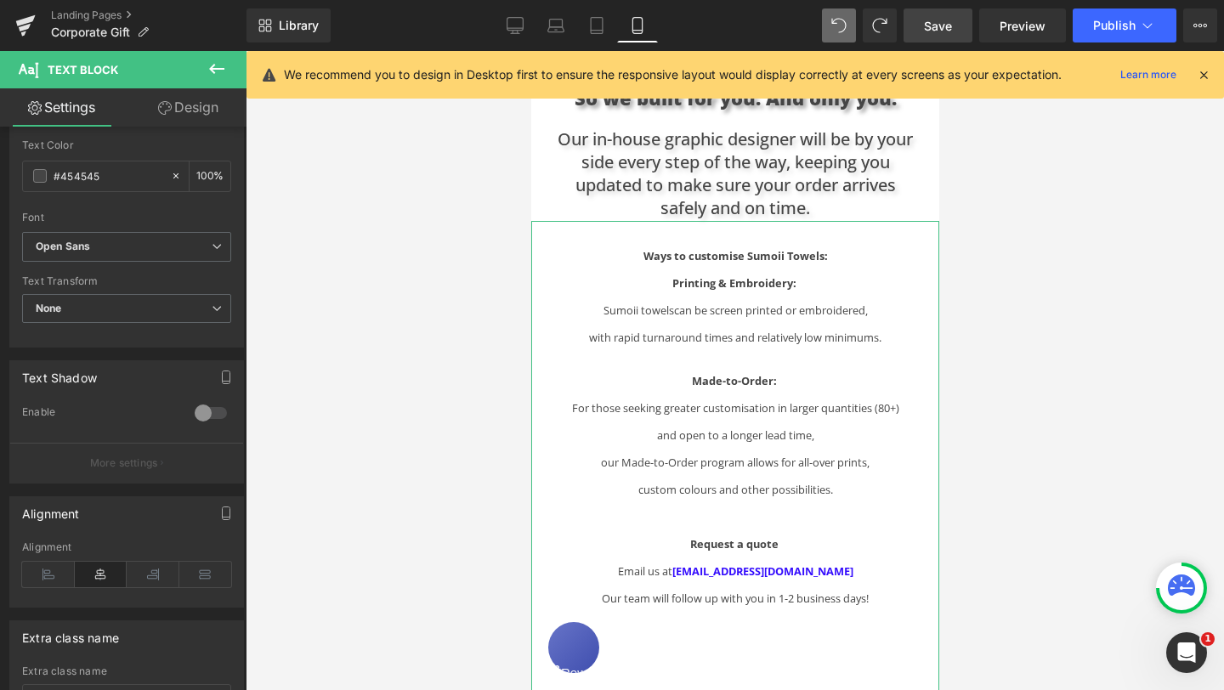
scroll to position [337, 0]
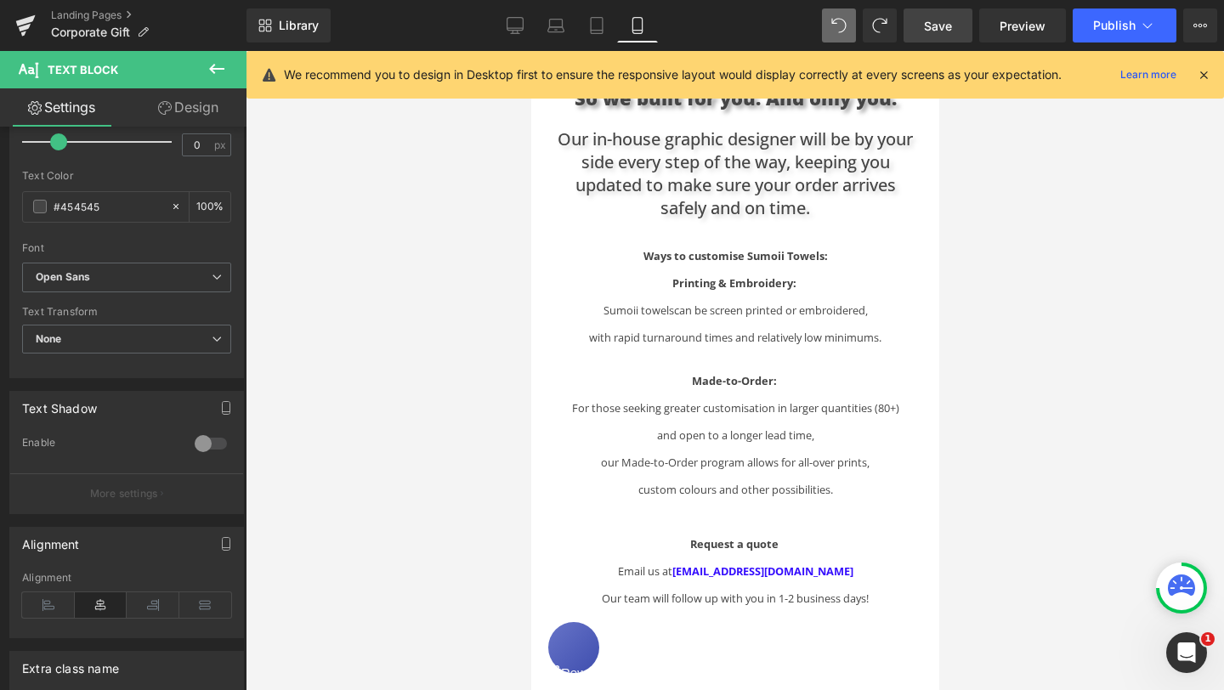
click at [221, 70] on icon at bounding box center [217, 69] width 20 height 20
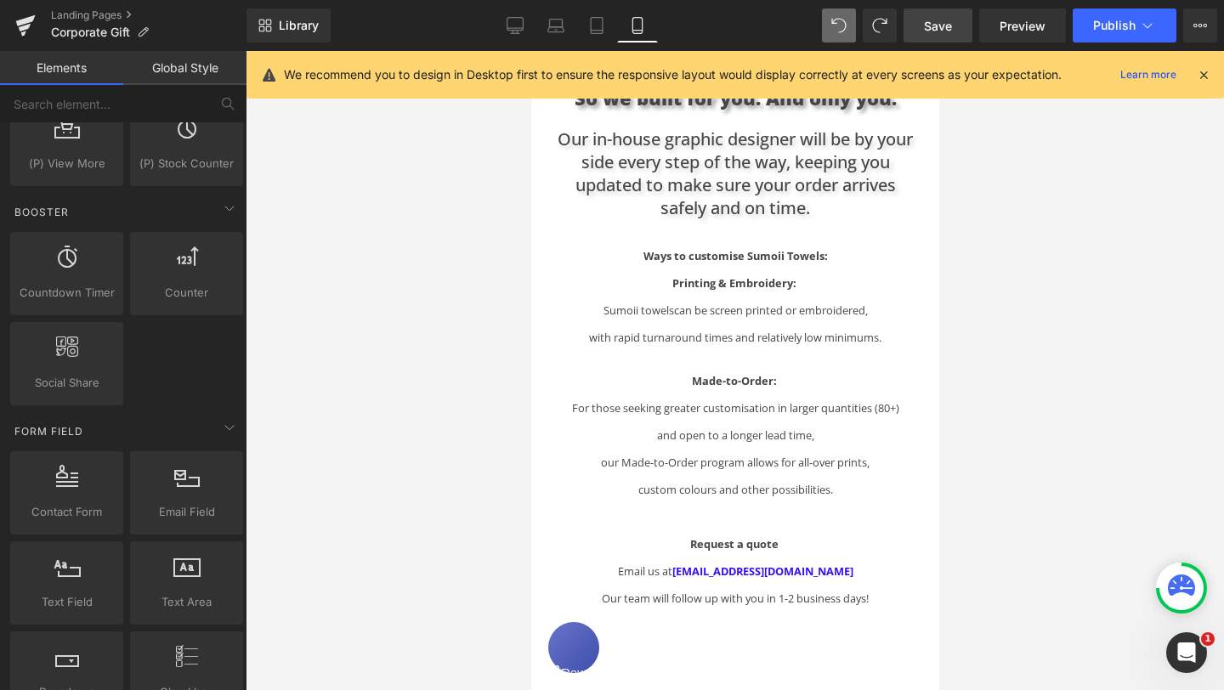
scroll to position [1332, 0]
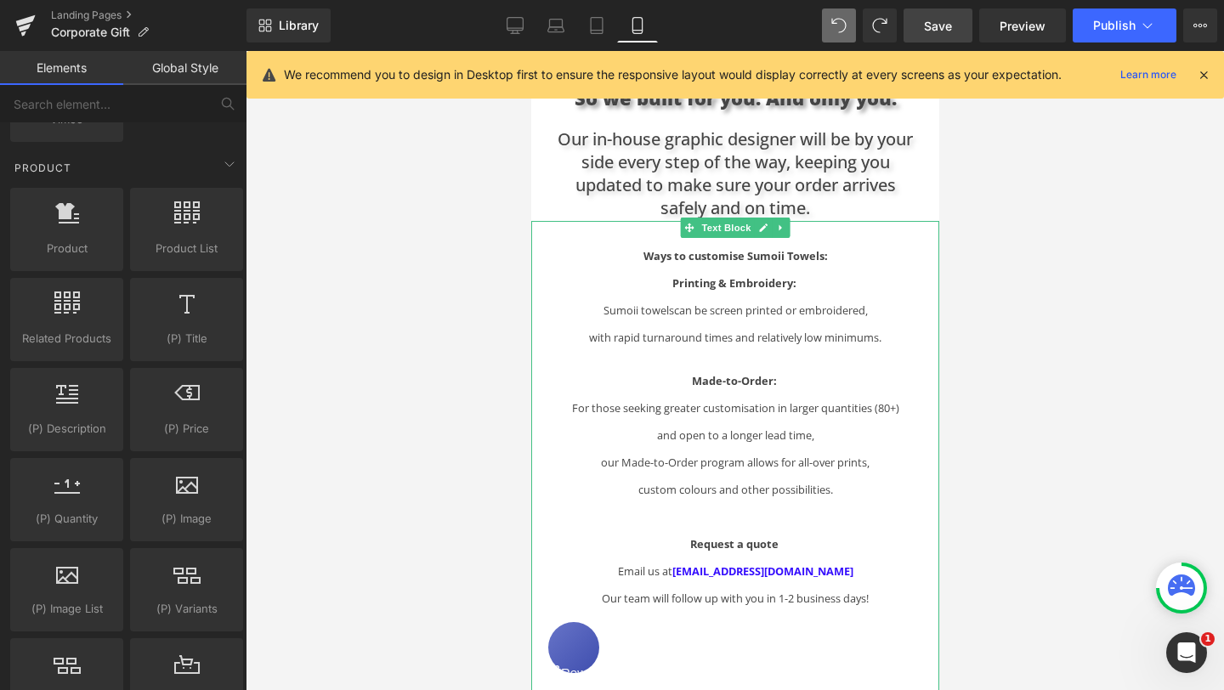
click at [845, 330] on div "Ways to customise Sumoii Towels: Printing & Embroidery: Sumoii towels can be sc…" at bounding box center [734, 541] width 408 height 587
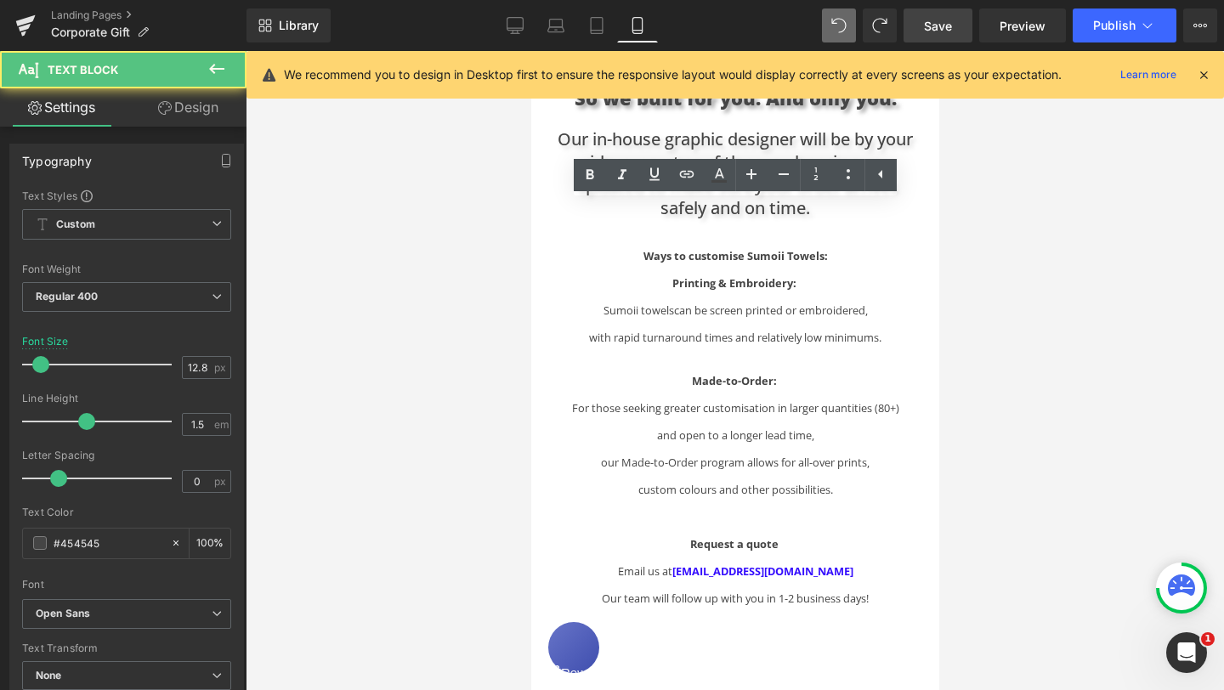
click at [1032, 281] on div at bounding box center [735, 370] width 978 height 639
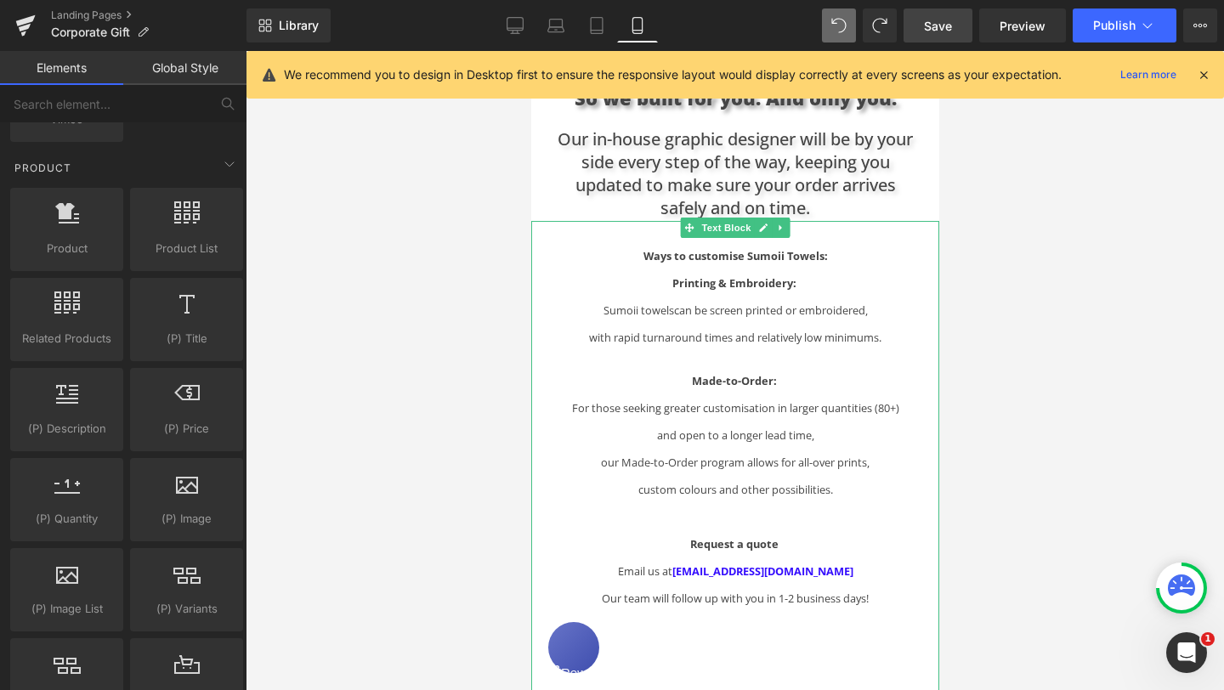
click at [645, 248] on strong "Ways to customise Sumoii Towels:" at bounding box center [735, 255] width 184 height 15
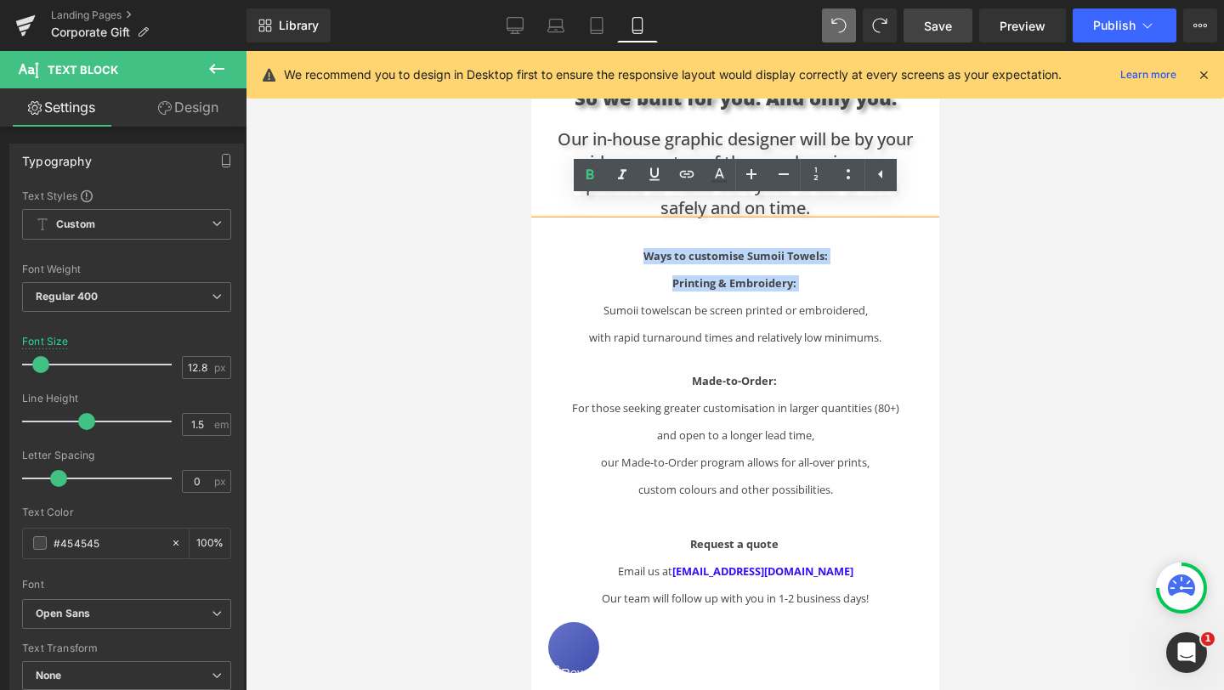
drag, startPoint x: 643, startPoint y: 241, endPoint x: 817, endPoint y: 263, distance: 174.9
click at [817, 263] on div "Ways to customise Sumoii Towels: Printing & Embroidery: Sumoii towels can be sc…" at bounding box center [734, 541] width 408 height 587
click at [519, 20] on icon at bounding box center [515, 25] width 17 height 17
type input "16"
type input "100"
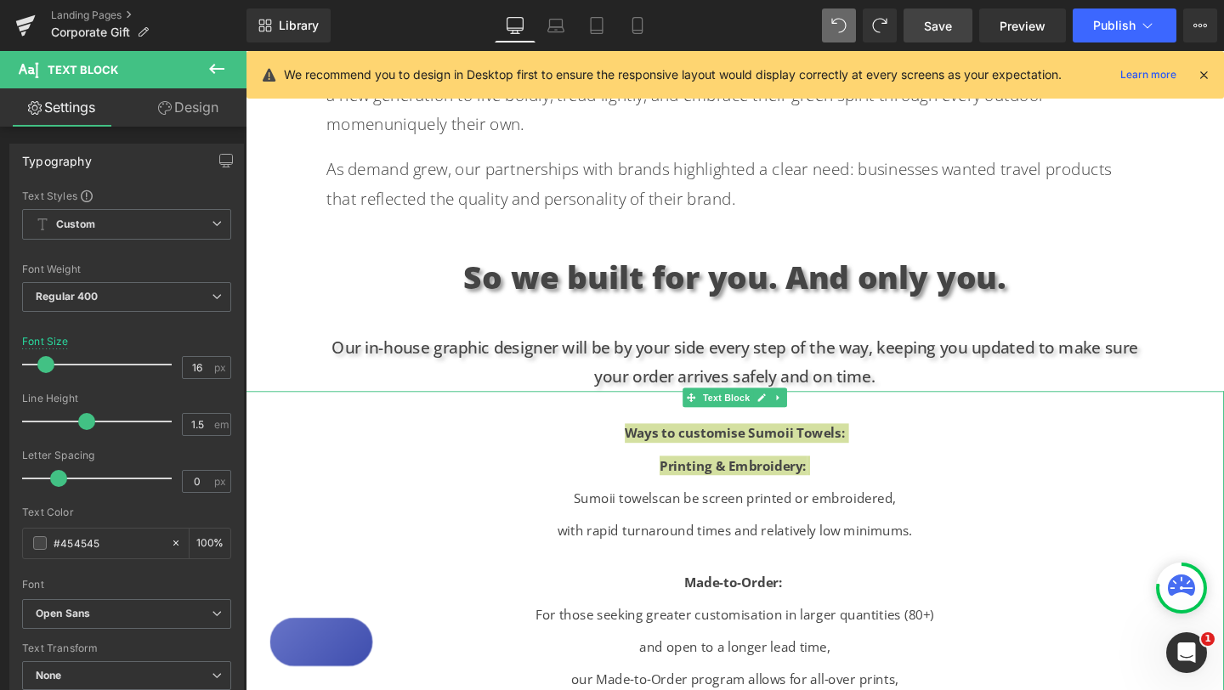
scroll to position [990, 0]
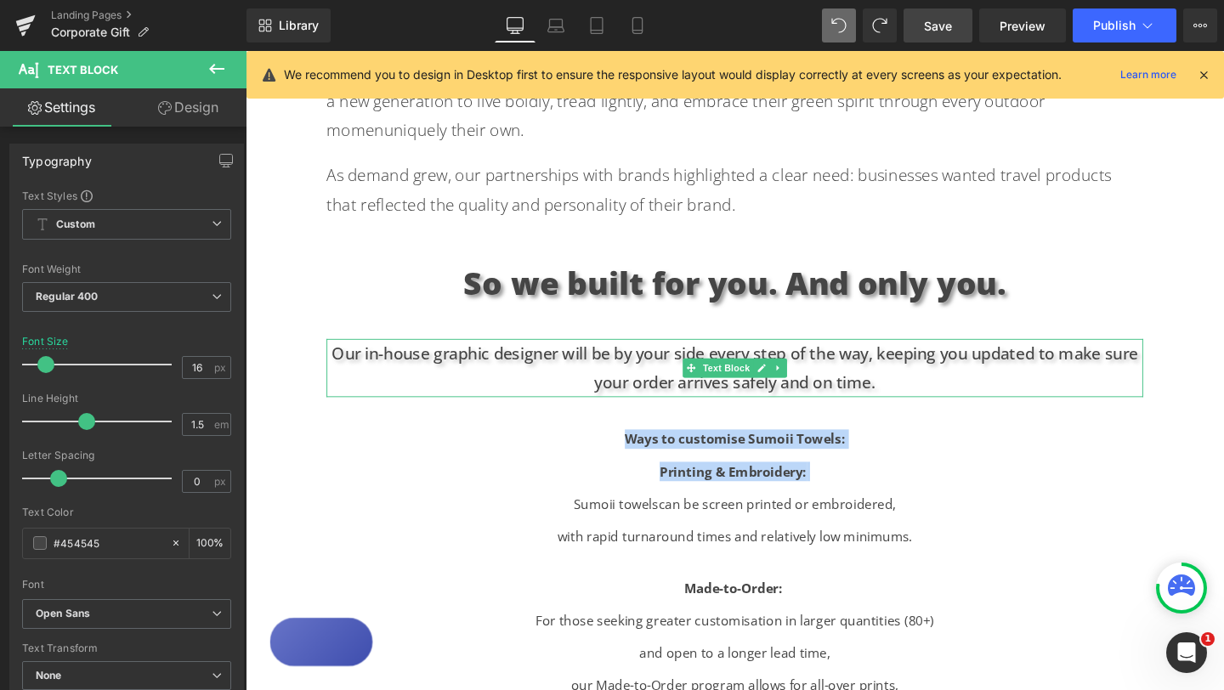
click at [933, 354] on p "Our in-house graphic designer will be by your side every step of the way, keepi…" at bounding box center [760, 384] width 858 height 61
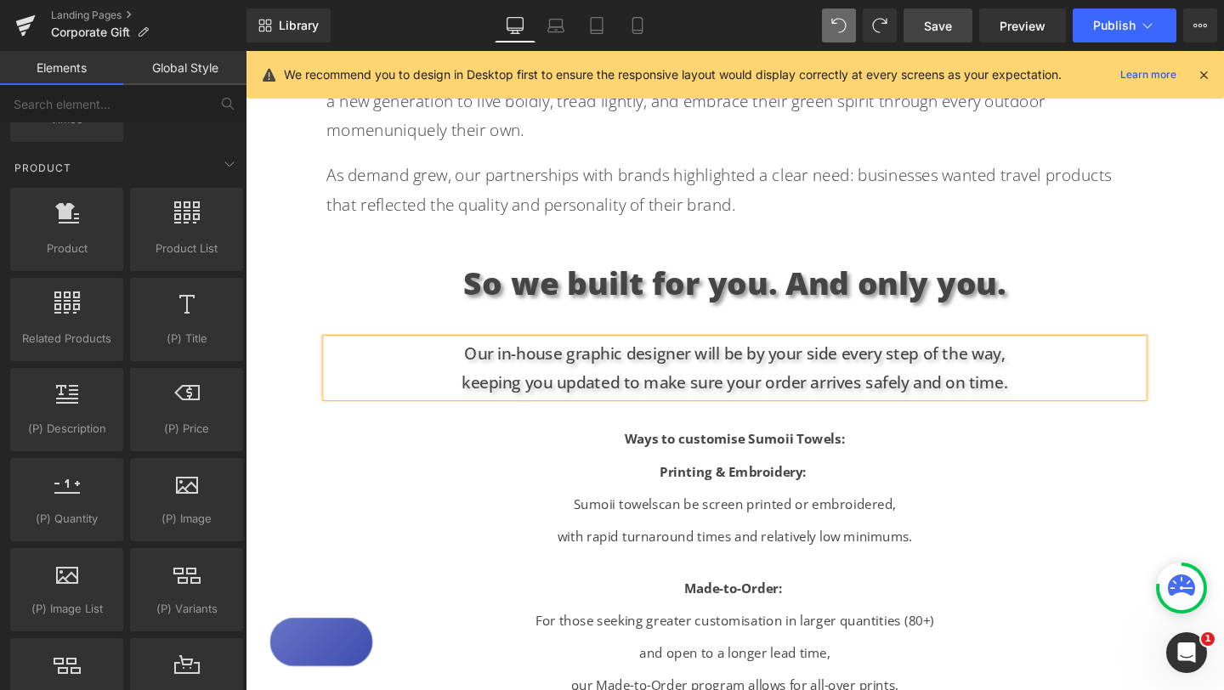
click at [1206, 297] on div "Text Block Hero Banner Looking for the perfect gift for creative teams, leaders…" at bounding box center [760, 297] width 1028 height 2261
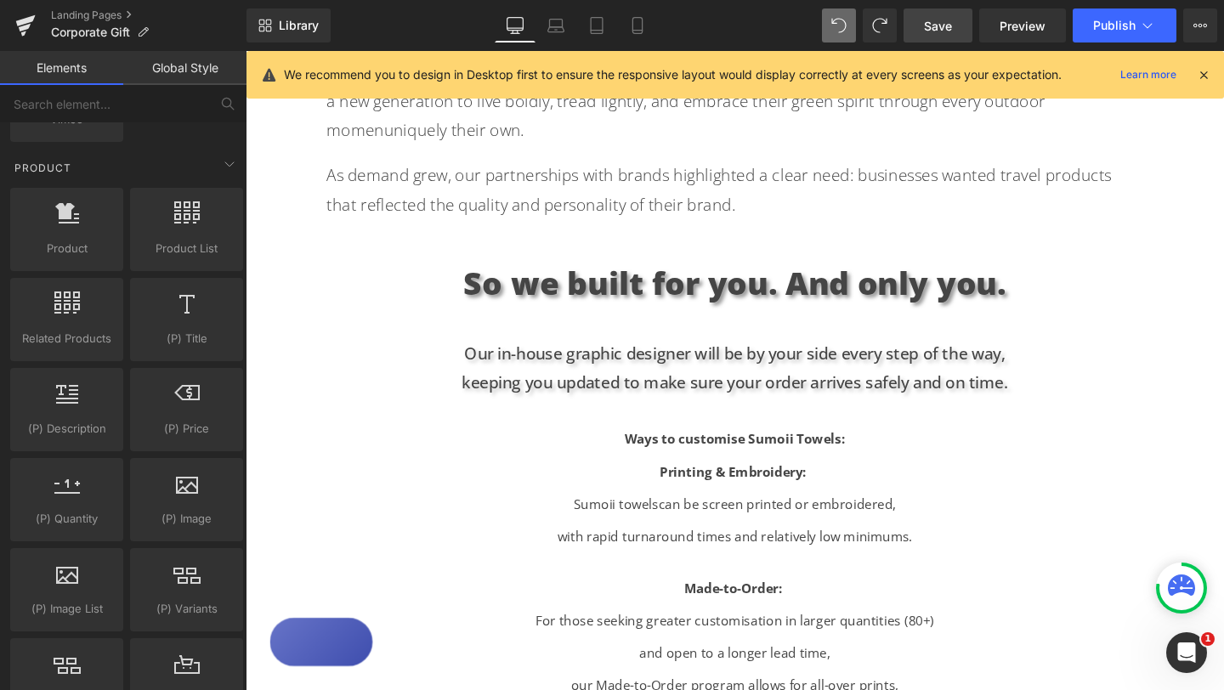
click at [948, 23] on span "Save" at bounding box center [938, 26] width 28 height 18
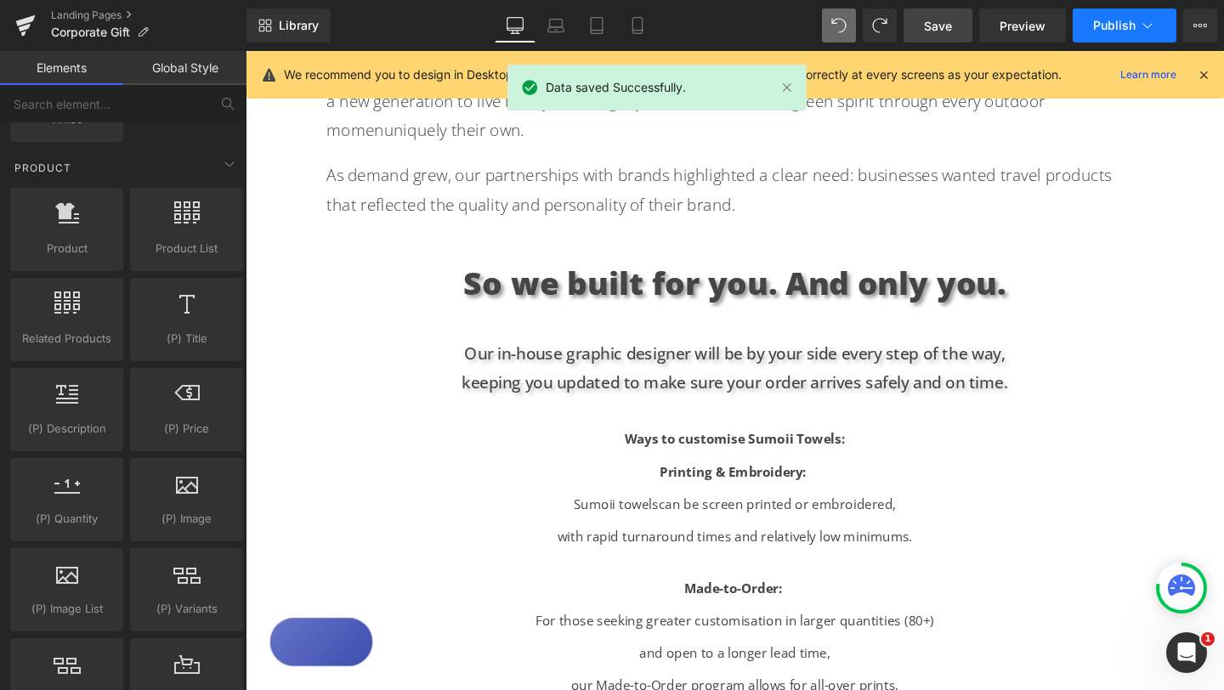
click at [1116, 32] on span "Publish" at bounding box center [1114, 26] width 42 height 14
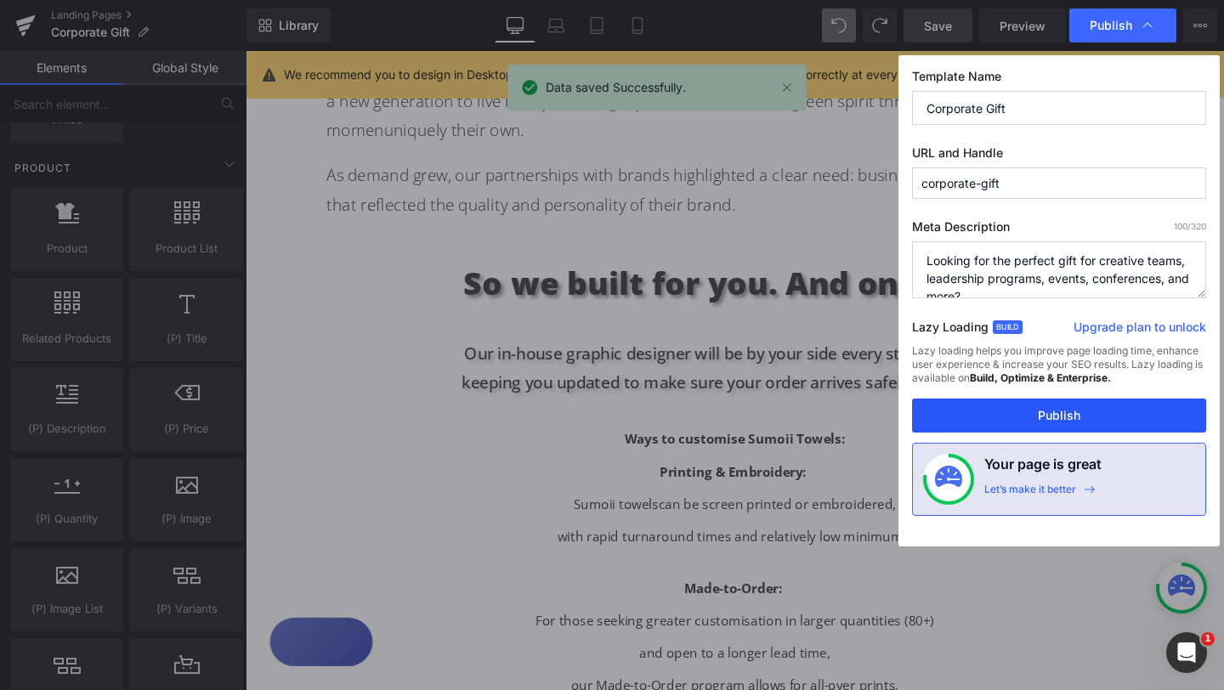
click at [1066, 415] on button "Publish" at bounding box center [1059, 416] width 294 height 34
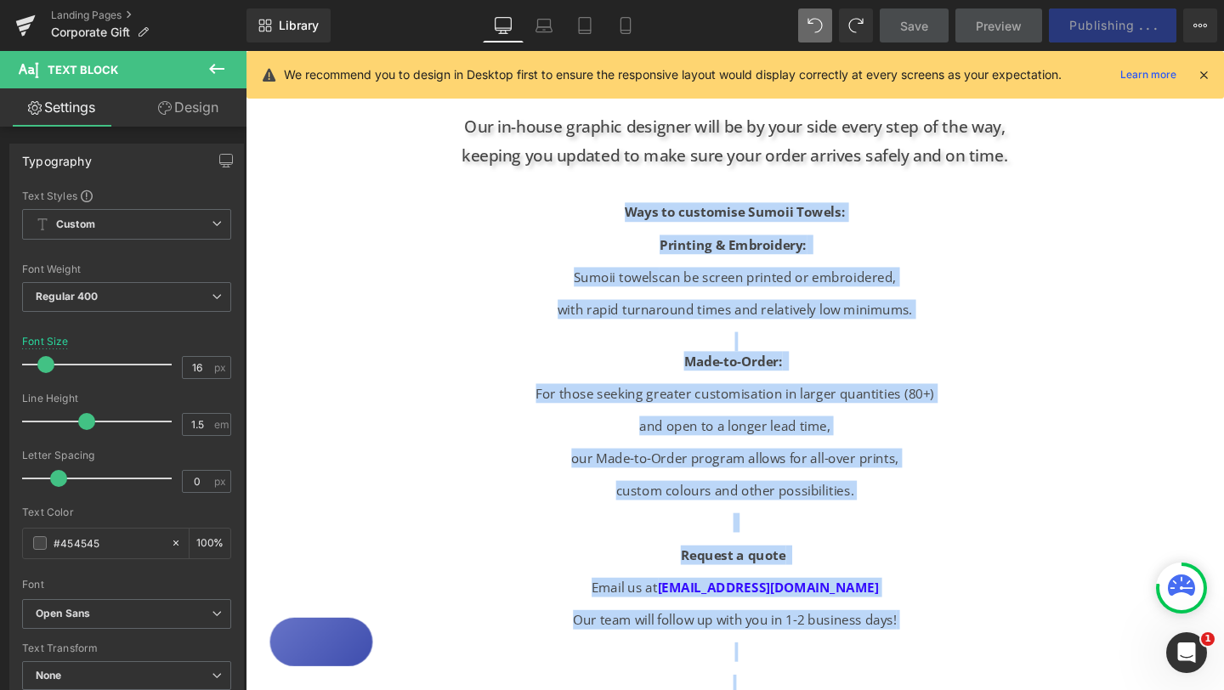
scroll to position [1229, 0]
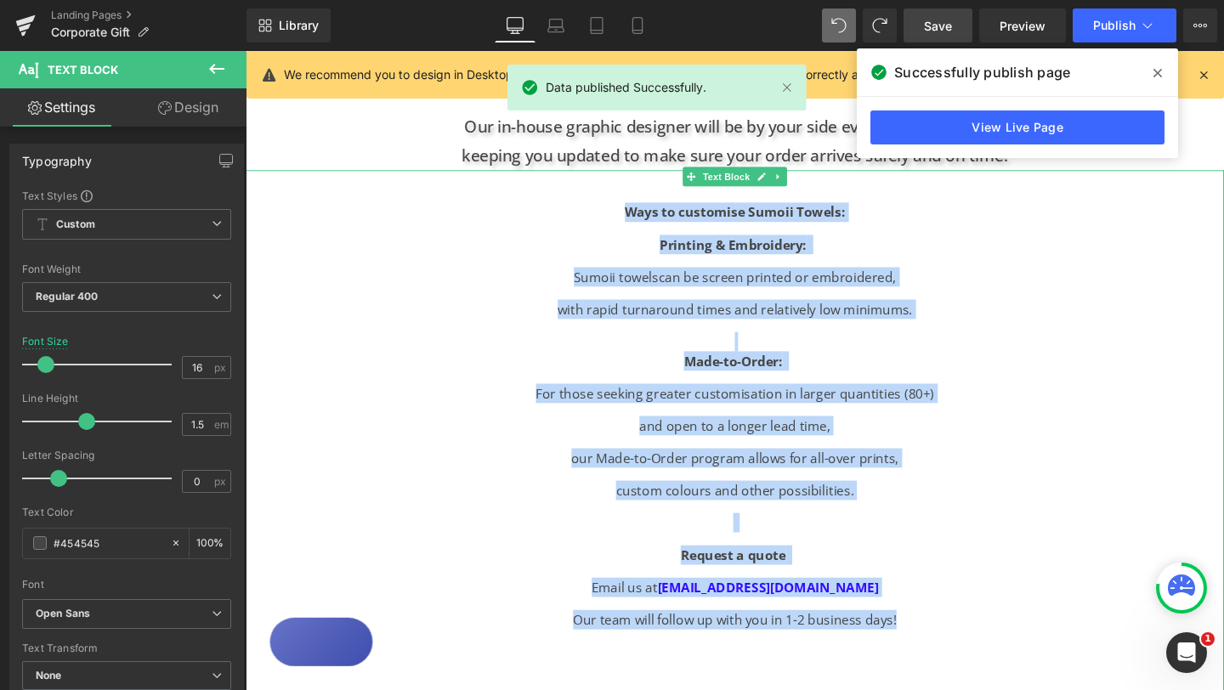
drag, startPoint x: 642, startPoint y: 218, endPoint x: 983, endPoint y: 625, distance: 530.8
click at [983, 622] on div "Ways to customise Sumoii Towels: Printing & Embroidery: Sumoii towels can be sc…" at bounding box center [760, 577] width 1028 height 734
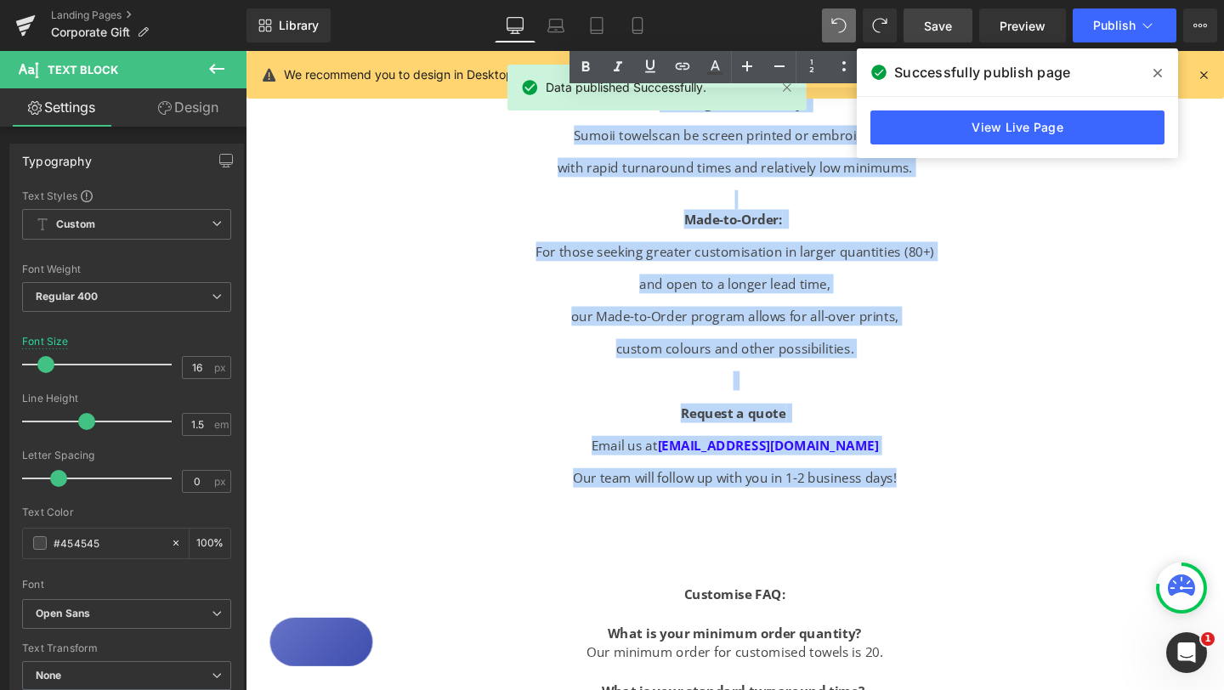
scroll to position [1387, 0]
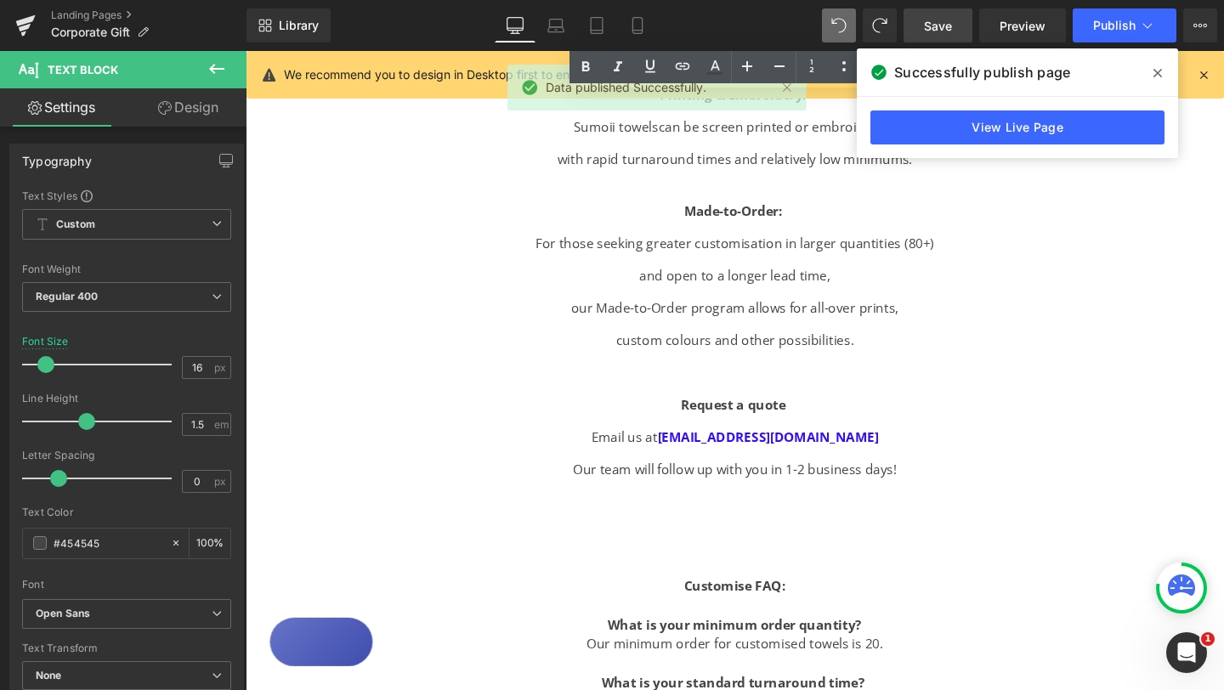
click at [983, 622] on div "Ways to customise Sumoii Towels: Printing & Embroidery: Sumoii towels can be sc…" at bounding box center [760, 419] width 1028 height 734
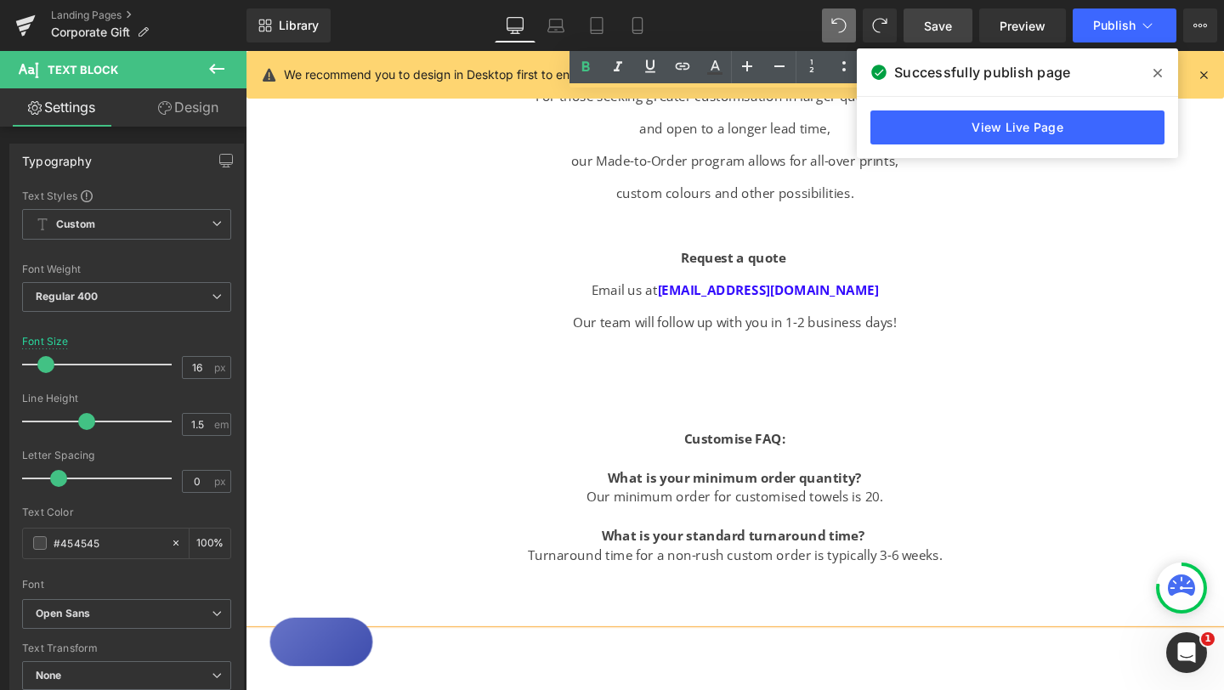
scroll to position [1536, 0]
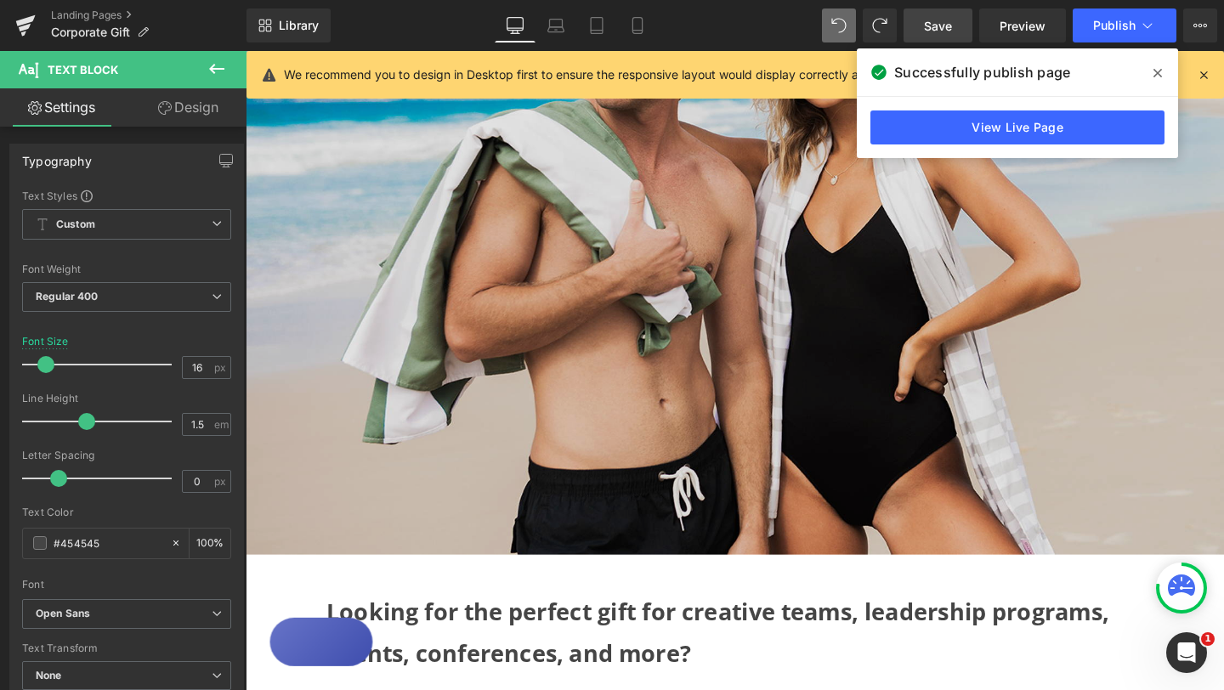
drag, startPoint x: 999, startPoint y: 564, endPoint x: 651, endPoint y: 722, distance: 382.2
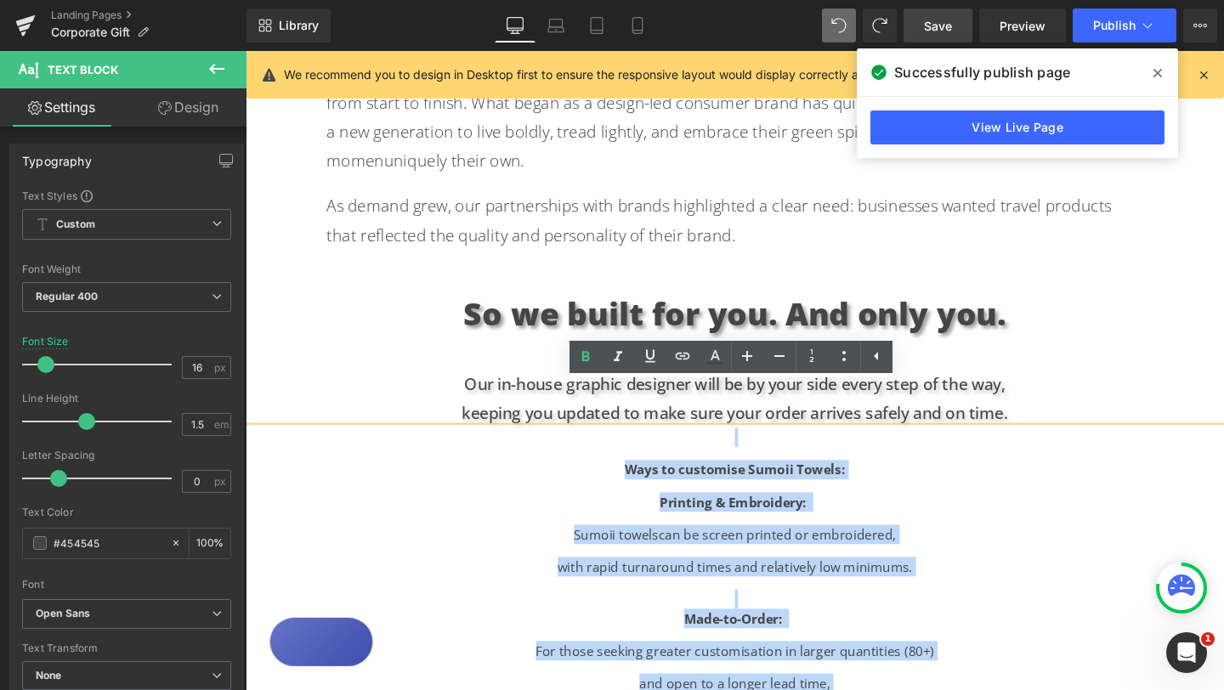
scroll to position [973, 0]
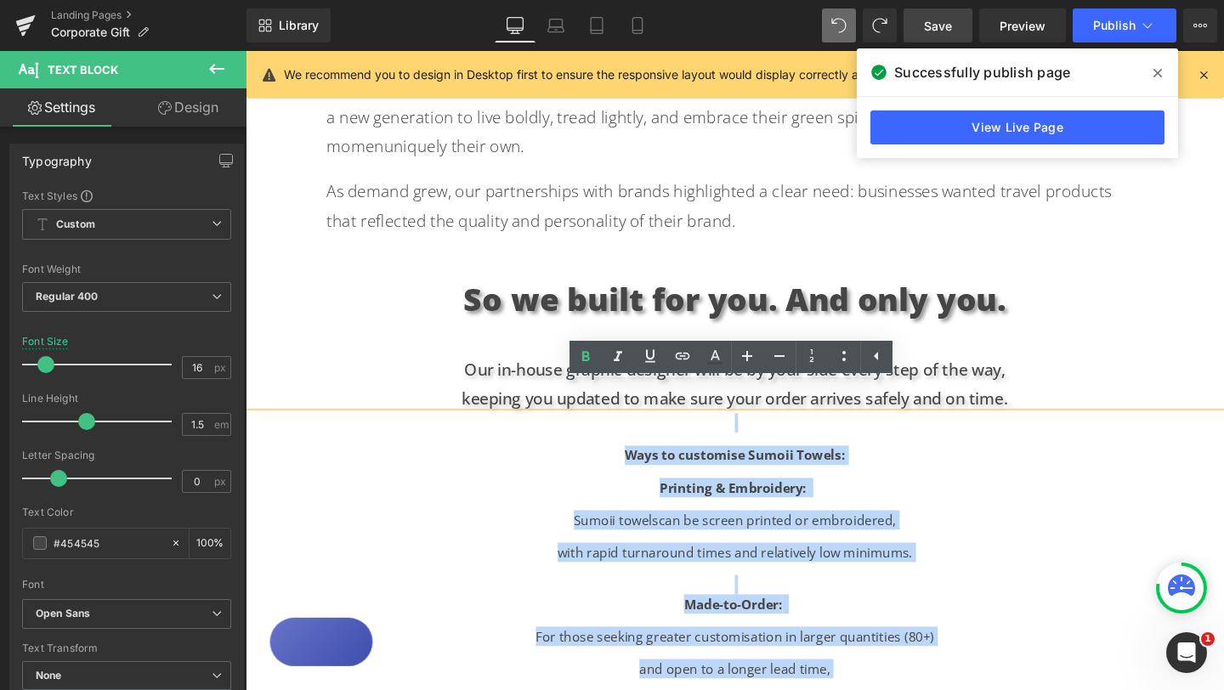
copy div "Ways to customise Sumoii Towels: Printing & Embroidery: Sumoii towels can be sc…"
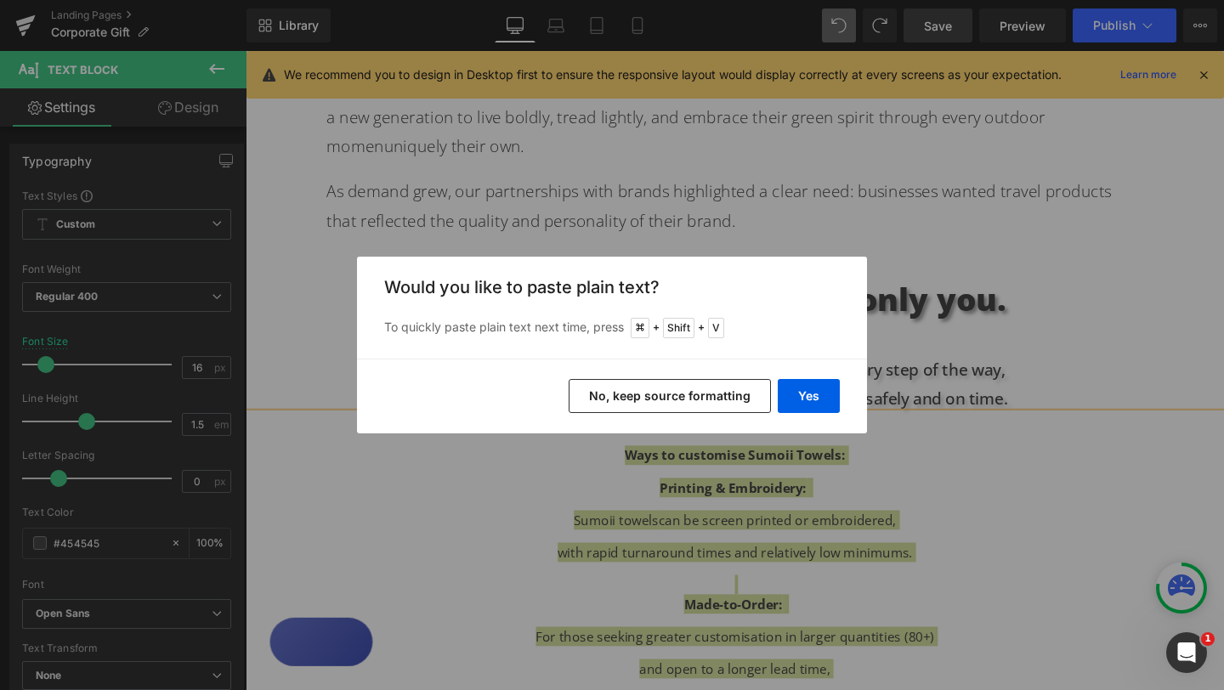
click at [741, 401] on button "No, keep source formatting" at bounding box center [670, 396] width 202 height 34
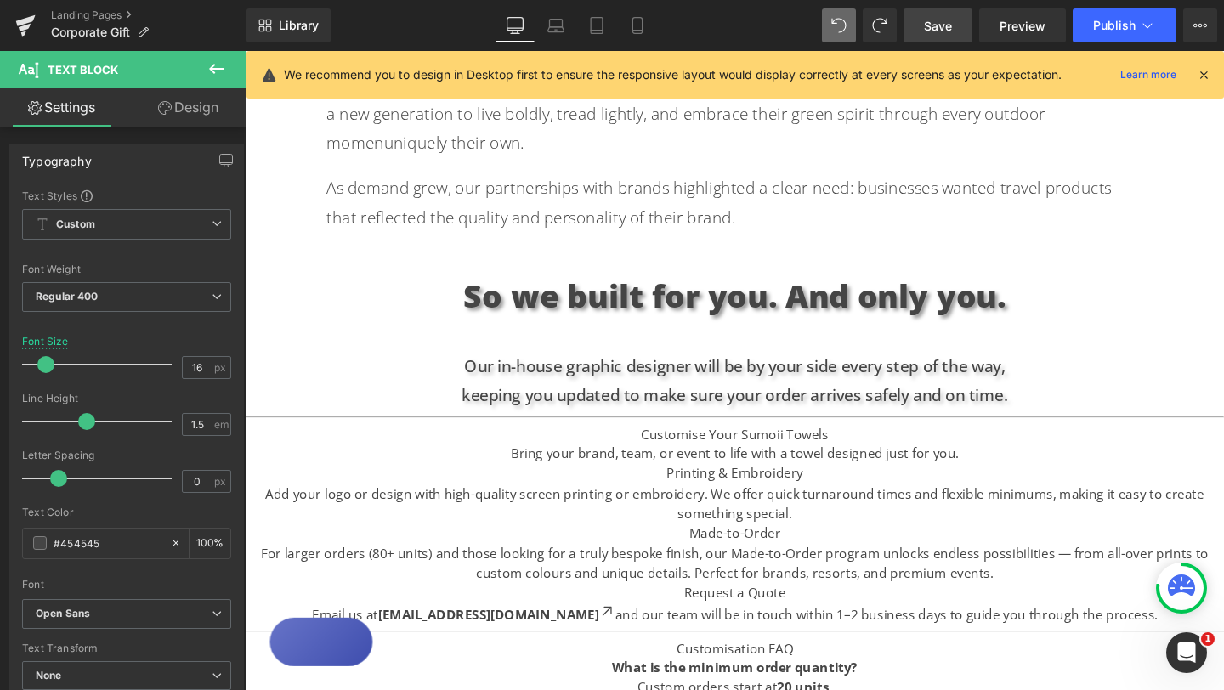
scroll to position [990, 0]
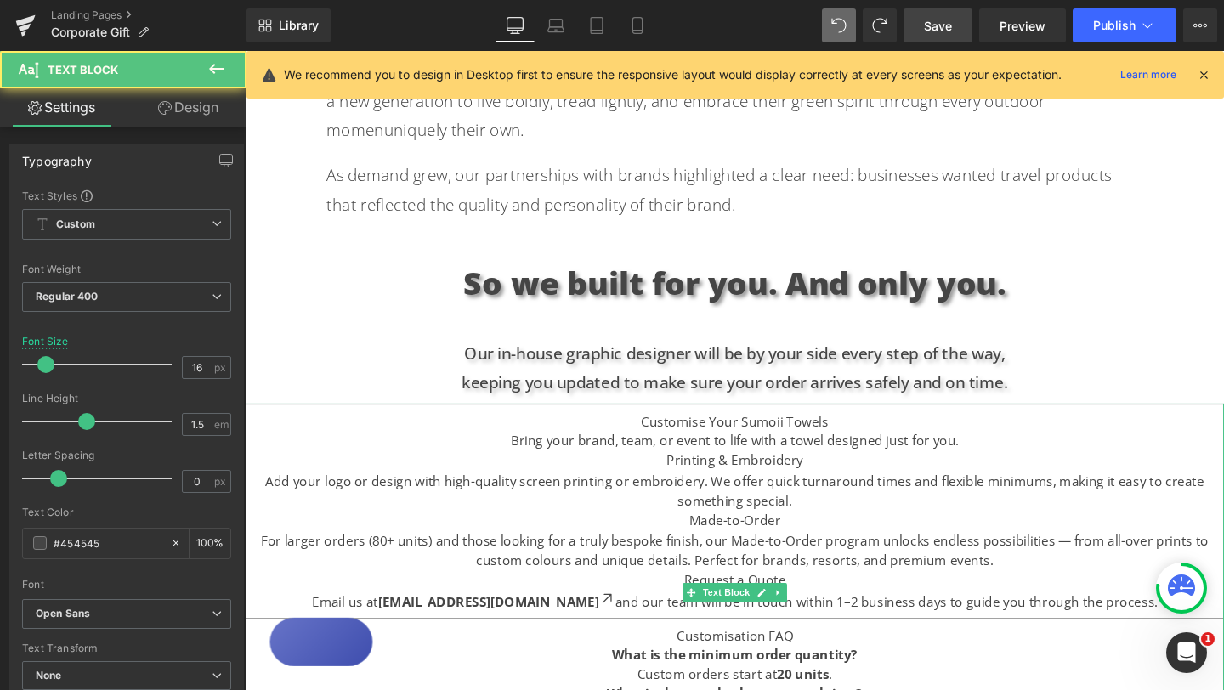
click at [665, 430] on h2 "Customise Your Sumoii Towels" at bounding box center [760, 440] width 1028 height 20
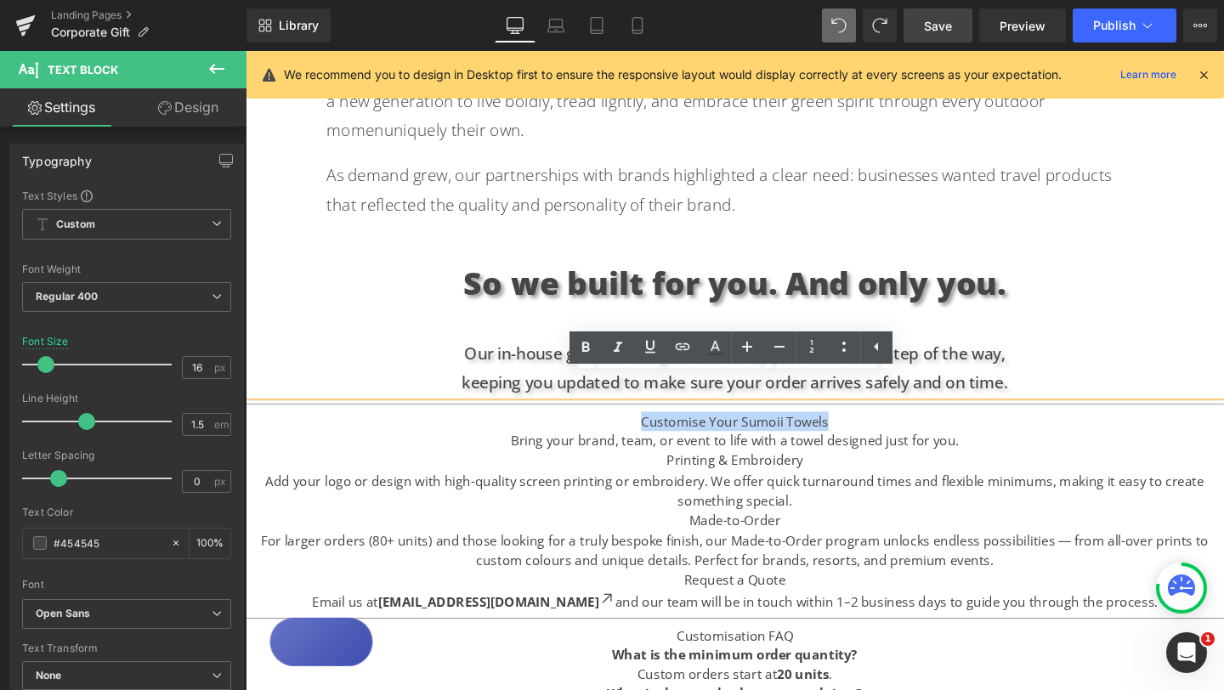
drag, startPoint x: 665, startPoint y: 414, endPoint x: 887, endPoint y: 415, distance: 222.7
click at [887, 430] on h2 "Customise Your Sumoii Towels" at bounding box center [760, 440] width 1028 height 20
click at [586, 344] on icon at bounding box center [585, 347] width 20 height 20
click at [750, 343] on icon at bounding box center [747, 347] width 20 height 20
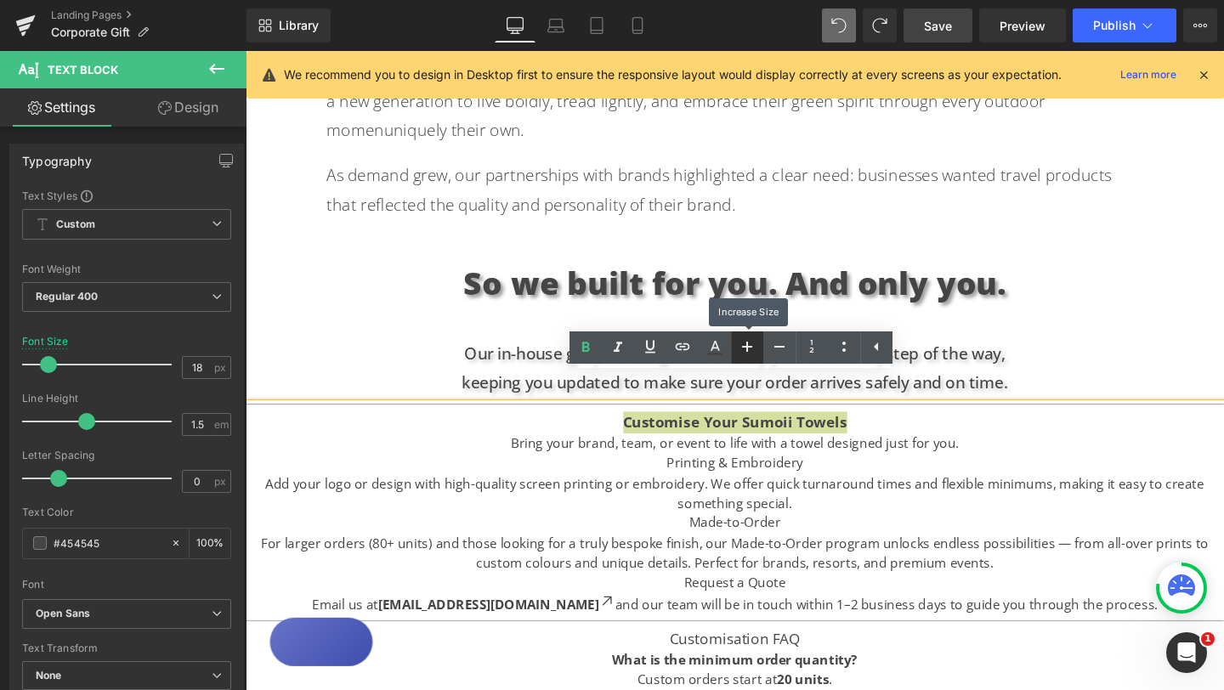
click at [750, 343] on icon at bounding box center [747, 347] width 20 height 20
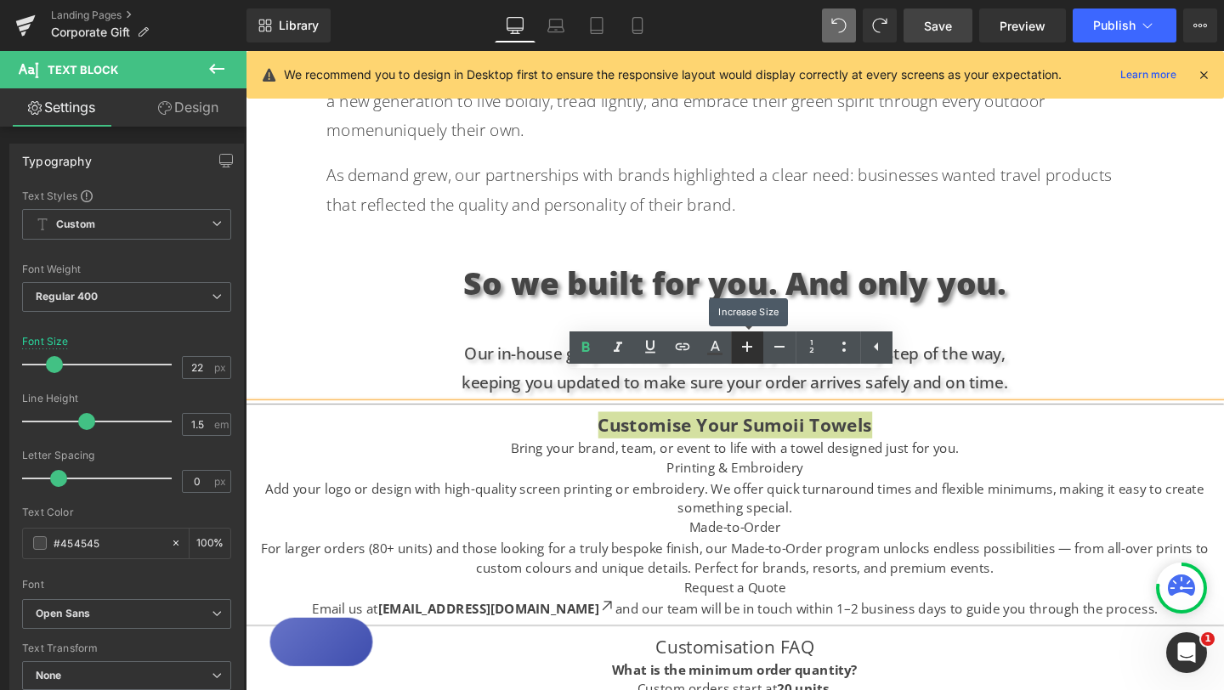
click at [750, 343] on icon at bounding box center [747, 347] width 20 height 20
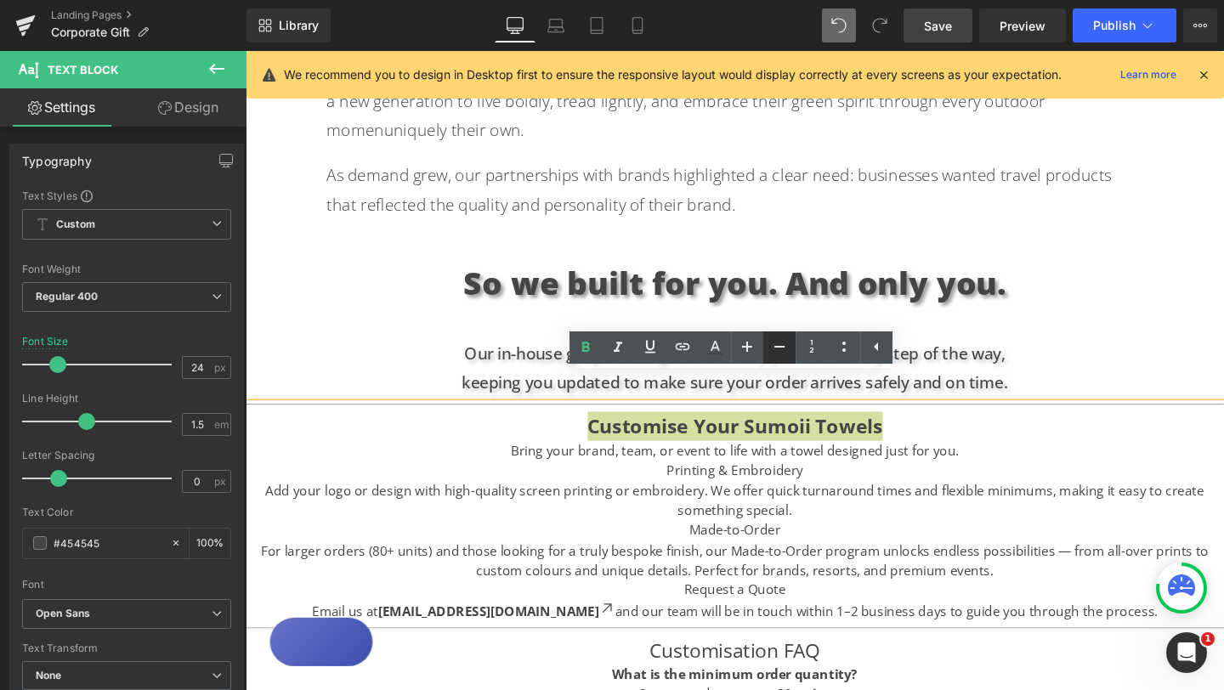
click at [780, 347] on icon at bounding box center [779, 347] width 10 height 2
type input "22"
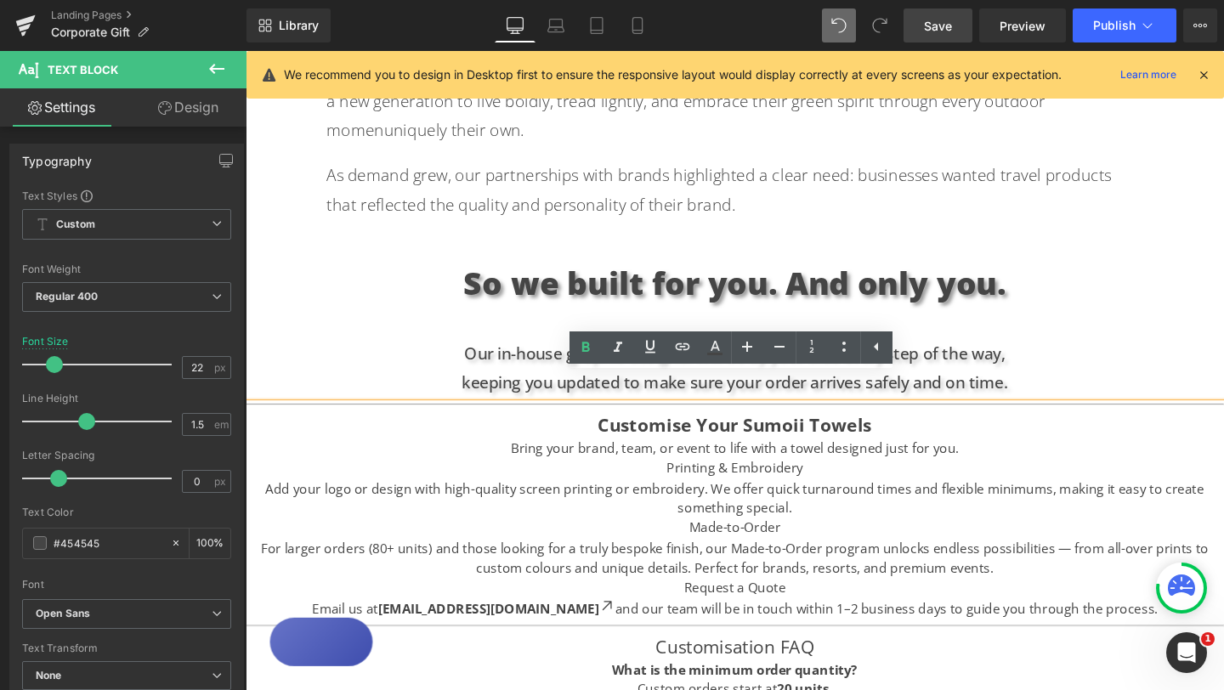
click at [640, 501] on p "Add your logo or design with high-quality screen printing or embroidery. We off…" at bounding box center [760, 521] width 1028 height 41
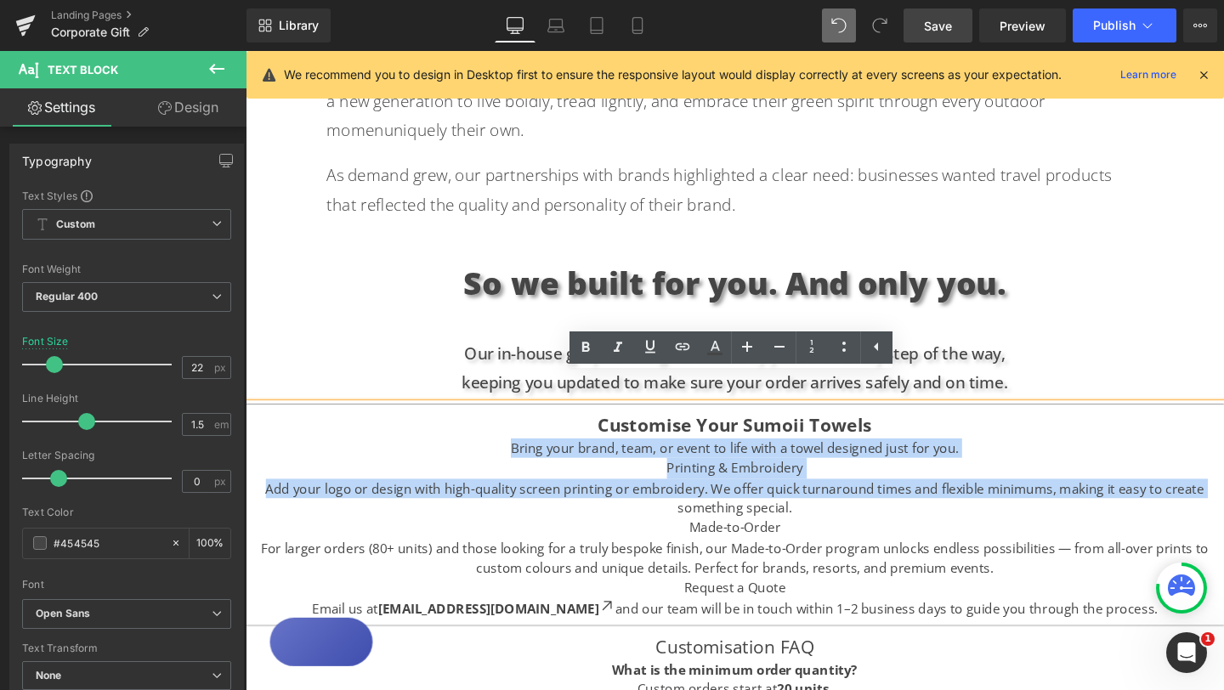
drag, startPoint x: 526, startPoint y: 438, endPoint x: 657, endPoint y: 494, distance: 142.4
click at [657, 494] on div "Customise Your Sumoii Towels Bring your brand, team, or event to life with a to…" at bounding box center [760, 628] width 1028 height 412
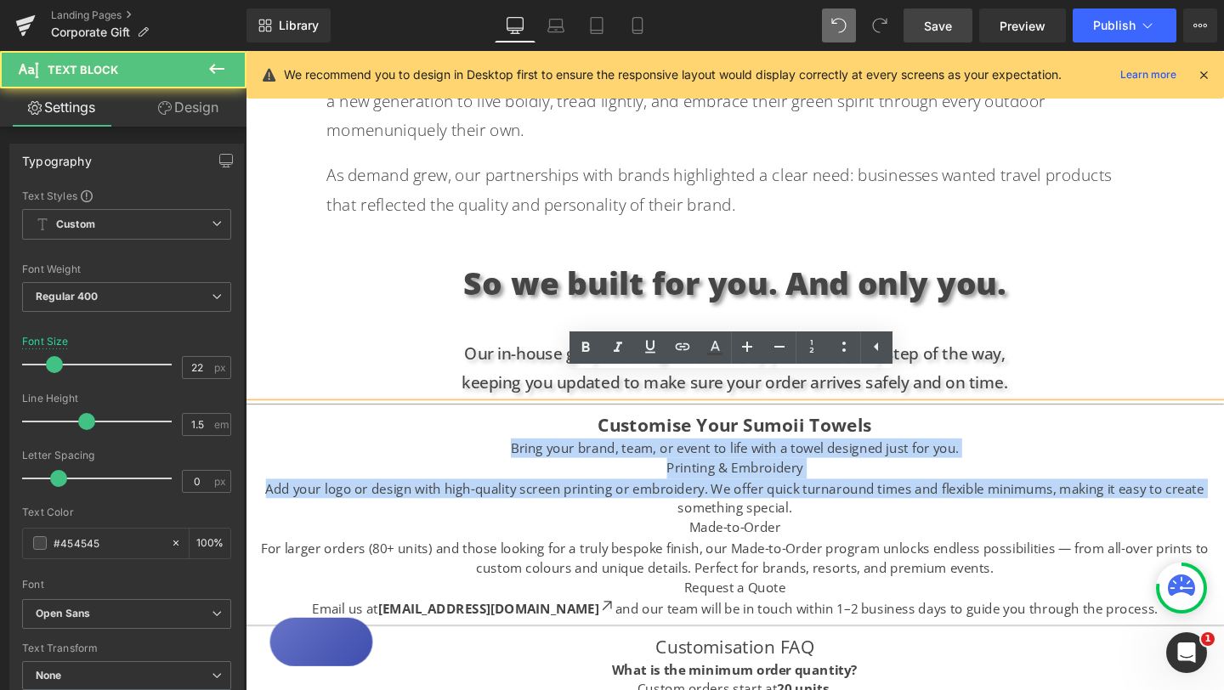
click at [656, 501] on p "Add your logo or design with high-quality screen printing or embroidery. We off…" at bounding box center [760, 521] width 1028 height 41
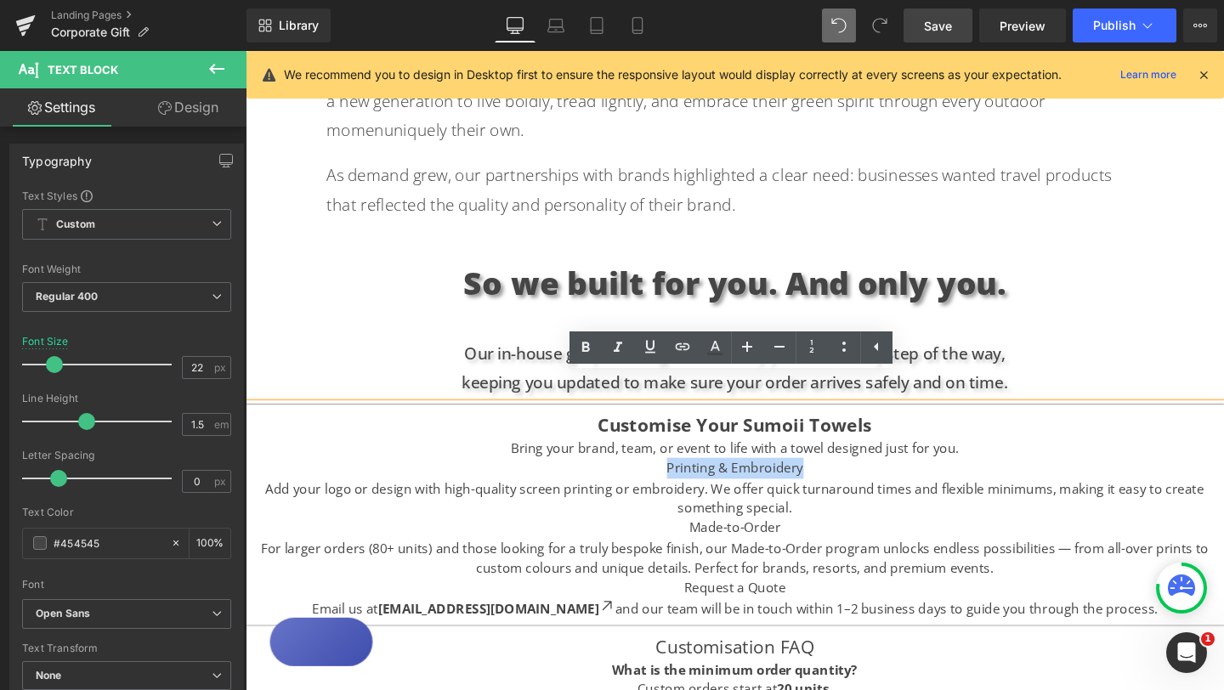
drag, startPoint x: 690, startPoint y: 459, endPoint x: 830, endPoint y: 459, distance: 140.2
click at [830, 479] on h3 "Printing & Embroidery" at bounding box center [760, 490] width 1028 height 22
click at [587, 349] on icon at bounding box center [586, 347] width 8 height 10
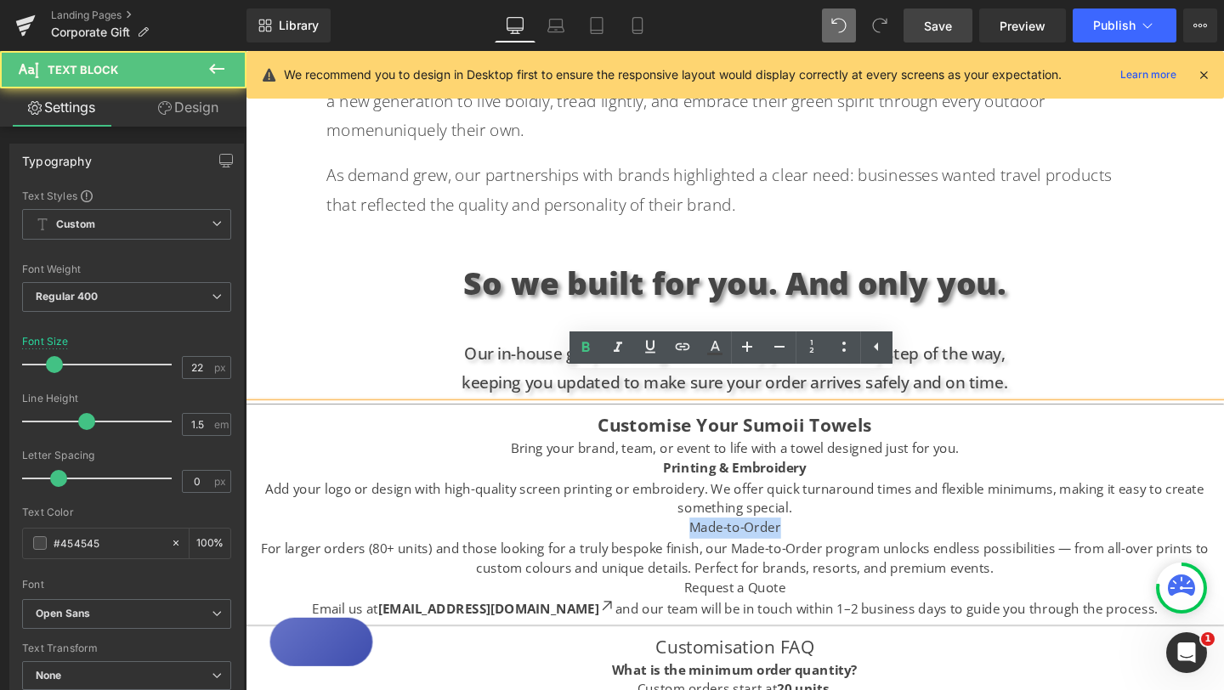
drag, startPoint x: 711, startPoint y: 524, endPoint x: 827, endPoint y: 524, distance: 115.6
click at [827, 541] on h3 "Made-to-Order" at bounding box center [760, 552] width 1028 height 22
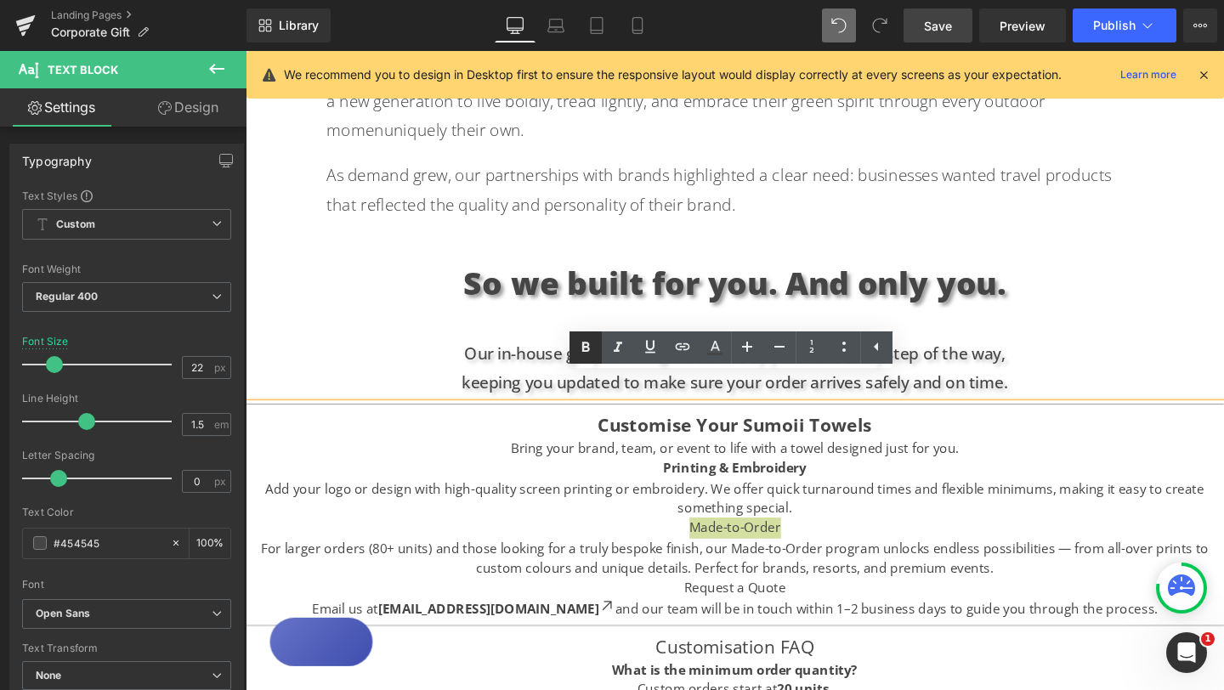
click at [584, 348] on icon at bounding box center [585, 347] width 20 height 20
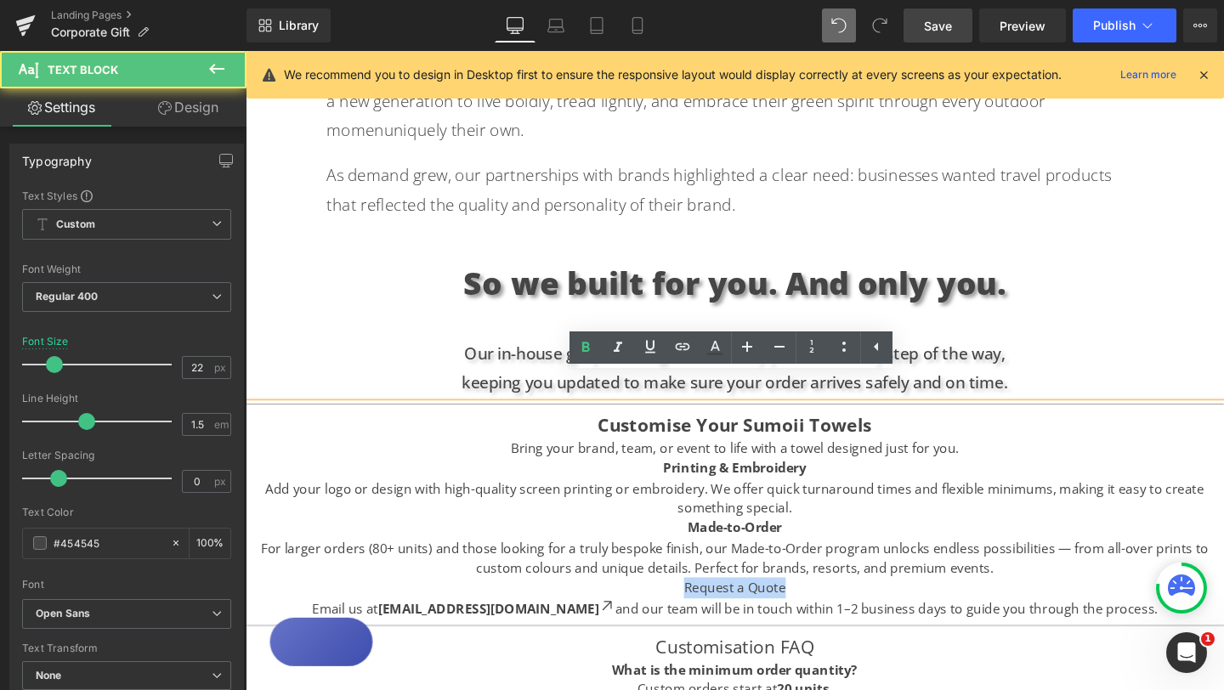
drag, startPoint x: 706, startPoint y: 588, endPoint x: 836, endPoint y: 588, distance: 130.0
click at [836, 604] on h3 "Request a Quote" at bounding box center [760, 615] width 1028 height 22
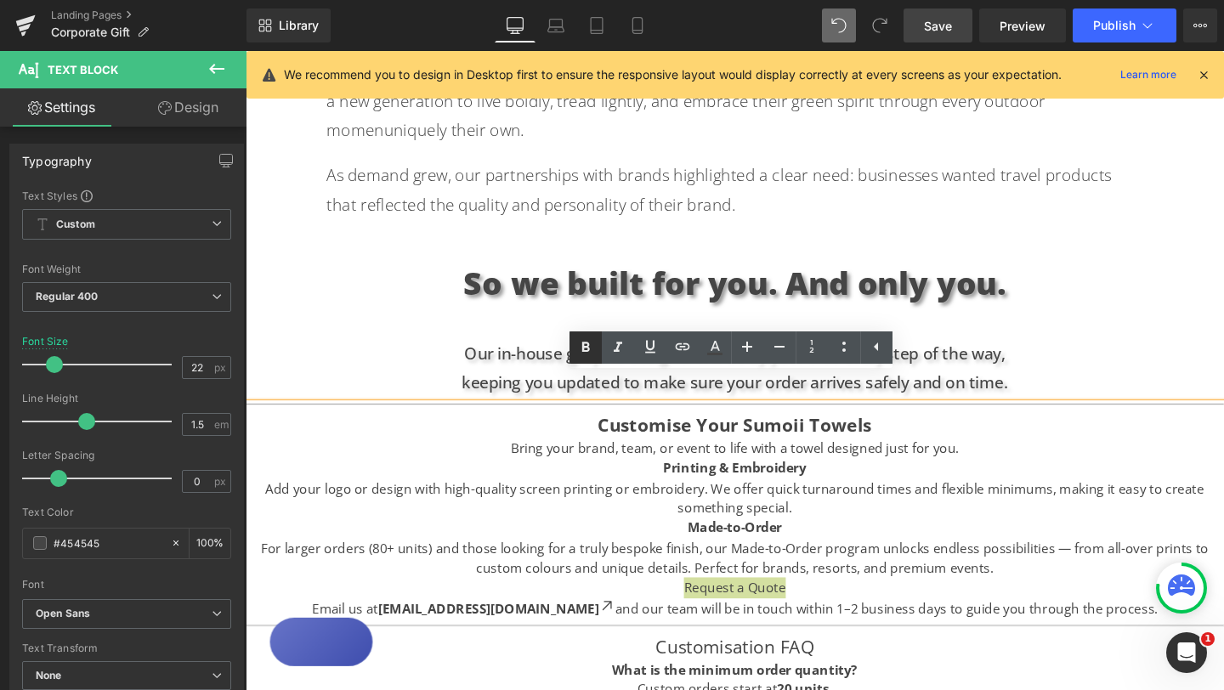
click at [585, 348] on icon at bounding box center [585, 347] width 20 height 20
click at [877, 564] on p "For larger orders (80+ units) and those looking for a truly bespoke finish, our…" at bounding box center [760, 584] width 1028 height 41
drag, startPoint x: 616, startPoint y: 419, endPoint x: 1151, endPoint y: 608, distance: 566.9
click at [1151, 608] on div "Customise Your Sumoii Towels Bring your brand, team, or event to life with a to…" at bounding box center [760, 628] width 1028 height 412
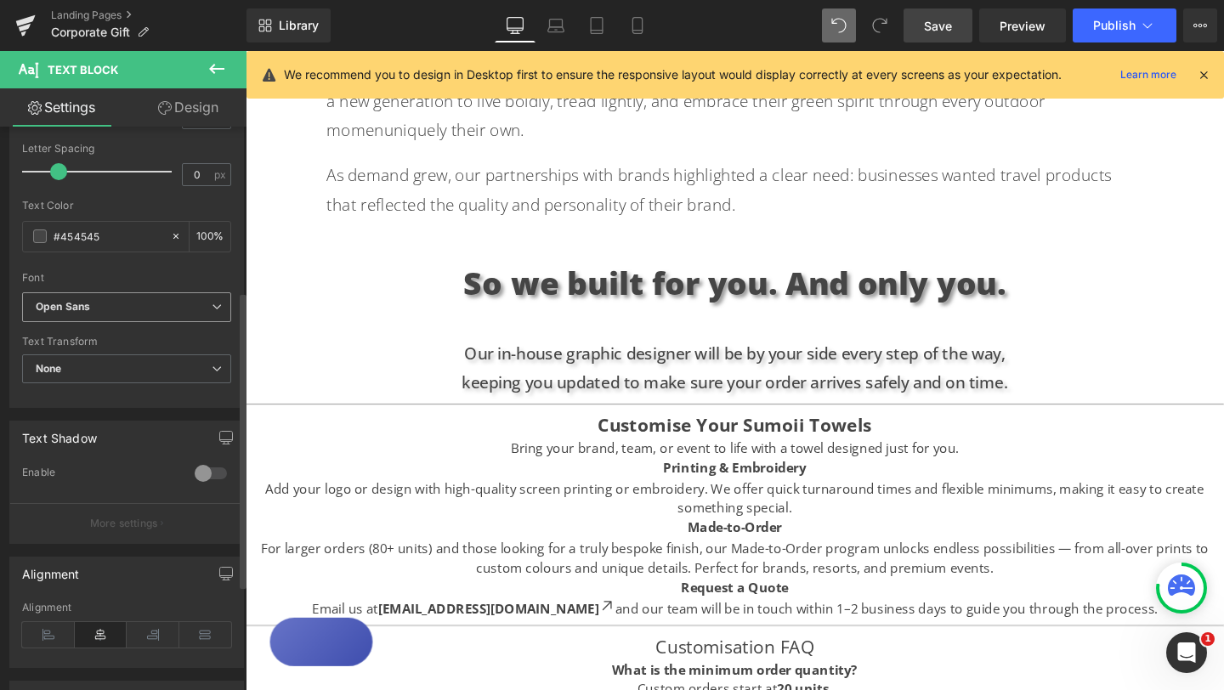
scroll to position [322, 0]
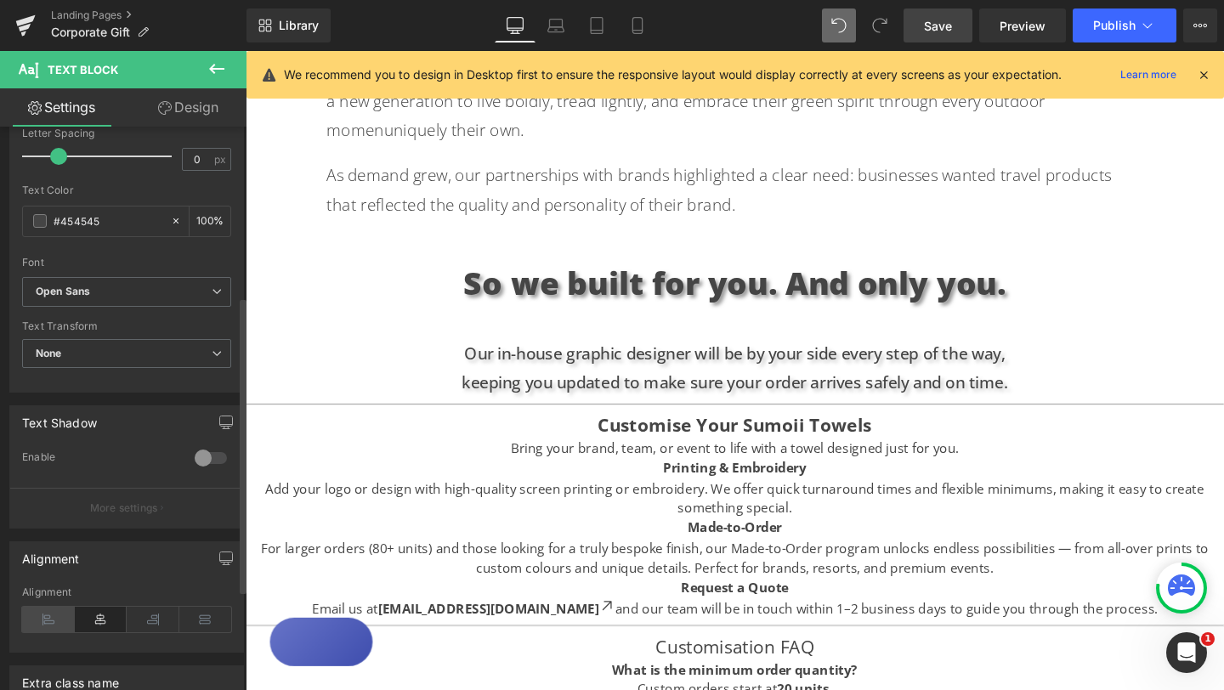
click at [48, 620] on icon at bounding box center [48, 619] width 53 height 25
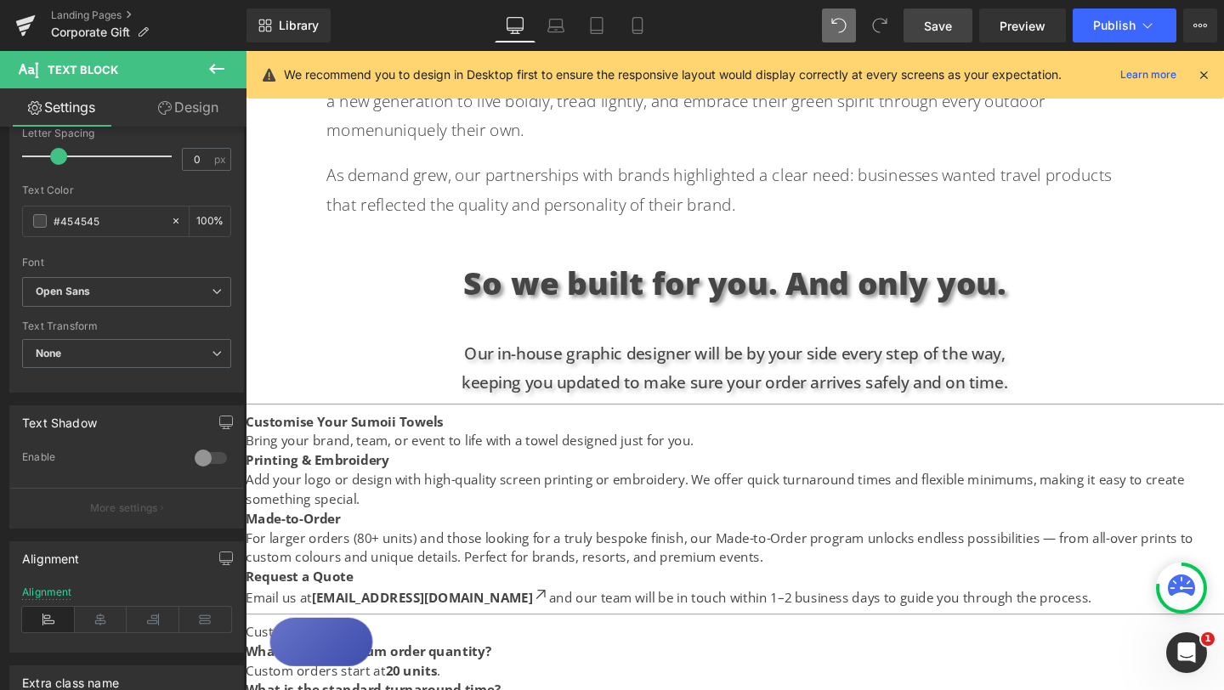
click at [191, 108] on link "Design" at bounding box center [188, 107] width 123 height 38
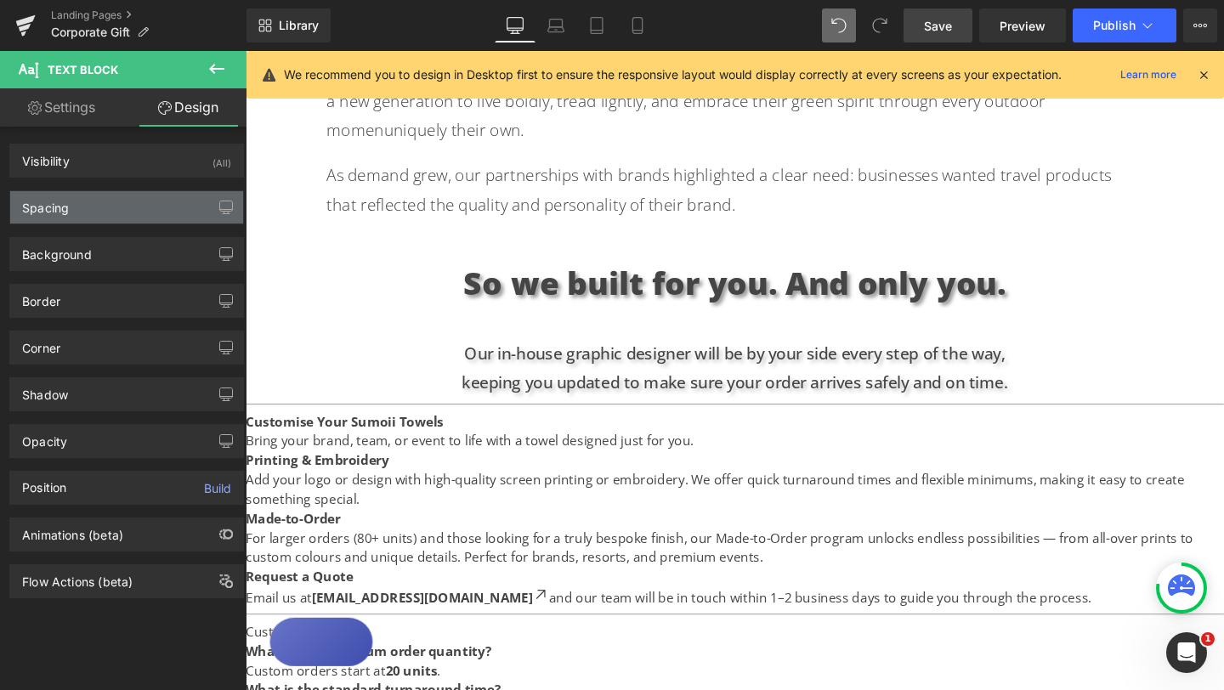
click at [114, 218] on div "Spacing" at bounding box center [126, 207] width 233 height 32
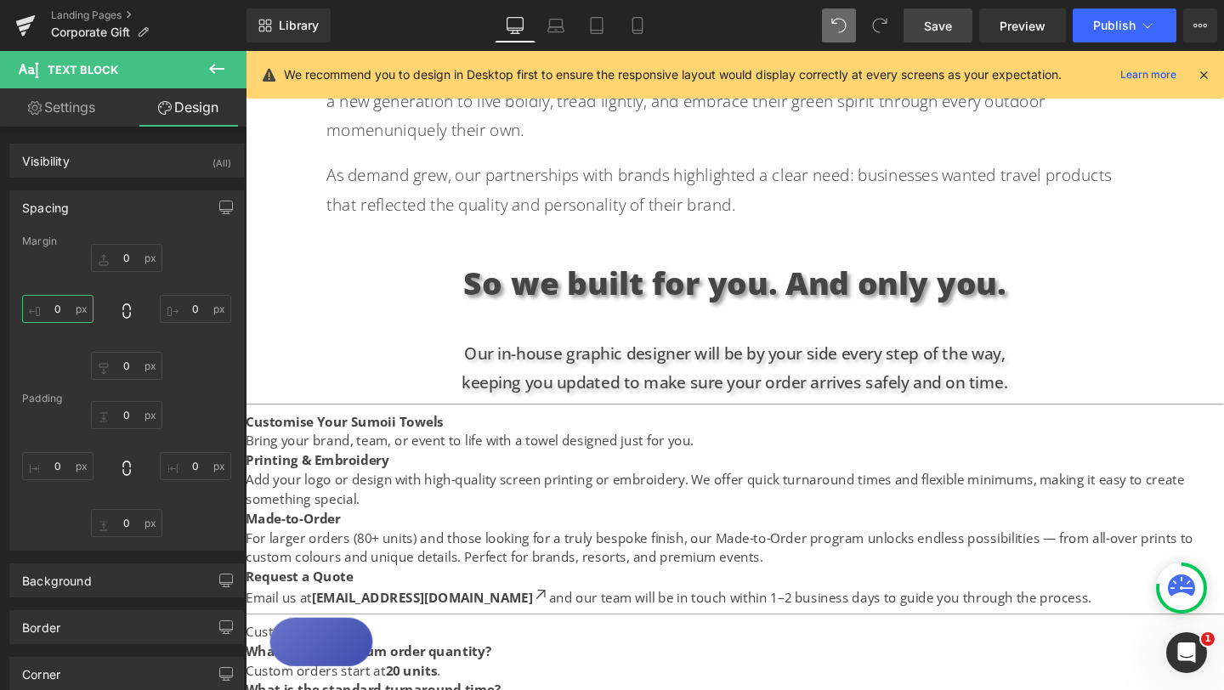
click at [62, 310] on input "0" at bounding box center [57, 309] width 71 height 28
type input "100"
click at [192, 309] on input "0" at bounding box center [195, 309] width 71 height 28
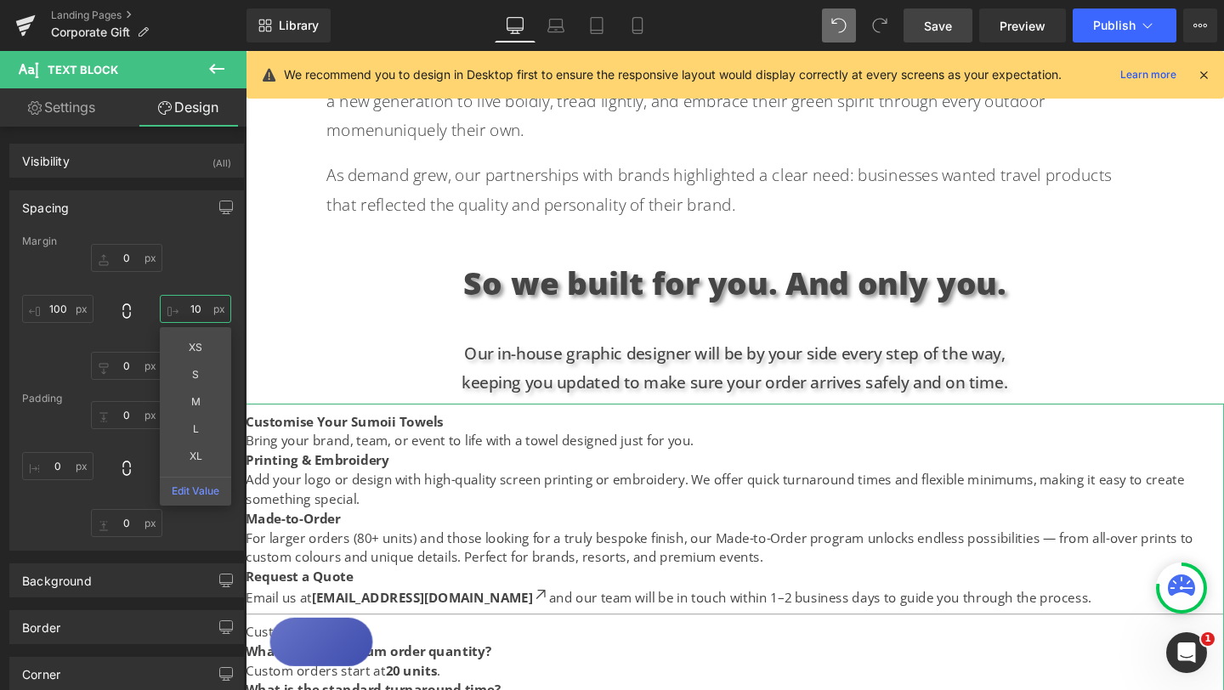
type input "100"
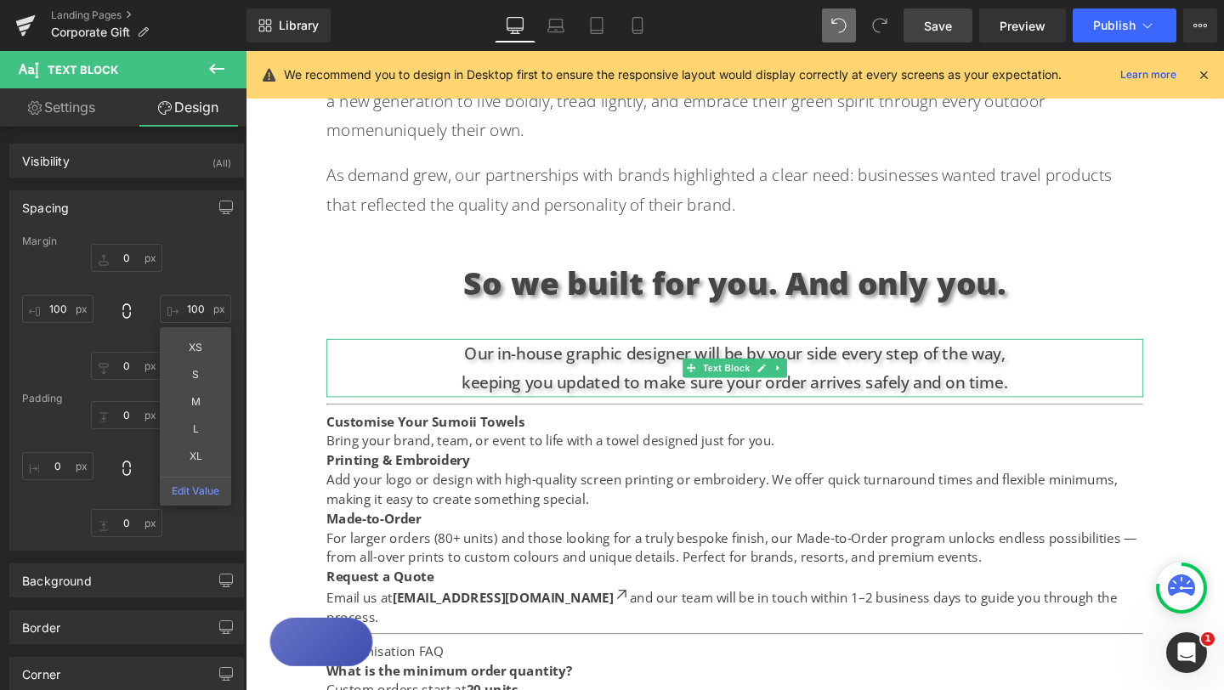
click at [1146, 354] on p "Our in-house graphic designer will be by your side every step of the way," at bounding box center [760, 369] width 858 height 31
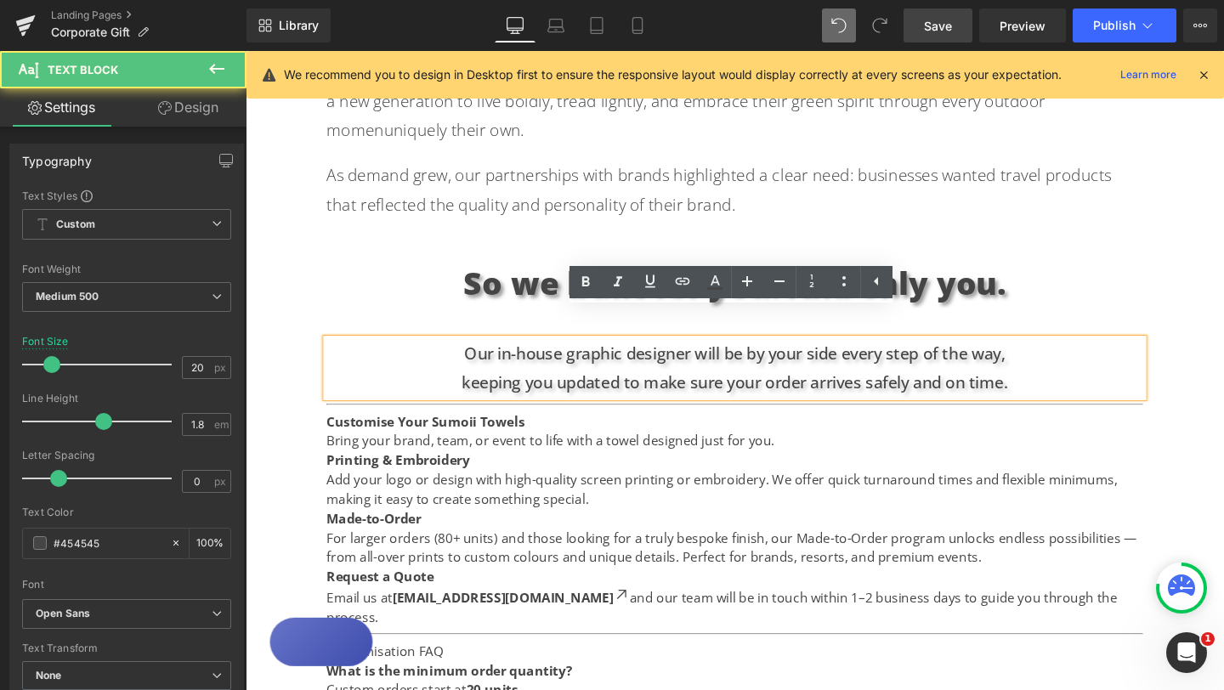
click at [246, 51] on div at bounding box center [246, 51] width 0 height 0
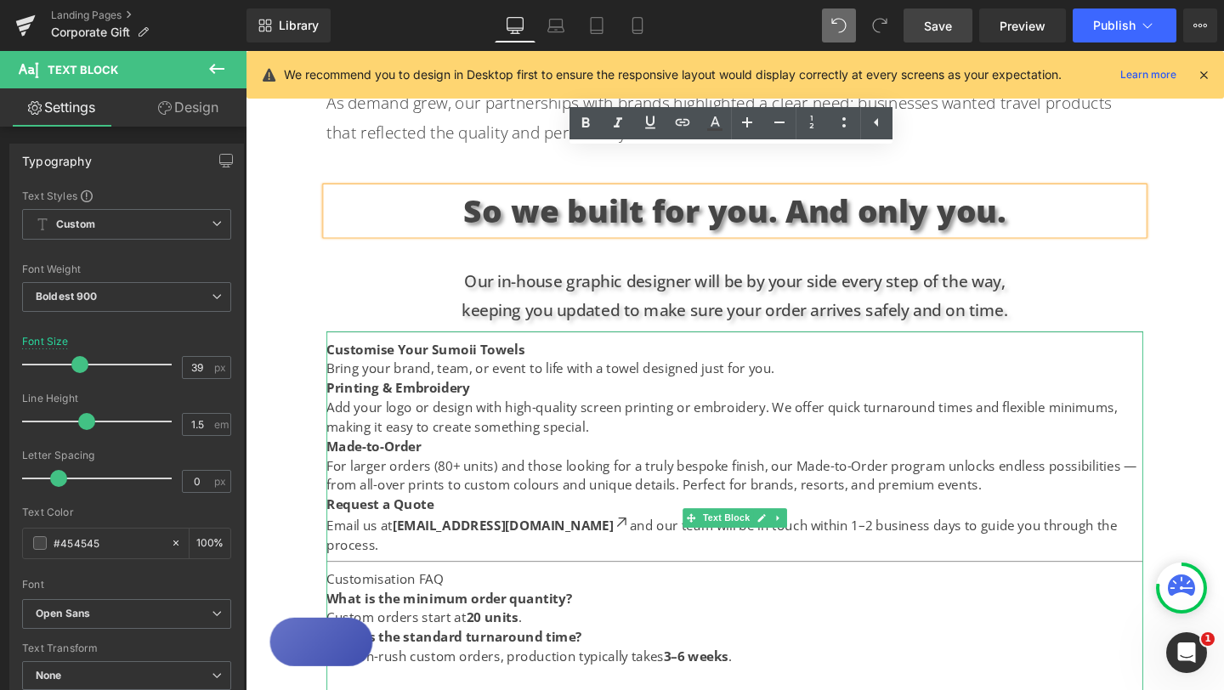
scroll to position [1075, 0]
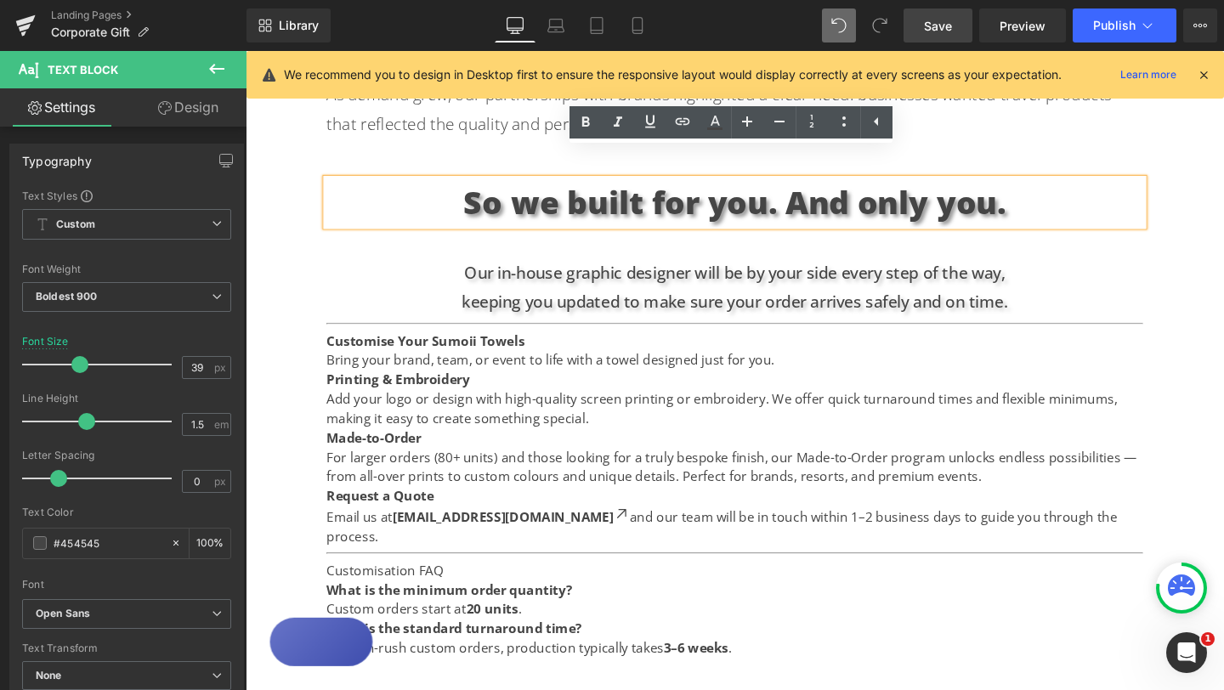
drag, startPoint x: 544, startPoint y: 326, endPoint x: 317, endPoint y: 326, distance: 226.9
click at [317, 326] on div "Text Block Hero Banner Looking for the perfect gift for creative teams, leaders…" at bounding box center [760, 28] width 1028 height 1892
click at [742, 122] on icon at bounding box center [747, 121] width 20 height 20
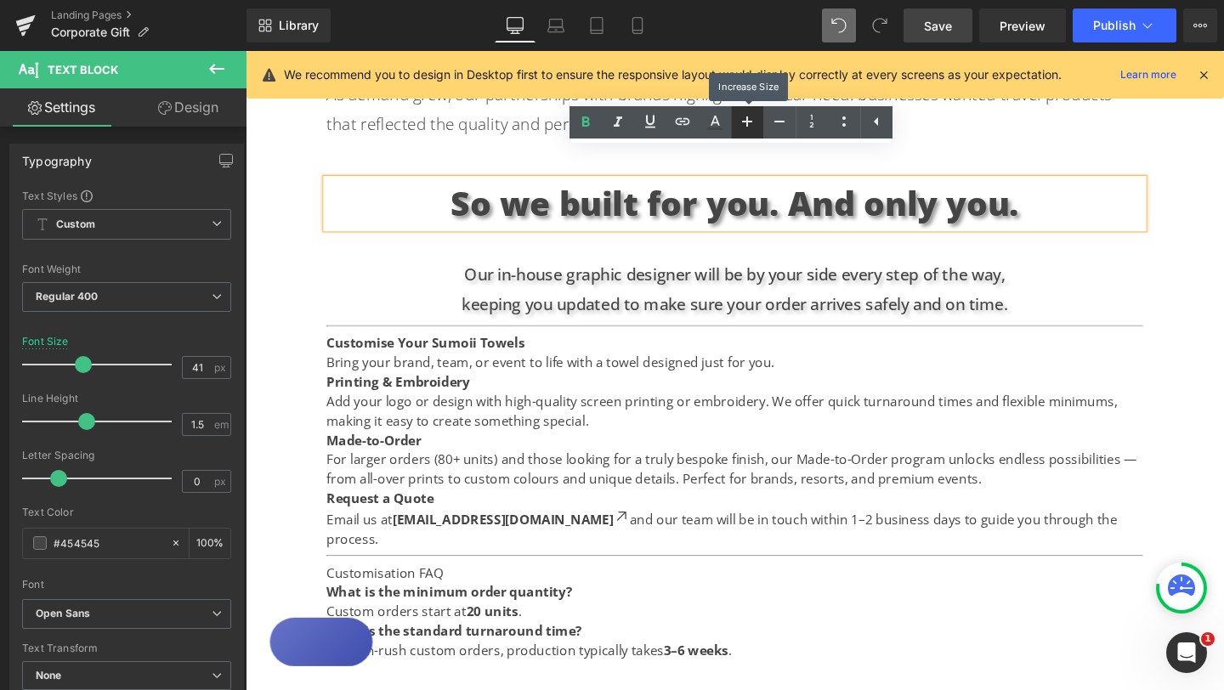
click at [742, 122] on icon at bounding box center [747, 121] width 20 height 20
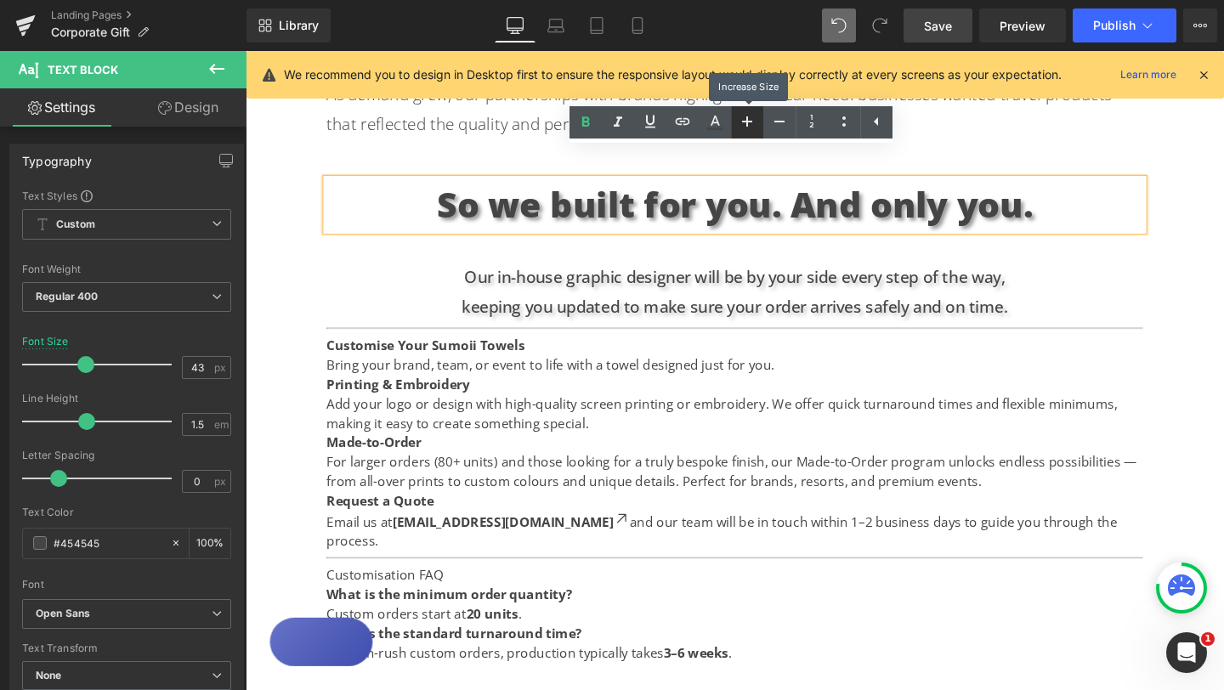
click at [742, 122] on icon at bounding box center [747, 121] width 20 height 20
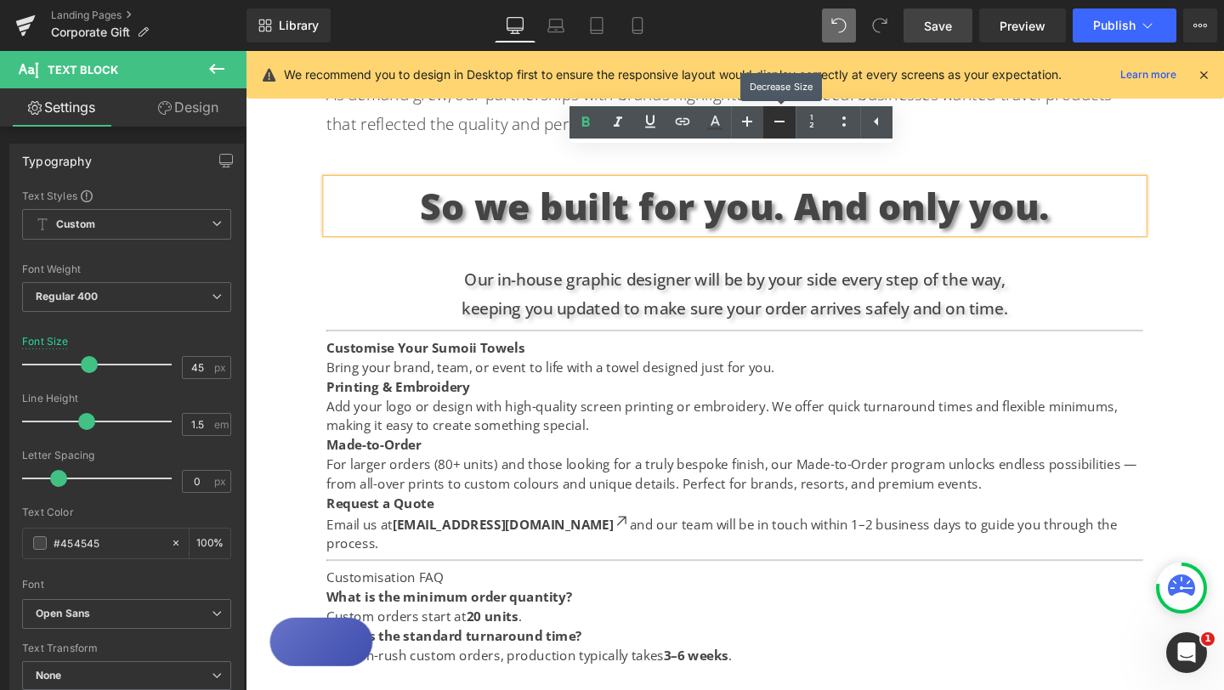
click at [769, 126] on icon at bounding box center [779, 121] width 20 height 20
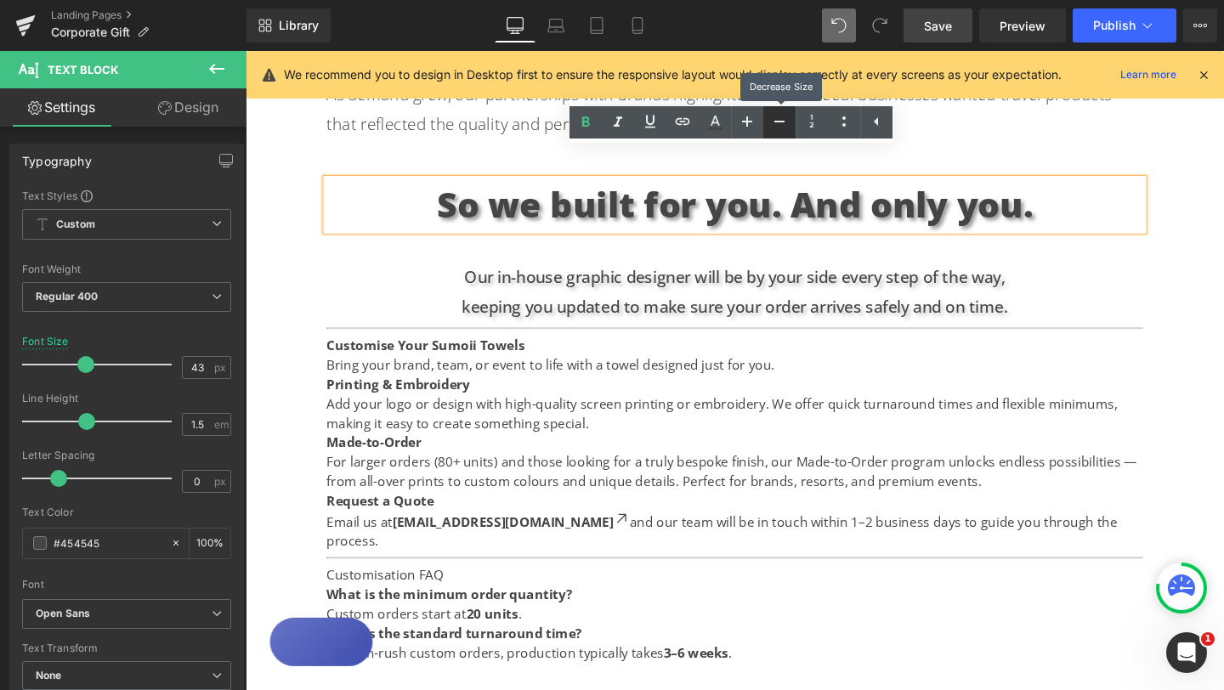
click at [769, 126] on icon at bounding box center [779, 121] width 20 height 20
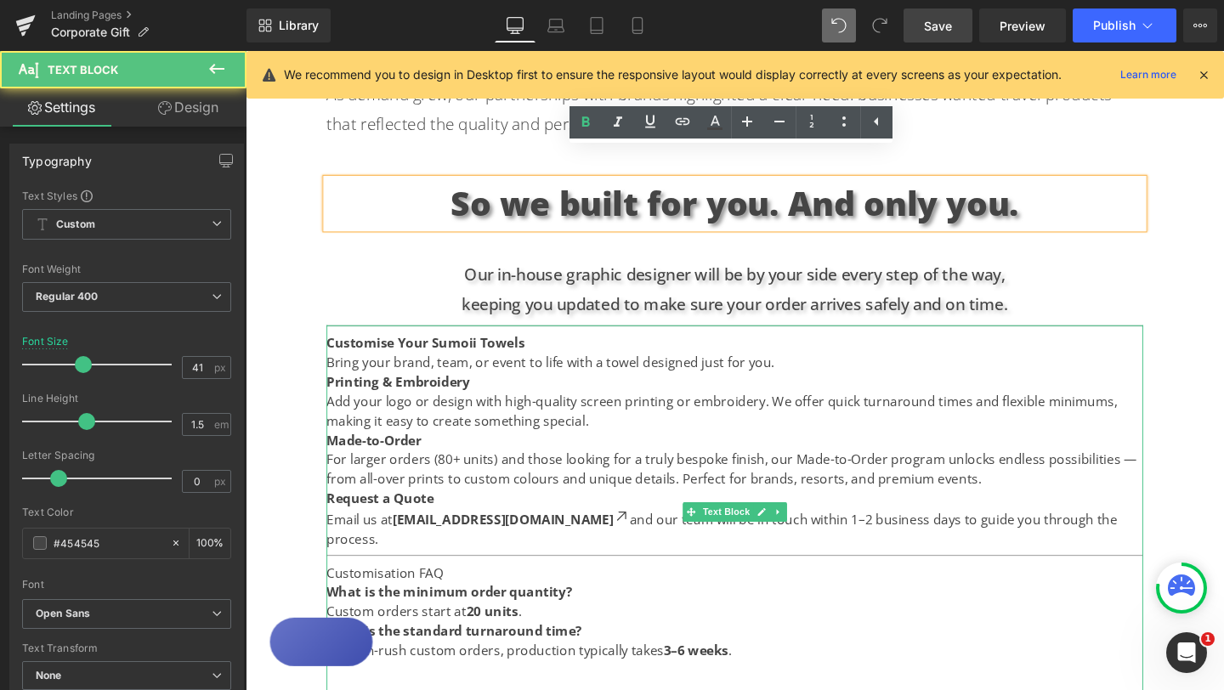
click at [453, 348] on strong "Customise Your Sumoii Towels" at bounding box center [435, 357] width 208 height 19
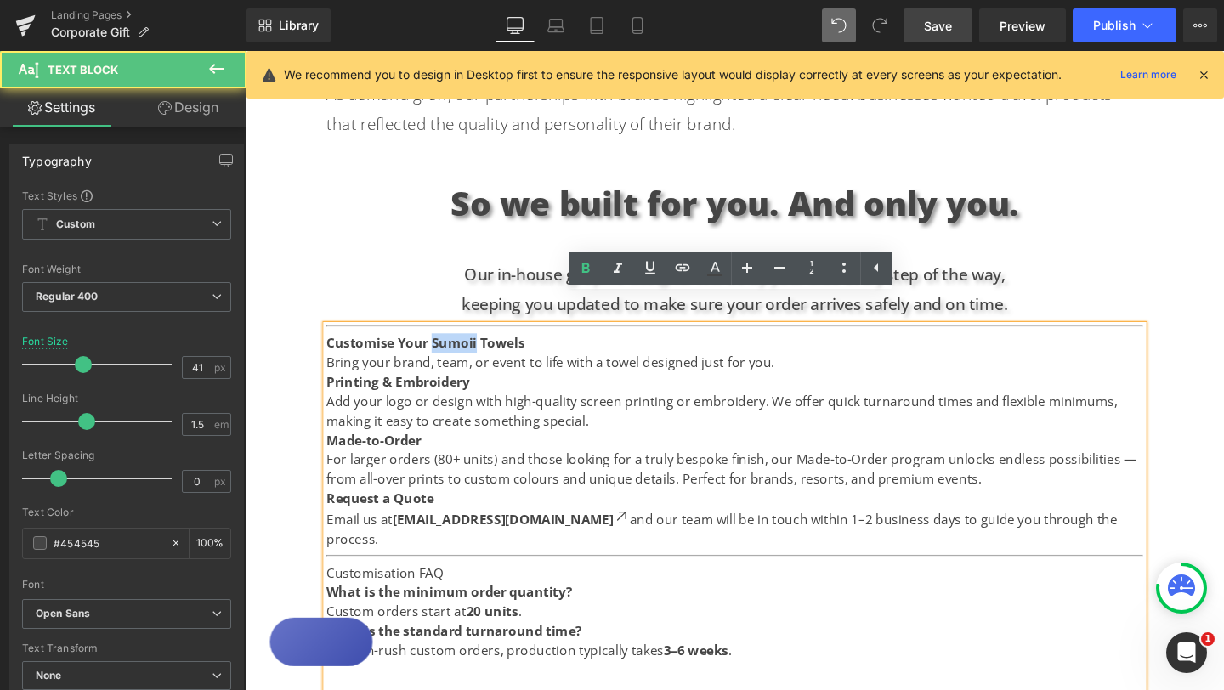
click at [453, 348] on strong "Customise Your Sumoii Towels" at bounding box center [435, 357] width 208 height 19
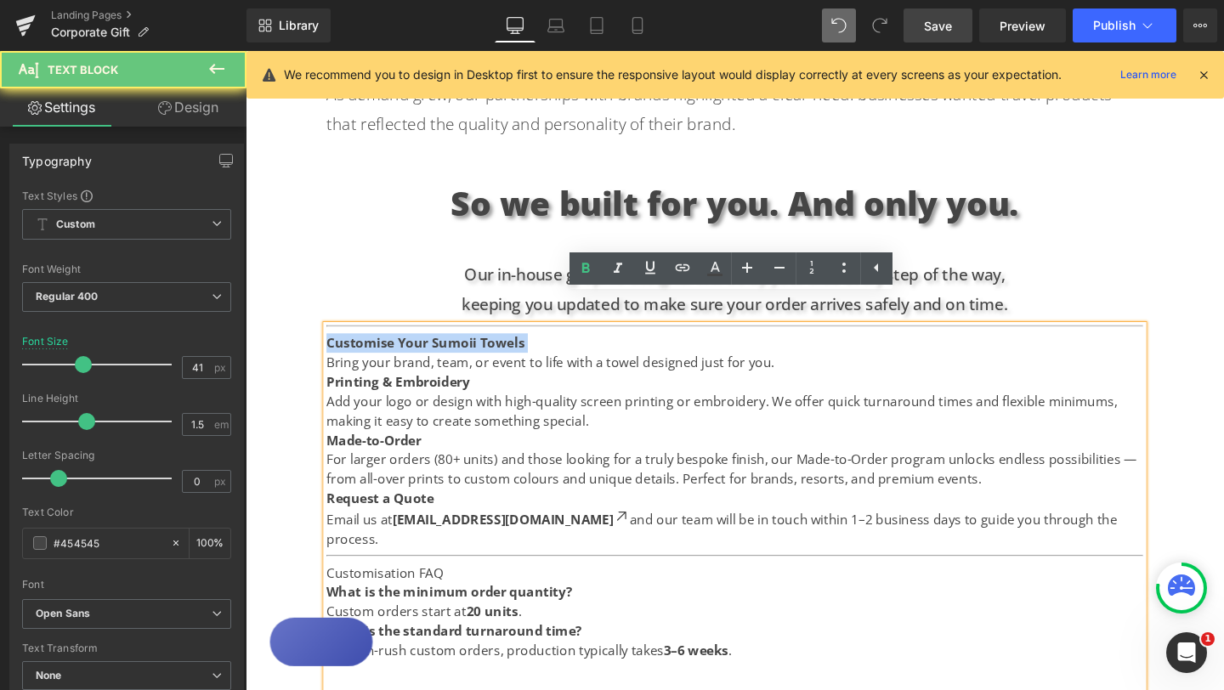
click at [453, 348] on strong "Customise Your Sumoii Towels" at bounding box center [435, 357] width 208 height 19
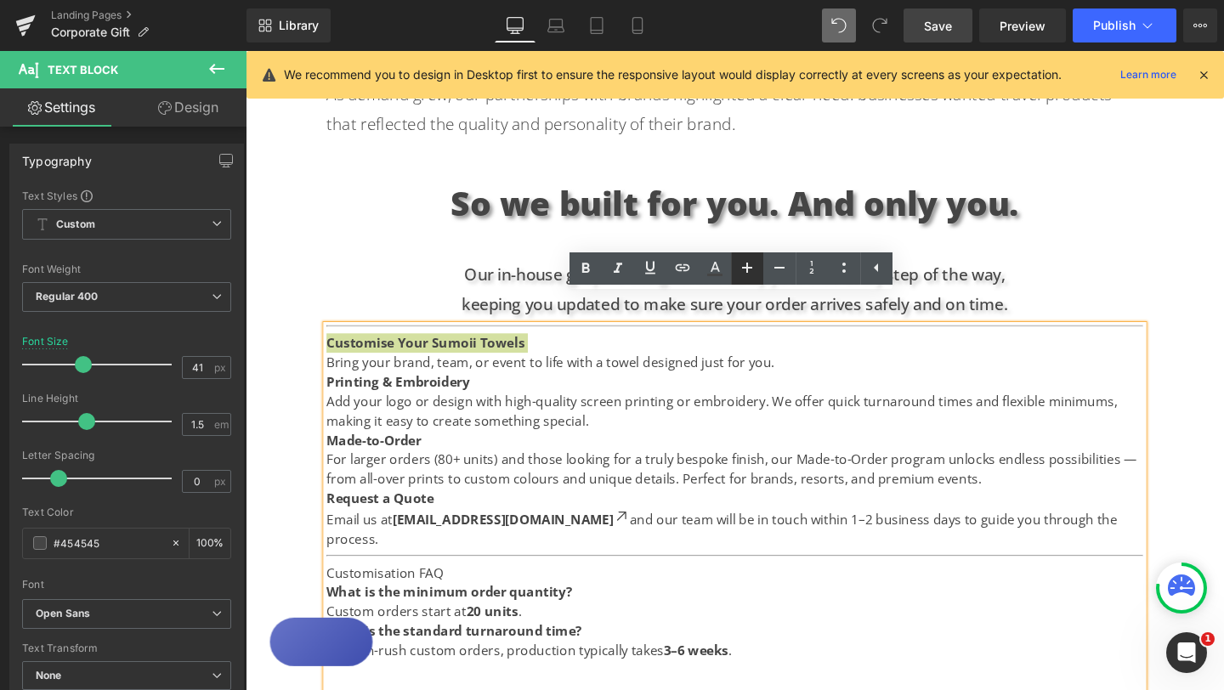
click at [748, 265] on icon at bounding box center [747, 268] width 20 height 20
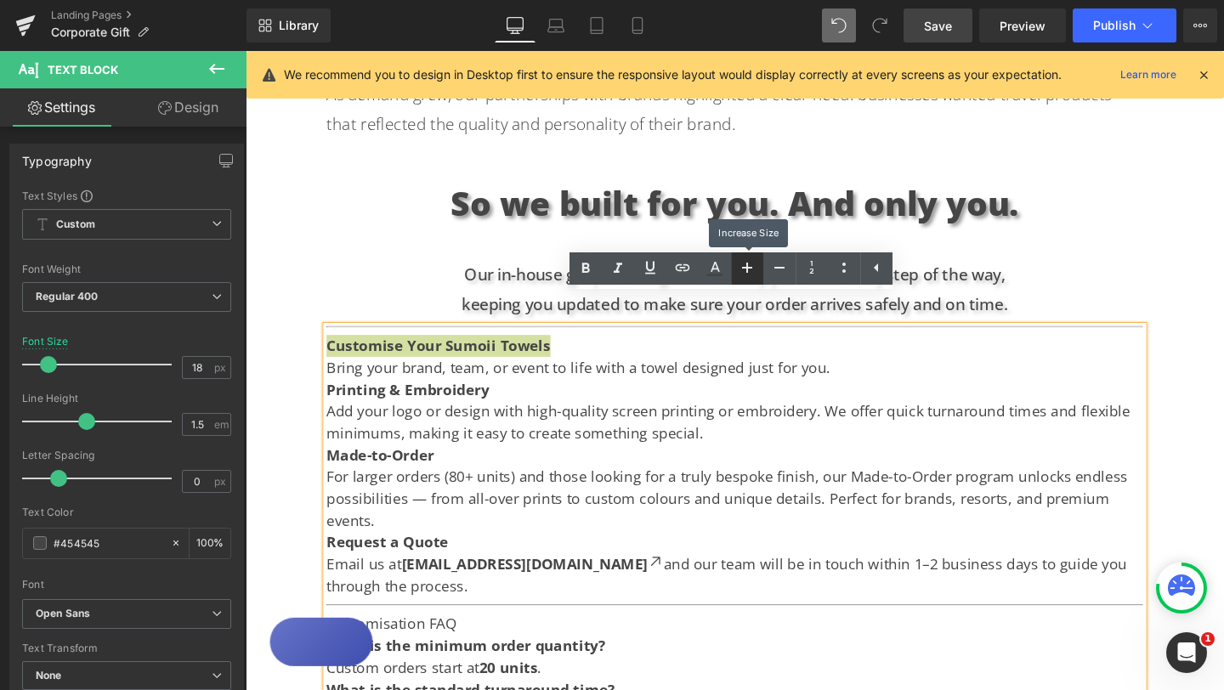
click at [748, 265] on icon at bounding box center [747, 268] width 20 height 20
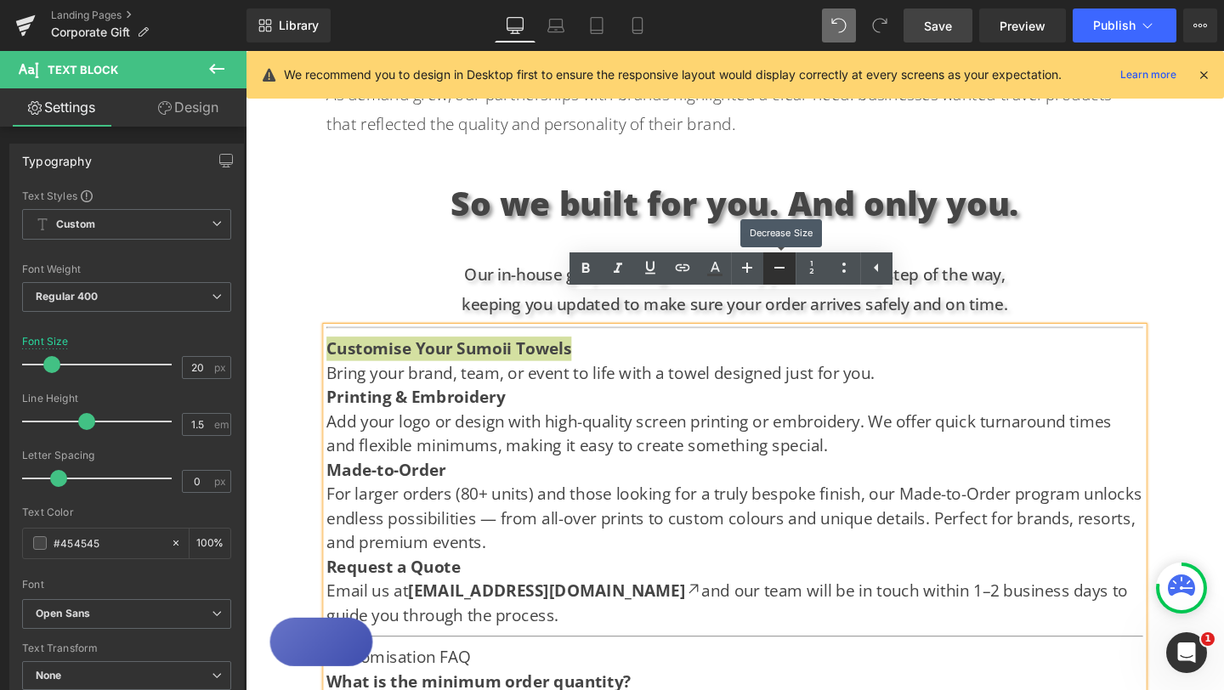
click at [777, 263] on icon at bounding box center [779, 268] width 20 height 20
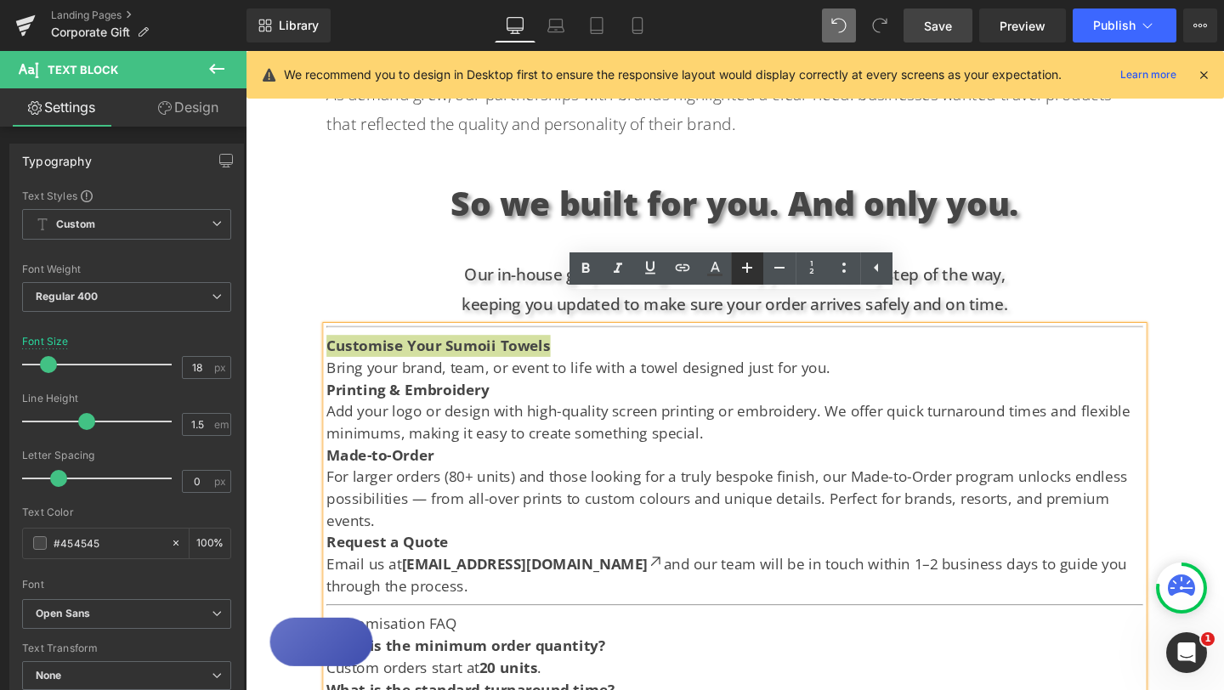
click at [745, 264] on icon at bounding box center [747, 268] width 20 height 20
type input "20"
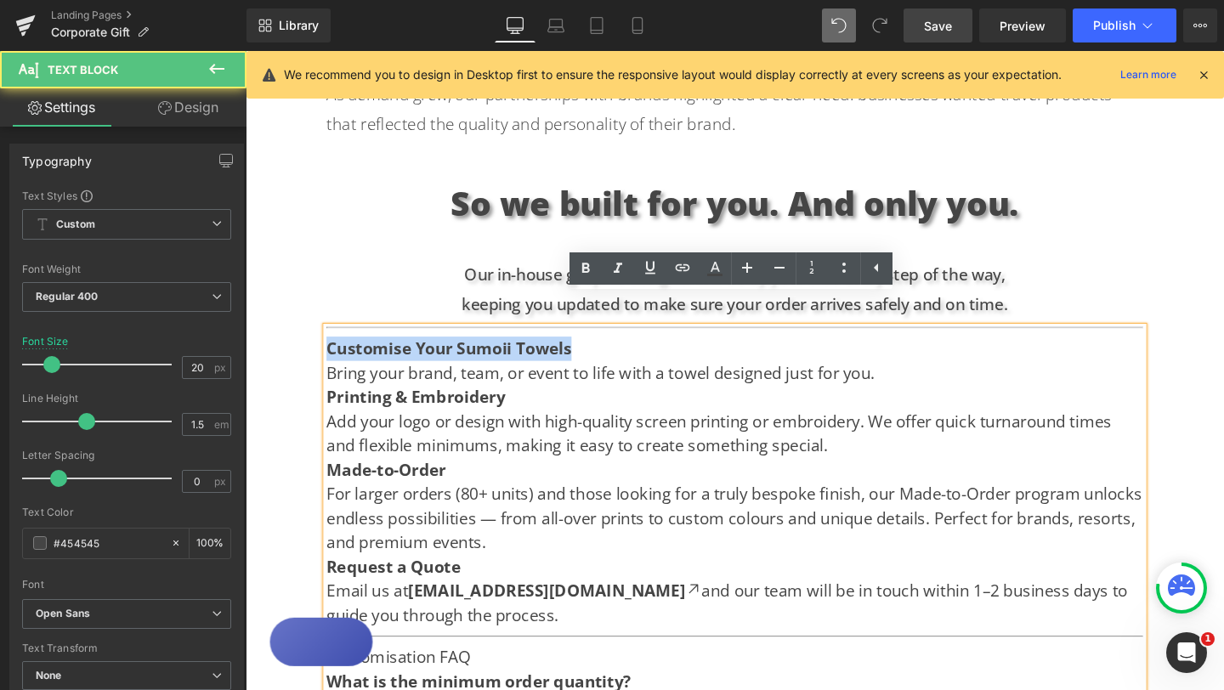
click at [705, 389] on div "Customise Your Sumoii Towels Bring your brand, team, or event to life with a to…" at bounding box center [760, 610] width 858 height 539
drag, startPoint x: 601, startPoint y: 333, endPoint x: 287, endPoint y: 326, distance: 313.7
click at [286, 326] on div "Text Block Hero Banner Looking for the perfect gift for creative teams, leaders…" at bounding box center [760, 93] width 1028 height 2022
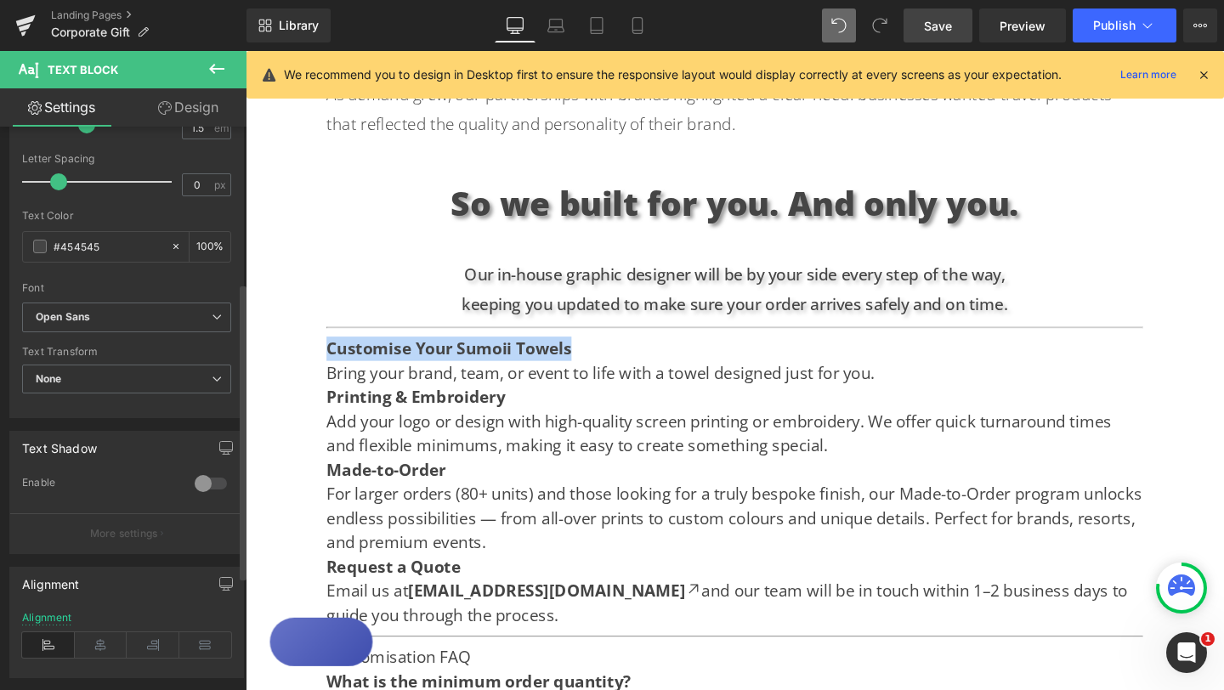
scroll to position [318, 0]
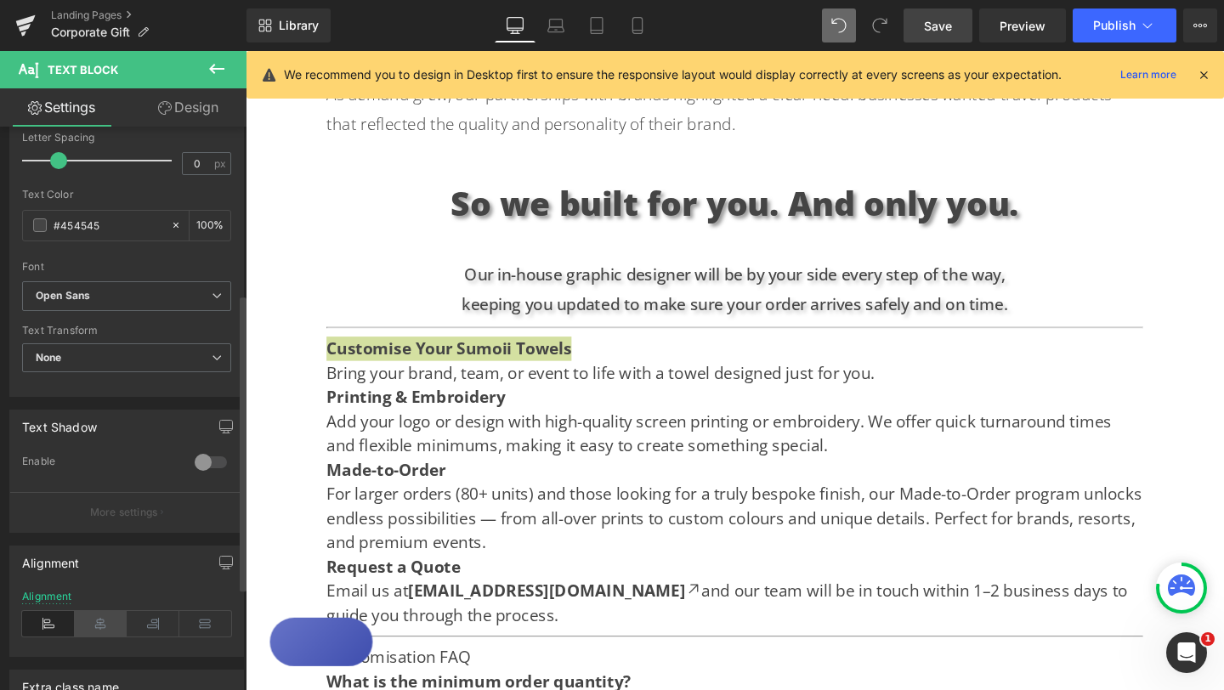
click at [105, 620] on icon at bounding box center [101, 623] width 53 height 25
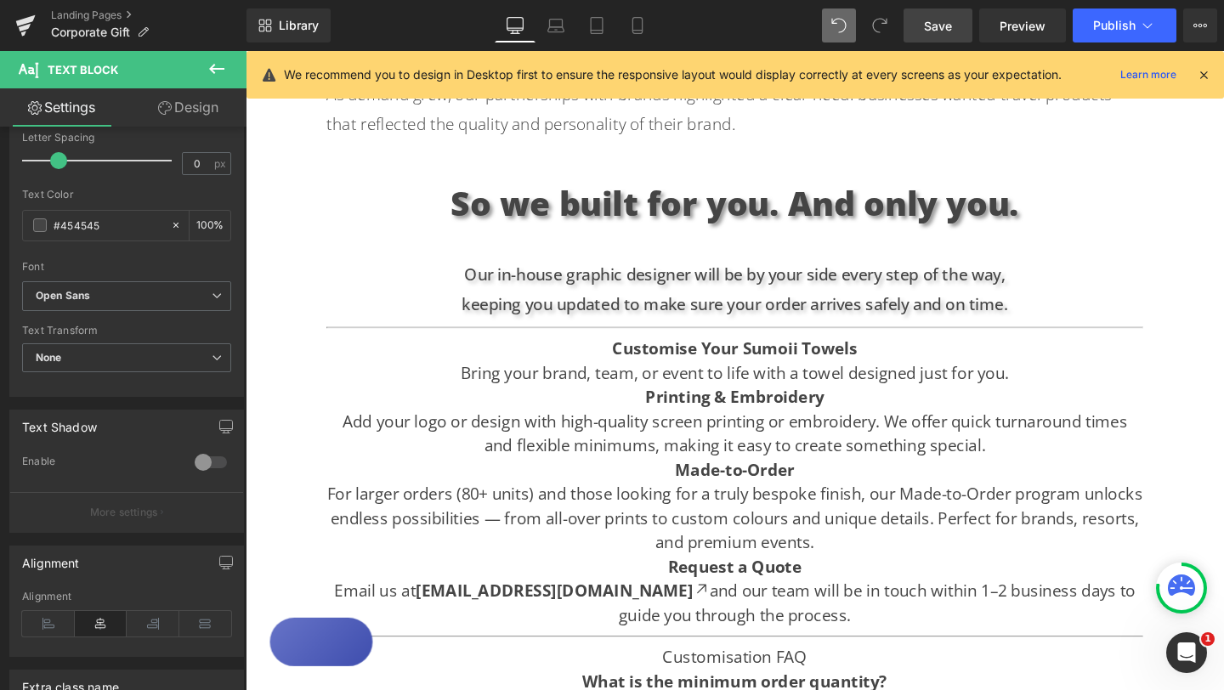
click at [1206, 342] on div "Text Block Hero Banner Looking for the perfect gift for creative teams, leaders…" at bounding box center [760, 93] width 1028 height 2022
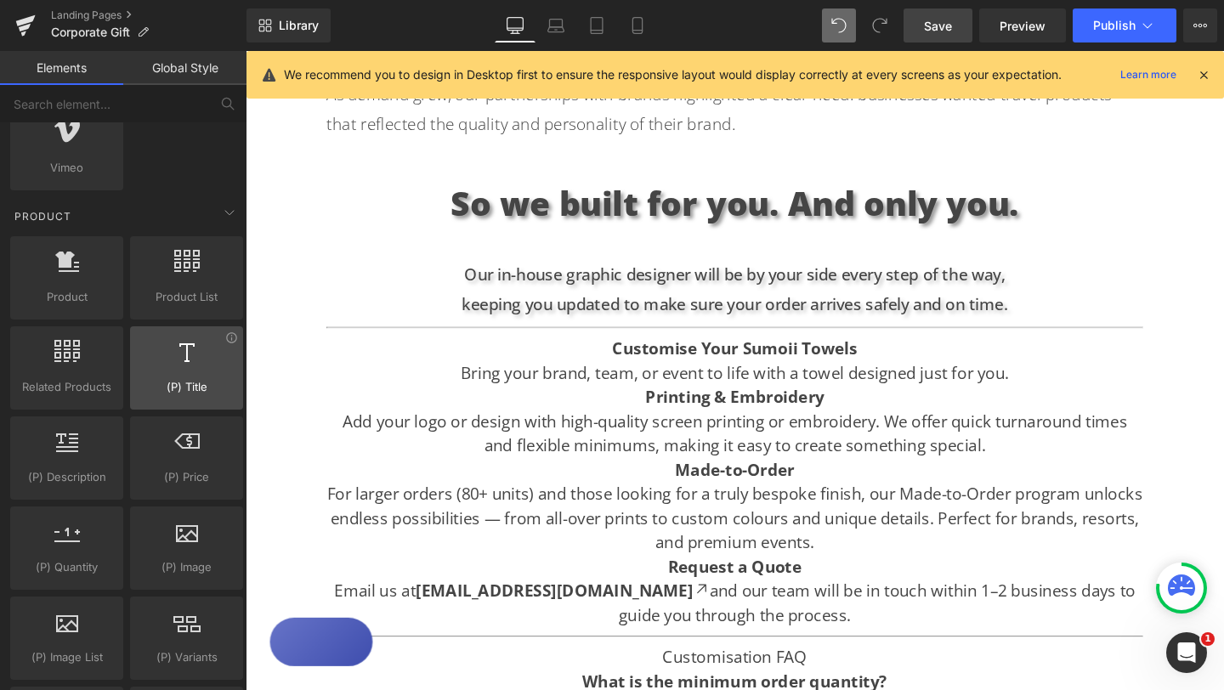
scroll to position [1283, 0]
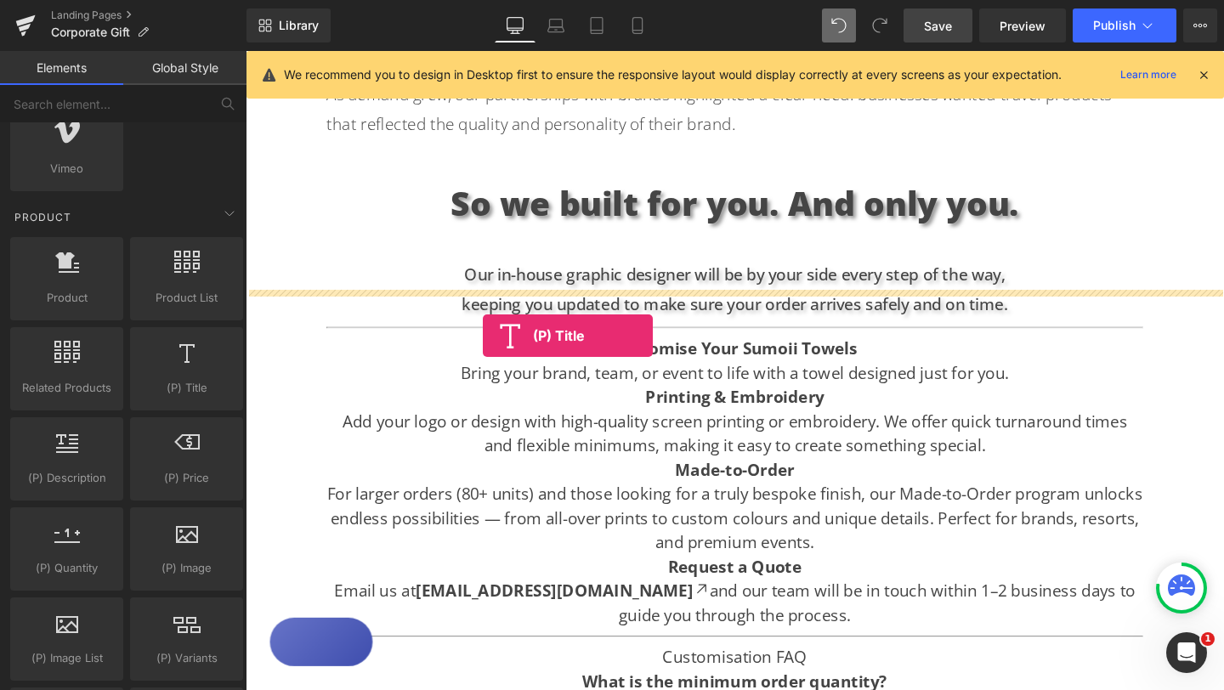
drag, startPoint x: 433, startPoint y: 430, endPoint x: 495, endPoint y: 350, distance: 100.6
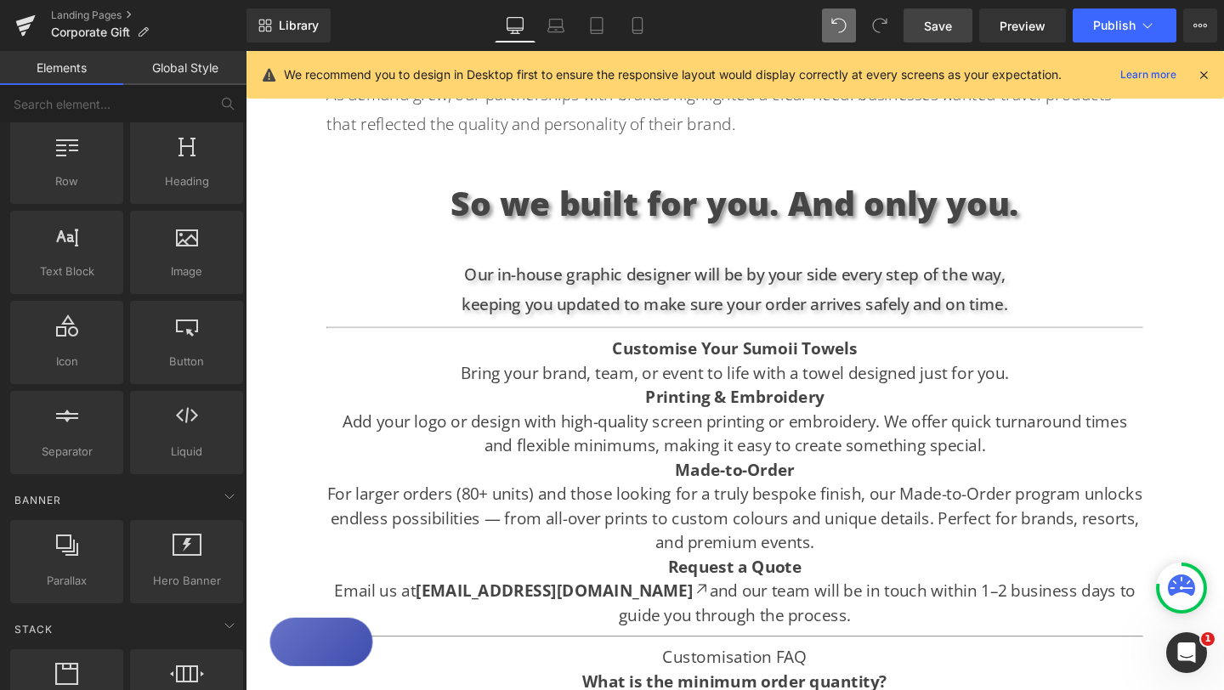
scroll to position [0, 0]
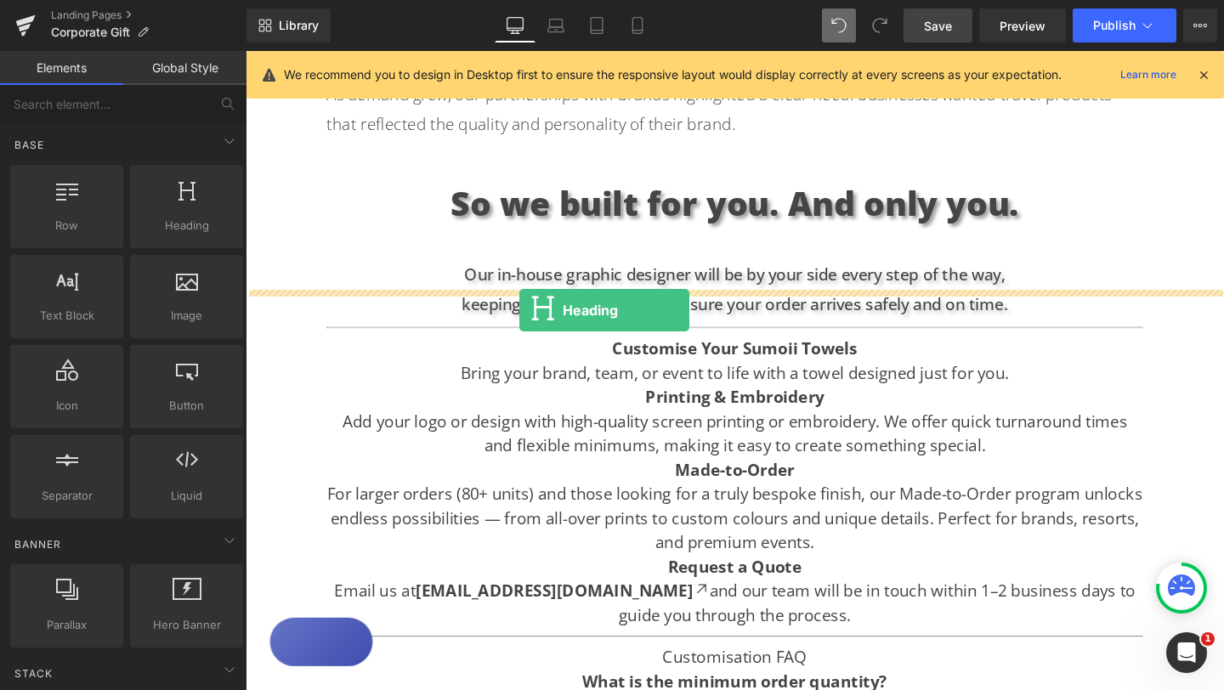
drag, startPoint x: 428, startPoint y: 279, endPoint x: 533, endPoint y: 324, distance: 114.6
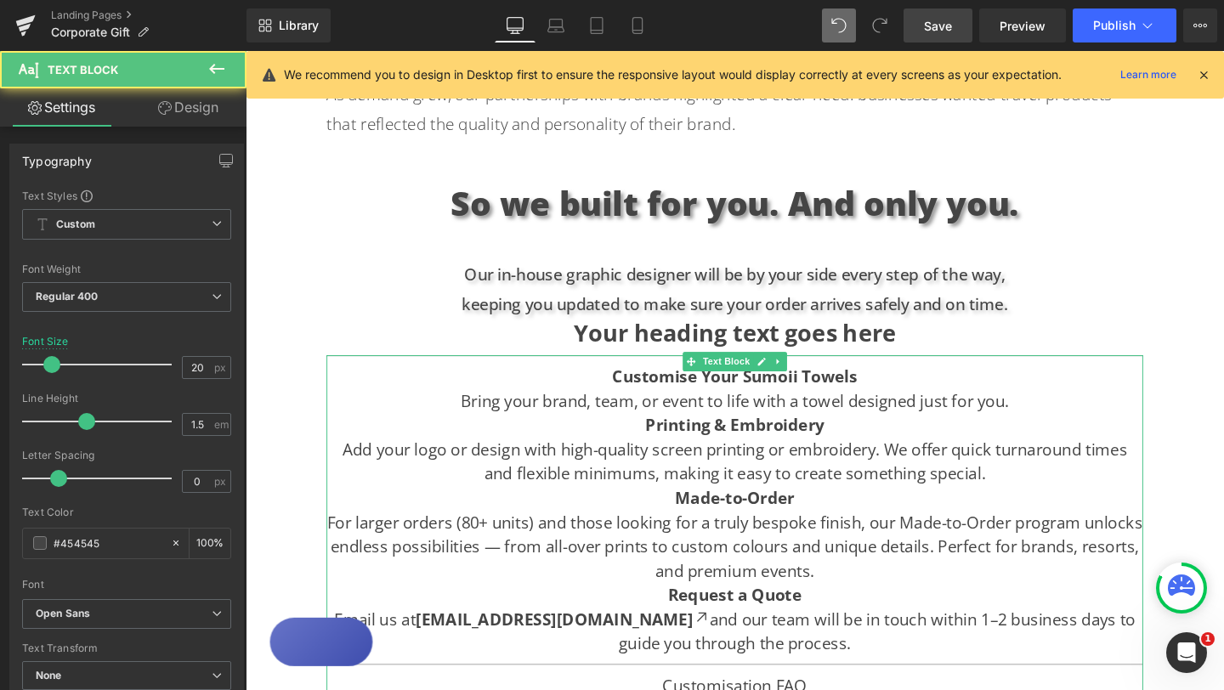
click at [897, 371] on div "Customise Your Sumoii Towels Bring your brand, team, or event to life with a to…" at bounding box center [760, 640] width 858 height 539
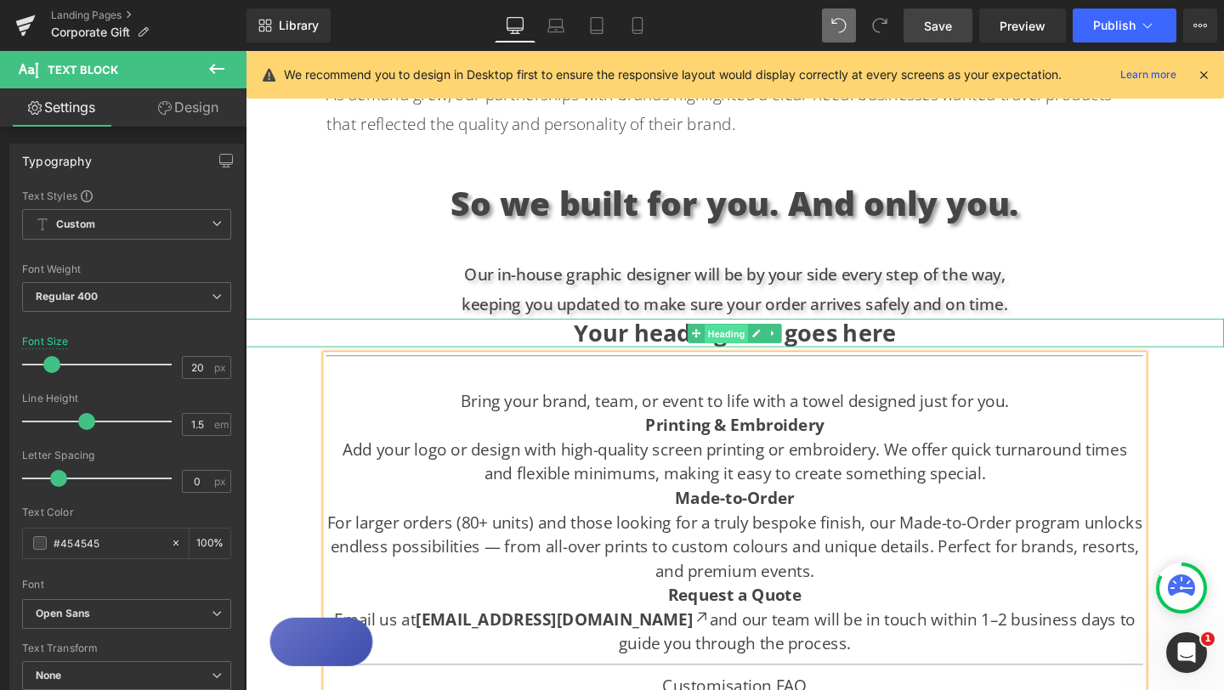
click at [751, 337] on span "Heading" at bounding box center [751, 347] width 46 height 20
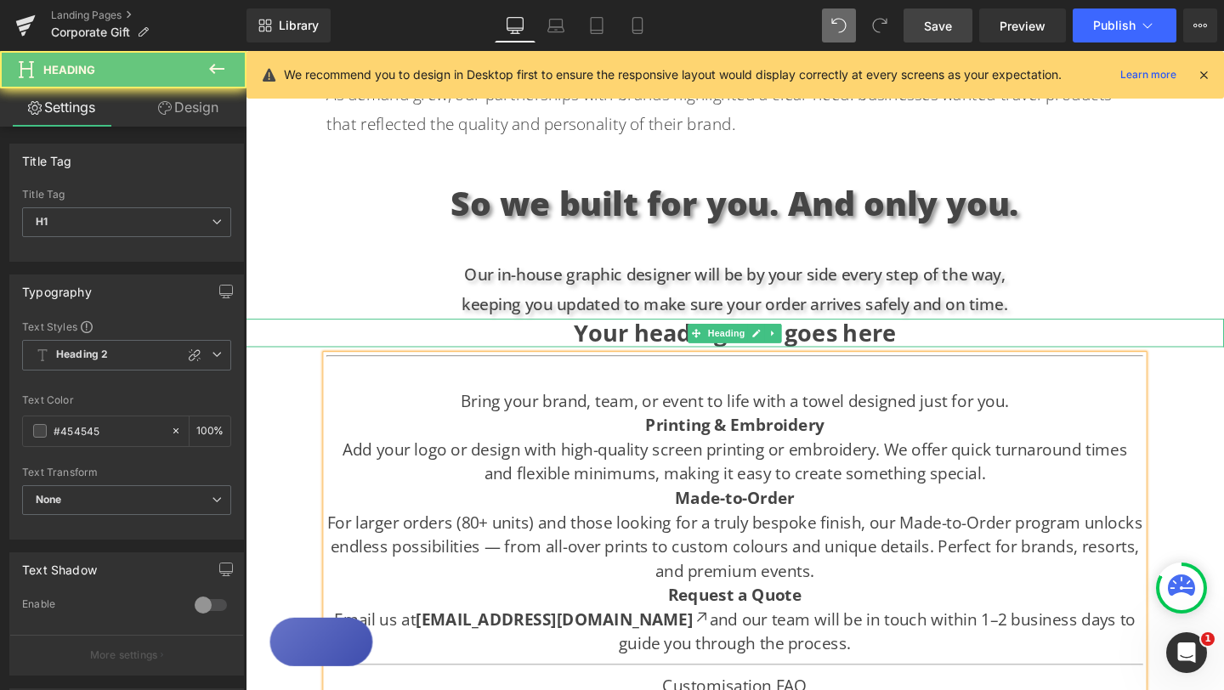
click at [827, 332] on h1 "Your heading text goes here" at bounding box center [760, 346] width 1028 height 29
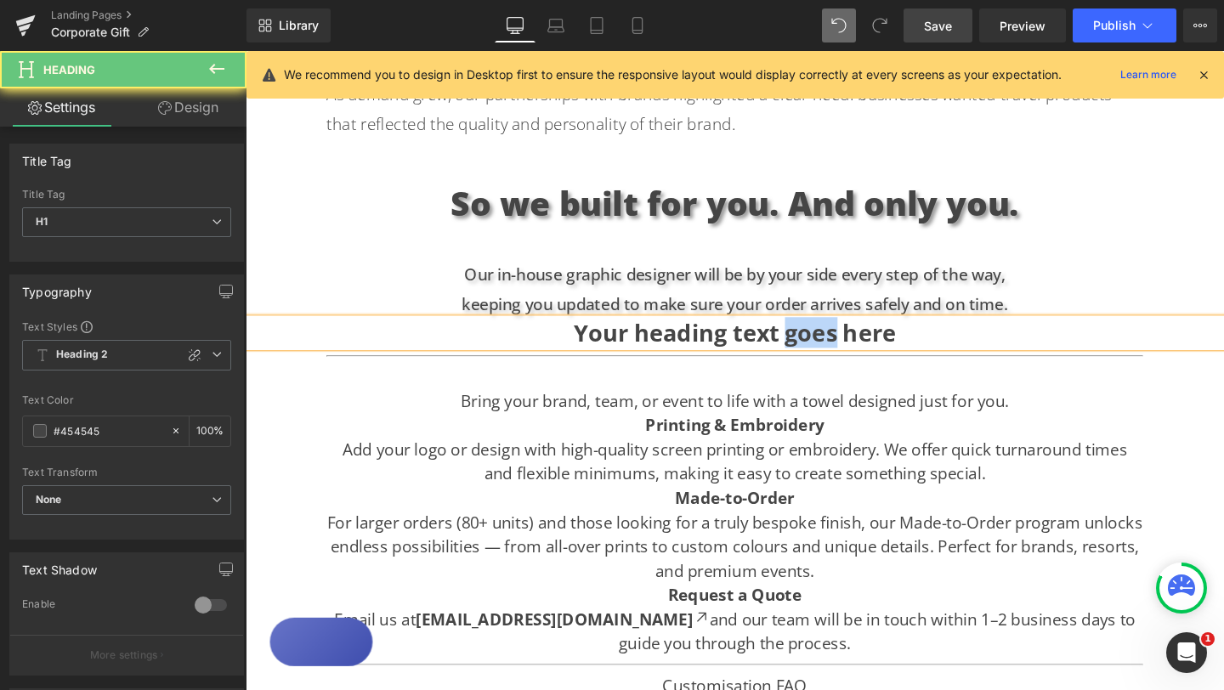
click at [827, 332] on h1 "Your heading text goes here" at bounding box center [760, 346] width 1028 height 29
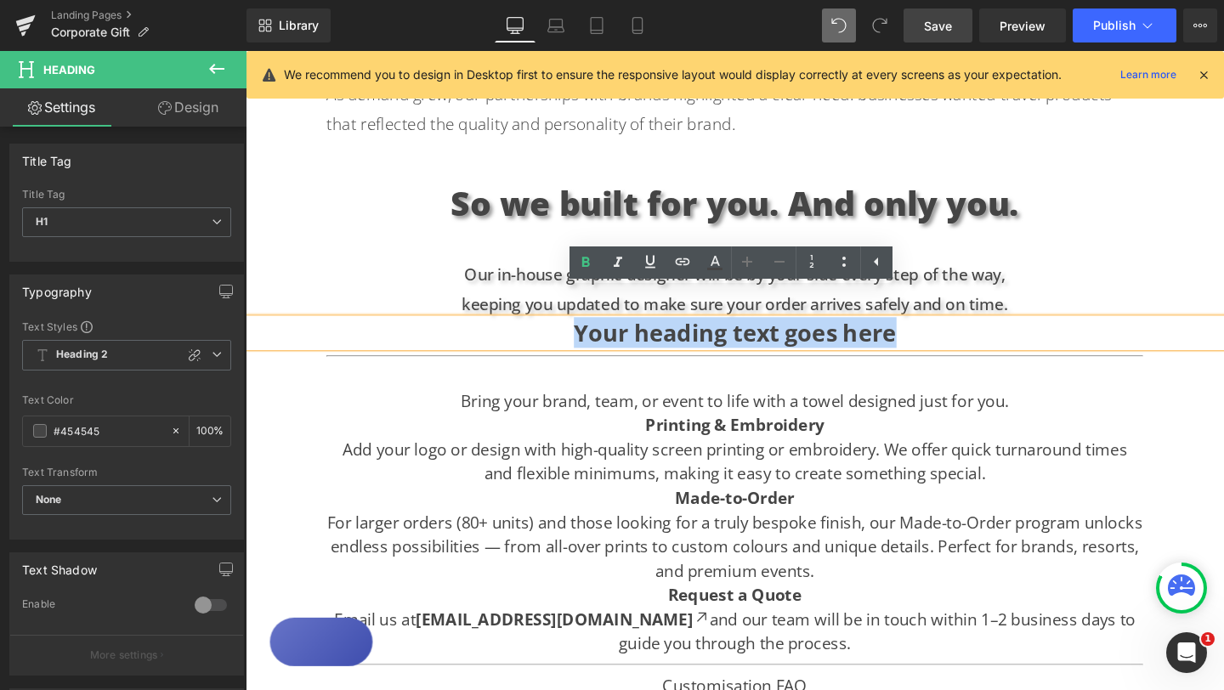
click at [827, 332] on h1 "Your heading text goes here" at bounding box center [760, 346] width 1028 height 29
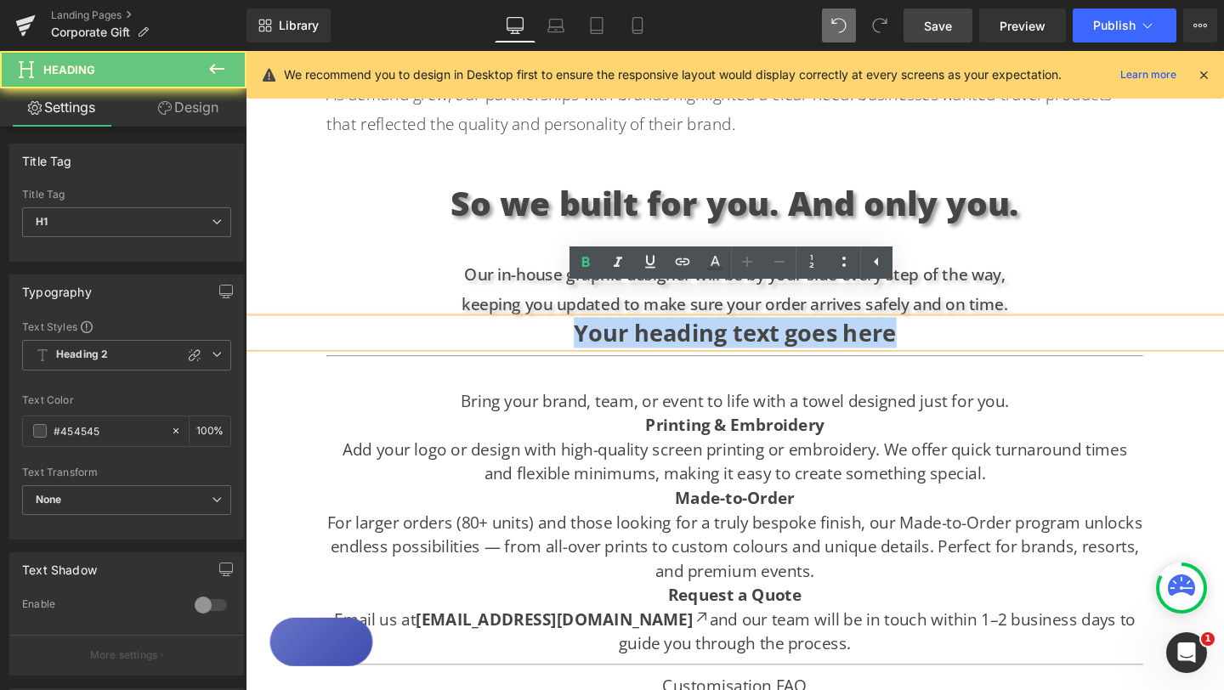
click at [827, 332] on h1 "Your heading text goes here" at bounding box center [760, 346] width 1028 height 29
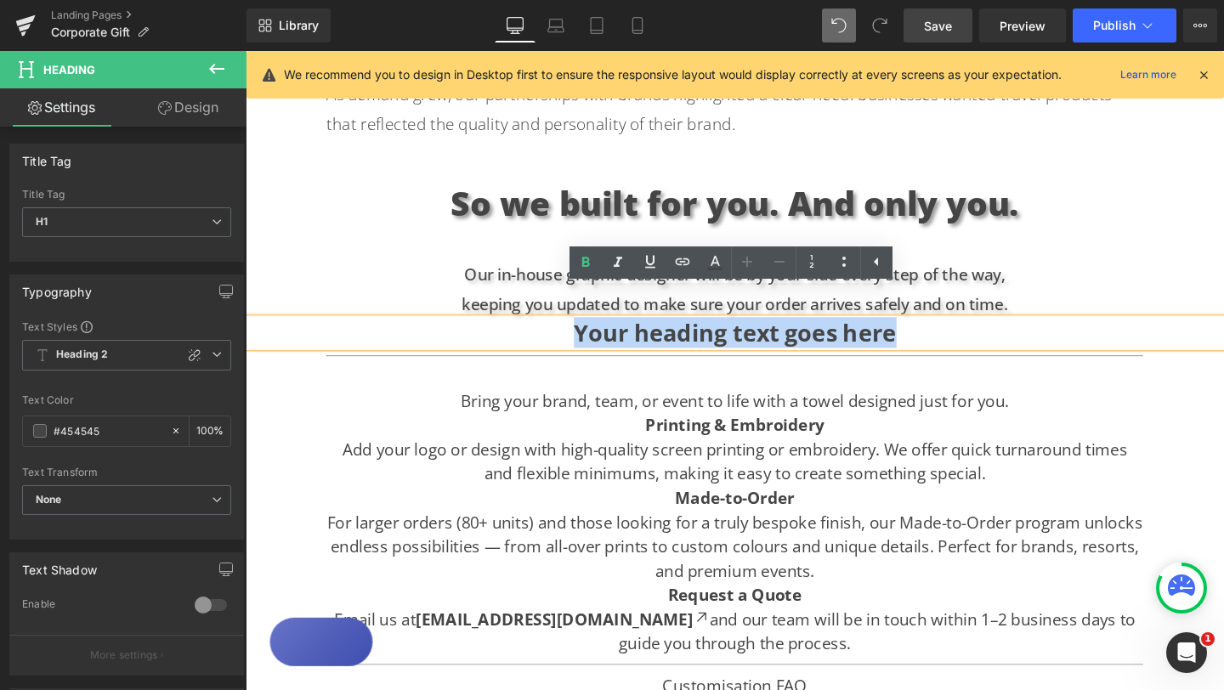
paste div
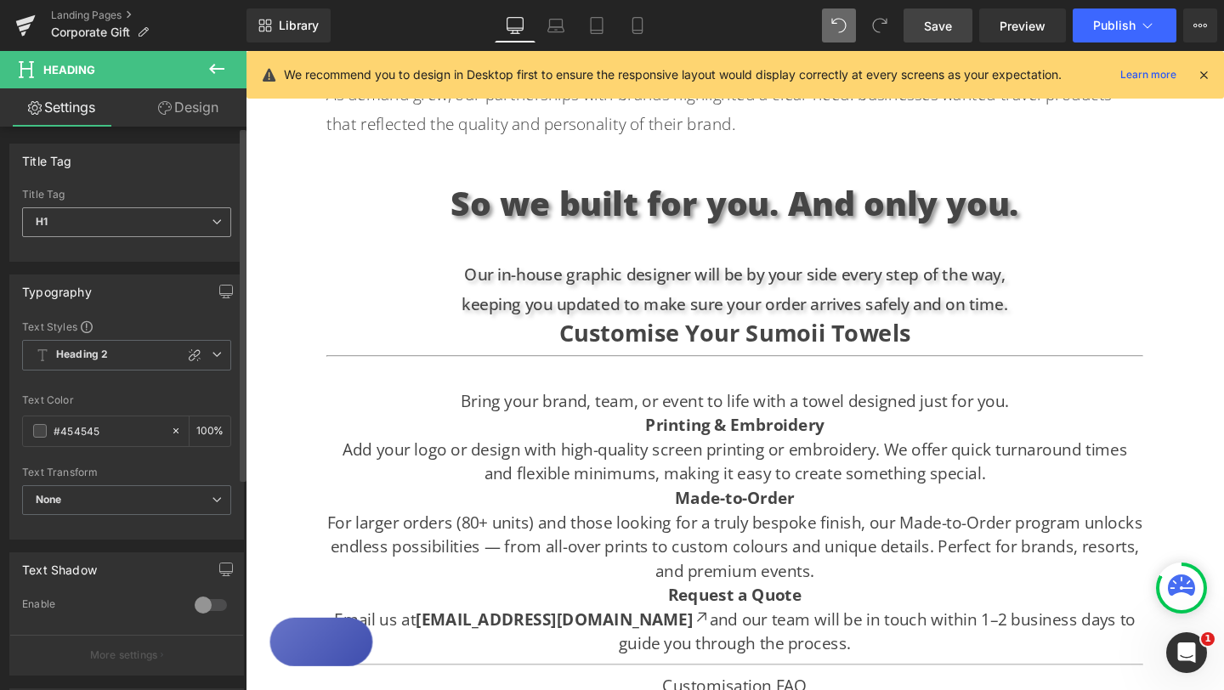
click at [215, 227] on span "H1" at bounding box center [126, 222] width 209 height 30
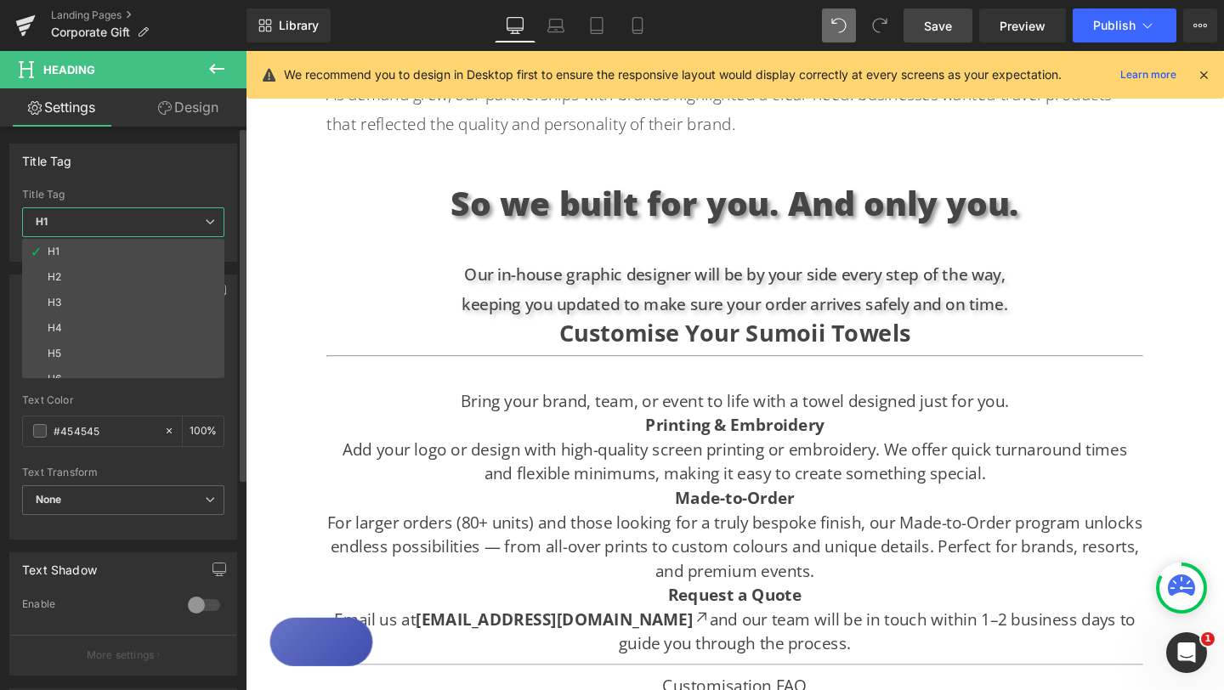
click at [189, 182] on div "Title Tag H1 H2 H3 H4 H5 H6 Title Tag H1 H1 H2 H3 H4 H5 H6" at bounding box center [123, 203] width 228 height 118
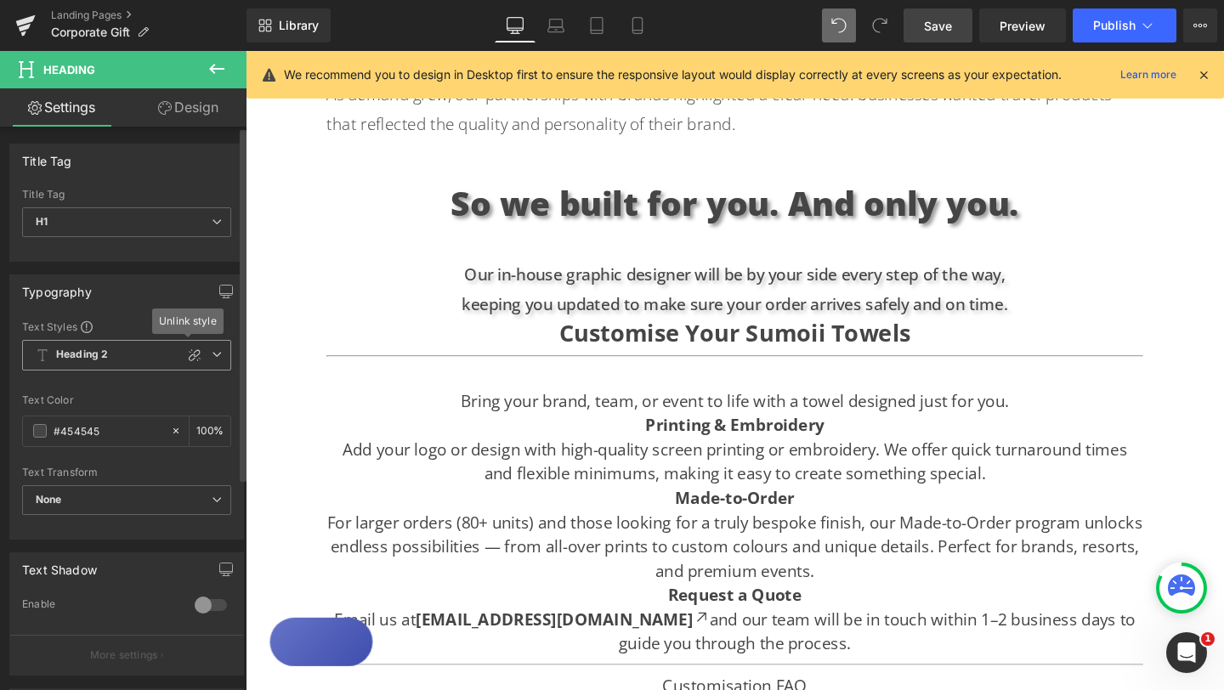
click at [217, 359] on span "Heading 2" at bounding box center [126, 355] width 209 height 31
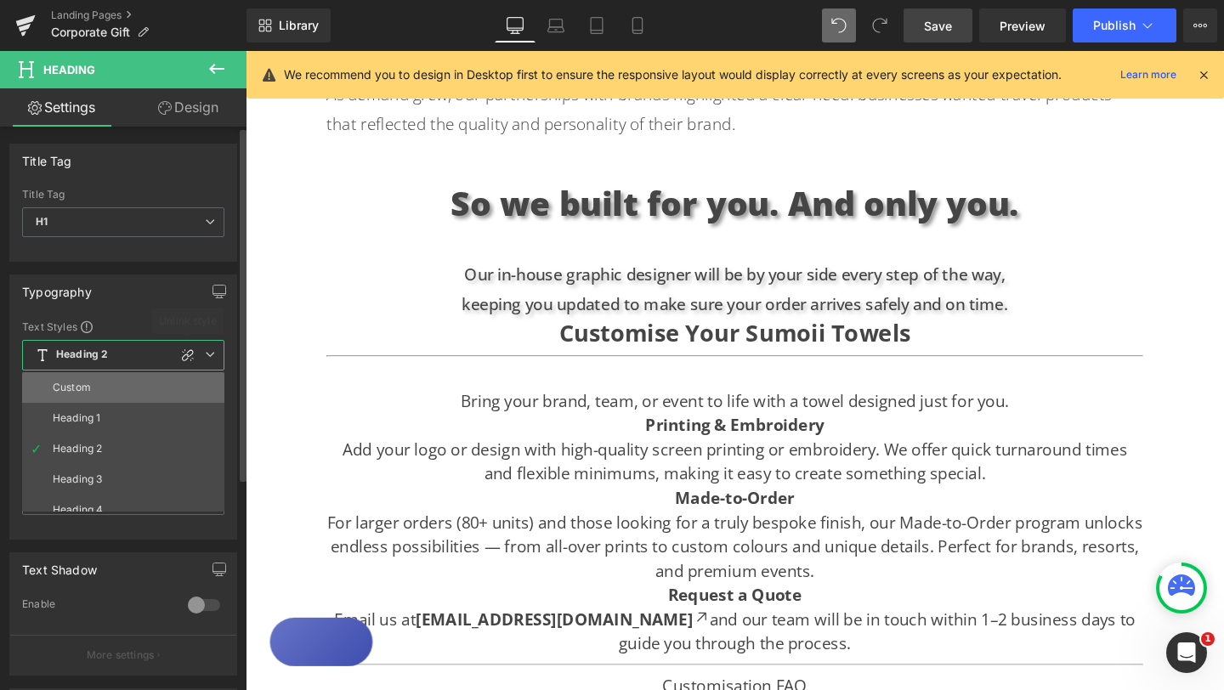
click at [148, 384] on li "Custom" at bounding box center [127, 387] width 210 height 31
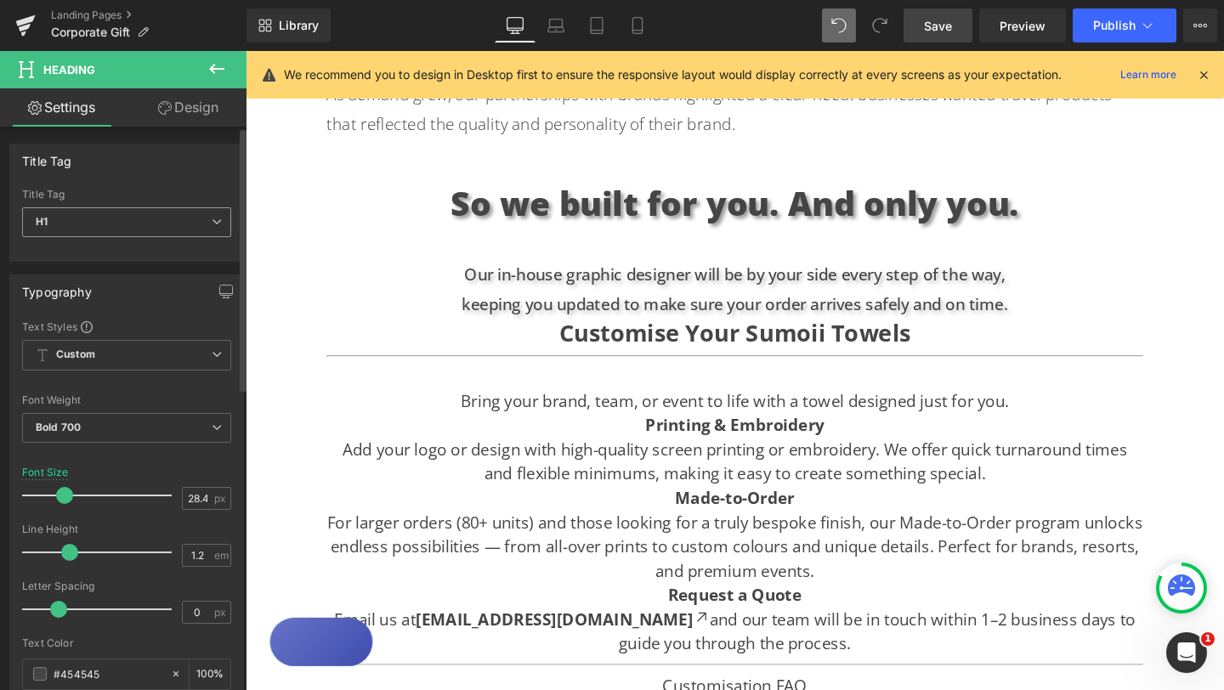
click at [212, 217] on icon at bounding box center [217, 222] width 10 height 10
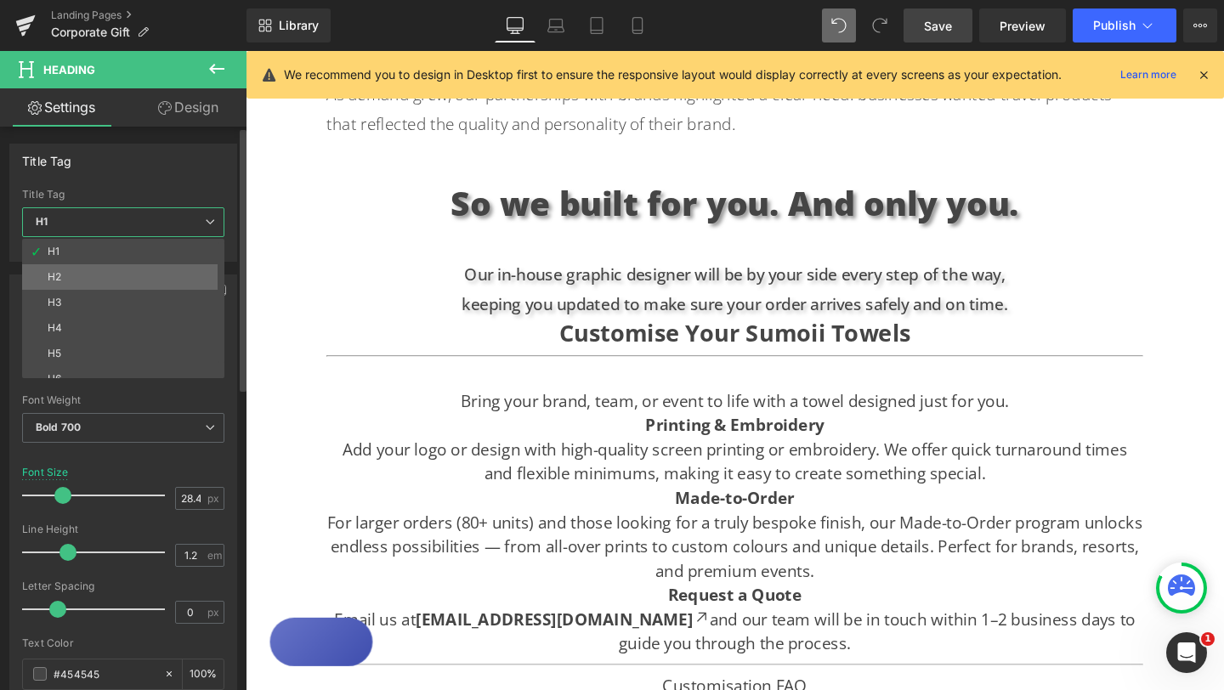
click at [141, 272] on li "H2" at bounding box center [127, 276] width 210 height 25
type input "16"
type input "1.65"
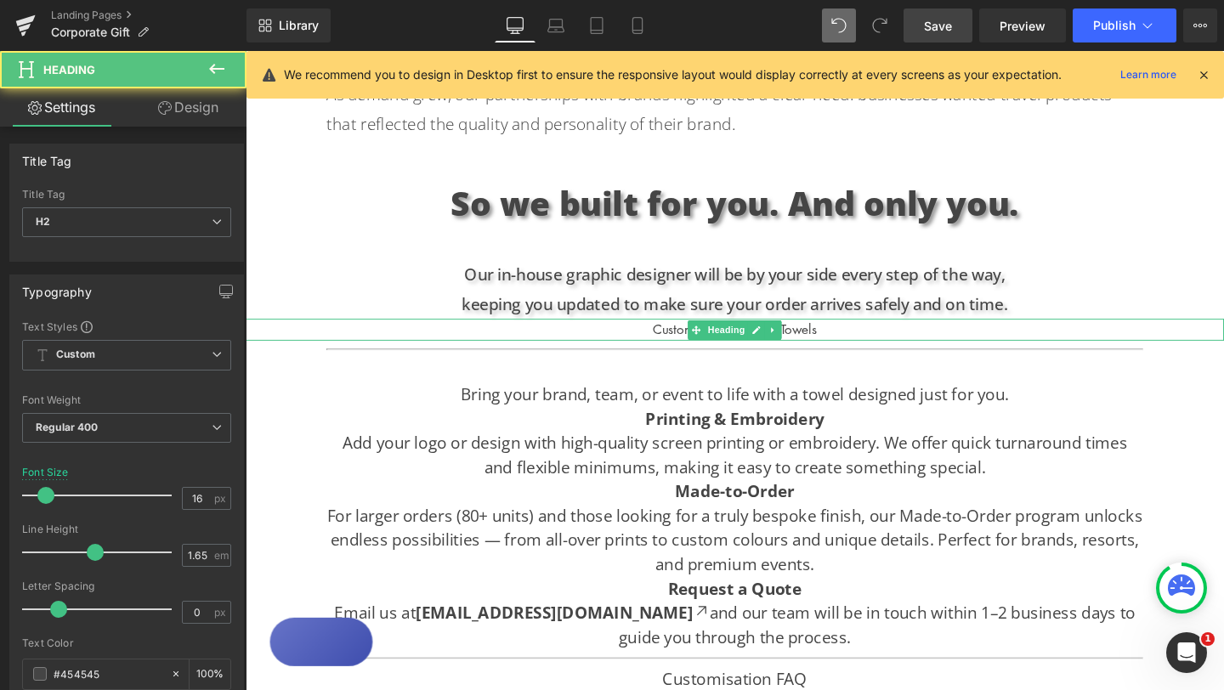
click at [677, 332] on h2 "Customise Your Sumoii Towels" at bounding box center [760, 343] width 1028 height 22
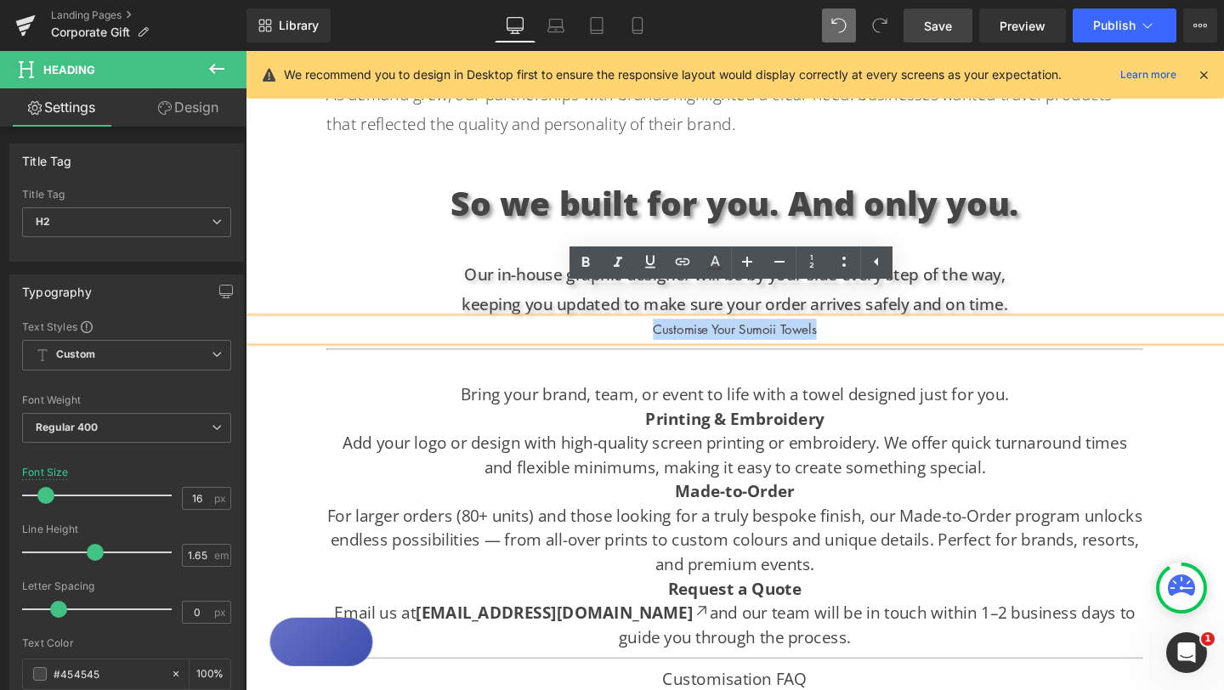
drag, startPoint x: 671, startPoint y: 317, endPoint x: 859, endPoint y: 316, distance: 188.7
click at [859, 332] on h2 "Customise Your Sumoii Towels" at bounding box center [760, 343] width 1028 height 22
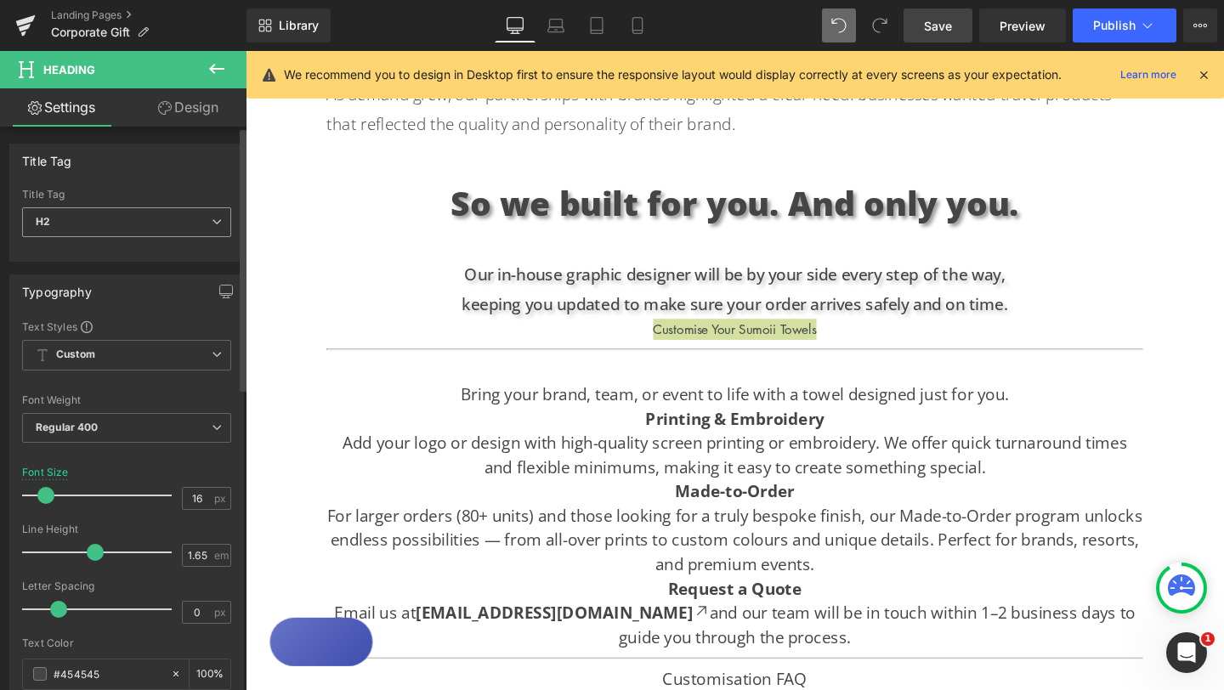
click at [212, 224] on icon at bounding box center [217, 222] width 10 height 10
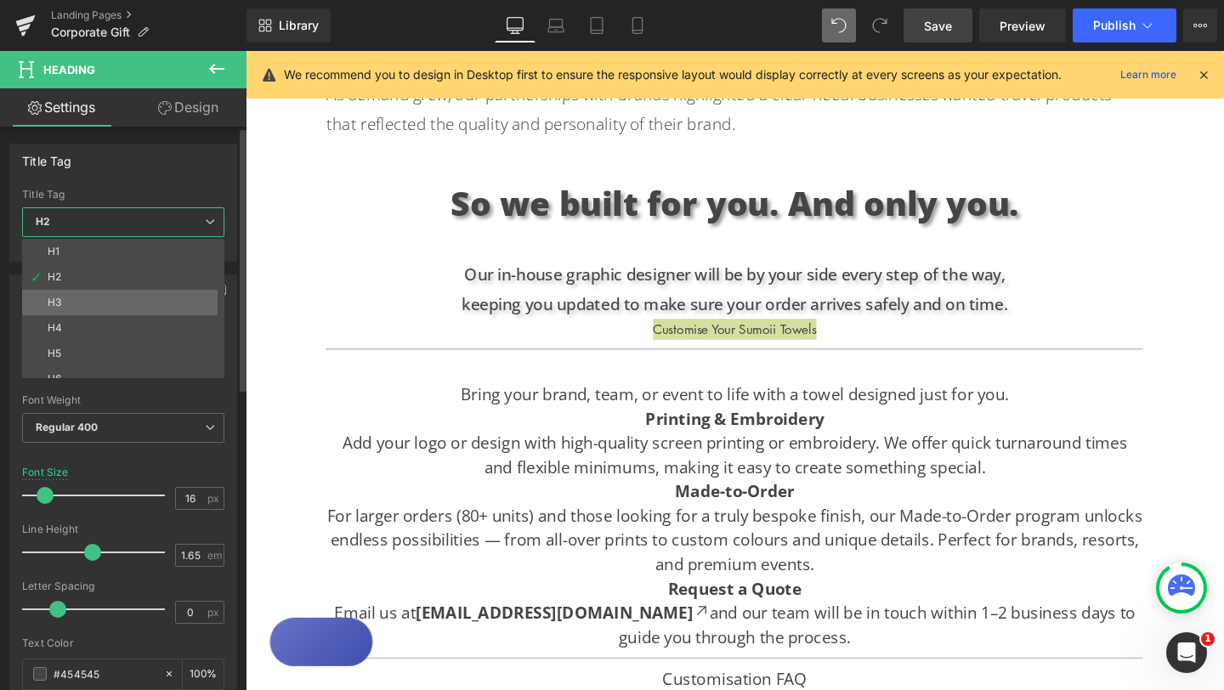
click at [135, 292] on li "H3" at bounding box center [127, 302] width 210 height 25
type input "100"
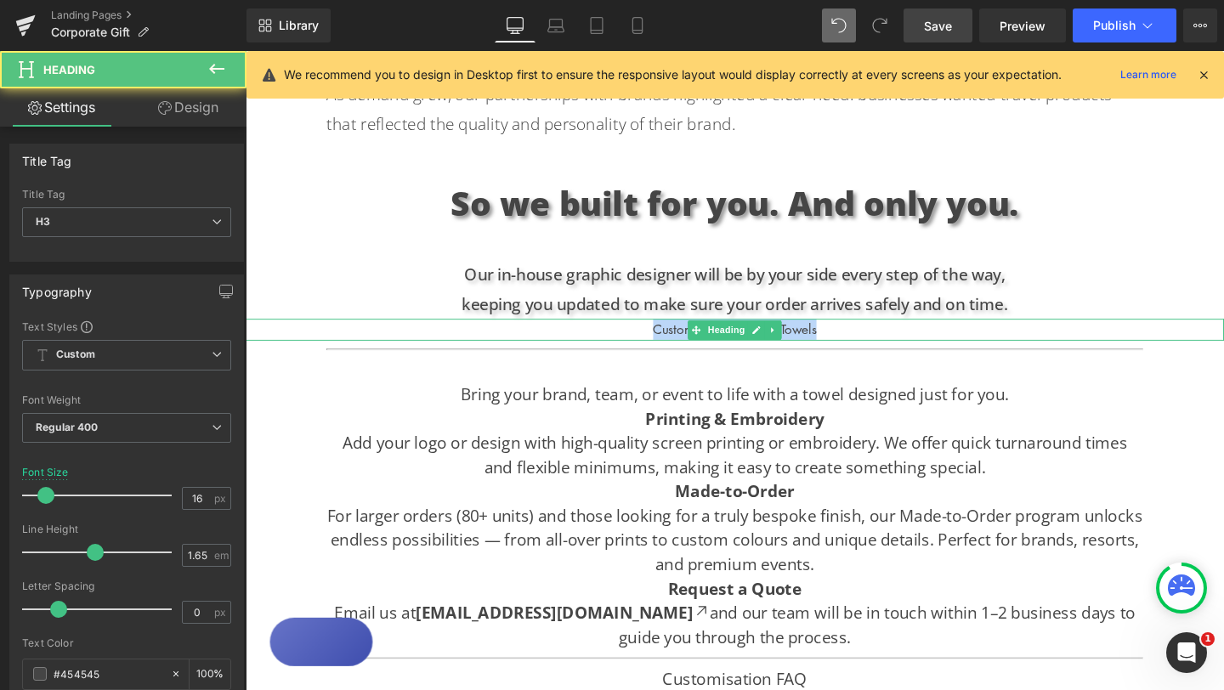
drag, startPoint x: 669, startPoint y: 313, endPoint x: 875, endPoint y: 312, distance: 205.7
click at [875, 332] on h3 "Customise Your Sumoii Towels" at bounding box center [760, 343] width 1028 height 22
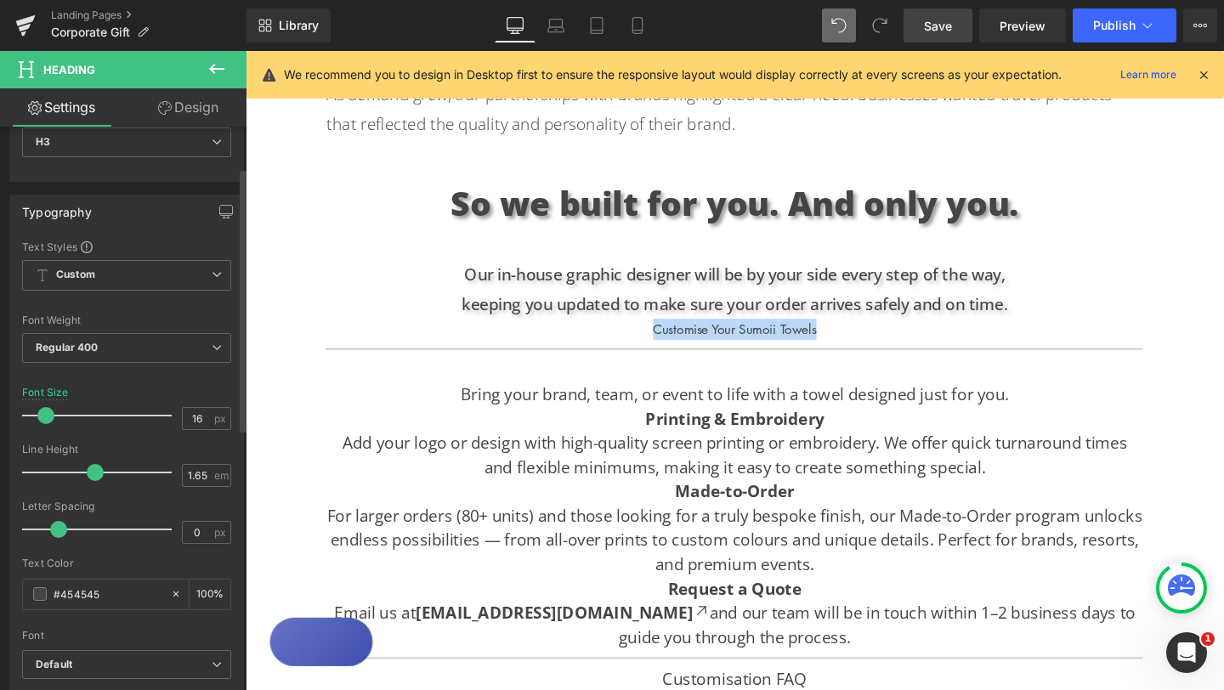
scroll to position [87, 0]
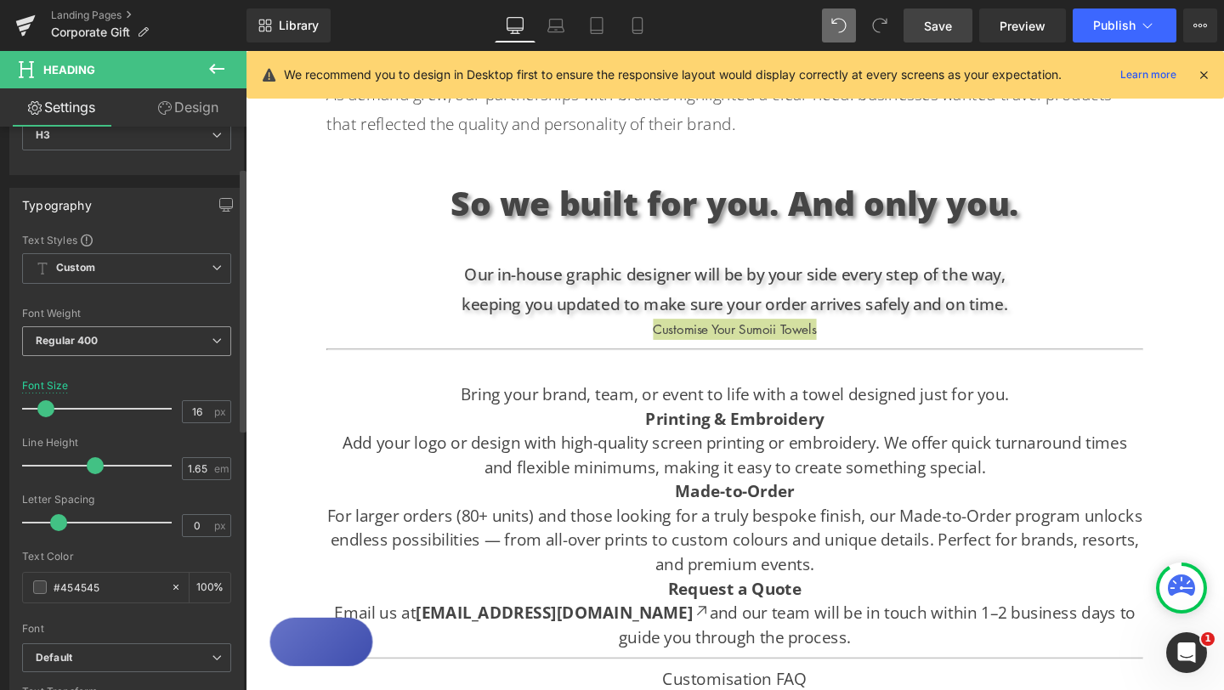
click at [212, 336] on icon at bounding box center [217, 341] width 10 height 10
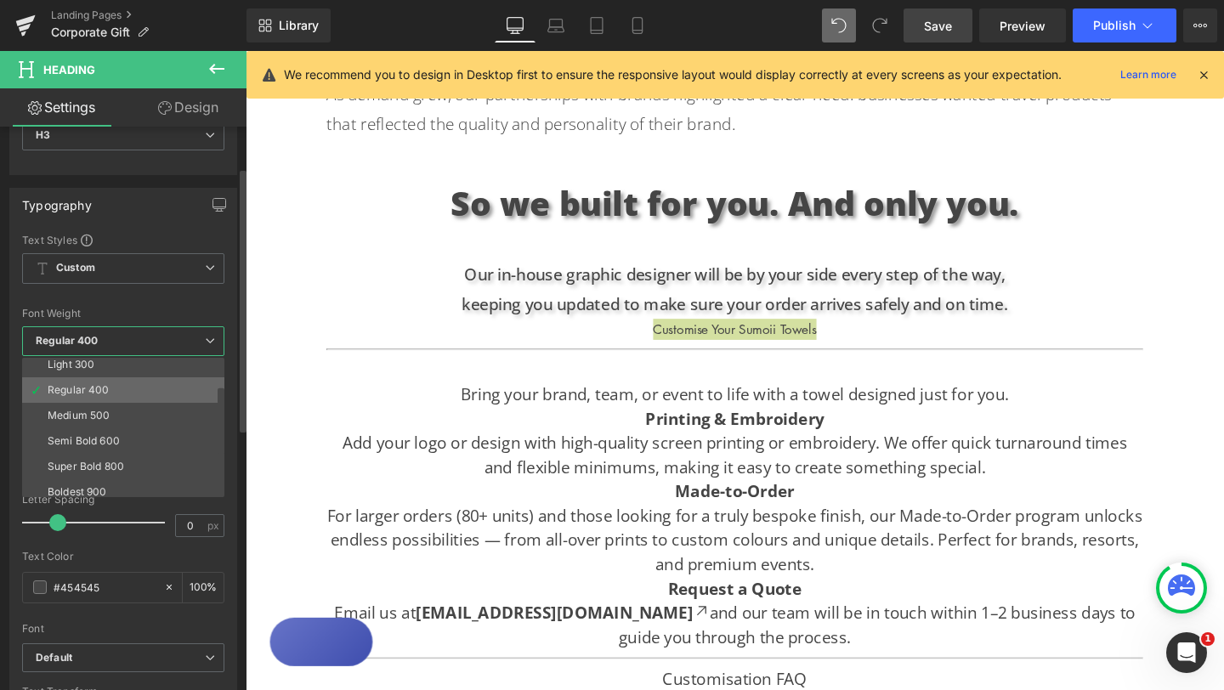
scroll to position [63, 0]
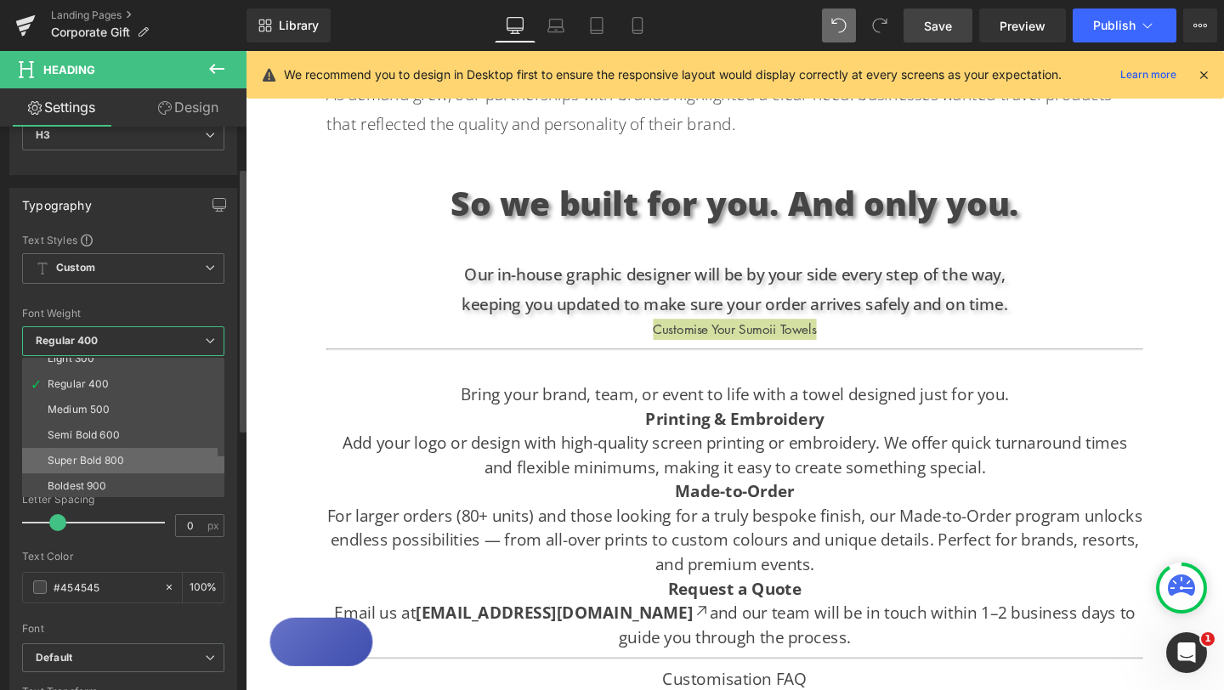
click at [120, 456] on div "Super Bold 800" at bounding box center [86, 461] width 76 height 12
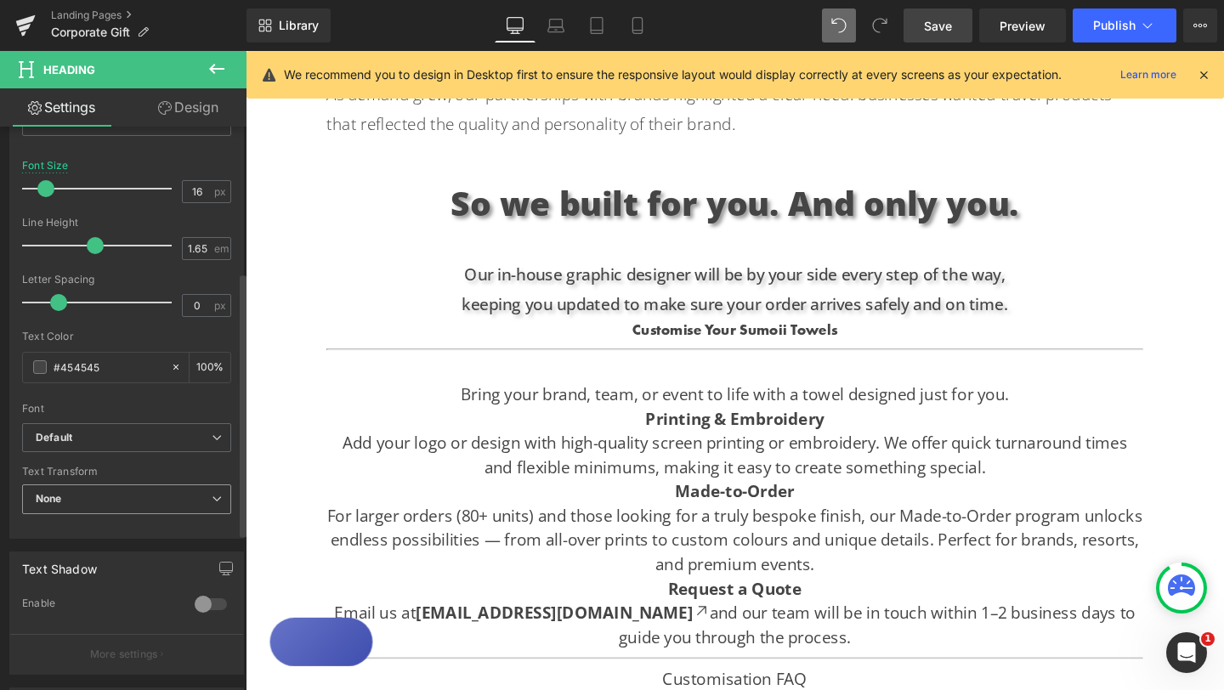
scroll to position [311, 0]
click at [213, 433] on icon at bounding box center [217, 433] width 10 height 10
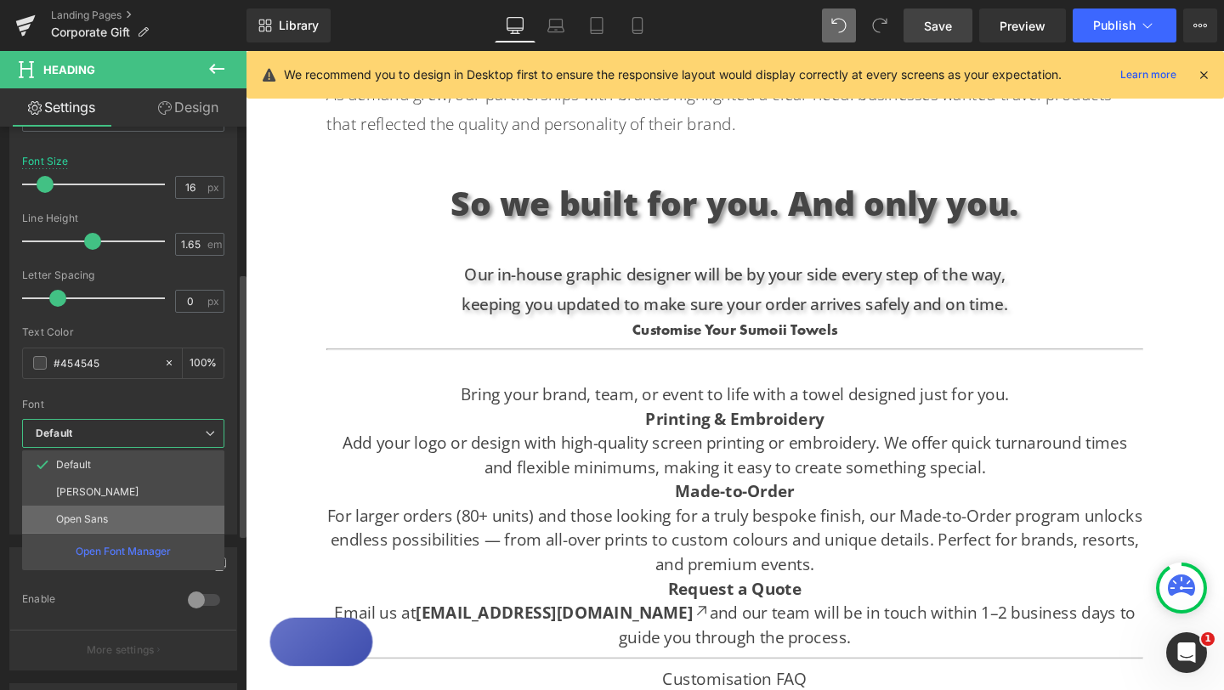
click at [132, 515] on li "Open Sans" at bounding box center [123, 519] width 202 height 27
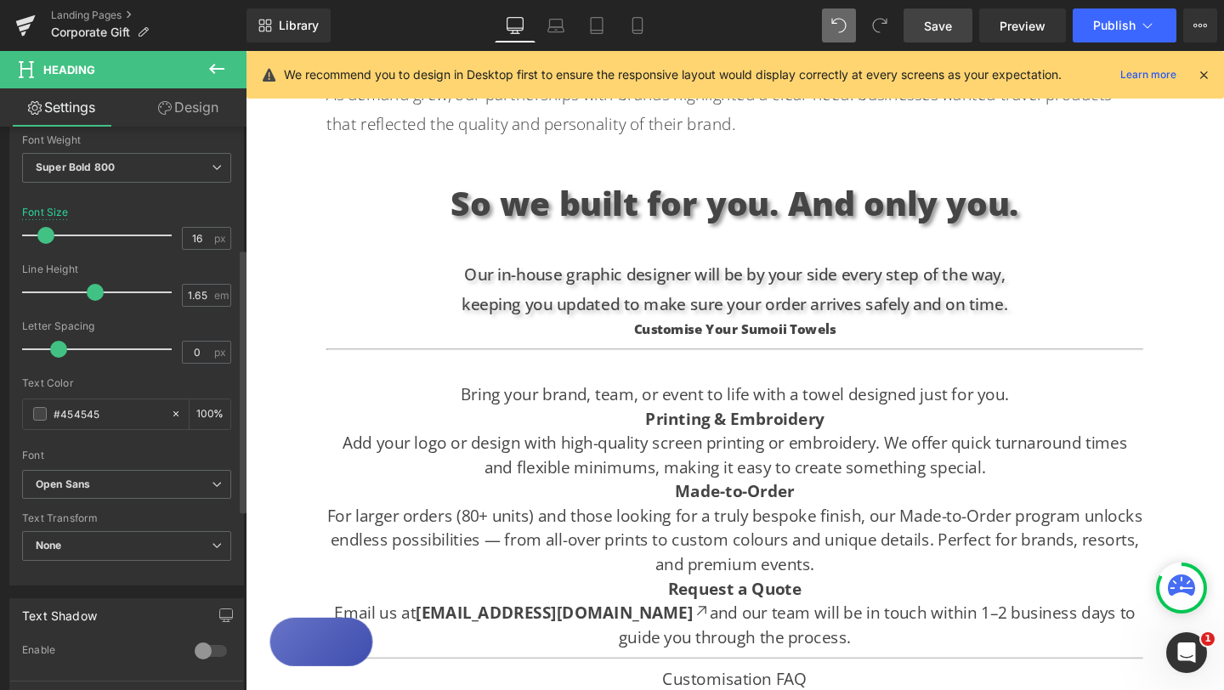
scroll to position [259, 0]
click at [65, 238] on div at bounding box center [101, 236] width 141 height 34
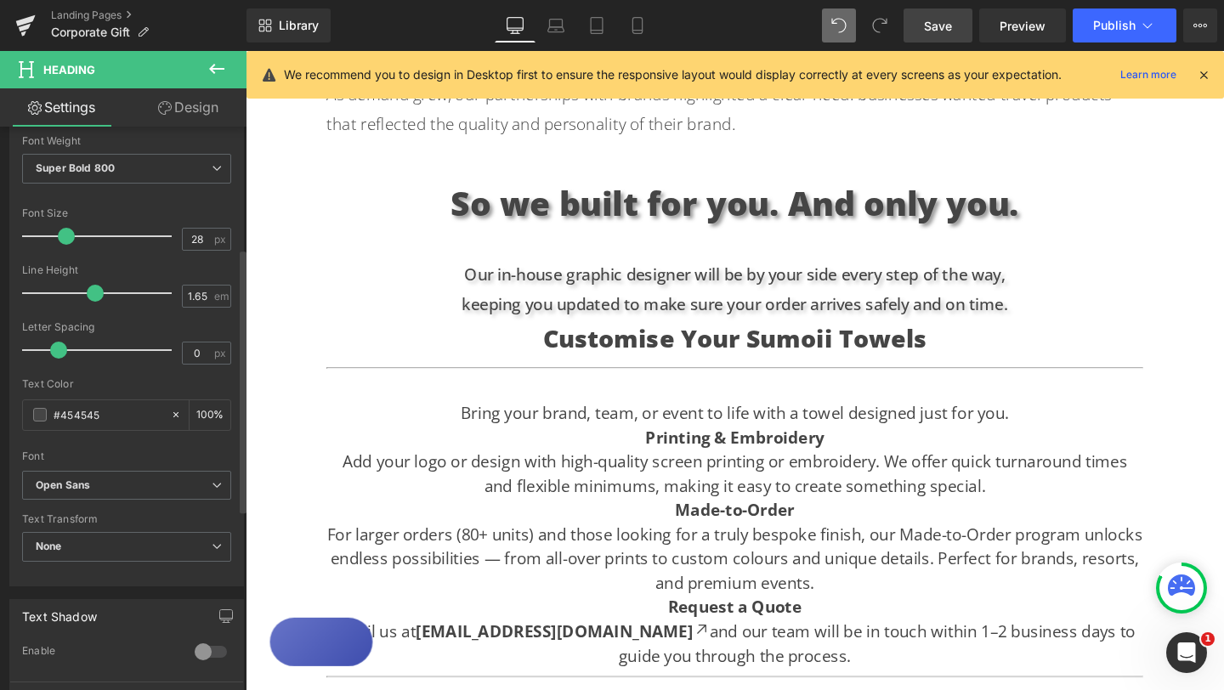
type input "26"
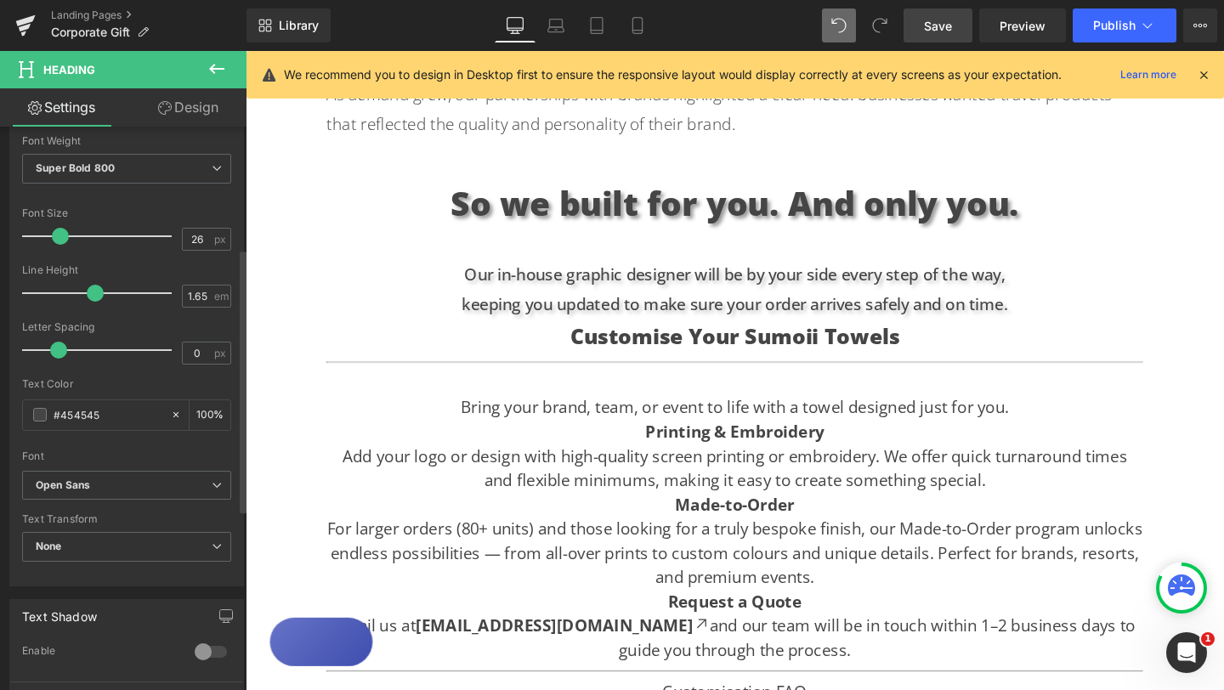
click at [59, 237] on span at bounding box center [60, 236] width 17 height 17
drag, startPoint x: 203, startPoint y: 299, endPoint x: 169, endPoint y: 299, distance: 34.0
click at [169, 299] on div "Line Height 1.65 em" at bounding box center [126, 292] width 209 height 57
type input "1.8"
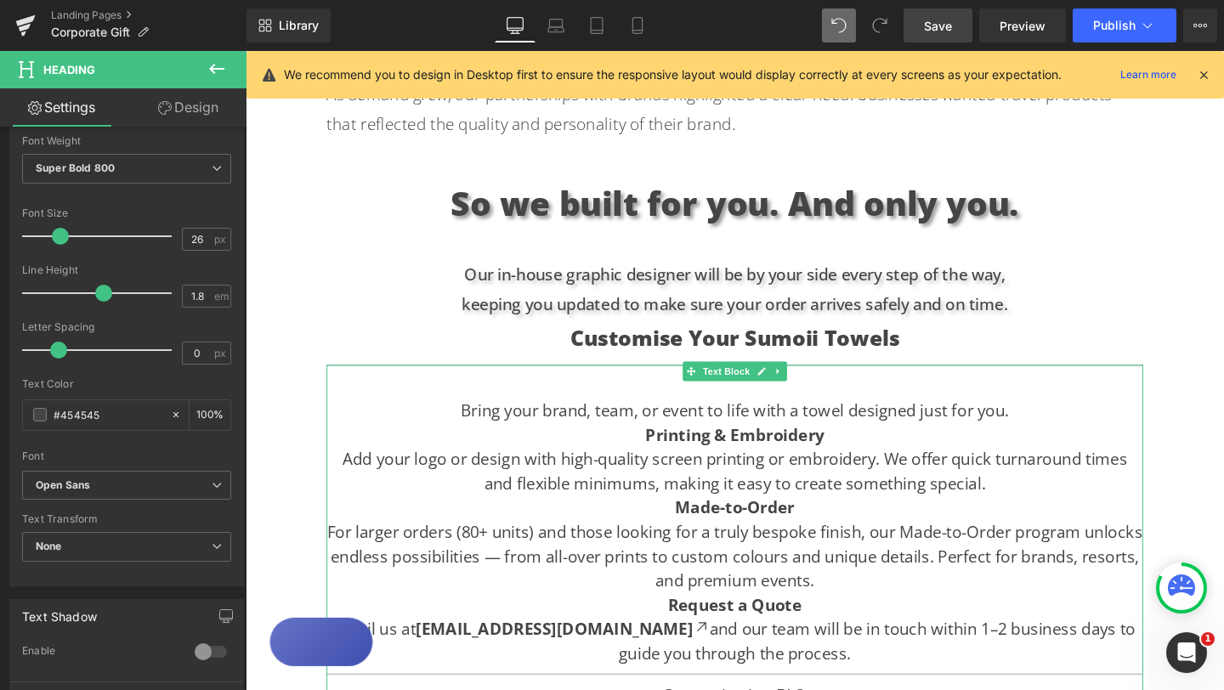
click at [535, 381] on div "Bring your brand, team, or event to life with a towel designed just for you. Pr…" at bounding box center [760, 650] width 858 height 539
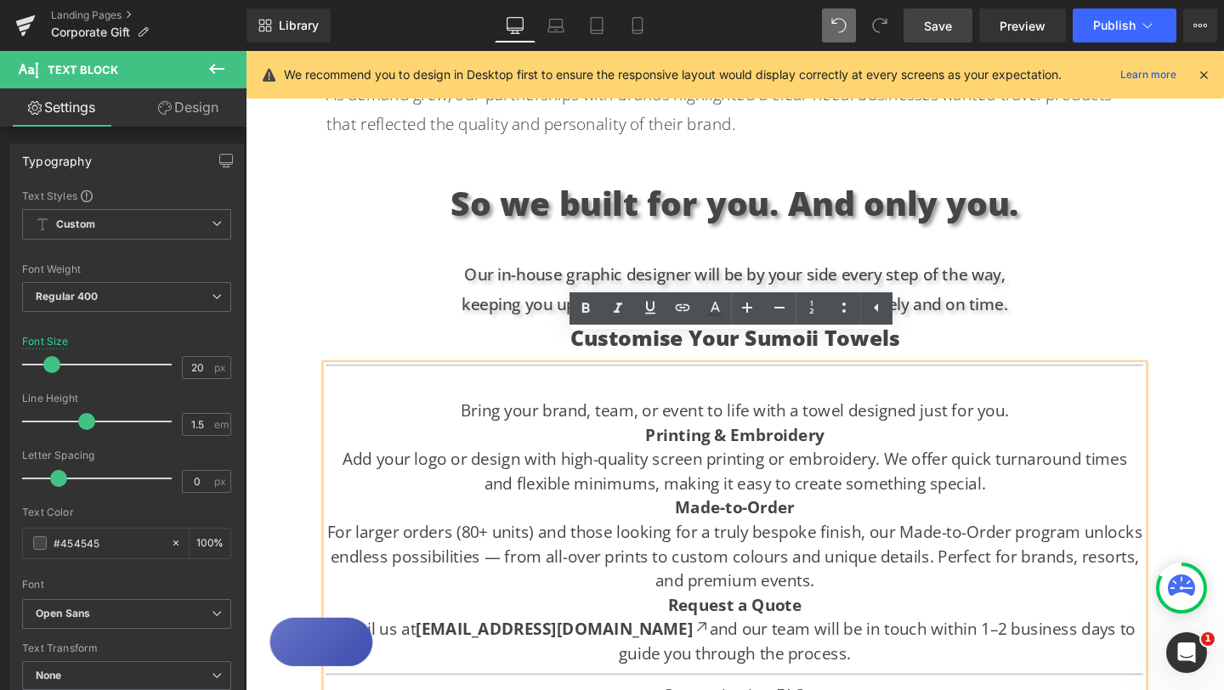
click at [1206, 431] on div "Text Block Hero Banner Looking for the perfect gift for creative teams, leaders…" at bounding box center [760, 113] width 1028 height 2062
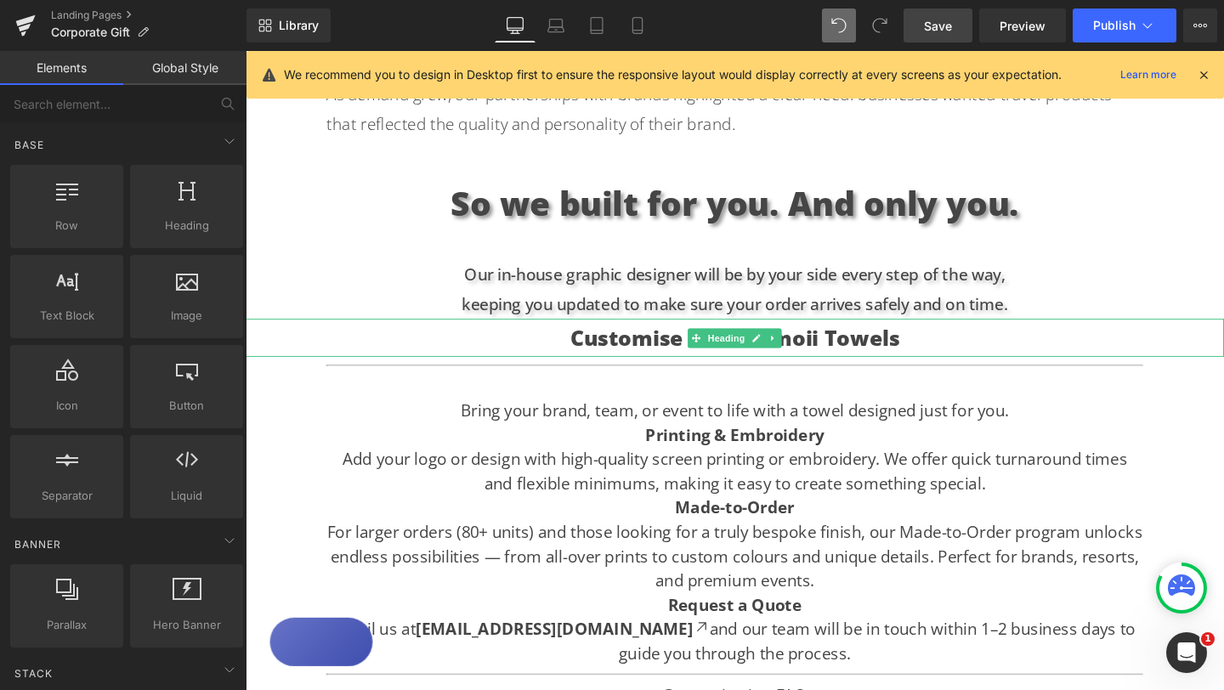
click at [588, 332] on h3 "Customise Your Sumoii Towels" at bounding box center [760, 352] width 1028 height 40
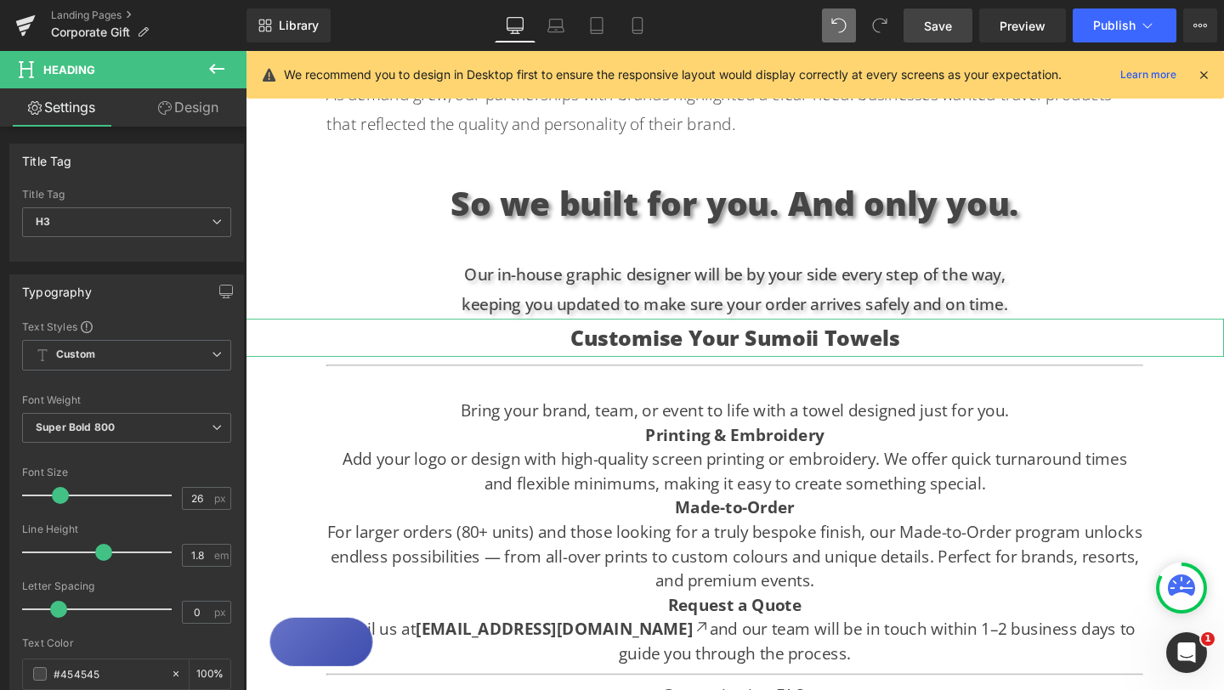
click at [201, 116] on link "Design" at bounding box center [188, 107] width 123 height 38
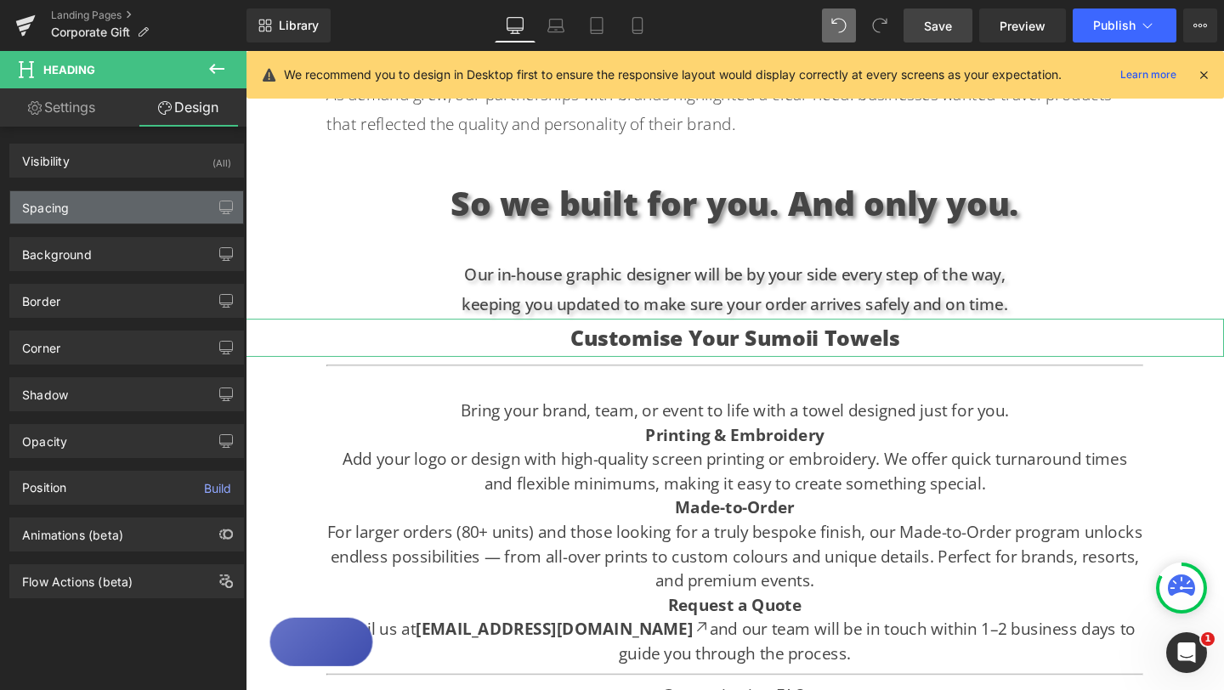
type input "0"
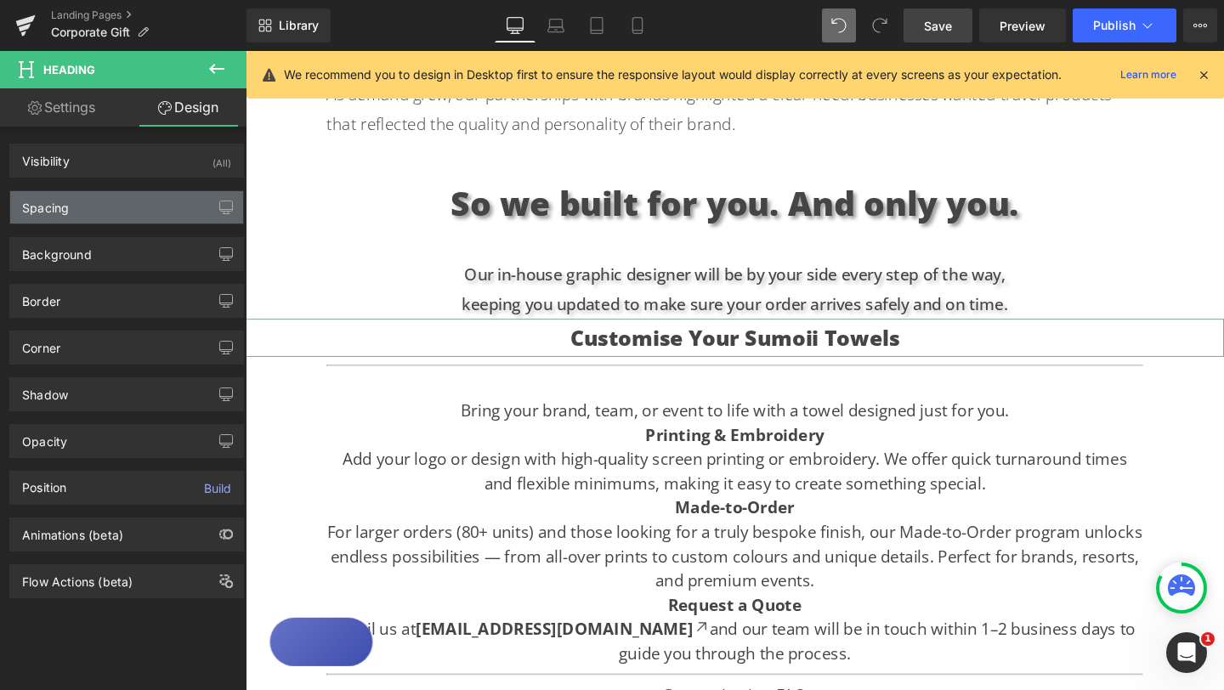
type input "0"
click at [149, 201] on div "Spacing" at bounding box center [126, 207] width 233 height 32
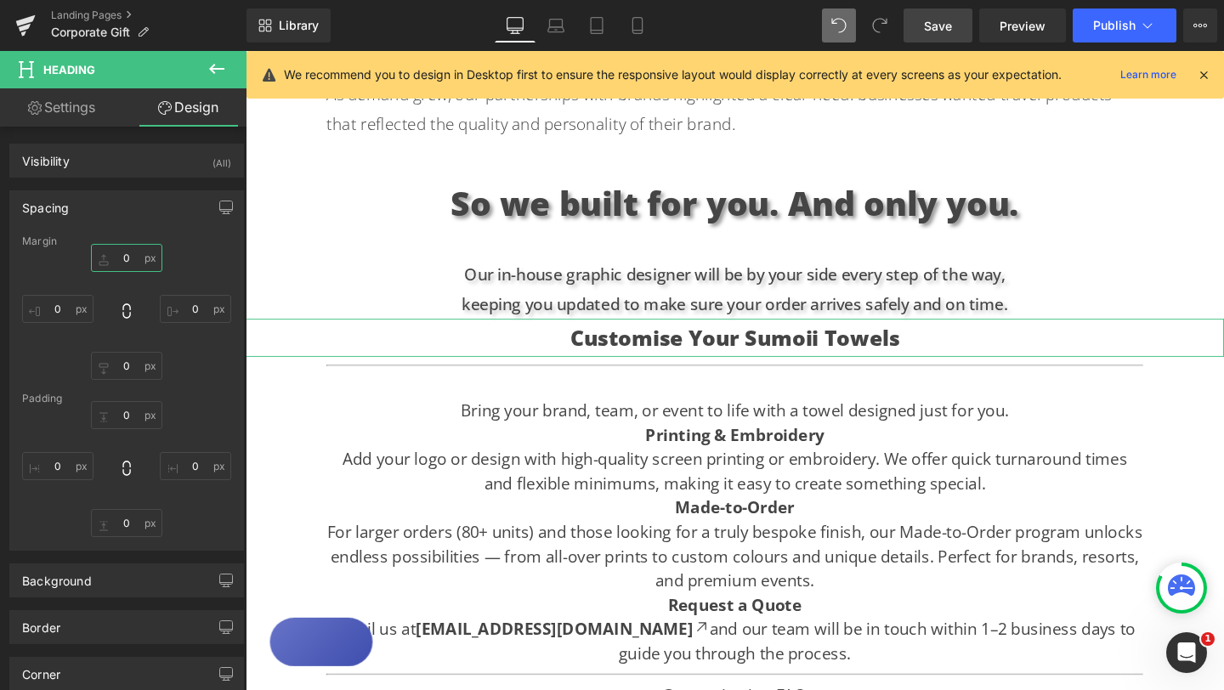
click at [125, 258] on input "0" at bounding box center [126, 258] width 71 height 28
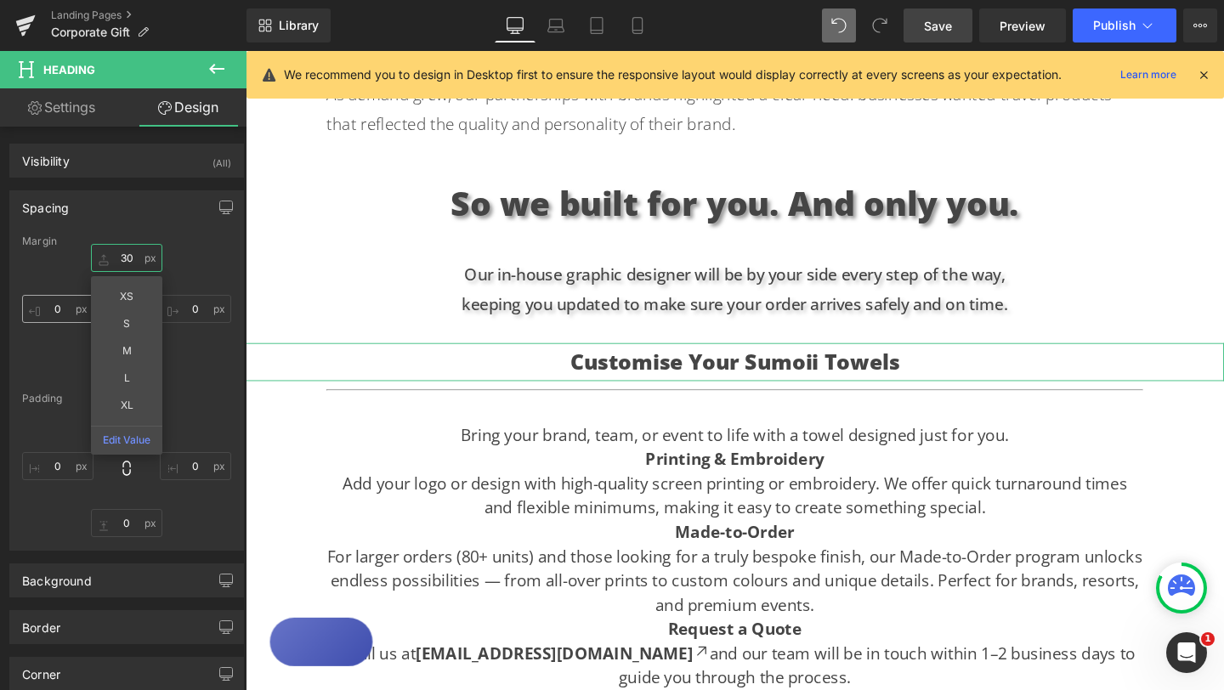
type input "30"
click at [59, 309] on input "0" at bounding box center [57, 309] width 71 height 28
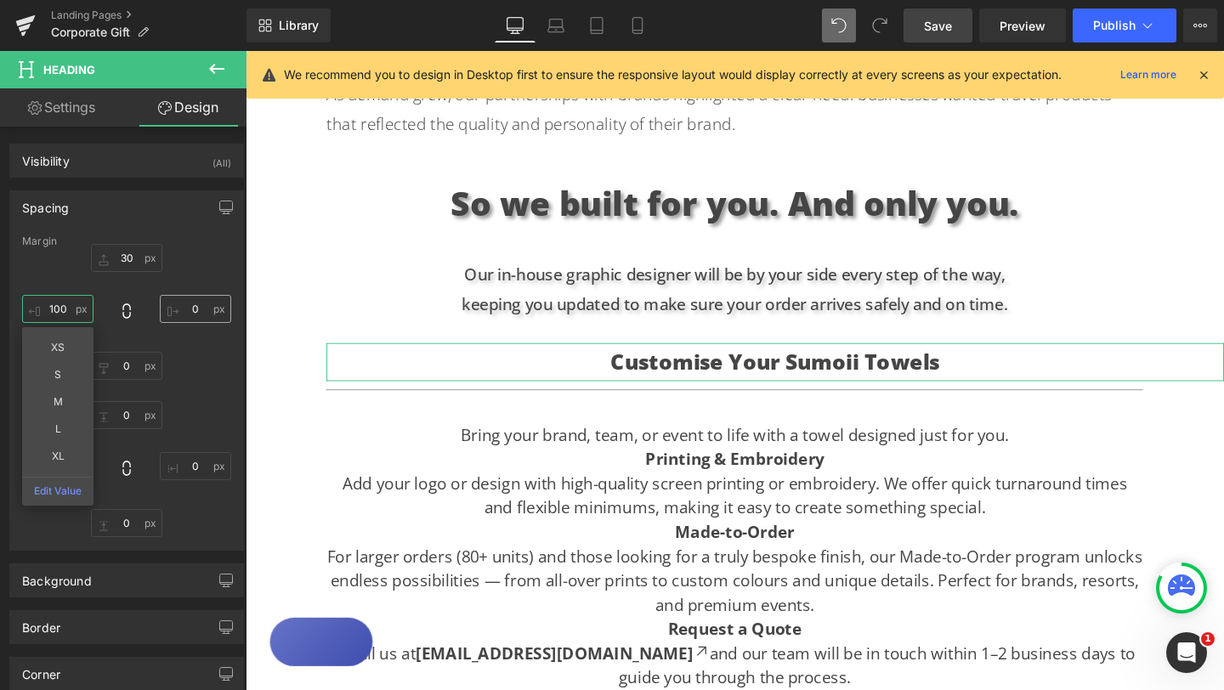
type input "100"
click at [189, 308] on input "0" at bounding box center [195, 309] width 71 height 28
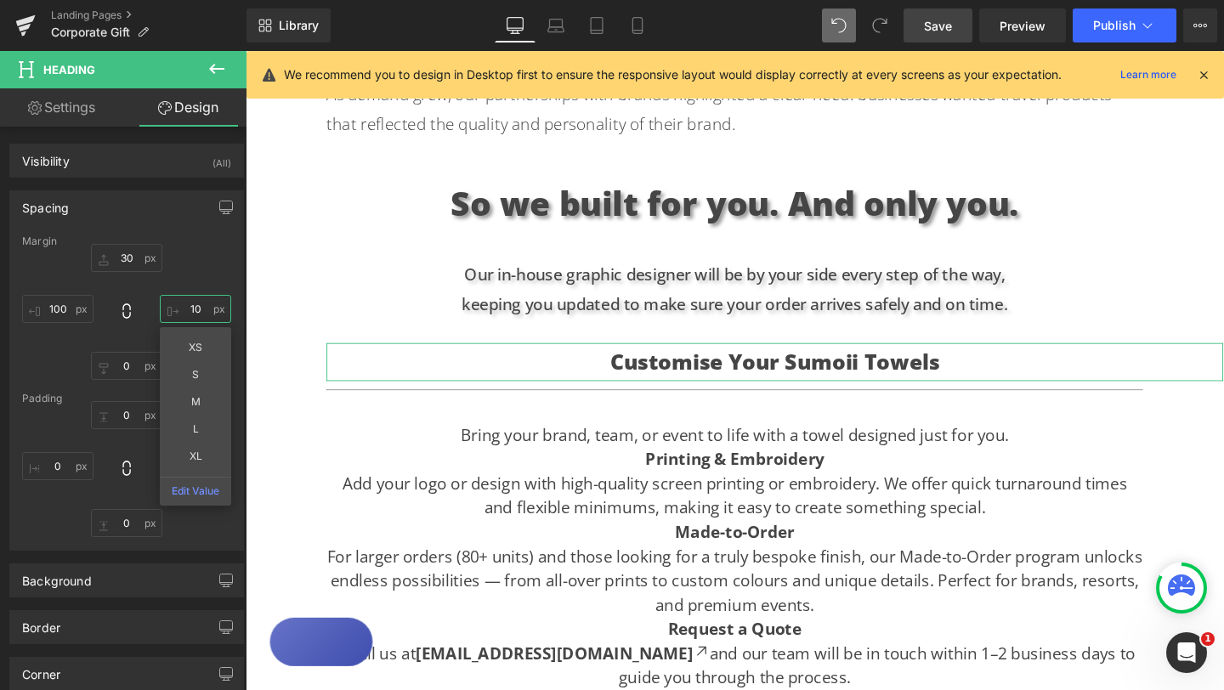
type input "100"
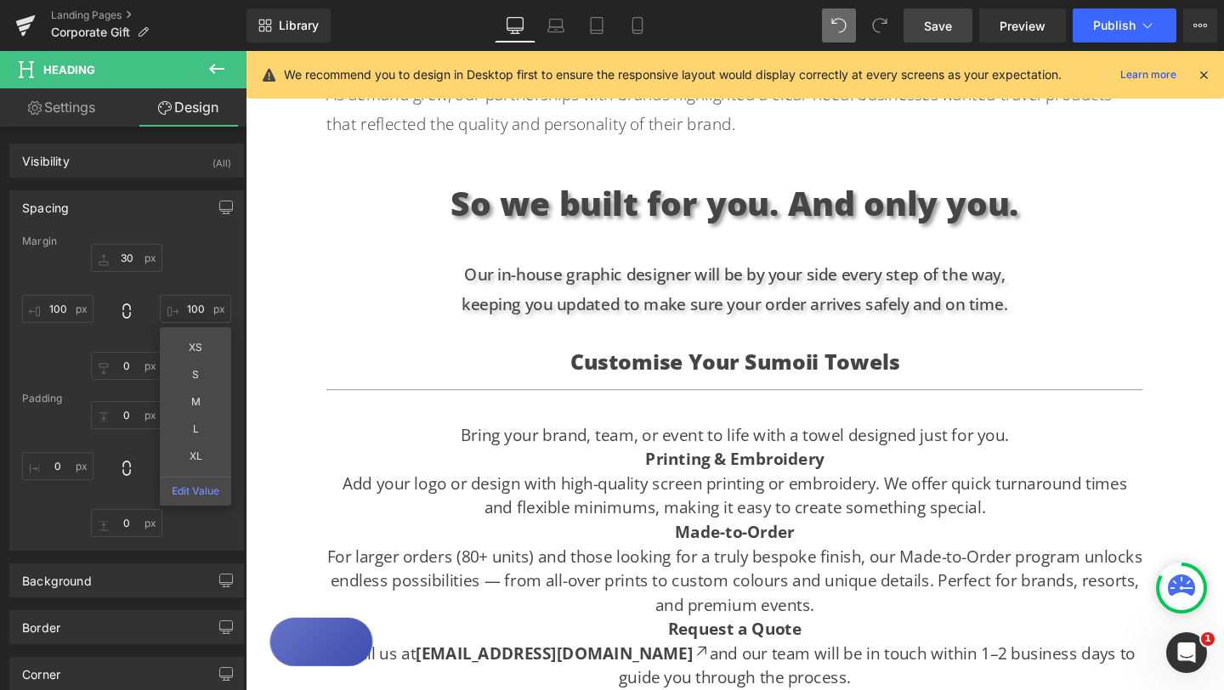
click at [1206, 344] on div "Text Block Hero Banner Looking for the perfect gift for creative teams, leaders…" at bounding box center [760, 125] width 1028 height 2087
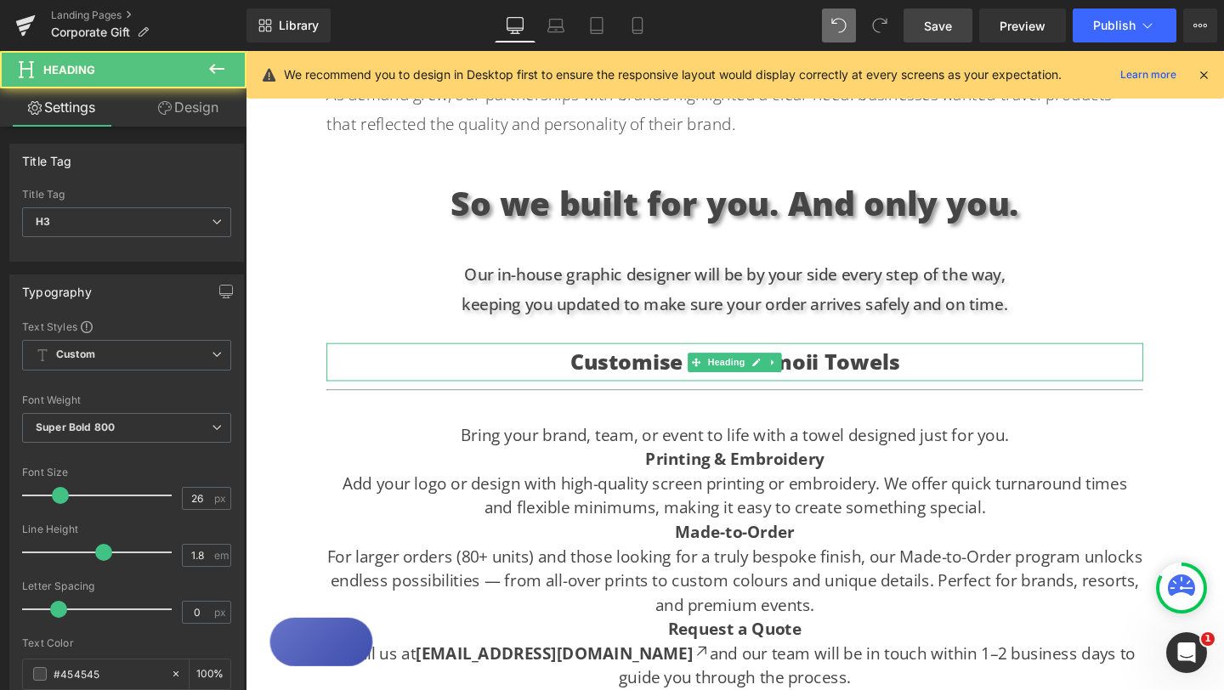
drag, startPoint x: 590, startPoint y: 348, endPoint x: 958, endPoint y: 347, distance: 368.0
click at [1002, 358] on h3 "Customise Your Sumoii Towels" at bounding box center [760, 378] width 858 height 40
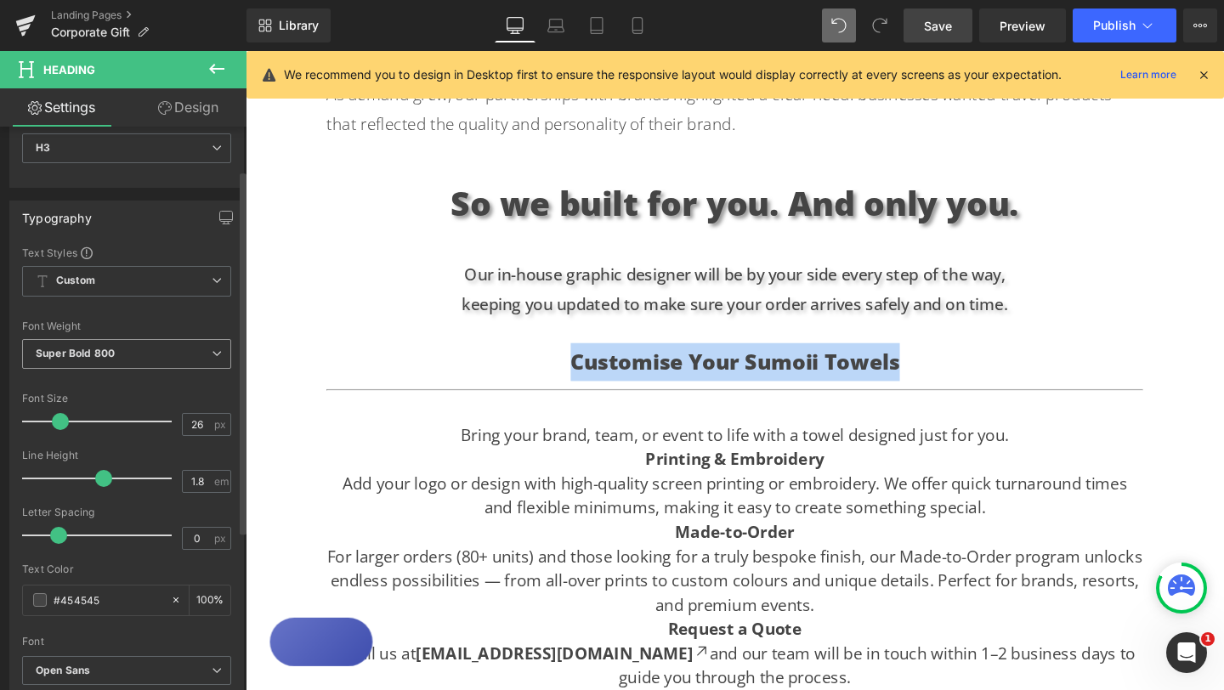
scroll to position [92, 0]
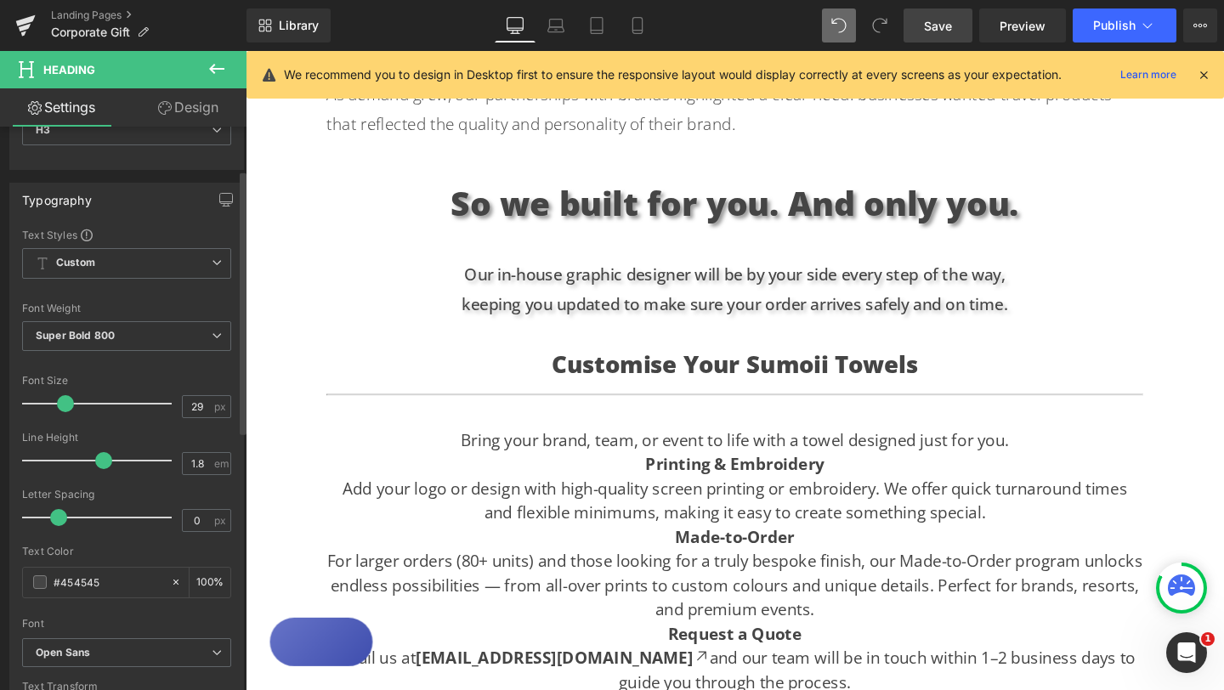
type input "30"
click at [69, 406] on span at bounding box center [66, 403] width 17 height 17
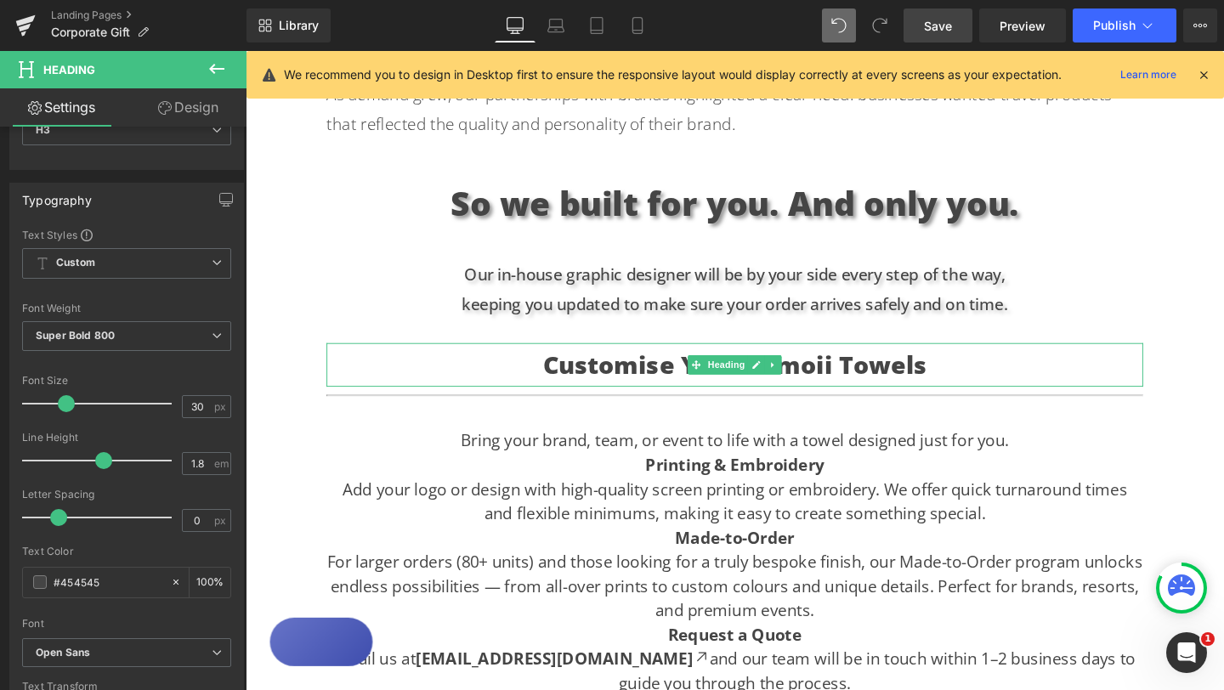
click at [1180, 358] on h3 "Customise Your Sumoii Towels" at bounding box center [760, 381] width 858 height 46
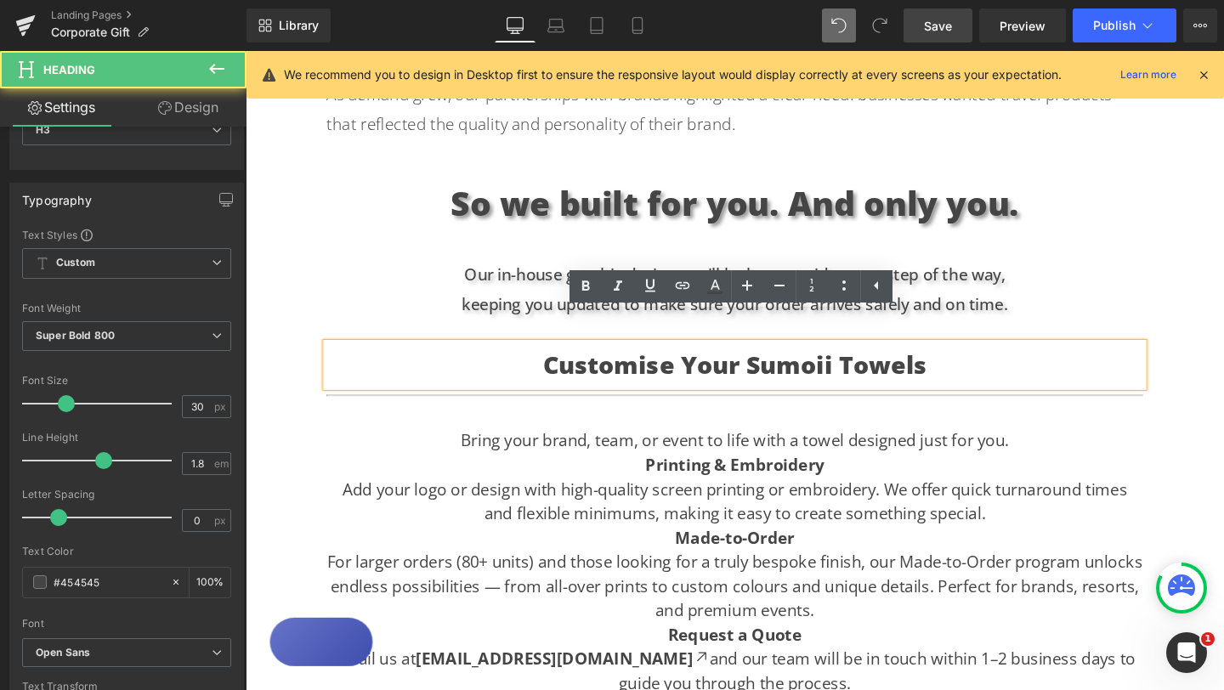
click at [1206, 336] on div "Text Block Hero Banner Looking for the perfect gift for creative teams, leaders…" at bounding box center [760, 128] width 1028 height 2093
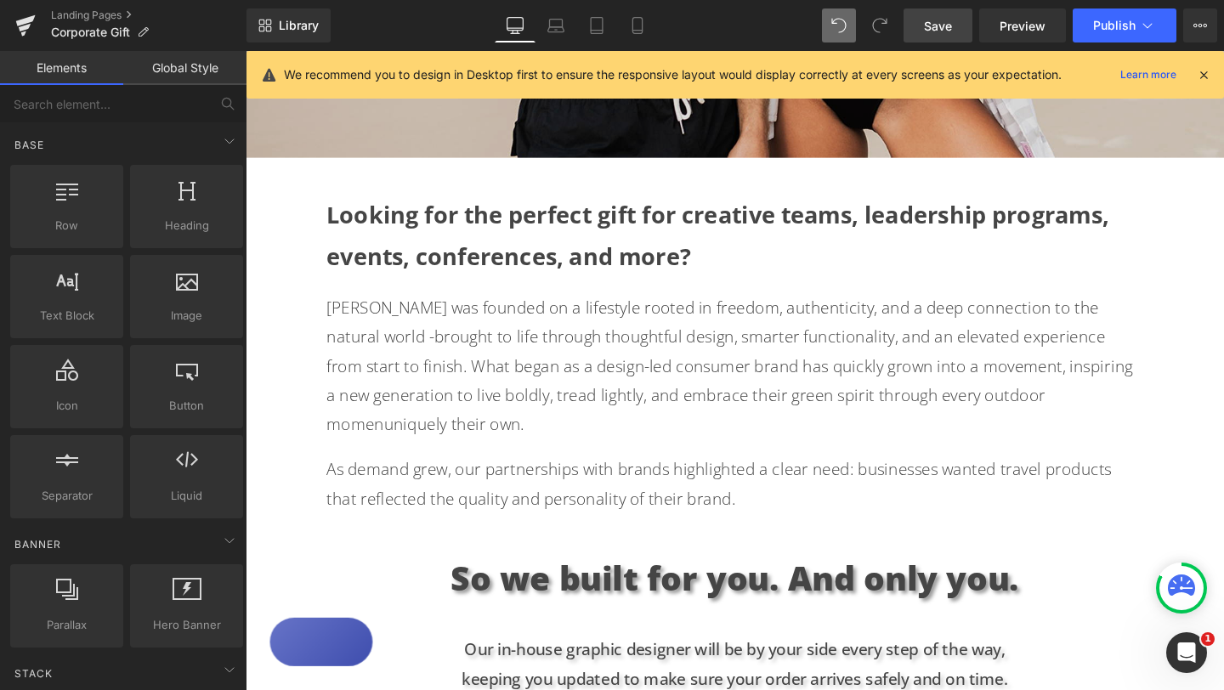
scroll to position [767, 0]
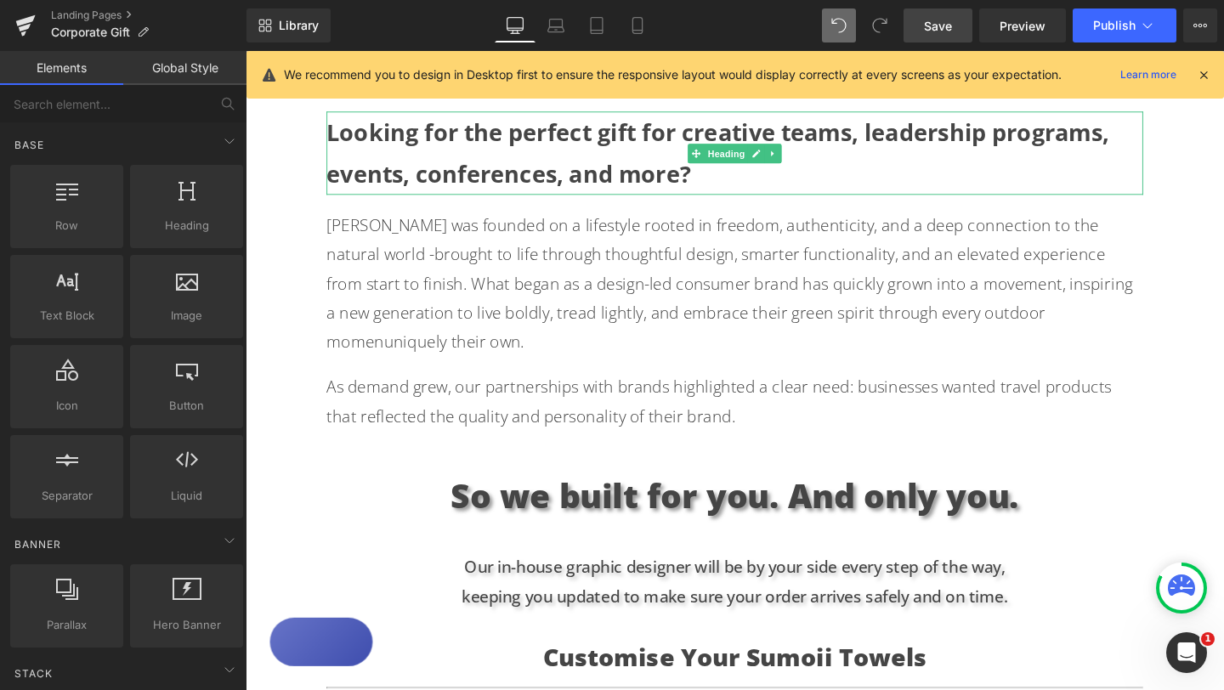
click at [664, 139] on strong "Looking for the perfect gift for creative teams, leadership programs, events, c…" at bounding box center [742, 158] width 823 height 76
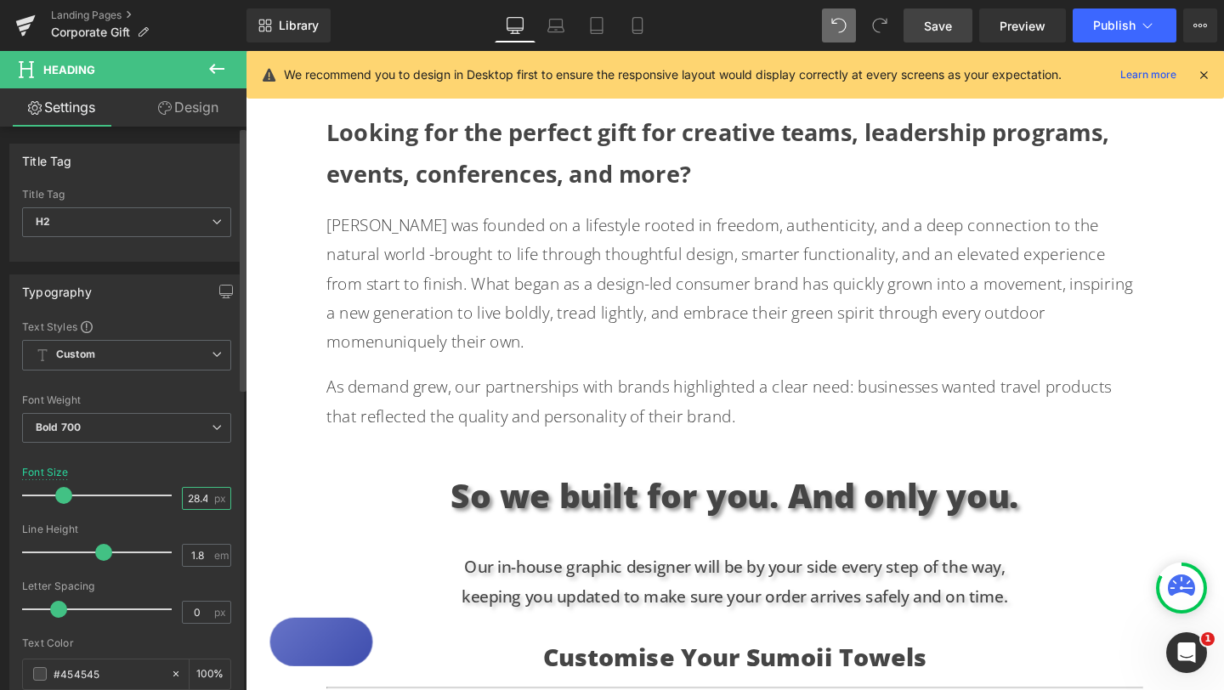
scroll to position [0, 8]
drag, startPoint x: 182, startPoint y: 497, endPoint x: 201, endPoint y: 497, distance: 18.7
click at [201, 497] on input "28.48" at bounding box center [198, 498] width 30 height 21
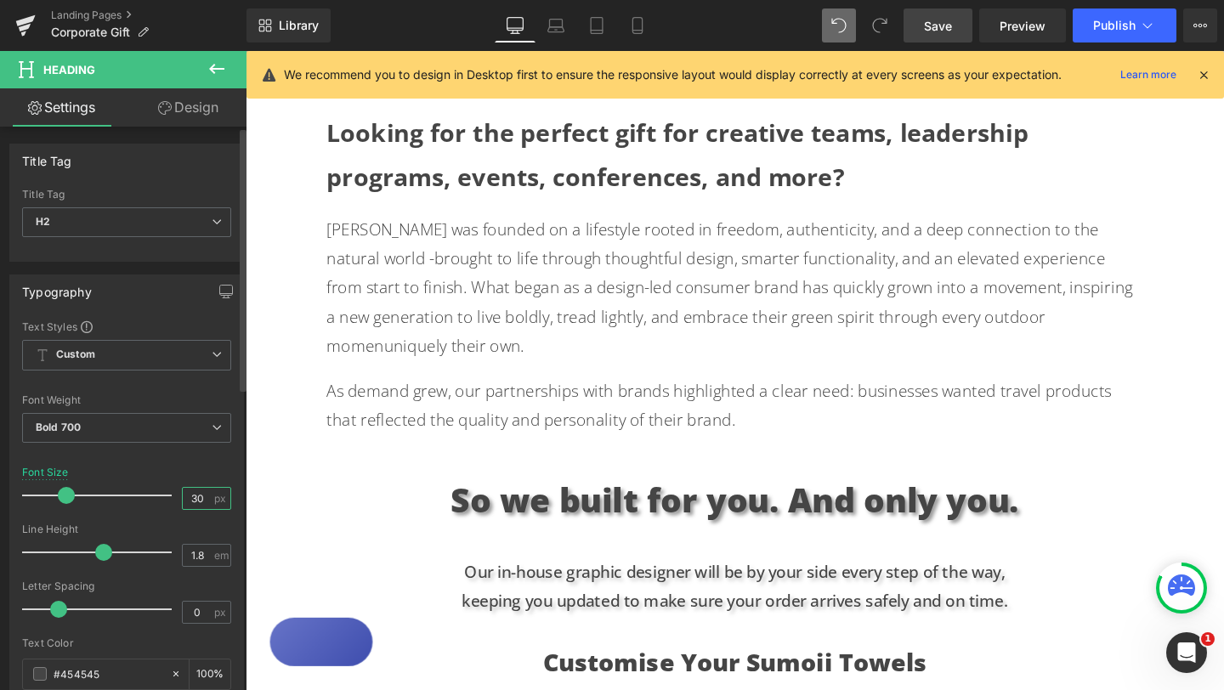
type input "30"
click at [1117, 302] on p "[PERSON_NAME] was founded on a lifestyle rooted in freedom, authenticity, and a…" at bounding box center [760, 300] width 858 height 153
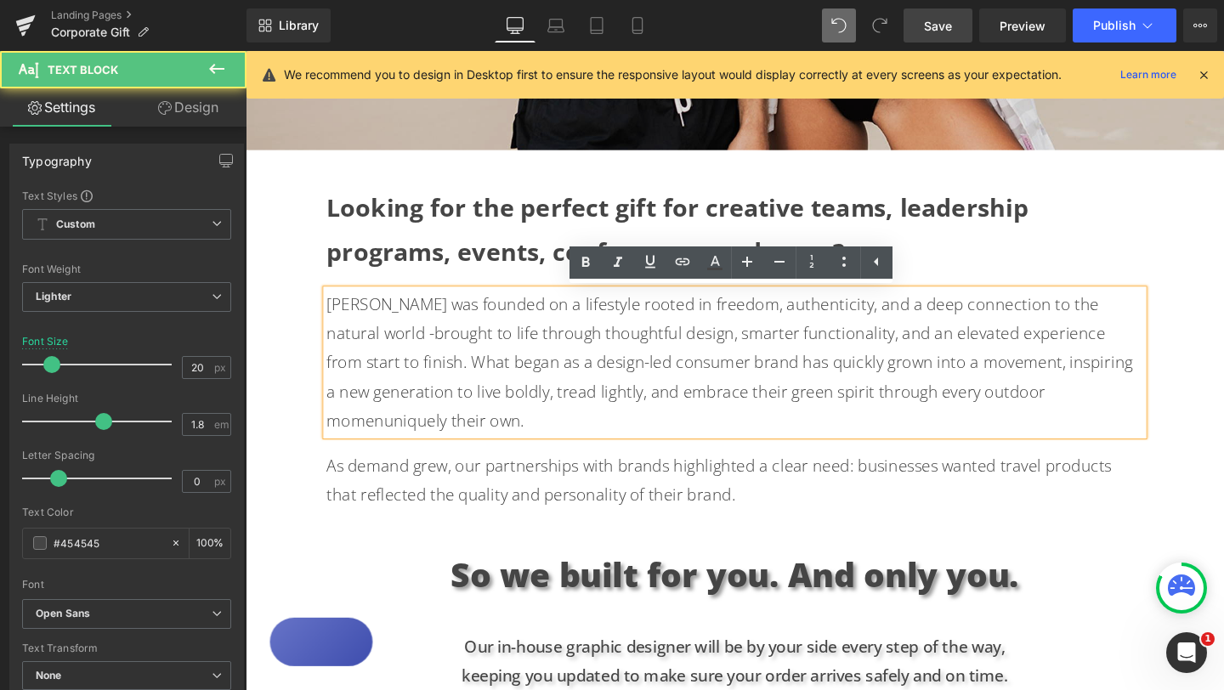
scroll to position [688, 0]
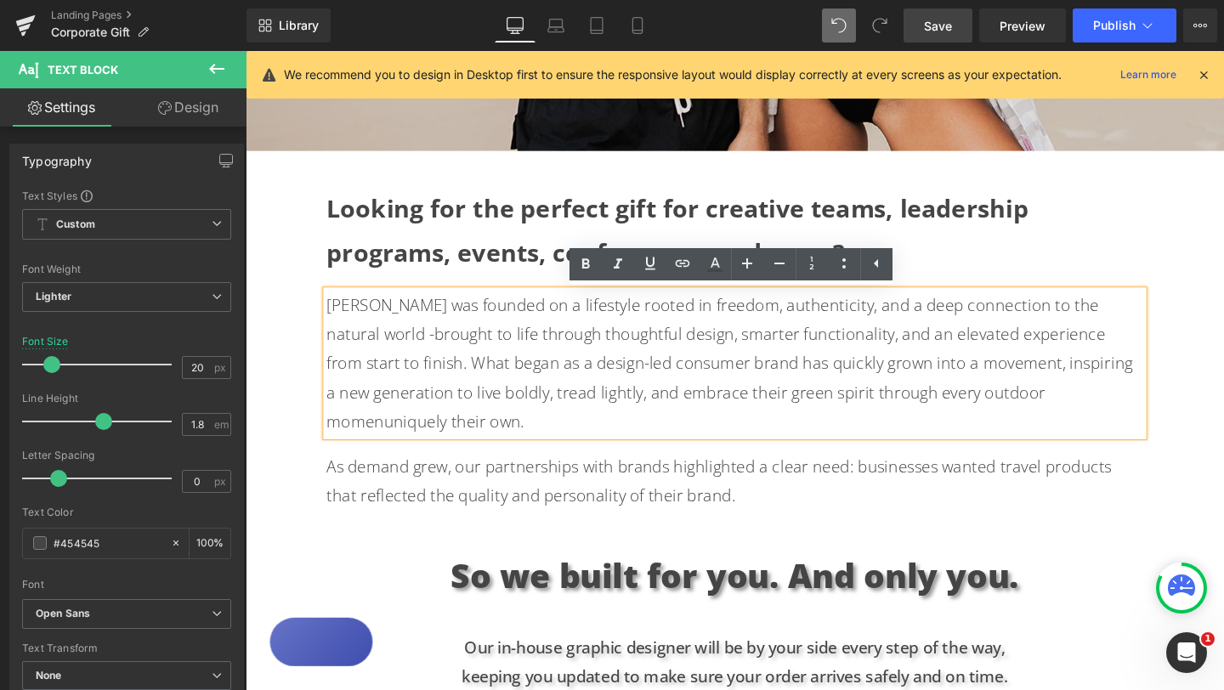
click at [1118, 235] on h2 "Looking for the perfect gift for creative teams, leadership programs, events, c…" at bounding box center [760, 241] width 858 height 92
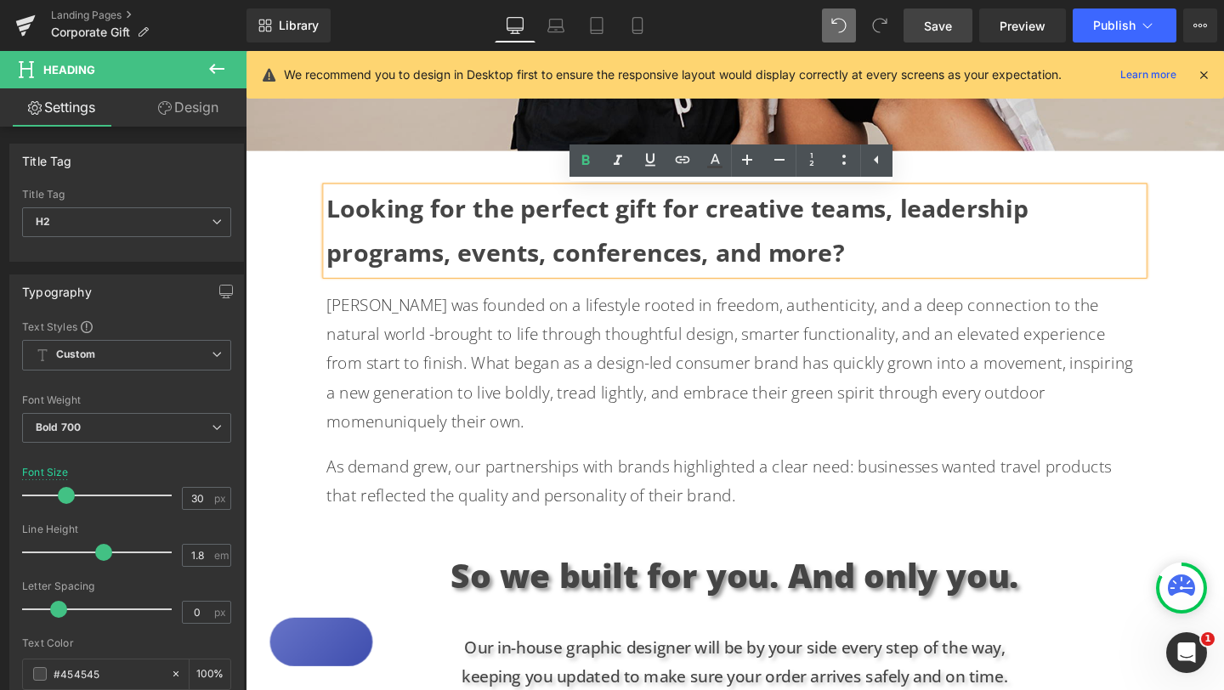
click at [930, 216] on strong "Looking for the perfect gift for creative teams, leadership programs, events, c…" at bounding box center [700, 240] width 738 height 81
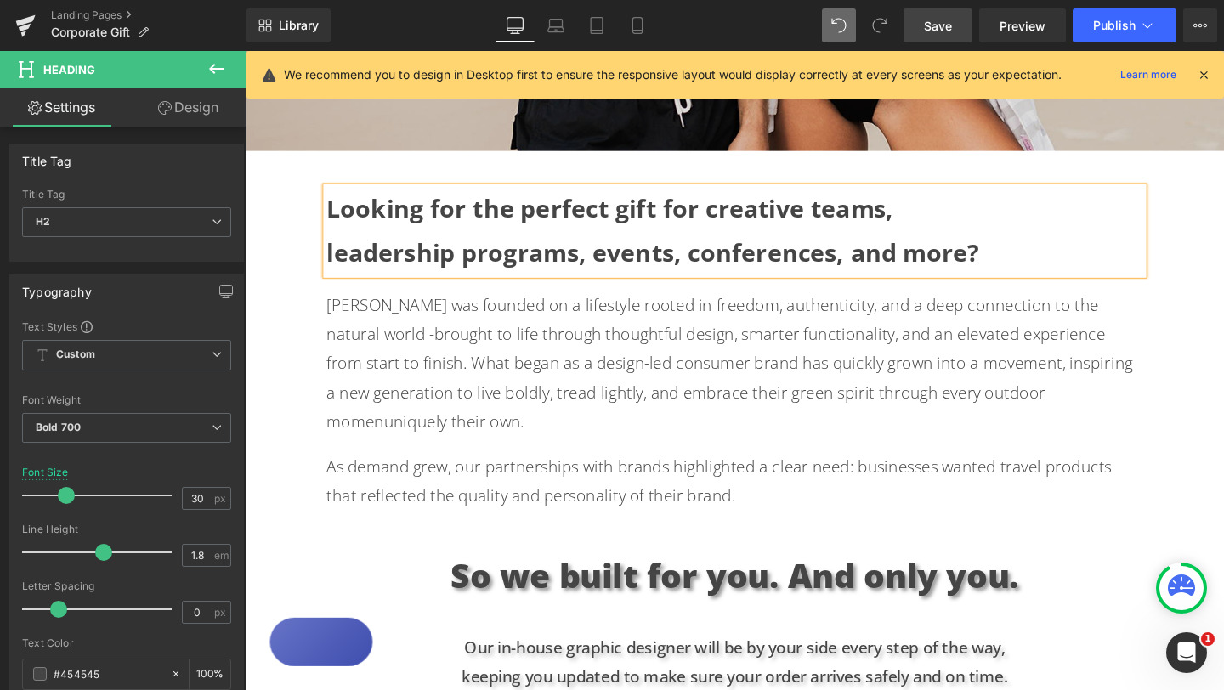
click at [1206, 288] on div "Text Block Hero Banner Looking for the perfect gift for creative teams, leaders…" at bounding box center [760, 519] width 1028 height 2098
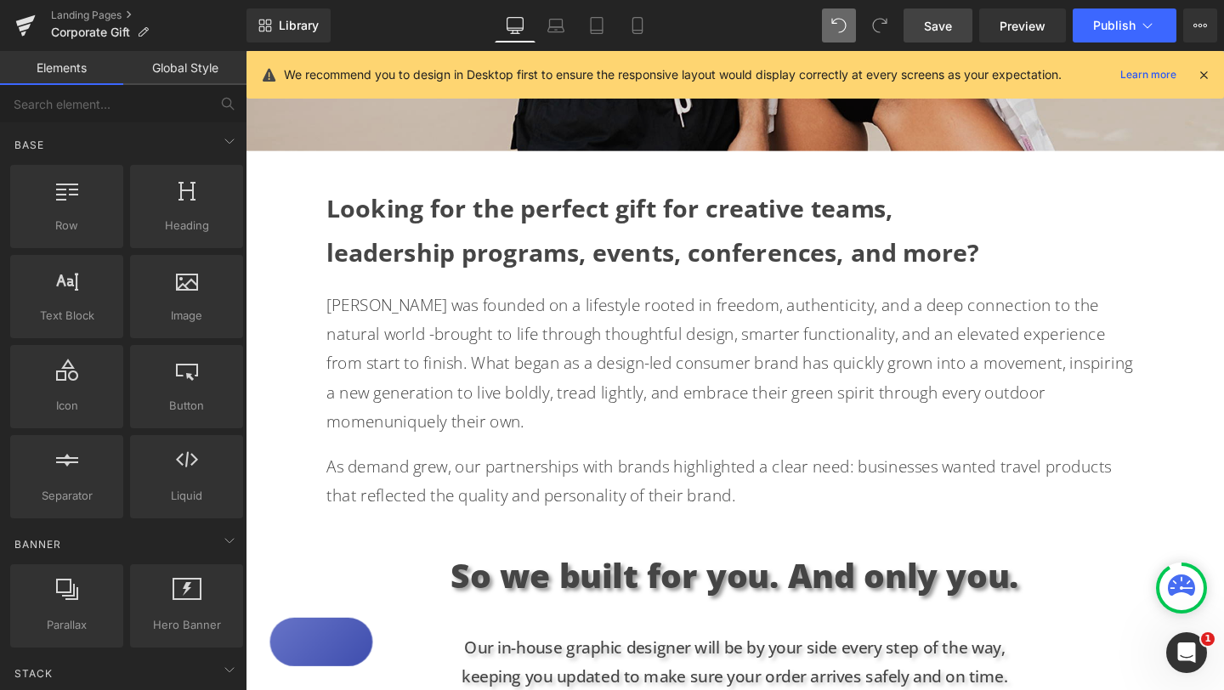
click at [950, 29] on span "Save" at bounding box center [938, 26] width 28 height 18
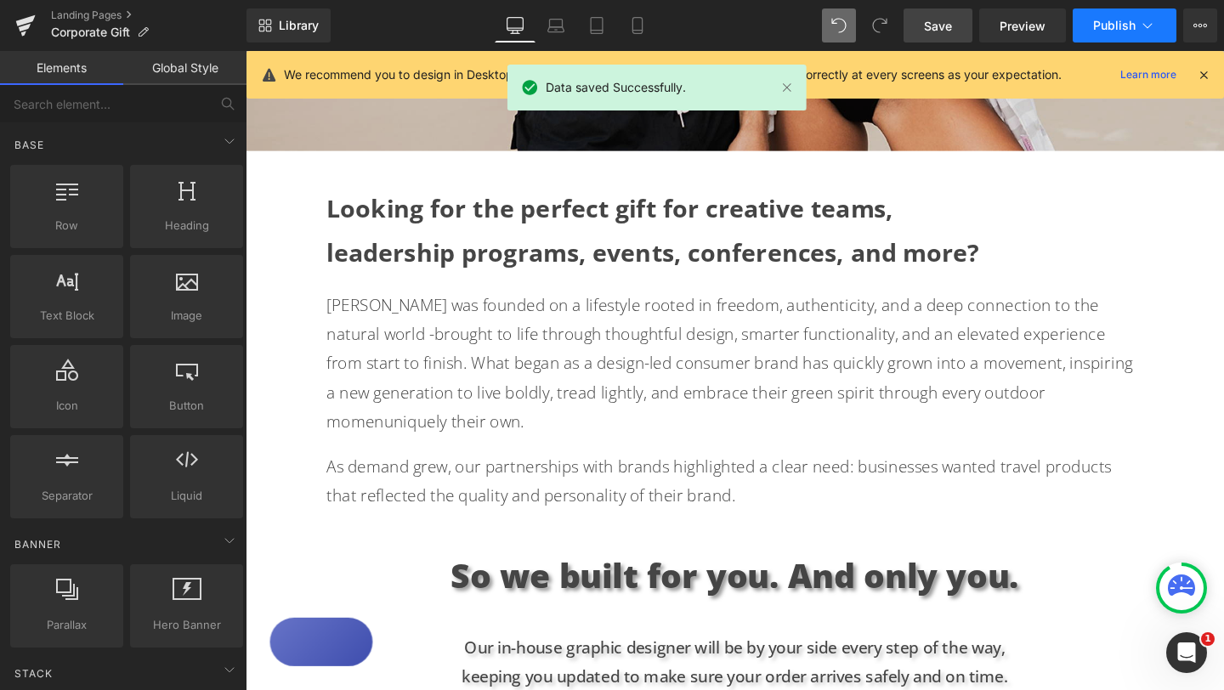
click at [1125, 29] on span "Publish" at bounding box center [1114, 26] width 42 height 14
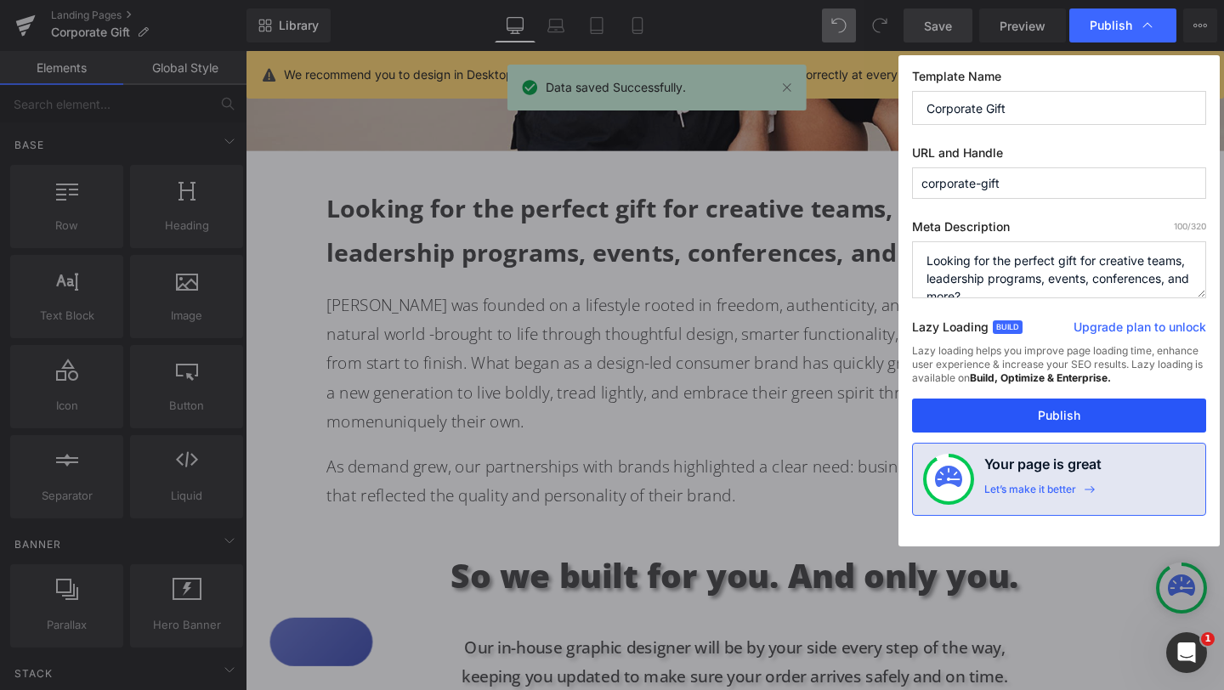
click at [1051, 416] on button "Publish" at bounding box center [1059, 416] width 294 height 34
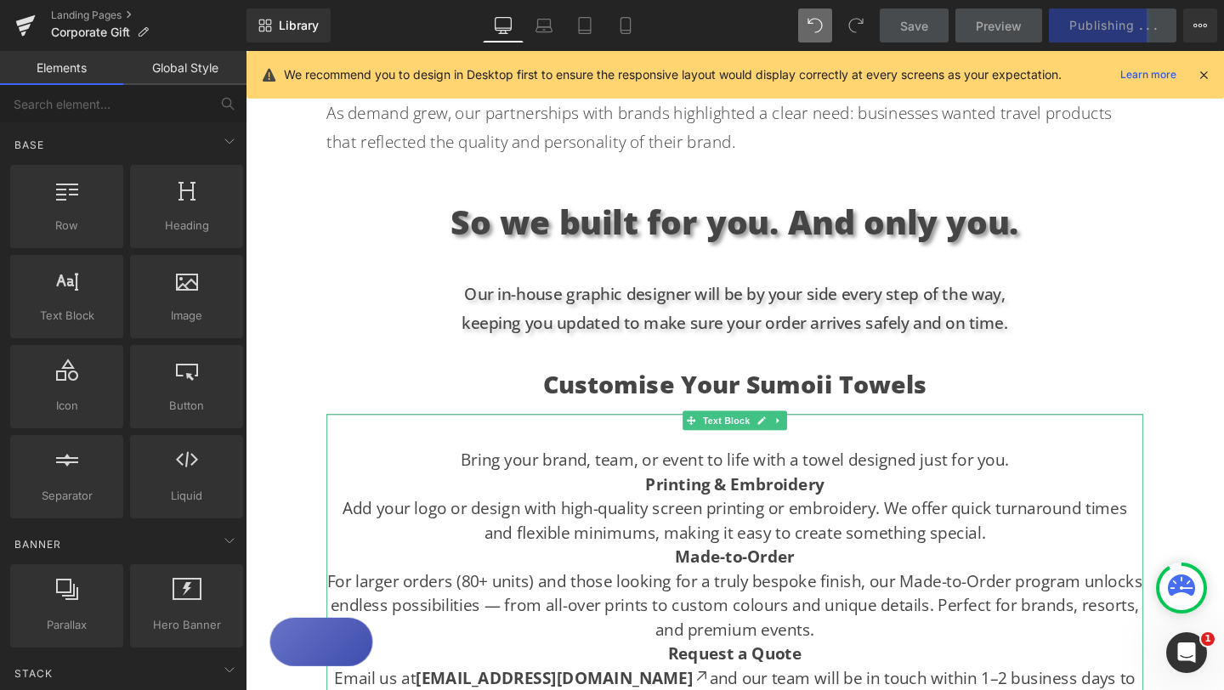
scroll to position [1068, 0]
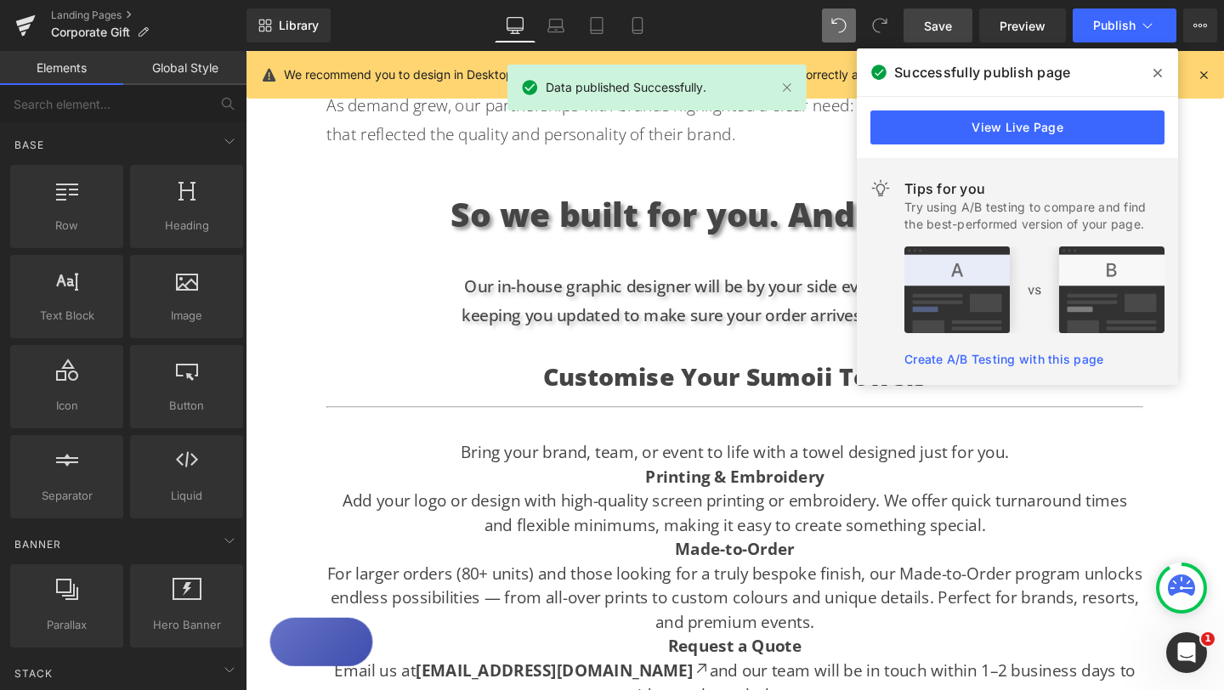
click at [1206, 460] on div "Text Block Hero Banner Looking for the perfect gift for creative teams, leaders…" at bounding box center [760, 139] width 1028 height 2098
click at [1206, 447] on div "Text Block Hero Banner Looking for the perfect gift for creative teams, leaders…" at bounding box center [760, 139] width 1028 height 2098
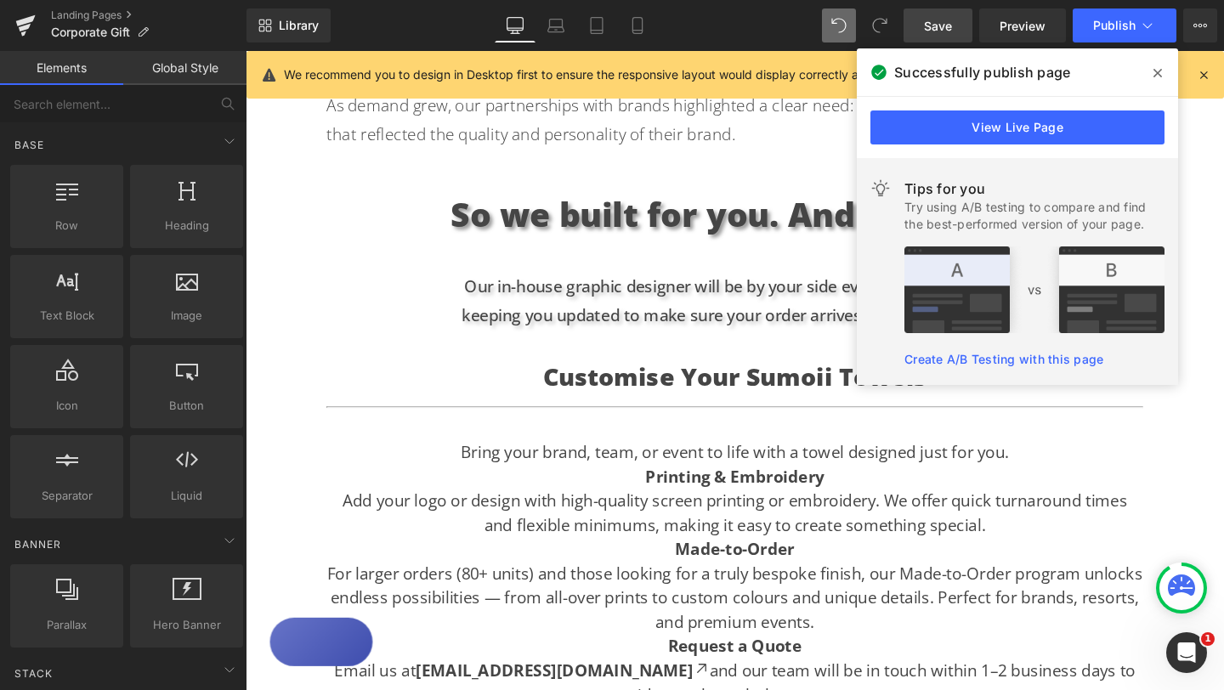
click at [592, 371] on h3 "Customise Your Sumoii Towels" at bounding box center [760, 394] width 858 height 46
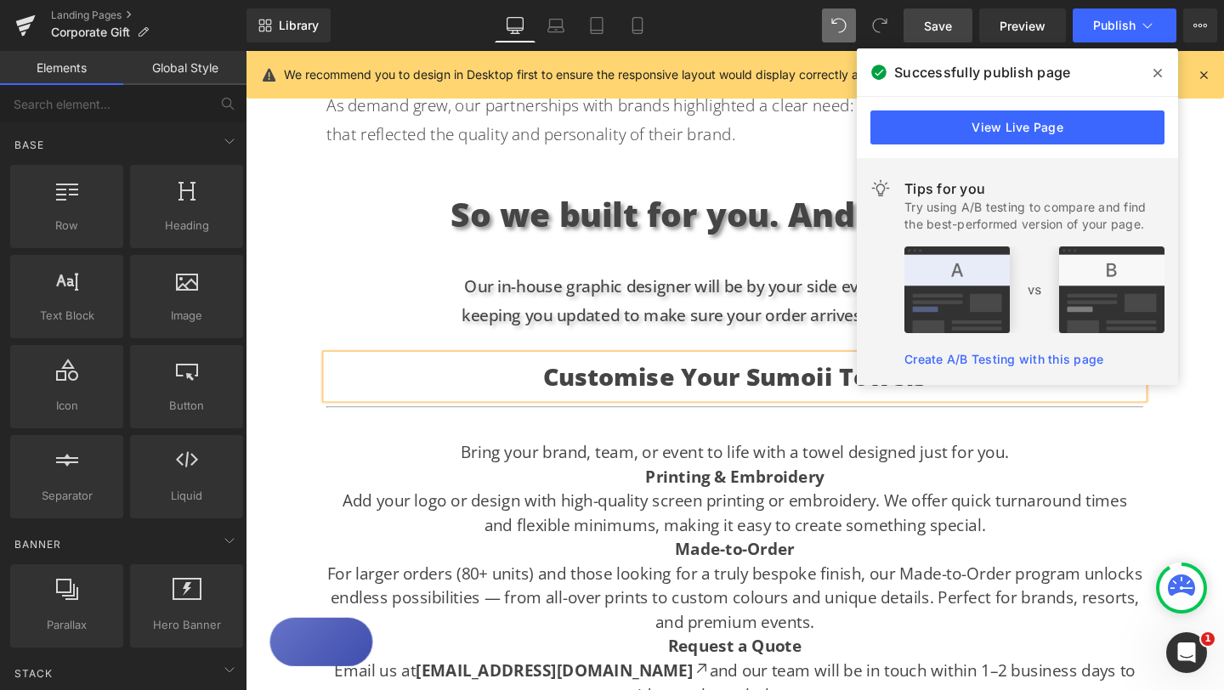
click at [556, 371] on h3 "Customise Your Sumoii Towels" at bounding box center [760, 394] width 858 height 46
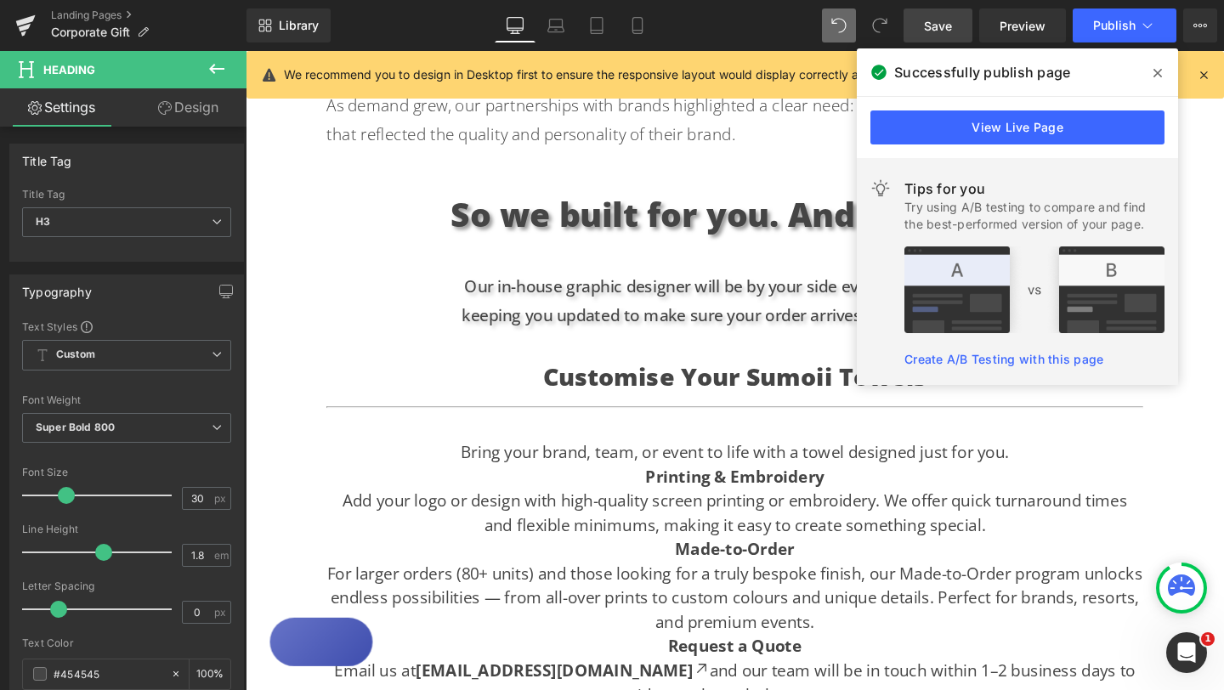
click at [195, 108] on link "Design" at bounding box center [188, 107] width 123 height 38
click at [0, 0] on div "Spacing" at bounding box center [0, 0] width 0 height 0
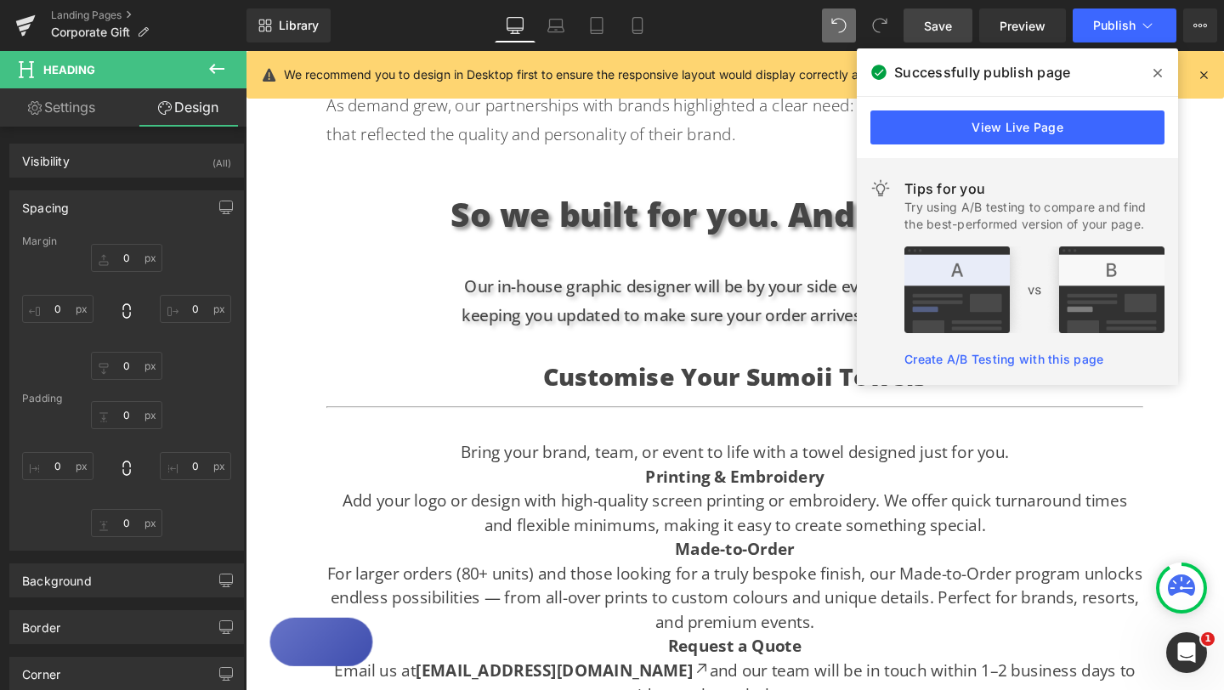
type input "30"
type input "100"
type input "0"
type input "100"
type input "0"
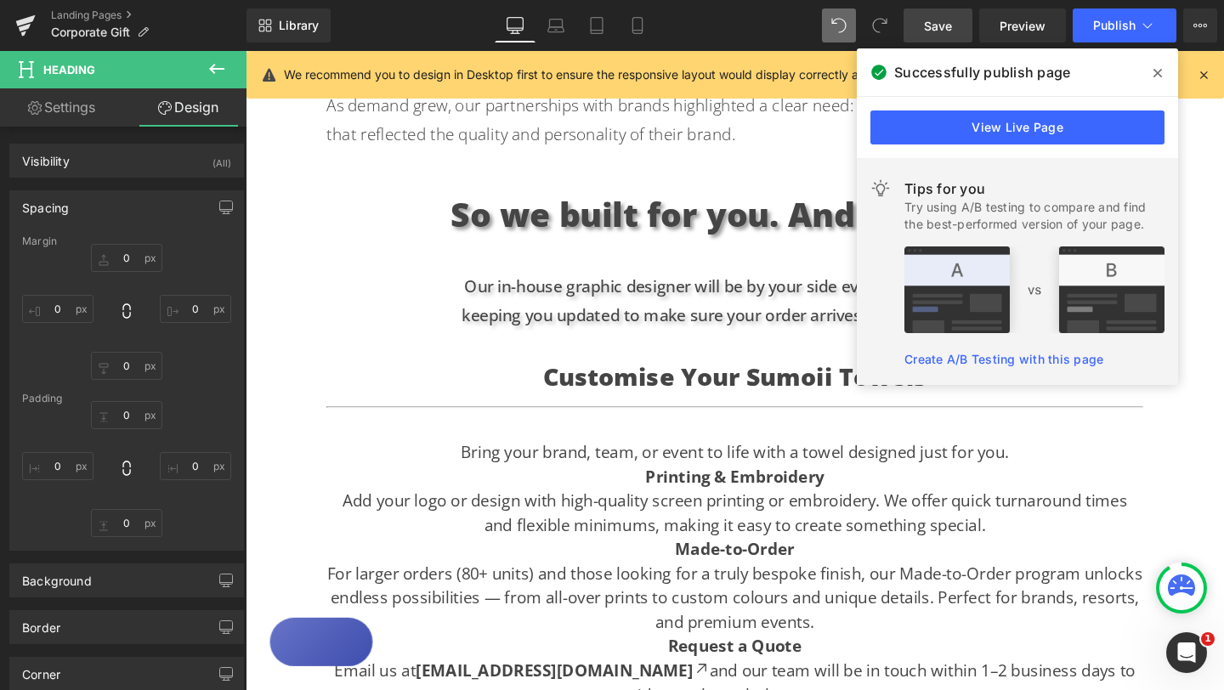
type input "0"
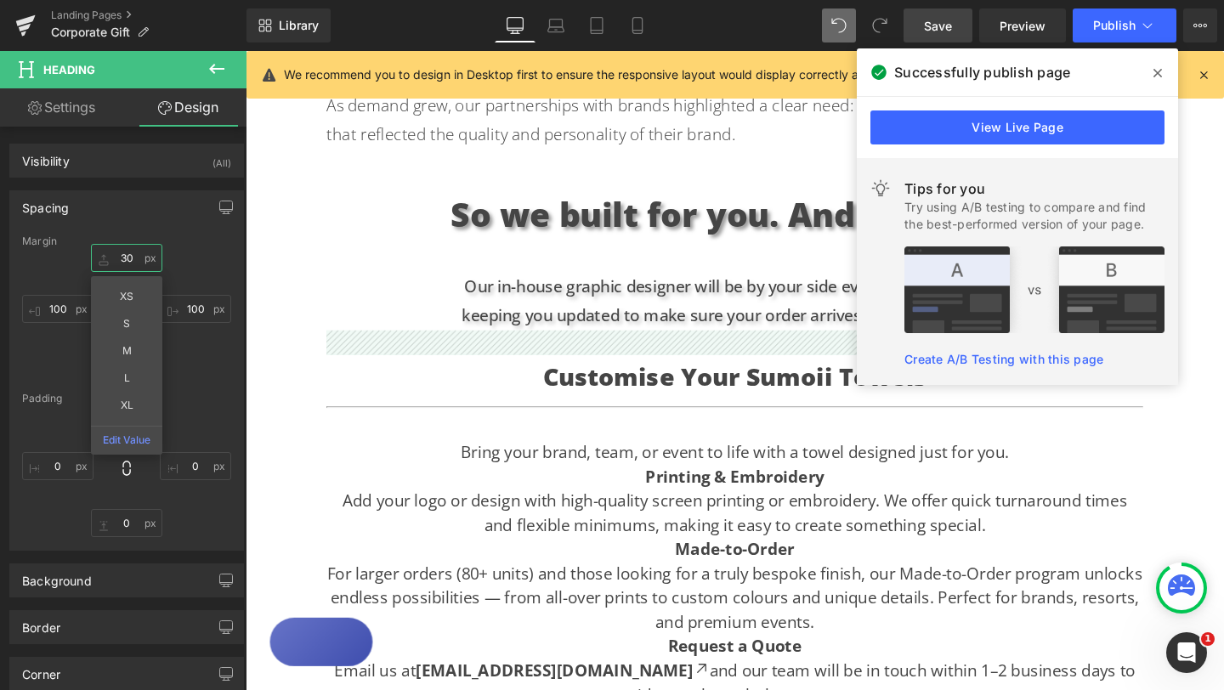
click at [121, 256] on input "30" at bounding box center [126, 258] width 71 height 28
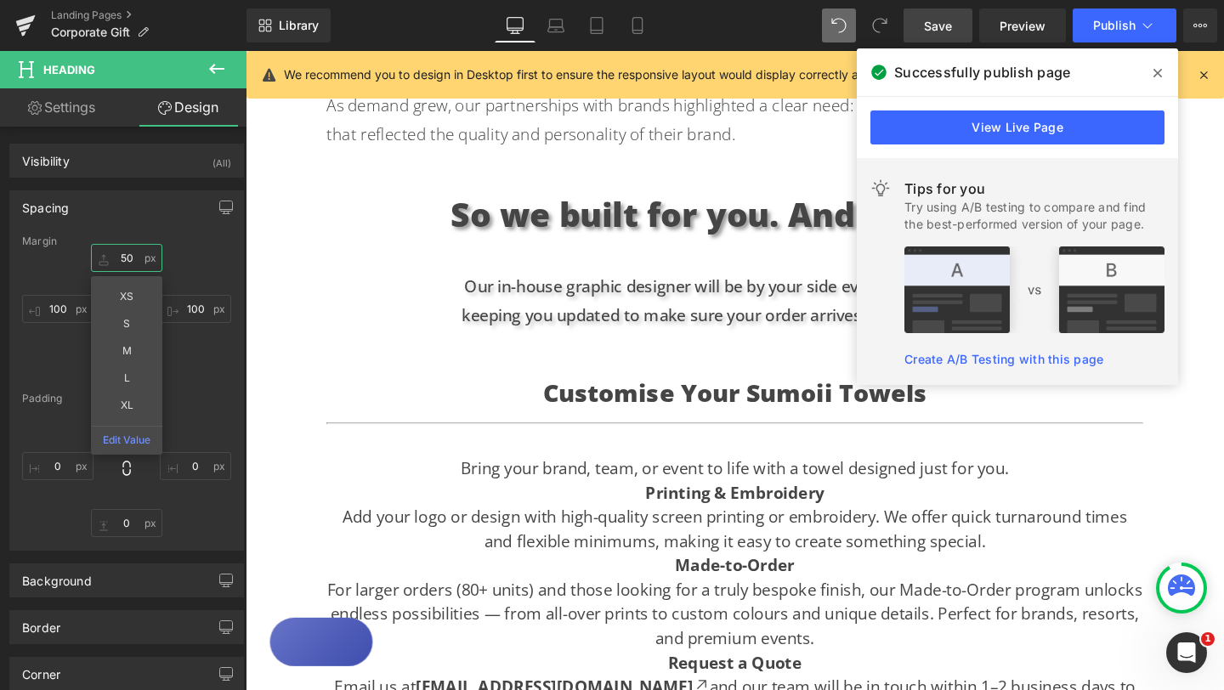
type input "50"
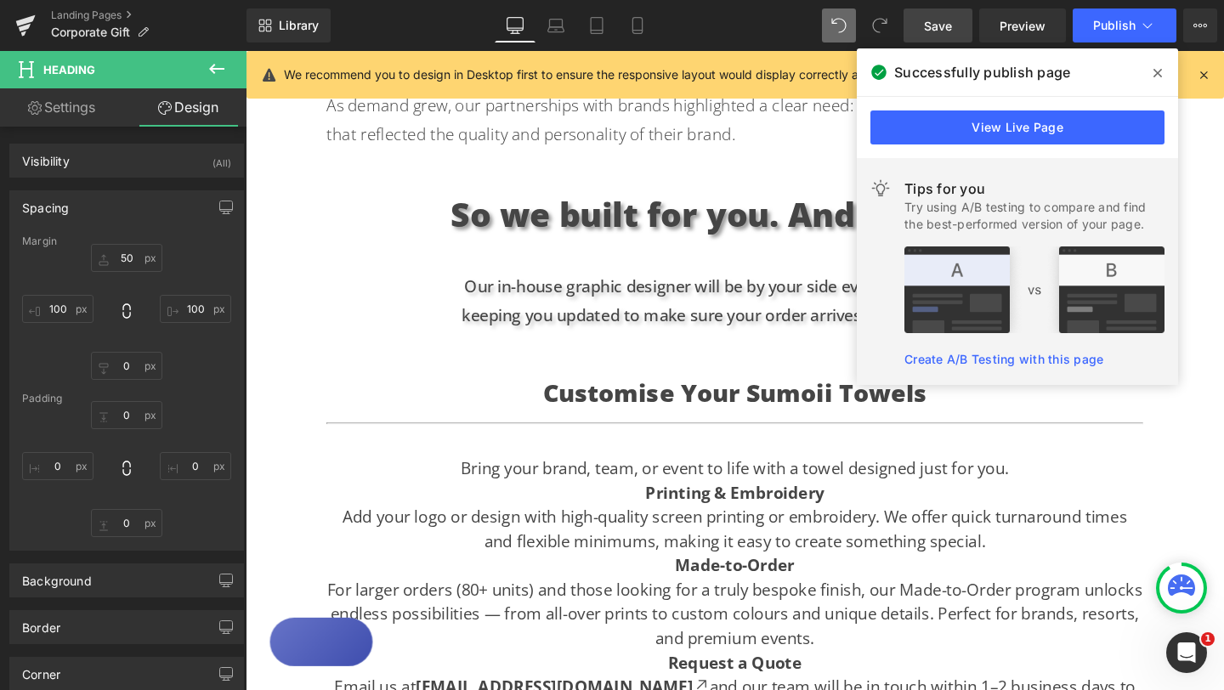
click at [1156, 74] on icon at bounding box center [1157, 73] width 8 height 8
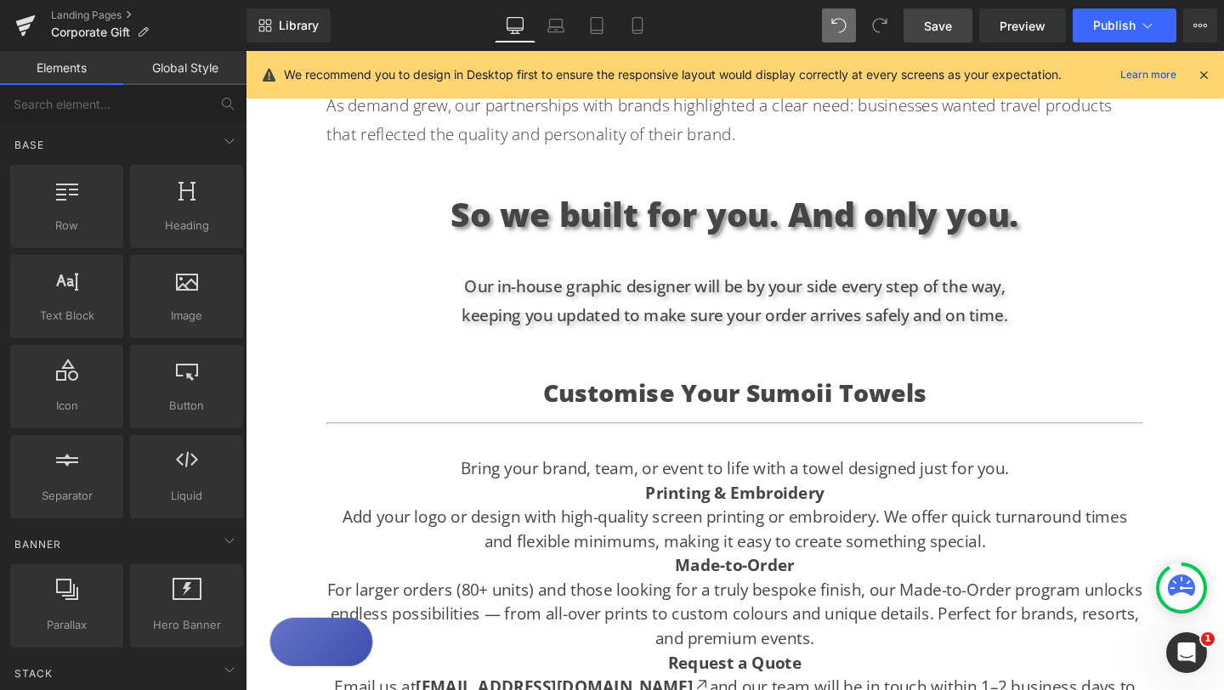
click at [1206, 366] on div "Text Block Hero Banner Looking for the perfect gift for creative teams, leaders…" at bounding box center [760, 147] width 1028 height 2115
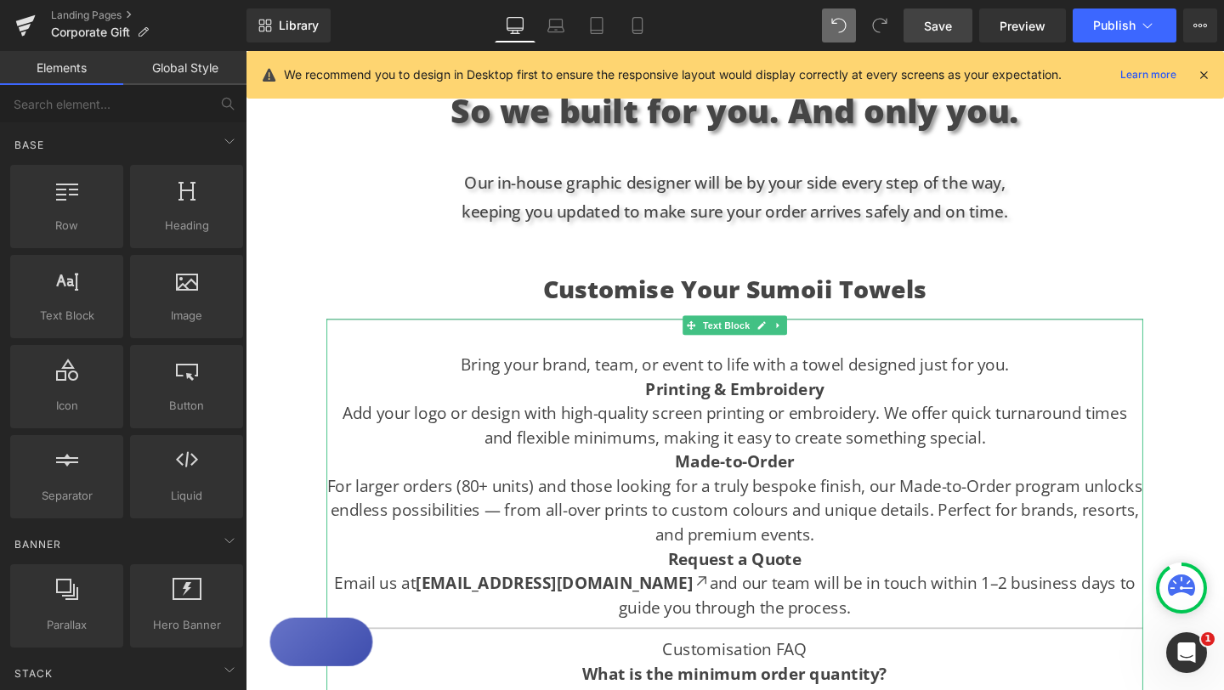
scroll to position [1190, 0]
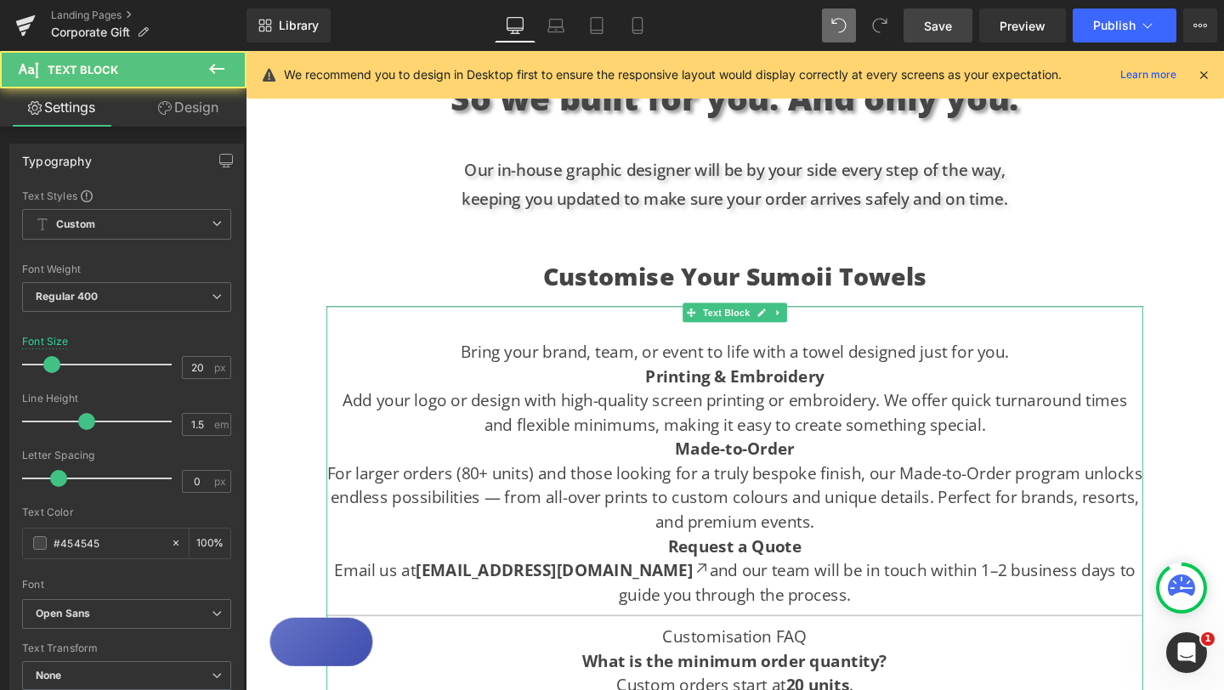
drag, startPoint x: 470, startPoint y: 338, endPoint x: 1088, endPoint y: 329, distance: 618.0
click at [1088, 355] on p "Bring your brand, team, or event to life with a towel designed just for you." at bounding box center [760, 367] width 858 height 25
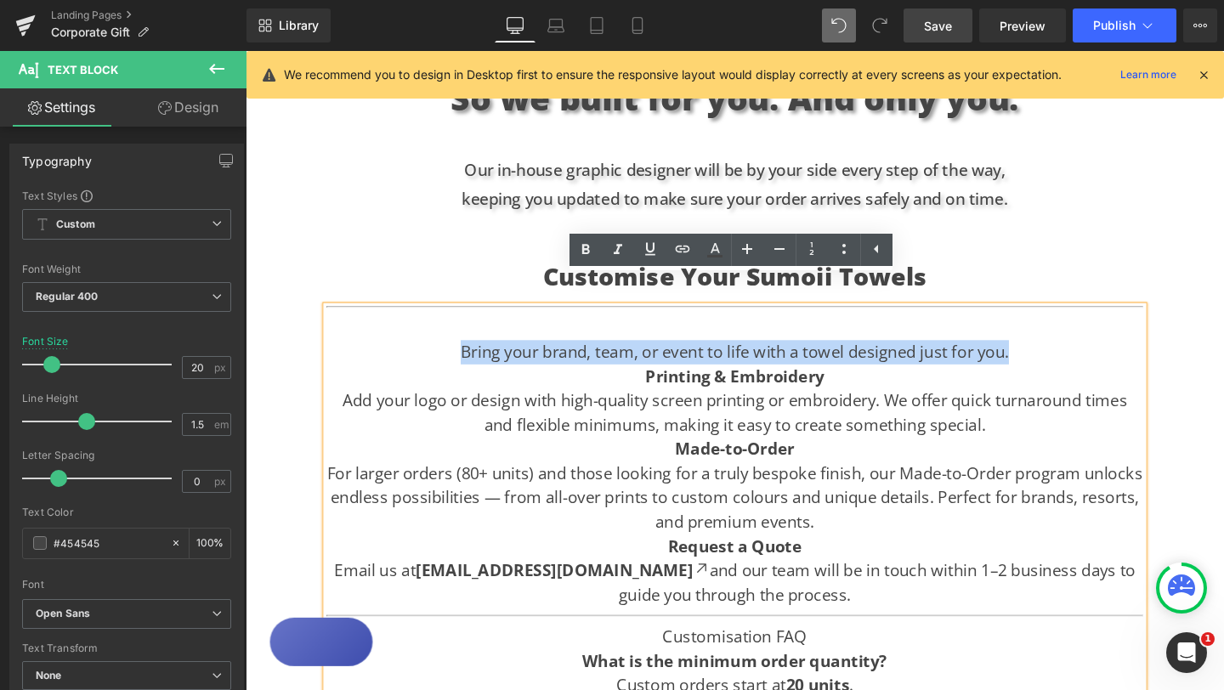
copy p "Bring your brand, team, or event to life with a towel designed just for you."
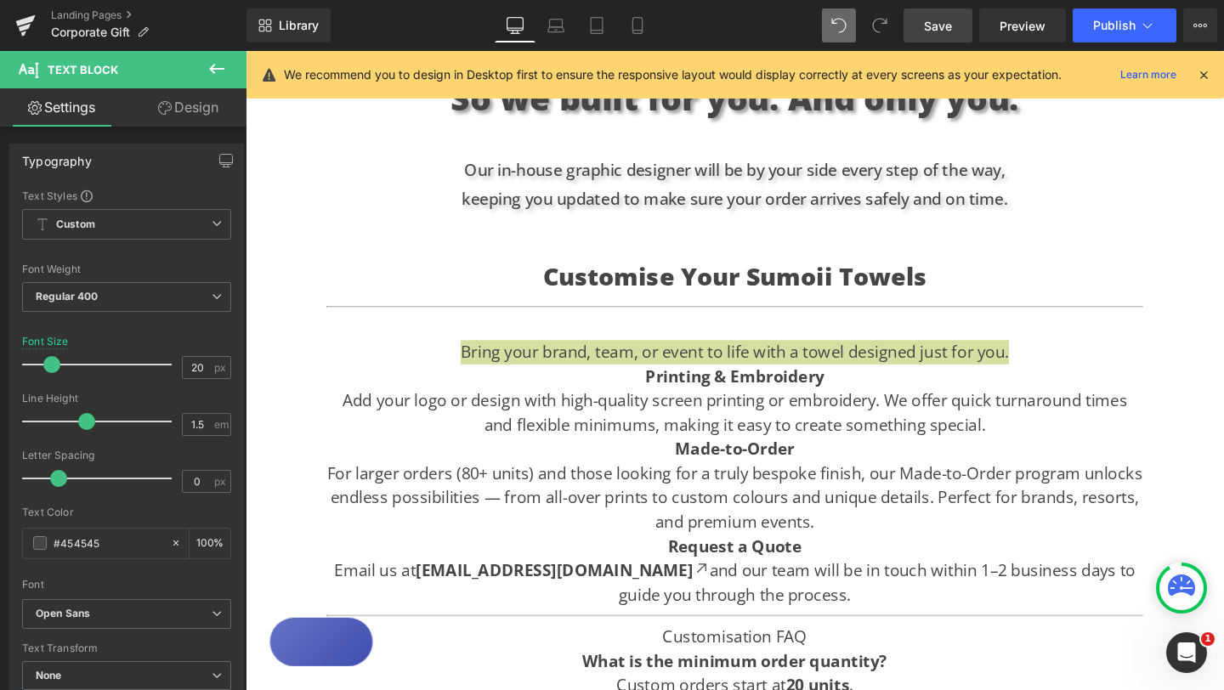
click at [217, 71] on icon at bounding box center [217, 69] width 20 height 20
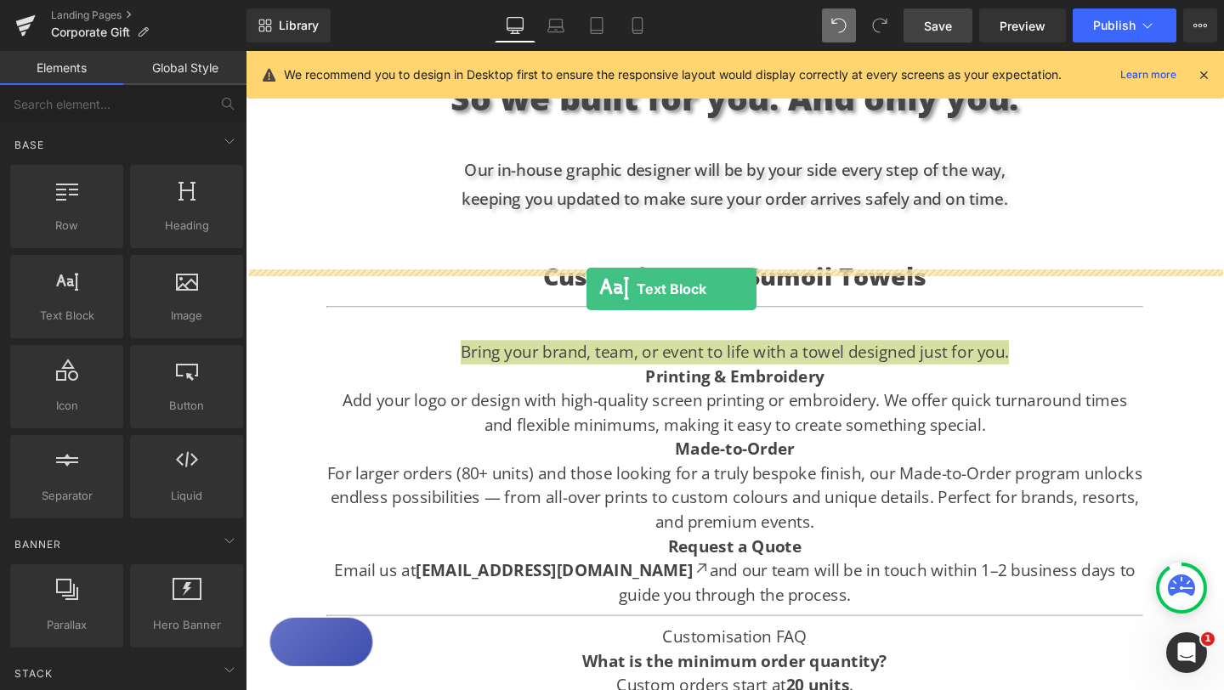
drag, startPoint x: 329, startPoint y: 372, endPoint x: 604, endPoint y: 301, distance: 284.5
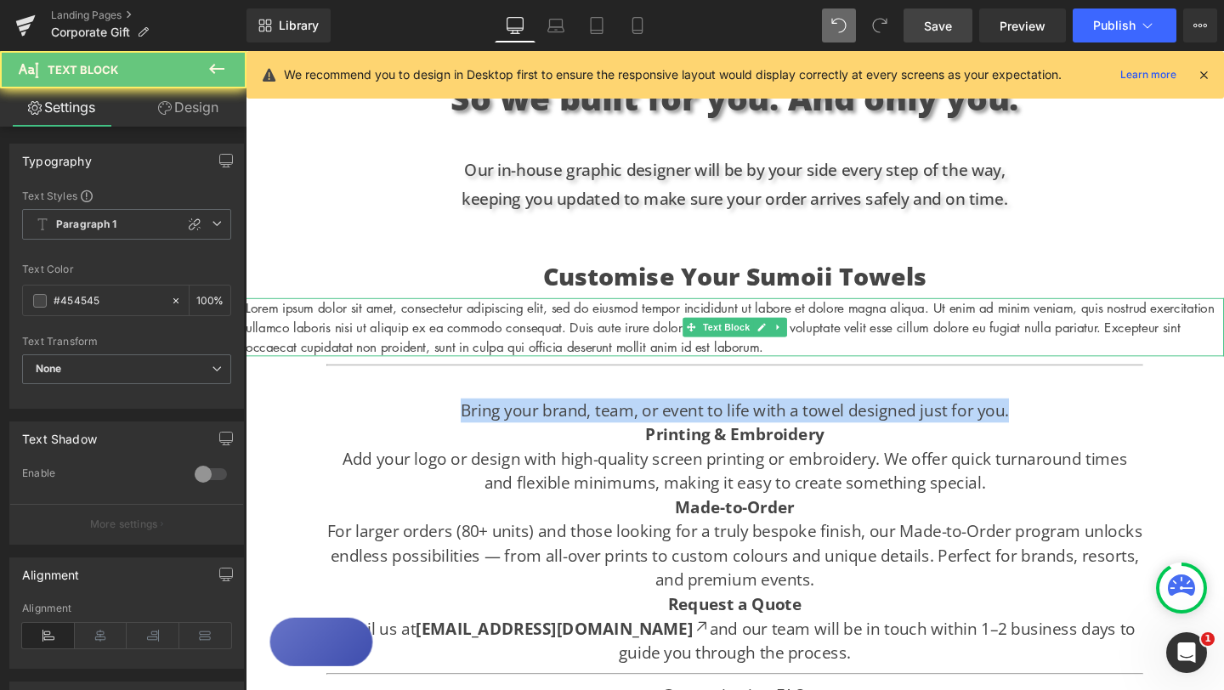
click at [598, 314] on p "Lorem ipsum dolor sit amet, consectetur adipiscing elit, sed do eiusmod tempor …" at bounding box center [760, 341] width 1028 height 61
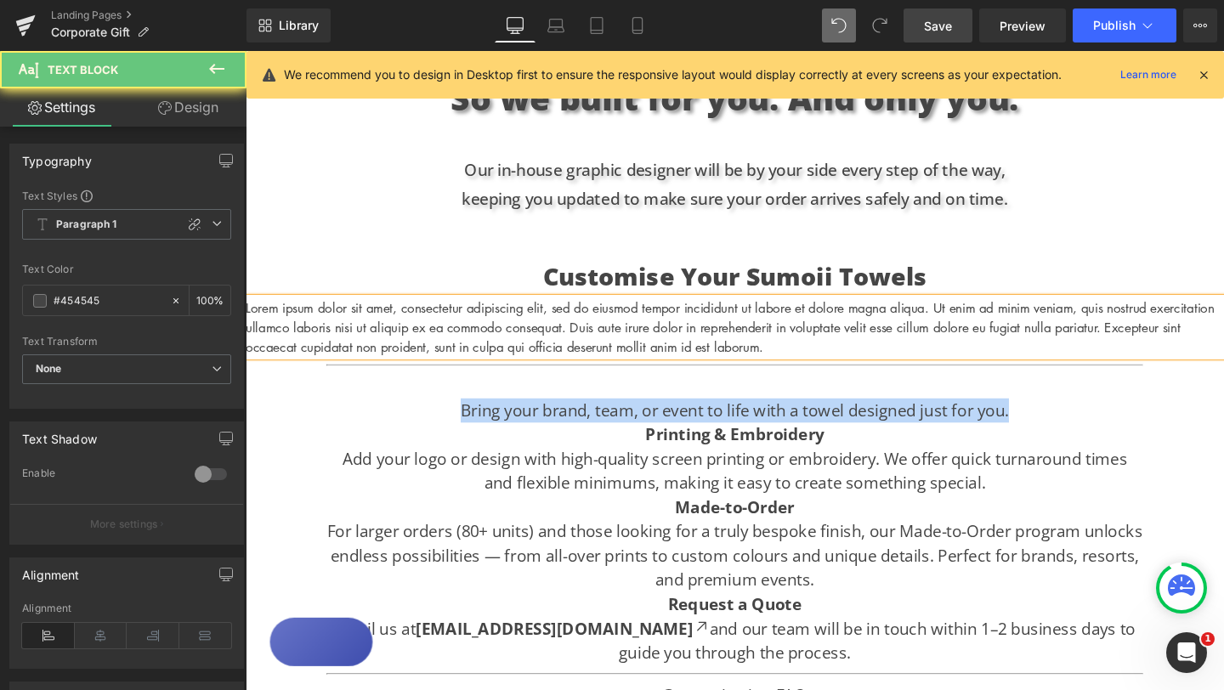
click at [598, 314] on p "Lorem ipsum dolor sit amet, consectetur adipiscing elit, sed do eiusmod tempor …" at bounding box center [760, 341] width 1028 height 61
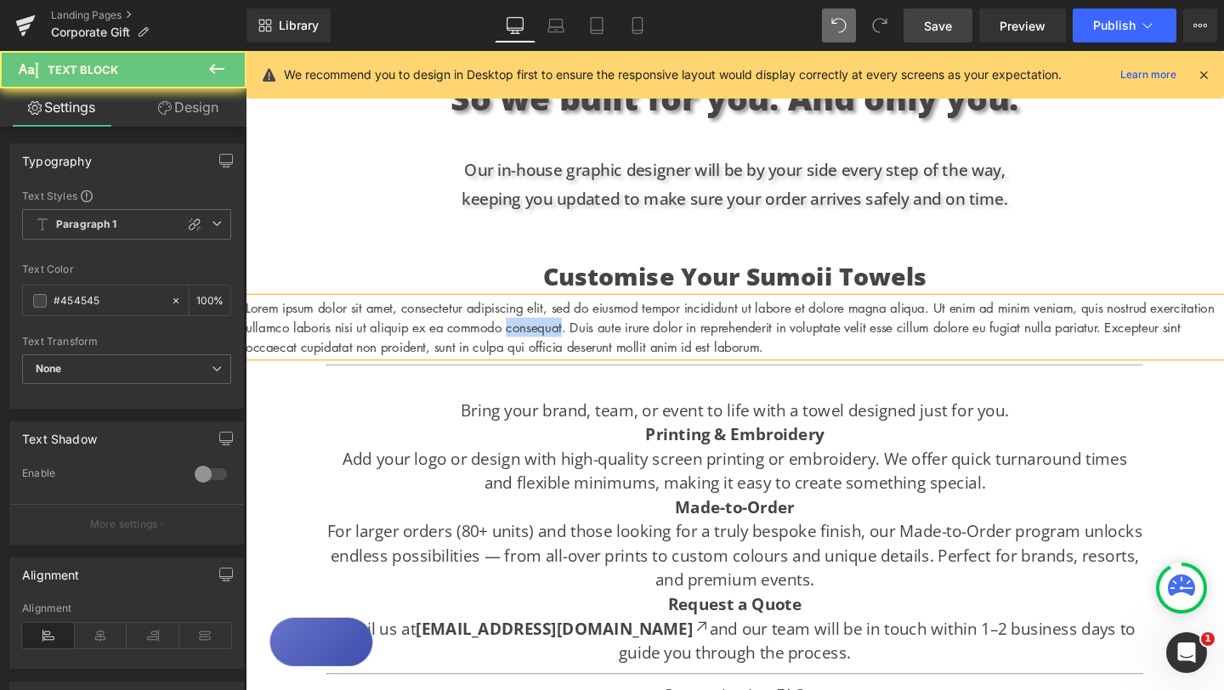
click at [598, 314] on p "Lorem ipsum dolor sit amet, consectetur adipiscing elit, sed do eiusmod tempor …" at bounding box center [760, 341] width 1028 height 61
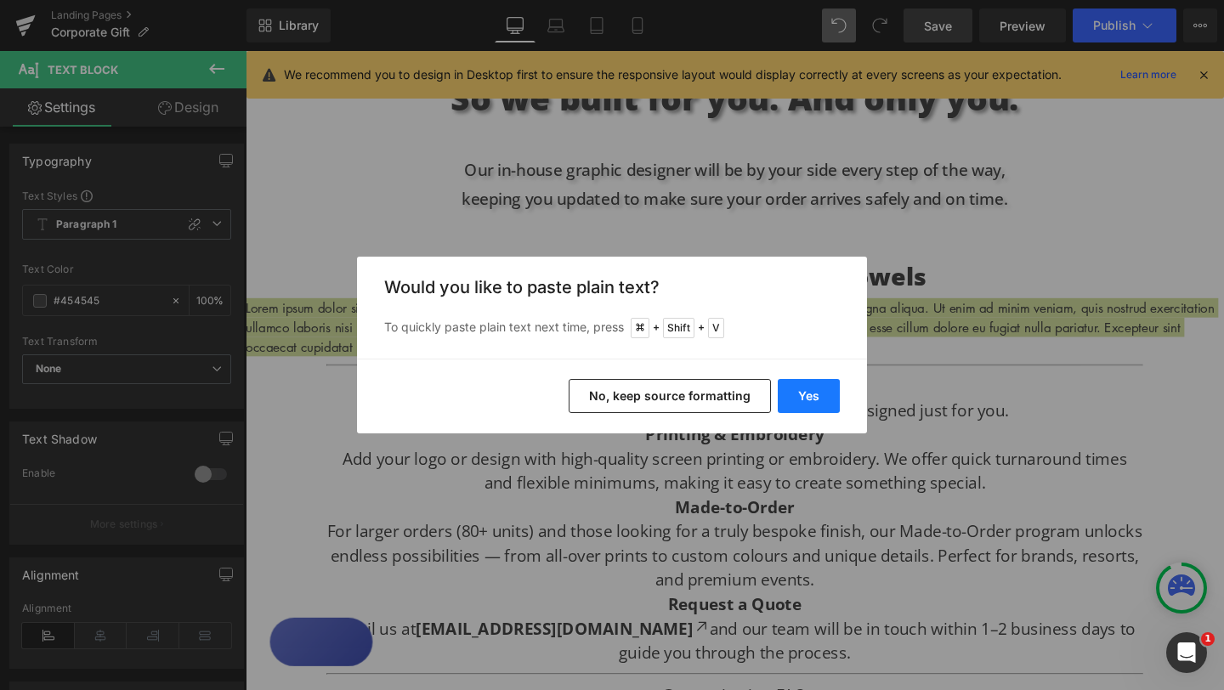
click at [803, 394] on button "Yes" at bounding box center [809, 396] width 62 height 34
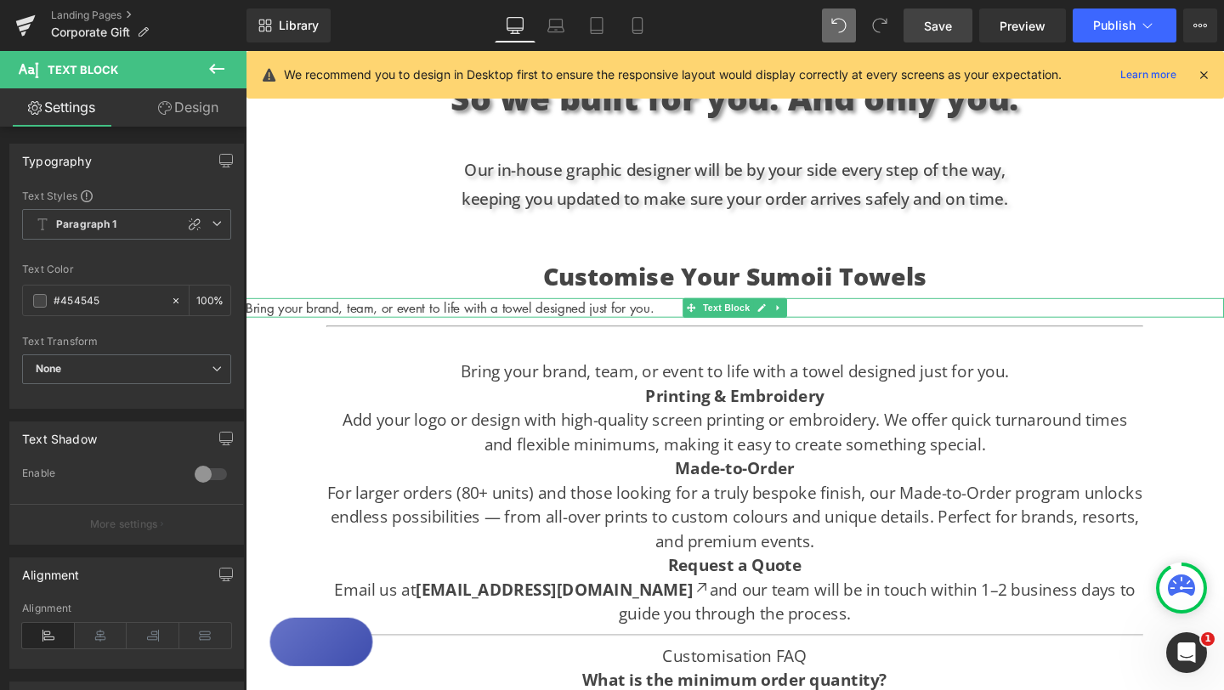
click at [660, 311] on p "Bring your brand, team, or event to life with a towel designed just for you." at bounding box center [760, 321] width 1028 height 20
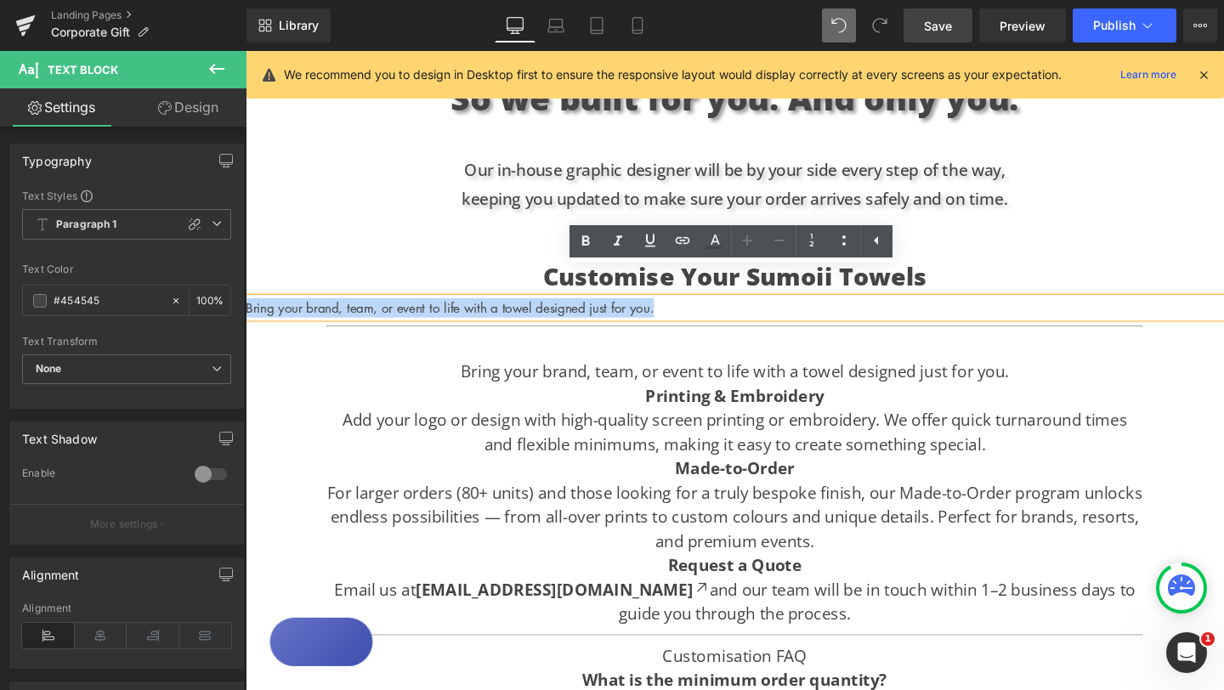
drag, startPoint x: 694, startPoint y: 292, endPoint x: 241, endPoint y: 286, distance: 452.2
click at [246, 286] on html "Skip to content Home Shop Fabric & Tech About Us Shipping & Returns Contact Us …" at bounding box center [760, 371] width 1028 height 3020
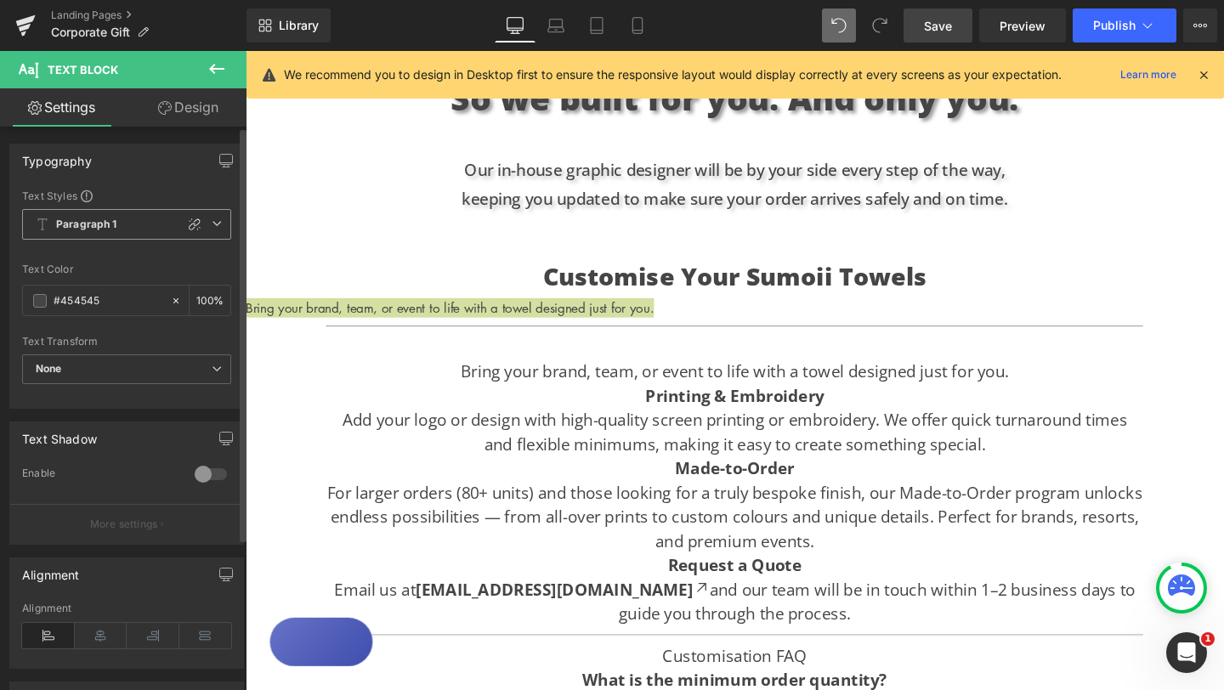
click at [215, 229] on span "Paragraph 1" at bounding box center [126, 224] width 209 height 31
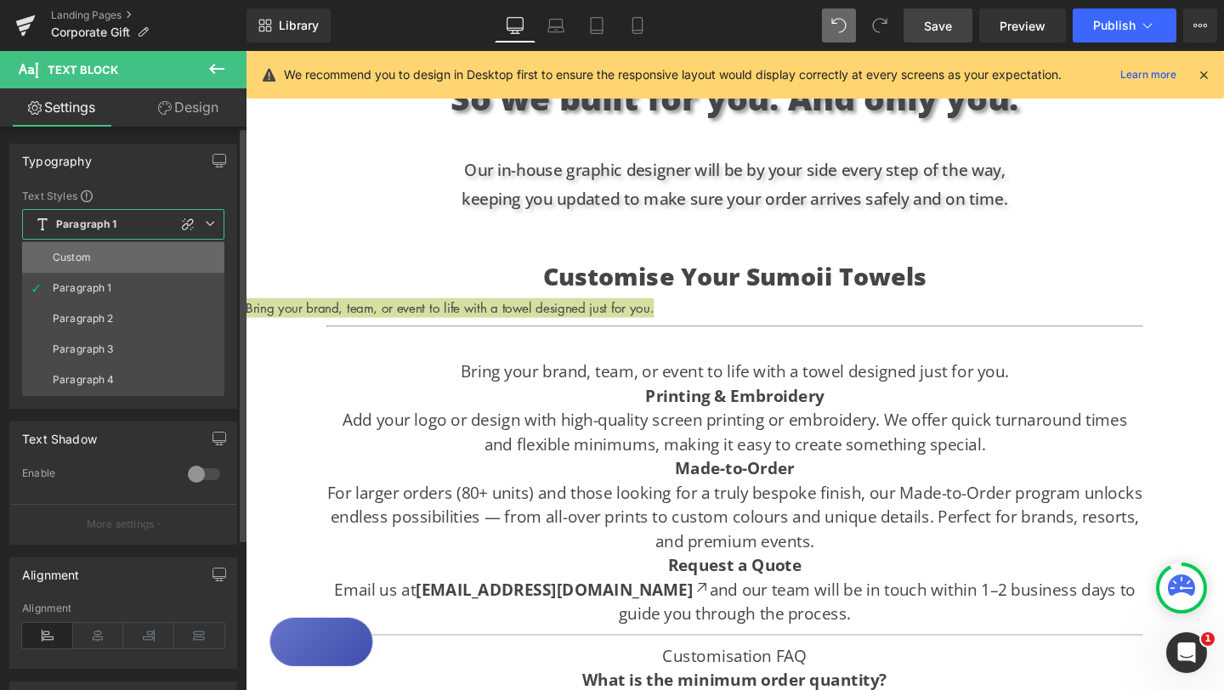
click at [167, 251] on li "Custom" at bounding box center [123, 257] width 202 height 31
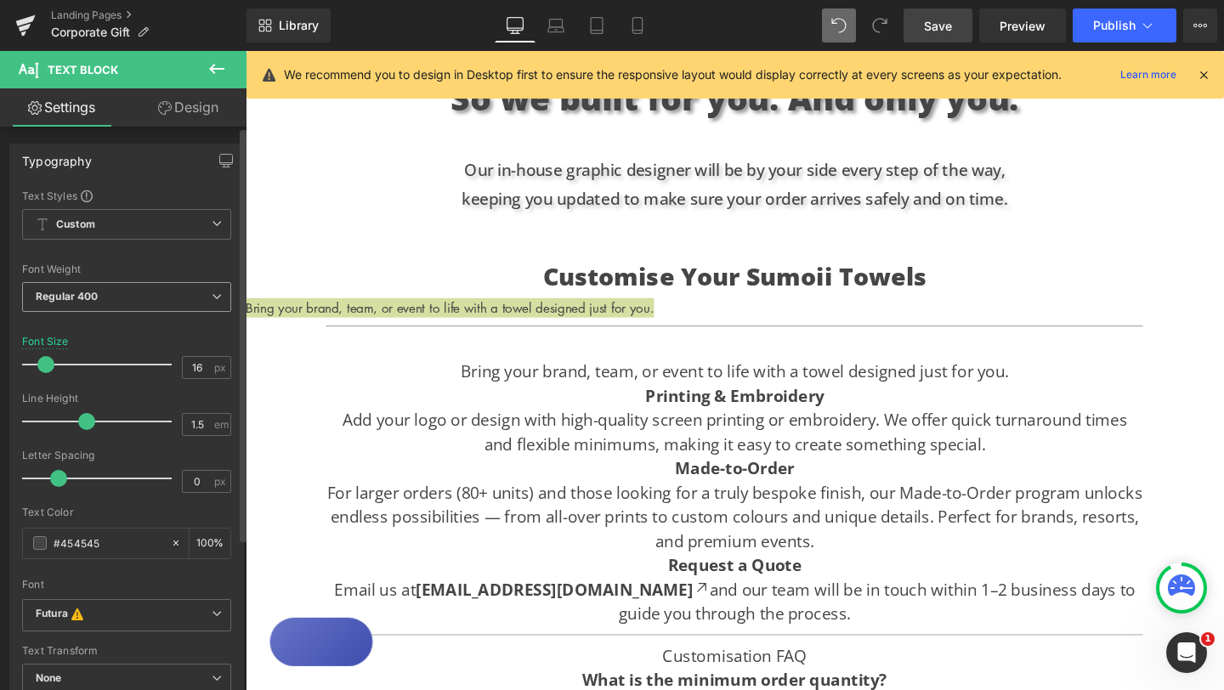
click at [212, 297] on icon at bounding box center [217, 297] width 10 height 10
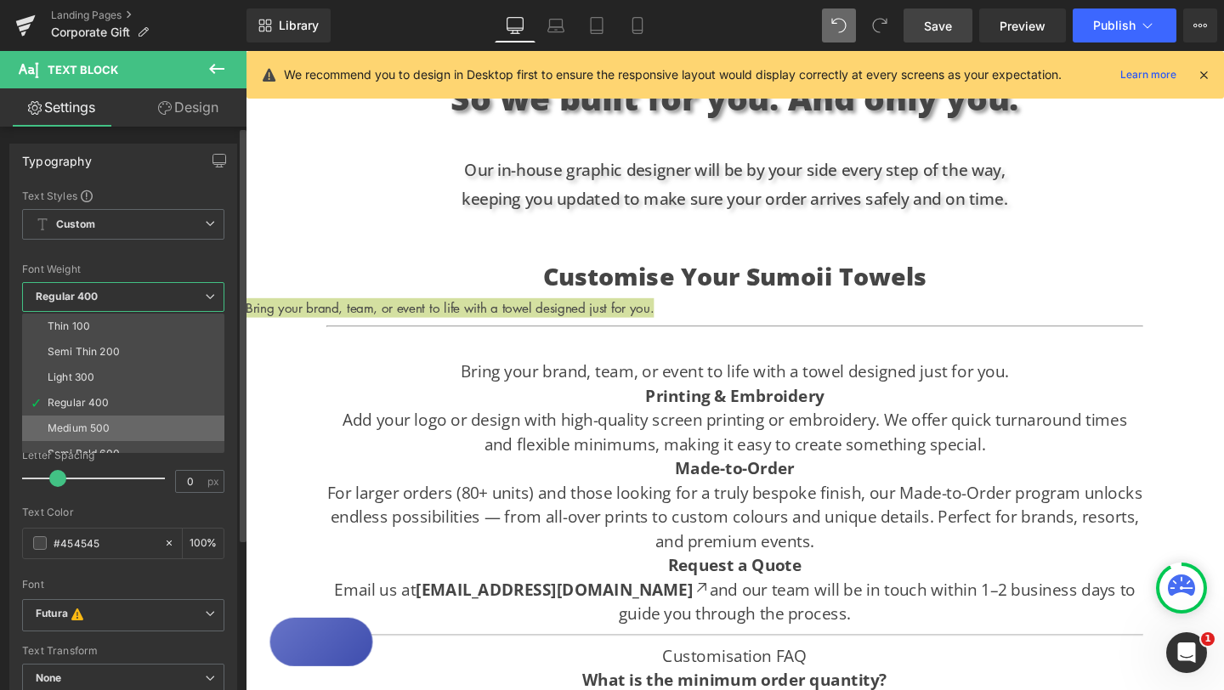
click at [127, 428] on li "Medium 500" at bounding box center [127, 428] width 210 height 25
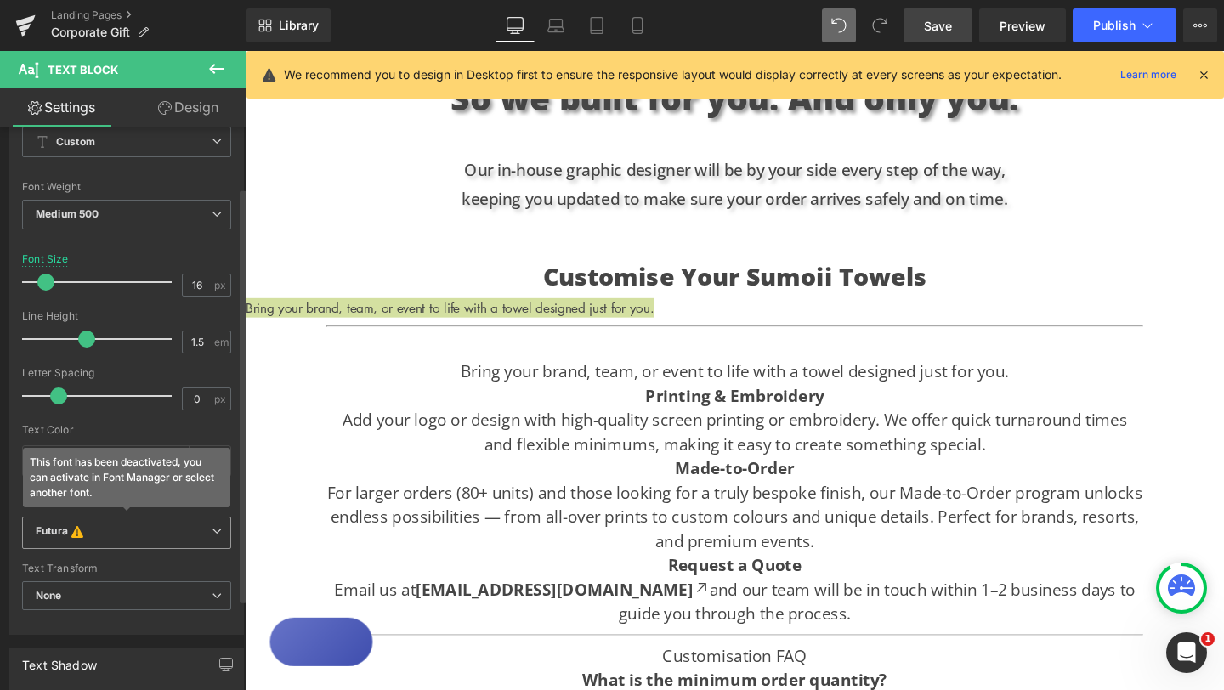
scroll to position [83, 0]
click at [215, 521] on span "Futura This font has been deactivated, you can activate in Font Manager or sele…" at bounding box center [126, 532] width 209 height 32
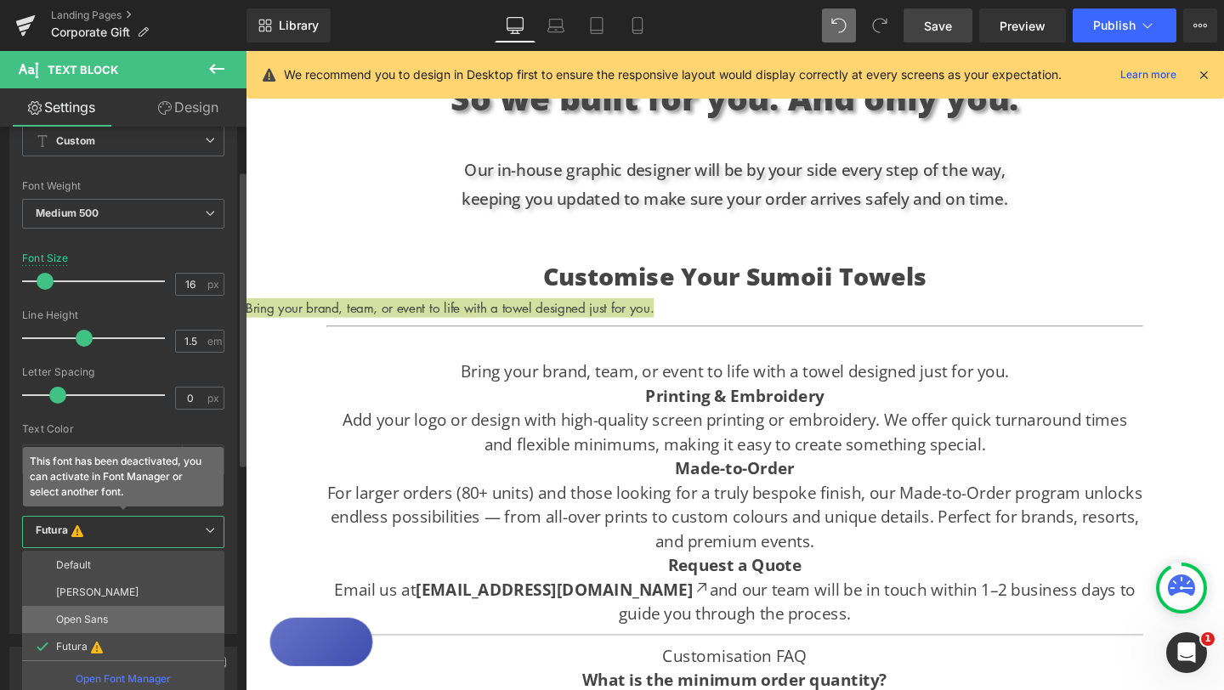
click at [96, 615] on p "Open Sans" at bounding box center [82, 620] width 52 height 12
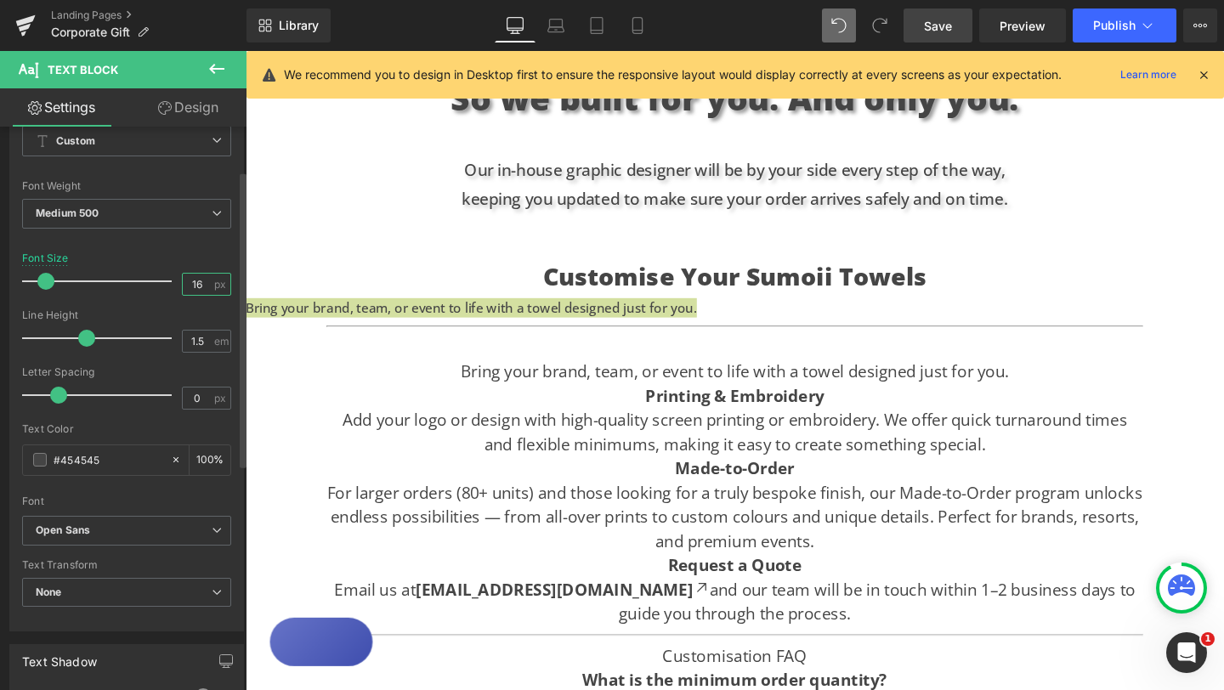
drag, startPoint x: 198, startPoint y: 286, endPoint x: 179, endPoint y: 286, distance: 18.7
click at [183, 286] on input "16" at bounding box center [198, 284] width 30 height 21
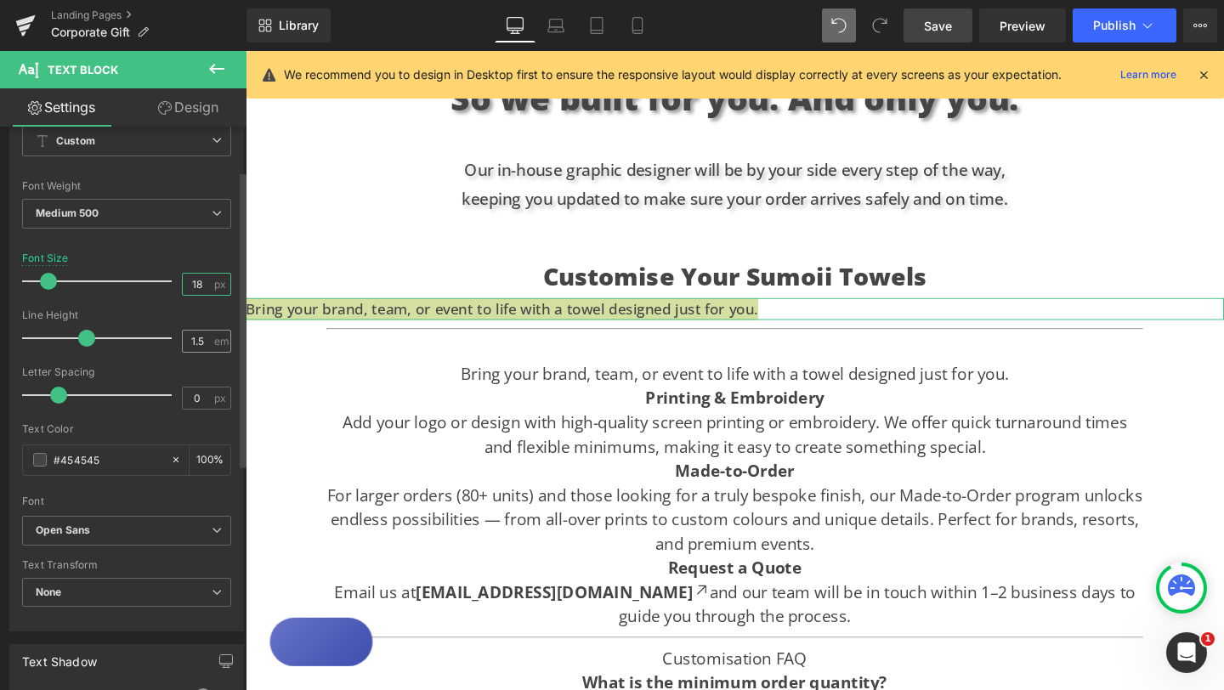
type input "18"
drag, startPoint x: 200, startPoint y: 337, endPoint x: 178, endPoint y: 337, distance: 22.1
click at [183, 337] on input "1.5" at bounding box center [198, 341] width 30 height 21
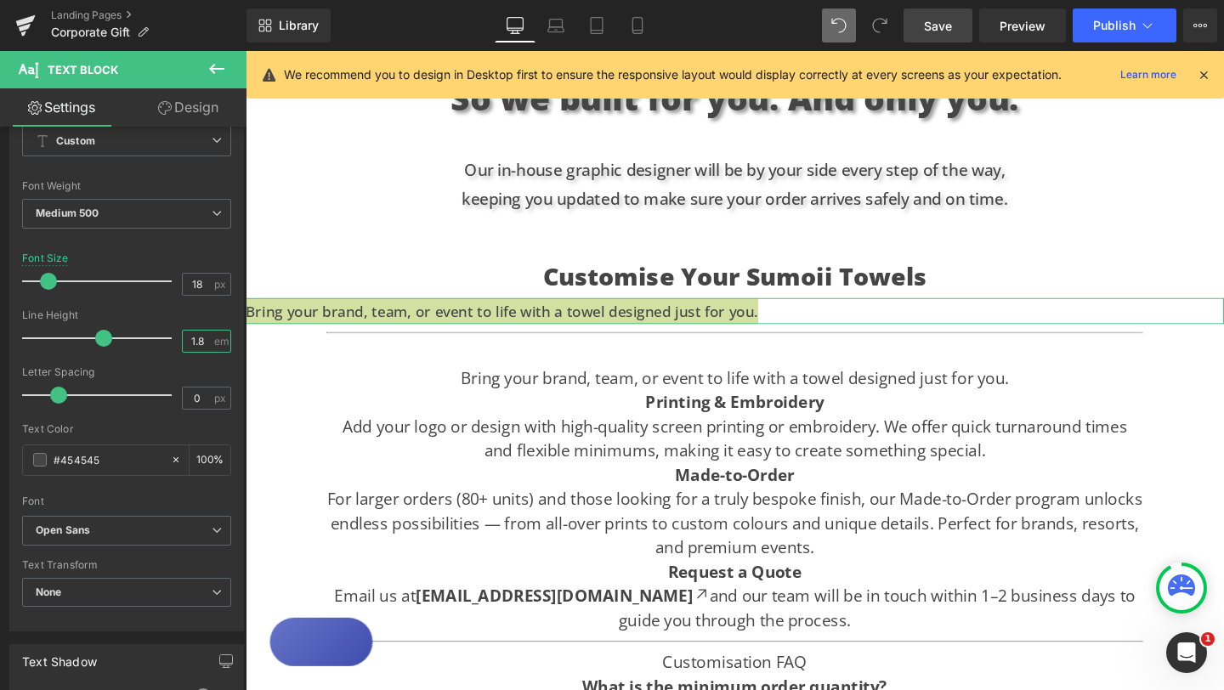
type input "1.8"
click at [197, 106] on link "Design" at bounding box center [188, 107] width 123 height 38
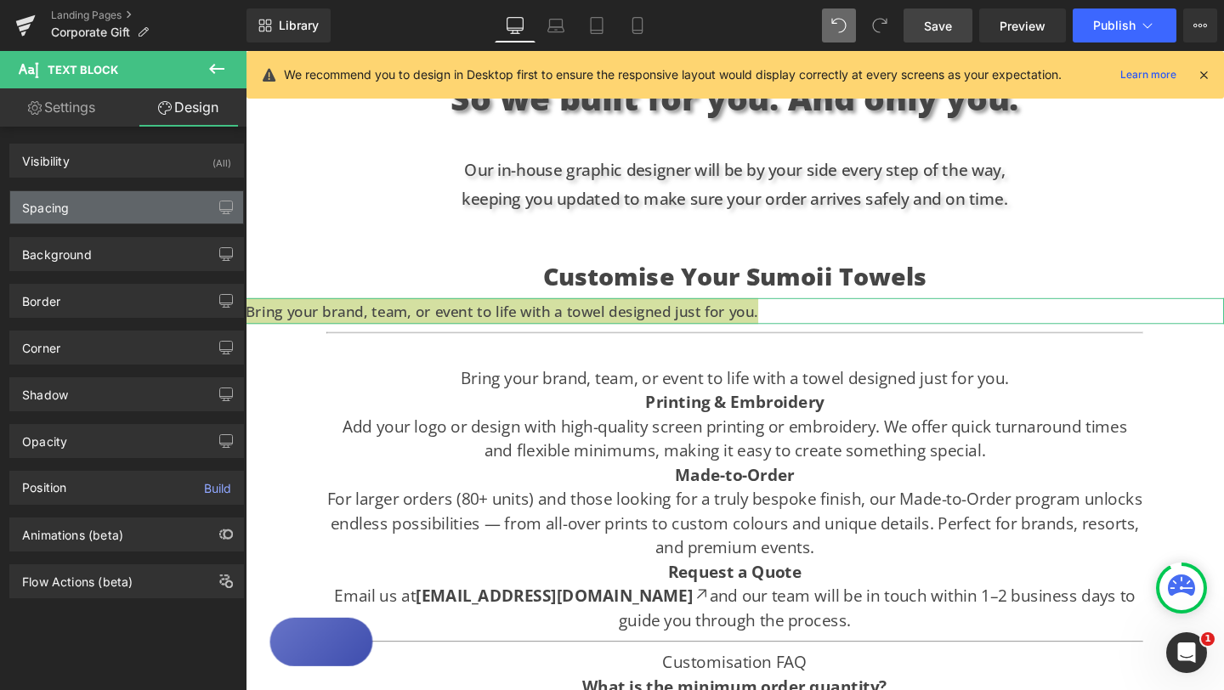
click at [117, 201] on div "Spacing" at bounding box center [126, 207] width 233 height 32
type input "0"
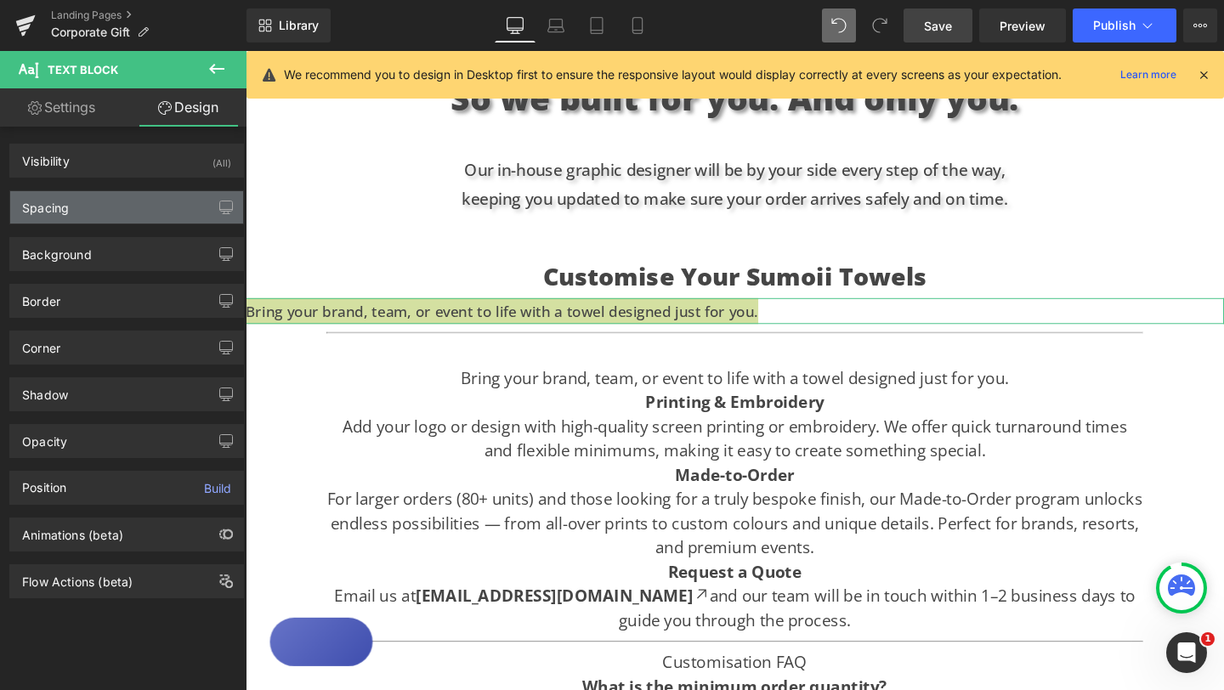
type input "0"
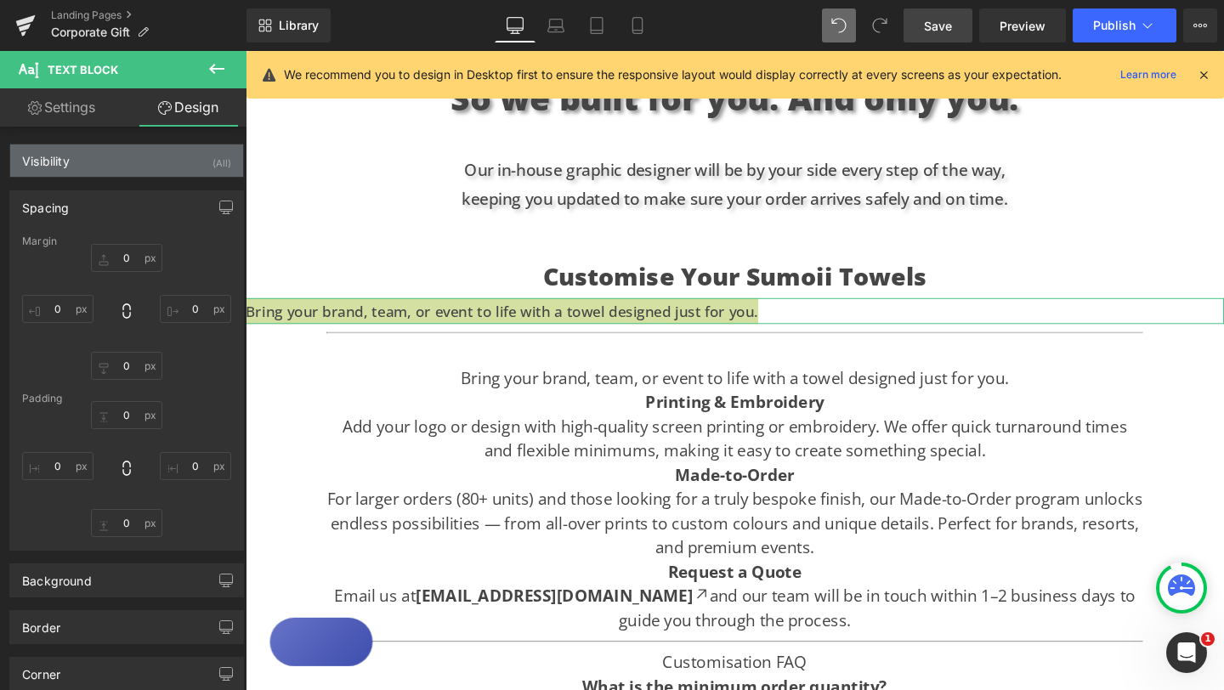
click at [203, 164] on div "Visibility (All)" at bounding box center [126, 160] width 233 height 32
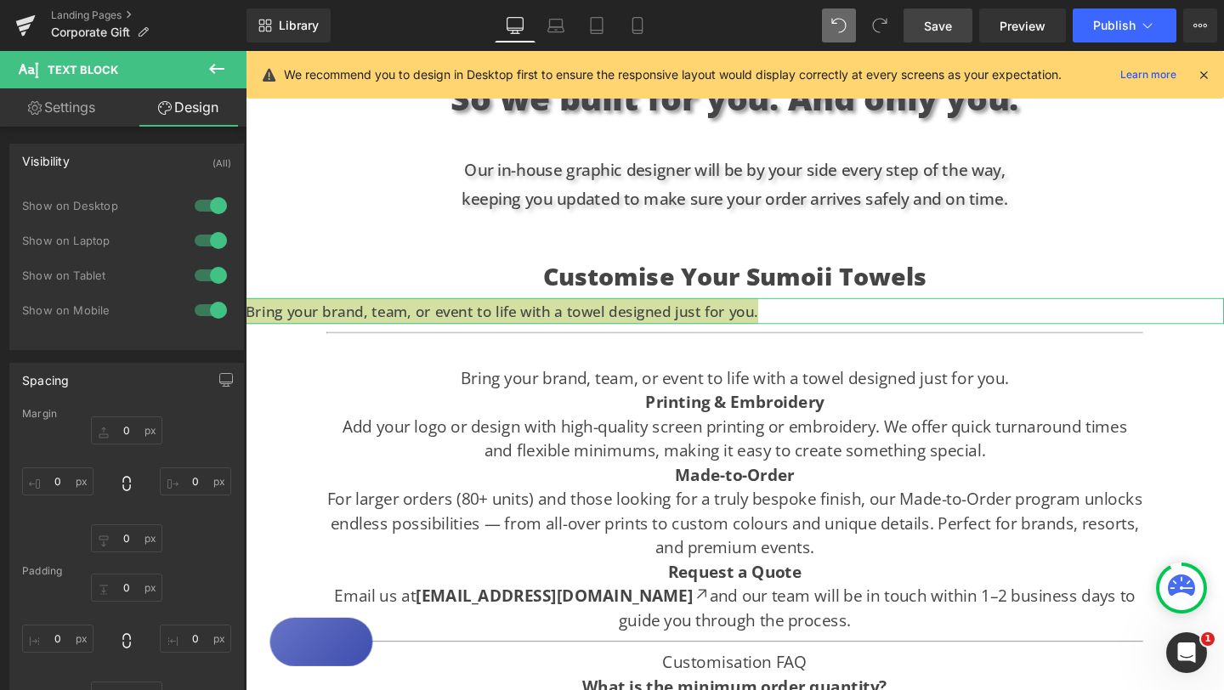
click at [200, 299] on div at bounding box center [210, 310] width 41 height 27
click at [201, 277] on div at bounding box center [210, 275] width 41 height 27
click at [80, 111] on link "Settings" at bounding box center [61, 107] width 123 height 38
type input "100"
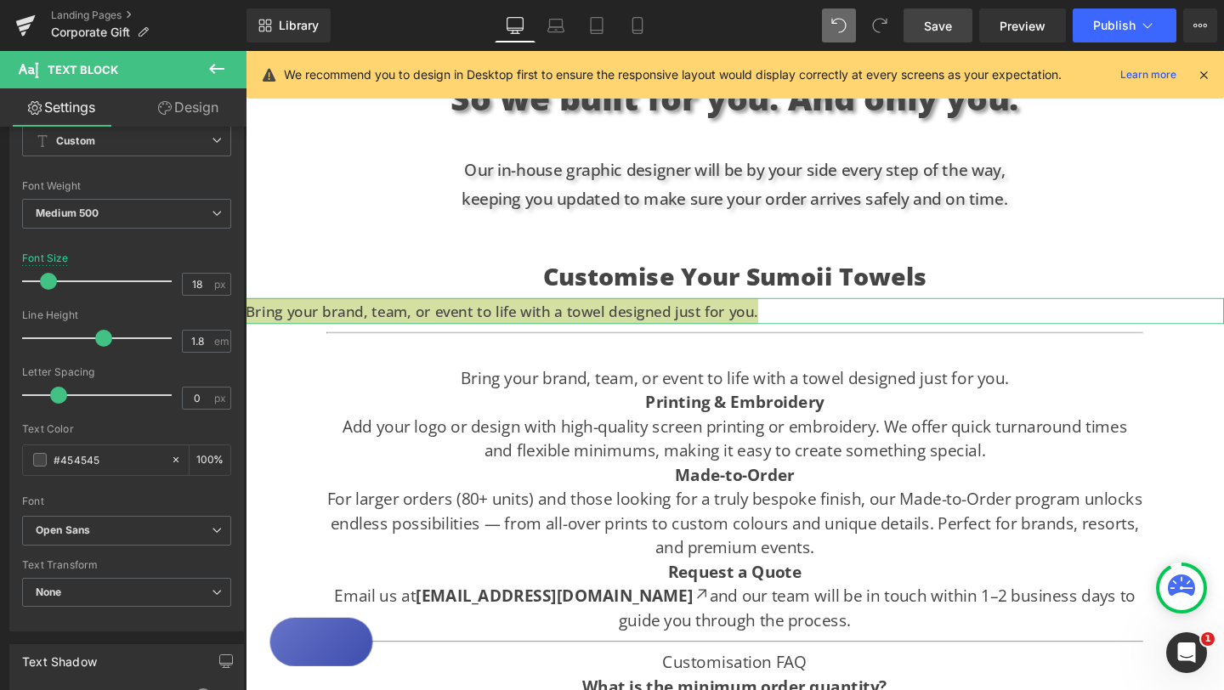
click at [195, 111] on link "Design" at bounding box center [188, 107] width 123 height 38
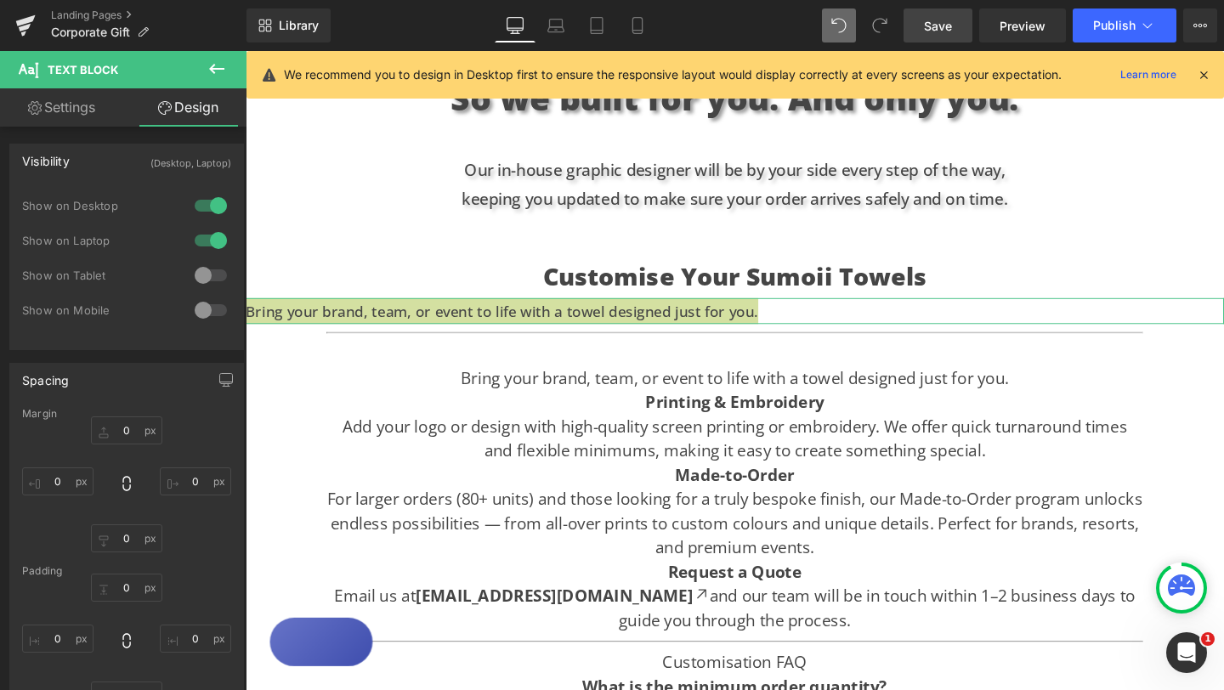
type input "0"
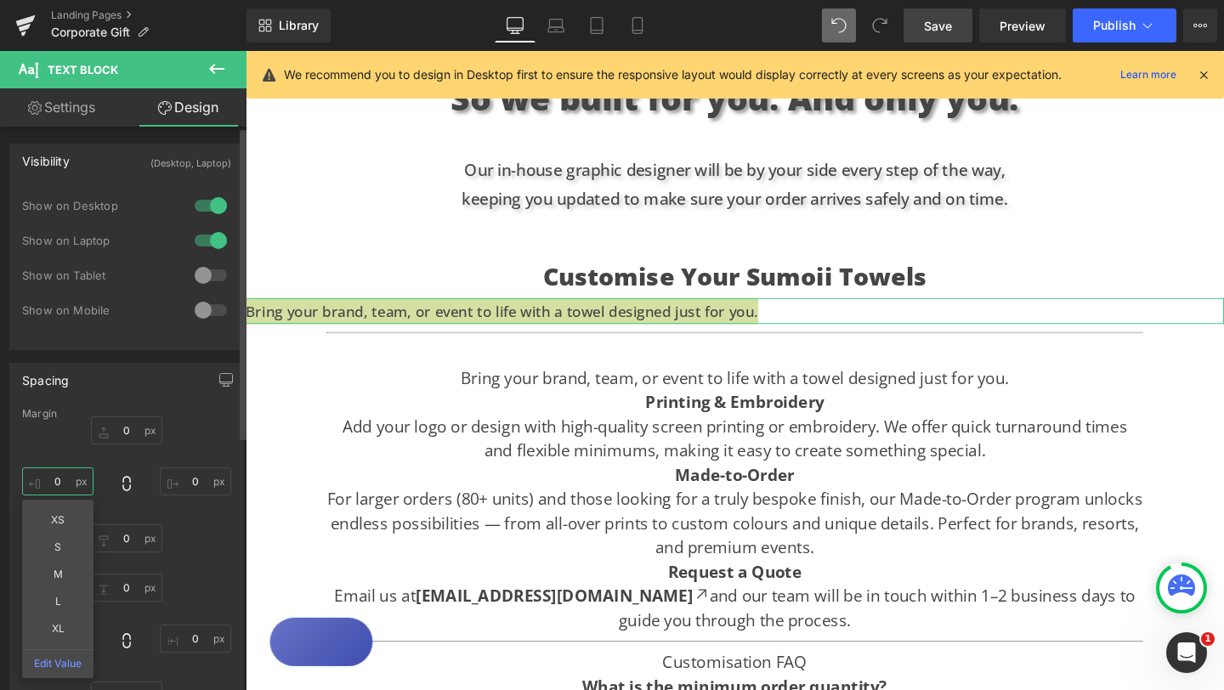
click at [59, 480] on input "0" at bounding box center [57, 481] width 71 height 28
click at [189, 481] on input "0" at bounding box center [195, 481] width 71 height 28
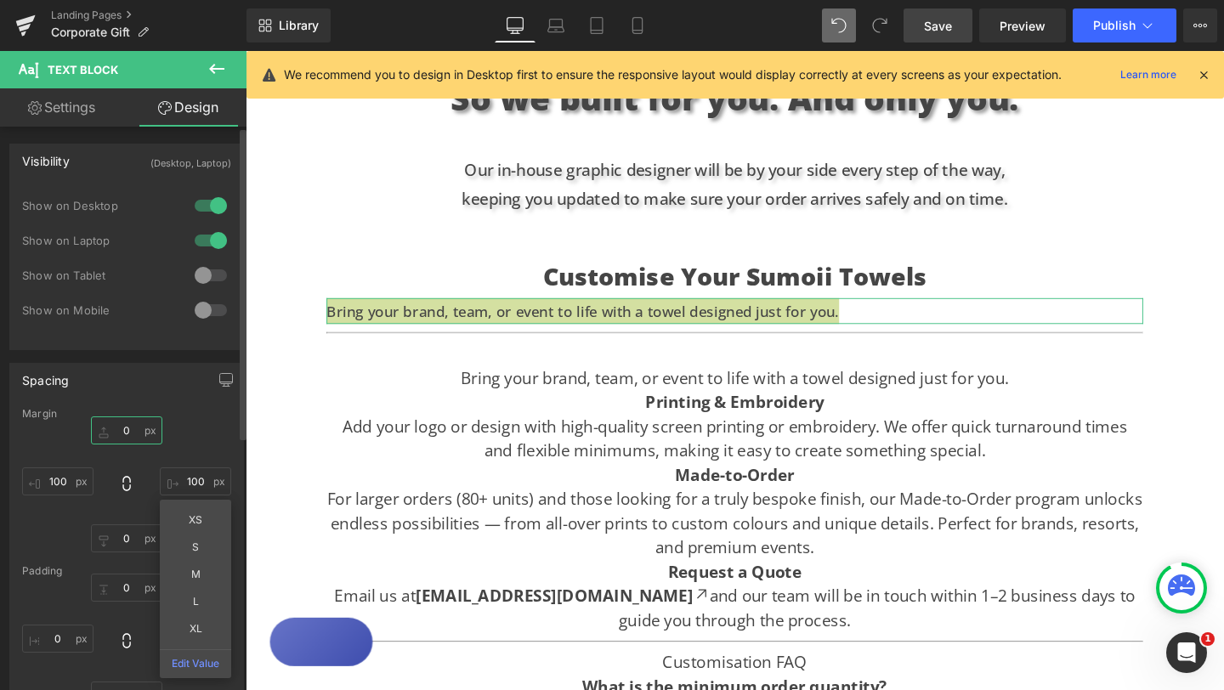
click at [124, 433] on input "0" at bounding box center [126, 430] width 71 height 28
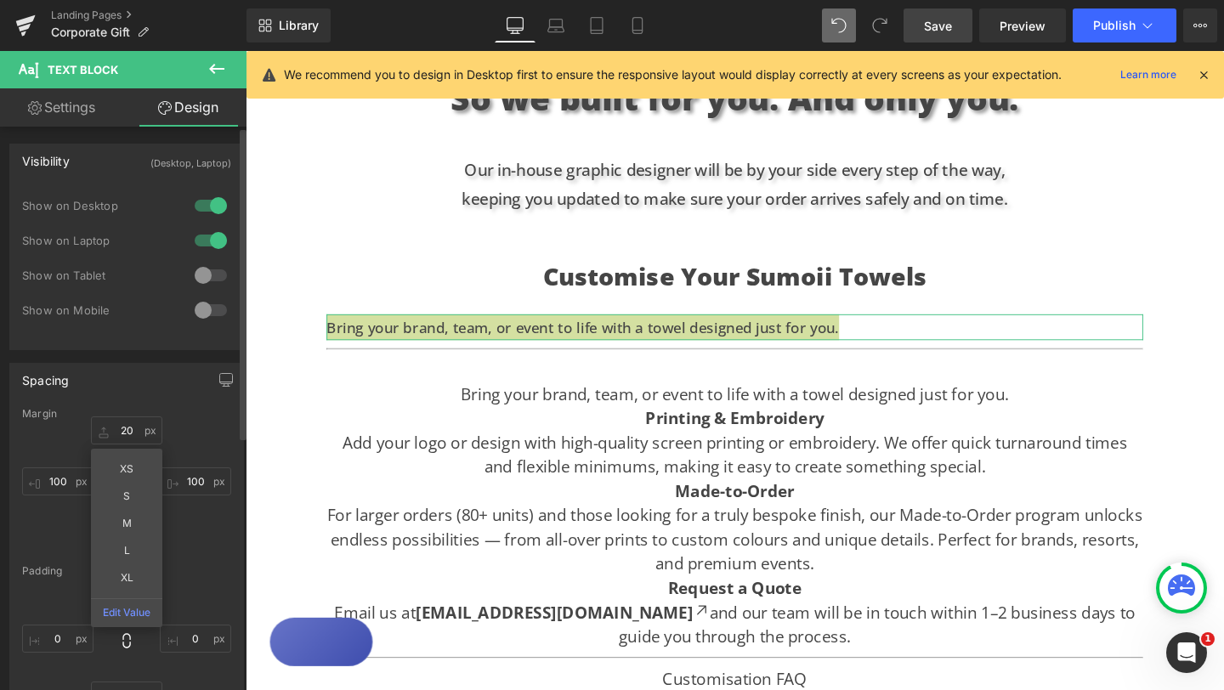
click at [161, 399] on div "Spacing Margin 20 20 XS S M L XL Edit Value 100 100 0px 0 100 100 Padding 0px 0…" at bounding box center [126, 543] width 235 height 360
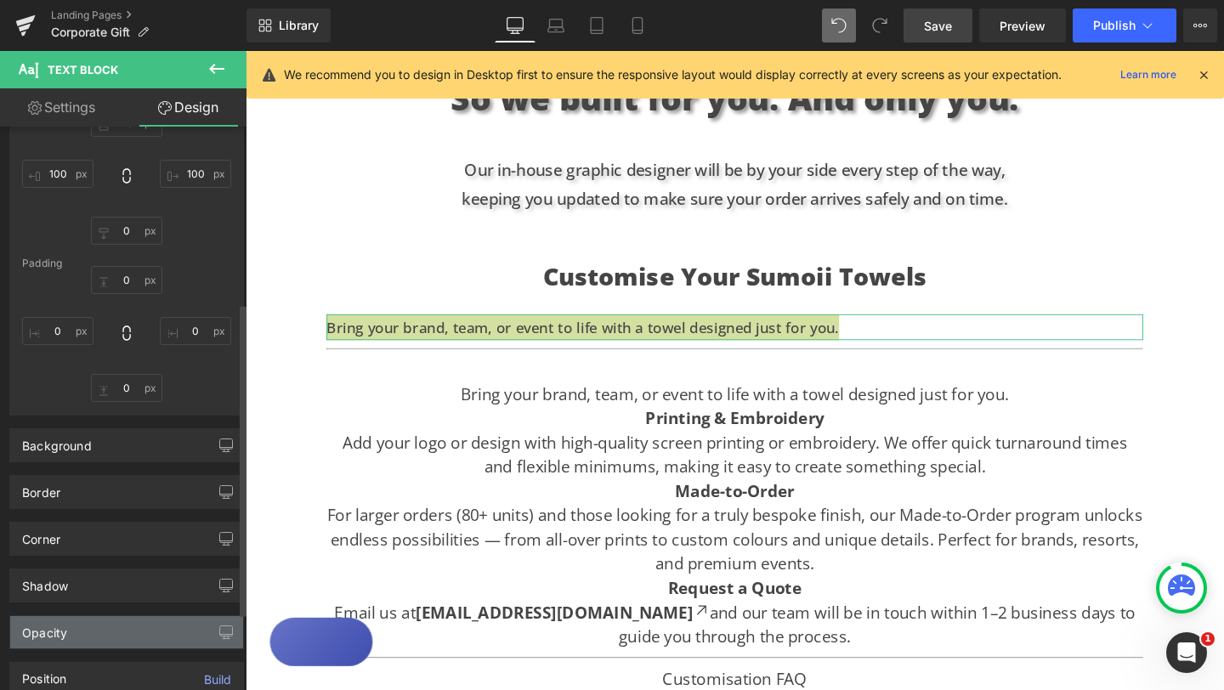
scroll to position [456, 0]
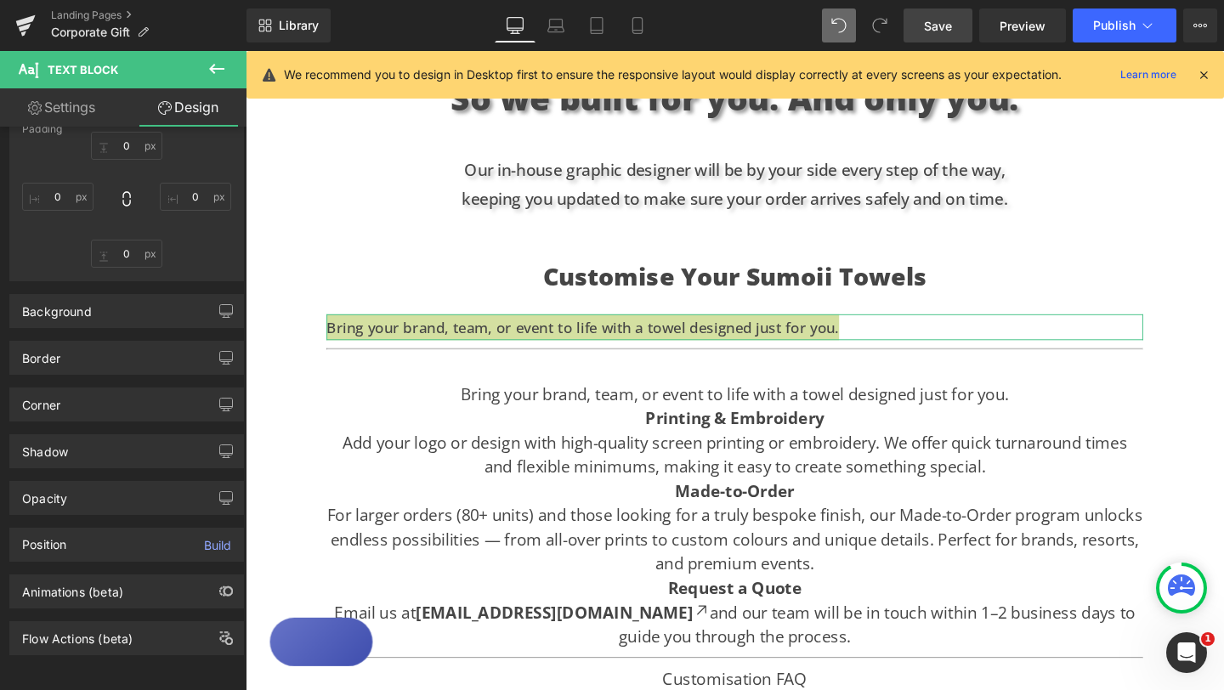
click at [74, 109] on link "Settings" at bounding box center [61, 107] width 123 height 38
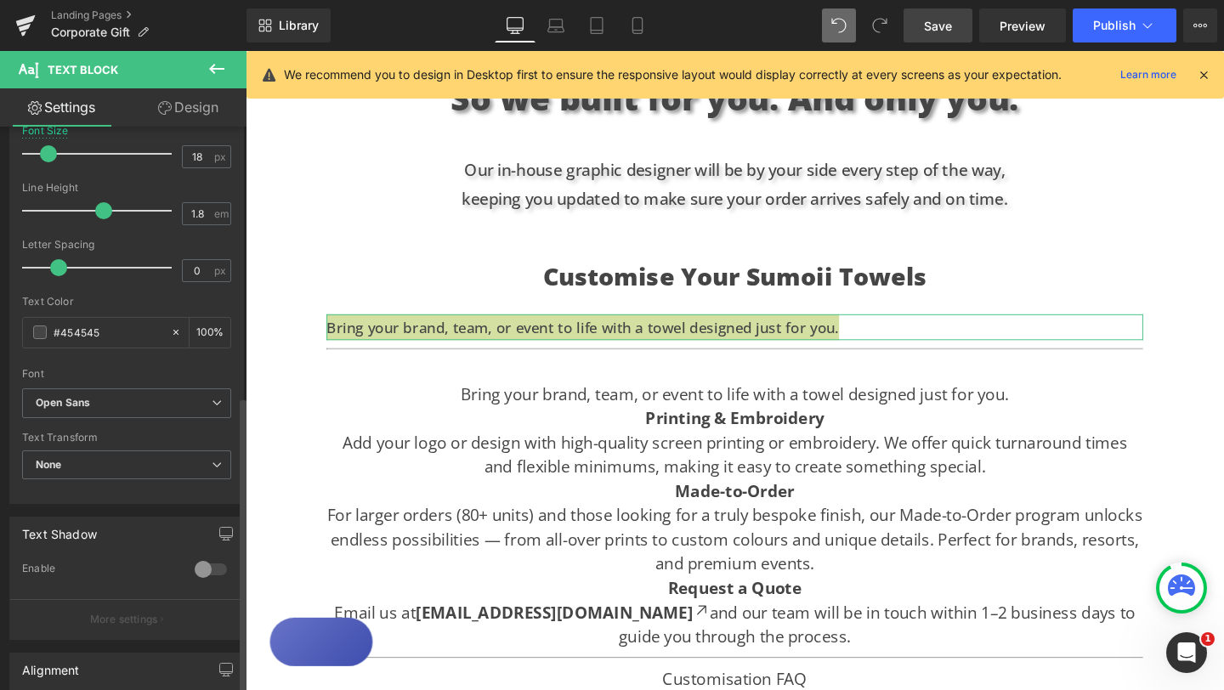
scroll to position [513, 0]
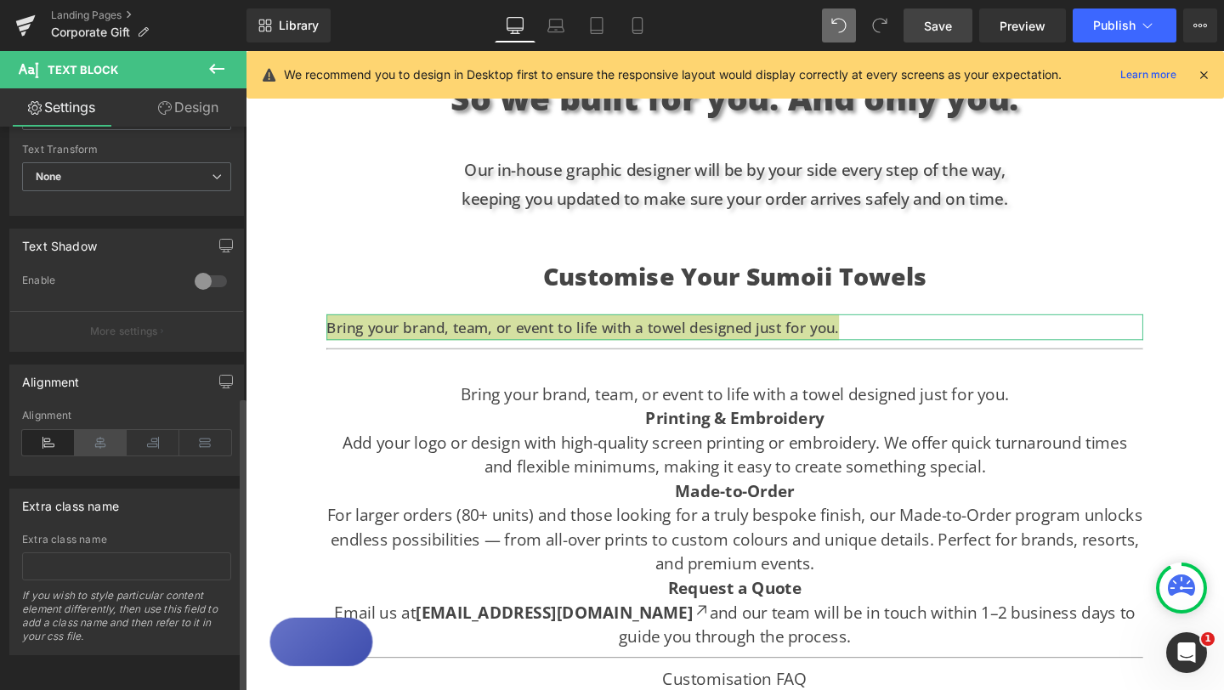
click at [98, 434] on icon at bounding box center [101, 442] width 53 height 25
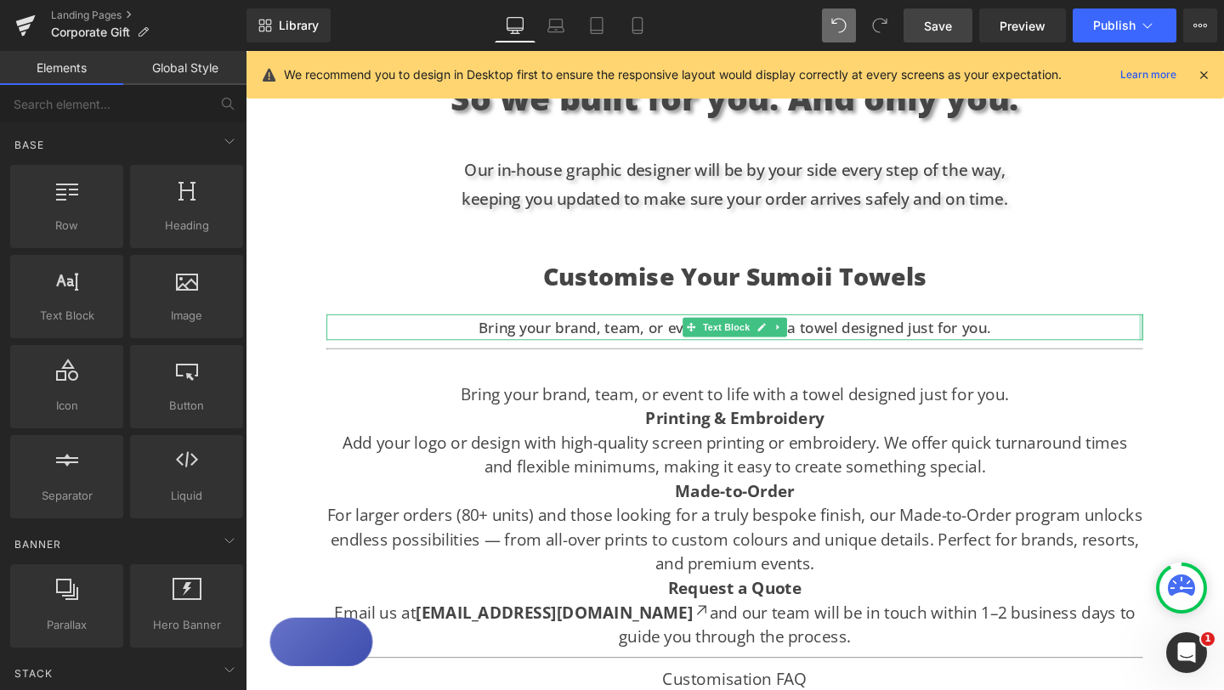
click at [1196, 294] on div "Text Block Hero Banner Looking for the perfect gift for creative teams, leaders…" at bounding box center [760, 47] width 1028 height 2160
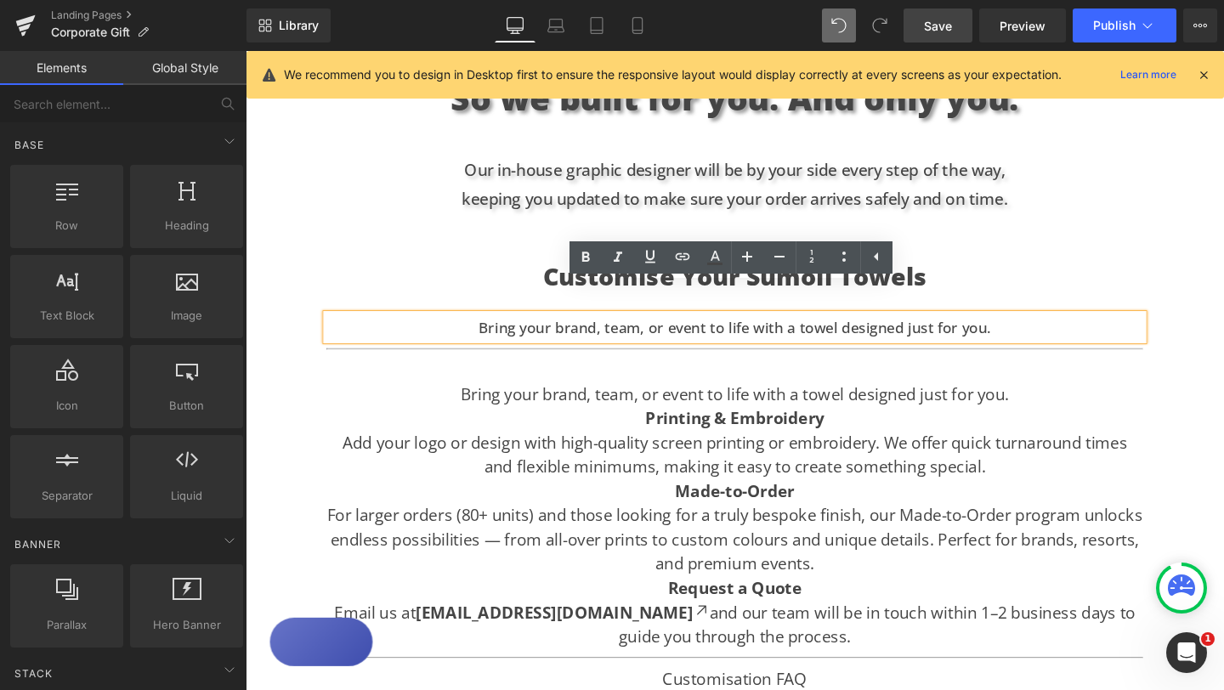
click at [1206, 259] on div "Text Block Hero Banner Looking for the perfect gift for creative teams, leaders…" at bounding box center [760, 47] width 1028 height 2160
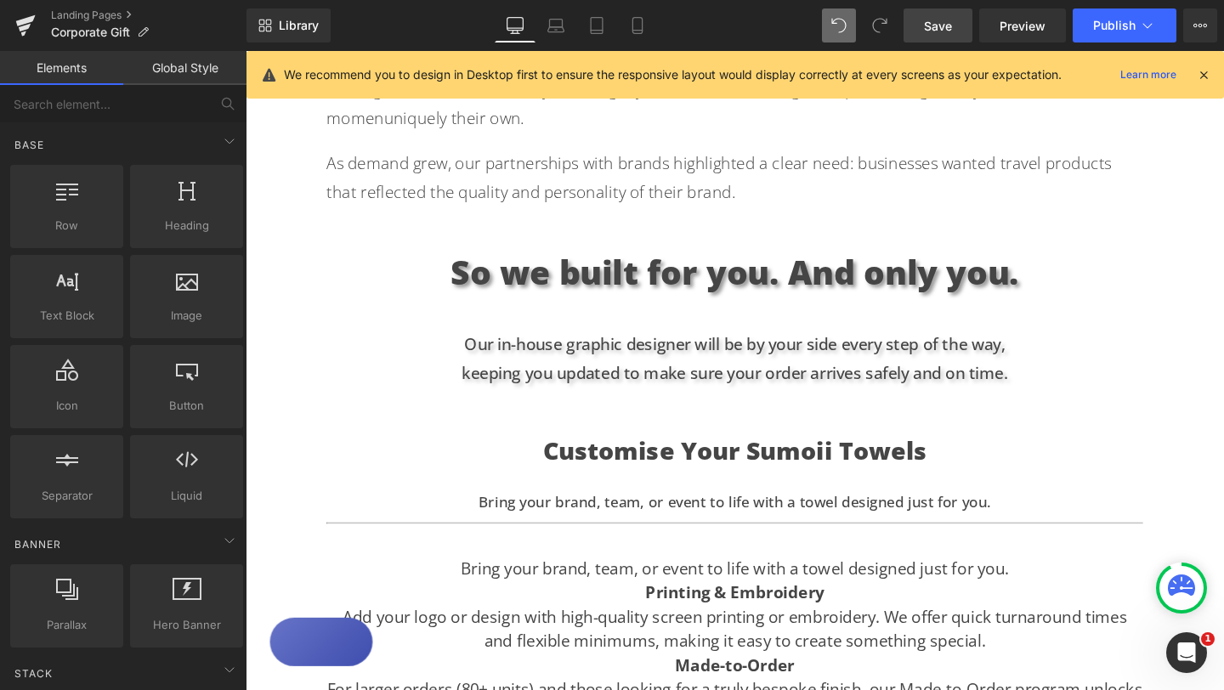
scroll to position [1005, 0]
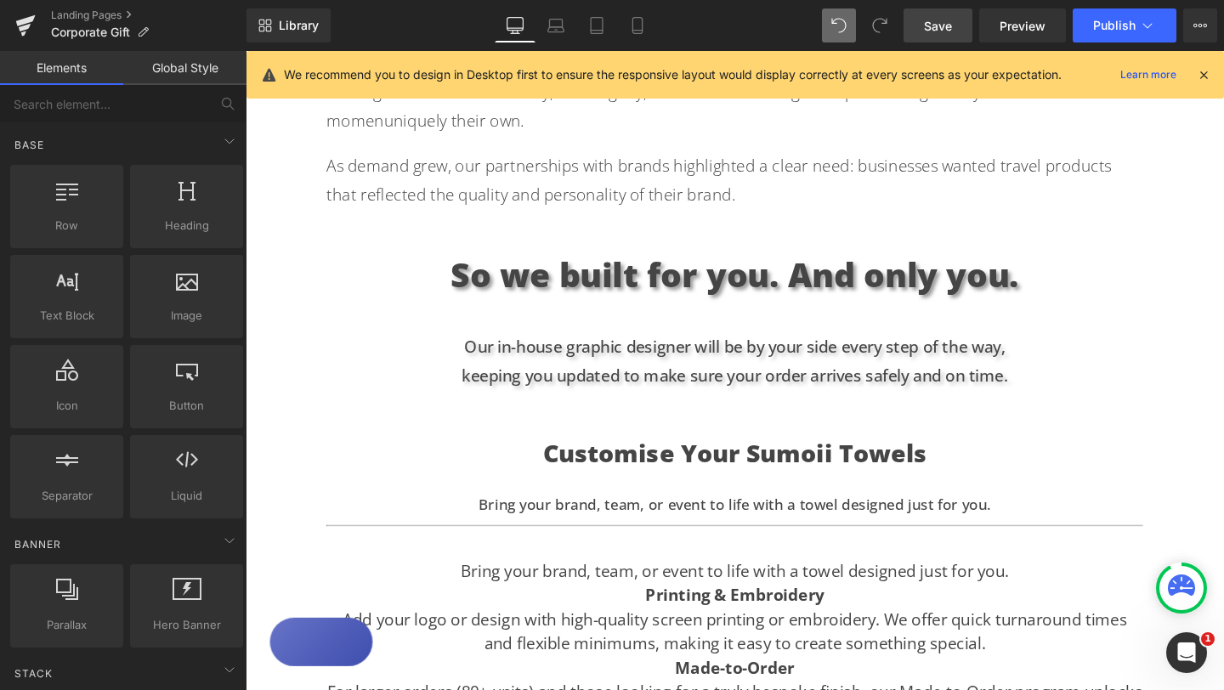
click at [1104, 517] on div "Text Block Hero Banner Looking for the perfect gift for creative teams, leaders…" at bounding box center [760, 233] width 1028 height 2160
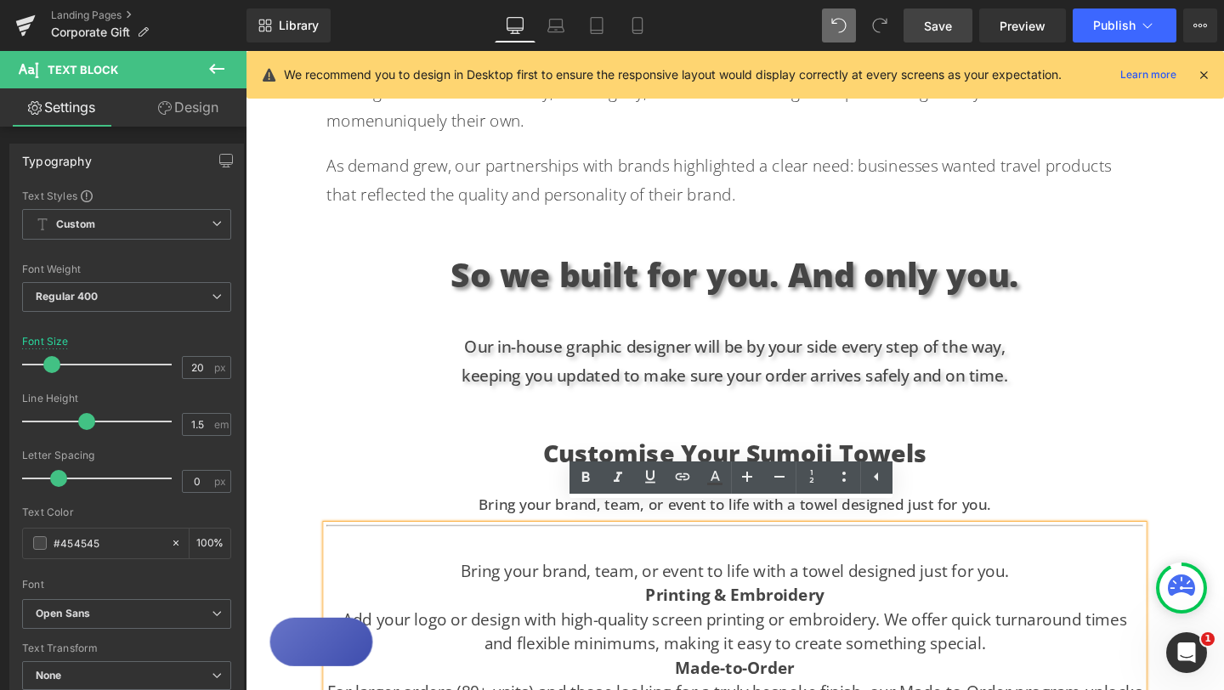
scroll to position [986, 0]
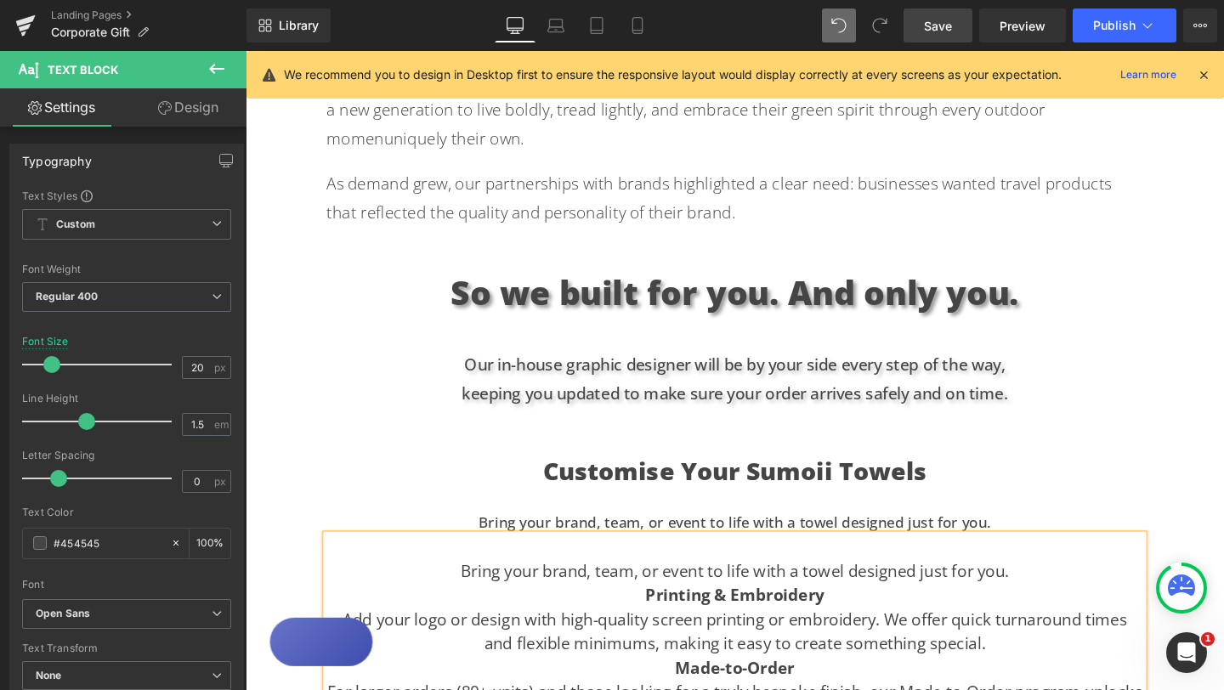
click at [1206, 467] on div "Text Block Hero Banner Looking for the perfect gift for creative teams, leaders…" at bounding box center [760, 241] width 1028 height 2141
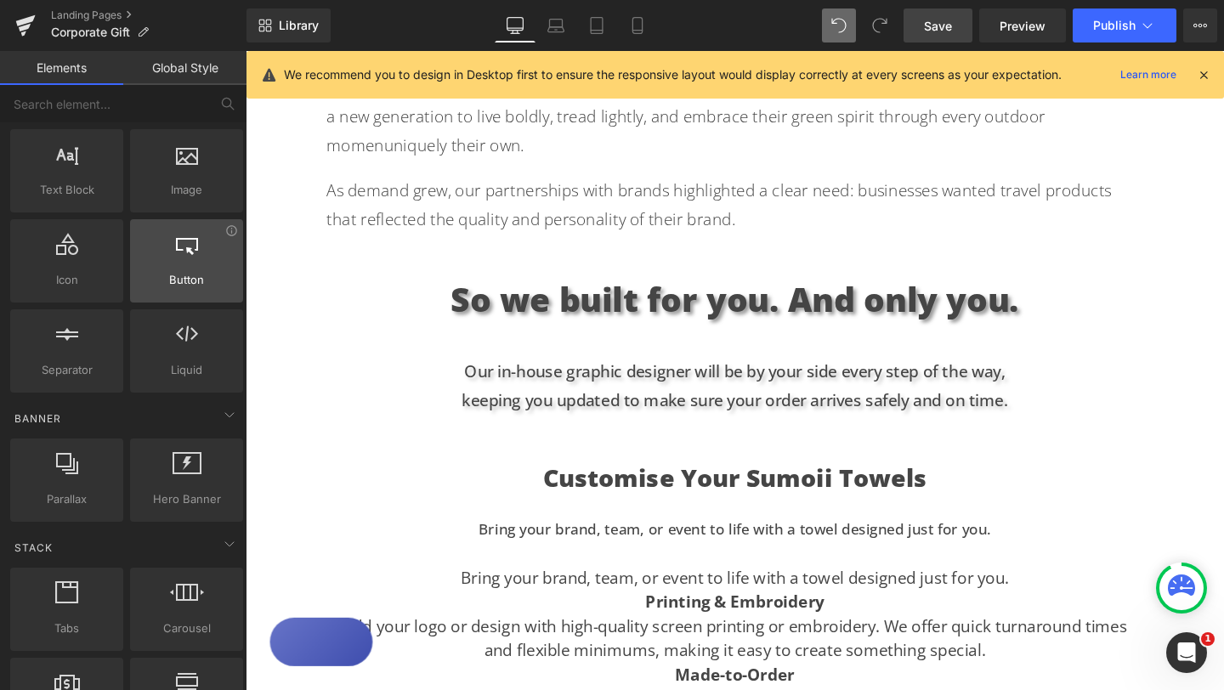
scroll to position [130, 0]
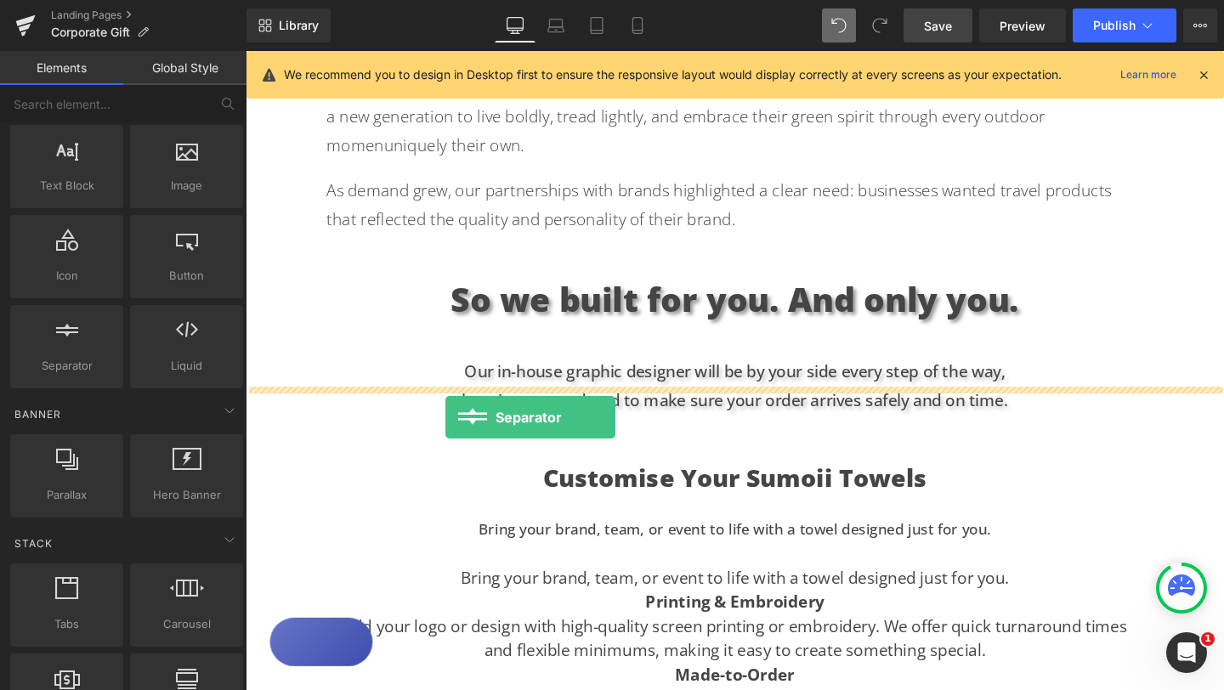
drag, startPoint x: 324, startPoint y: 407, endPoint x: 456, endPoint y: 436, distance: 134.9
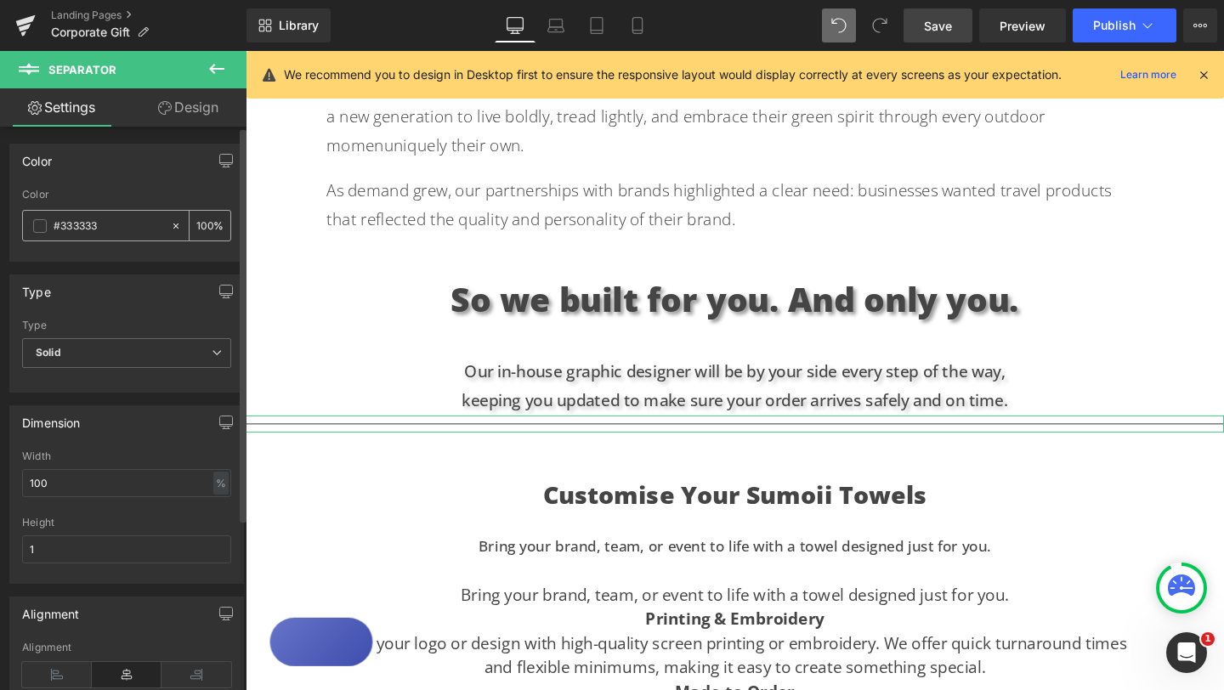
click at [41, 227] on span at bounding box center [40, 226] width 14 height 14
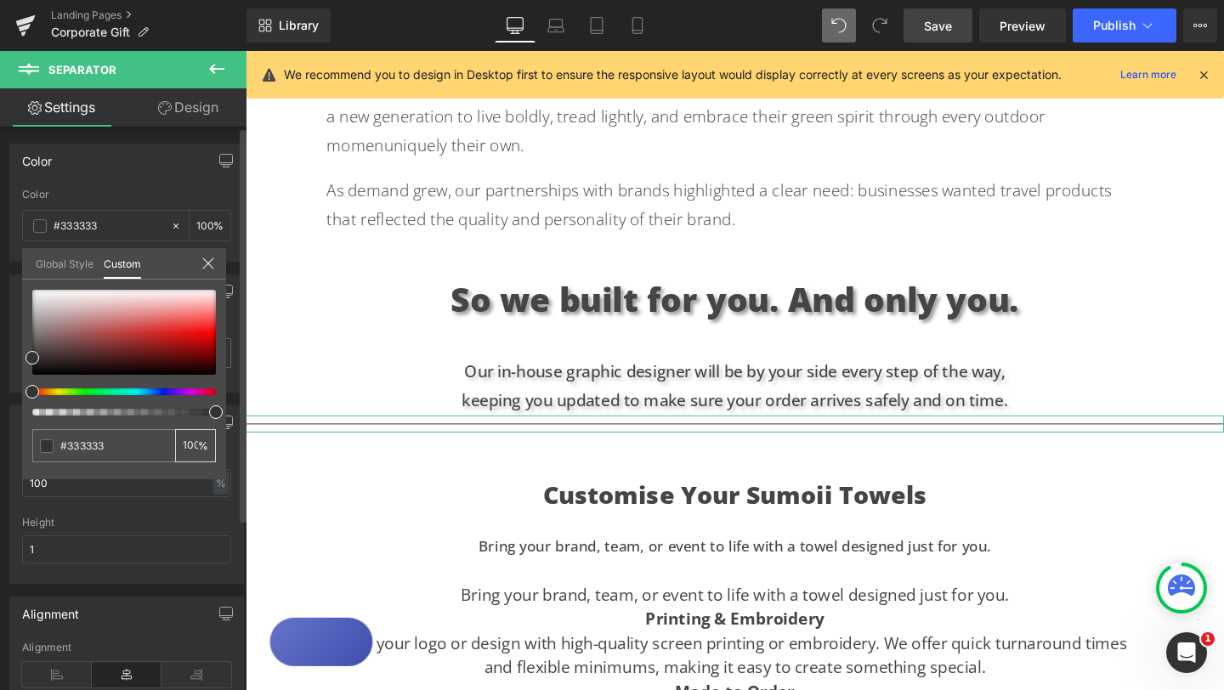
scroll to position [0, 2]
drag, startPoint x: 183, startPoint y: 445, endPoint x: 211, endPoint y: 445, distance: 28.1
click at [211, 445] on div "100 %" at bounding box center [195, 445] width 41 height 33
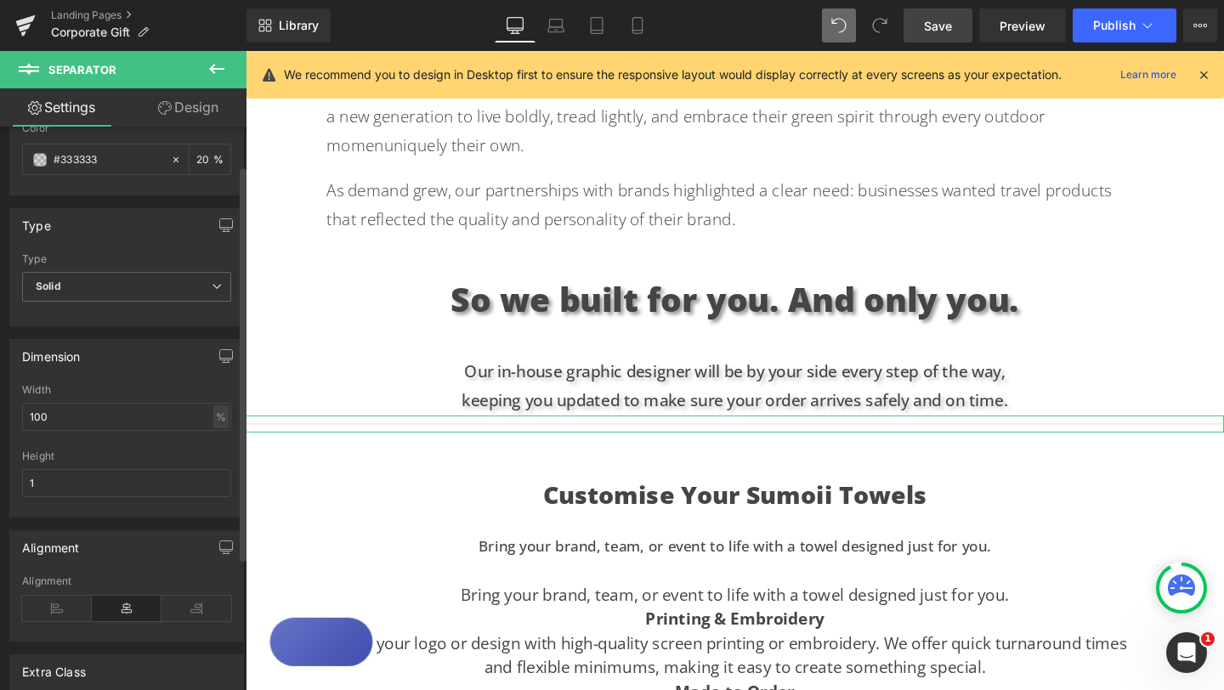
scroll to position [75, 0]
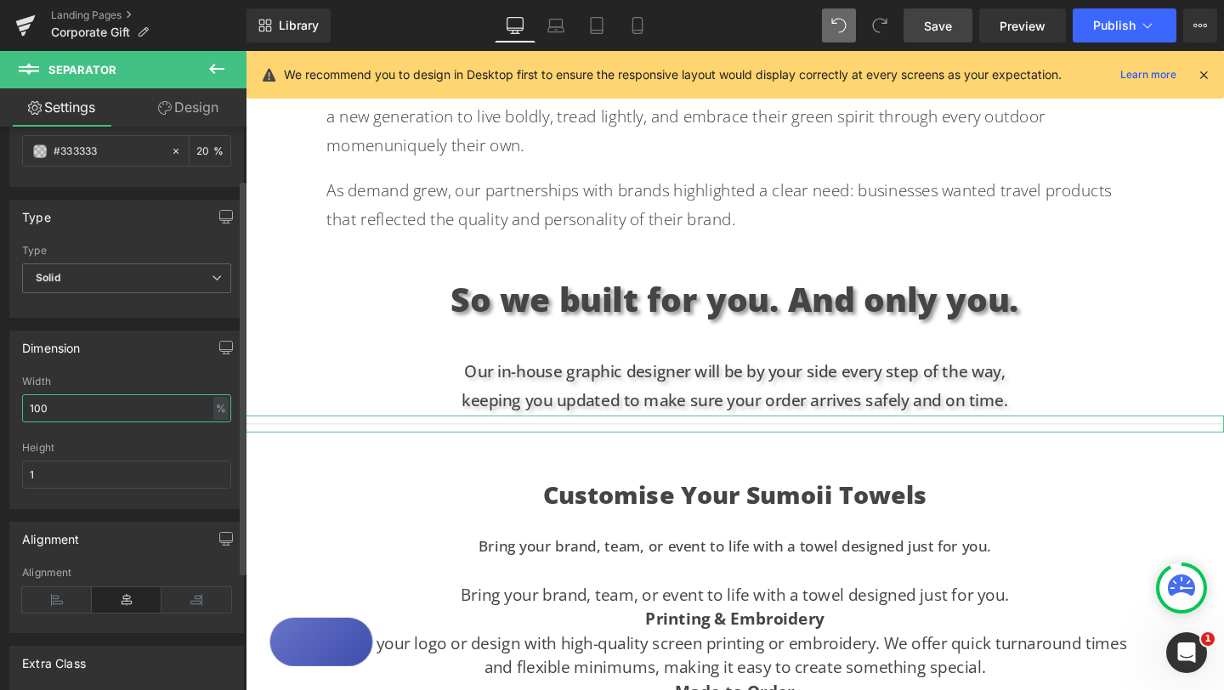
drag, startPoint x: 68, startPoint y: 407, endPoint x: 22, endPoint y: 409, distance: 45.9
click at [22, 409] on input "100" at bounding box center [126, 408] width 209 height 28
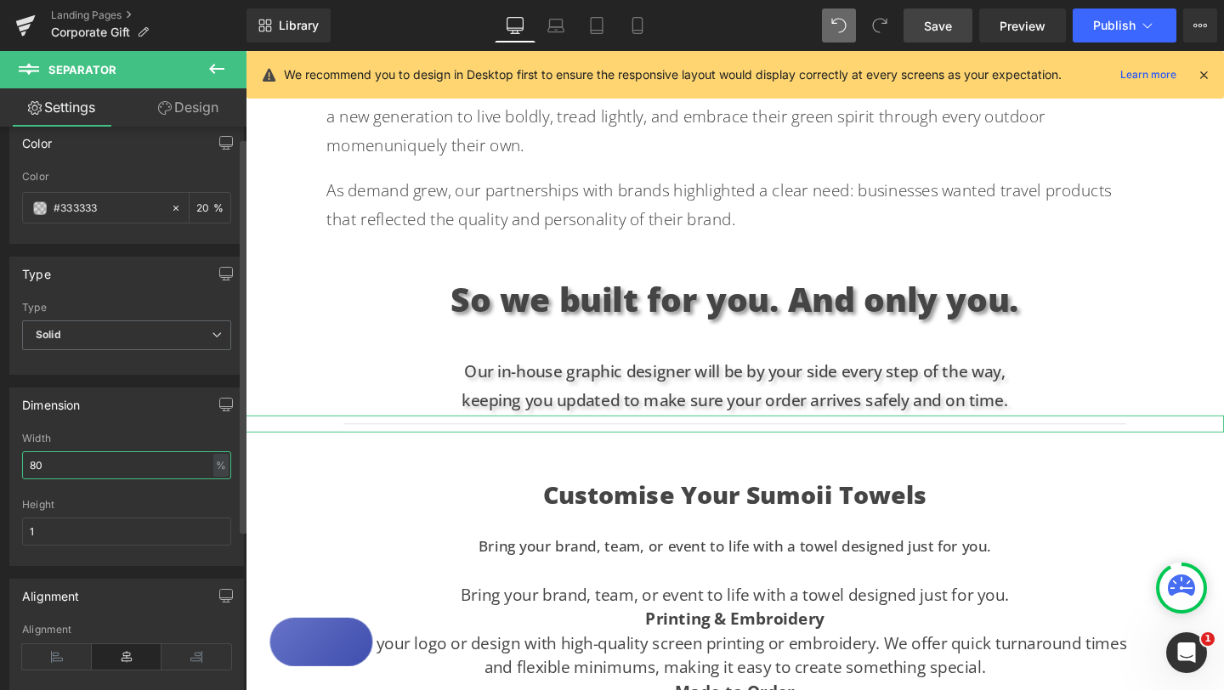
scroll to position [0, 0]
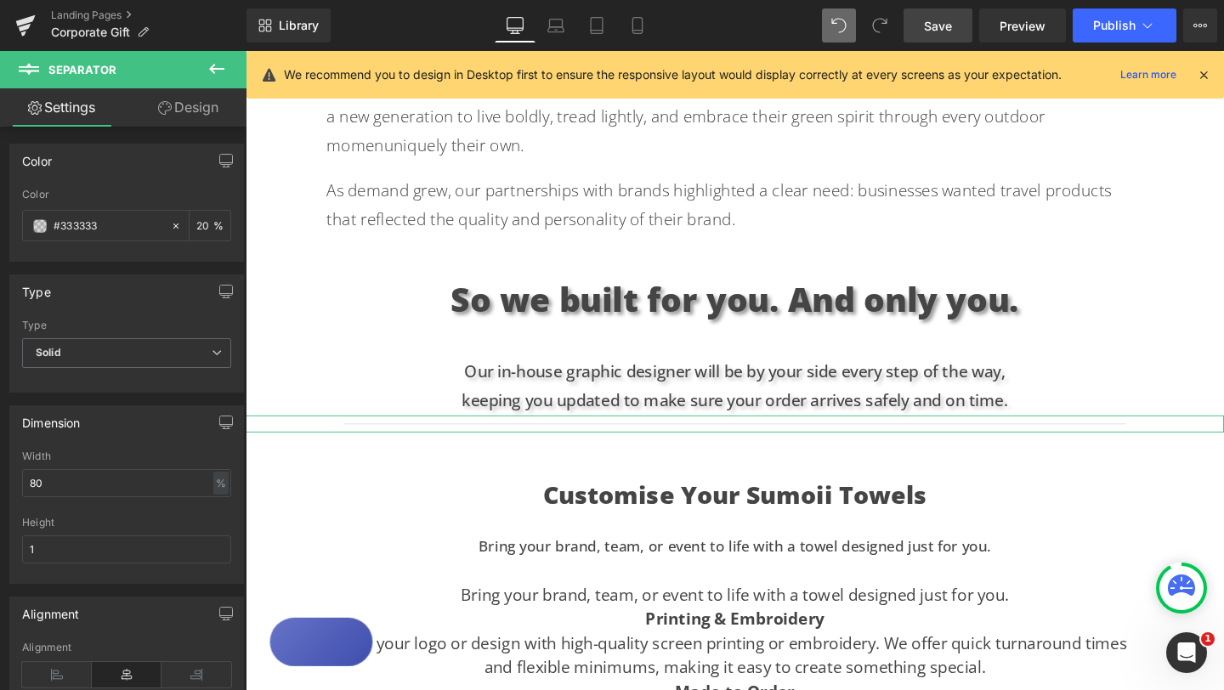
click at [189, 108] on link "Design" at bounding box center [188, 107] width 123 height 38
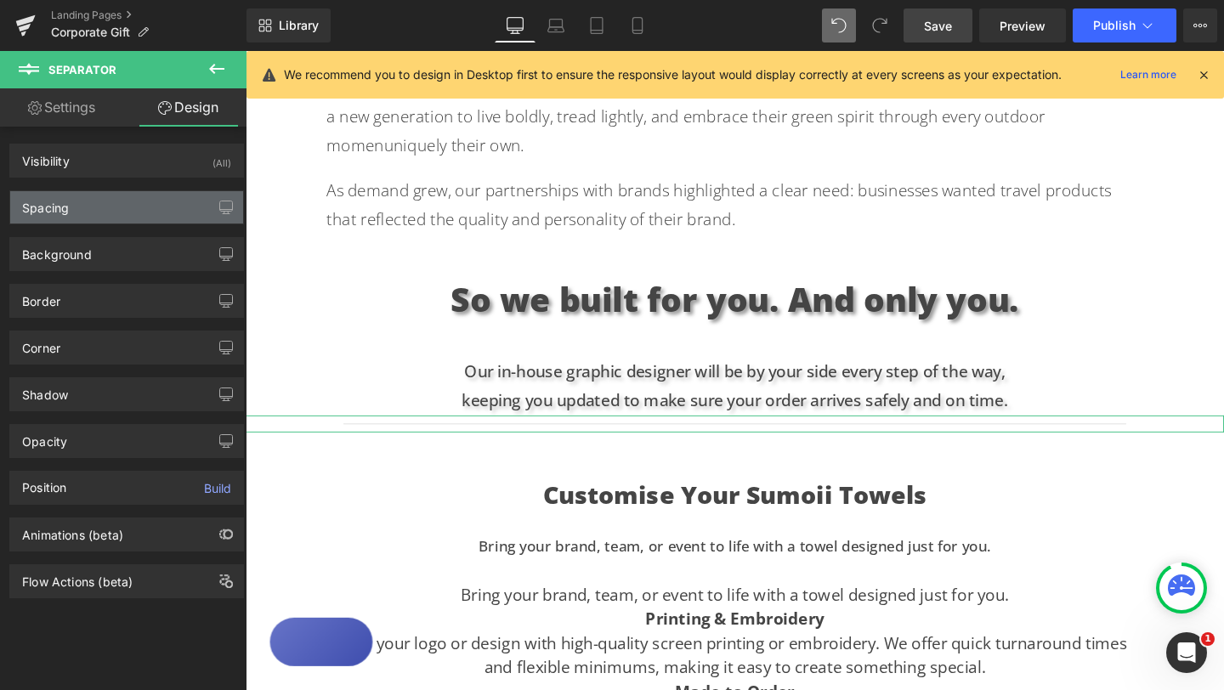
click at [107, 203] on div "Spacing" at bounding box center [126, 207] width 233 height 32
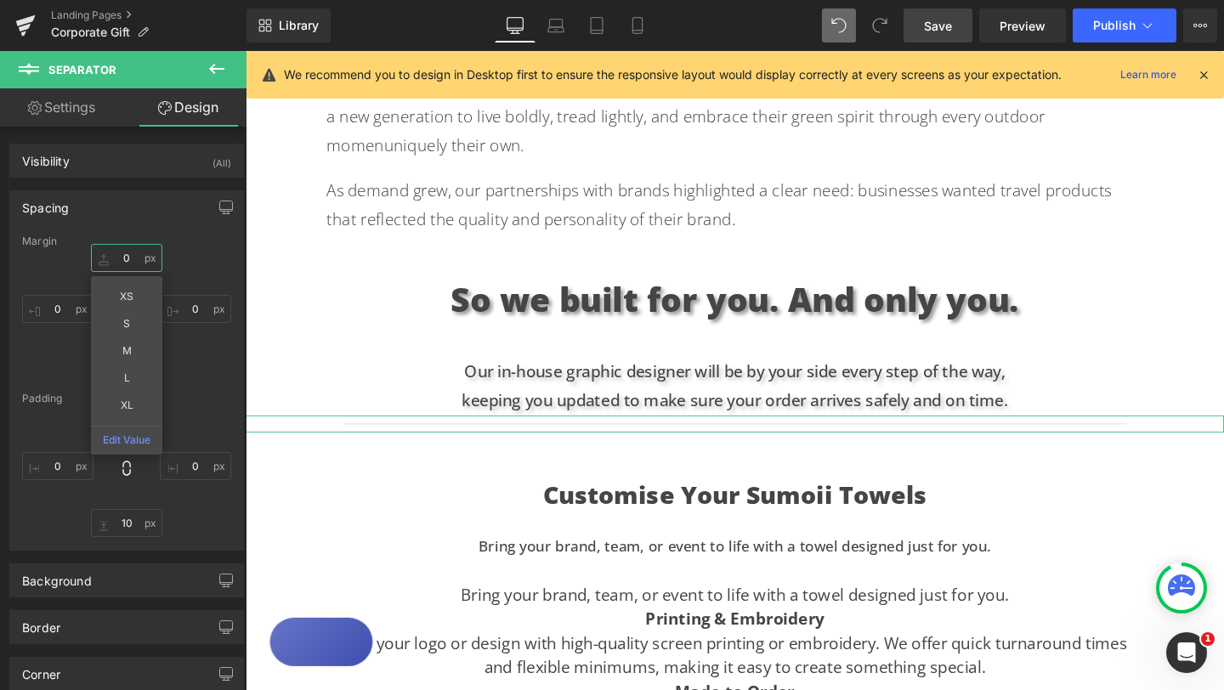
drag, startPoint x: 126, startPoint y: 255, endPoint x: 114, endPoint y: 257, distance: 12.0
click at [114, 257] on input "0" at bounding box center [126, 258] width 71 height 28
click at [127, 258] on input "0" at bounding box center [126, 258] width 71 height 28
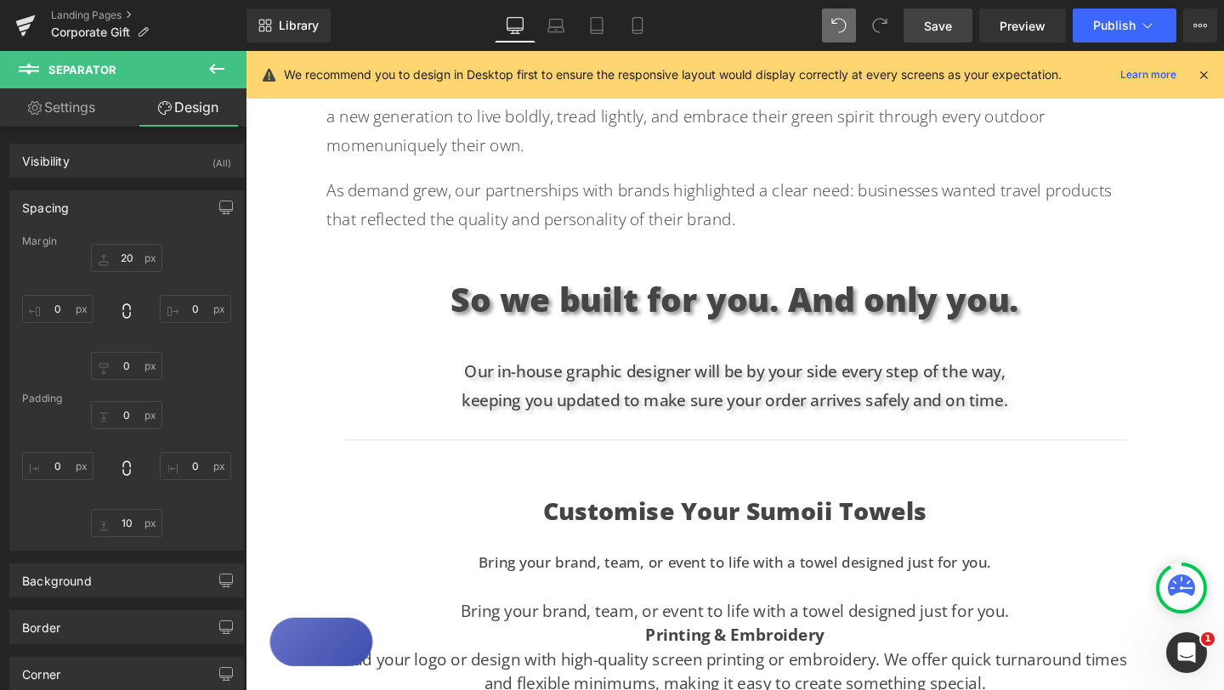
click at [1180, 331] on div "Text Block Hero Banner Looking for the perfect gift for creative teams, leaders…" at bounding box center [760, 267] width 1028 height 2176
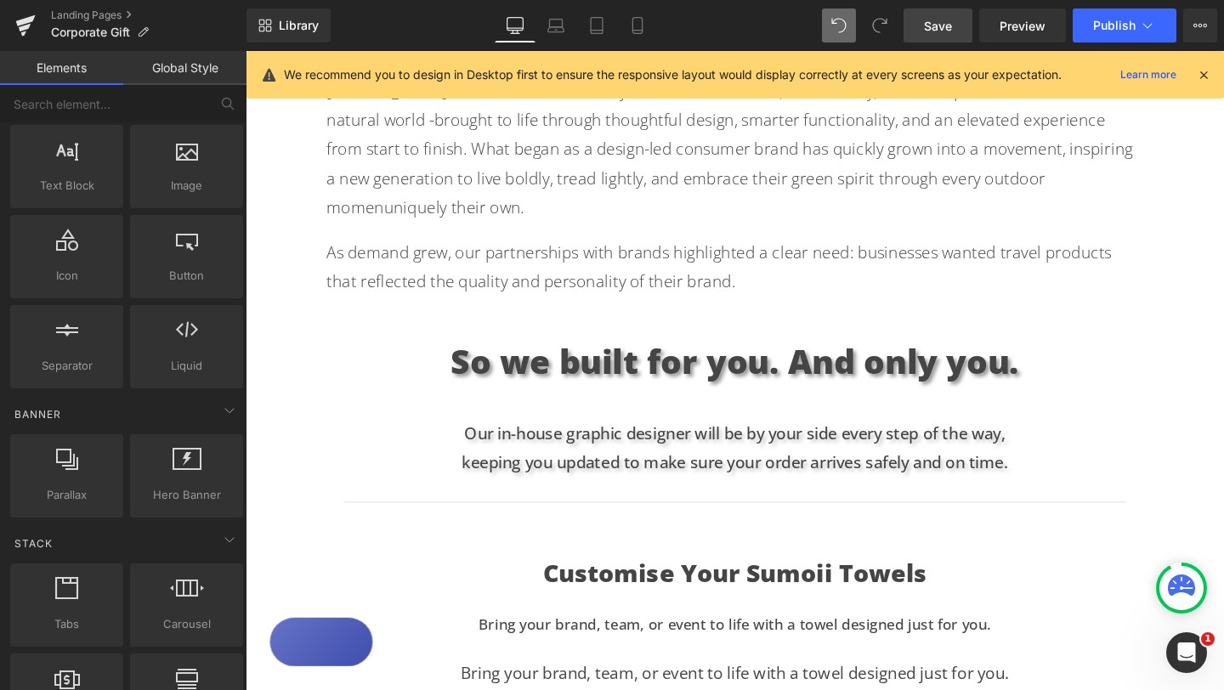
scroll to position [919, 0]
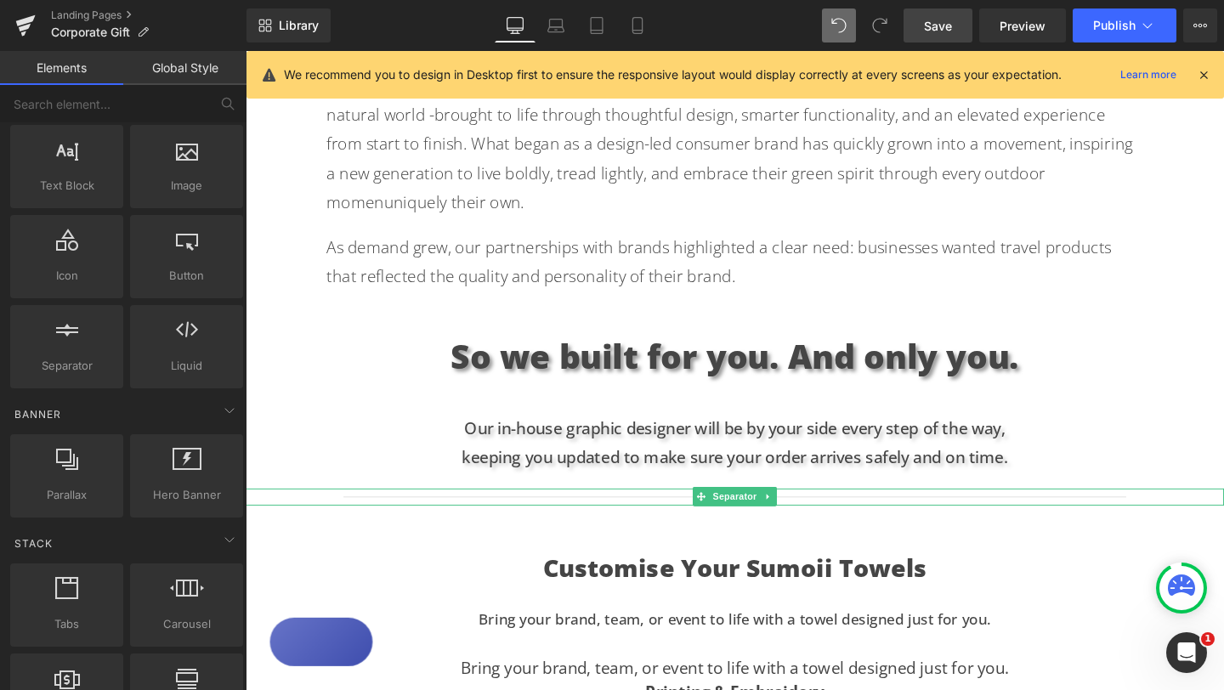
click at [506, 519] on hr at bounding box center [759, 523] width 823 height 9
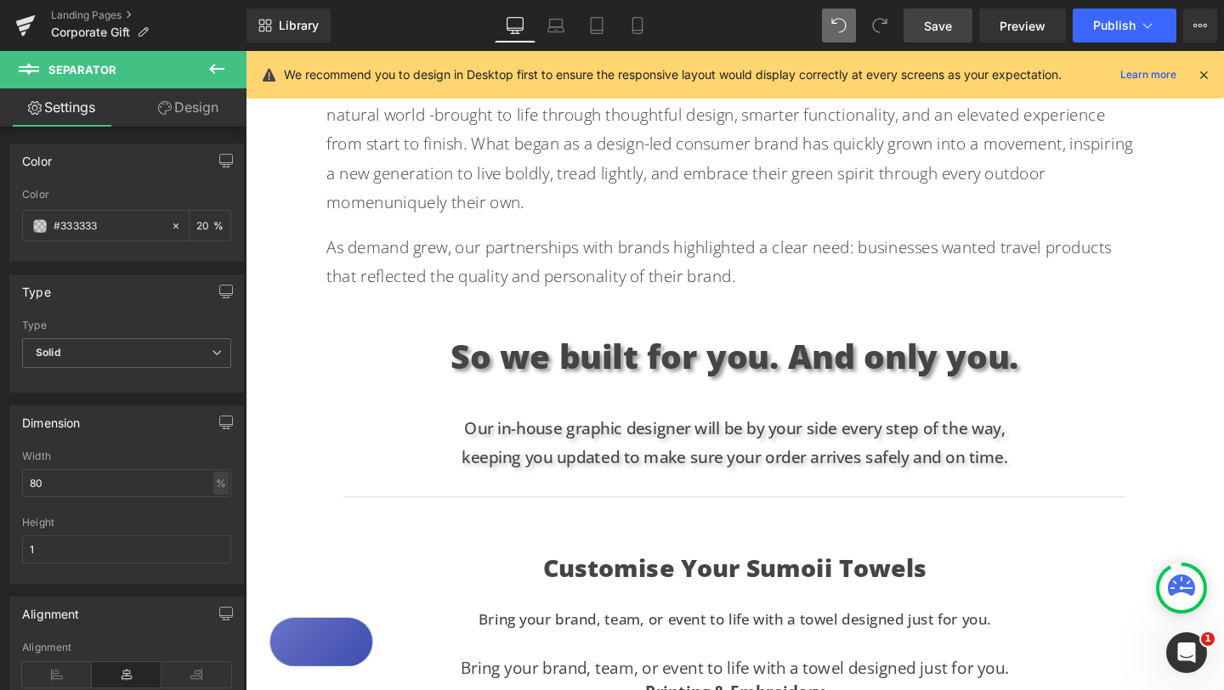
click at [214, 68] on icon at bounding box center [216, 69] width 15 height 10
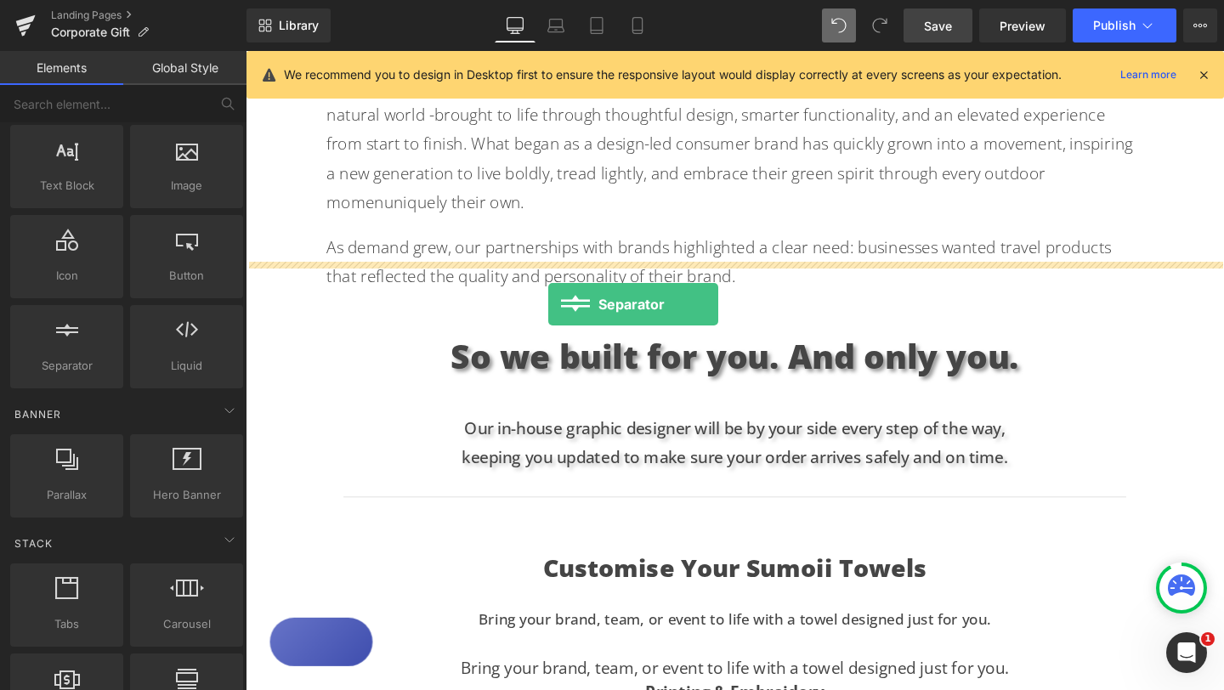
drag, startPoint x: 320, startPoint y: 390, endPoint x: 564, endPoint y: 317, distance: 253.8
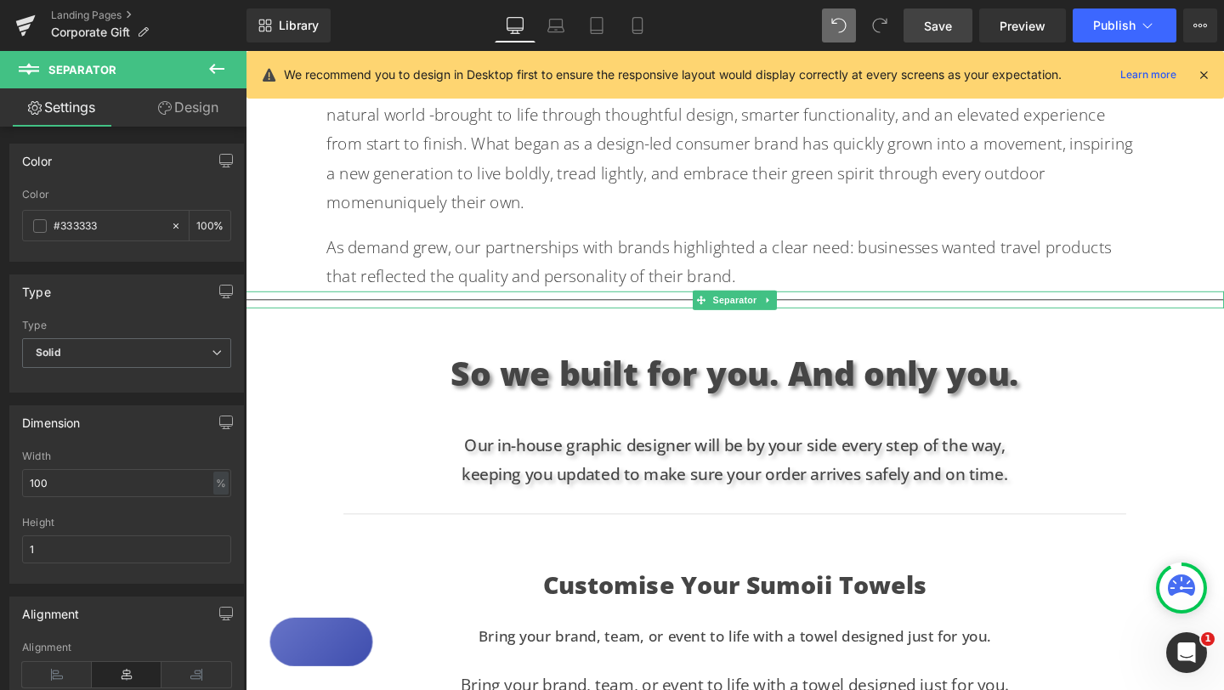
click at [611, 303] on div at bounding box center [760, 312] width 1028 height 18
click at [200, 222] on input "100" at bounding box center [204, 225] width 17 height 19
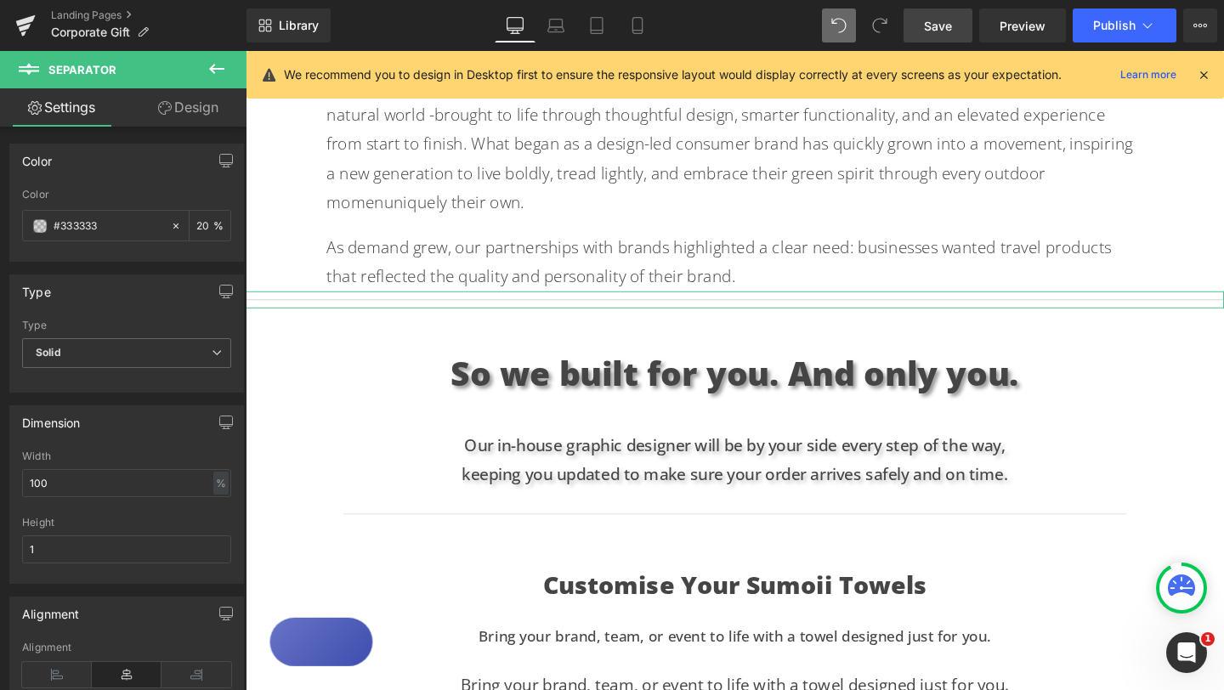
click at [180, 260] on div at bounding box center [126, 255] width 209 height 11
drag, startPoint x: 66, startPoint y: 490, endPoint x: 17, endPoint y: 480, distance: 50.3
click at [17, 480] on div "100% Width 100 % % px 1px Height 1" at bounding box center [126, 516] width 233 height 133
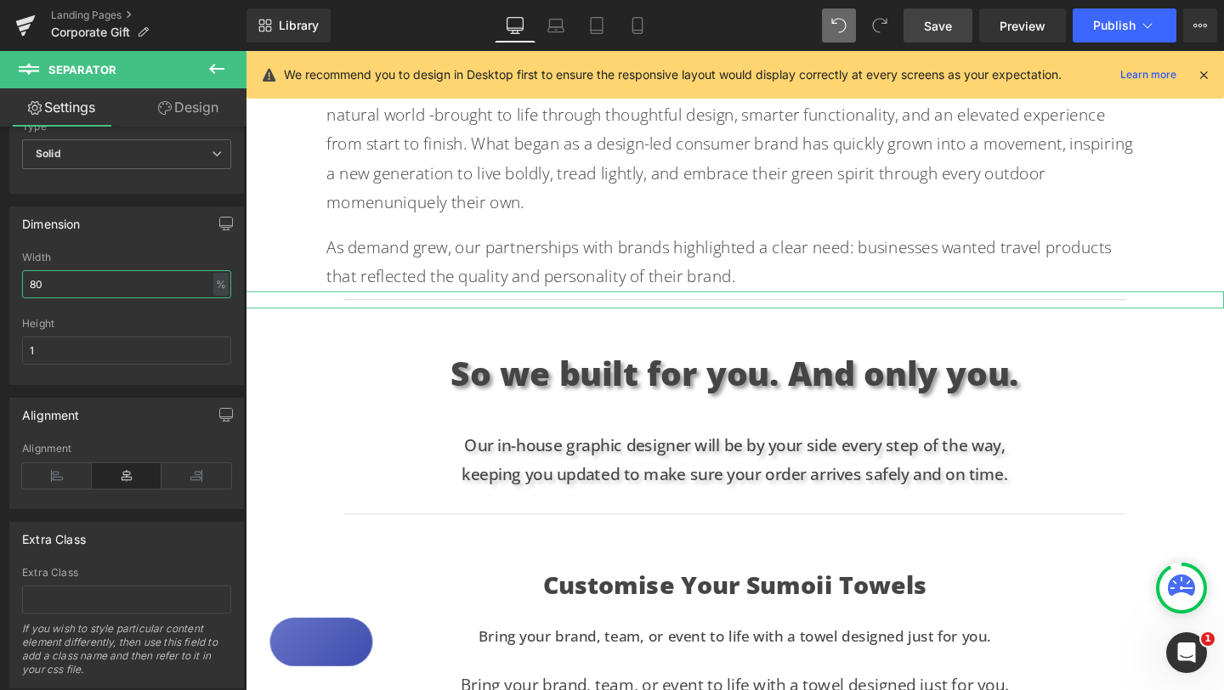
scroll to position [0, 0]
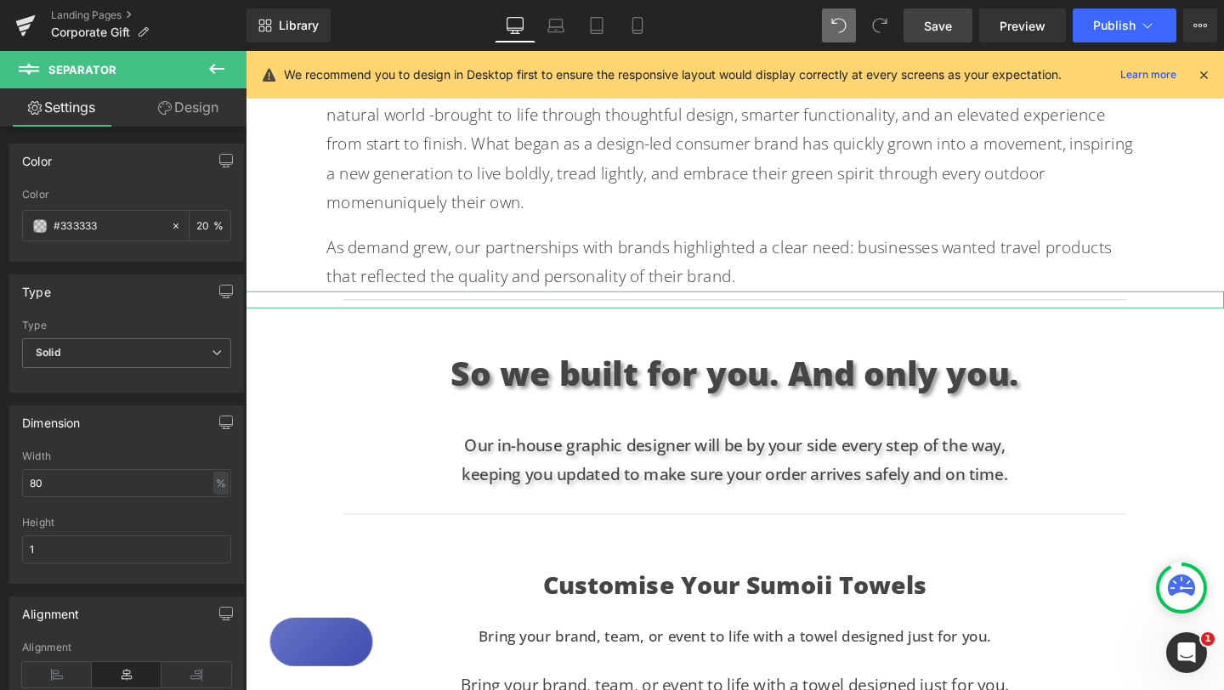
click at [195, 106] on link "Design" at bounding box center [188, 107] width 123 height 38
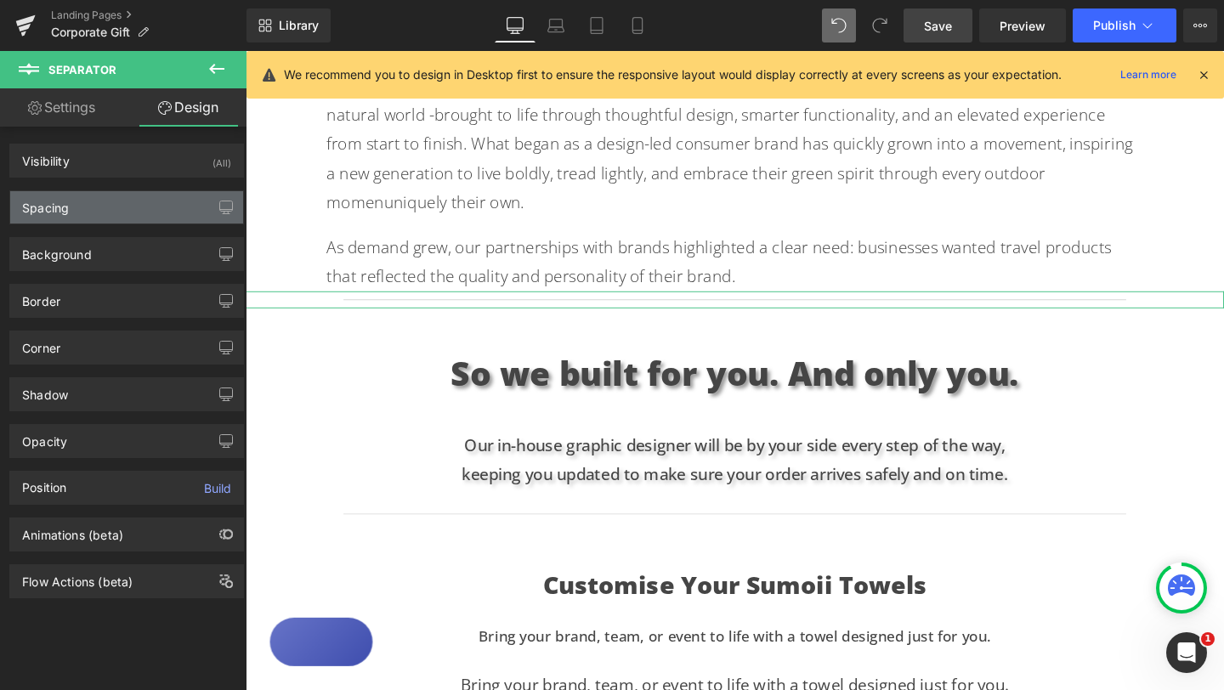
click at [111, 207] on div "Spacing" at bounding box center [126, 207] width 233 height 32
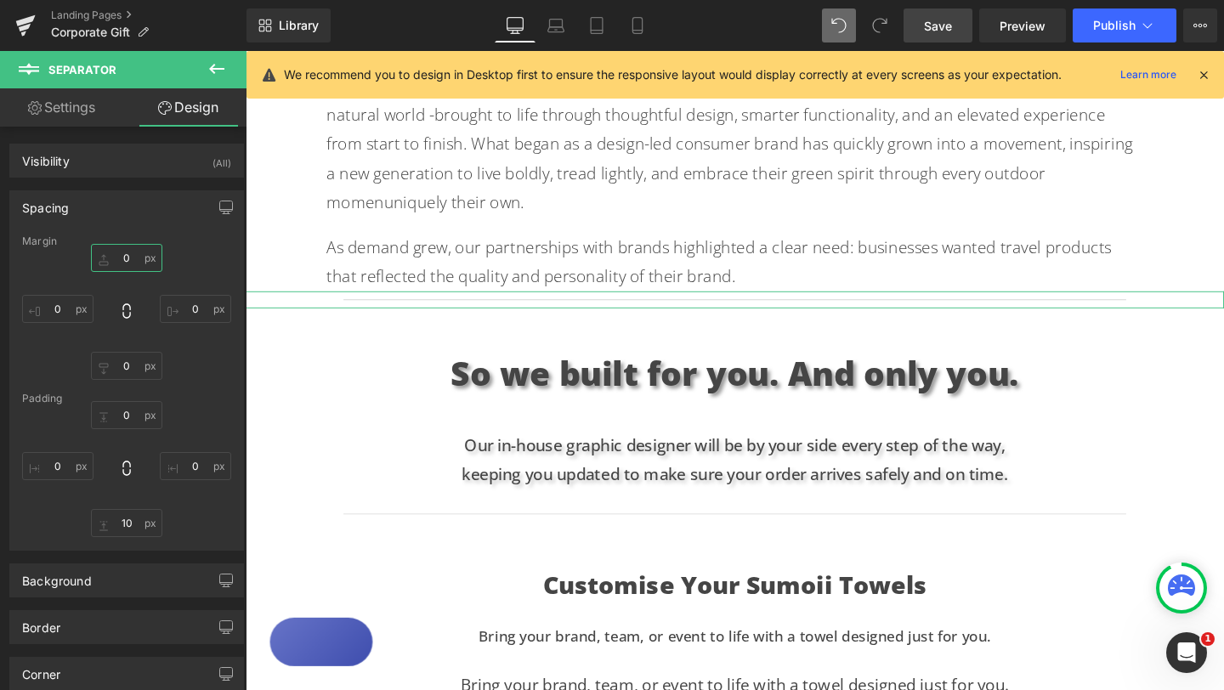
click at [124, 256] on input "0" at bounding box center [126, 258] width 71 height 28
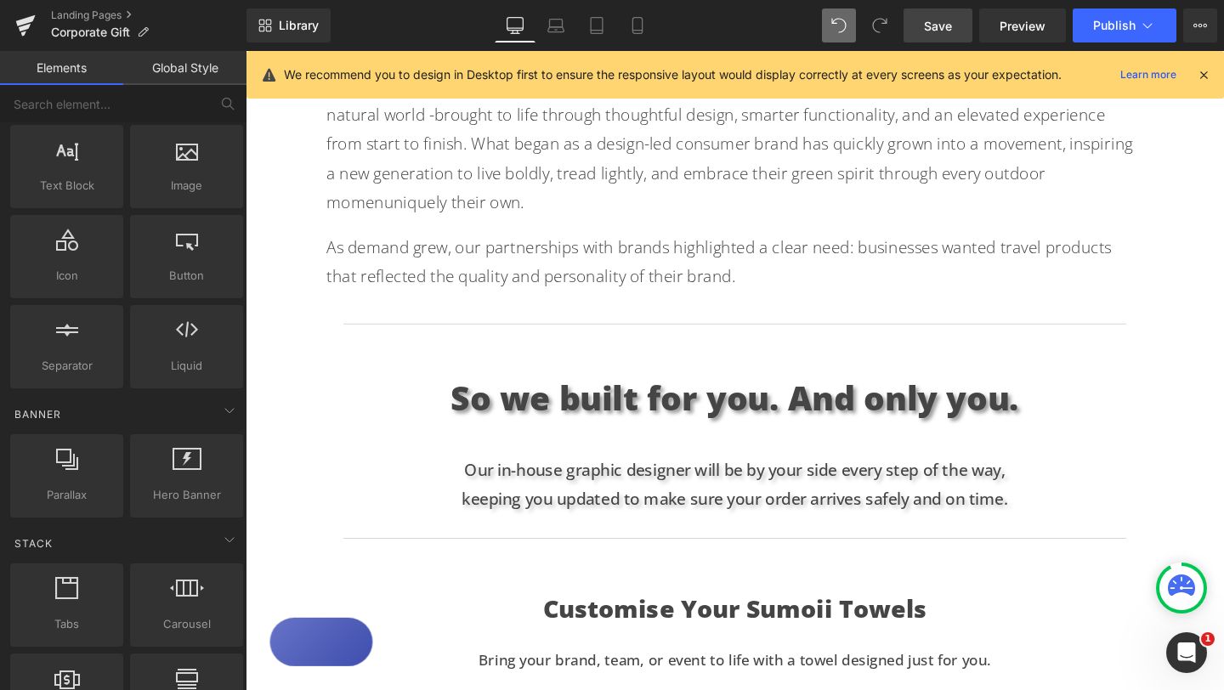
click at [1206, 437] on div "Text Block Hero Banner Looking for the perfect gift for creative teams, leaders…" at bounding box center [760, 347] width 1028 height 2219
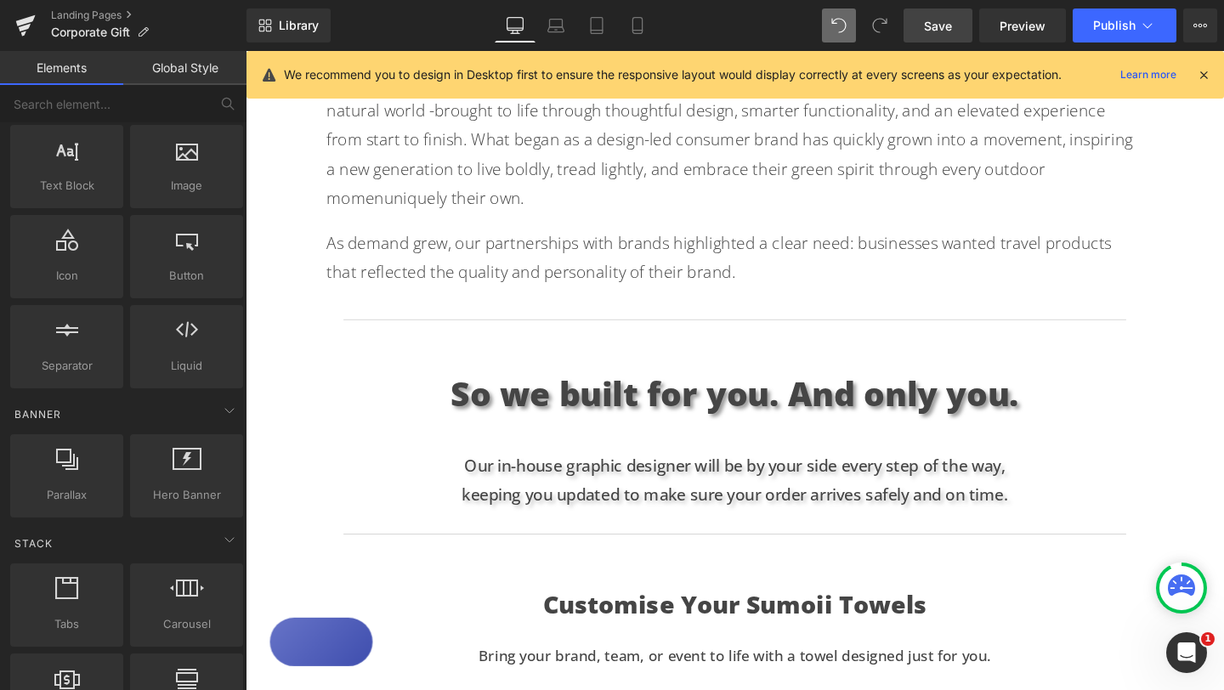
scroll to position [925, 0]
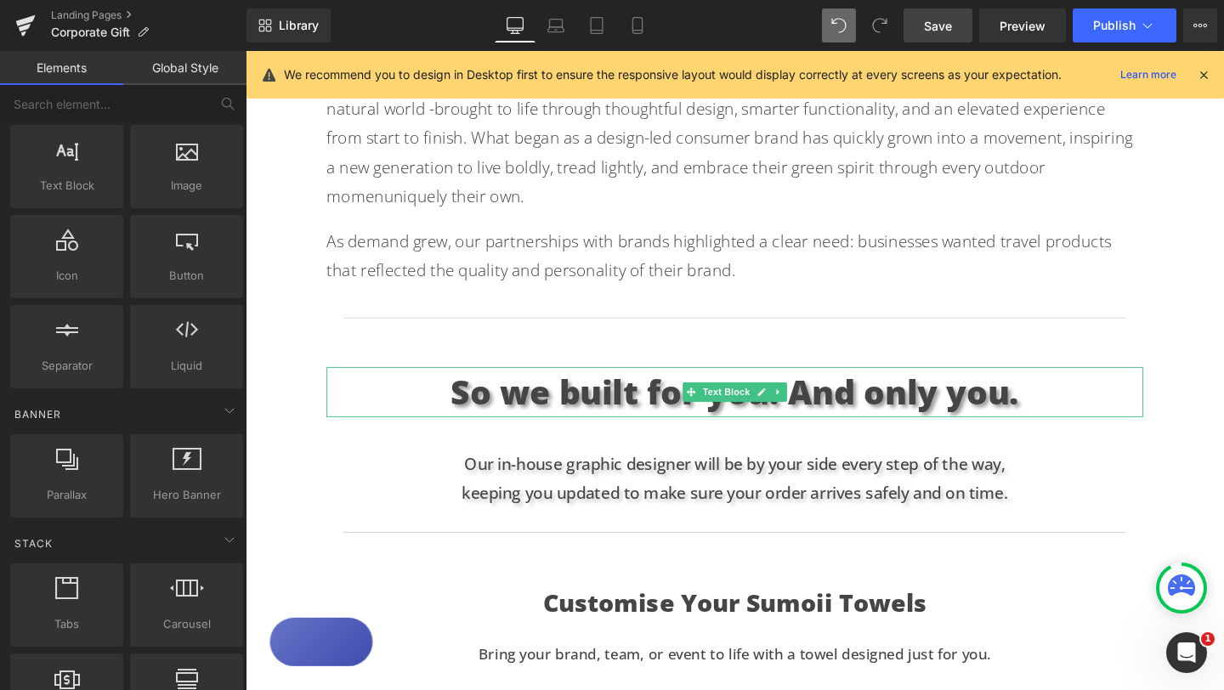
click at [1000, 395] on p "So we built for you. And only you." at bounding box center [760, 409] width 858 height 53
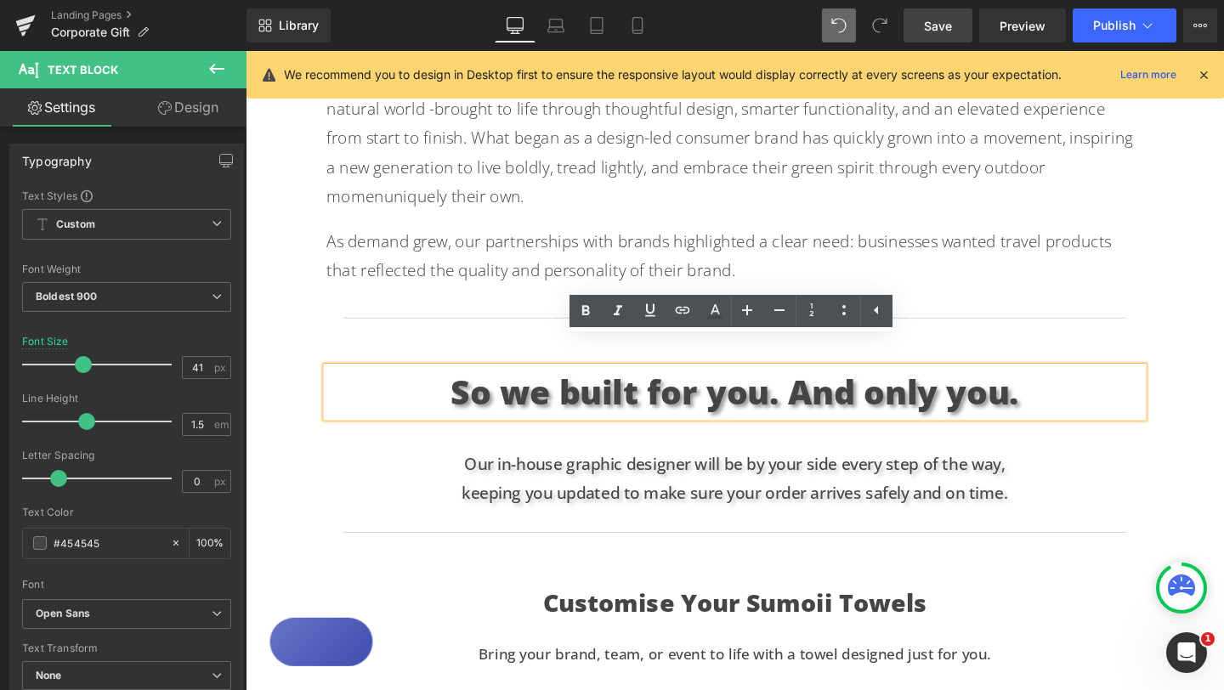
click at [525, 337] on div "Text Block Hero Banner Looking for the perfect gift for creative teams, leaders…" at bounding box center [760, 342] width 1028 height 2219
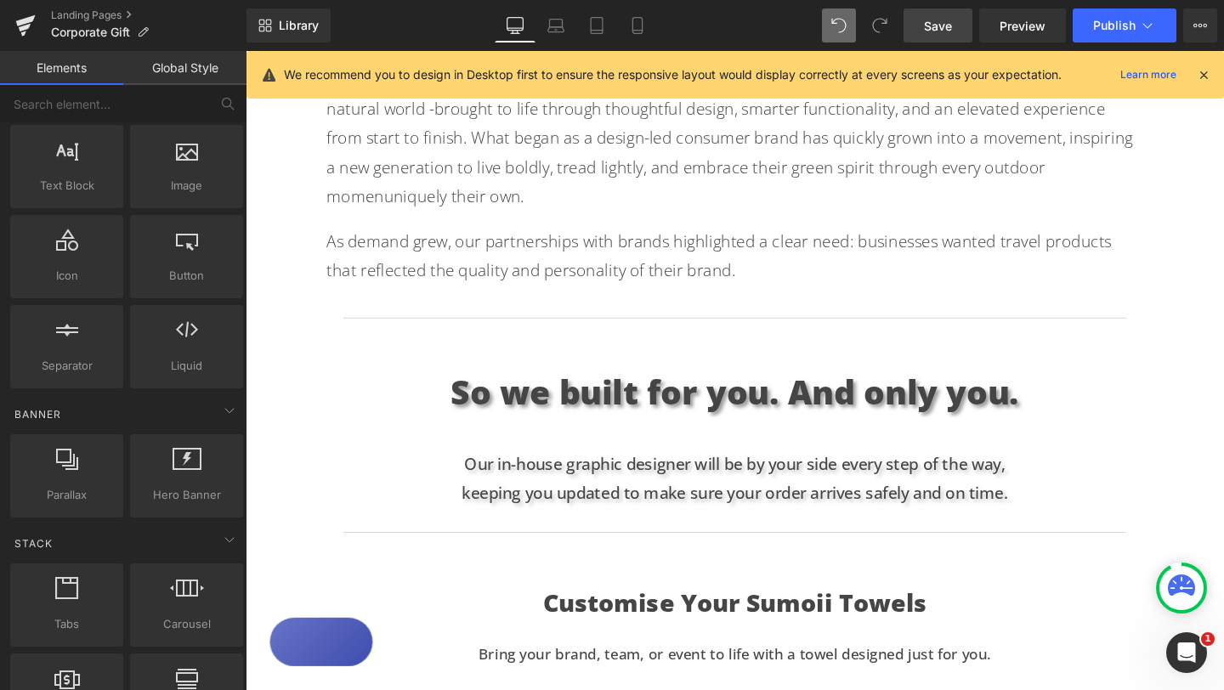
click at [532, 333] on div "Text Block Hero Banner Looking for the perfect gift for creative teams, leaders…" at bounding box center [760, 342] width 1028 height 2219
click at [504, 383] on p "So we built for you. And only you." at bounding box center [760, 409] width 858 height 53
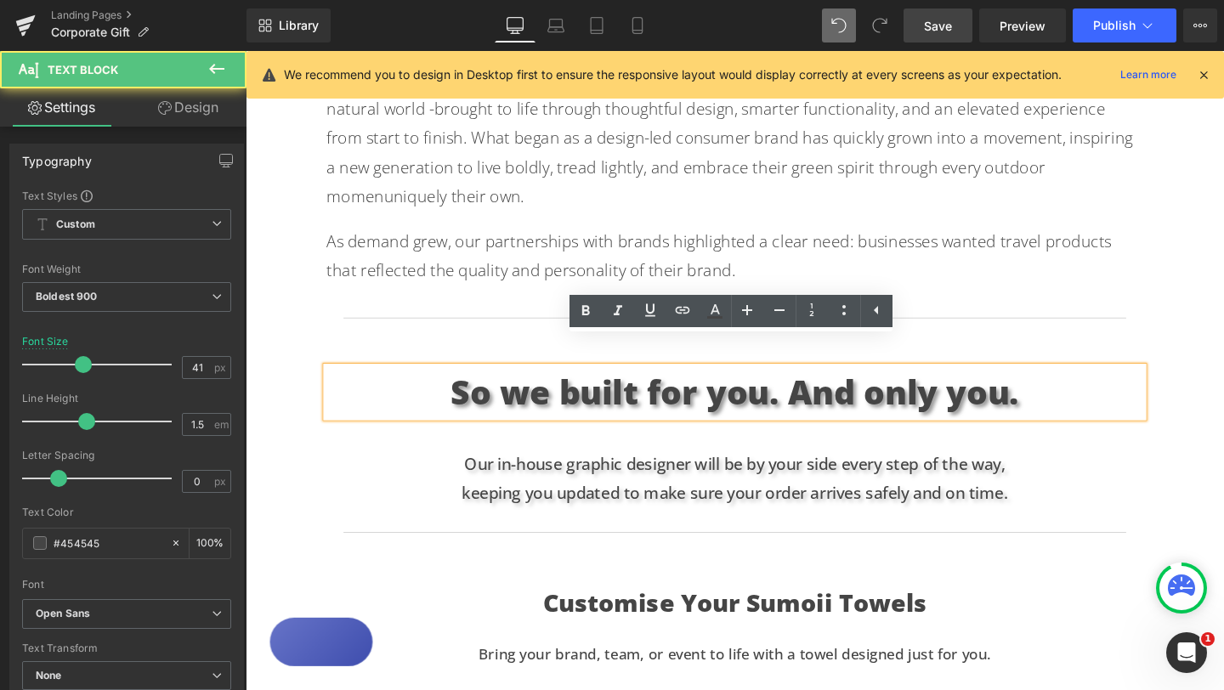
click at [460, 383] on p "So we built for you. And only you." at bounding box center [760, 409] width 858 height 53
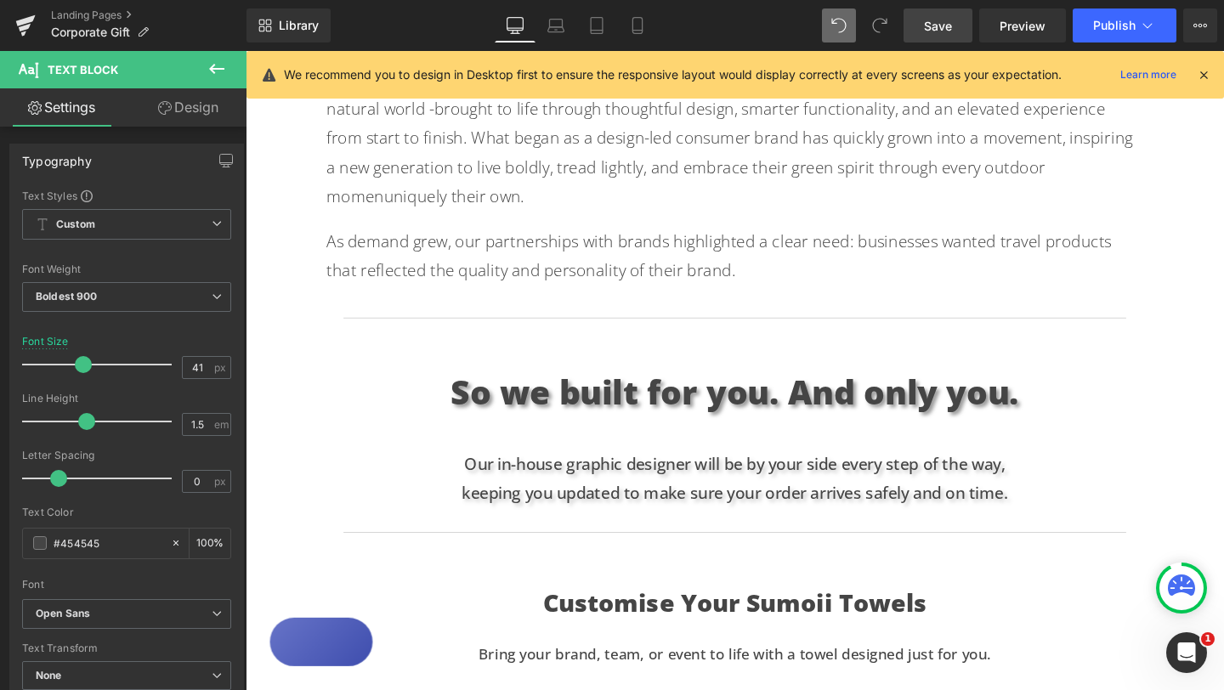
click at [195, 112] on link "Design" at bounding box center [188, 107] width 123 height 38
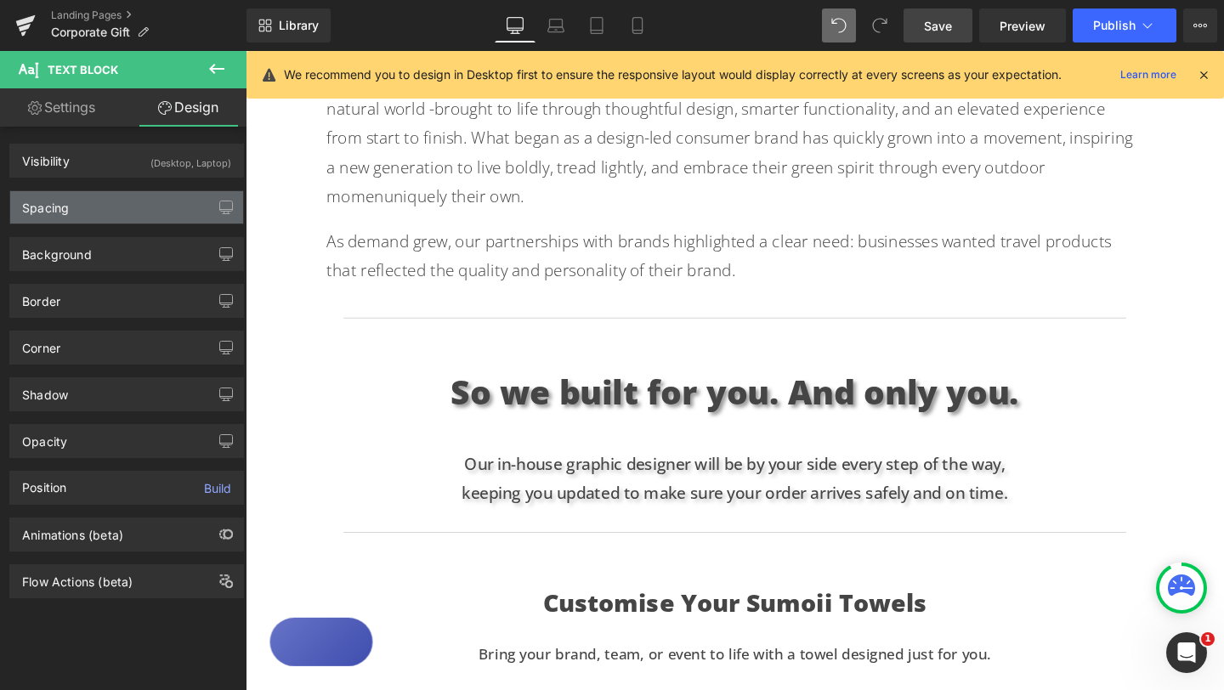
click at [143, 201] on div "Spacing" at bounding box center [126, 207] width 233 height 32
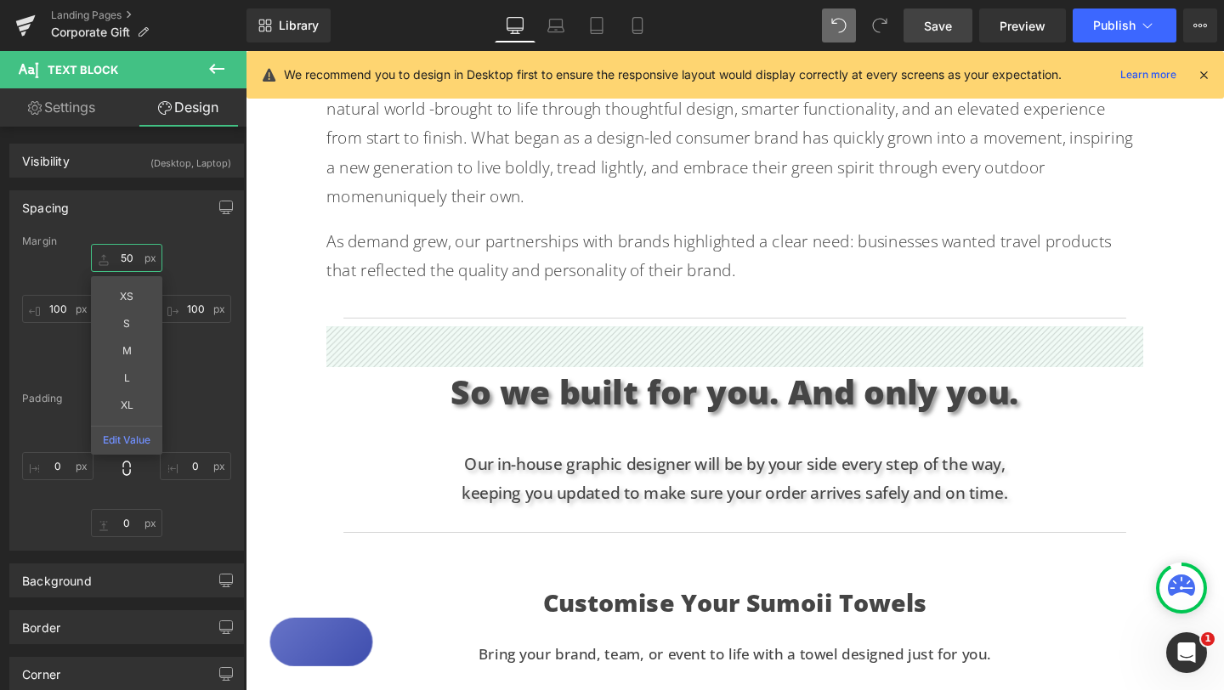
click at [119, 254] on input "50" at bounding box center [126, 258] width 71 height 28
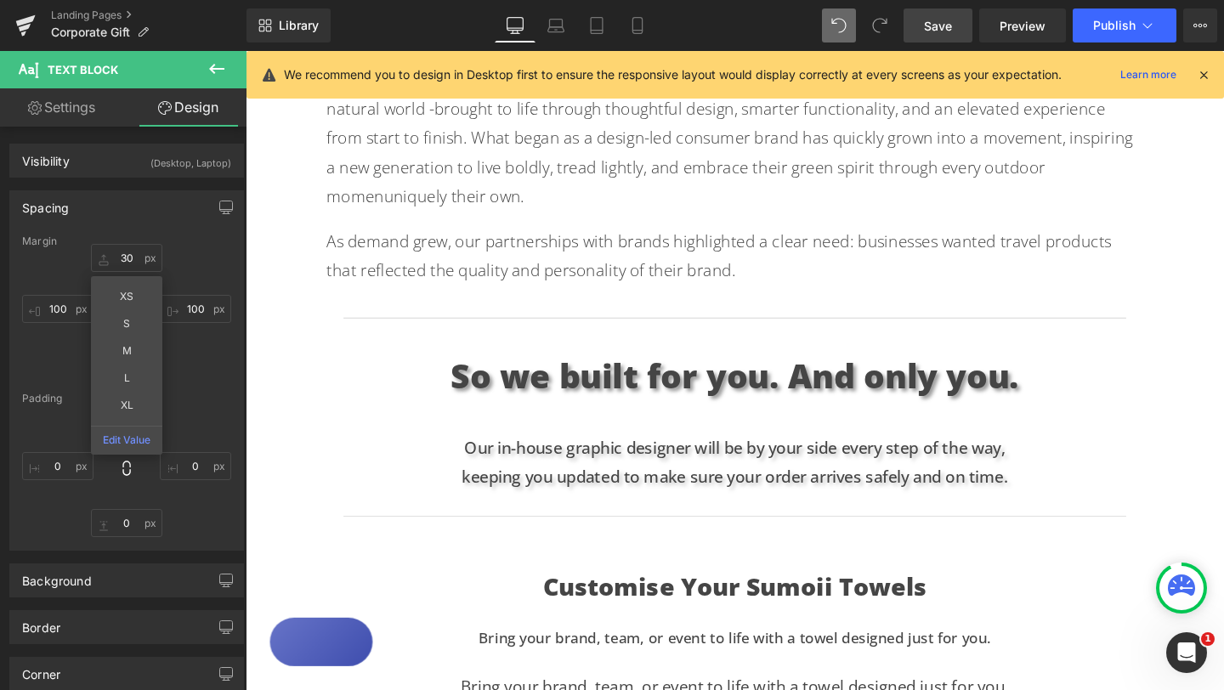
click at [1206, 417] on div "Text Block Hero Banner Looking for the perfect gift for creative teams, leaders…" at bounding box center [760, 334] width 1028 height 2202
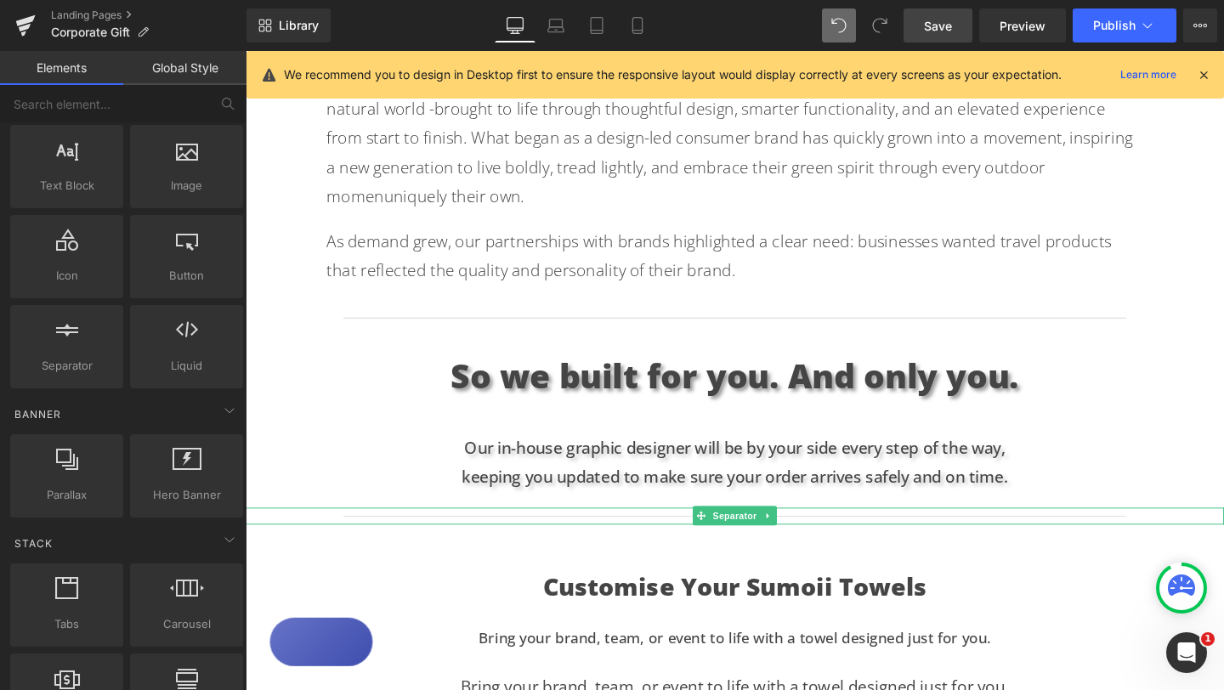
click at [935, 531] on div at bounding box center [760, 540] width 1028 height 18
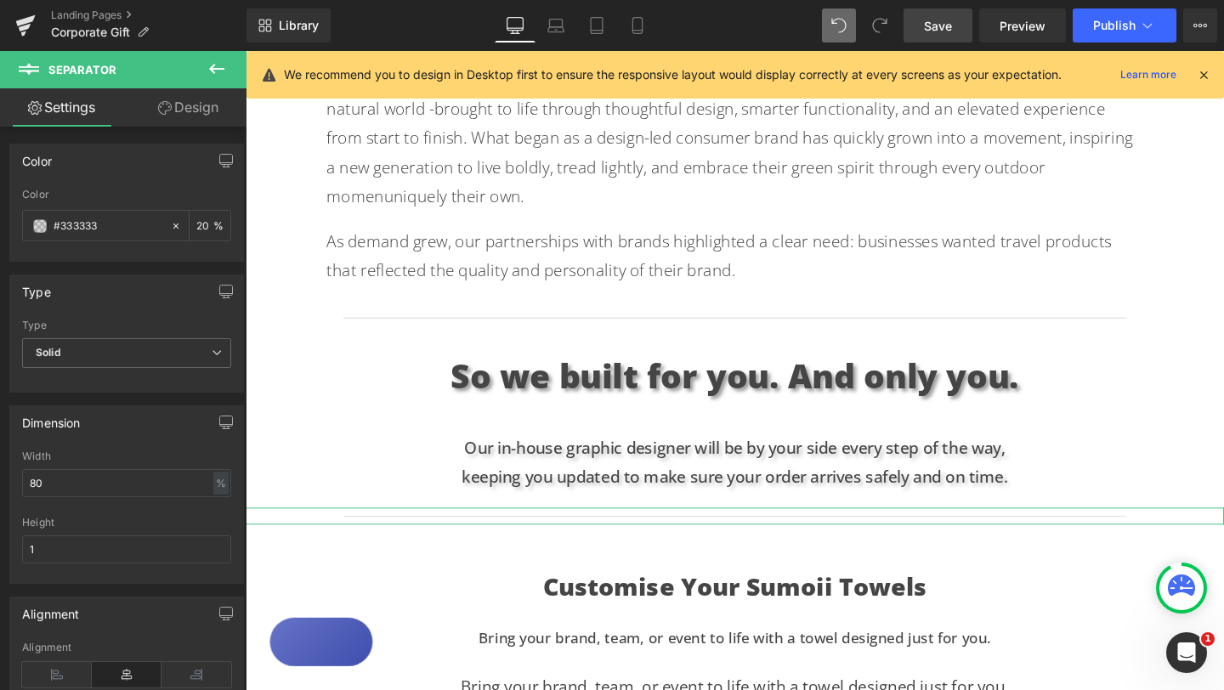
click at [192, 107] on link "Design" at bounding box center [188, 107] width 123 height 38
click at [0, 0] on div "Spacing" at bounding box center [0, 0] width 0 height 0
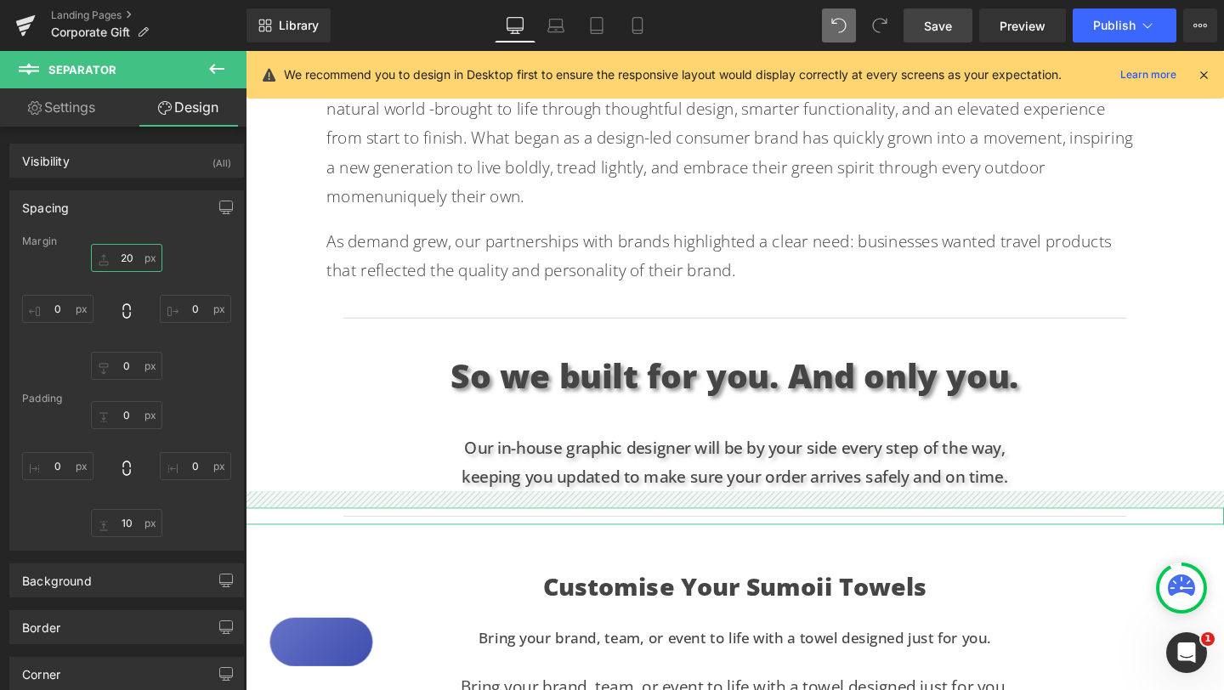
click at [120, 254] on input "20" at bounding box center [126, 258] width 71 height 28
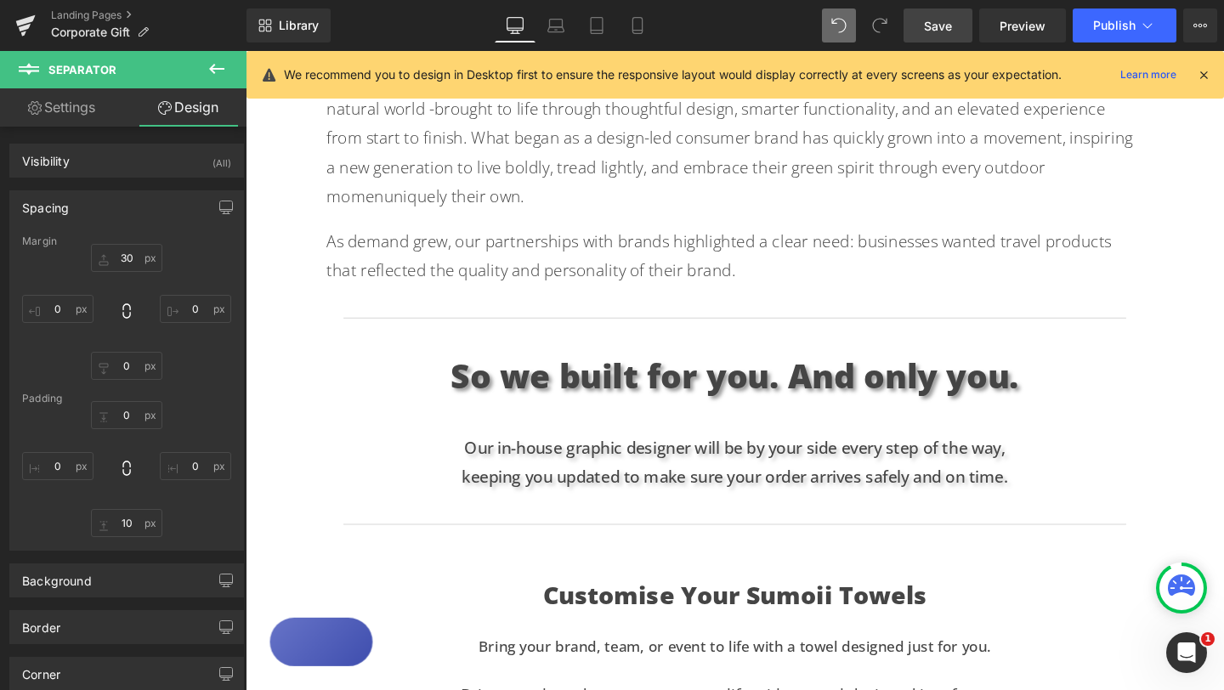
click at [1206, 405] on div "Text Block Hero Banner Looking for the perfect gift for creative teams, leaders…" at bounding box center [760, 338] width 1028 height 2211
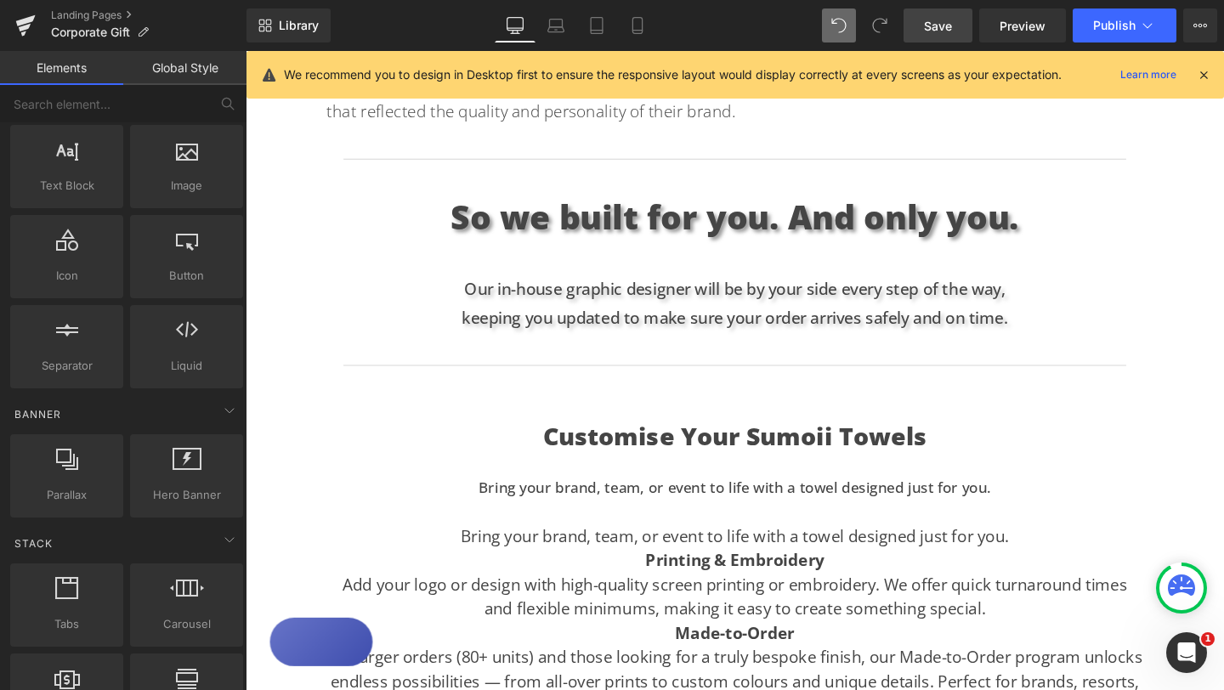
scroll to position [1094, 0]
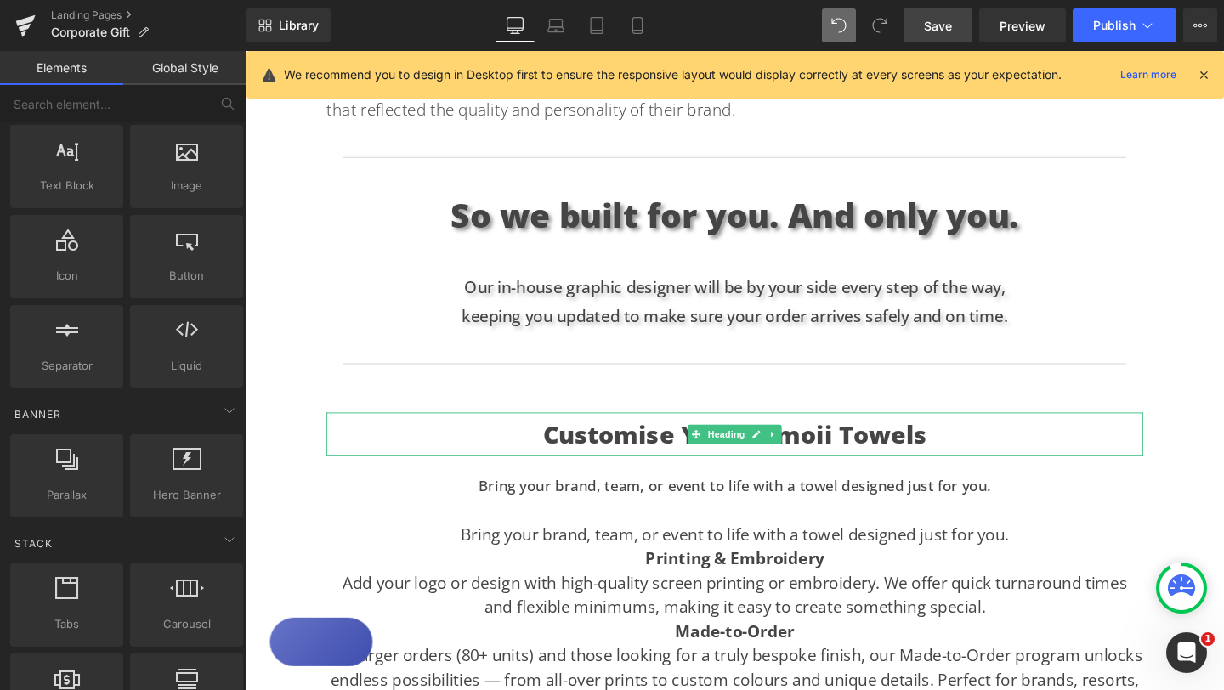
click at [563, 432] on h3 "Customise Your Sumoii Towels" at bounding box center [760, 454] width 858 height 46
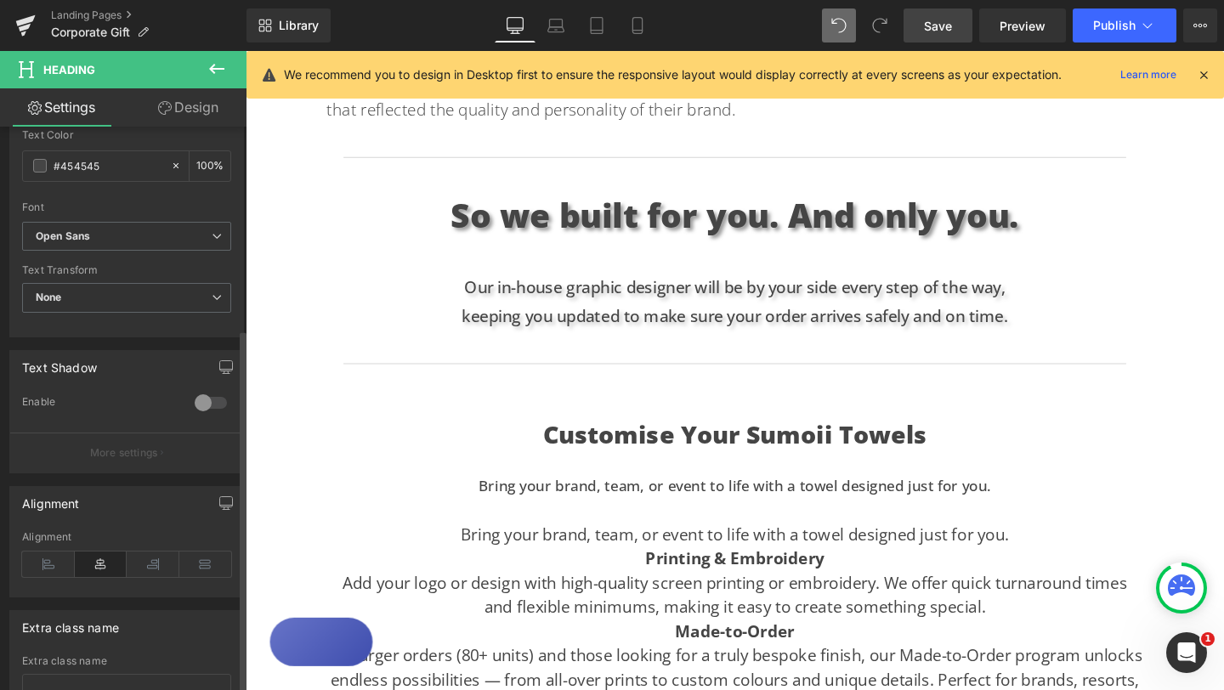
scroll to position [643, 0]
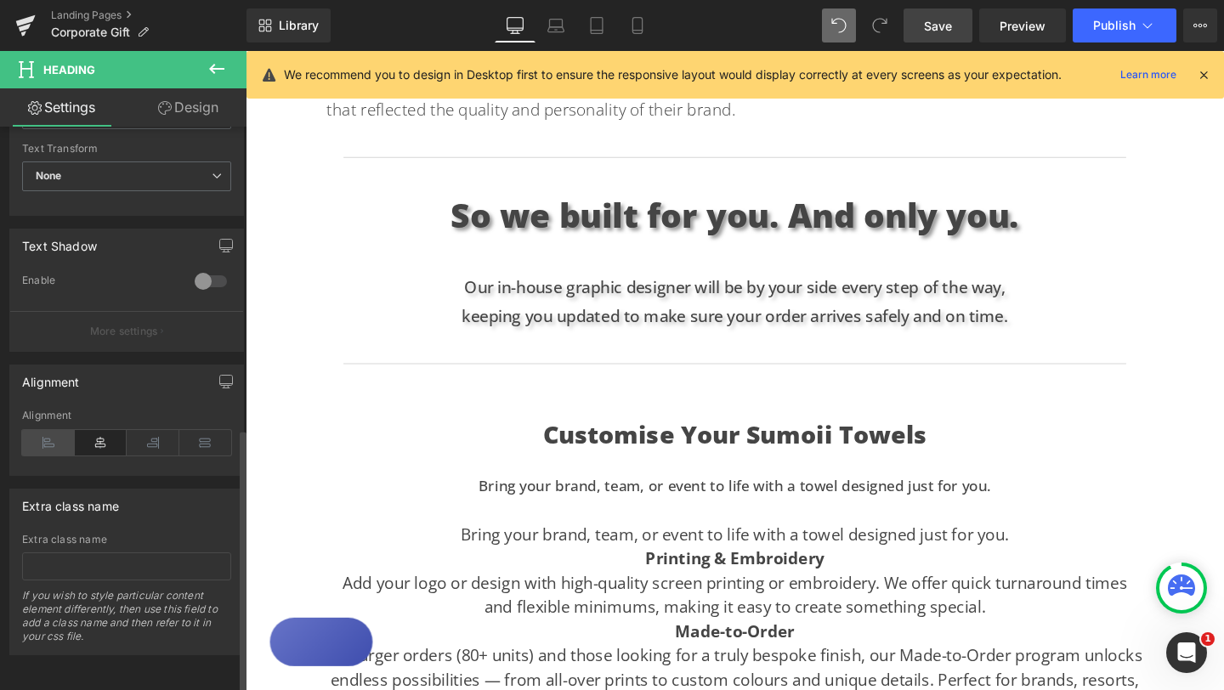
click at [43, 430] on icon at bounding box center [48, 442] width 53 height 25
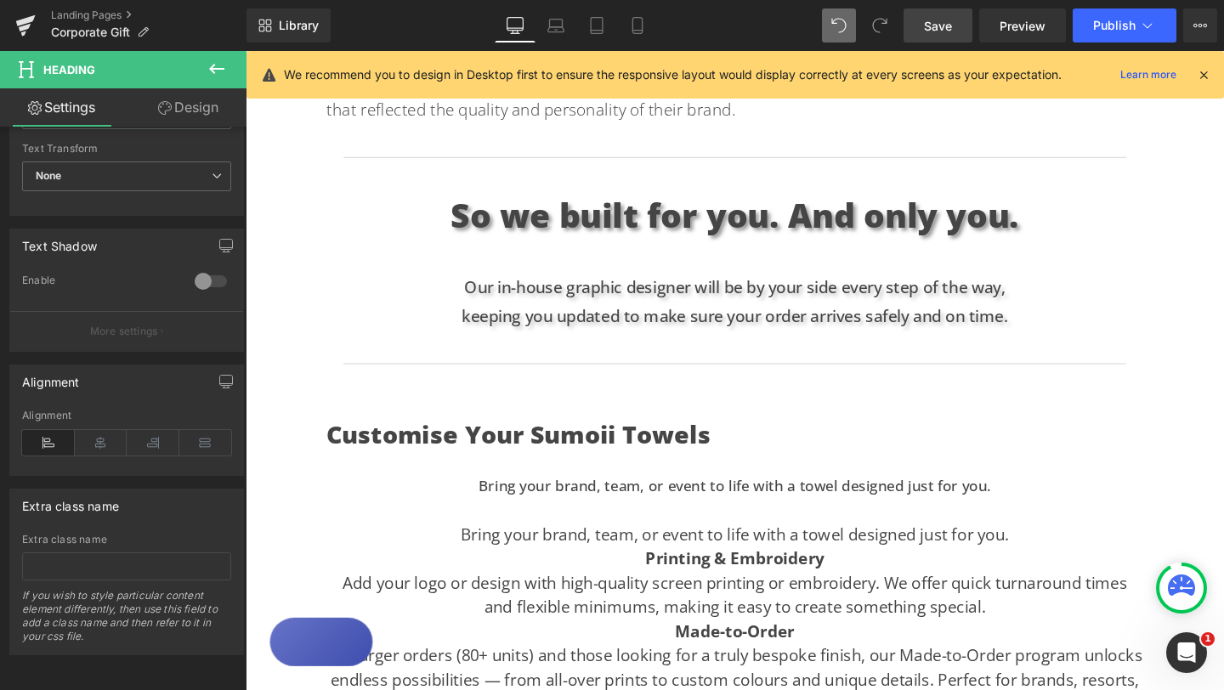
click at [1192, 399] on div "Text Block Hero Banner Looking for the perfect gift for creative teams, leaders…" at bounding box center [760, 168] width 1028 height 2211
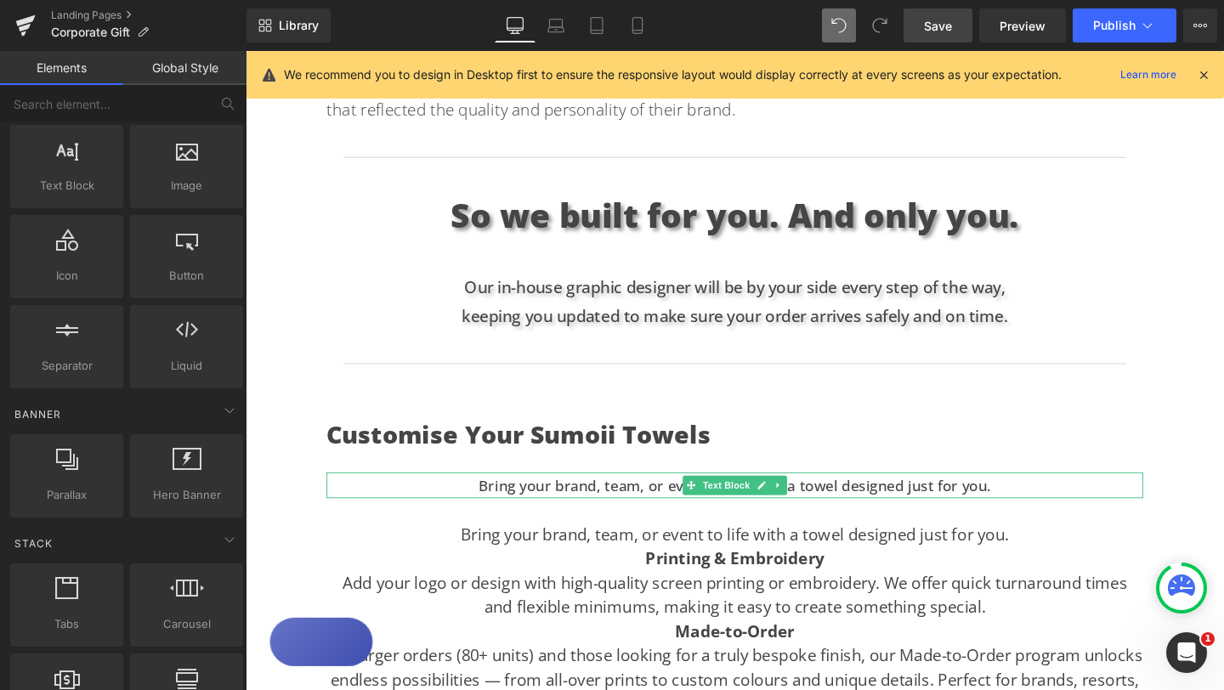
click at [492, 494] on p "Bring your brand, team, or event to life with a towel designed just for you." at bounding box center [760, 507] width 858 height 27
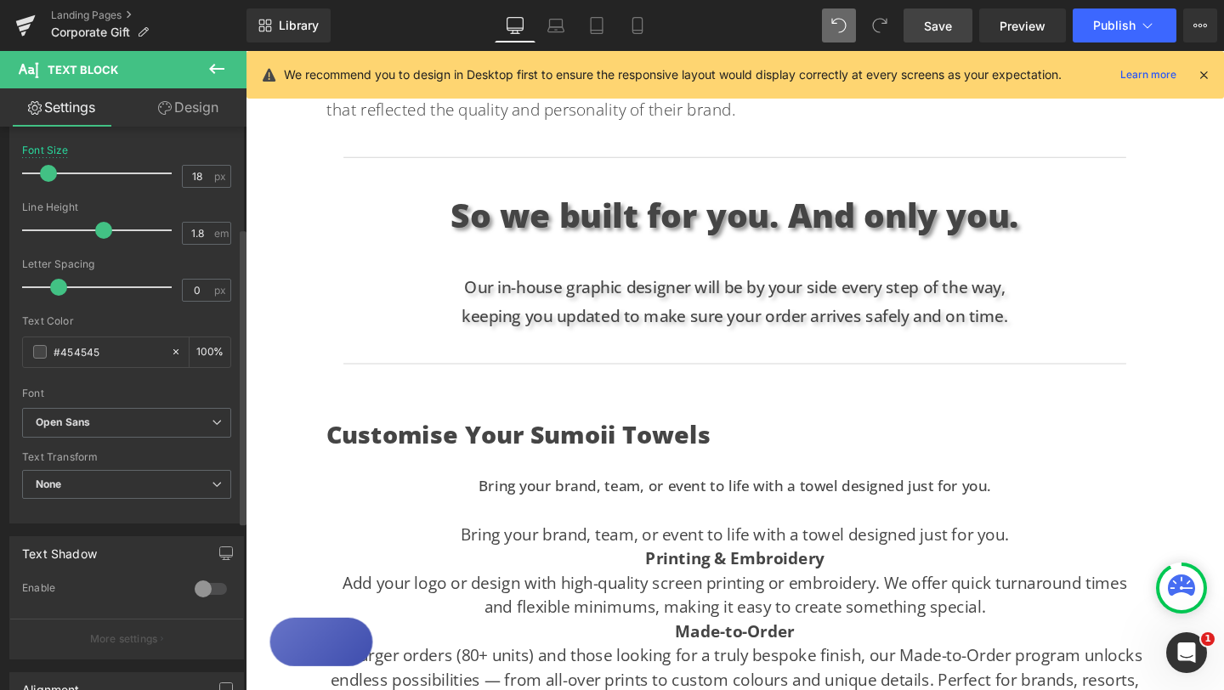
scroll to position [513, 0]
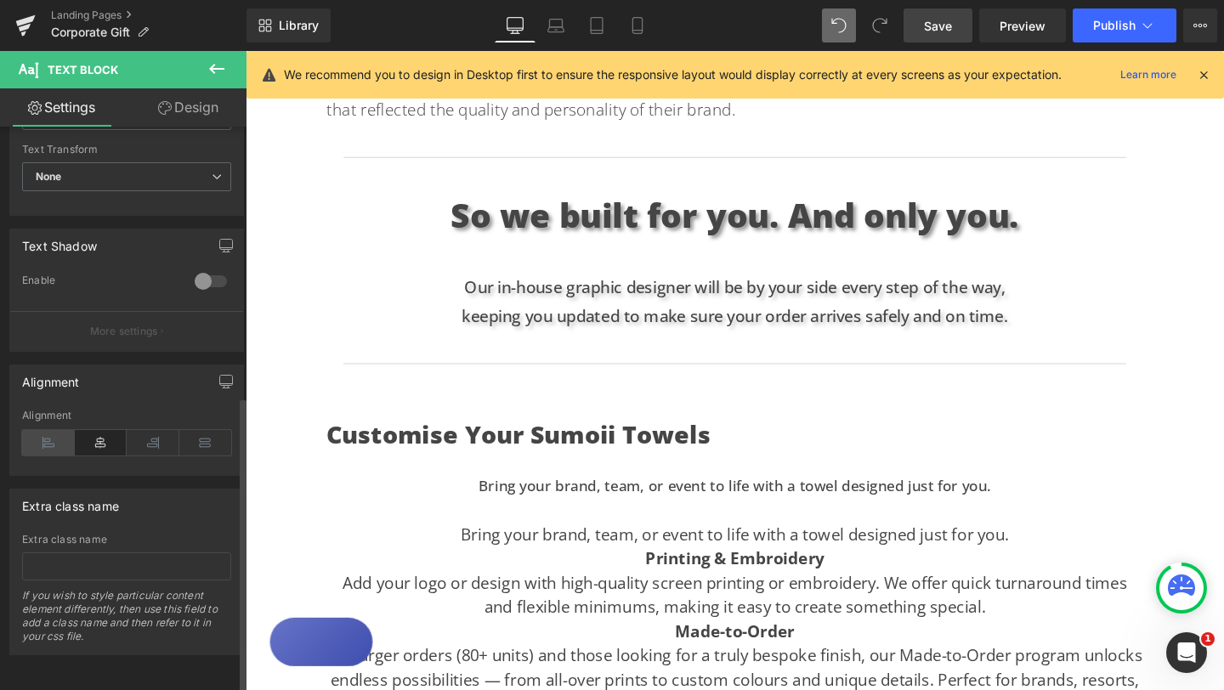
click at [50, 433] on icon at bounding box center [48, 442] width 53 height 25
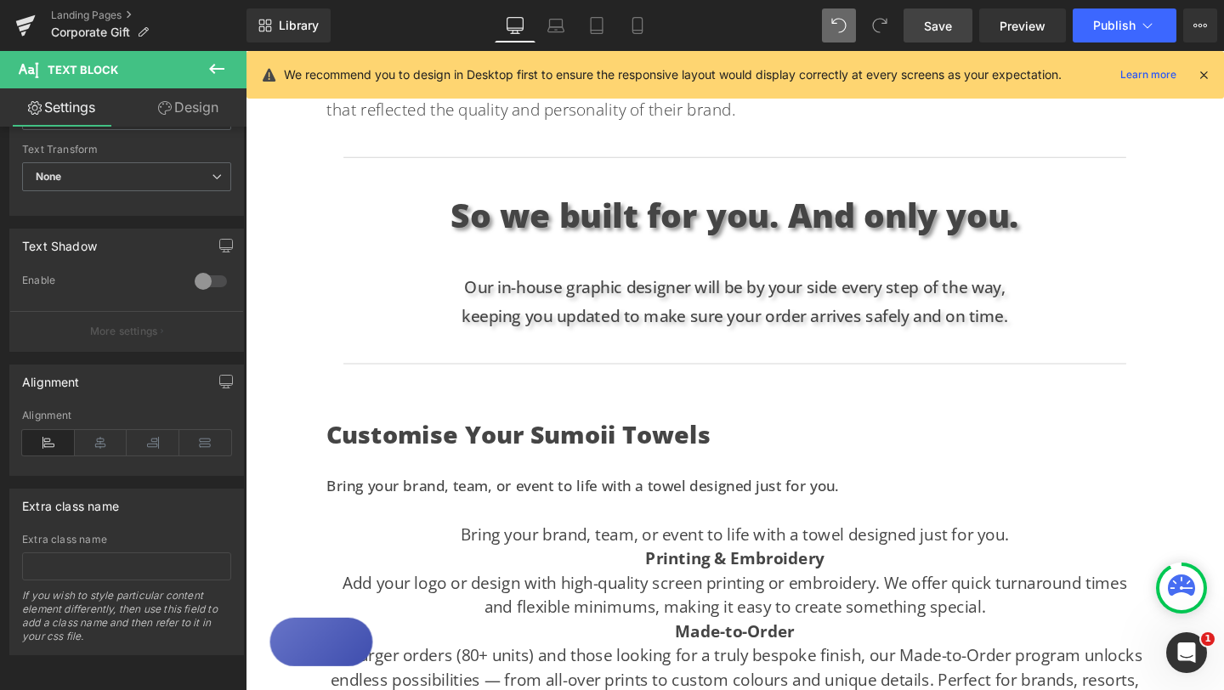
click at [1206, 382] on div "Text Block Hero Banner Looking for the perfect gift for creative teams, leaders…" at bounding box center [760, 168] width 1028 height 2211
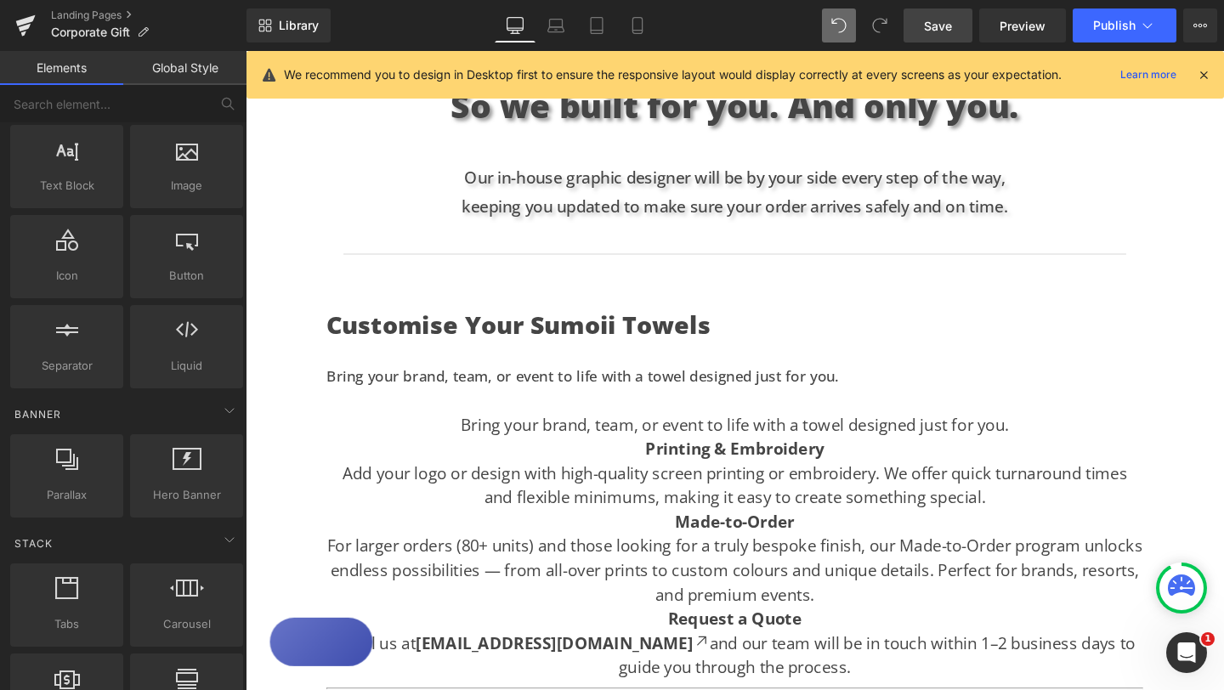
scroll to position [1242, 0]
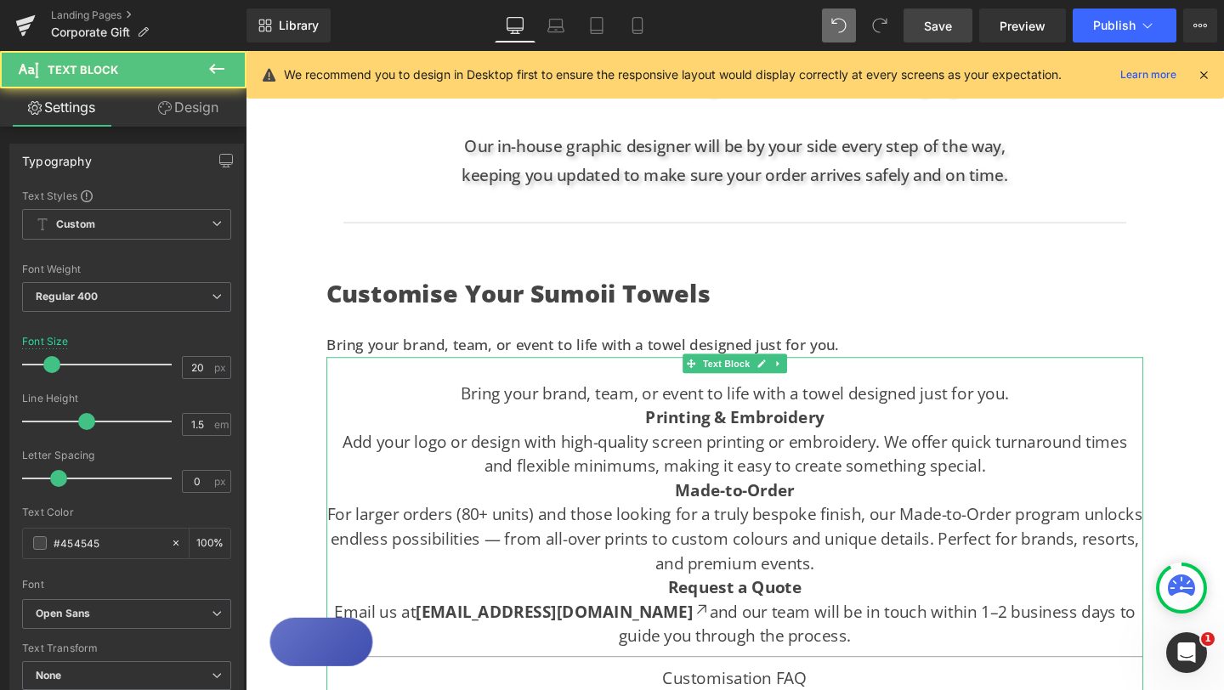
click at [1090, 399] on p "Bring your brand, team, or event to life with a towel designed just for you." at bounding box center [760, 411] width 858 height 25
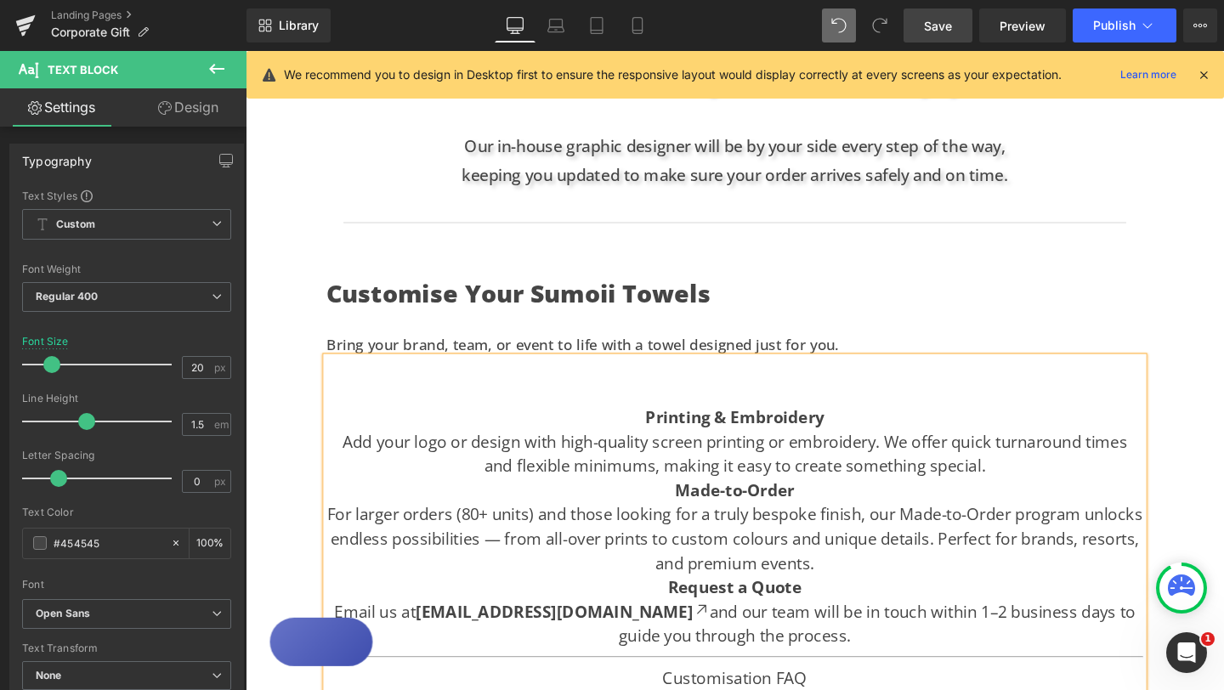
drag, startPoint x: 667, startPoint y: 406, endPoint x: 847, endPoint y: 629, distance: 286.4
click at [847, 622] on div "Printing & Embroidery Add your logo or design with high-quality screen printing…" at bounding box center [760, 637] width 858 height 529
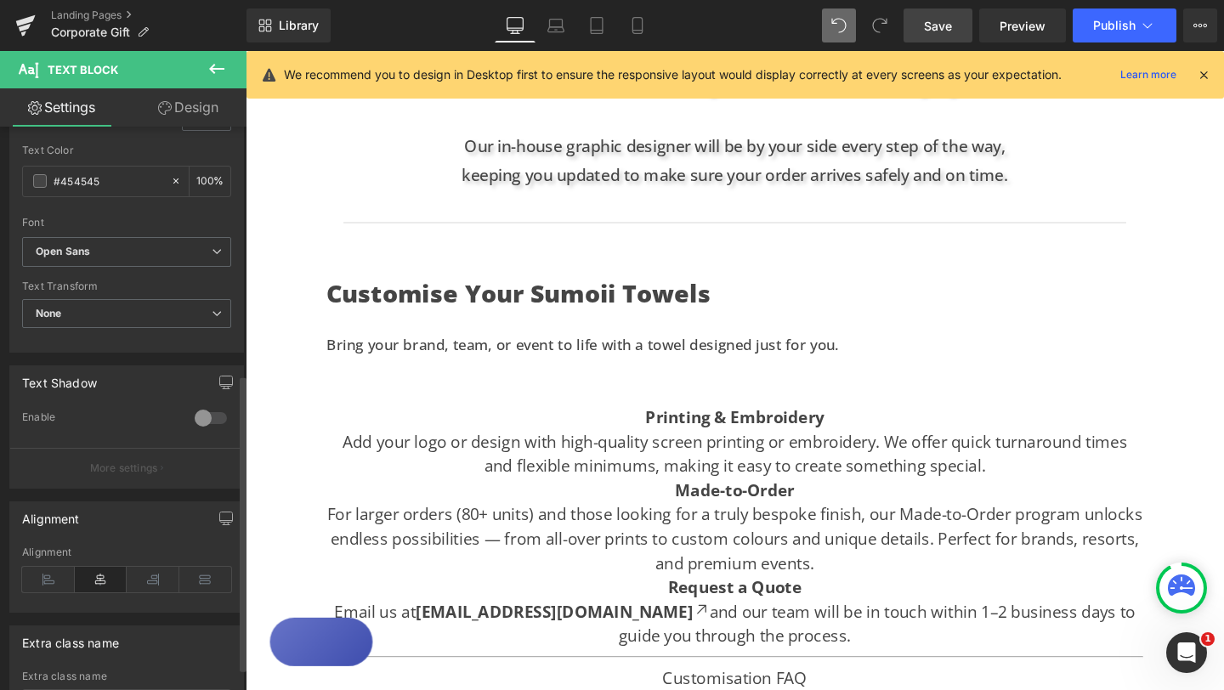
scroll to position [513, 0]
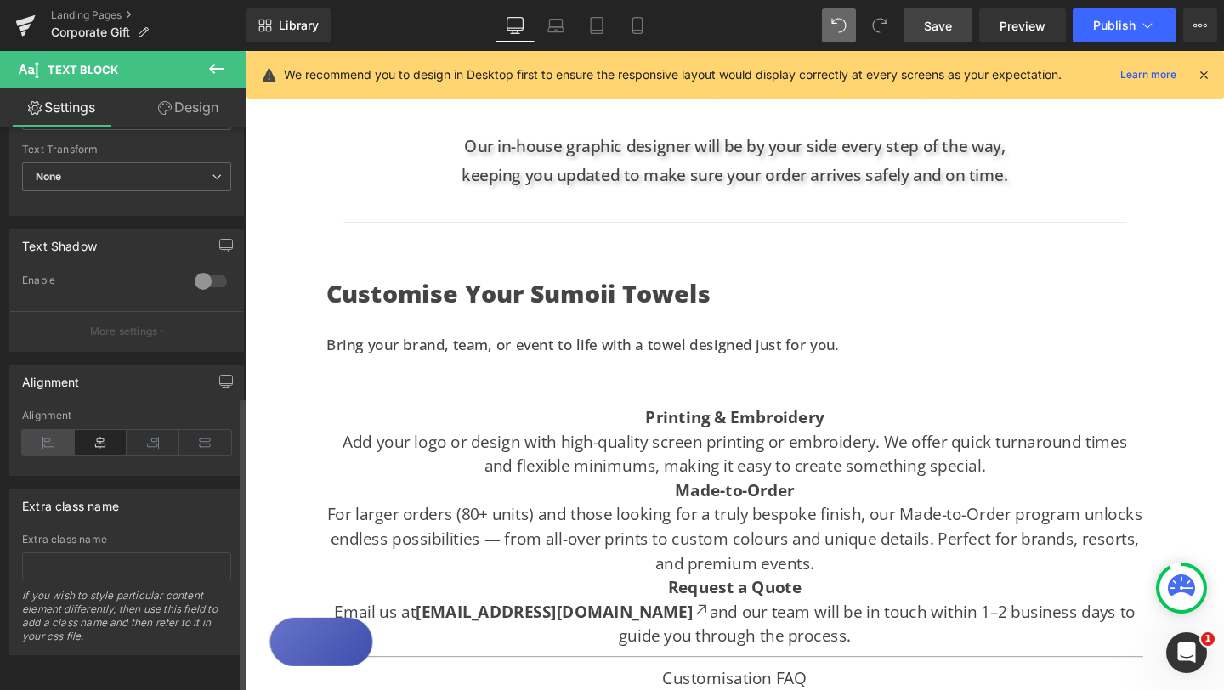
click at [48, 434] on icon at bounding box center [48, 442] width 53 height 25
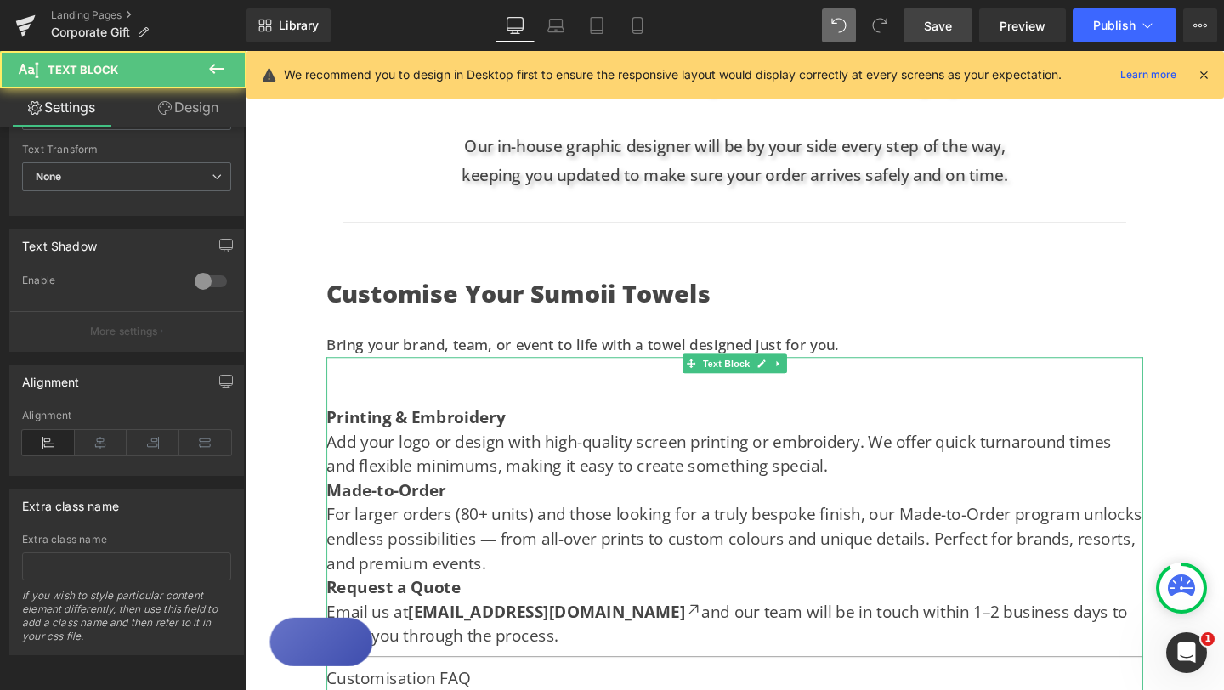
click at [1030, 399] on p at bounding box center [760, 411] width 858 height 25
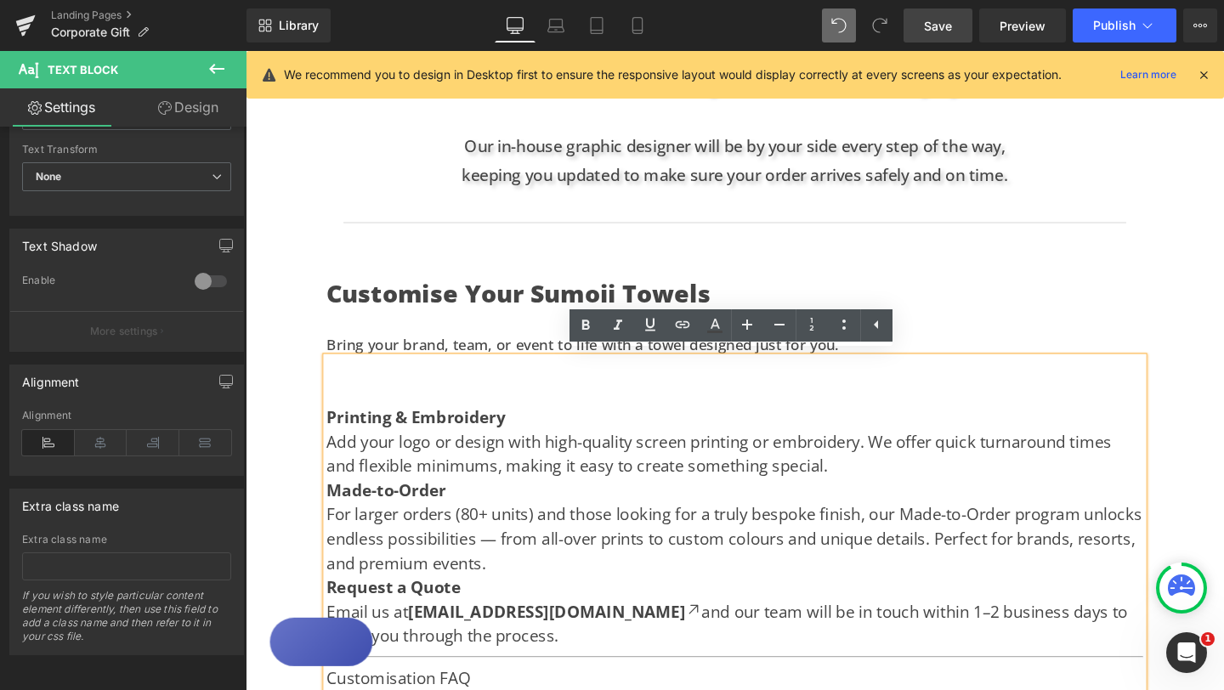
scroll to position [1216, 0]
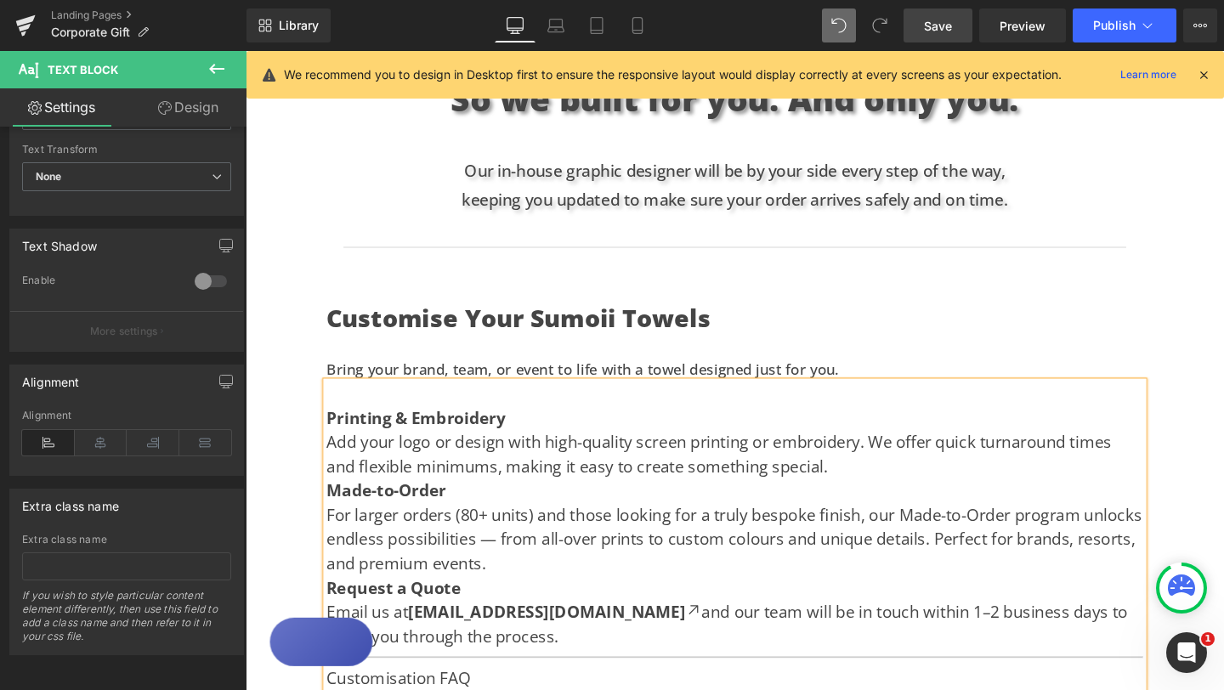
click at [1206, 326] on div "Text Block Hero Banner Looking for the perfect gift for creative teams, leaders…" at bounding box center [760, 33] width 1028 height 2185
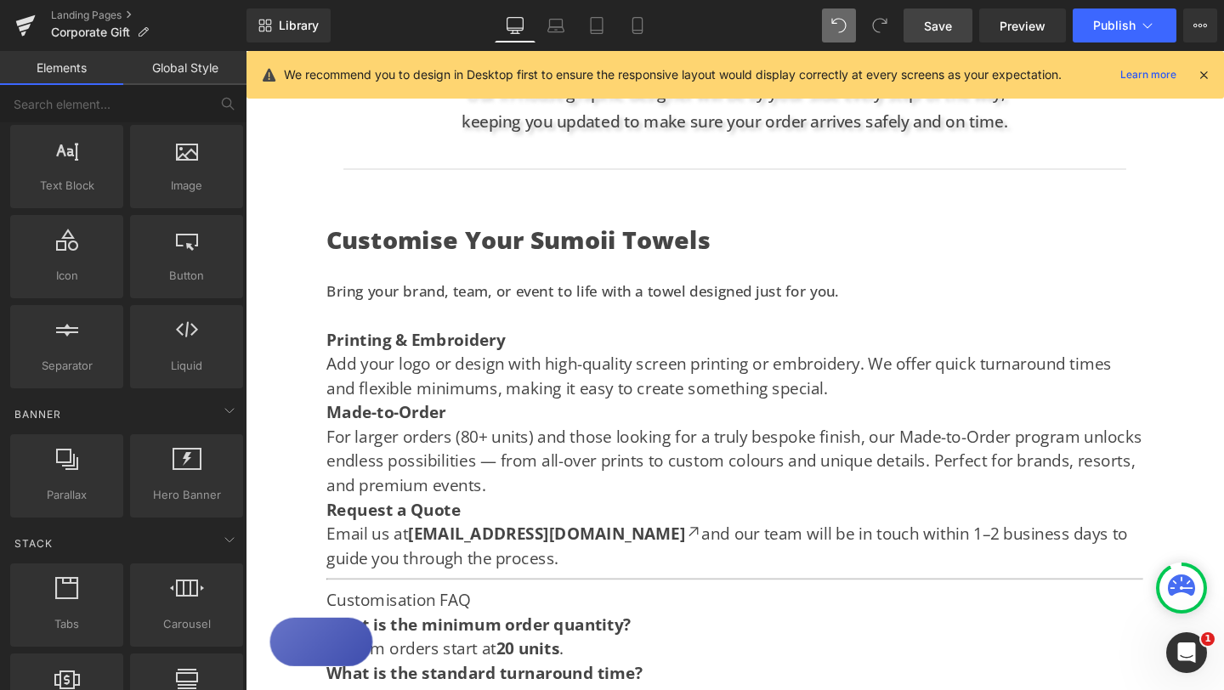
scroll to position [1319, 0]
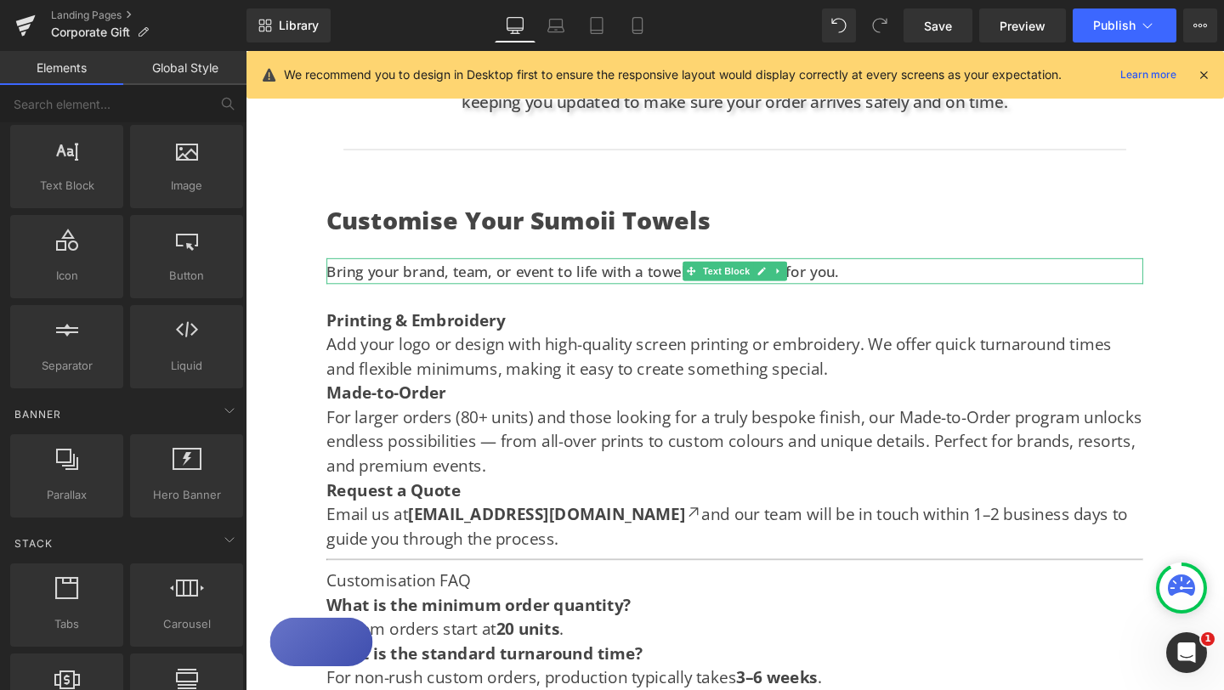
click at [347, 269] on p "Bring your brand, team, or event to life with a towel designed just for you." at bounding box center [760, 282] width 858 height 27
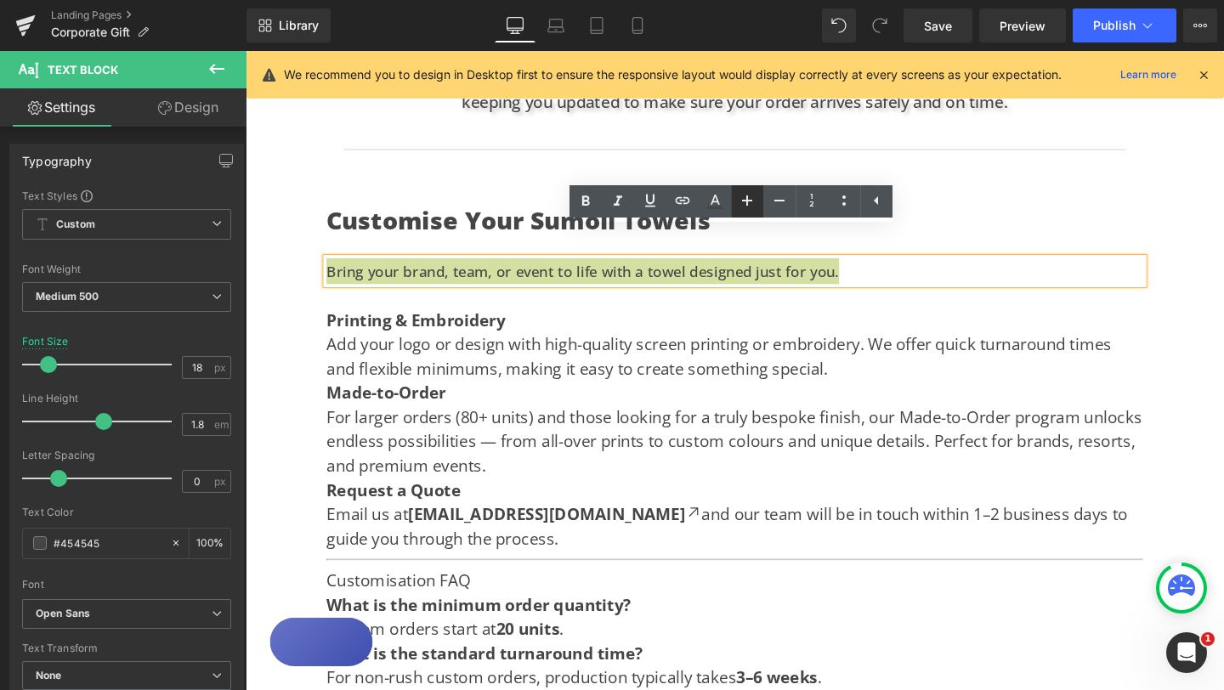
click at [741, 201] on icon at bounding box center [747, 200] width 20 height 20
type input "20"
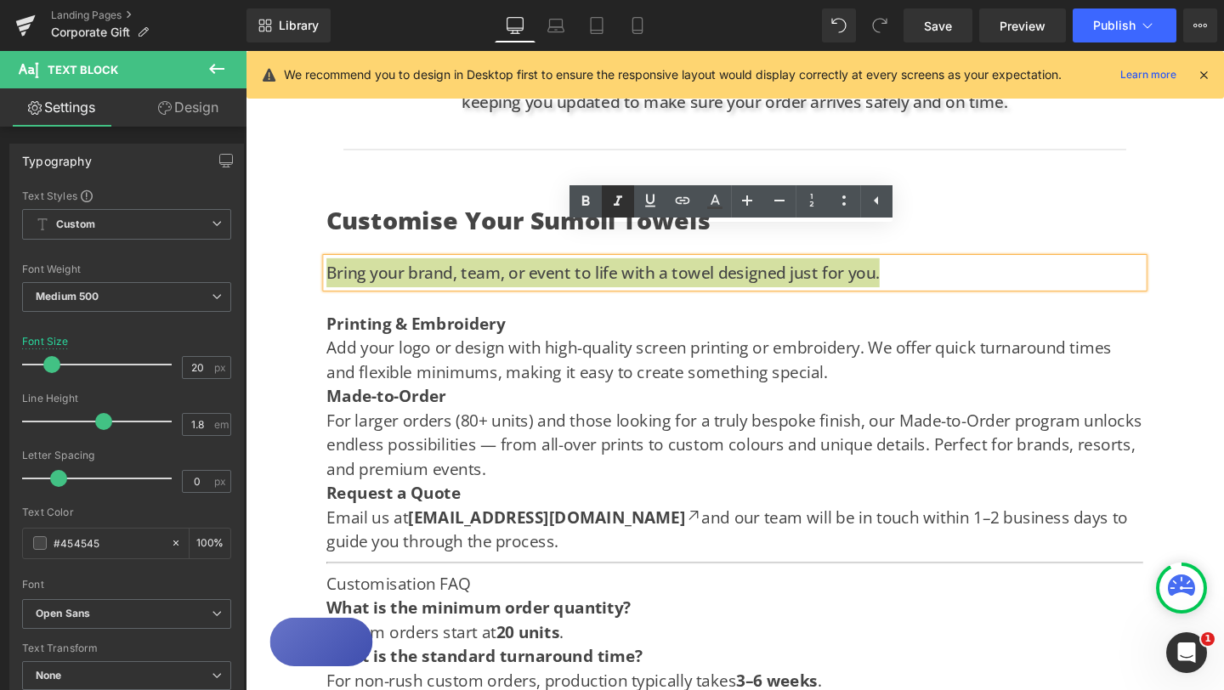
click at [620, 195] on icon at bounding box center [618, 200] width 8 height 10
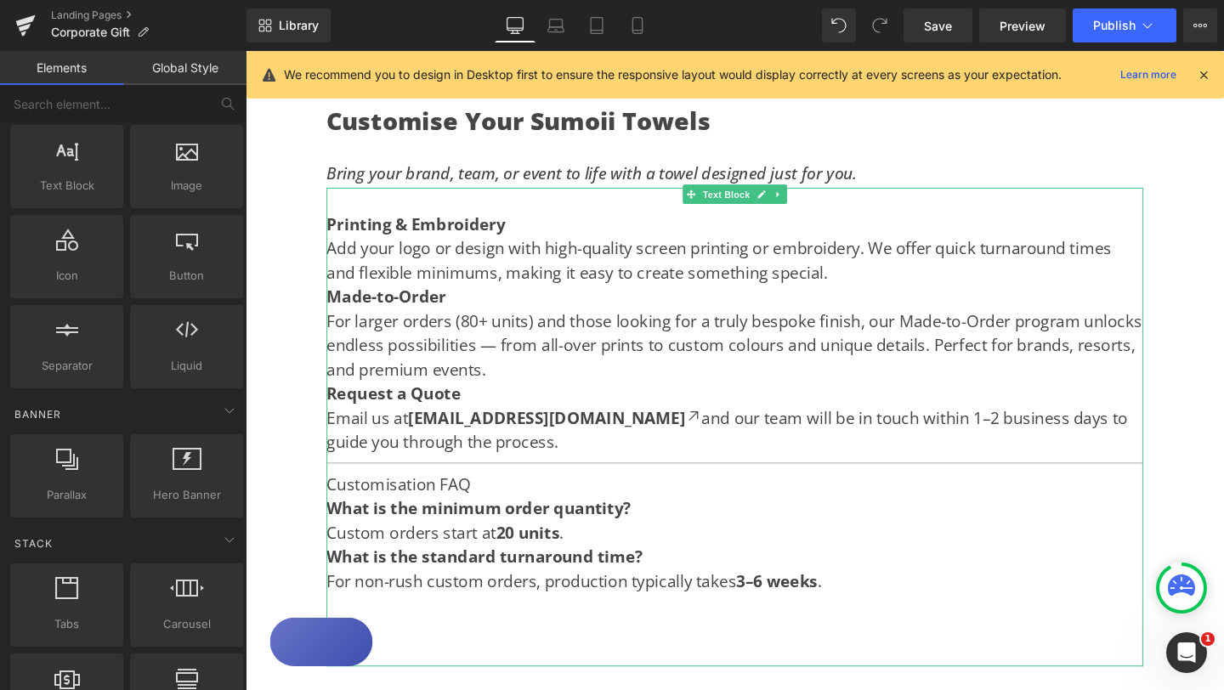
scroll to position [1430, 0]
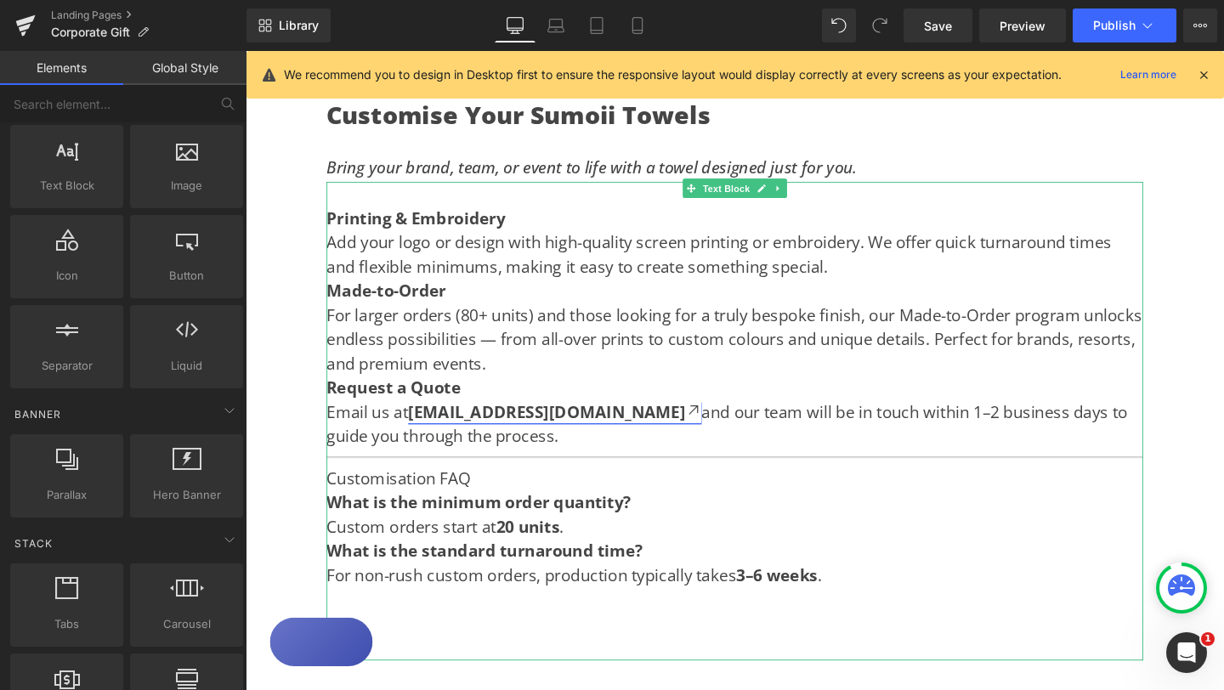
click at [708, 420] on icon at bounding box center [716, 428] width 17 height 17
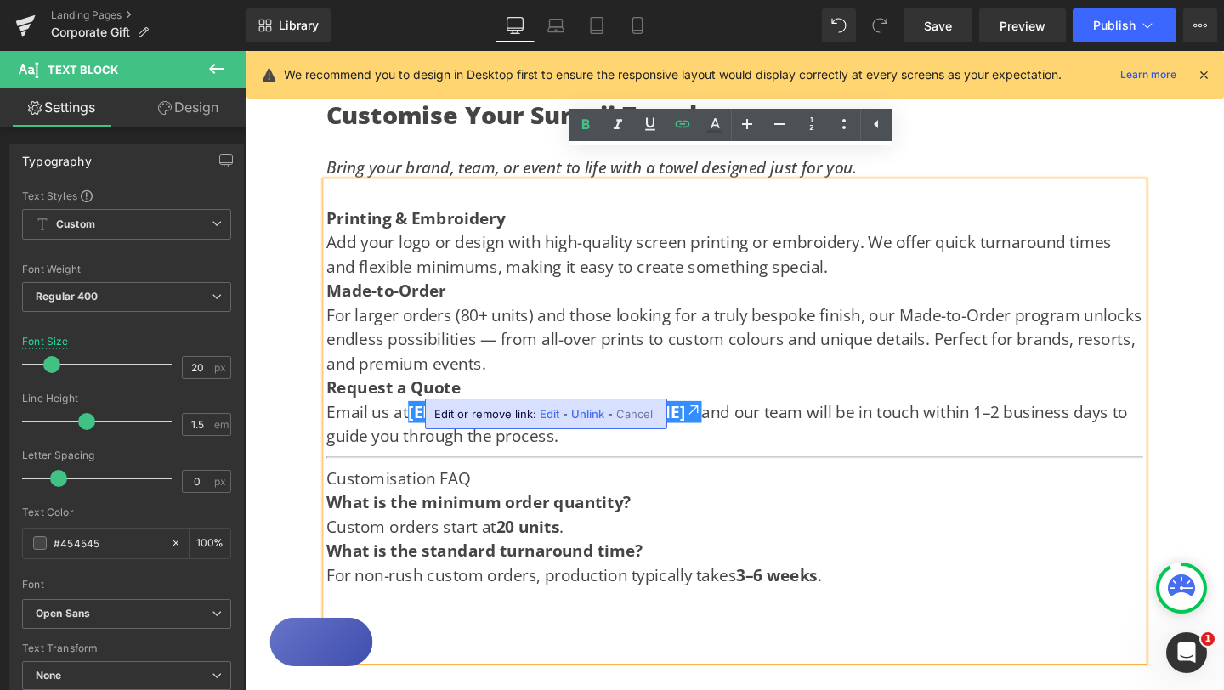
click at [596, 418] on p "Email us at [EMAIL_ADDRESS][DOMAIN_NAME] and our team will be in touch within 1…" at bounding box center [760, 443] width 858 height 51
drag, startPoint x: 596, startPoint y: 399, endPoint x: 584, endPoint y: 400, distance: 11.9
click at [584, 418] on p "Email us at [EMAIL_ADDRESS][DOMAIN_NAME] and our team will be in touch within 1…" at bounding box center [760, 443] width 858 height 51
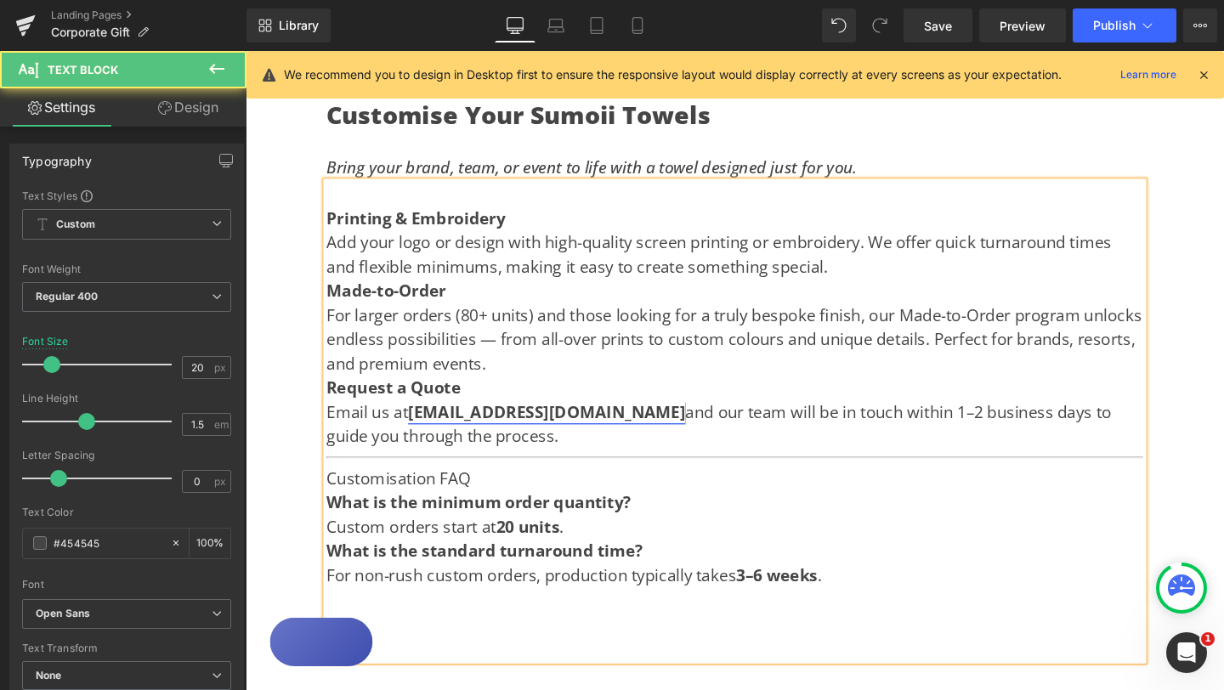
click at [974, 418] on p "Email us at [EMAIL_ADDRESS][DOMAIN_NAME] and our team will be in touch within 1…" at bounding box center [760, 443] width 858 height 51
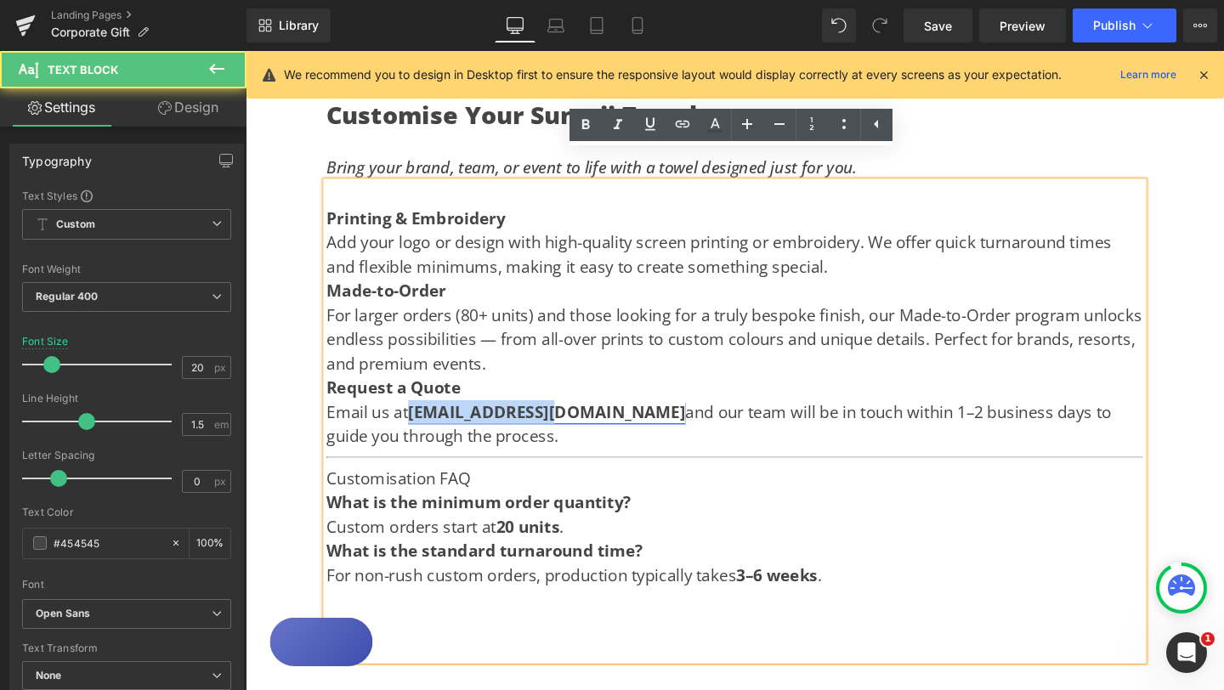
drag, startPoint x: 426, startPoint y: 402, endPoint x: 576, endPoint y: 403, distance: 150.4
click at [576, 419] on link "[EMAIL_ADDRESS][DOMAIN_NAME]" at bounding box center [562, 430] width 292 height 23
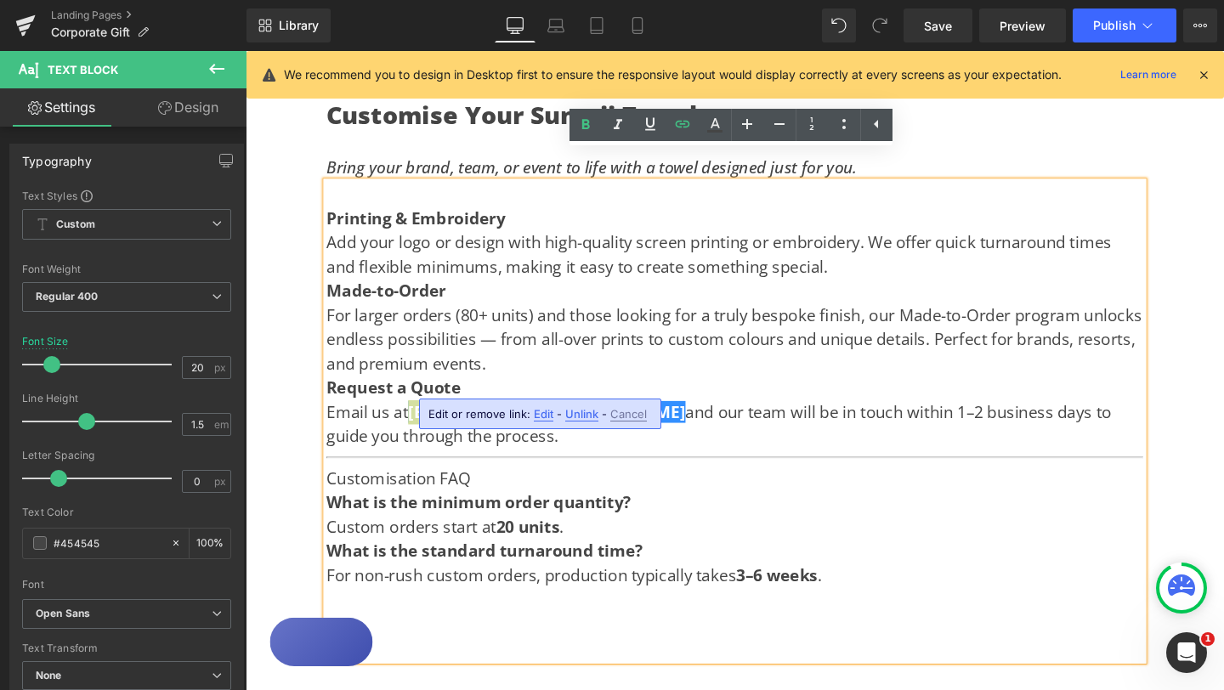
click at [574, 417] on span "Unlink" at bounding box center [581, 414] width 33 height 14
click at [592, 432] on p "Email us at [EMAIL_ADDRESS][DOMAIN_NAME] and our team will be in touch within 1…" at bounding box center [760, 443] width 858 height 51
drag, startPoint x: 575, startPoint y: 406, endPoint x: 422, endPoint y: 405, distance: 152.1
click at [422, 419] on strong "[EMAIL_ADDRESS][DOMAIN_NAME]" at bounding box center [562, 430] width 292 height 23
click at [722, 122] on icon at bounding box center [715, 125] width 20 height 20
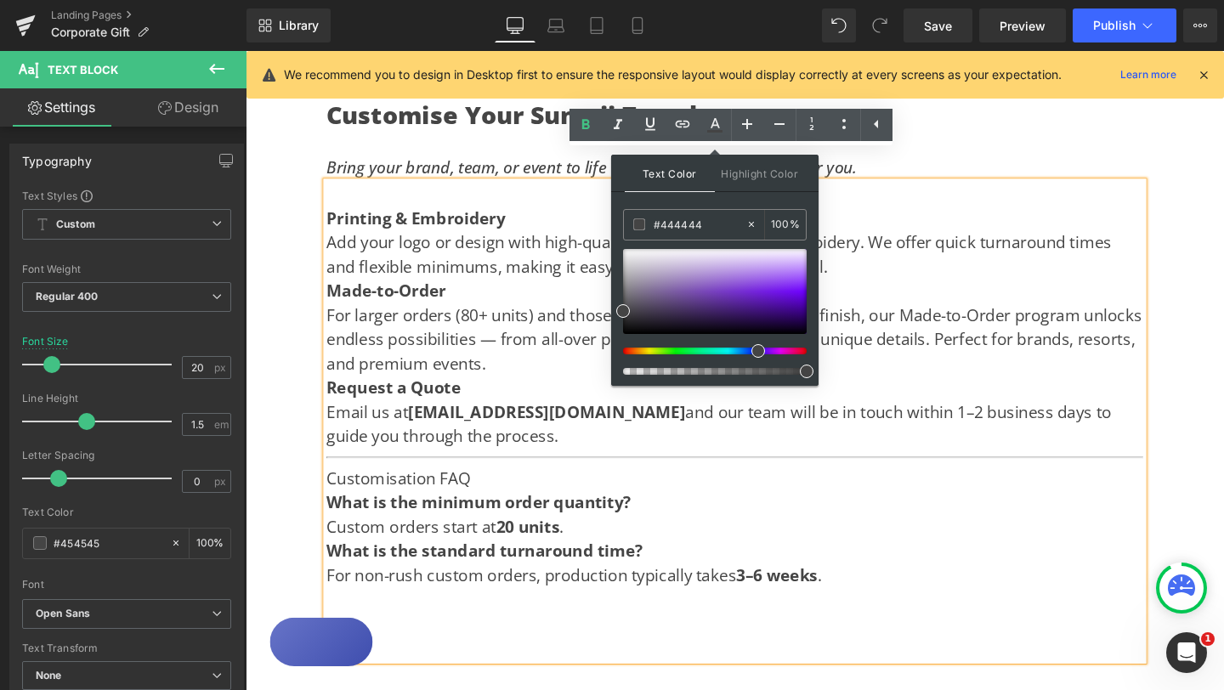
click at [751, 348] on div at bounding box center [708, 351] width 184 height 7
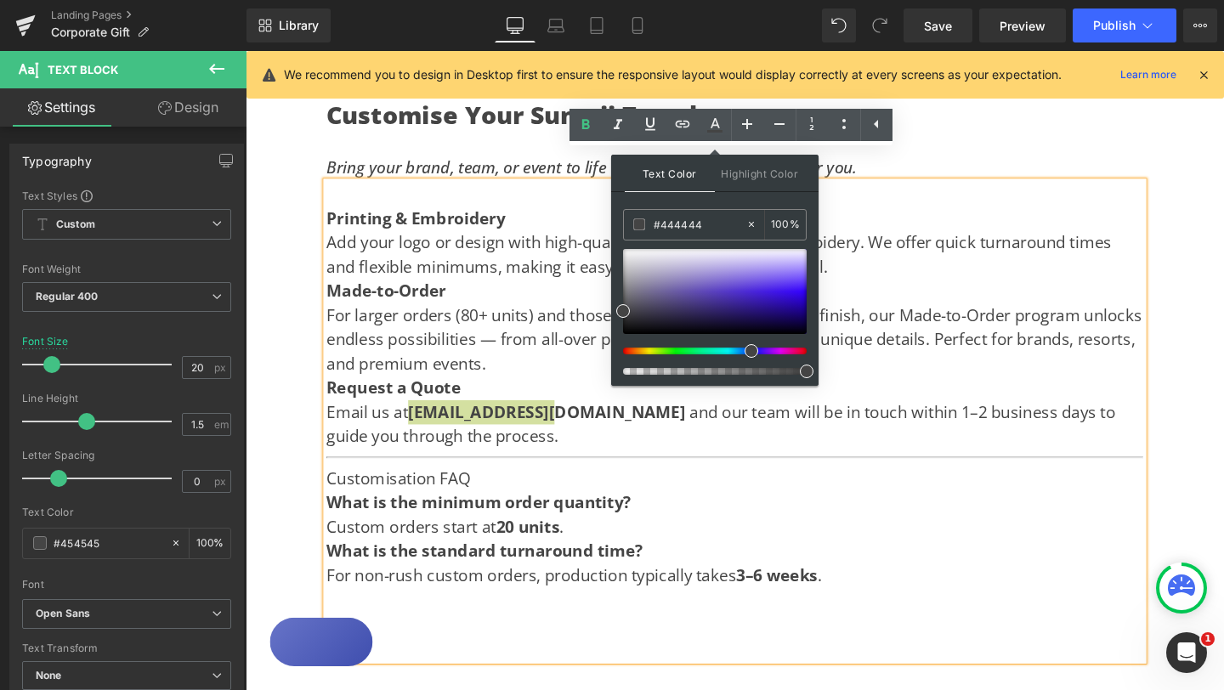
click at [745, 349] on div at bounding box center [708, 351] width 184 height 7
click at [785, 291] on div at bounding box center [715, 291] width 184 height 85
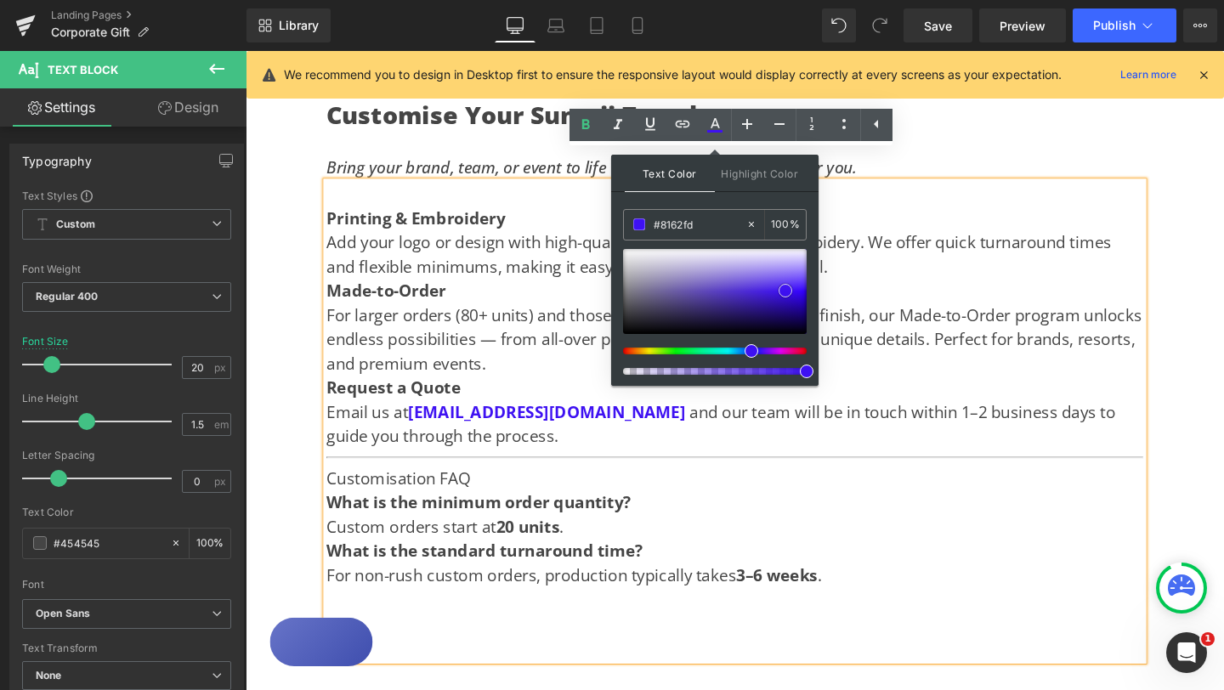
click at [804, 275] on div at bounding box center [715, 291] width 184 height 85
click at [801, 286] on div at bounding box center [715, 291] width 184 height 85
type input "#2a23fa"
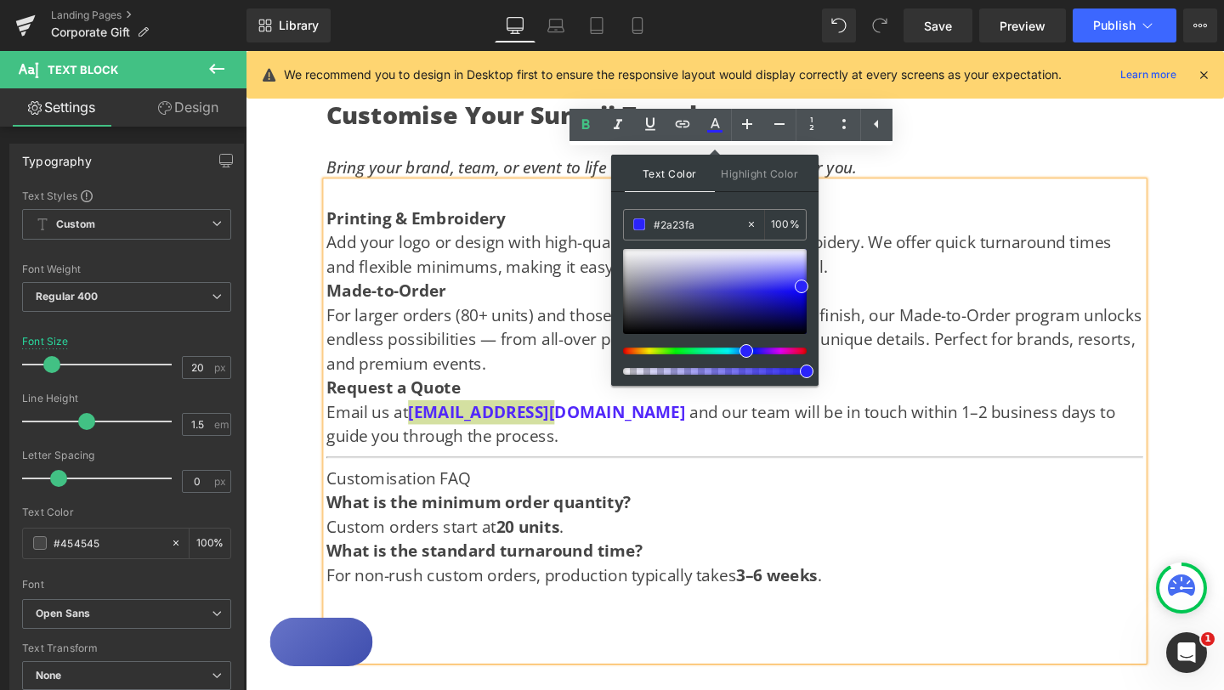
click at [739, 352] on div at bounding box center [708, 351] width 184 height 7
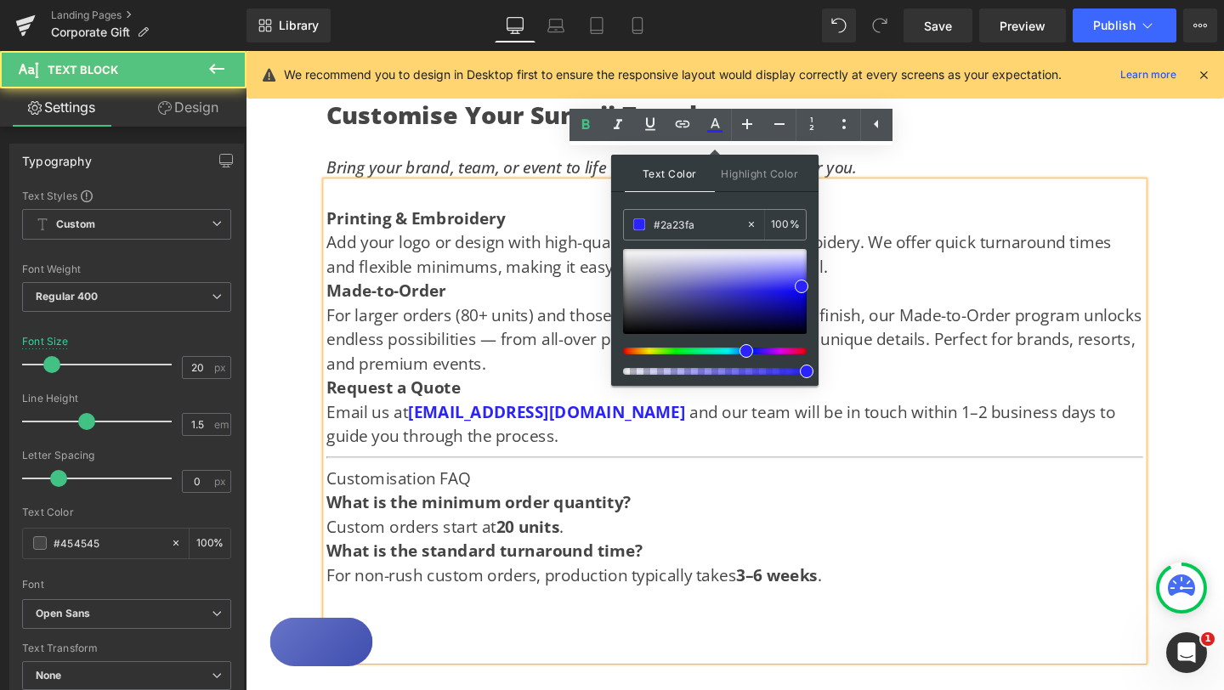
click at [750, 428] on p "Email us at [EMAIL_ADDRESS][DOMAIN_NAME] and our team will be in touch within 1…" at bounding box center [760, 443] width 858 height 51
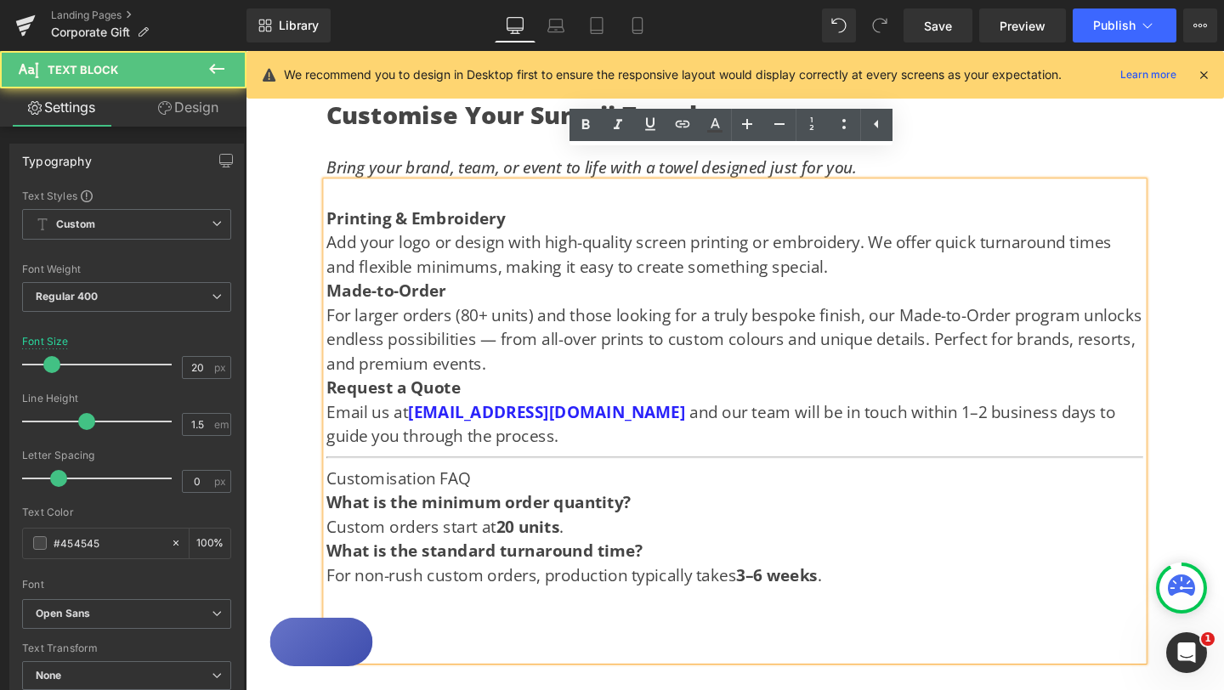
click at [632, 440] on div "Printing & Embroidery Add your logo or design with high-quality screen printing…" at bounding box center [760, 440] width 858 height 503
click at [844, 473] on div "Printing & Embroidery Add your logo or design with high-quality screen printing…" at bounding box center [760, 440] width 858 height 503
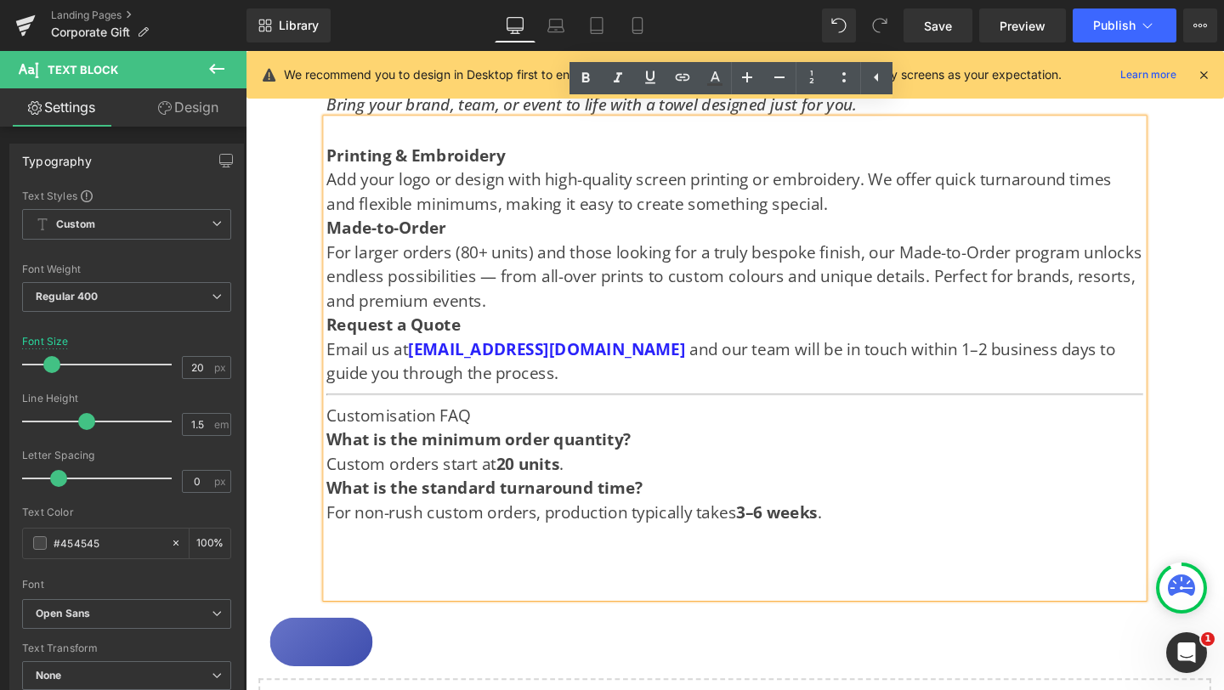
scroll to position [1506, 0]
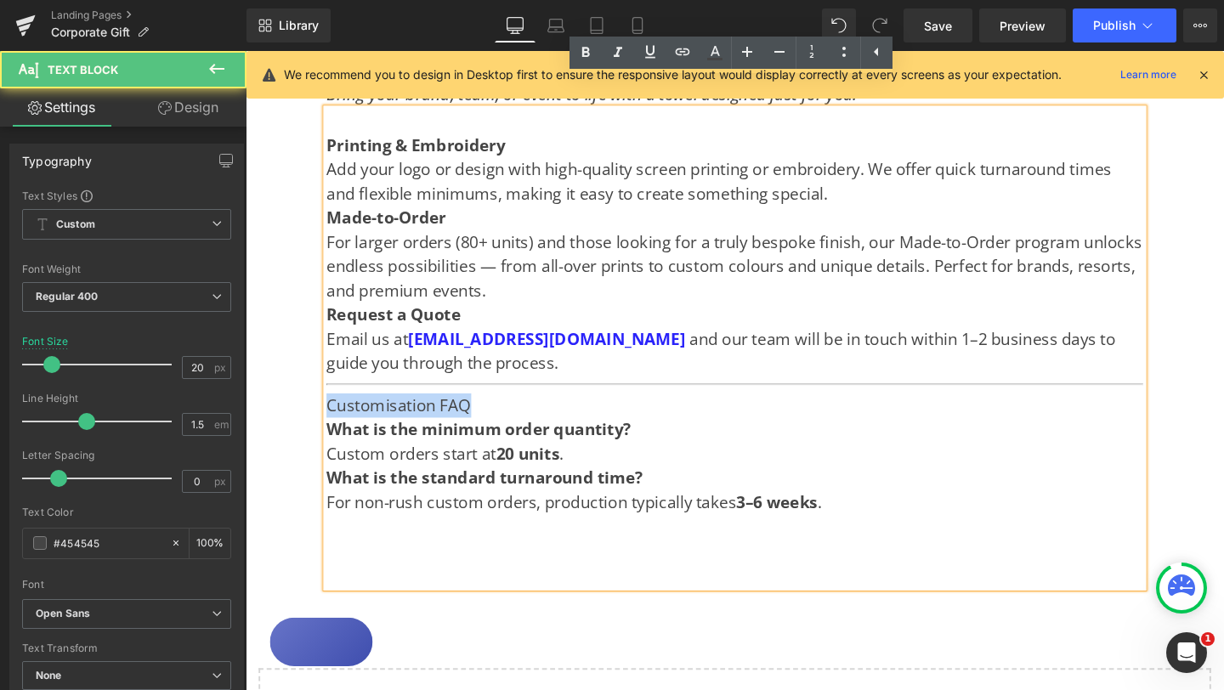
drag, startPoint x: 496, startPoint y: 393, endPoint x: 315, endPoint y: 394, distance: 181.0
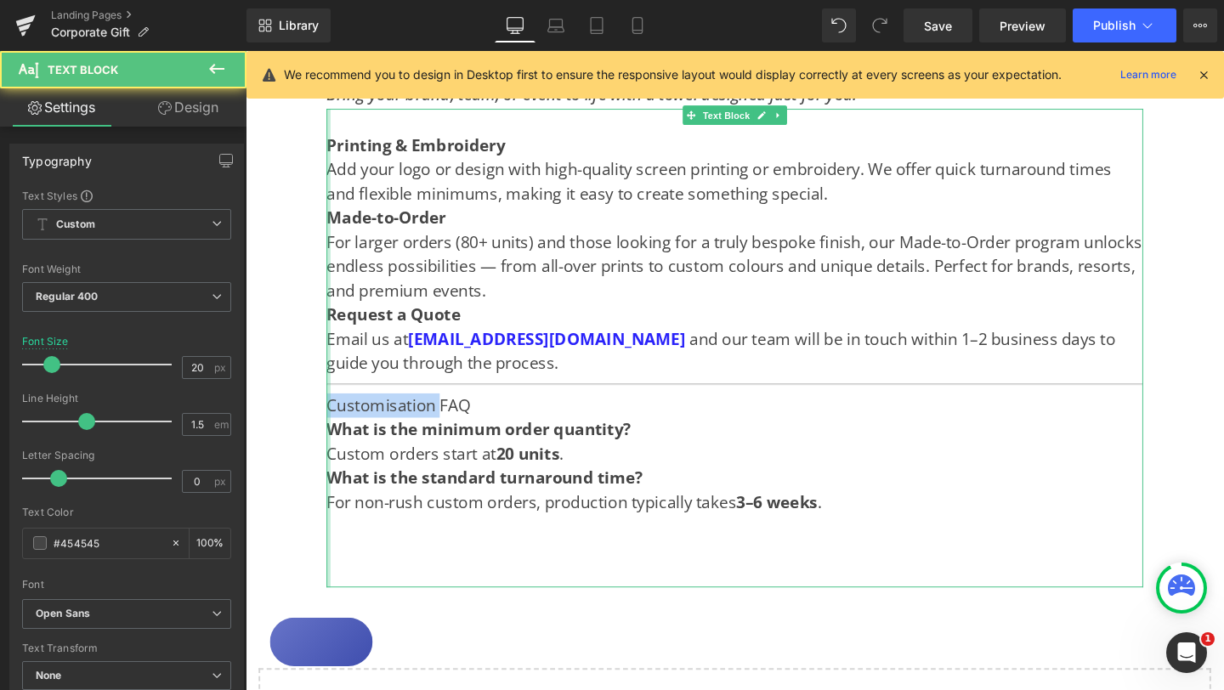
drag, startPoint x: 343, startPoint y: 391, endPoint x: 334, endPoint y: 393, distance: 8.7
click at [334, 393] on div "Printing & Embroidery Add your logo or design with high-quality screen printing…" at bounding box center [760, 363] width 858 height 503
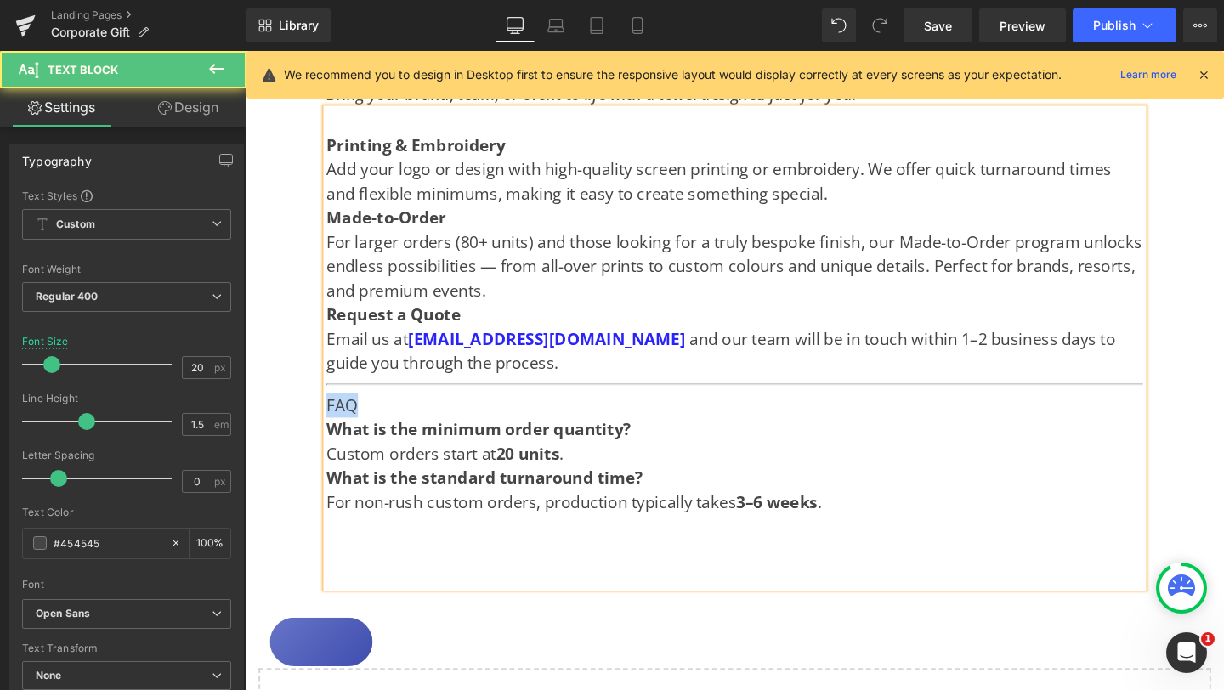
drag, startPoint x: 361, startPoint y: 394, endPoint x: 333, endPoint y: 394, distance: 28.0
click at [333, 412] on undefined "FAQ" at bounding box center [347, 423] width 33 height 23
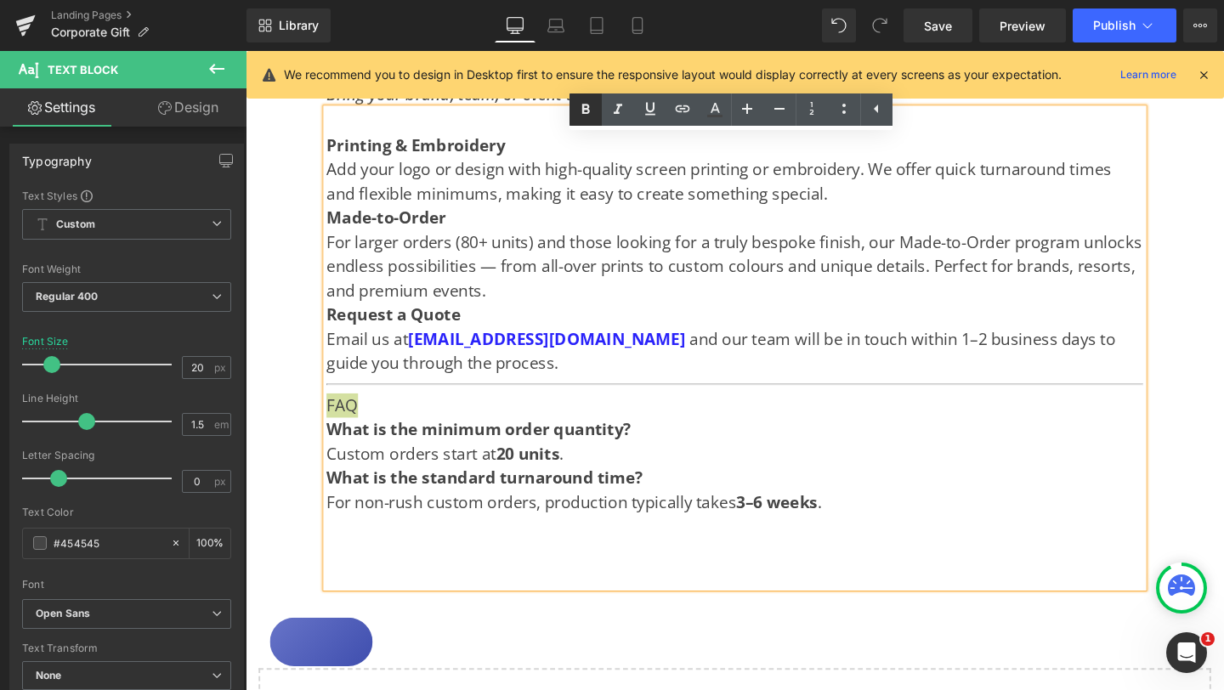
click at [586, 100] on icon at bounding box center [585, 109] width 20 height 20
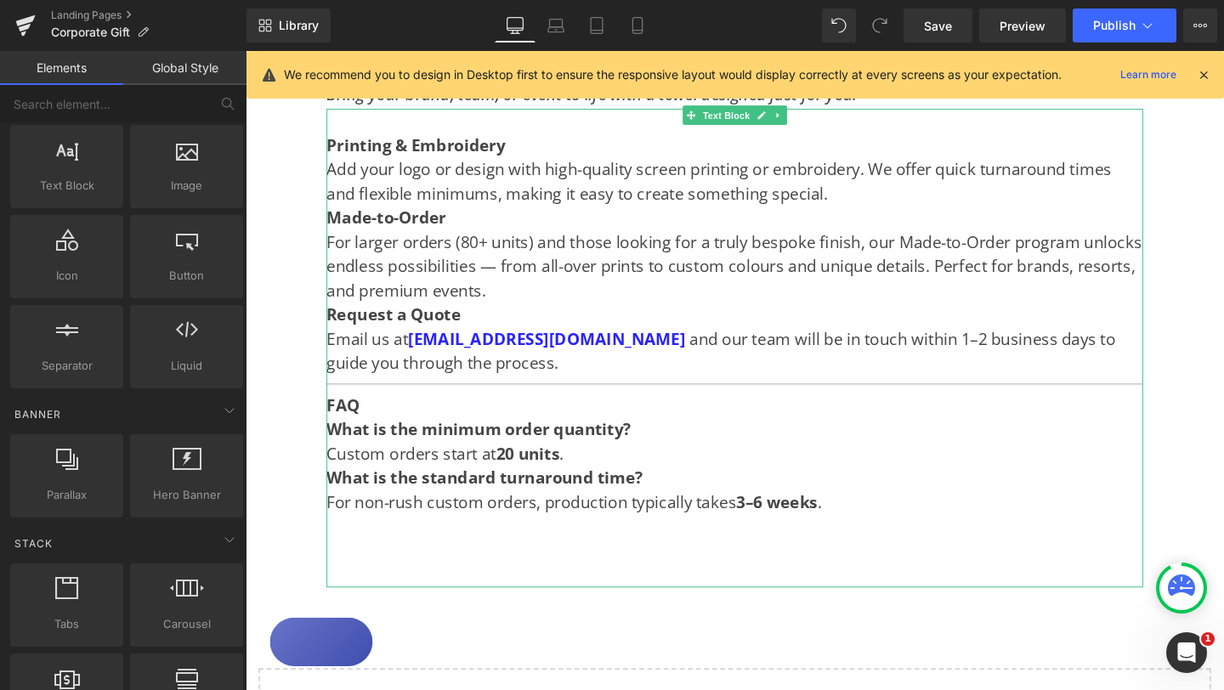
click at [405, 399] on div "Printing & Embroidery Add your logo or design with high-quality screen printing…" at bounding box center [760, 363] width 858 height 503
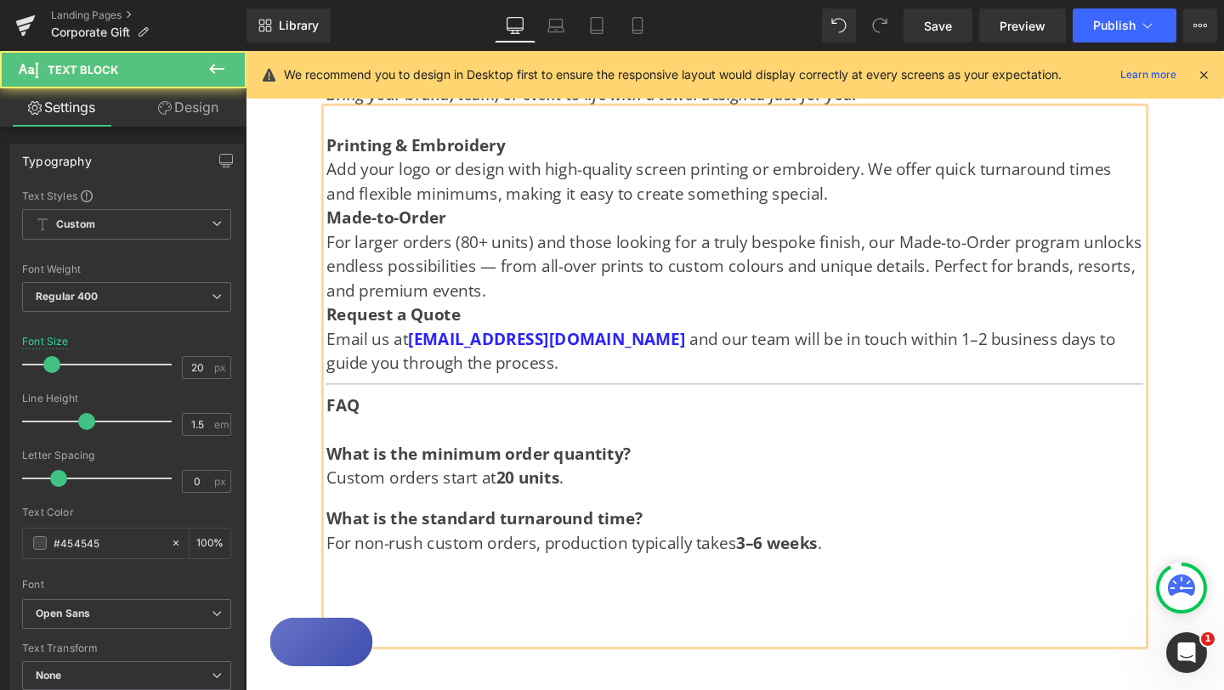
click at [332, 412] on undefined "FAQ" at bounding box center [348, 423] width 35 height 23
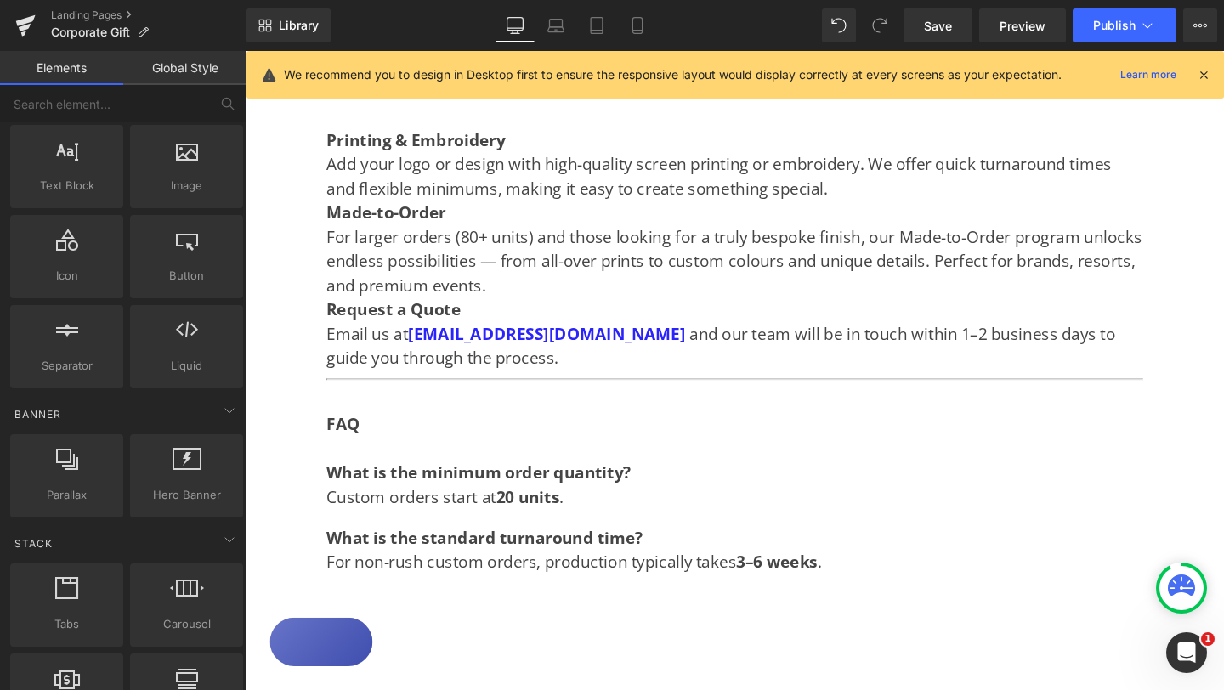
scroll to position [1521, 0]
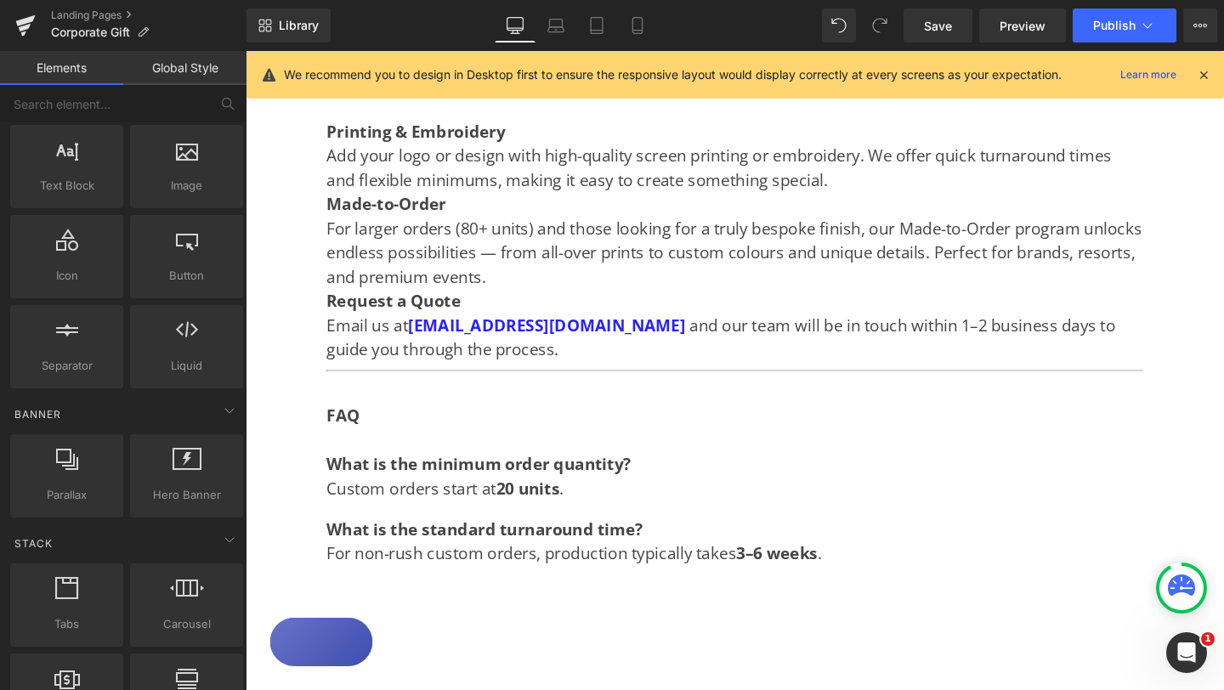
click at [1158, 387] on hr at bounding box center [760, 388] width 858 height 2
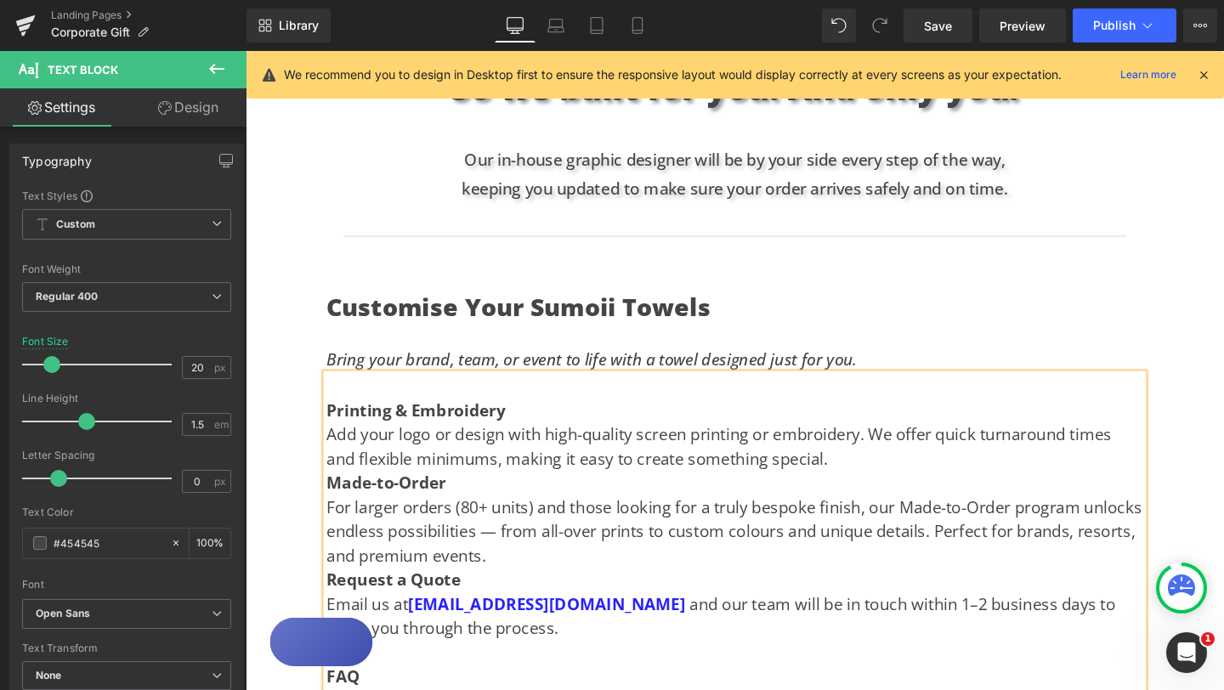
scroll to position [1226, 0]
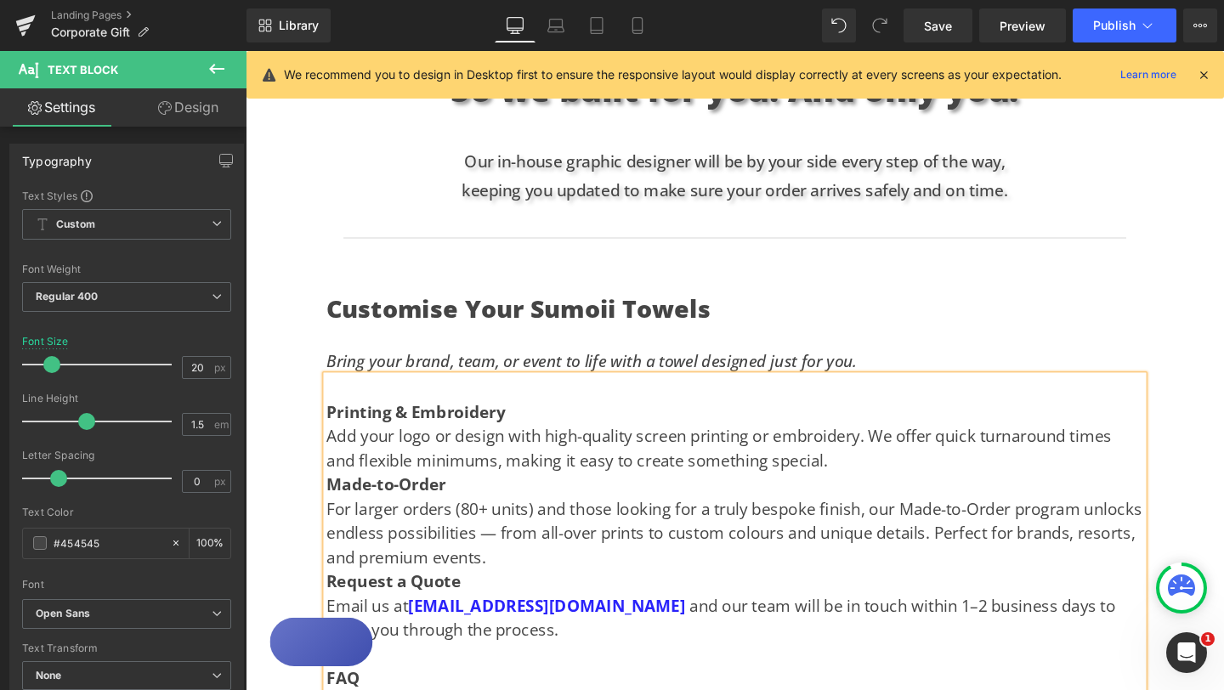
click at [1215, 343] on div "Text Block Hero Banner Looking for the perfect gift for creative teams, leaders…" at bounding box center [760, 59] width 1028 height 2255
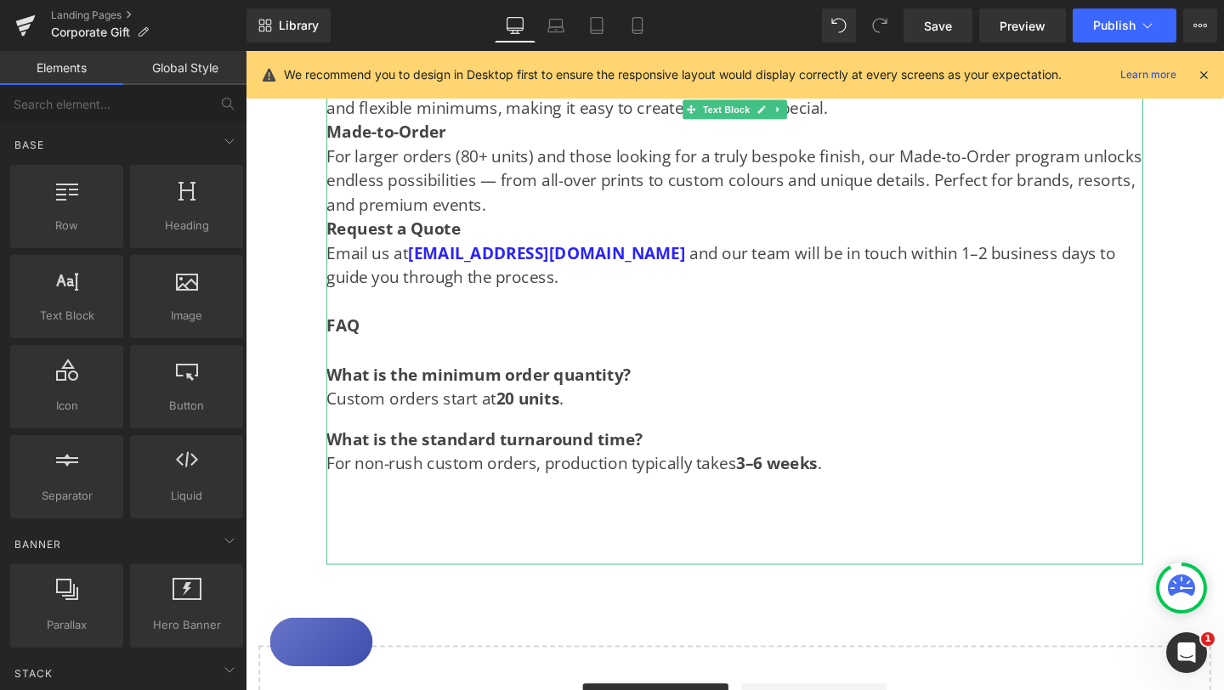
scroll to position [1586, 0]
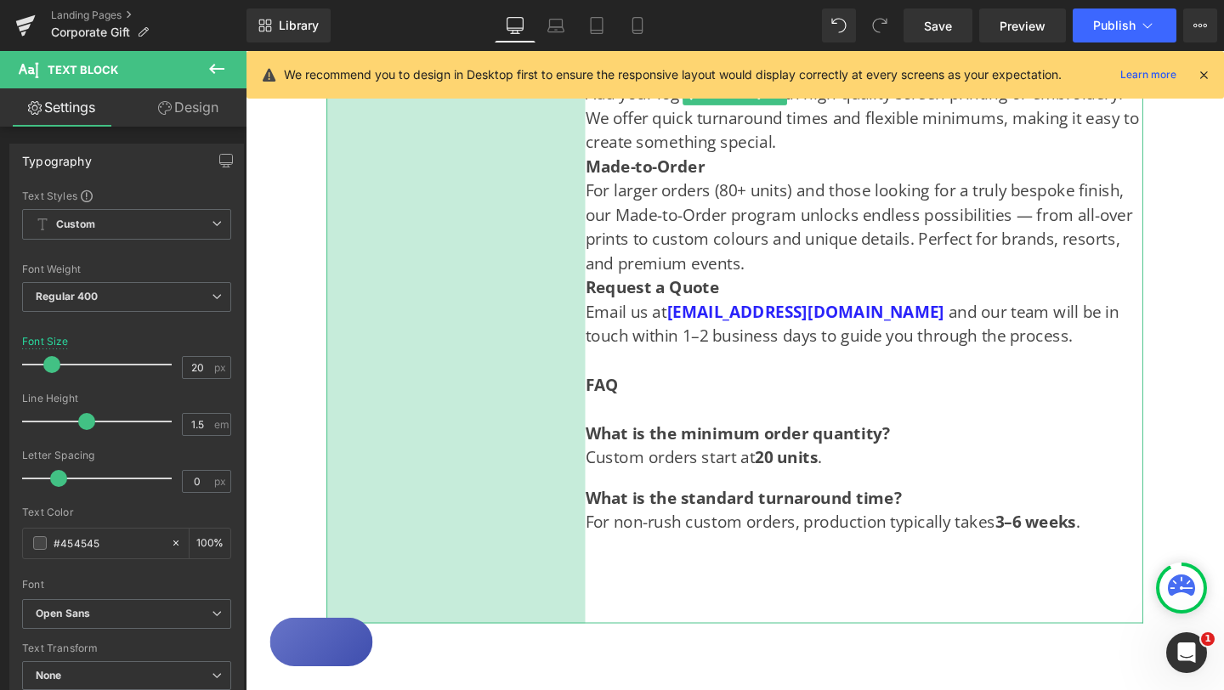
drag, startPoint x: 334, startPoint y: 321, endPoint x: 606, endPoint y: 396, distance: 282.1
click at [606, 398] on div "Printing & Embroidery Add your logo or design with high-quality screen printing…" at bounding box center [760, 342] width 858 height 620
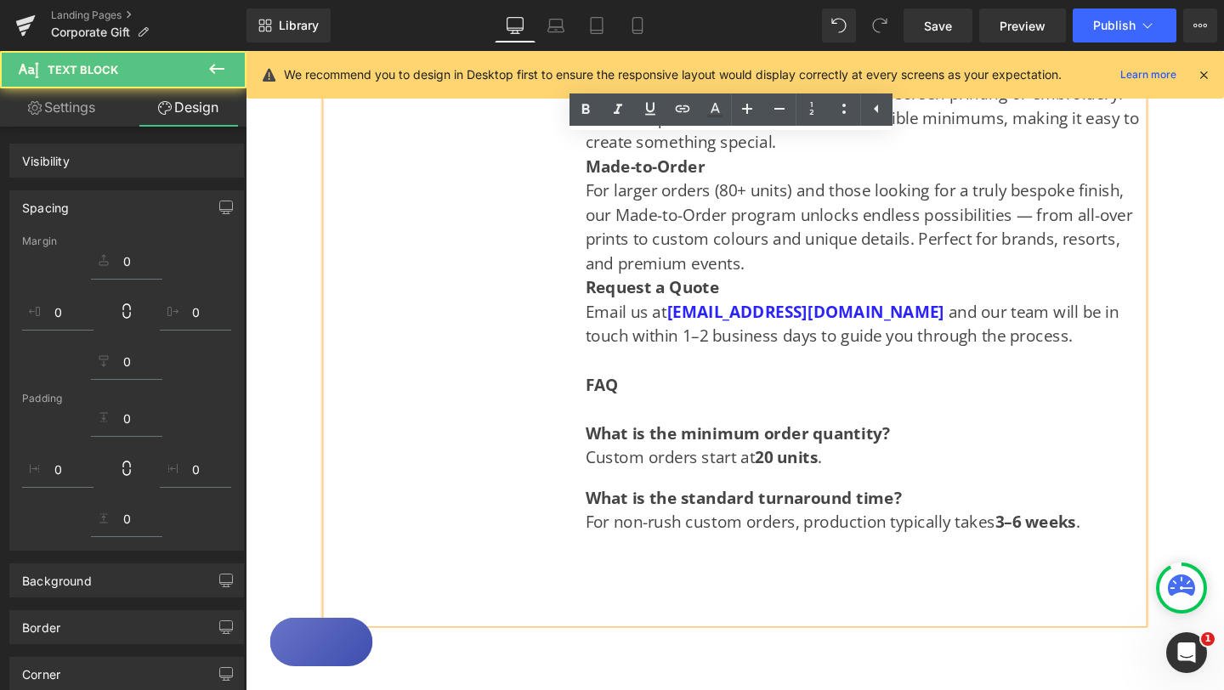
click at [604, 415] on div "What is the minimum order quantity? Custom orders start at 20 units . What is t…" at bounding box center [896, 534] width 586 height 238
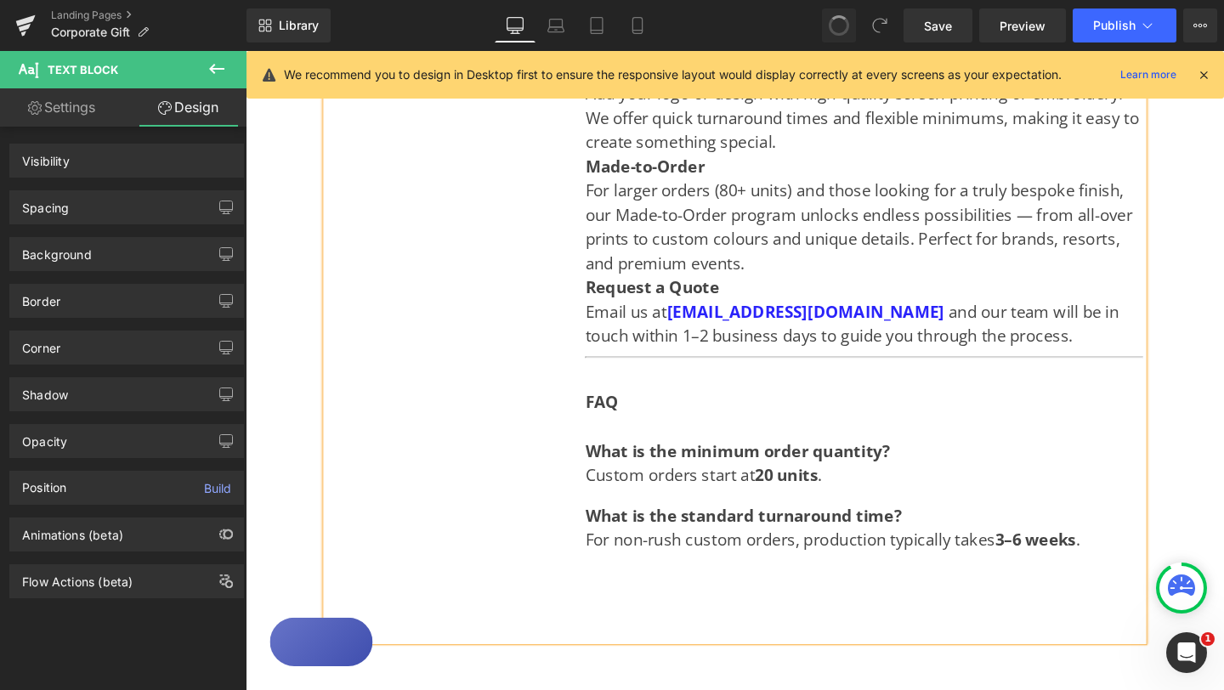
click at [621, 58] on p at bounding box center [896, 44] width 586 height 25
click at [598, 399] on div "Printing & Embroidery Add your logo or design with high-quality screen printing…" at bounding box center [760, 351] width 858 height 639
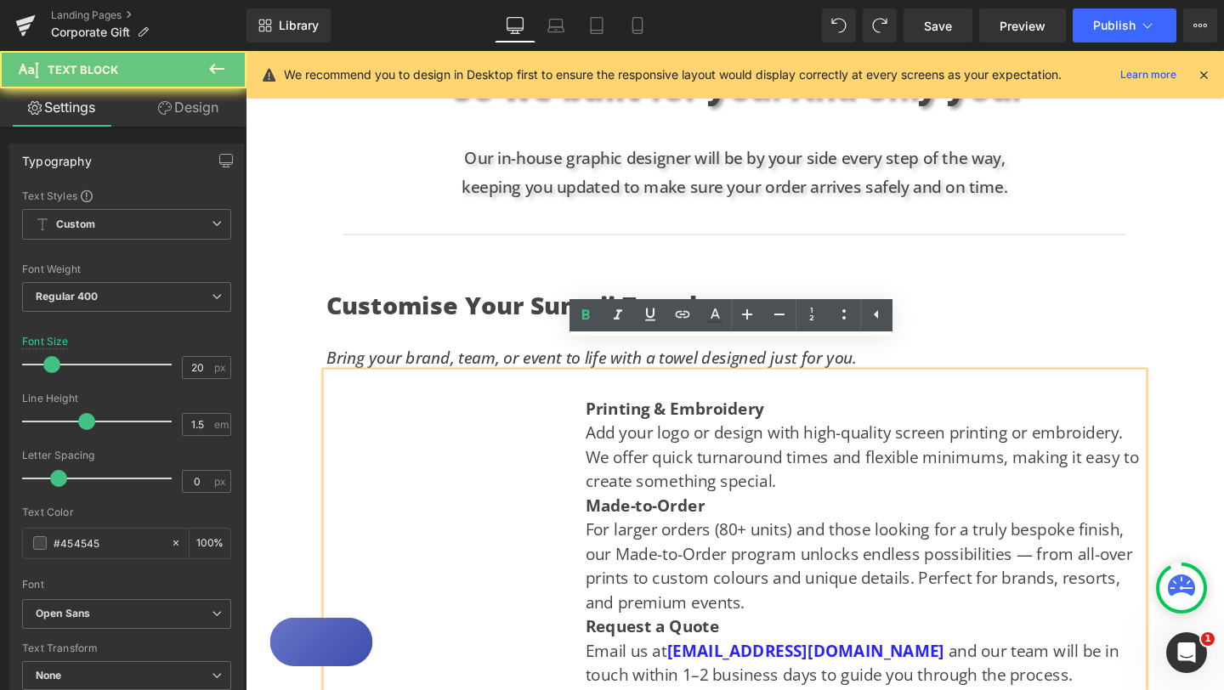
drag, startPoint x: 603, startPoint y: 371, endPoint x: 384, endPoint y: 383, distance: 219.7
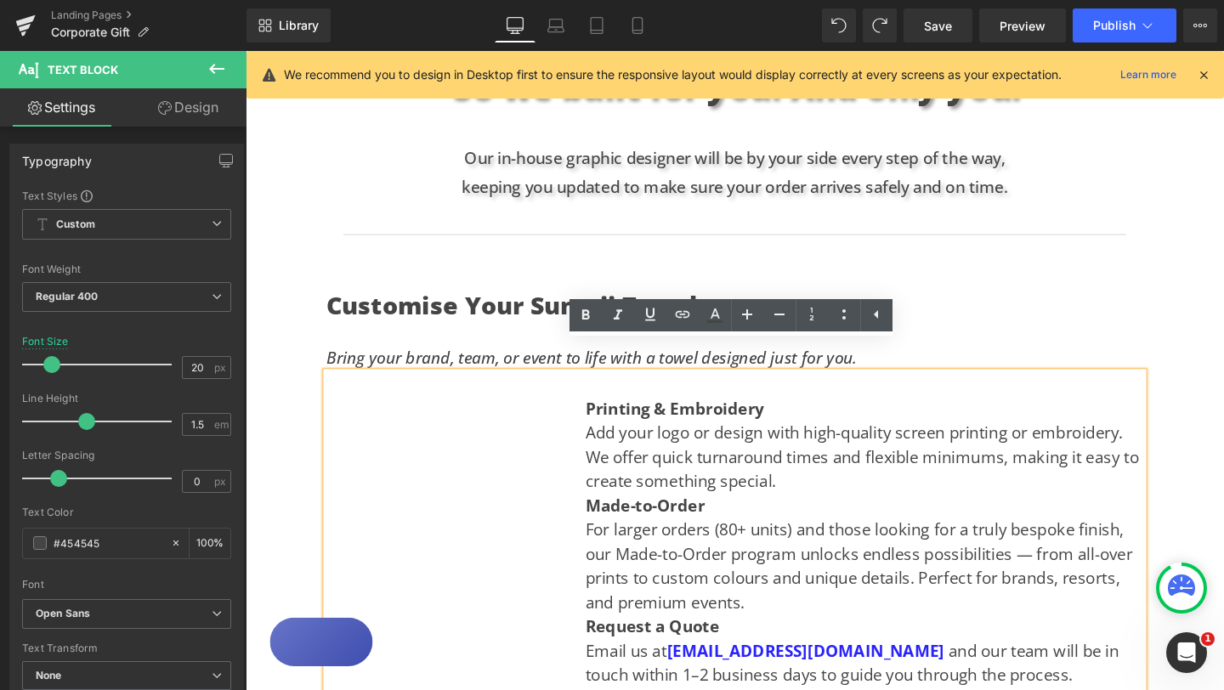
drag, startPoint x: 625, startPoint y: 376, endPoint x: 306, endPoint y: 377, distance: 318.7
click at [306, 377] on div "Text Block Hero Banner Looking for the perfect gift for creative teams, leaders…" at bounding box center [760, 89] width 1028 height 2325
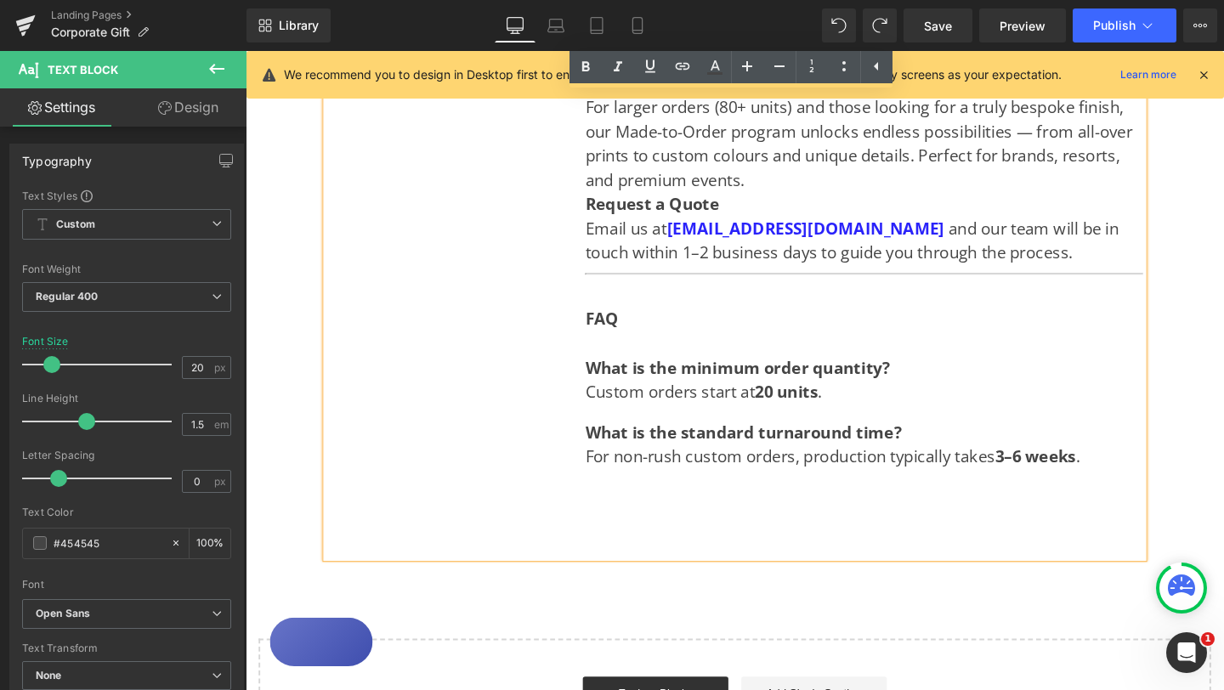
scroll to position [1673, 0]
click at [575, 375] on div "Printing & Embroidery Add your logo or design with high-quality screen printing…" at bounding box center [760, 265] width 858 height 639
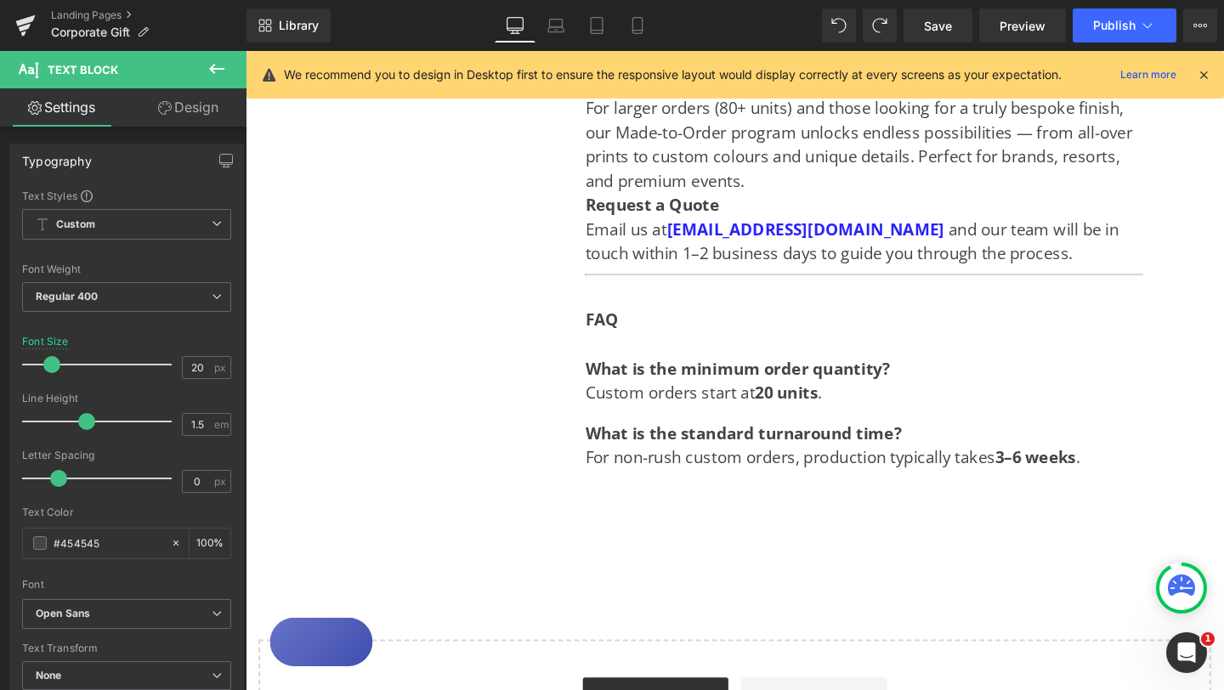
click at [205, 112] on link "Design" at bounding box center [188, 107] width 123 height 38
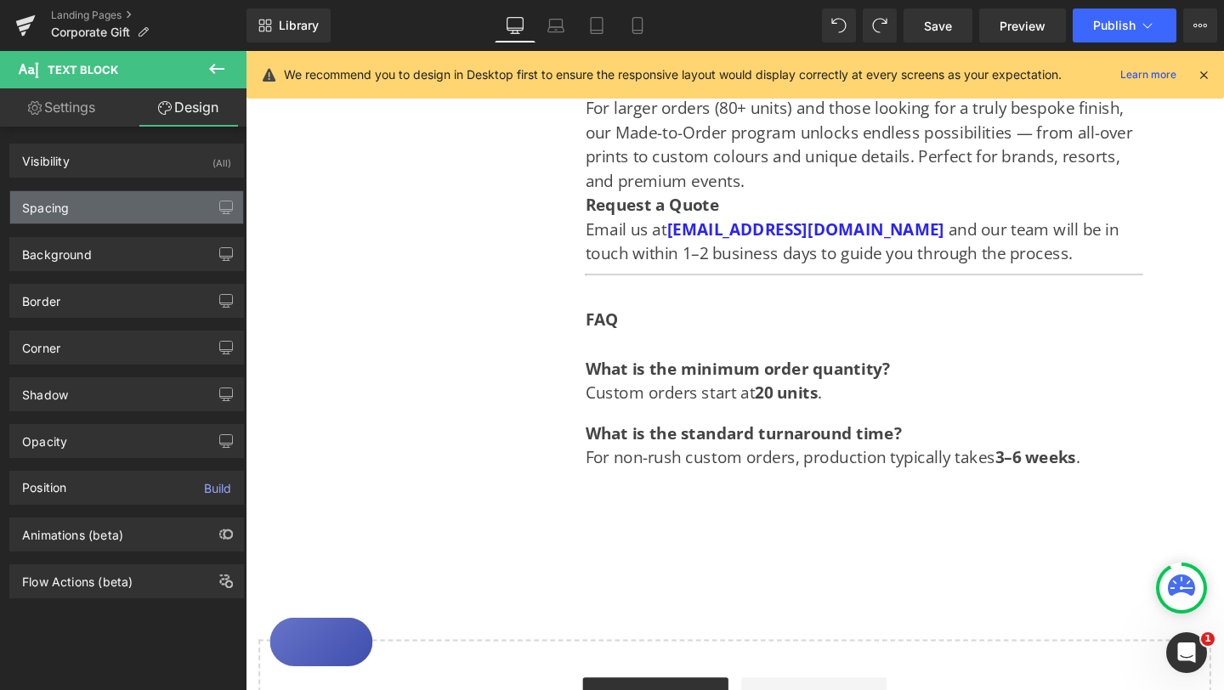
click at [93, 207] on div "Spacing" at bounding box center [126, 207] width 233 height 32
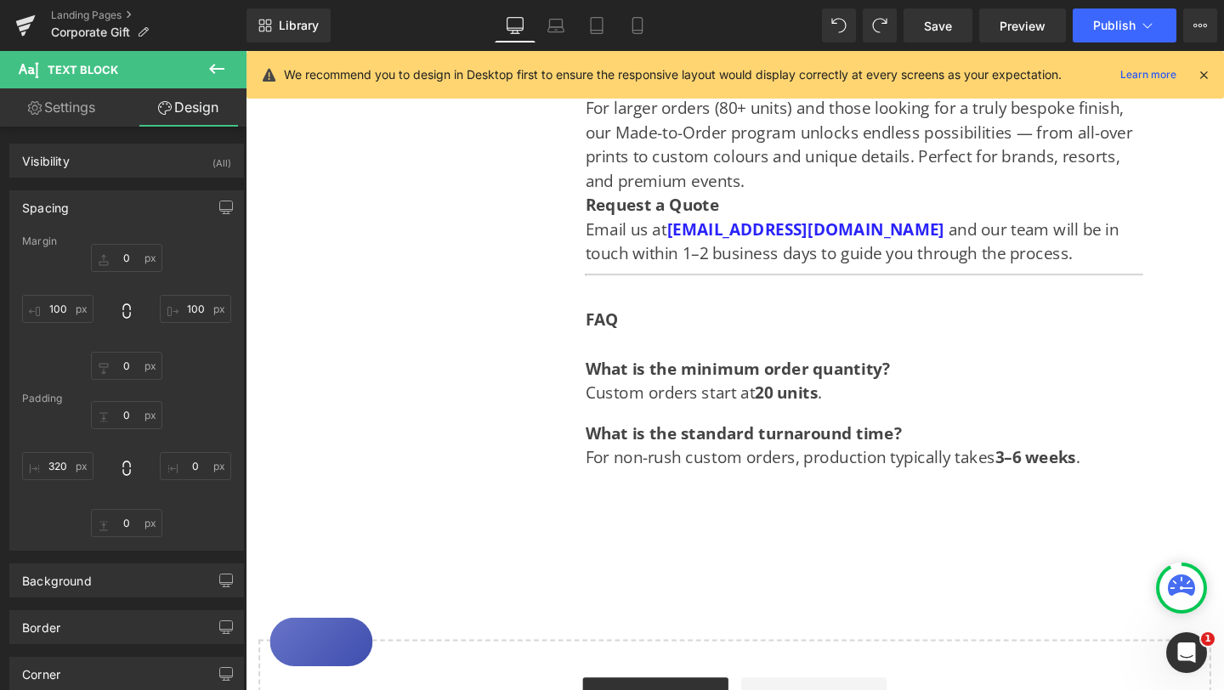
type input "0"
type input "100"
type input "0"
type input "100"
type input "0"
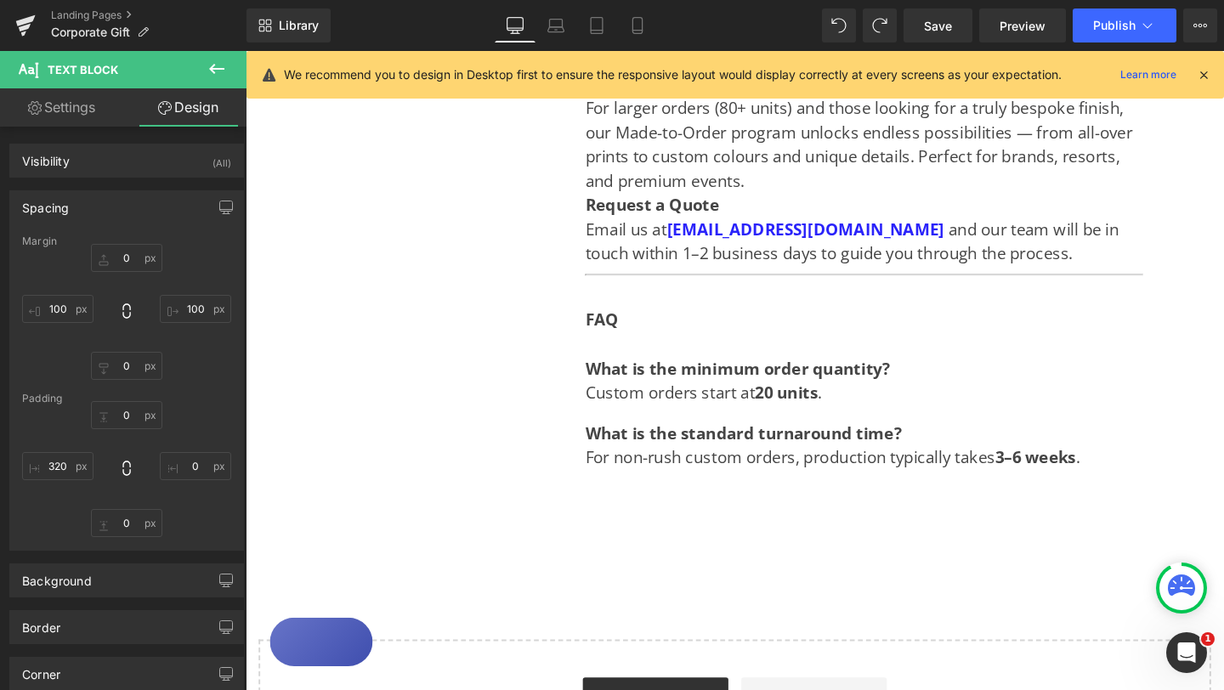
type input "0"
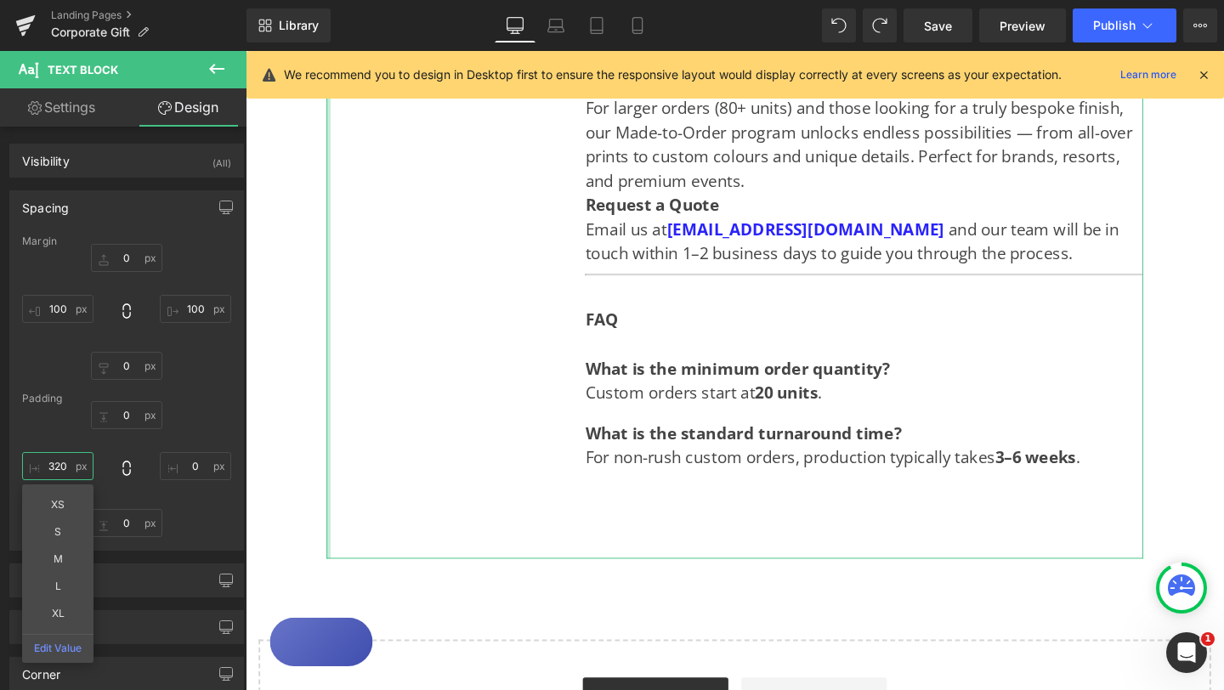
drag, startPoint x: 68, startPoint y: 467, endPoint x: 18, endPoint y: 467, distance: 50.1
click at [18, 467] on div "Margin 0px 0 100px 100 0px 0 100px 100 [GEOGRAPHIC_DATA] 0px 0 0px 0 0px 0 320p…" at bounding box center [126, 392] width 233 height 314
drag, startPoint x: 47, startPoint y: 467, endPoint x: 83, endPoint y: 467, distance: 36.5
click at [83, 467] on input "320" at bounding box center [57, 466] width 71 height 28
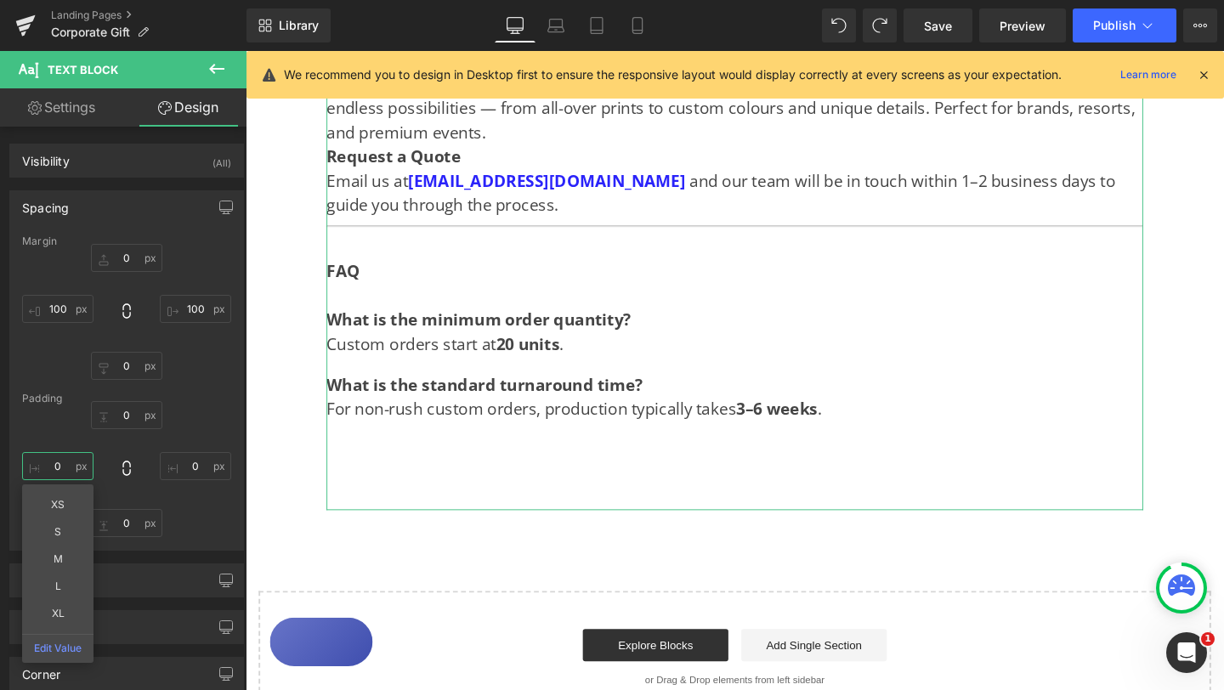
type input "0"
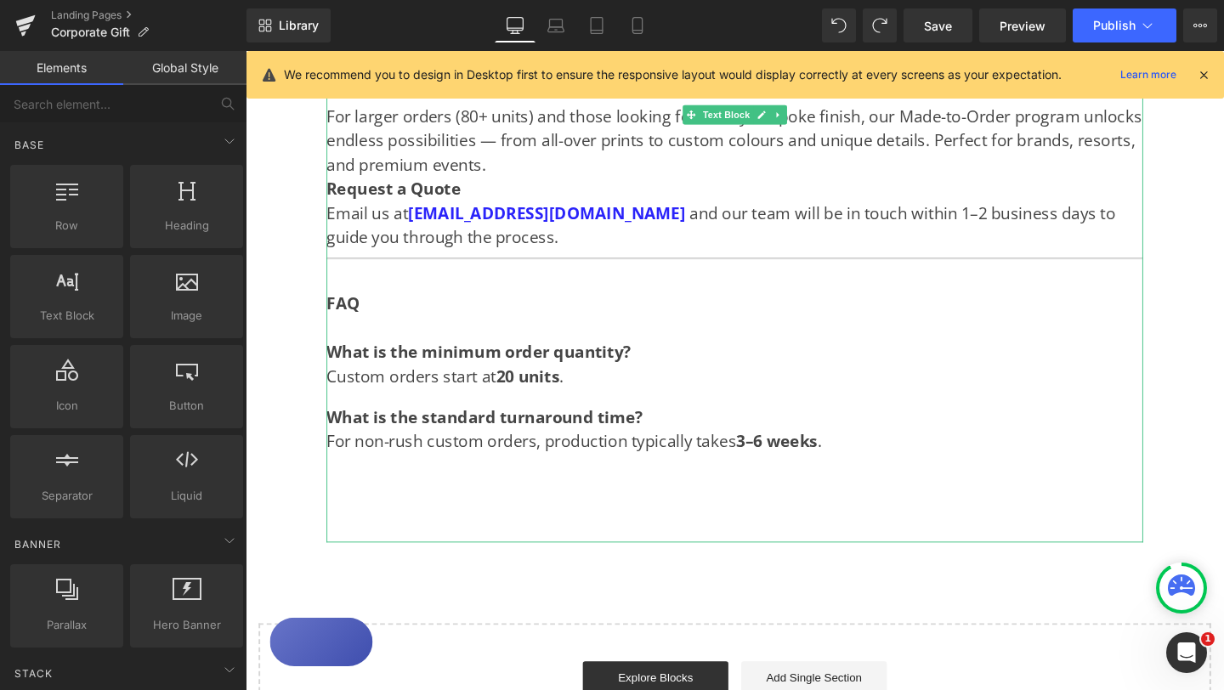
scroll to position [1659, 0]
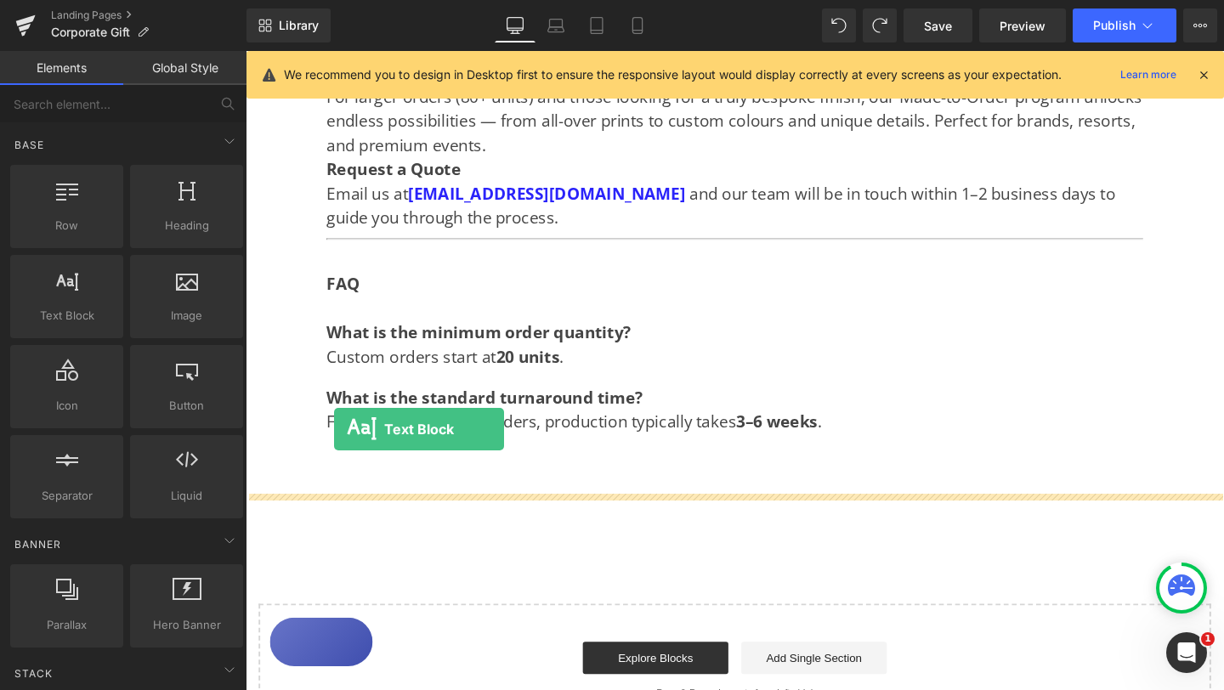
drag, startPoint x: 339, startPoint y: 355, endPoint x: 338, endPoint y: 449, distance: 93.5
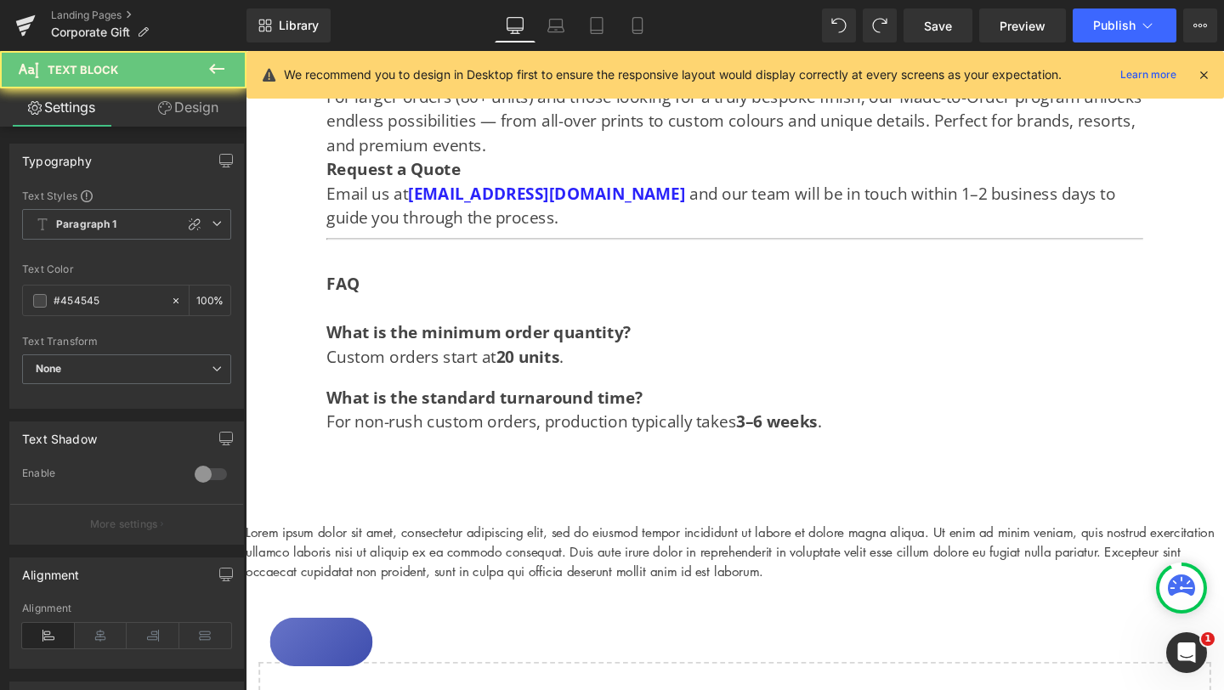
click at [388, 547] on p "Lorem ipsum dolor sit amet, consectetur adipiscing elit, sed do eiusmod tempor …" at bounding box center [760, 577] width 1028 height 61
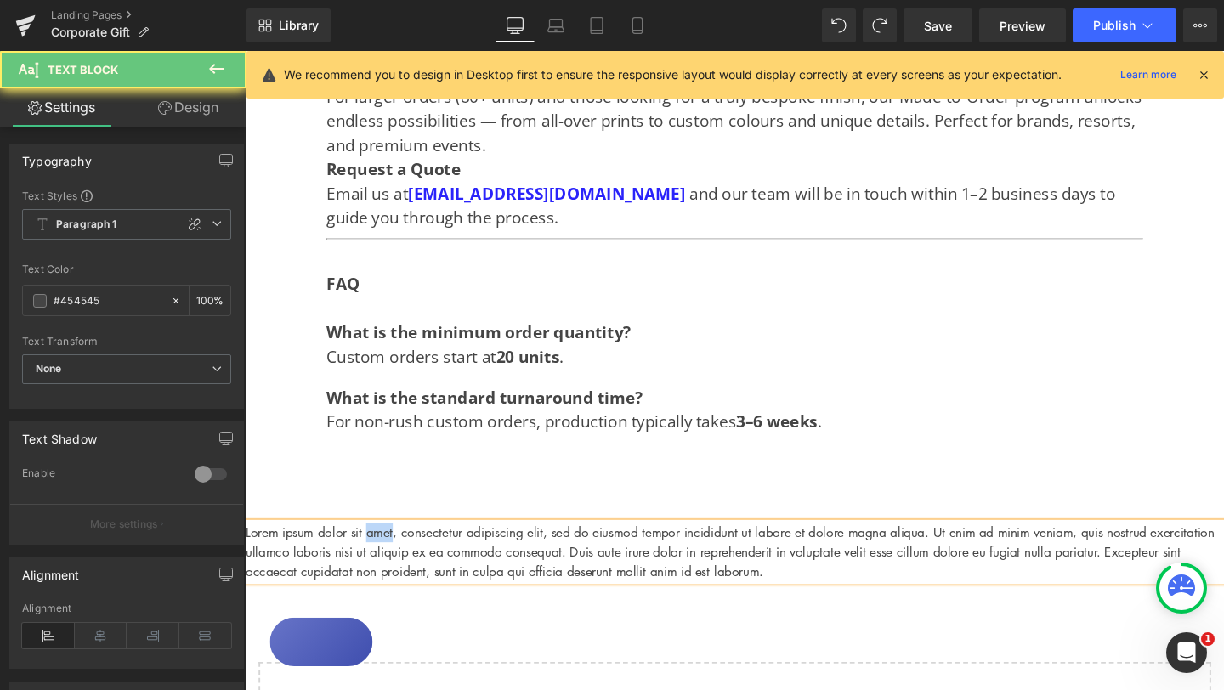
click at [388, 547] on p "Lorem ipsum dolor sit amet, consectetur adipiscing elit, sed do eiusmod tempor …" at bounding box center [760, 577] width 1028 height 61
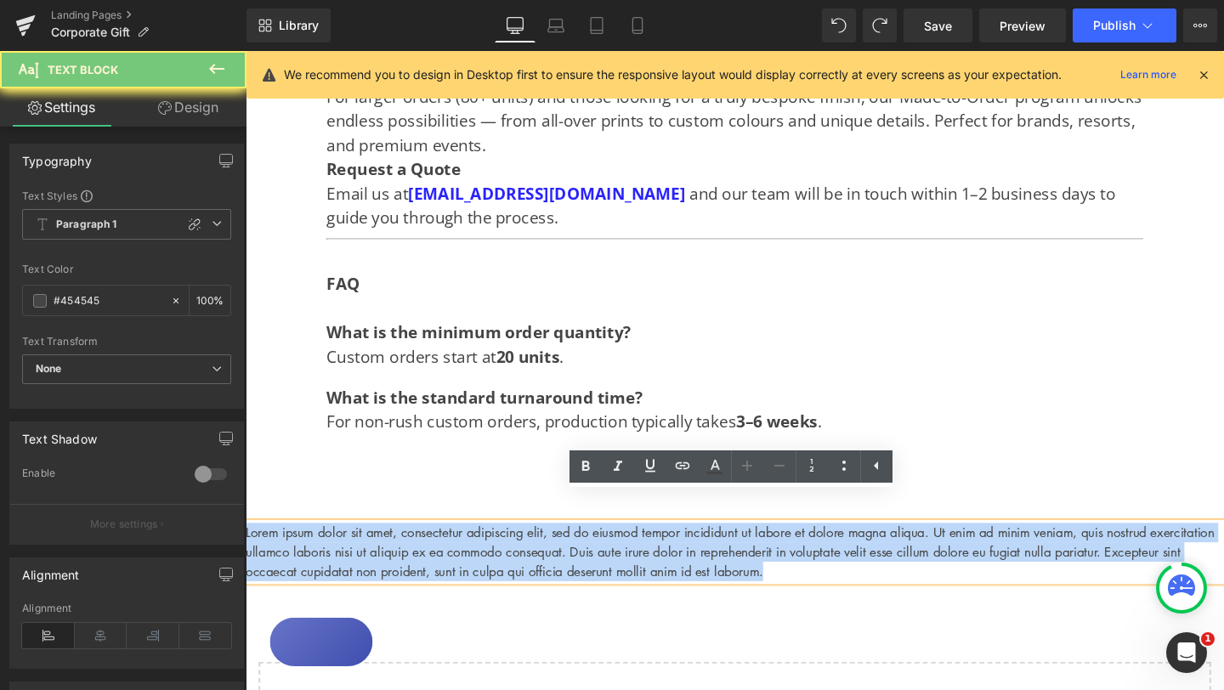
click at [388, 547] on p "Lorem ipsum dolor sit amet, consectetur adipiscing elit, sed do eiusmod tempor …" at bounding box center [760, 577] width 1028 height 61
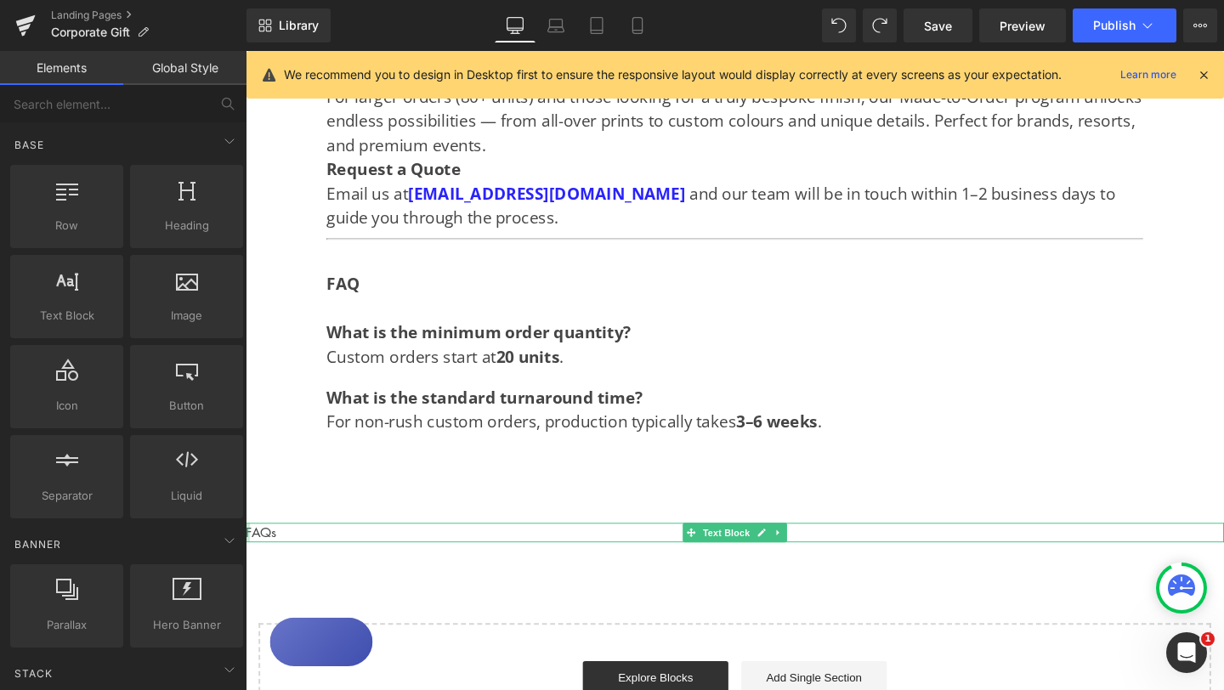
drag, startPoint x: 302, startPoint y: 526, endPoint x: 247, endPoint y: 527, distance: 54.4
click at [246, 547] on div "FAQs Text Block" at bounding box center [760, 557] width 1028 height 20
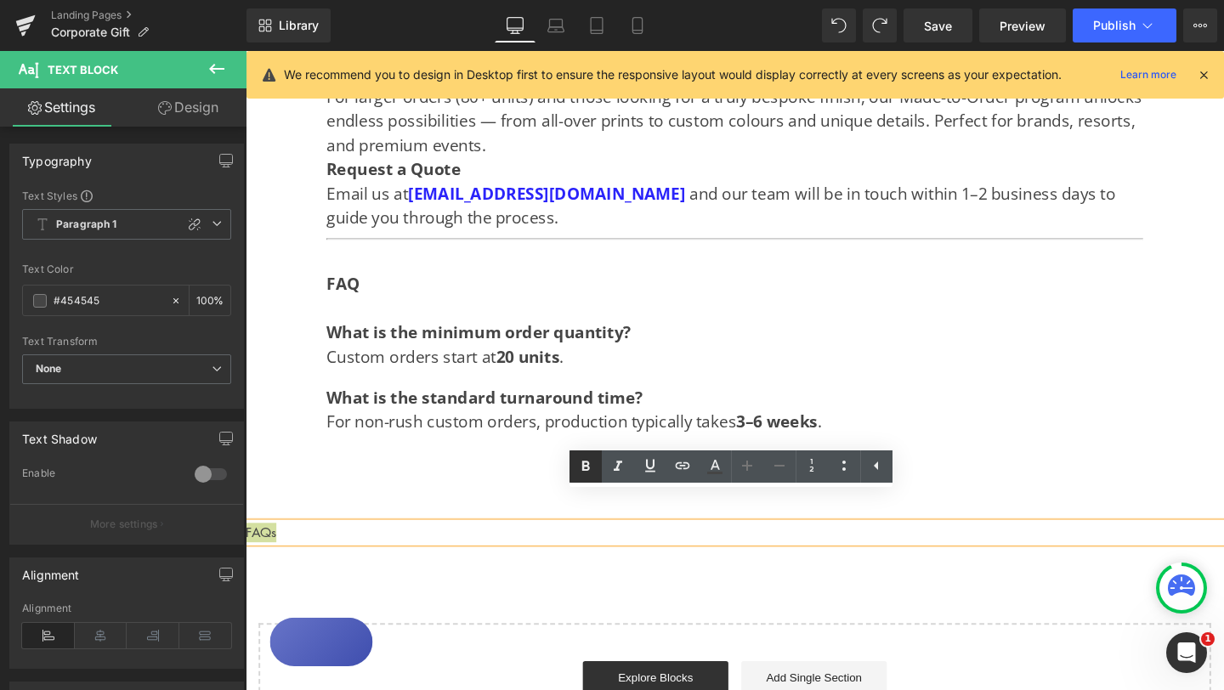
click at [585, 470] on icon at bounding box center [586, 466] width 8 height 10
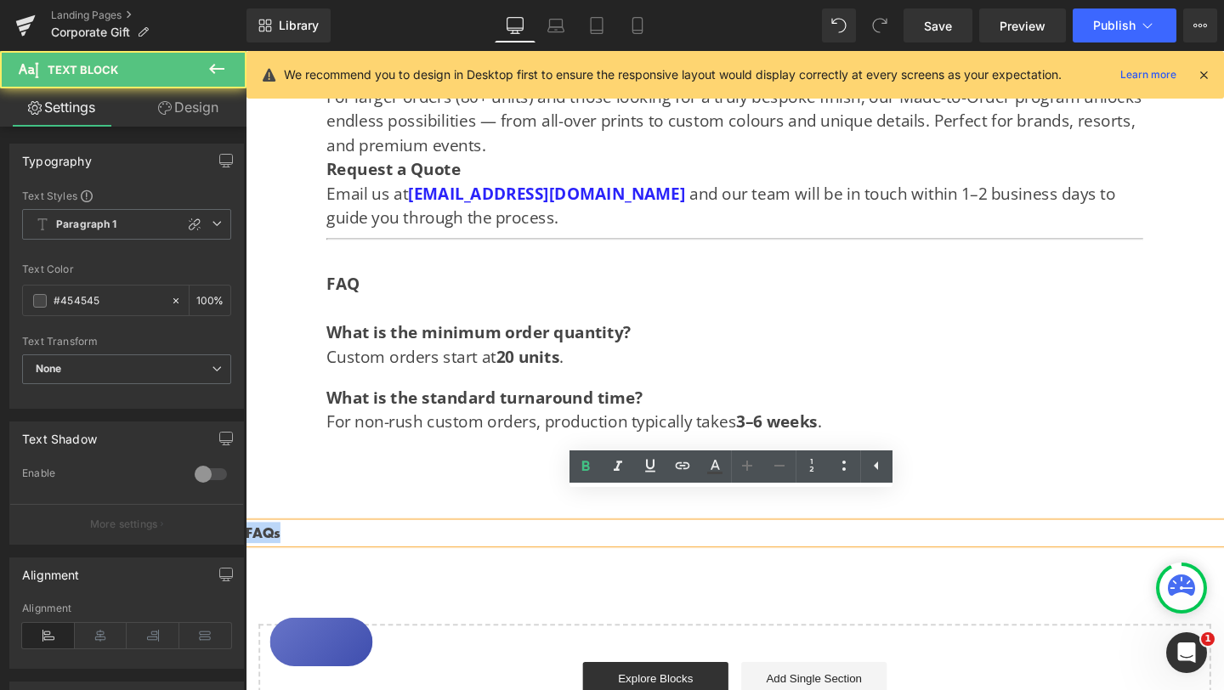
drag, startPoint x: 292, startPoint y: 524, endPoint x: 229, endPoint y: 524, distance: 62.1
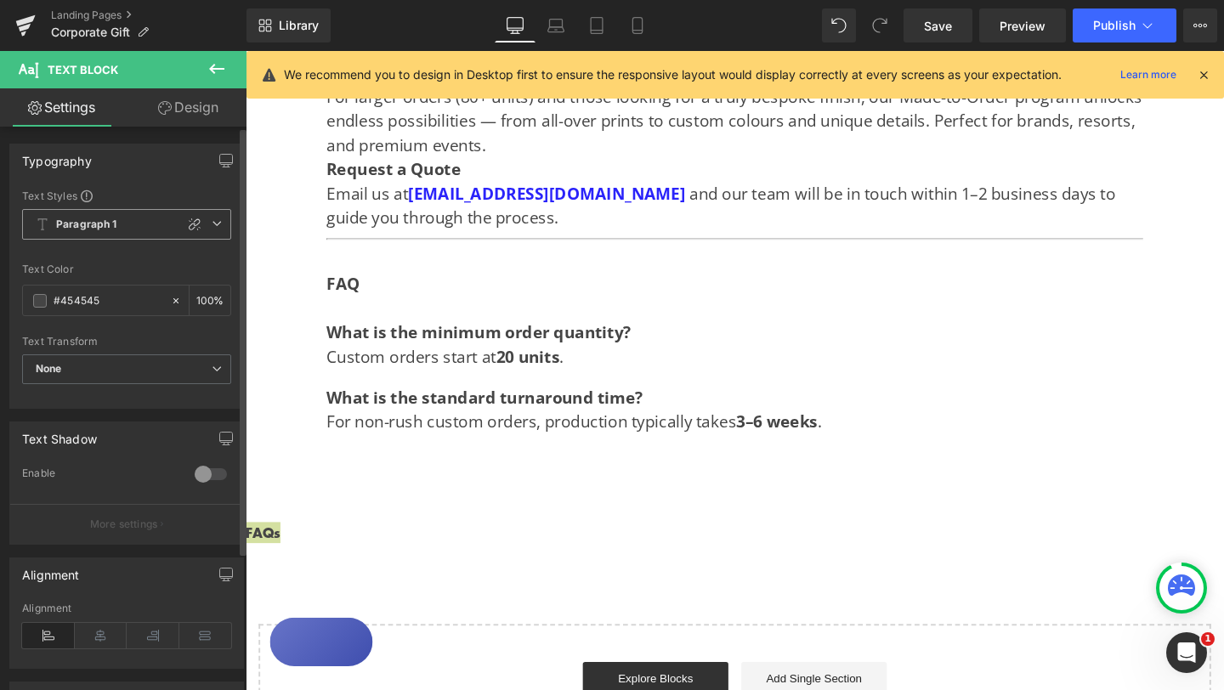
click at [212, 219] on icon at bounding box center [217, 223] width 10 height 10
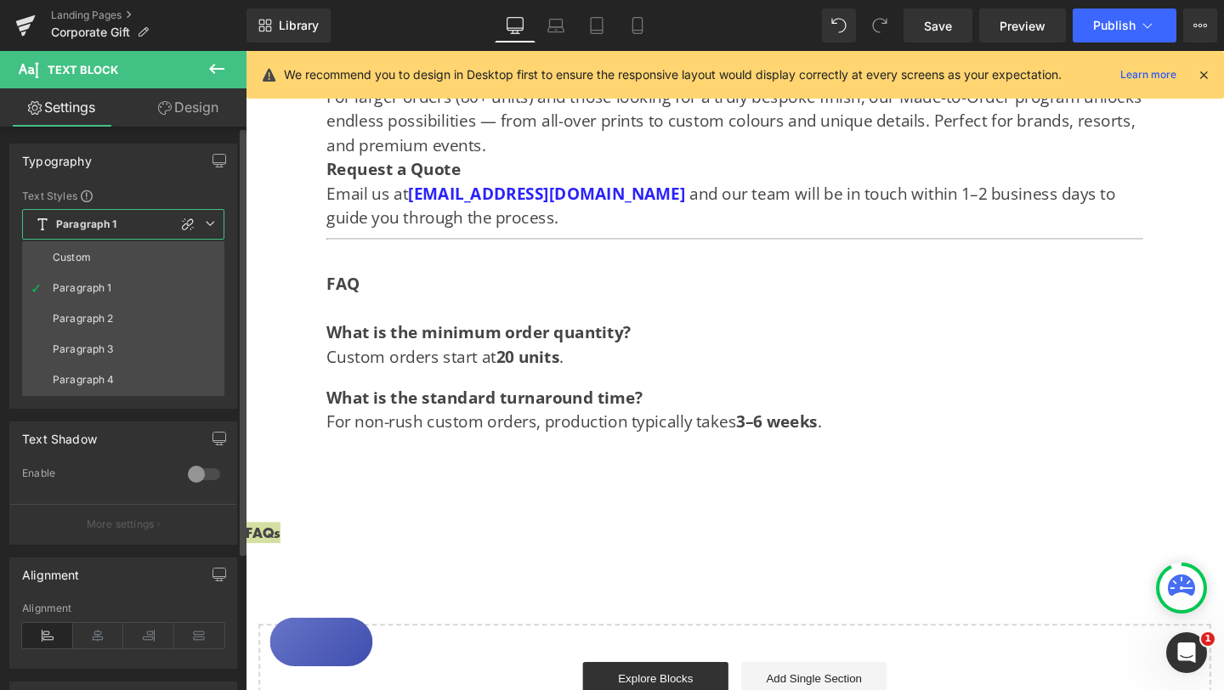
click at [140, 252] on li "Custom" at bounding box center [123, 257] width 202 height 31
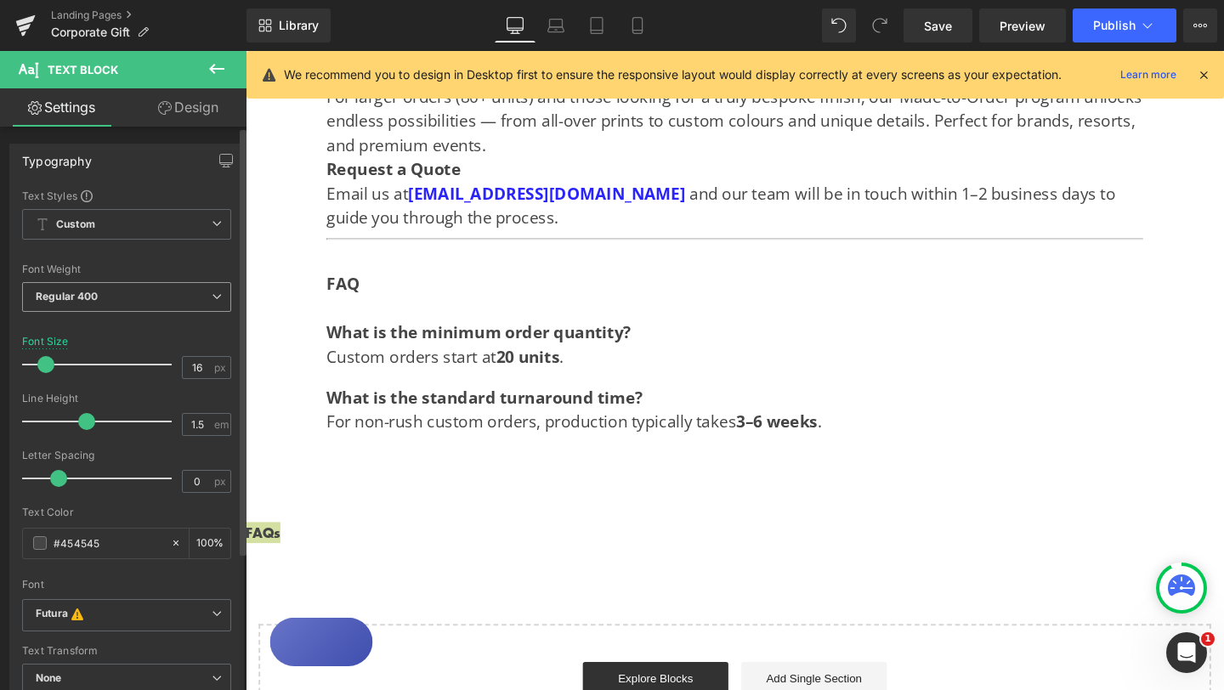
click at [212, 297] on icon at bounding box center [217, 297] width 10 height 10
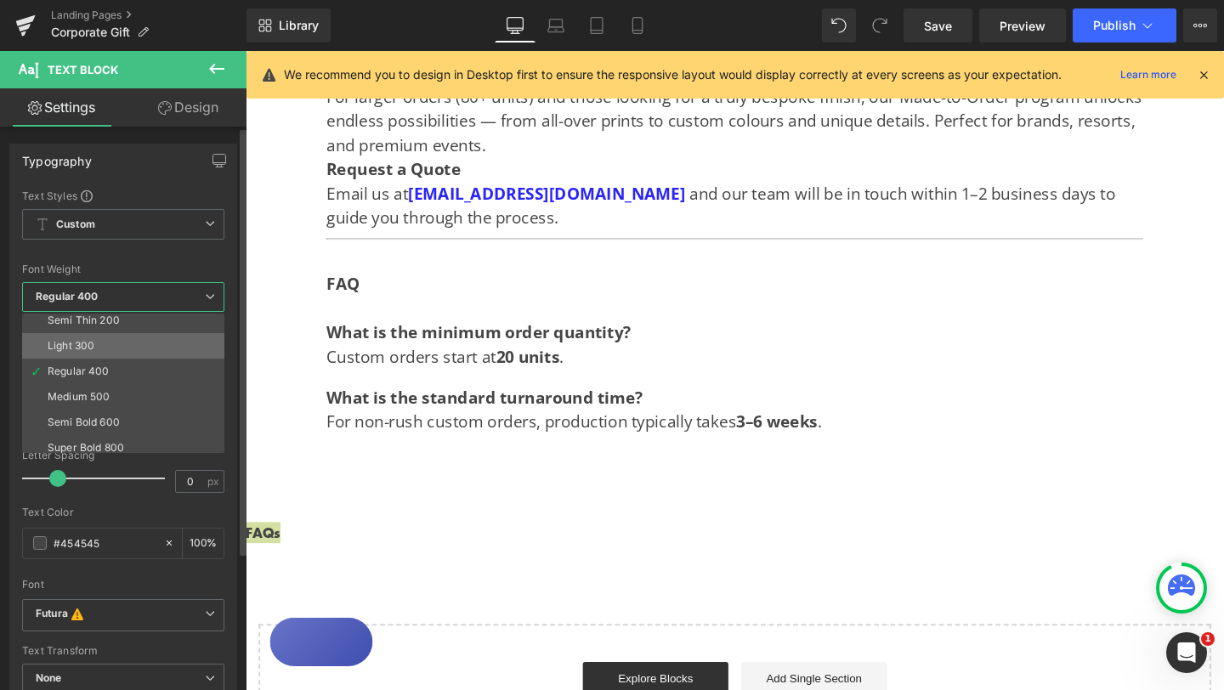
scroll to position [42, 0]
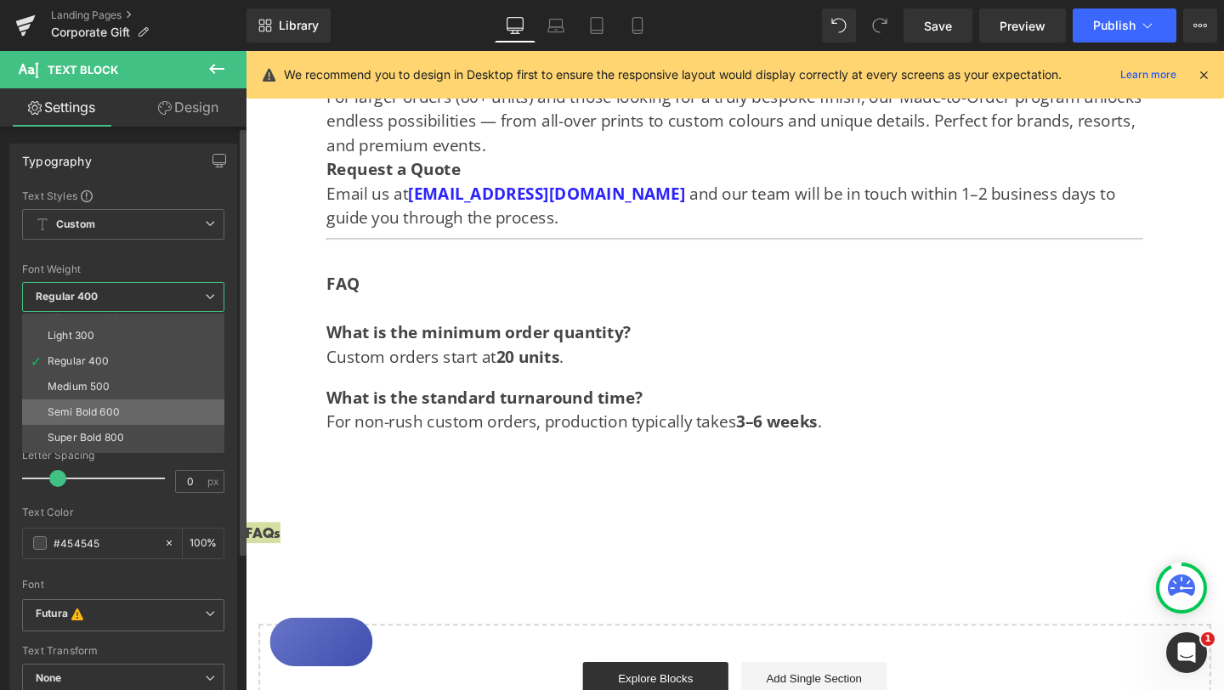
click at [133, 409] on li "Semi Bold 600" at bounding box center [127, 411] width 210 height 25
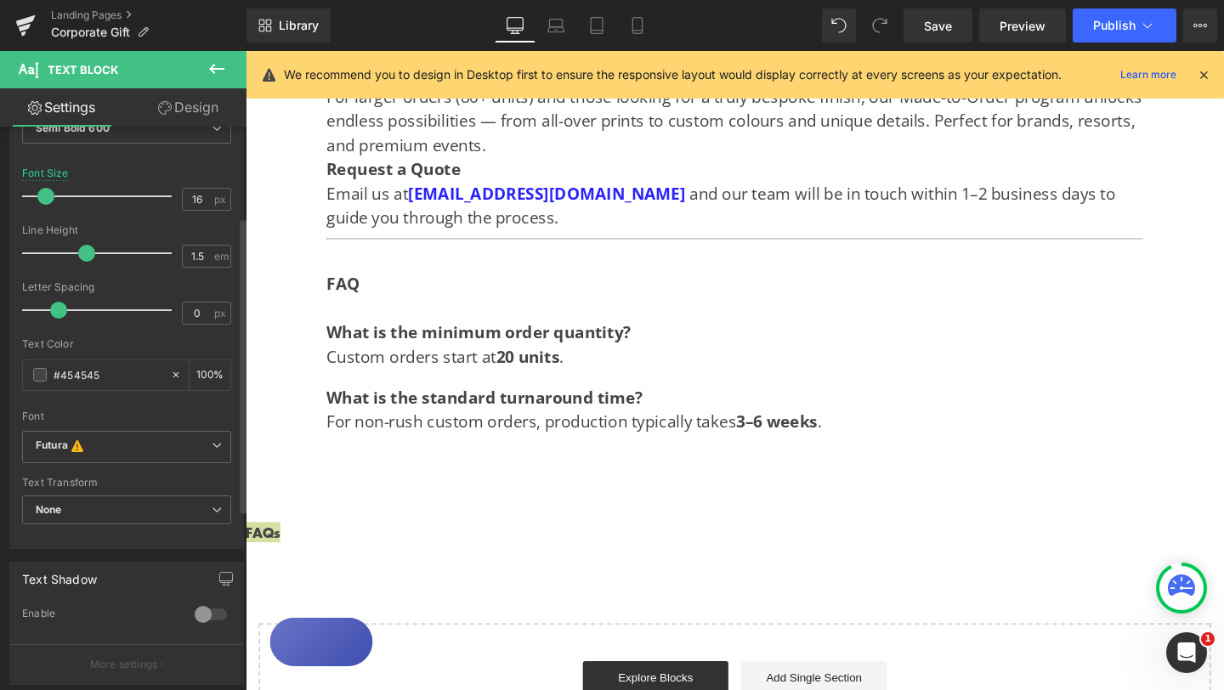
scroll to position [173, 0]
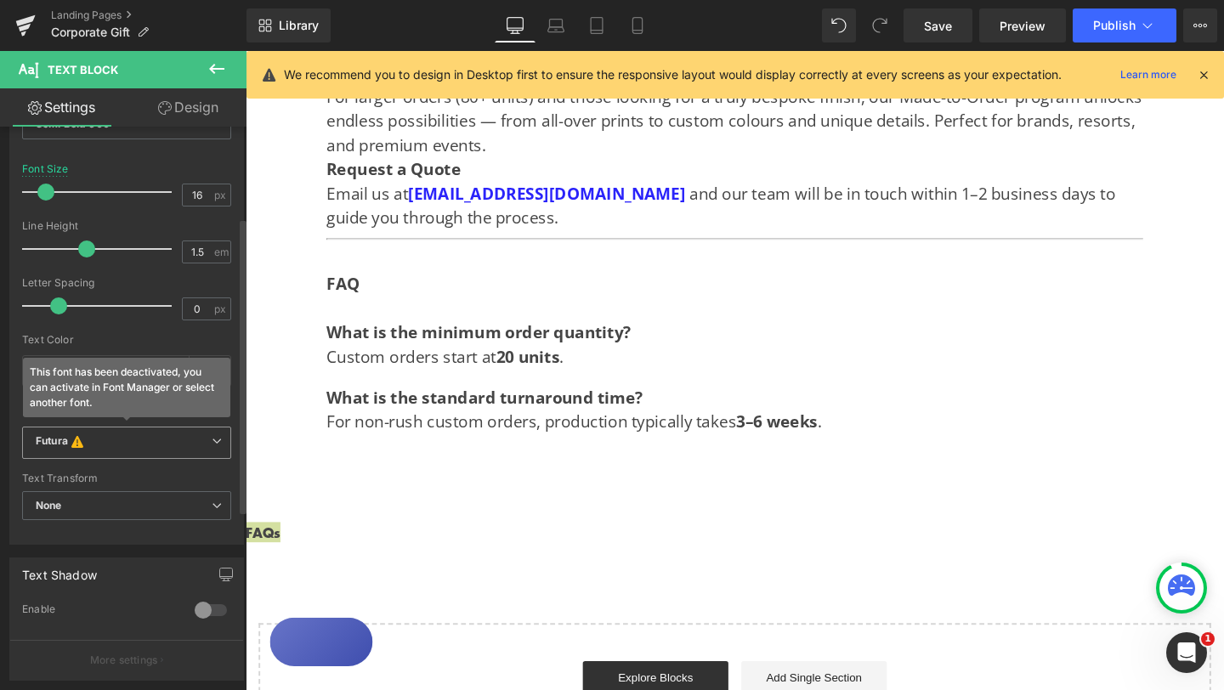
click at [173, 447] on b "Futura This font has been deactivated, you can activate in Font Manager or sele…" at bounding box center [124, 442] width 176 height 17
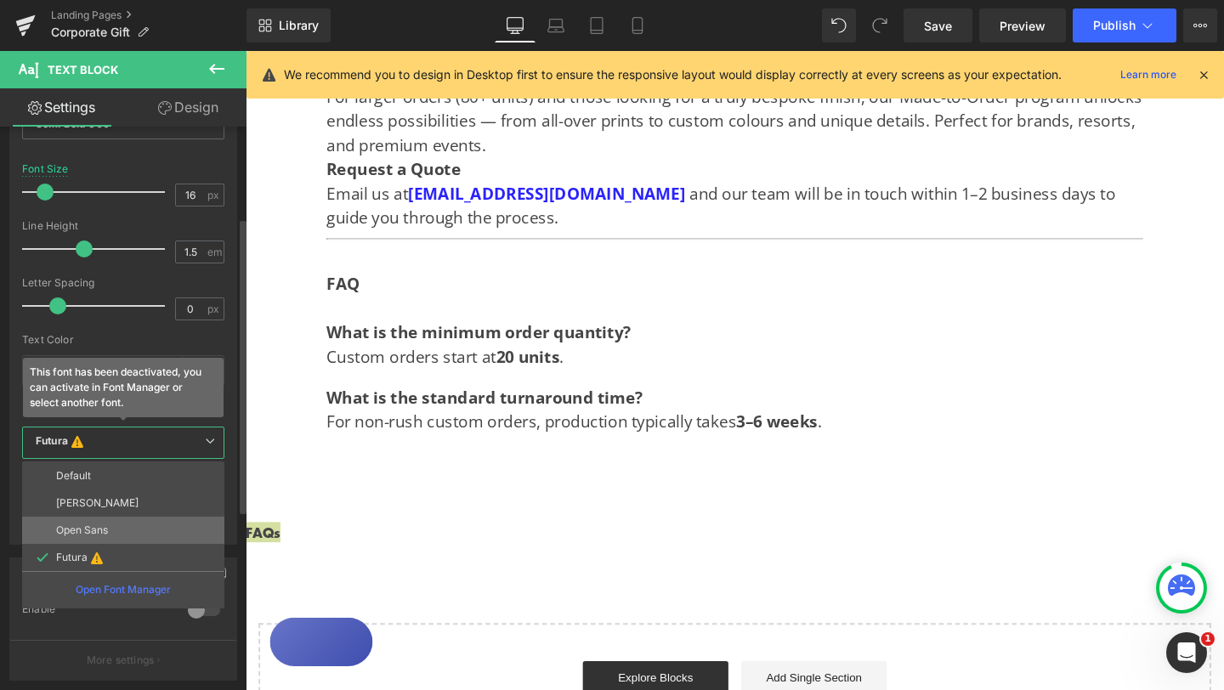
click at [99, 530] on p "Open Sans" at bounding box center [82, 530] width 52 height 12
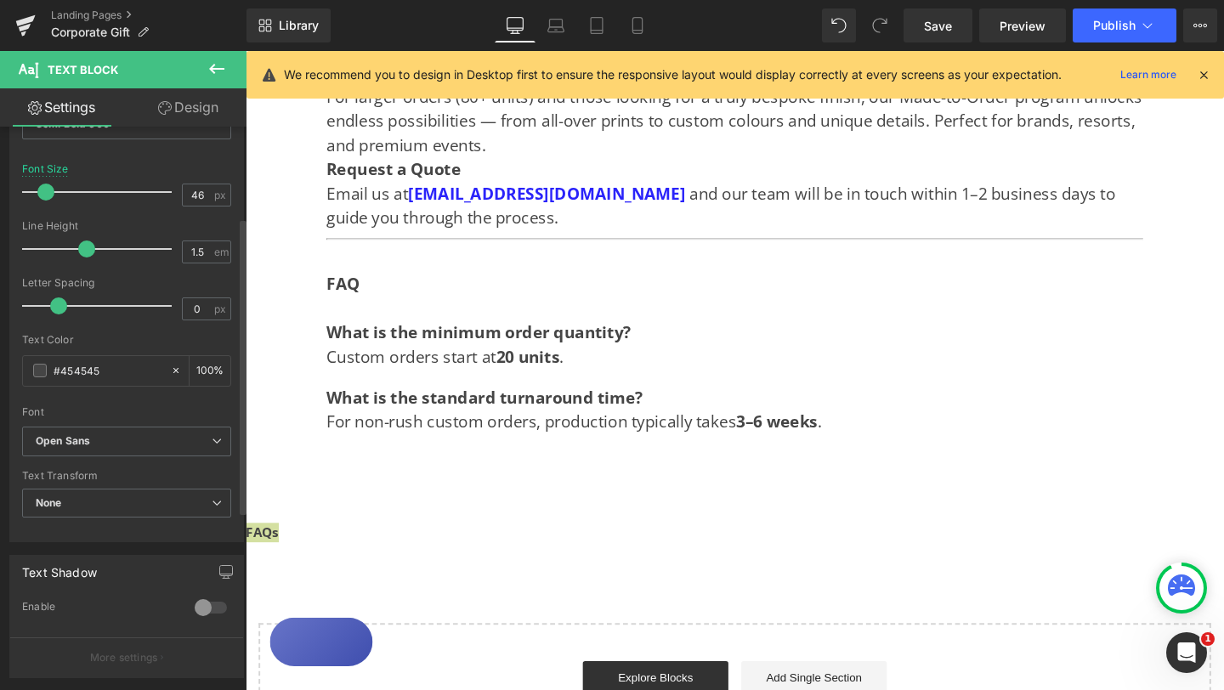
click at [88, 193] on div at bounding box center [101, 192] width 141 height 34
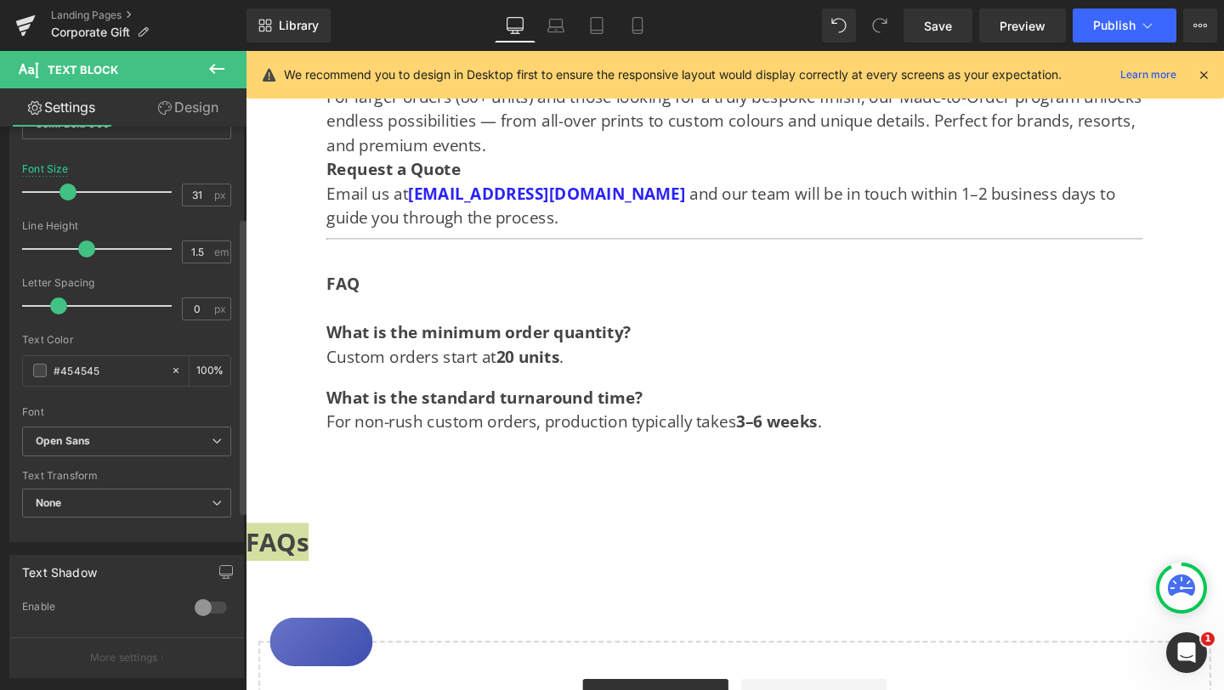
type input "30"
drag, startPoint x: 88, startPoint y: 193, endPoint x: 65, endPoint y: 193, distance: 22.9
click at [65, 193] on span at bounding box center [66, 192] width 17 height 17
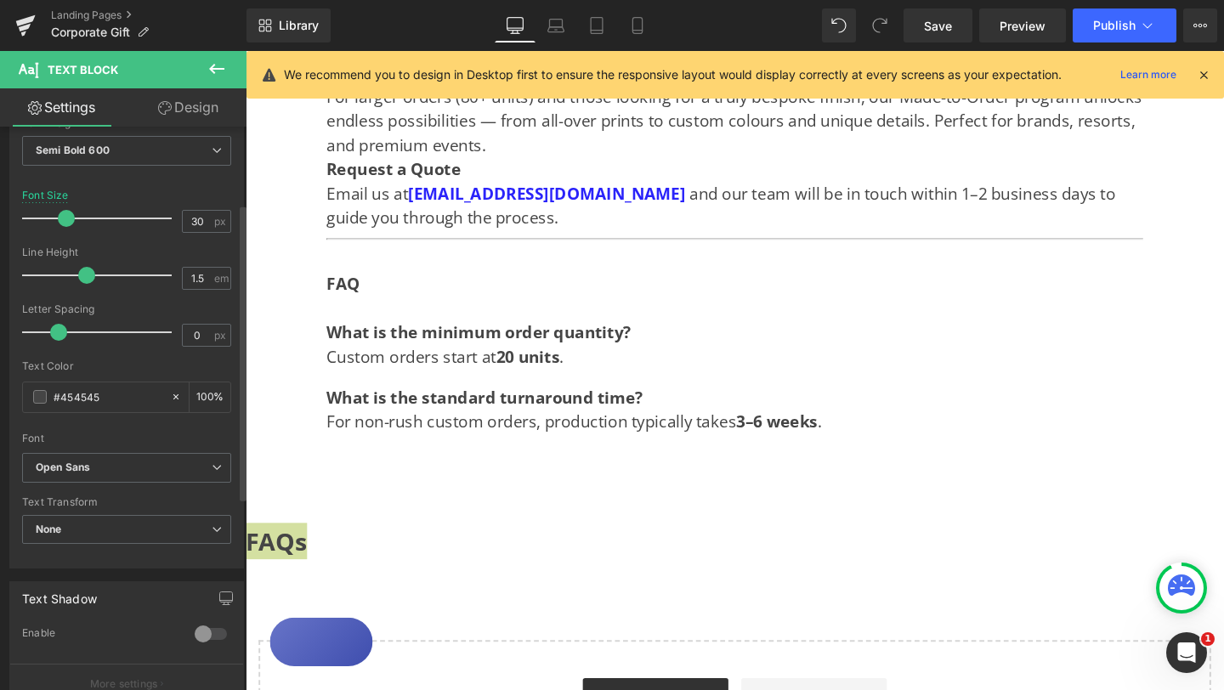
scroll to position [0, 0]
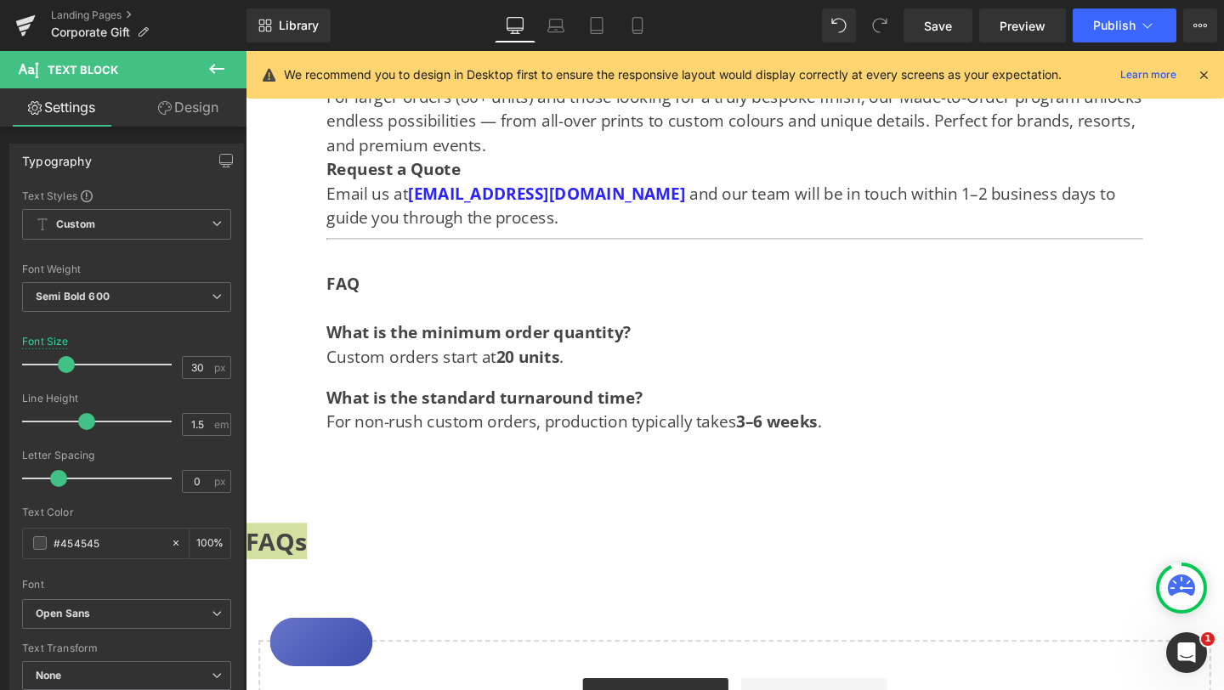
click at [185, 110] on link "Design" at bounding box center [188, 107] width 123 height 38
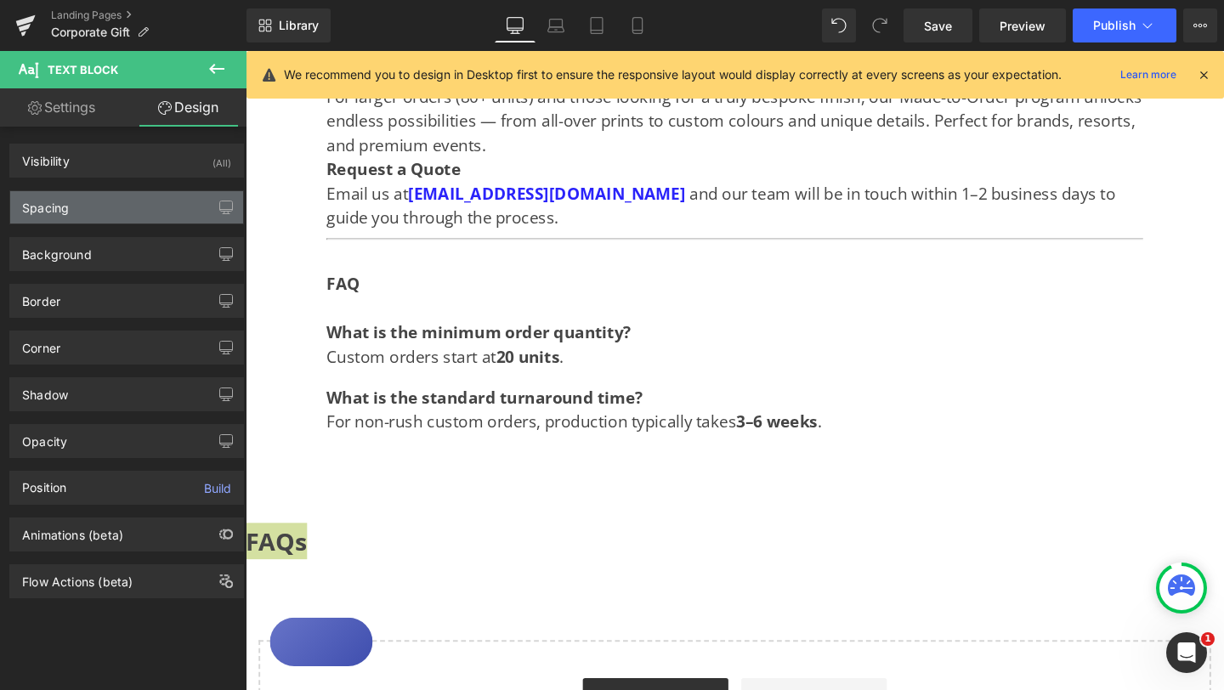
click at [110, 203] on div "Spacing" at bounding box center [126, 207] width 233 height 32
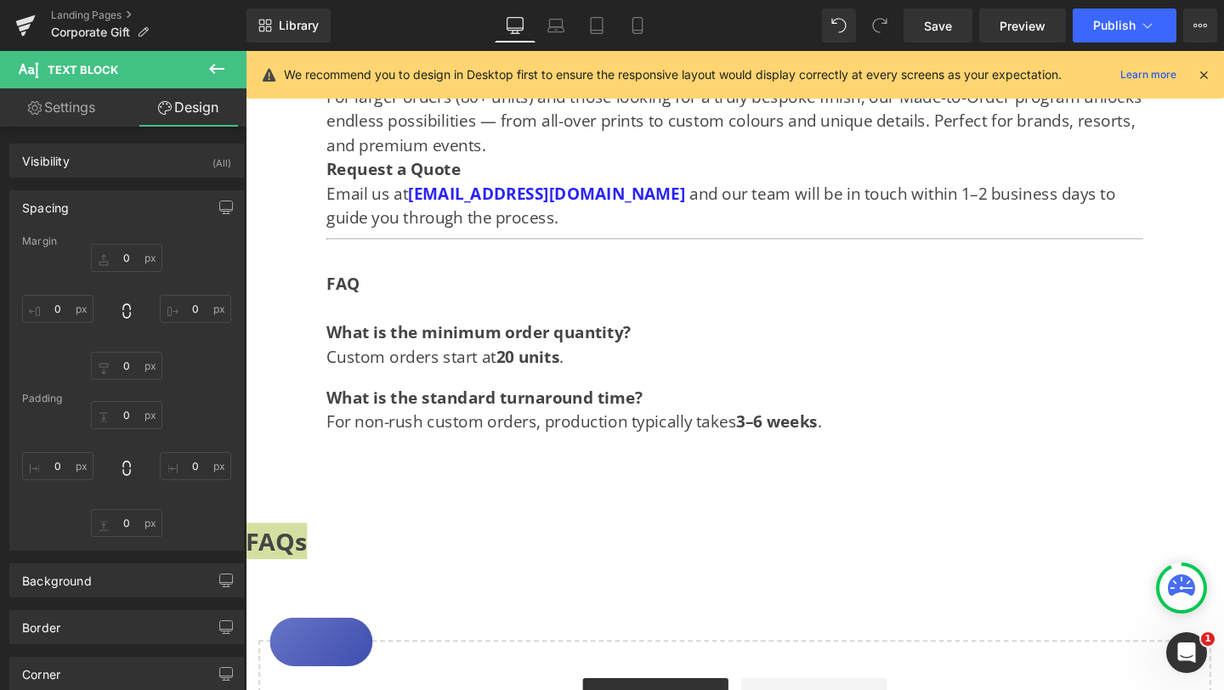
type input "0"
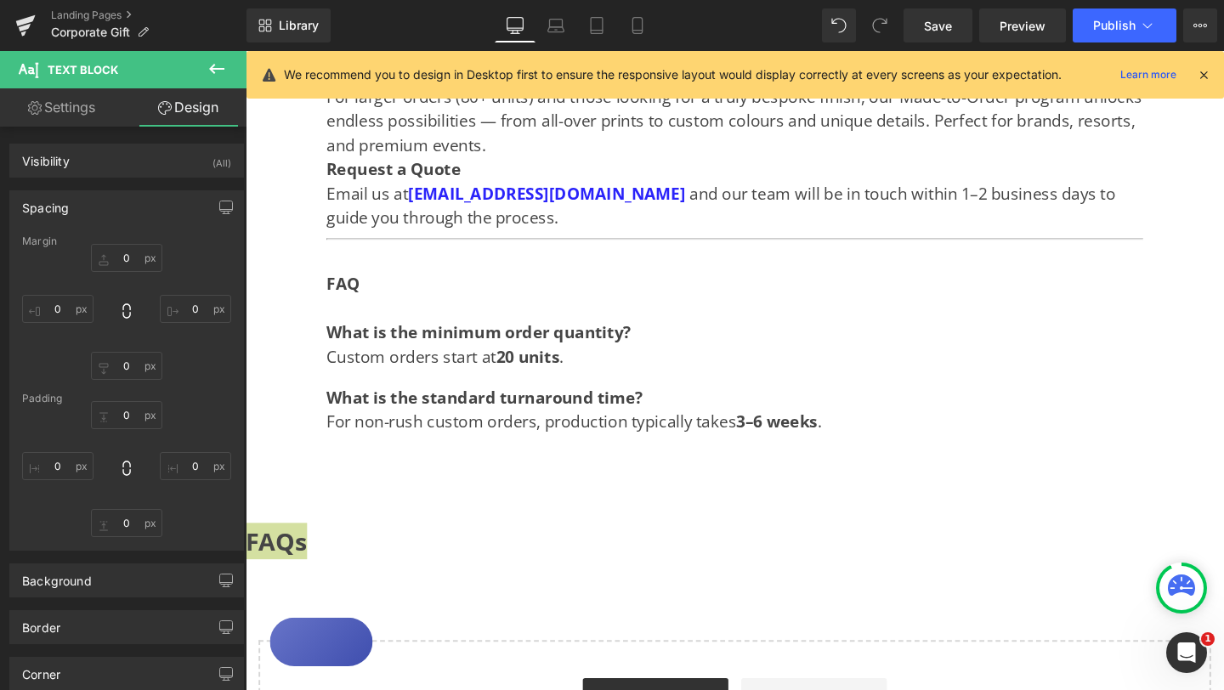
type input "0"
click at [190, 157] on div "Visibility (All)" at bounding box center [126, 160] width 233 height 32
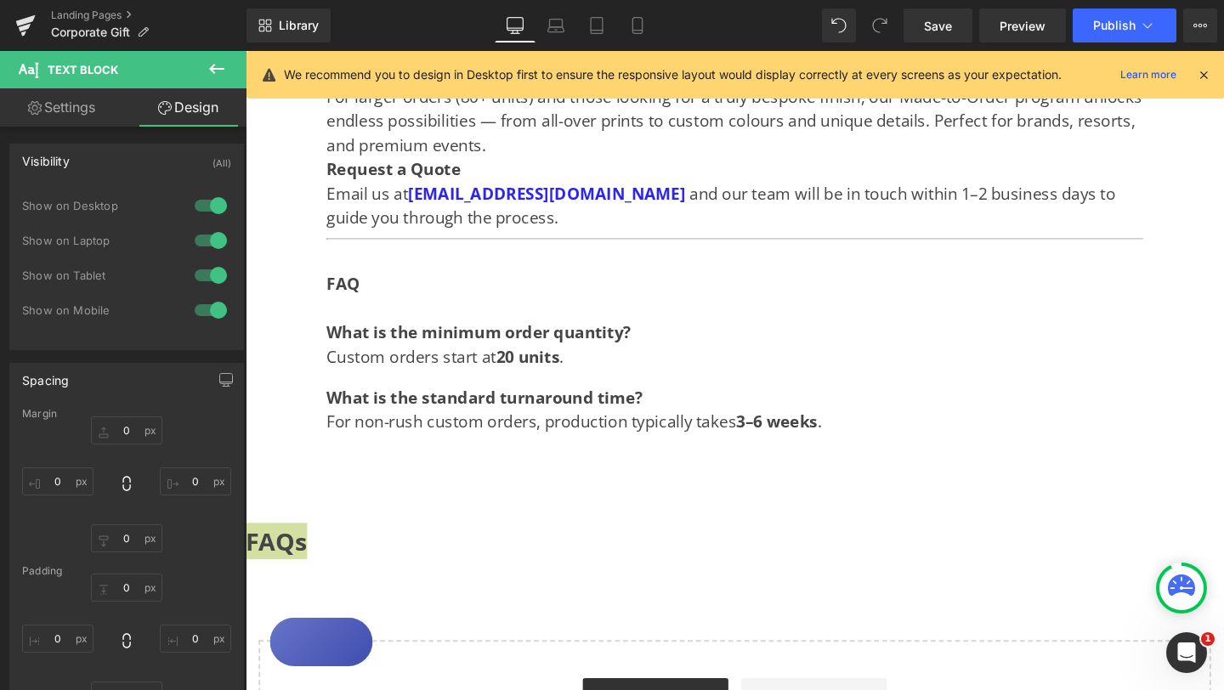
click at [203, 207] on div at bounding box center [210, 205] width 41 height 27
click at [201, 237] on div at bounding box center [210, 240] width 41 height 27
click at [59, 481] on input "0" at bounding box center [57, 481] width 71 height 28
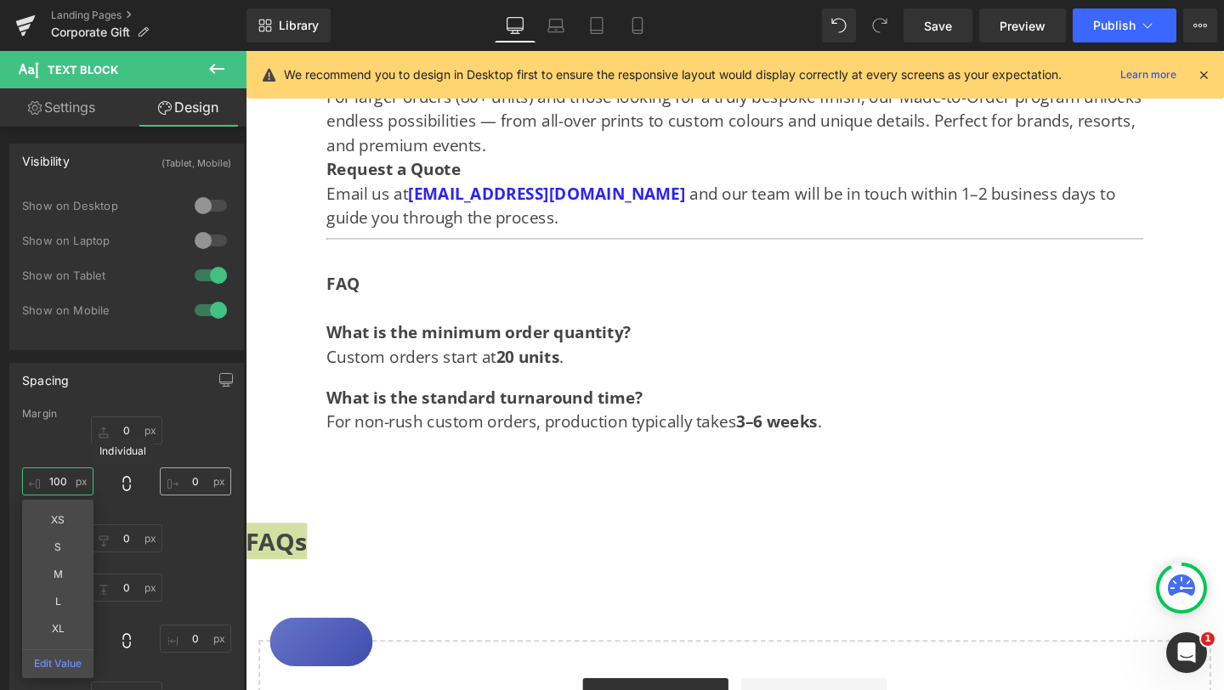
type input "100"
click at [184, 477] on input "0" at bounding box center [195, 481] width 71 height 28
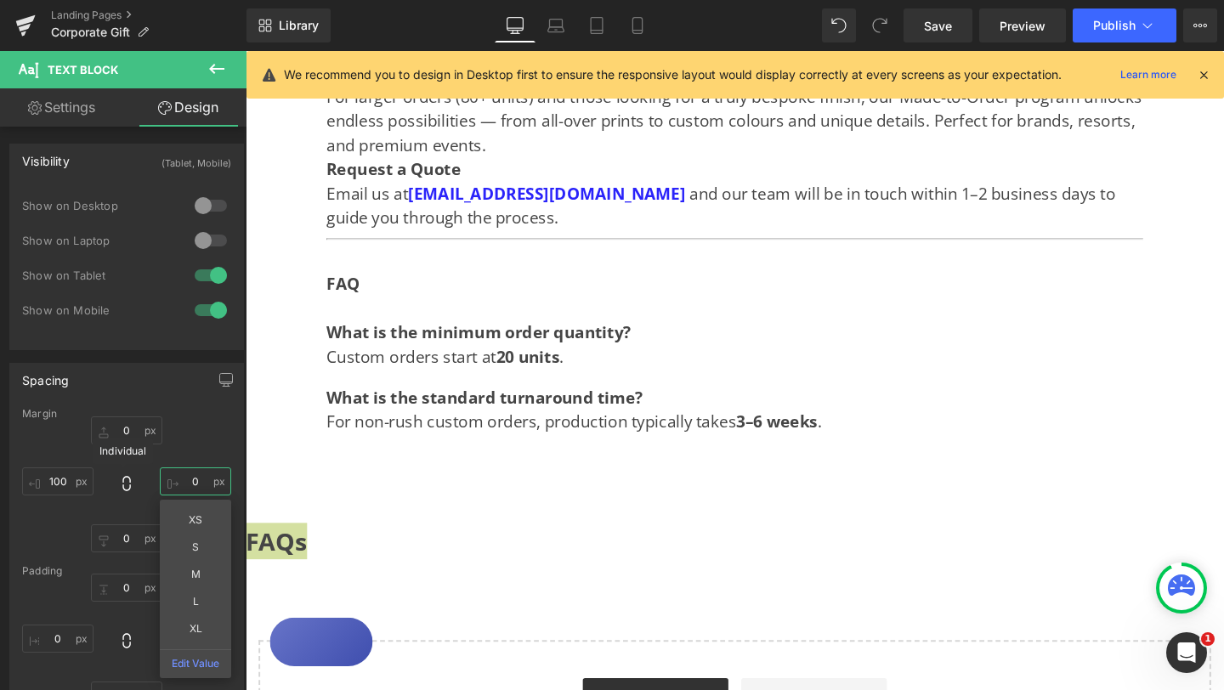
drag, startPoint x: 184, startPoint y: 477, endPoint x: 193, endPoint y: 478, distance: 8.5
click at [193, 478] on input "0" at bounding box center [195, 481] width 71 height 28
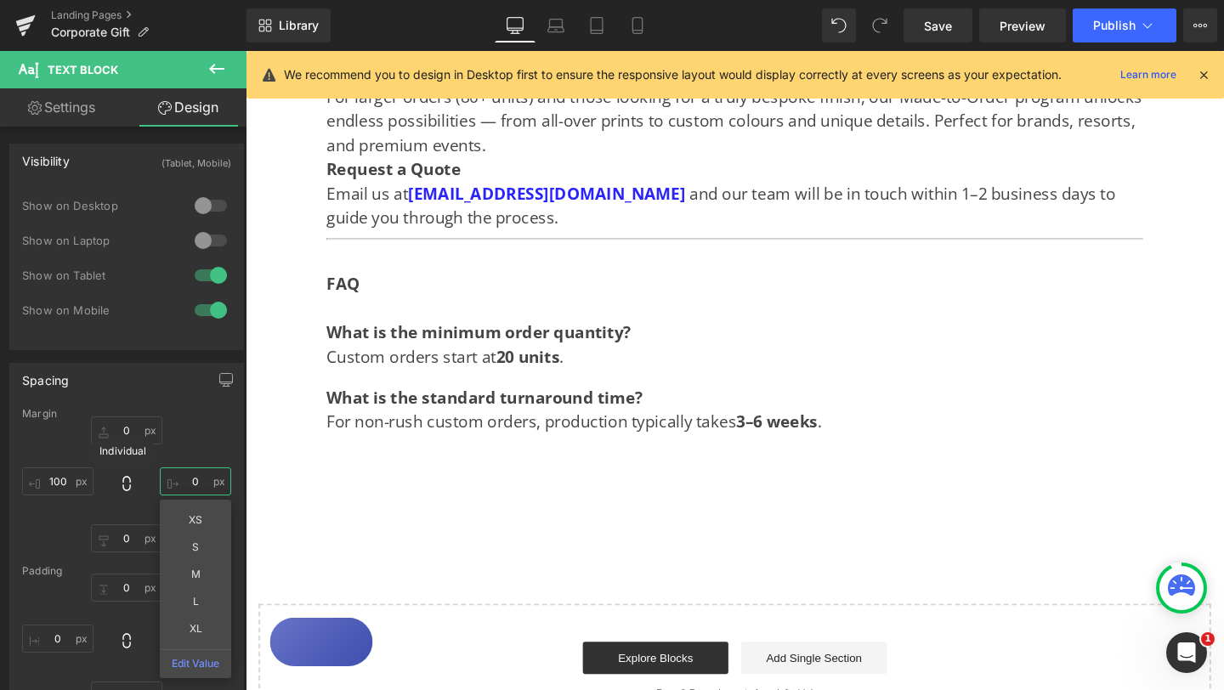
click at [193, 479] on input "0" at bounding box center [195, 481] width 71 height 28
click at [188, 479] on input "0" at bounding box center [195, 481] width 71 height 28
type input "100"
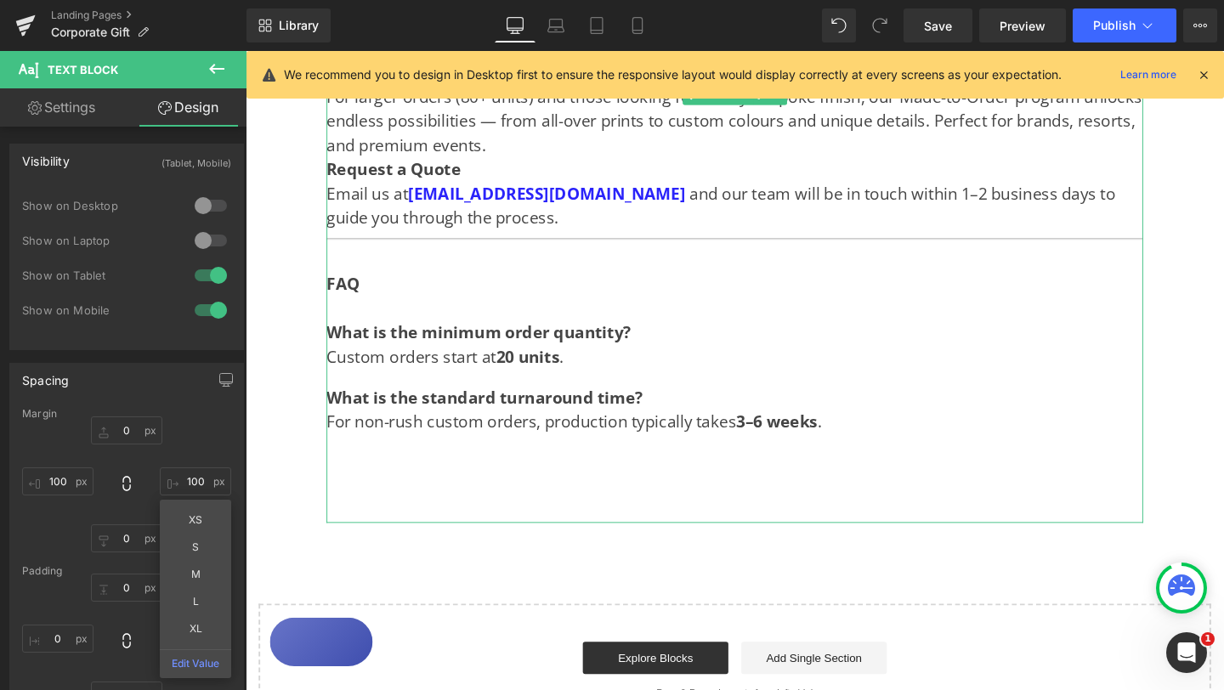
click at [463, 490] on div at bounding box center [760, 496] width 858 height 51
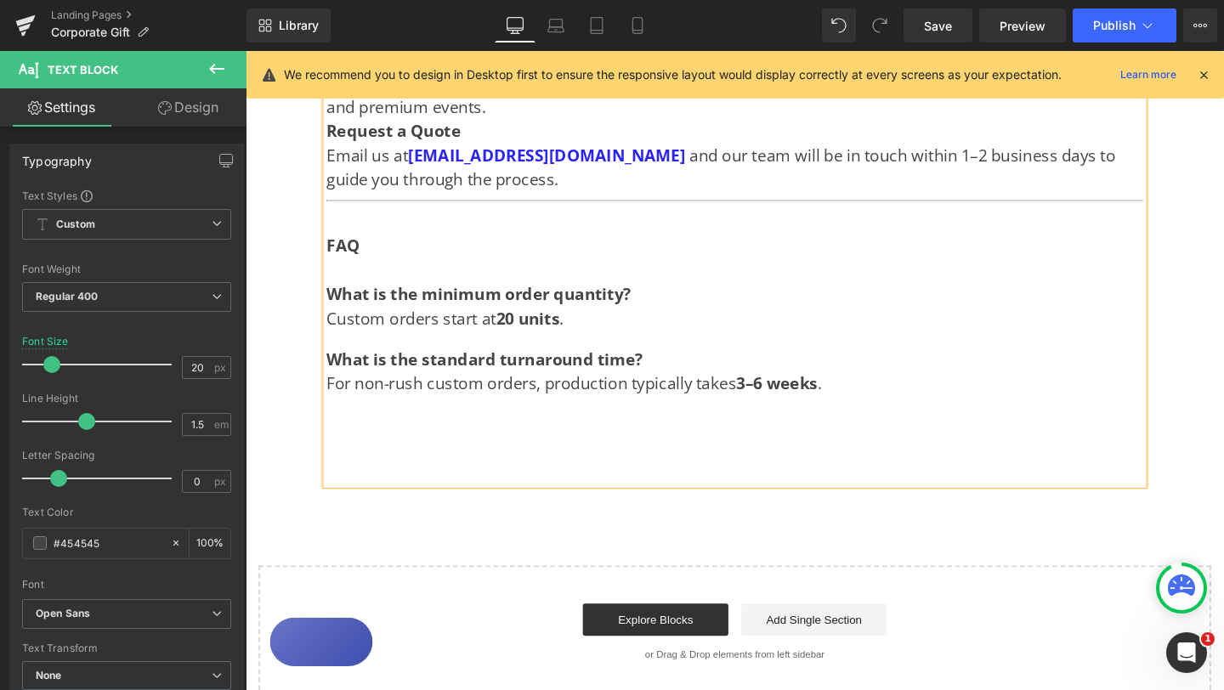
scroll to position [1703, 0]
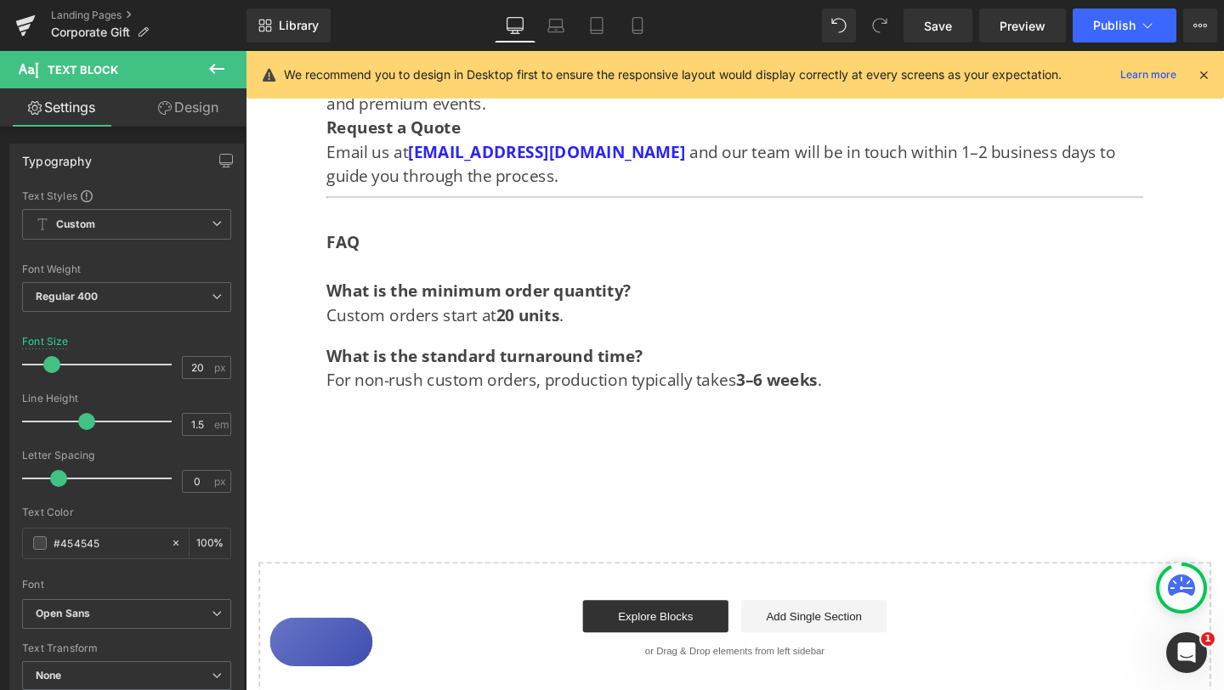
click at [189, 110] on link "Design" at bounding box center [188, 107] width 123 height 38
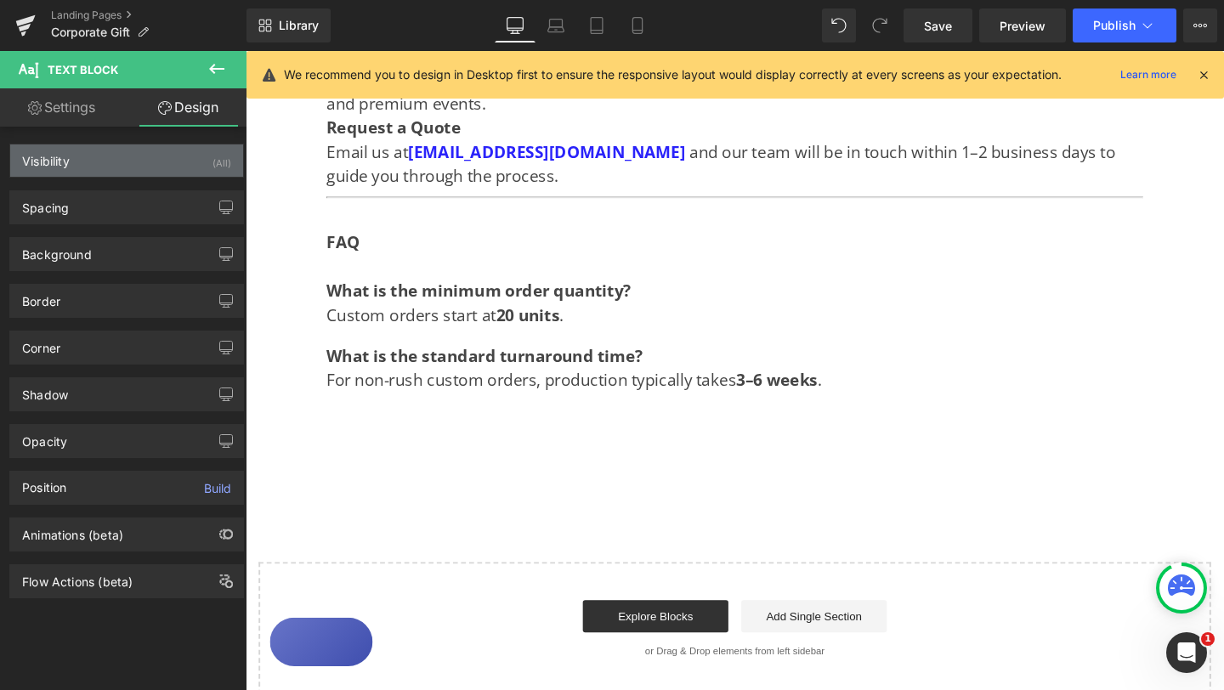
click at [170, 144] on div "Visibility (All)" at bounding box center [126, 160] width 233 height 32
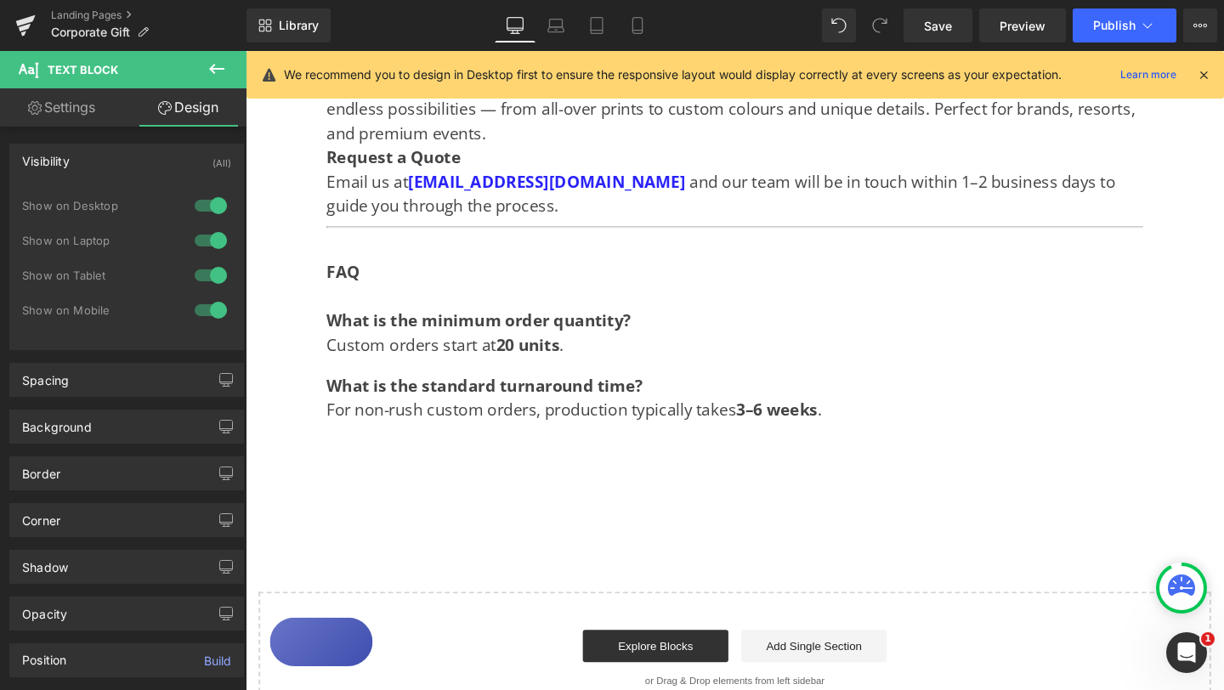
scroll to position [1720, 0]
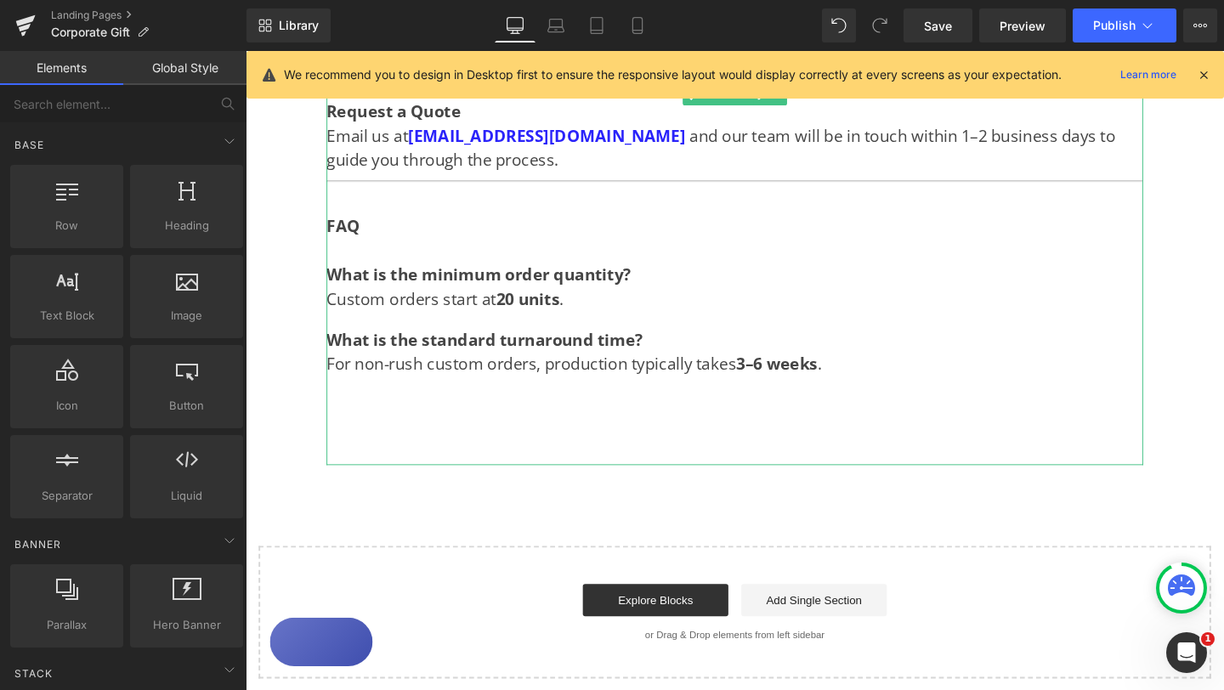
click at [432, 411] on div at bounding box center [760, 435] width 858 height 51
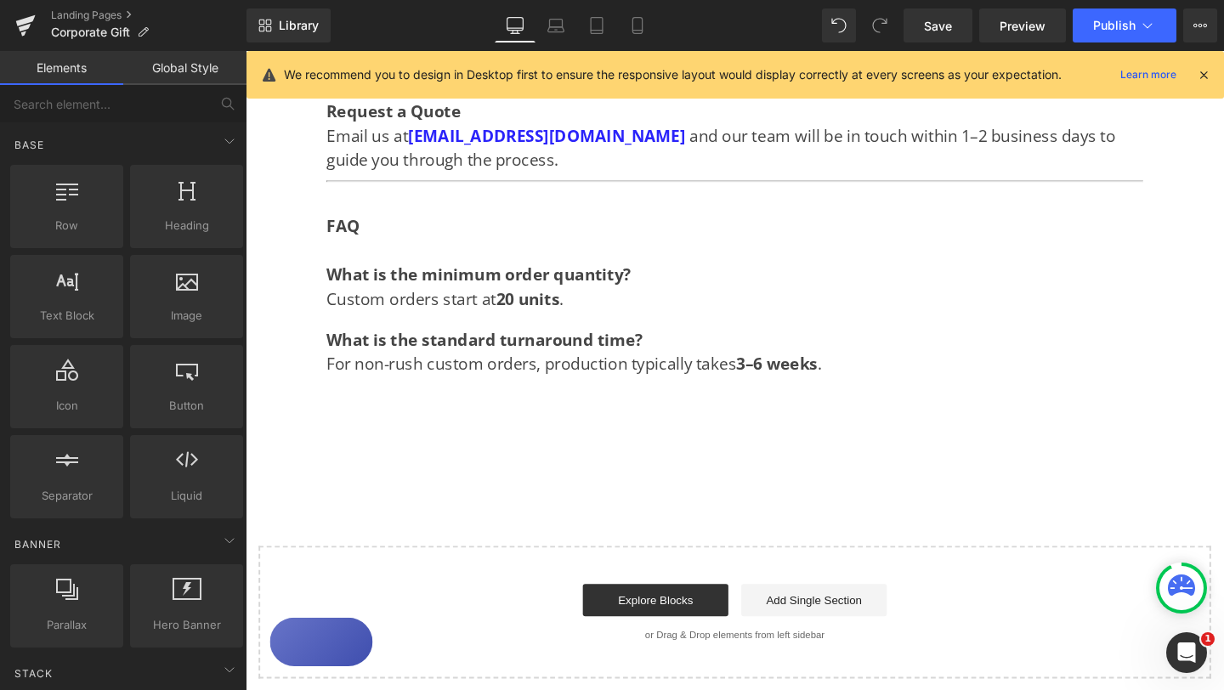
click at [246, 51] on div at bounding box center [246, 51] width 0 height 0
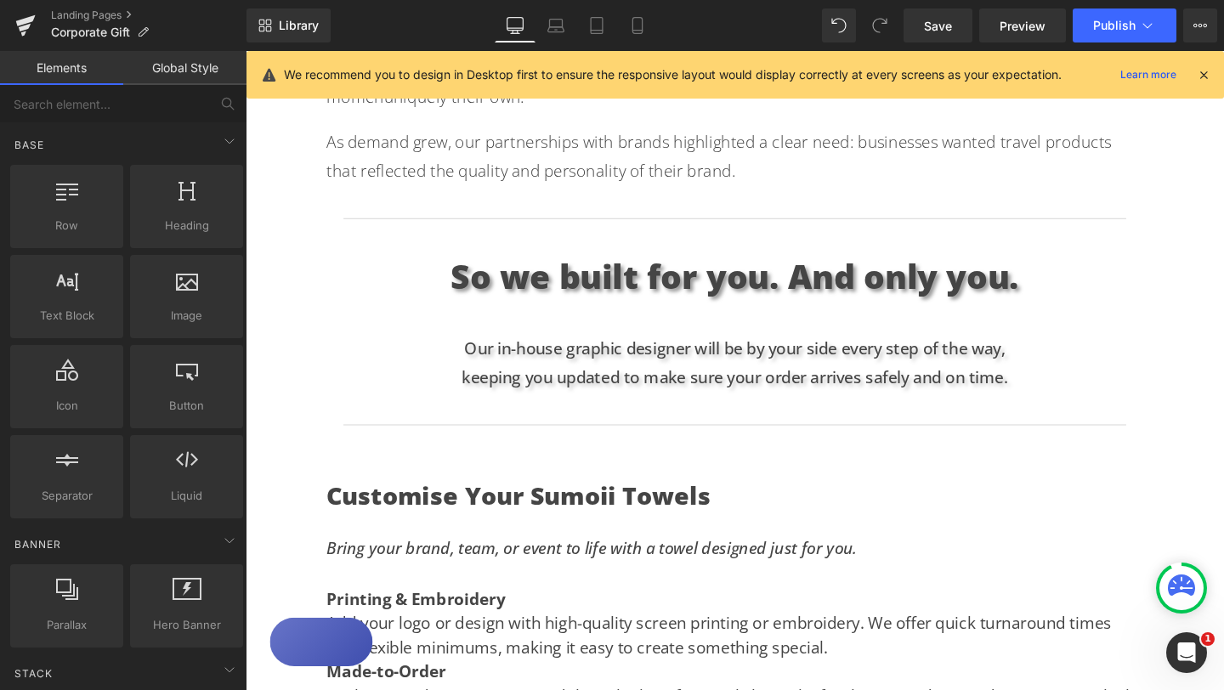
scroll to position [1306, 0]
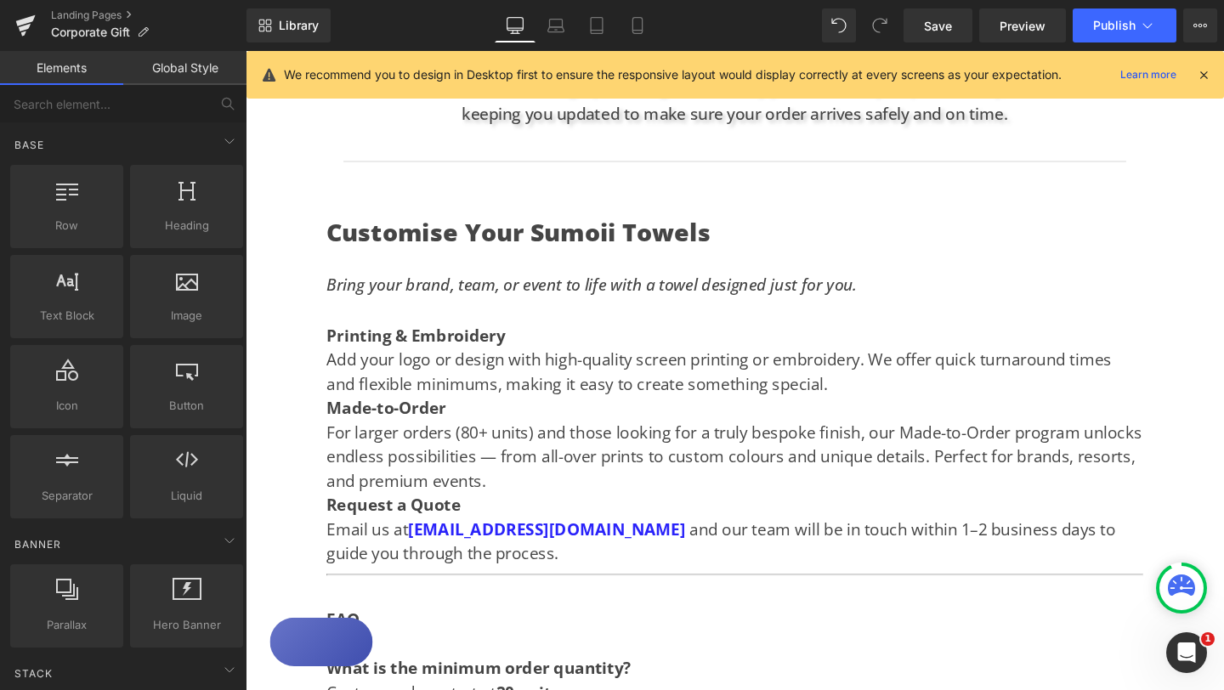
click at [1207, 77] on icon at bounding box center [1203, 74] width 15 height 15
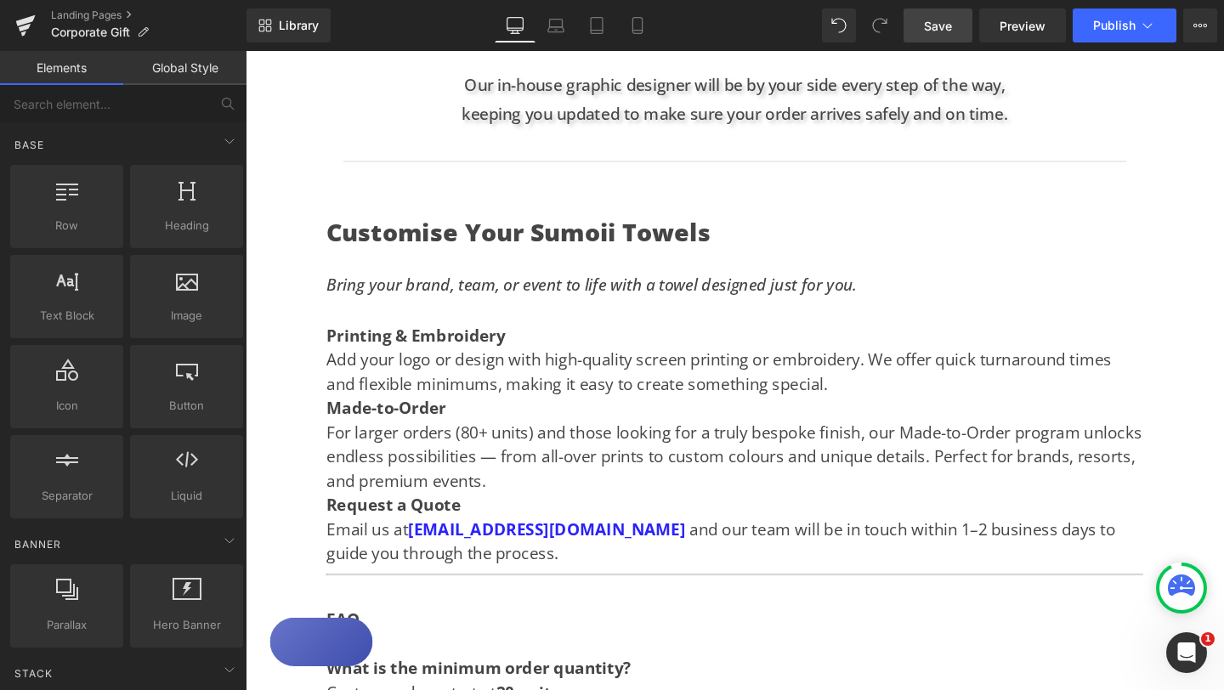
click at [936, 31] on span "Save" at bounding box center [938, 26] width 28 height 18
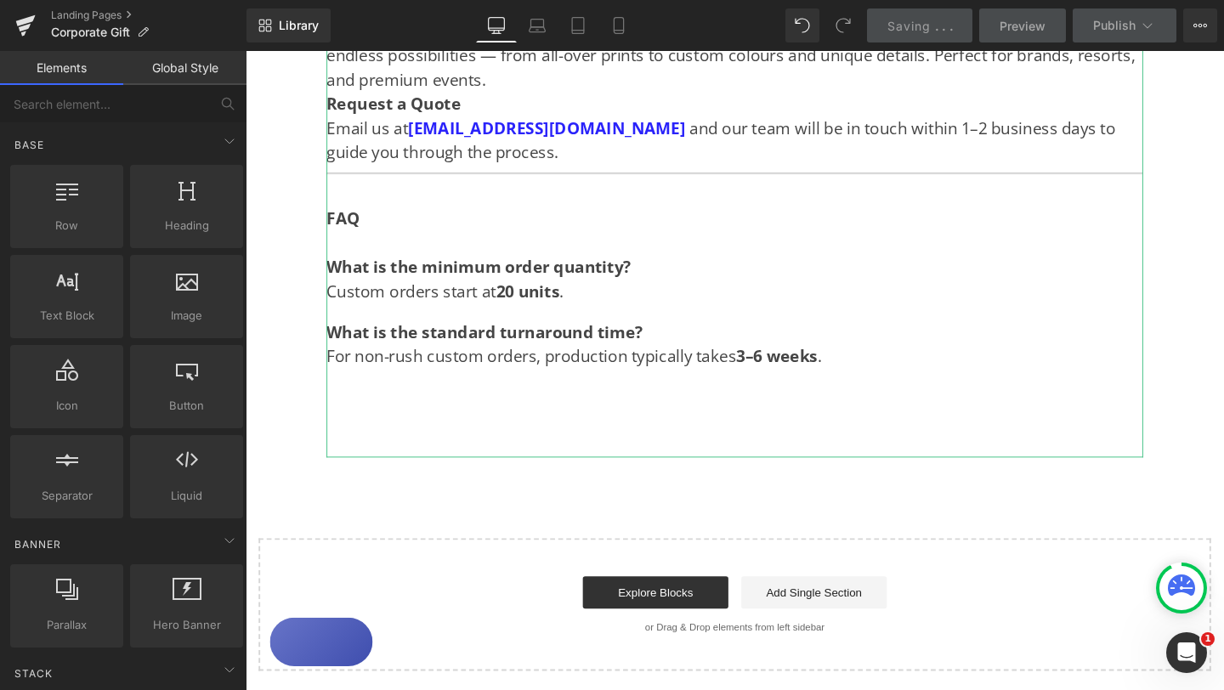
scroll to position [1843, 0]
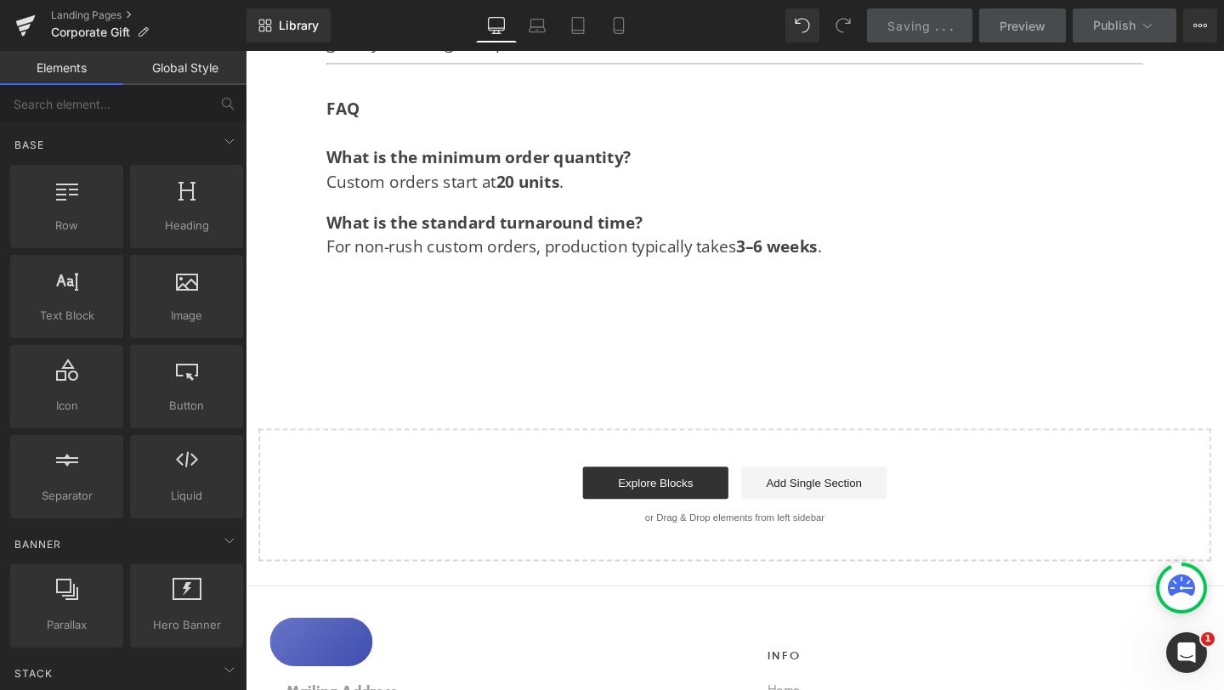
click at [499, 292] on div at bounding box center [760, 311] width 858 height 51
click at [496, 286] on div at bounding box center [760, 311] width 858 height 51
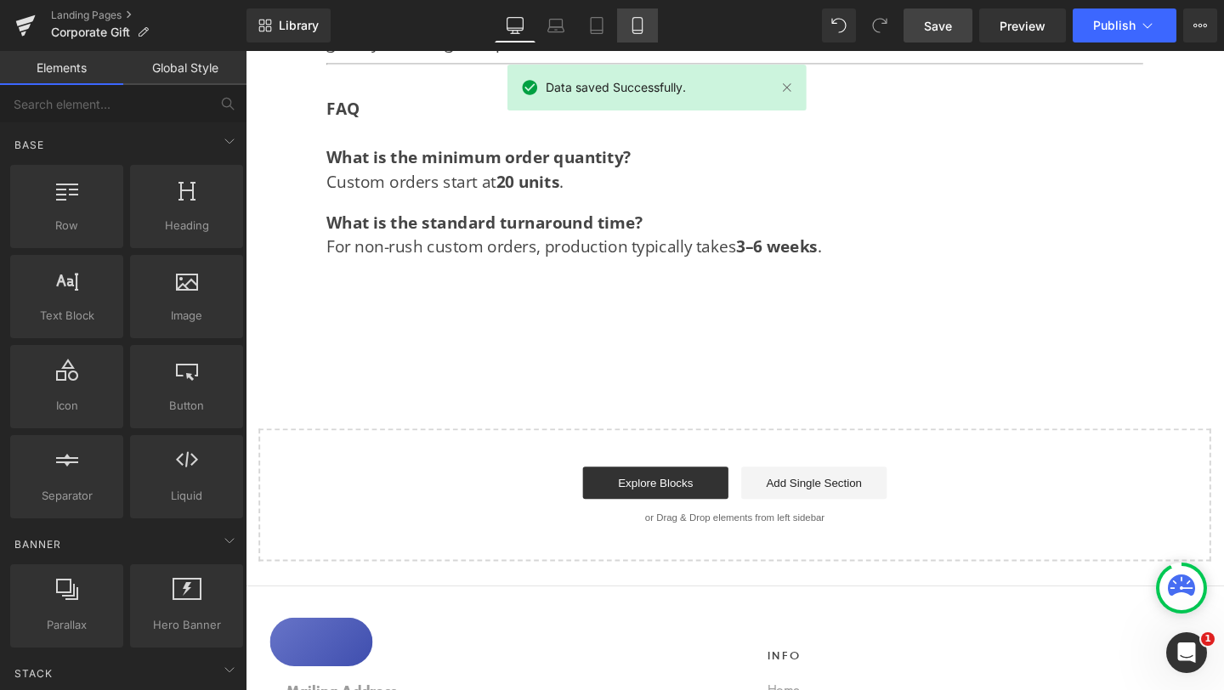
click at [642, 28] on icon at bounding box center [637, 25] width 17 height 17
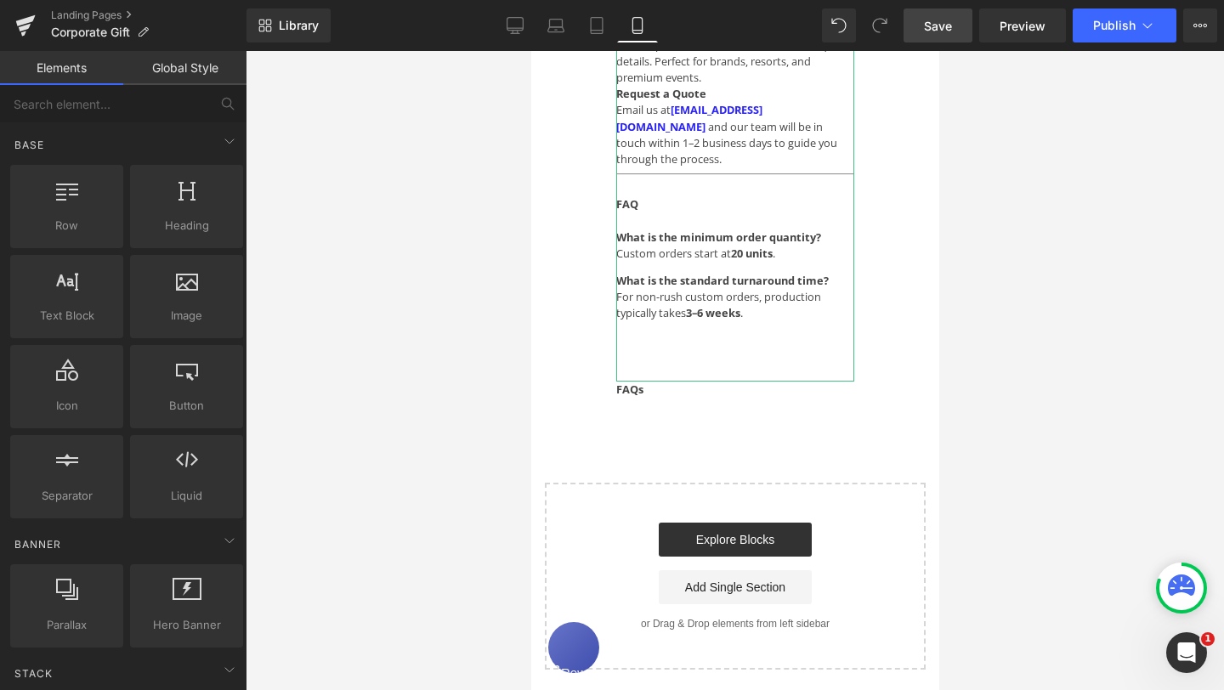
scroll to position [1292, 0]
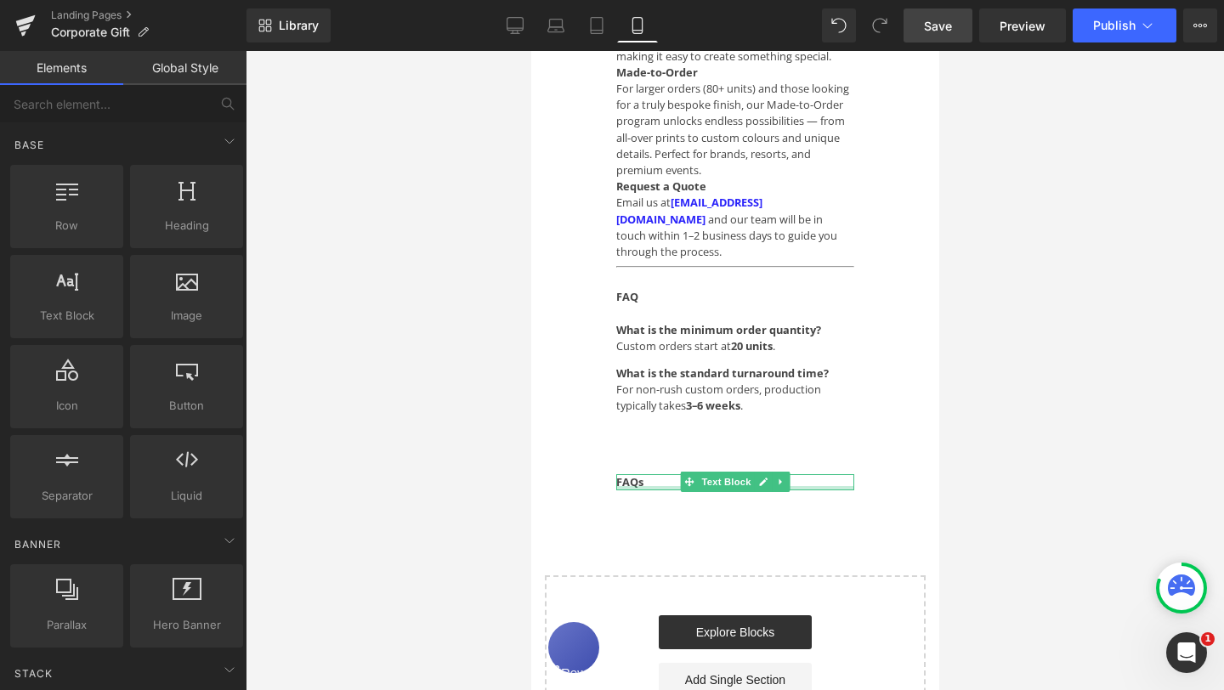
click at [645, 474] on p "FAQs" at bounding box center [734, 482] width 238 height 16
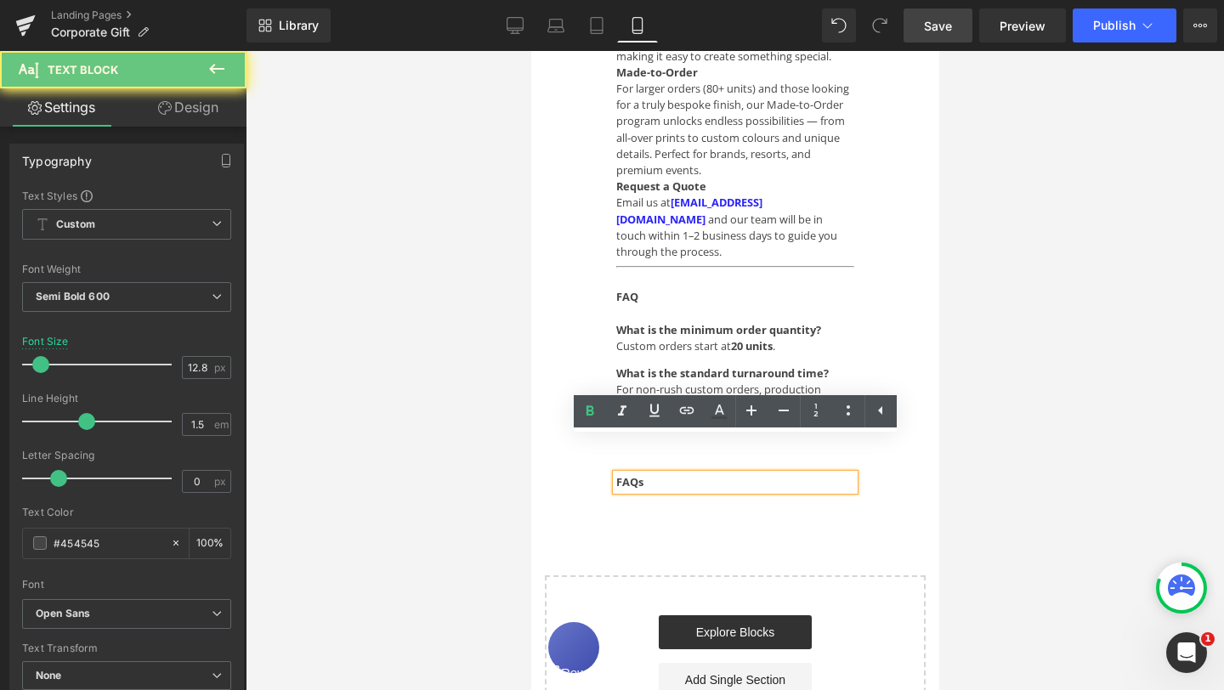
drag, startPoint x: 645, startPoint y: 448, endPoint x: 614, endPoint y: 448, distance: 30.6
click at [615, 474] on div "FAQs" at bounding box center [734, 482] width 238 height 16
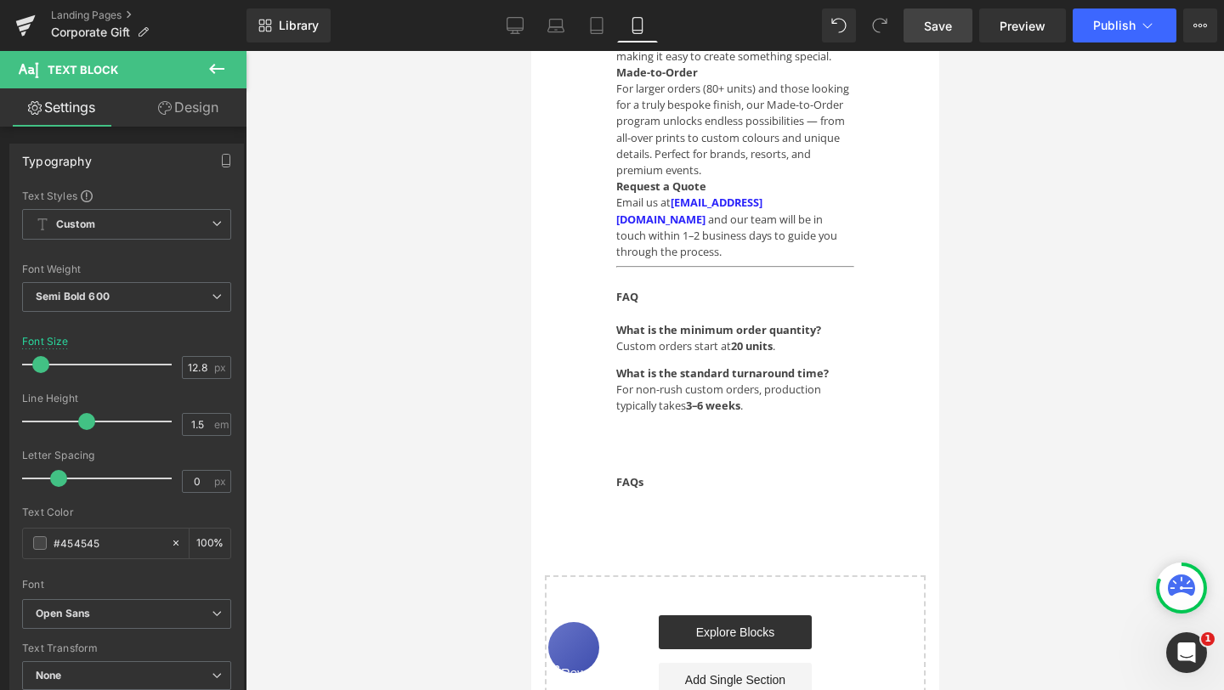
click at [207, 114] on link "Design" at bounding box center [188, 107] width 123 height 38
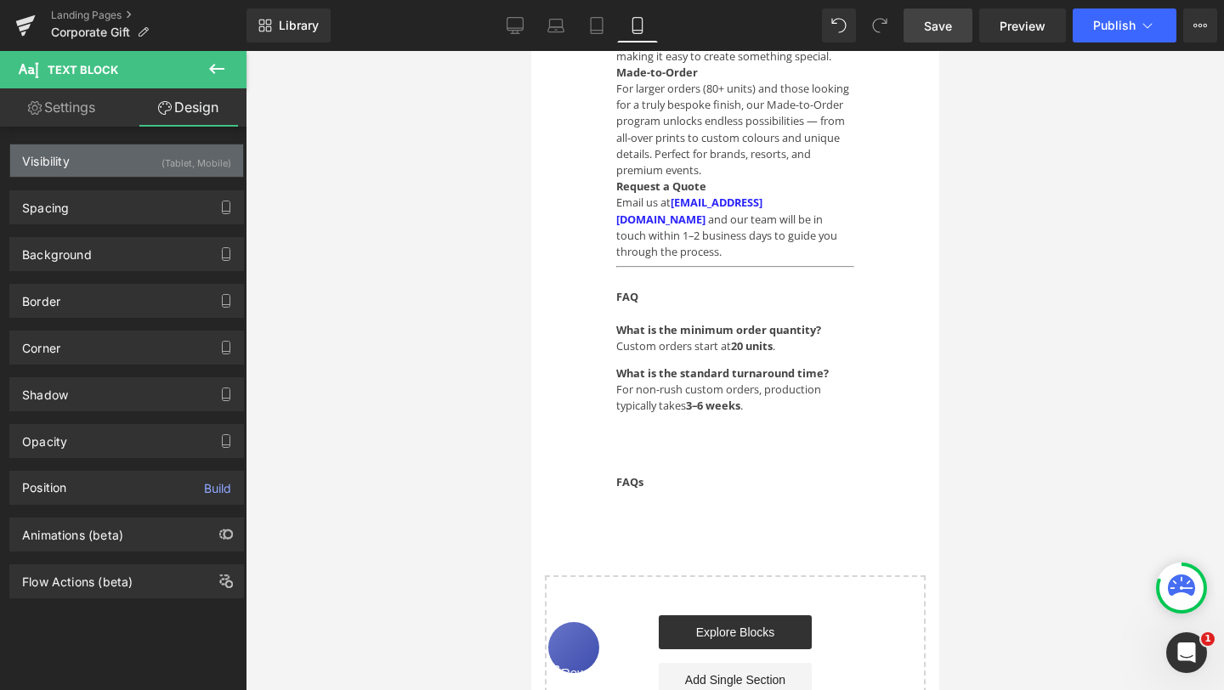
click at [195, 156] on div "(Tablet, Mobile)" at bounding box center [196, 158] width 70 height 28
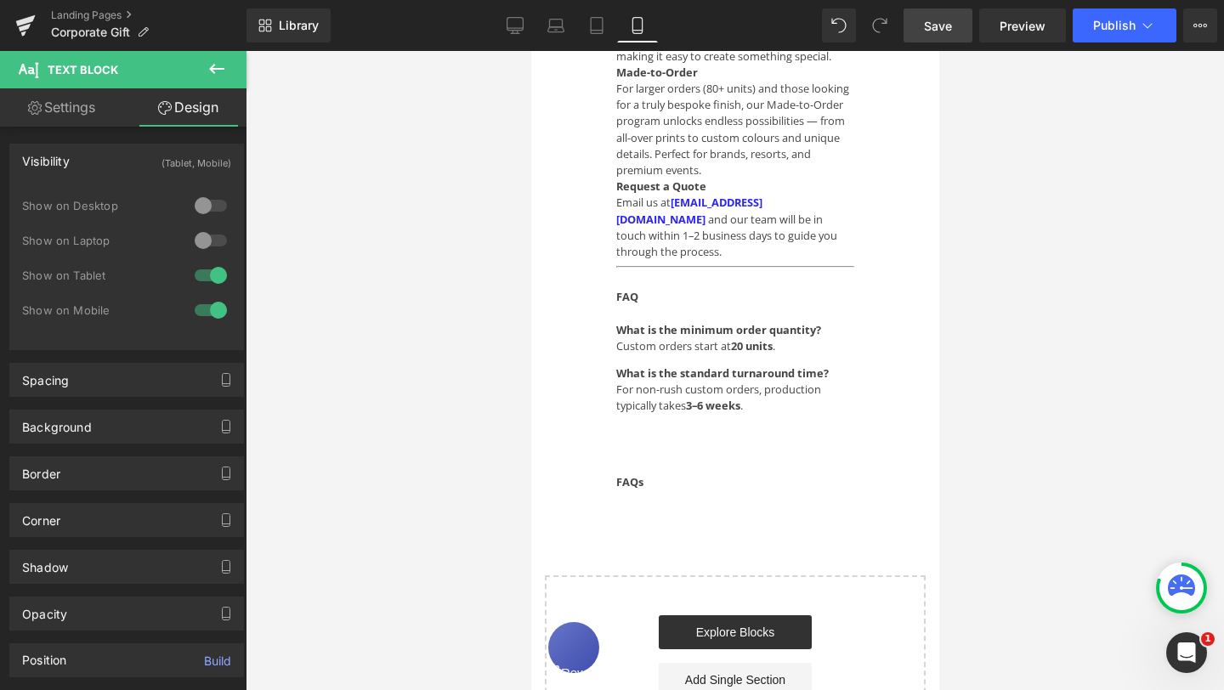
click at [200, 205] on div at bounding box center [210, 205] width 41 height 27
click at [200, 237] on div at bounding box center [210, 240] width 41 height 27
click at [201, 275] on div at bounding box center [210, 275] width 41 height 27
click at [202, 309] on div at bounding box center [210, 310] width 41 height 27
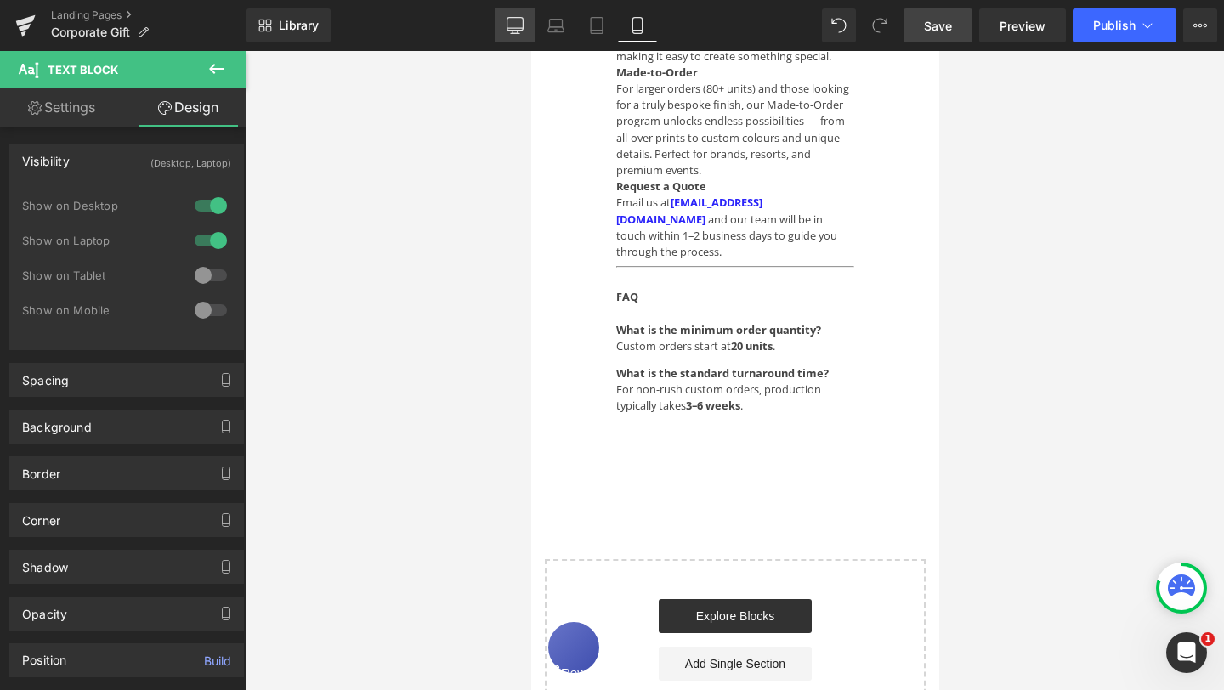
click at [522, 26] on icon at bounding box center [515, 25] width 17 height 17
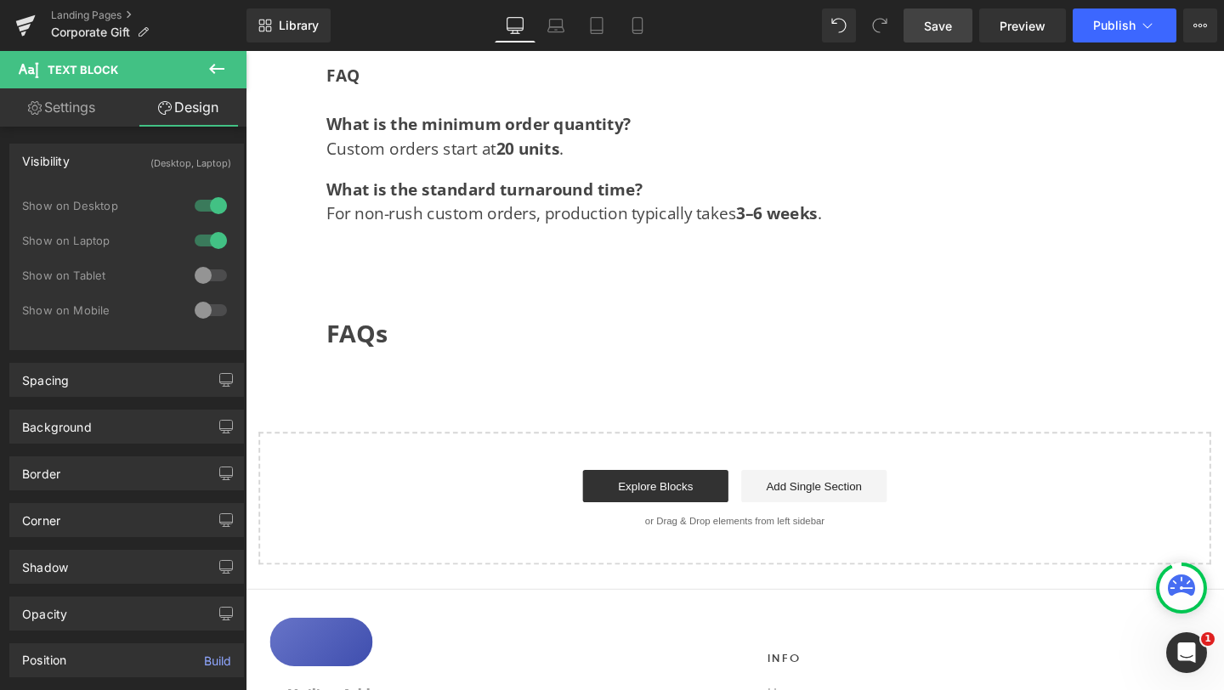
scroll to position [1866, 0]
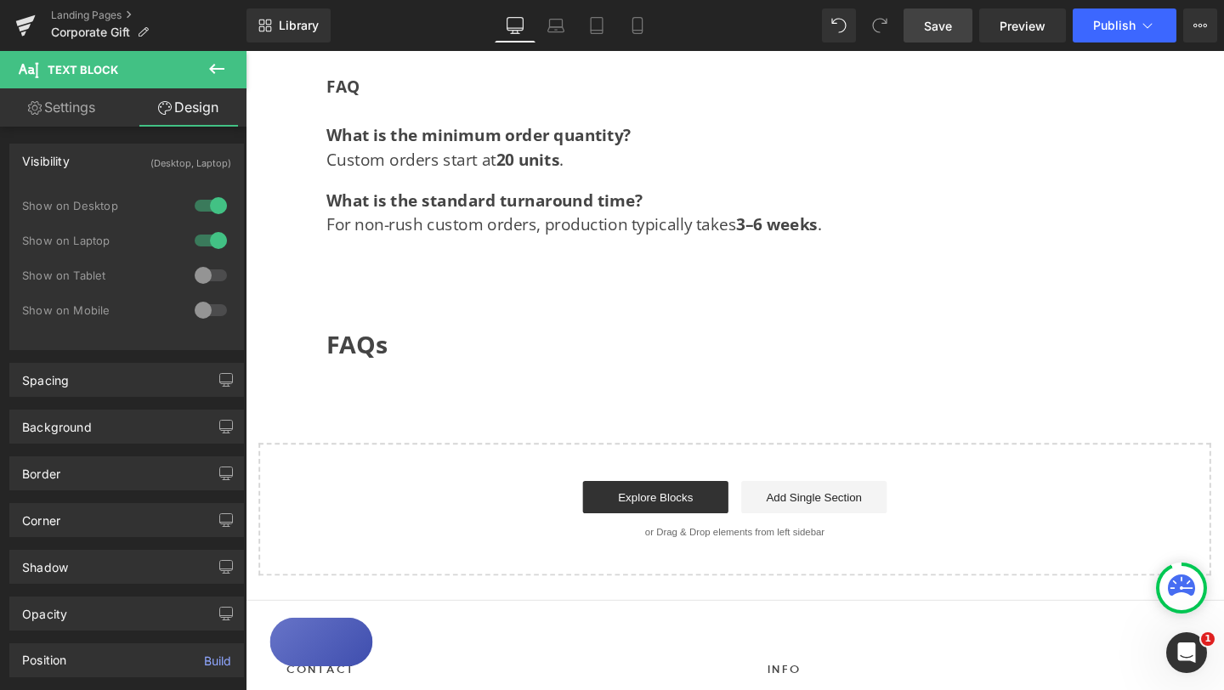
click at [217, 69] on icon at bounding box center [216, 69] width 15 height 10
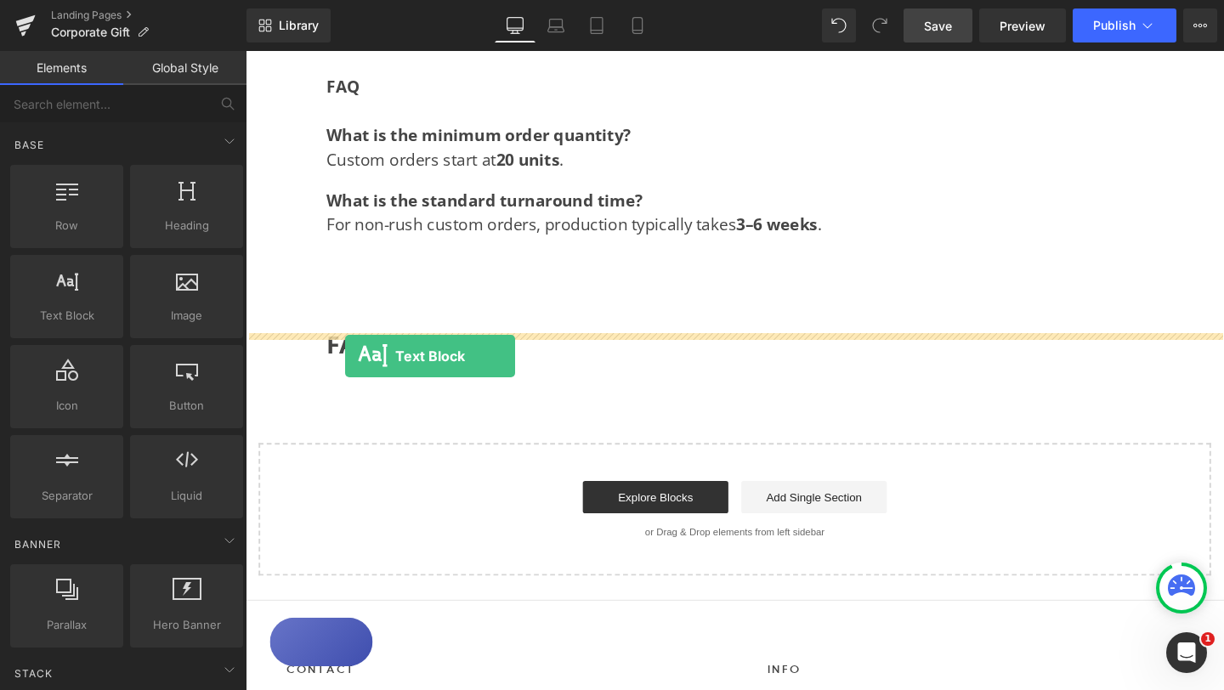
drag, startPoint x: 327, startPoint y: 363, endPoint x: 350, endPoint y: 371, distance: 24.5
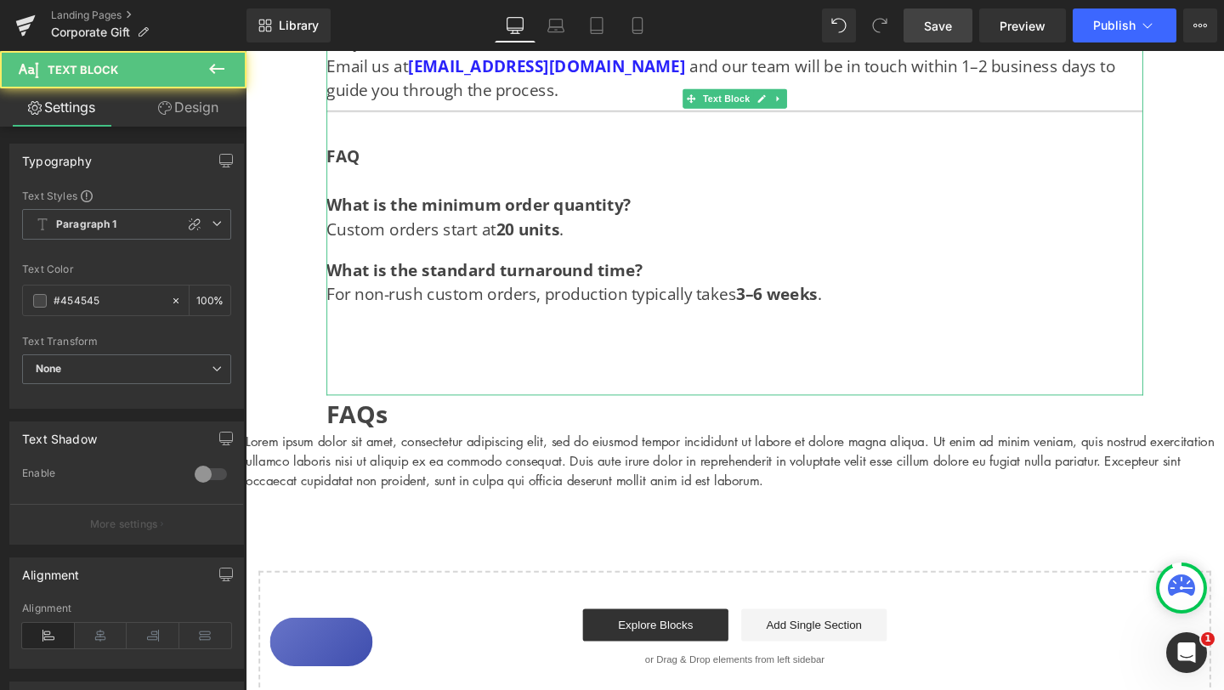
scroll to position [1791, 0]
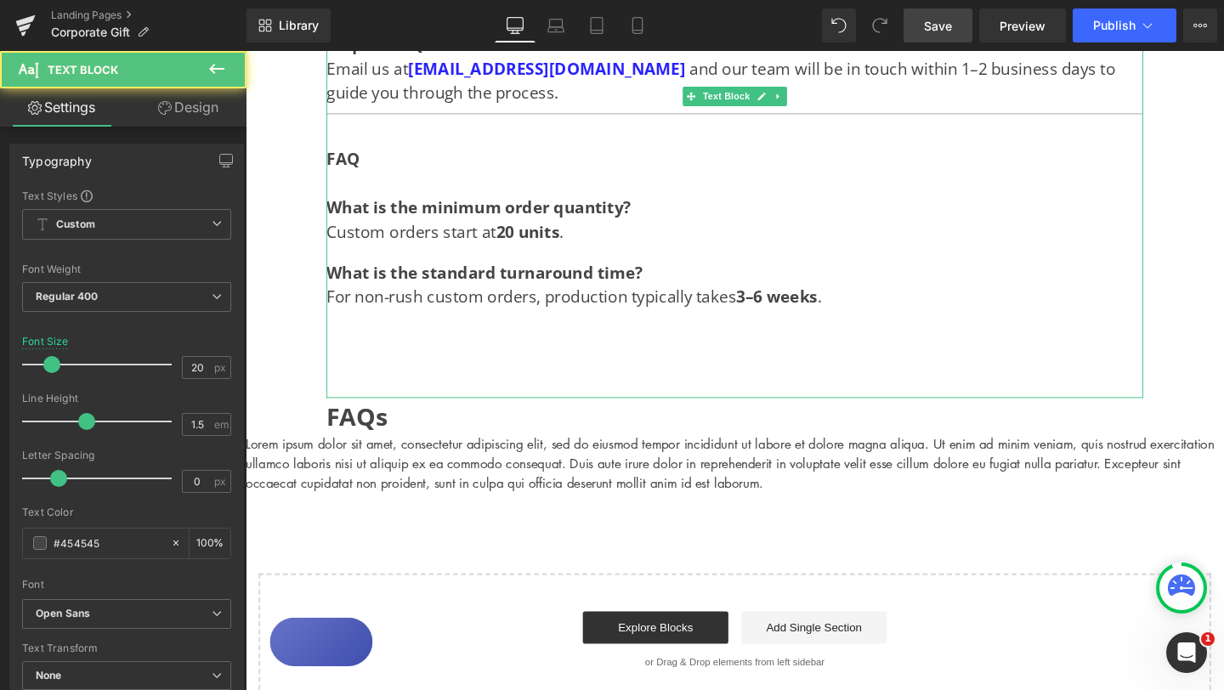
drag, startPoint x: 839, startPoint y: 269, endPoint x: 857, endPoint y: 271, distance: 17.9
click at [857, 272] on div "What is the minimum order quantity? Custom orders start at 20 units . What is t…" at bounding box center [760, 297] width 858 height 238
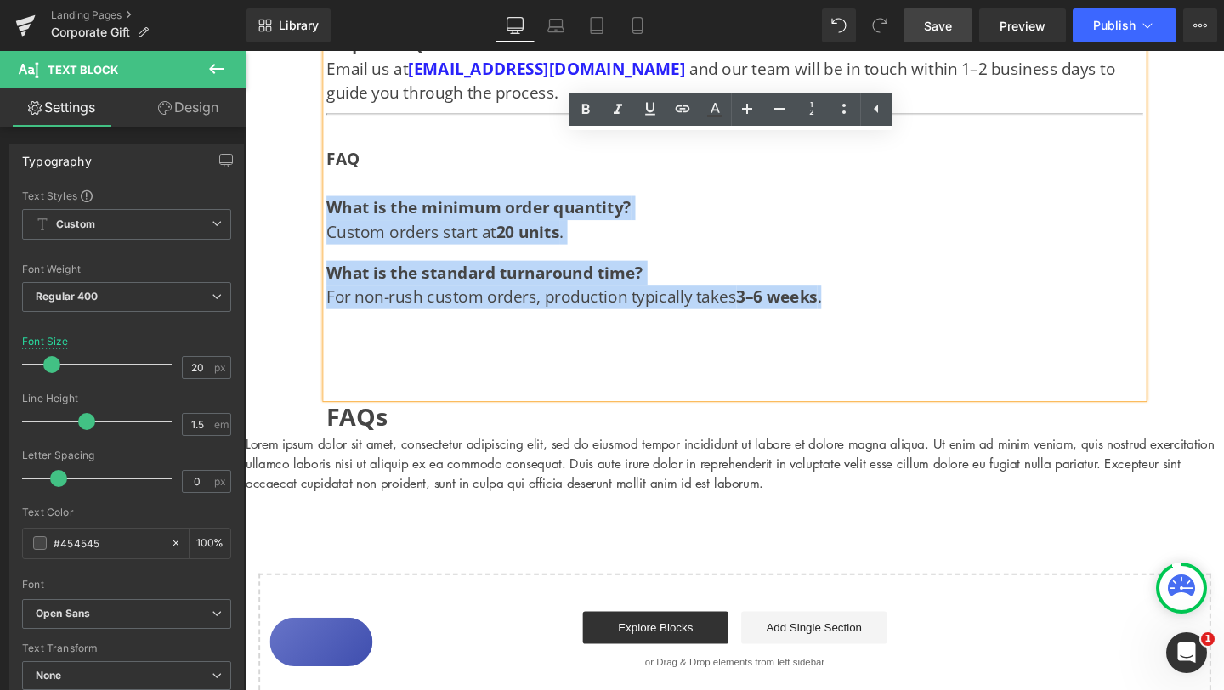
copy div "What is the minimum order quantity? Custom orders start at 20 units . What is t…"
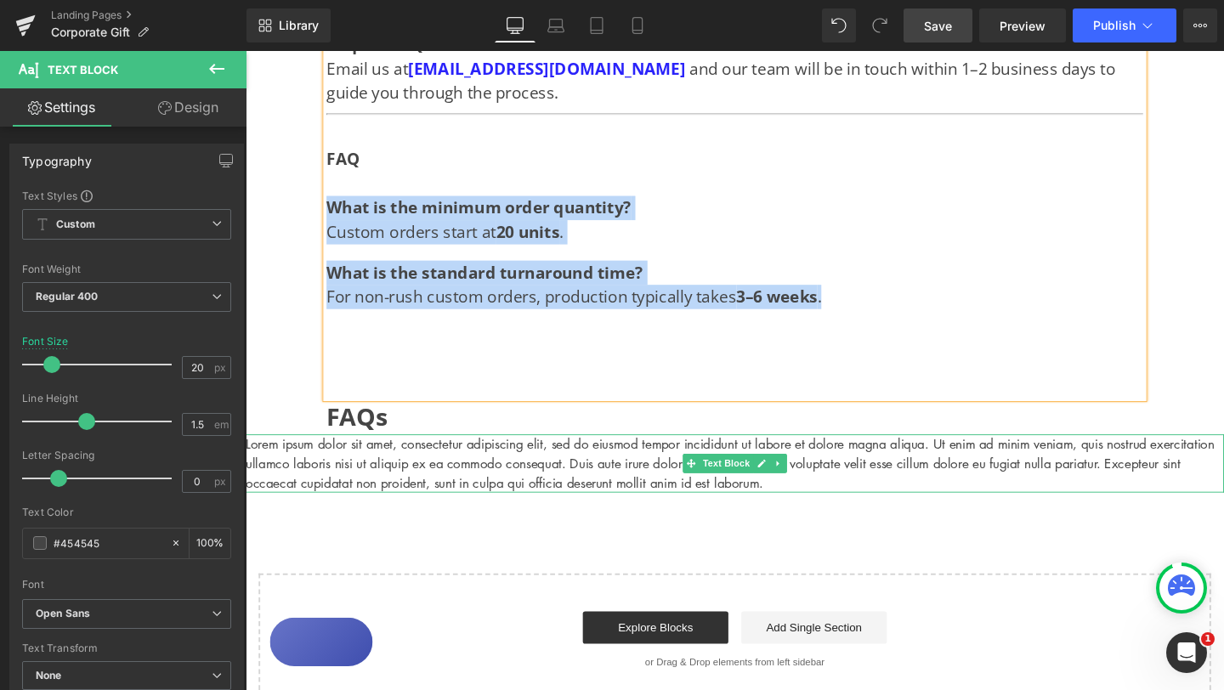
click at [543, 458] on p "Lorem ipsum dolor sit amet, consectetur adipiscing elit, sed do eiusmod tempor …" at bounding box center [760, 484] width 1028 height 61
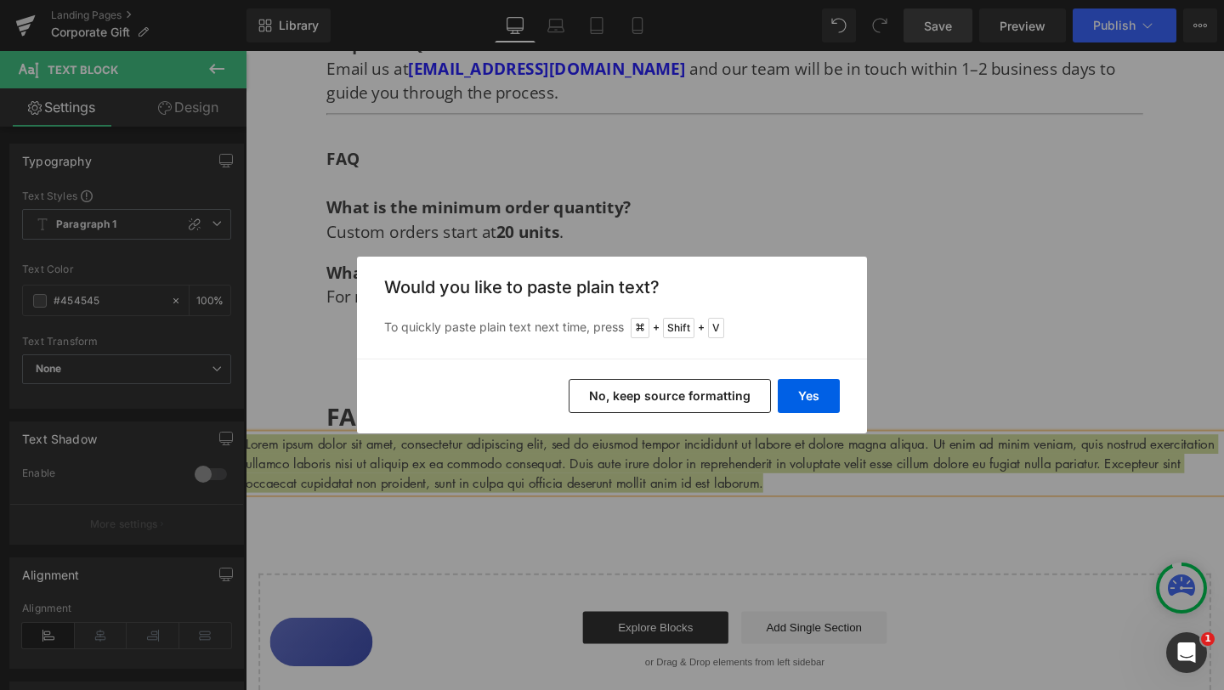
click at [687, 394] on button "No, keep source formatting" at bounding box center [670, 396] width 202 height 34
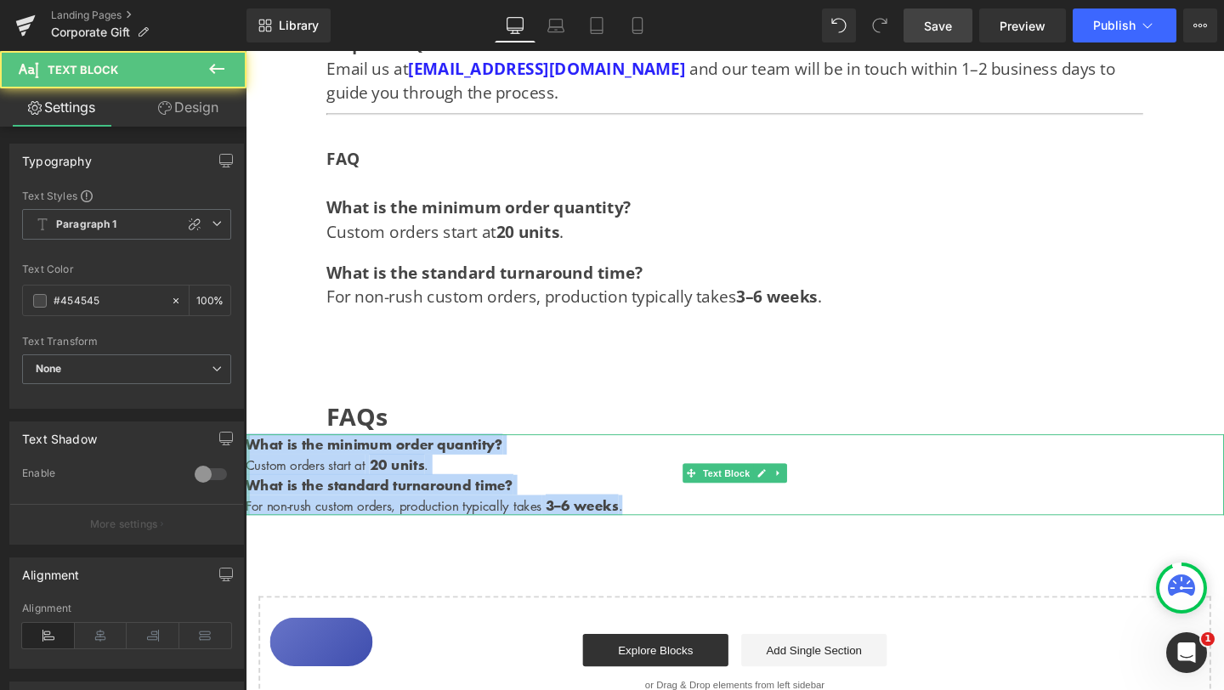
drag, startPoint x: 648, startPoint y: 493, endPoint x: 248, endPoint y: 431, distance: 405.1
click at [248, 454] on div "What is the minimum order quantity? Custom orders start at 20 units . What is t…" at bounding box center [760, 496] width 1028 height 85
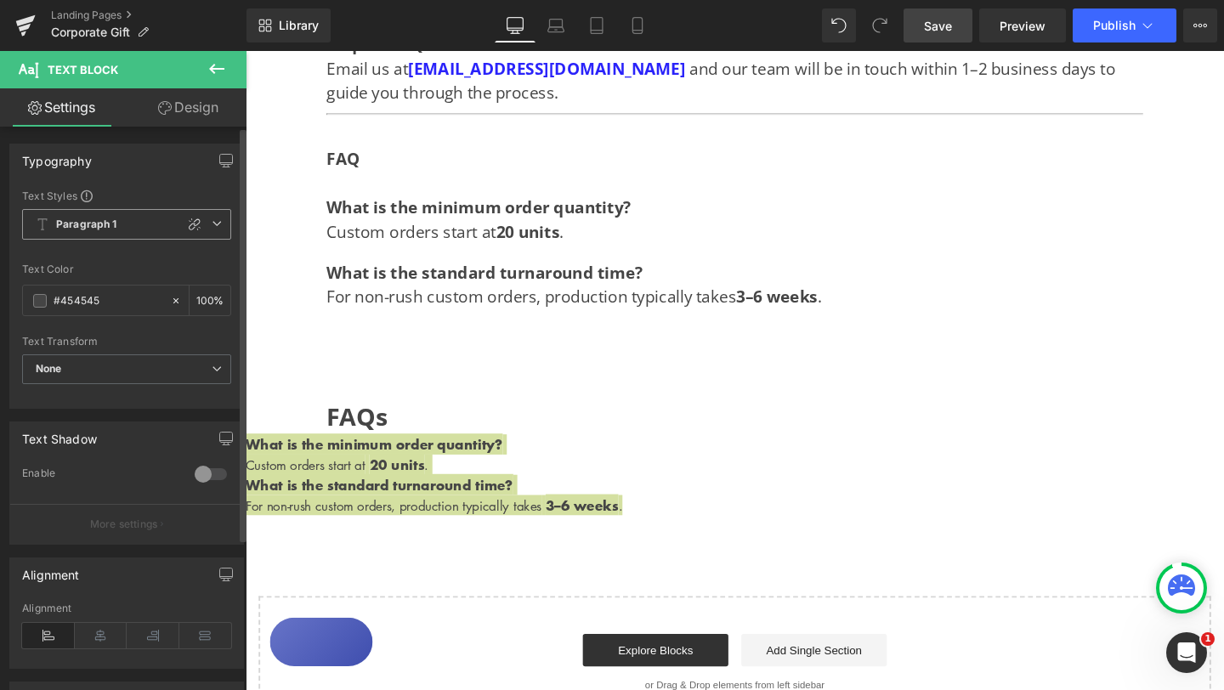
click at [212, 221] on icon at bounding box center [217, 223] width 10 height 10
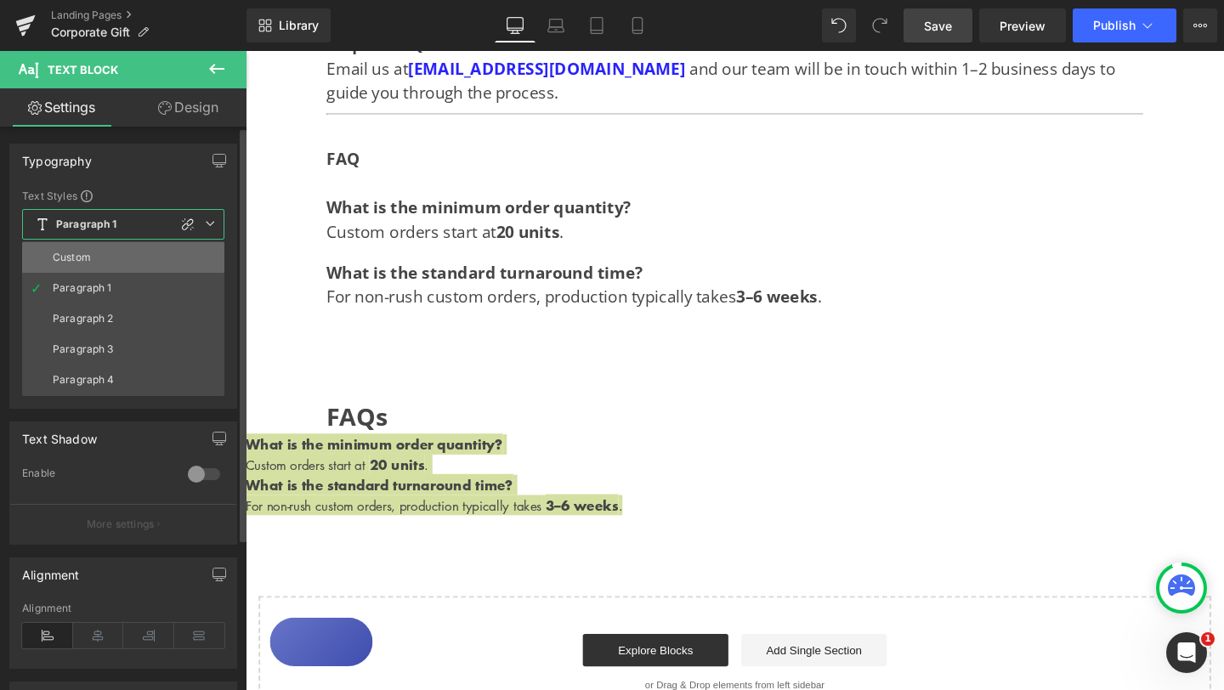
click at [150, 252] on li "Custom" at bounding box center [123, 257] width 202 height 31
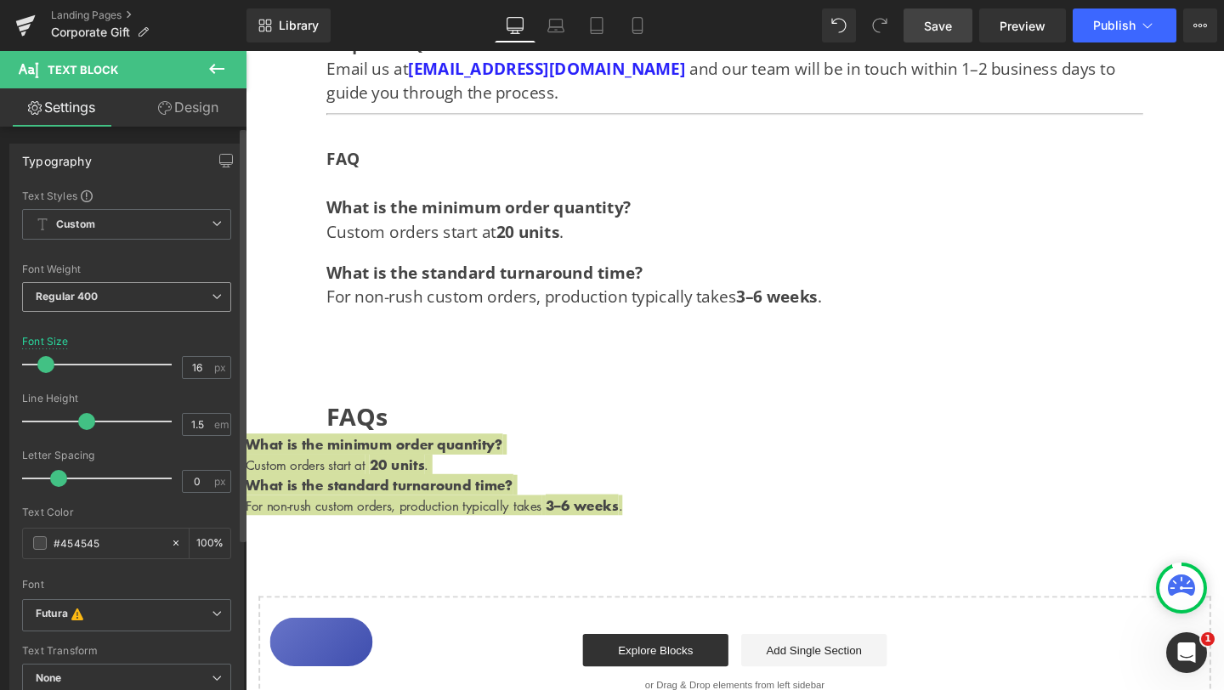
click at [198, 299] on span "Regular 400" at bounding box center [126, 297] width 209 height 30
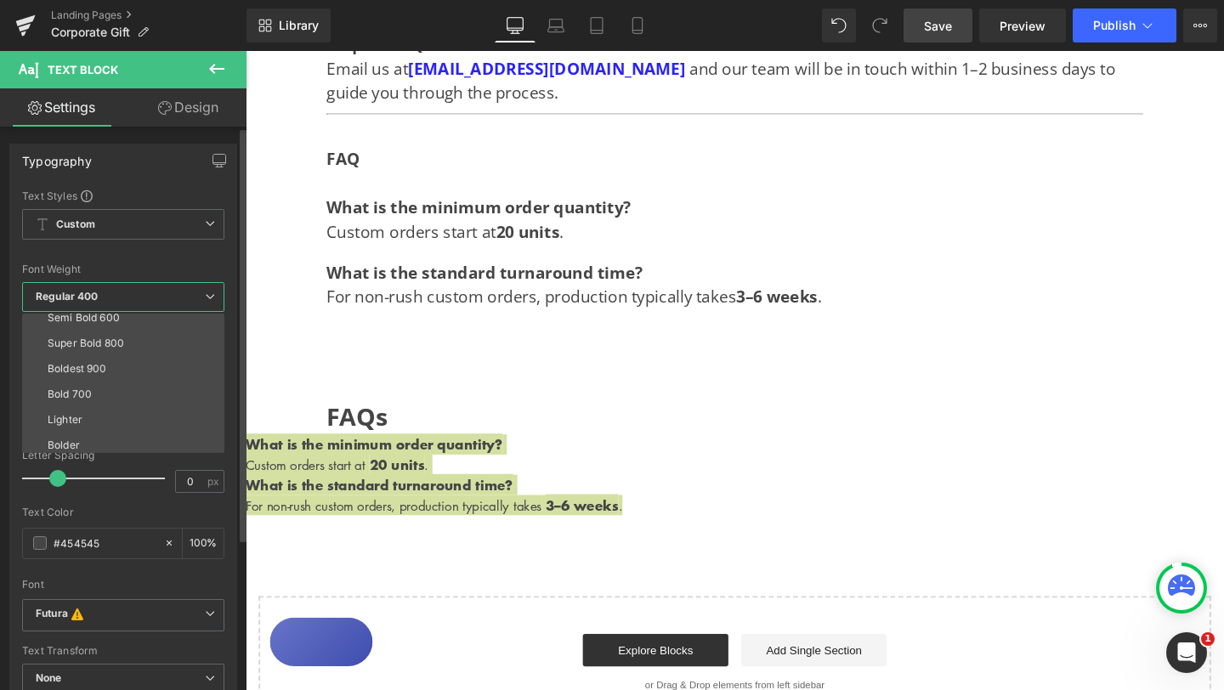
scroll to position [139, 0]
click at [123, 416] on li "Lighter" at bounding box center [127, 416] width 210 height 25
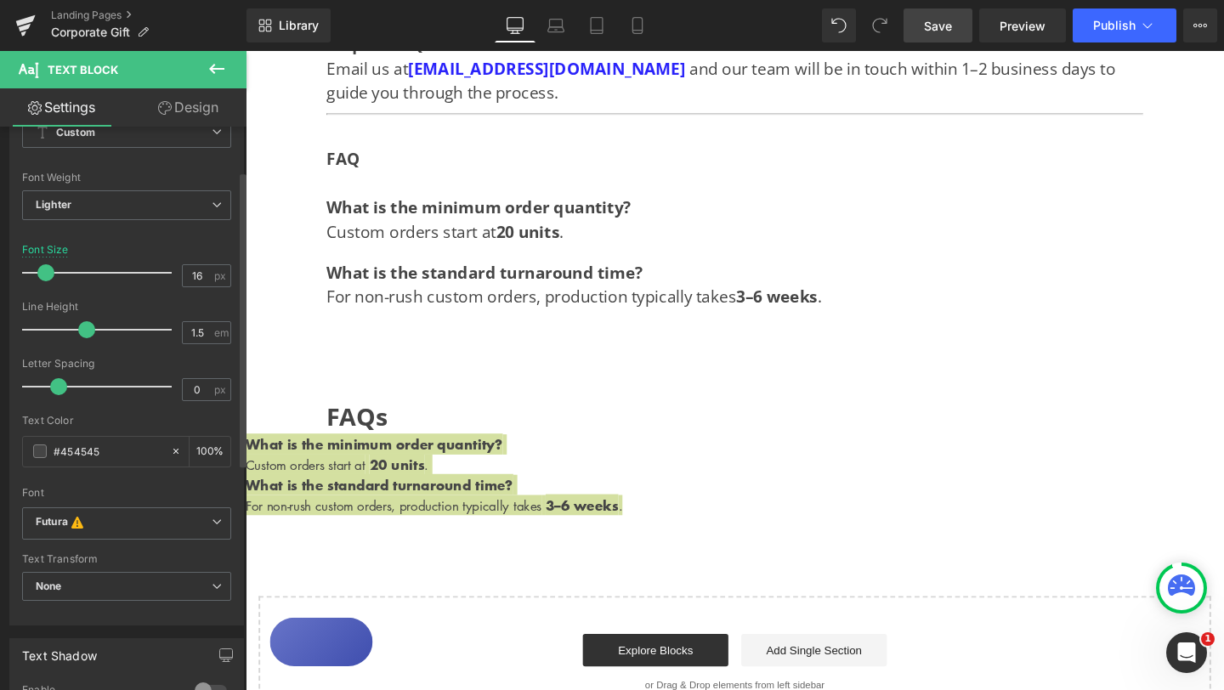
scroll to position [107, 0]
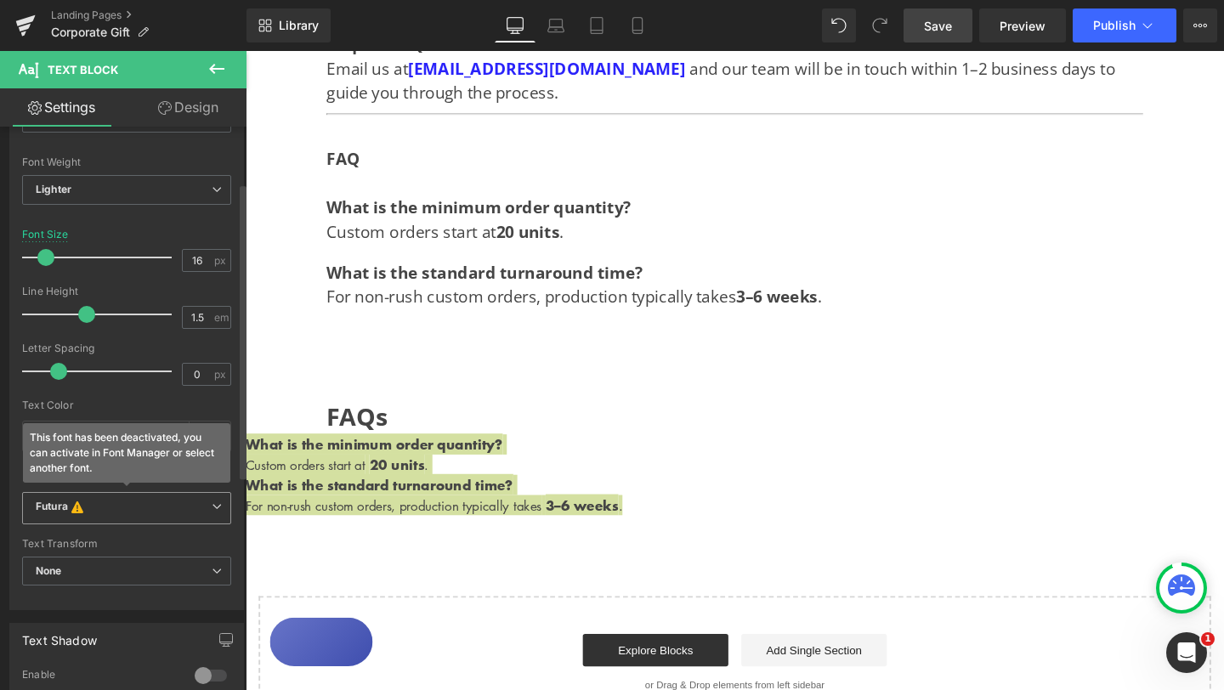
click at [191, 521] on span "Futura This font has been deactivated, you can activate in Font Manager or sele…" at bounding box center [126, 508] width 209 height 32
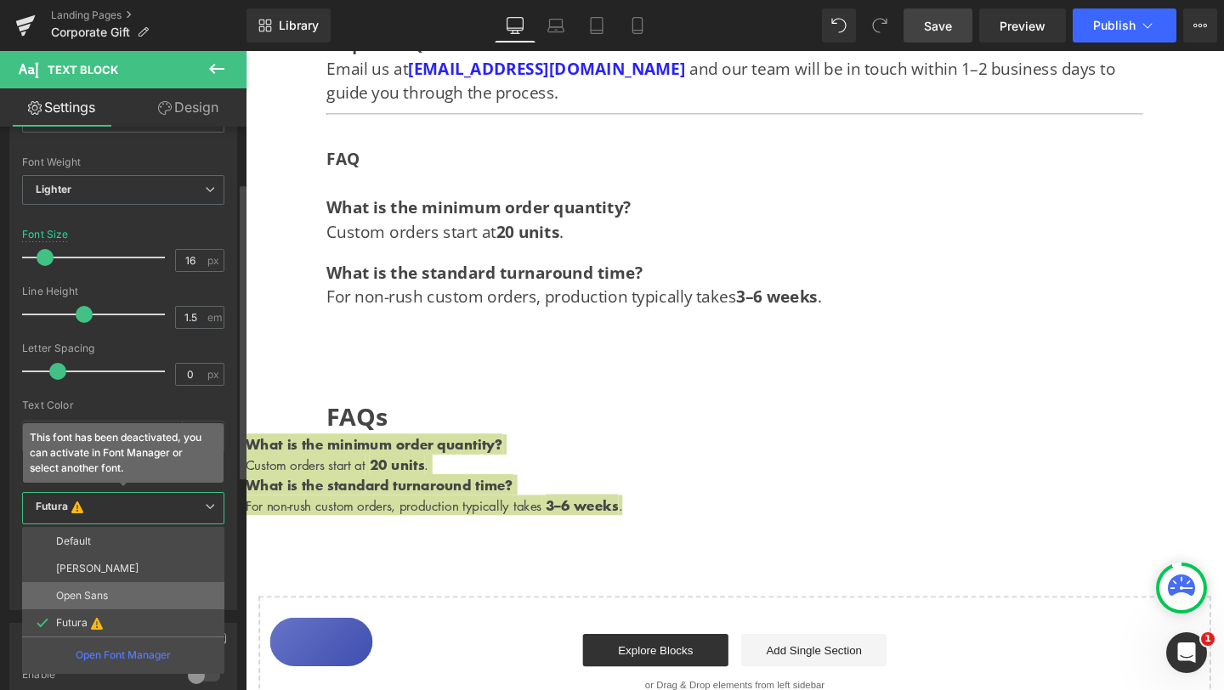
click at [119, 592] on li "Open Sans" at bounding box center [123, 595] width 202 height 27
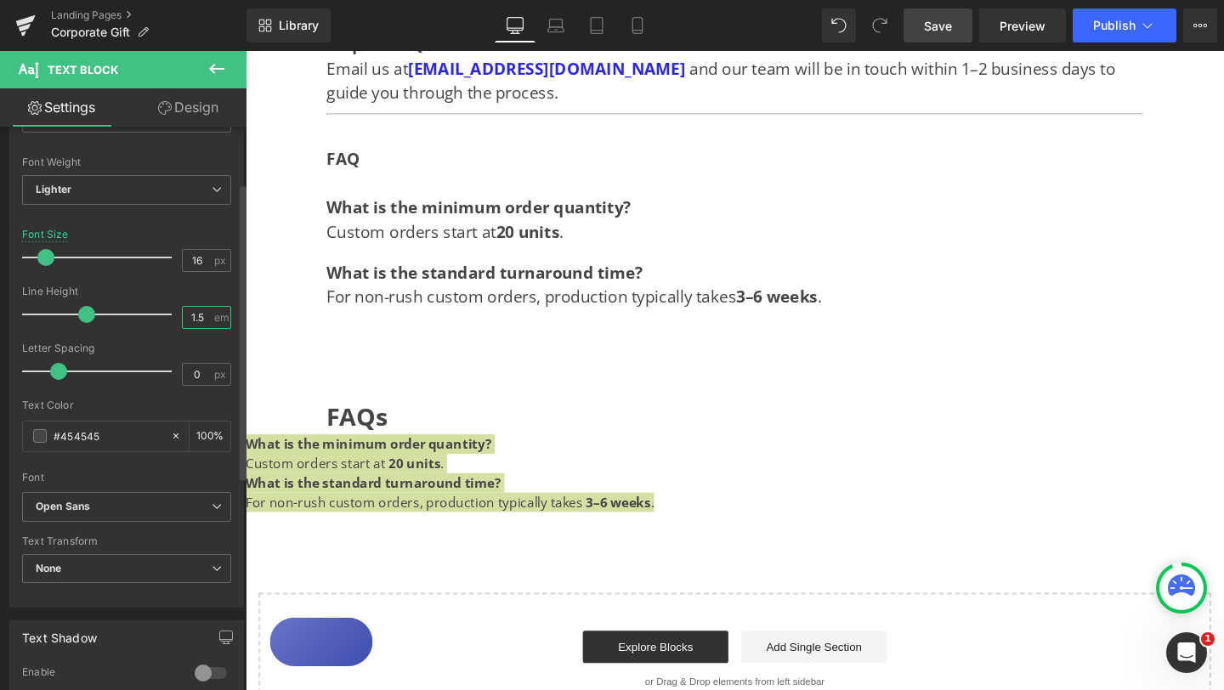
drag, startPoint x: 199, startPoint y: 317, endPoint x: 178, endPoint y: 317, distance: 21.2
click at [183, 317] on input "1.5" at bounding box center [198, 317] width 30 height 21
type input "81"
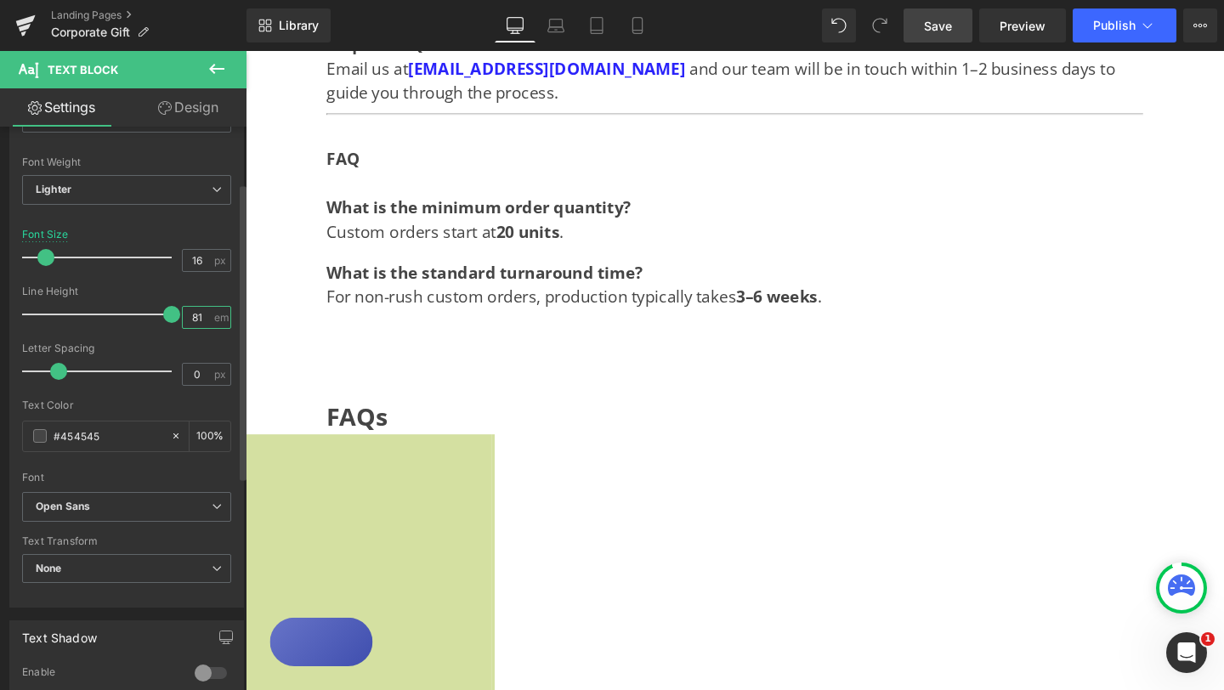
drag, startPoint x: 199, startPoint y: 315, endPoint x: 163, endPoint y: 315, distance: 35.7
click at [163, 315] on div "Line Height 81 em" at bounding box center [126, 314] width 209 height 57
type input "1.8"
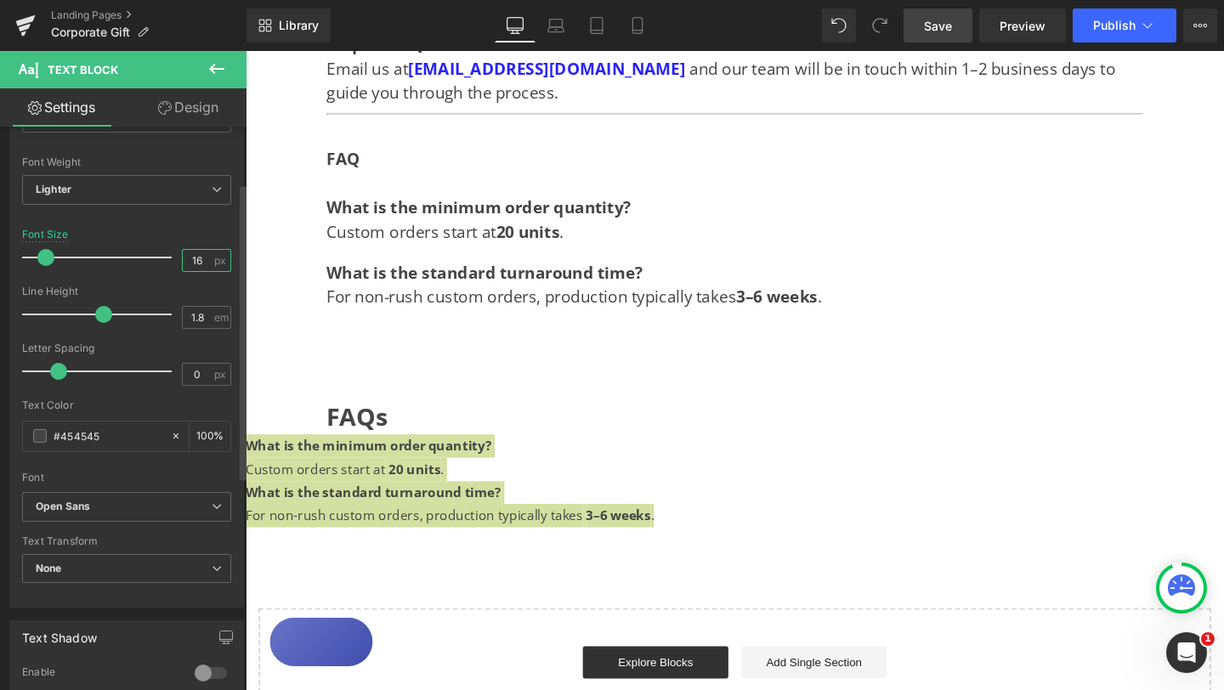
drag, startPoint x: 195, startPoint y: 263, endPoint x: 184, endPoint y: 263, distance: 11.0
click at [184, 263] on input "16" at bounding box center [198, 260] width 30 height 21
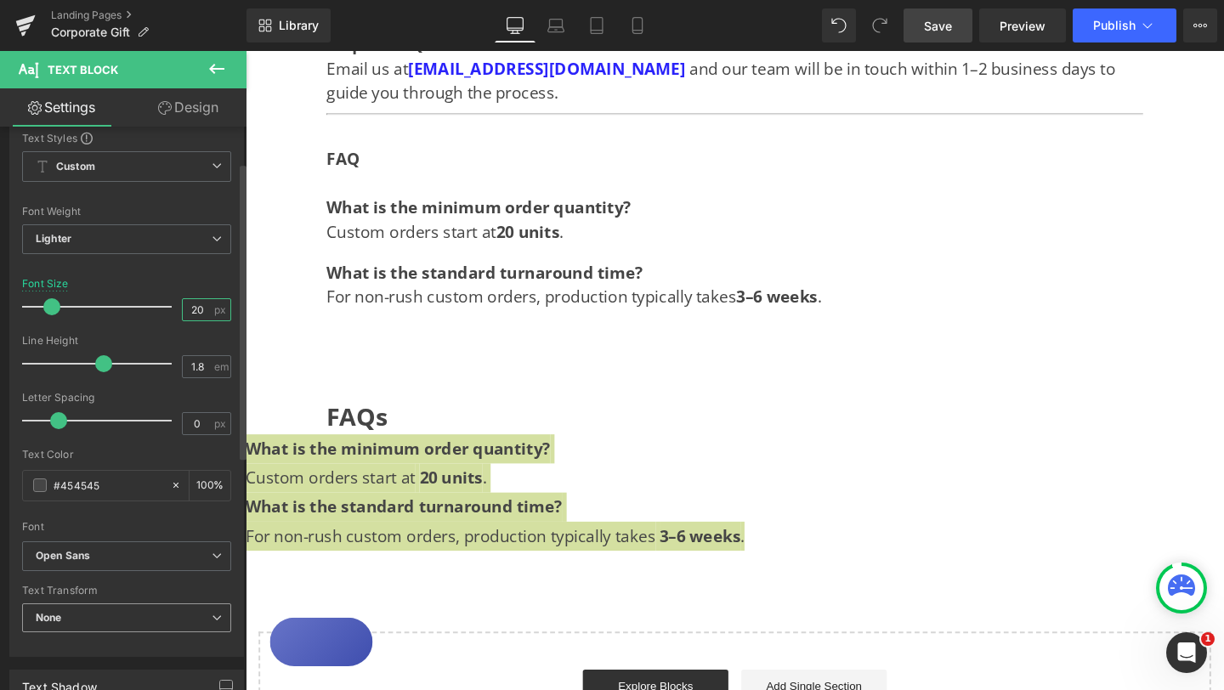
scroll to position [0, 0]
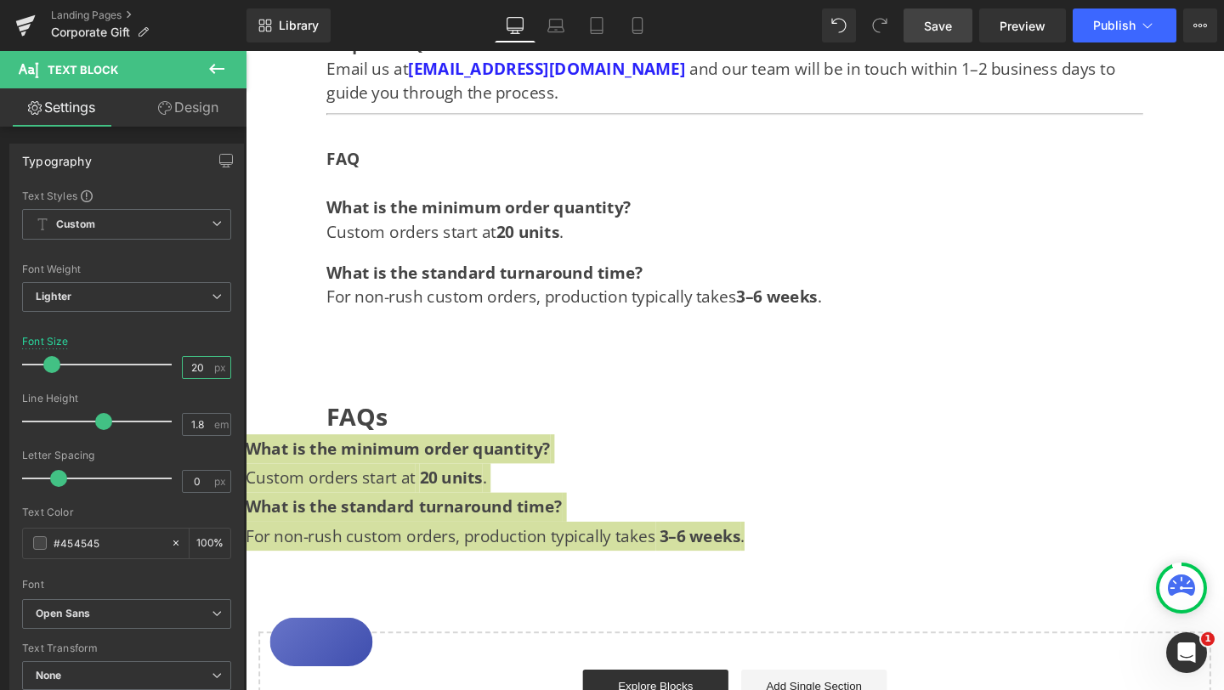
type input "20"
click at [192, 110] on link "Design" at bounding box center [188, 107] width 123 height 38
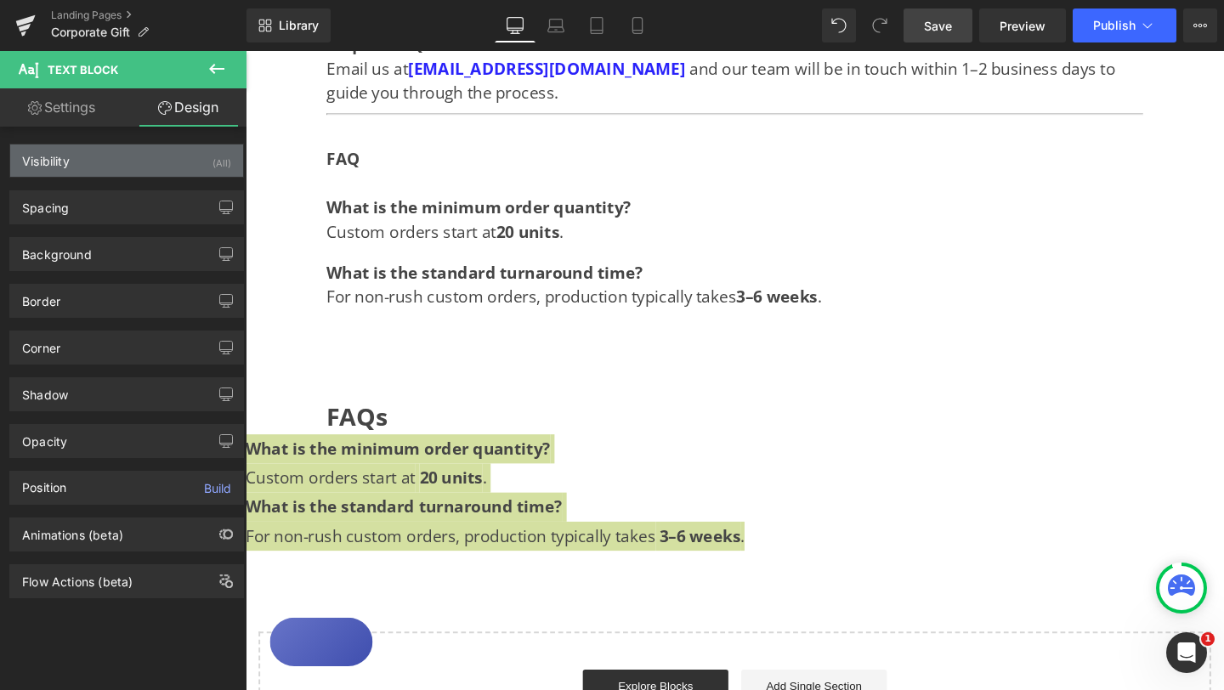
type input "0"
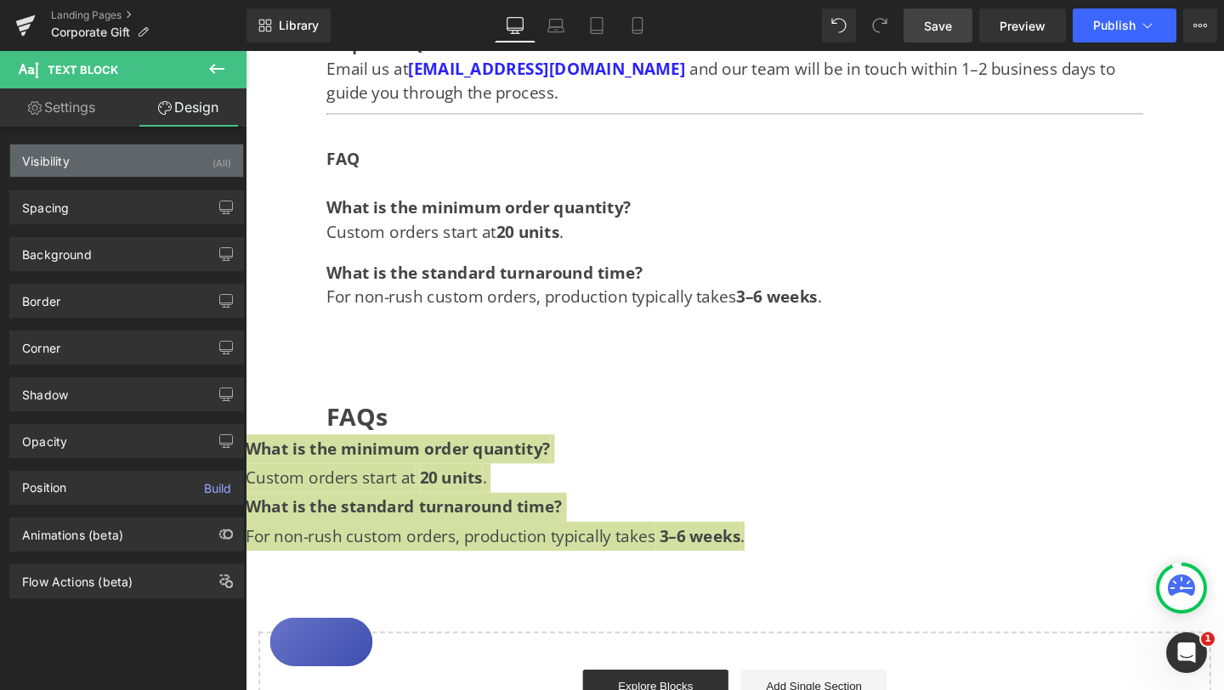
type input "0"
click at [125, 166] on div "Visibility (All)" at bounding box center [126, 160] width 233 height 32
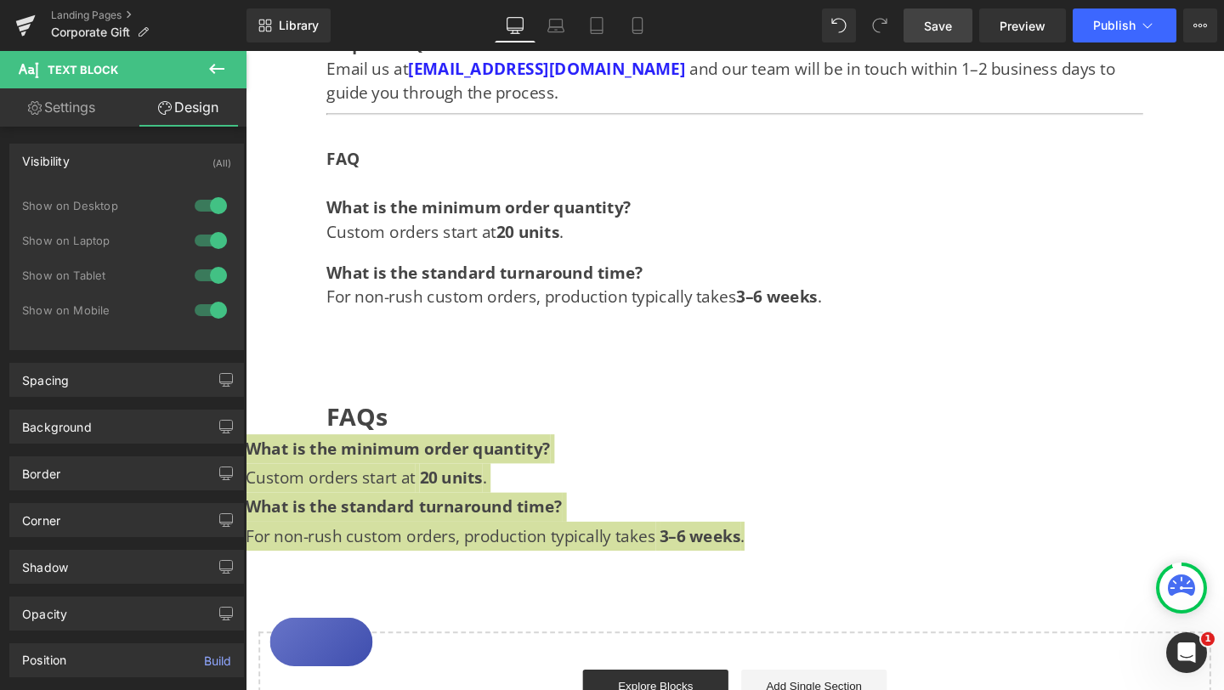
click at [201, 278] on div at bounding box center [210, 275] width 41 height 27
click at [198, 312] on div at bounding box center [210, 310] width 41 height 27
click at [86, 385] on div "Spacing" at bounding box center [126, 380] width 233 height 32
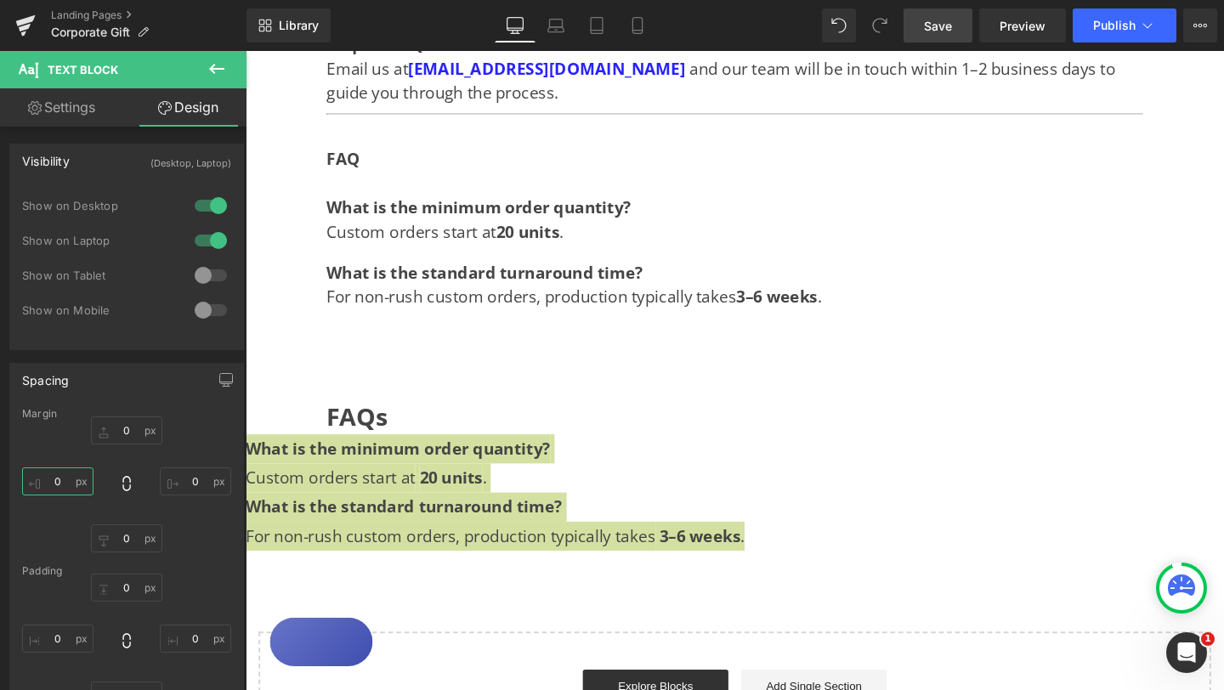
click at [58, 482] on input "0" at bounding box center [57, 481] width 71 height 28
type input "100"
click at [192, 480] on input "0" at bounding box center [195, 481] width 71 height 28
type input "100"
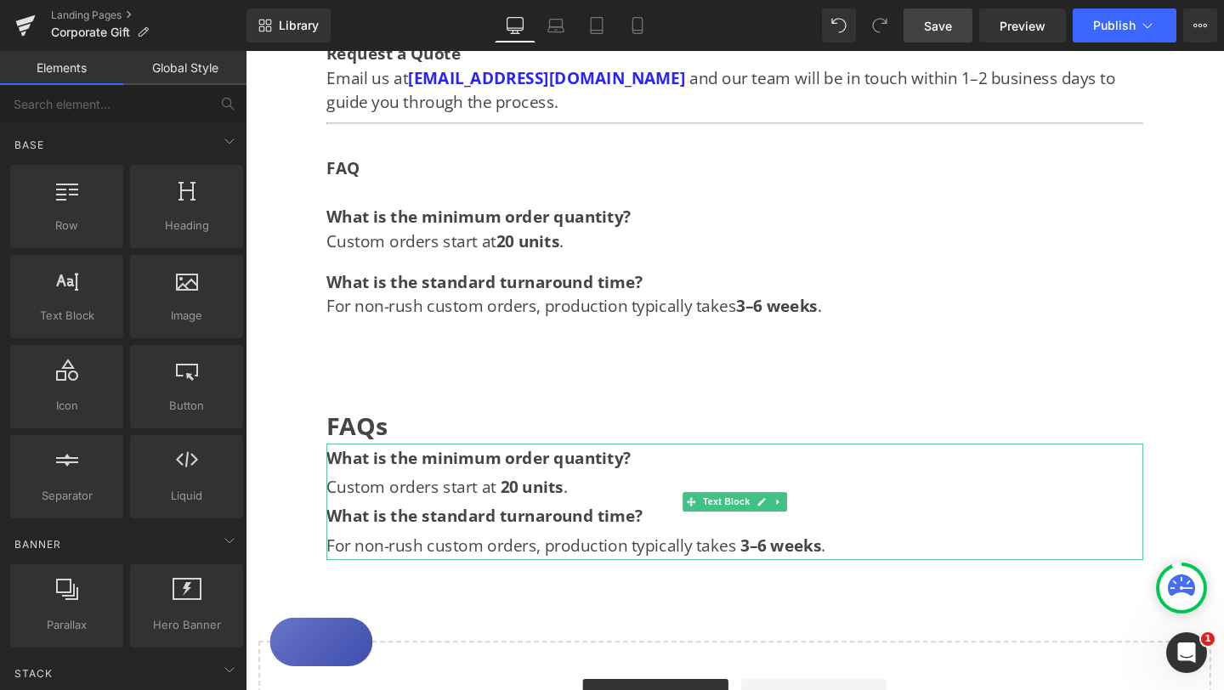
scroll to position [1783, 0]
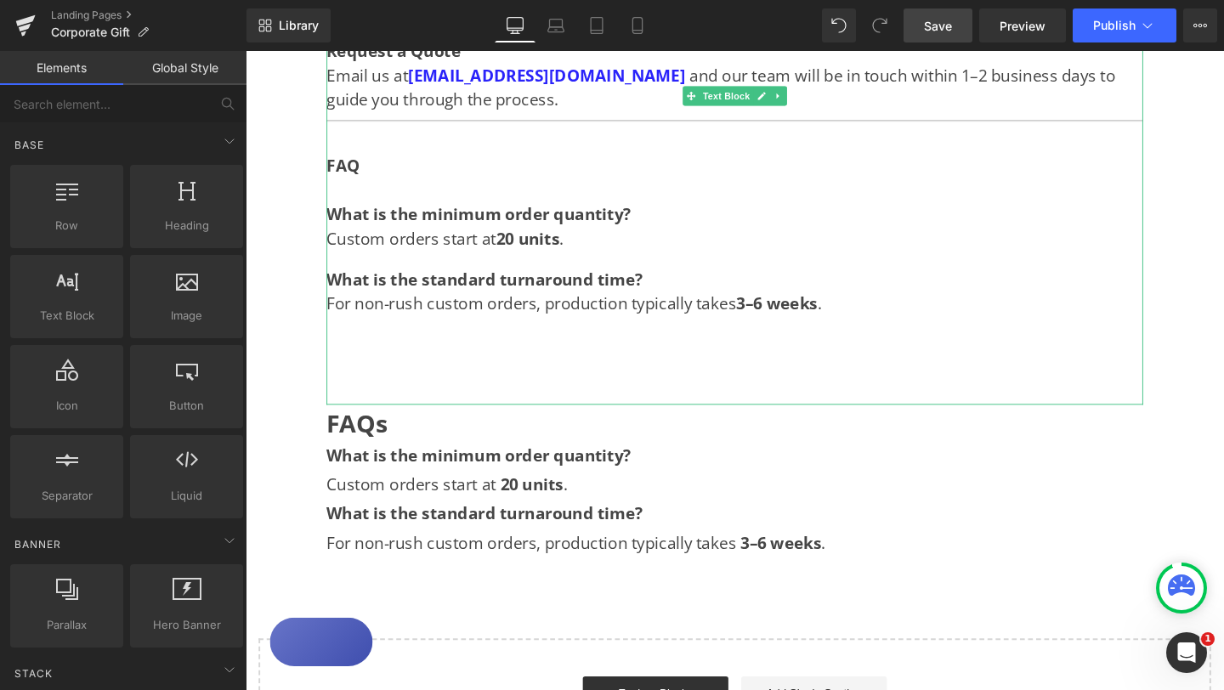
click at [434, 294] on p "What is the standard turnaround time? For non-rush custom orders, production ty…" at bounding box center [760, 304] width 858 height 51
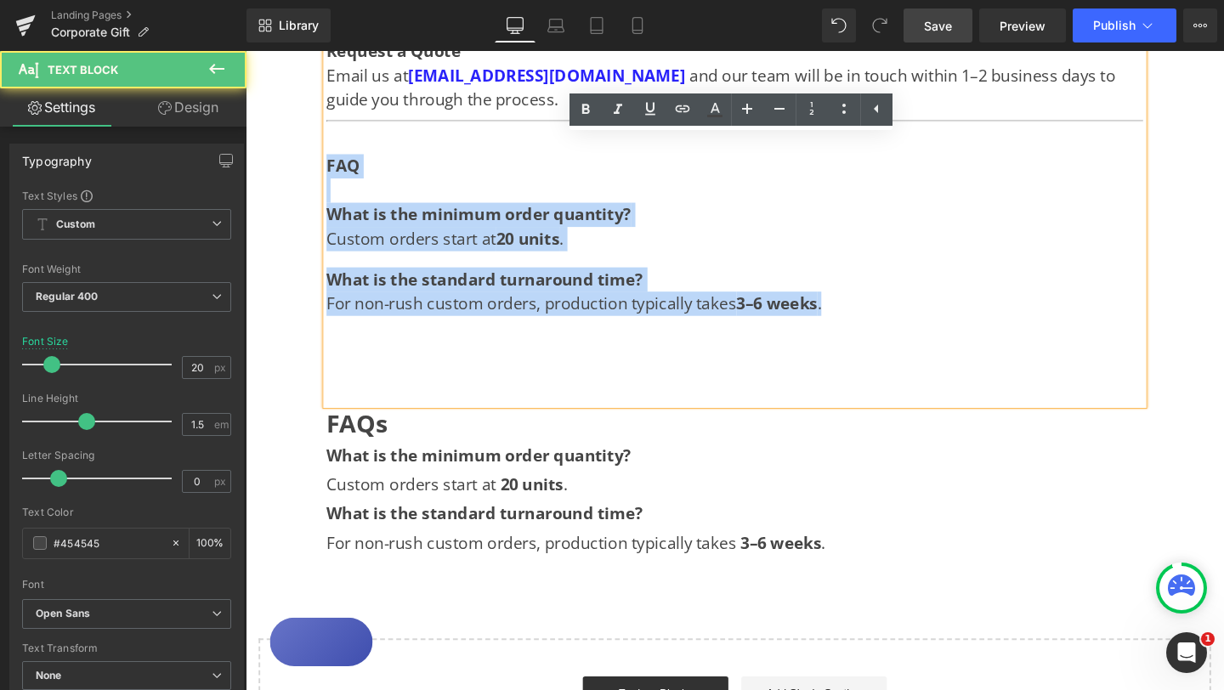
drag, startPoint x: 880, startPoint y: 292, endPoint x: 331, endPoint y: 131, distance: 571.5
click at [331, 160] on div "FAQ What is the minimum order quantity? Custom orders start at 20 units . What …" at bounding box center [760, 291] width 858 height 263
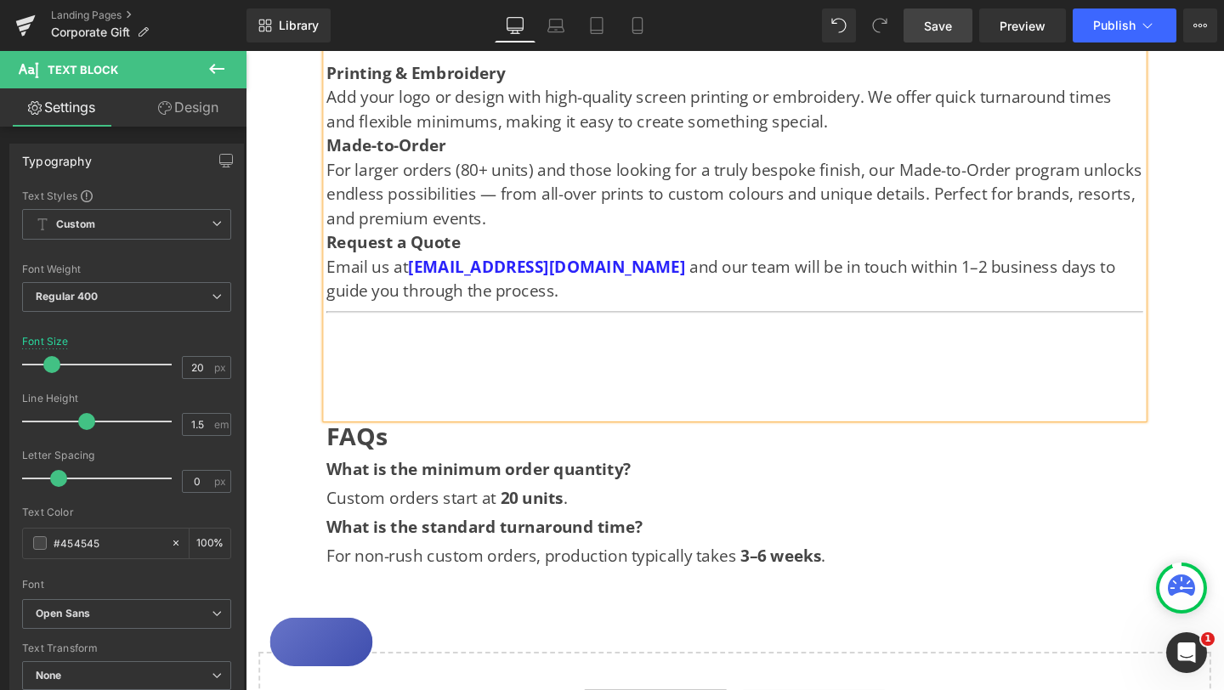
scroll to position [1556, 0]
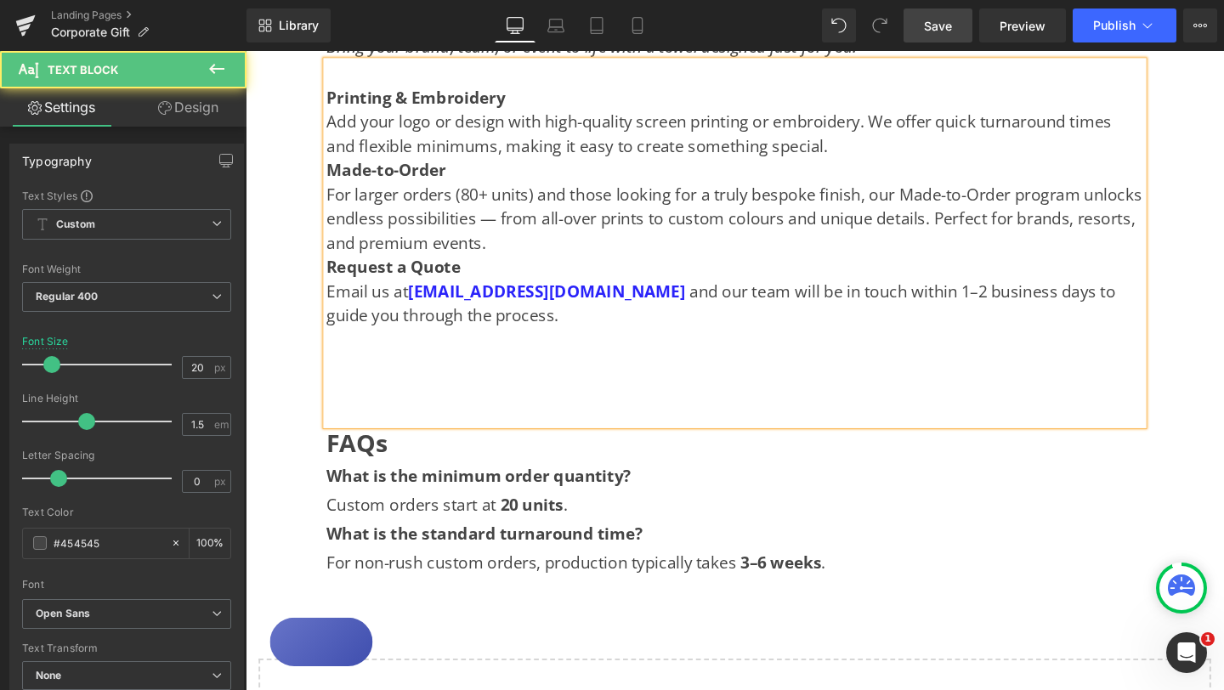
click at [454, 368] on div at bounding box center [760, 393] width 858 height 51
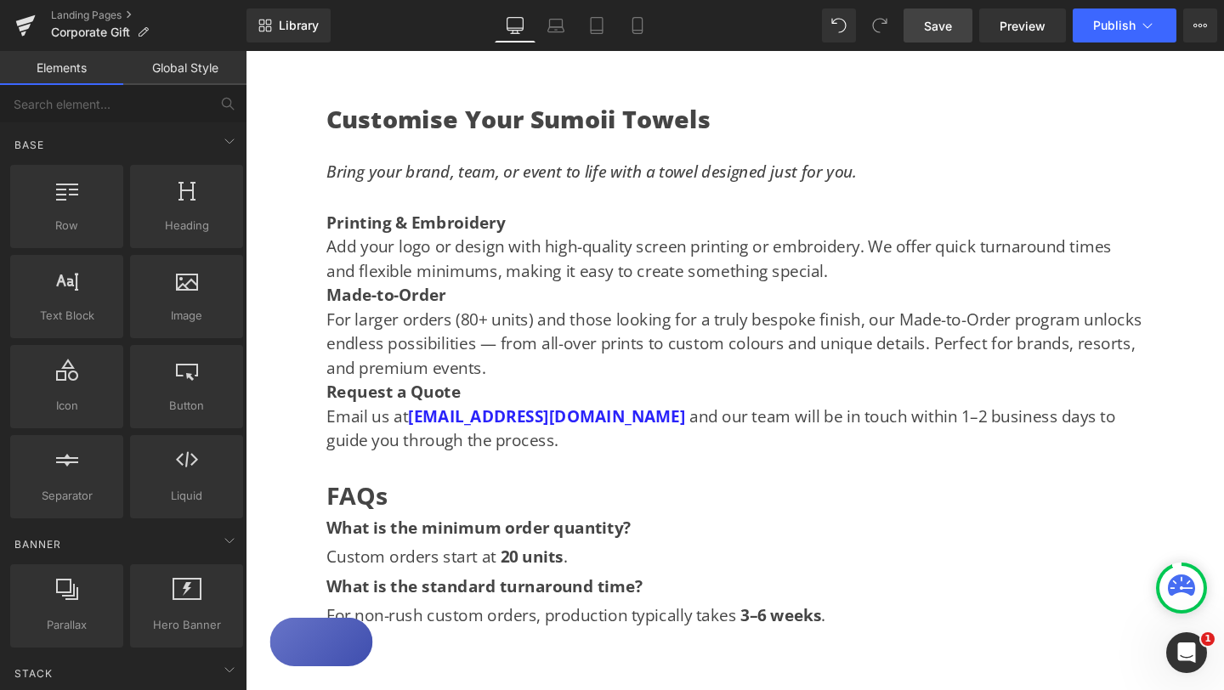
scroll to position [1433, 0]
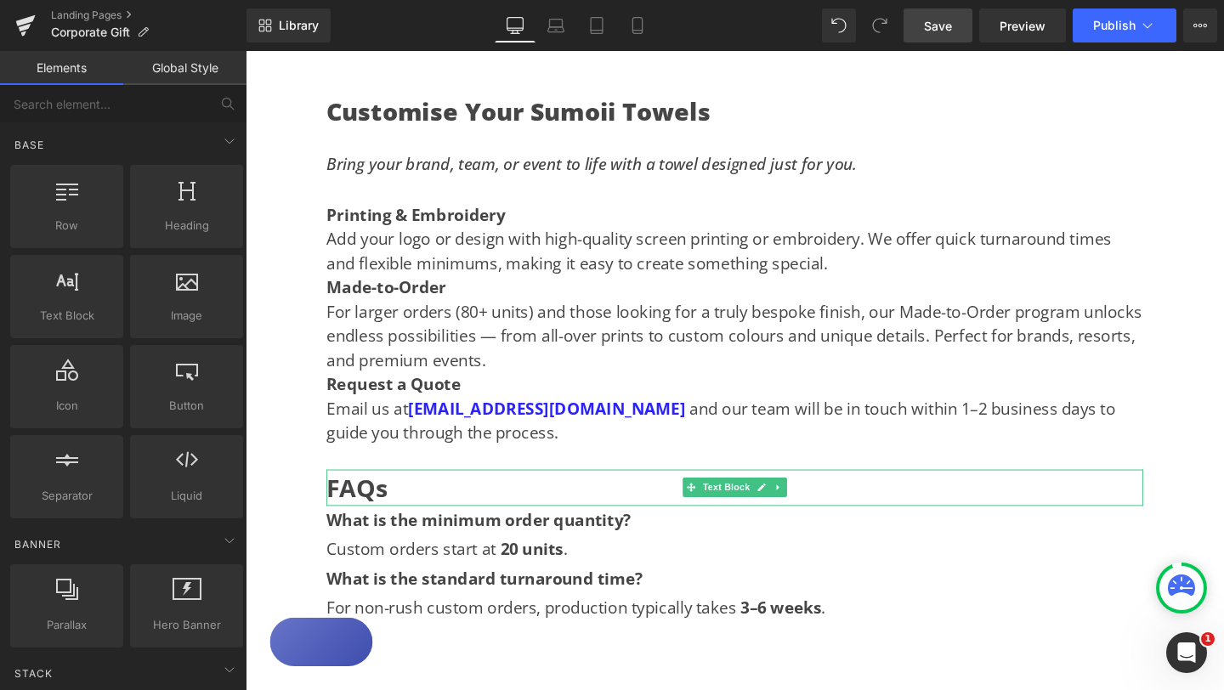
click at [425, 491] on p "FAQs" at bounding box center [760, 510] width 858 height 38
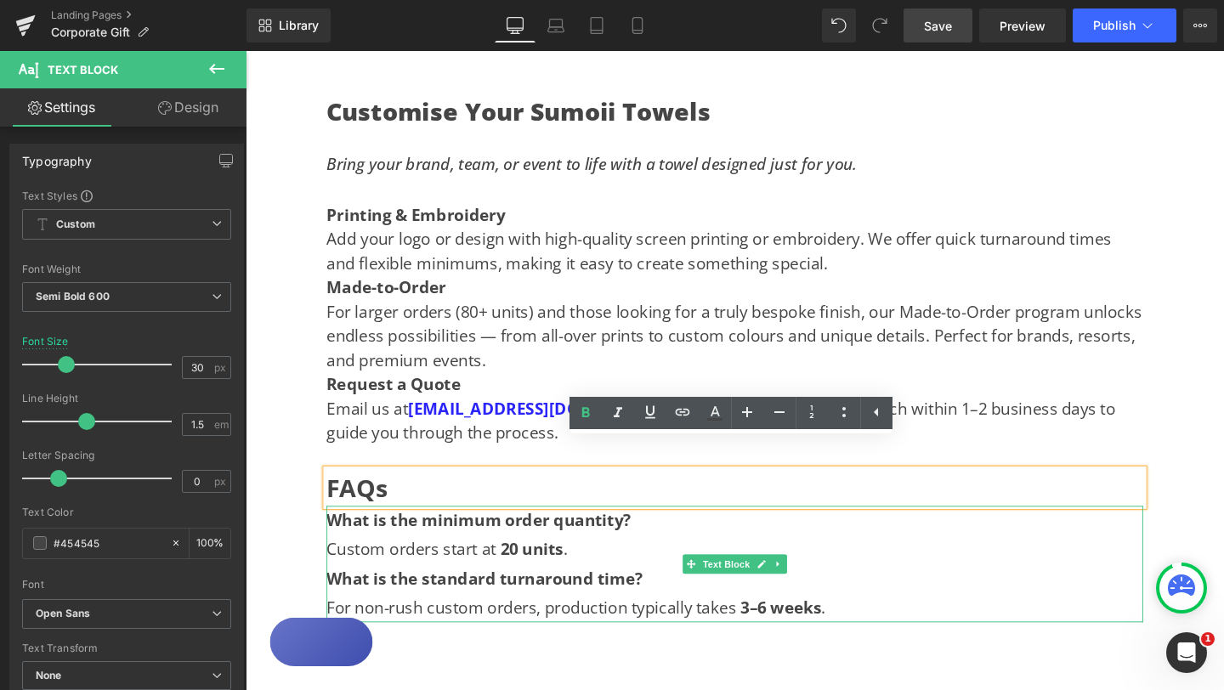
click at [336, 533] on span "What is the minimum order quantity?" at bounding box center [491, 544] width 320 height 23
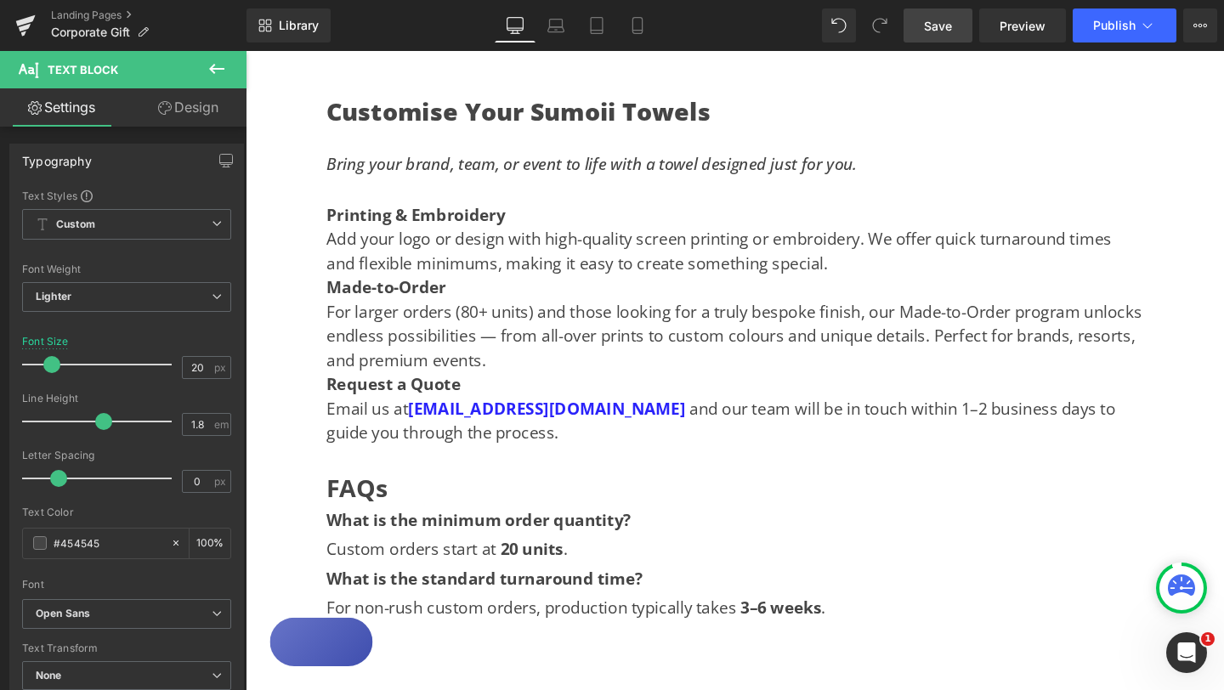
click at [211, 116] on link "Design" at bounding box center [188, 107] width 123 height 38
click at [0, 0] on div "Spacing" at bounding box center [0, 0] width 0 height 0
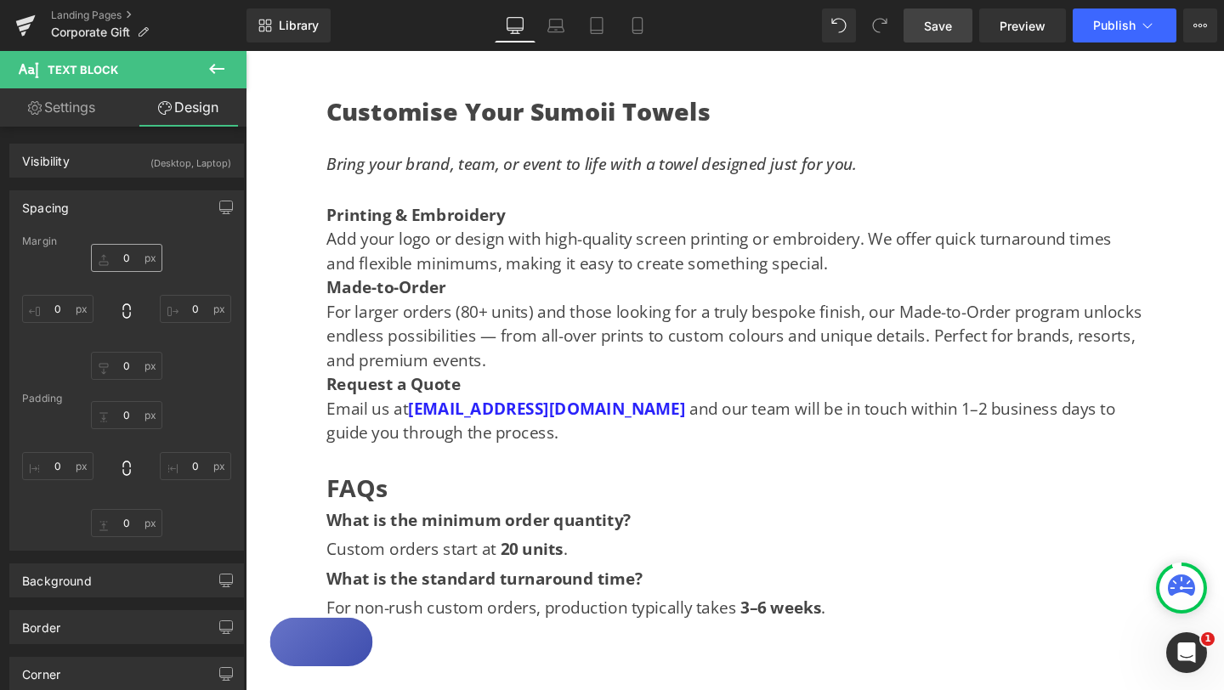
type input "0"
type input "100"
type input "0"
type input "100"
type input "0"
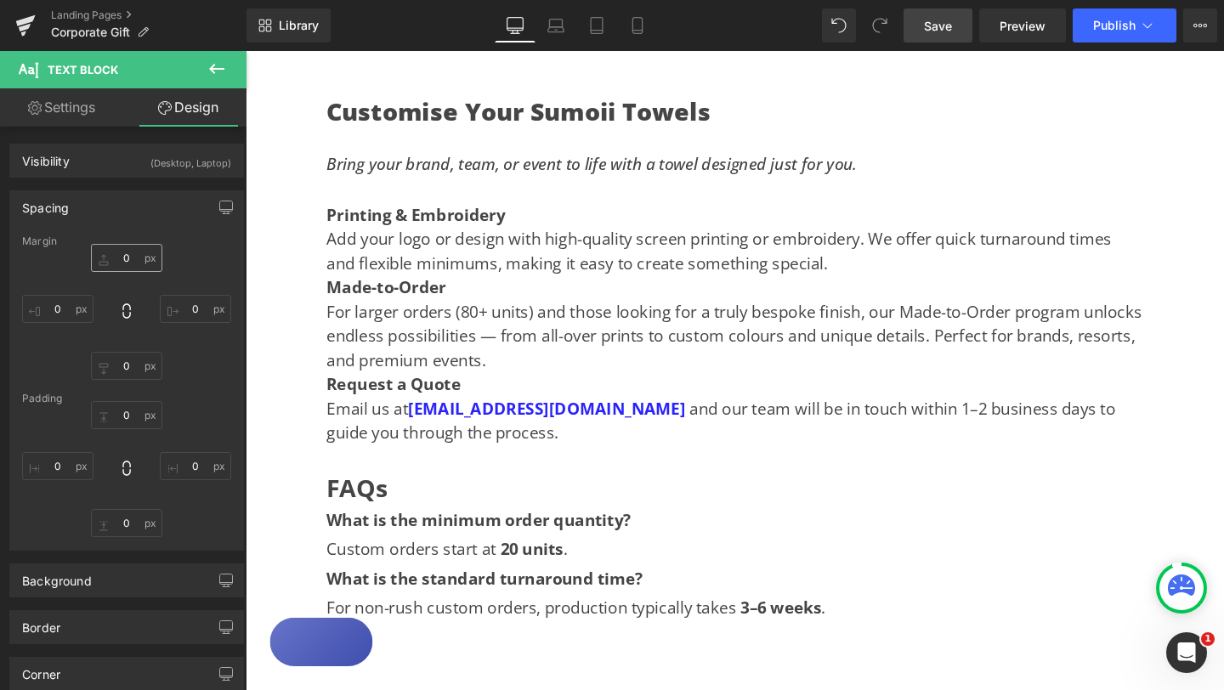
type input "0"
click at [124, 262] on input "0" at bounding box center [126, 258] width 71 height 28
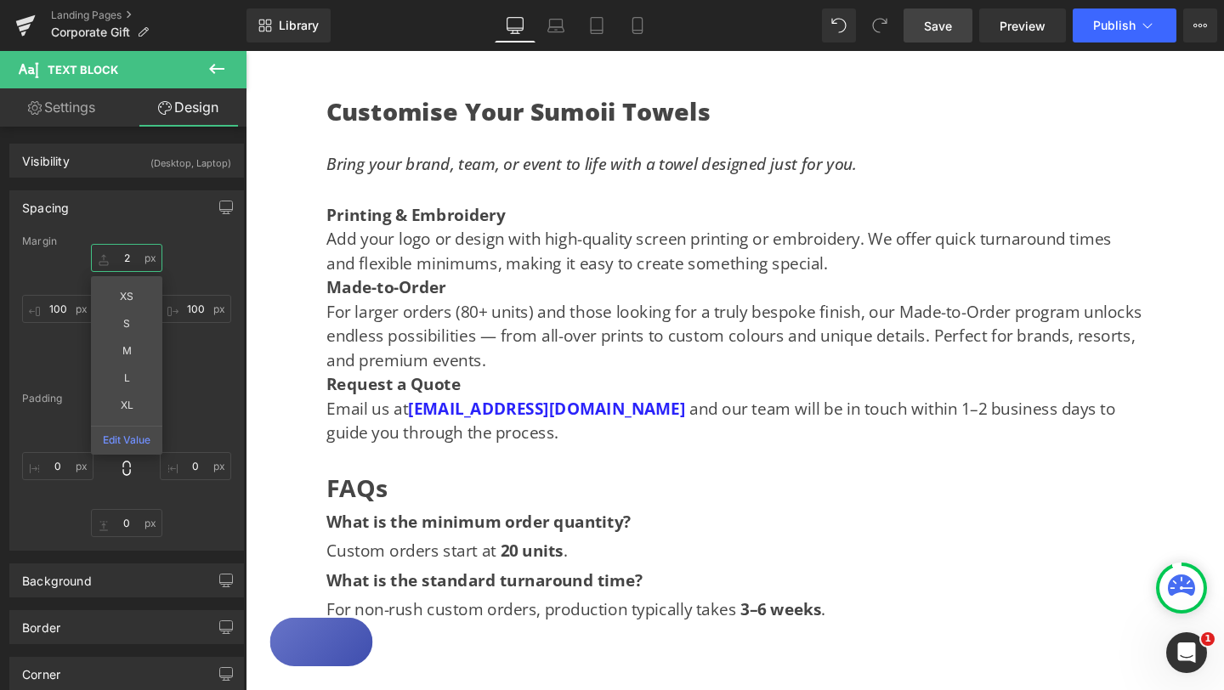
type input "20"
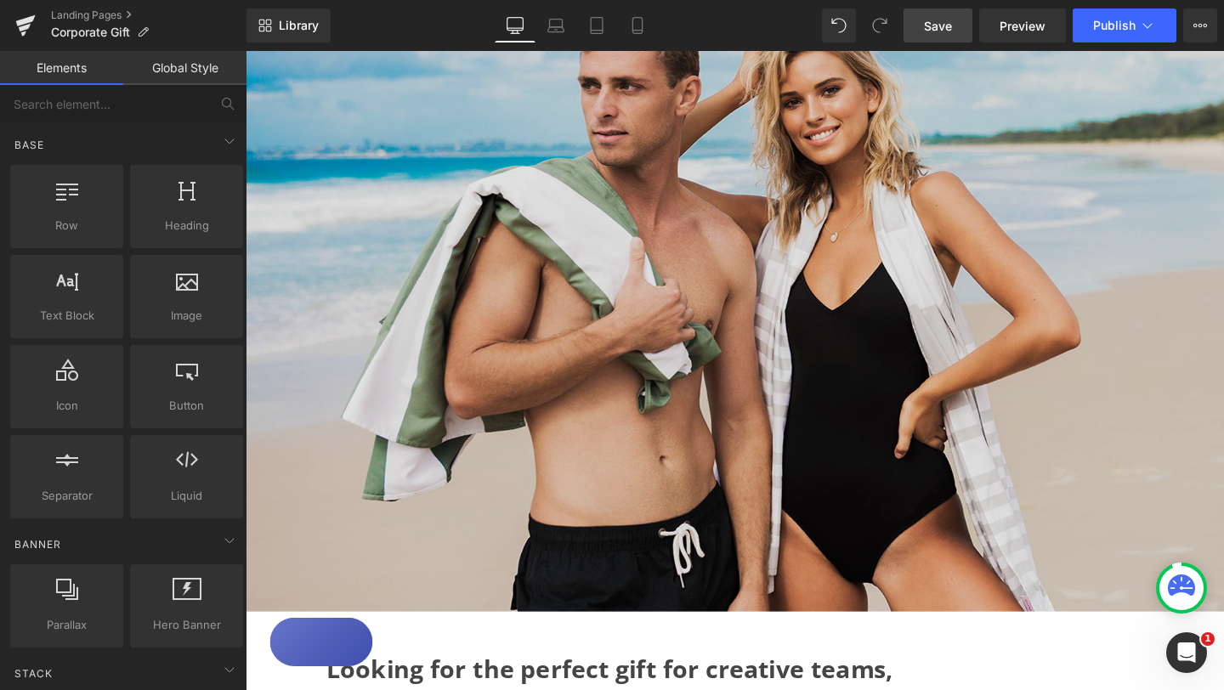
scroll to position [0, 0]
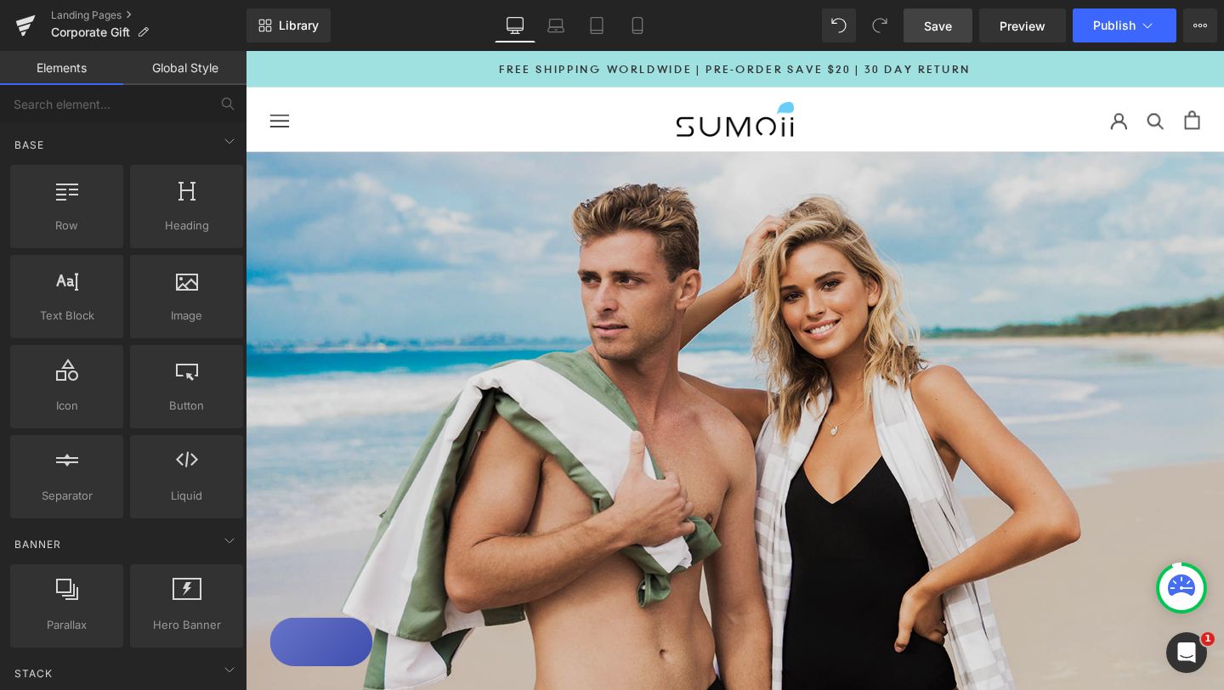
click at [945, 34] on link "Save" at bounding box center [937, 25] width 69 height 34
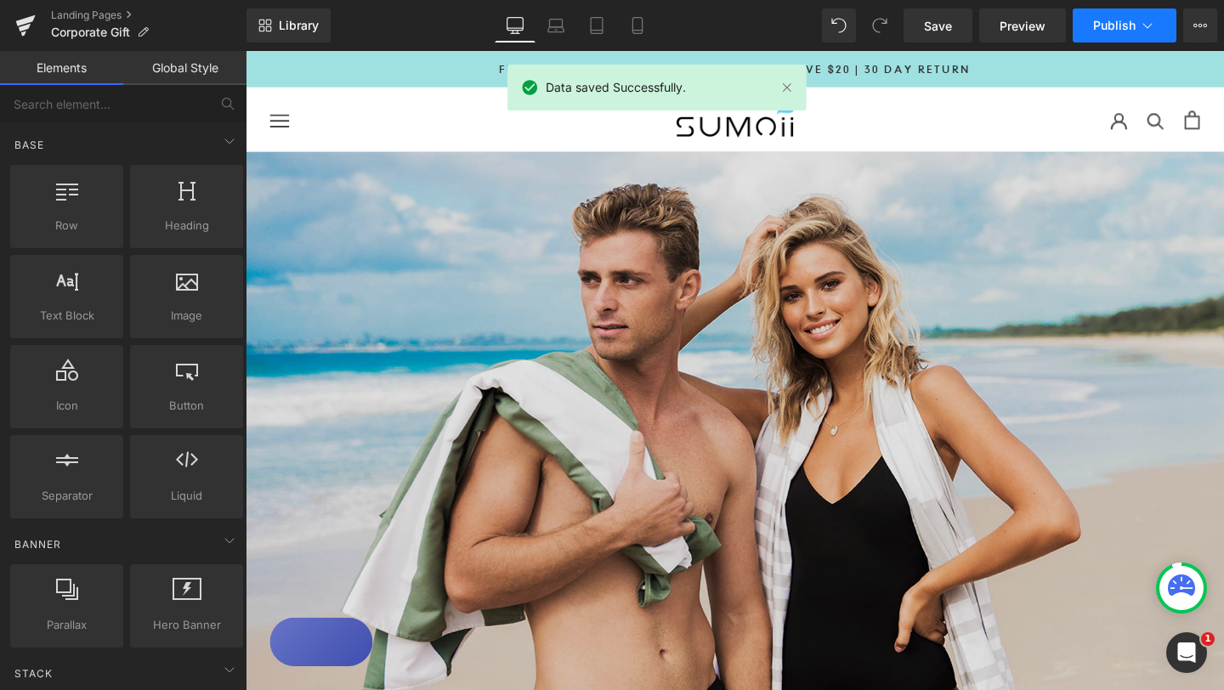
click at [1123, 23] on span "Publish" at bounding box center [1114, 26] width 42 height 14
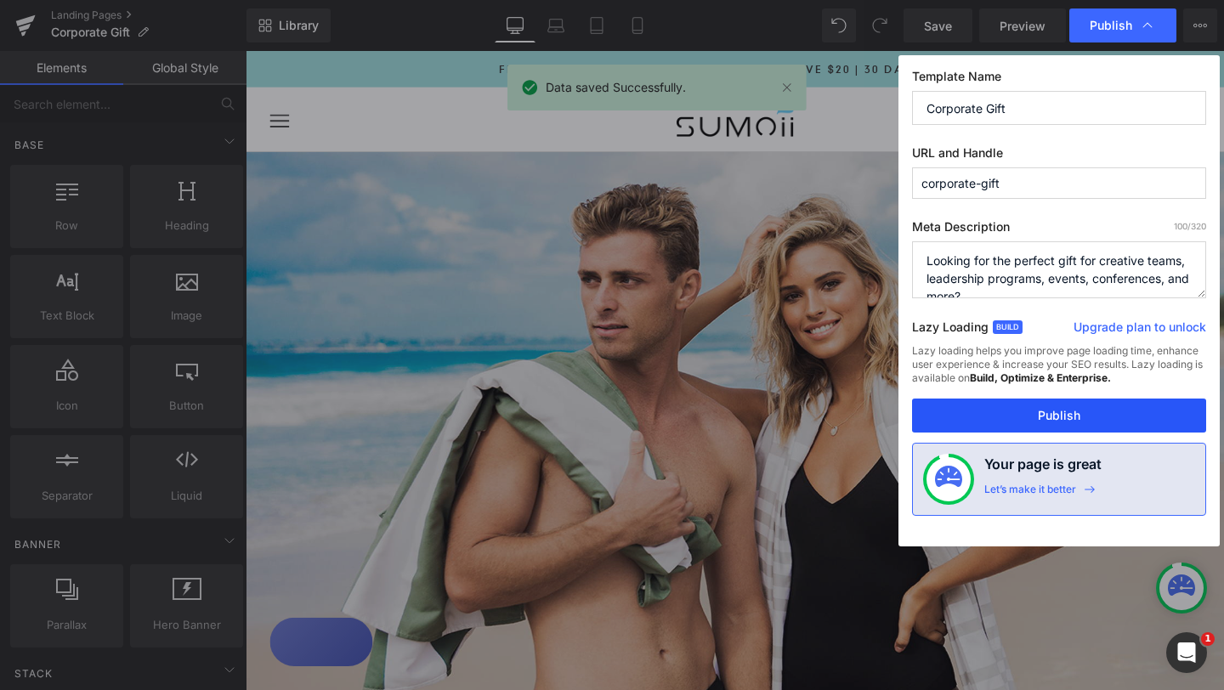
click at [1044, 418] on button "Publish" at bounding box center [1059, 416] width 294 height 34
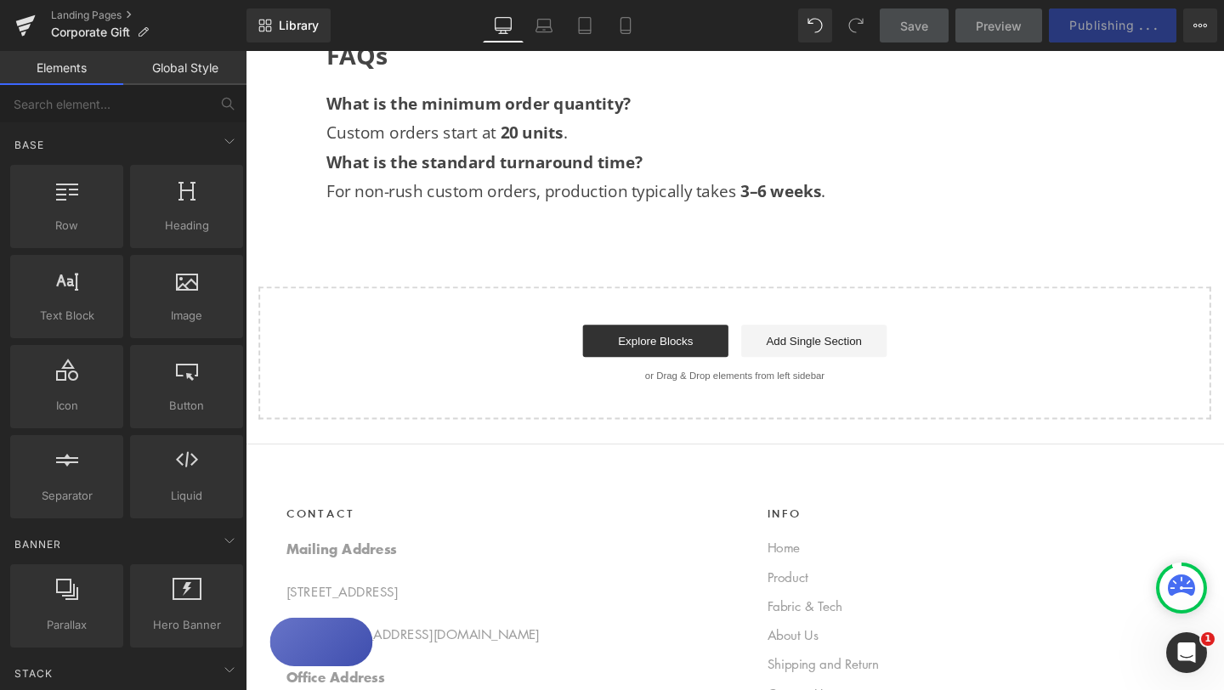
scroll to position [1883, 0]
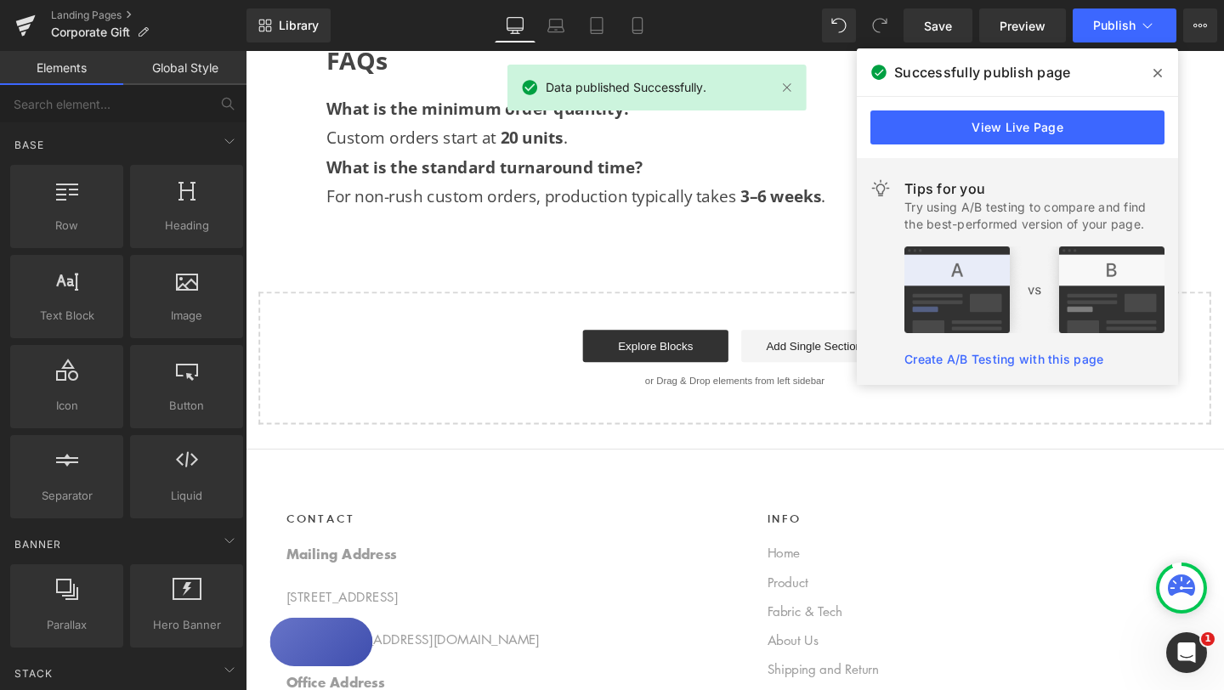
click at [1155, 72] on icon at bounding box center [1157, 73] width 8 height 14
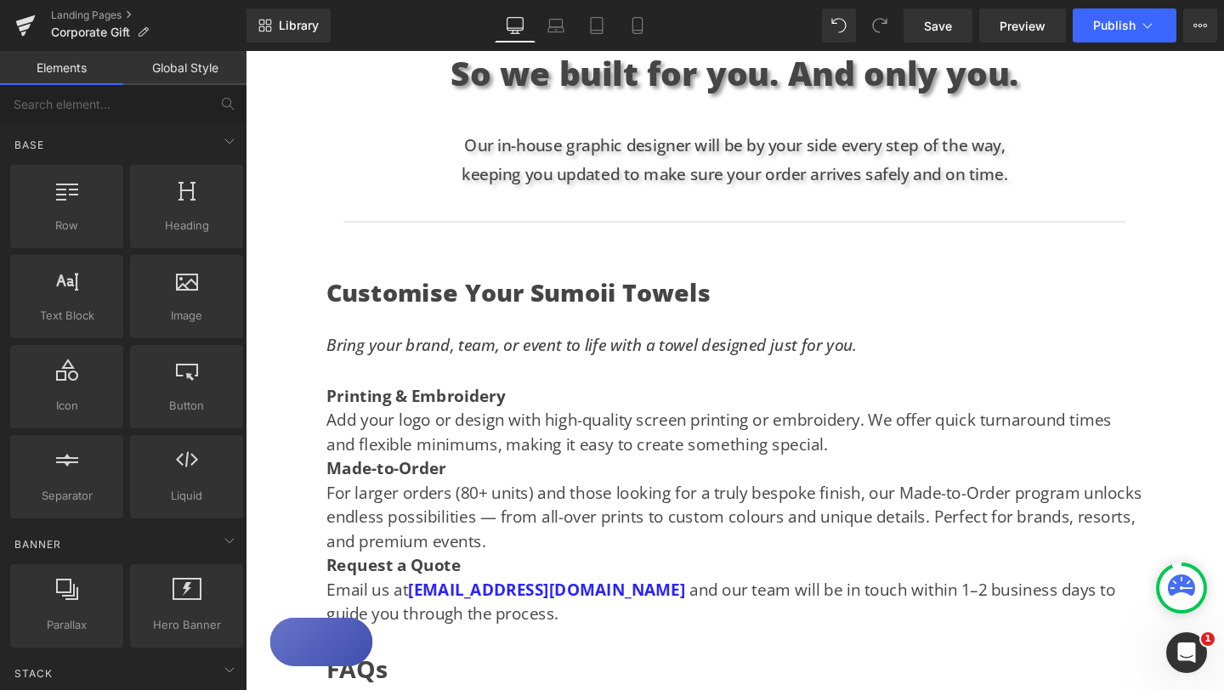
scroll to position [1253, 0]
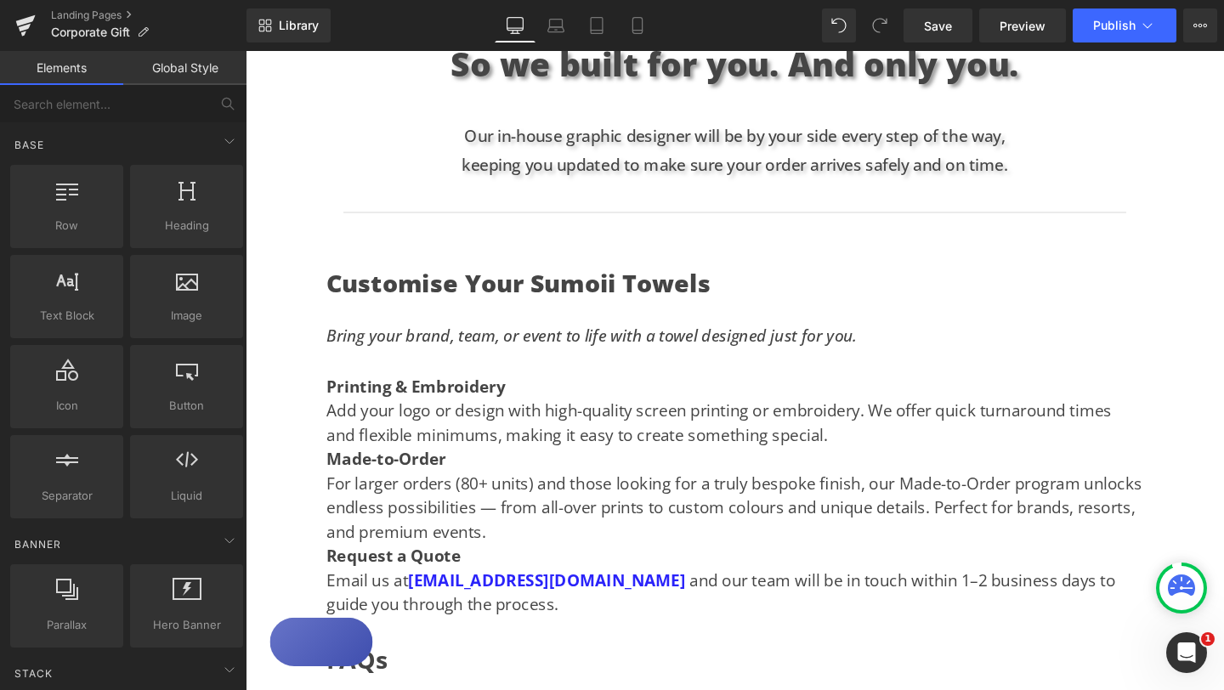
click at [335, 468] on strong "Made-to-Order" at bounding box center [394, 479] width 126 height 23
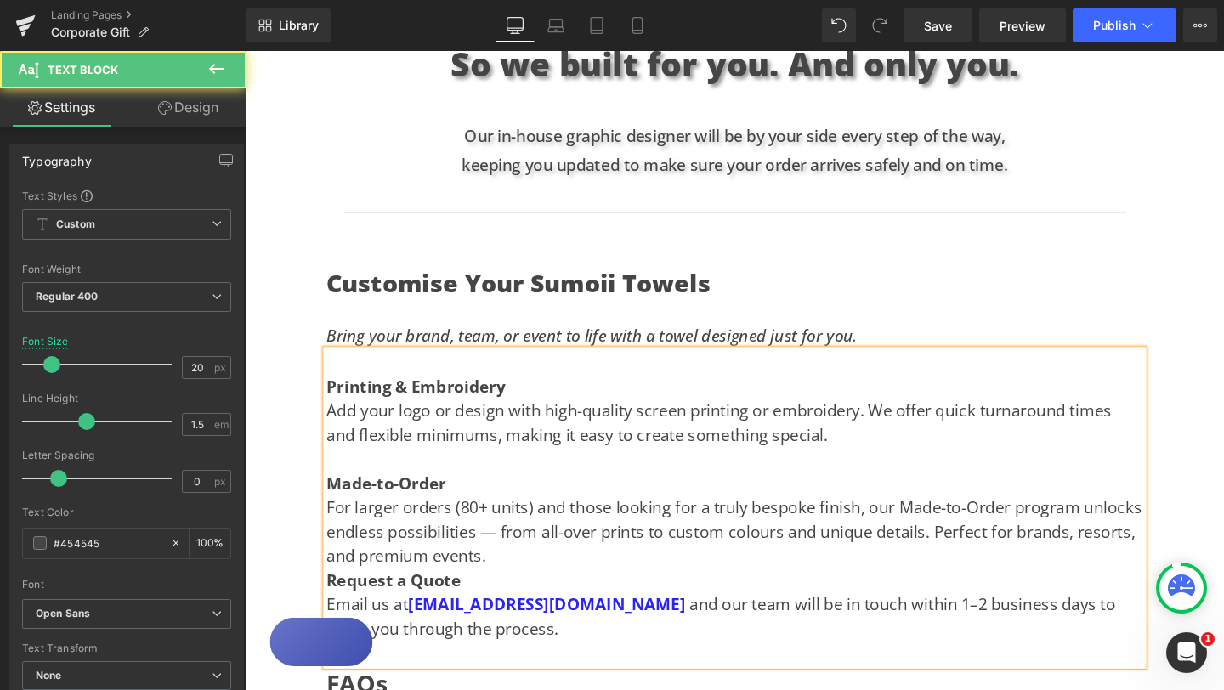
click at [333, 596] on strong "Request a Quote" at bounding box center [401, 607] width 141 height 23
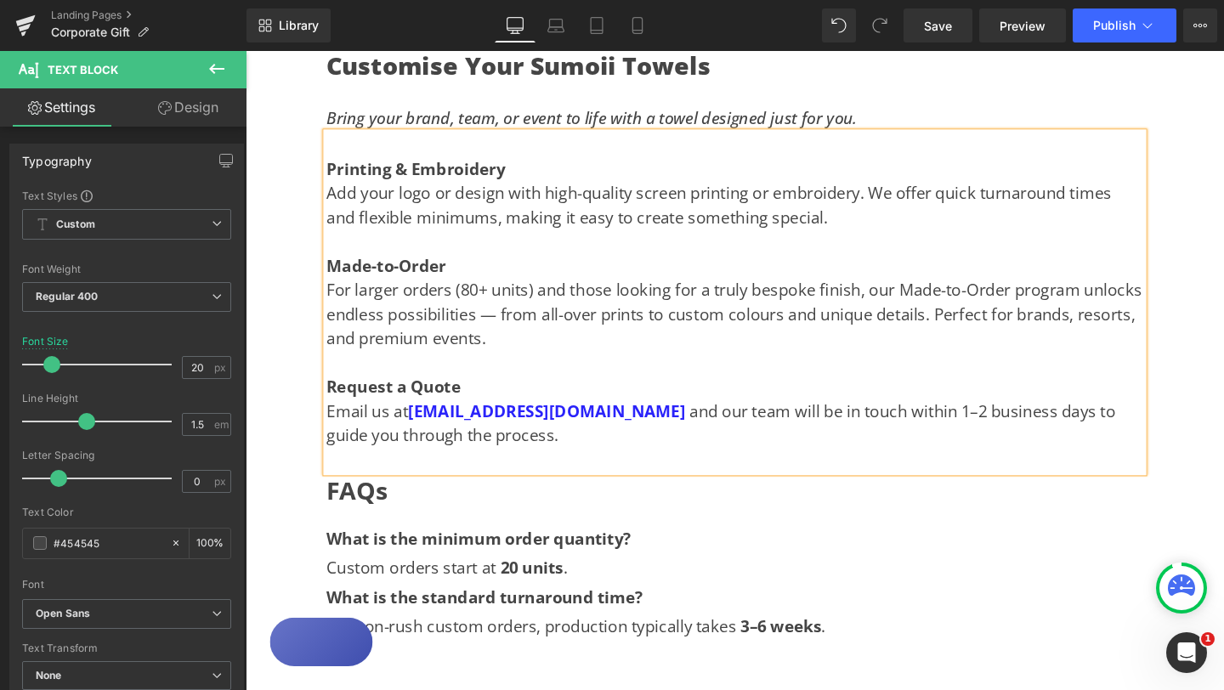
scroll to position [1487, 0]
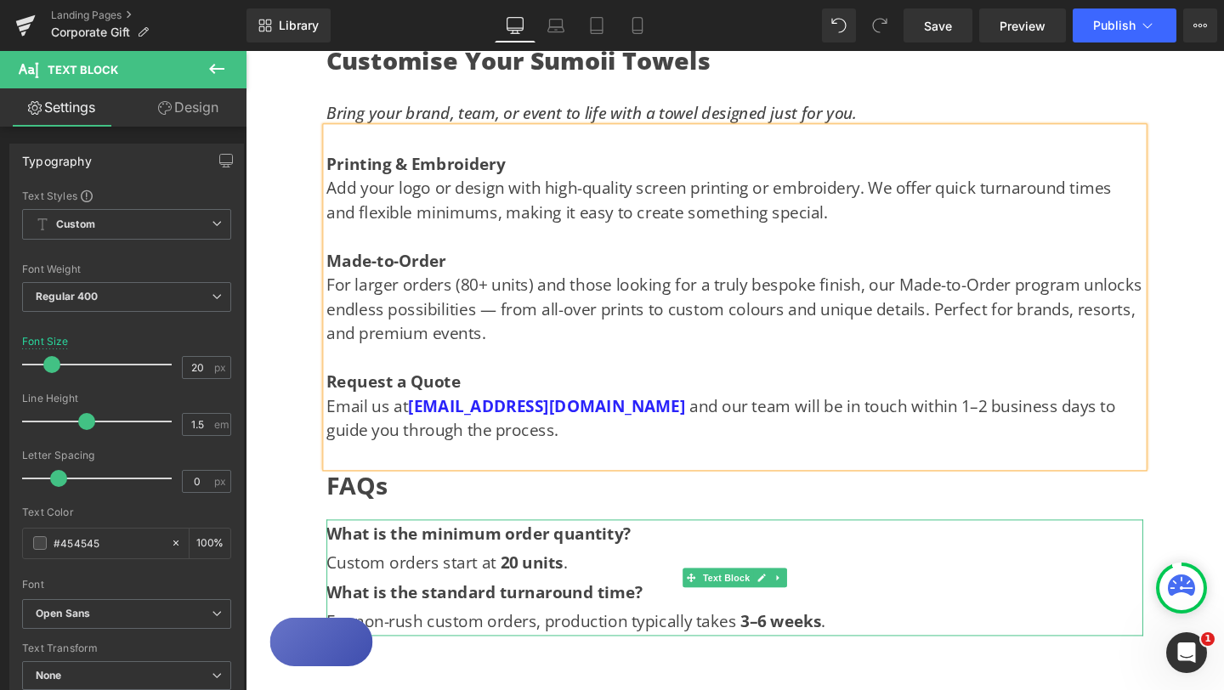
click at [337, 609] on span "What is the standard turnaround time?" at bounding box center [497, 620] width 333 height 23
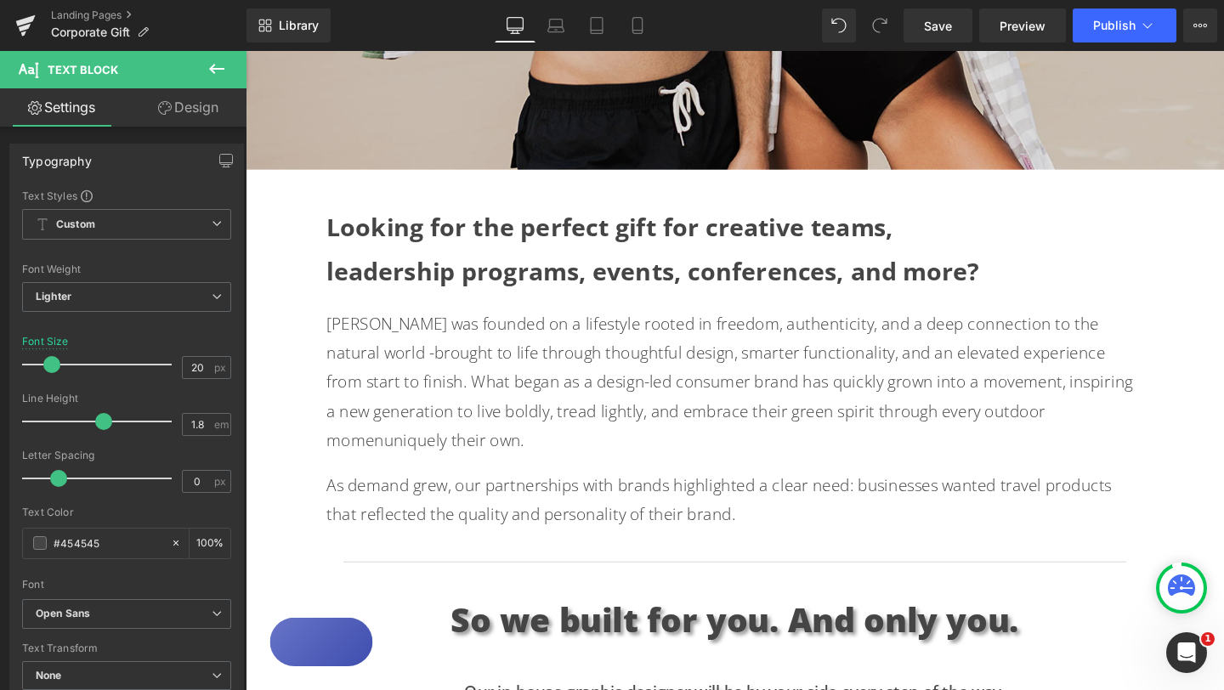
scroll to position [645, 0]
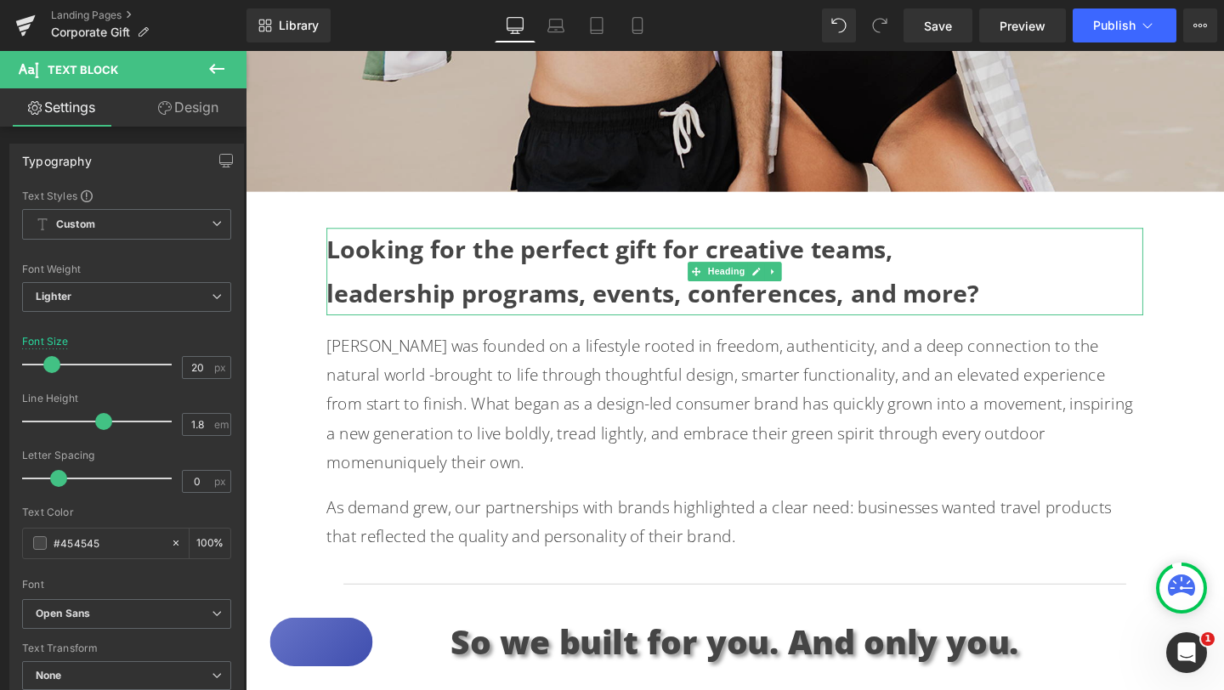
click at [334, 264] on div "Looking for the perfect gift for creative teams, leadership programs, events, c…" at bounding box center [760, 283] width 858 height 92
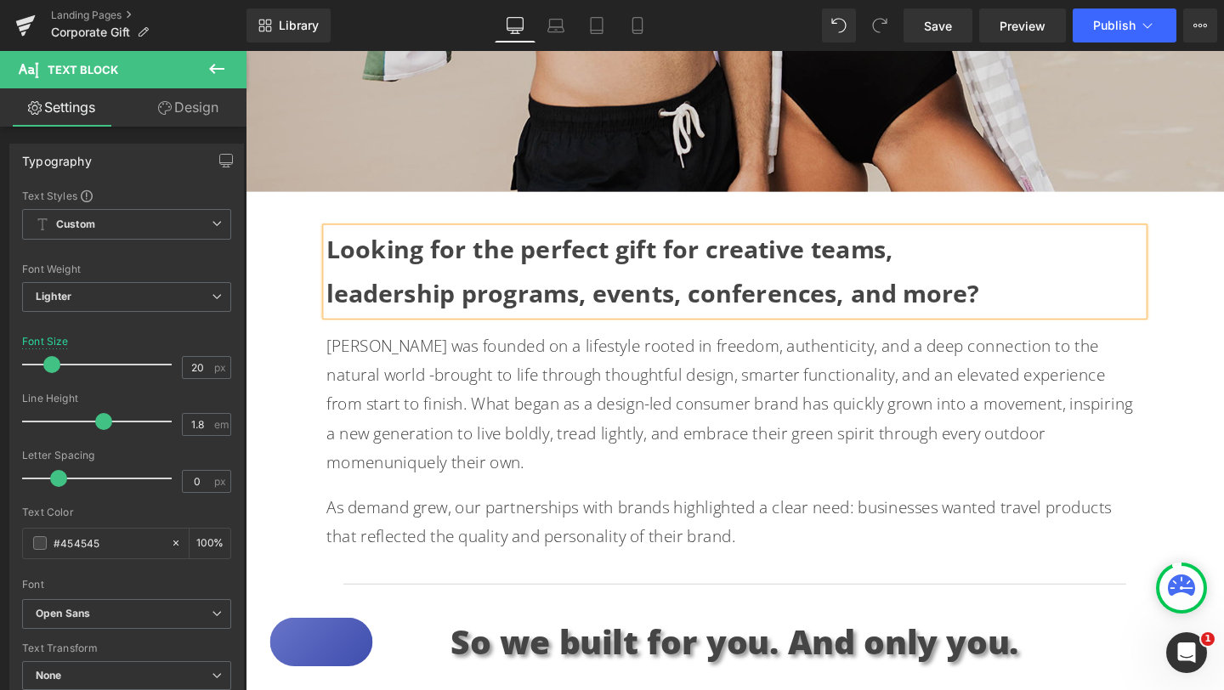
click at [341, 258] on strong "Looking for the perfect gift for creative teams," at bounding box center [629, 259] width 596 height 35
click at [335, 266] on strong "Looking for the perfect gift for creative teams," at bounding box center [629, 259] width 596 height 35
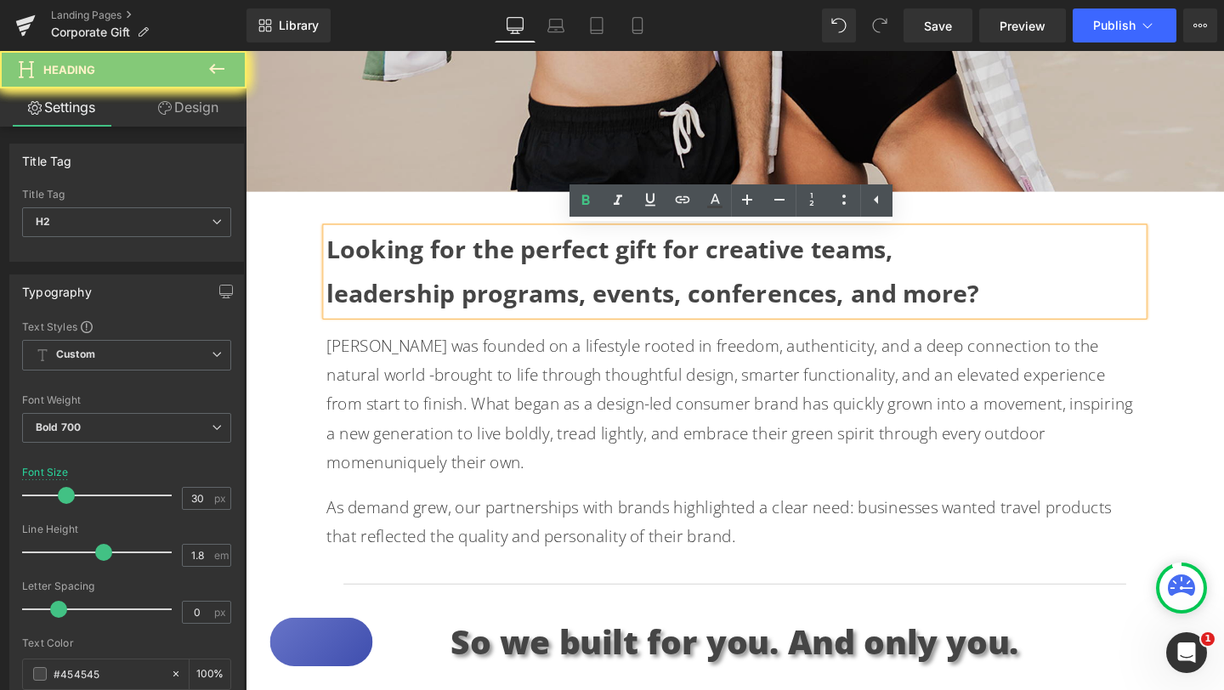
click at [193, 111] on link "Design" at bounding box center [188, 107] width 123 height 38
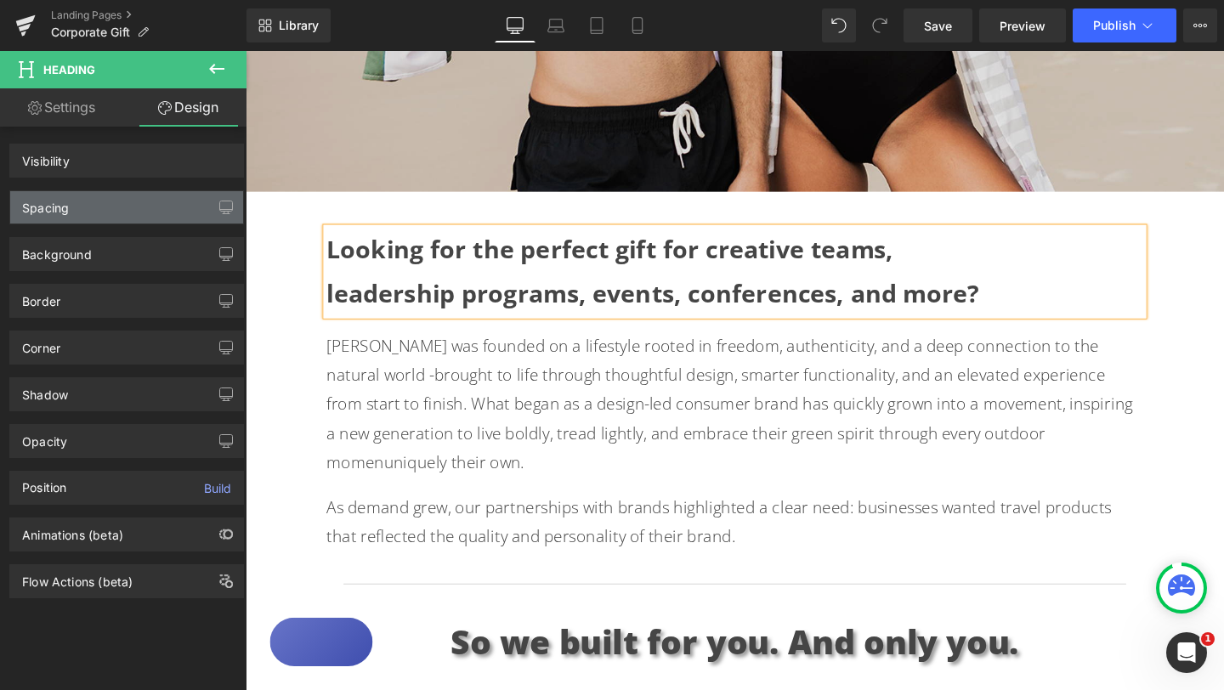
click at [134, 205] on div "Spacing" at bounding box center [126, 207] width 233 height 32
click at [88, 210] on div "Spacing" at bounding box center [126, 207] width 233 height 32
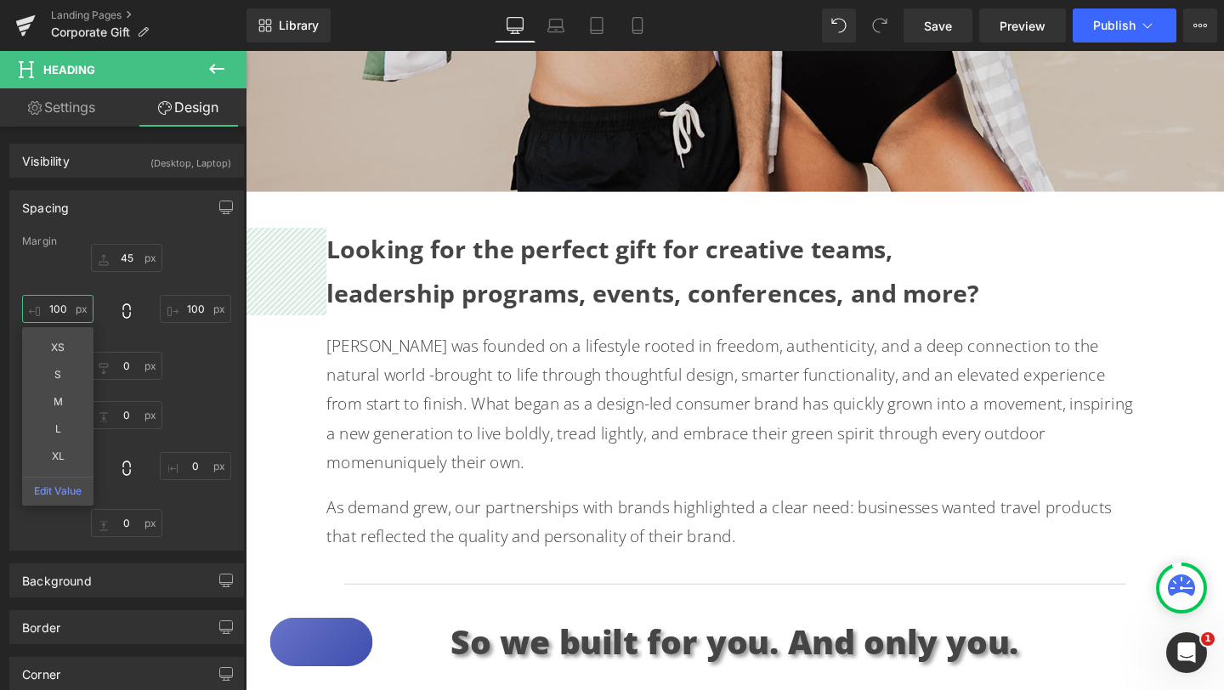
click at [59, 309] on input "100" at bounding box center [57, 309] width 71 height 28
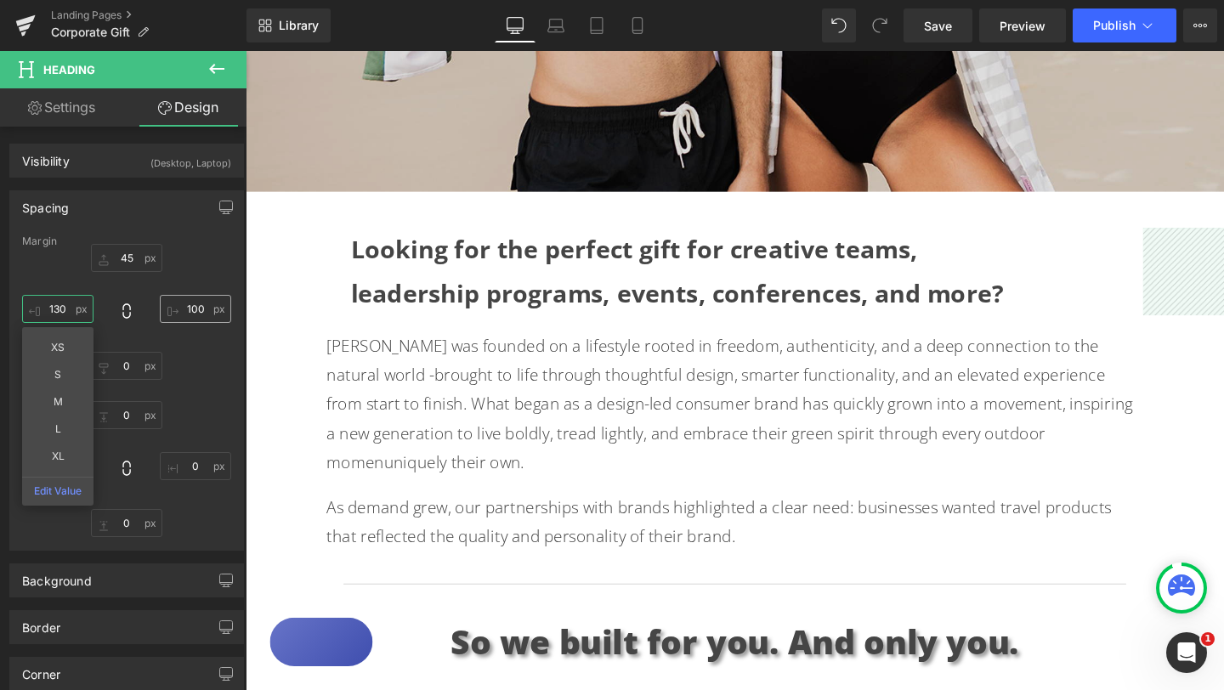
type input "130"
click at [191, 310] on input "100" at bounding box center [195, 309] width 71 height 28
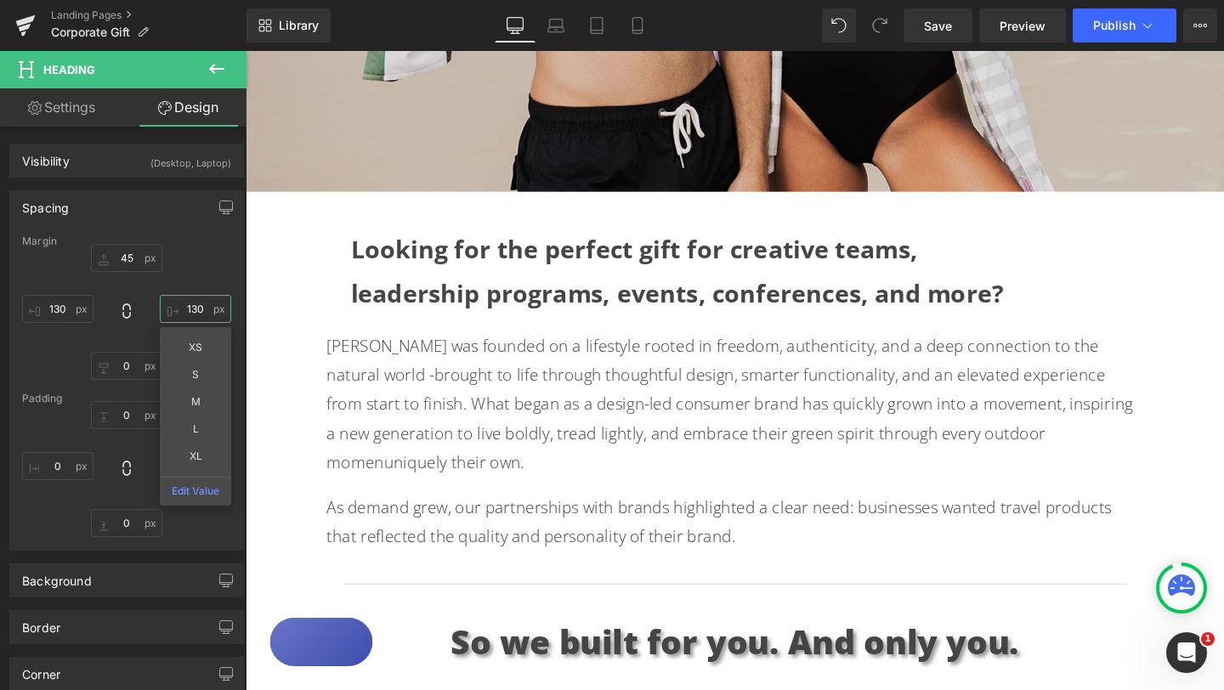
type input "130"
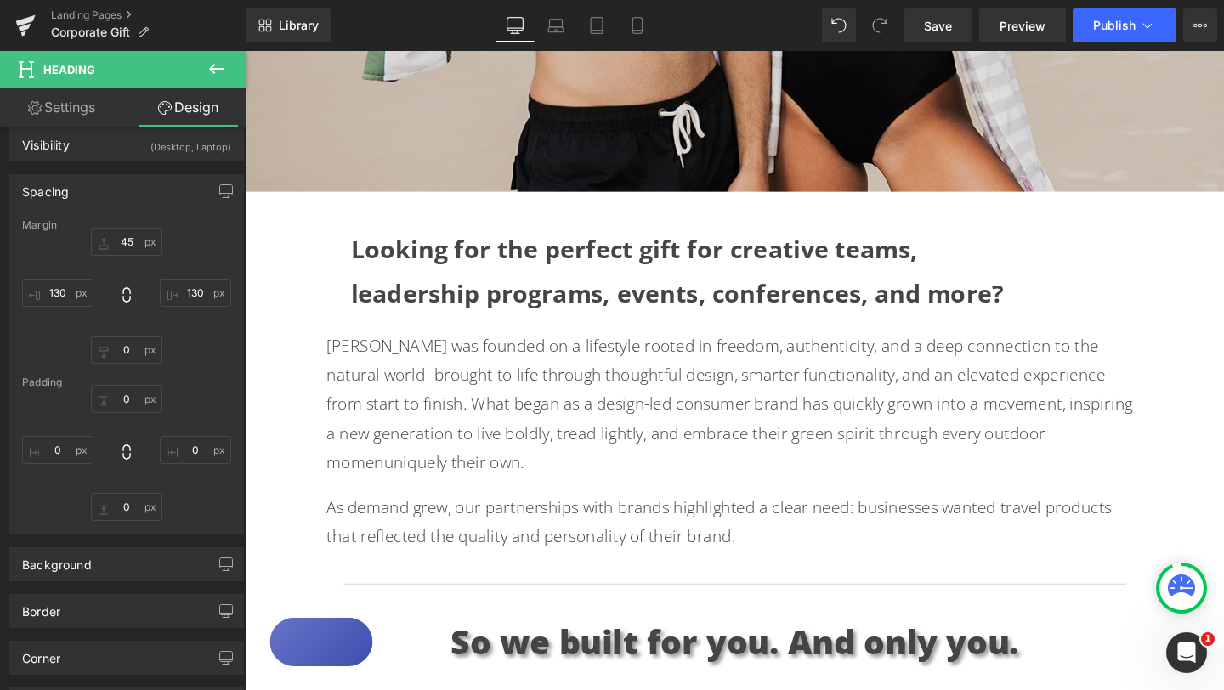
scroll to position [23, 0]
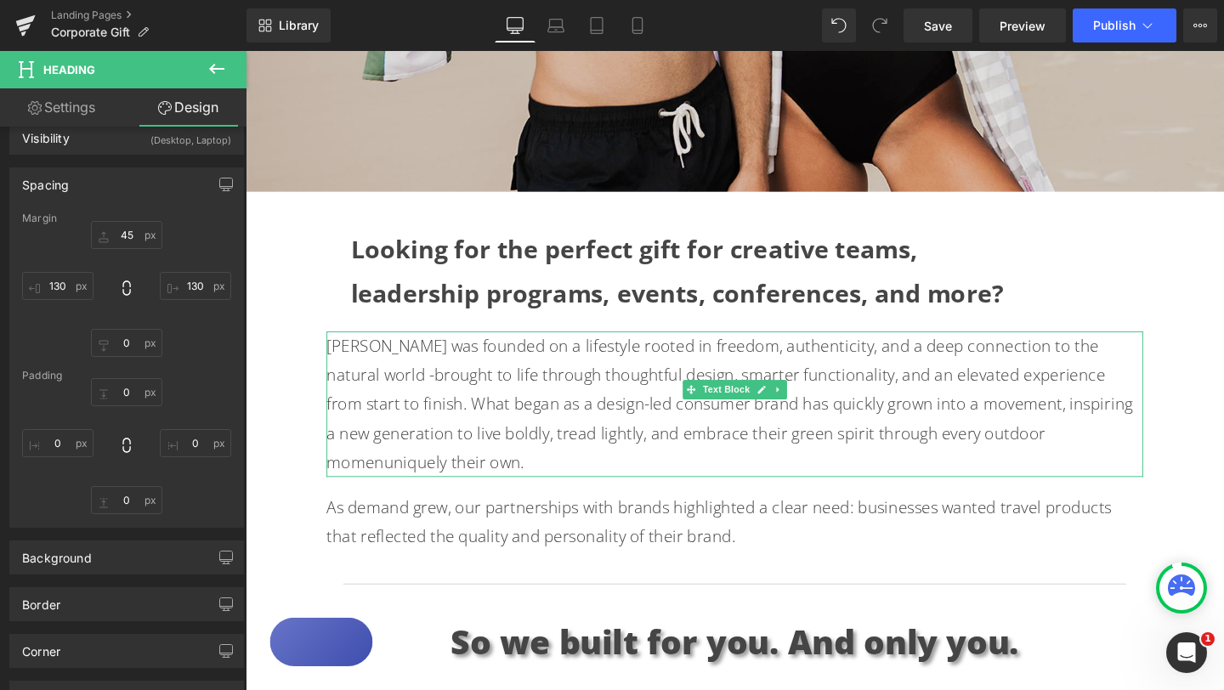
click at [336, 364] on p "[PERSON_NAME] was founded on a lifestyle rooted in freedom, authenticity, and a…" at bounding box center [760, 422] width 858 height 153
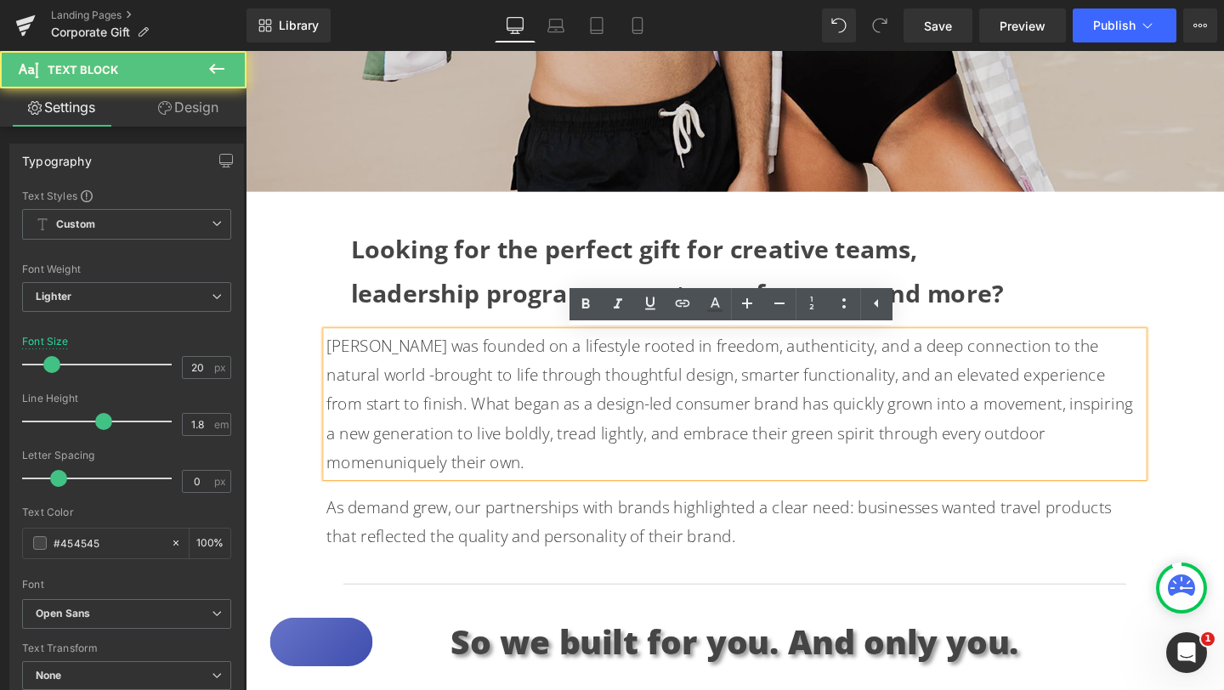
click at [334, 364] on p "[PERSON_NAME] was founded on a lifestyle rooted in freedom, authenticity, and a…" at bounding box center [760, 422] width 858 height 153
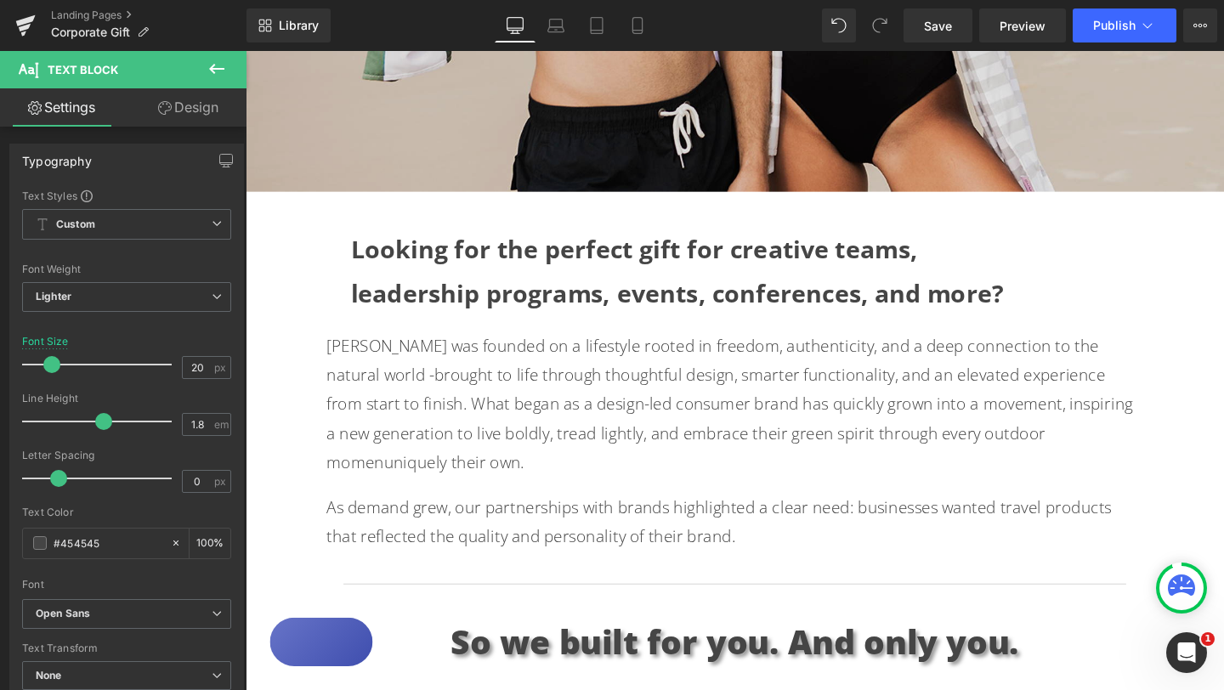
click at [192, 117] on link "Design" at bounding box center [188, 107] width 123 height 38
click at [0, 0] on div "Spacing" at bounding box center [0, 0] width 0 height 0
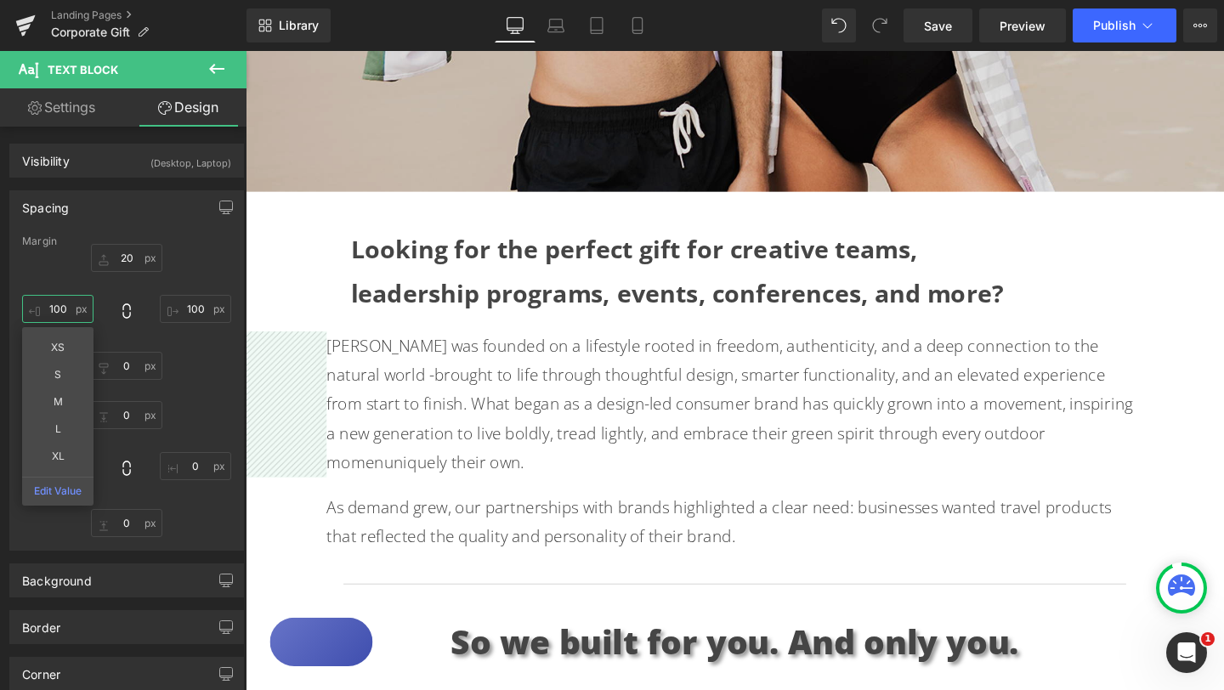
click at [59, 307] on input "100" at bounding box center [57, 309] width 71 height 28
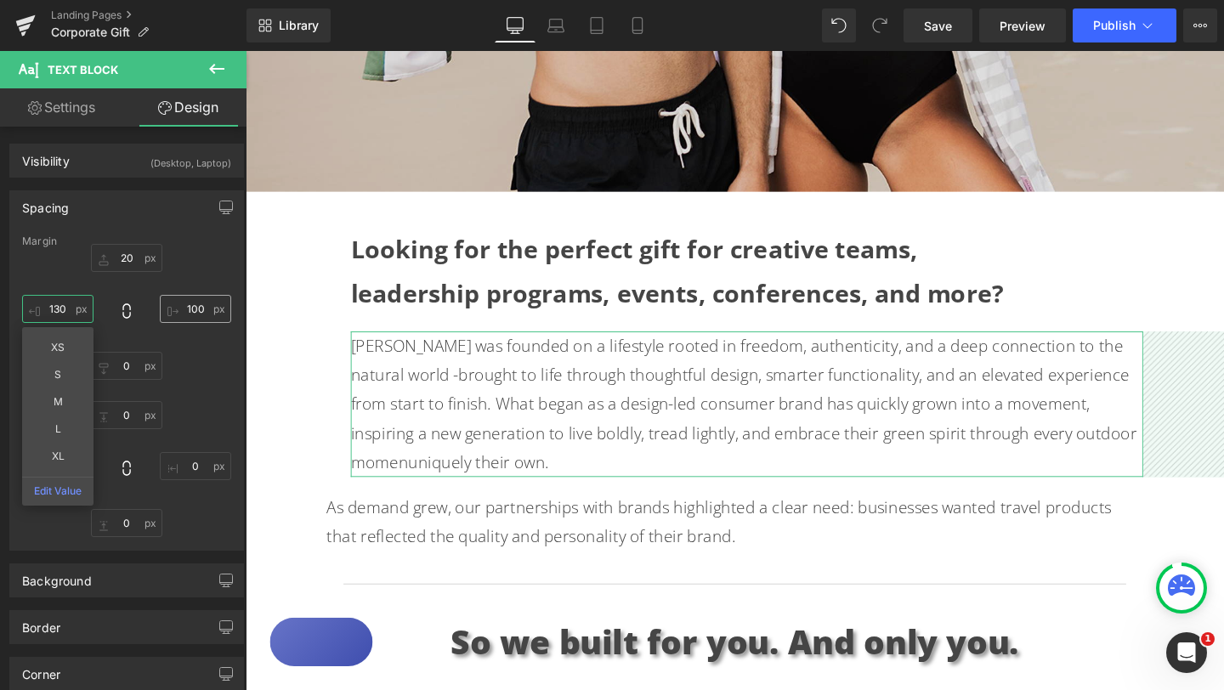
type input "130"
click at [185, 308] on input "100" at bounding box center [195, 309] width 71 height 28
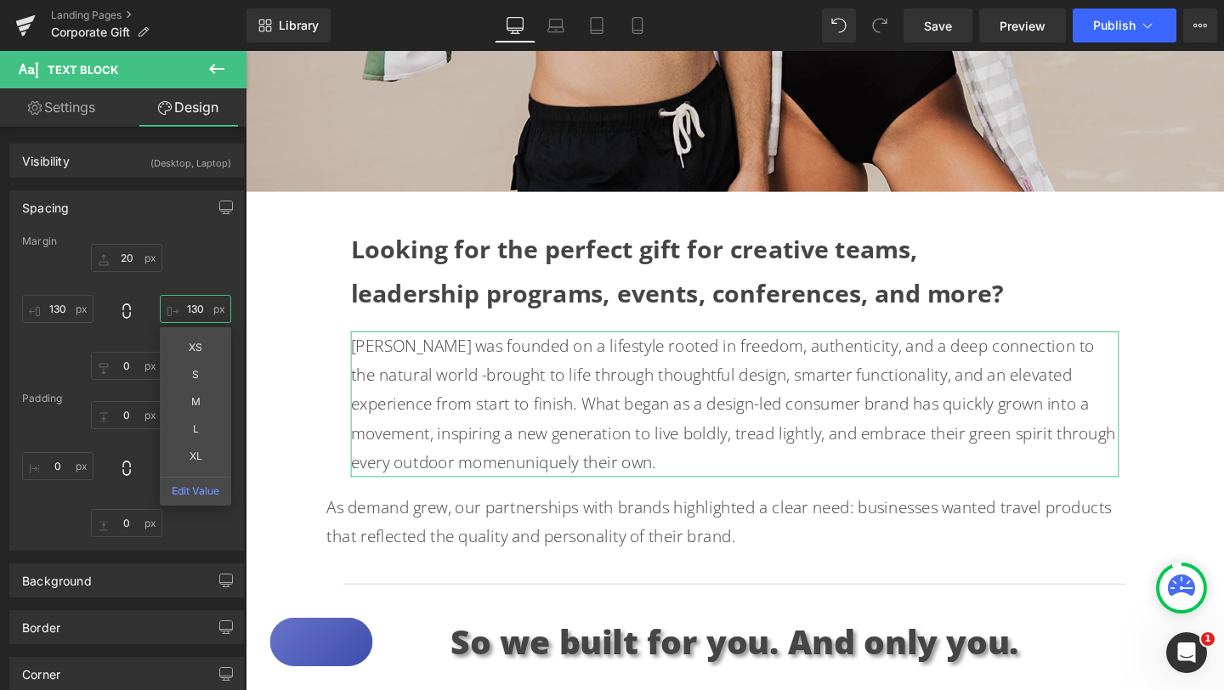
type input "130"
click at [235, 284] on div "Margin 20px 20 130 130 XS S M L XL Edit Value 0px 0 130 130 [GEOGRAPHIC_DATA] 0…" at bounding box center [126, 392] width 233 height 314
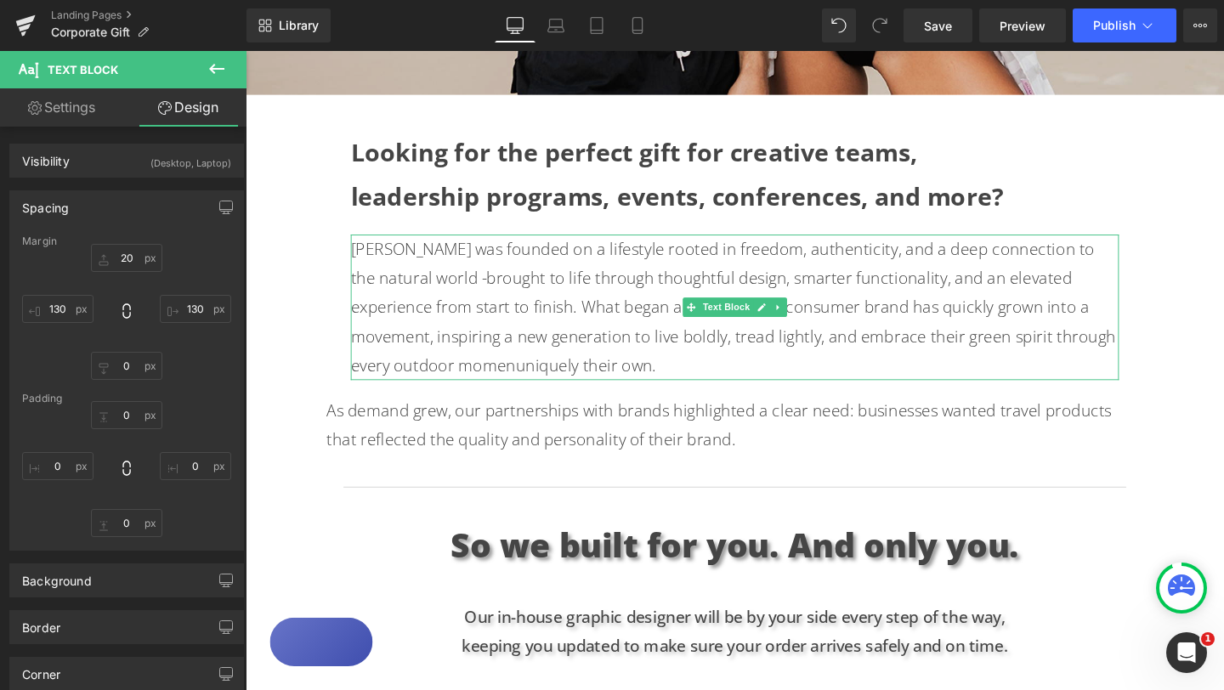
scroll to position [780, 0]
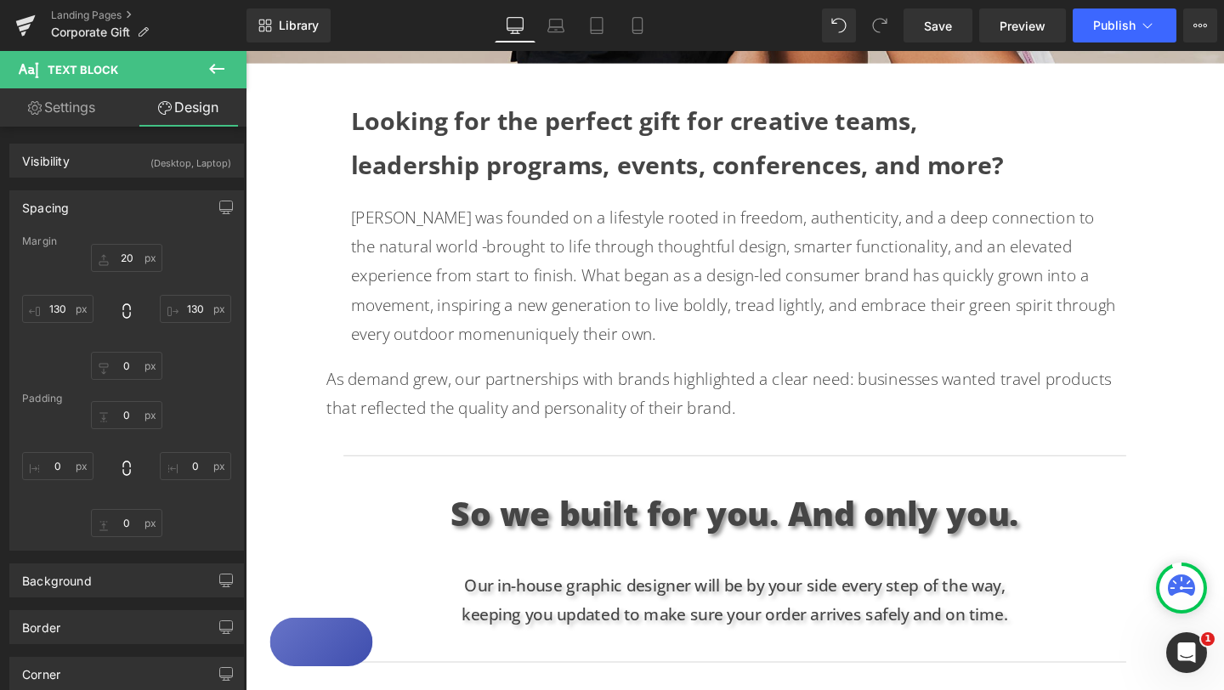
click at [335, 399] on p "As demand grew, our partnerships with brands highlighted a clear need: business…" at bounding box center [760, 411] width 858 height 61
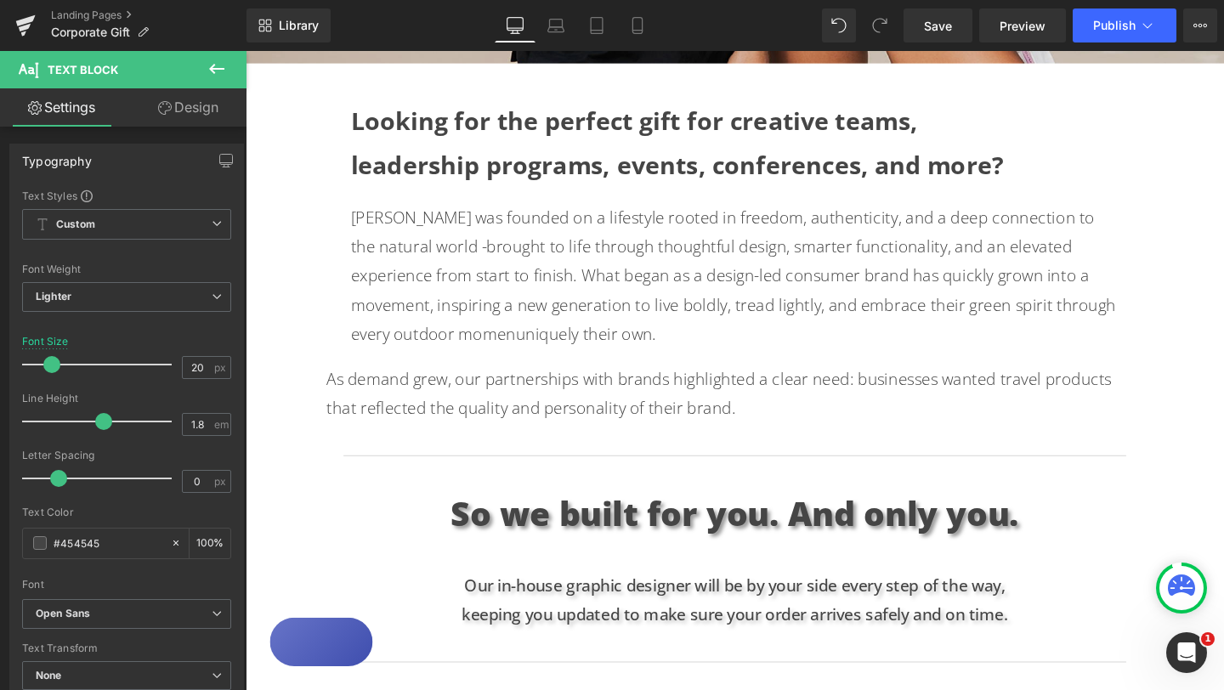
click at [201, 116] on link "Design" at bounding box center [188, 107] width 123 height 38
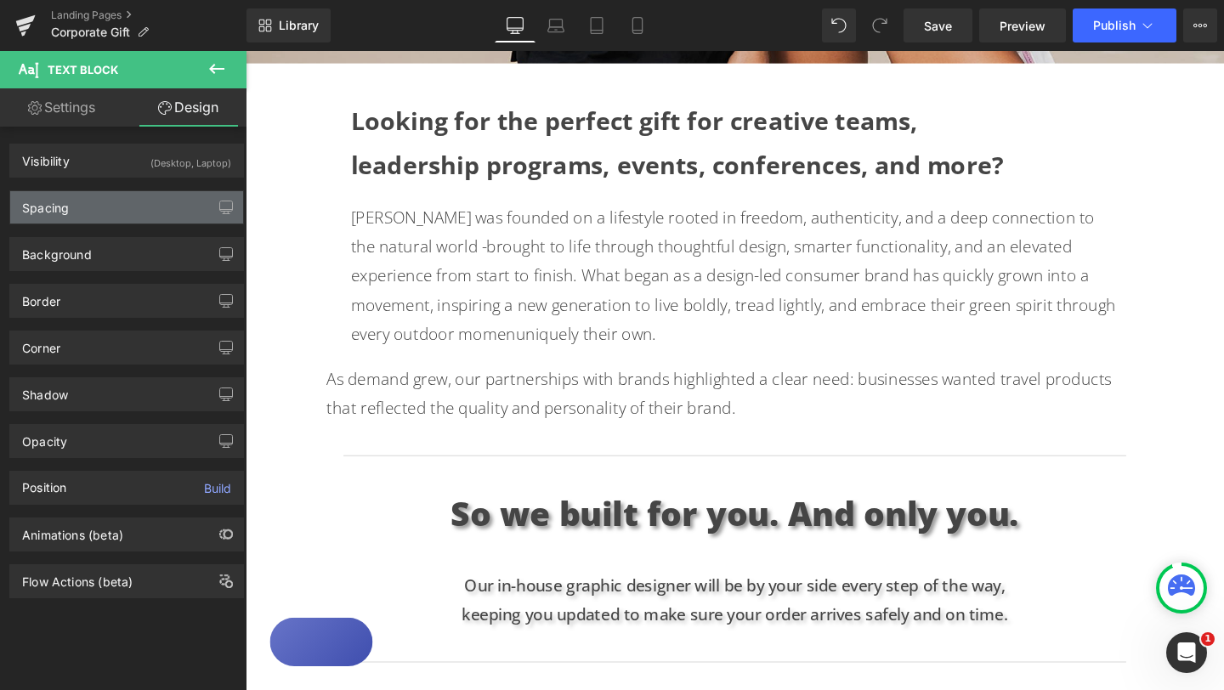
click at [122, 207] on div "Spacing" at bounding box center [126, 207] width 233 height 32
type input "20"
type input "100"
type input "0"
type input "100"
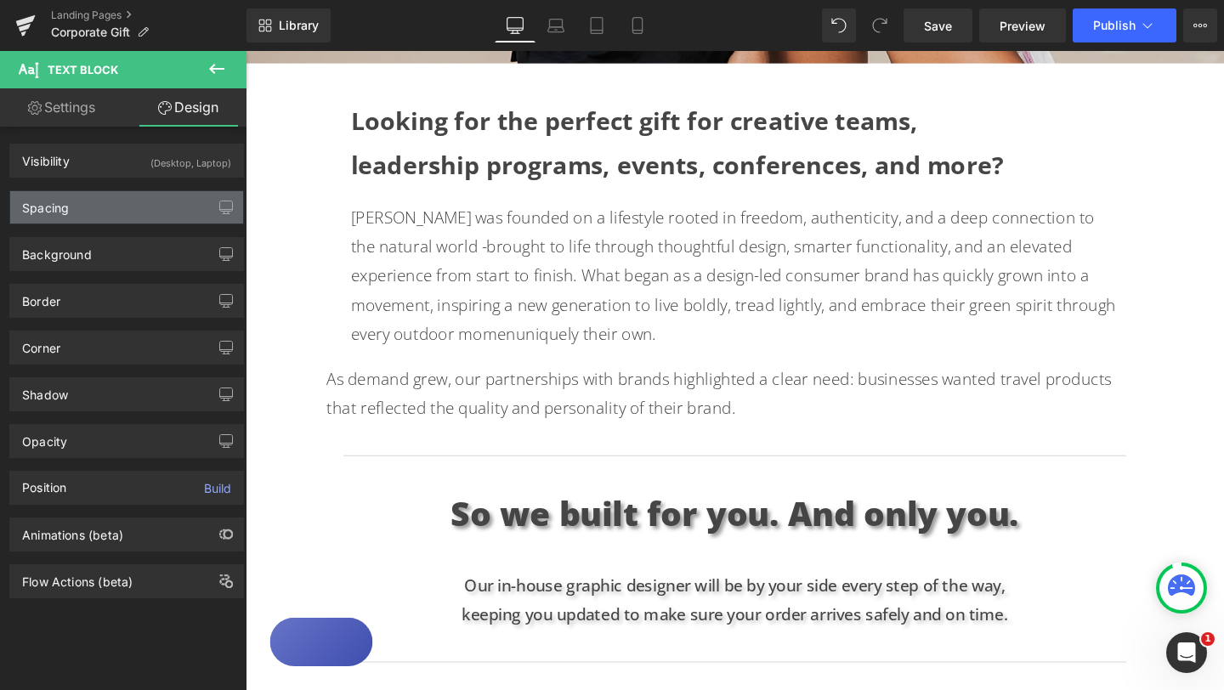
type input "0"
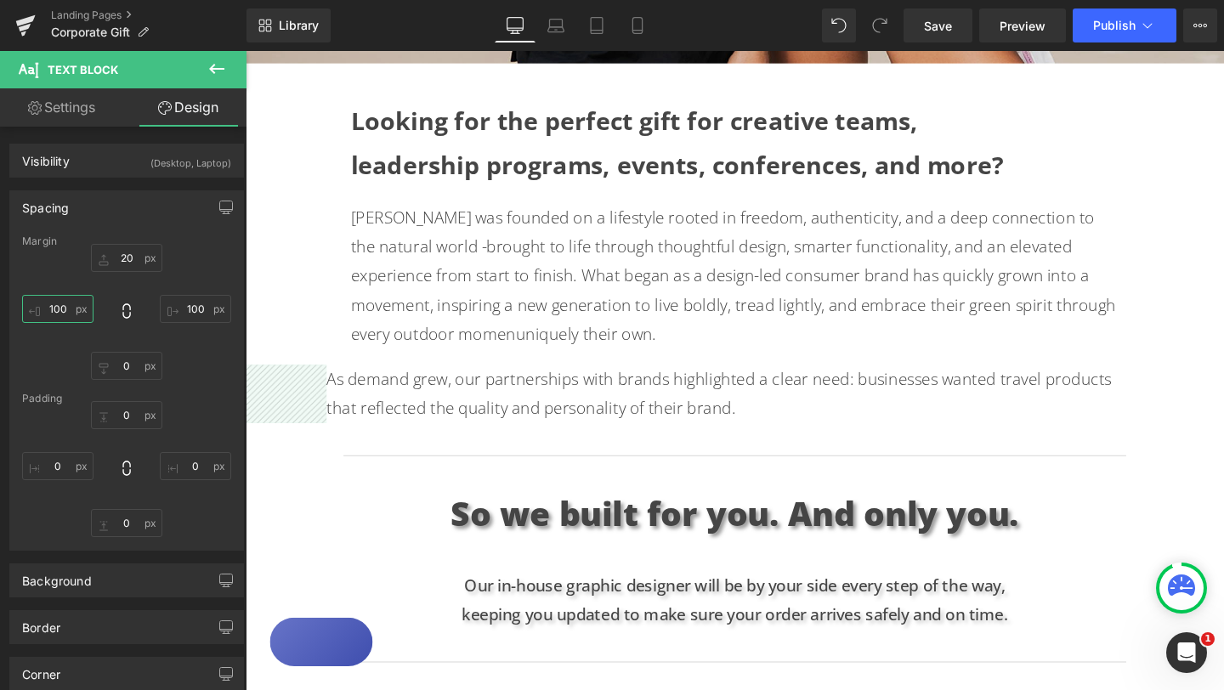
click at [54, 308] on input "100" at bounding box center [57, 309] width 71 height 28
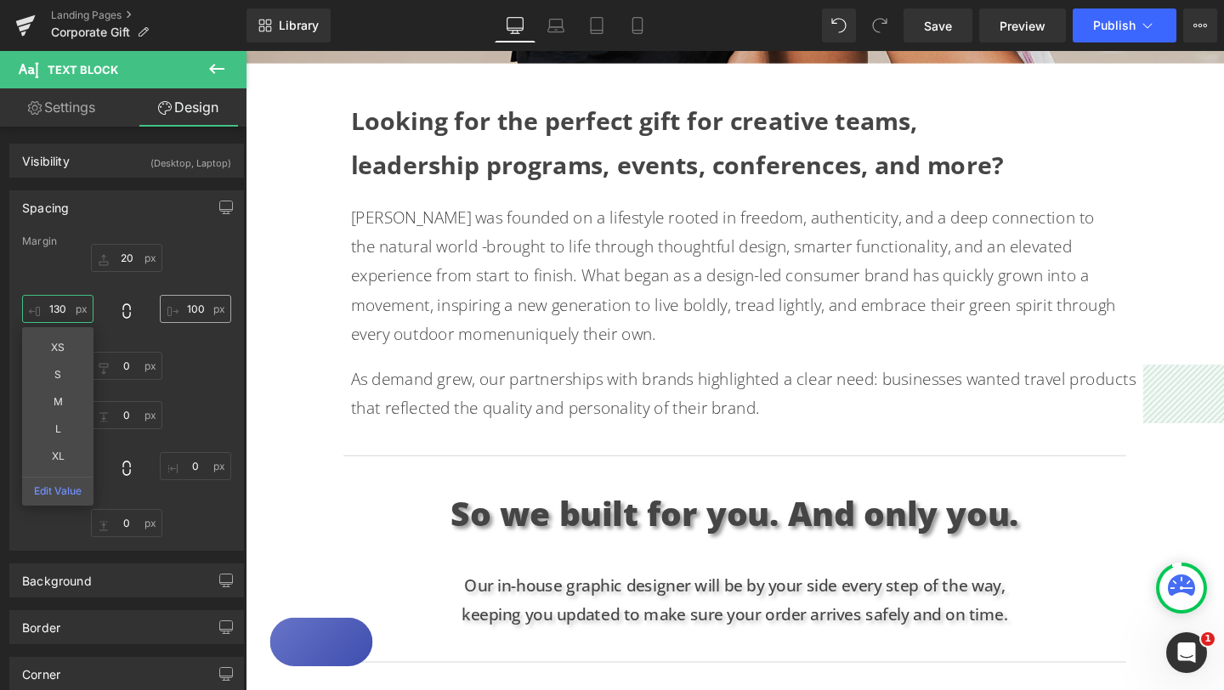
type input "130"
click at [189, 309] on input "100" at bounding box center [195, 309] width 71 height 28
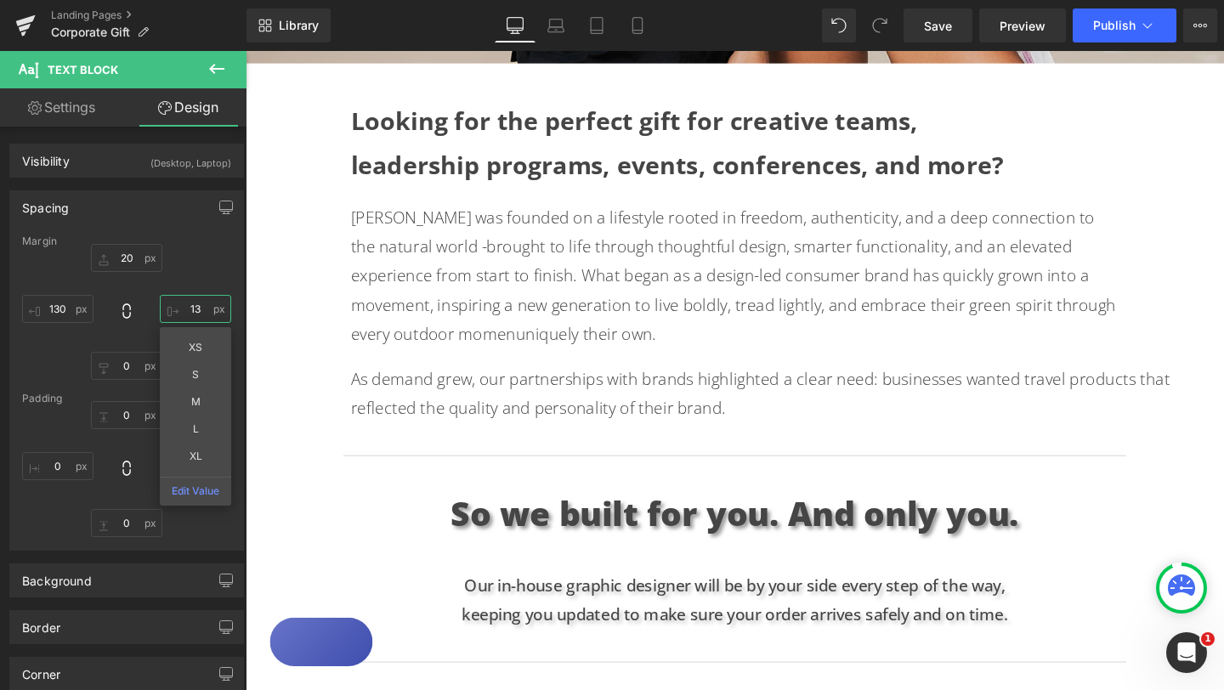
type input "130"
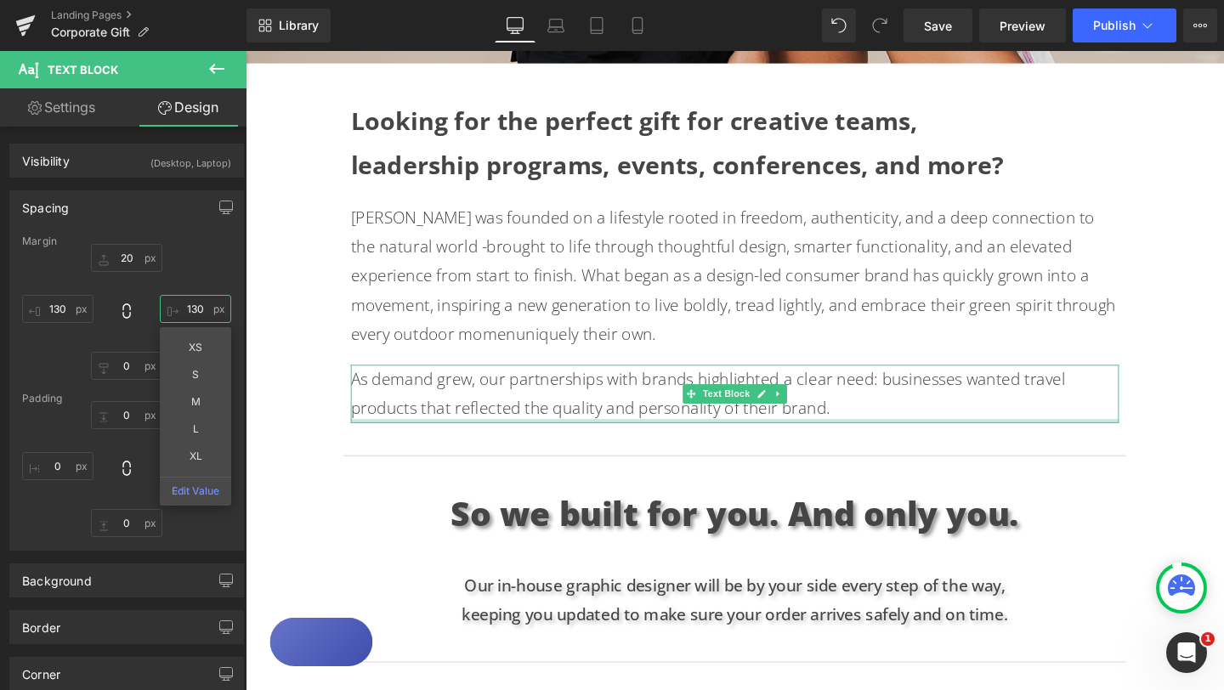
click at [914, 440] on div at bounding box center [759, 440] width 807 height 4
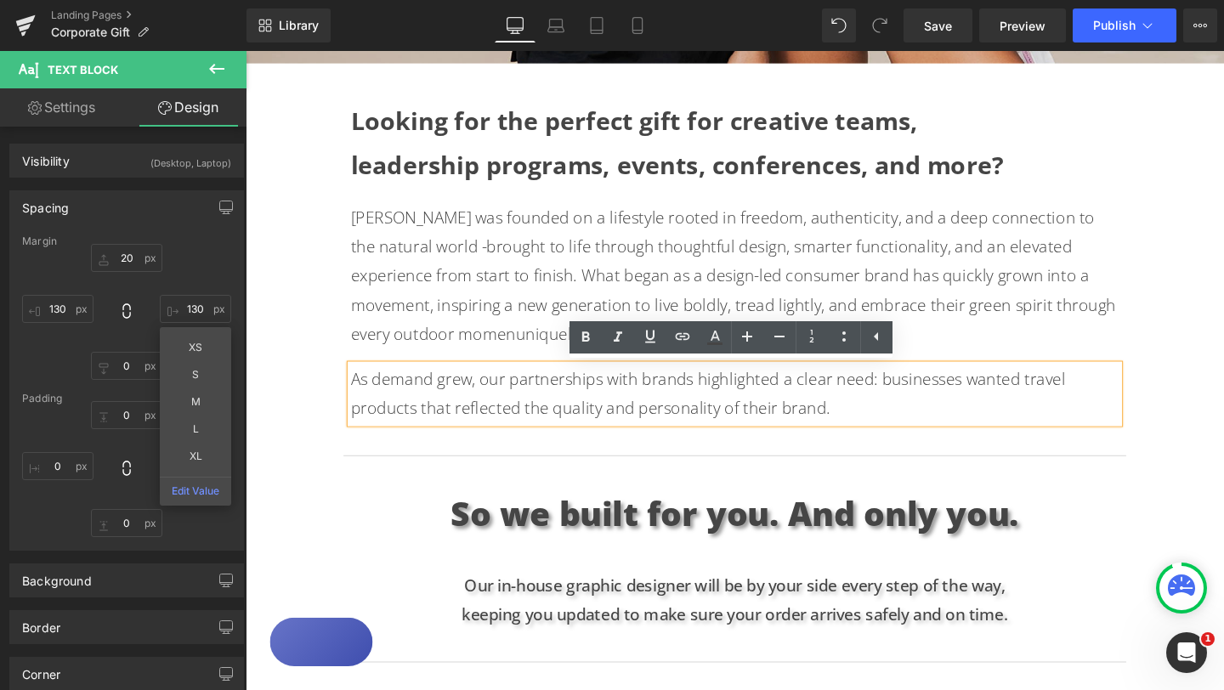
click at [425, 350] on p "[PERSON_NAME] was founded on a lifestyle rooted in freedom, authenticity, and a…" at bounding box center [759, 287] width 807 height 153
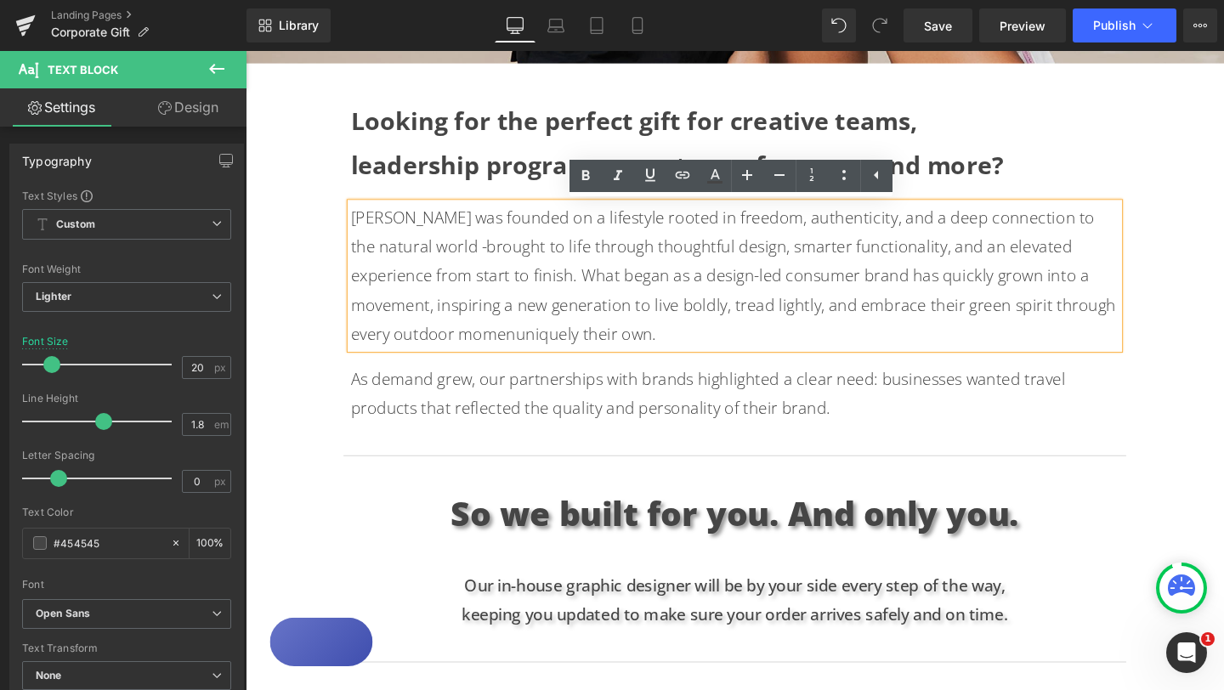
click at [413, 354] on p "[PERSON_NAME] was founded on a lifestyle rooted in freedom, authenticity, and a…" at bounding box center [759, 287] width 807 height 153
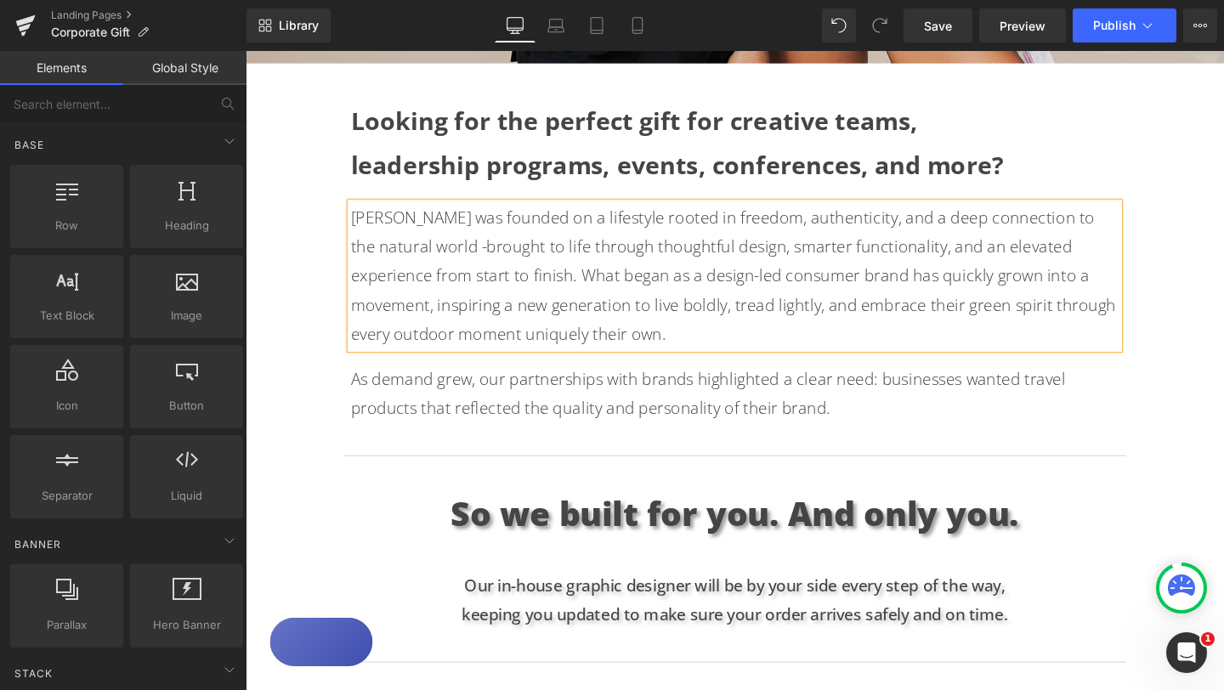
click at [1194, 436] on div "Text Block Hero Banner Looking for the perfect gift for creative teams, leaders…" at bounding box center [760, 502] width 1028 height 2251
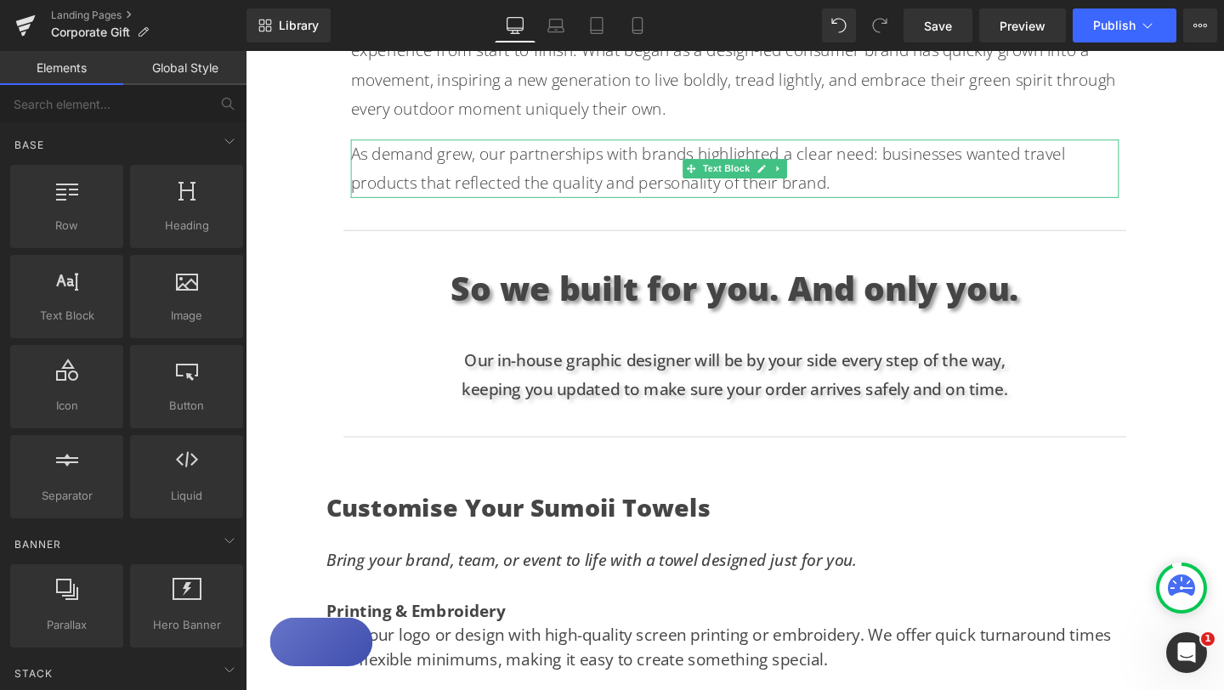
scroll to position [1058, 0]
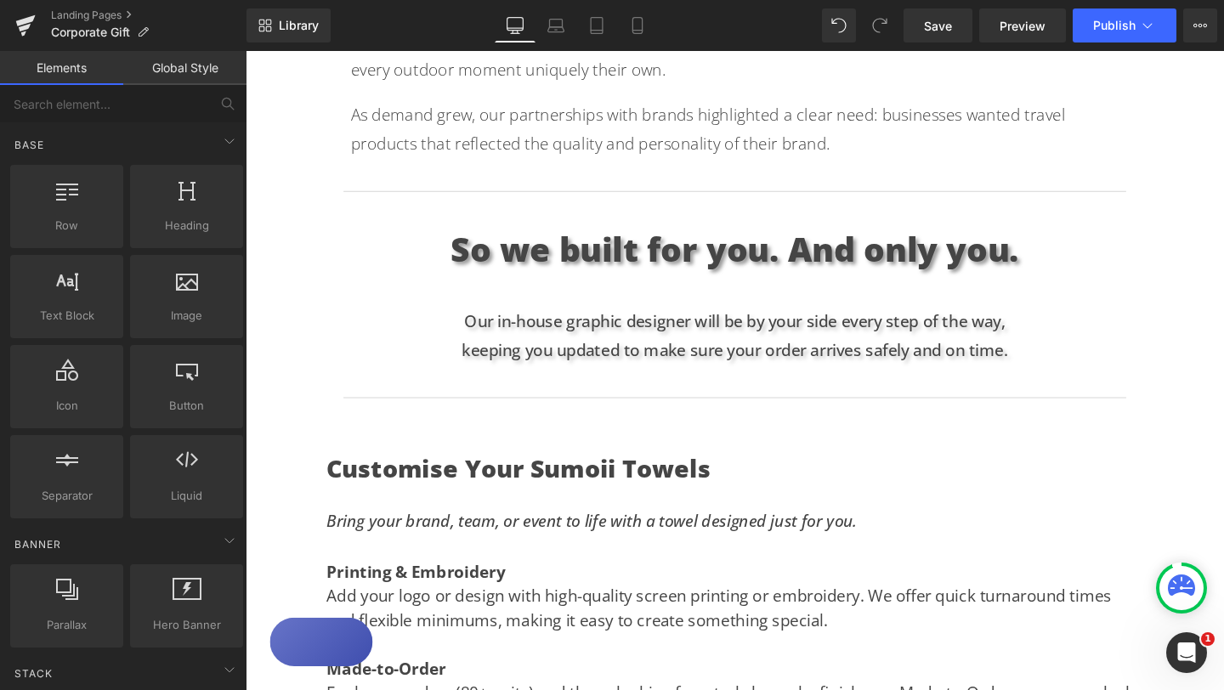
click at [466, 260] on p "So we built for you. And only you." at bounding box center [760, 259] width 858 height 53
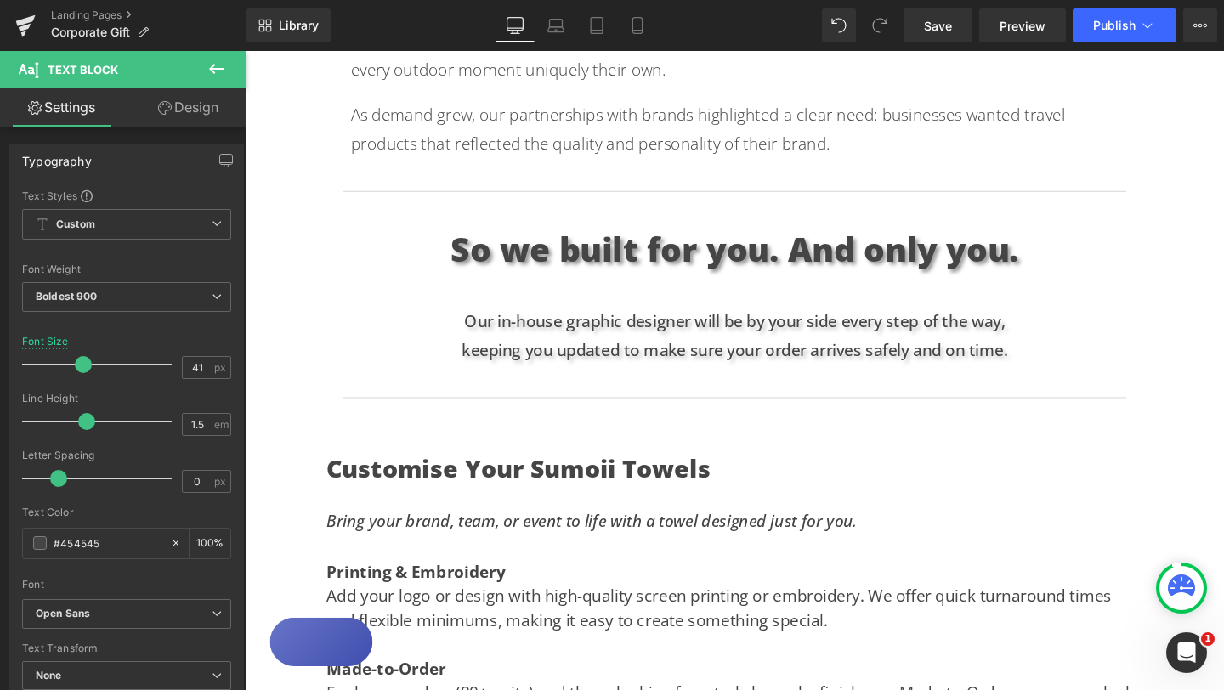
click at [192, 106] on link "Design" at bounding box center [188, 107] width 123 height 38
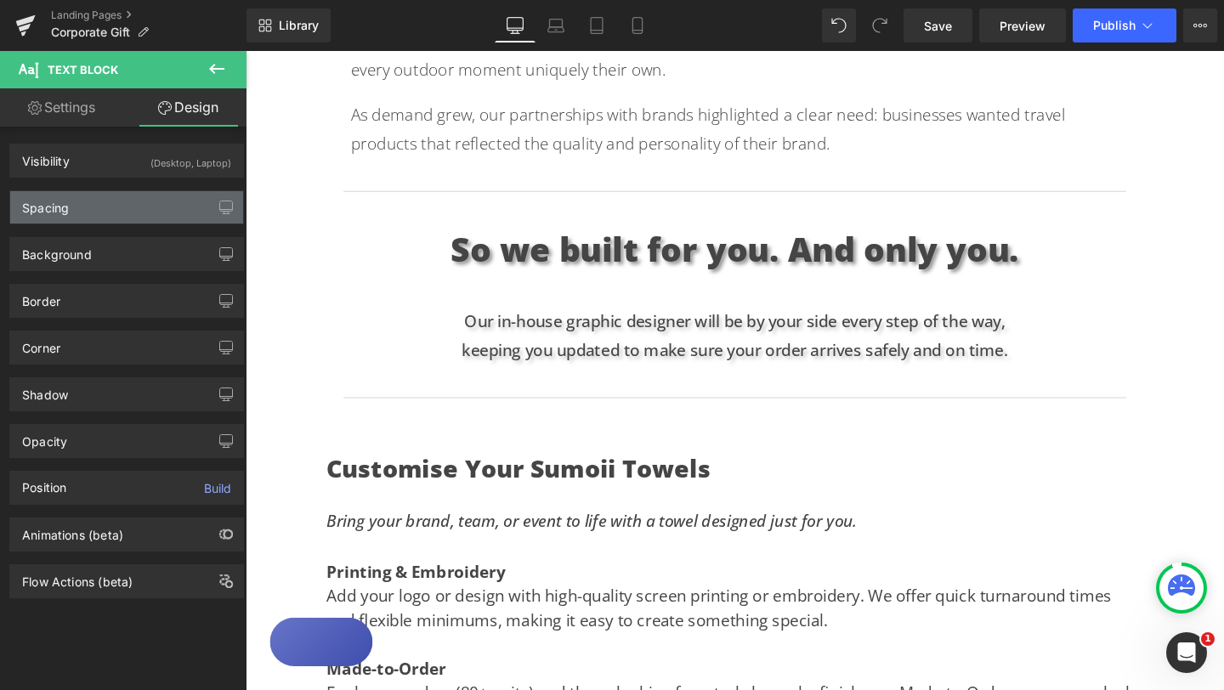
click at [91, 213] on div "Spacing" at bounding box center [126, 207] width 233 height 32
type input "30"
type input "100"
type input "0"
type input "100"
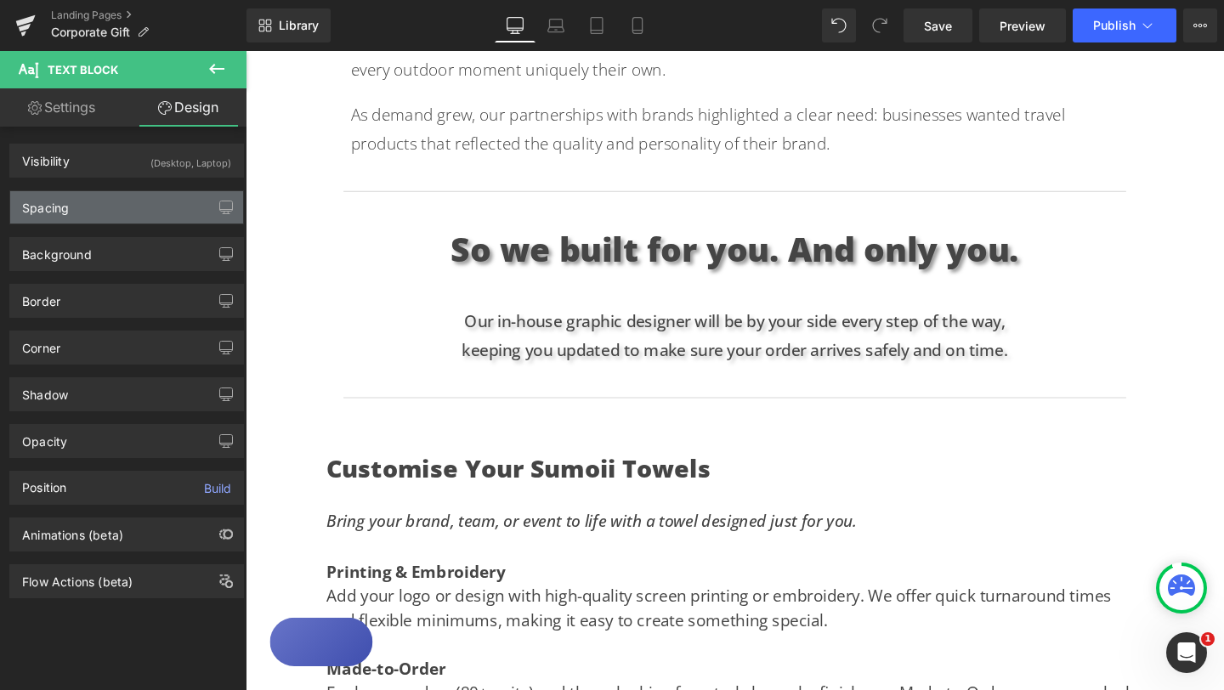
type input "0"
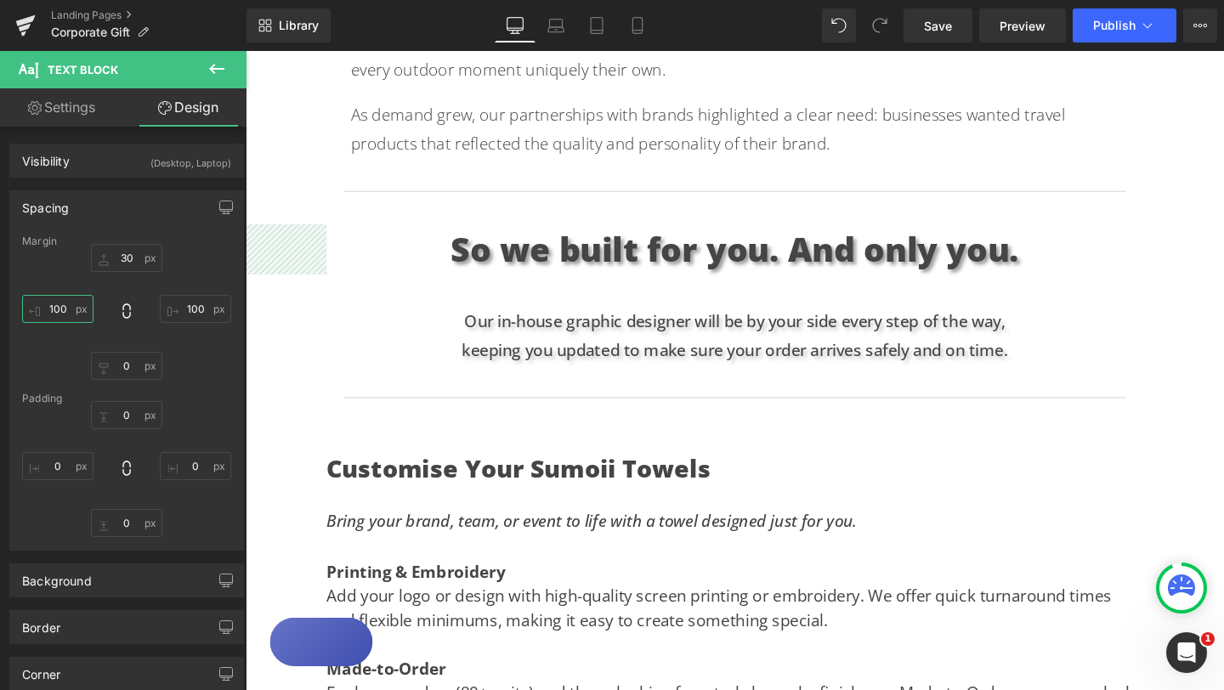
click at [57, 308] on input "100" at bounding box center [57, 309] width 71 height 28
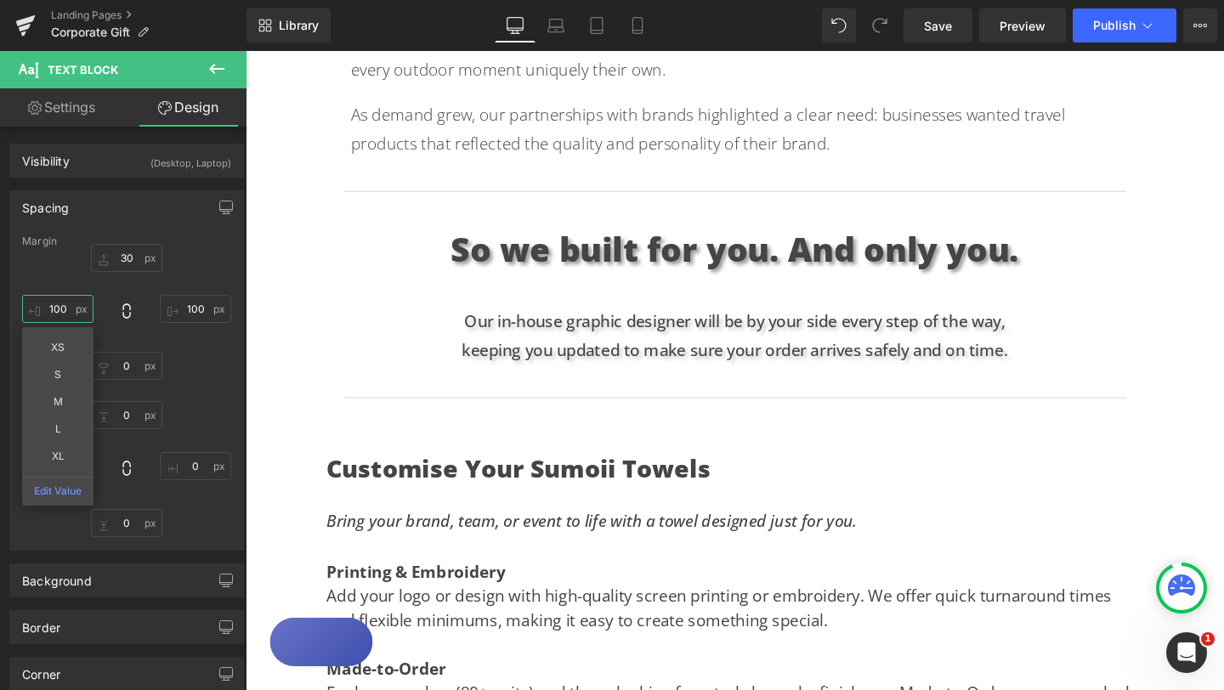
click at [58, 308] on input "100" at bounding box center [57, 309] width 71 height 28
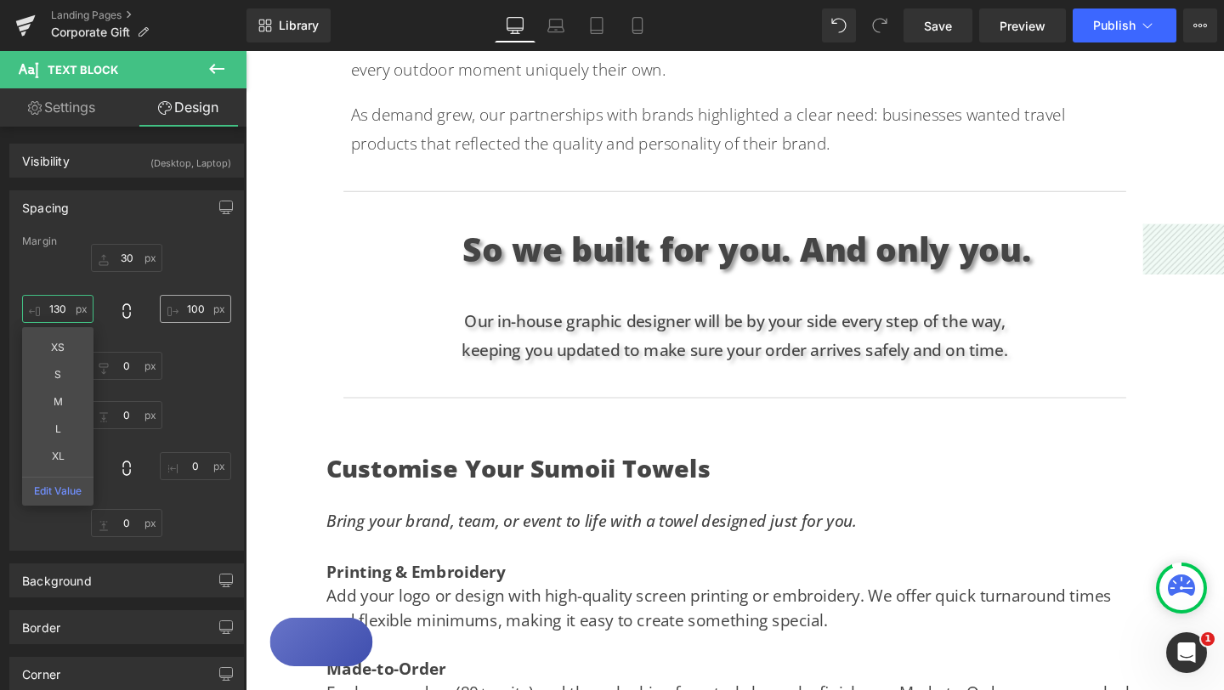
type input "130"
click at [191, 309] on input "100" at bounding box center [195, 309] width 71 height 28
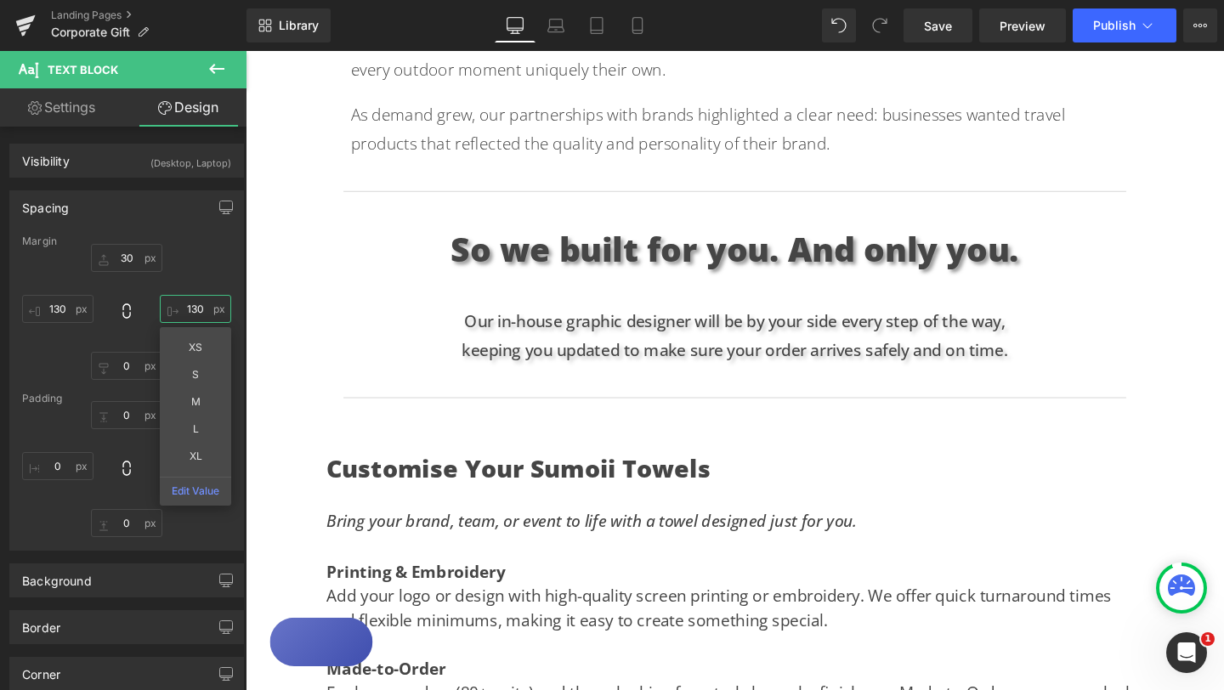
type input "130"
click at [231, 277] on div "Margin 30px 30 130 130 0px 0 130 130 [GEOGRAPHIC_DATA] 0px 0 0px 0 0px 0 0px 0" at bounding box center [126, 392] width 233 height 314
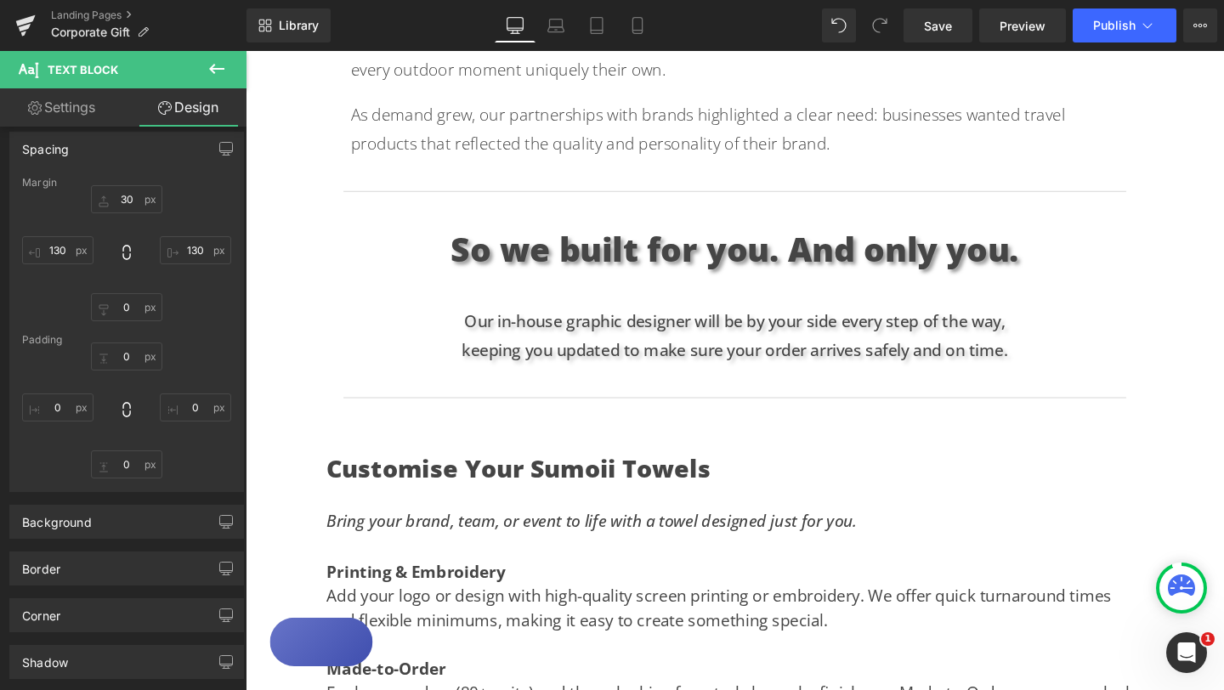
scroll to position [61, 0]
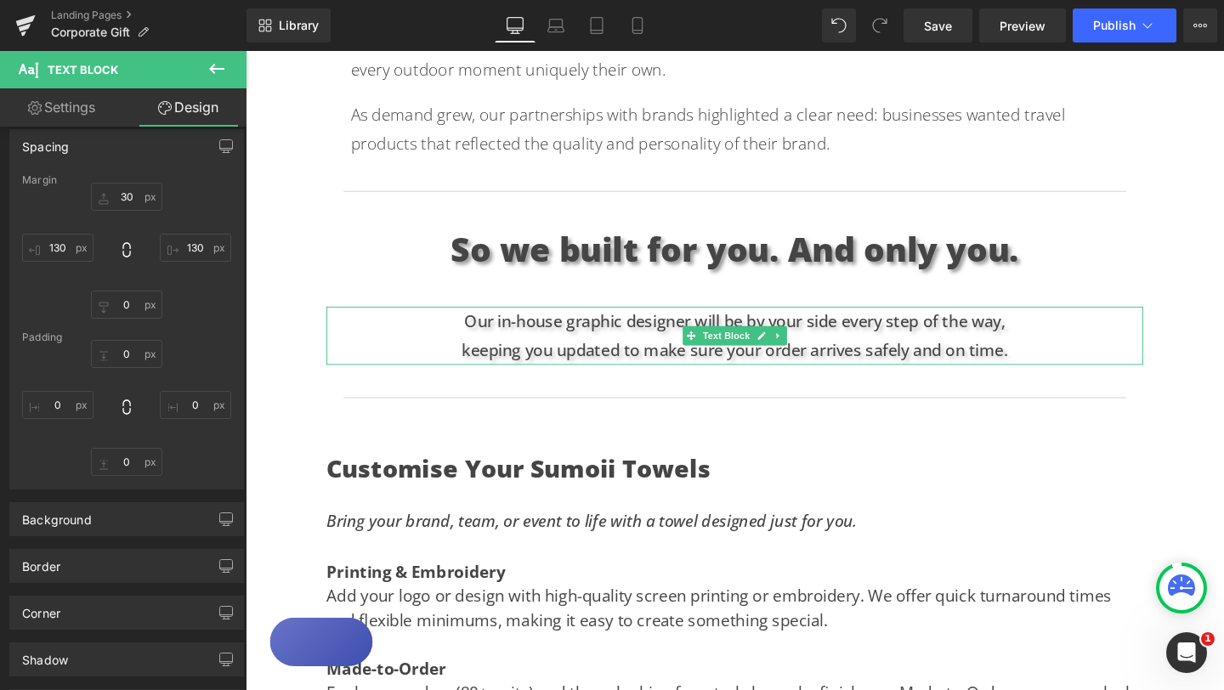
click at [472, 333] on p "Our in-house graphic designer will be by your side every step of the way," at bounding box center [760, 335] width 858 height 31
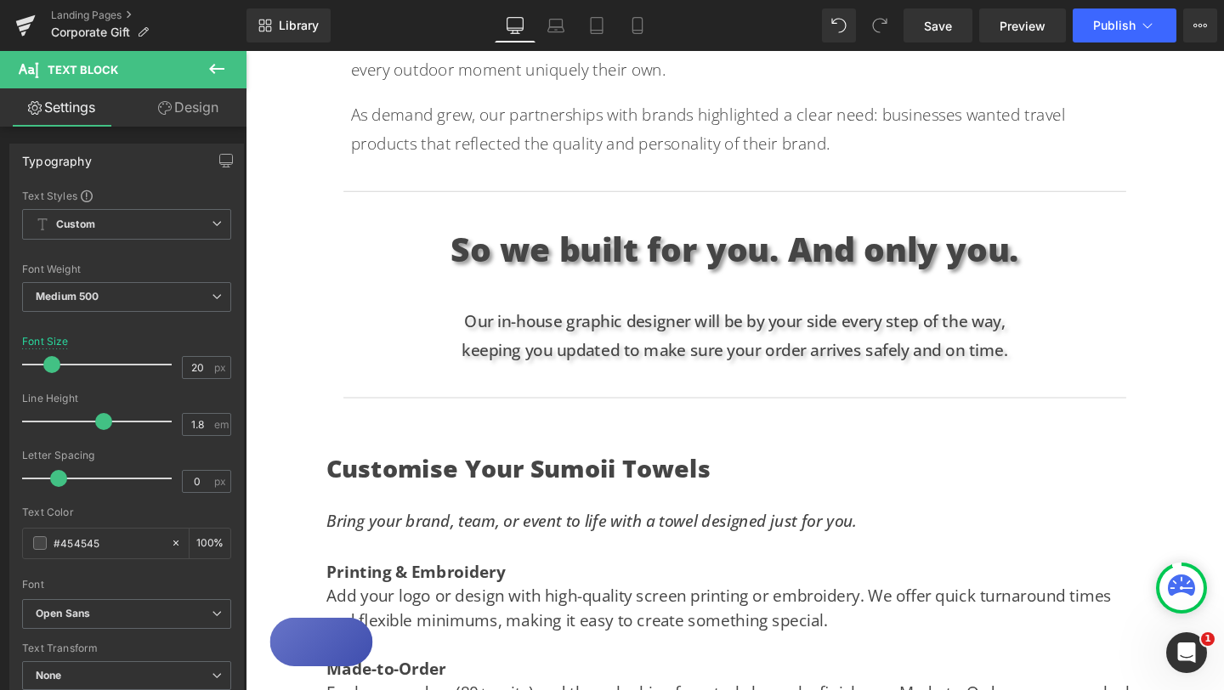
click at [202, 115] on link "Design" at bounding box center [188, 107] width 123 height 38
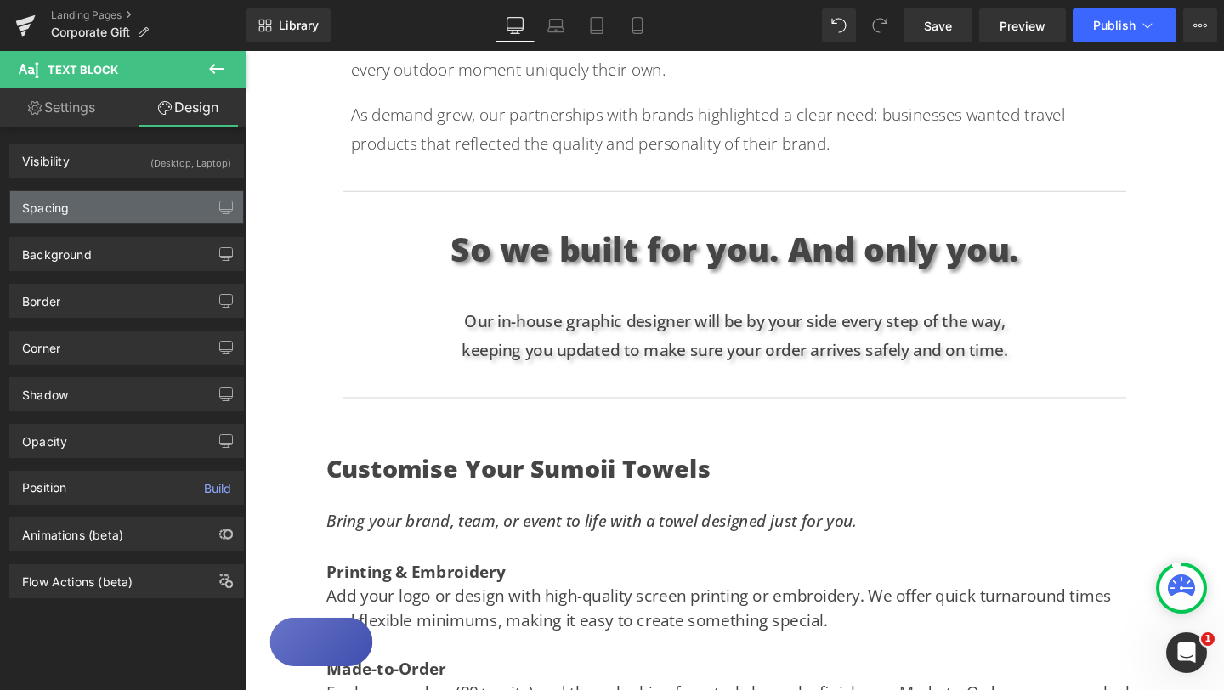
click at [129, 211] on div "Spacing" at bounding box center [126, 207] width 233 height 32
type input "40"
type input "100"
type input "0"
type input "100"
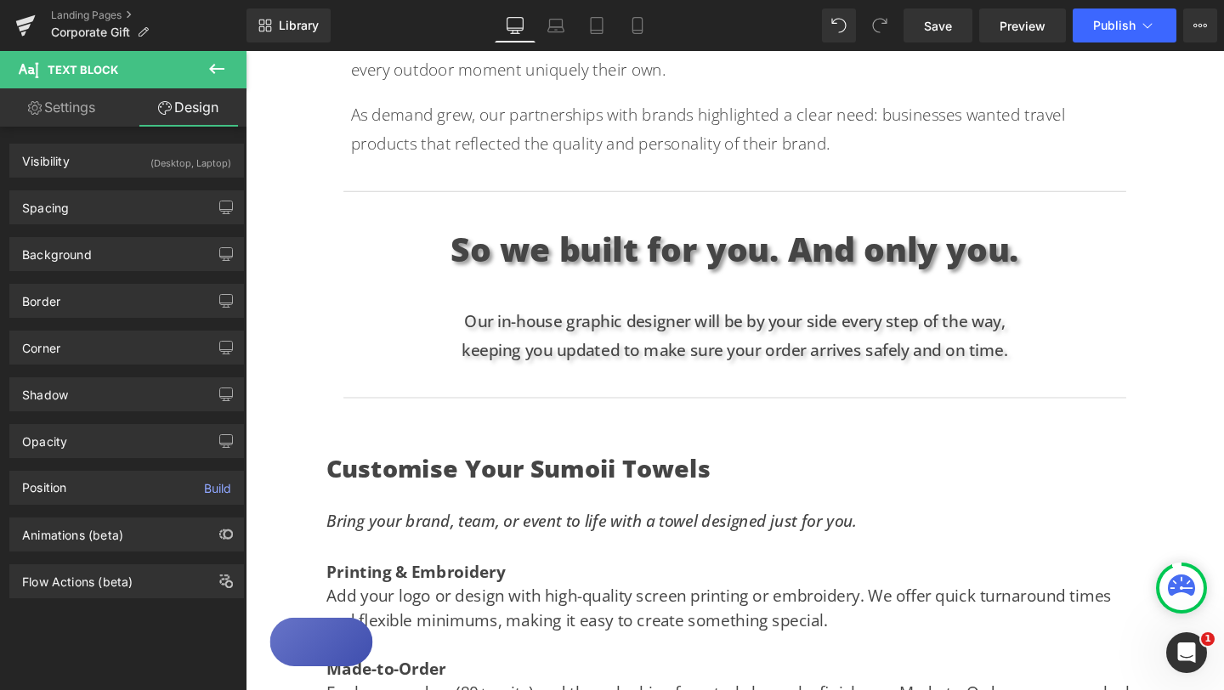
type input "0"
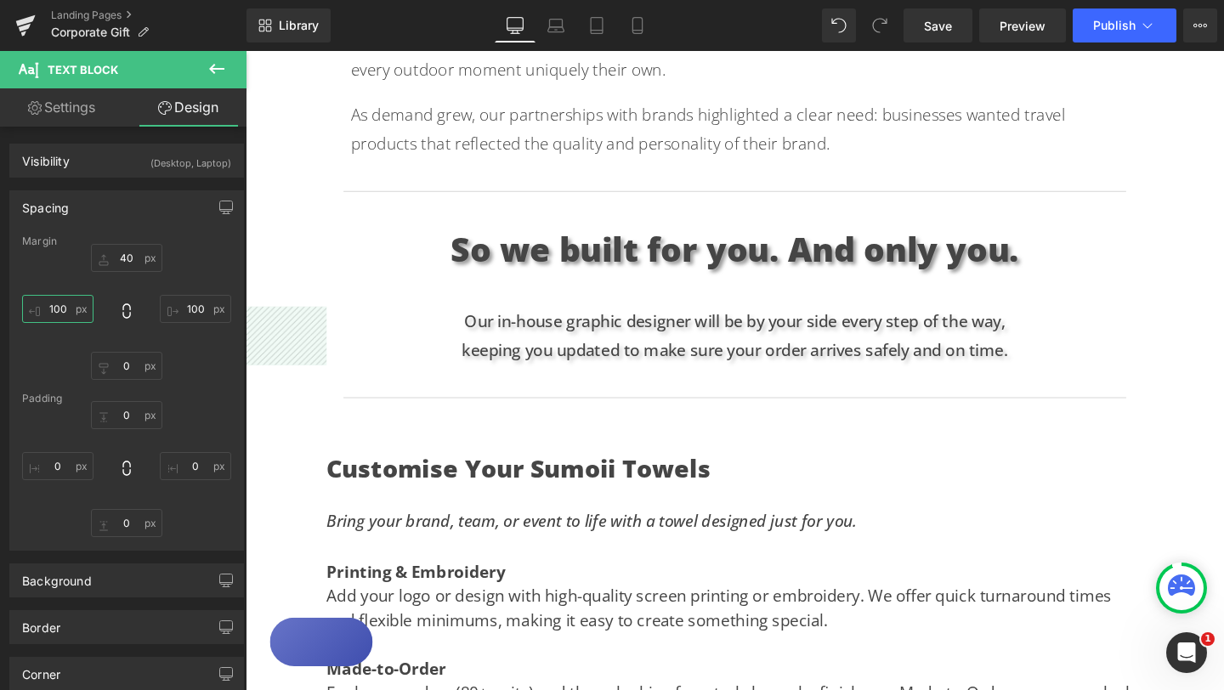
click at [59, 308] on input "100" at bounding box center [57, 309] width 71 height 28
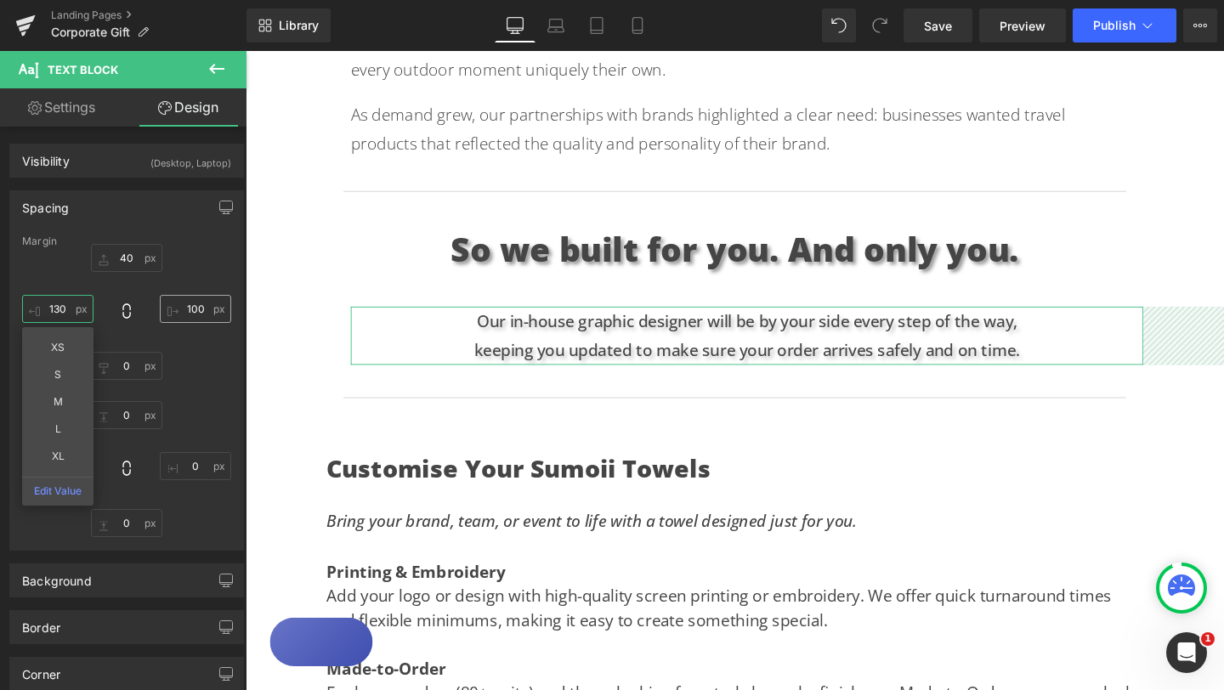
type input "130"
click at [187, 309] on input "100" at bounding box center [195, 309] width 71 height 28
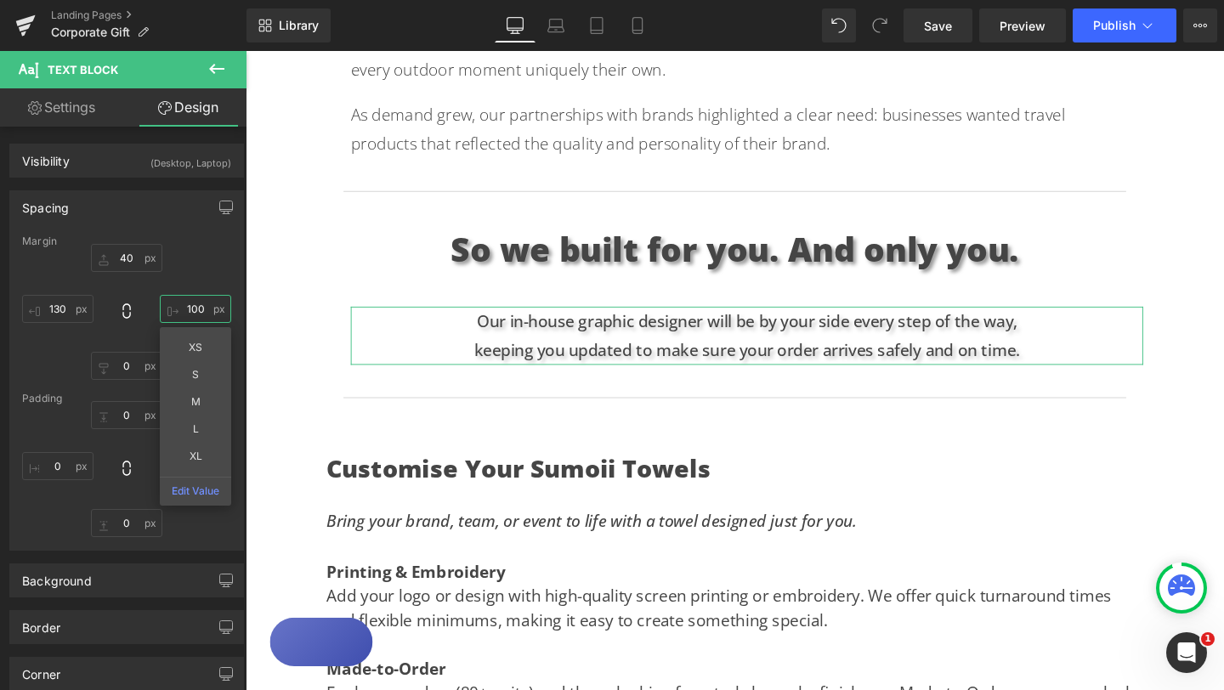
click at [187, 309] on input "100" at bounding box center [195, 309] width 71 height 28
type input "130"
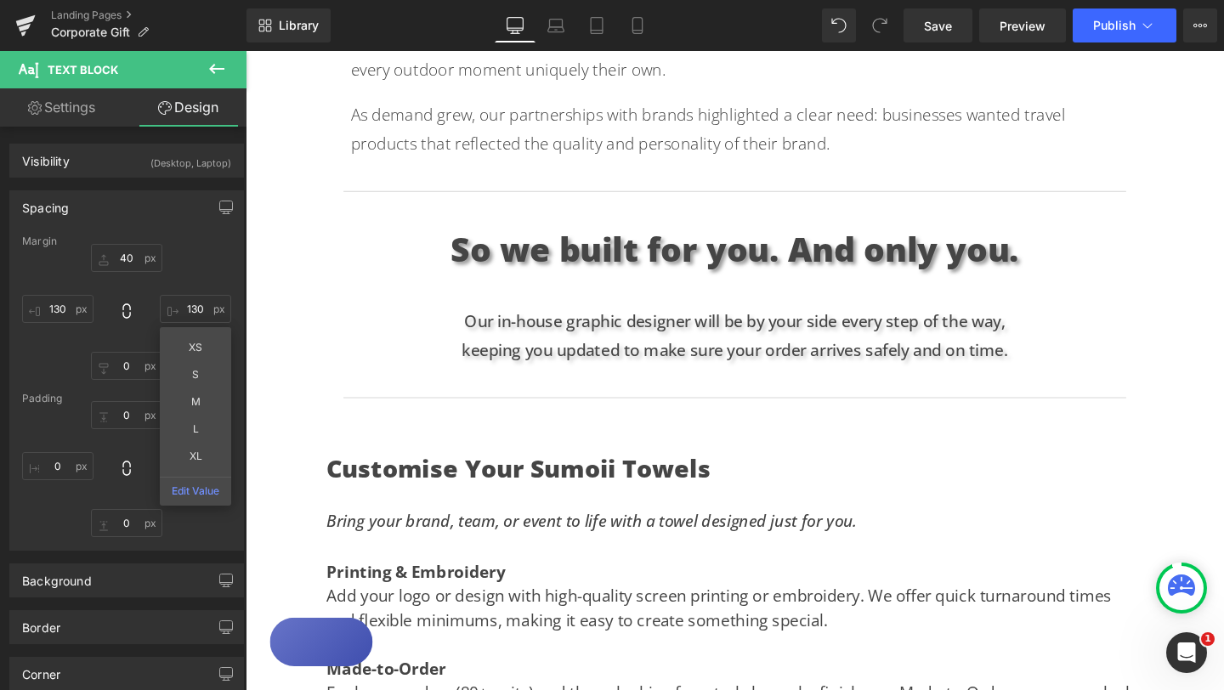
click at [1201, 461] on div "Text Block Hero Banner Looking for the perfect gift for creative teams, leaders…" at bounding box center [760, 224] width 1028 height 2251
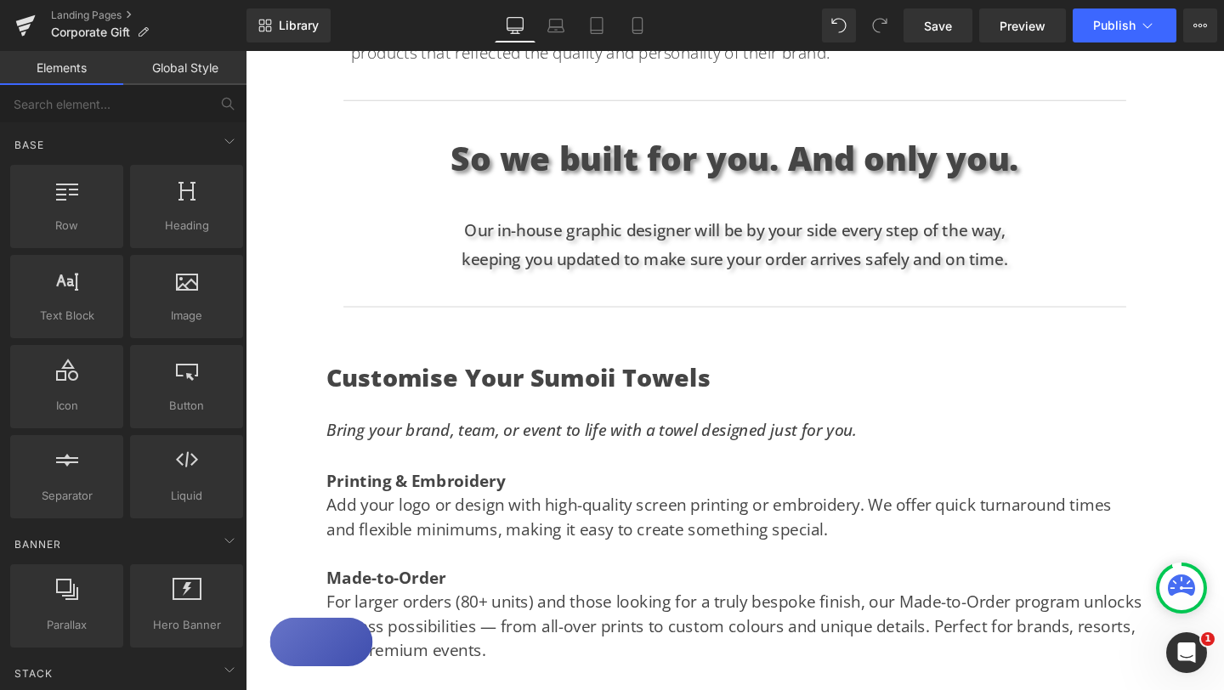
scroll to position [1158, 0]
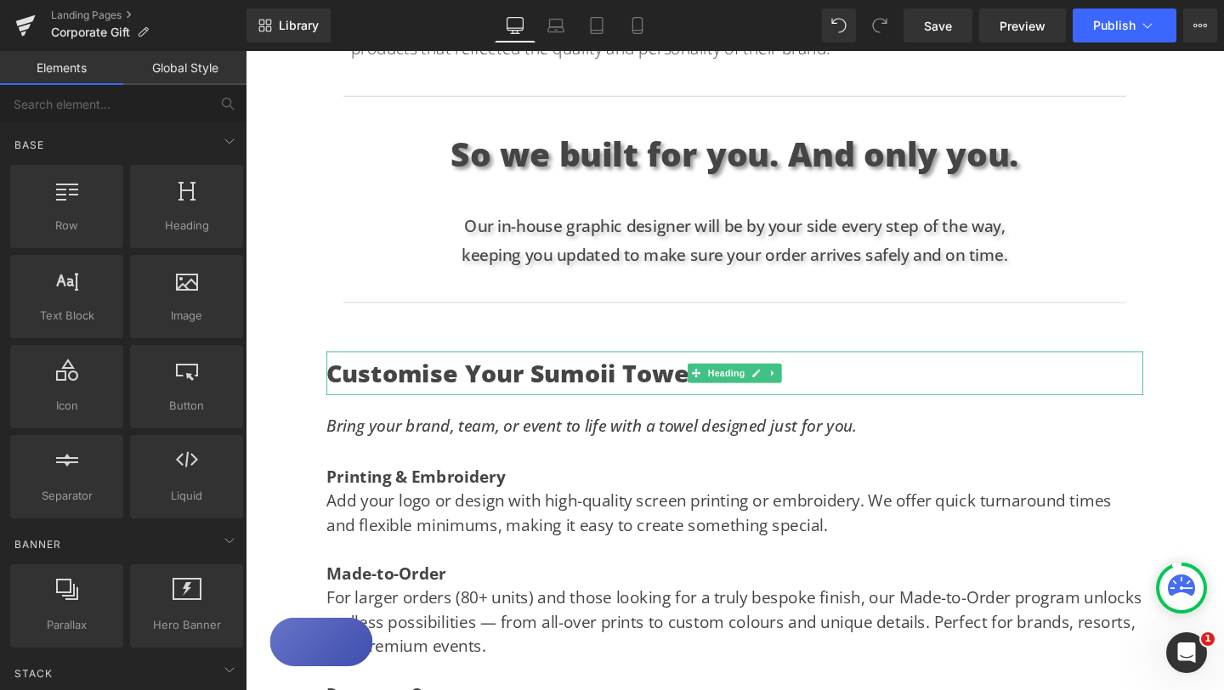
click at [338, 389] on h3 "Customise Your Sumoii Towels" at bounding box center [760, 390] width 858 height 46
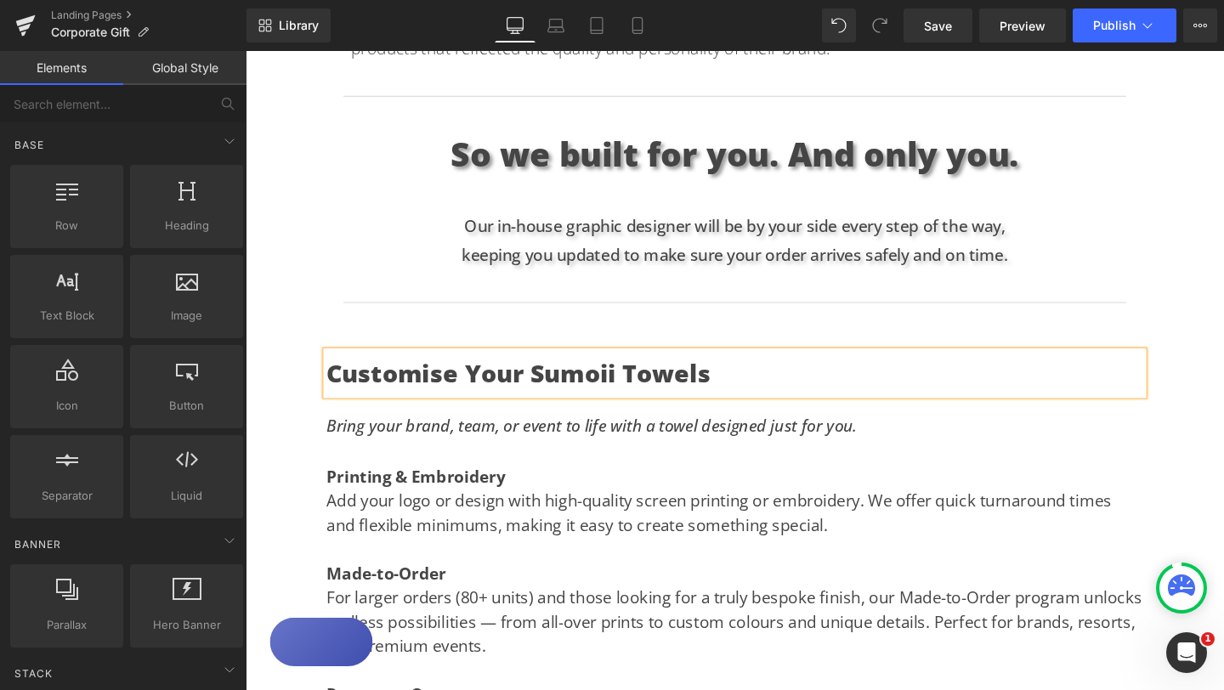
click at [337, 398] on h3 "Customise Your Sumoii Towels" at bounding box center [760, 390] width 858 height 46
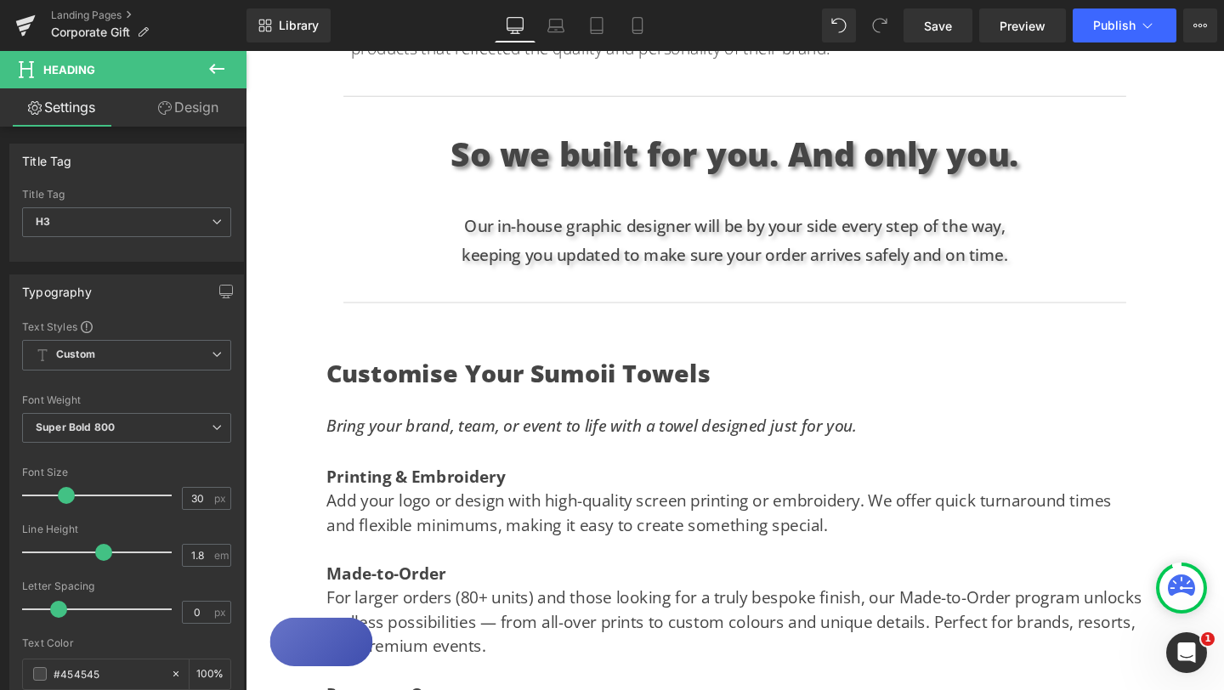
click at [195, 110] on link "Design" at bounding box center [188, 107] width 123 height 38
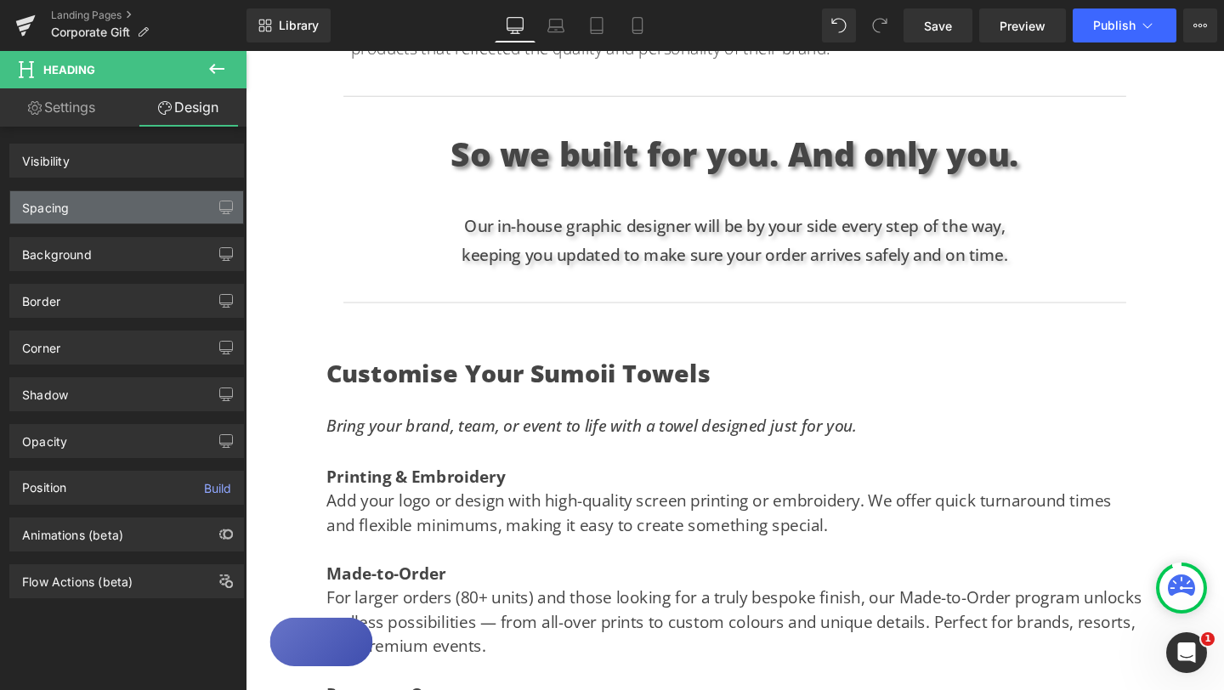
click at [128, 212] on div "Spacing" at bounding box center [126, 207] width 233 height 32
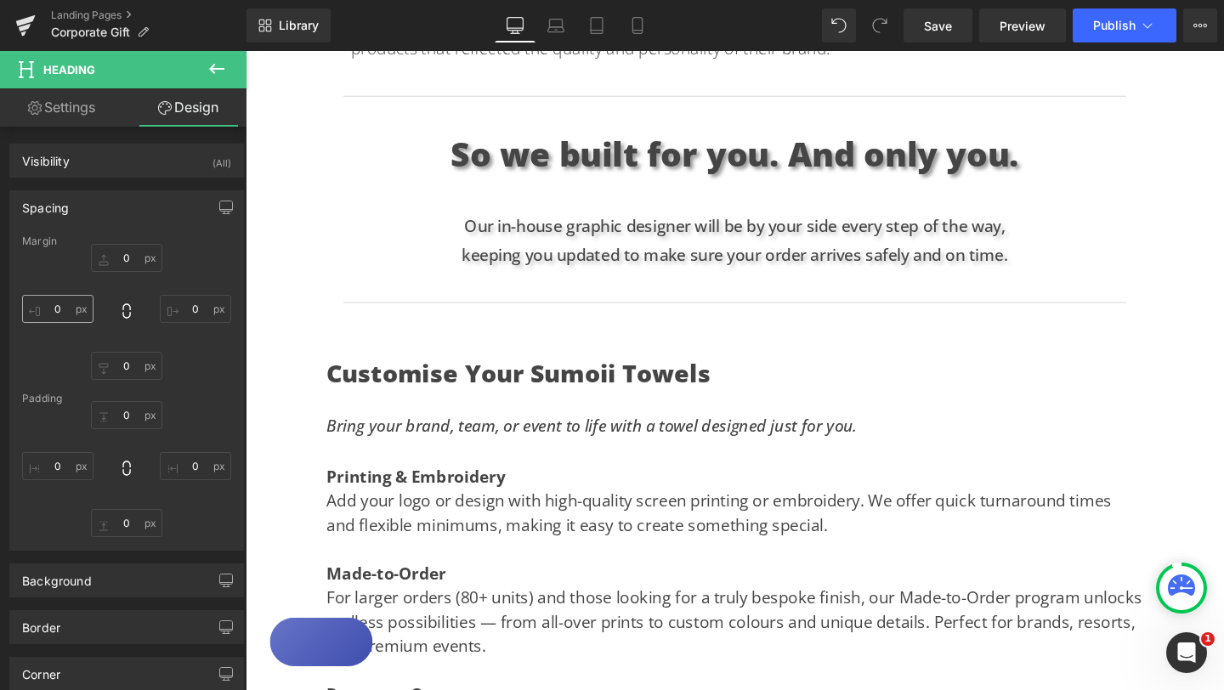
type input "50"
type input "100"
type input "0"
type input "100"
type input "0"
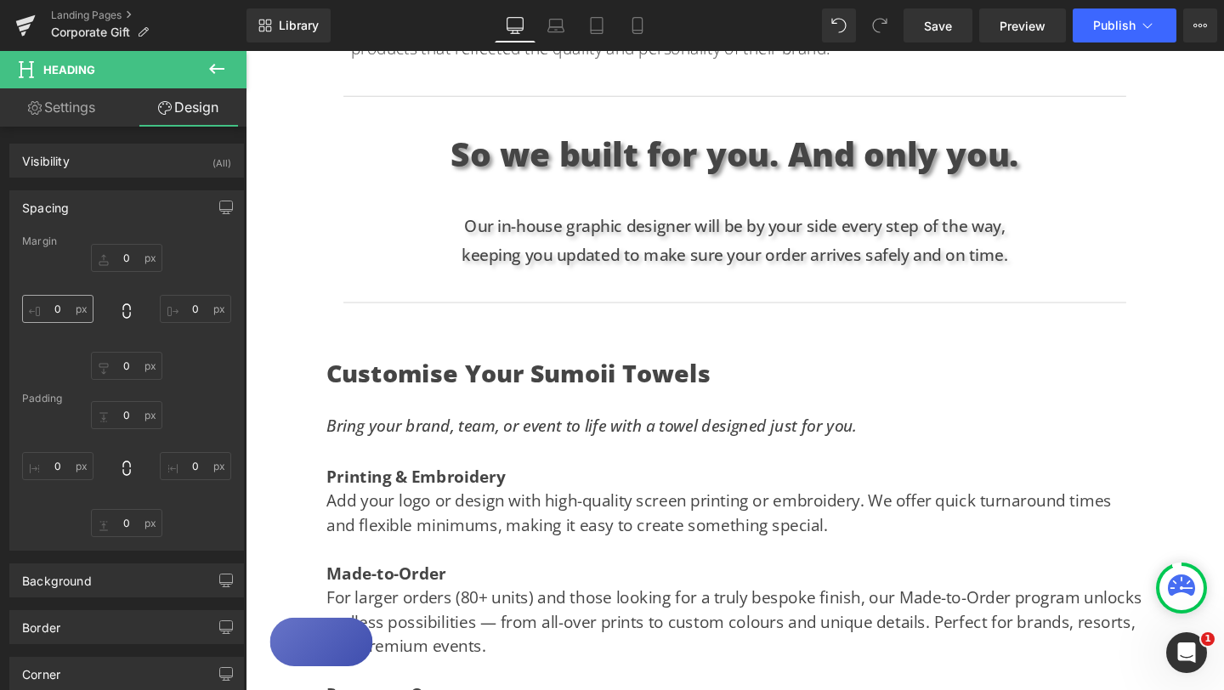
type input "0"
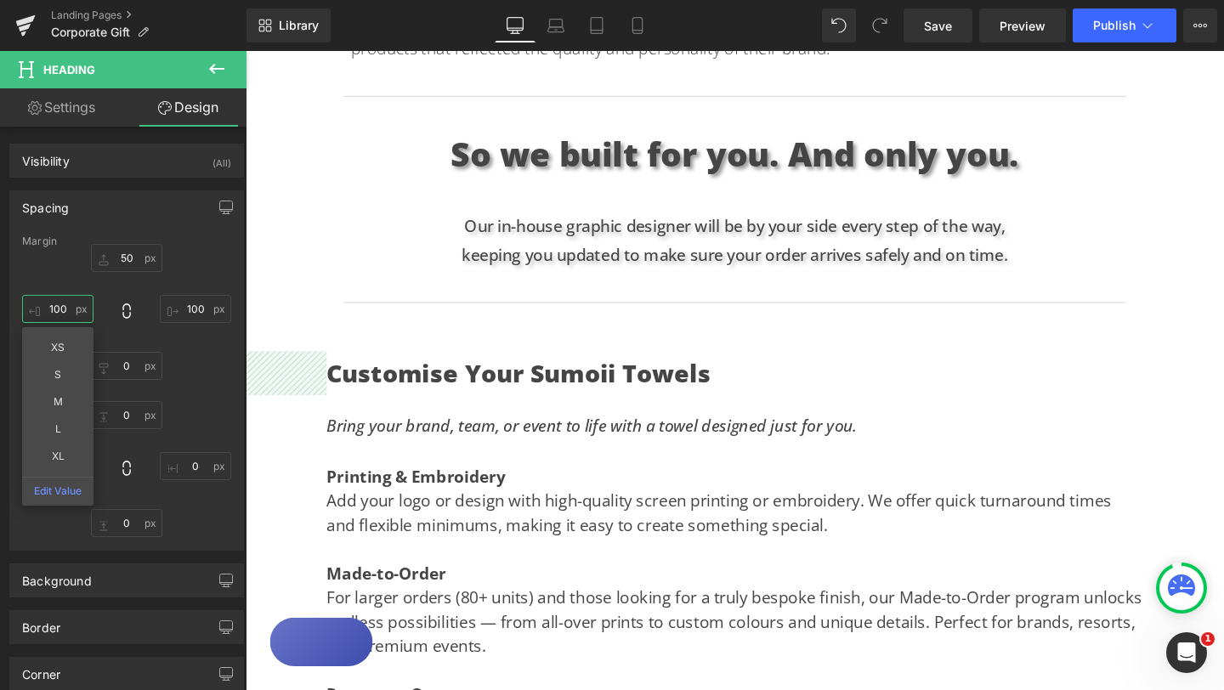
click at [57, 309] on input "100" at bounding box center [57, 309] width 71 height 28
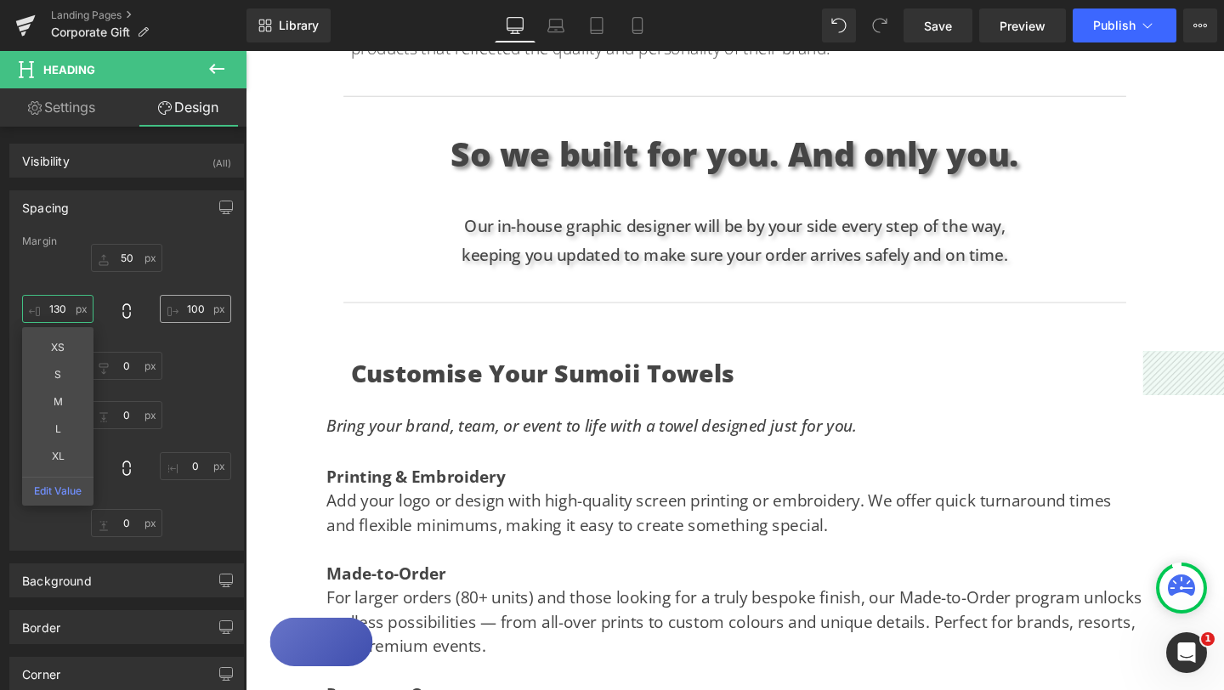
type input "130"
click at [188, 306] on input "100" at bounding box center [195, 309] width 71 height 28
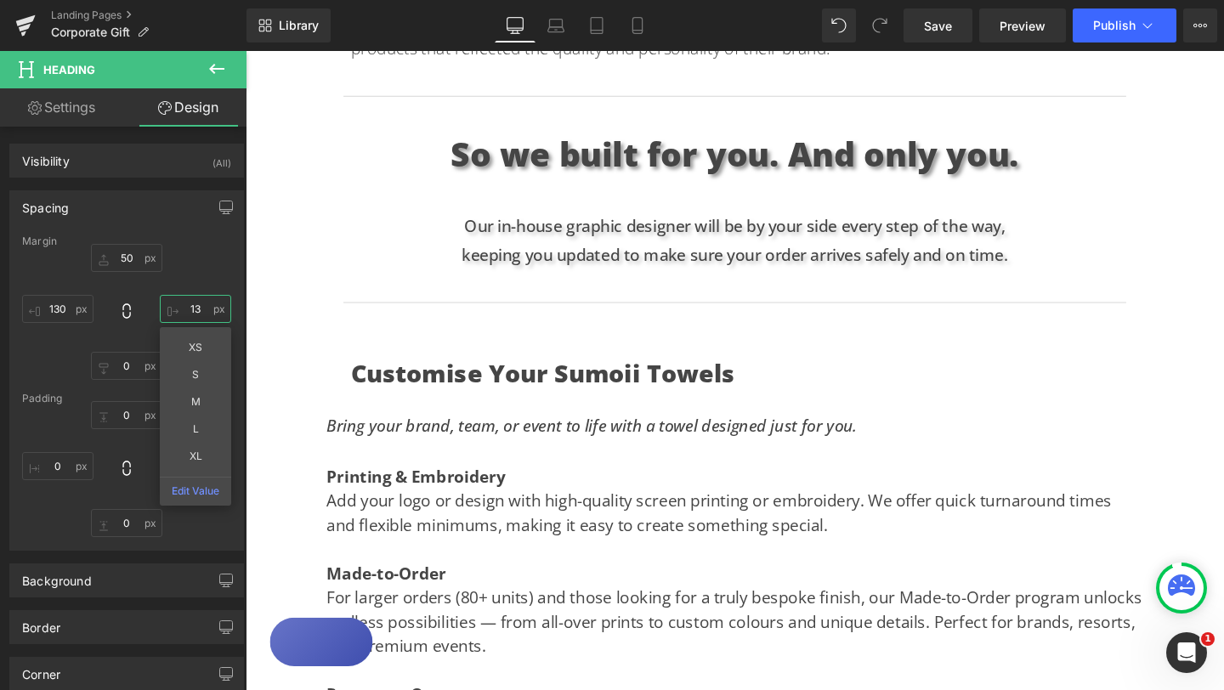
type input "130"
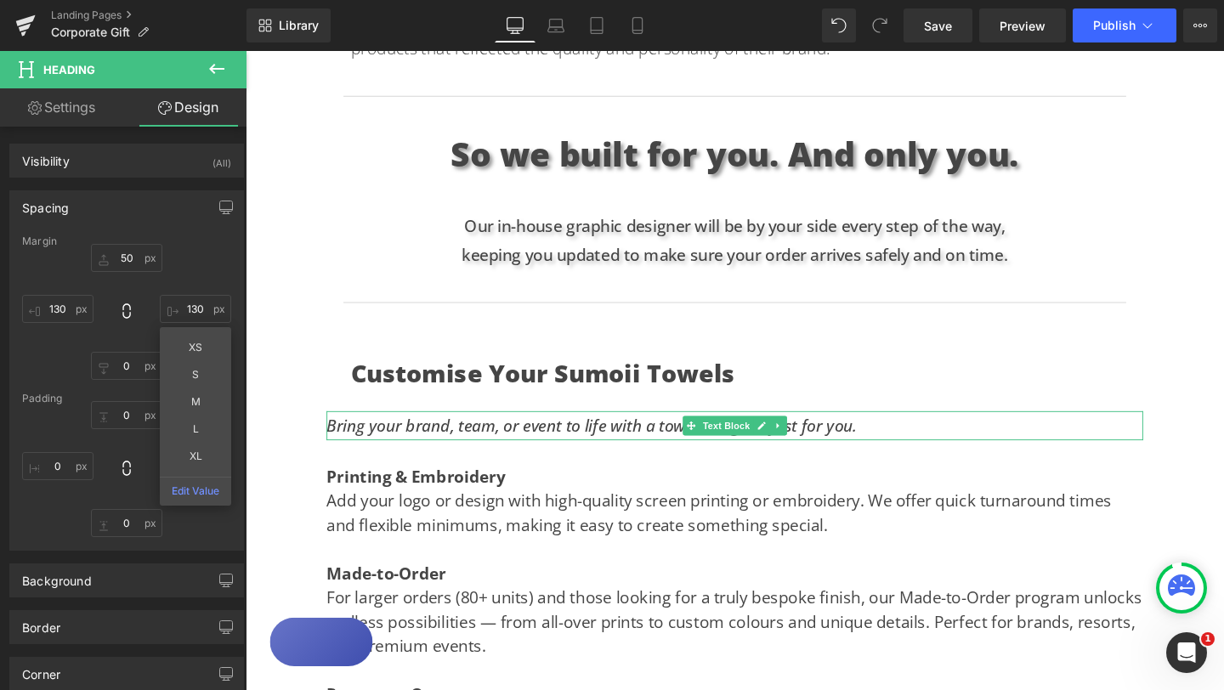
click at [488, 445] on icon "Bring your brand, team, or event to life with a towel designed just for you." at bounding box center [610, 444] width 558 height 23
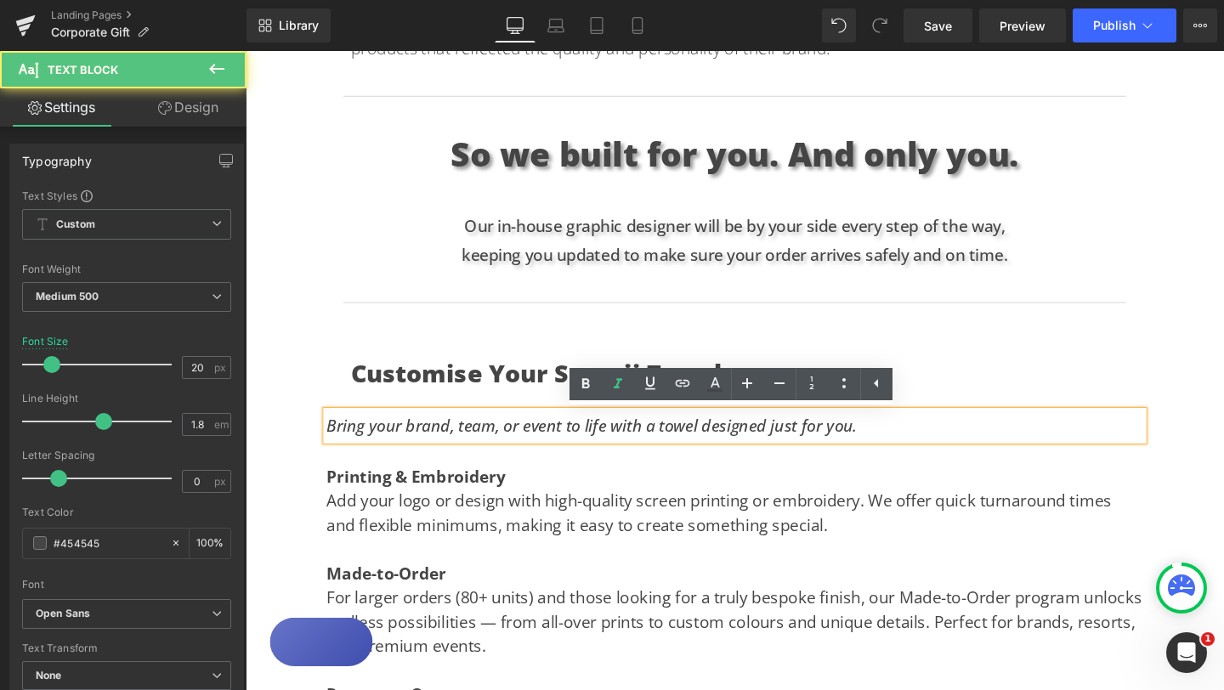
click at [335, 448] on icon "Bring your brand, team, or event to life with a towel designed just for you." at bounding box center [610, 444] width 558 height 23
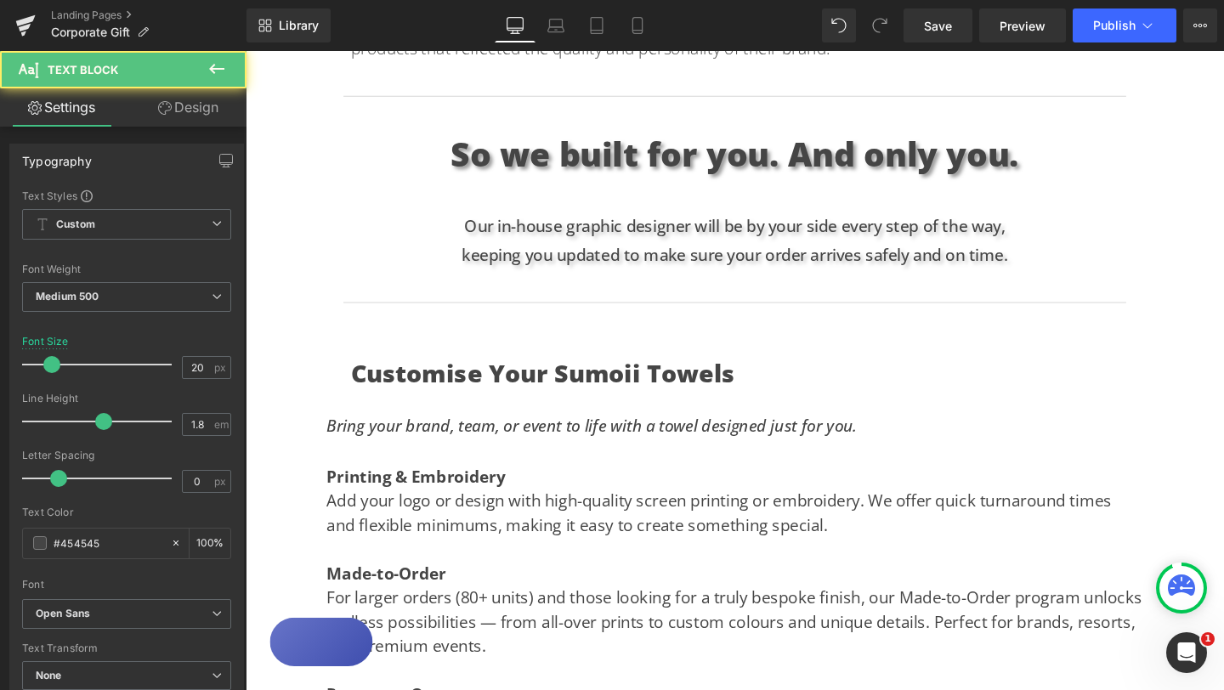
click at [196, 116] on link "Design" at bounding box center [188, 107] width 123 height 38
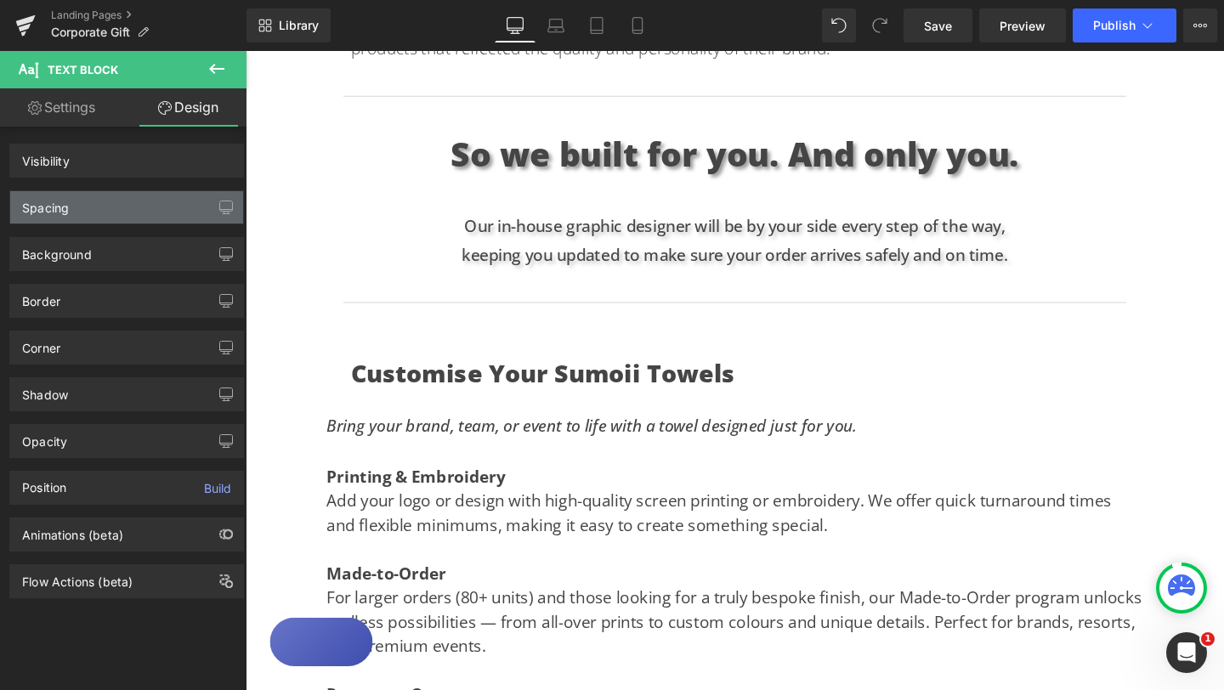
click at [116, 205] on div "Spacing" at bounding box center [126, 207] width 233 height 32
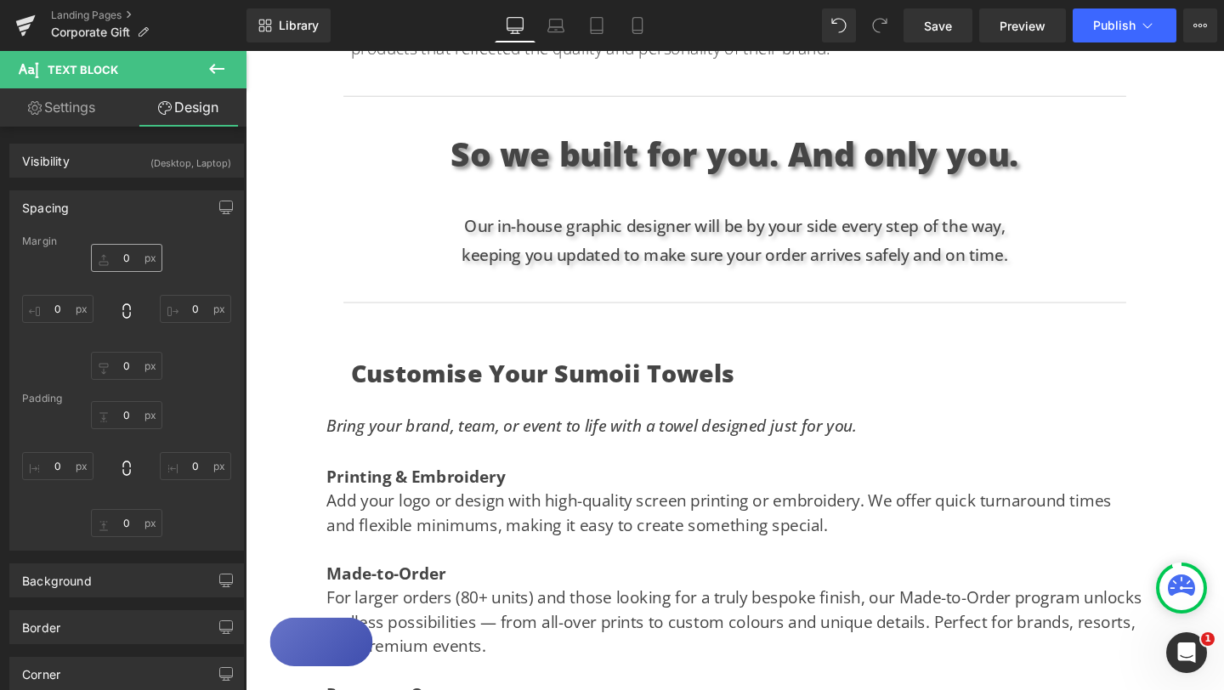
type input "20"
type input "100"
type input "0"
type input "100"
type input "0"
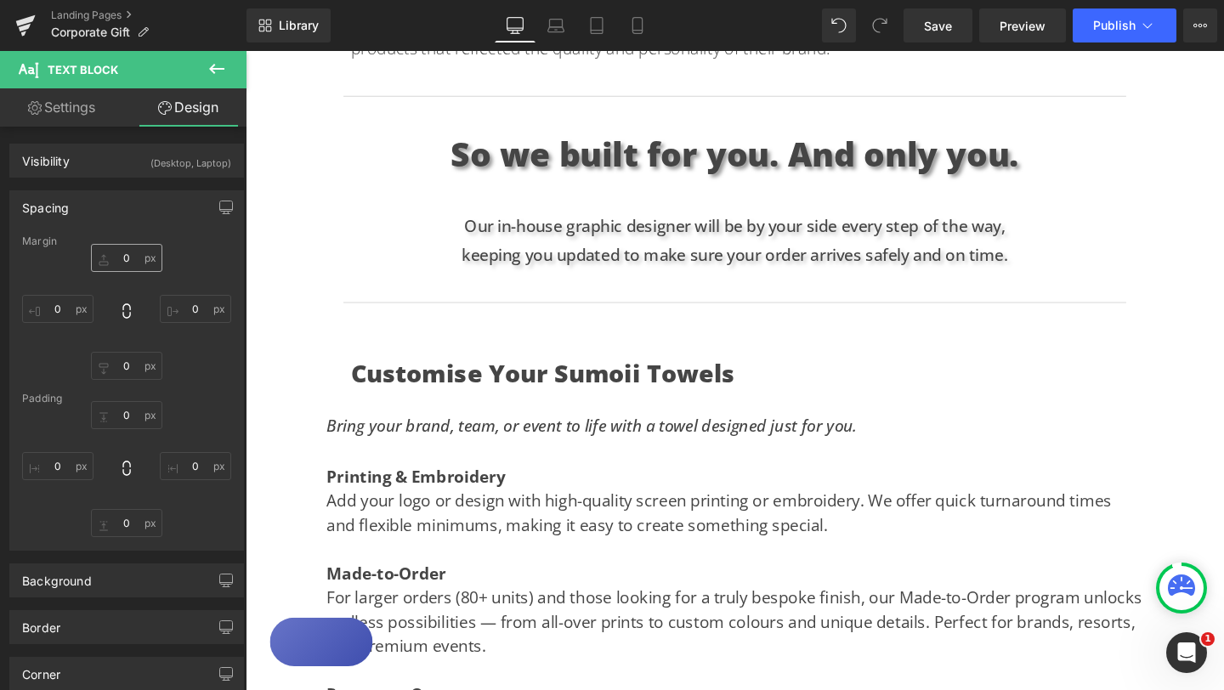
type input "0"
click at [57, 308] on input "100" at bounding box center [57, 309] width 71 height 28
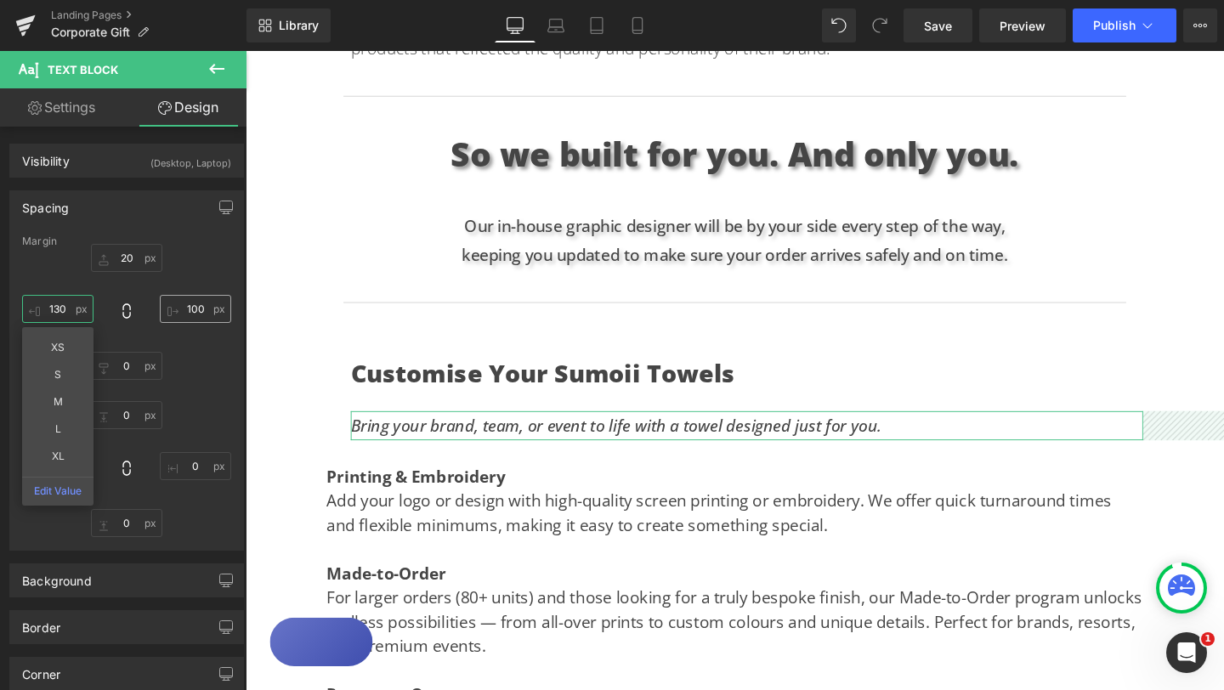
type input "130"
click at [190, 312] on input "100" at bounding box center [195, 309] width 71 height 28
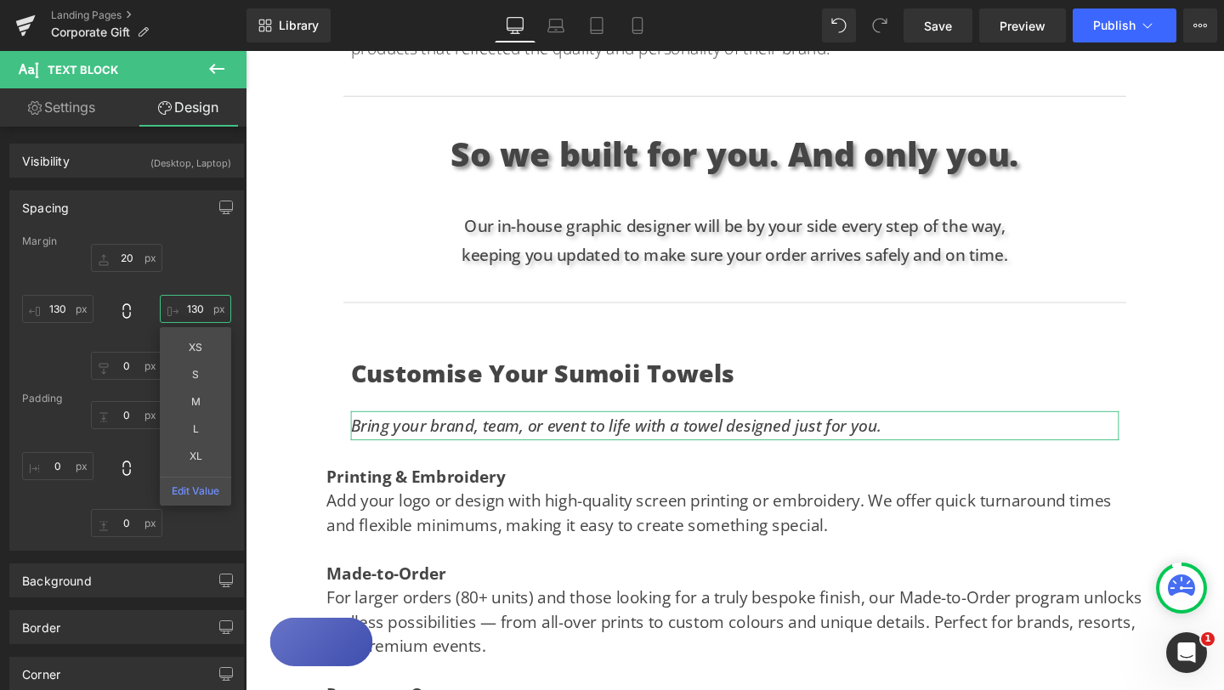
type input "130"
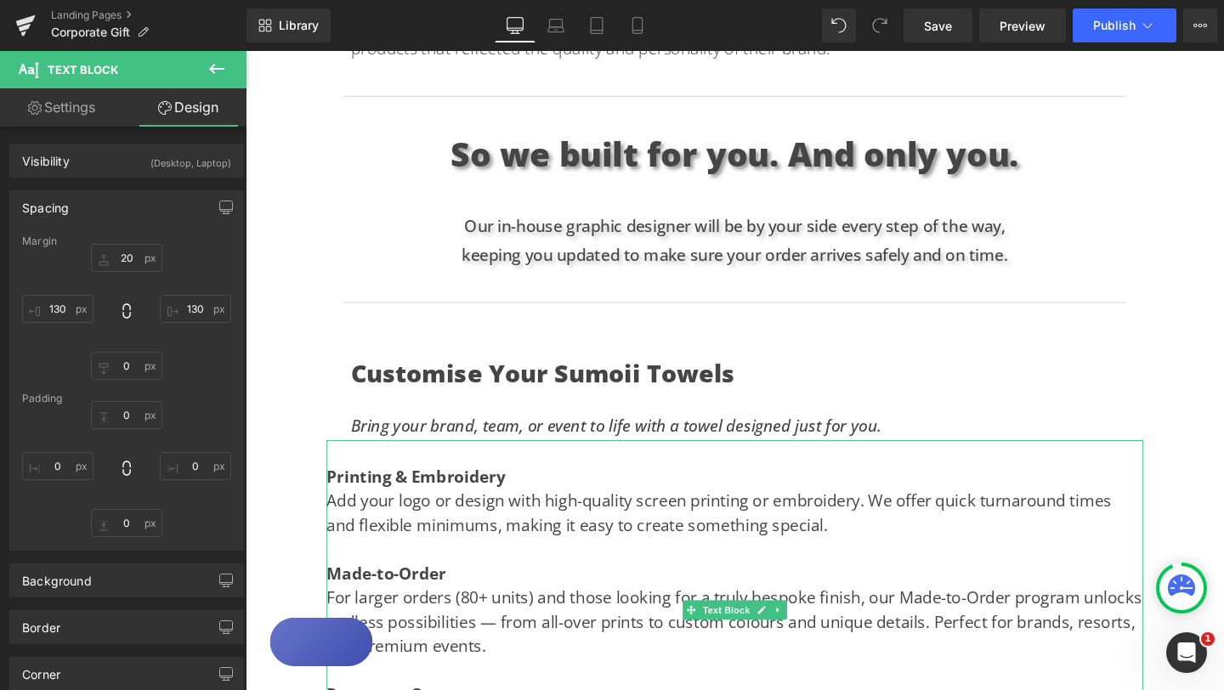
click at [335, 502] on strong "Printing & Embroidery" at bounding box center [425, 498] width 188 height 23
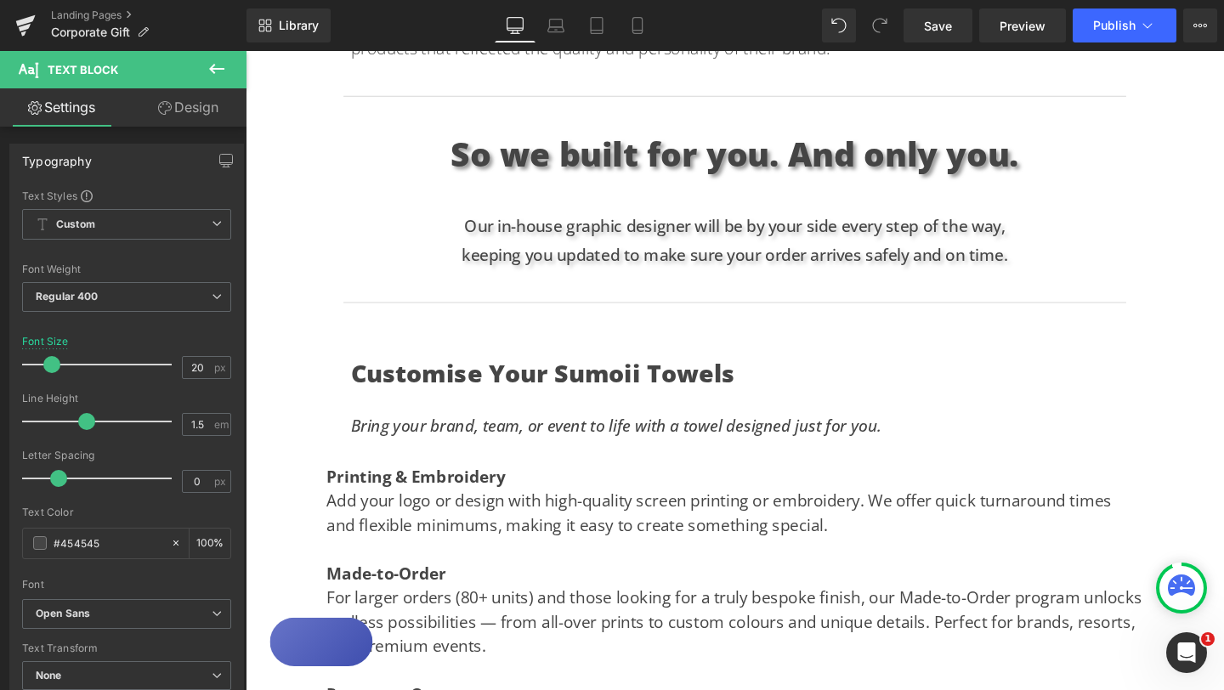
click at [211, 105] on link "Design" at bounding box center [188, 107] width 123 height 38
click at [0, 0] on div "Spacing" at bounding box center [0, 0] width 0 height 0
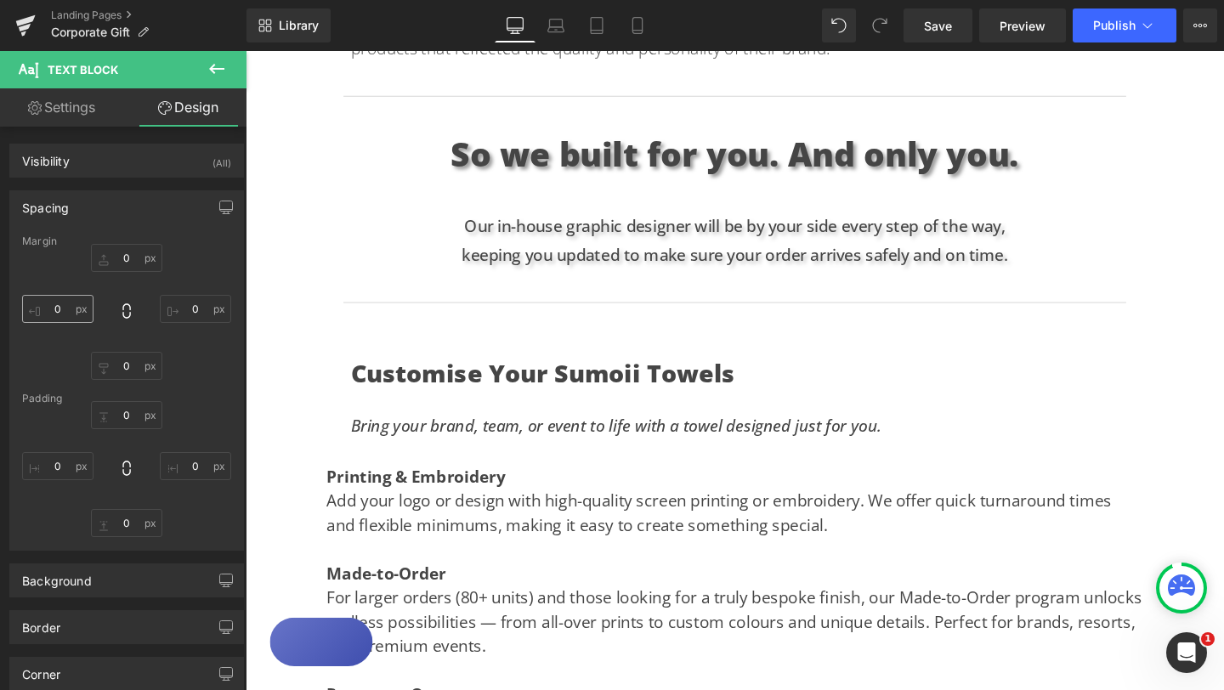
type input "0"
type input "100"
type input "0"
type input "100"
type input "0"
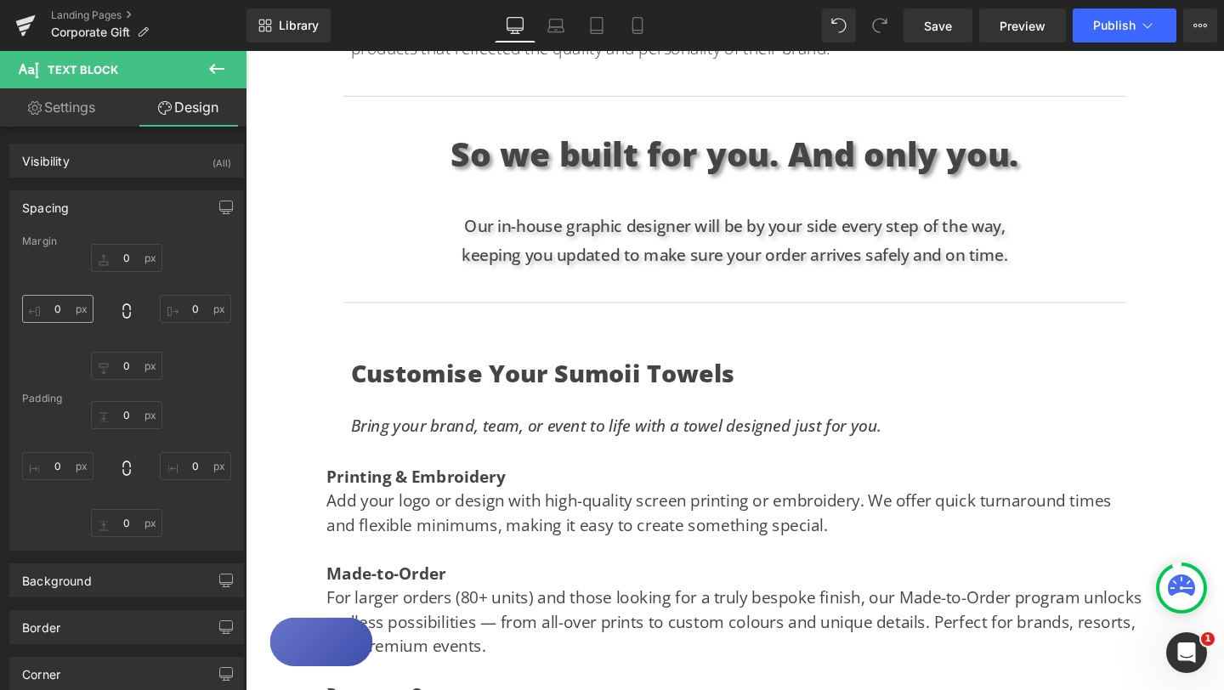
type input "0"
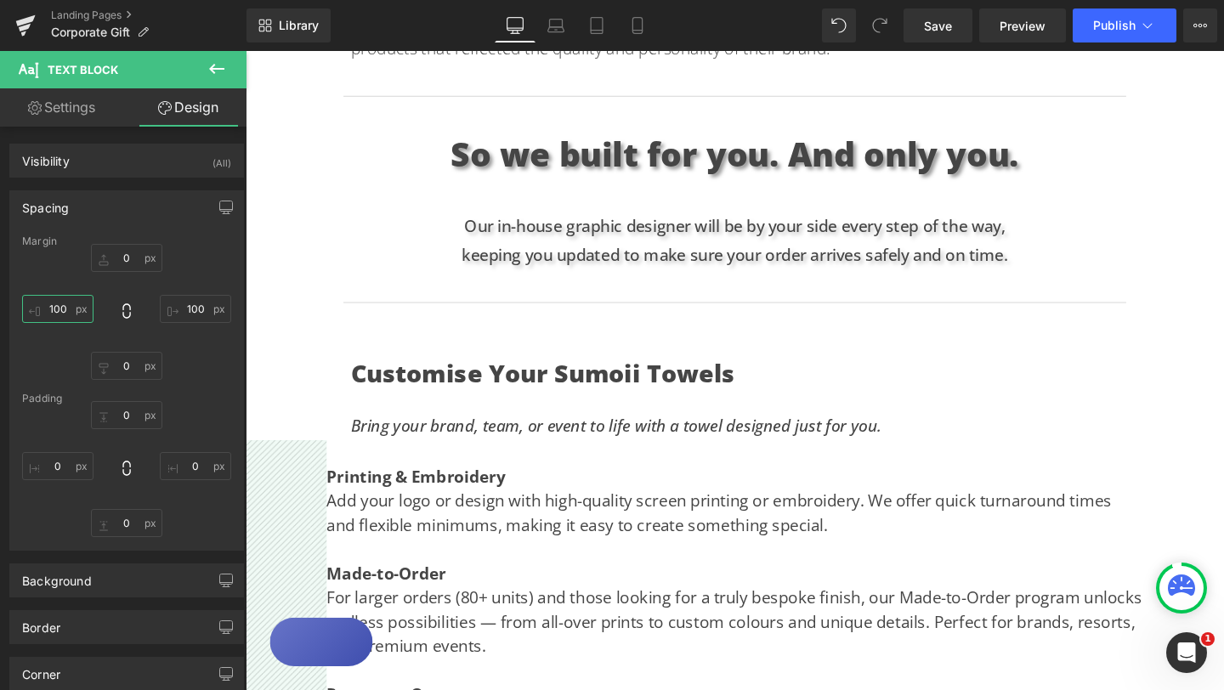
click at [58, 307] on input "100" at bounding box center [57, 309] width 71 height 28
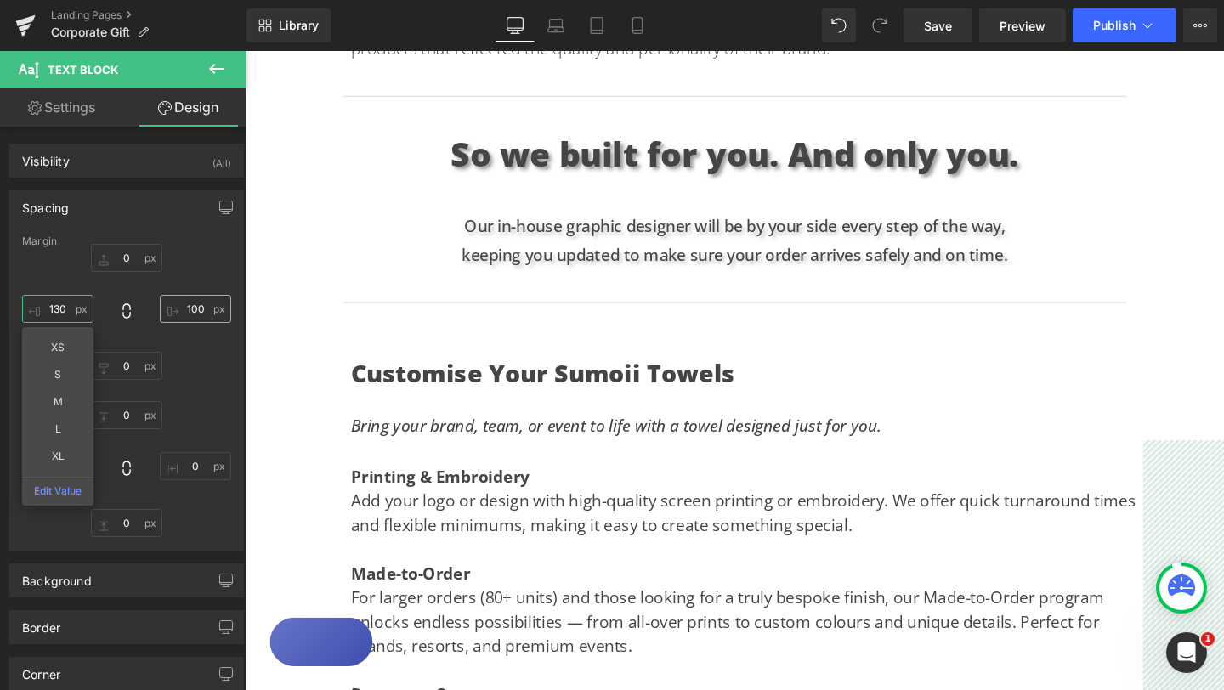
type input "130"
click at [186, 311] on input "100" at bounding box center [195, 309] width 71 height 28
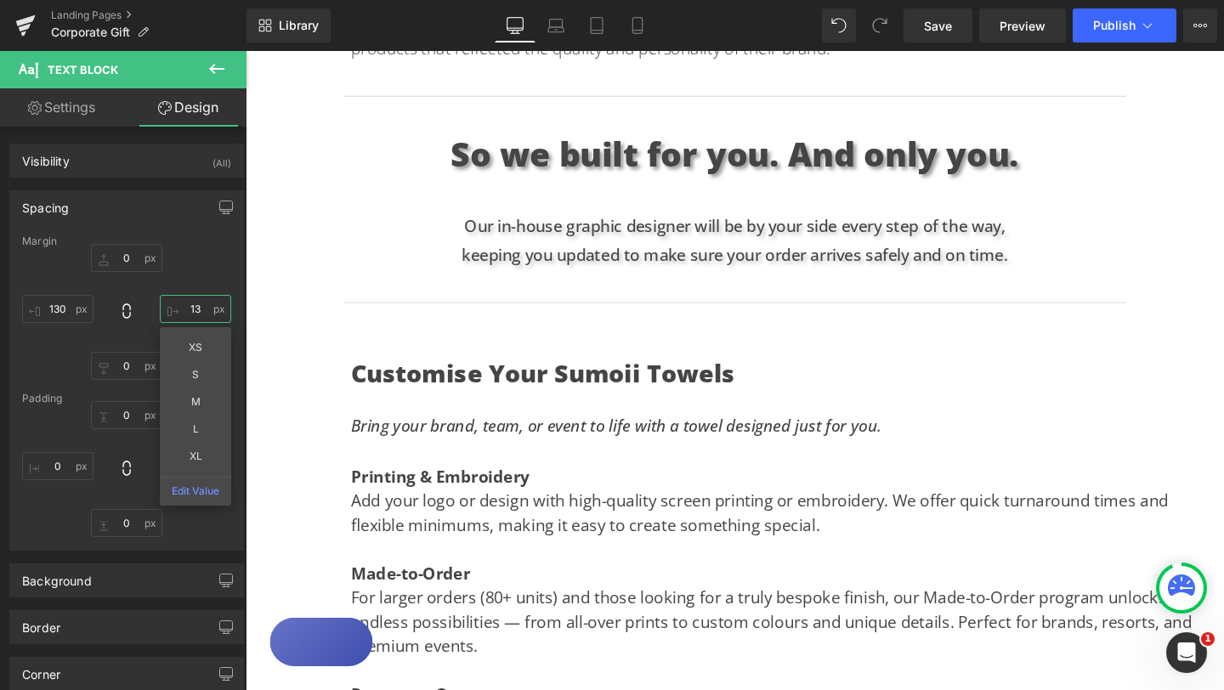
type input "130"
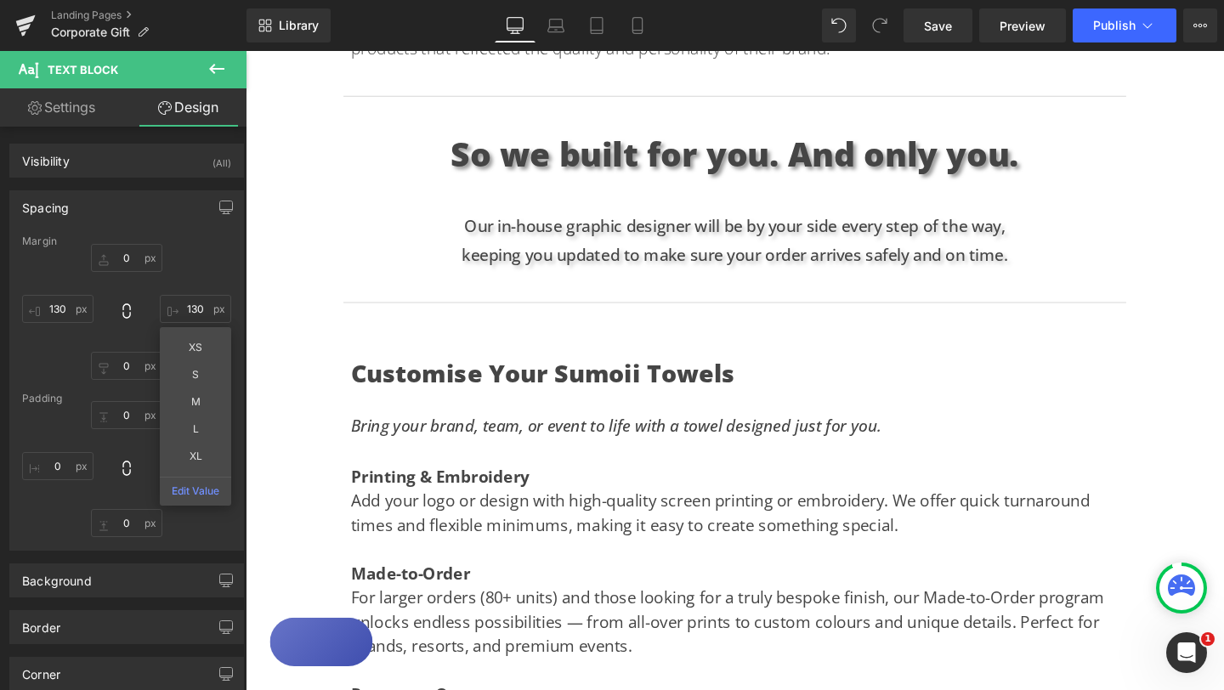
click at [1209, 413] on div "Text Block Hero Banner Looking for the perfect gift for creative teams, leaders…" at bounding box center [760, 125] width 1028 height 2251
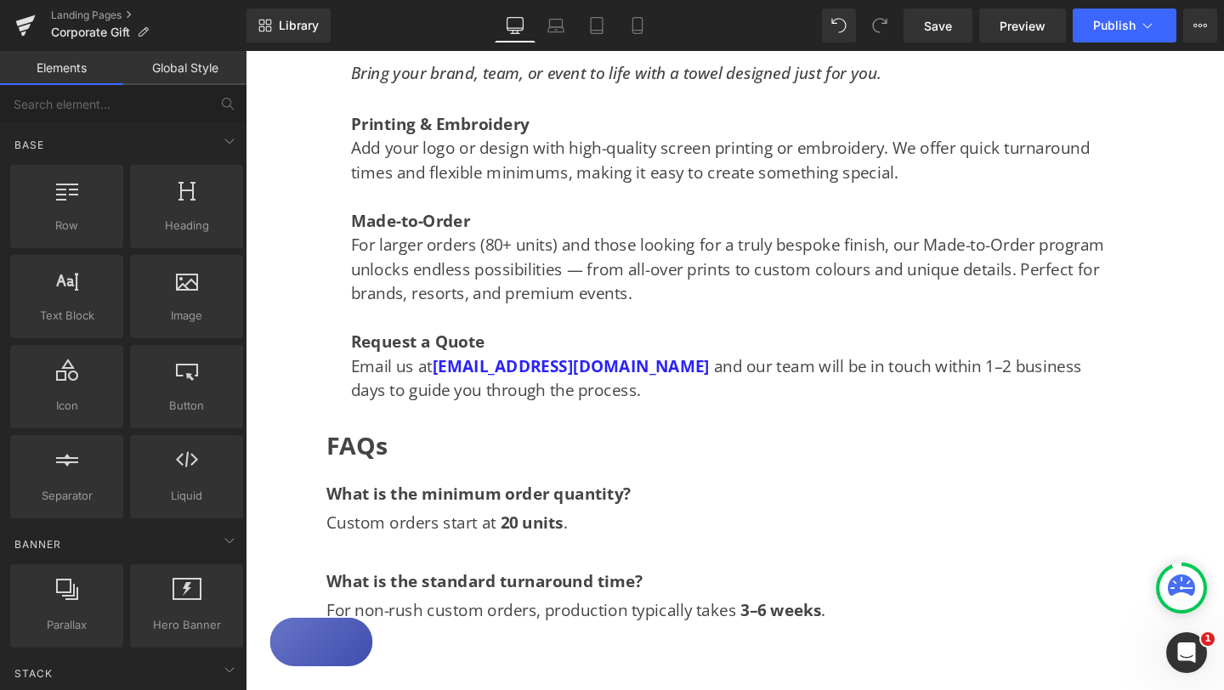
scroll to position [1563, 0]
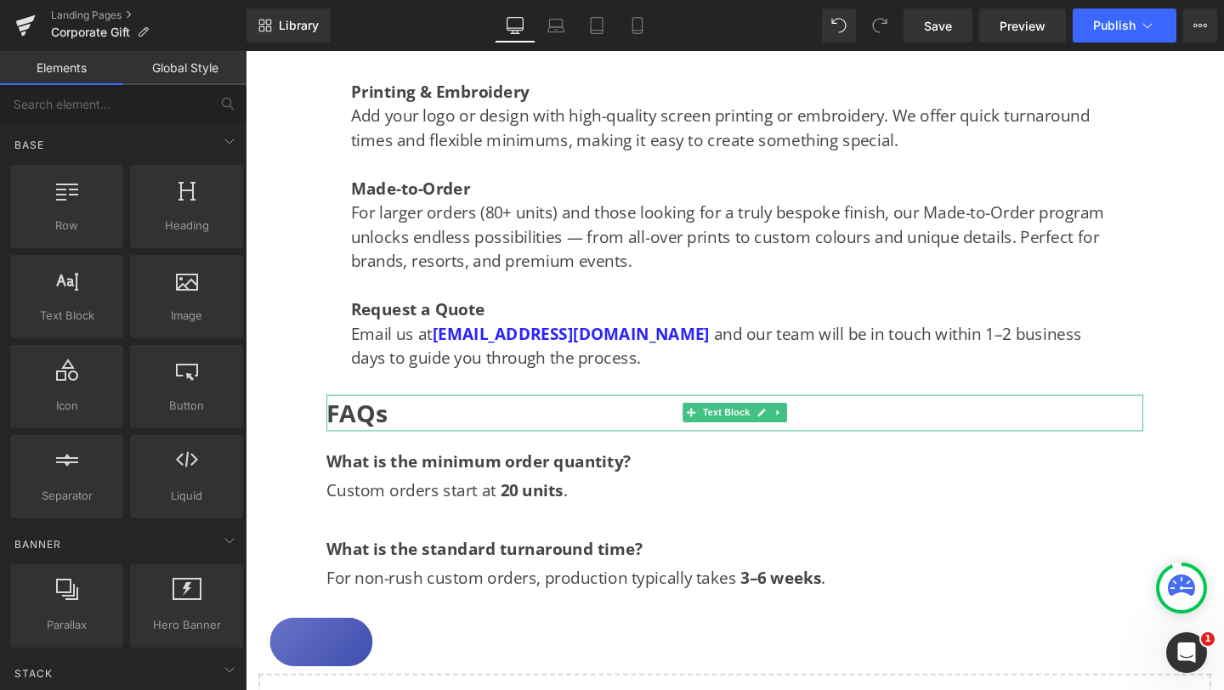
click at [340, 431] on span "FAQs" at bounding box center [363, 431] width 65 height 35
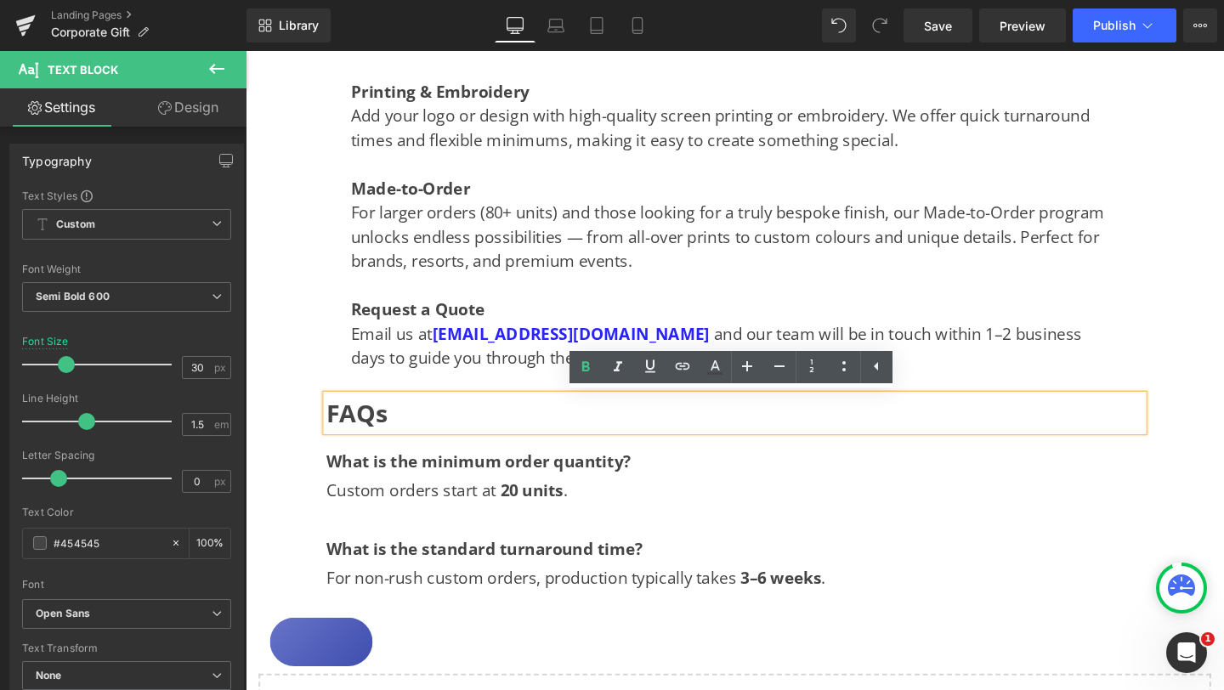
click at [335, 433] on span "FAQs" at bounding box center [363, 431] width 65 height 35
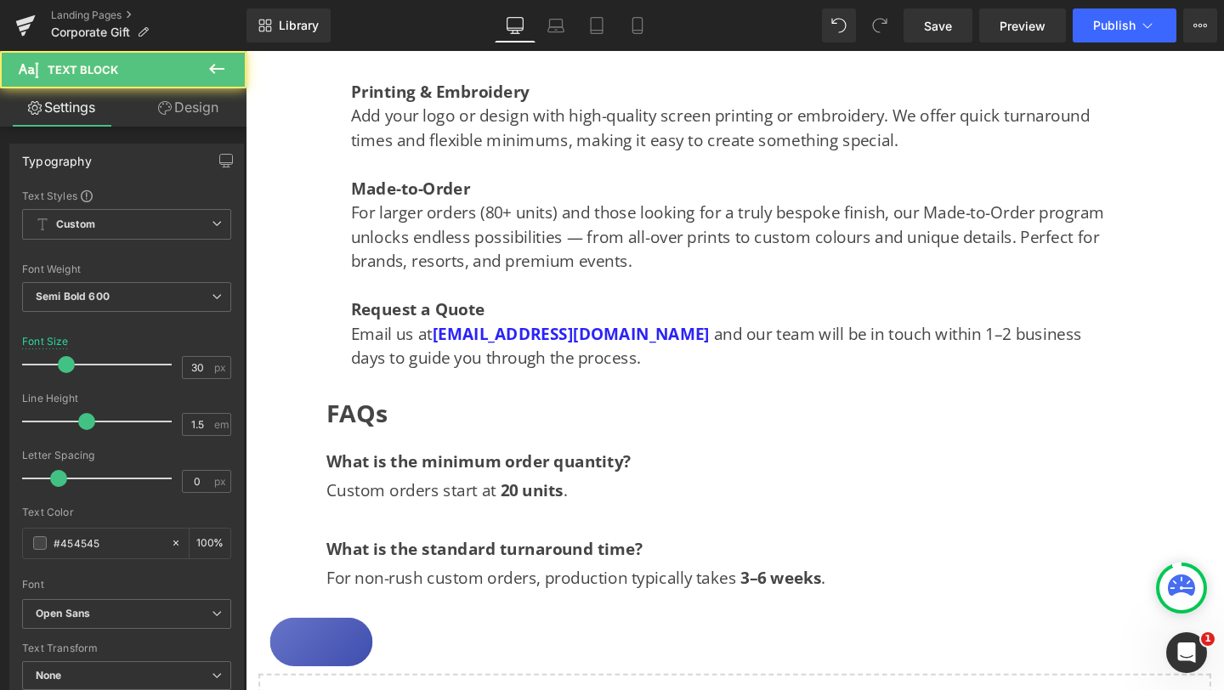
click at [190, 109] on link "Design" at bounding box center [188, 107] width 123 height 38
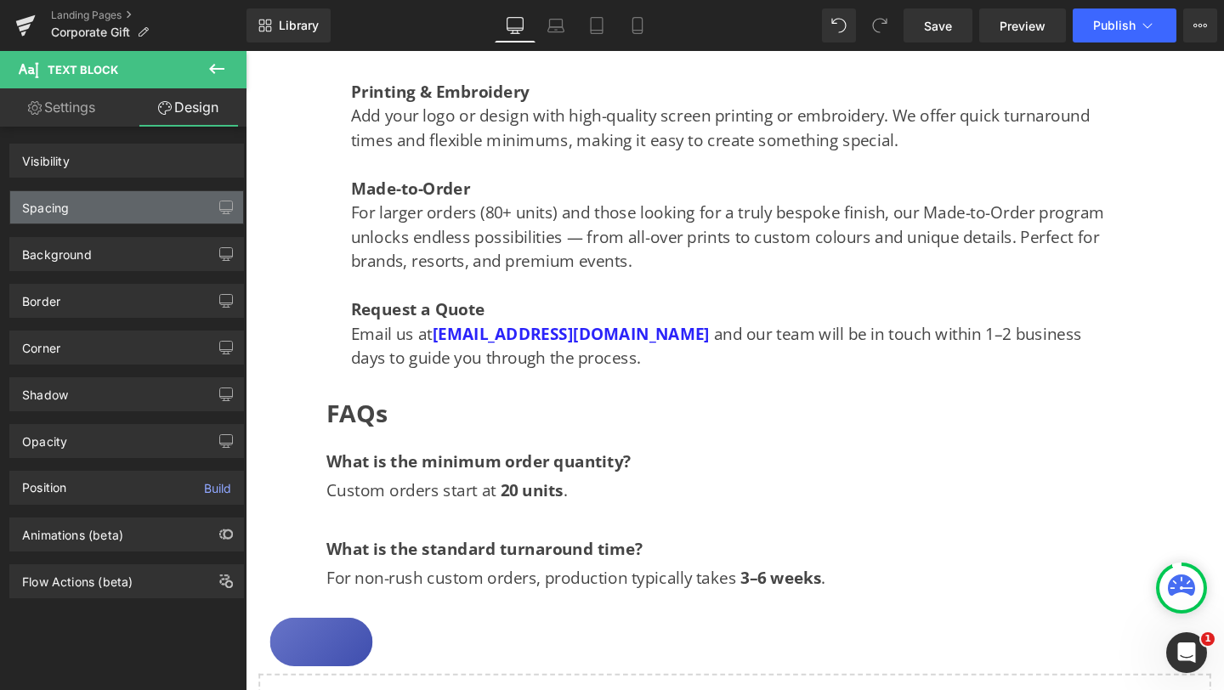
click at [109, 206] on div "Spacing" at bounding box center [126, 207] width 233 height 32
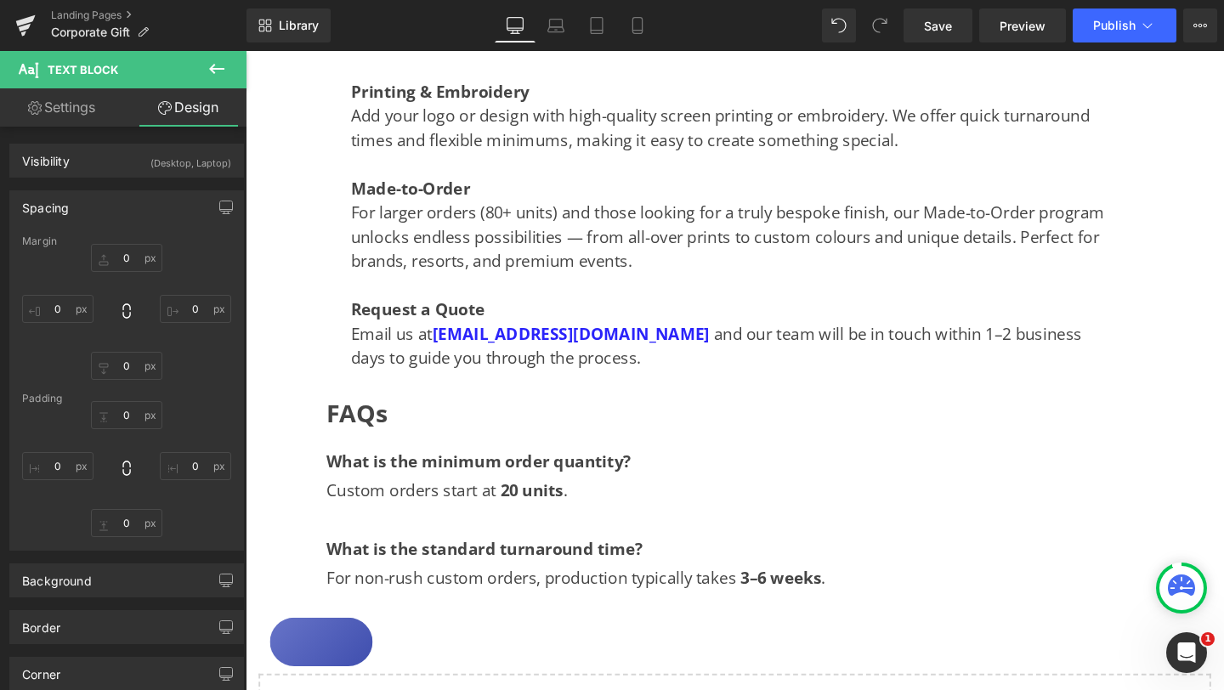
type input "0"
type input "100"
type input "0"
type input "100"
type input "0"
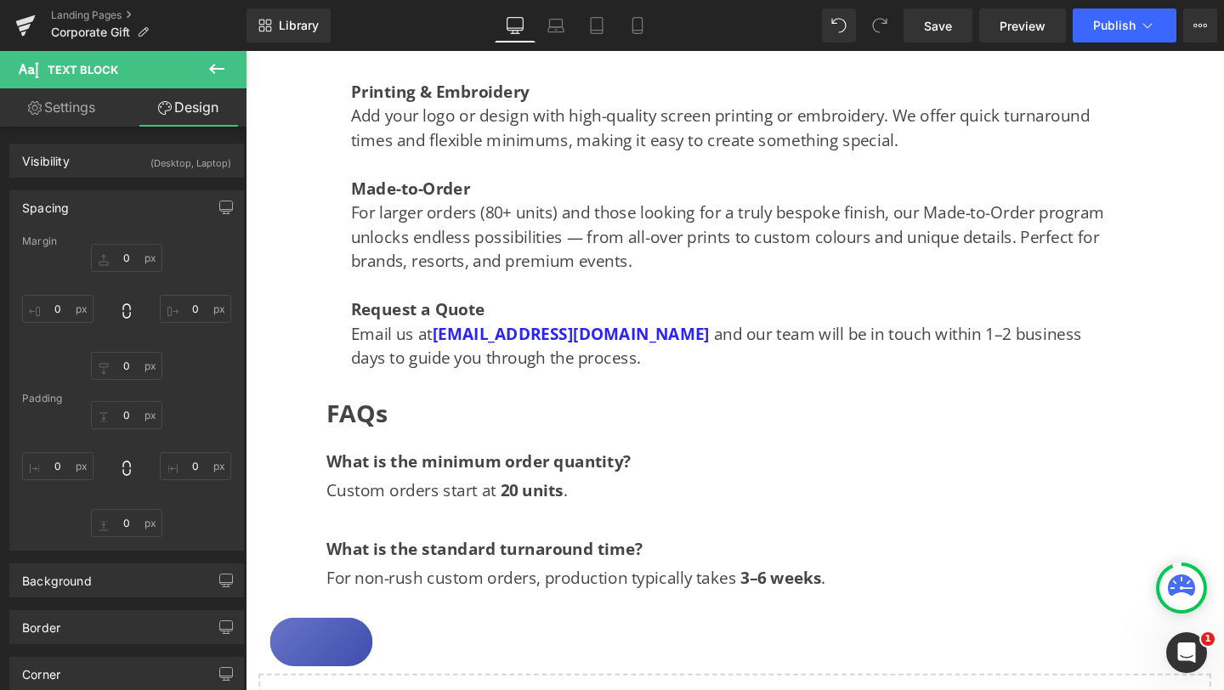
type input "0"
click at [56, 308] on input "100" at bounding box center [57, 309] width 71 height 28
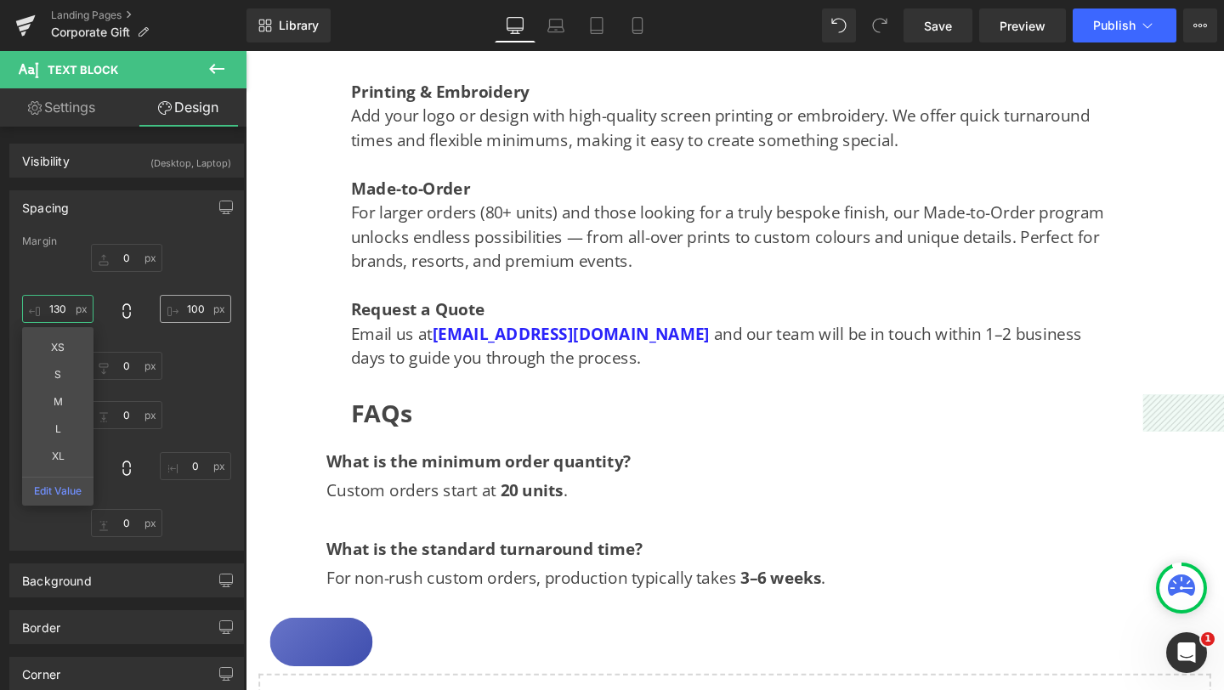
type input "130"
click at [189, 307] on input "100" at bounding box center [195, 309] width 71 height 28
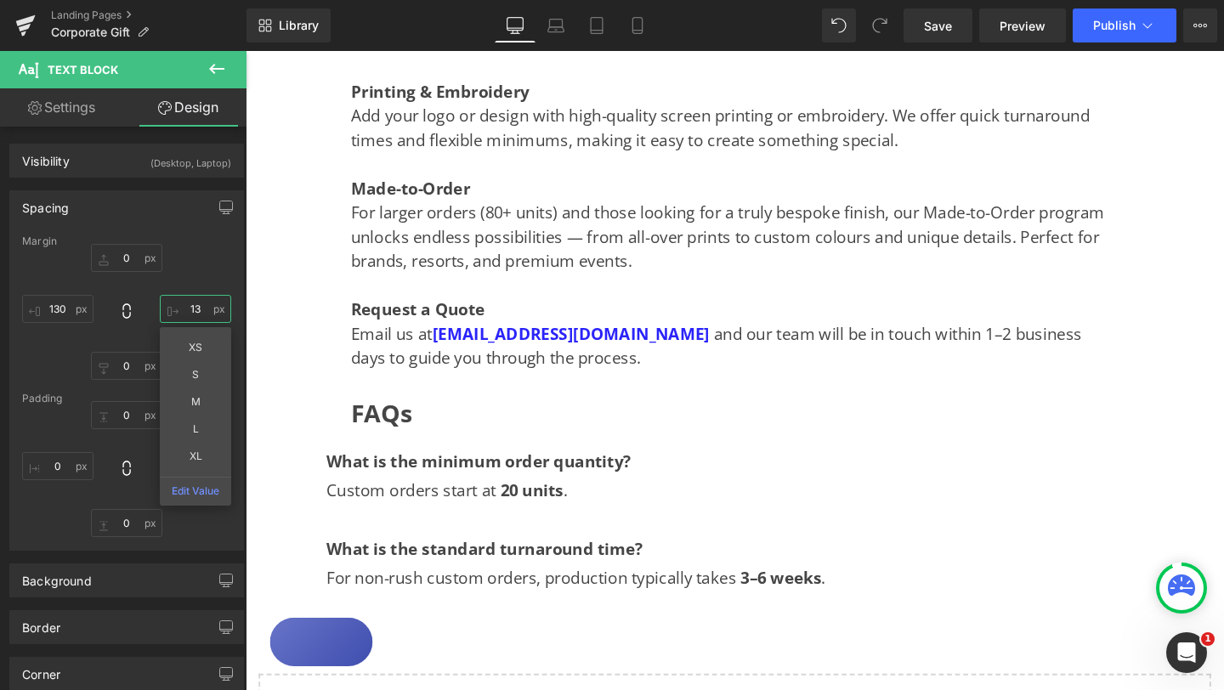
type input "130"
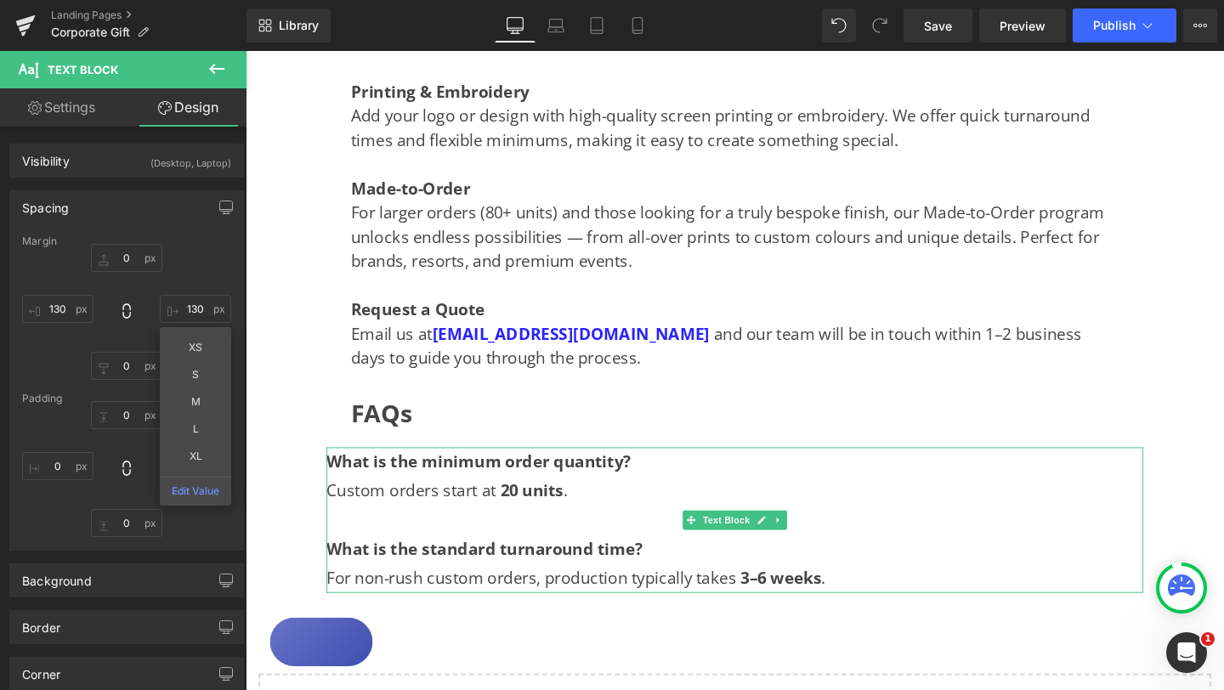
click at [336, 483] on span "What is the minimum order quantity?" at bounding box center [491, 482] width 320 height 23
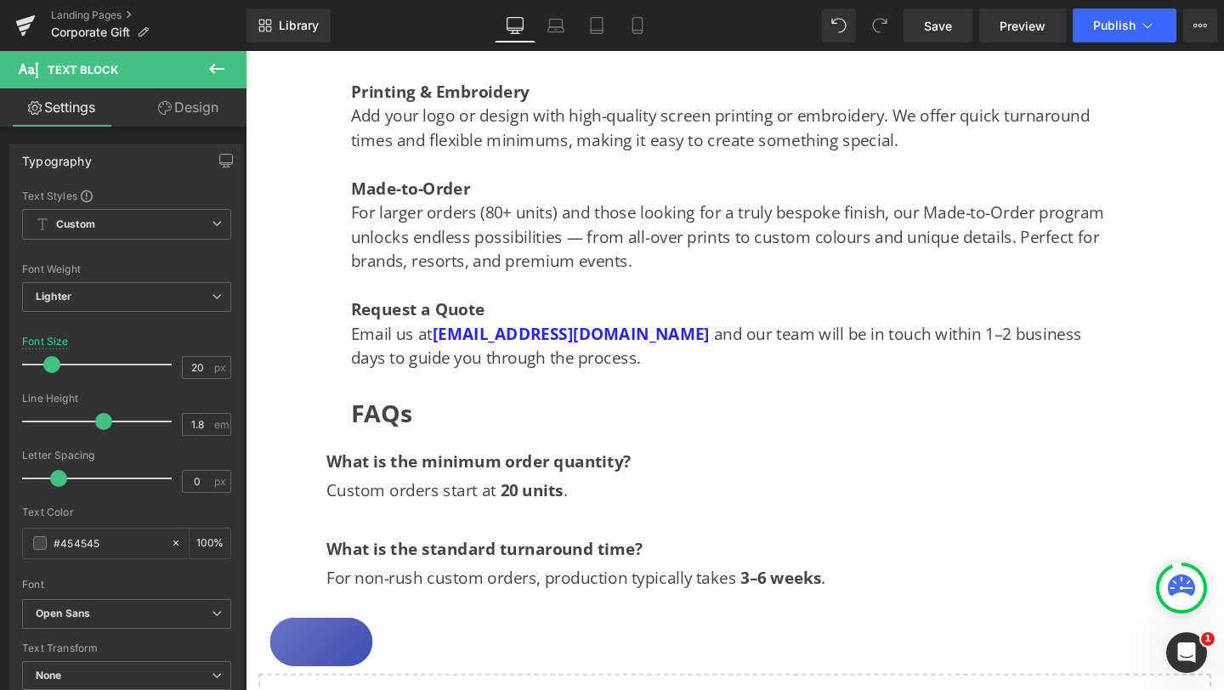
click at [209, 105] on link "Design" at bounding box center [188, 107] width 123 height 38
click at [0, 0] on div "Spacing" at bounding box center [0, 0] width 0 height 0
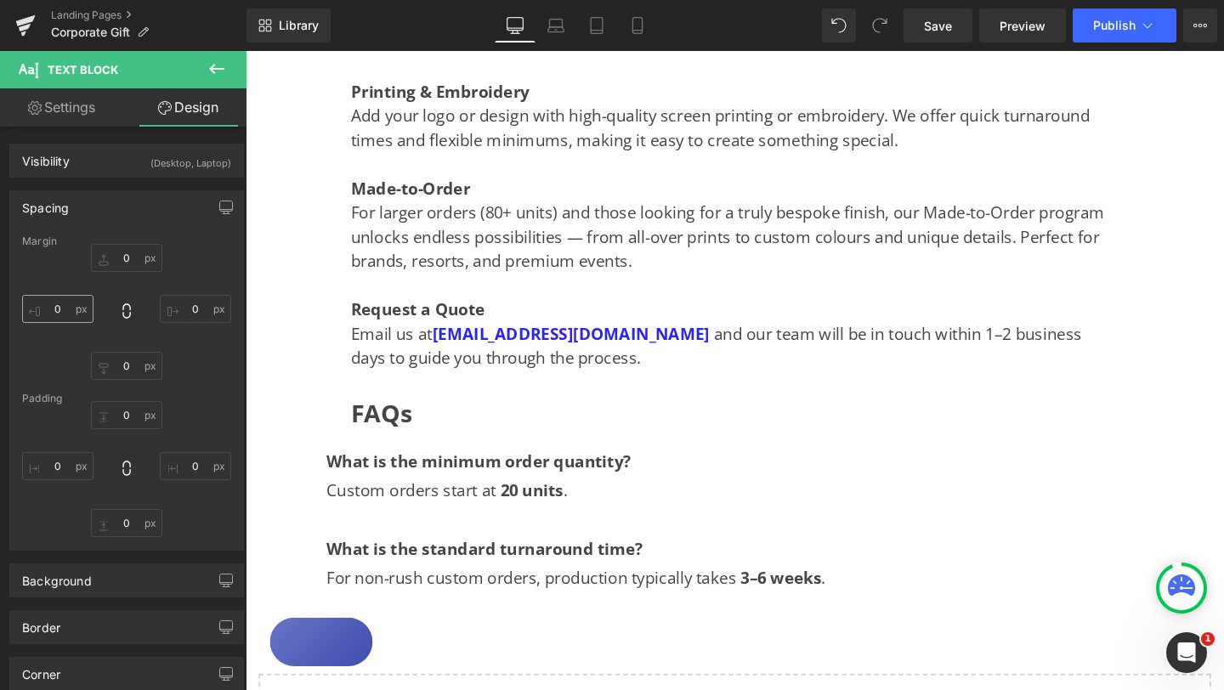
type input "20"
type input "100"
type input "0"
type input "100"
type input "0"
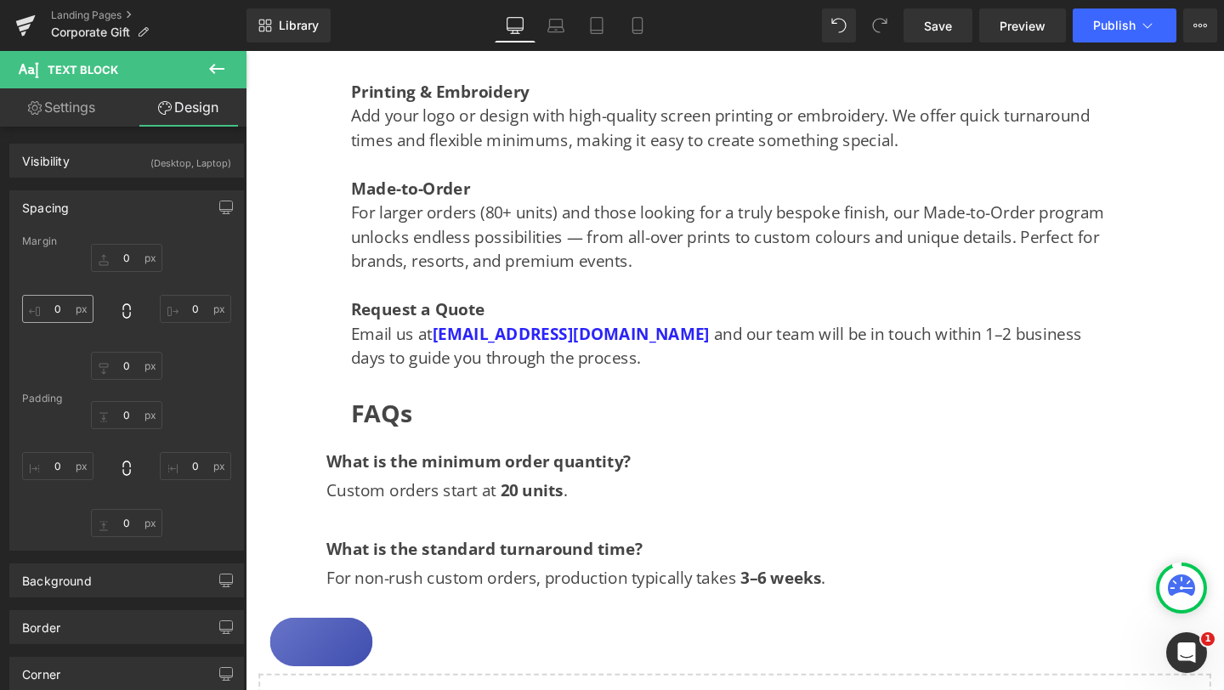
type input "0"
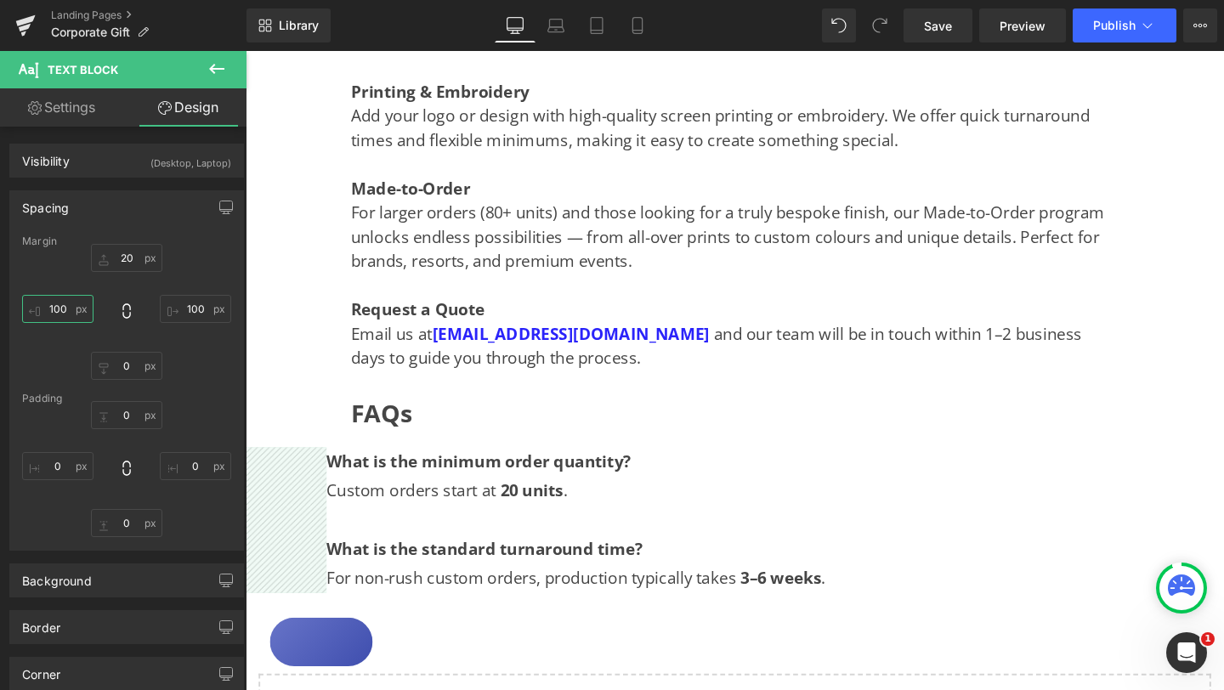
click at [59, 308] on input "100" at bounding box center [57, 309] width 71 height 28
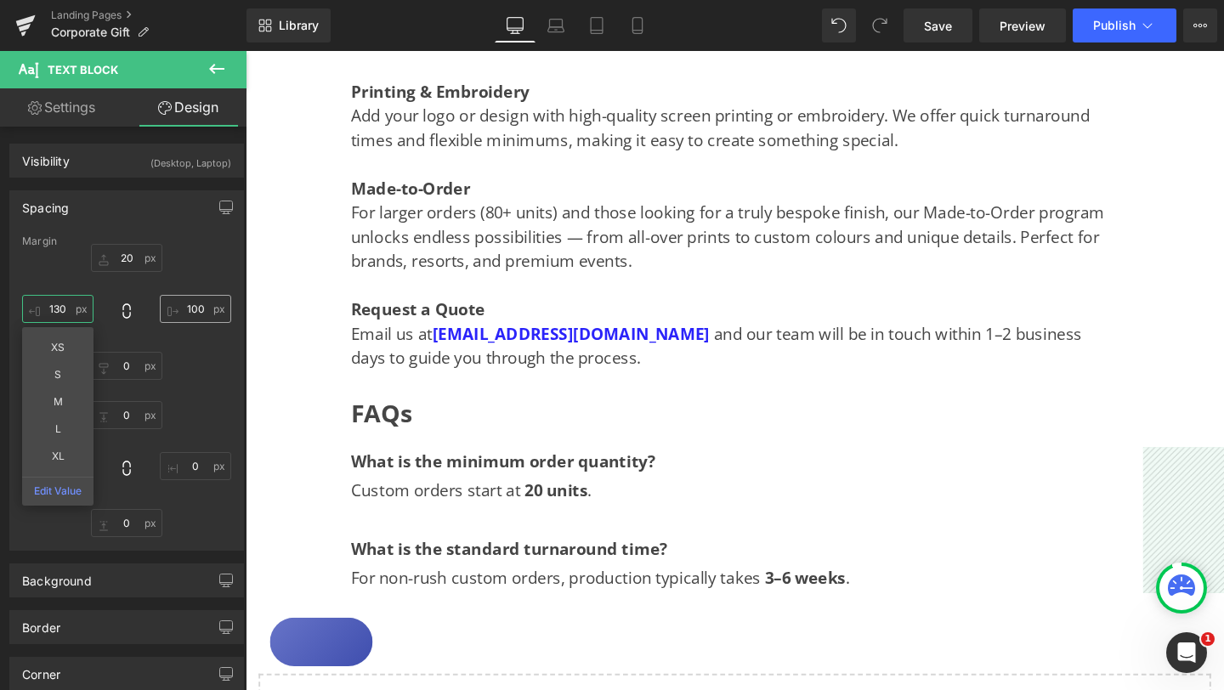
type input "130"
click at [187, 306] on input "100" at bounding box center [195, 309] width 71 height 28
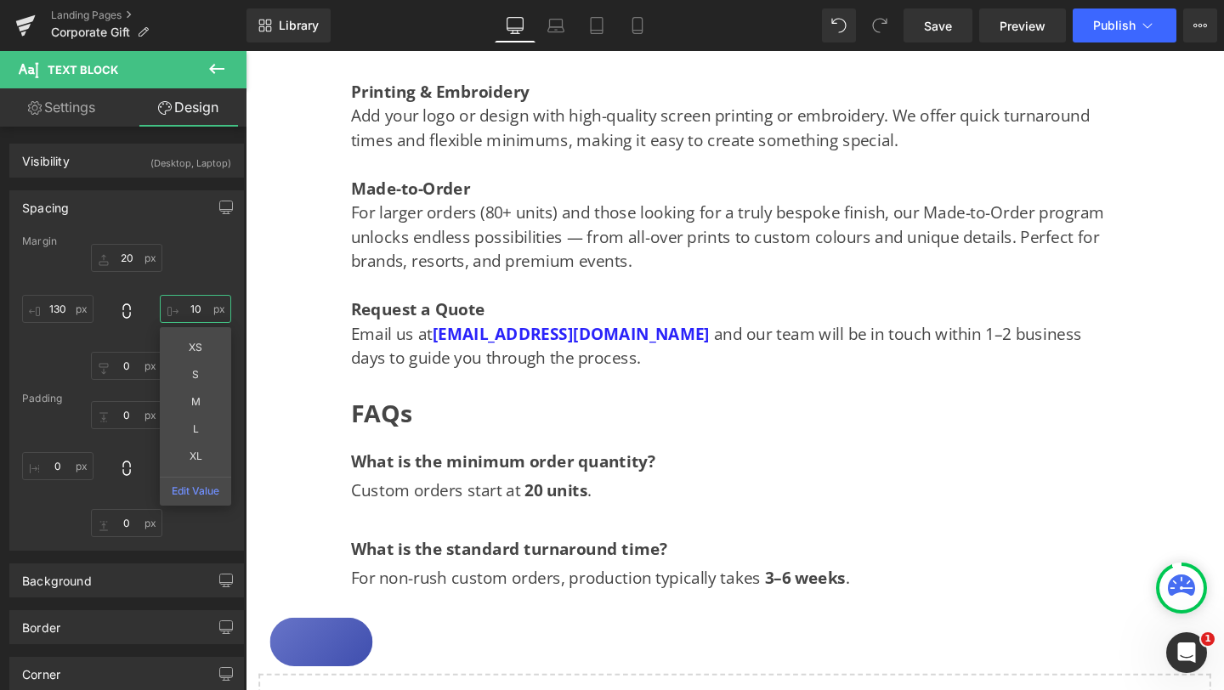
type input "130"
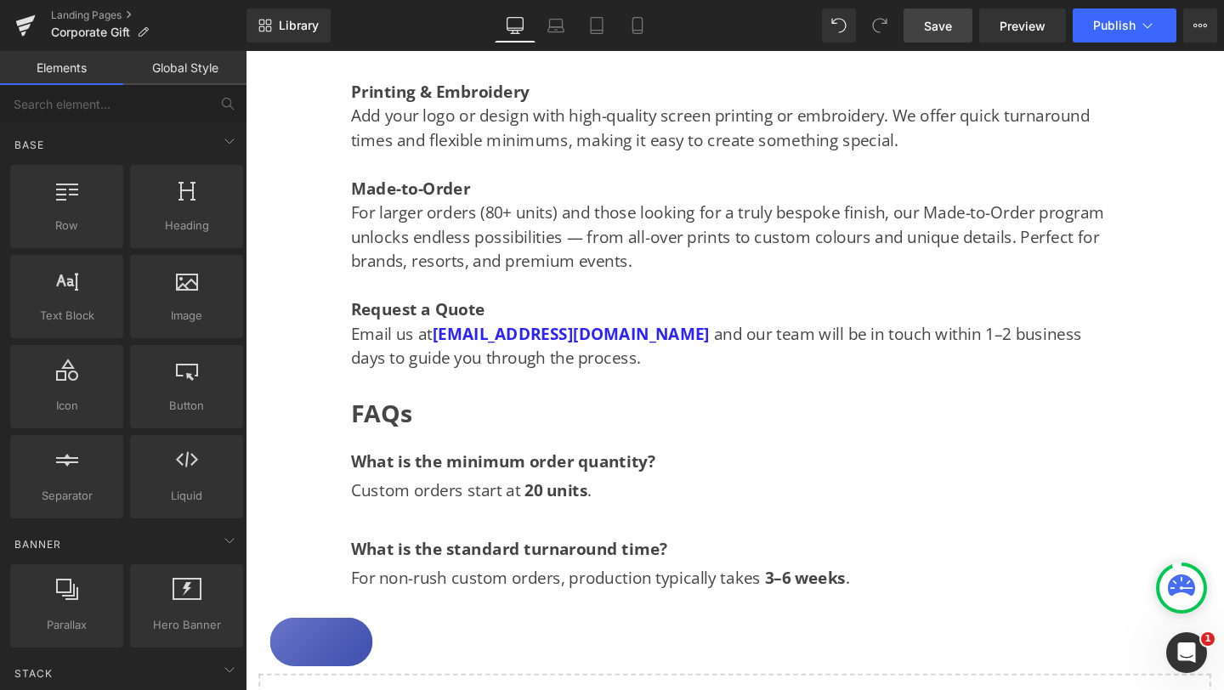
click at [931, 35] on link "Save" at bounding box center [937, 25] width 69 height 34
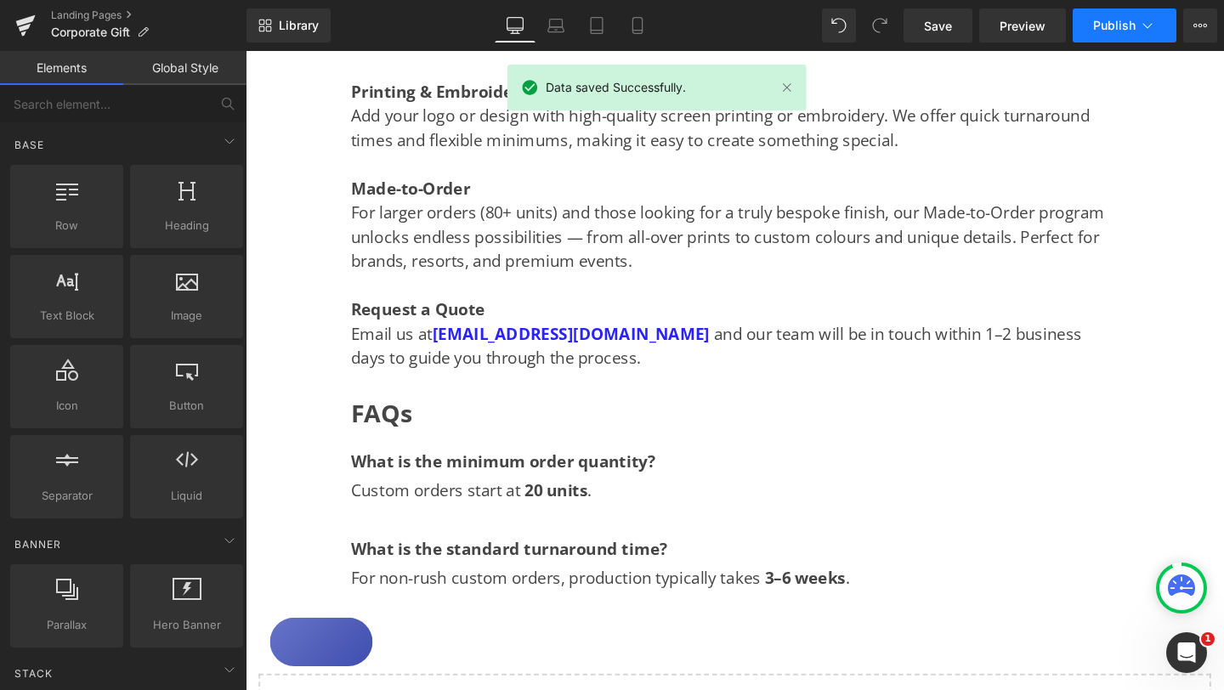
click at [1128, 29] on span "Publish" at bounding box center [1114, 26] width 42 height 14
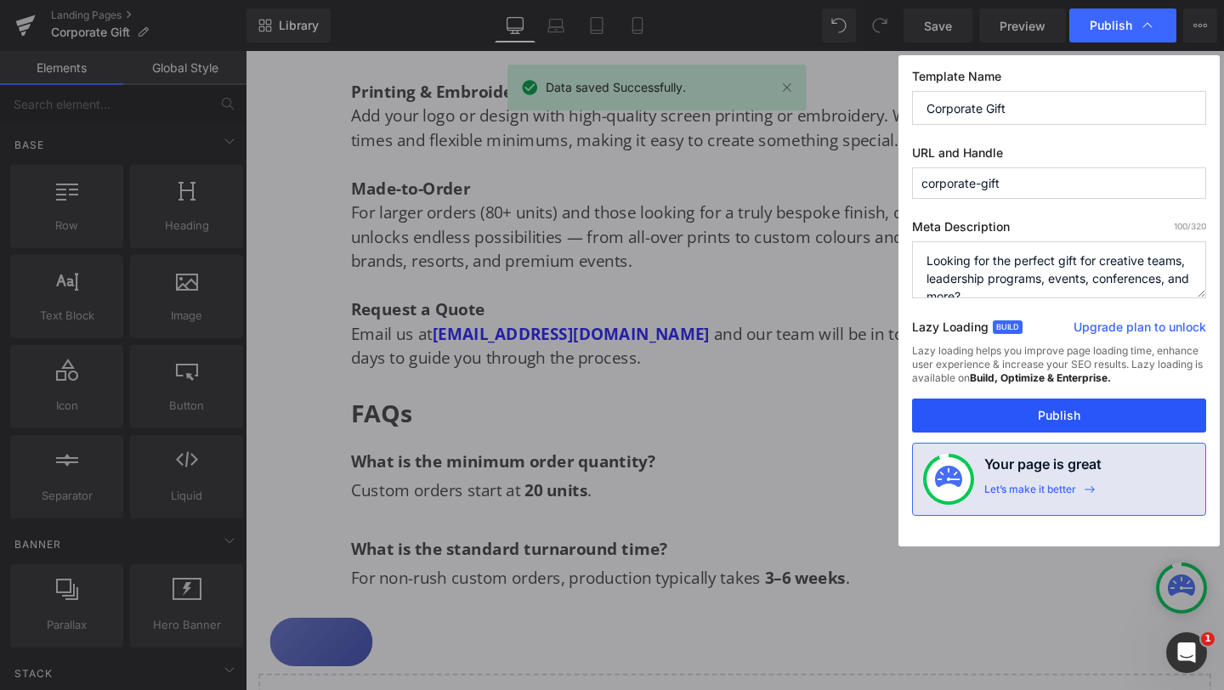
click at [1068, 417] on button "Publish" at bounding box center [1059, 416] width 294 height 34
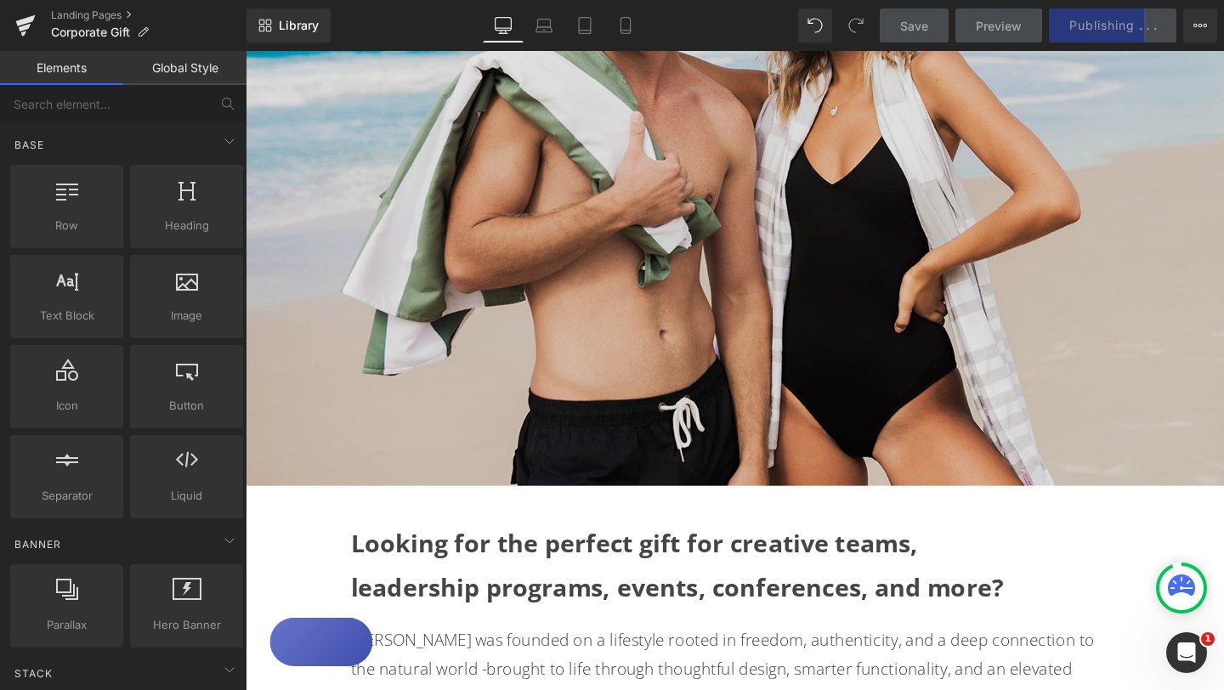
scroll to position [0, 0]
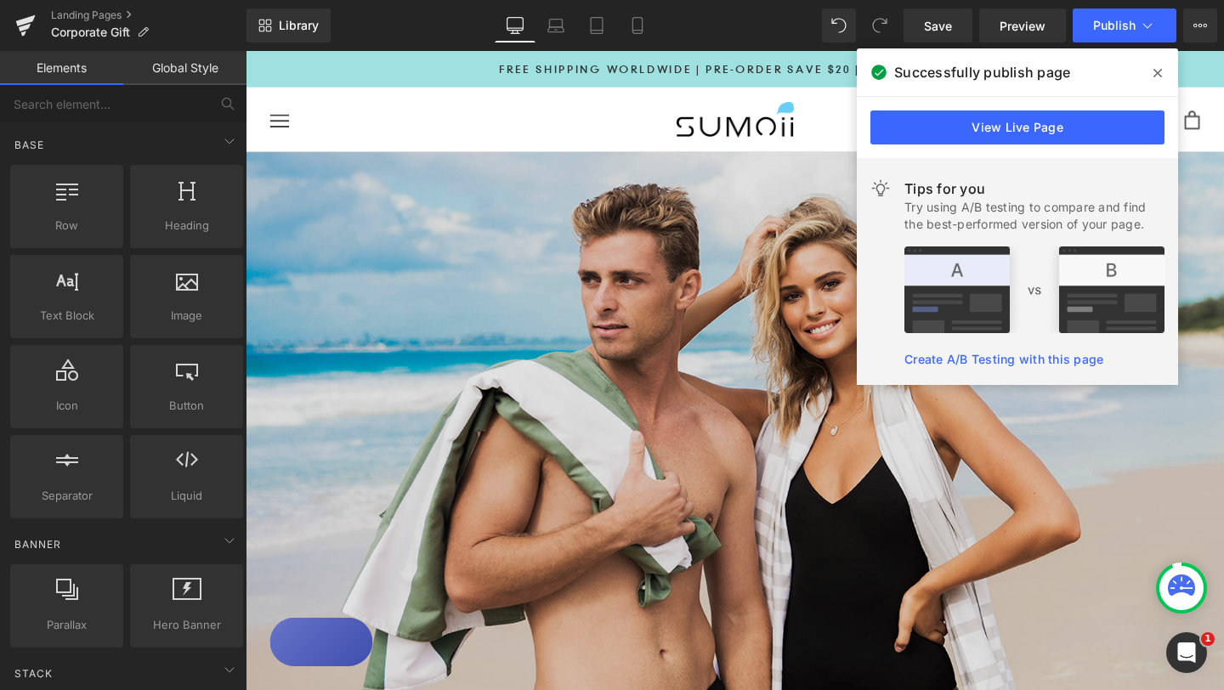
click at [1159, 75] on icon at bounding box center [1157, 73] width 8 height 8
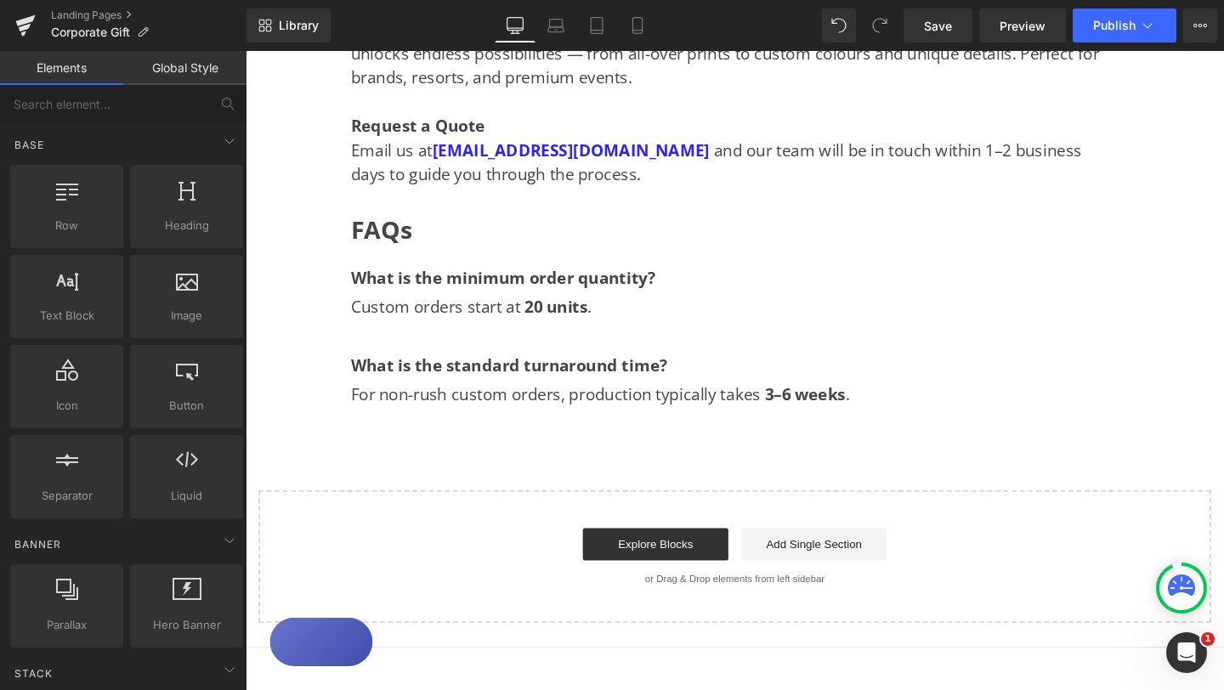
scroll to position [1786, 0]
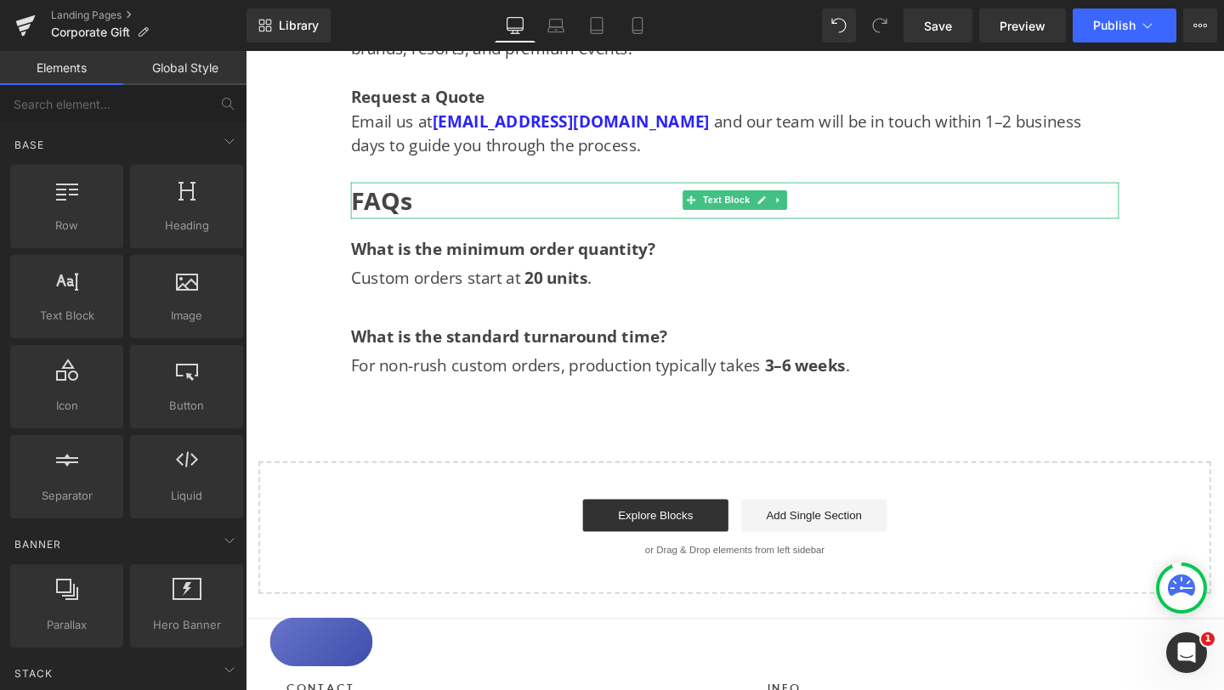
click at [363, 205] on span "FAQs" at bounding box center [388, 208] width 65 height 35
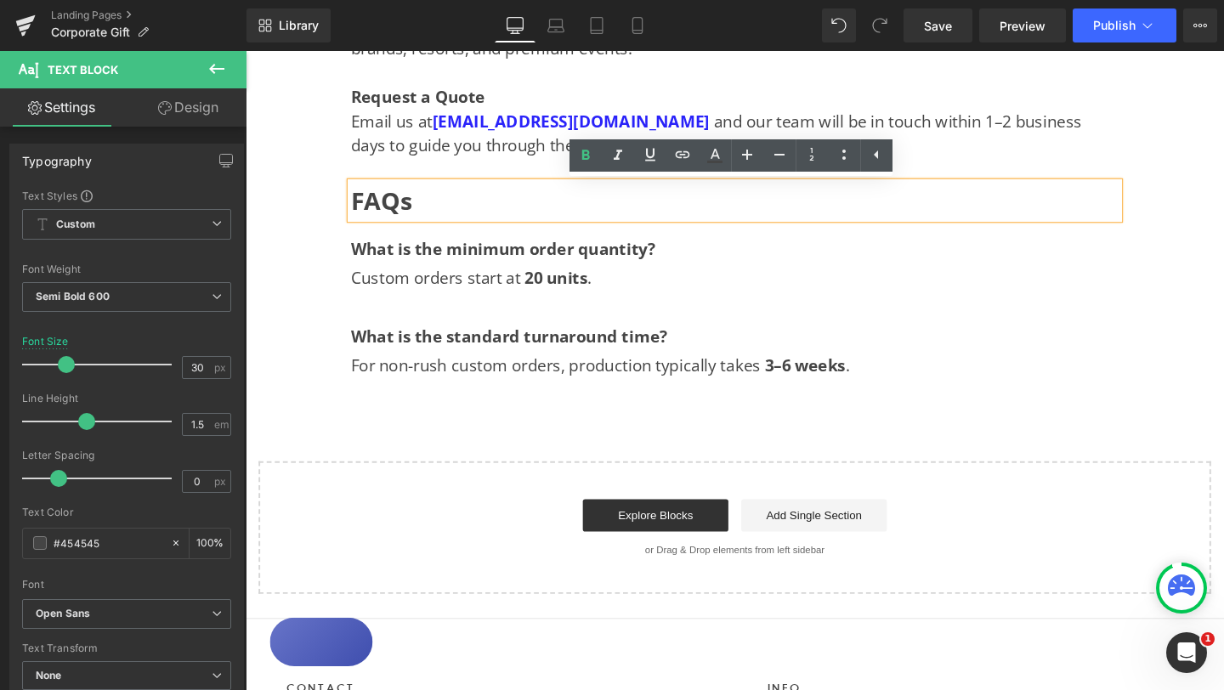
click at [359, 212] on span "FAQs" at bounding box center [388, 208] width 65 height 35
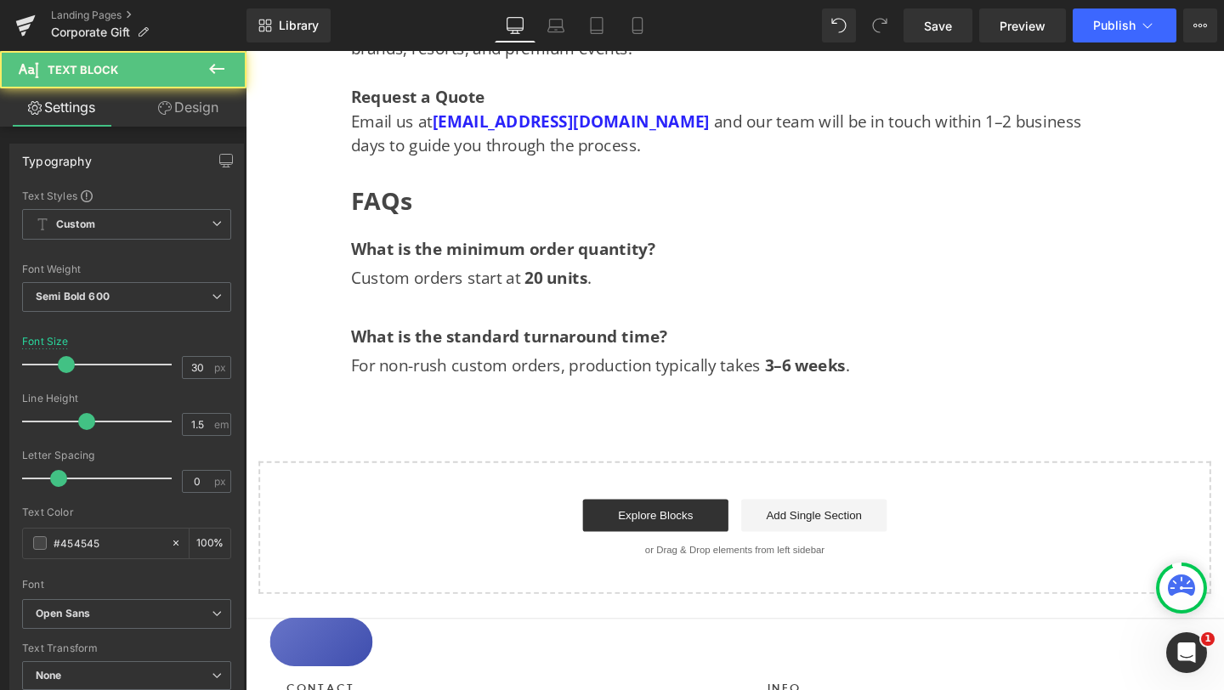
click at [207, 111] on link "Design" at bounding box center [188, 107] width 123 height 38
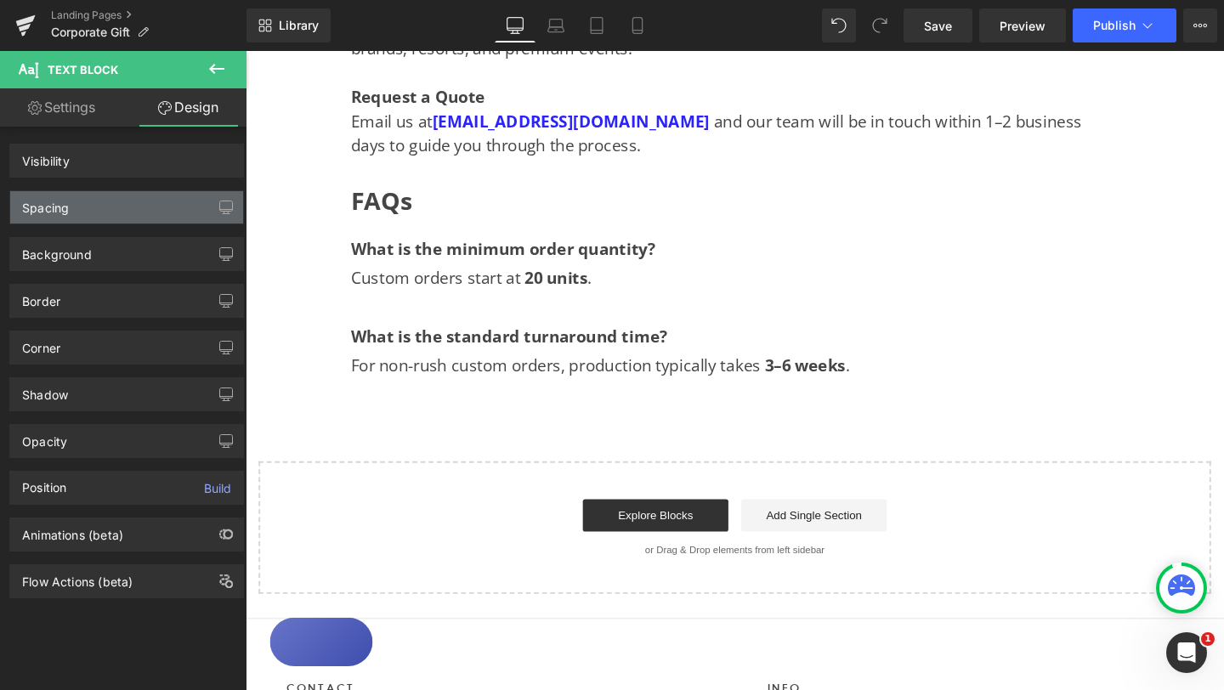
click at [126, 203] on div "Spacing" at bounding box center [126, 207] width 233 height 32
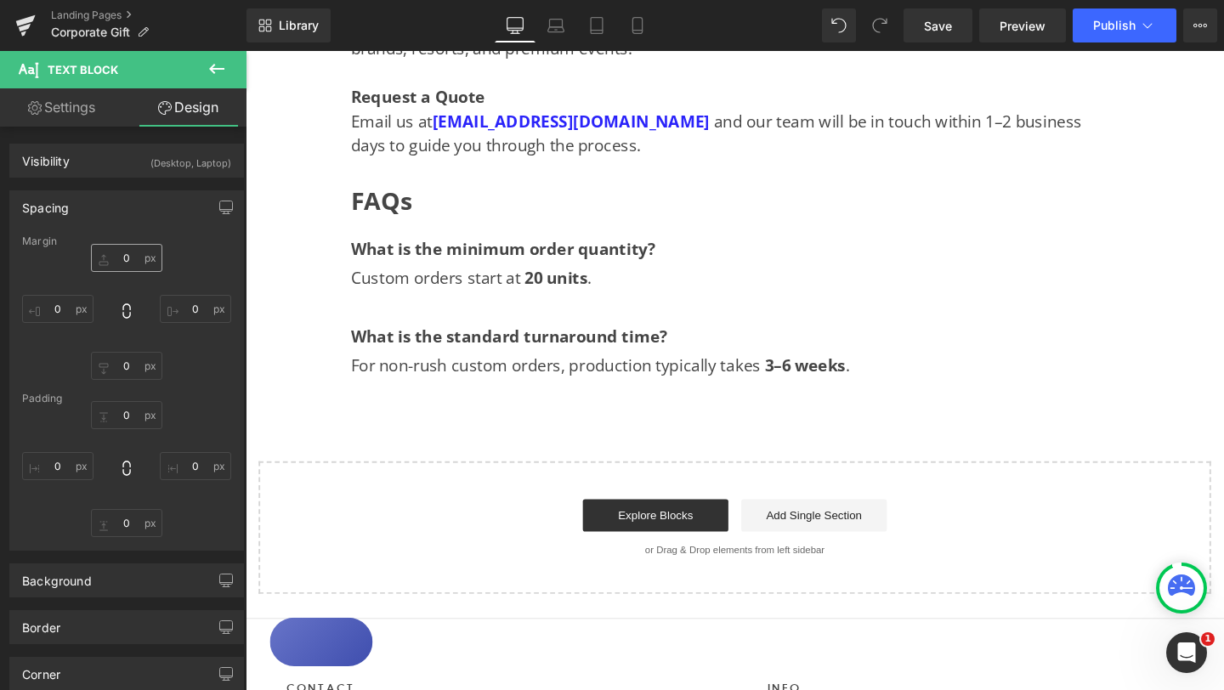
type input "0"
type input "130"
type input "0"
type input "130"
type input "0"
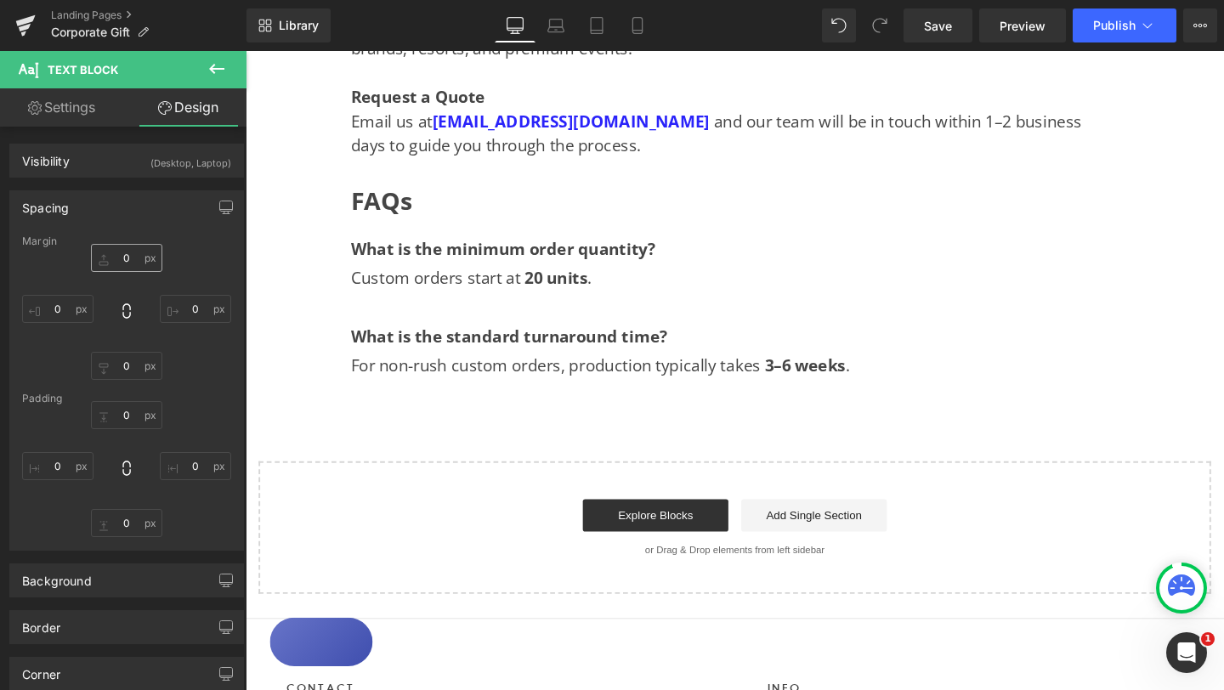
type input "0"
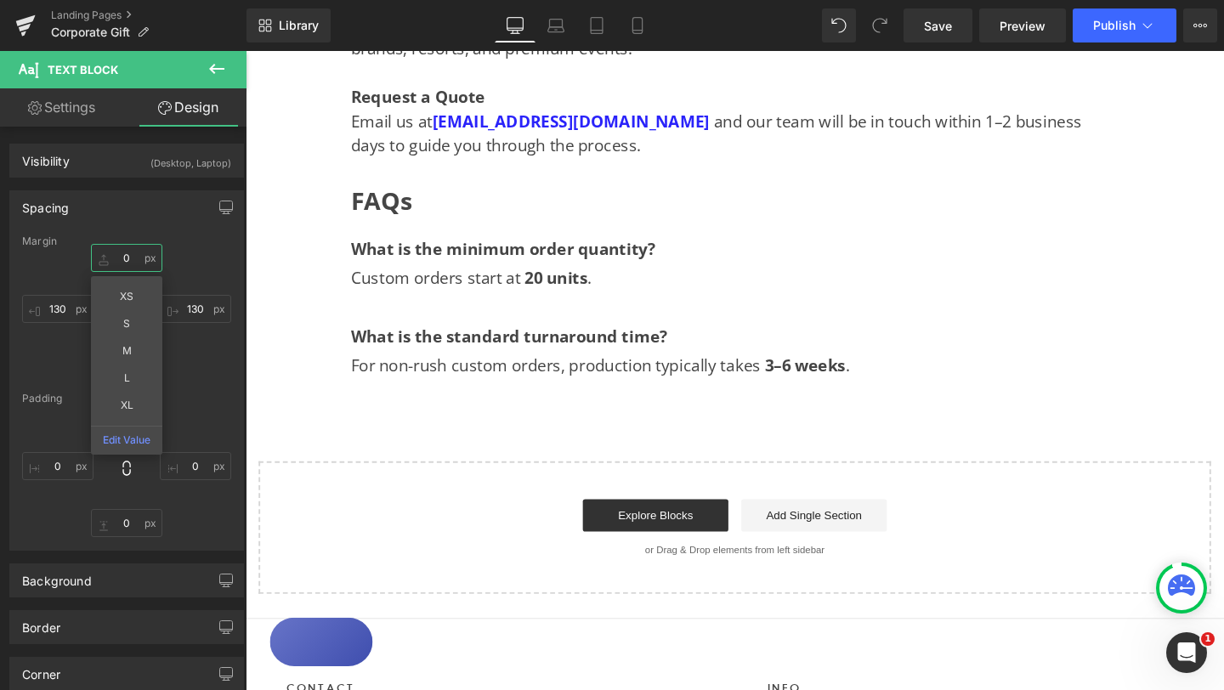
click at [124, 255] on input "0" at bounding box center [126, 258] width 71 height 28
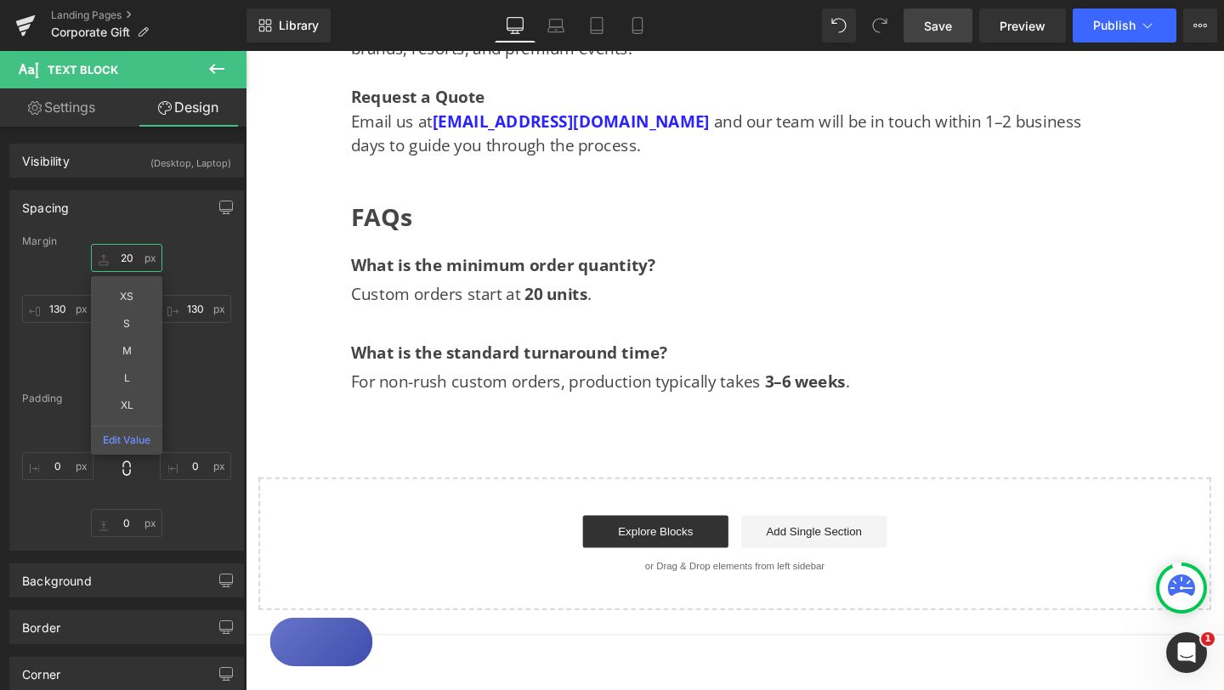
type input "20"
click at [944, 30] on span "Save" at bounding box center [938, 26] width 28 height 18
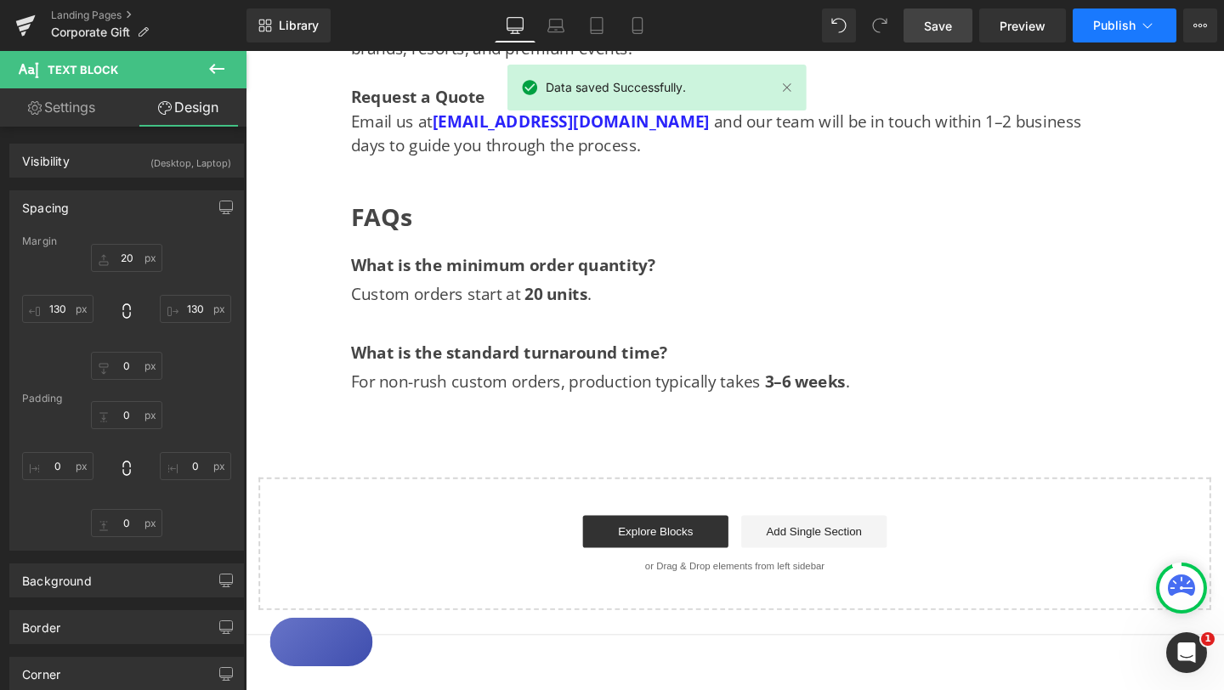
click at [1121, 36] on button "Publish" at bounding box center [1125, 25] width 104 height 34
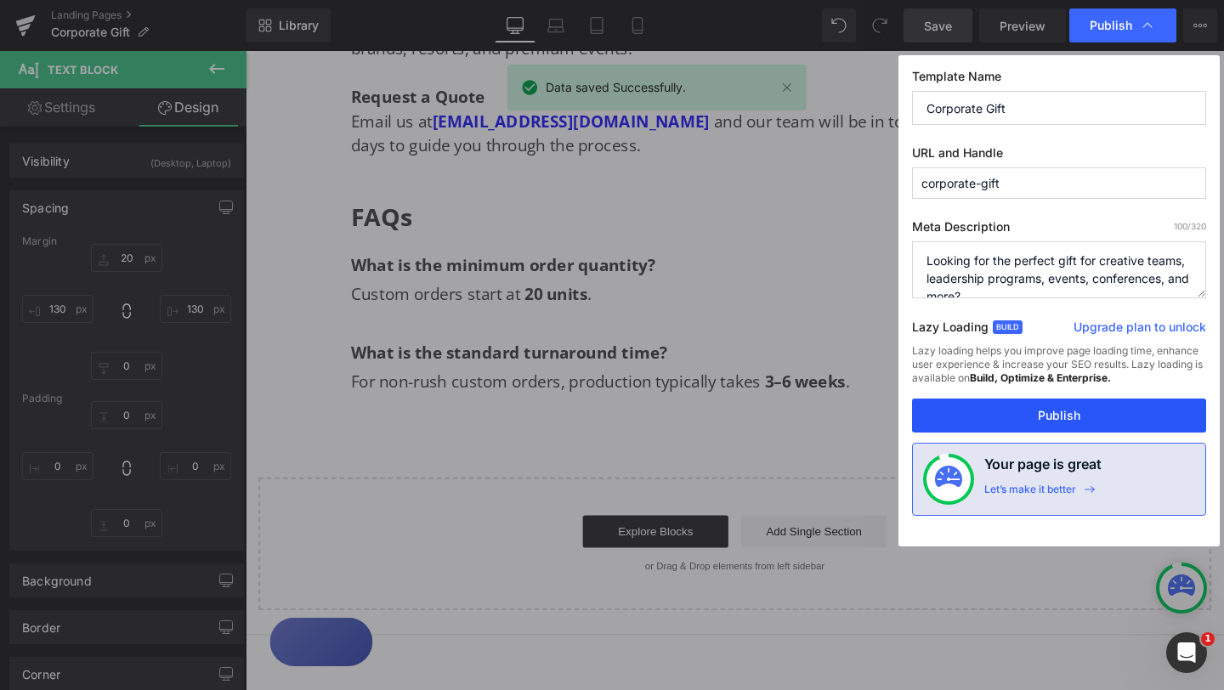
click at [1046, 410] on button "Publish" at bounding box center [1059, 416] width 294 height 34
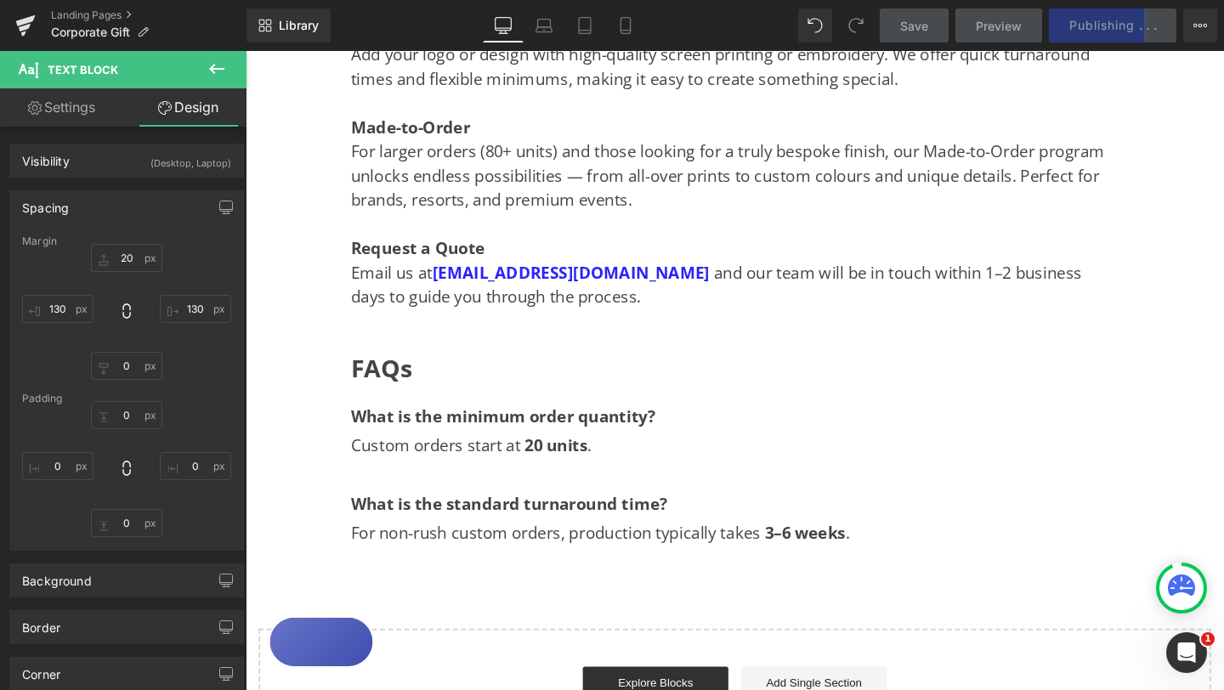
scroll to position [1624, 0]
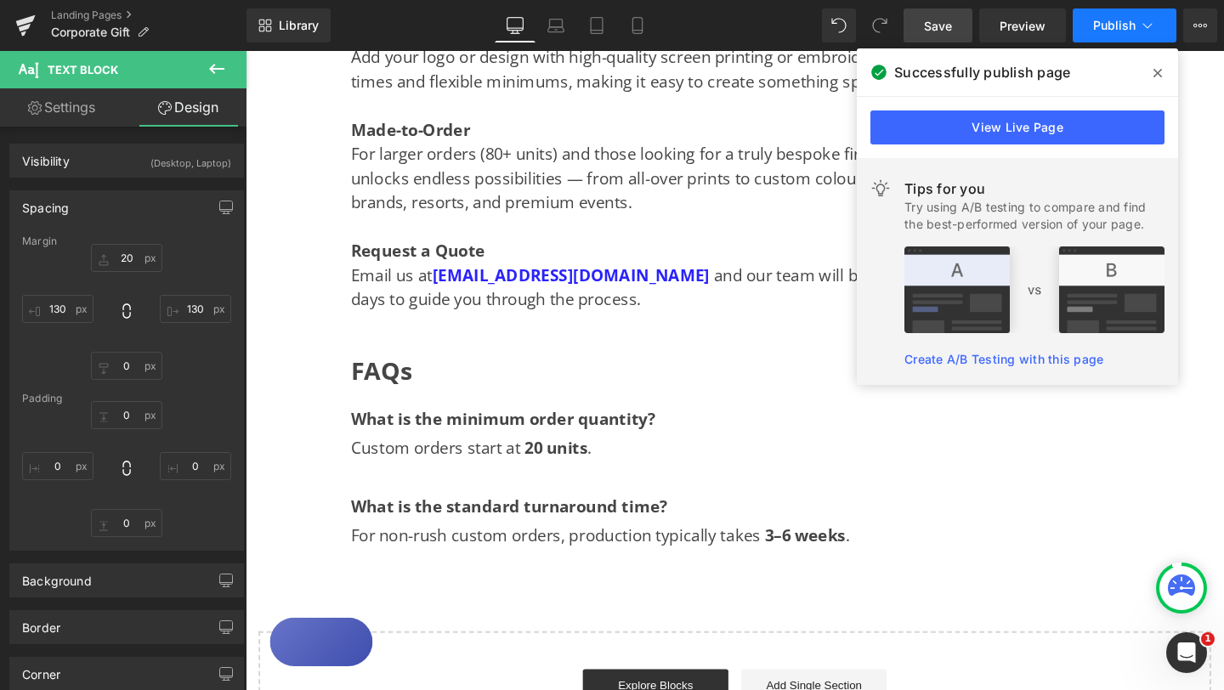
click at [1115, 29] on span "Publish" at bounding box center [1114, 26] width 42 height 14
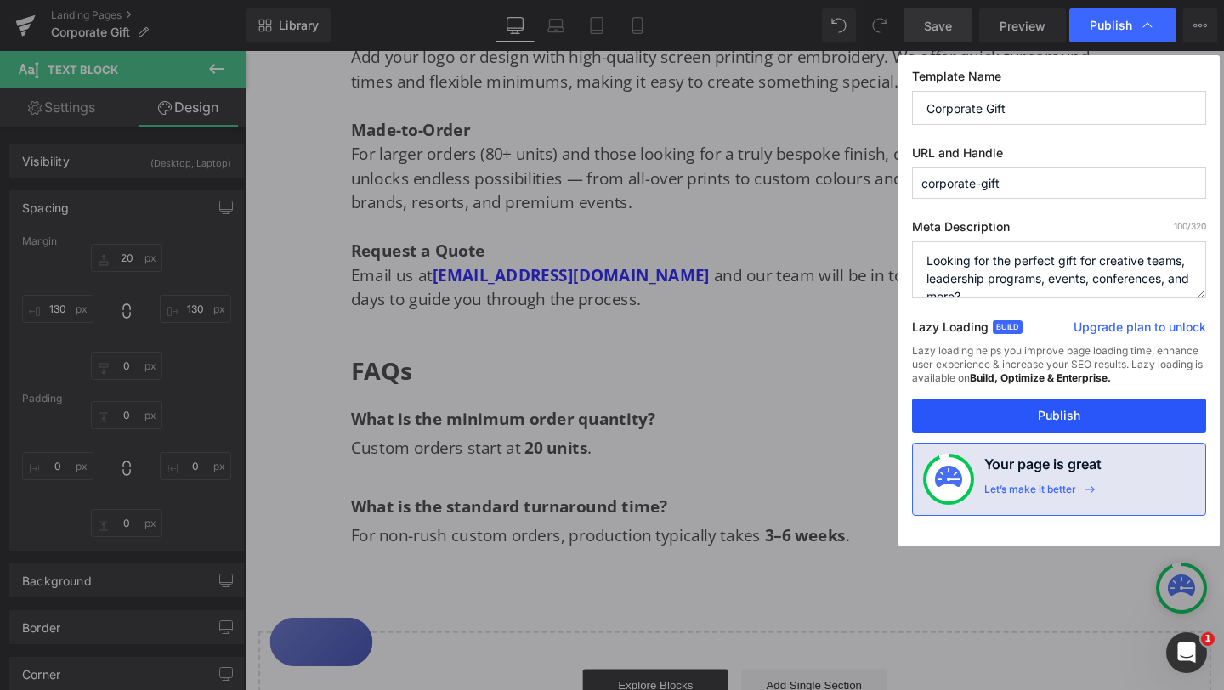
click at [1068, 409] on button "Publish" at bounding box center [1059, 416] width 294 height 34
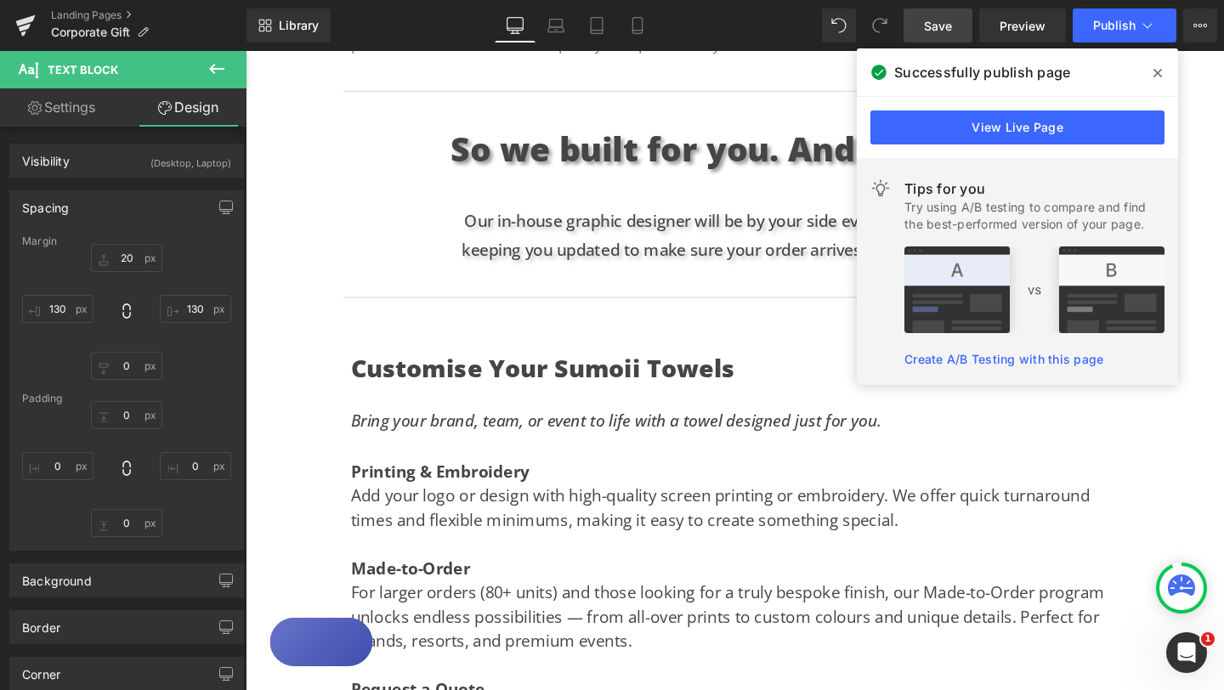
scroll to position [1167, 0]
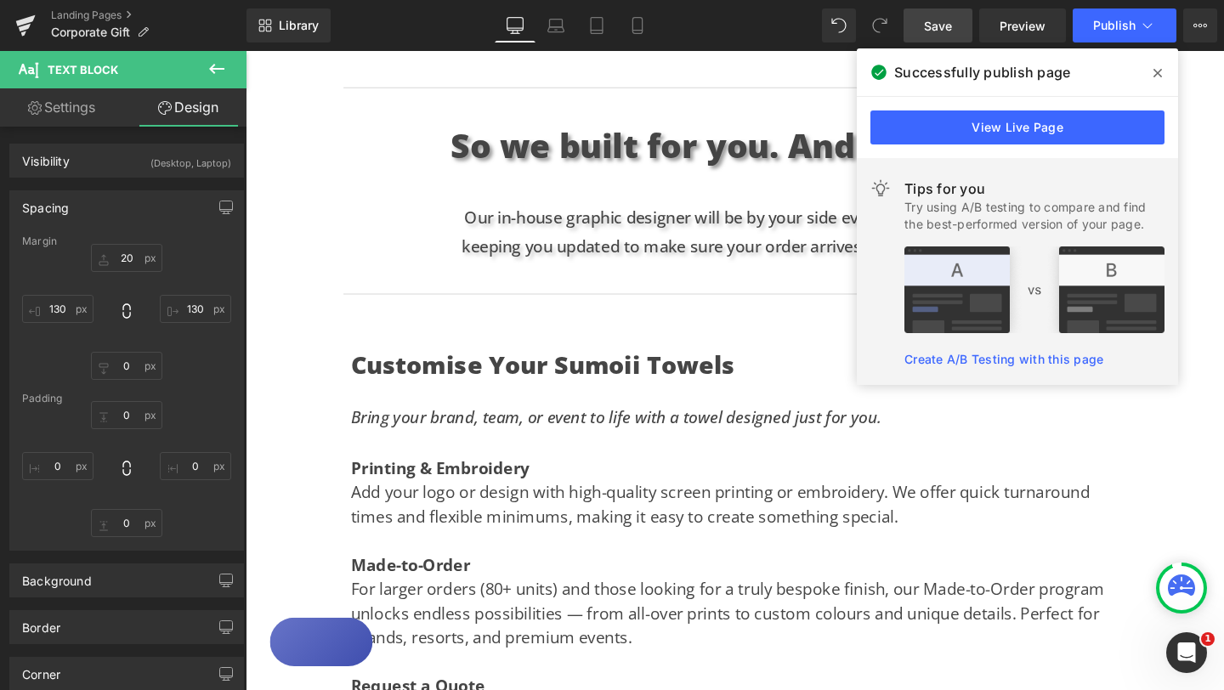
click at [394, 382] on h3 "Customise Your Sumoii Towels" at bounding box center [759, 381] width 807 height 46
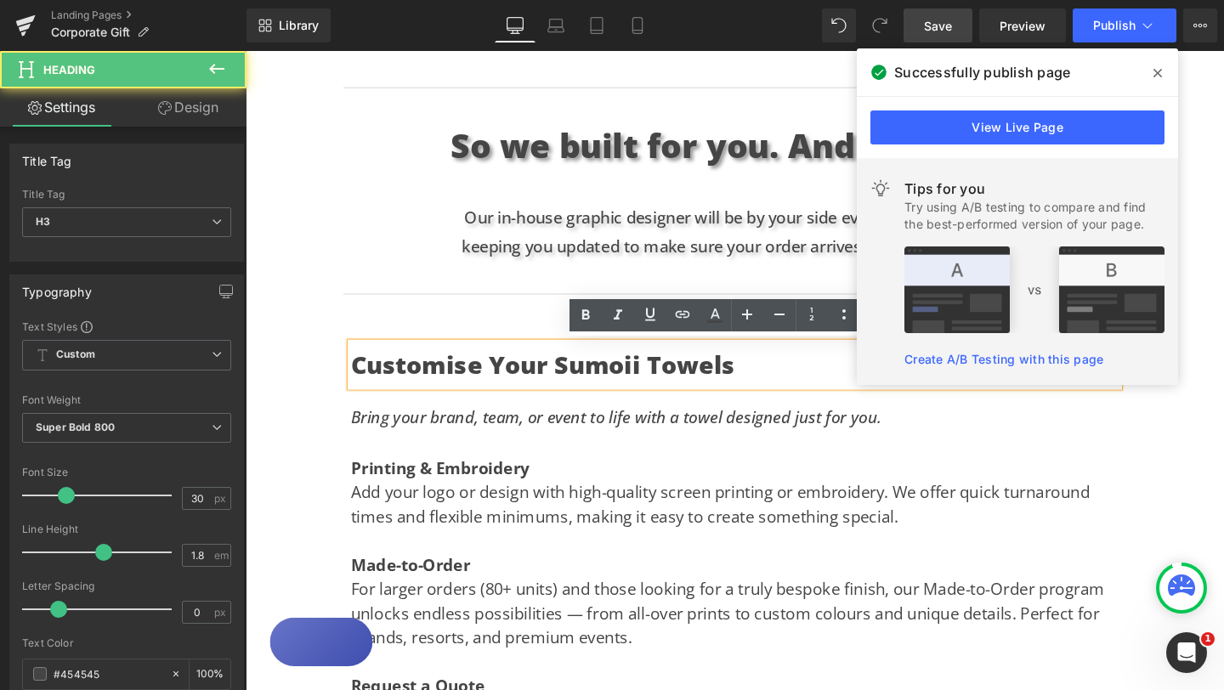
click at [363, 388] on h3 "Customise Your Sumoii Towels" at bounding box center [759, 381] width 807 height 46
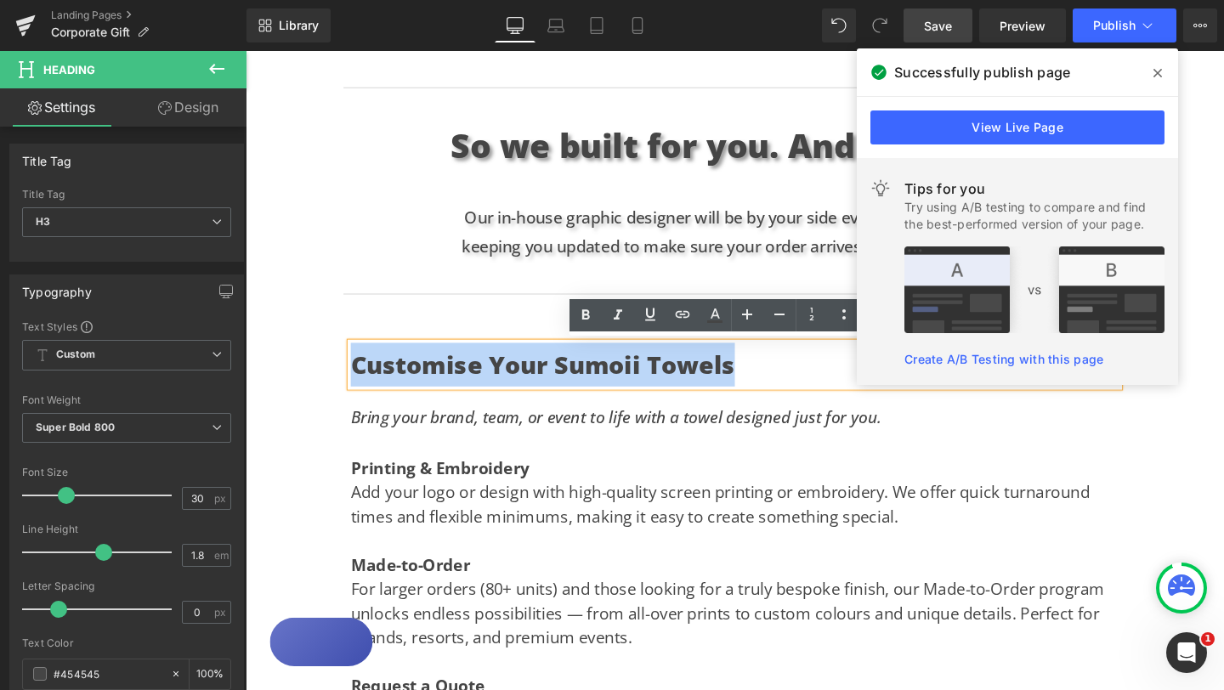
drag, startPoint x: 360, startPoint y: 386, endPoint x: 773, endPoint y: 383, distance: 413.1
click at [773, 384] on h3 "Customise Your Sumoii Towels" at bounding box center [759, 381] width 807 height 46
copy h3 "Customise Your Sumoii Towels"
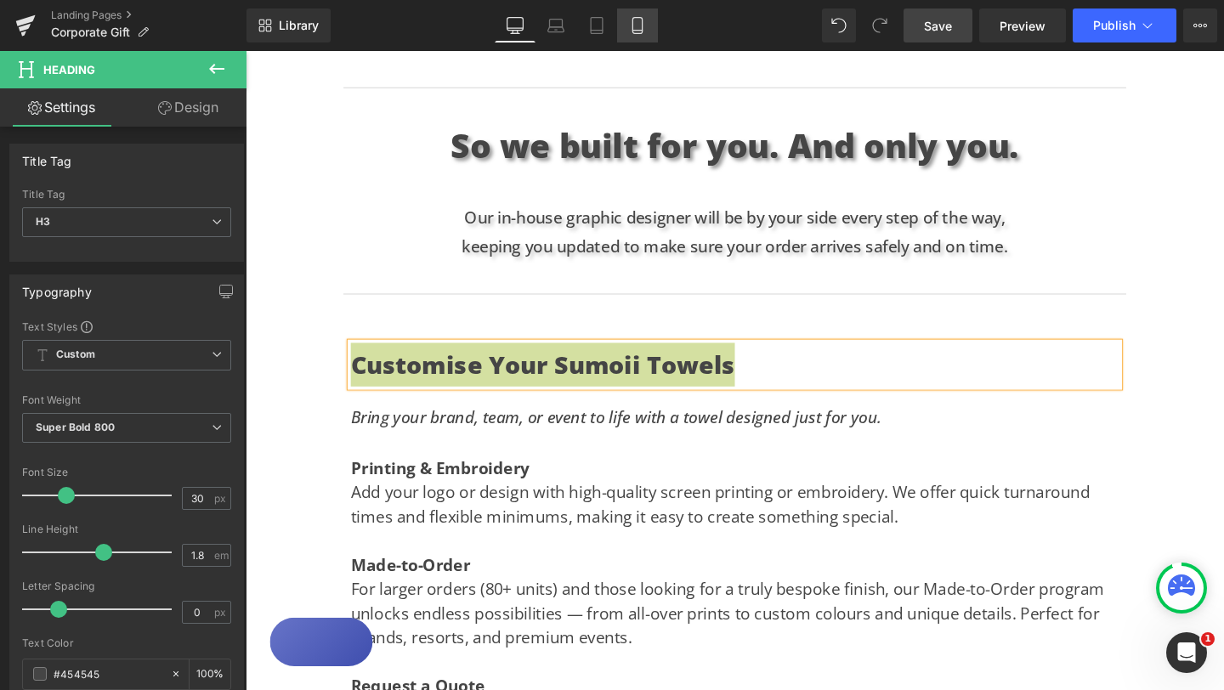
click at [631, 24] on icon at bounding box center [637, 25] width 17 height 17
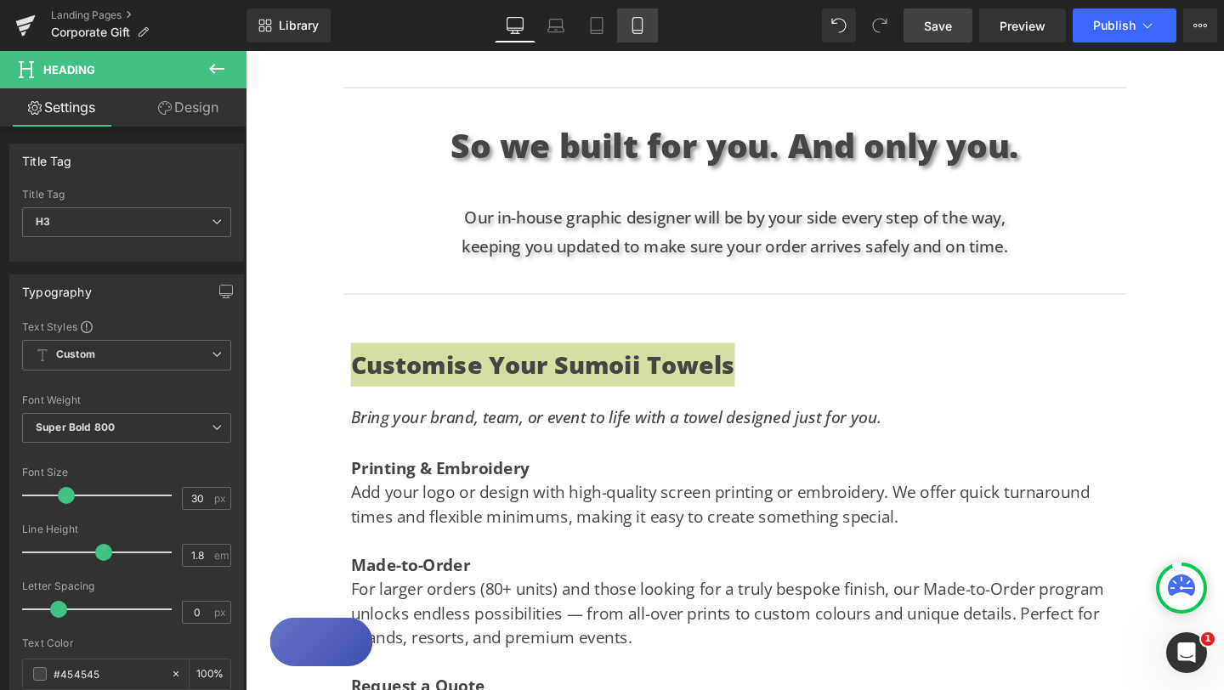
type input "100"
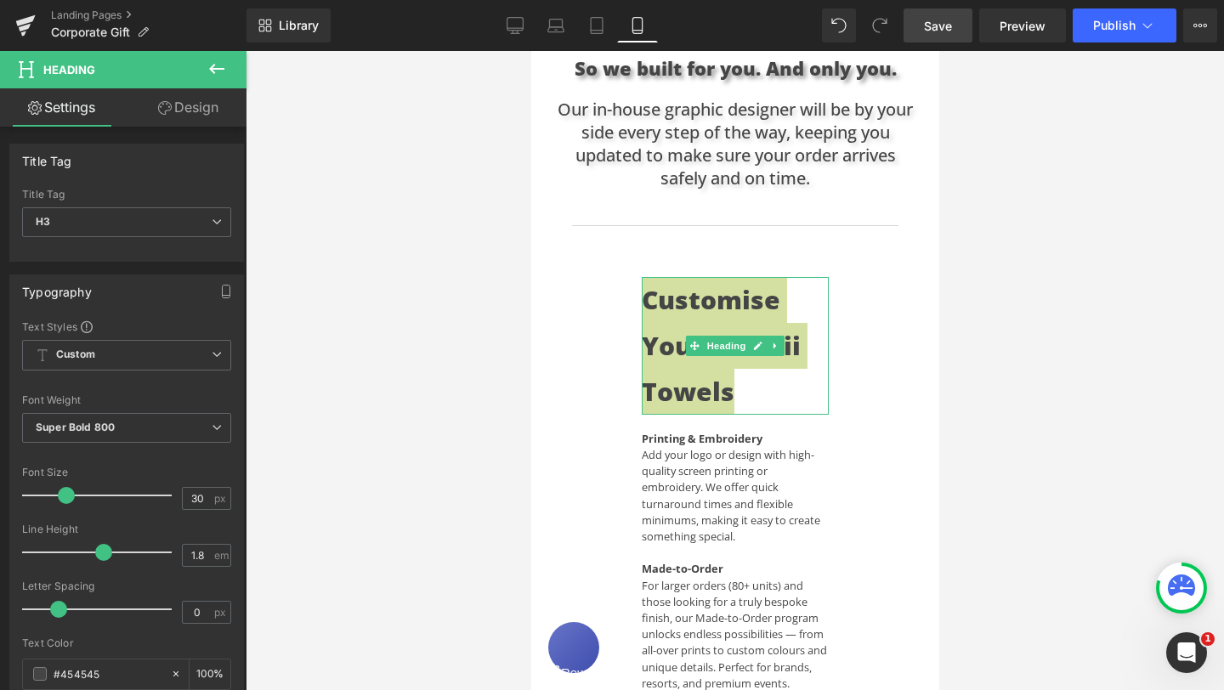
scroll to position [906, 0]
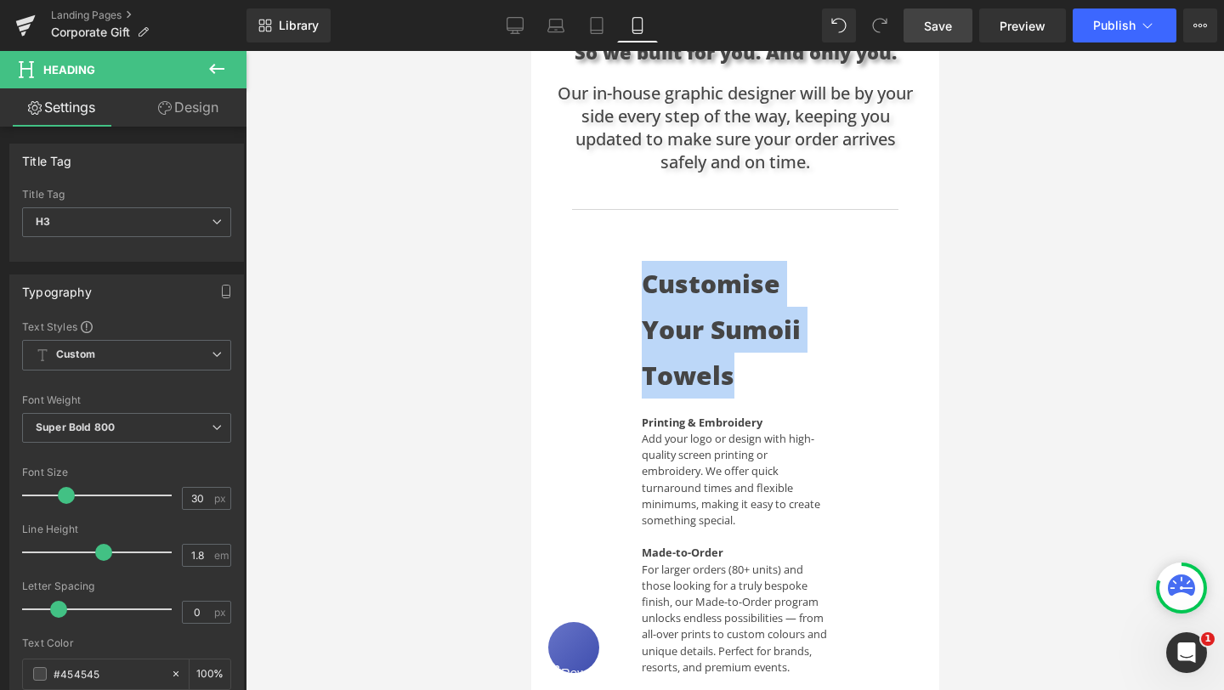
click at [841, 268] on div "Text Block Hero Banner Looking for the perfect gift for creative teams, leaders…" at bounding box center [734, 155] width 408 height 1815
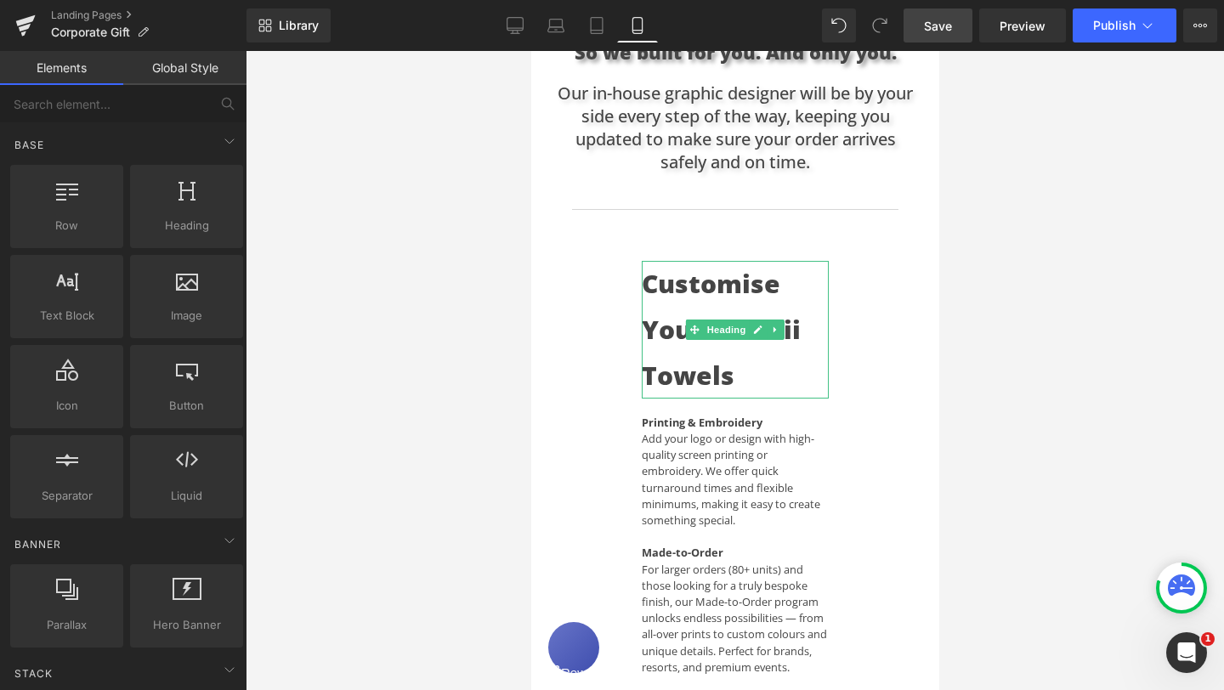
click at [645, 270] on h3 "Customise Your Sumoii Towels" at bounding box center [734, 330] width 187 height 138
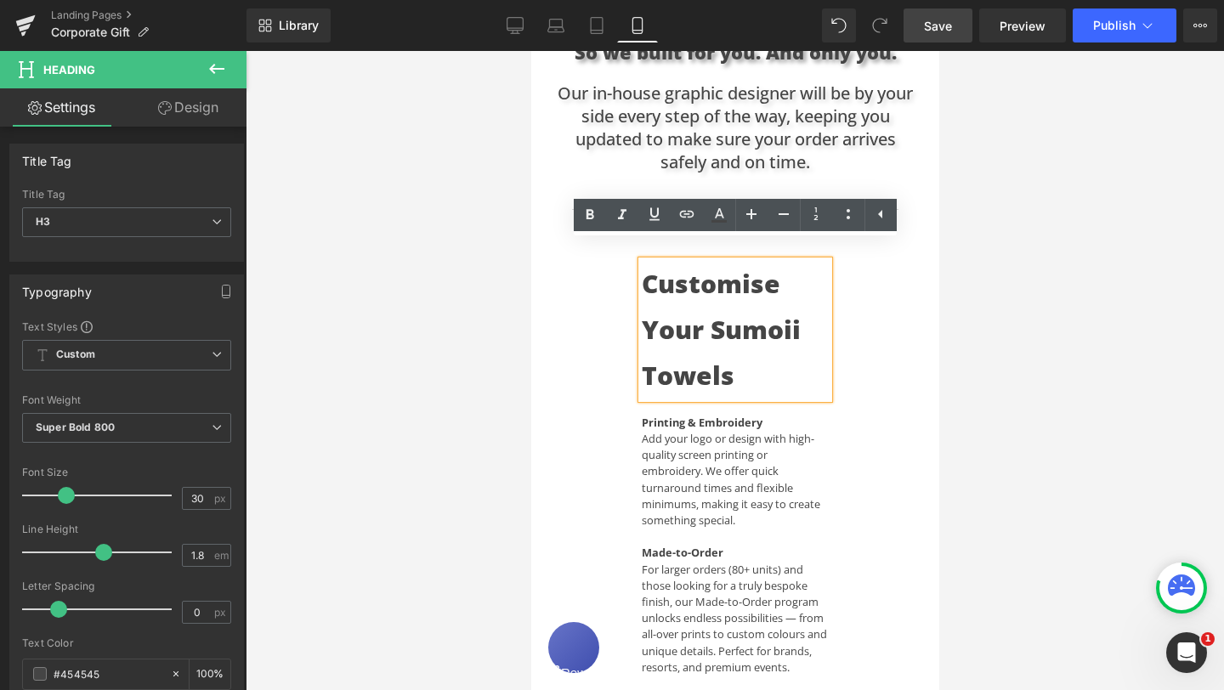
click at [183, 107] on link "Design" at bounding box center [188, 107] width 123 height 38
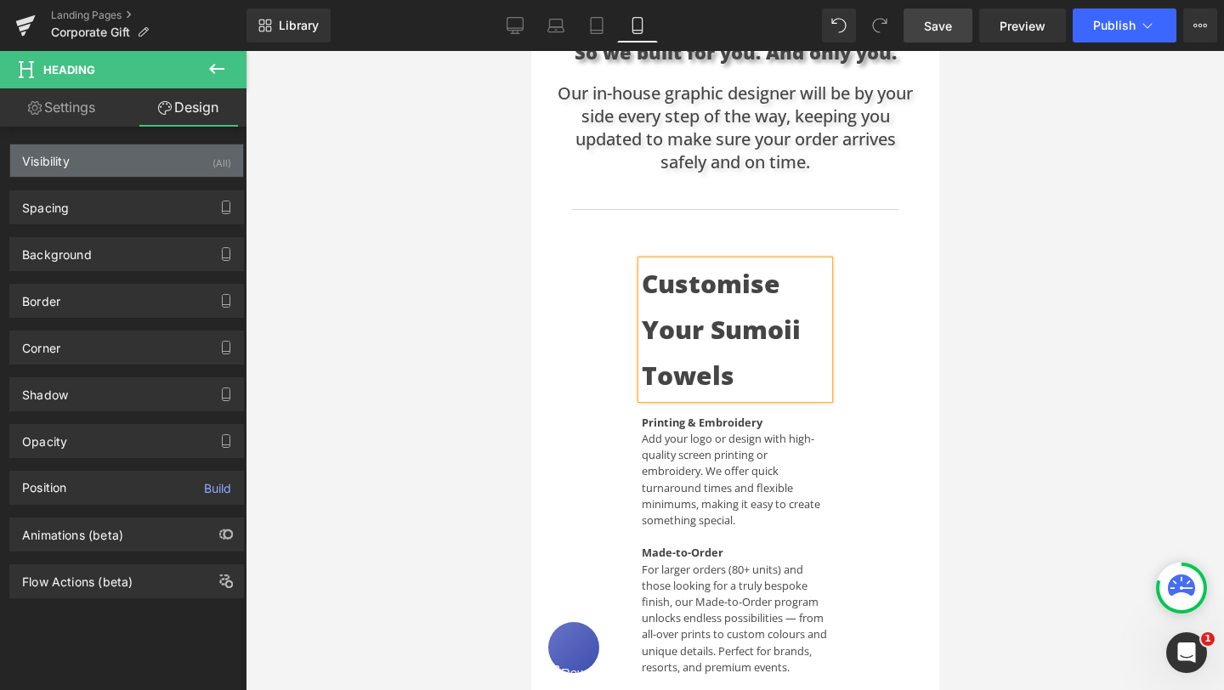
click at [165, 145] on div "Visibility (All)" at bounding box center [126, 160] width 233 height 32
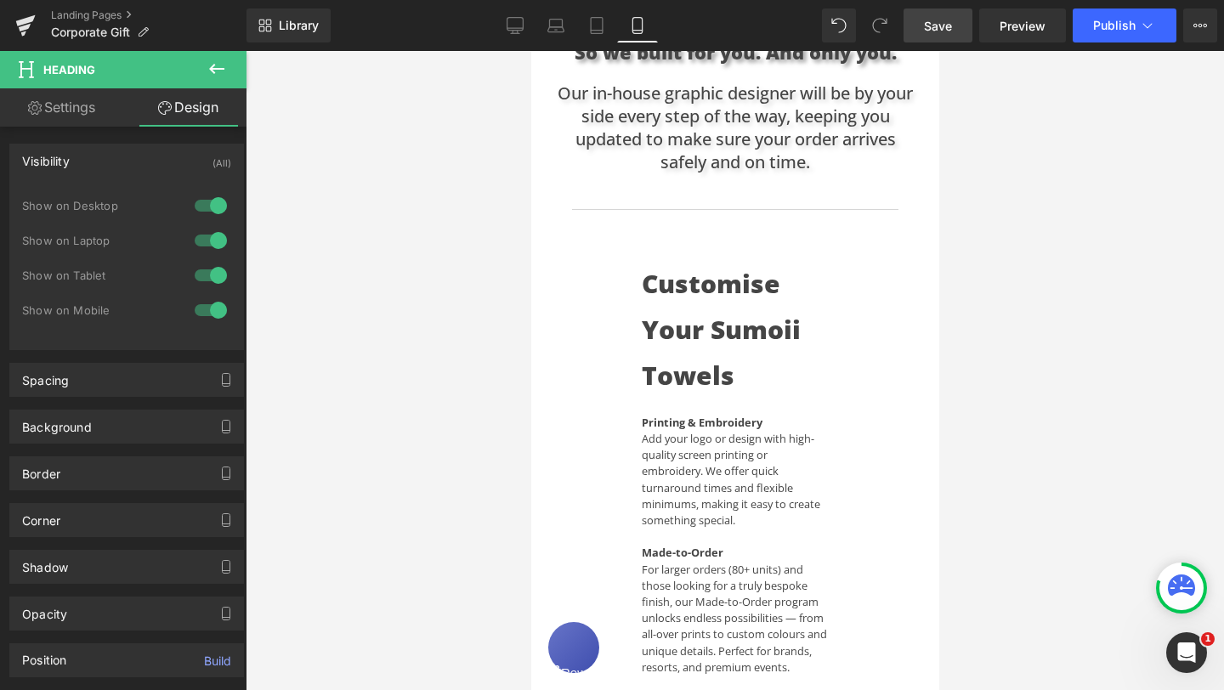
click at [197, 274] on div at bounding box center [210, 275] width 41 height 27
click at [202, 320] on div at bounding box center [210, 310] width 41 height 27
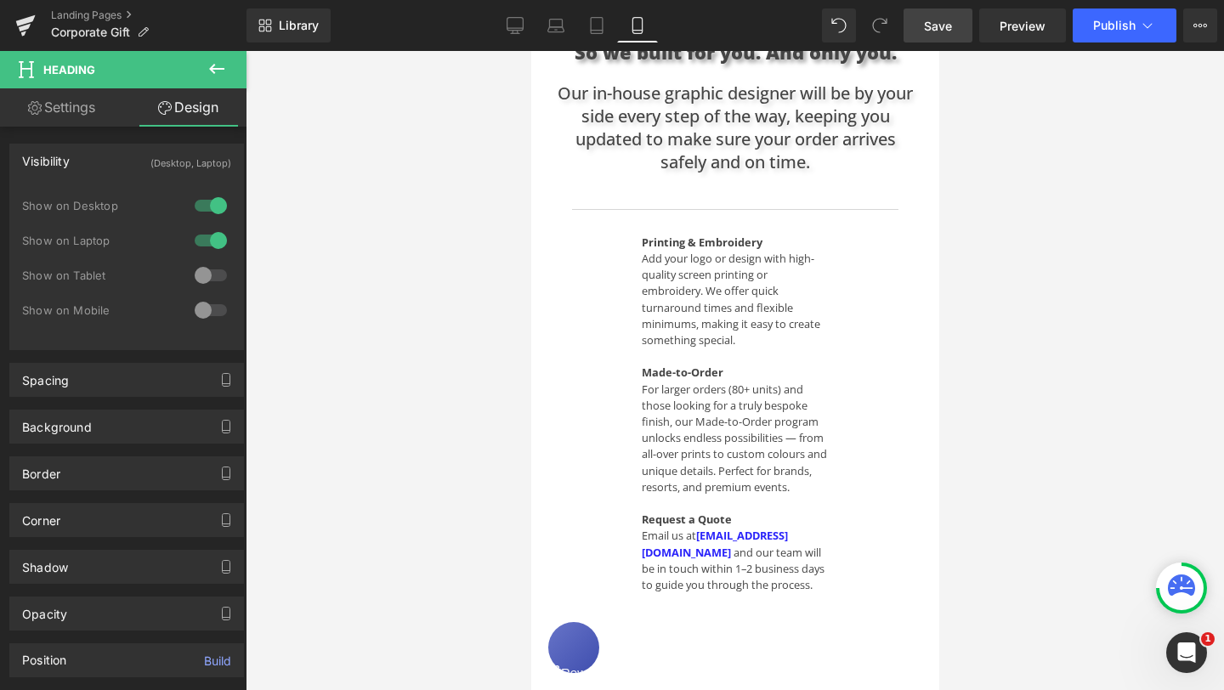
click at [941, 31] on span "Save" at bounding box center [938, 26] width 28 height 18
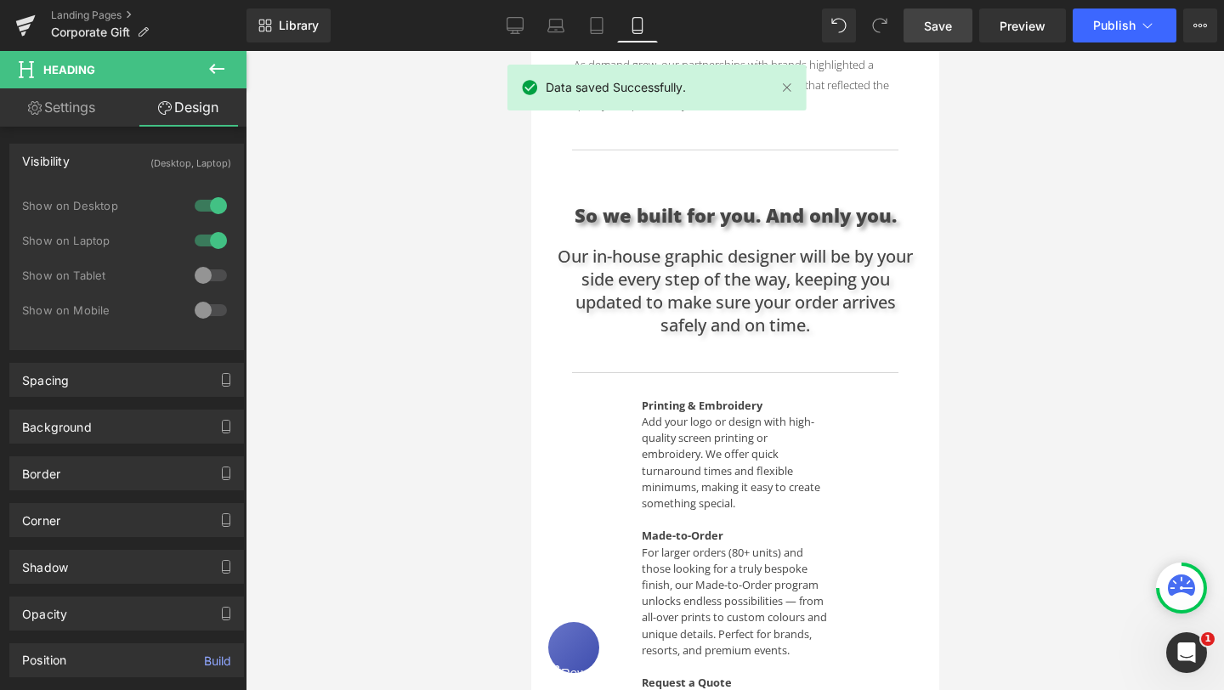
scroll to position [816, 0]
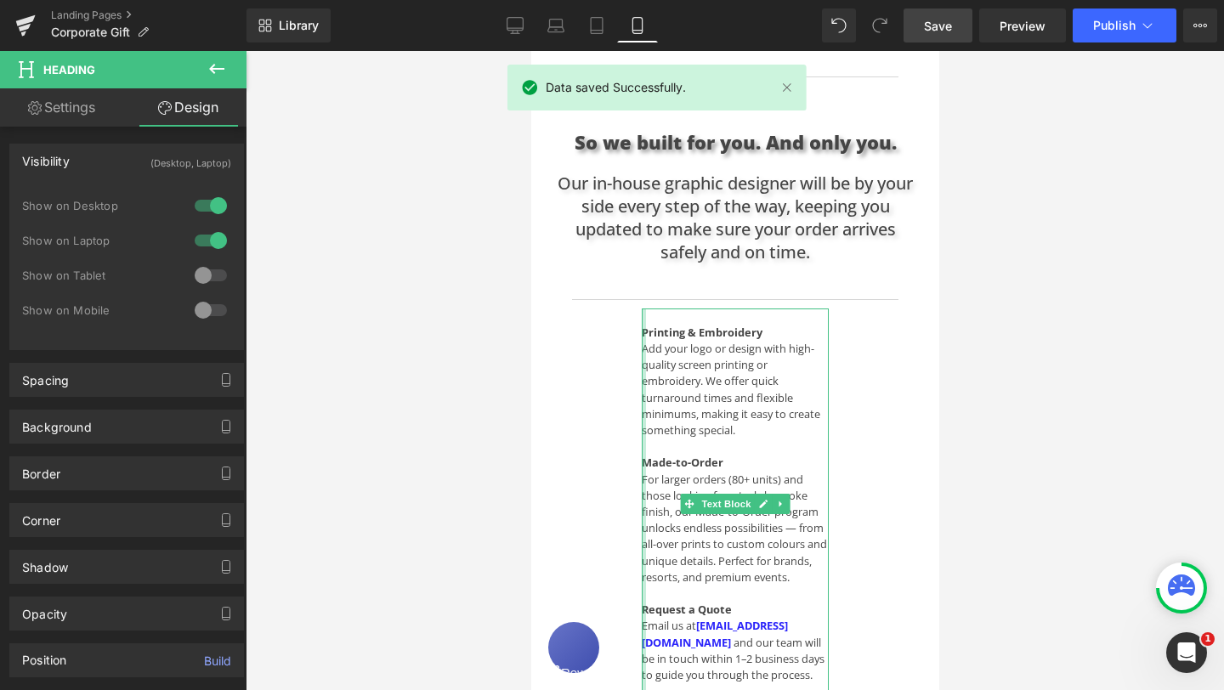
drag, startPoint x: 641, startPoint y: 315, endPoint x: 657, endPoint y: 315, distance: 16.1
click at [641, 315] on div at bounding box center [643, 505] width 4 height 392
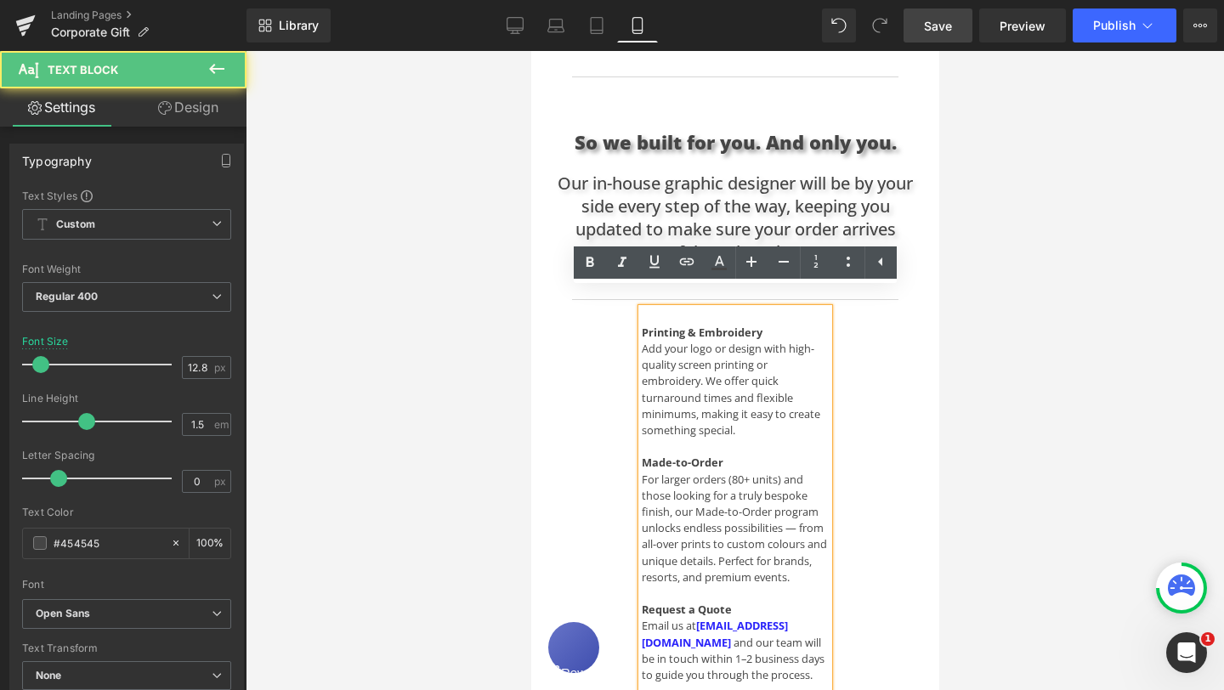
click at [641, 325] on strong "Printing & Embroidery" at bounding box center [701, 332] width 121 height 15
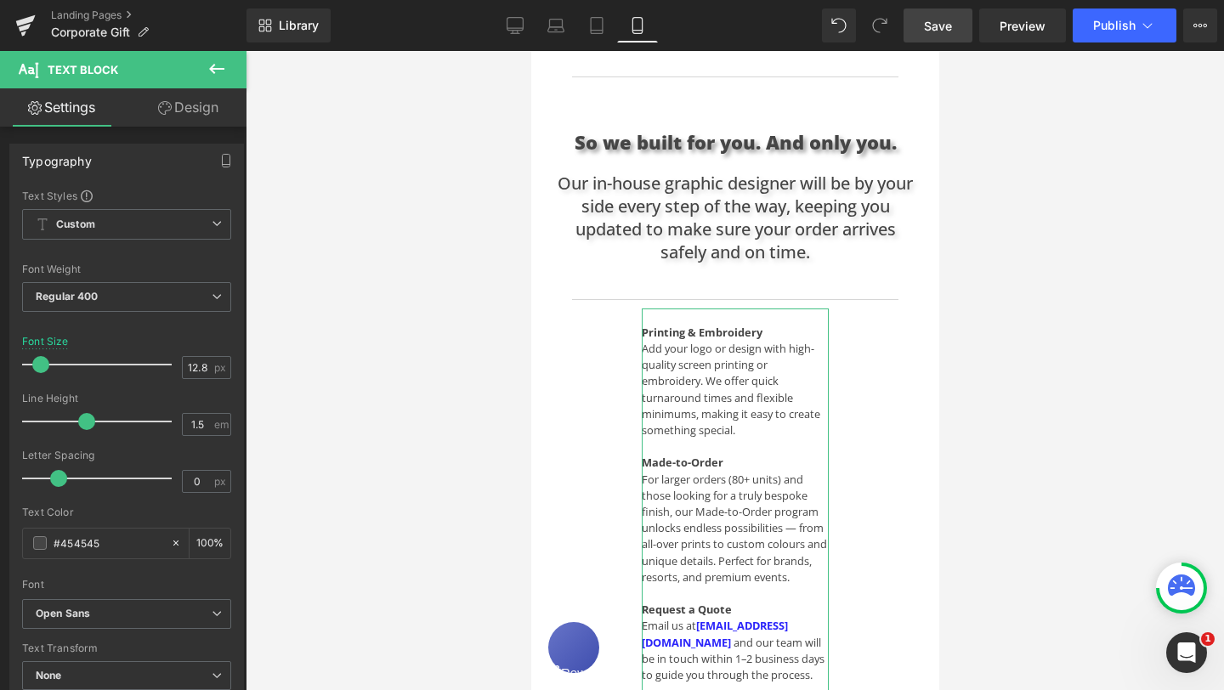
click at [204, 107] on link "Design" at bounding box center [188, 107] width 123 height 38
click at [0, 0] on div "Visibility" at bounding box center [0, 0] width 0 height 0
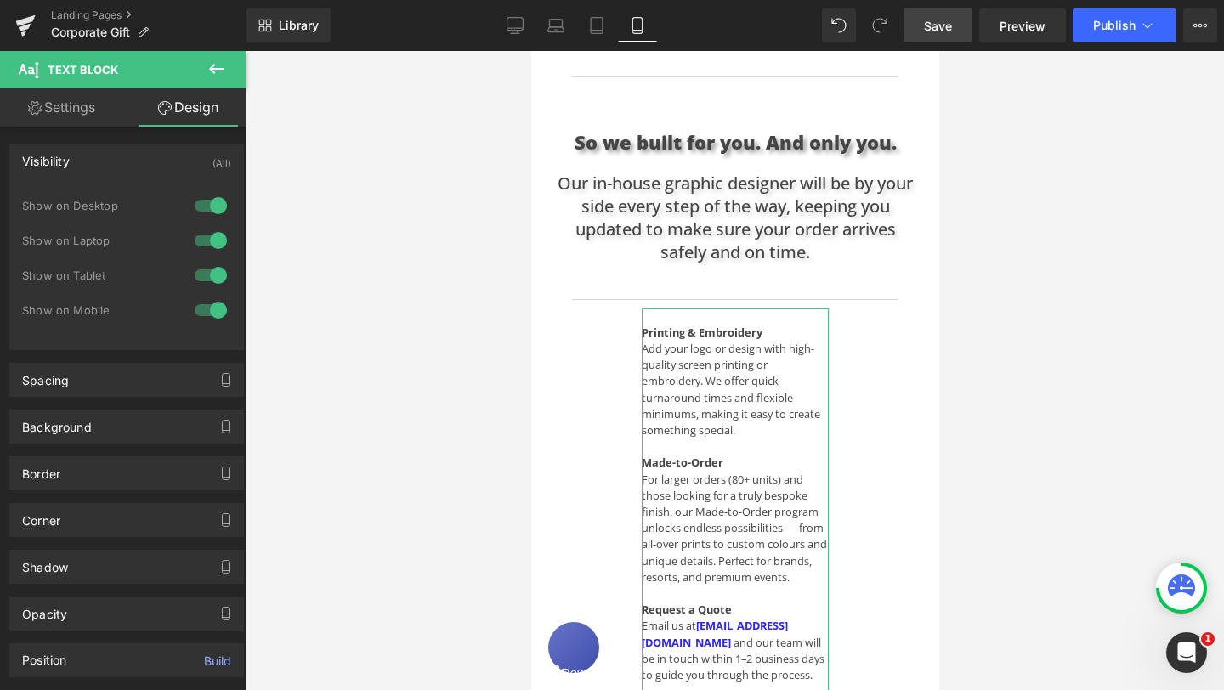
click at [198, 207] on div at bounding box center [210, 205] width 41 height 27
click at [199, 245] on div at bounding box center [210, 240] width 41 height 27
click at [945, 21] on span "Save" at bounding box center [938, 26] width 28 height 18
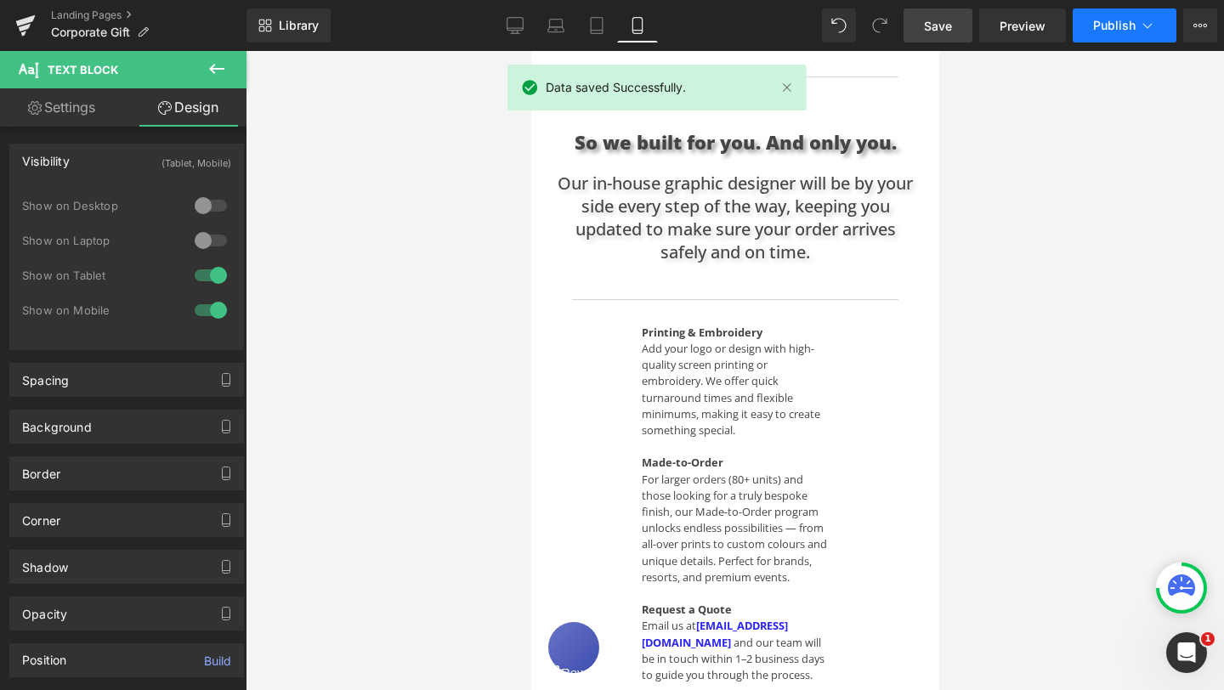
click at [1131, 31] on span "Publish" at bounding box center [1114, 26] width 42 height 14
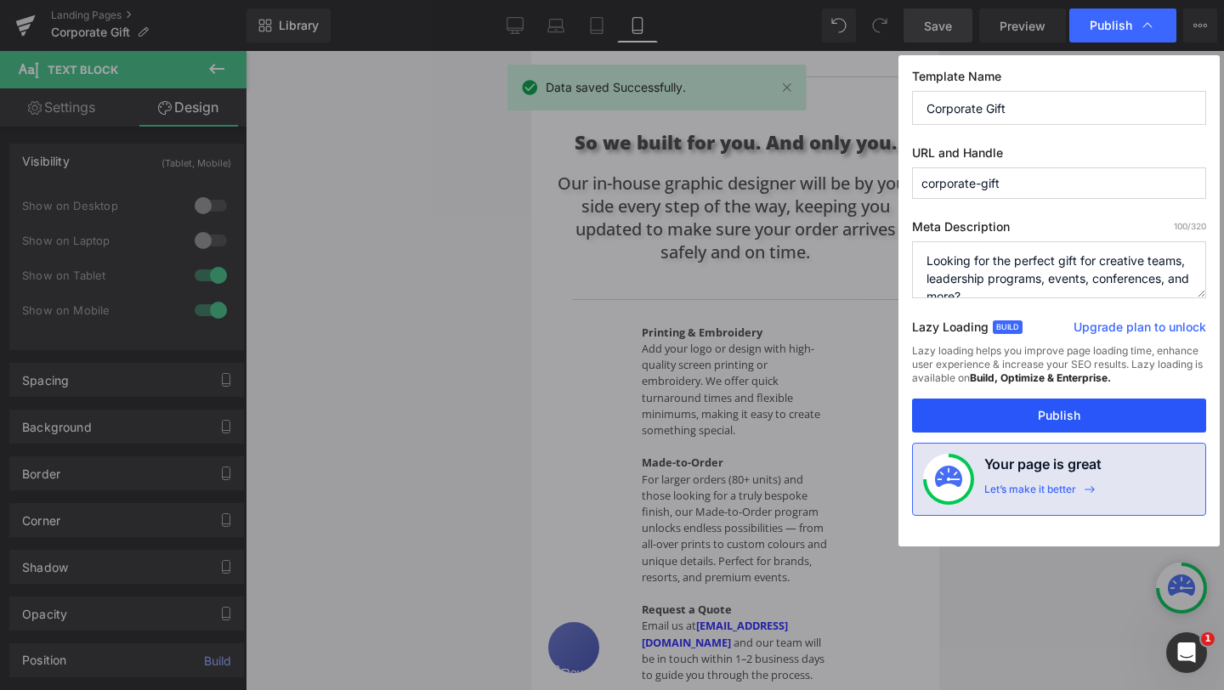
click at [1025, 418] on button "Publish" at bounding box center [1059, 416] width 294 height 34
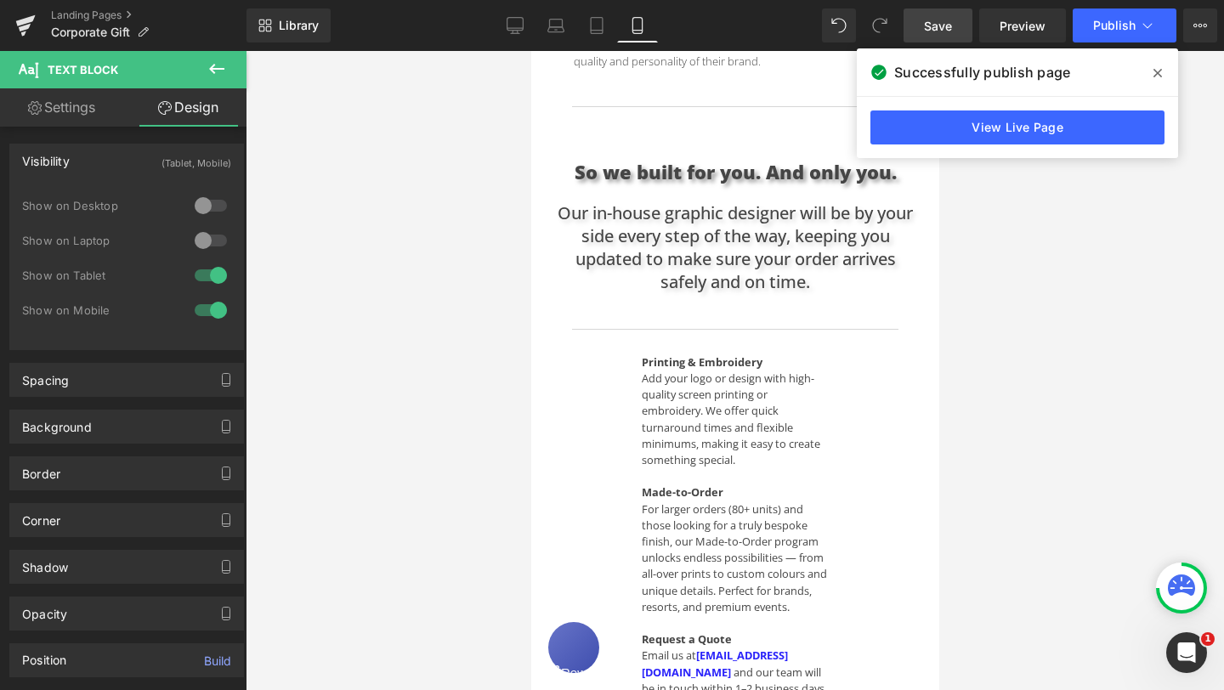
scroll to position [794, 0]
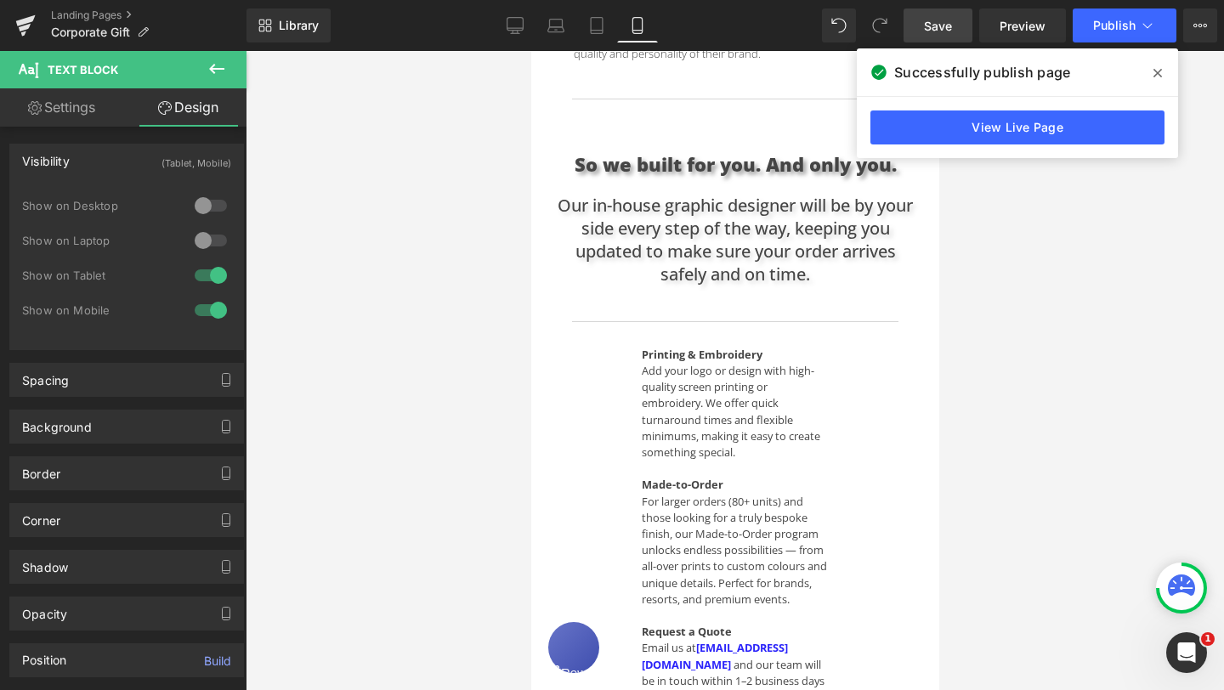
click at [657, 376] on p "Add your logo or design with high-quality screen printing or embroidery. We off…" at bounding box center [734, 412] width 187 height 98
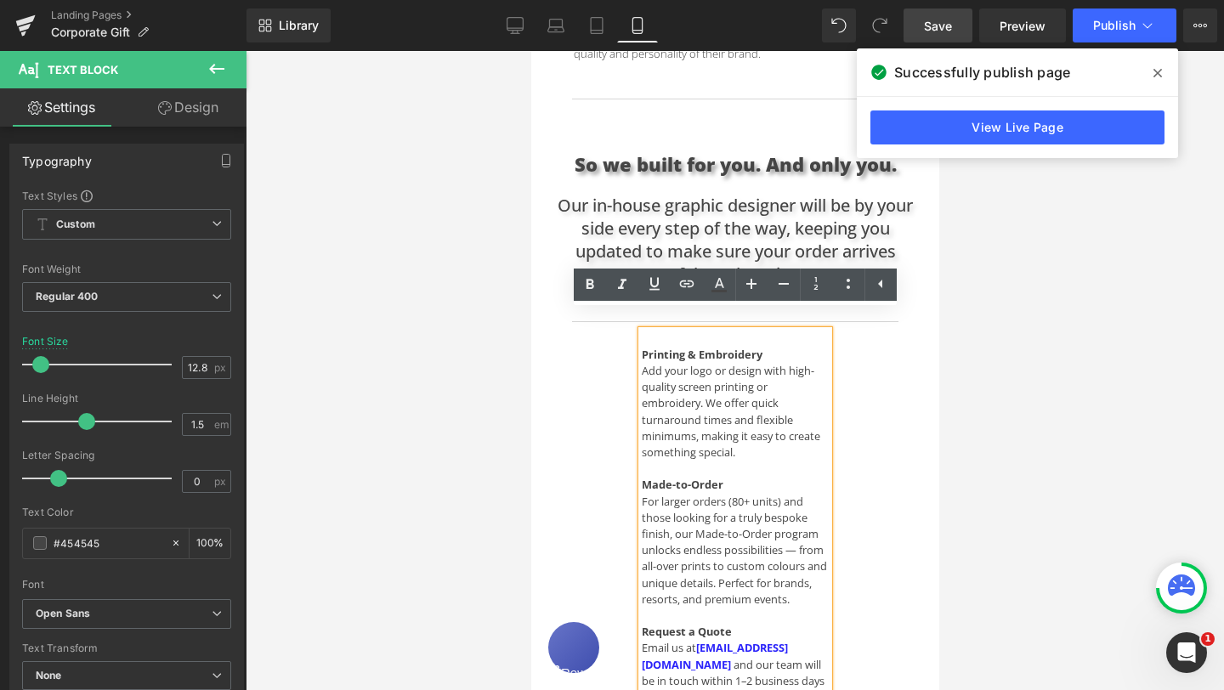
click at [641, 347] on strong "Printing & Embroidery" at bounding box center [701, 354] width 121 height 15
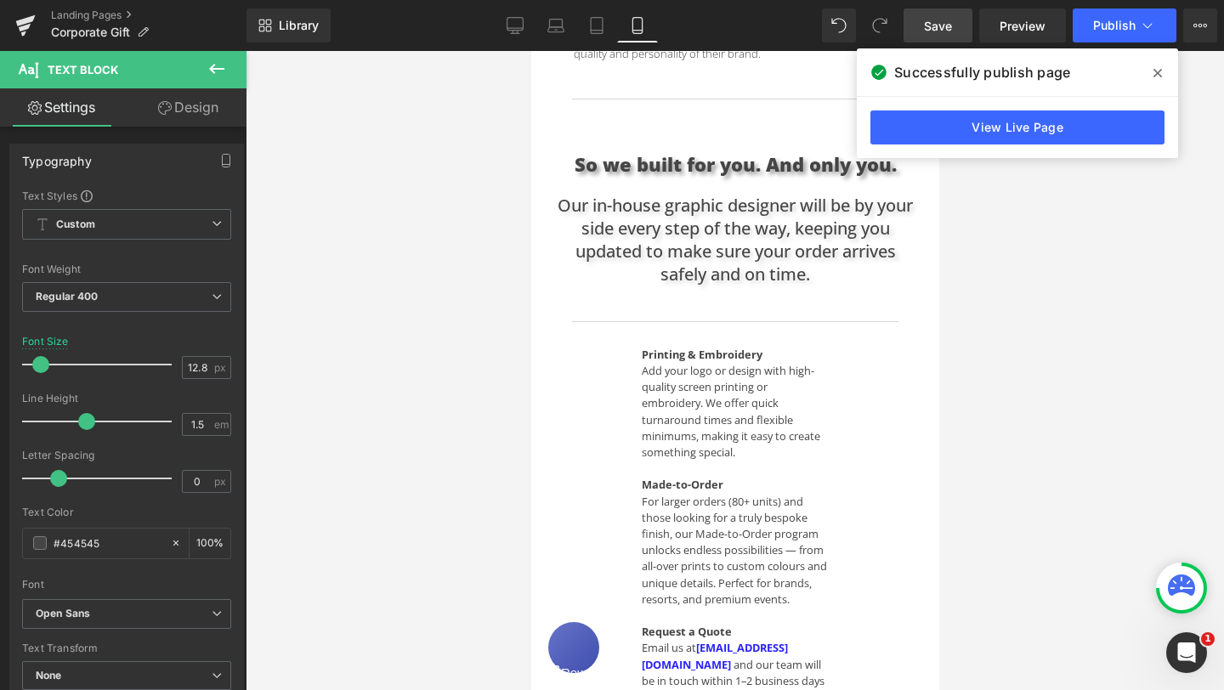
click at [210, 112] on link "Design" at bounding box center [188, 107] width 123 height 38
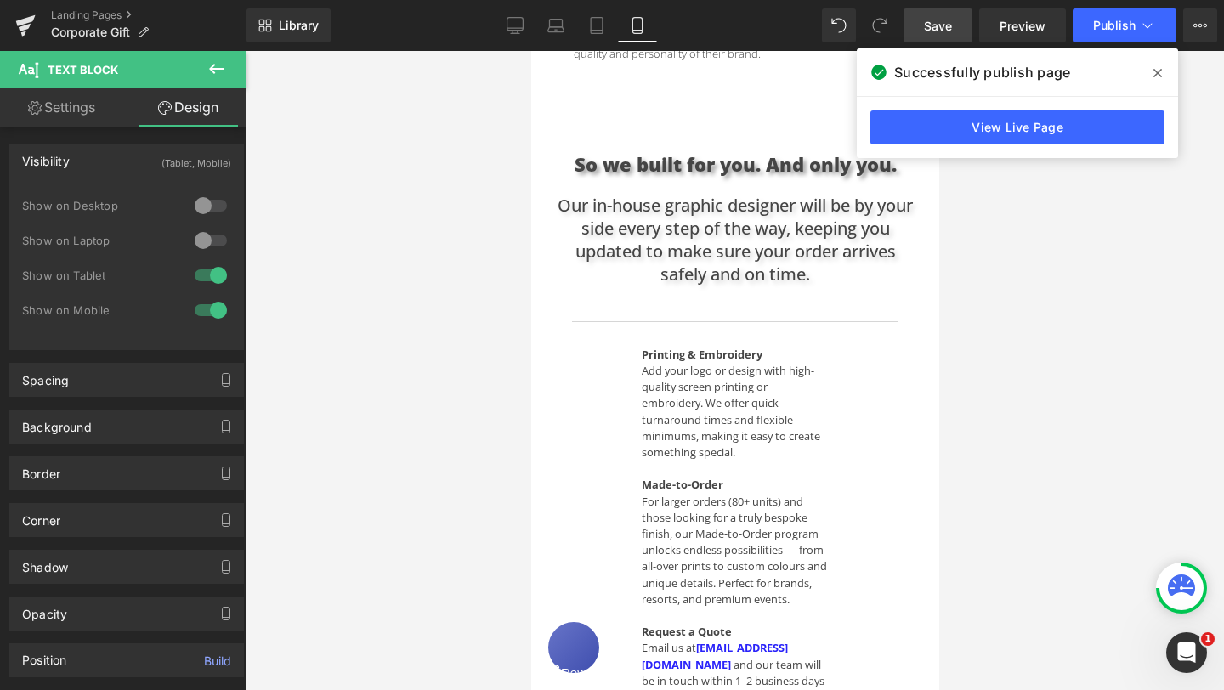
click at [199, 202] on div at bounding box center [210, 205] width 41 height 27
click at [198, 233] on div at bounding box center [210, 240] width 41 height 27
click at [201, 277] on div at bounding box center [210, 275] width 41 height 27
click at [200, 309] on div at bounding box center [210, 310] width 41 height 27
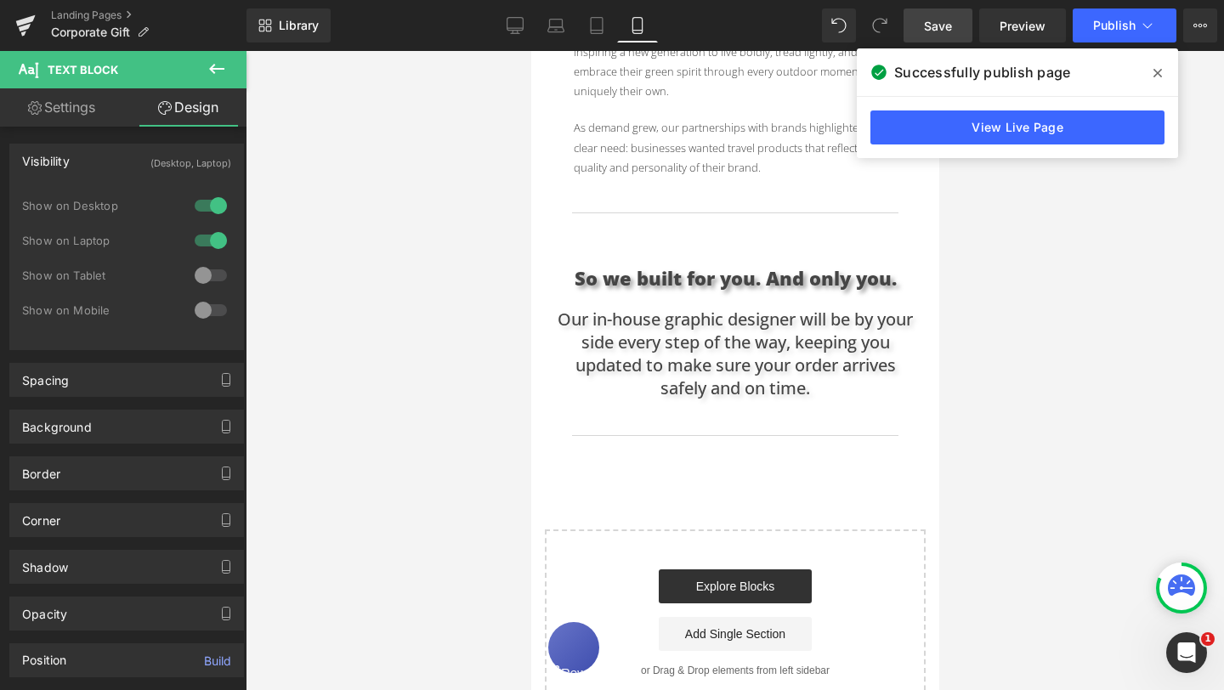
scroll to position [676, 0]
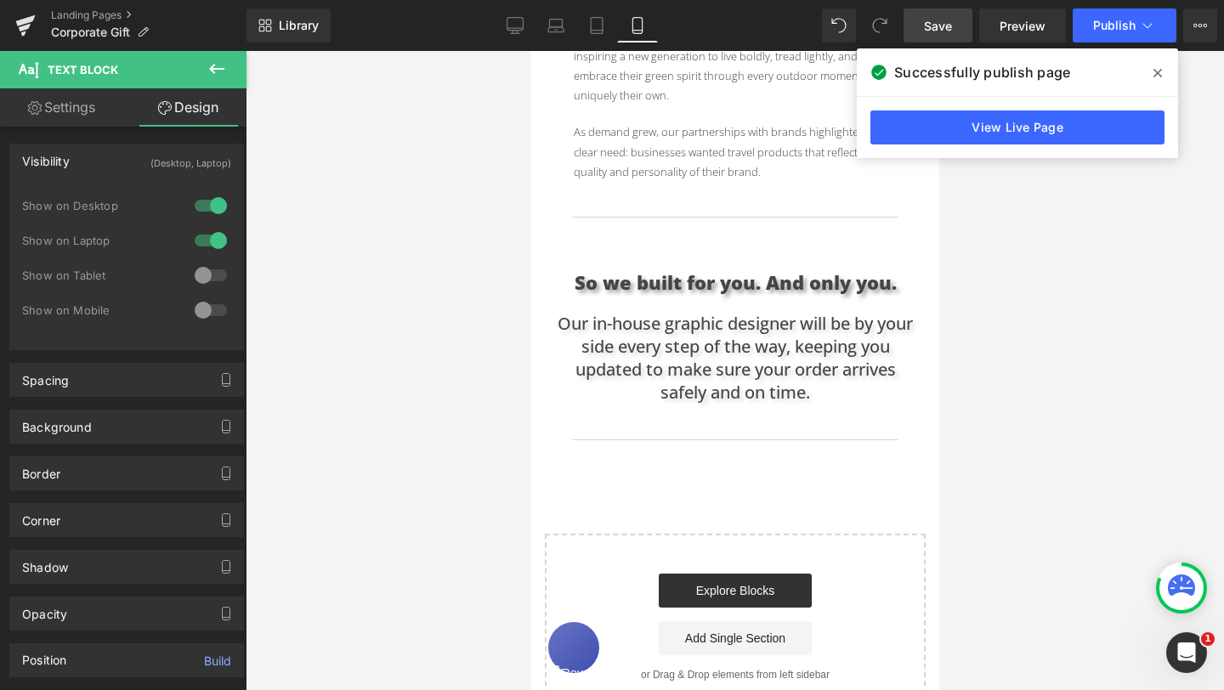
click at [951, 32] on span "Save" at bounding box center [938, 26] width 28 height 18
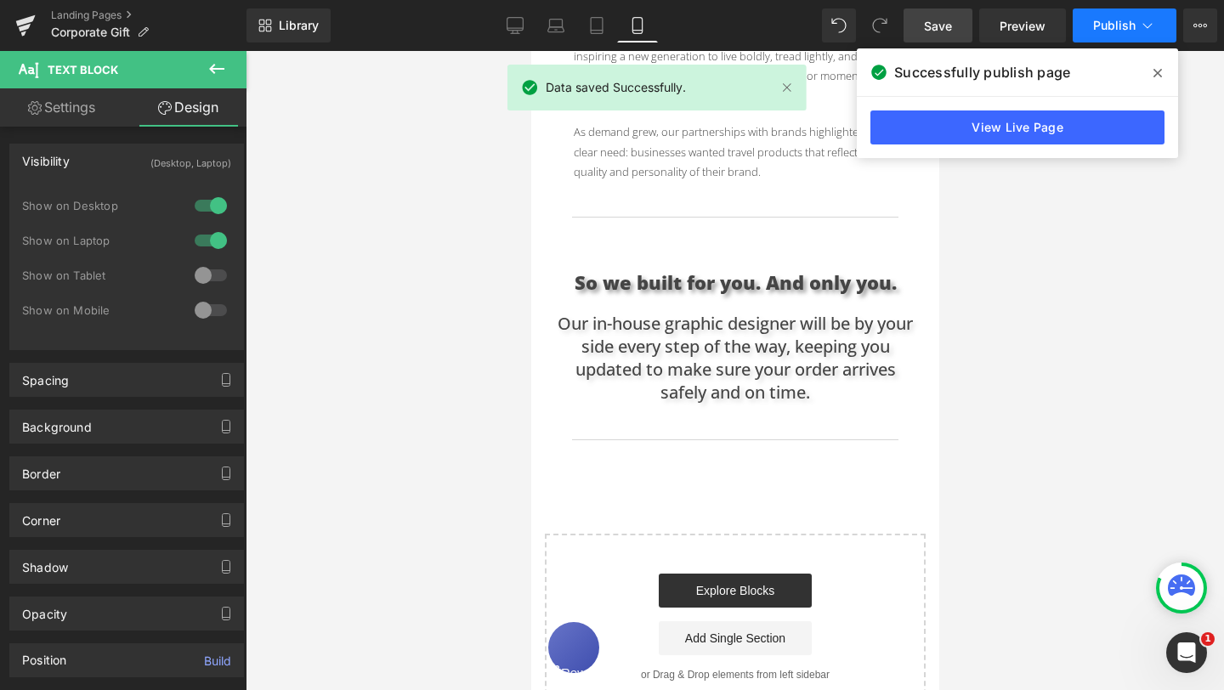
click at [1136, 40] on button "Publish" at bounding box center [1125, 25] width 104 height 34
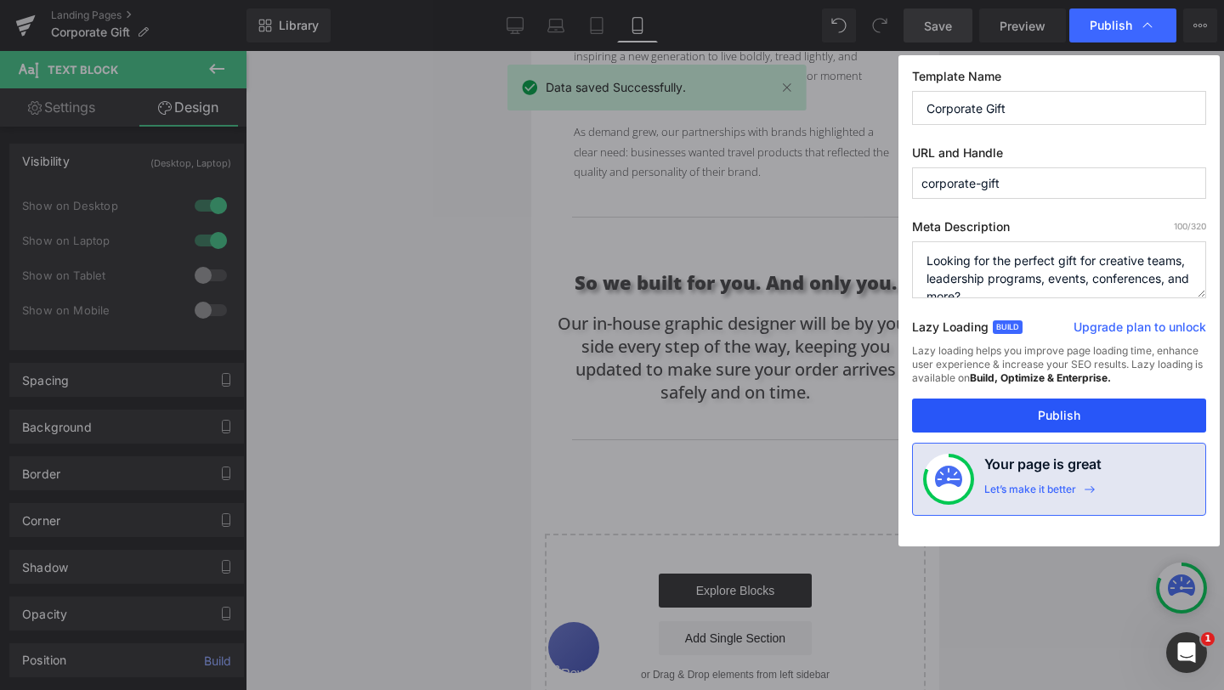
click at [1068, 417] on button "Publish" at bounding box center [1059, 416] width 294 height 34
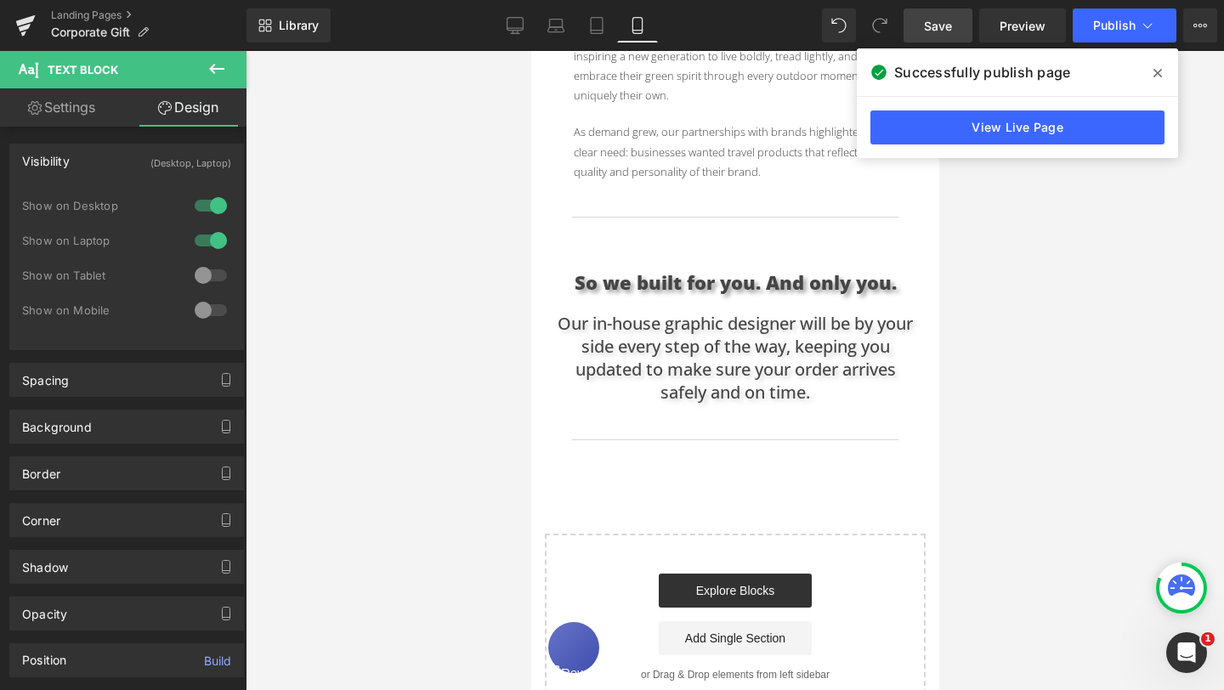
click at [1018, 285] on div at bounding box center [735, 370] width 978 height 639
